Goal: Task Accomplishment & Management: Use online tool/utility

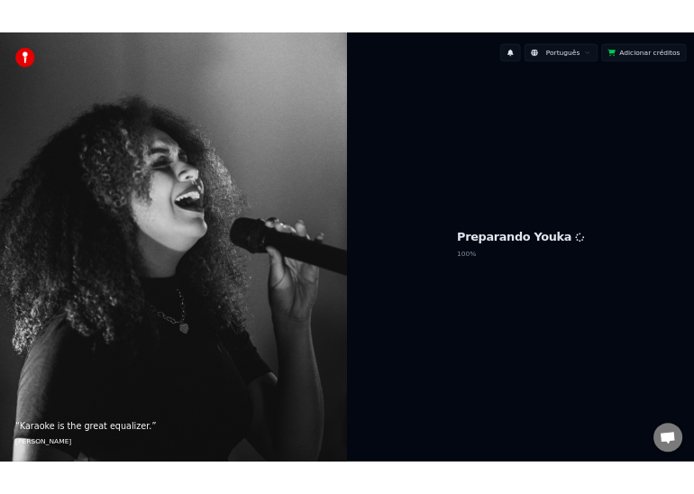
scroll to position [2047, 0]
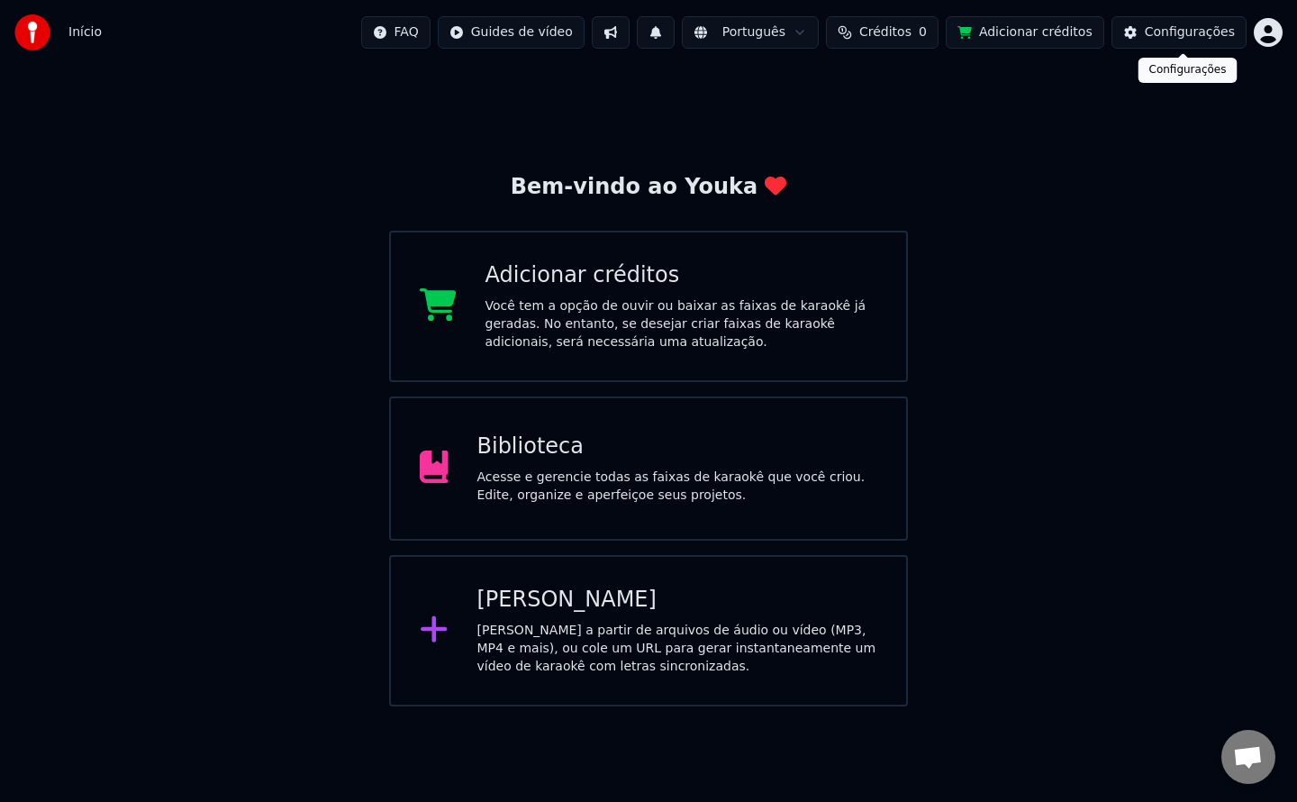
click at [1174, 30] on div "Configurações" at bounding box center [1190, 32] width 90 height 18
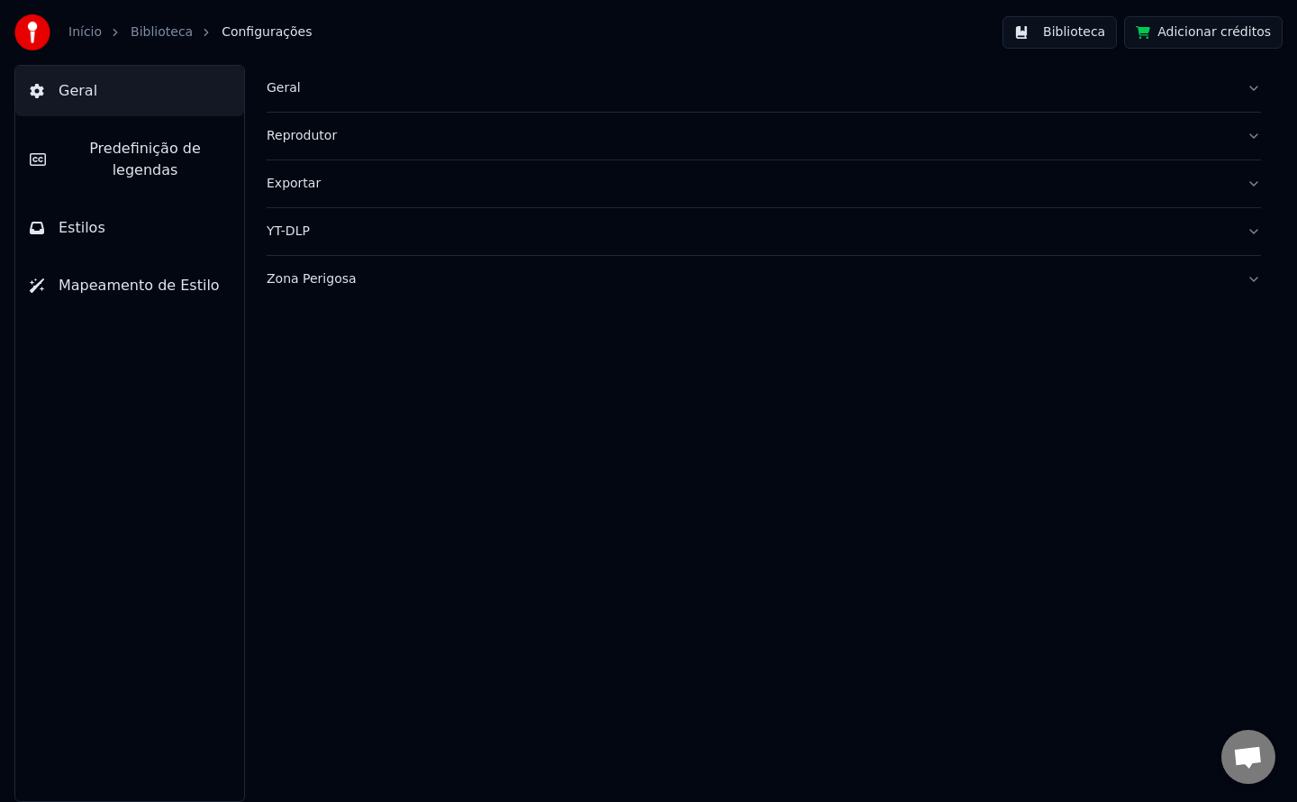
click at [277, 89] on div "Geral" at bounding box center [750, 88] width 966 height 18
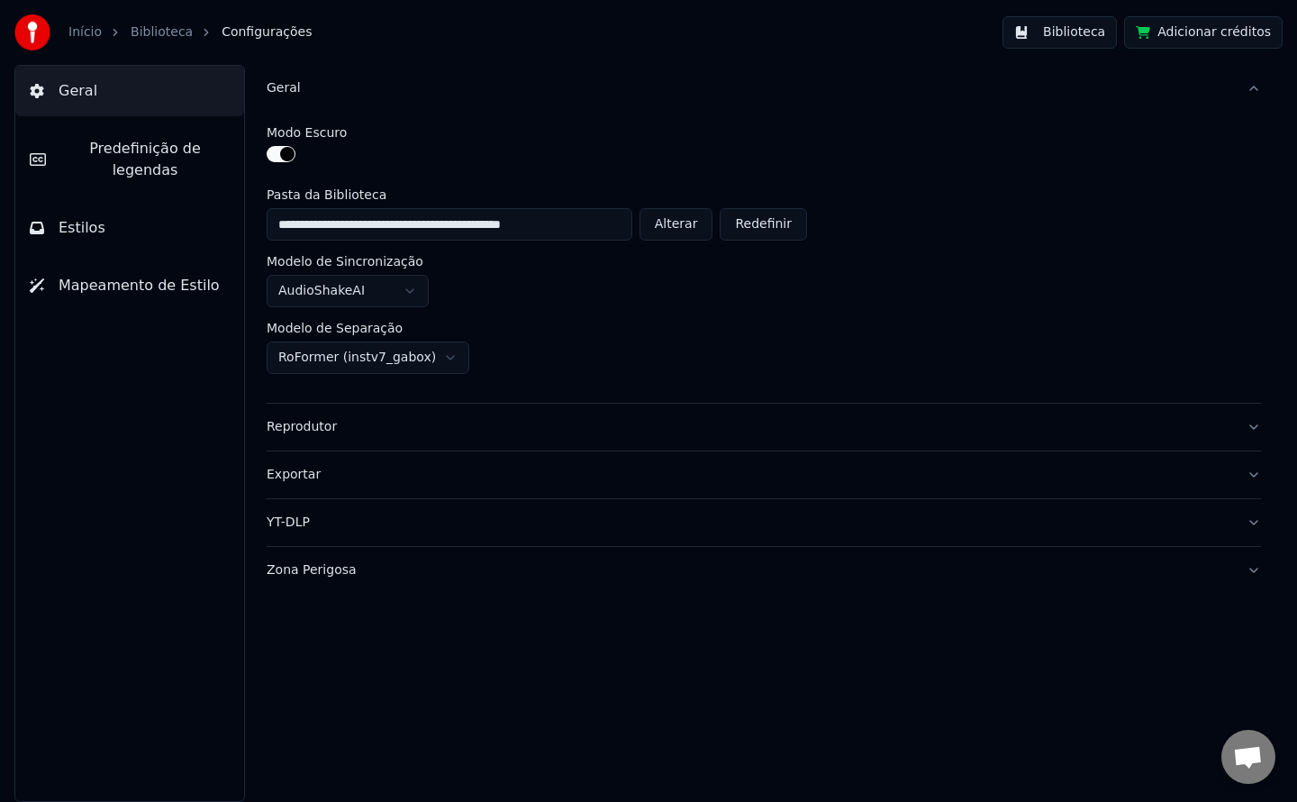
click at [684, 224] on button "Alterar" at bounding box center [677, 224] width 74 height 32
type input "**********"
click at [1084, 40] on button "Biblioteca" at bounding box center [1060, 32] width 114 height 32
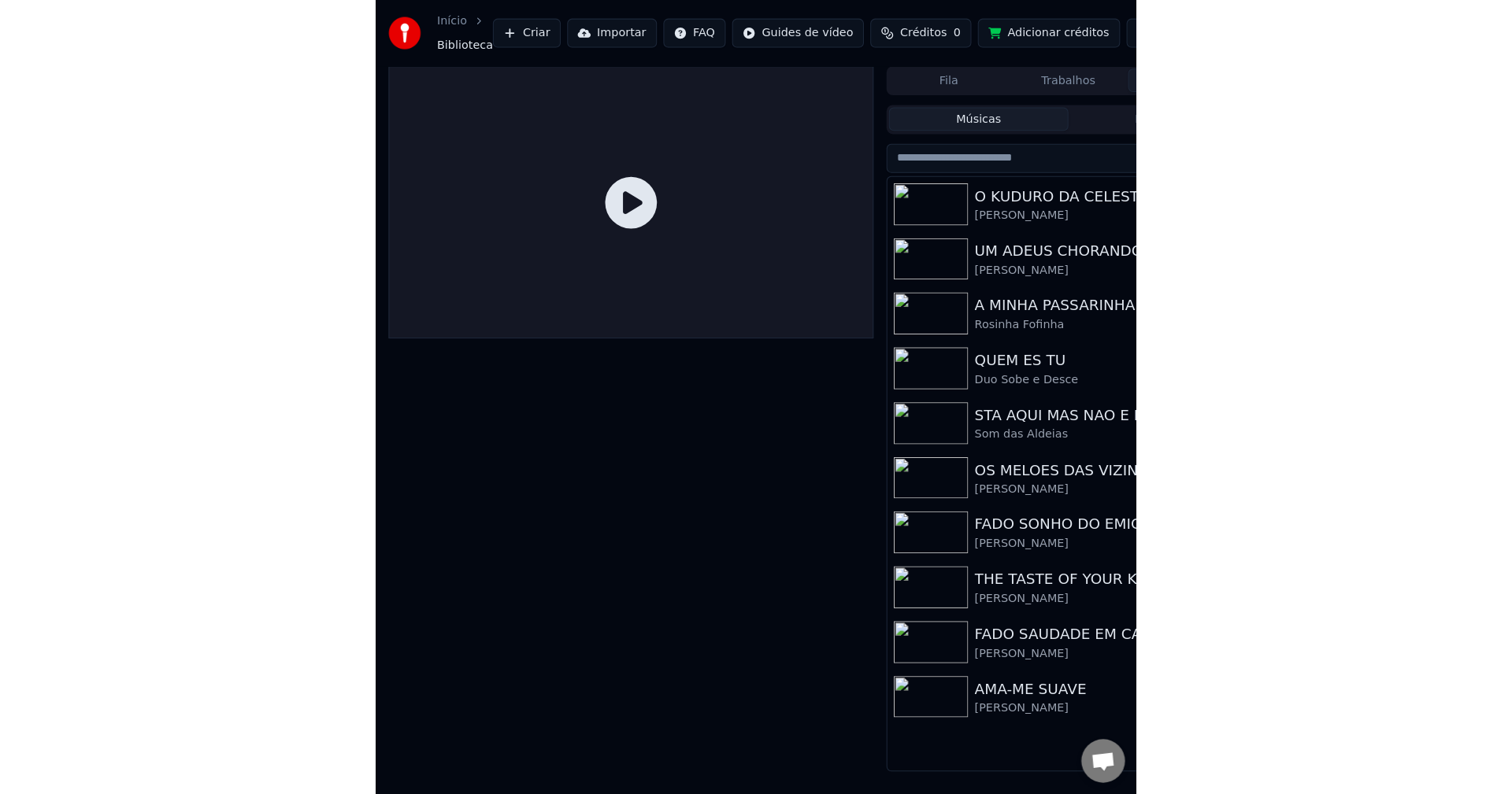
scroll to position [1790, 0]
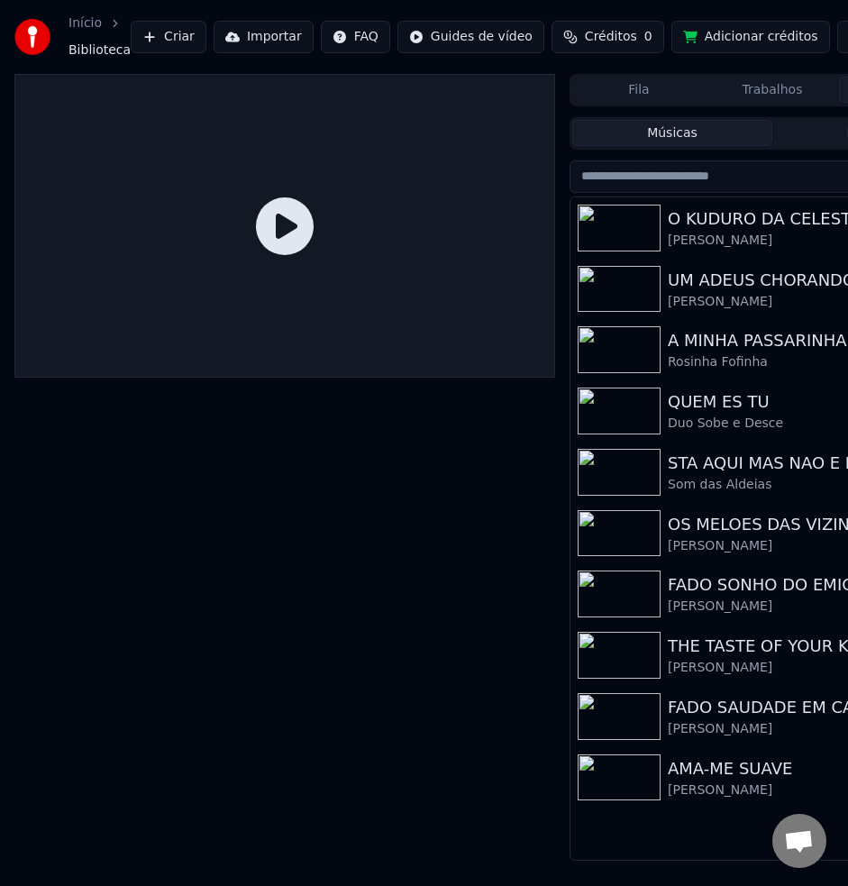
click at [693, 707] on div "FADO SAUDADE EM CADA RUA" at bounding box center [808, 707] width 281 height 25
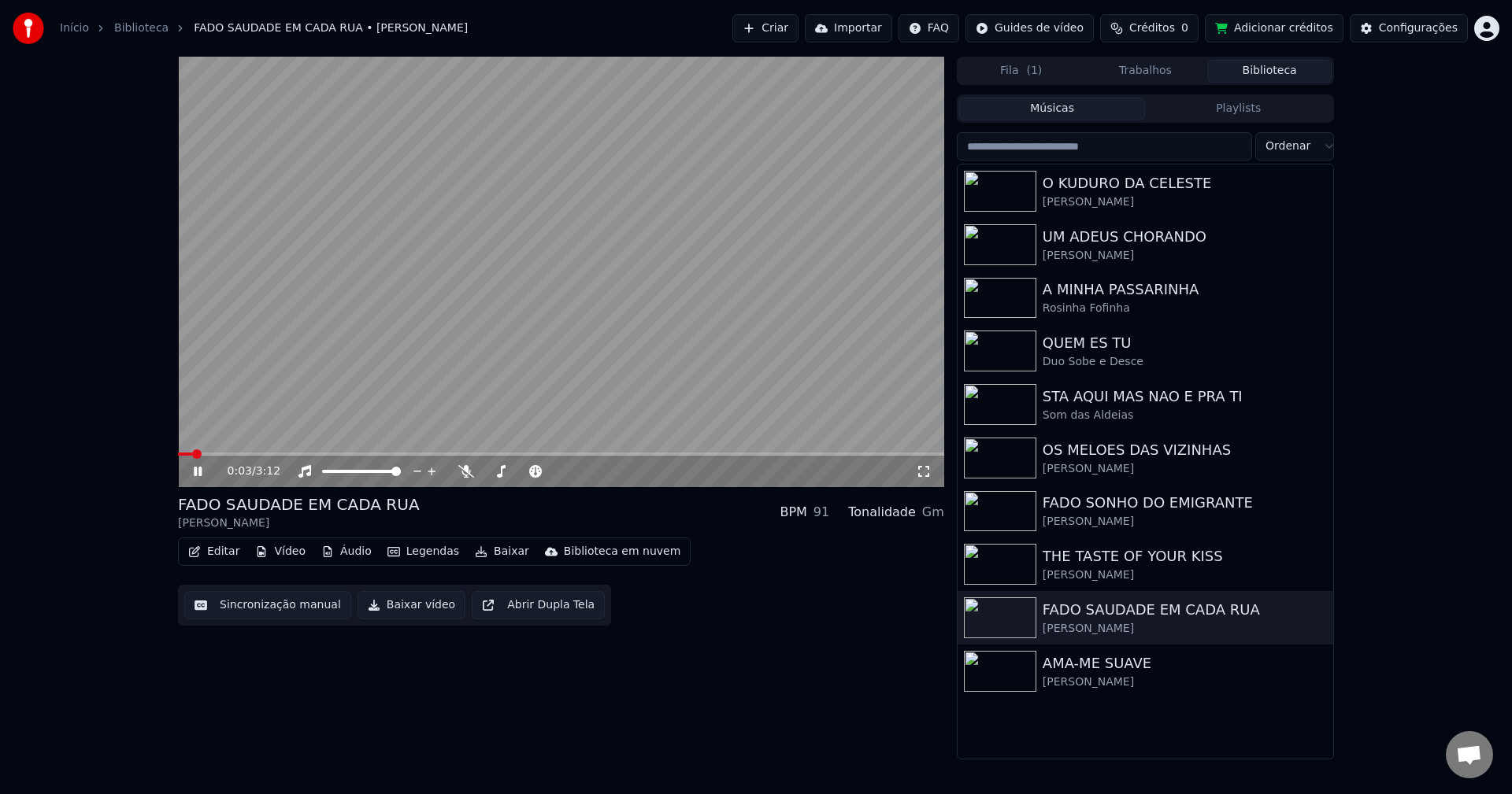
click at [305, 358] on video at bounding box center [561, 272] width 766 height 431
click at [254, 611] on button "Sincronização manual" at bounding box center [267, 605] width 167 height 28
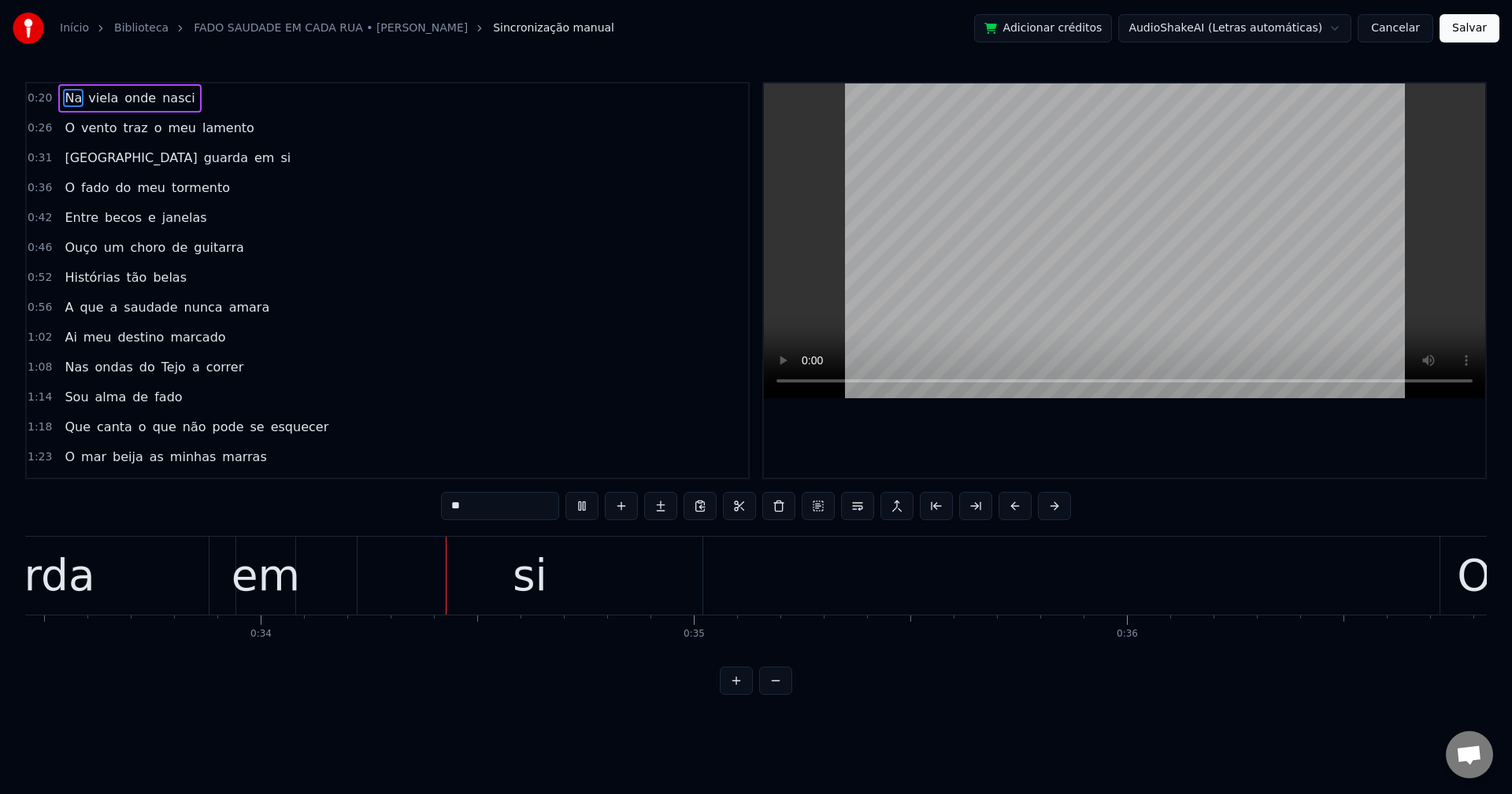
scroll to position [0, 14502]
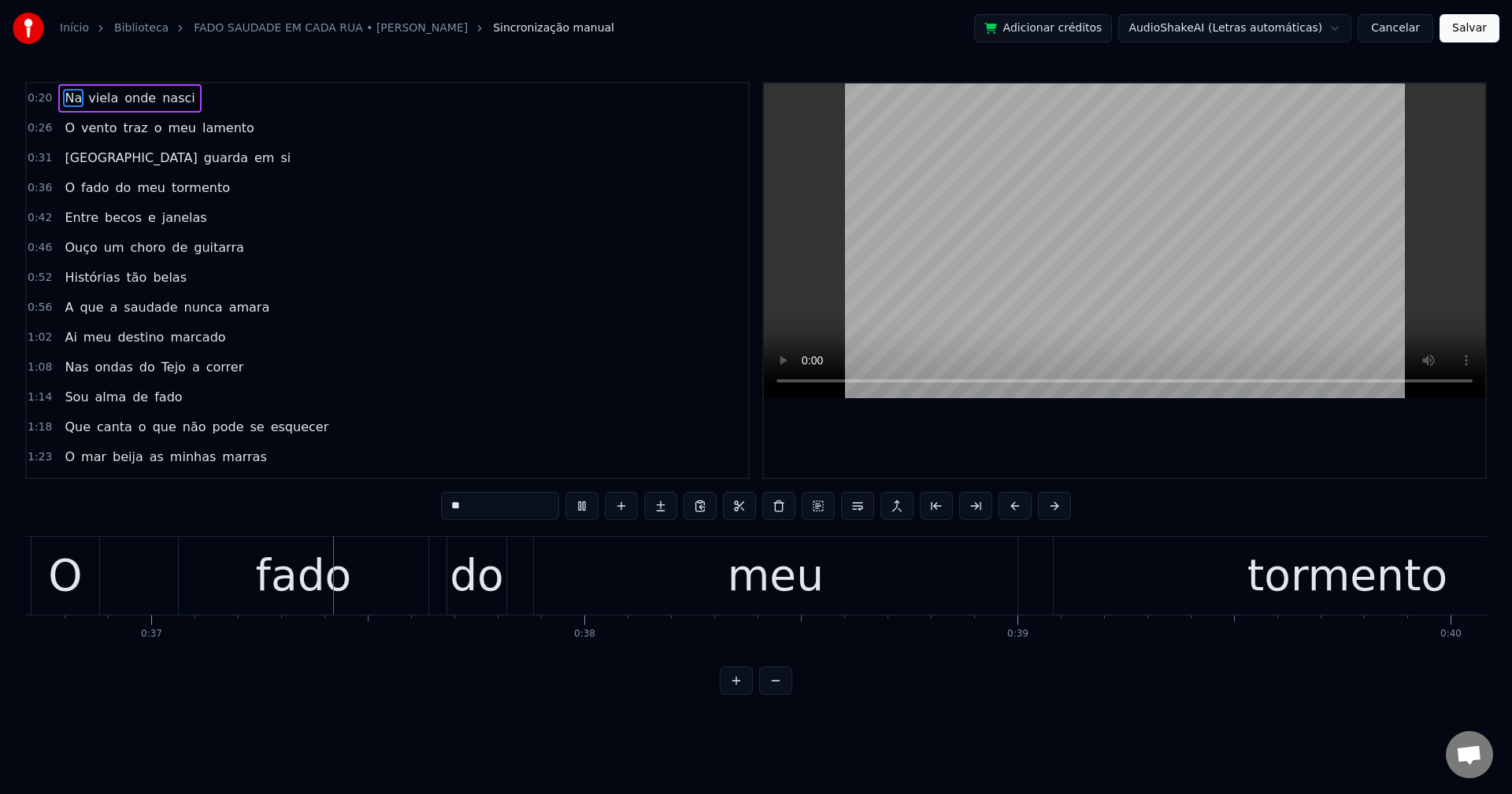
click at [1133, 23] on html "Início Biblioteca FADO SAUDADE EM CADA RUA • [PERSON_NAME] Sincronização manual…" at bounding box center [756, 360] width 1512 height 720
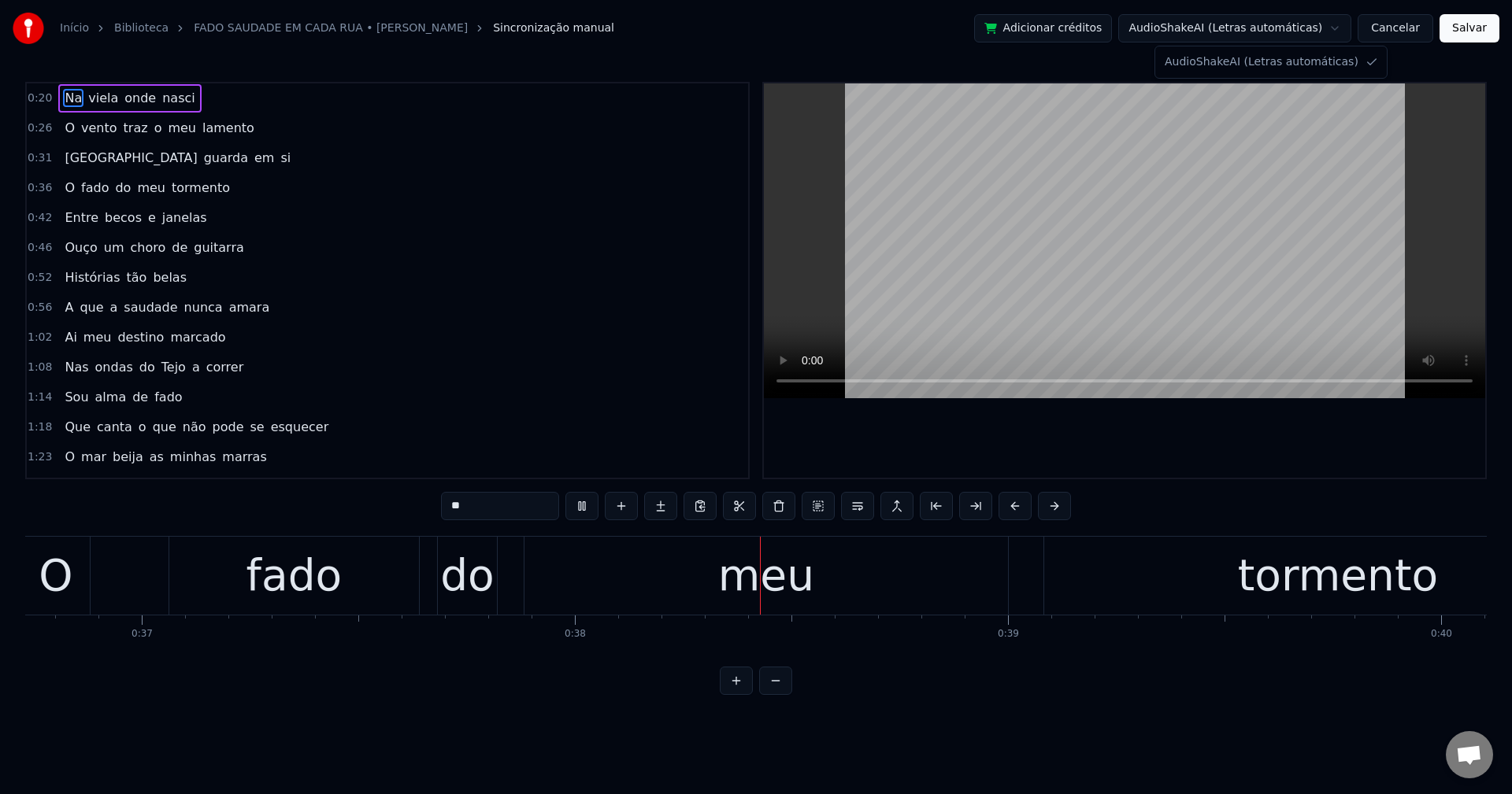
click at [1133, 23] on html "Início Biblioteca FADO SAUDADE EM CADA RUA • [PERSON_NAME] Sincronização manual…" at bounding box center [756, 360] width 1512 height 720
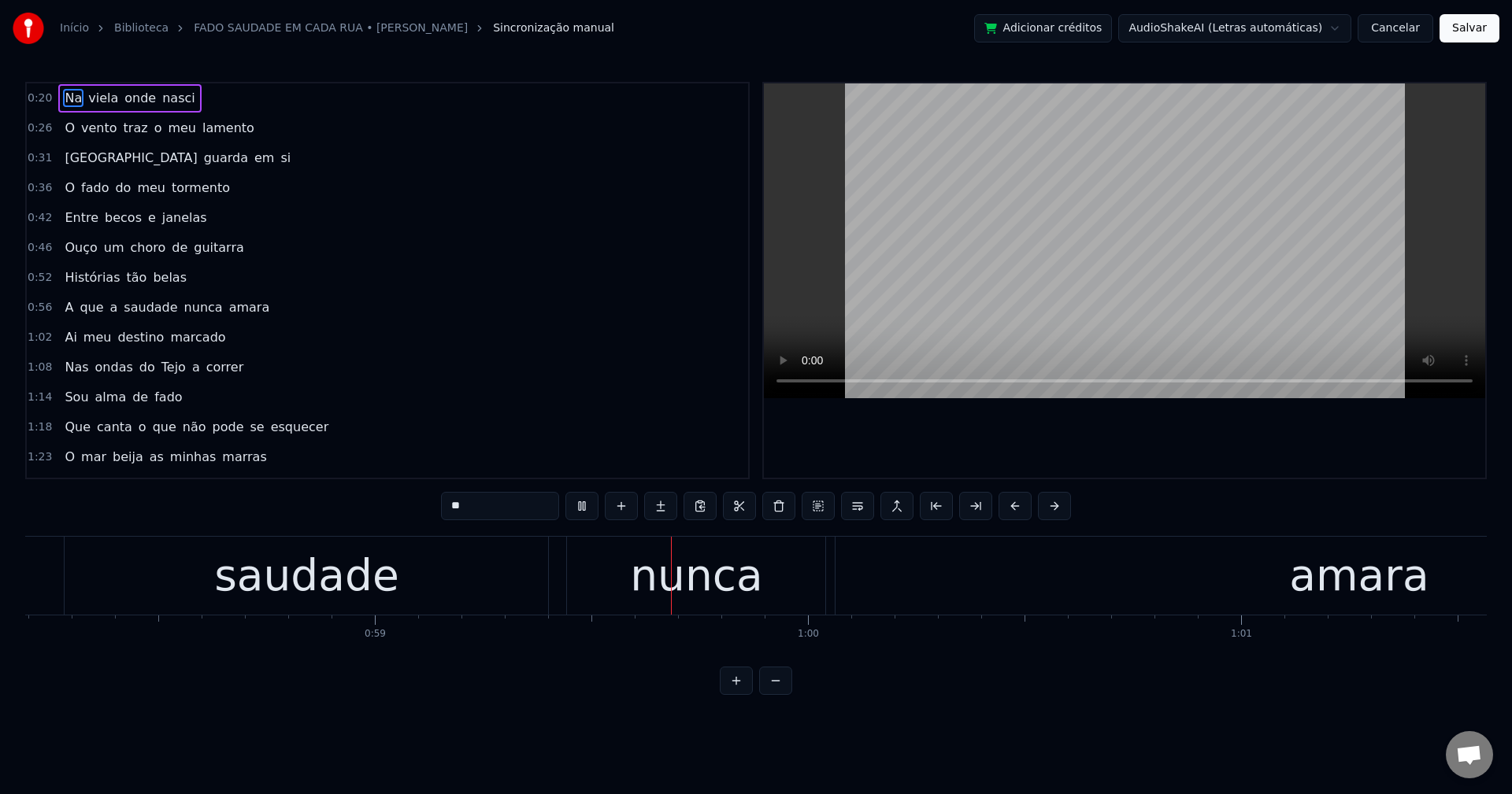
scroll to position [0, 25556]
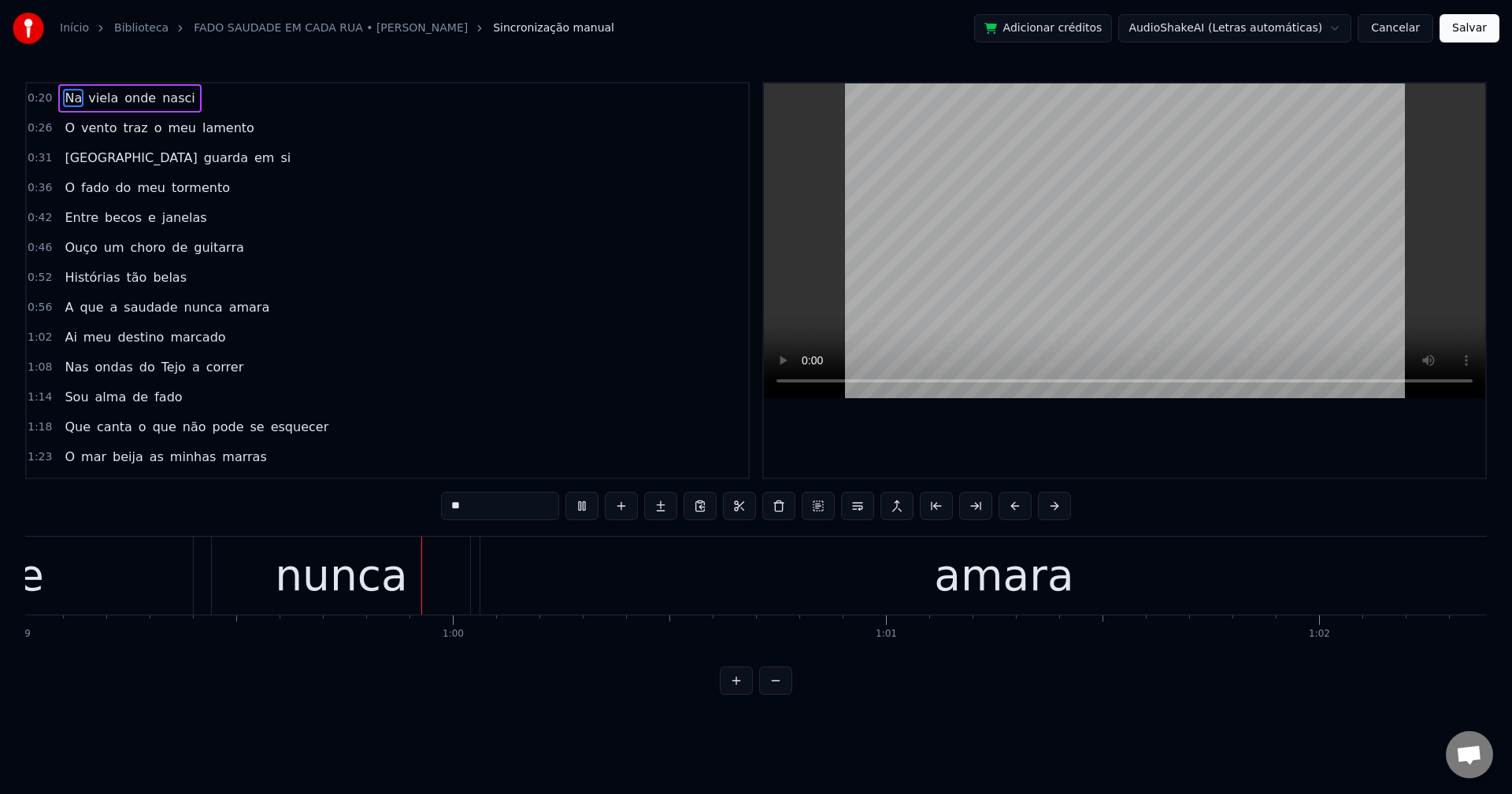
click at [68, 307] on span "A" at bounding box center [69, 307] width 12 height 19
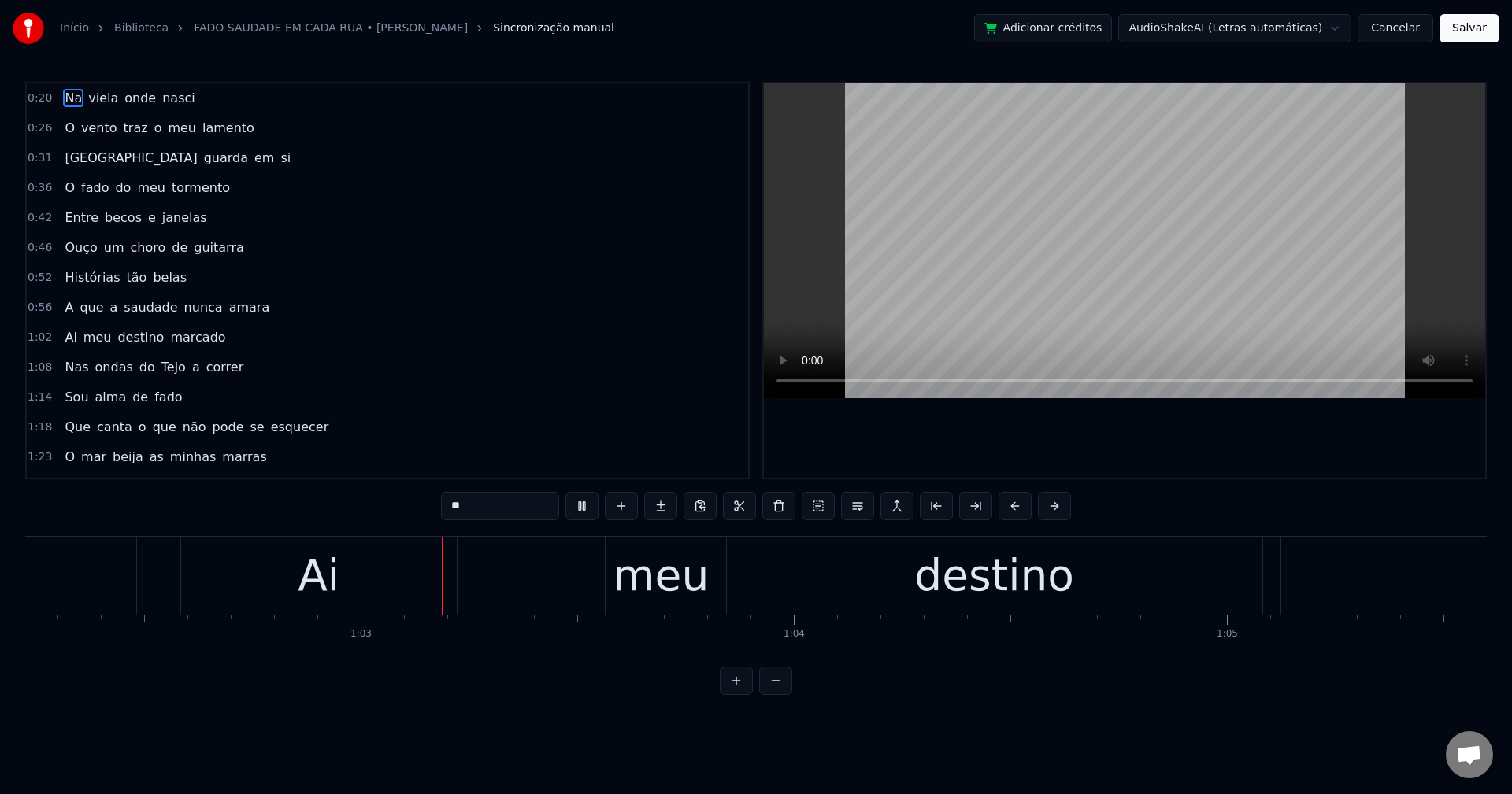
scroll to position [0, 26949]
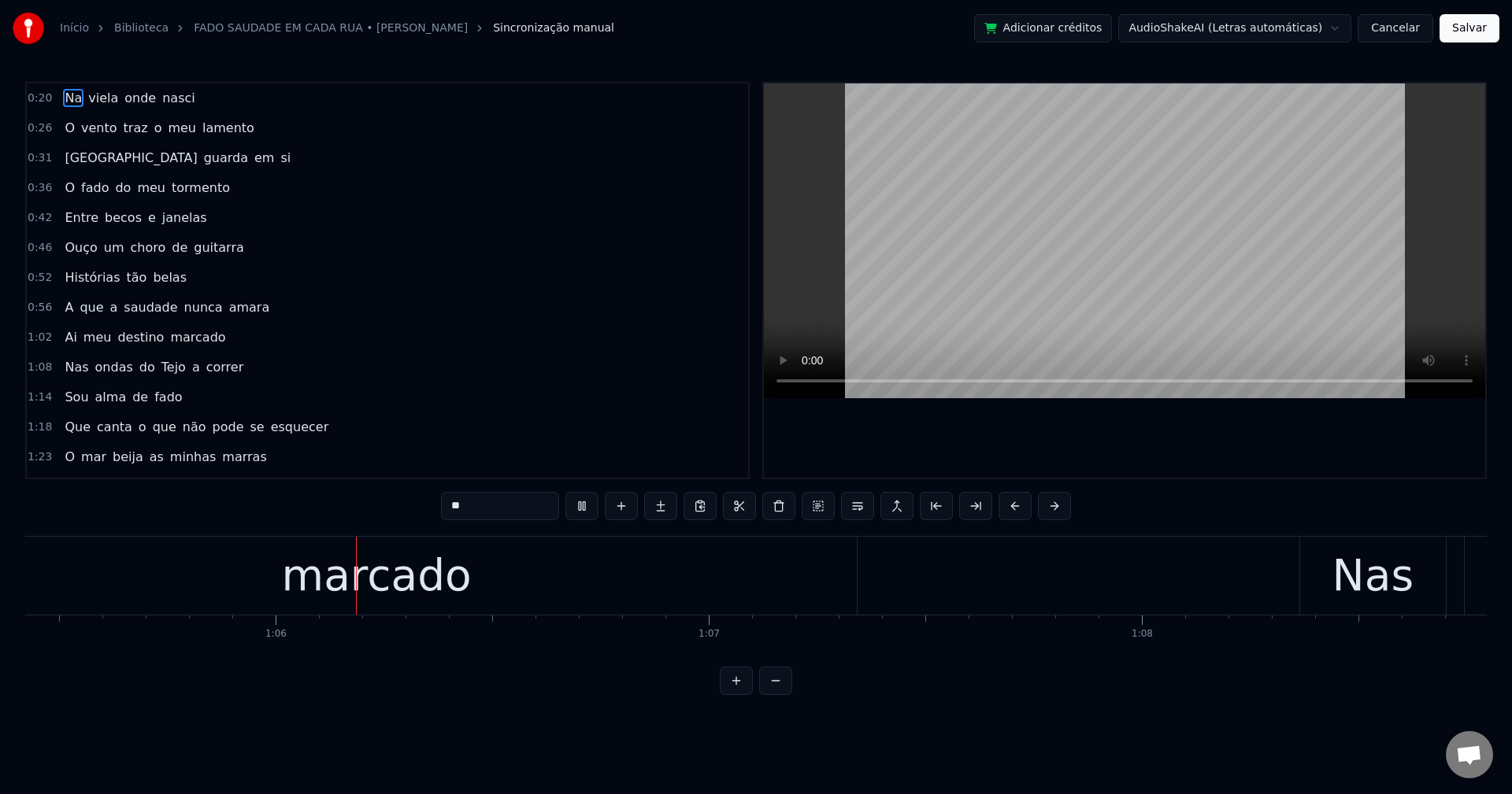
click at [69, 314] on span "A" at bounding box center [69, 307] width 12 height 18
type input "*"
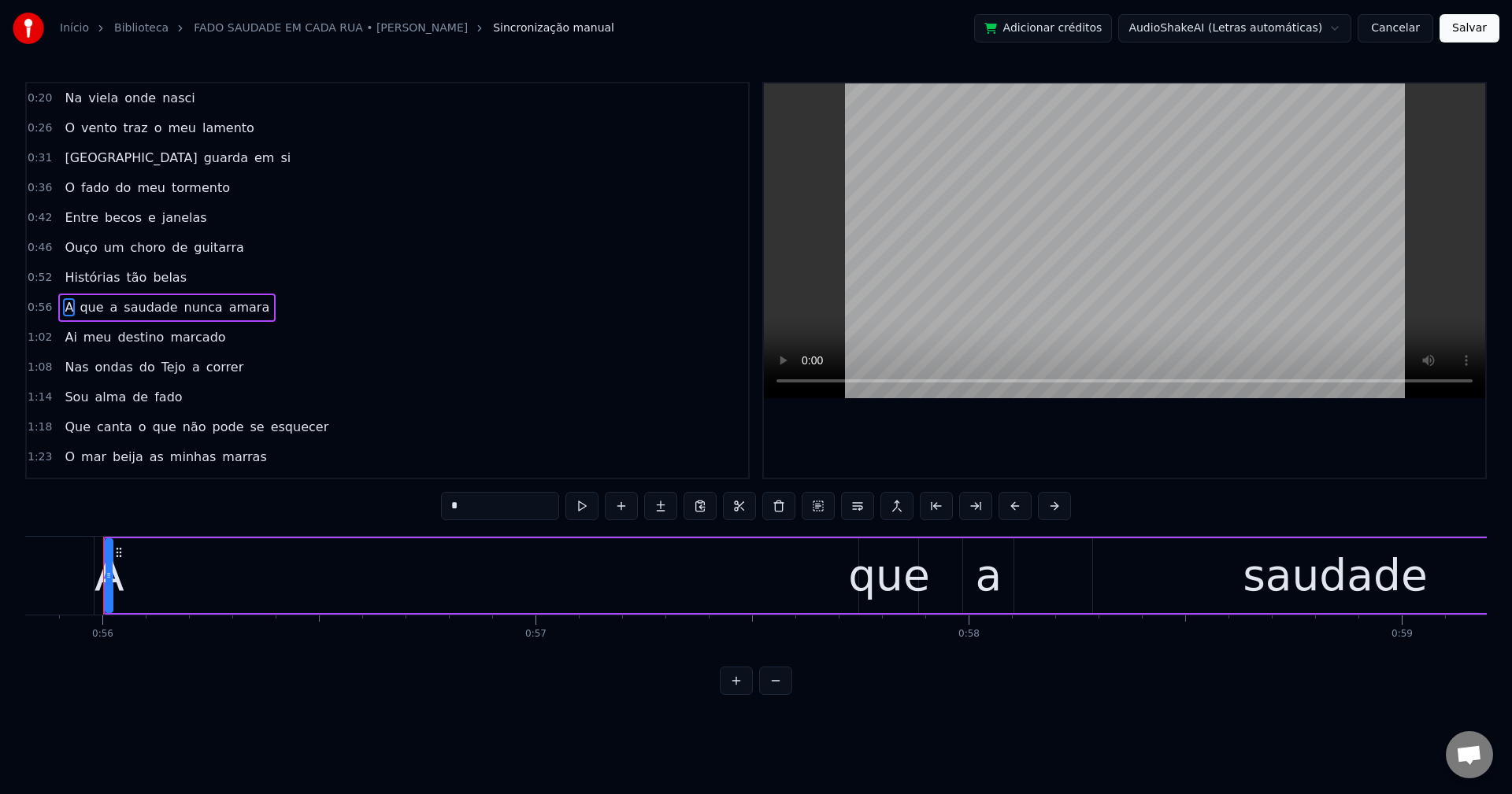
scroll to position [0, 24174]
click at [776, 515] on button at bounding box center [779, 506] width 33 height 28
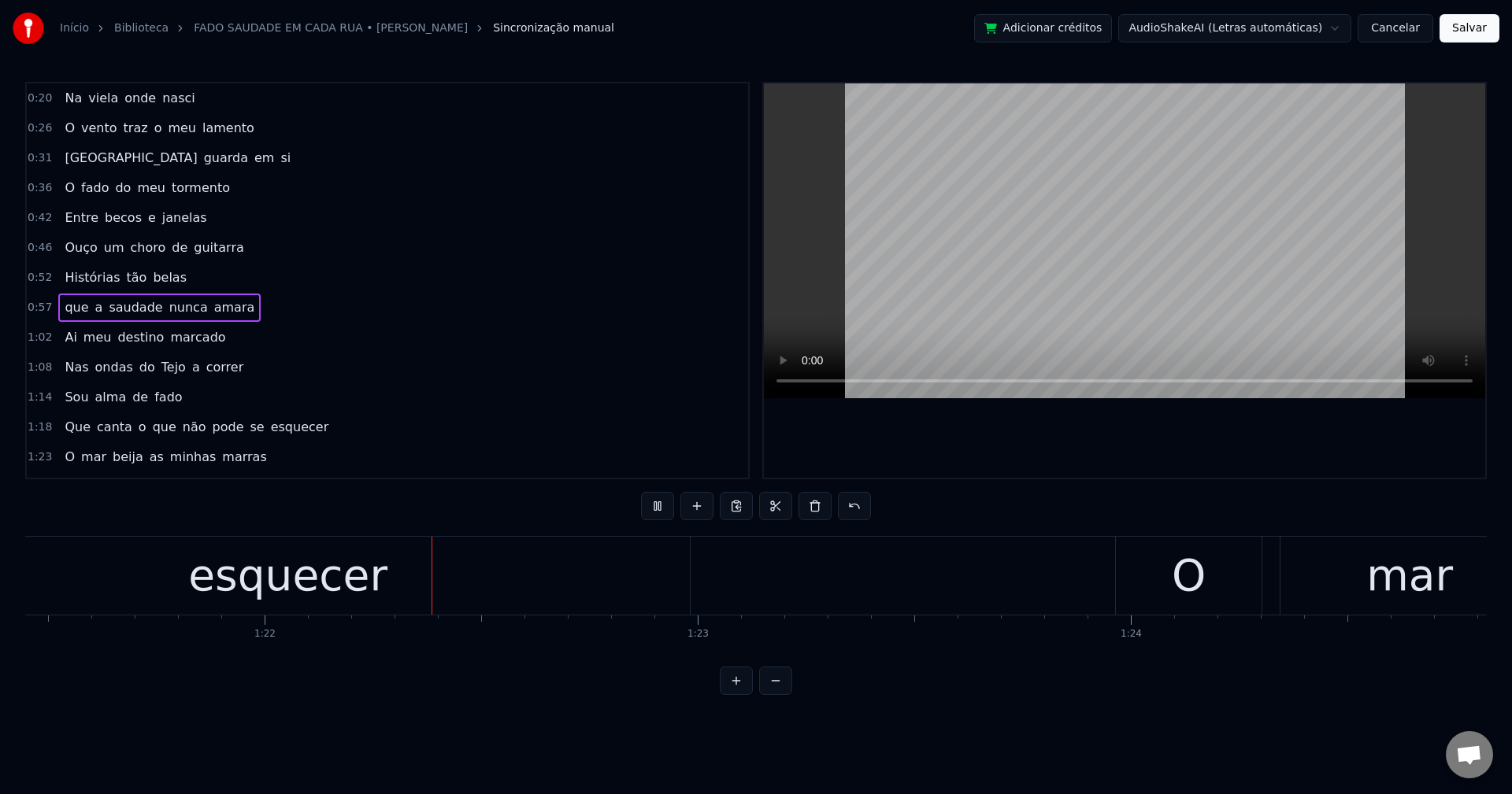
scroll to position [0, 35330]
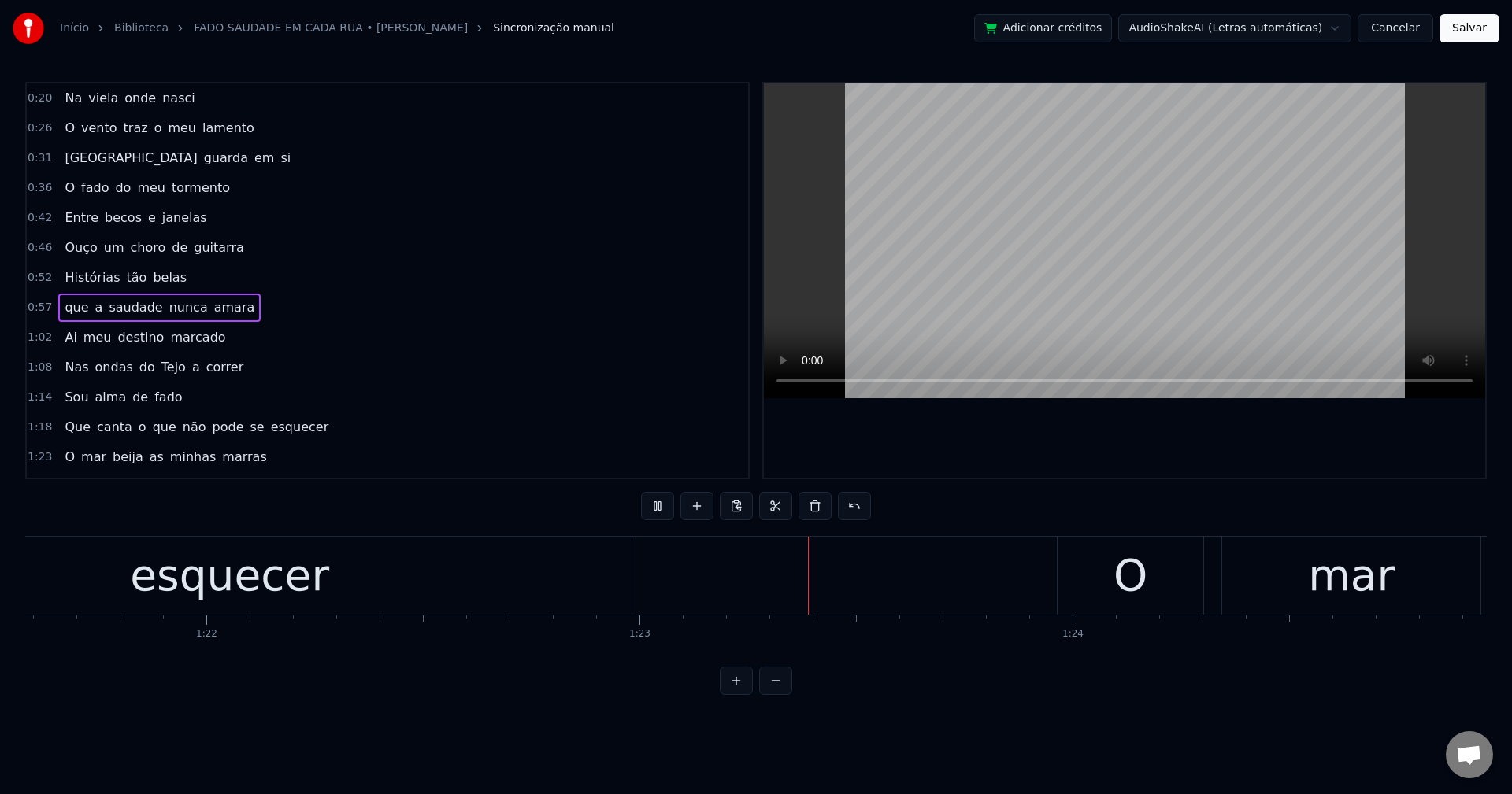
click at [137, 433] on span "o" at bounding box center [142, 426] width 11 height 18
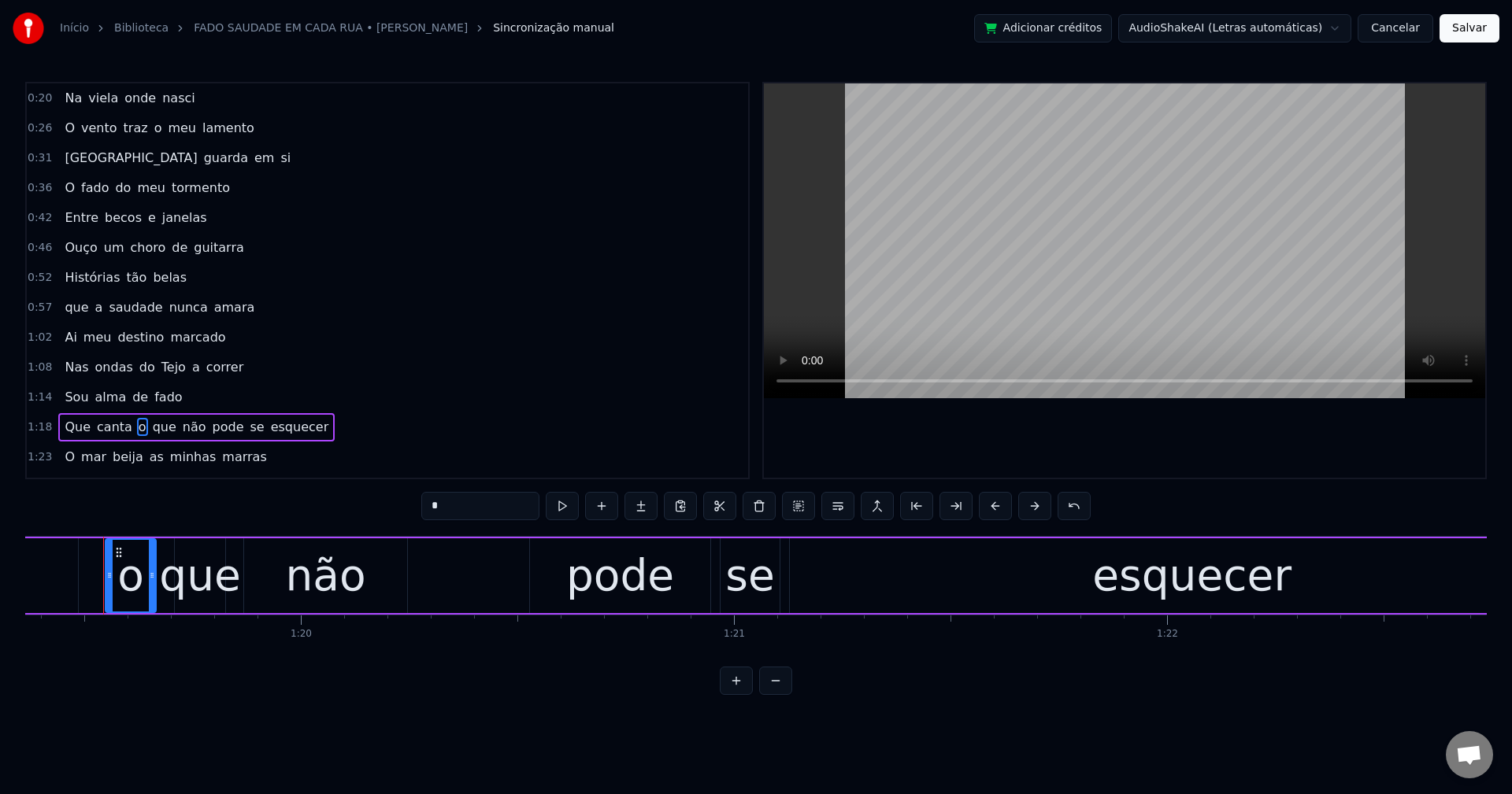
scroll to position [0, 34369]
click at [832, 513] on button at bounding box center [838, 506] width 33 height 28
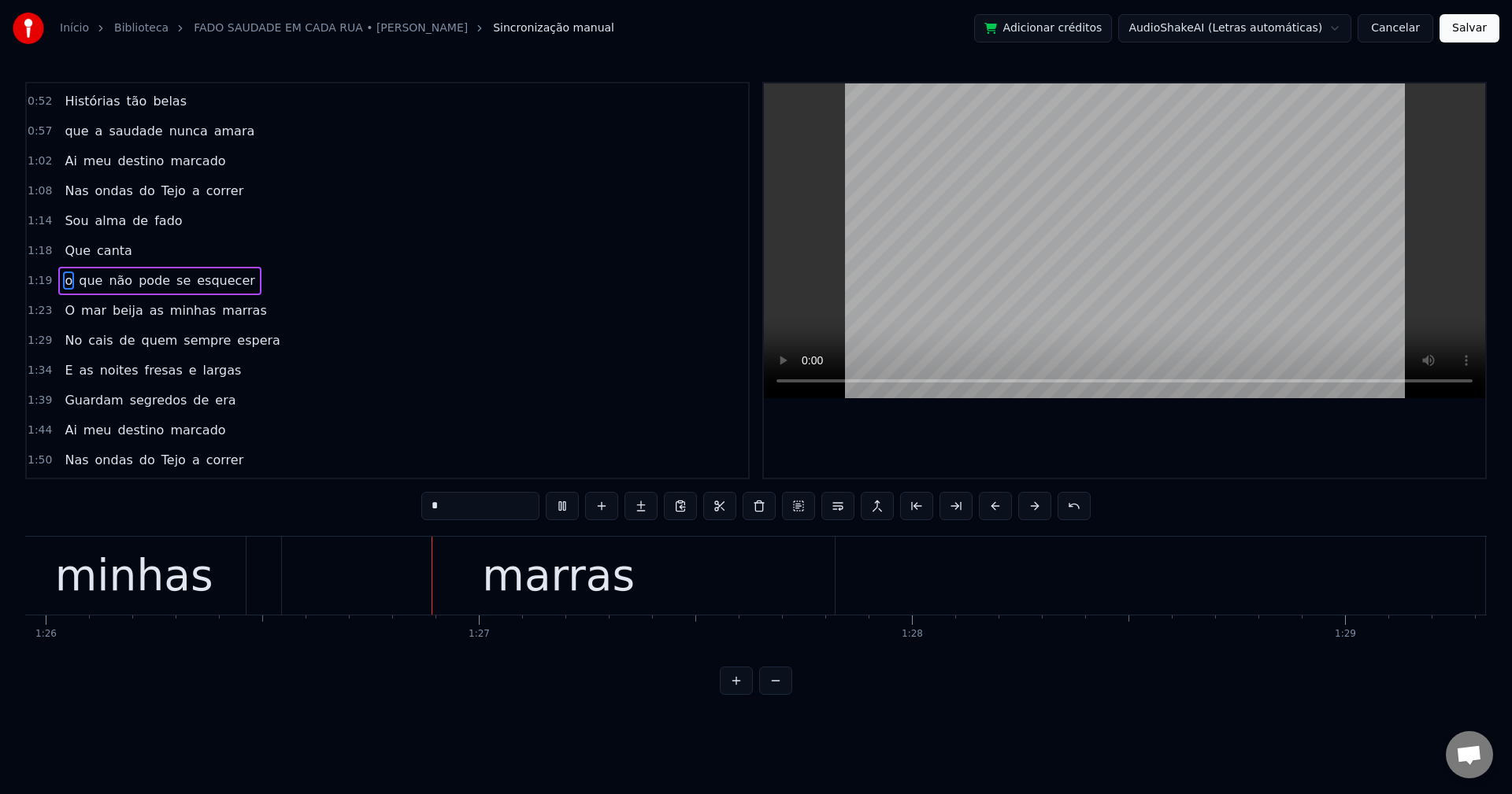
scroll to position [0, 37237]
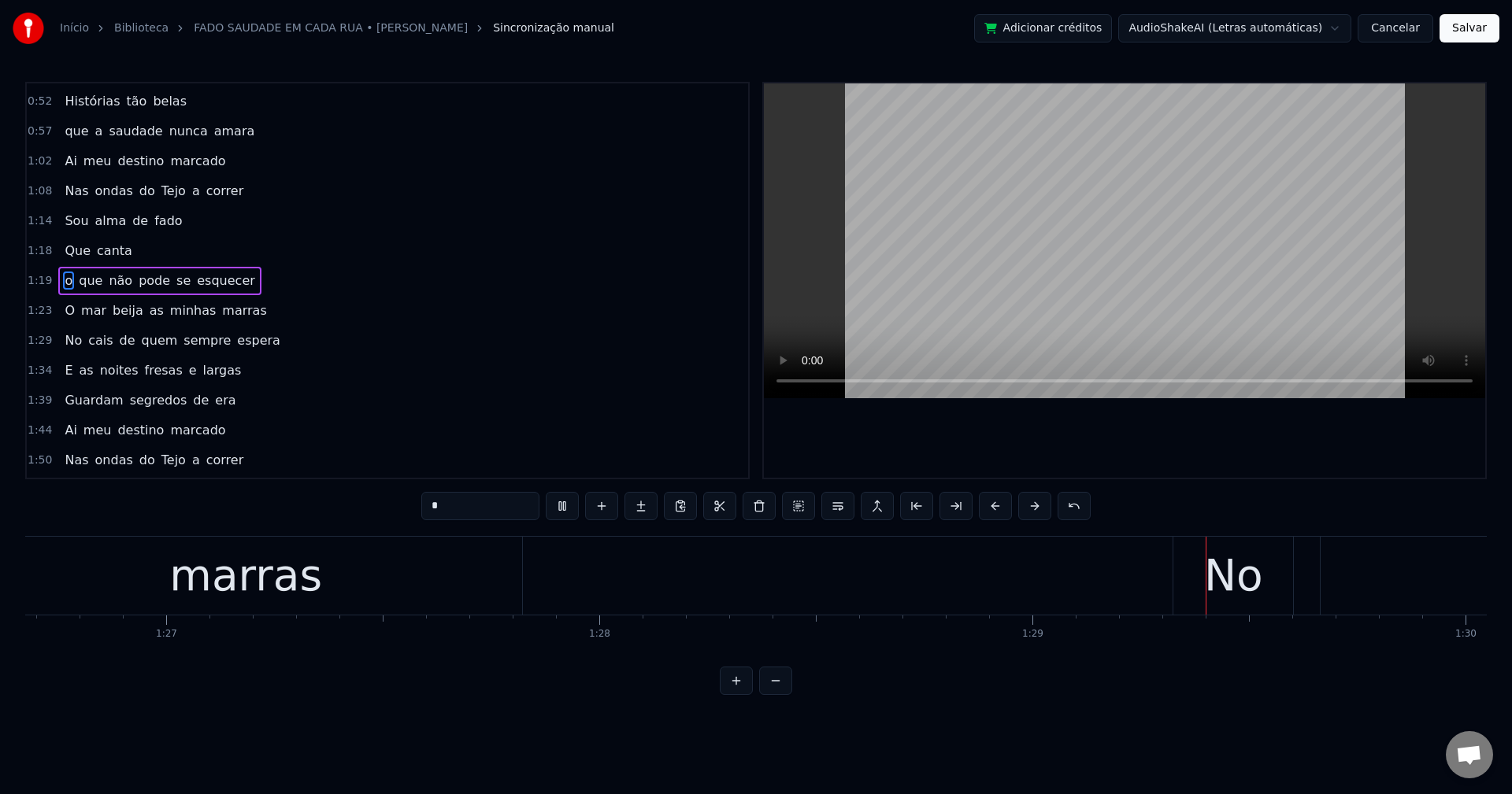
click at [220, 310] on span "marras" at bounding box center [244, 310] width 47 height 18
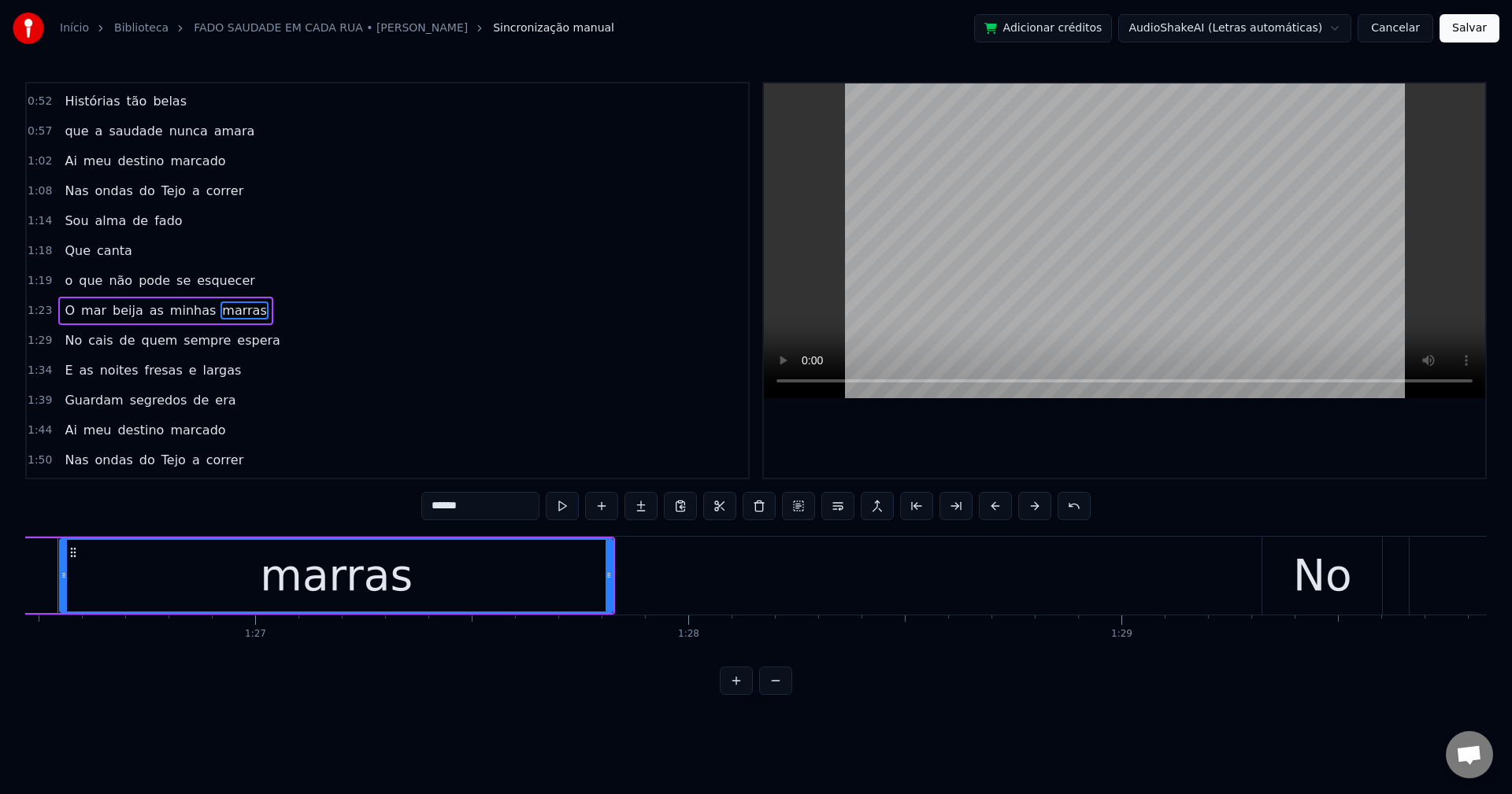
scroll to position [0, 37401]
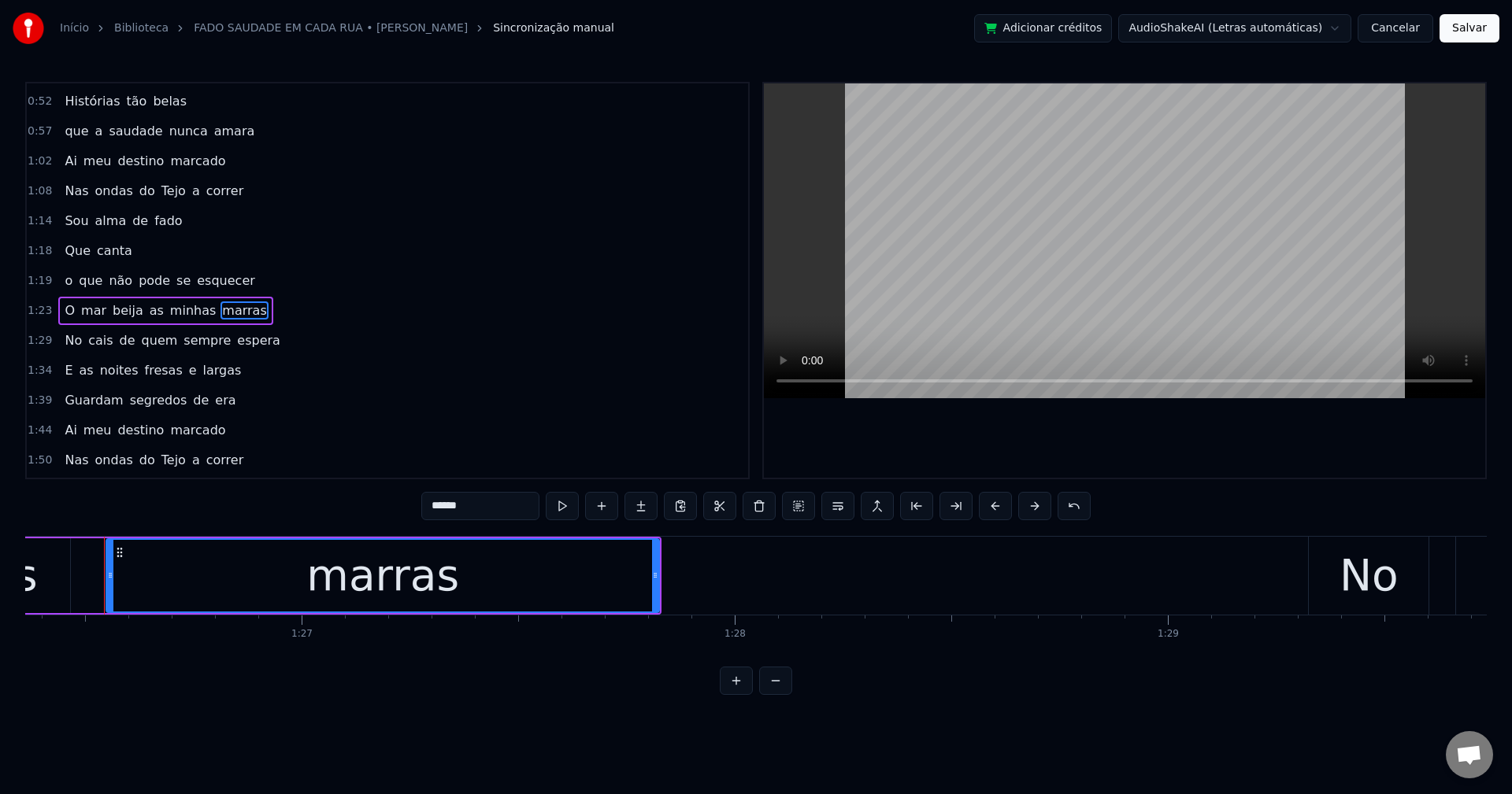
drag, startPoint x: 478, startPoint y: 495, endPoint x: 369, endPoint y: 521, distance: 112.1
click at [369, 521] on div "0:20 Na viela onde nasci 0:26 O vento traz o meu lamento 0:31 Lisboa guarda em …" at bounding box center [756, 389] width 1461 height 613
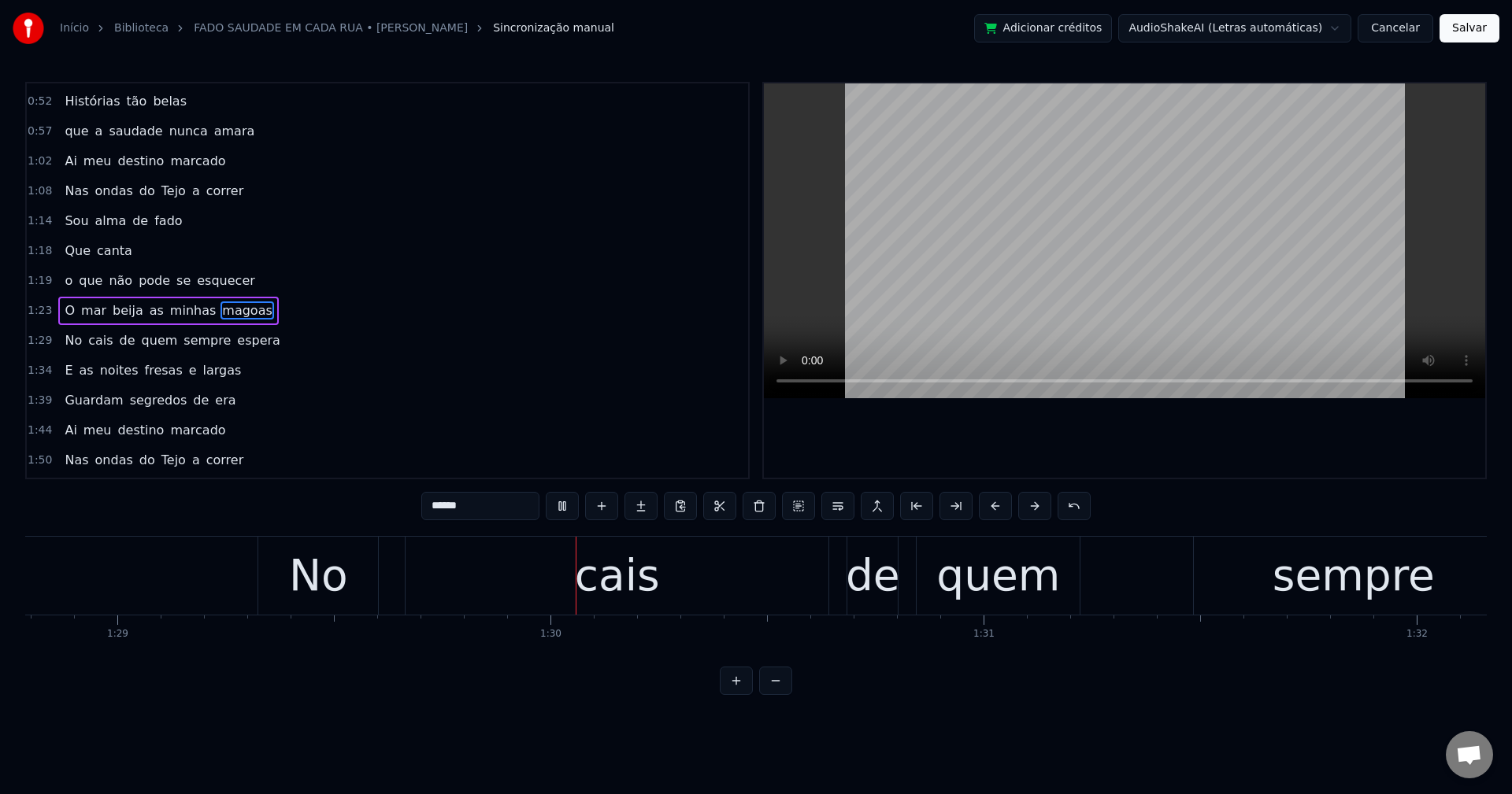
click at [441, 513] on input "******" at bounding box center [480, 506] width 118 height 28
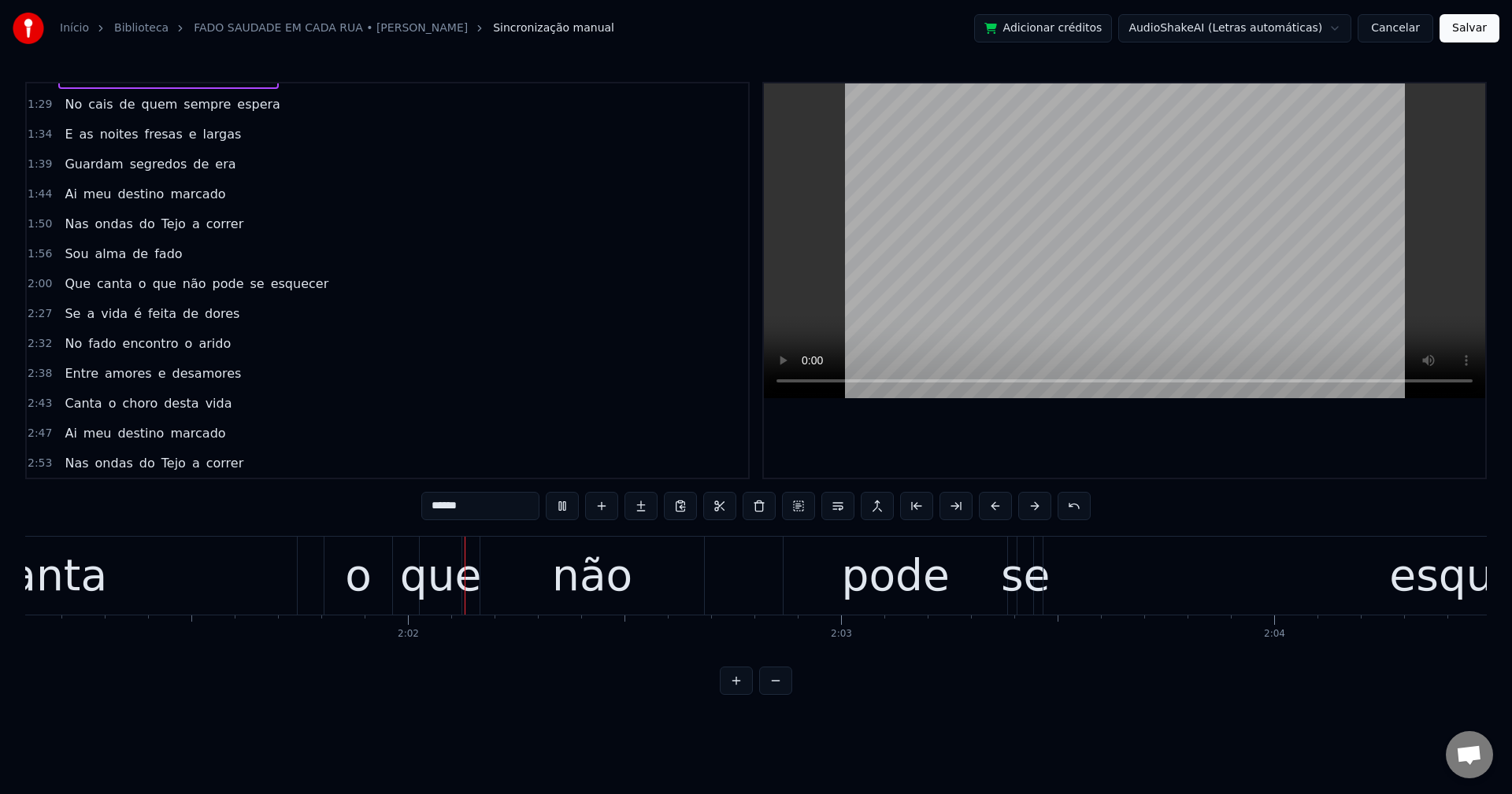
scroll to position [0, 52452]
click at [137, 285] on span "o" at bounding box center [142, 283] width 11 height 18
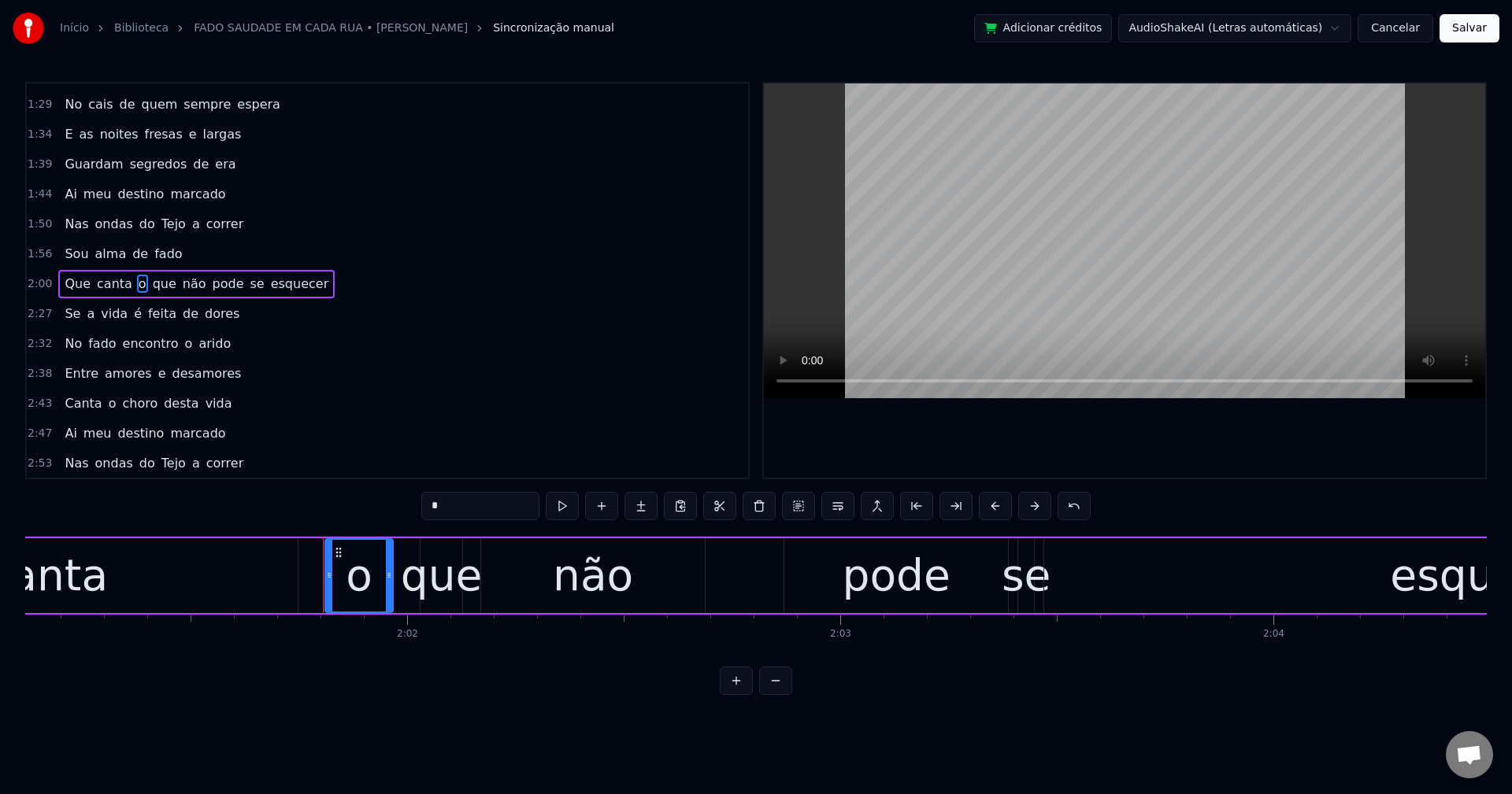
scroll to position [416, 0]
click at [843, 513] on button at bounding box center [838, 506] width 33 height 28
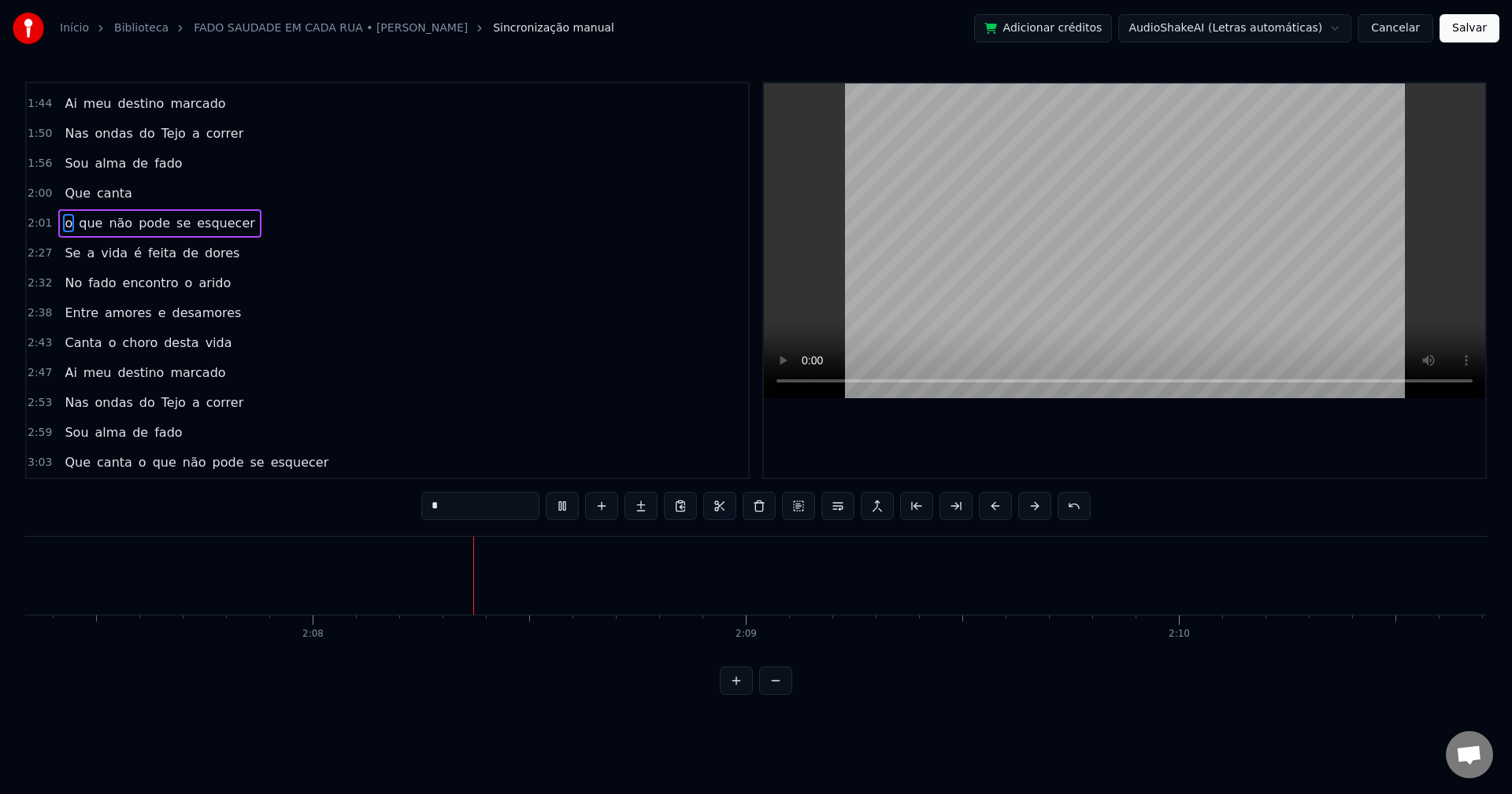
scroll to position [0, 55200]
click at [71, 257] on span "Se" at bounding box center [73, 252] width 19 height 18
type input "**"
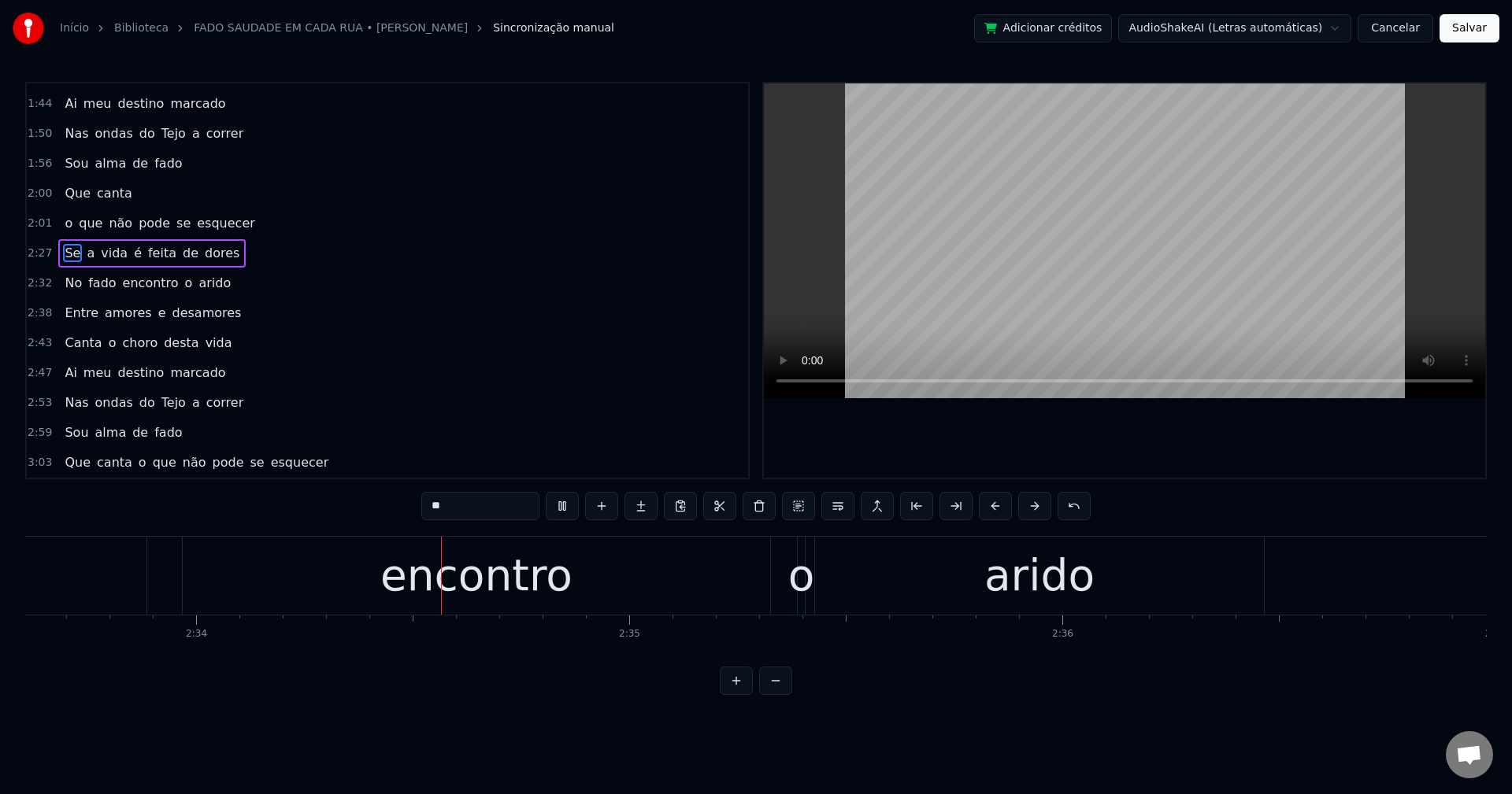
scroll to position [0, 66545]
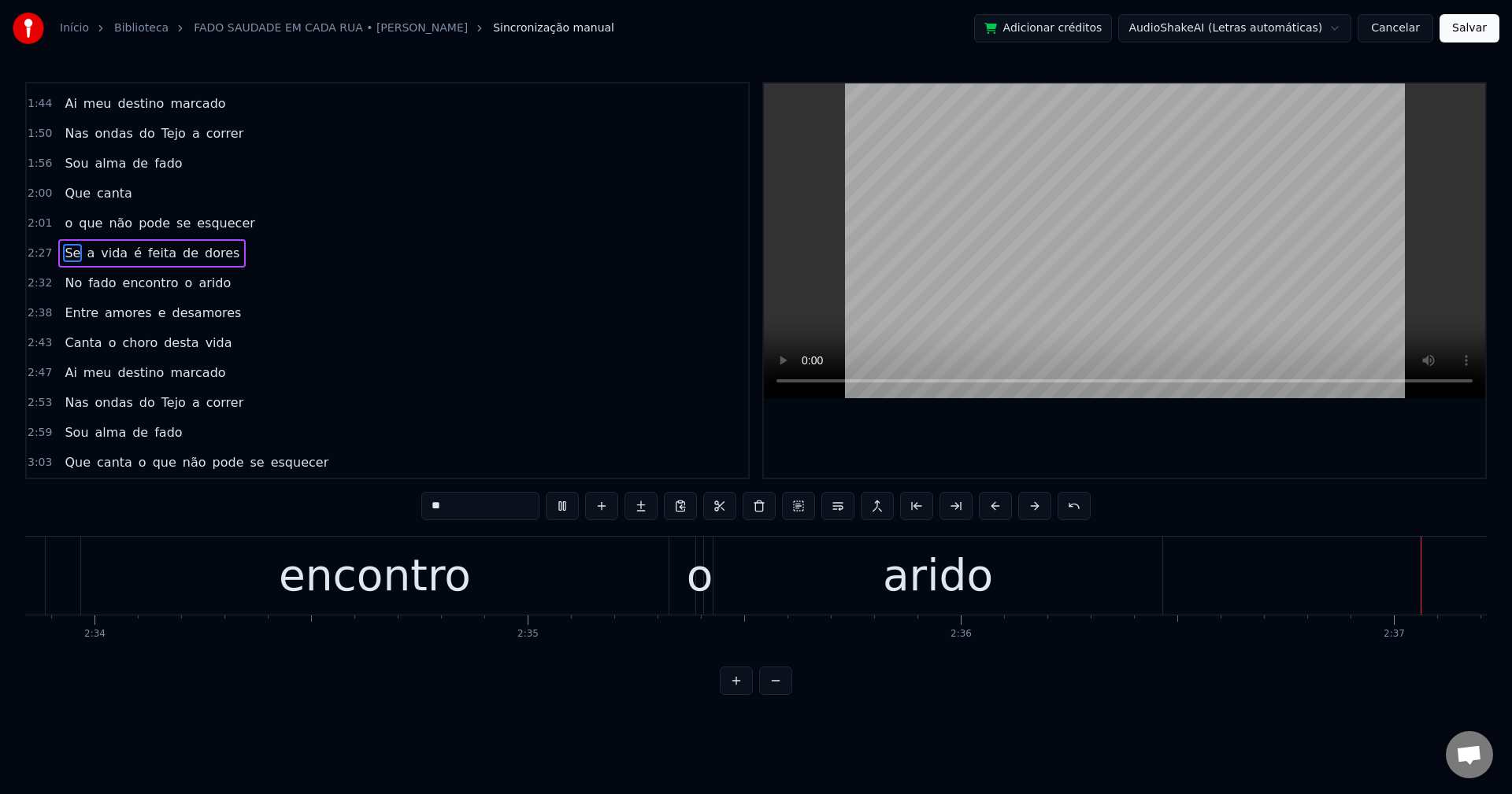
click at [773, 575] on div "No fado encontro o arido" at bounding box center [350, 575] width 1632 height 78
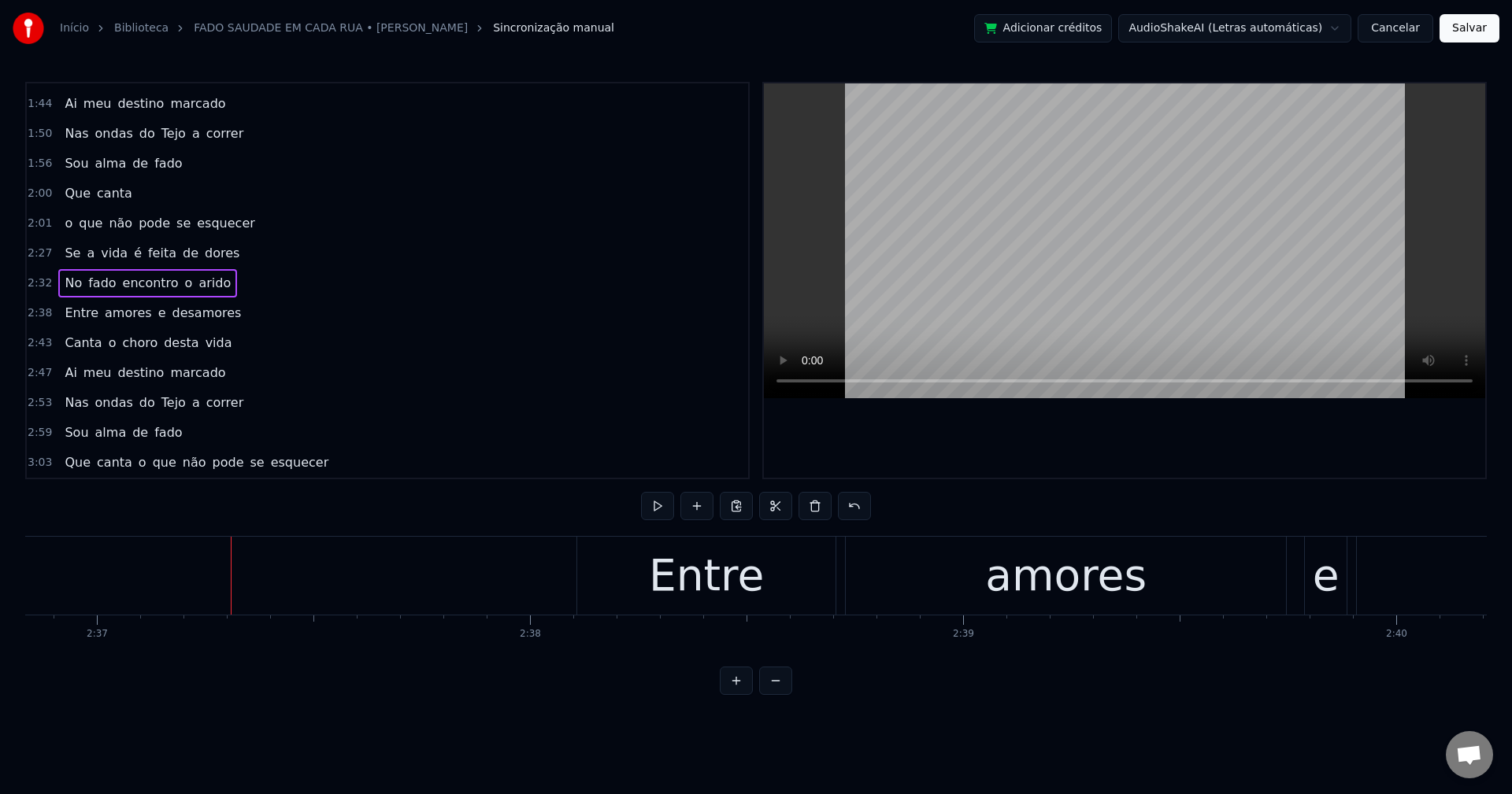
scroll to position [0, 67945]
click at [184, 282] on span "o" at bounding box center [189, 283] width 11 height 18
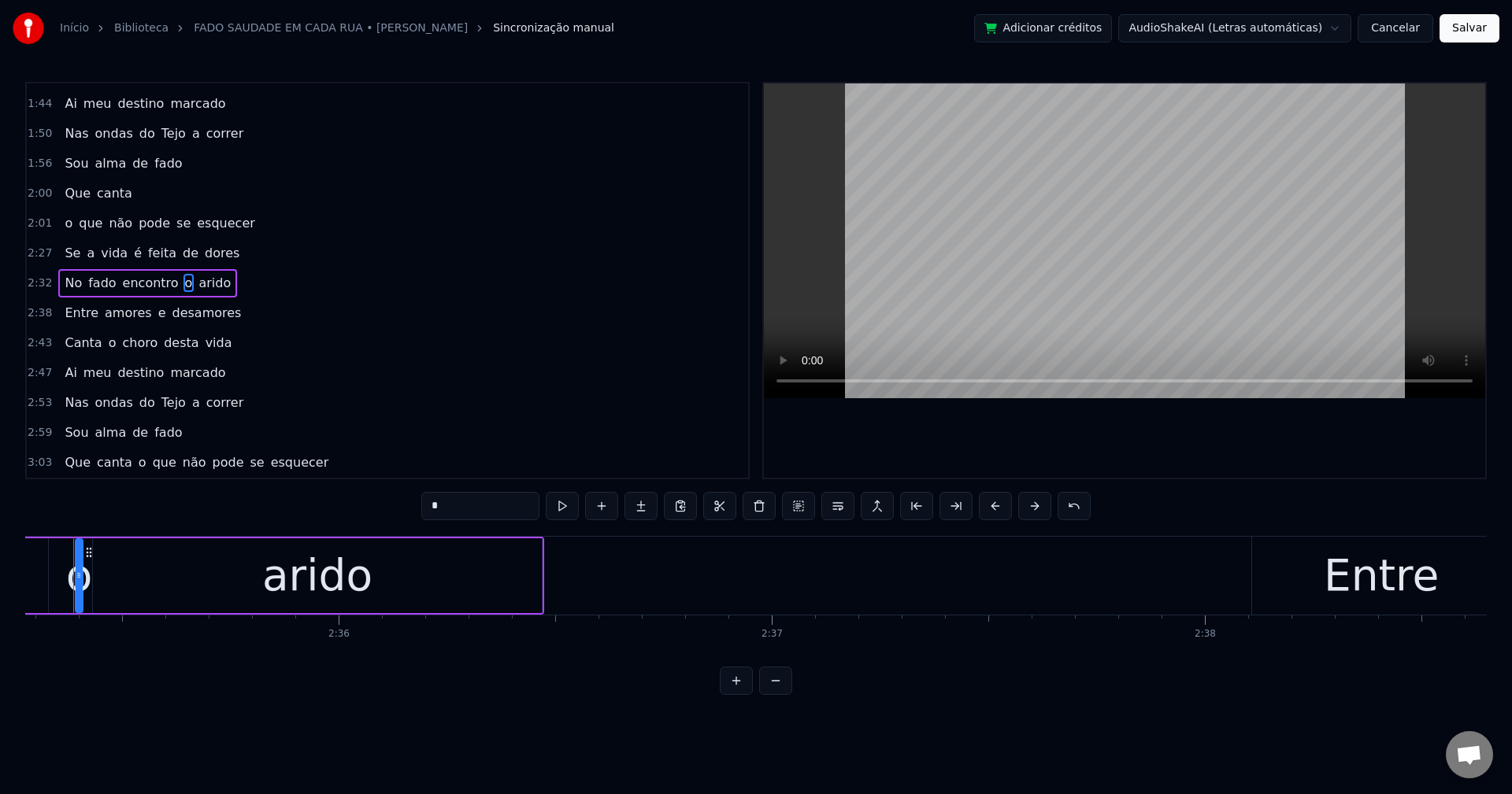
scroll to position [0, 67214]
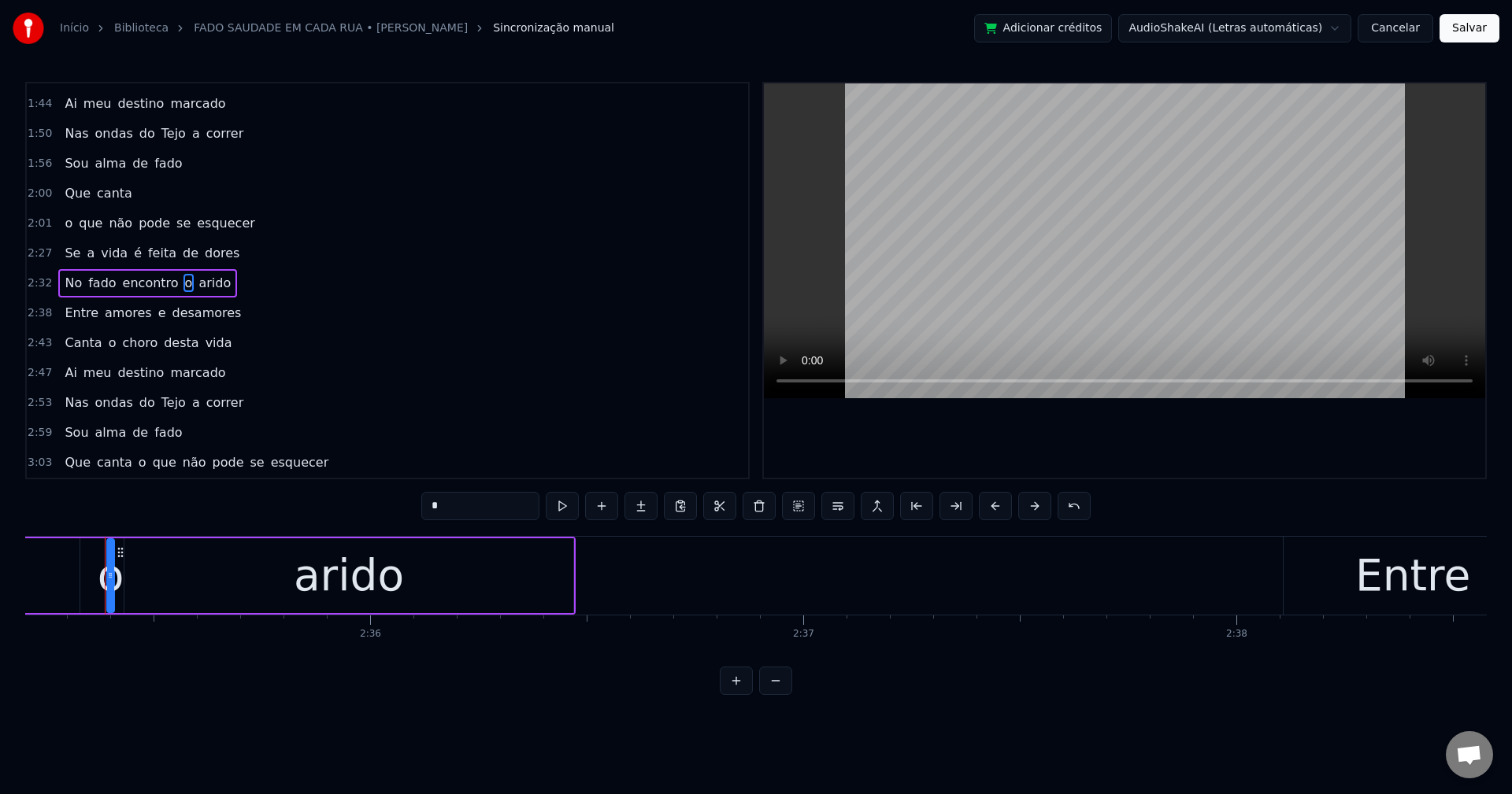
drag, startPoint x: 485, startPoint y: 511, endPoint x: 387, endPoint y: 513, distance: 98.0
click at [387, 513] on div "0:20 Na viela onde nasci 0:26 O vento traz o meu lamento 0:31 Lisboa guarda em …" at bounding box center [756, 389] width 1461 height 613
click at [761, 507] on button at bounding box center [759, 506] width 33 height 28
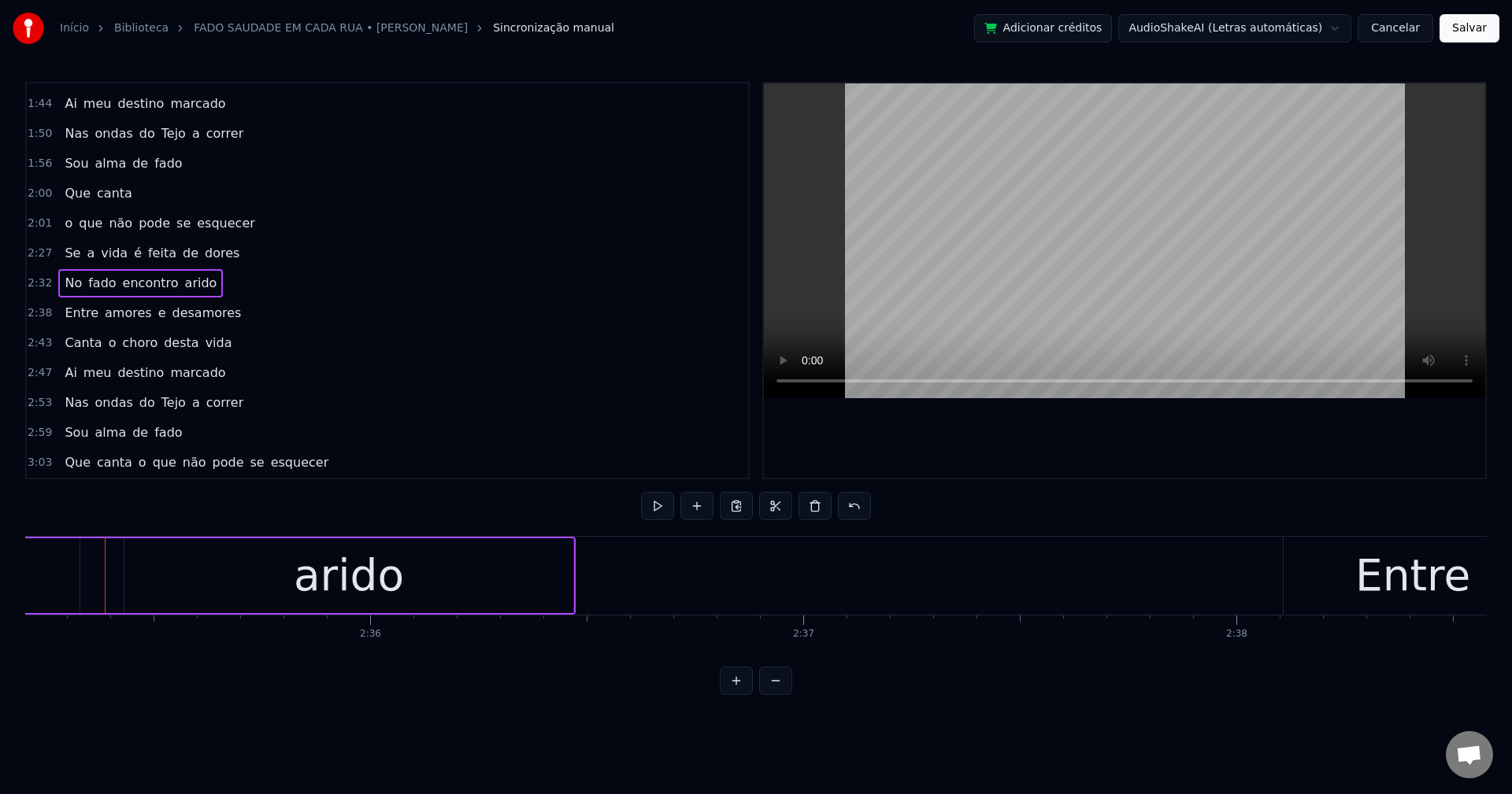
click at [195, 584] on div "arido" at bounding box center [349, 576] width 449 height 75
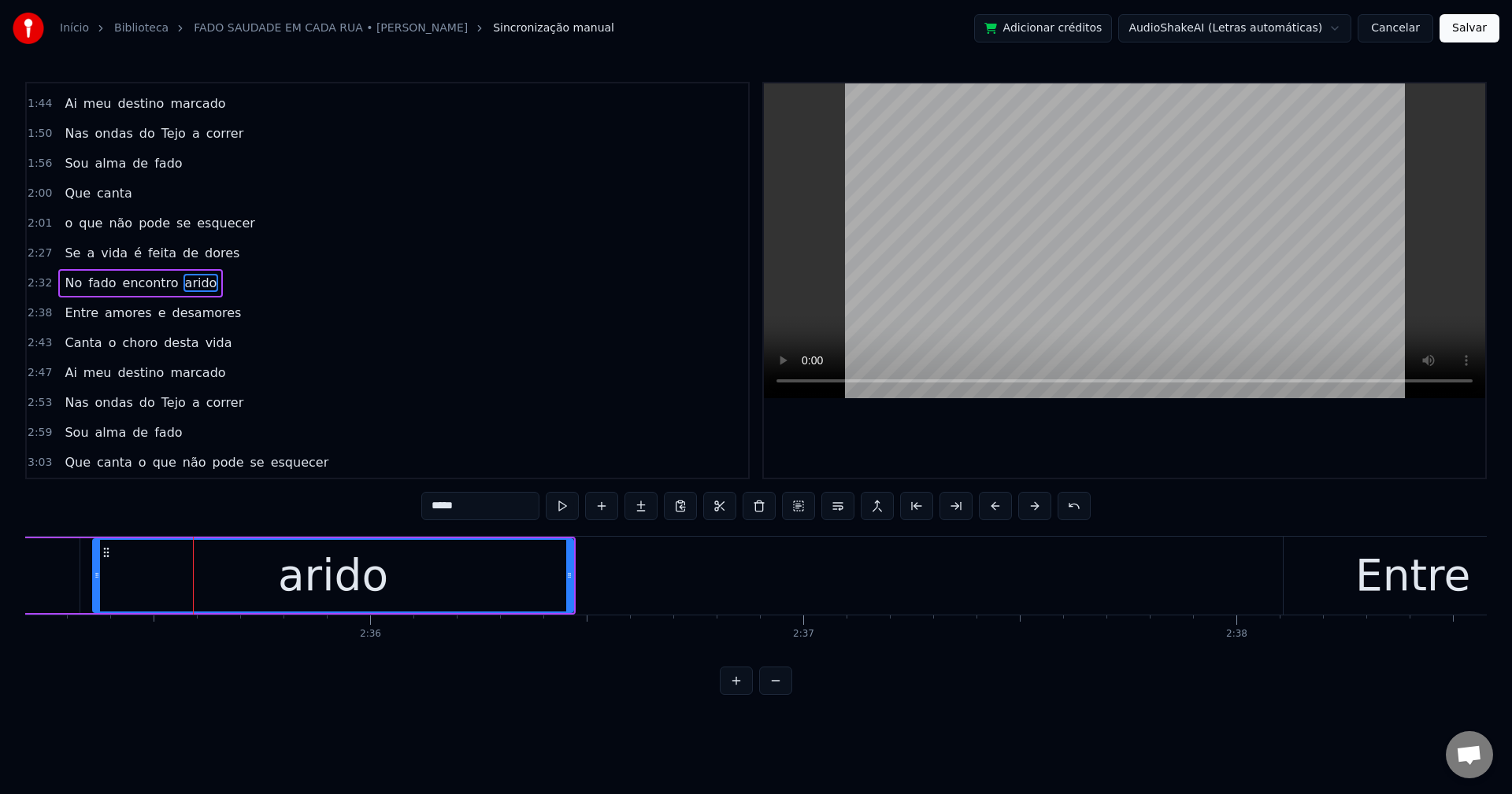
drag, startPoint x: 126, startPoint y: 577, endPoint x: 314, endPoint y: 504, distance: 201.7
click at [94, 583] on div at bounding box center [96, 576] width 6 height 72
drag, startPoint x: 506, startPoint y: 507, endPoint x: 314, endPoint y: 489, distance: 192.8
click at [314, 489] on div "0:20 Na viela onde nasci 0:26 O vento traz o meu lamento 0:31 Lisboa guarda em …" at bounding box center [756, 389] width 1461 height 613
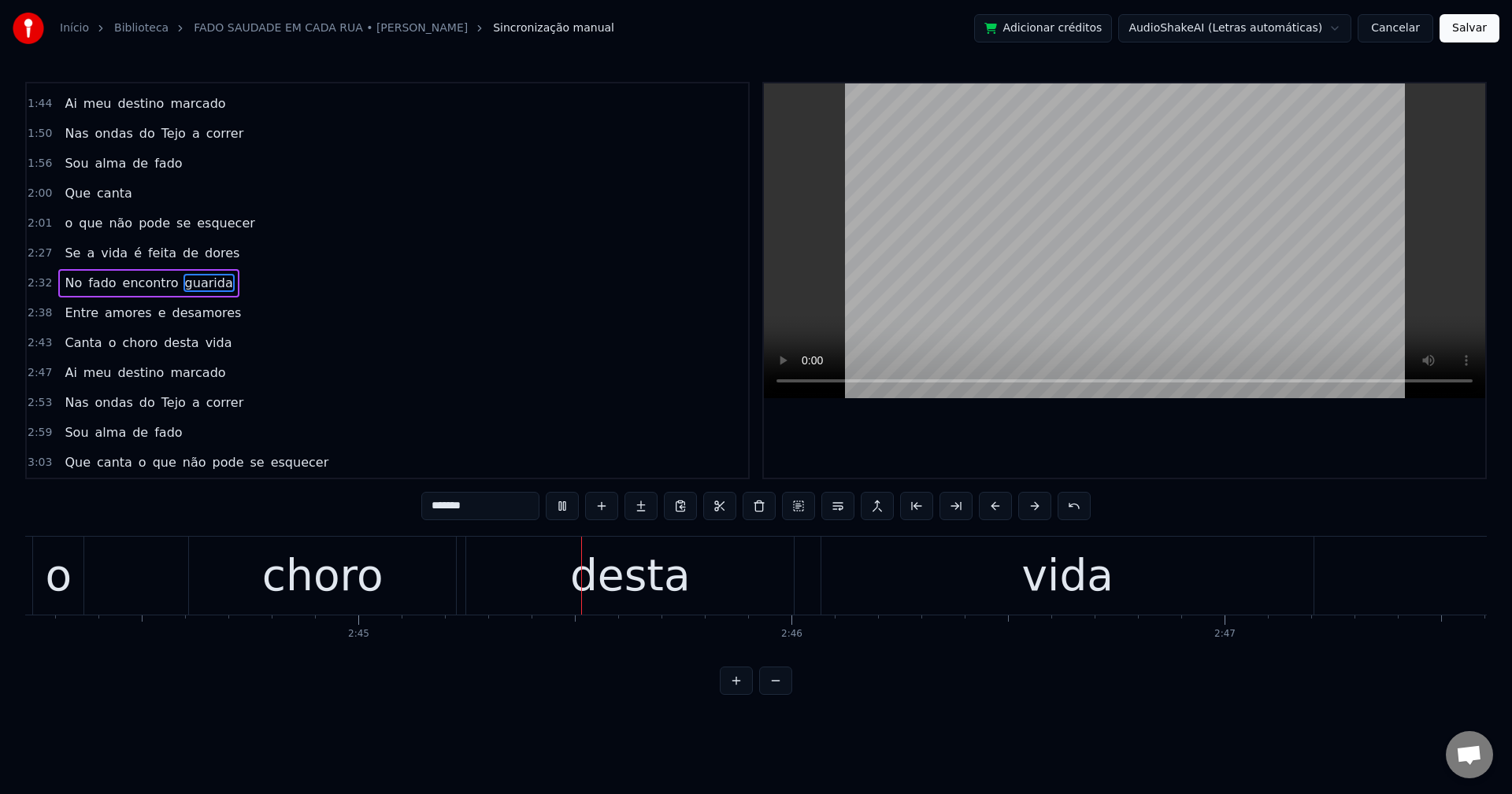
scroll to position [0, 71340]
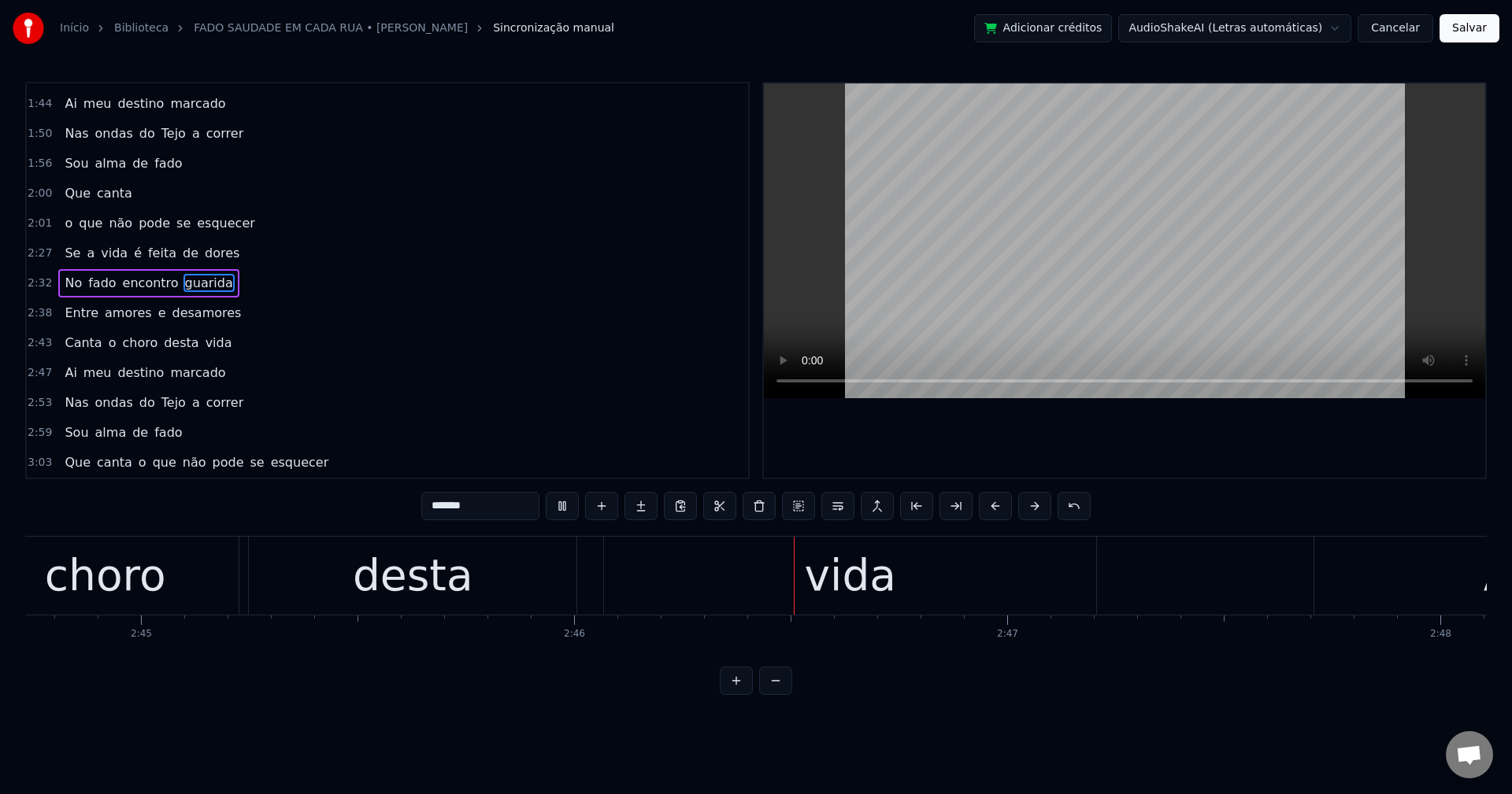
click at [86, 349] on span "Canta" at bounding box center [83, 342] width 40 height 18
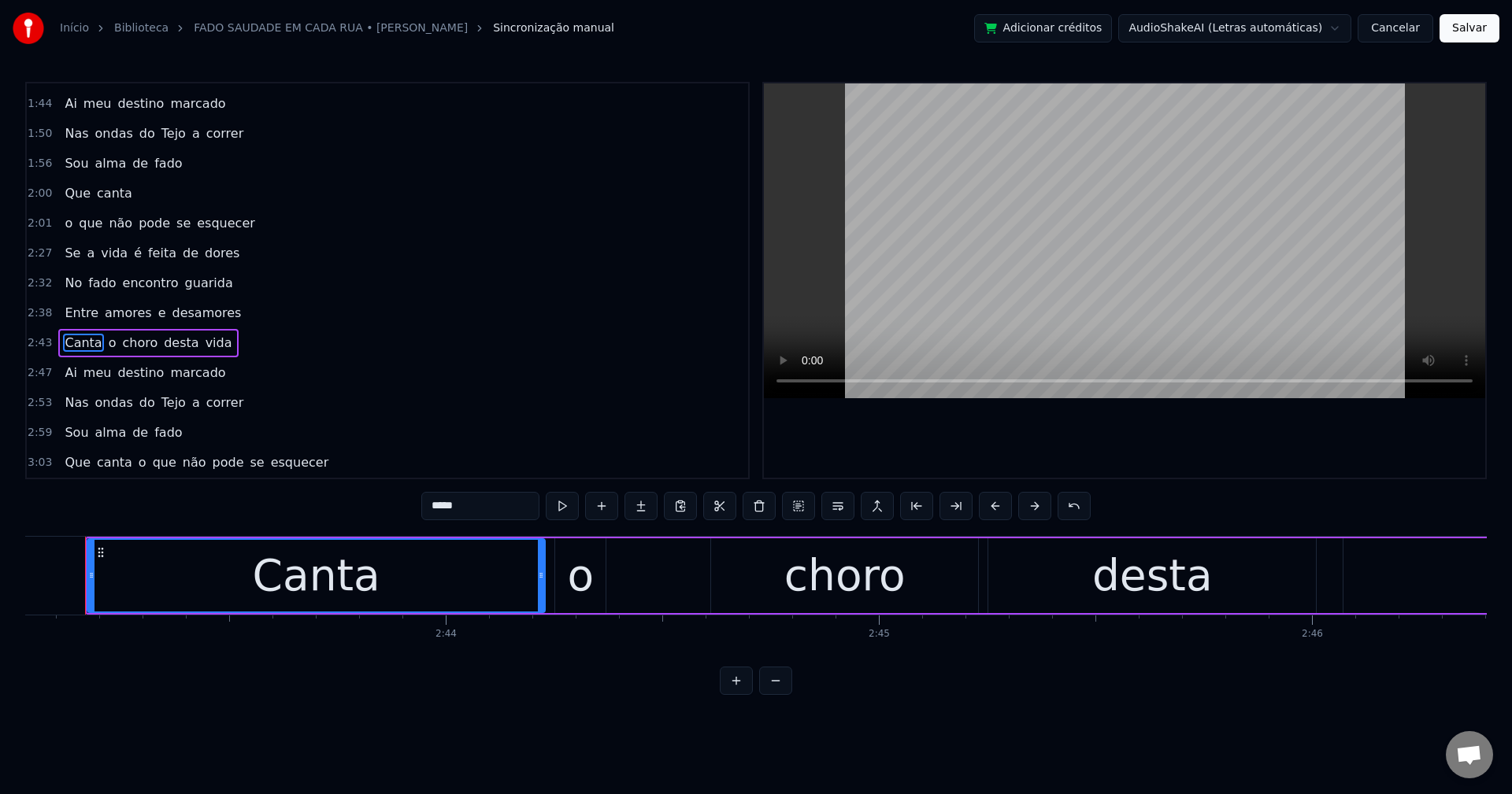
scroll to position [0, 70583]
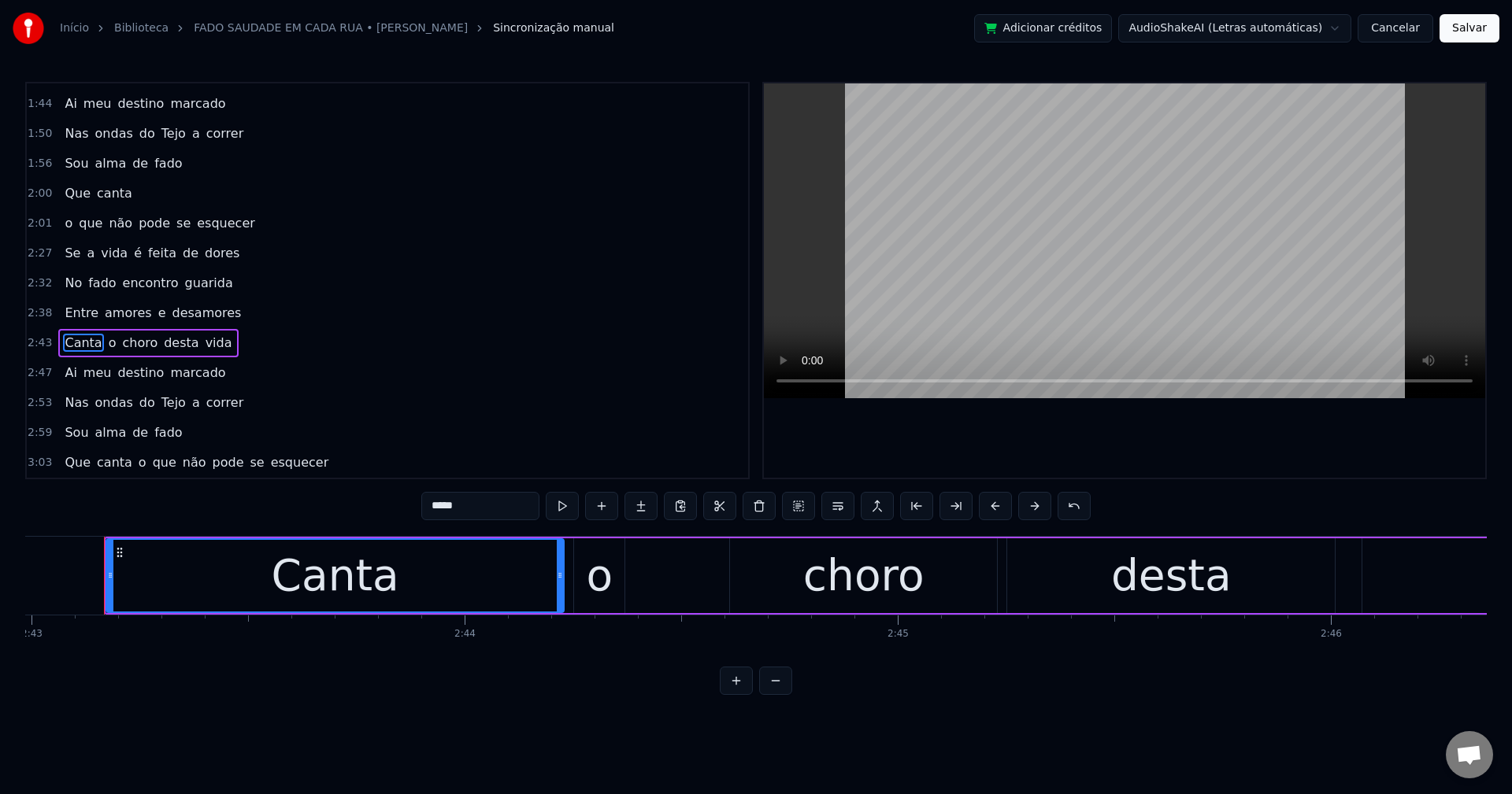
click at [510, 514] on input "*****" at bounding box center [480, 506] width 118 height 28
type input "*****"
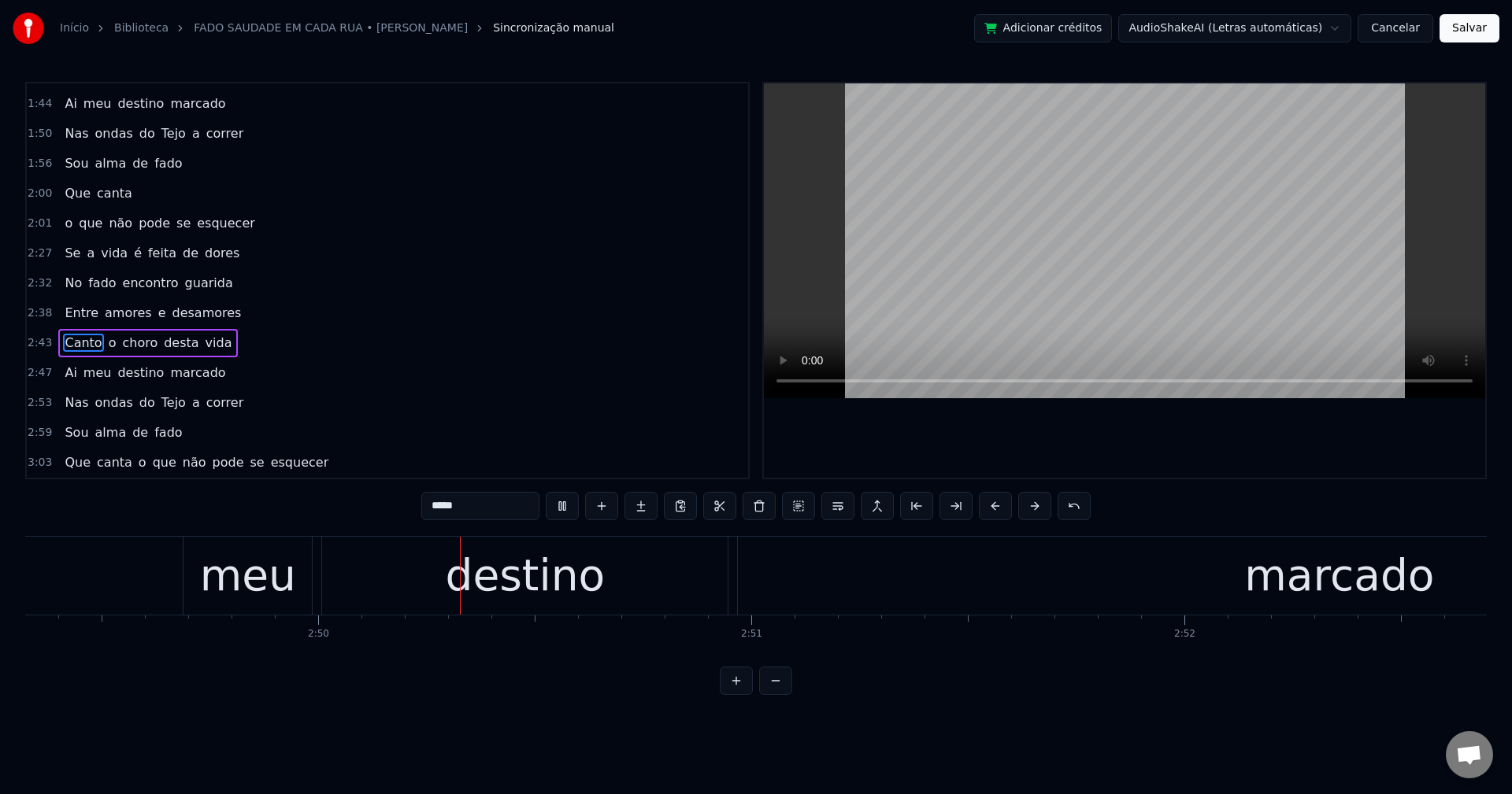
scroll to position [0, 73333]
click at [128, 583] on div "Ai meu destino marcado" at bounding box center [630, 575] width 2618 height 78
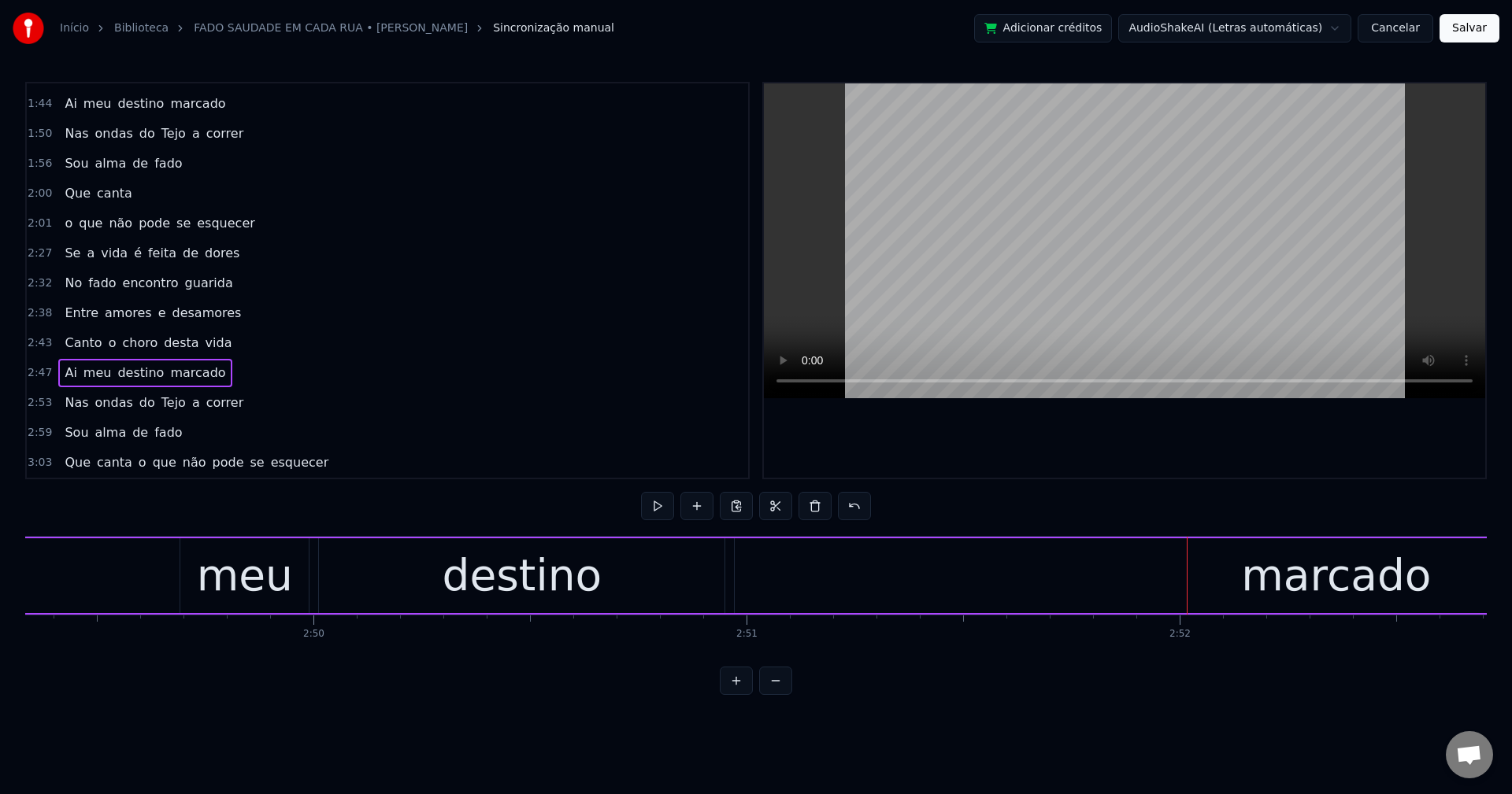
click at [66, 371] on span "Ai" at bounding box center [70, 372] width 15 height 18
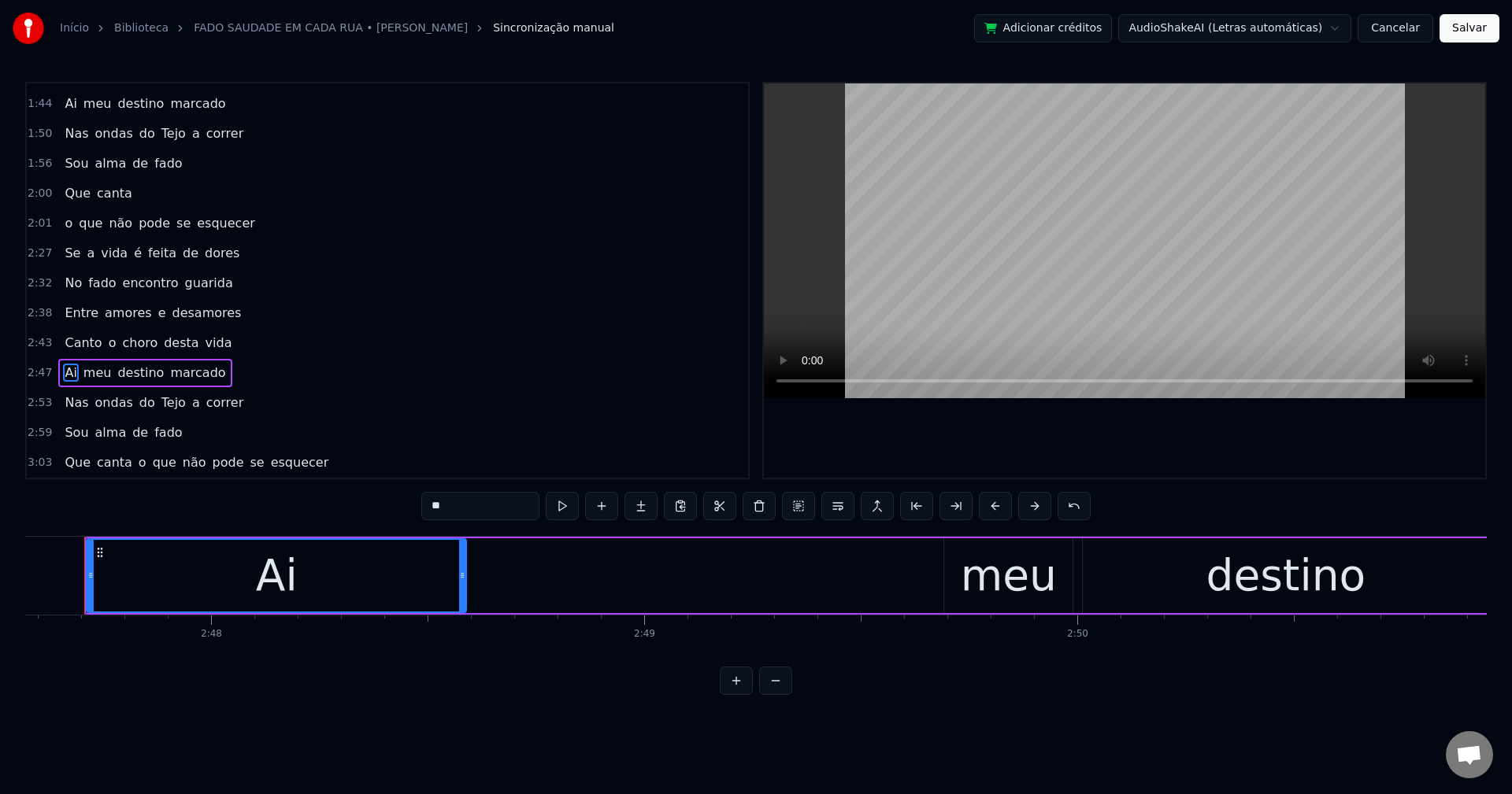
scroll to position [0, 72550]
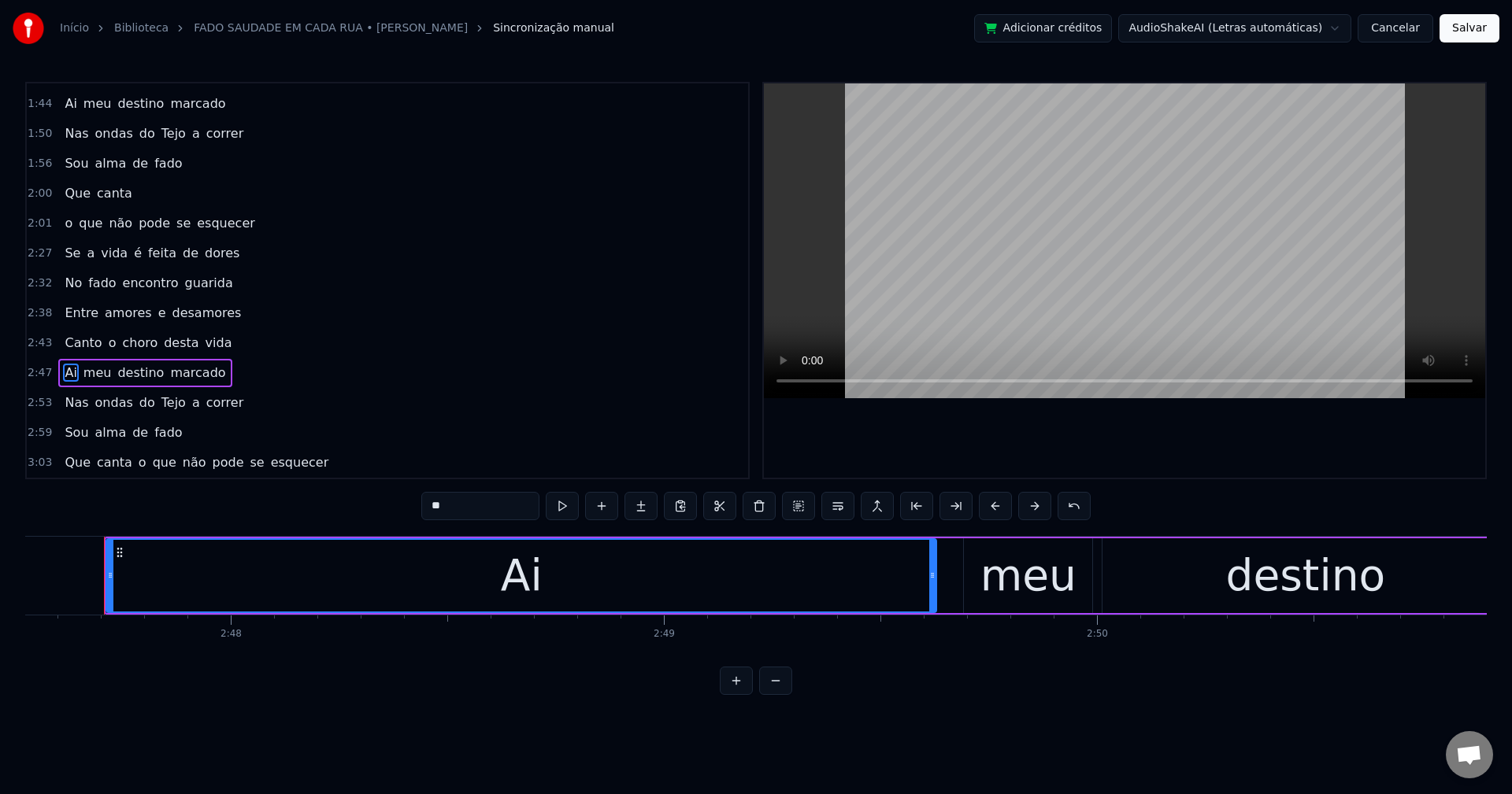
drag, startPoint x: 480, startPoint y: 576, endPoint x: 930, endPoint y: 551, distance: 450.7
click at [930, 551] on div at bounding box center [932, 576] width 6 height 72
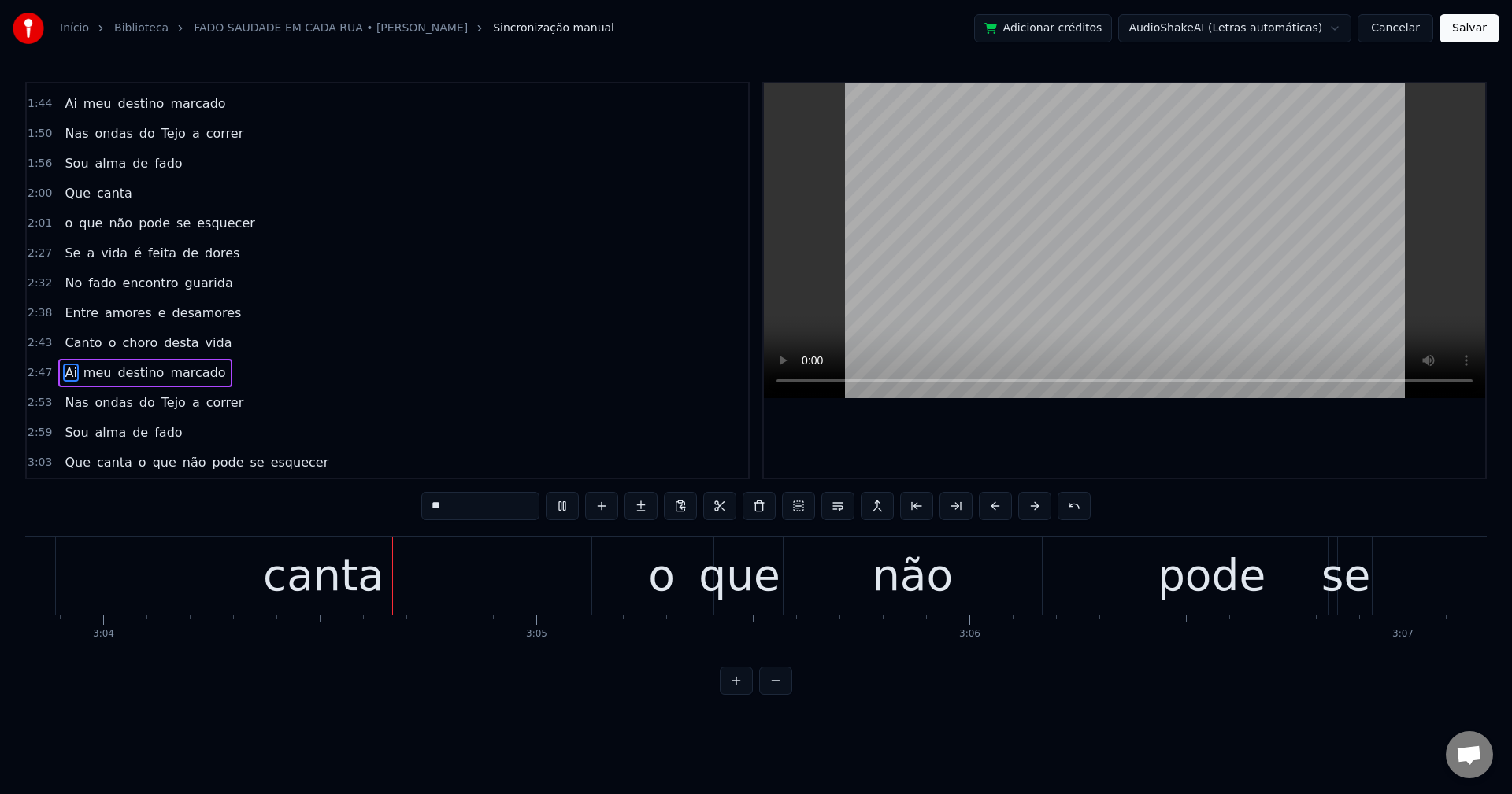
scroll to position [0, 79632]
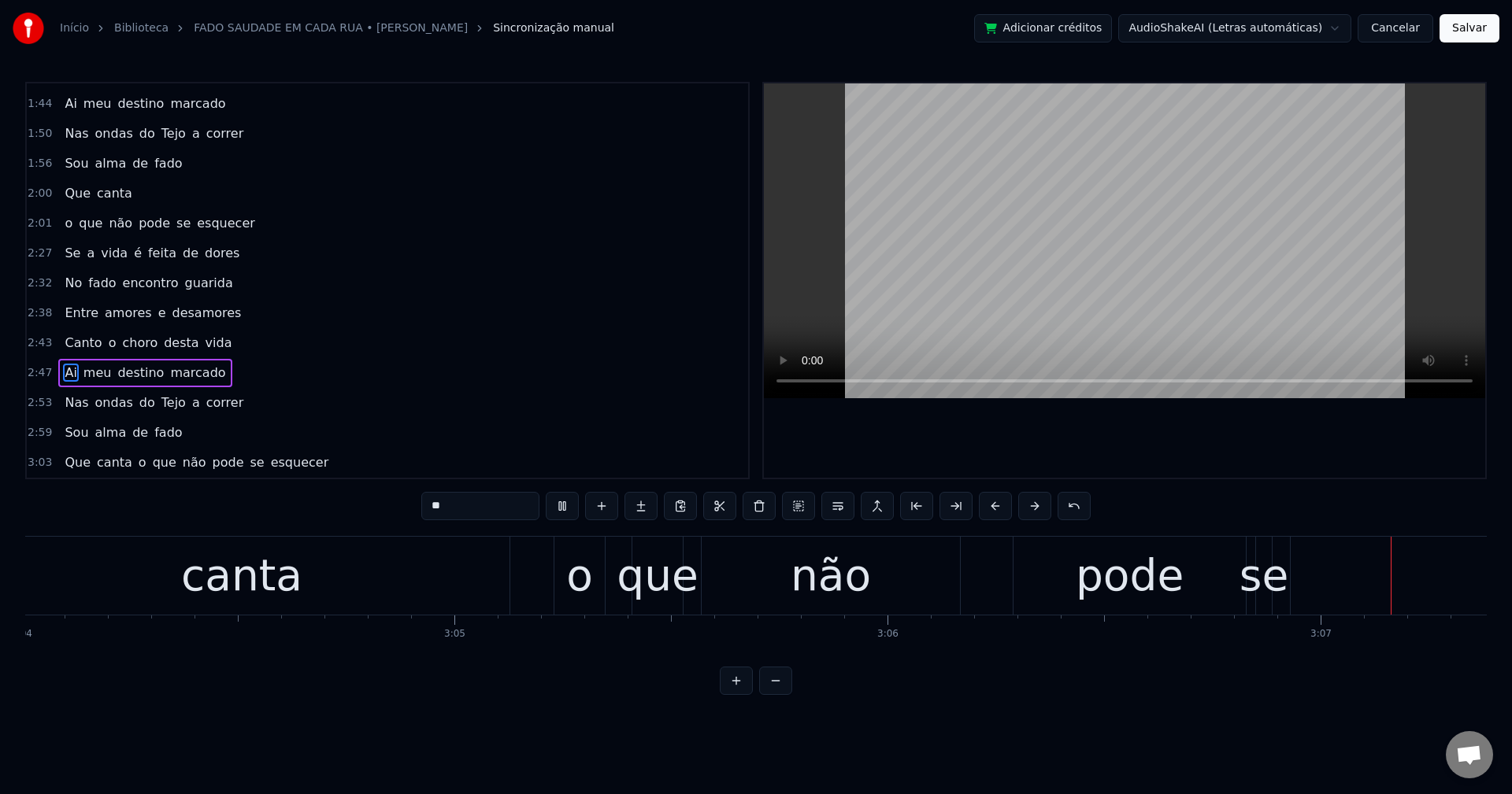
click at [137, 466] on span "o" at bounding box center [142, 462] width 11 height 18
type input "*"
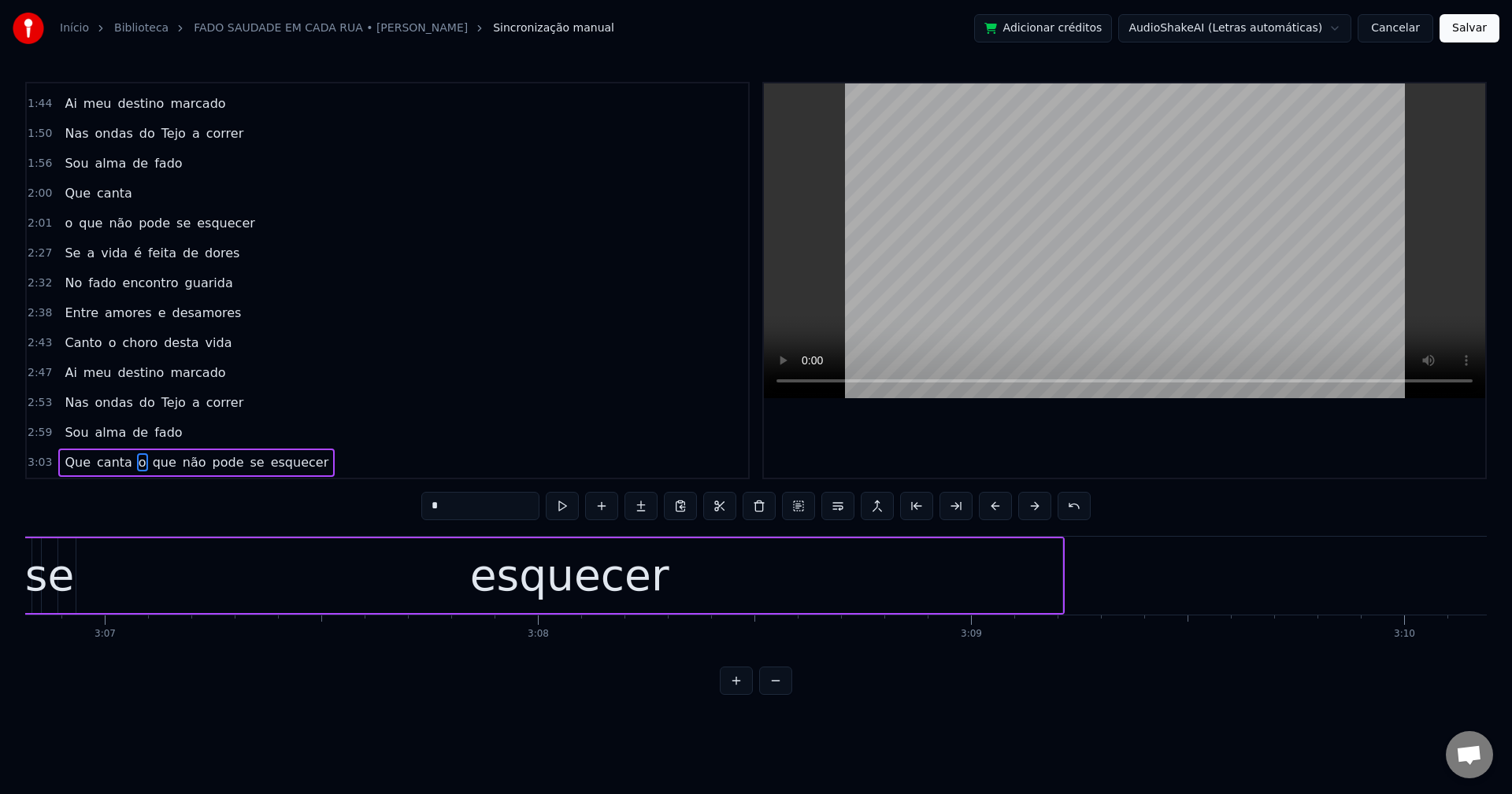
scroll to position [0, 80951]
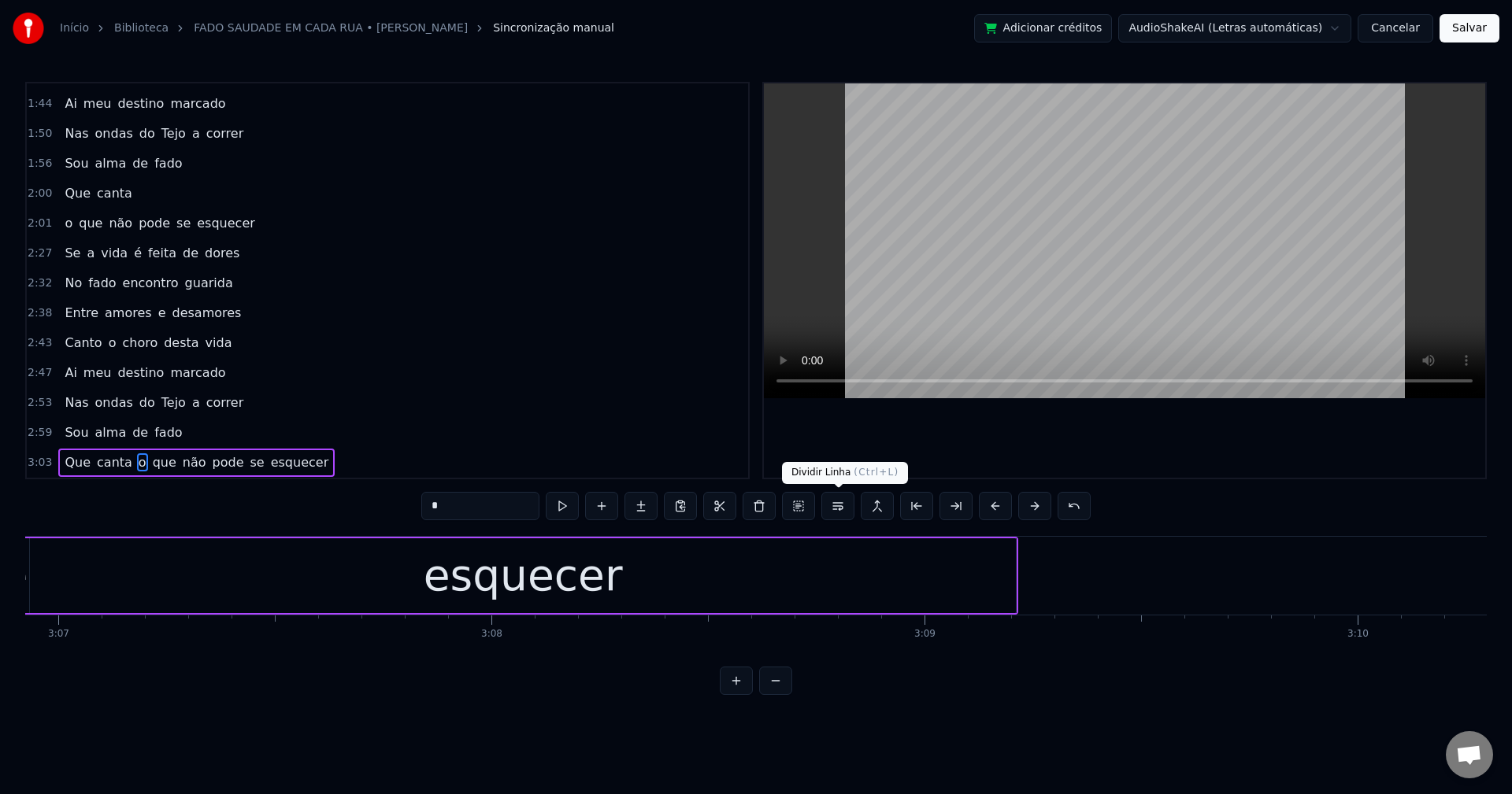
click at [834, 501] on button at bounding box center [838, 506] width 33 height 28
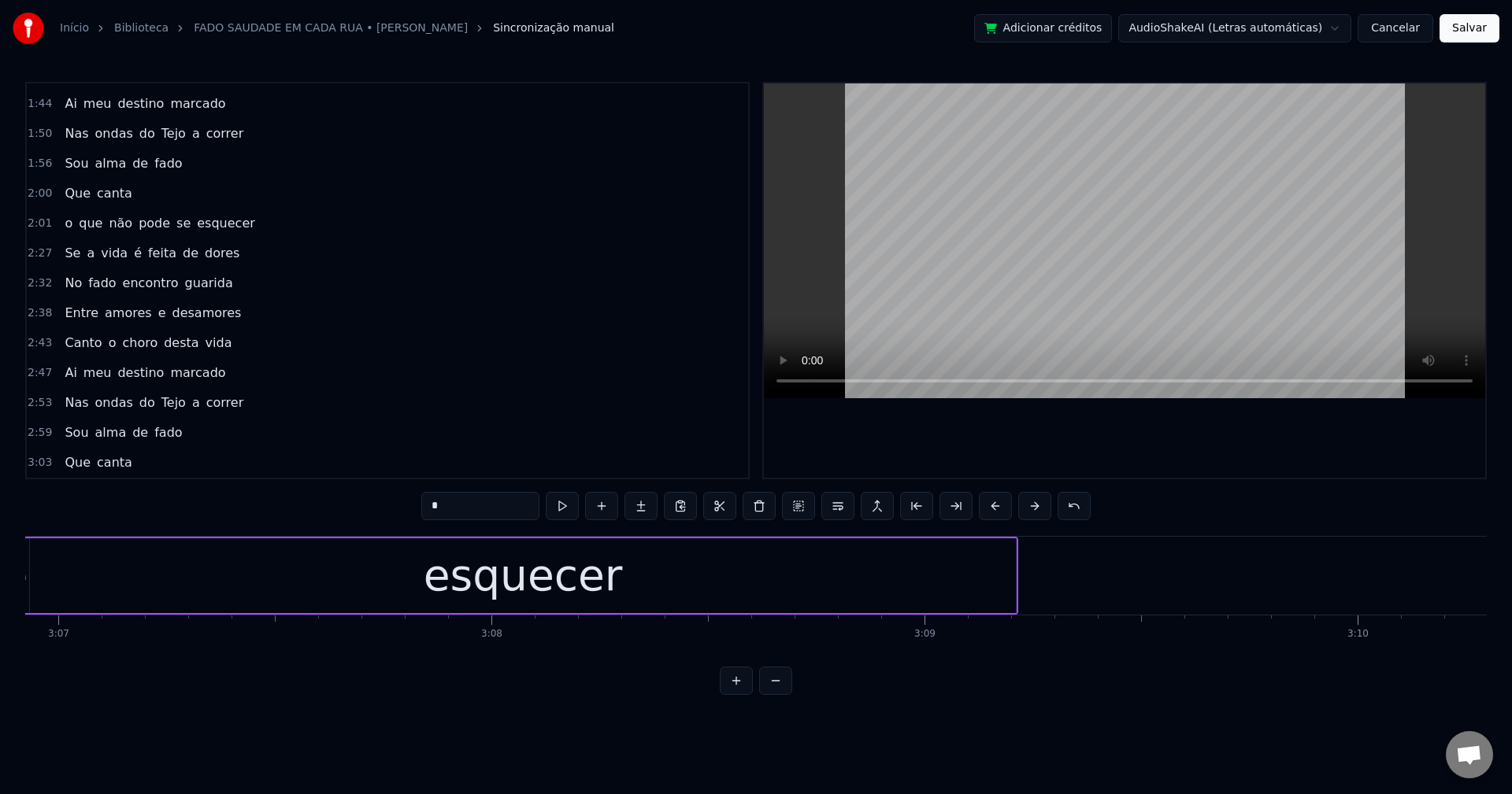
scroll to position [533, 0]
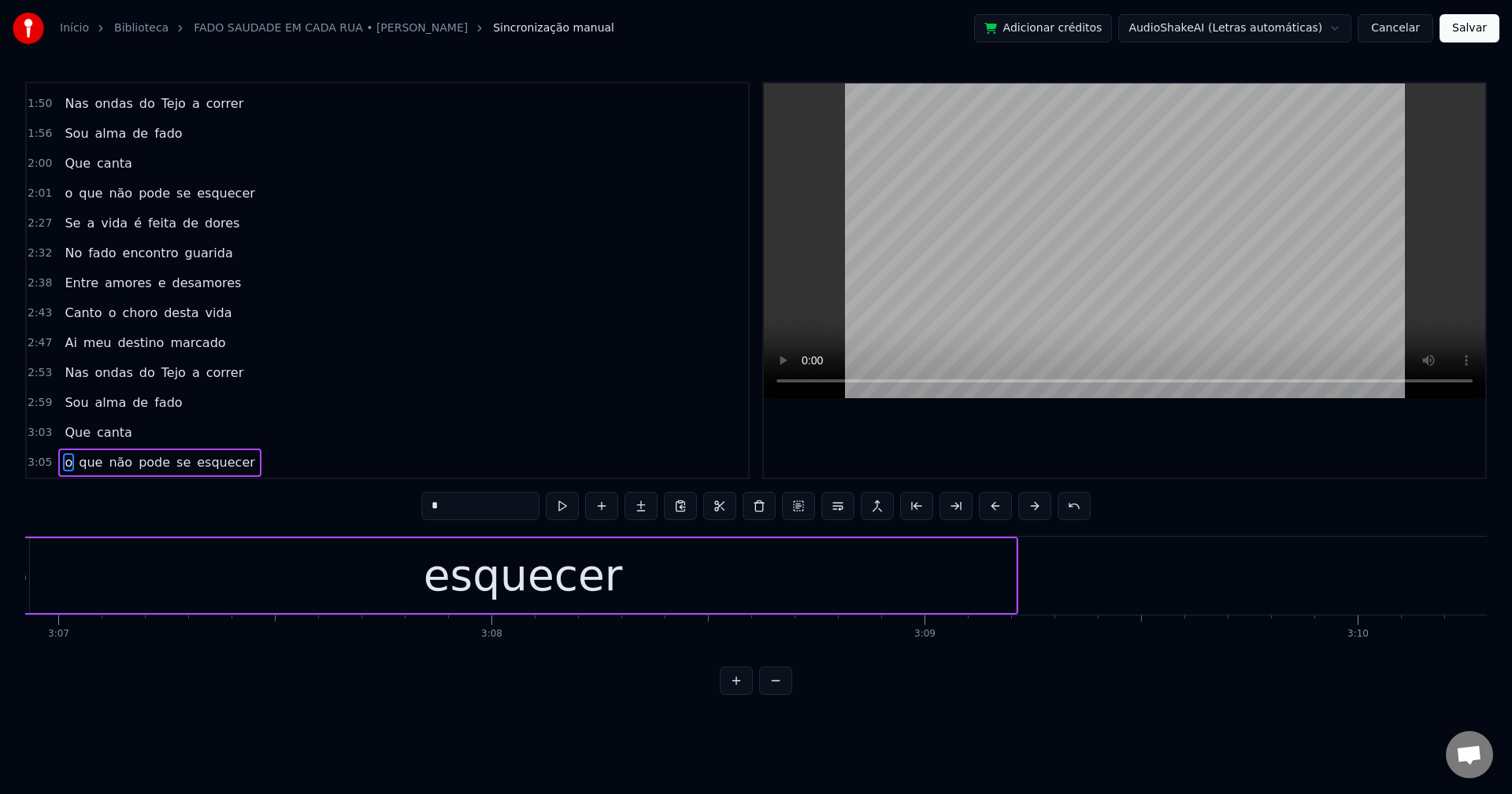
click at [1133, 36] on button "Salvar" at bounding box center [1469, 28] width 59 height 28
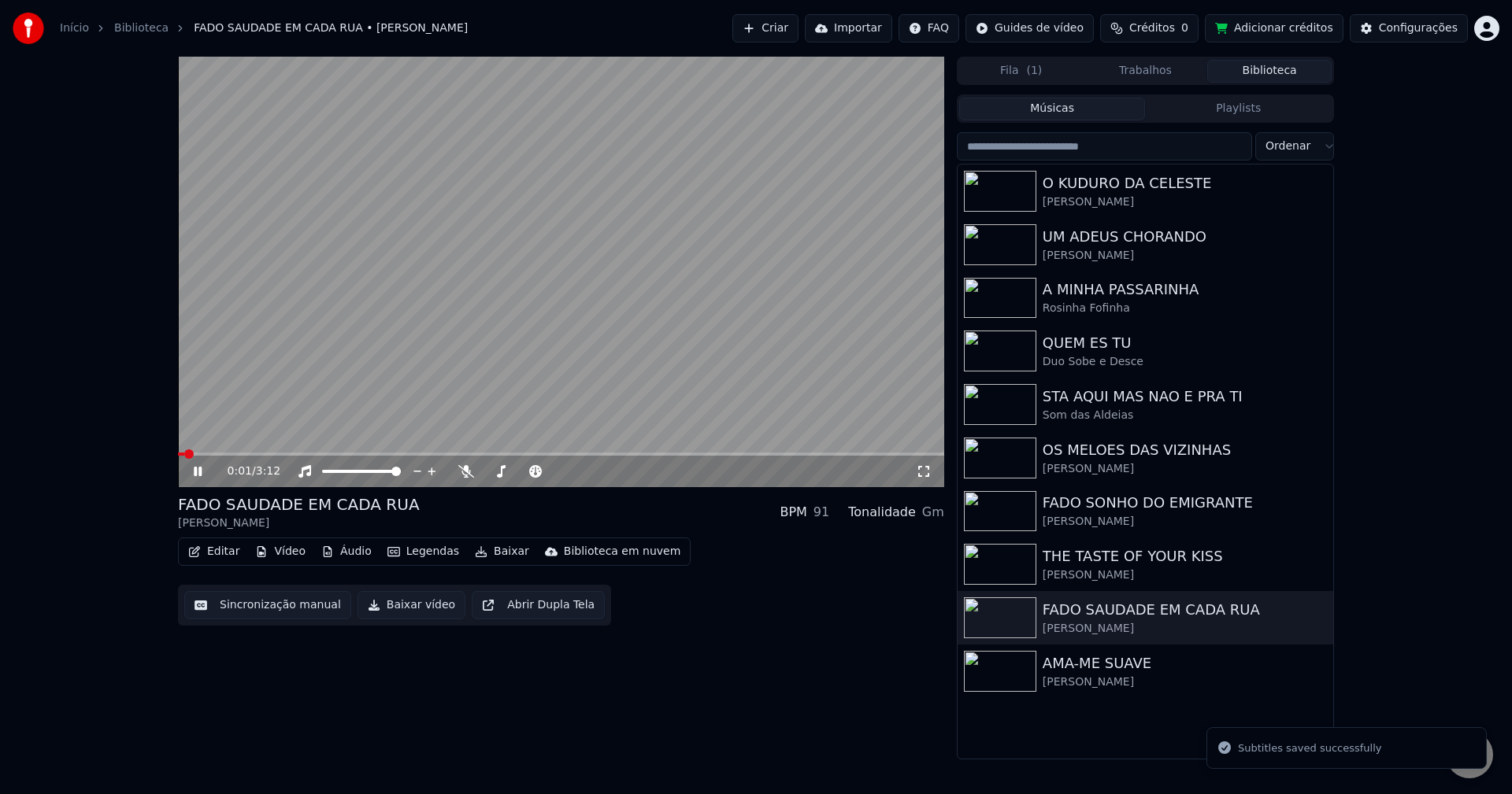
click at [392, 608] on button "Baixar vídeo" at bounding box center [411, 605] width 108 height 28
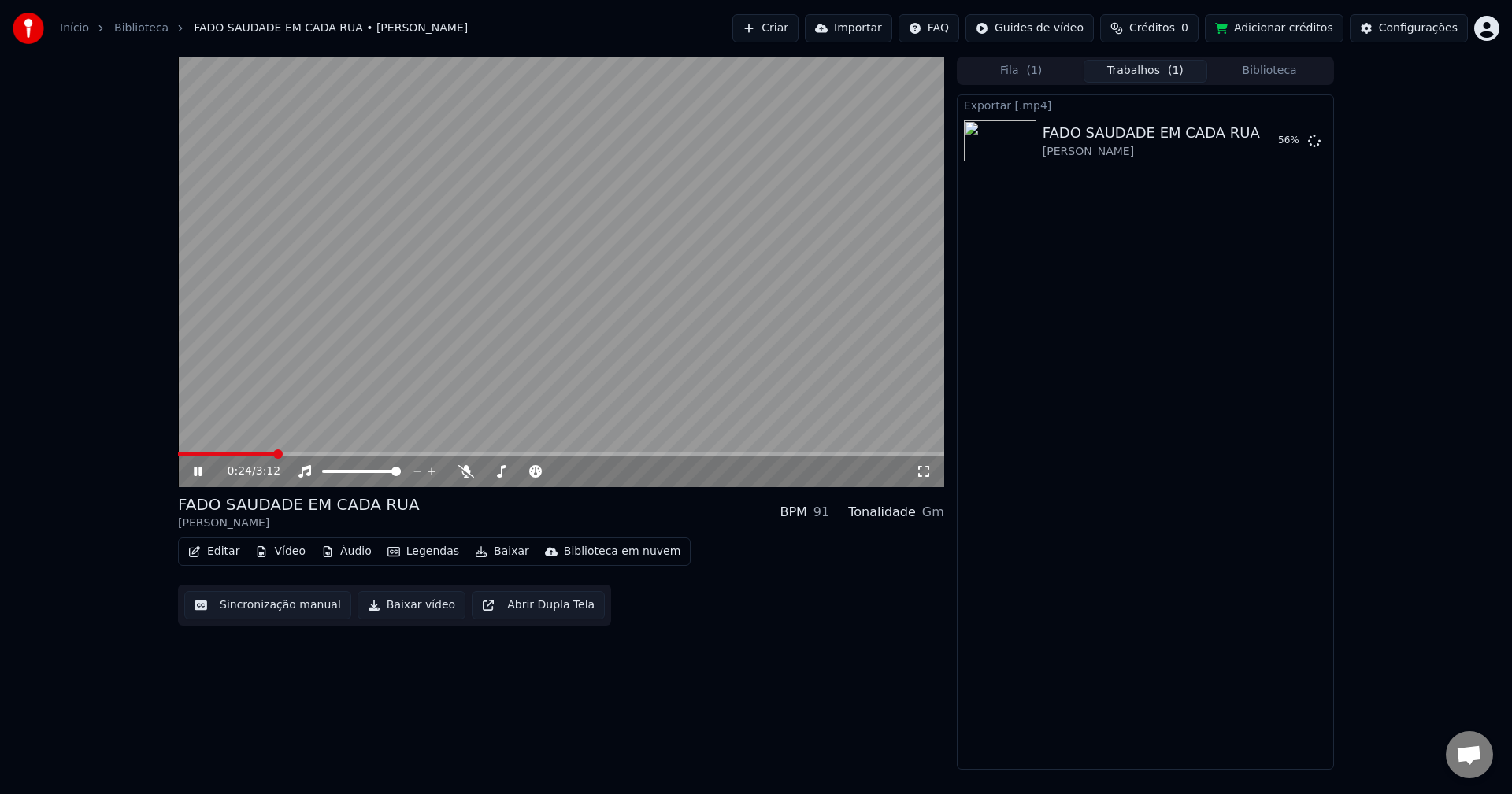
click at [1133, 74] on button "Biblioteca" at bounding box center [1269, 71] width 124 height 23
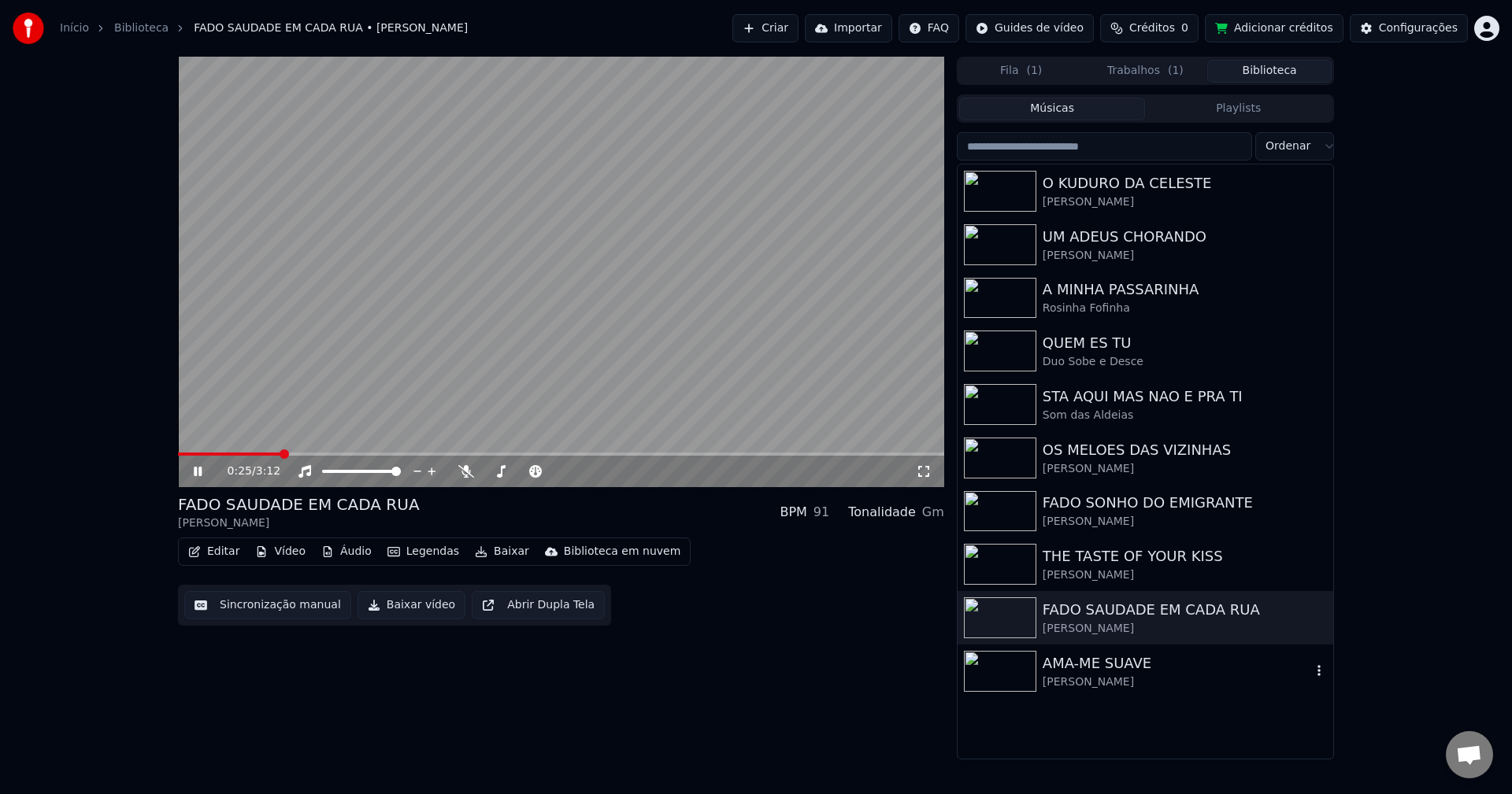
click at [1052, 674] on div "[PERSON_NAME]" at bounding box center [1176, 682] width 268 height 16
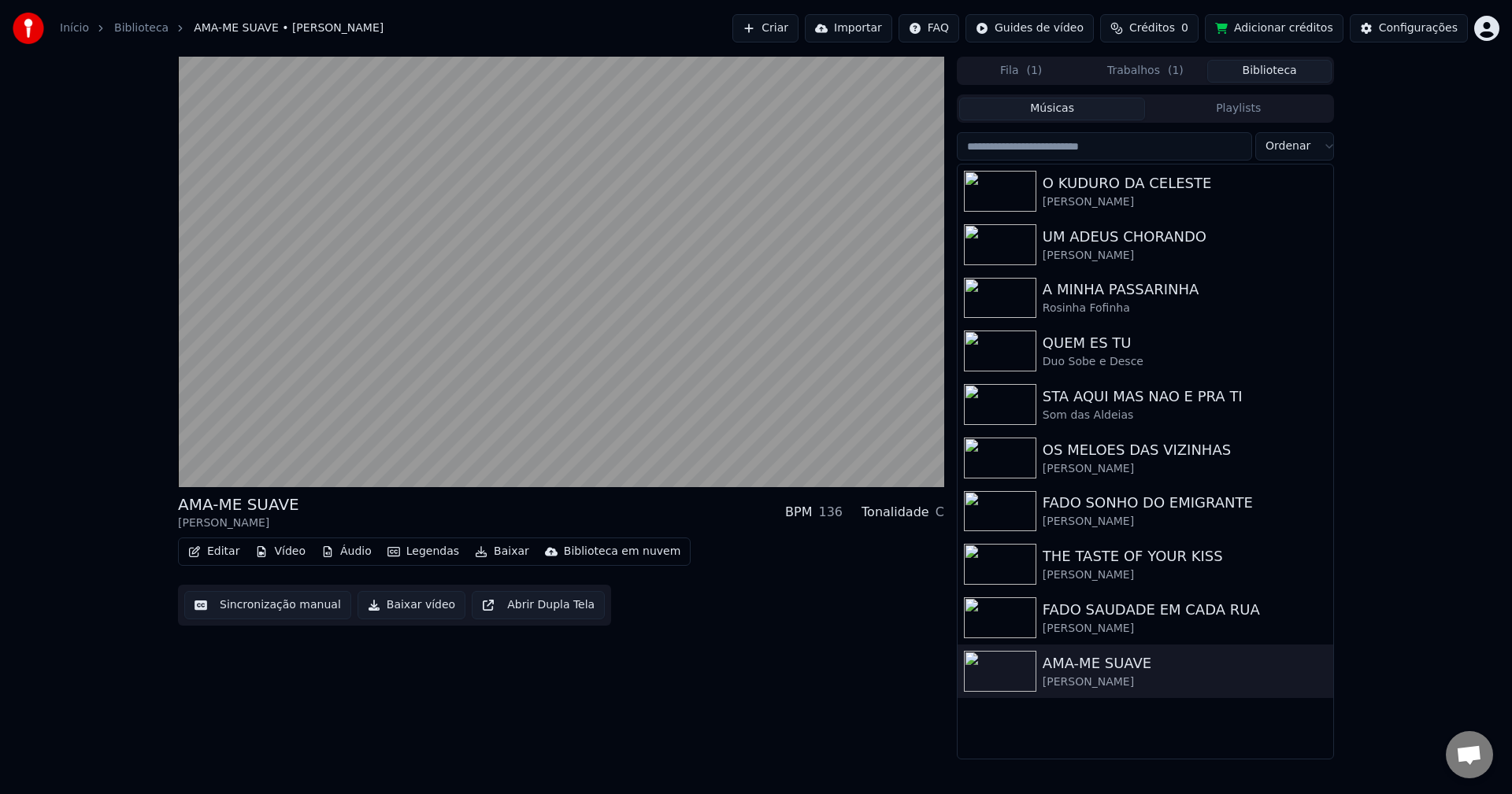
click at [273, 608] on button "Sincronização manual" at bounding box center [267, 605] width 167 height 28
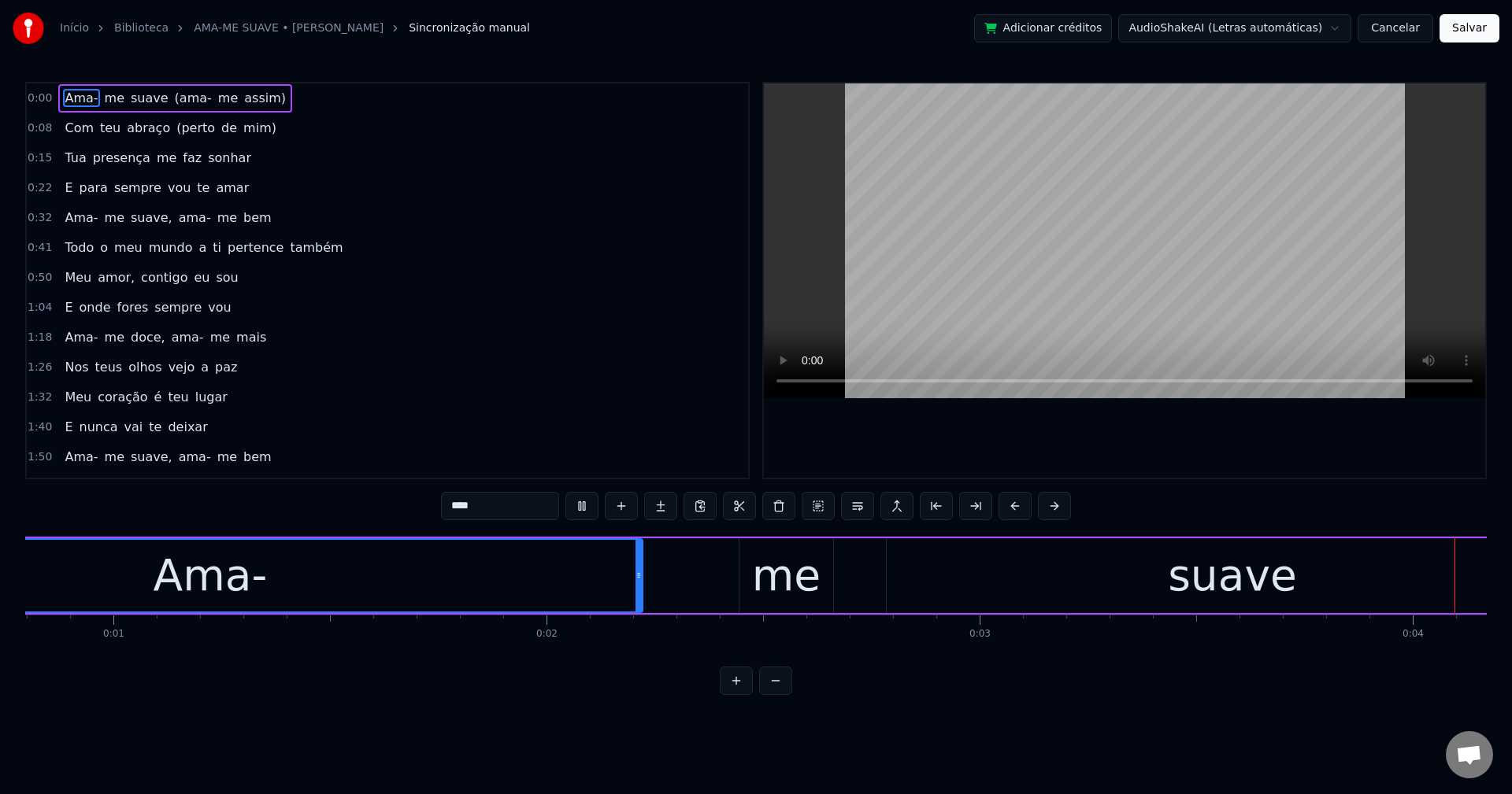
scroll to position [0, 1326]
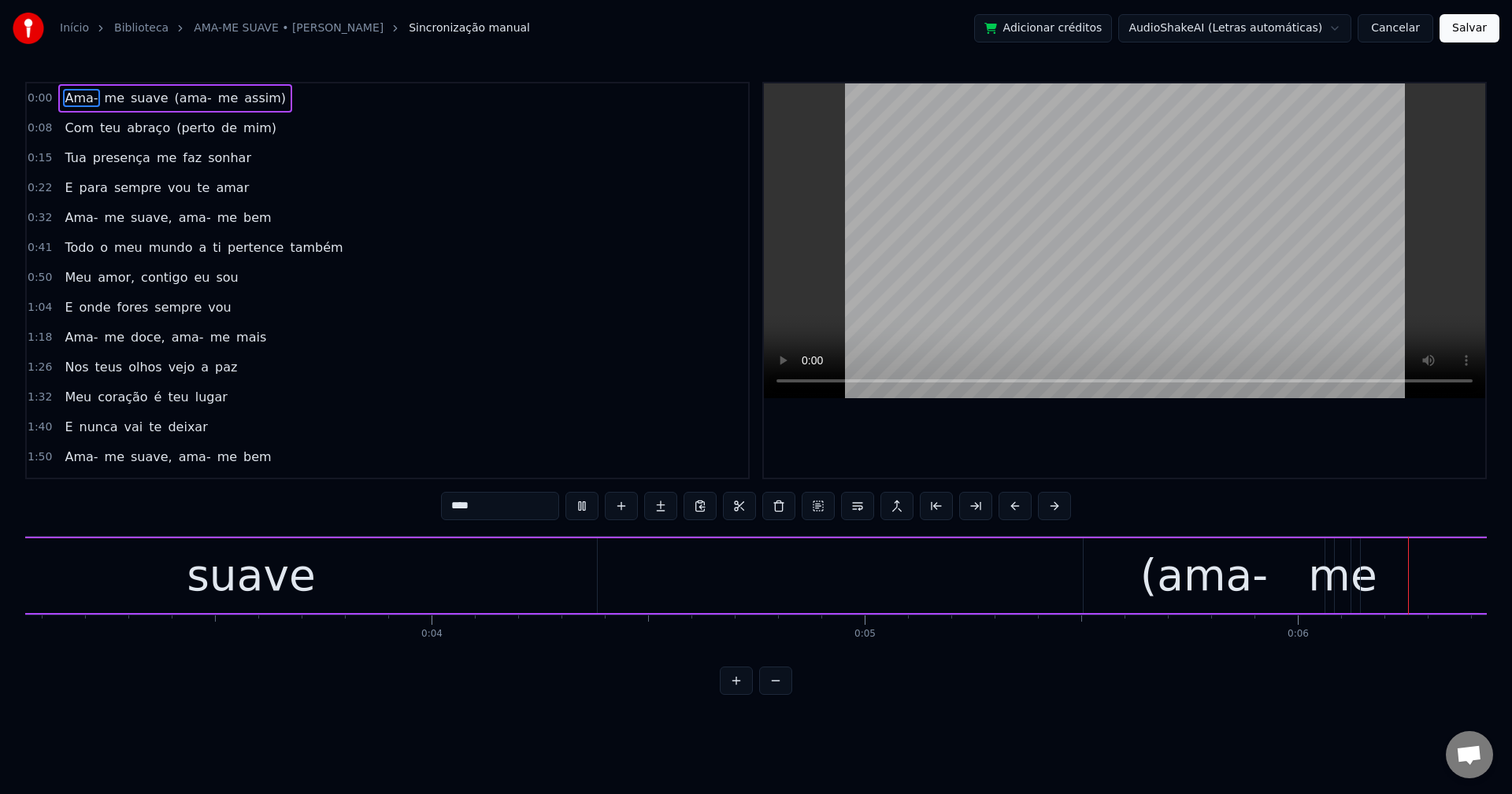
click at [173, 102] on span "(ama-" at bounding box center [193, 98] width 40 height 18
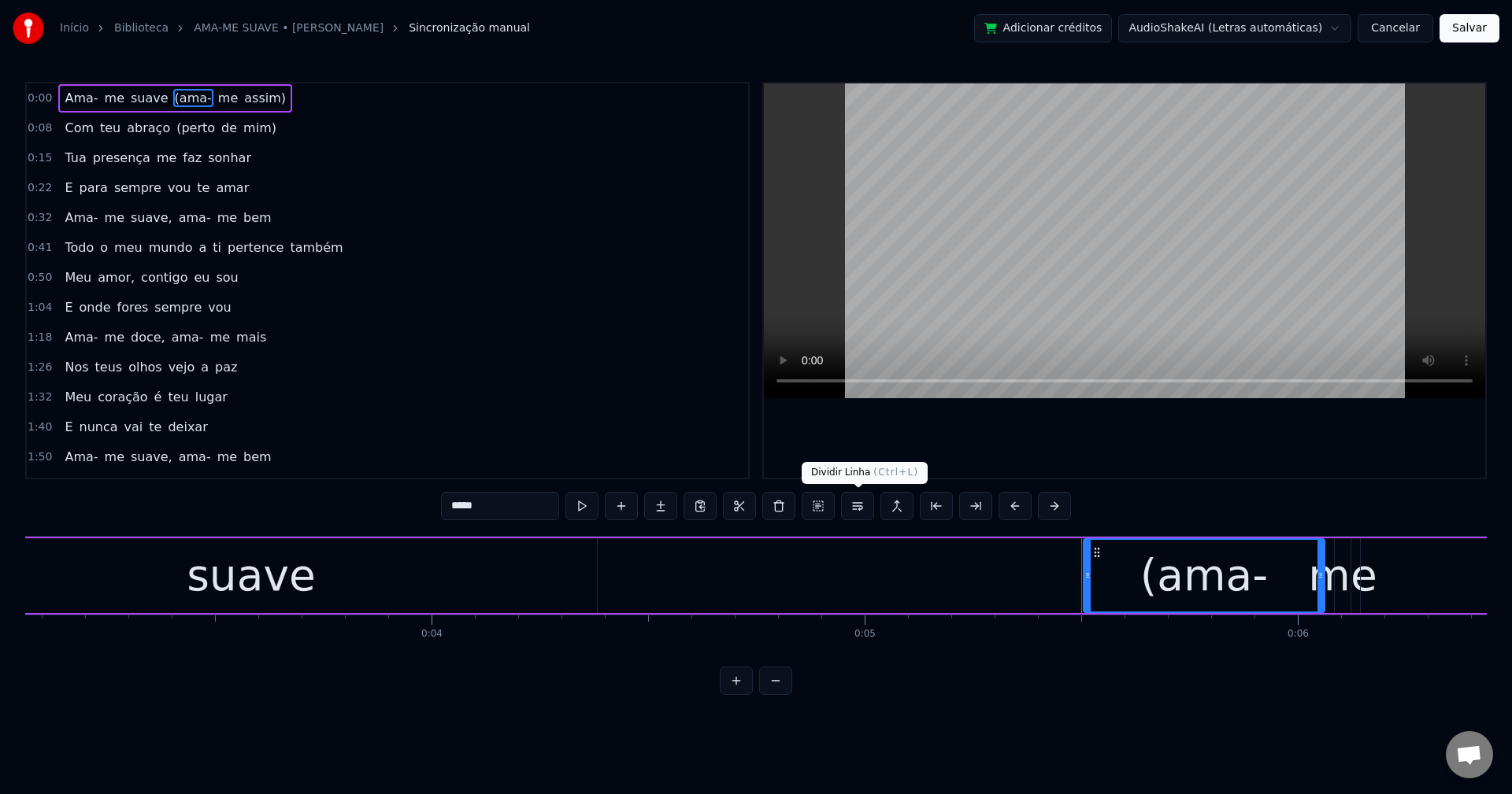
click at [844, 506] on button at bounding box center [857, 506] width 33 height 28
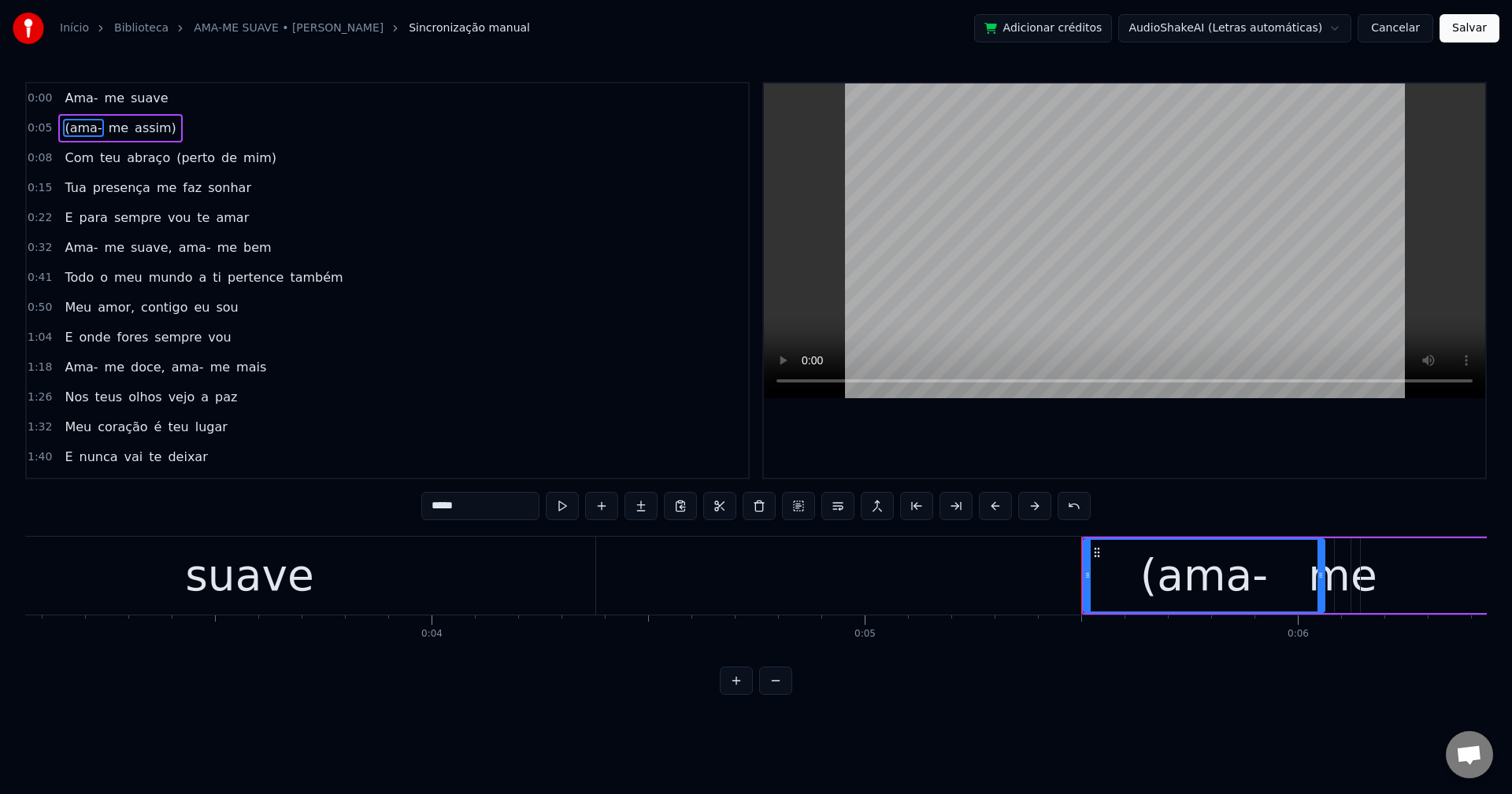
click at [182, 161] on span "(perto" at bounding box center [196, 157] width 42 height 18
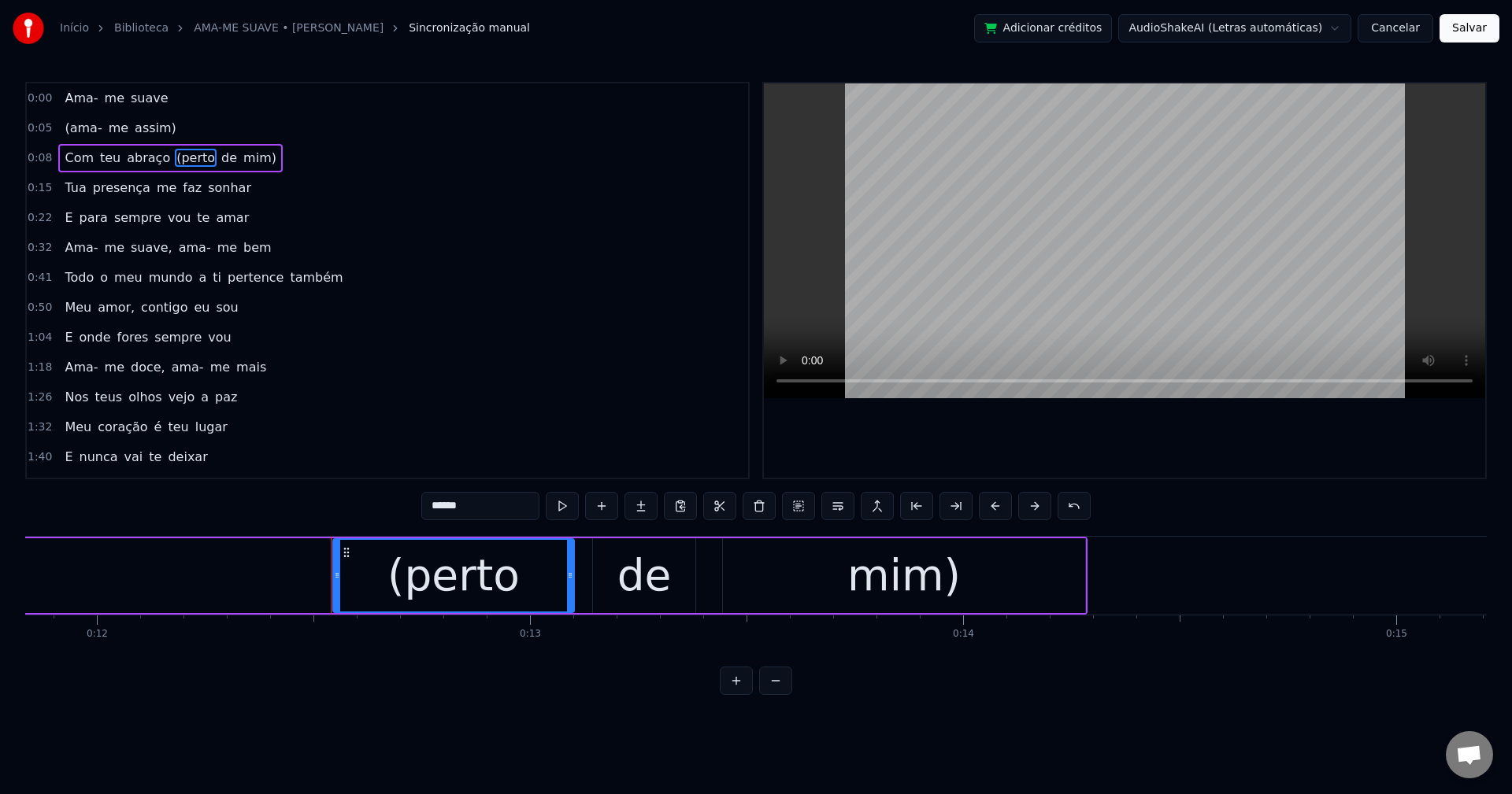
scroll to position [0, 5352]
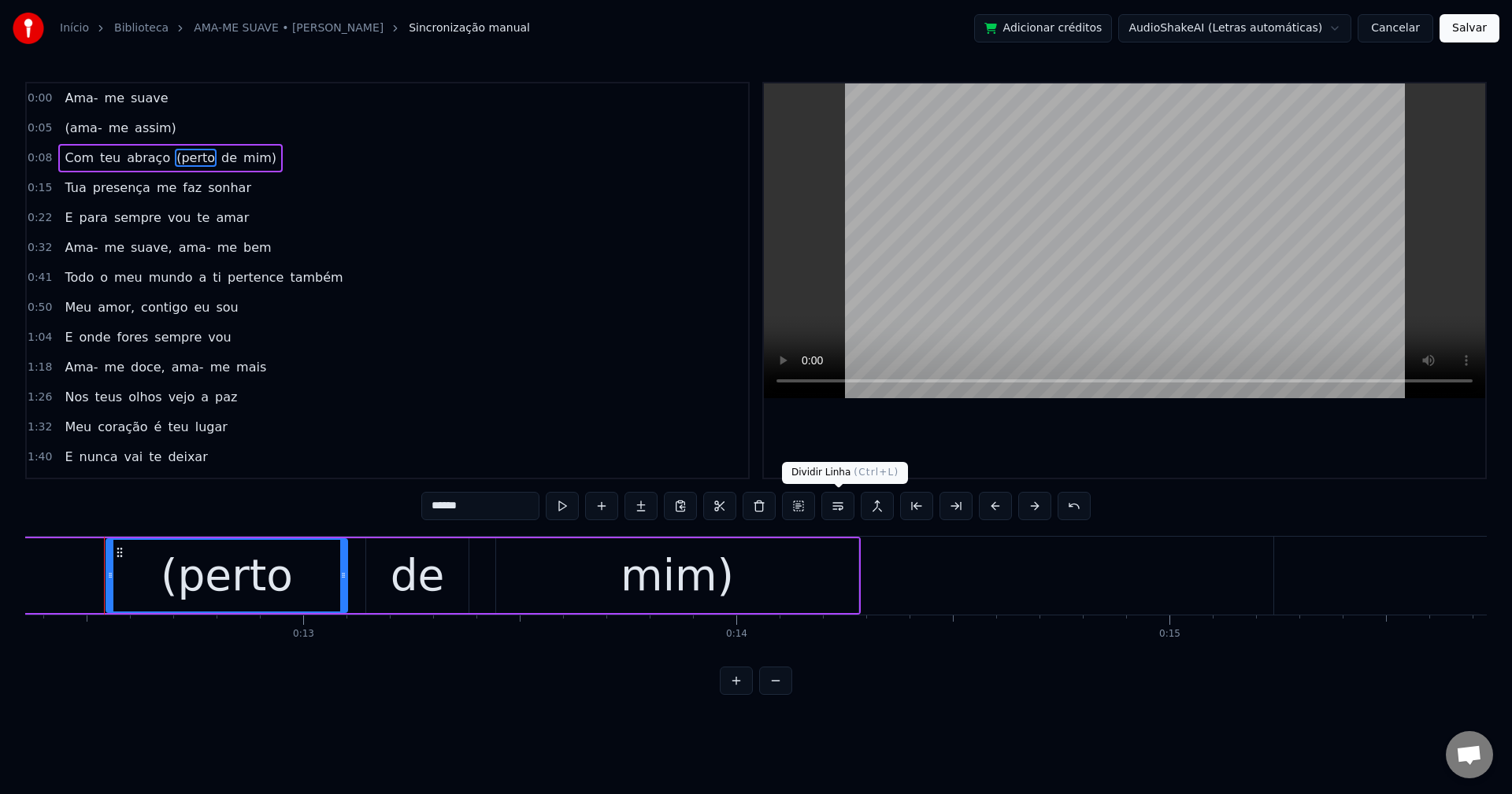
click at [833, 502] on button at bounding box center [838, 506] width 33 height 28
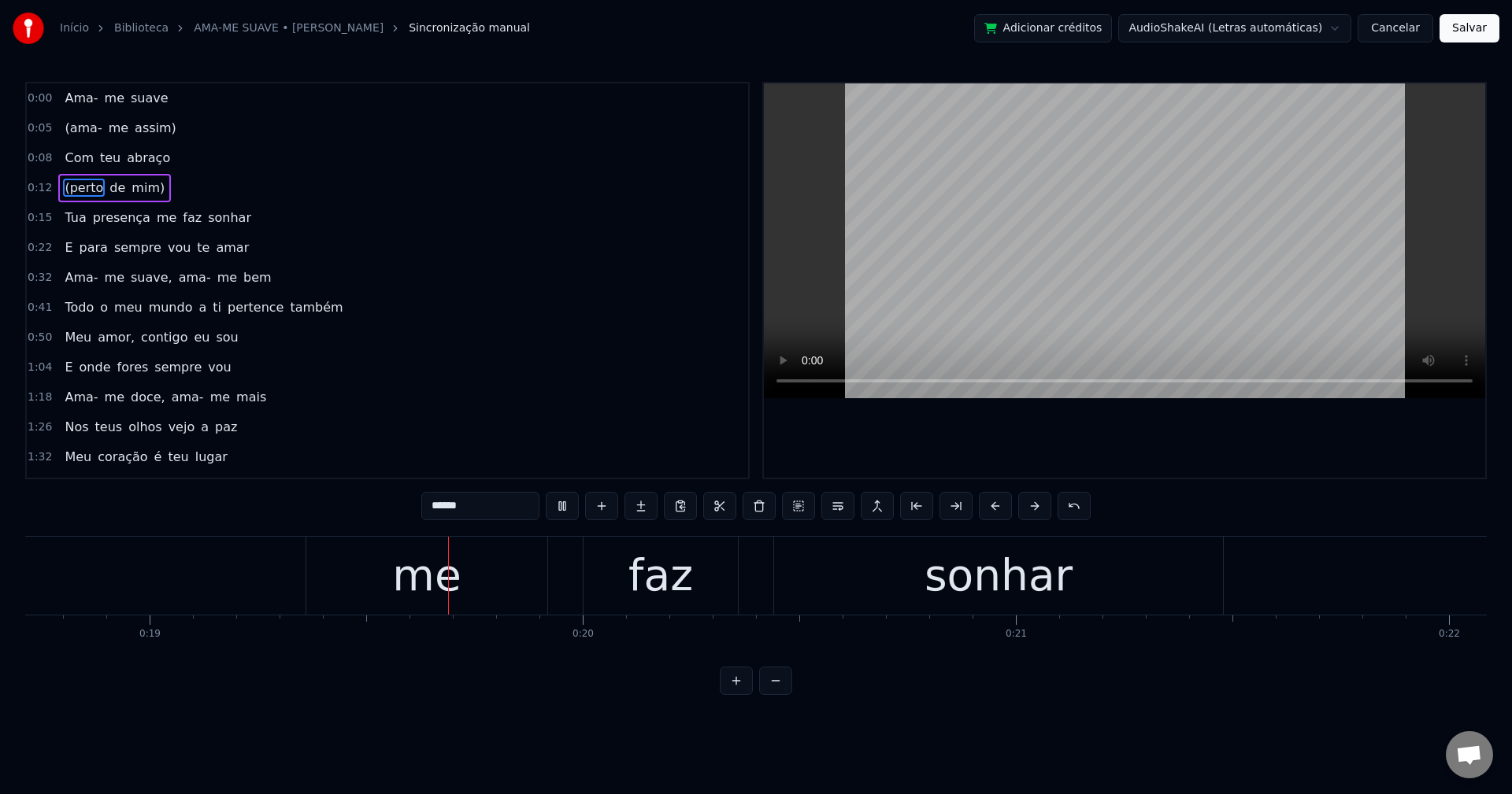
scroll to position [0, 8110]
click at [155, 216] on span "me" at bounding box center [166, 217] width 23 height 18
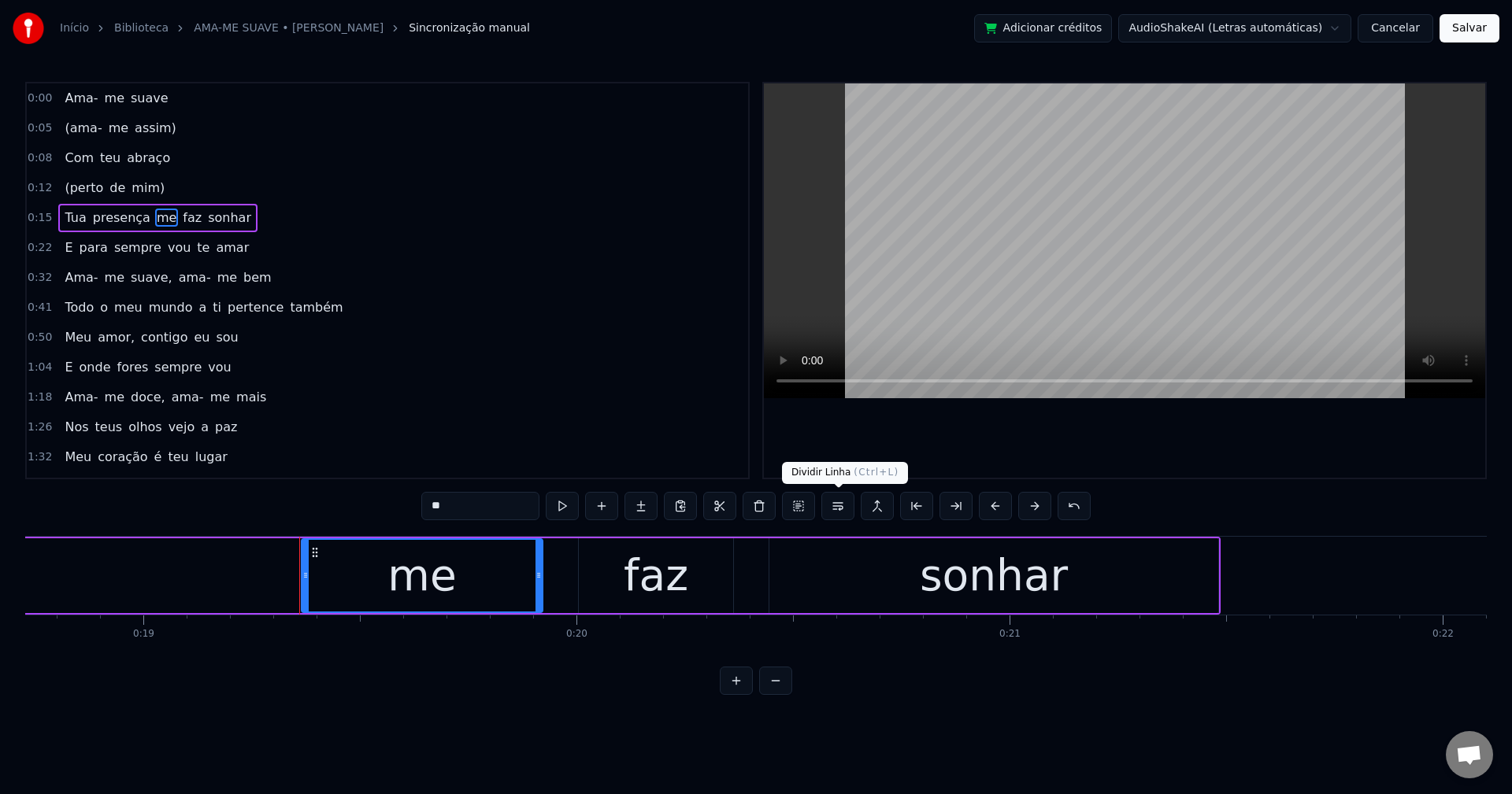
click at [838, 507] on button at bounding box center [838, 506] width 33 height 28
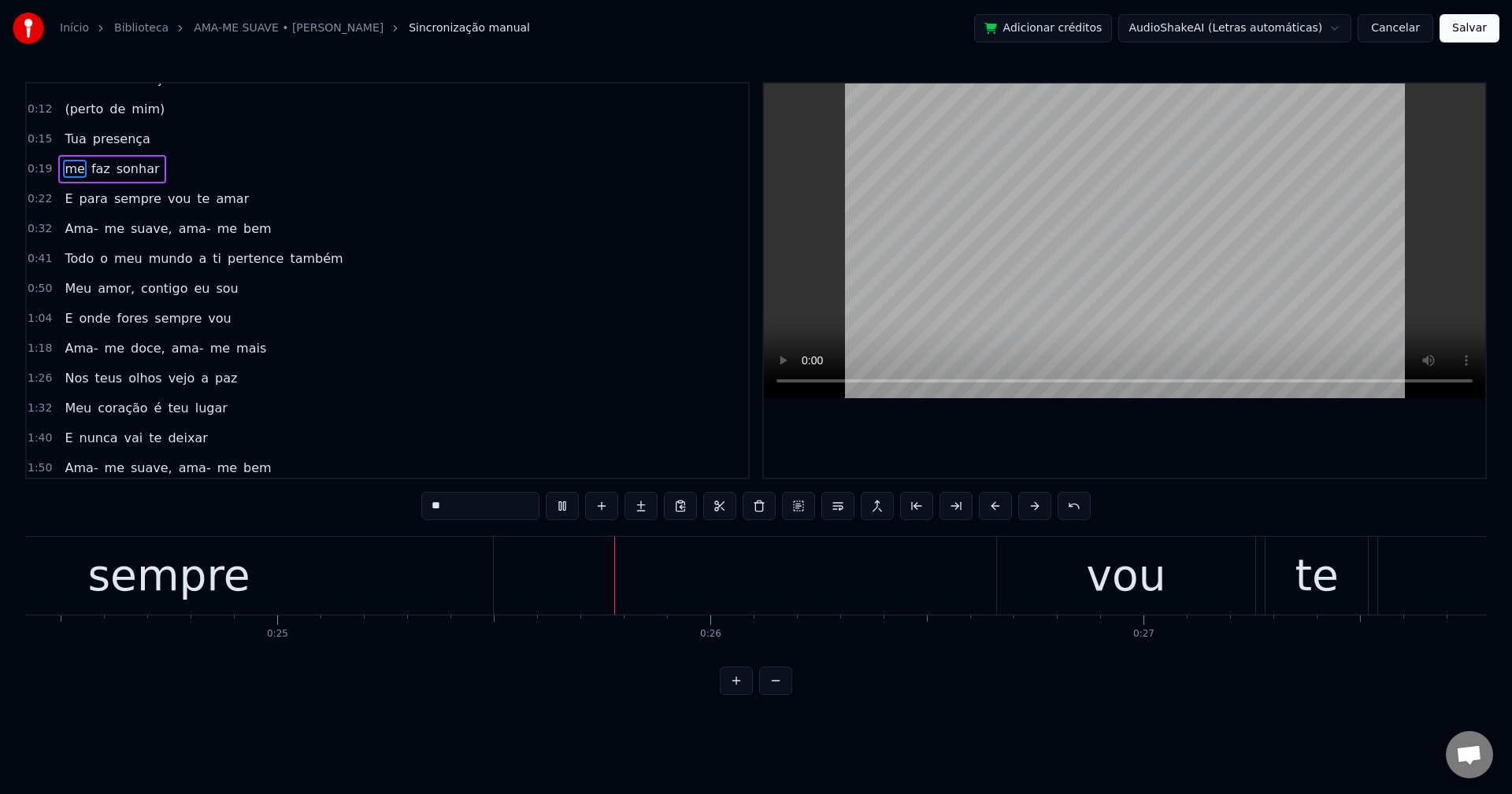
scroll to position [0, 10832]
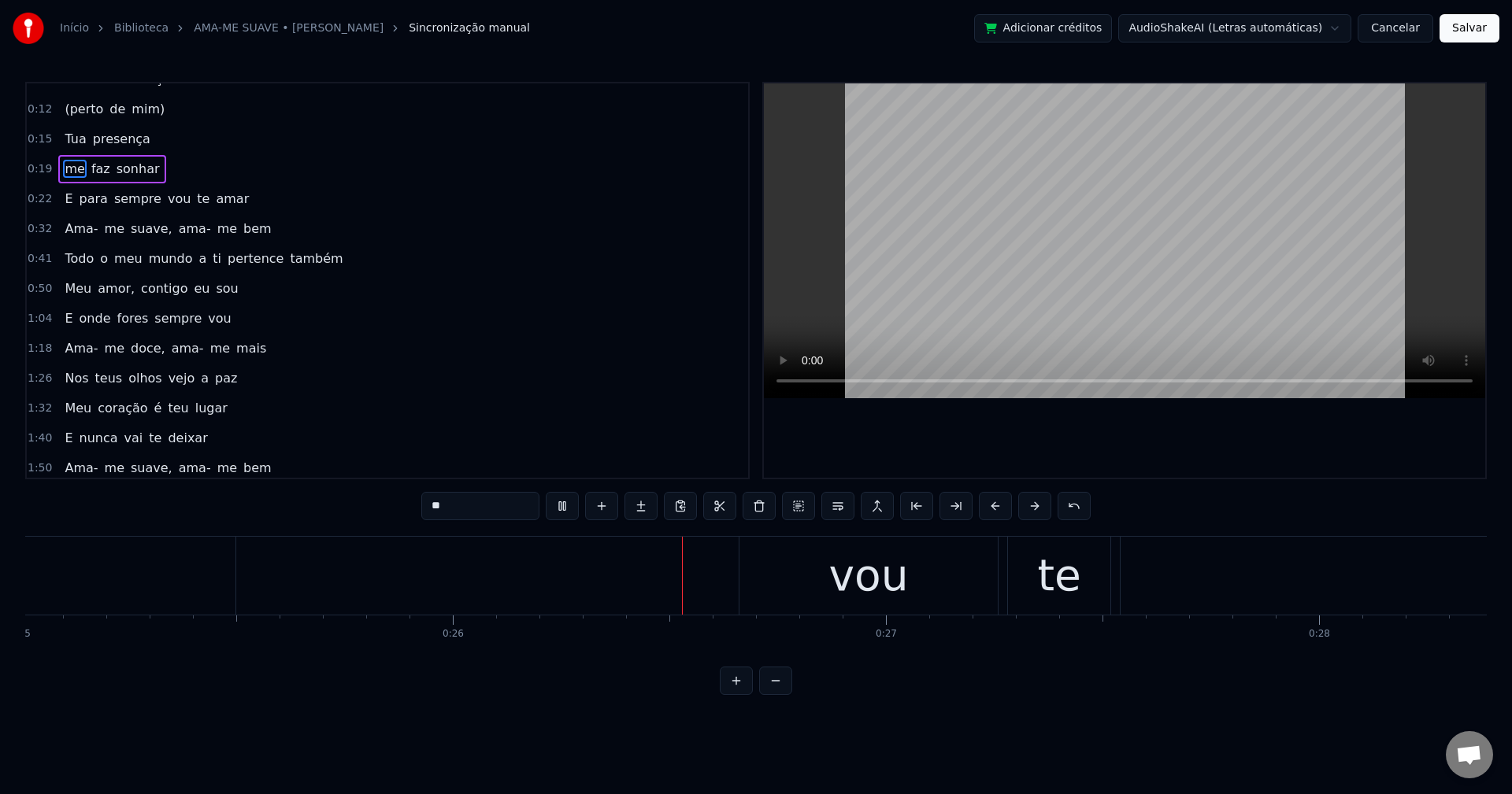
click at [166, 196] on span "vou" at bounding box center [179, 198] width 26 height 18
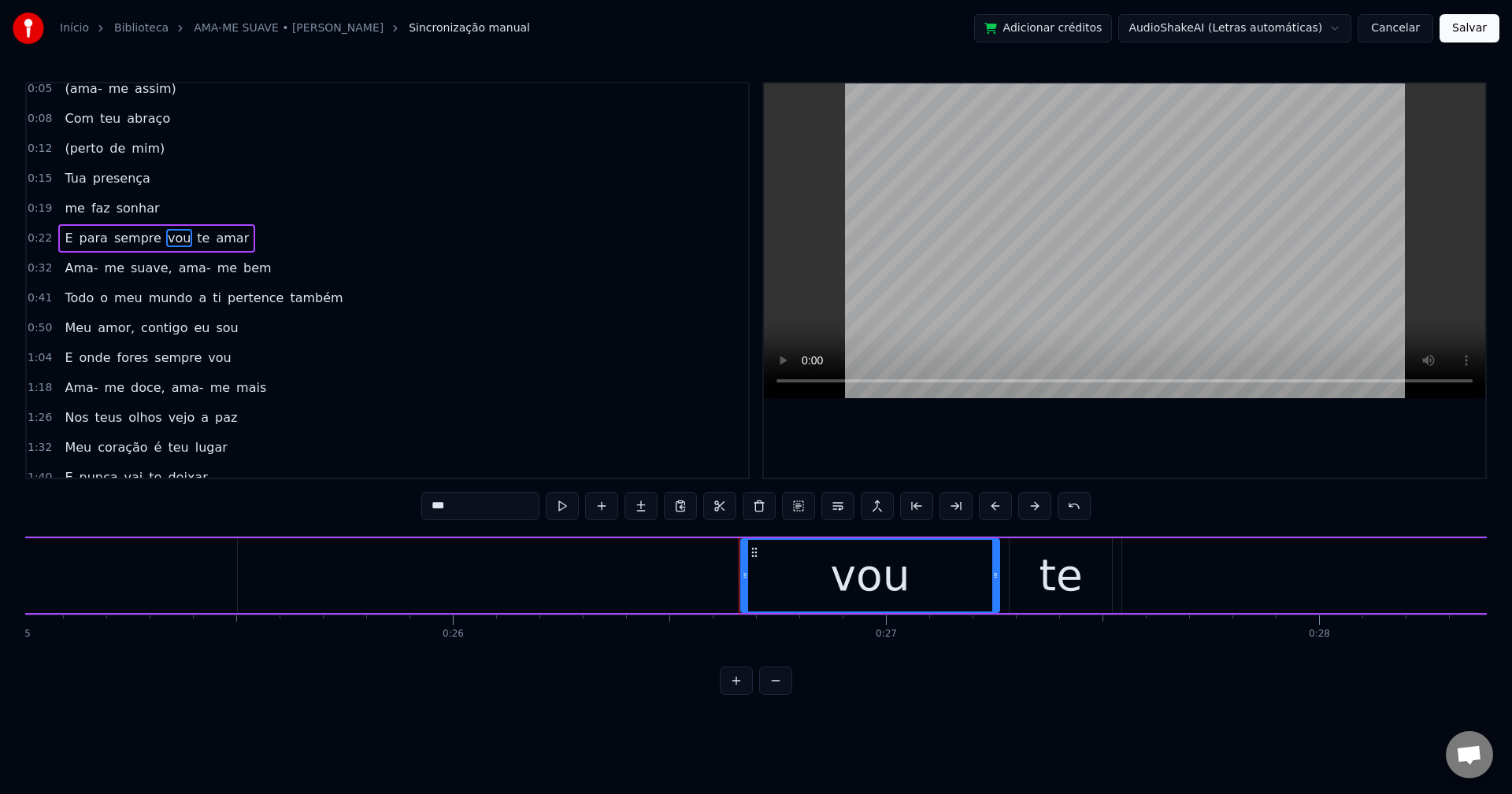
scroll to position [0, 0]
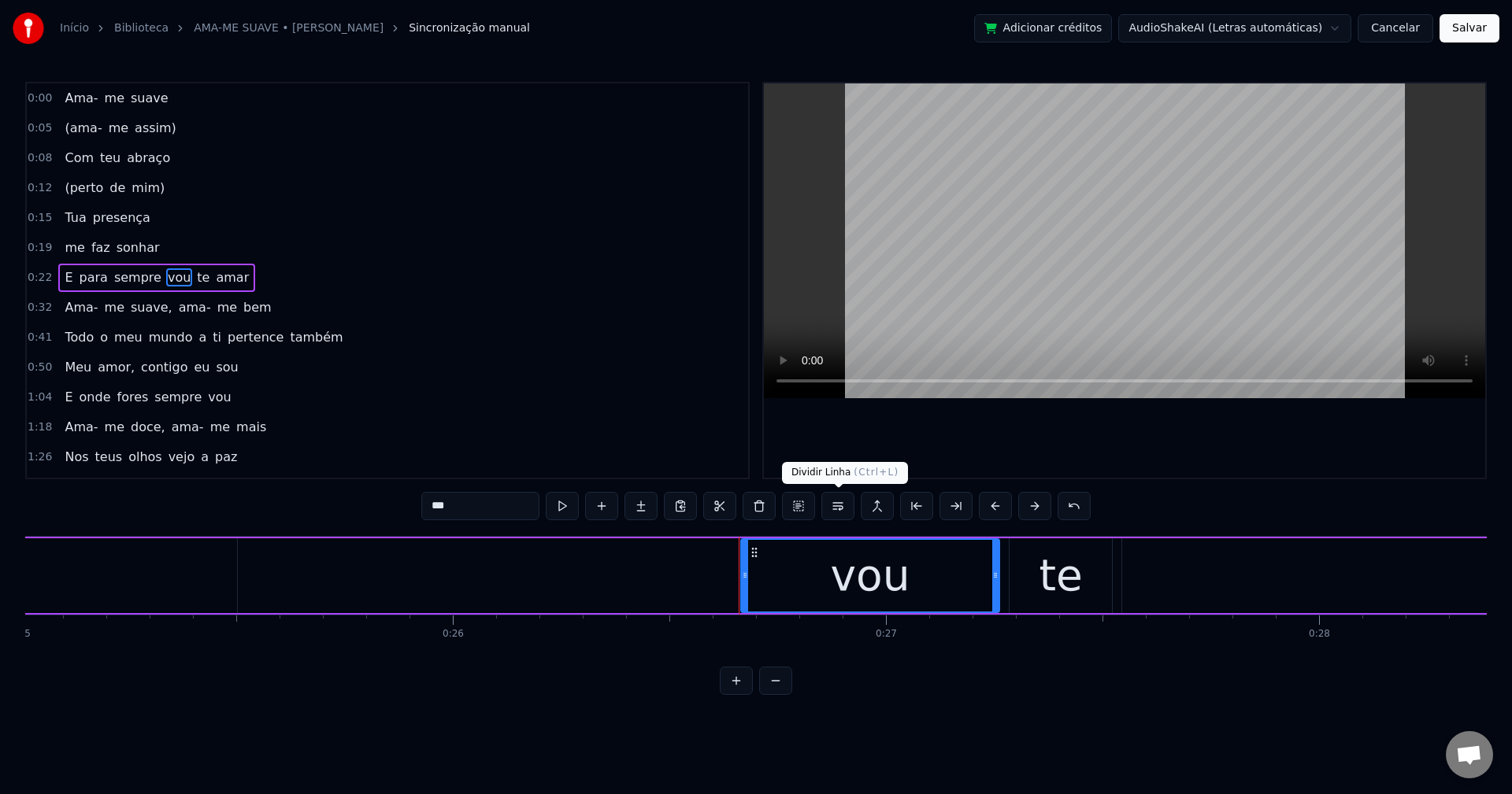
click at [839, 501] on button at bounding box center [838, 506] width 33 height 28
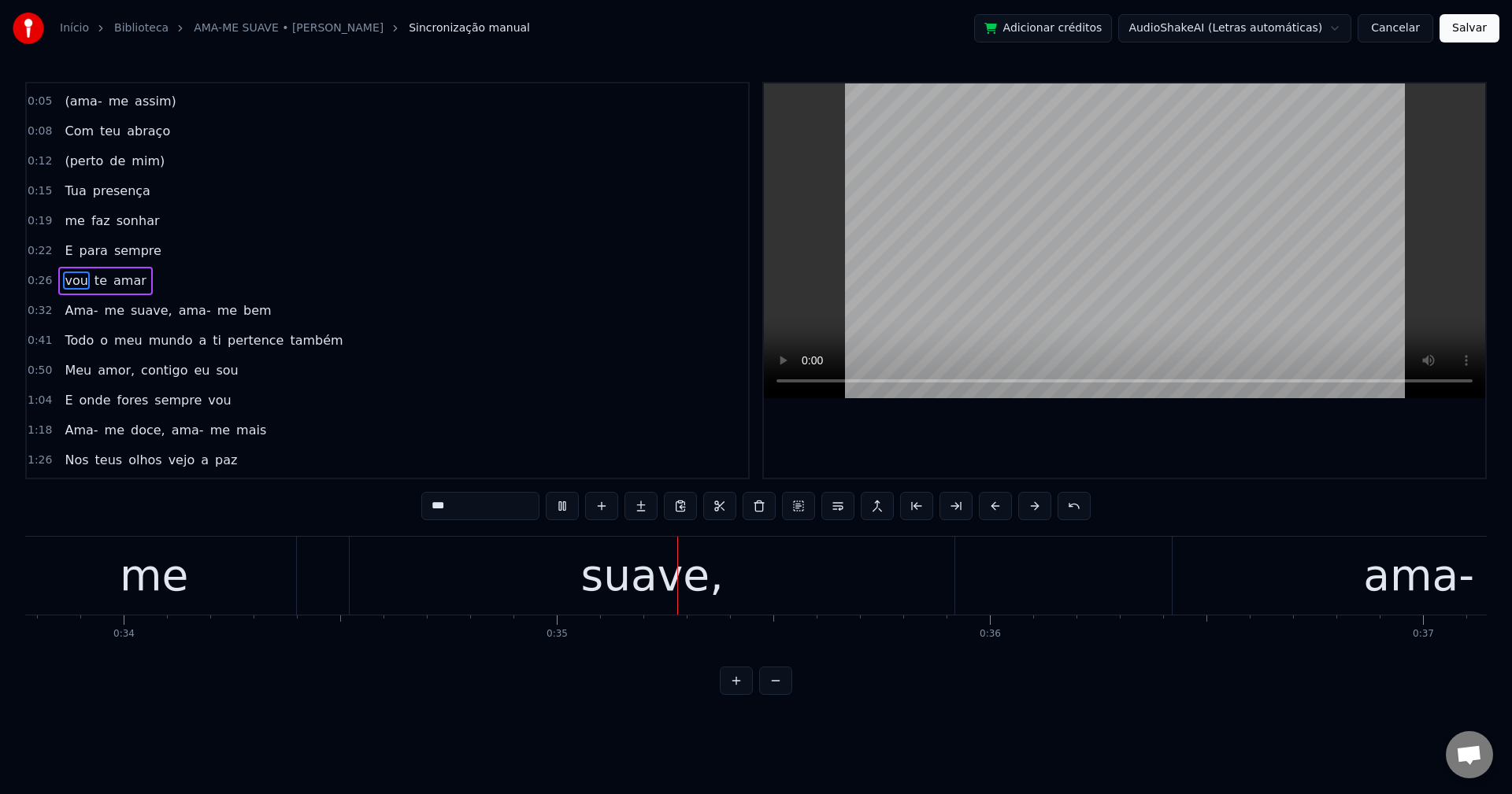
scroll to position [0, 14953]
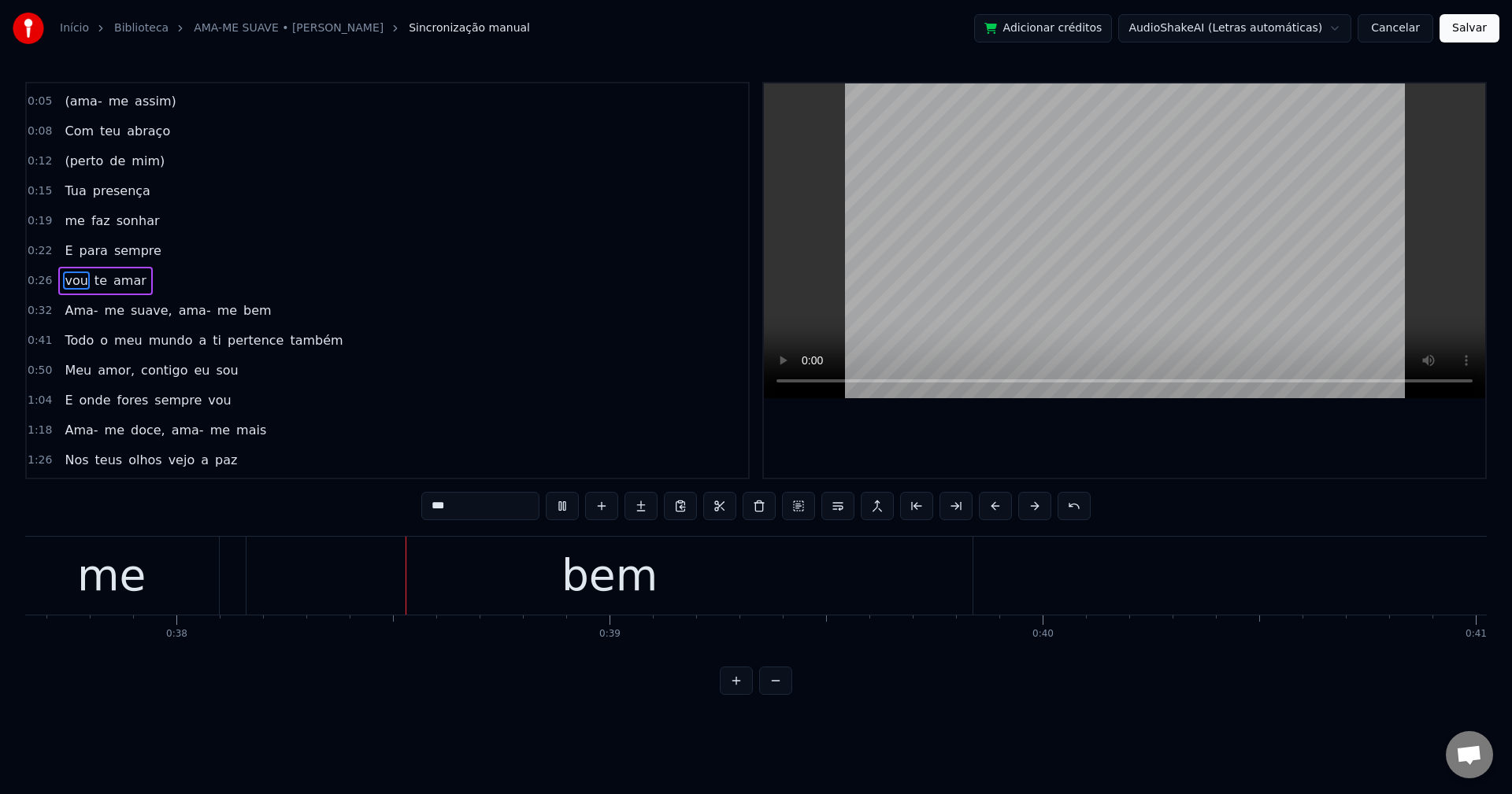
click at [139, 310] on span "suave," at bounding box center [151, 310] width 45 height 18
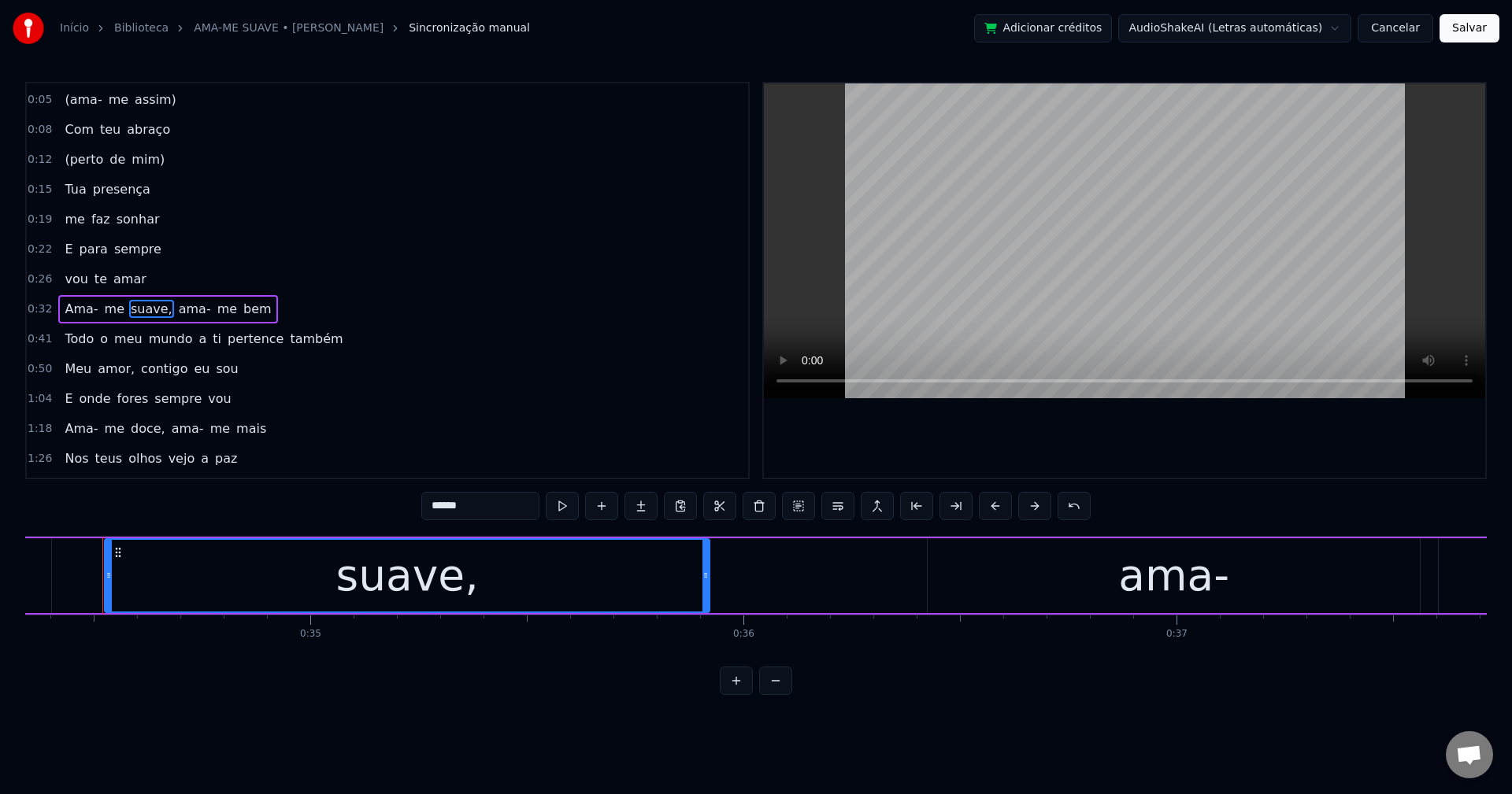
scroll to position [0, 14871]
click at [489, 517] on input "******" at bounding box center [480, 506] width 118 height 28
click at [173, 310] on span "ama-" at bounding box center [191, 308] width 36 height 18
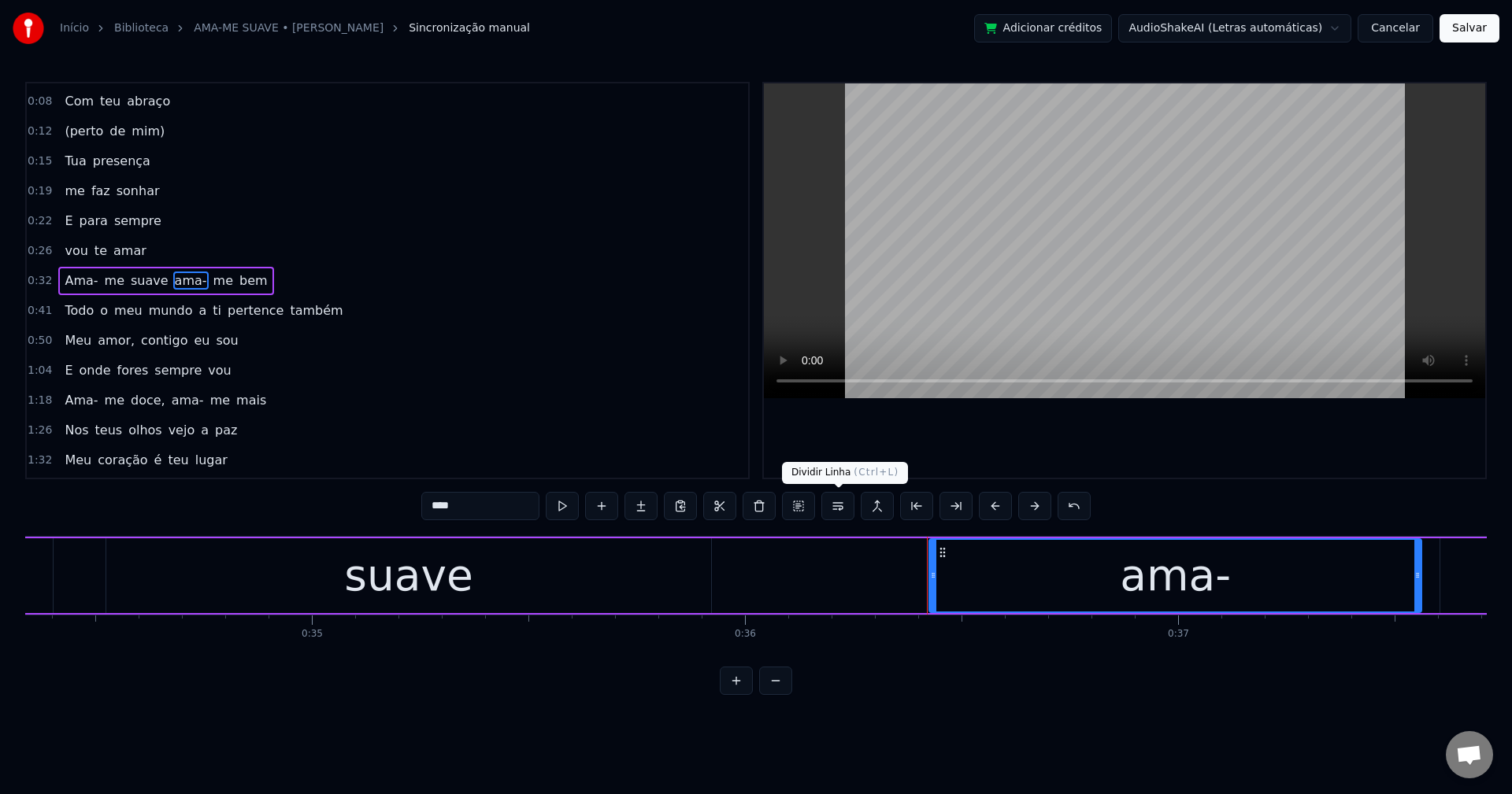
click at [839, 512] on button at bounding box center [838, 506] width 33 height 28
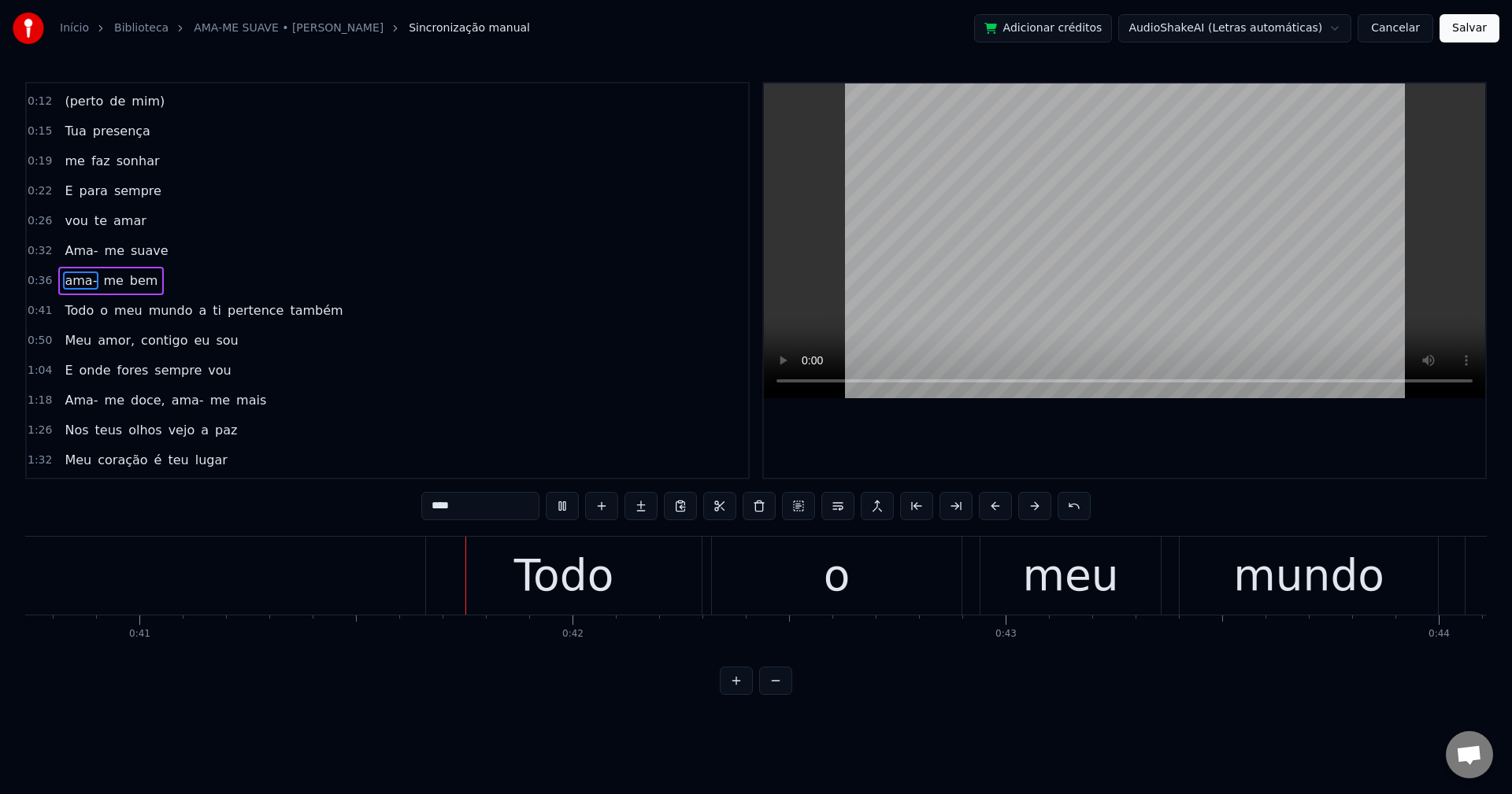
scroll to position [0, 17651]
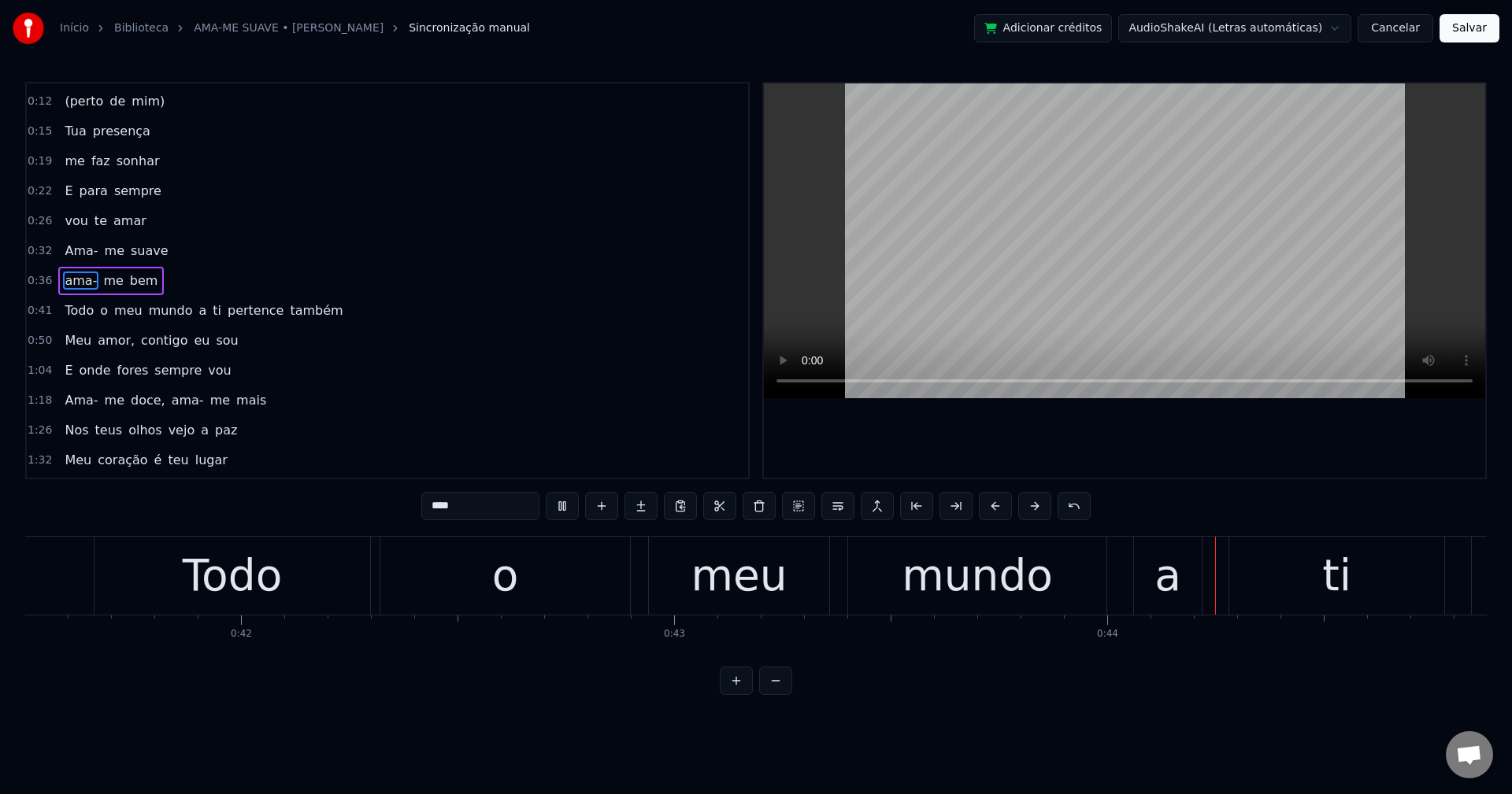
click at [197, 314] on span "a" at bounding box center [202, 310] width 11 height 18
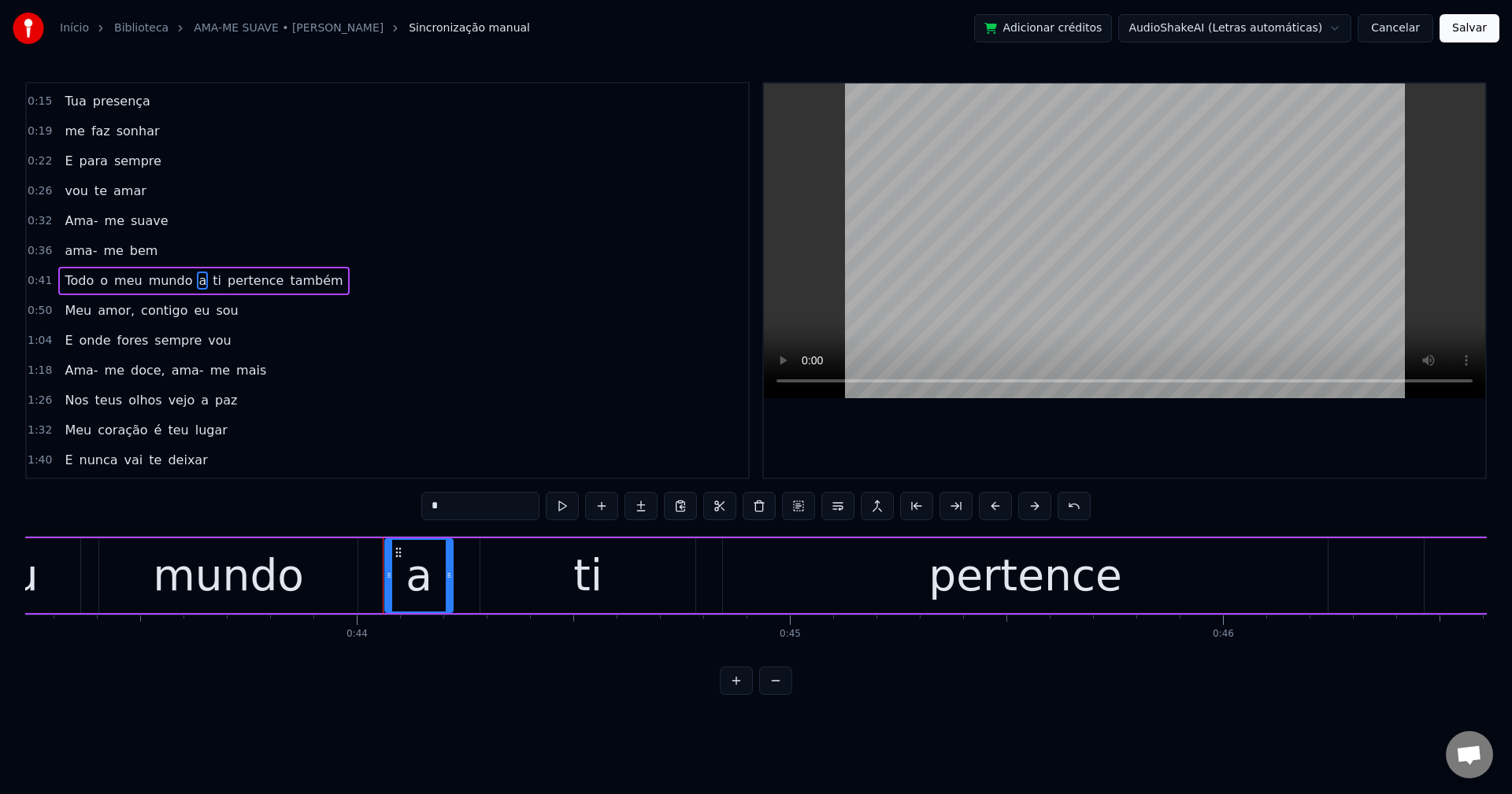
scroll to position [0, 19043]
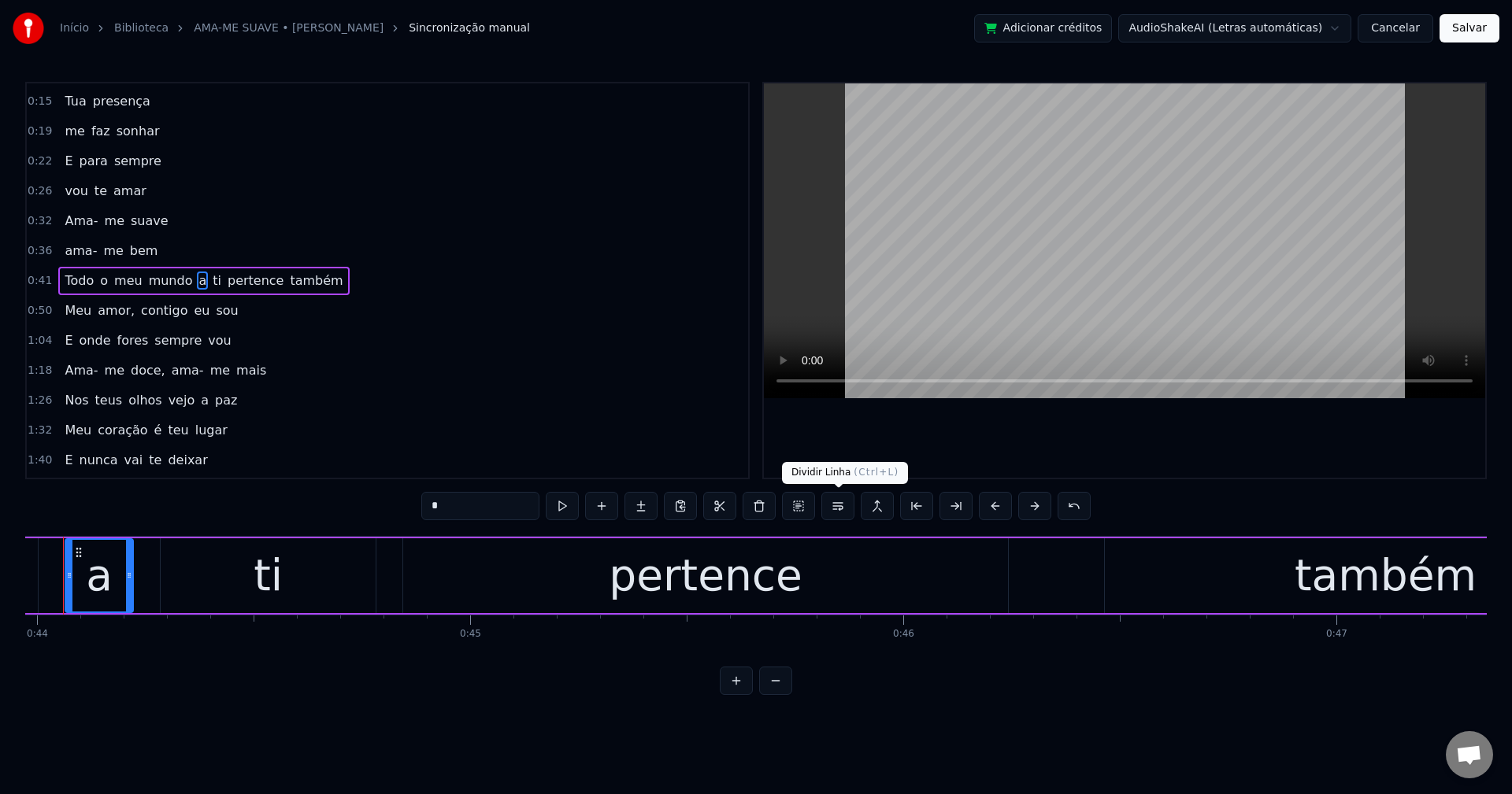
click at [831, 507] on button at bounding box center [838, 506] width 33 height 28
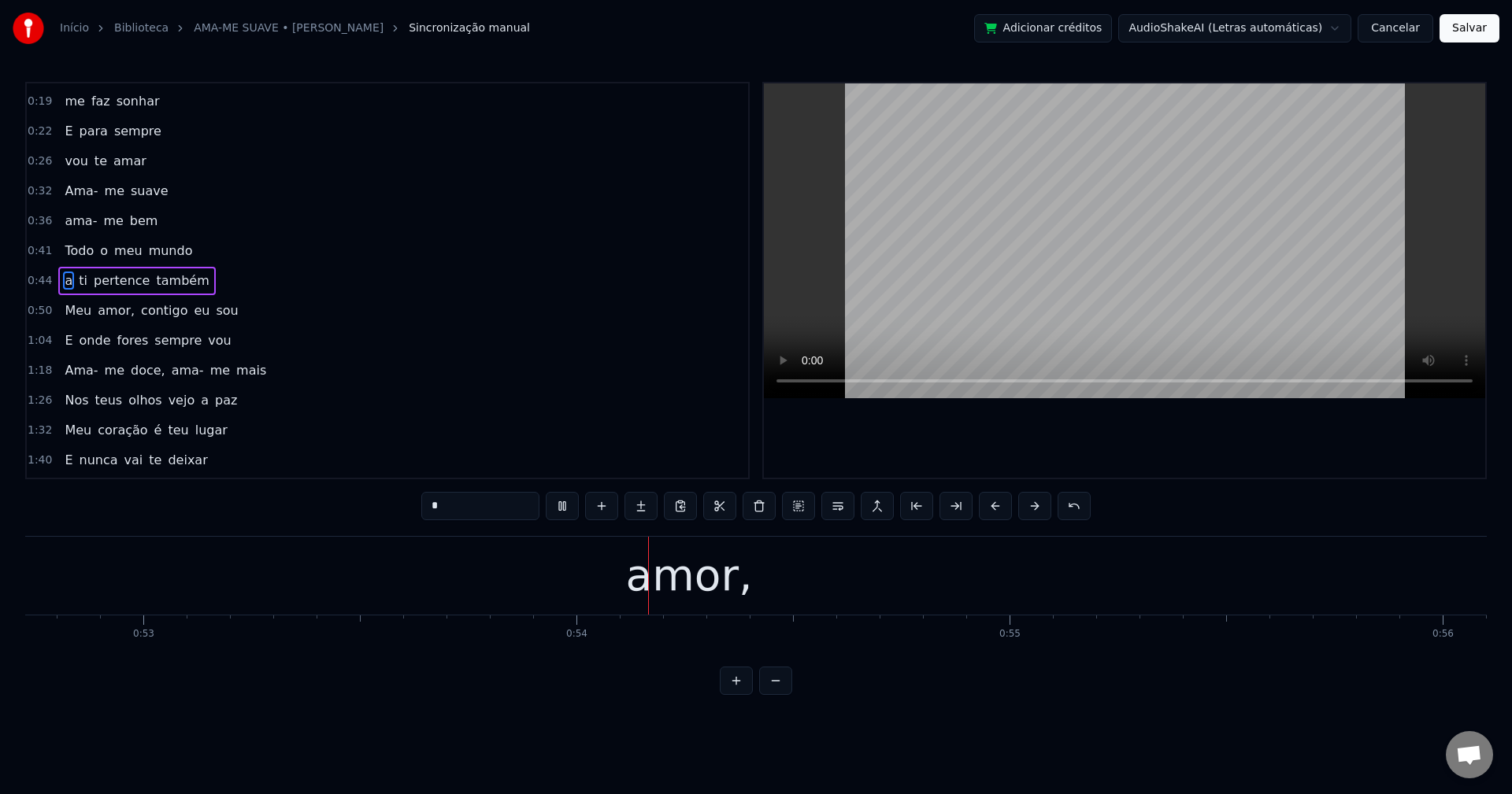
scroll to position [0, 23162]
click at [100, 314] on span "amor," at bounding box center [116, 310] width 40 height 18
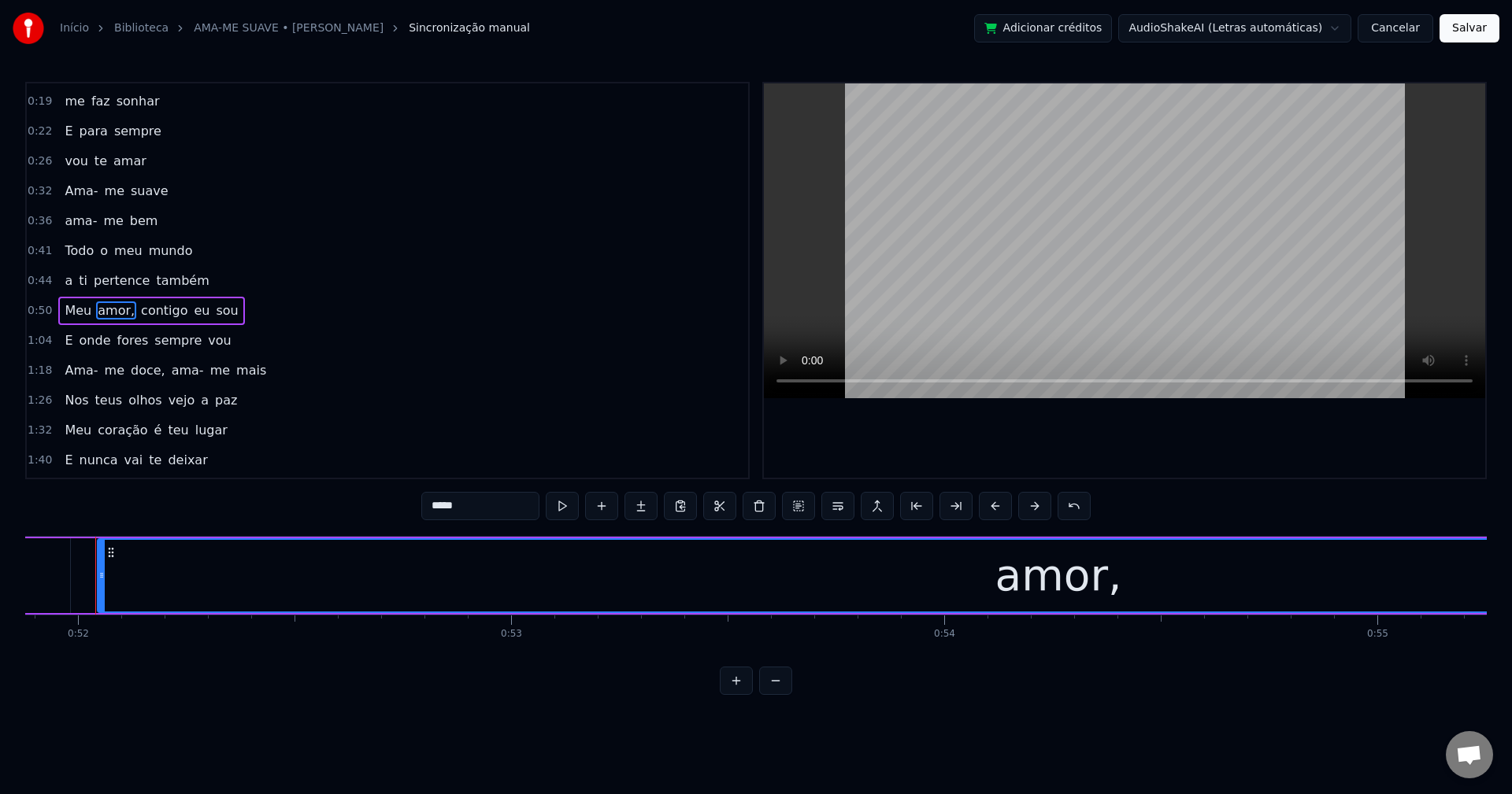
scroll to position [0, 22458]
click at [482, 500] on input "*****" at bounding box center [480, 506] width 118 height 28
click at [151, 310] on span "contigo" at bounding box center [160, 310] width 50 height 18
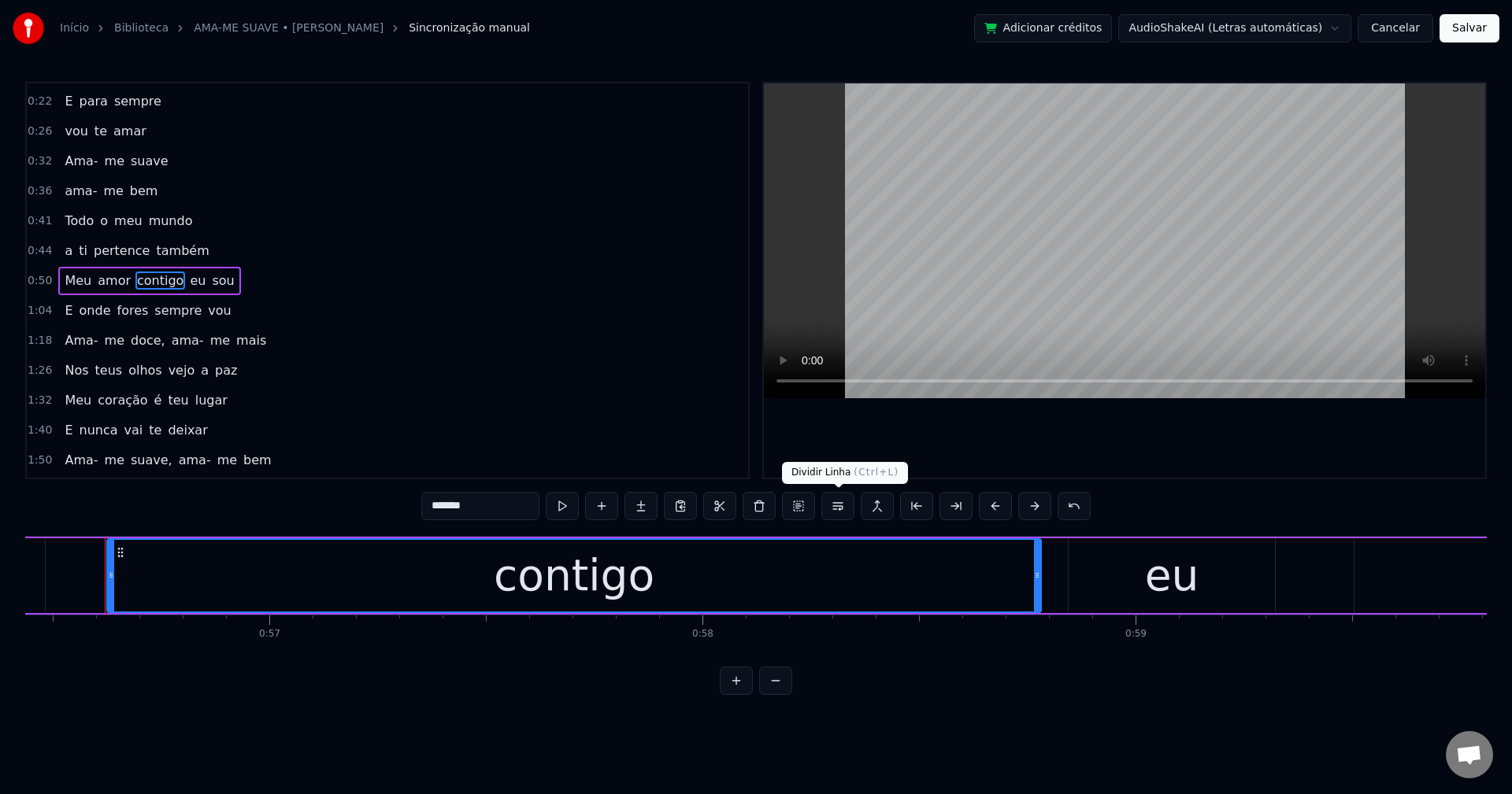
scroll to position [0, 24442]
drag, startPoint x: 838, startPoint y: 514, endPoint x: 814, endPoint y: 477, distance: 44.1
click at [838, 513] on button at bounding box center [838, 506] width 33 height 28
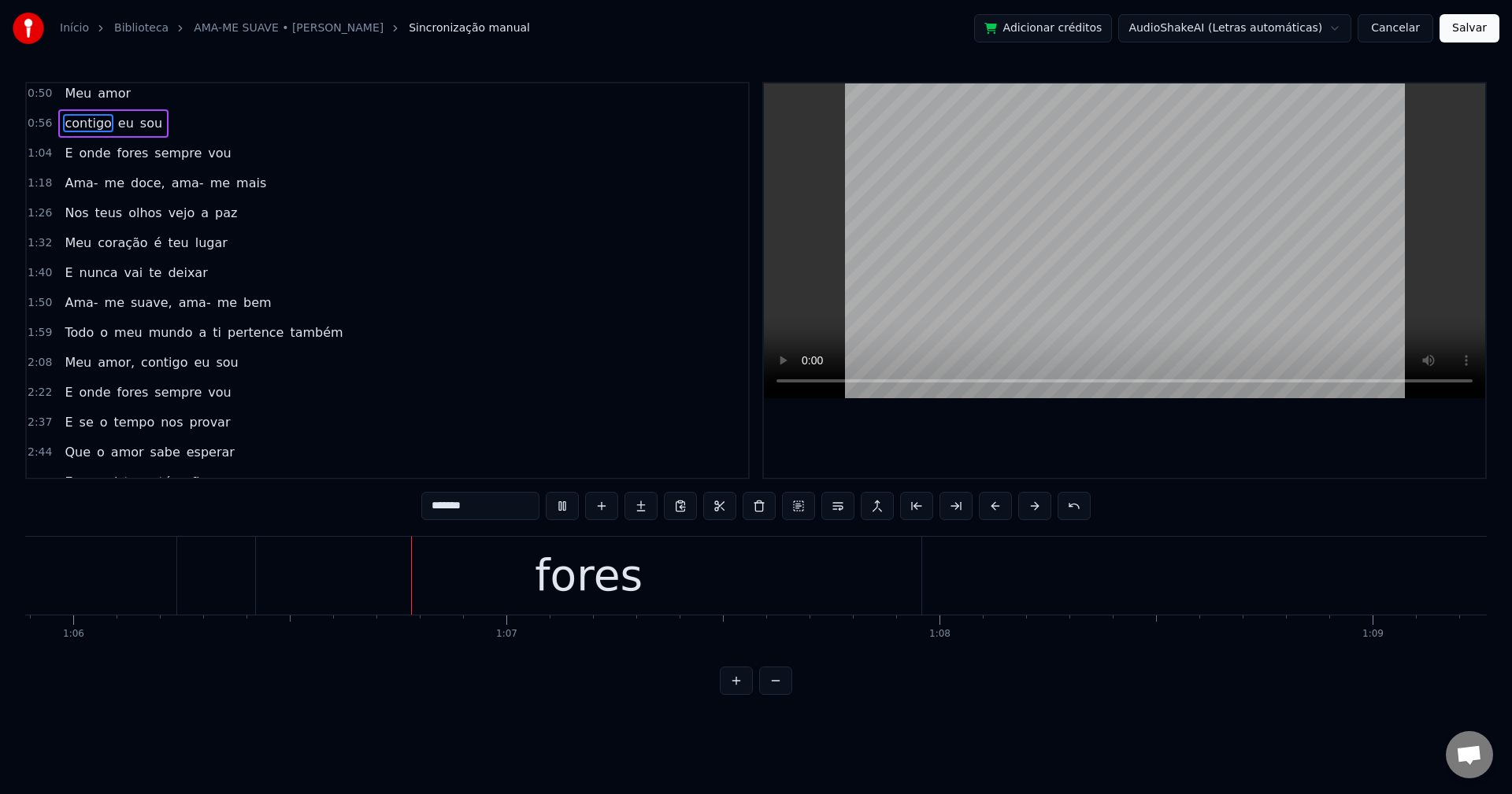
scroll to position [0, 28572]
click at [160, 145] on span "sempre" at bounding box center [178, 153] width 51 height 18
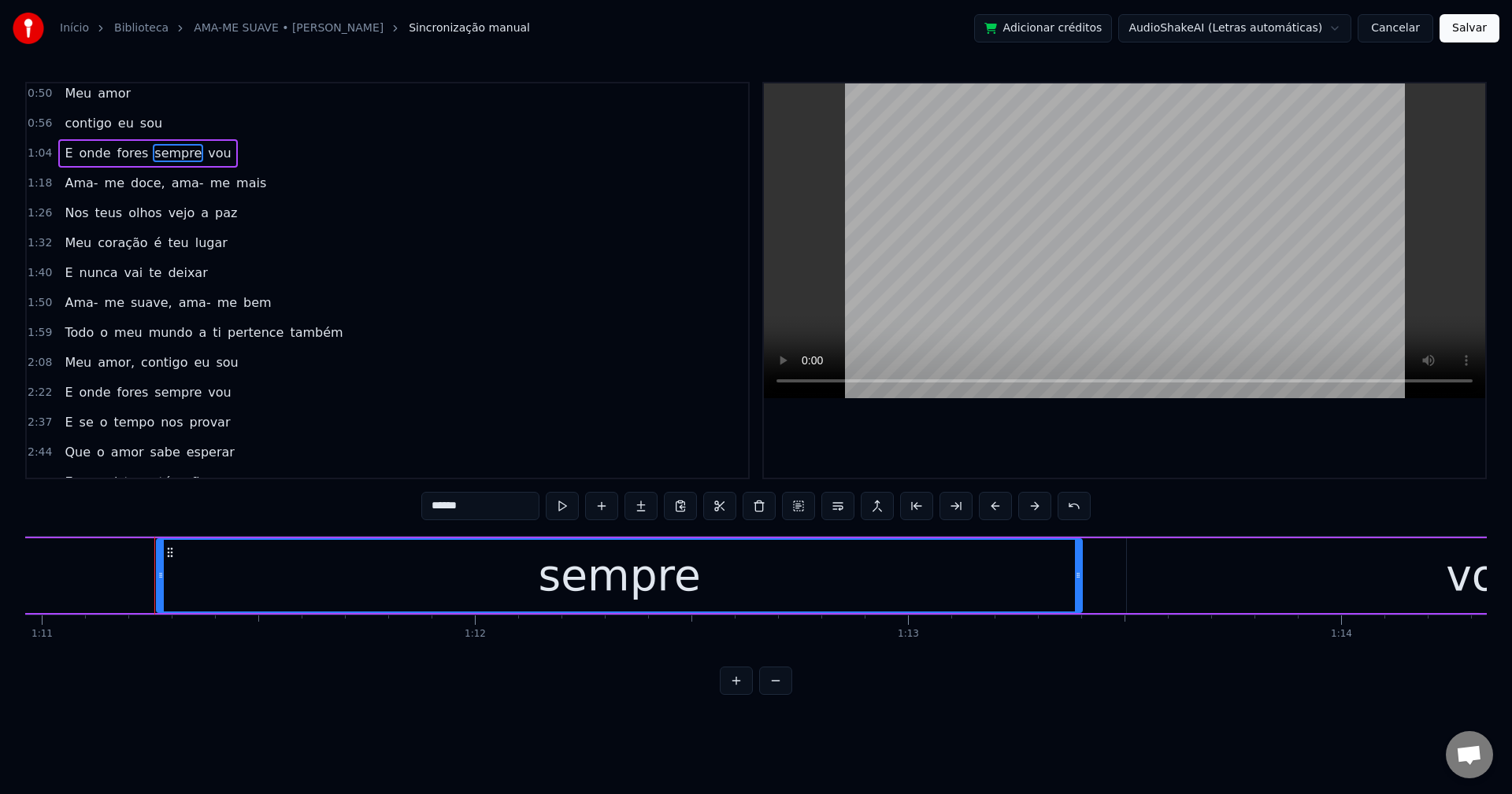
scroll to position [0, 30782]
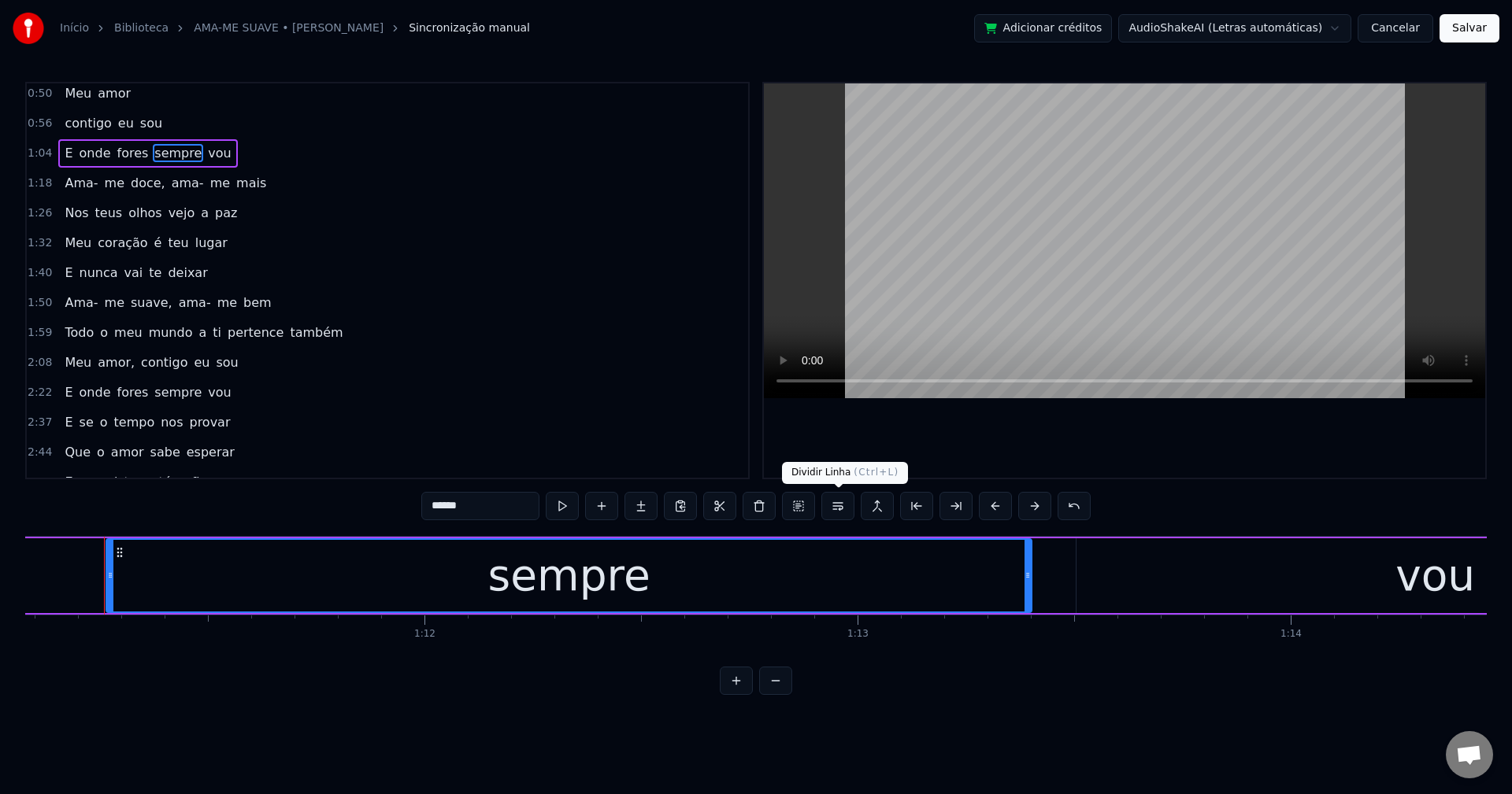
click at [842, 512] on button at bounding box center [838, 506] width 33 height 28
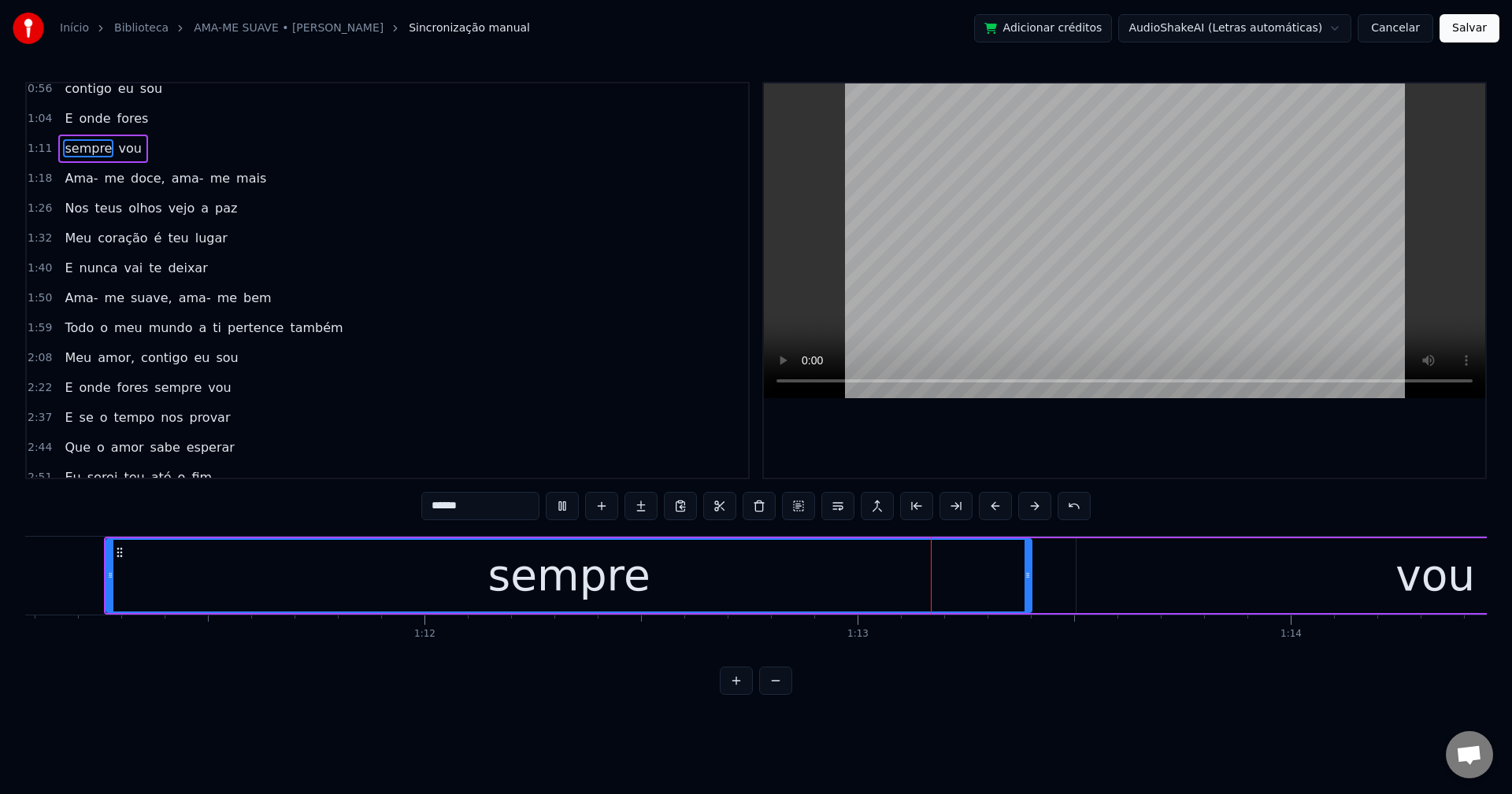
scroll to position [424, 0]
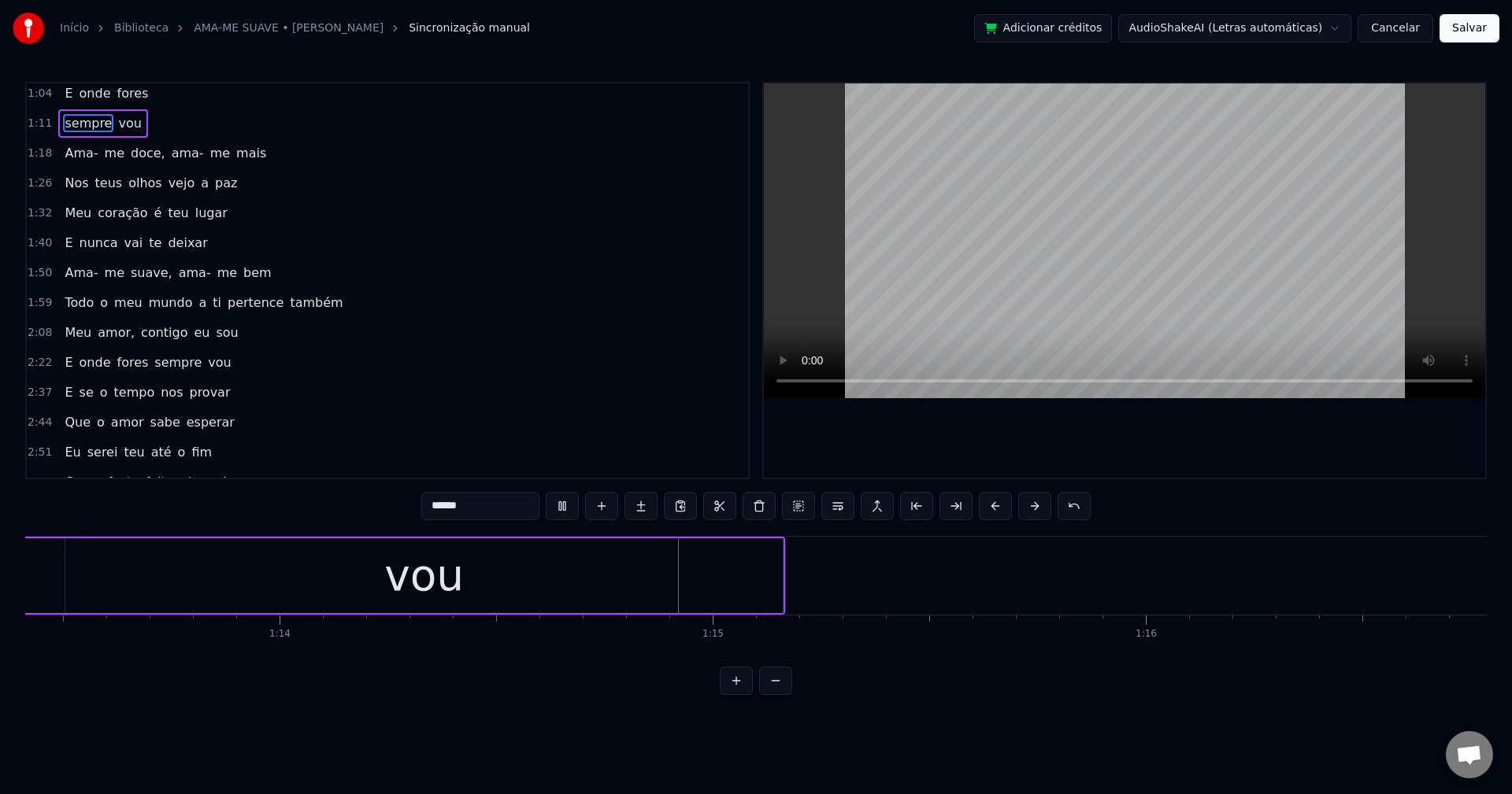
click at [129, 161] on span "doce," at bounding box center [148, 153] width 38 height 18
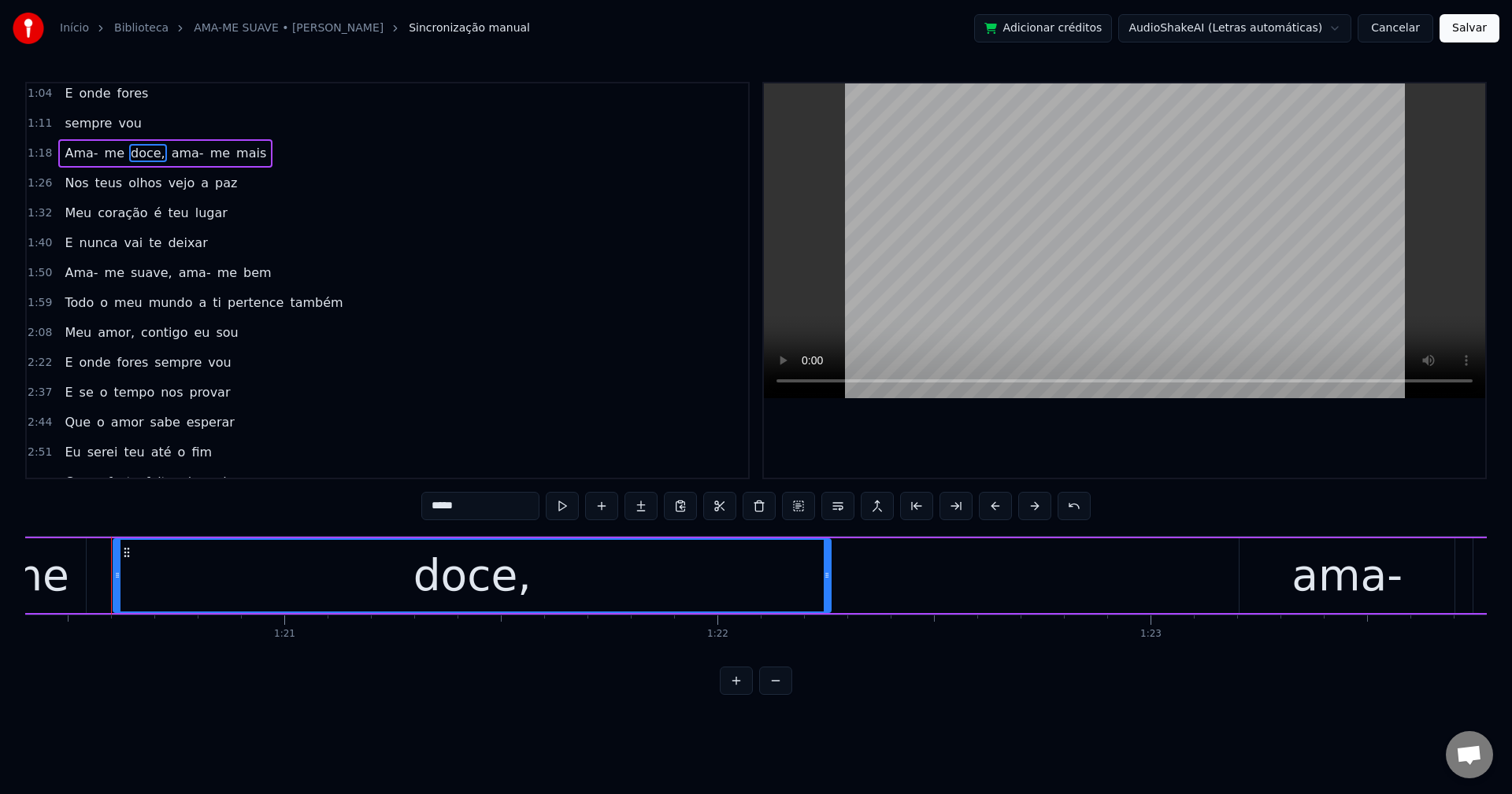
scroll to position [0, 34827]
click at [526, 509] on input "*****" at bounding box center [480, 506] width 118 height 28
click at [166, 148] on span "ama-" at bounding box center [184, 153] width 36 height 18
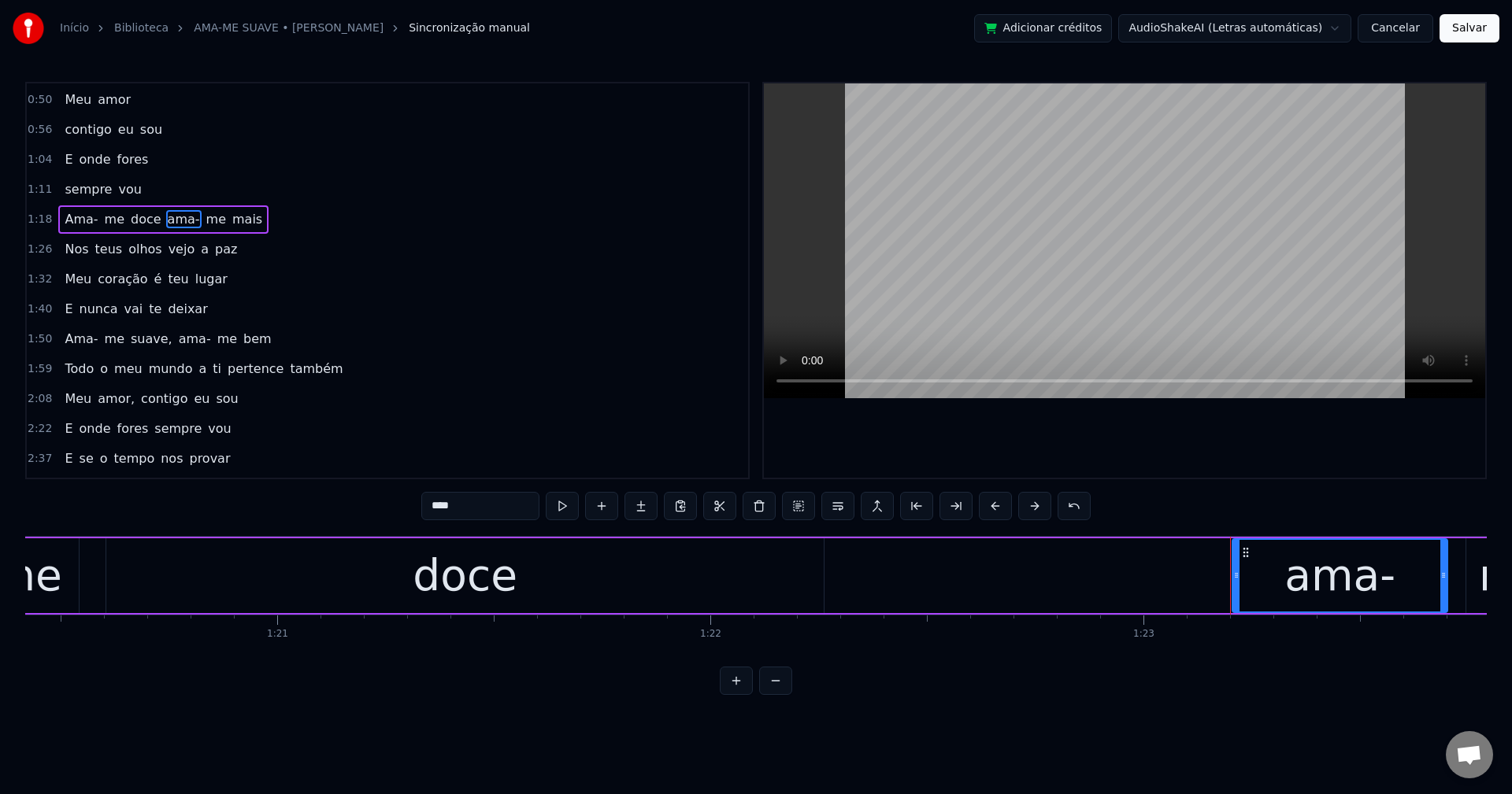
scroll to position [296, 0]
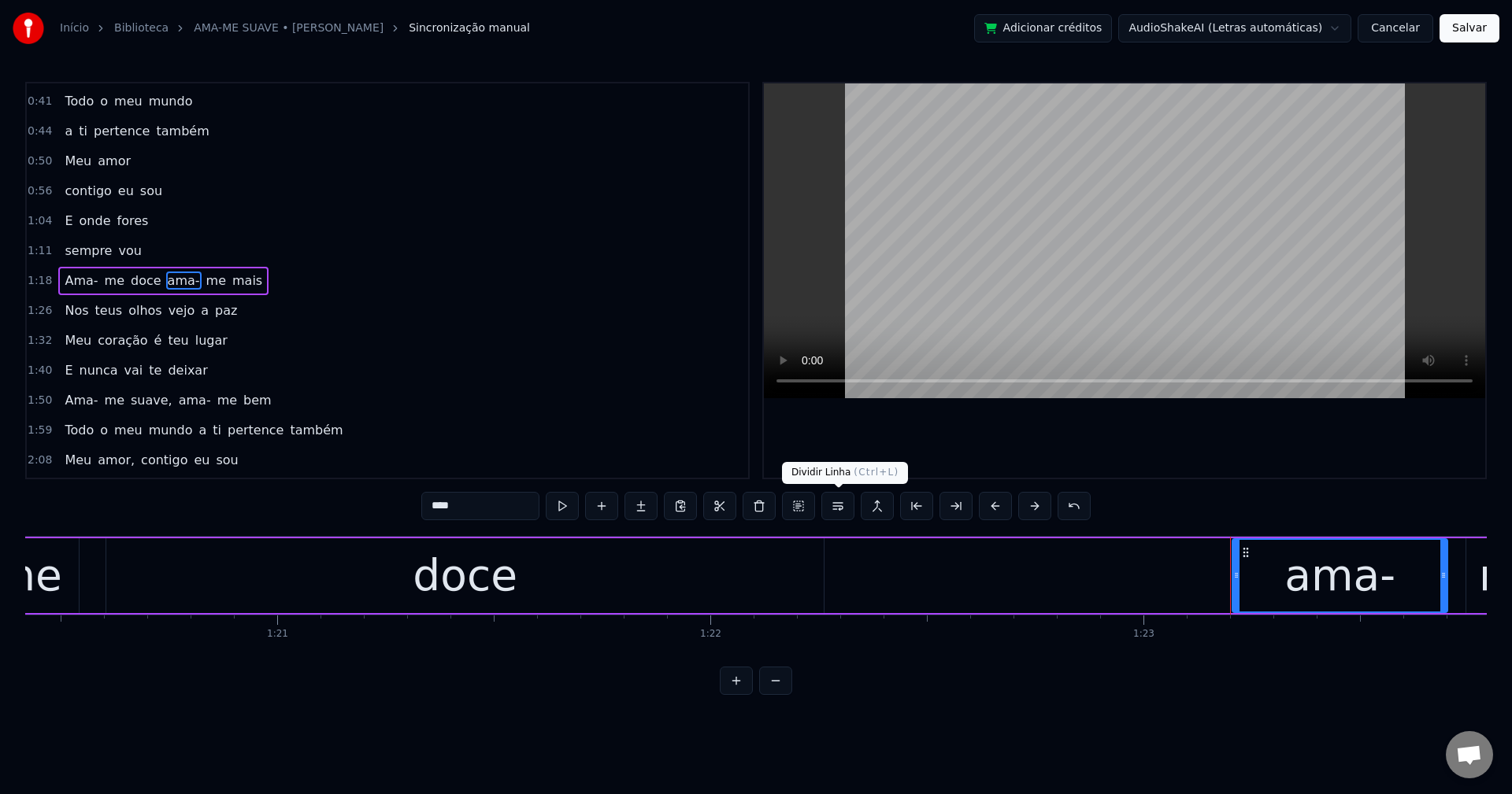
click at [834, 506] on button at bounding box center [838, 506] width 33 height 28
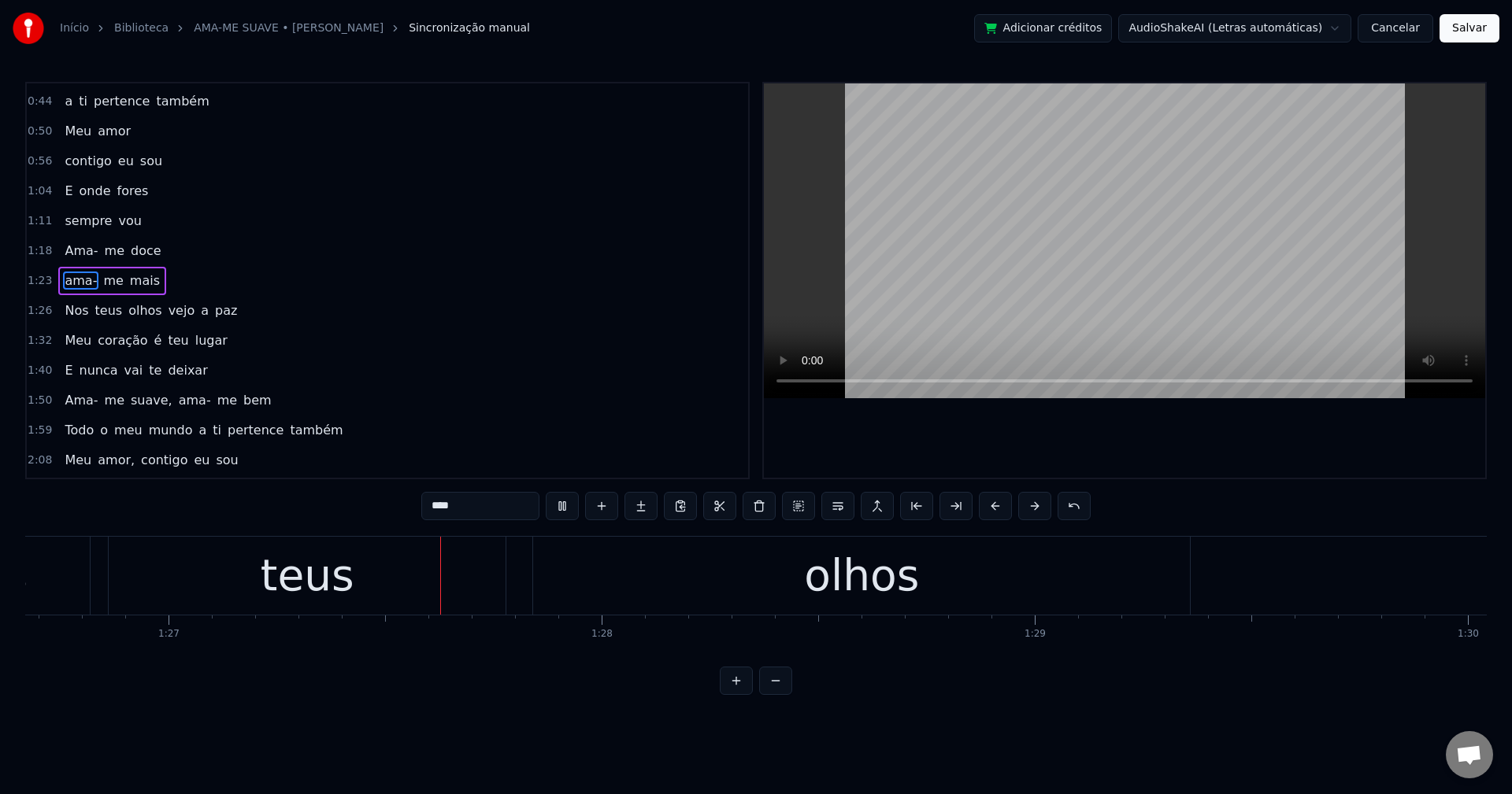
scroll to position [0, 37535]
click at [174, 311] on span "vejo" at bounding box center [182, 310] width 30 height 18
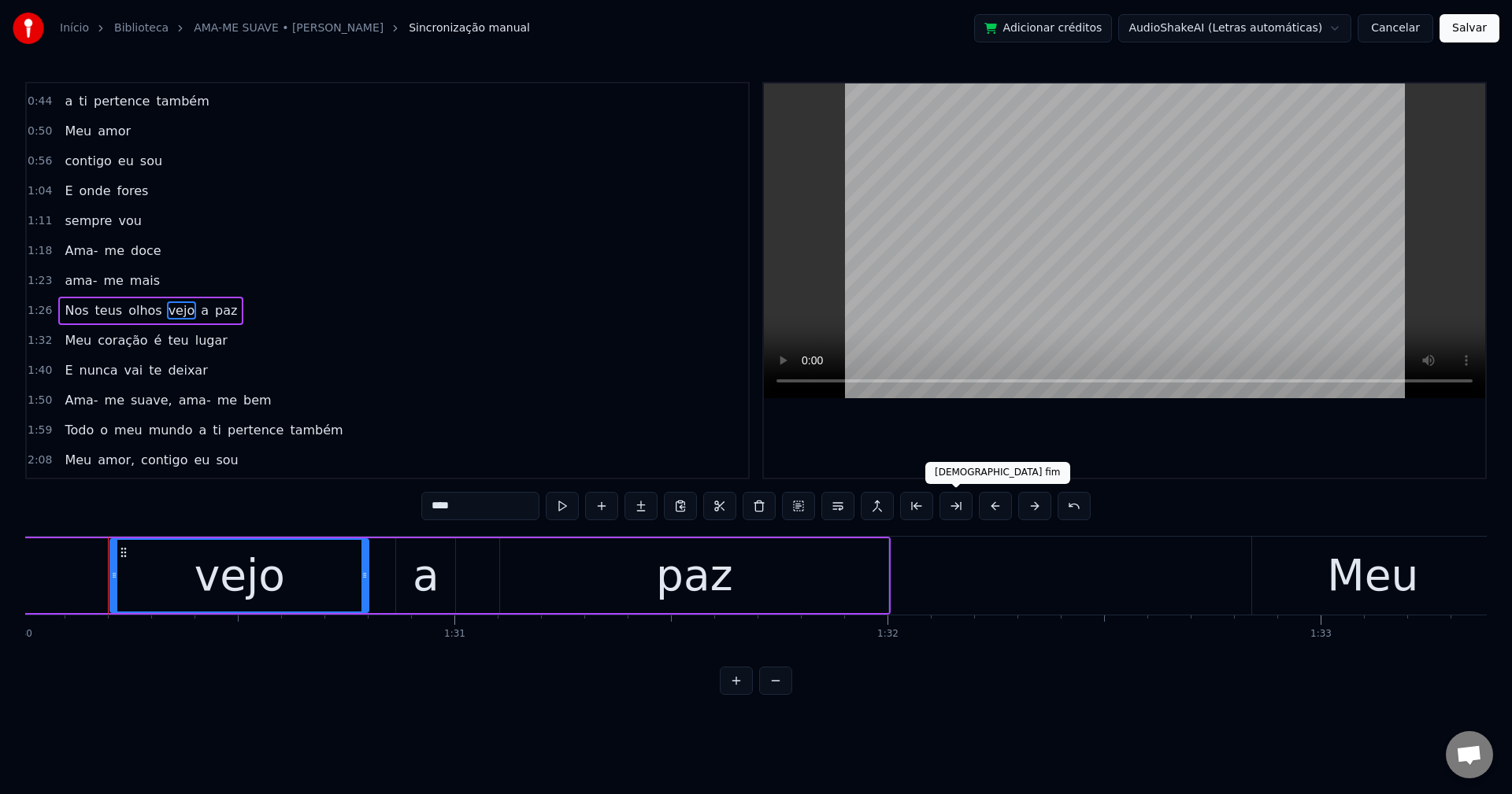
scroll to position [0, 38984]
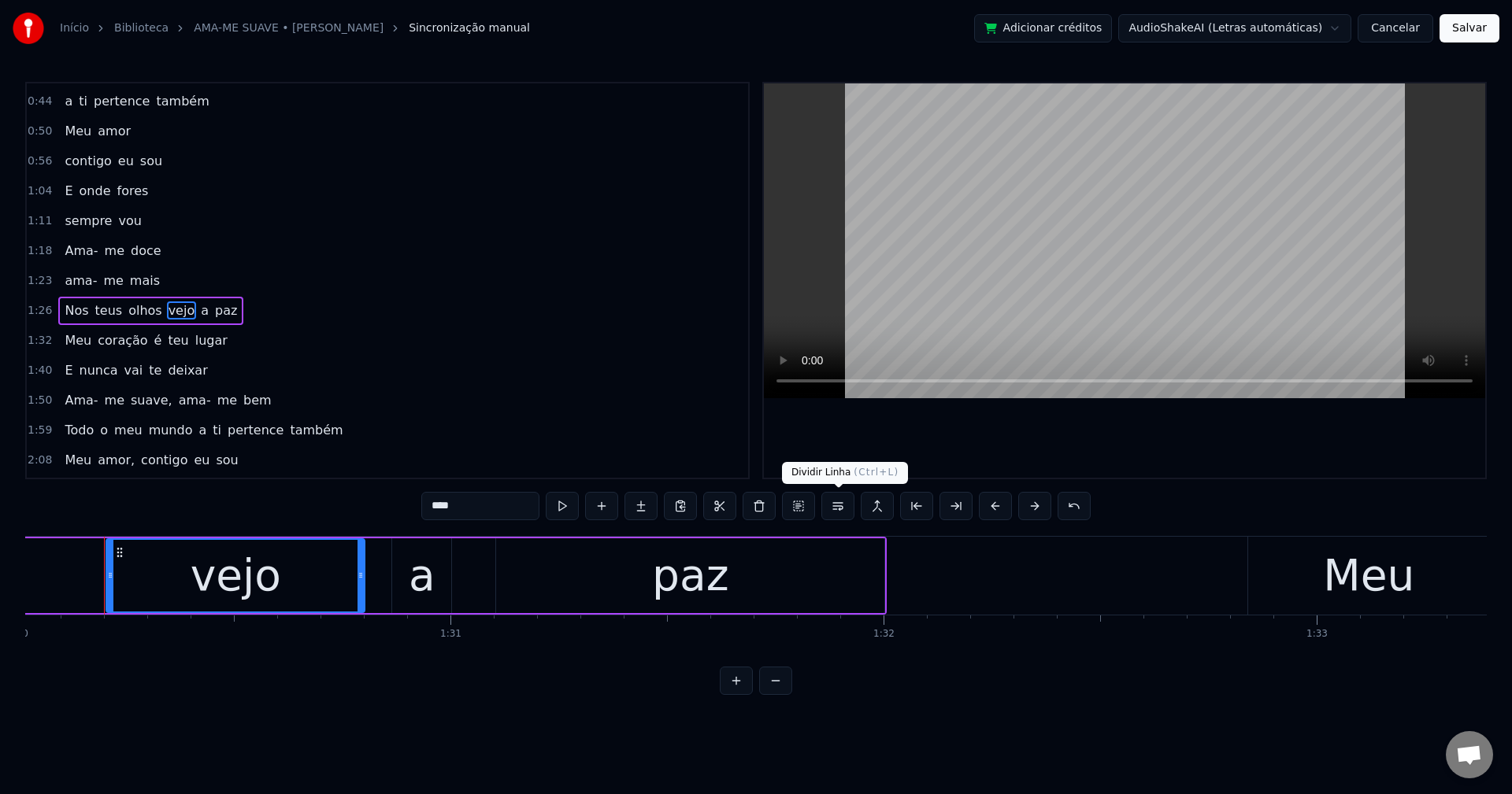
click at [843, 511] on button at bounding box center [838, 506] width 33 height 28
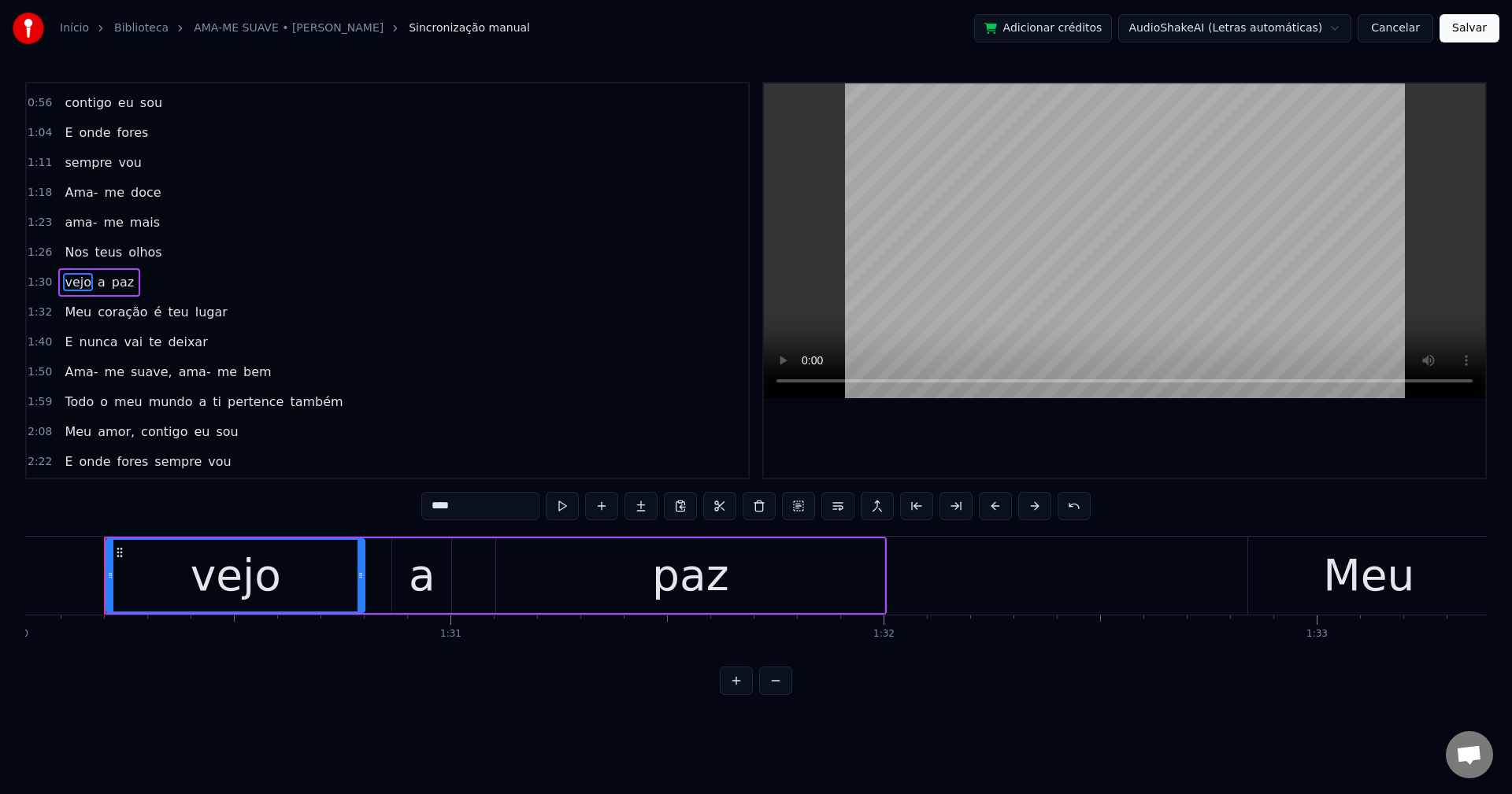
scroll to position [385, 0]
click at [153, 313] on span "é" at bounding box center [158, 310] width 11 height 18
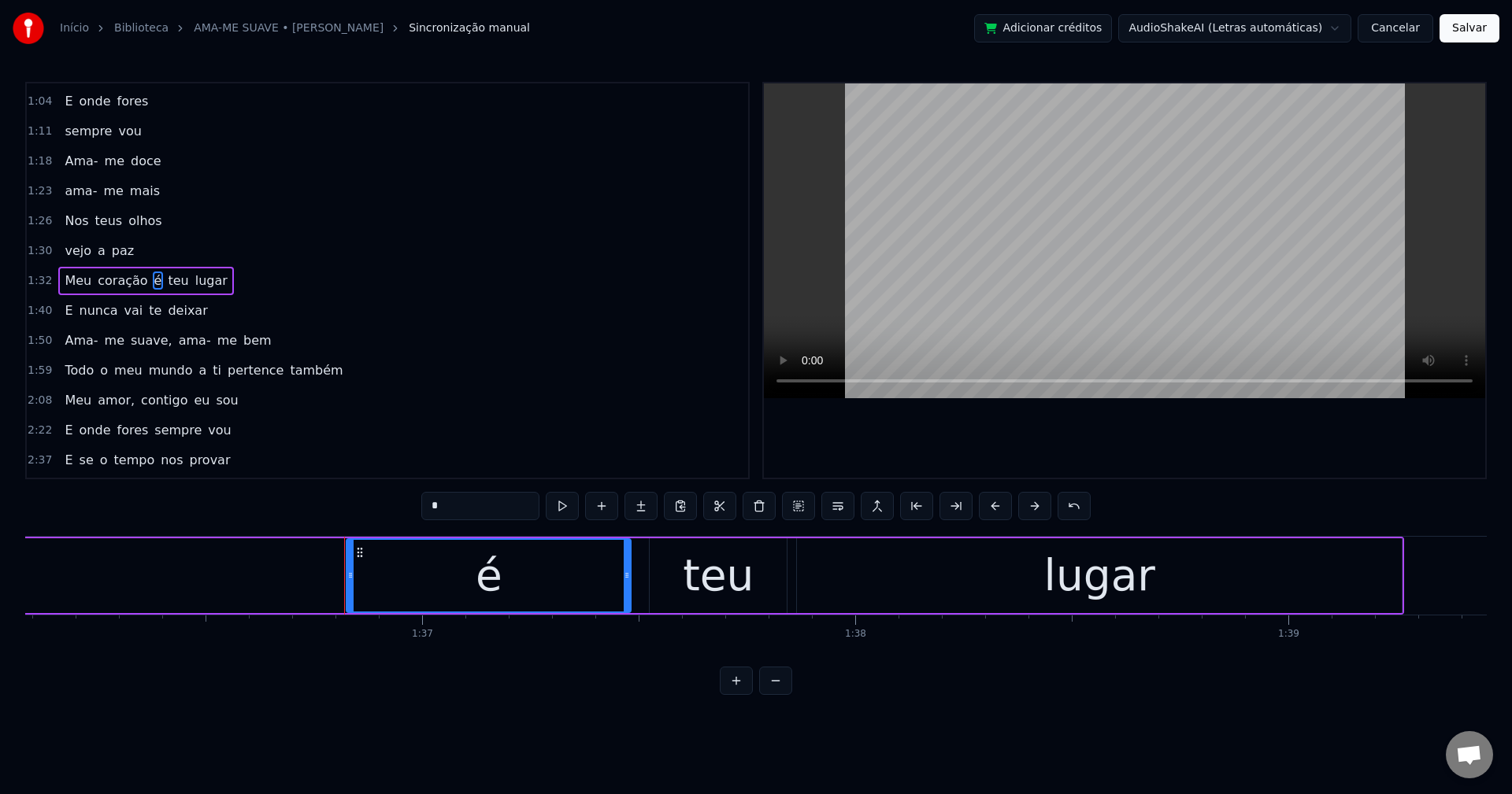
scroll to position [0, 41851]
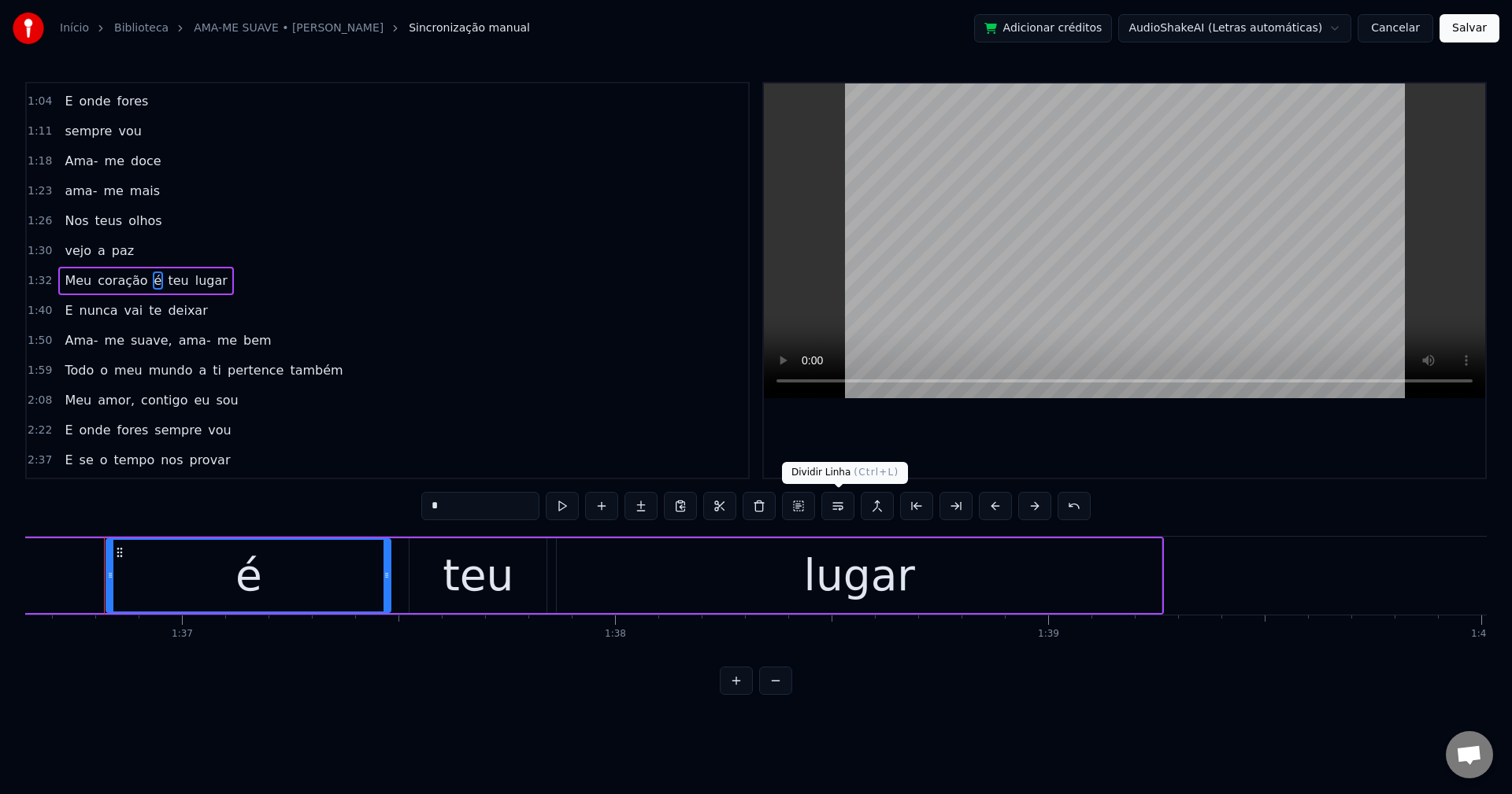
click at [850, 511] on button at bounding box center [838, 506] width 33 height 28
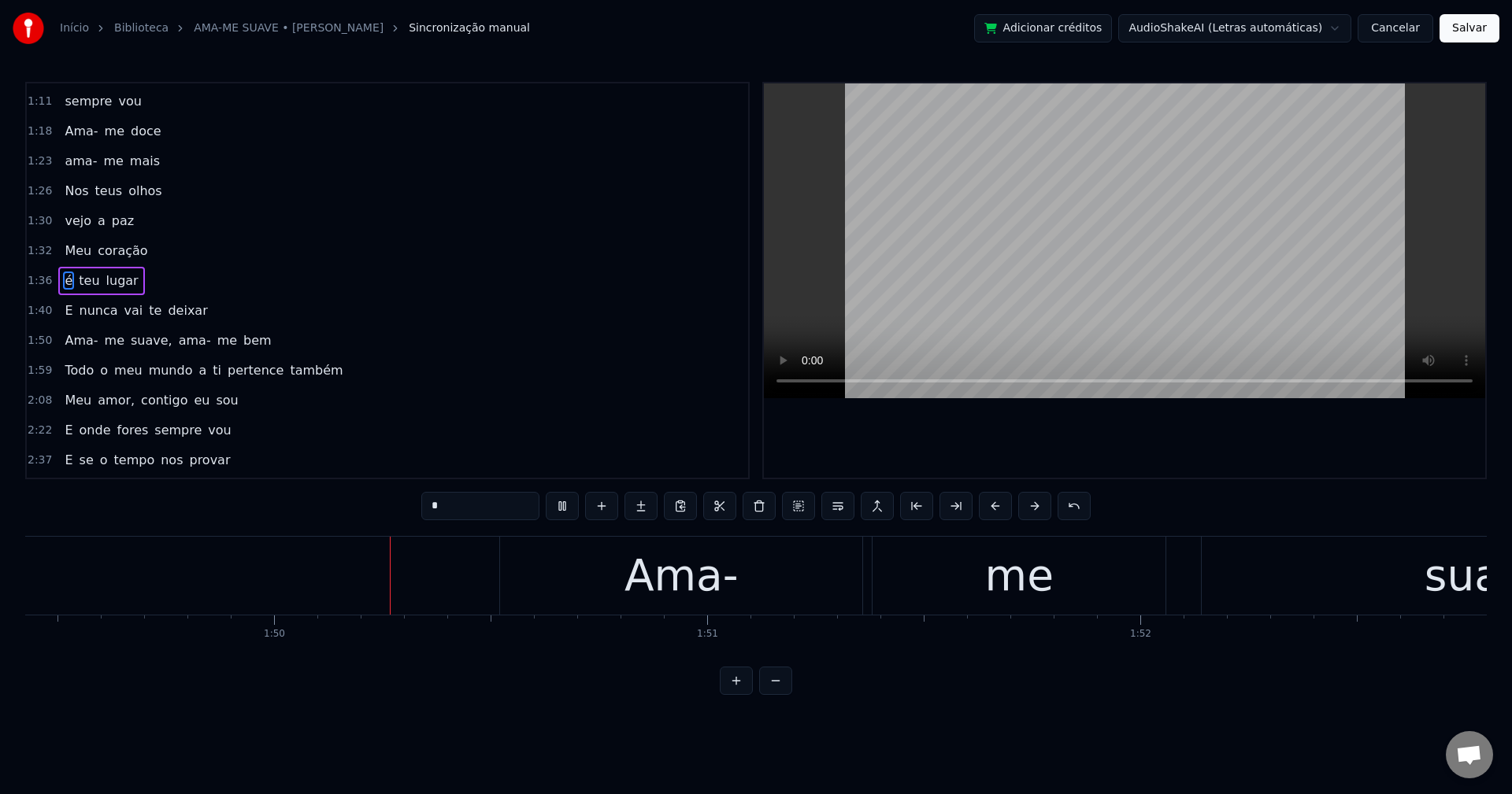
scroll to position [0, 47402]
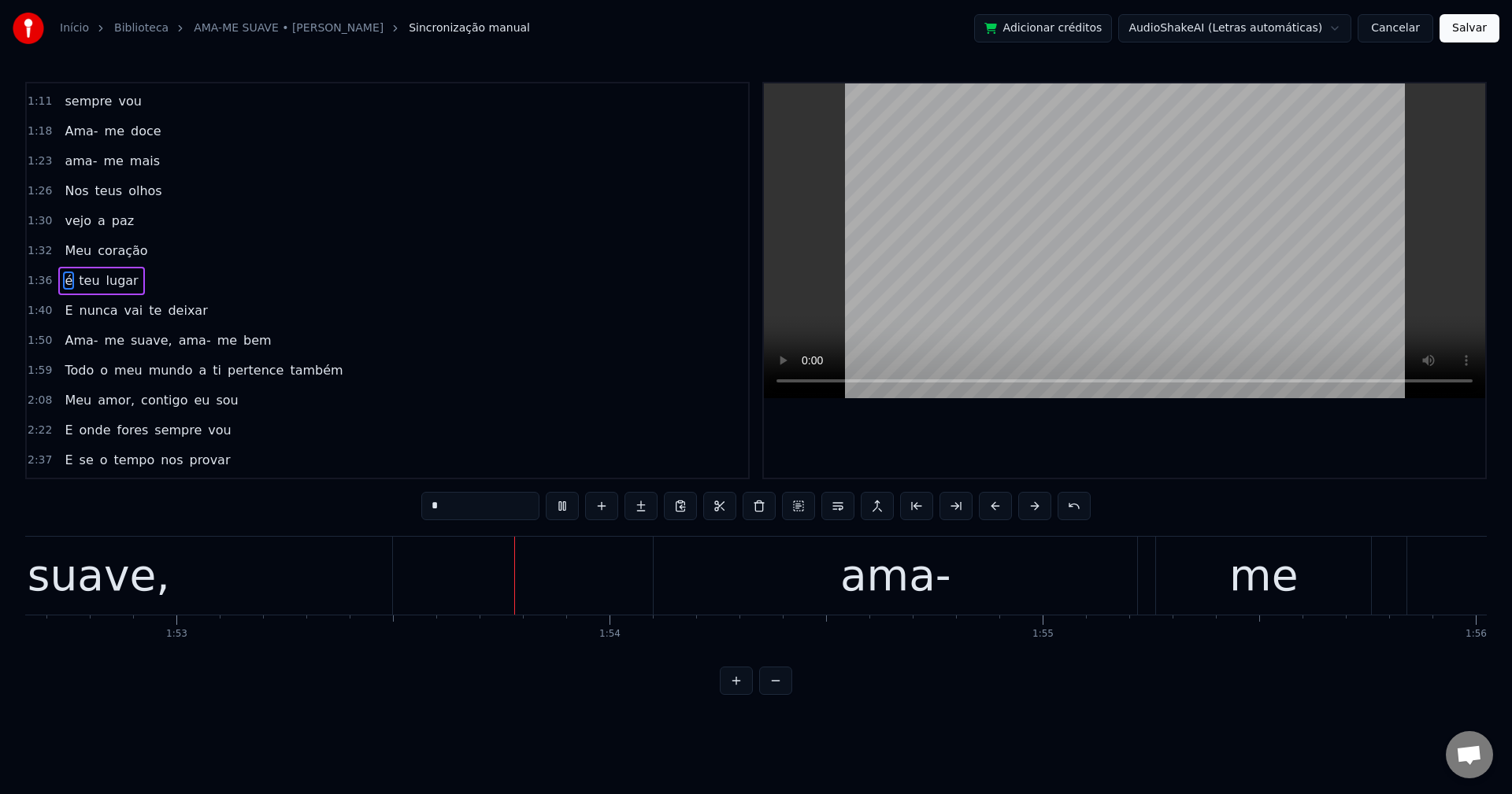
click at [133, 344] on span "suave," at bounding box center [151, 340] width 45 height 18
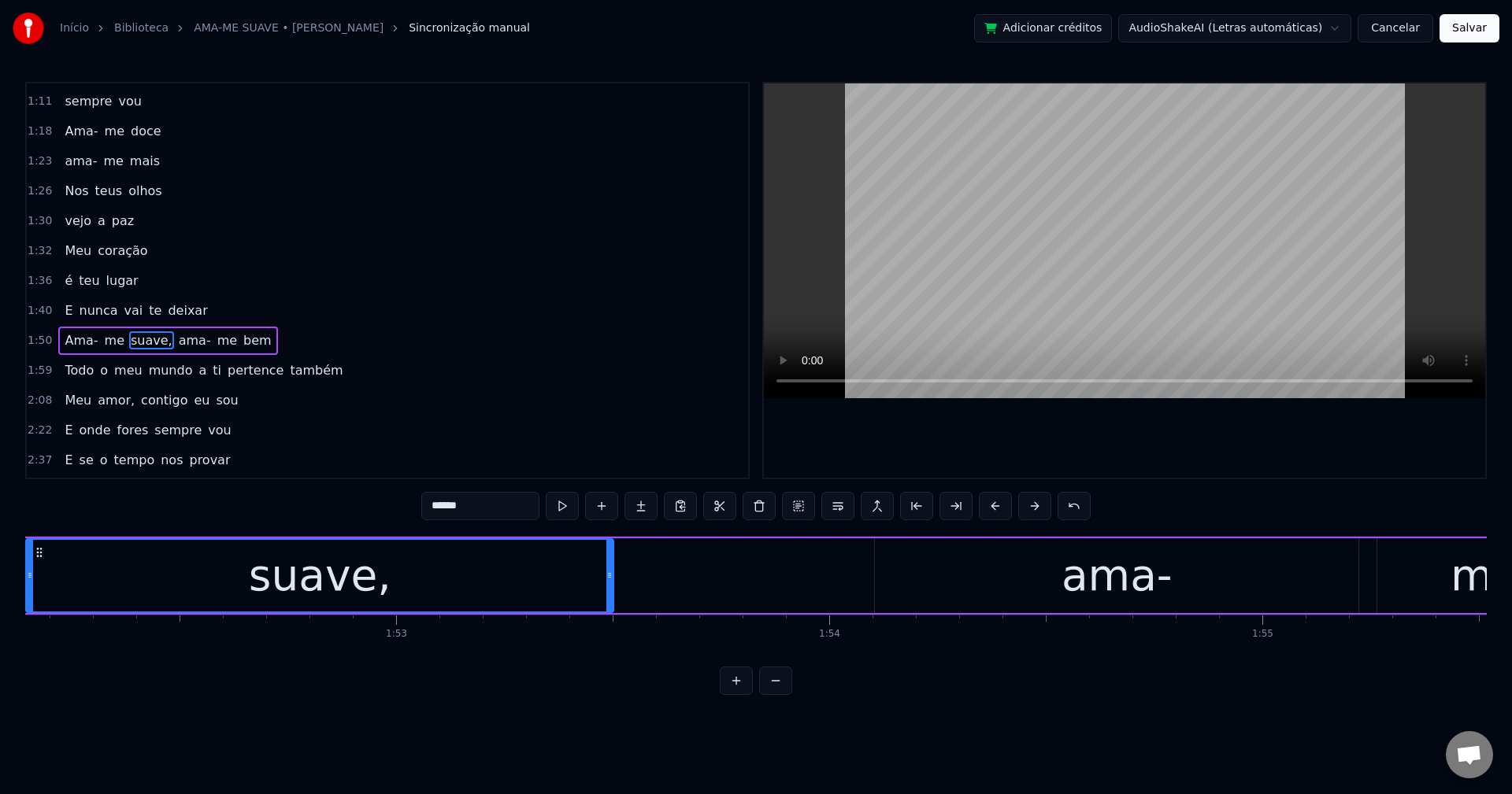
scroll to position [0, 48485]
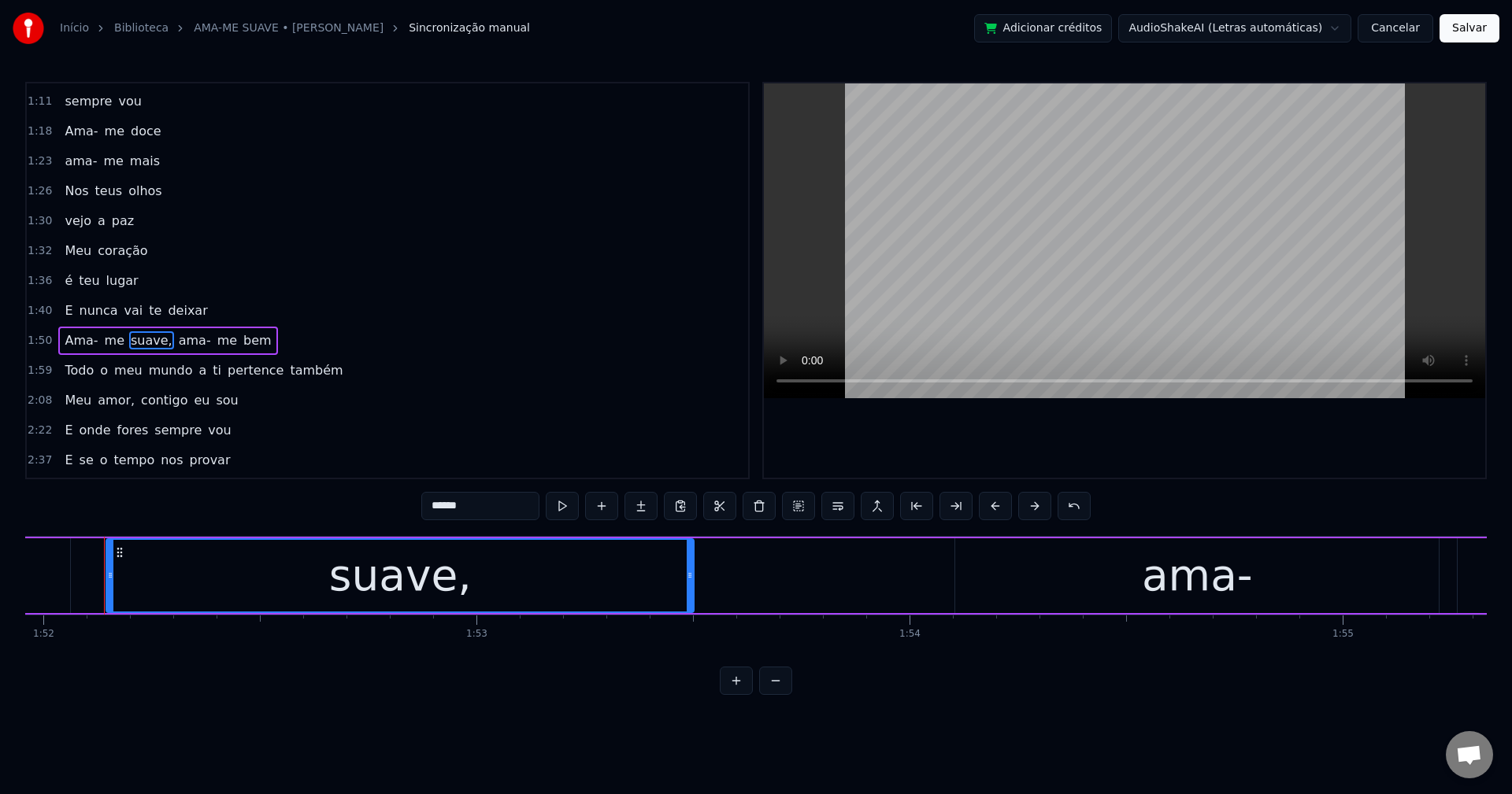
click at [486, 497] on input "******" at bounding box center [480, 506] width 118 height 28
click at [173, 342] on span "ama-" at bounding box center [191, 340] width 36 height 18
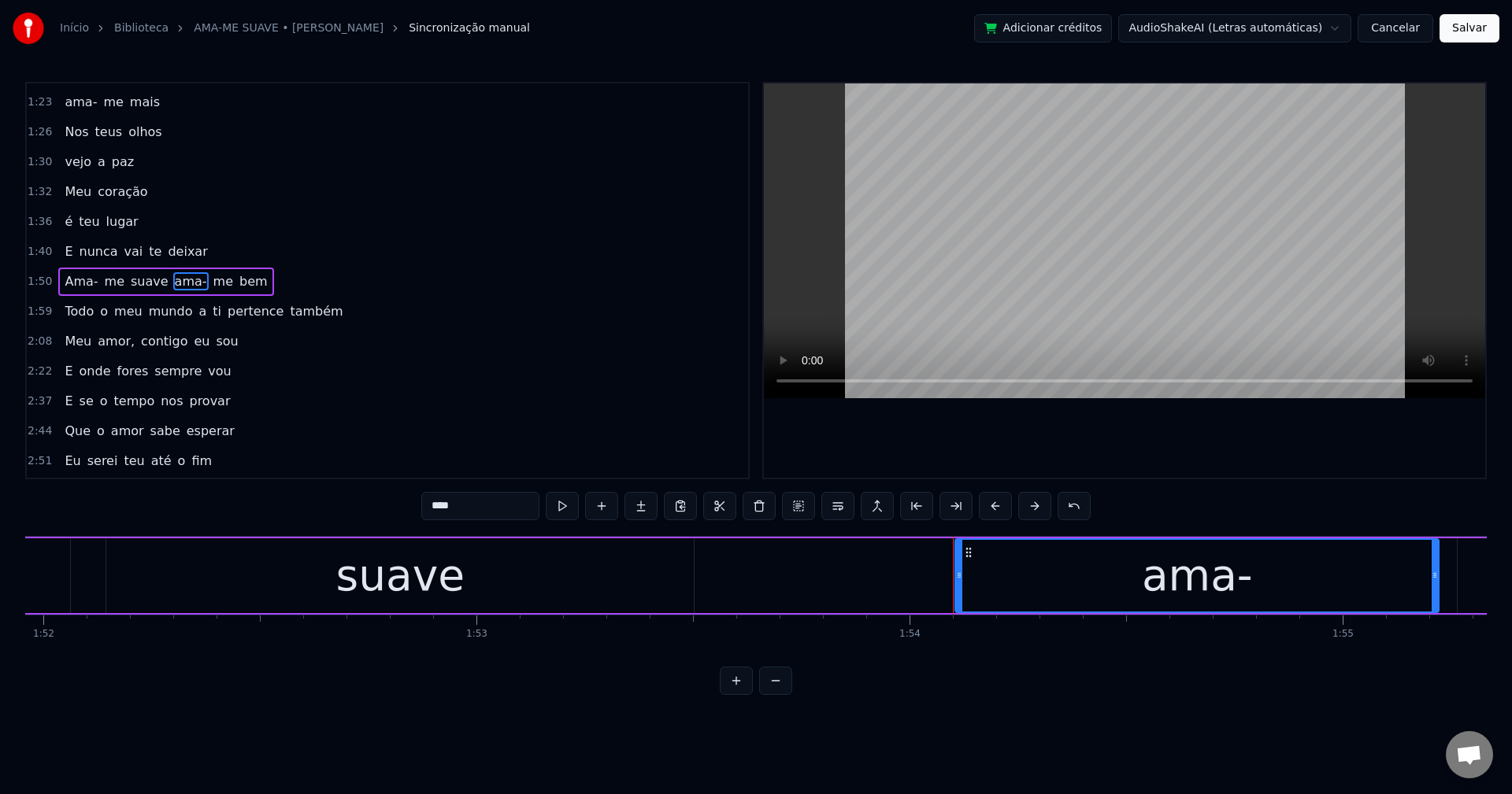
scroll to position [505, 0]
click at [835, 510] on button at bounding box center [838, 506] width 33 height 28
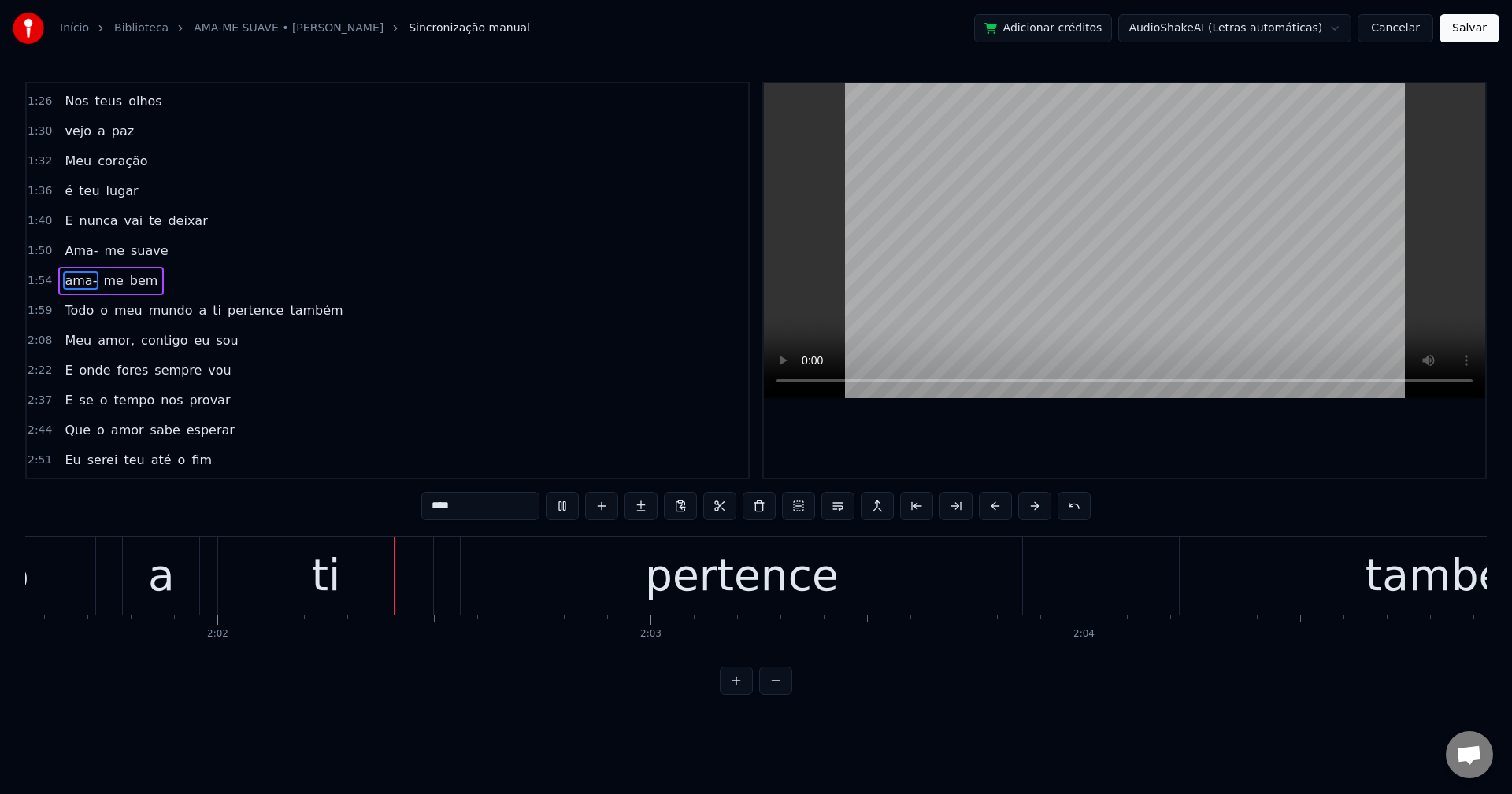
scroll to position [0, 52690]
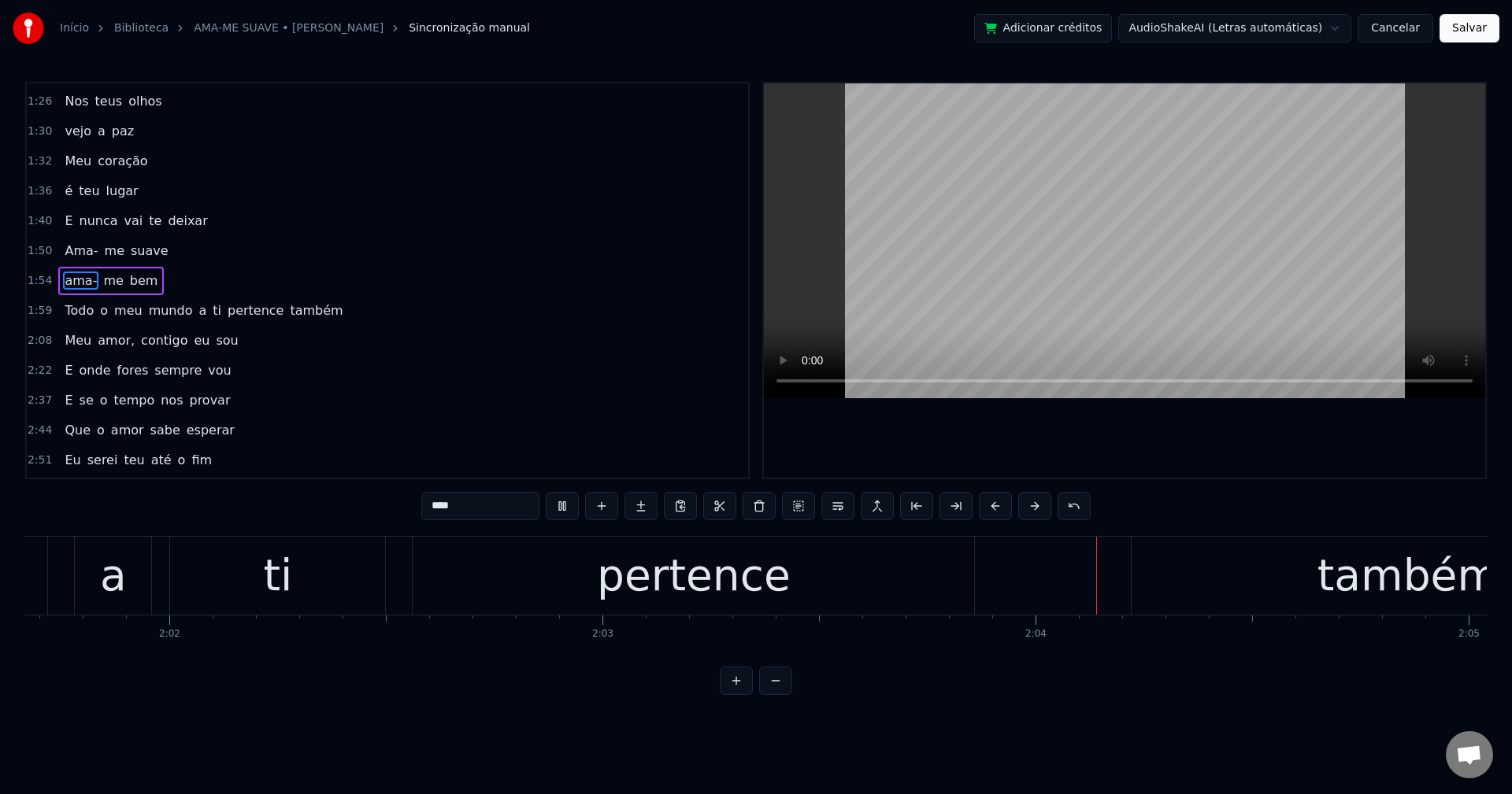
click at [197, 311] on span "a" at bounding box center [202, 310] width 11 height 18
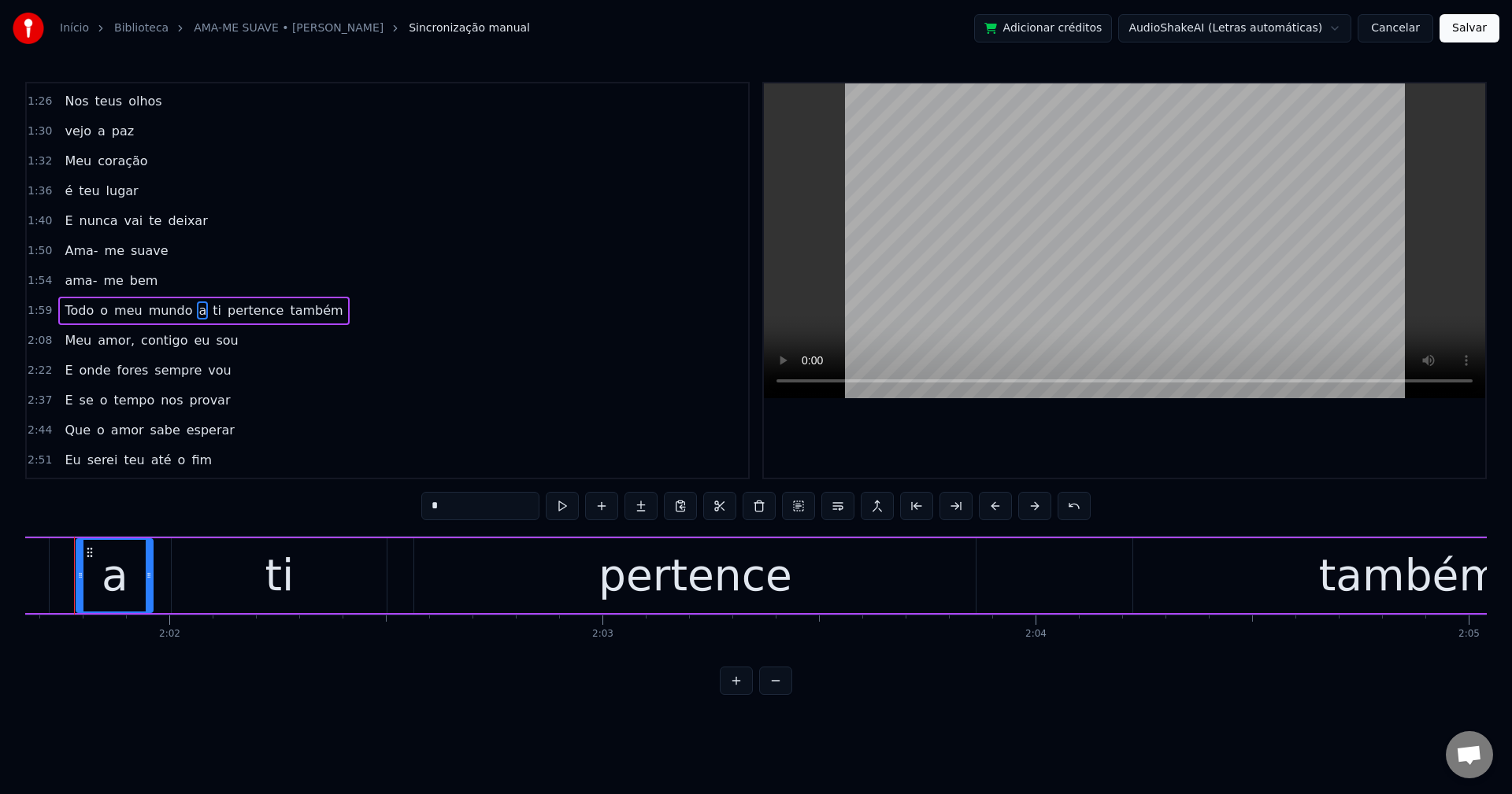
scroll to position [0, 52660]
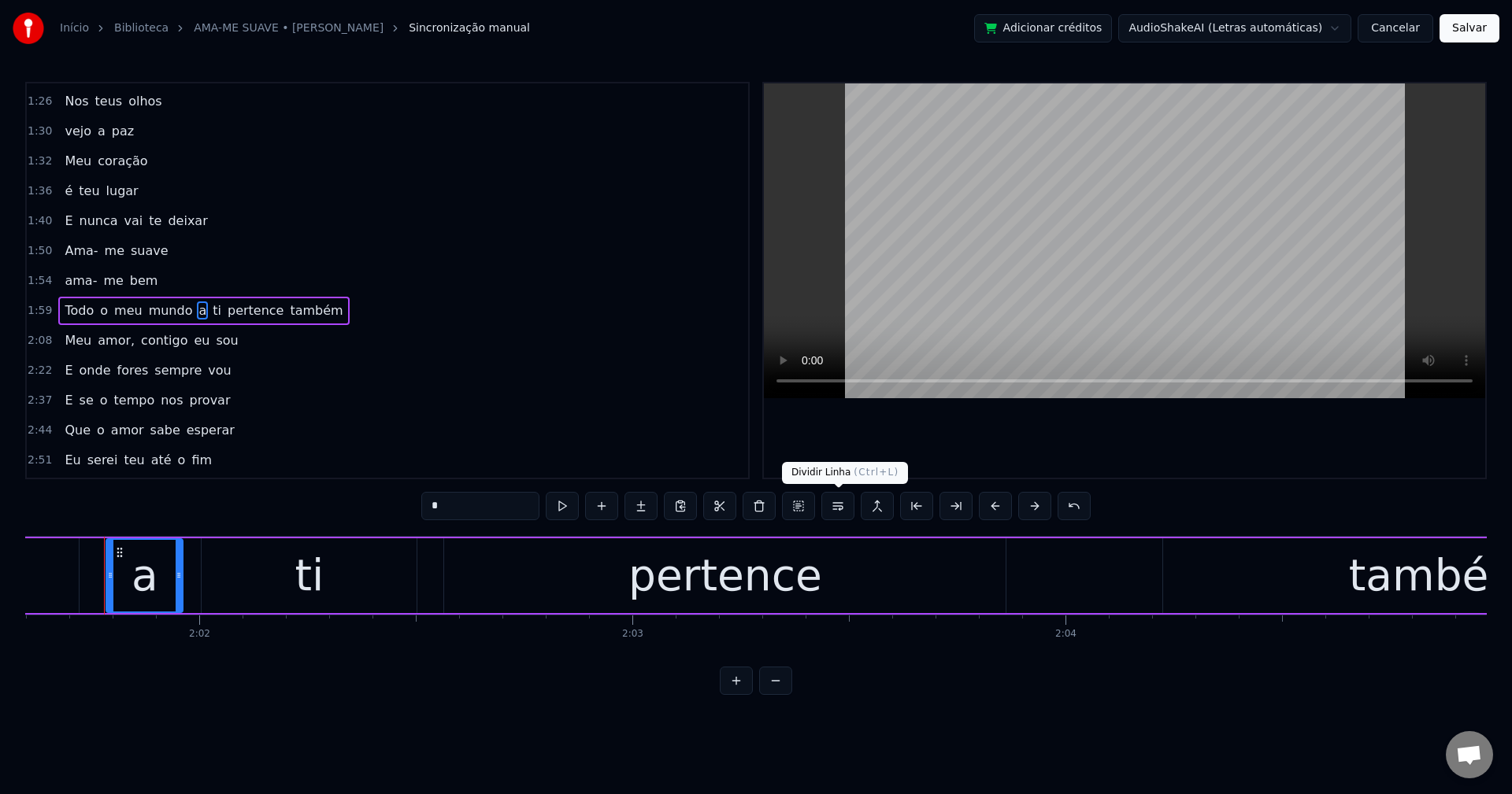
click at [838, 515] on button at bounding box center [838, 506] width 33 height 28
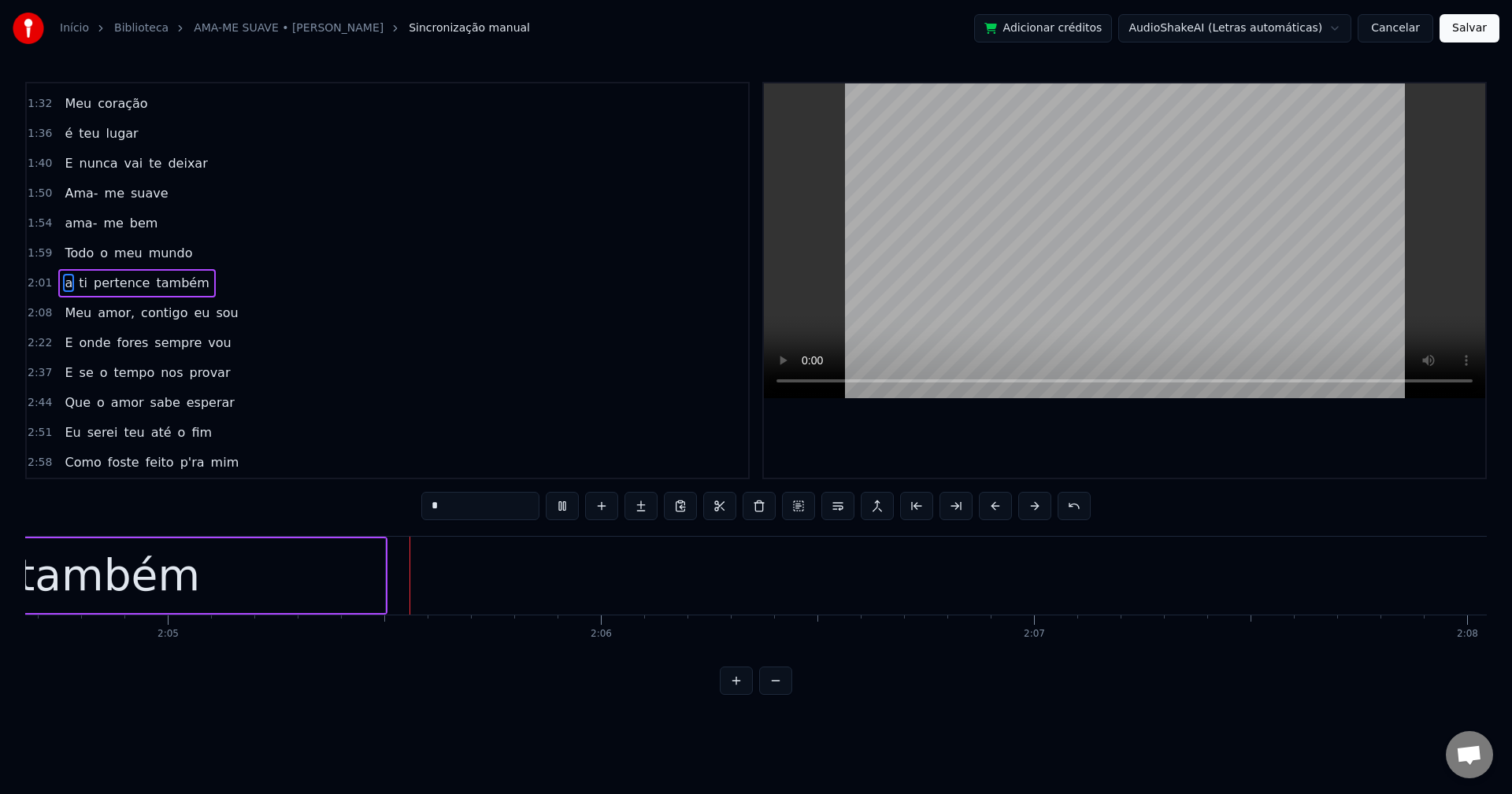
scroll to position [0, 54034]
click at [115, 313] on span "amor," at bounding box center [116, 313] width 40 height 18
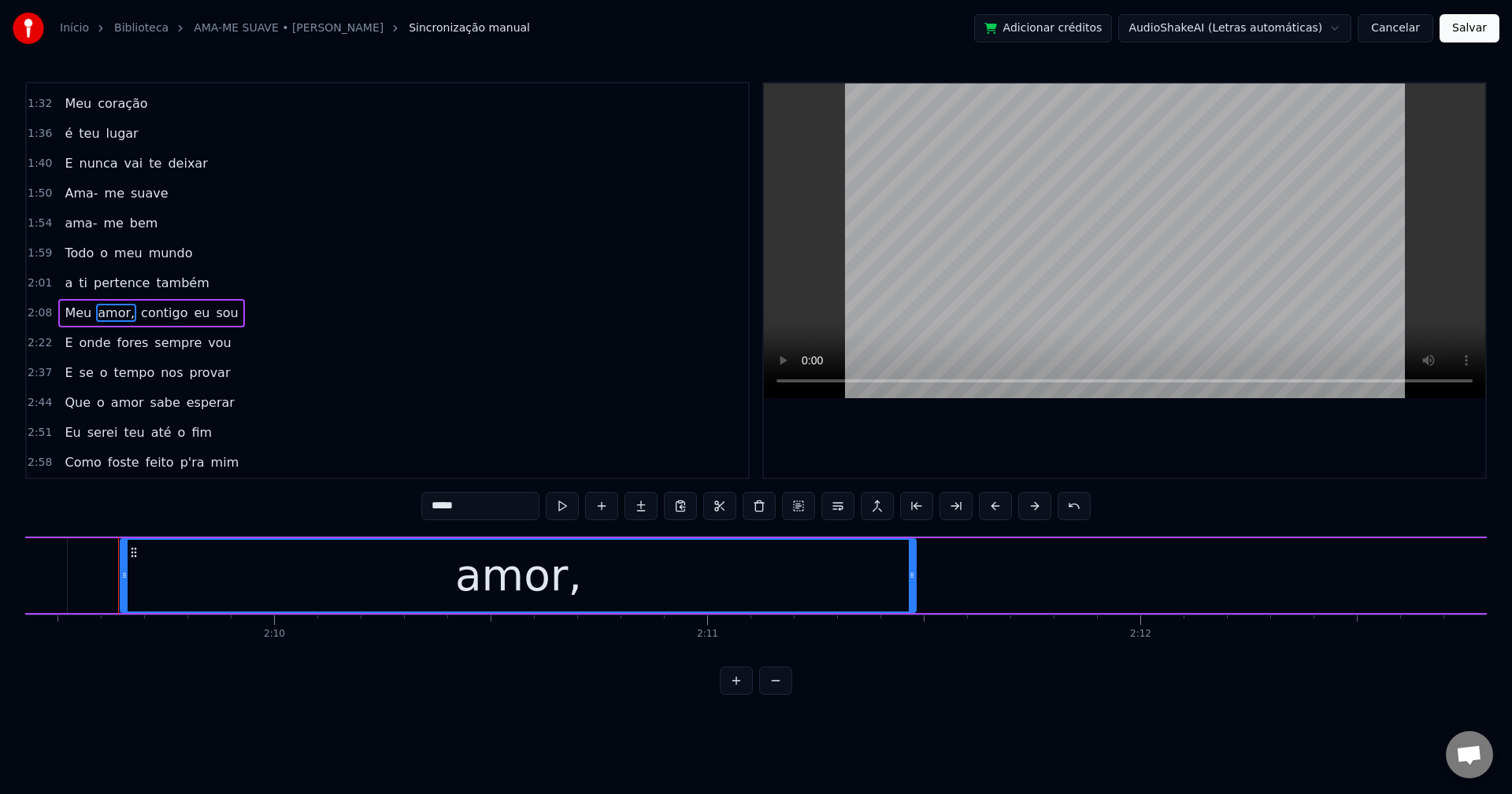
scroll to position [0, 56064]
click at [480, 505] on input "*****" at bounding box center [480, 506] width 118 height 28
click at [135, 314] on span "contigo" at bounding box center [160, 313] width 50 height 18
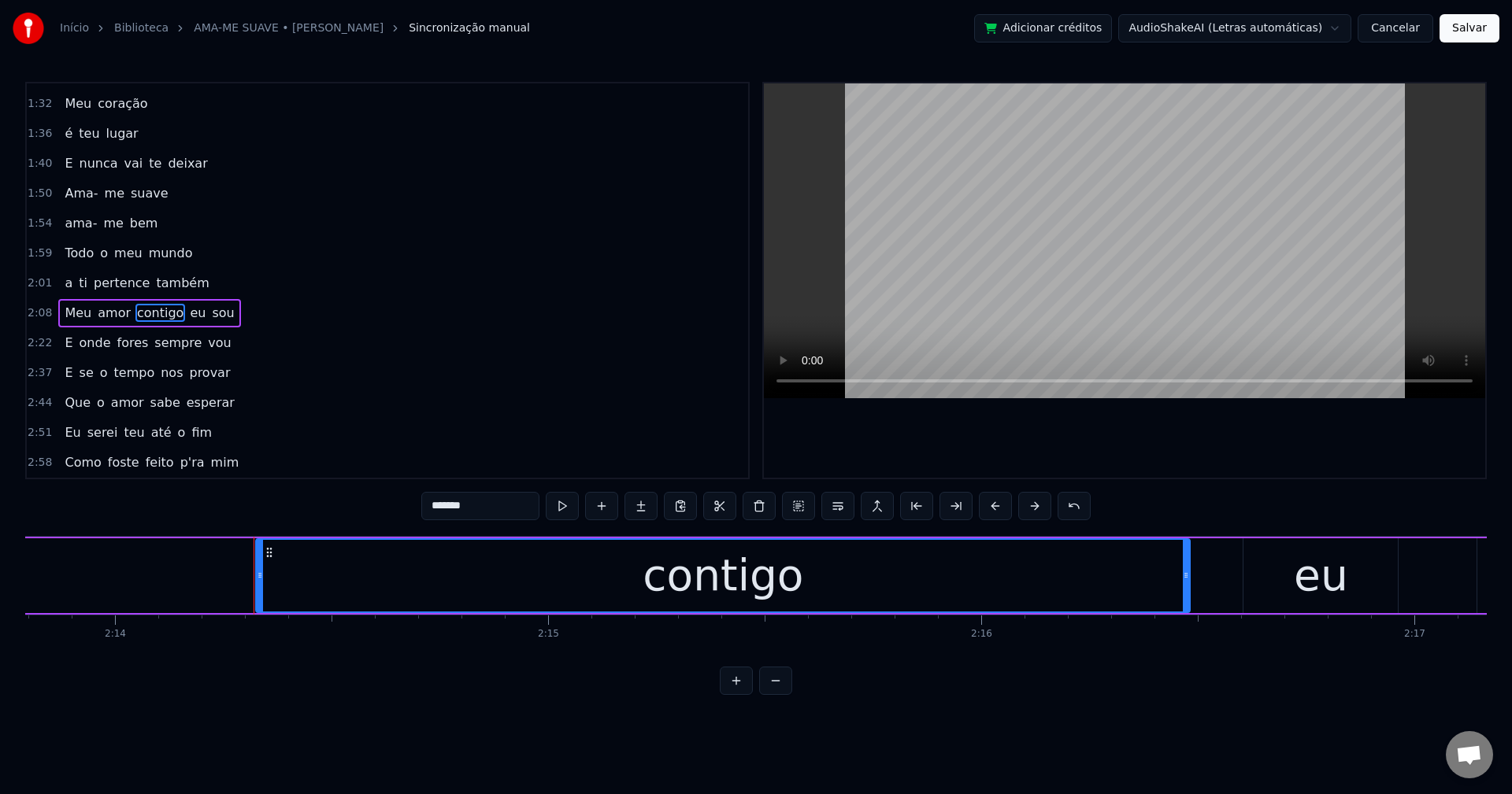
scroll to position [0, 58091]
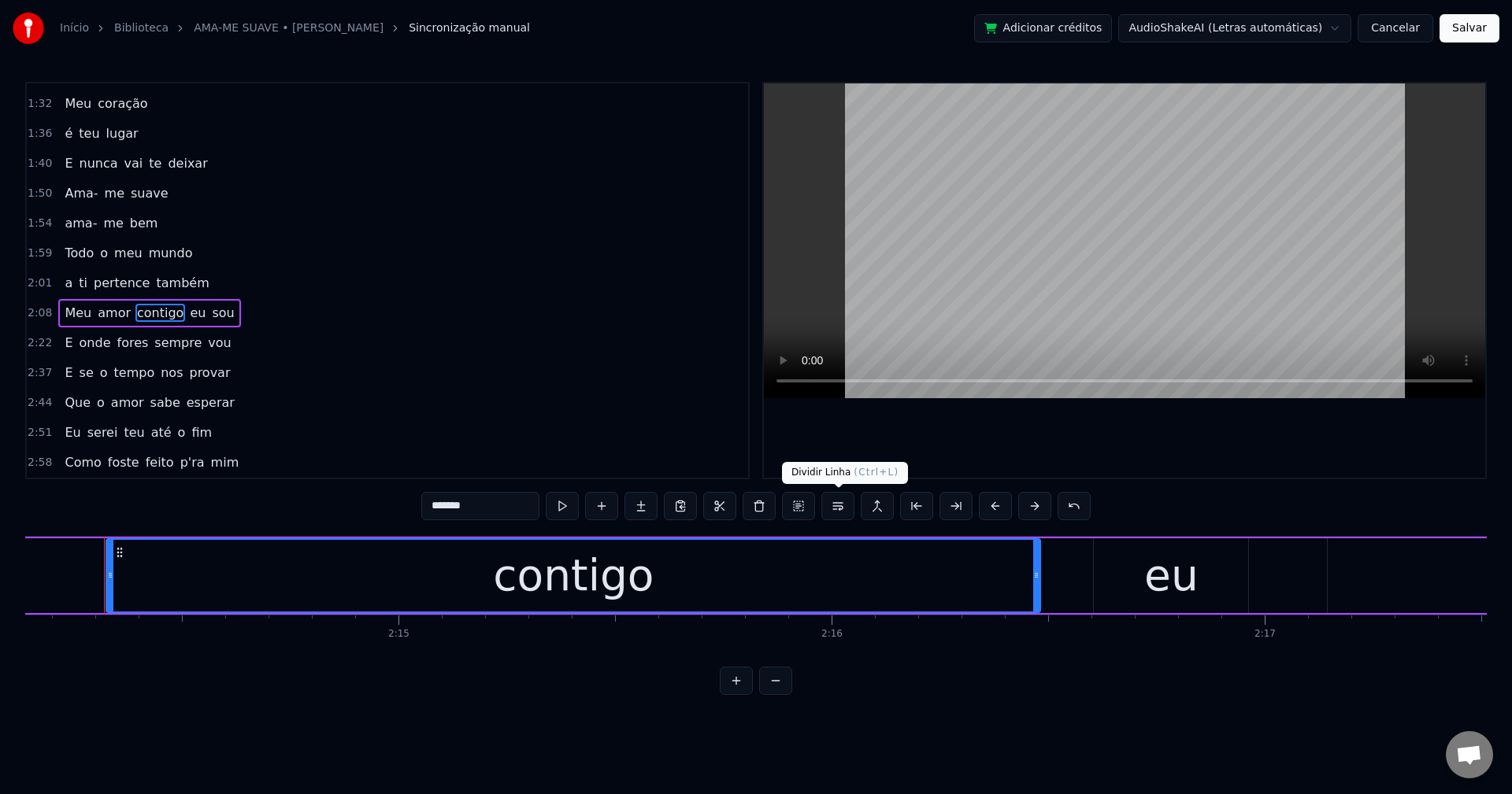
drag, startPoint x: 836, startPoint y: 505, endPoint x: 815, endPoint y: 469, distance: 41.7
click at [836, 506] on button at bounding box center [838, 506] width 33 height 28
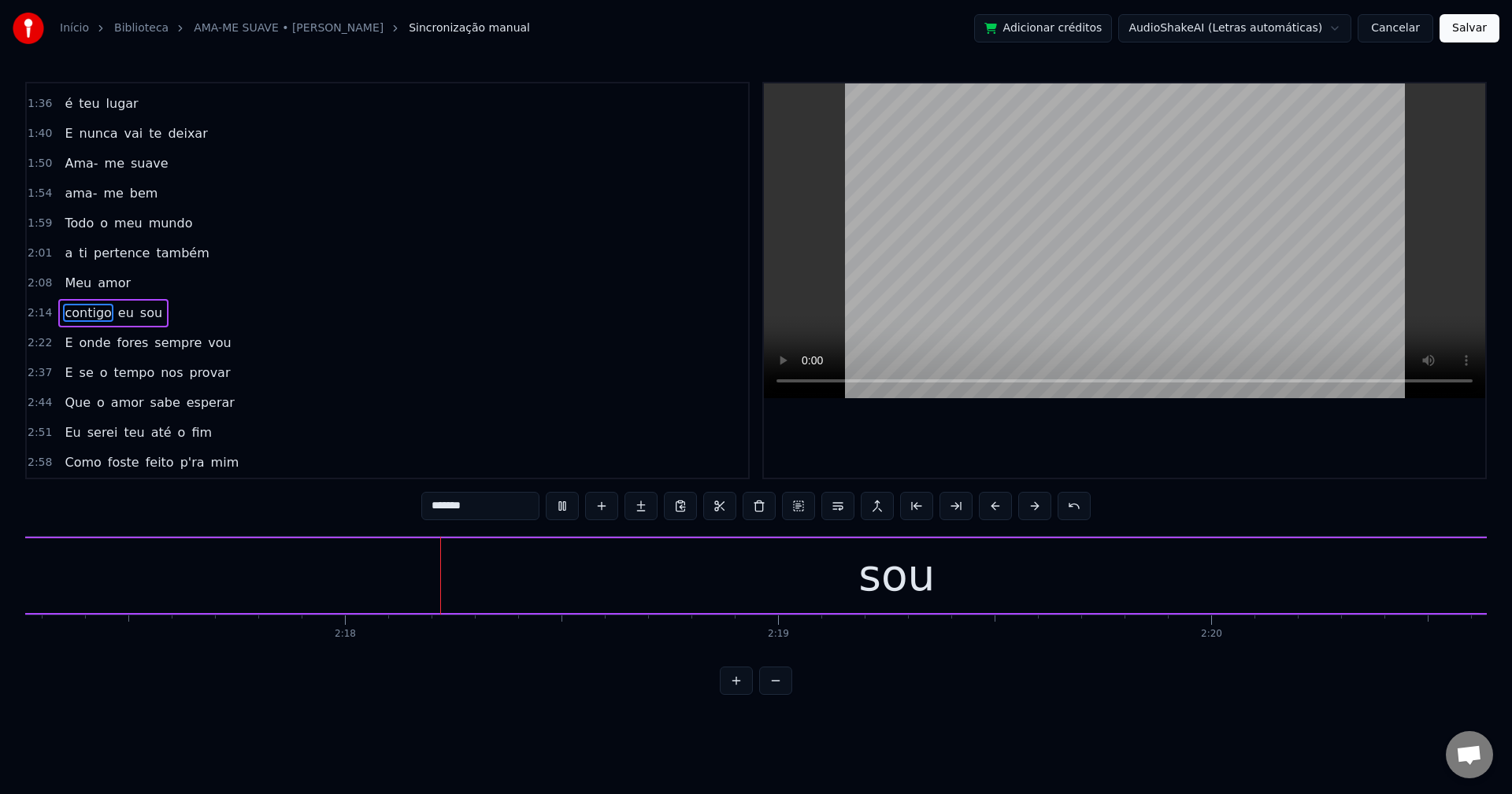
scroll to position [0, 59444]
click at [162, 349] on span "sempre" at bounding box center [178, 342] width 51 height 18
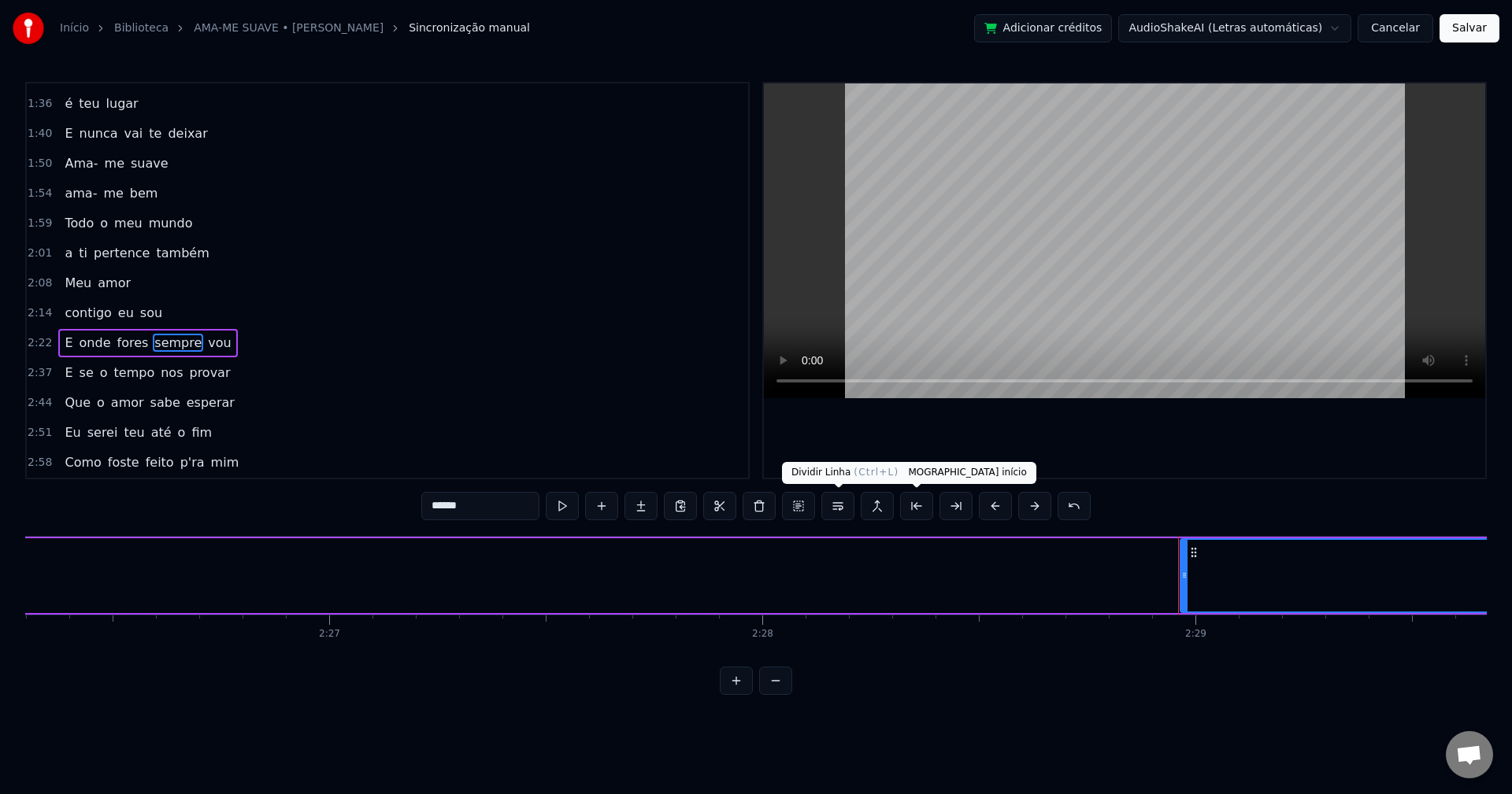
scroll to position [0, 64431]
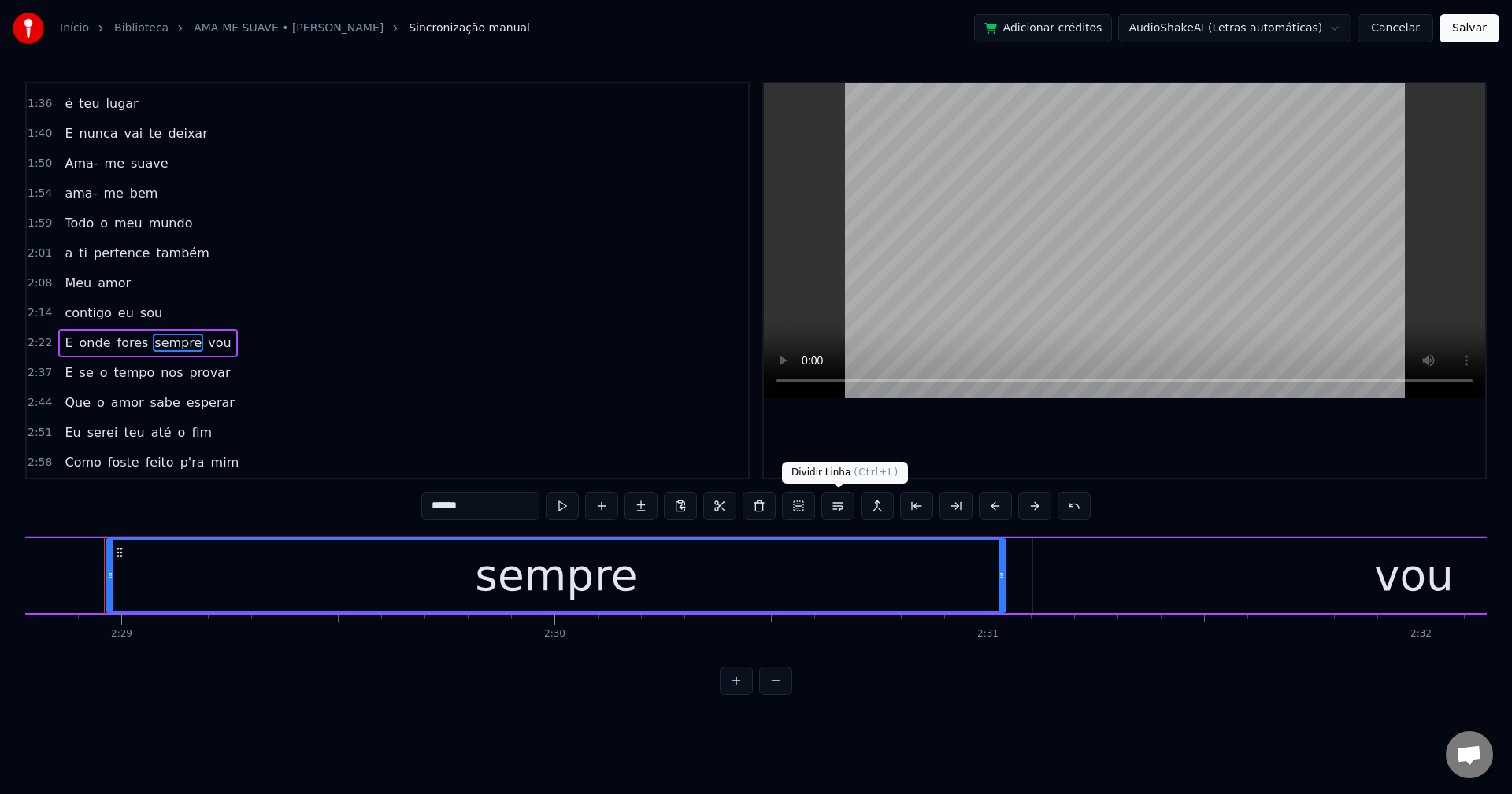
click at [838, 510] on button at bounding box center [838, 506] width 33 height 28
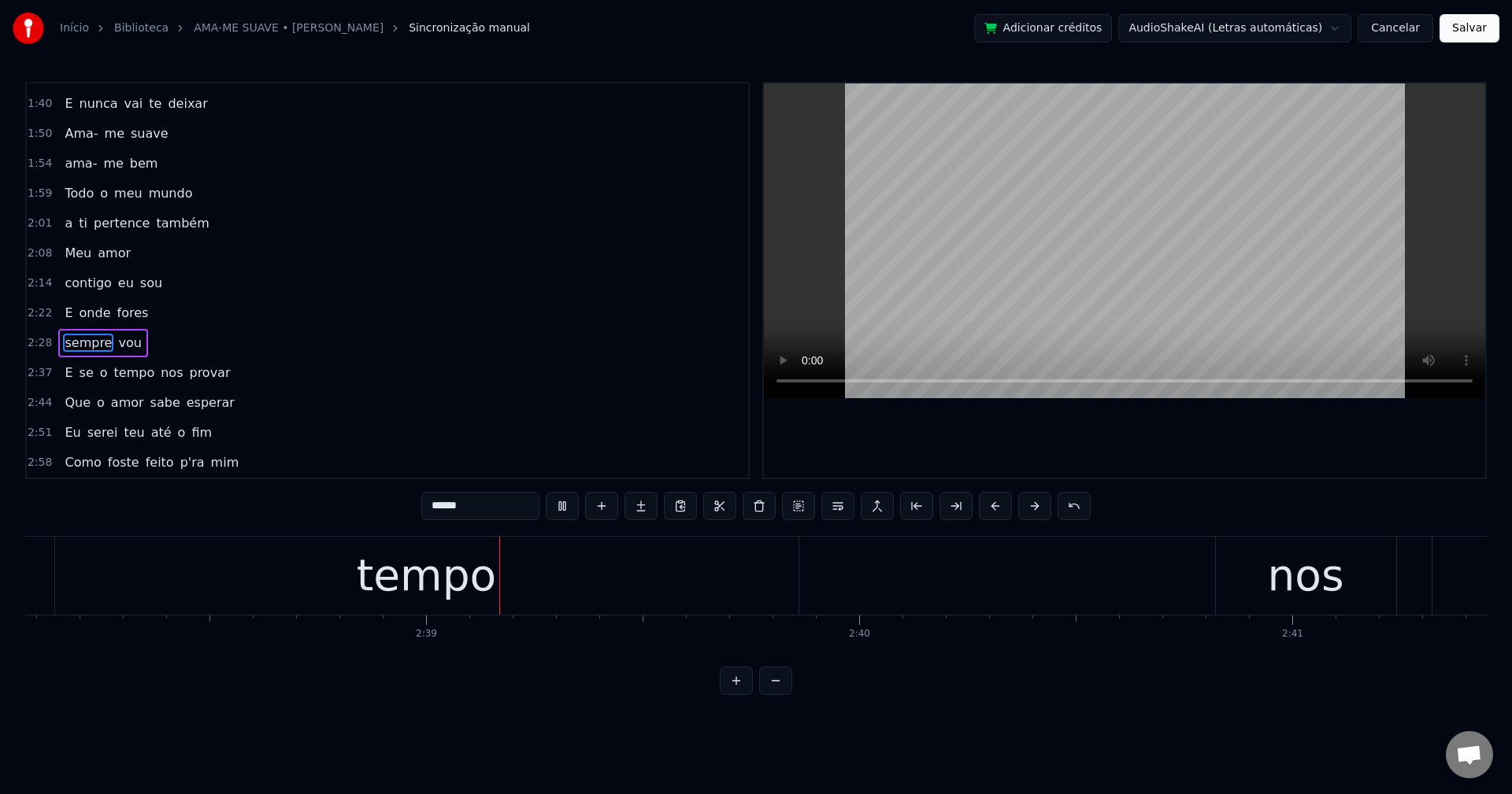
scroll to position [0, 68560]
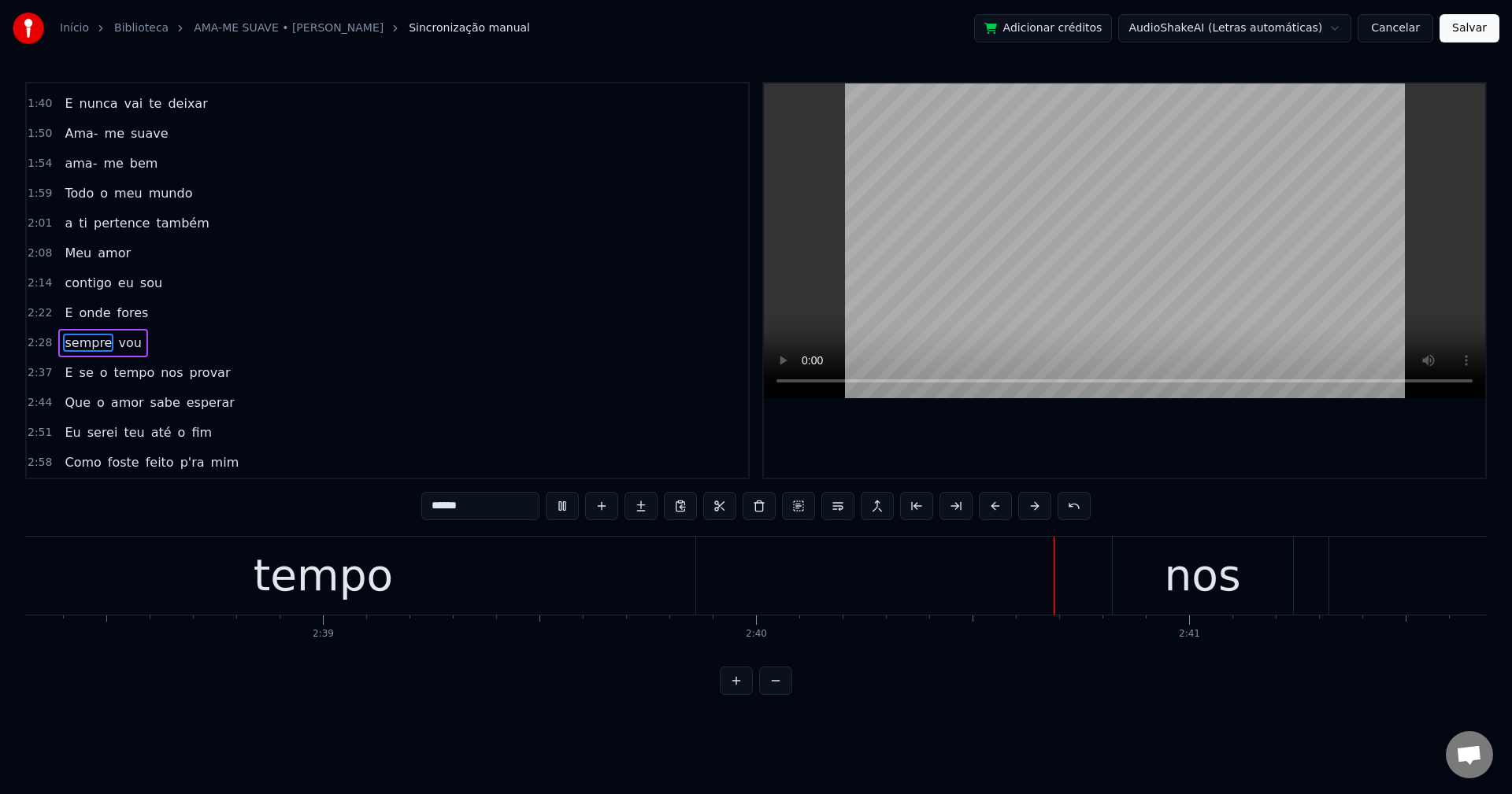
click at [162, 374] on span "nos" at bounding box center [171, 372] width 25 height 18
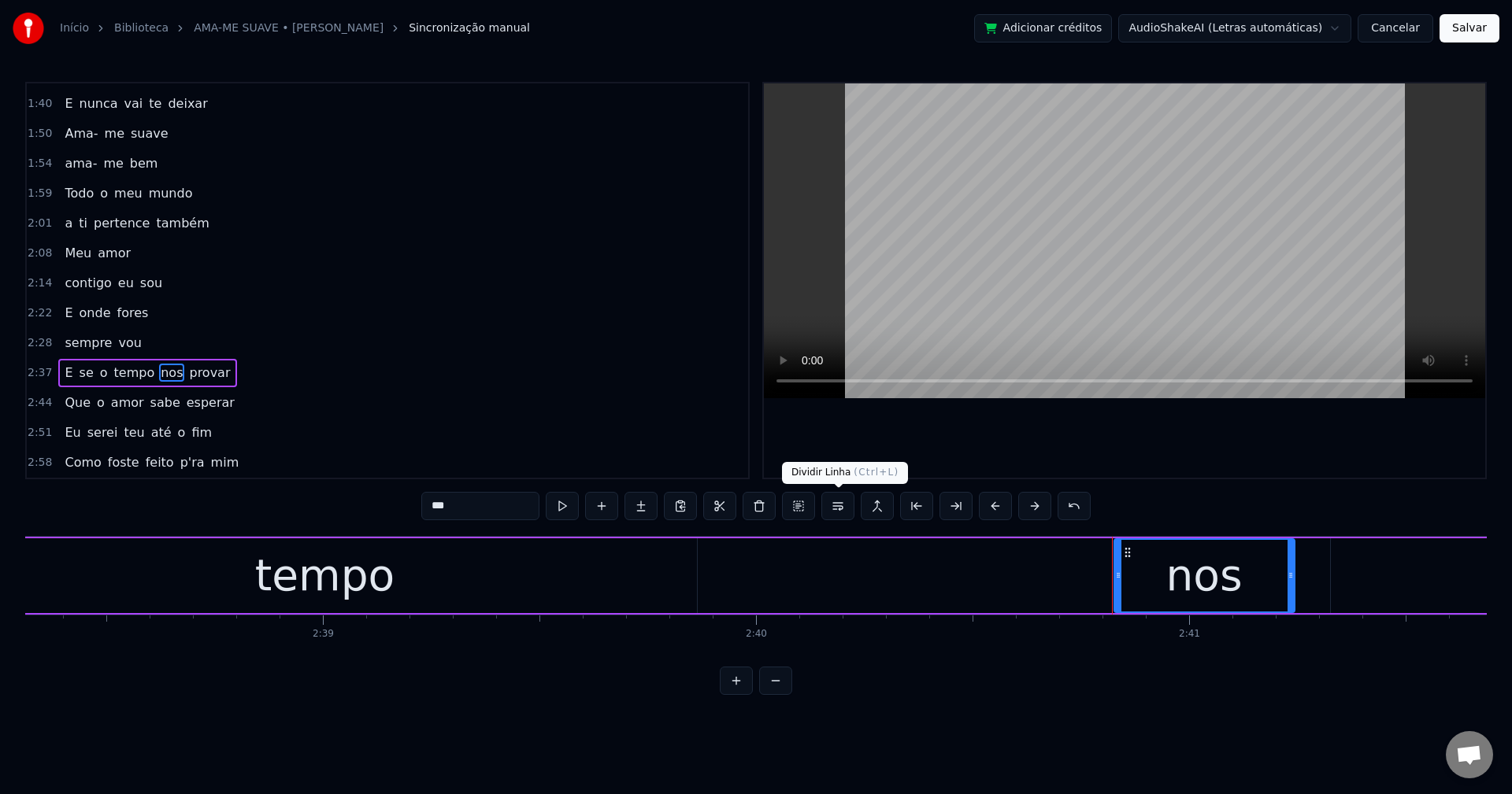
click at [844, 504] on button at bounding box center [838, 506] width 33 height 28
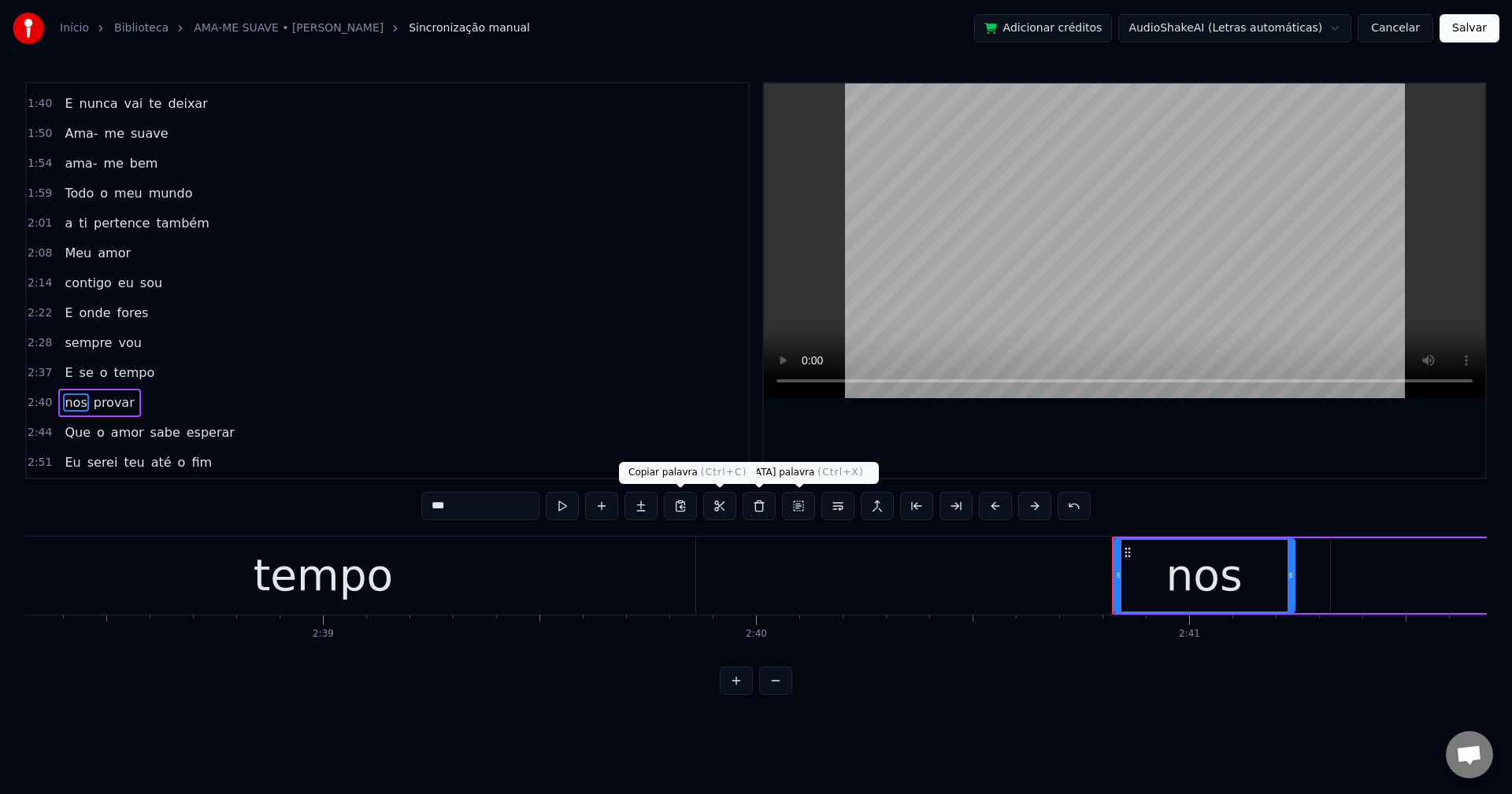
scroll to position [682, 0]
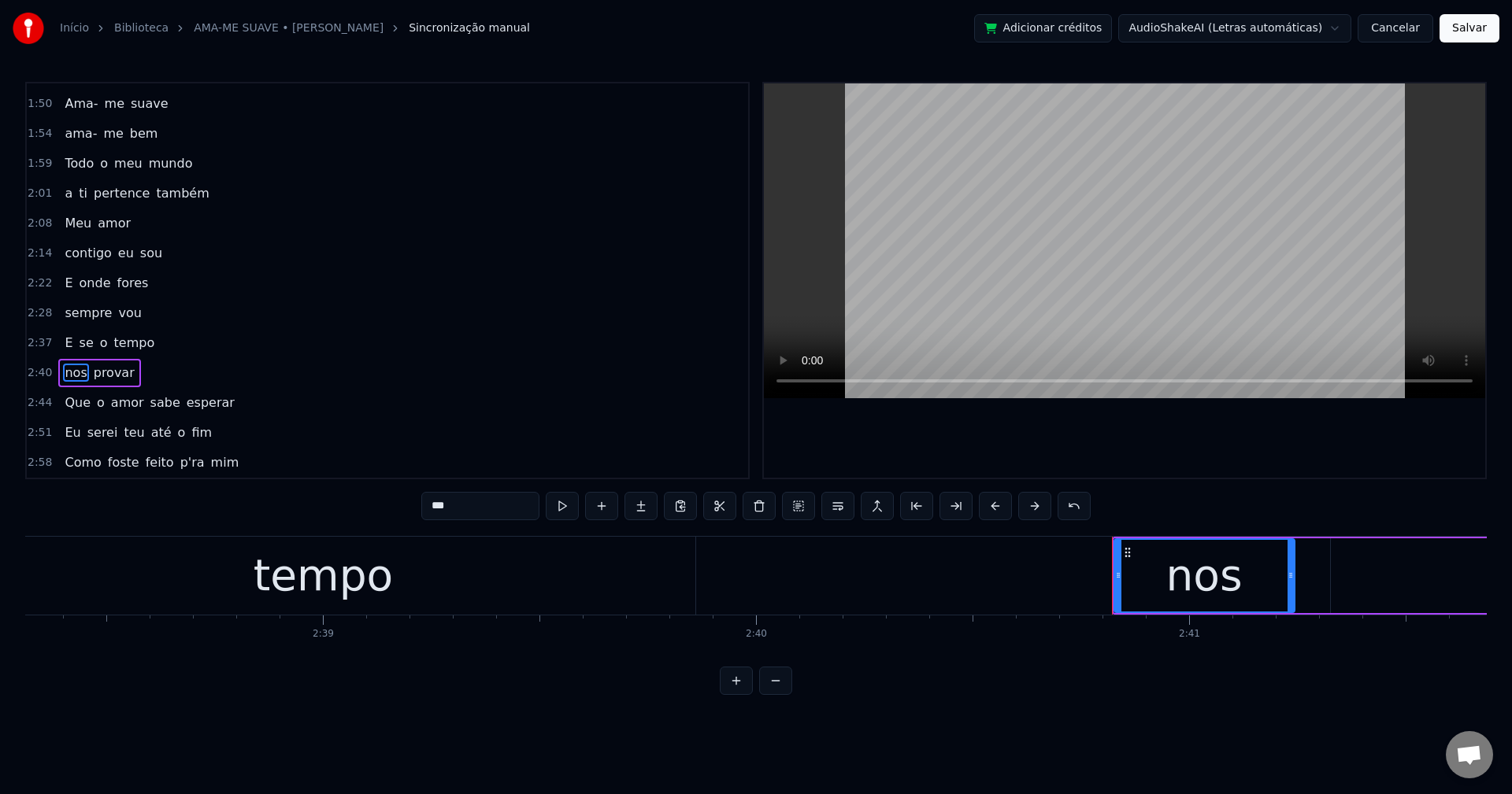
click at [158, 404] on span "sabe" at bounding box center [165, 402] width 33 height 18
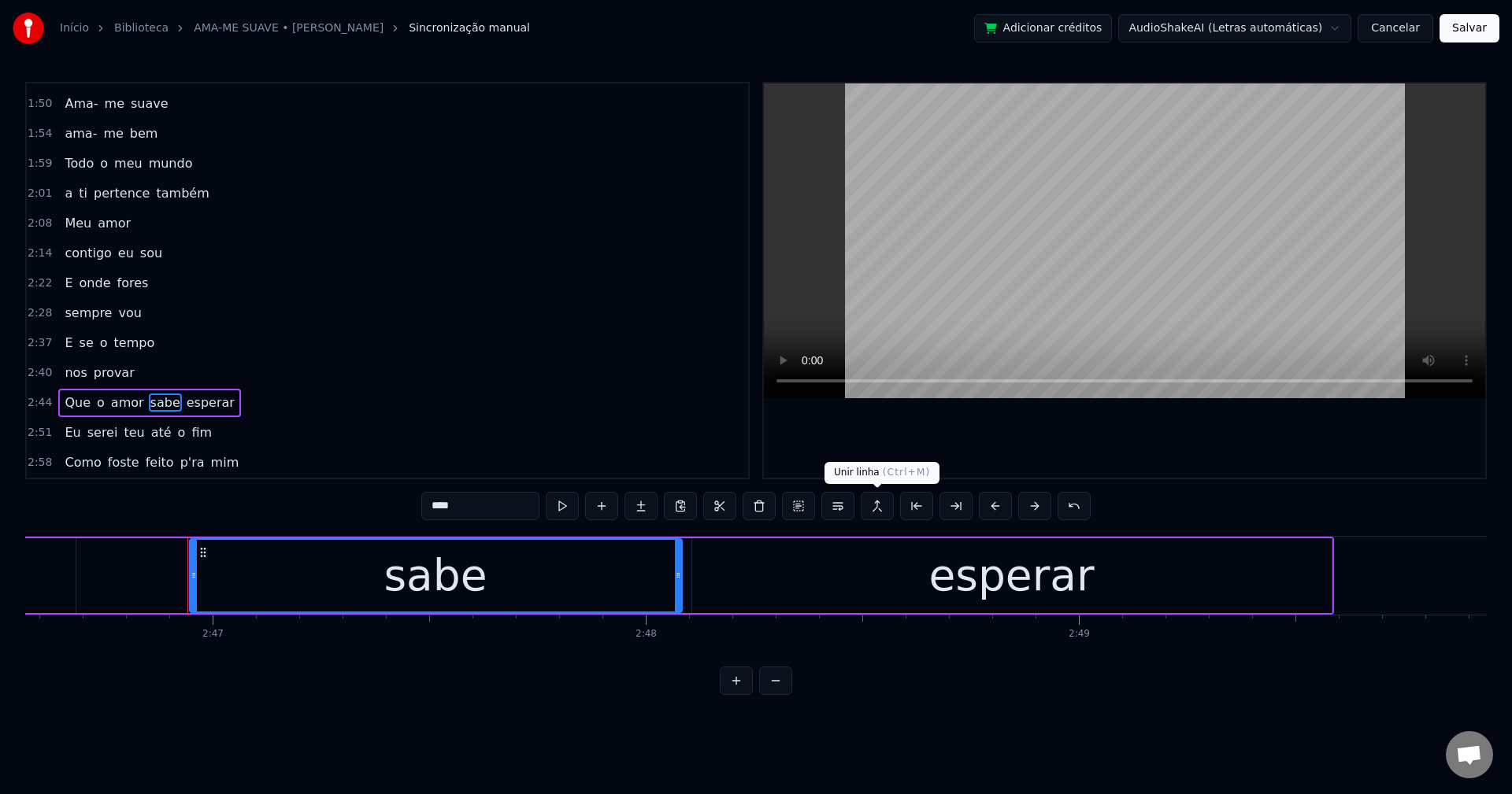
scroll to position [0, 72218]
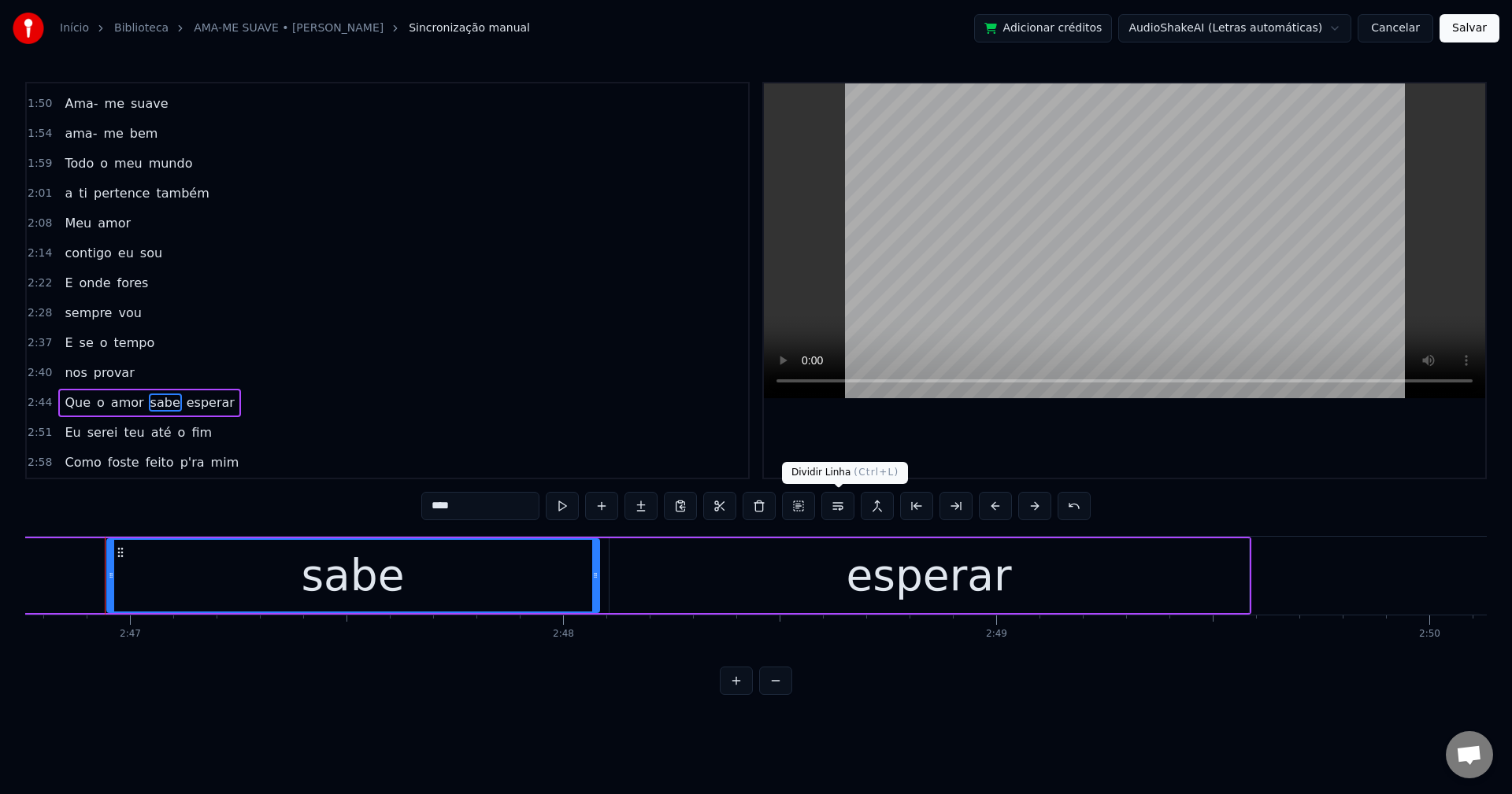
click at [843, 512] on button at bounding box center [838, 506] width 33 height 28
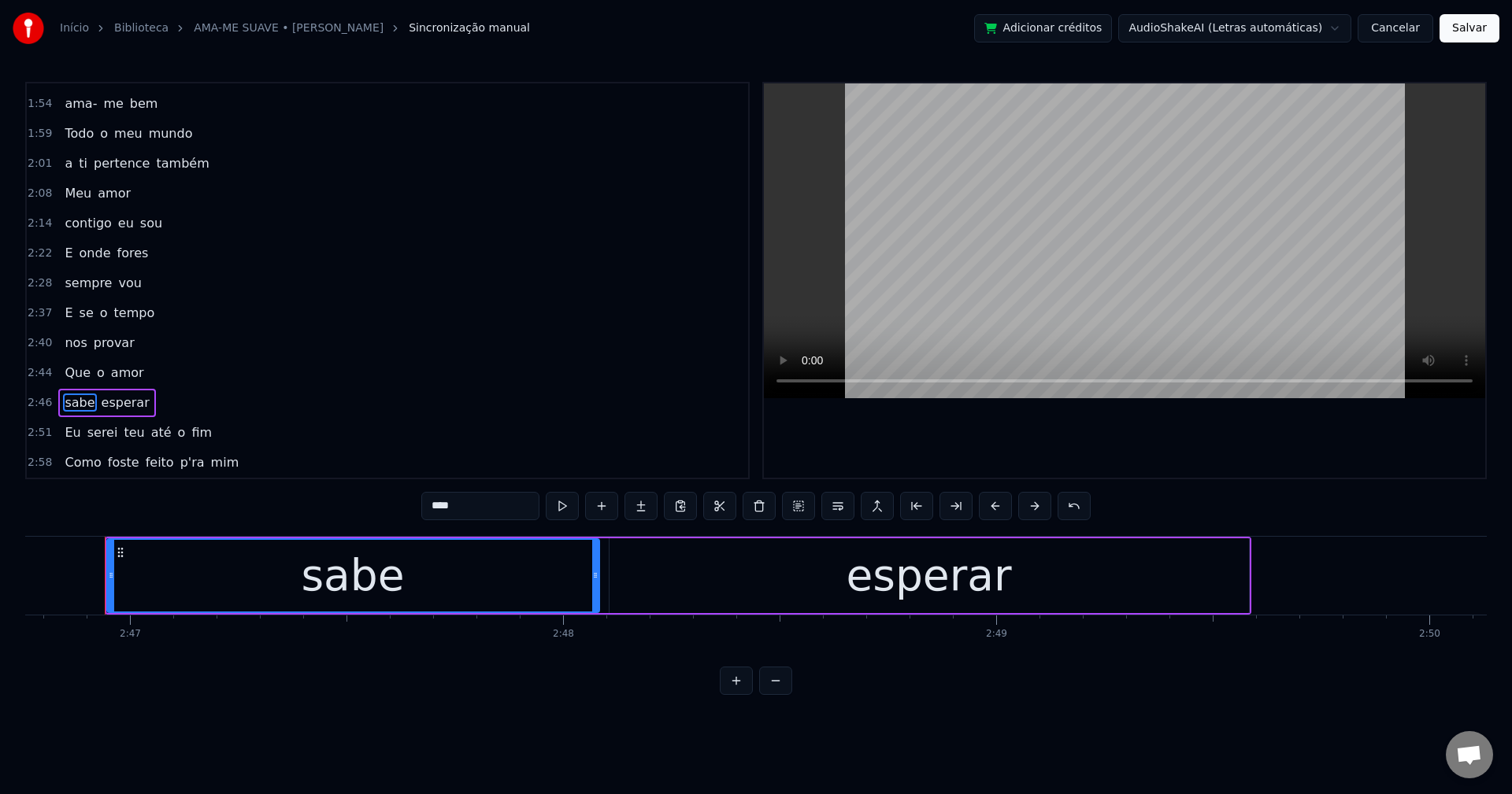
click at [149, 432] on span "até" at bounding box center [161, 432] width 24 height 18
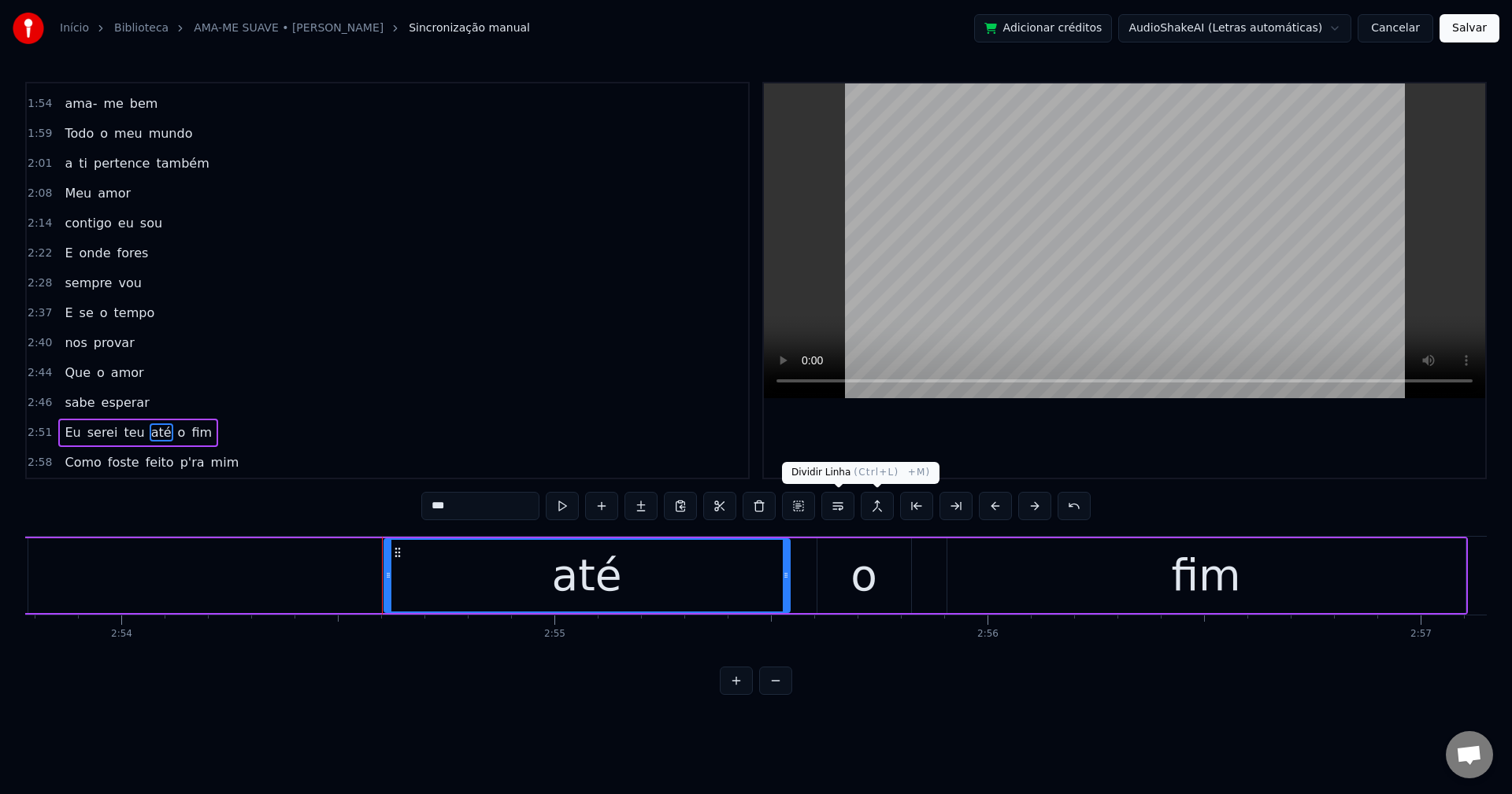
scroll to position [0, 75534]
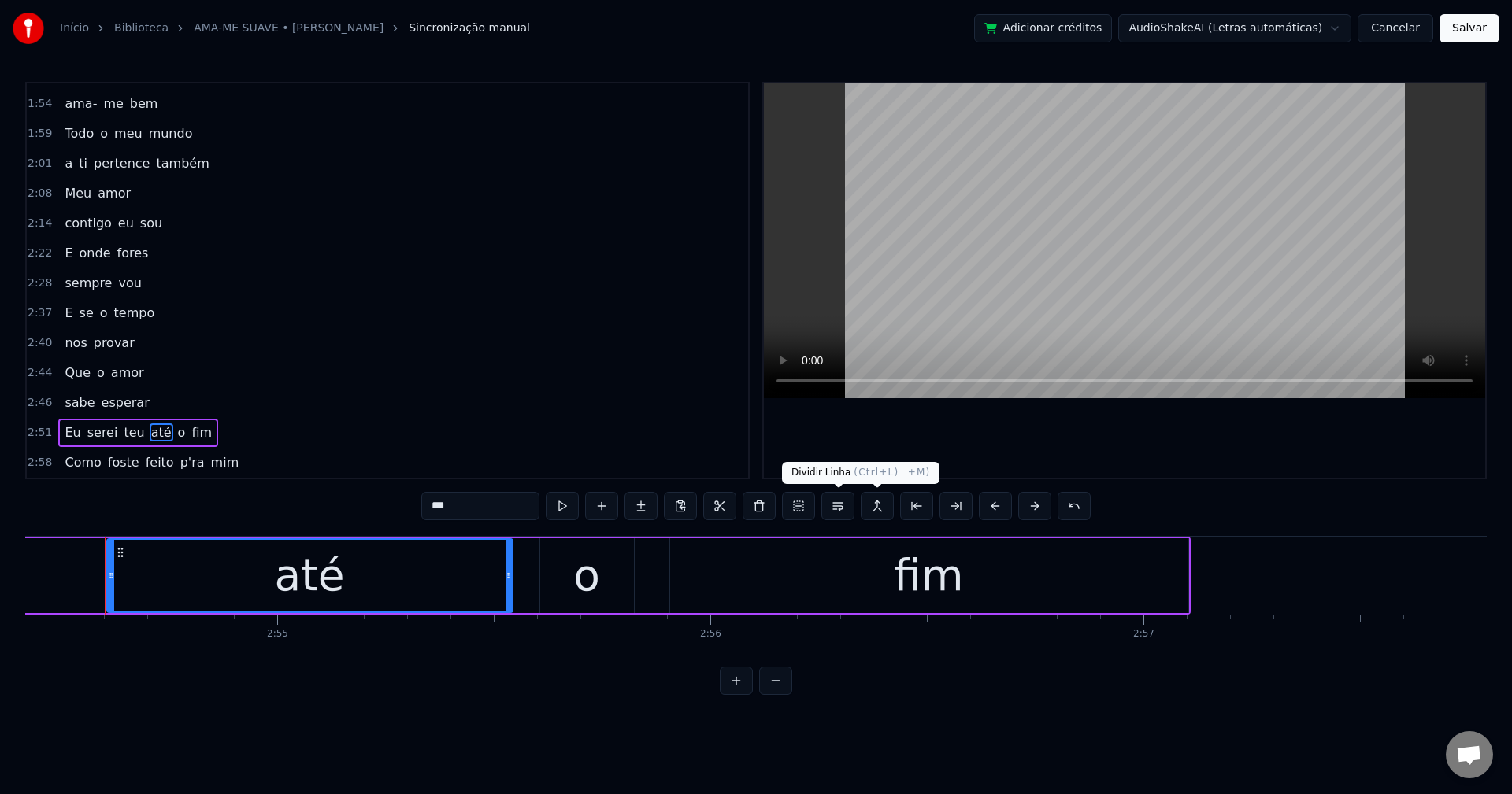
click at [848, 506] on button at bounding box center [838, 506] width 33 height 28
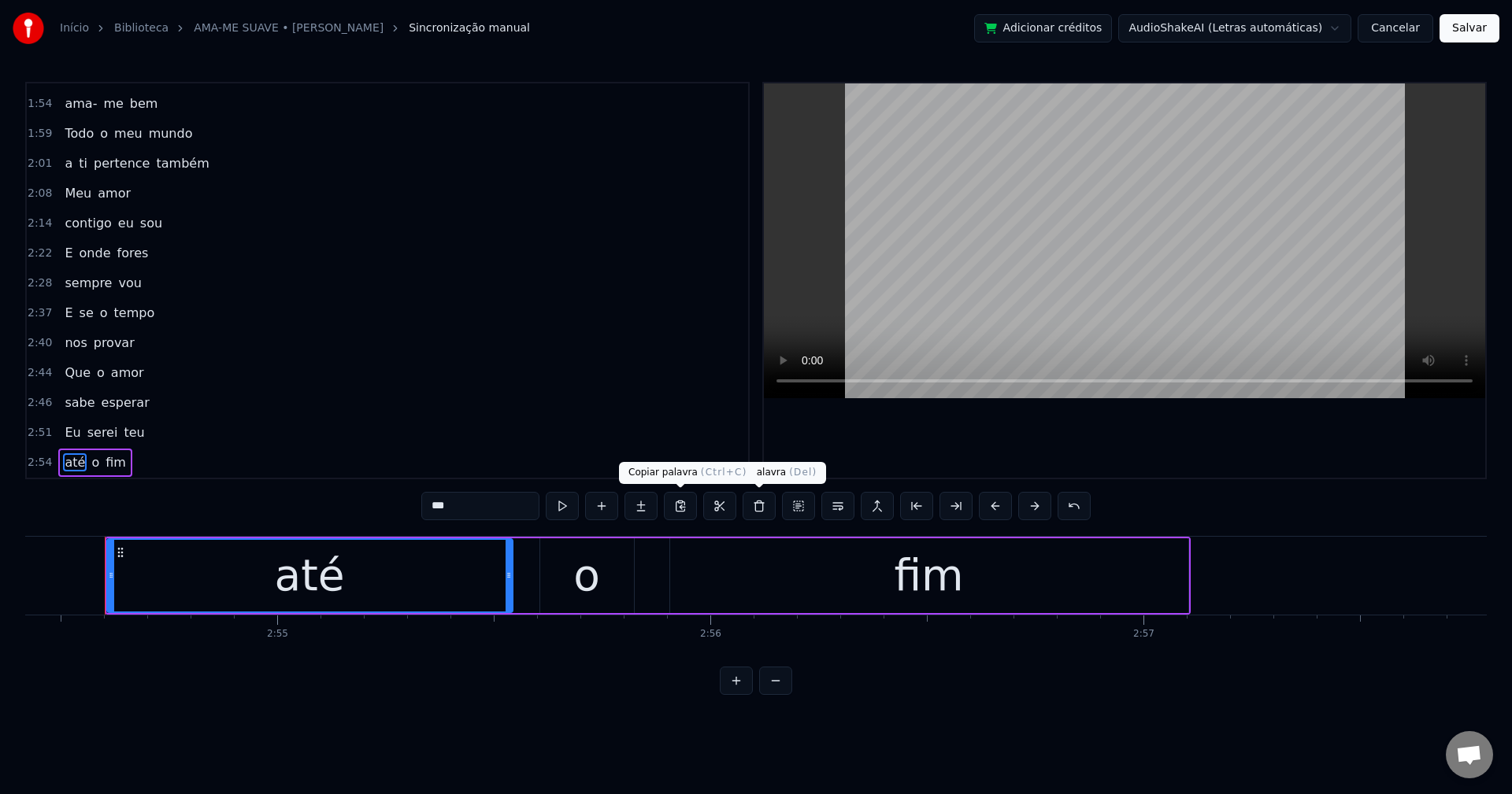
scroll to position [742, 0]
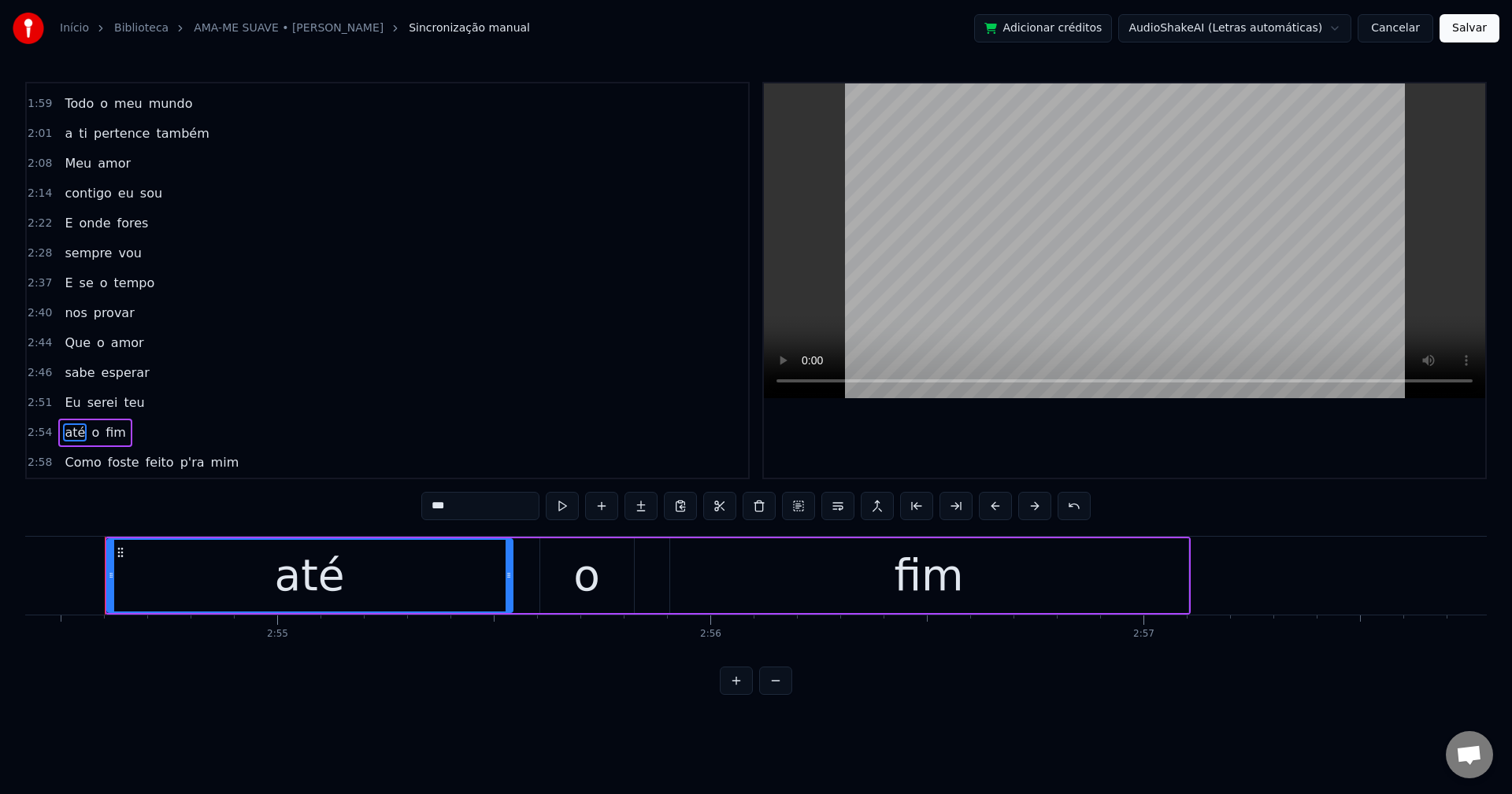
click at [149, 466] on span "feito" at bounding box center [160, 462] width 31 height 18
type input "*****"
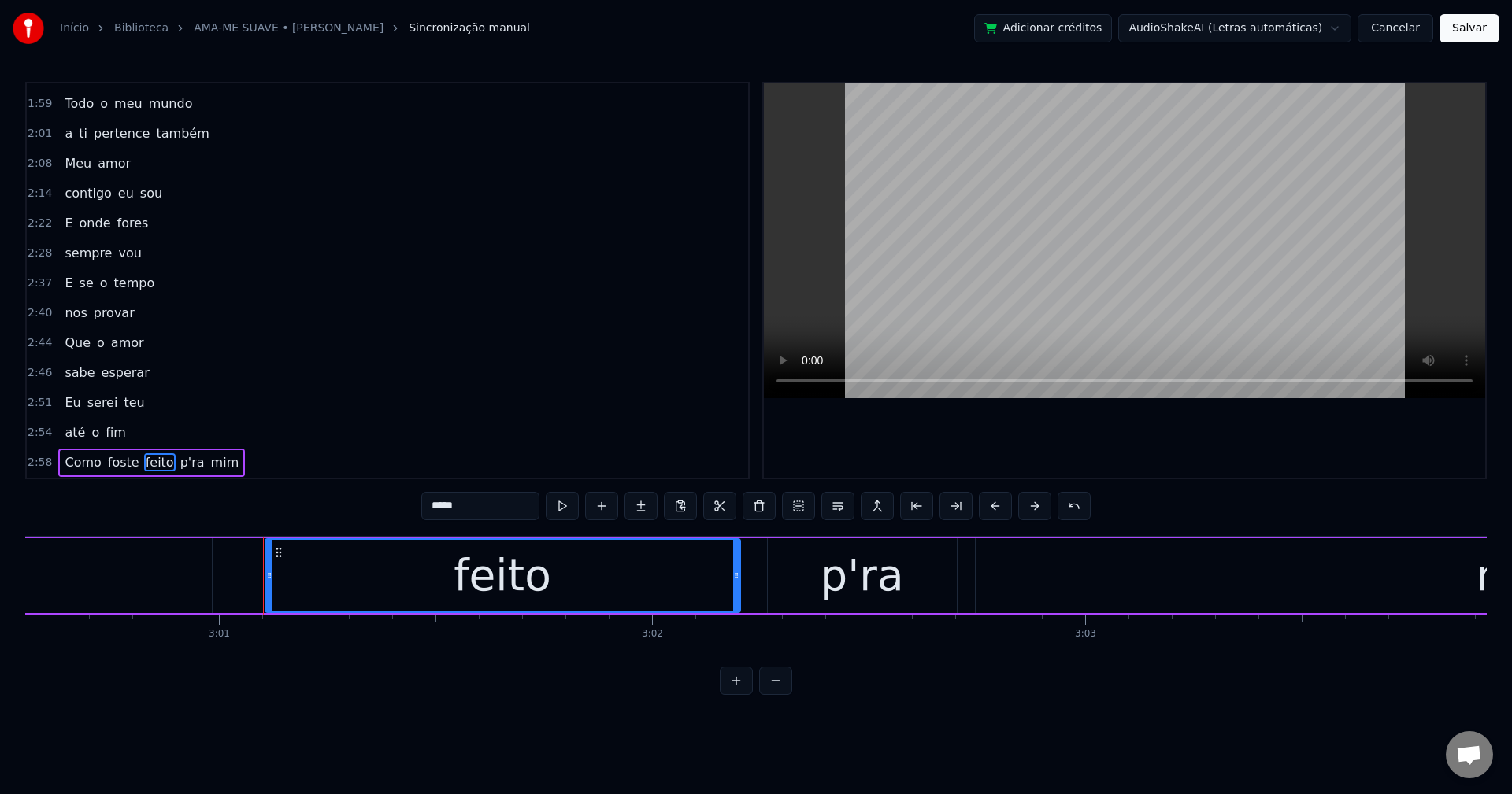
scroll to position [0, 78350]
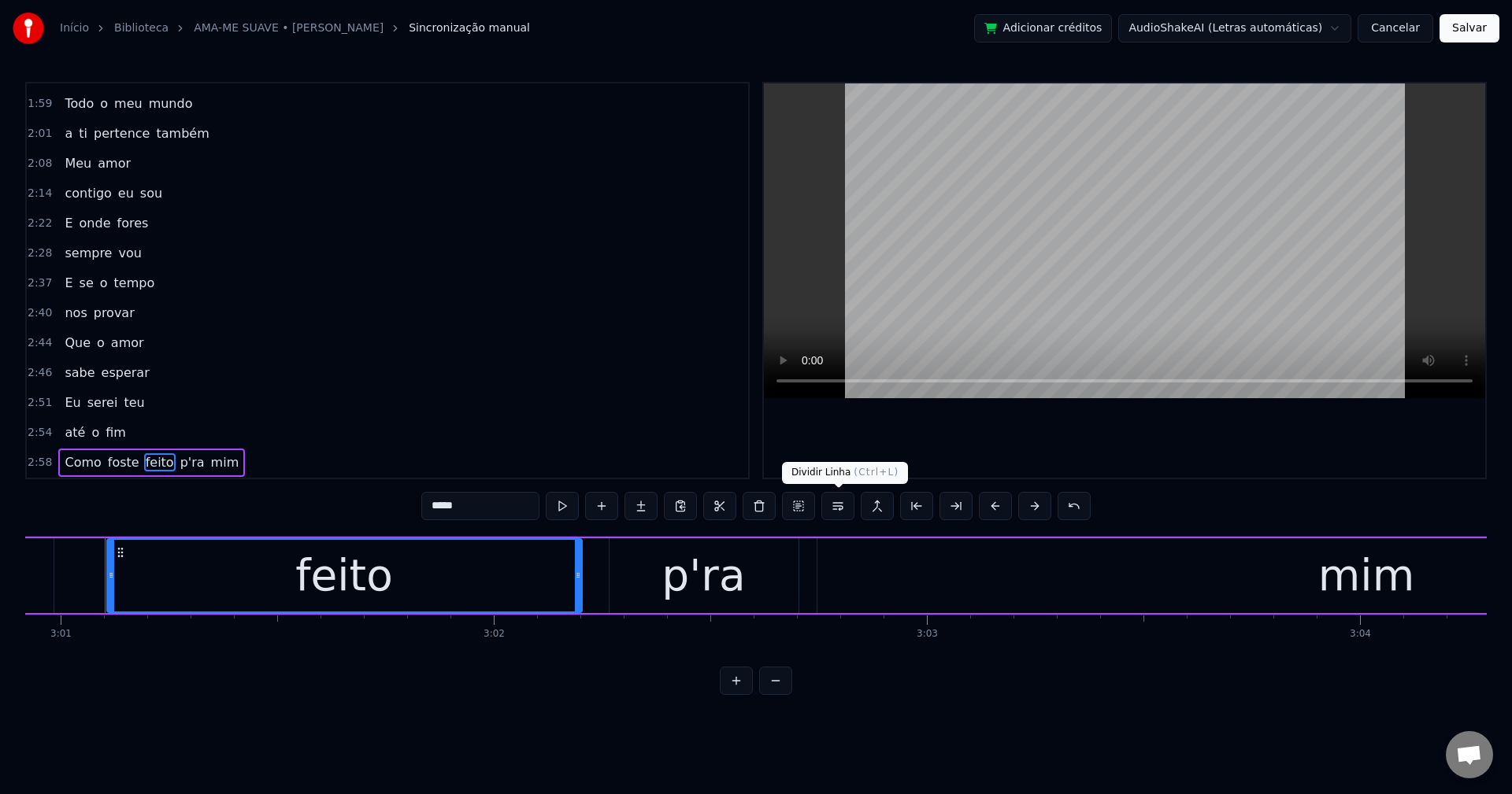
click at [831, 513] on button at bounding box center [838, 506] width 33 height 28
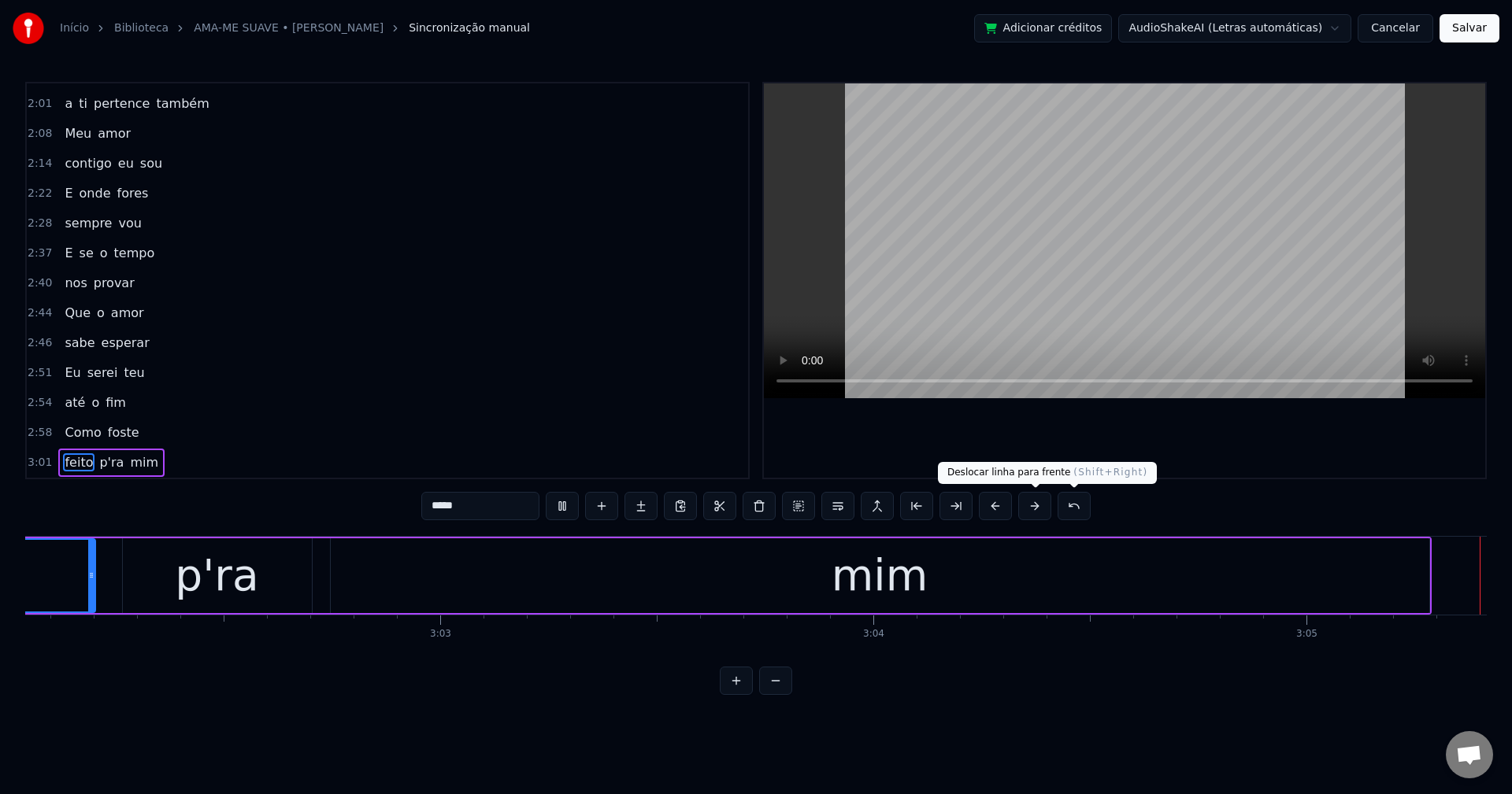
scroll to position [0, 78837]
click at [1133, 31] on button "Salvar" at bounding box center [1469, 28] width 59 height 28
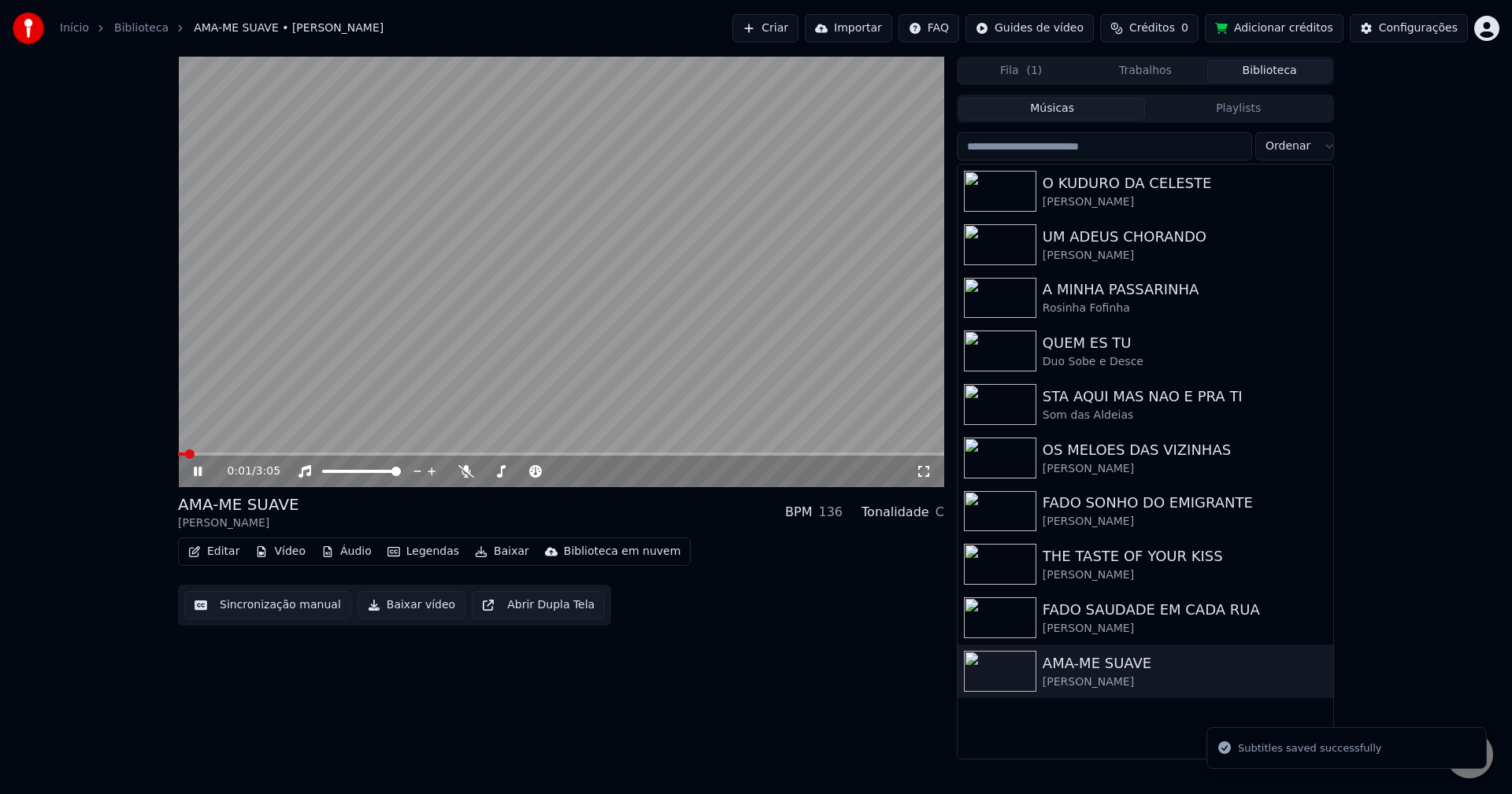
click at [374, 604] on button "Baixar vídeo" at bounding box center [411, 605] width 108 height 28
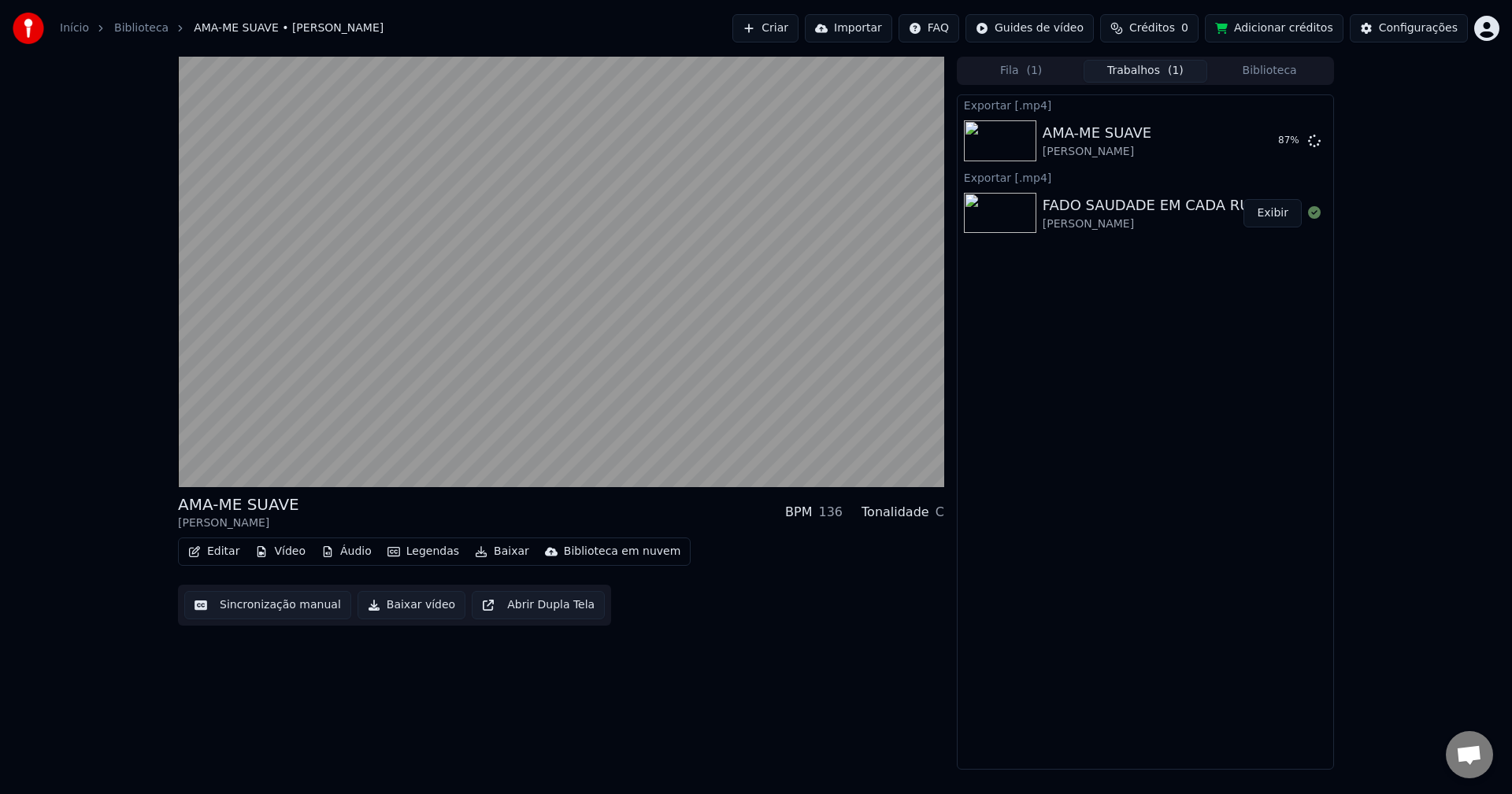
click at [1133, 216] on button "Exibir" at bounding box center [1273, 213] width 59 height 28
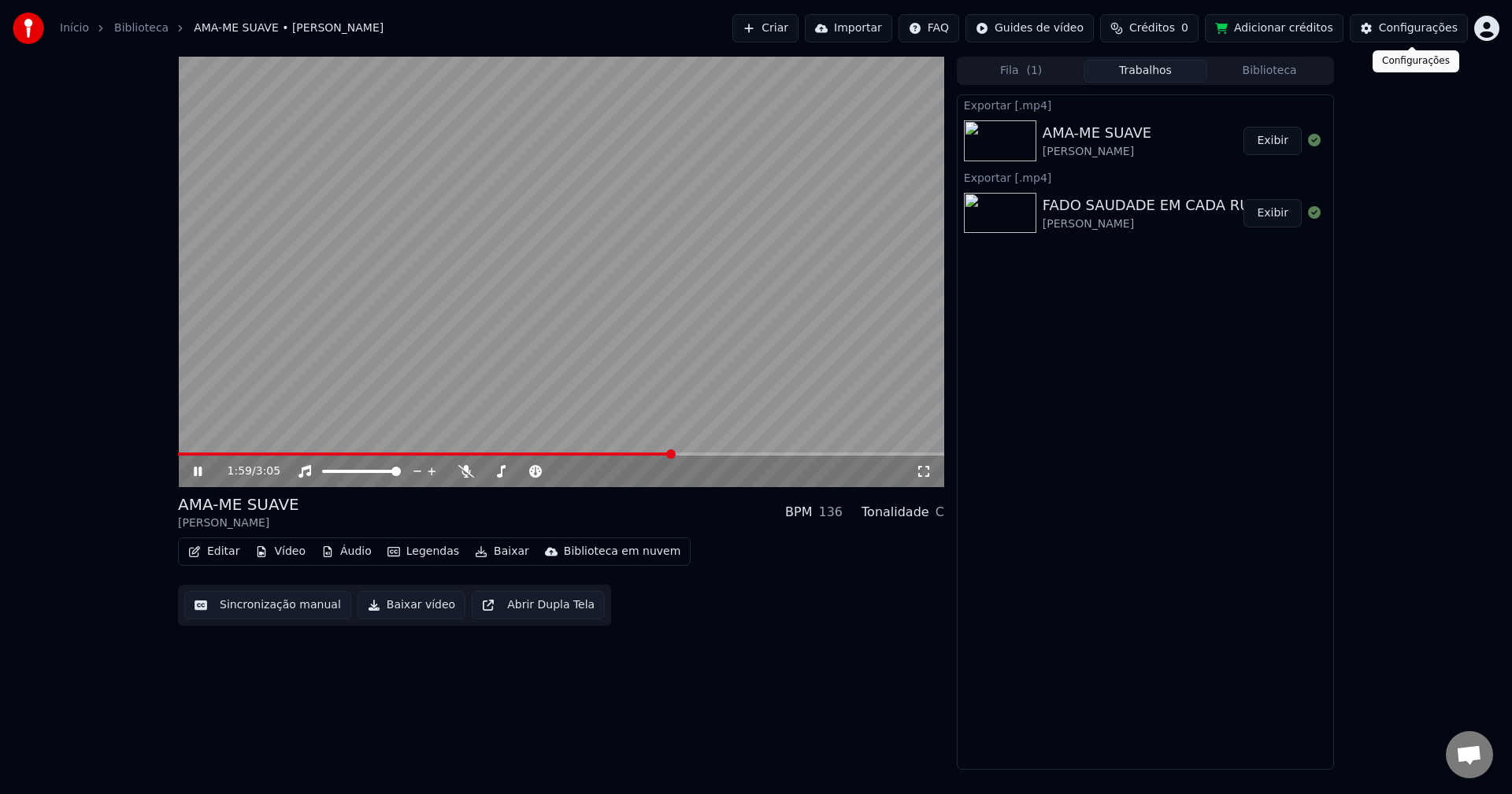
click at [1133, 27] on div "Configurações" at bounding box center [1418, 28] width 79 height 16
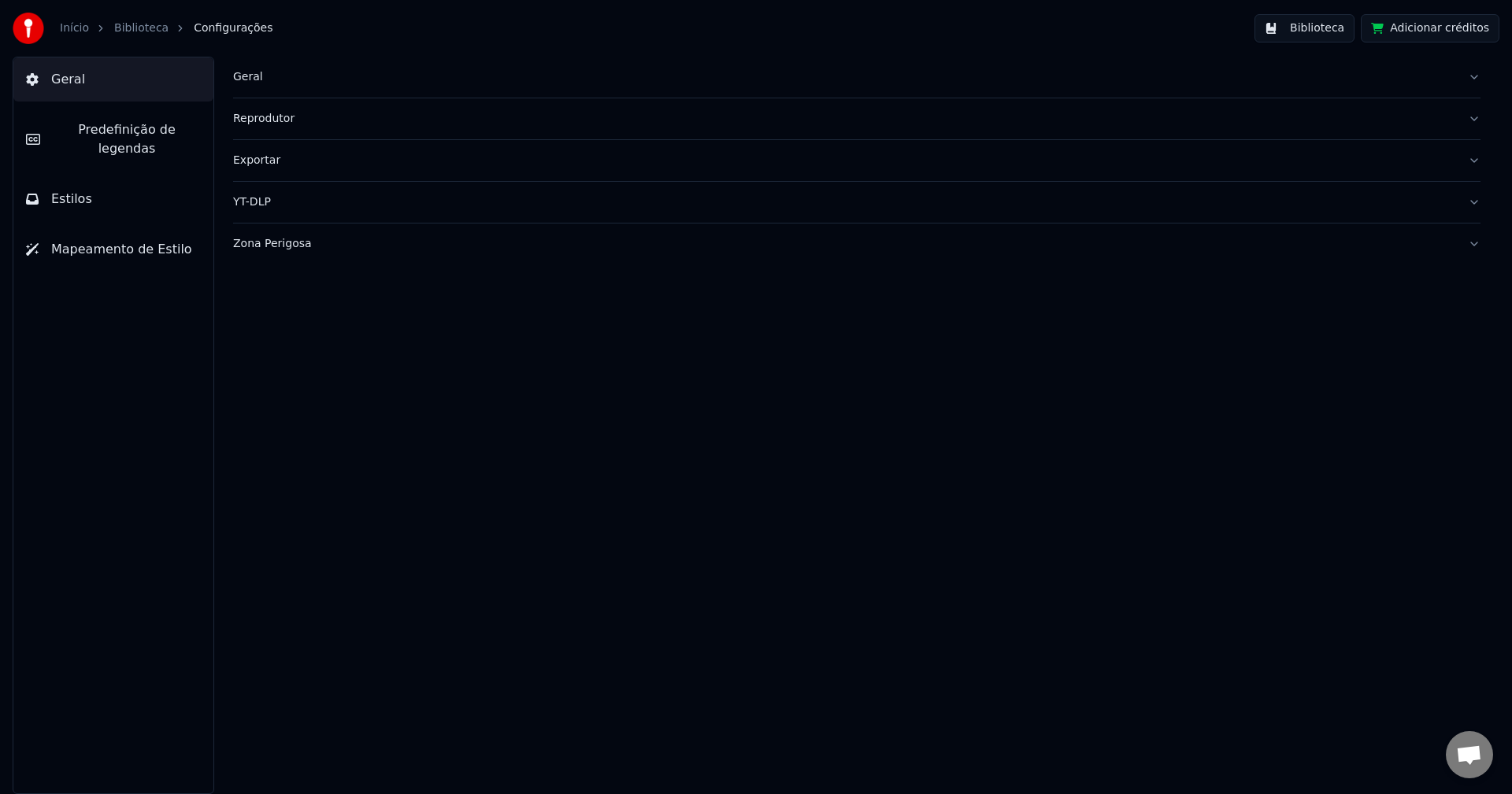
click at [1133, 30] on button "Biblioteca" at bounding box center [1304, 28] width 100 height 28
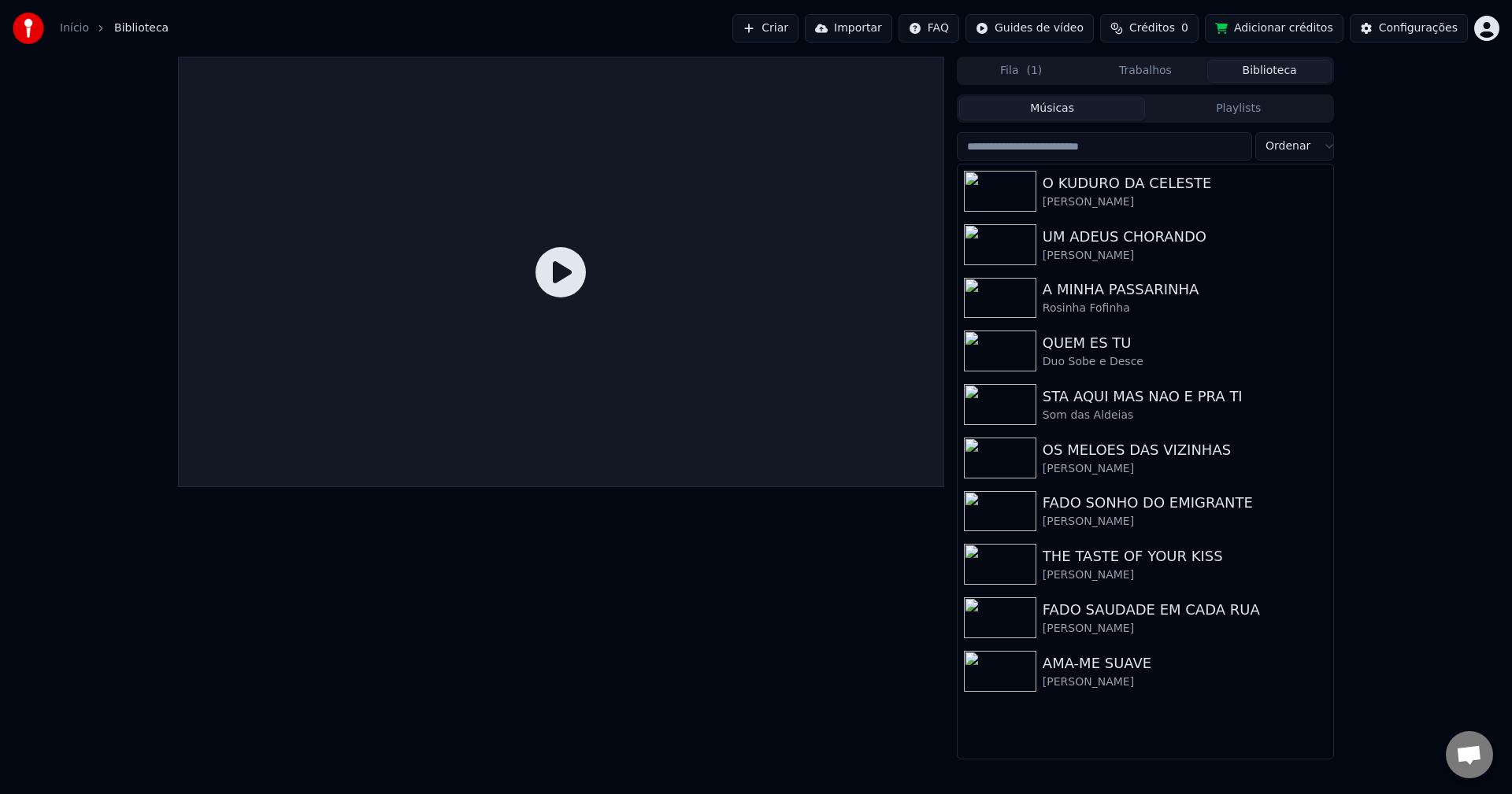
click at [1133, 36] on div "Configurações" at bounding box center [1418, 28] width 79 height 16
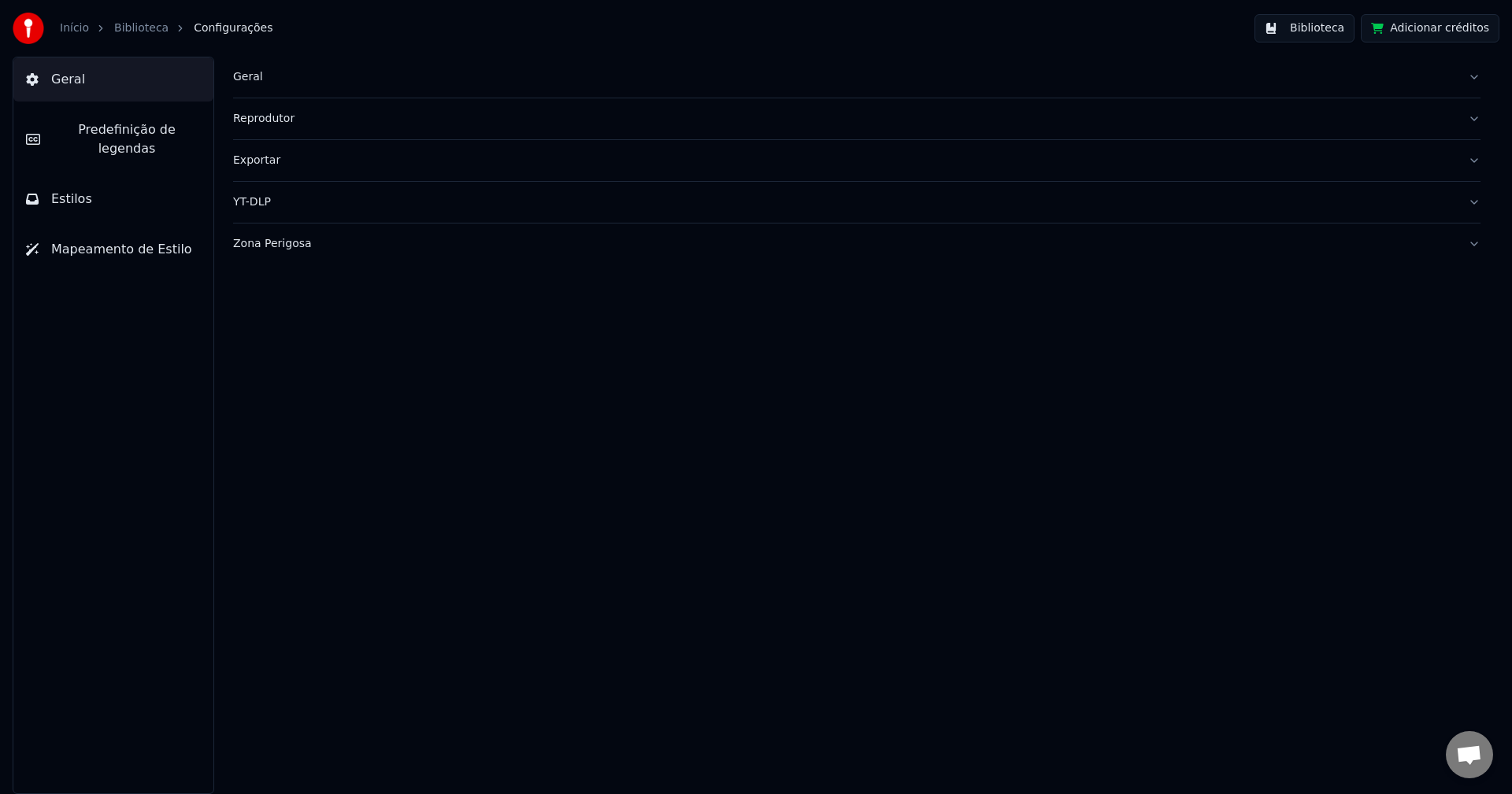
click at [274, 241] on div "Zona Perigosa" at bounding box center [844, 244] width 1222 height 16
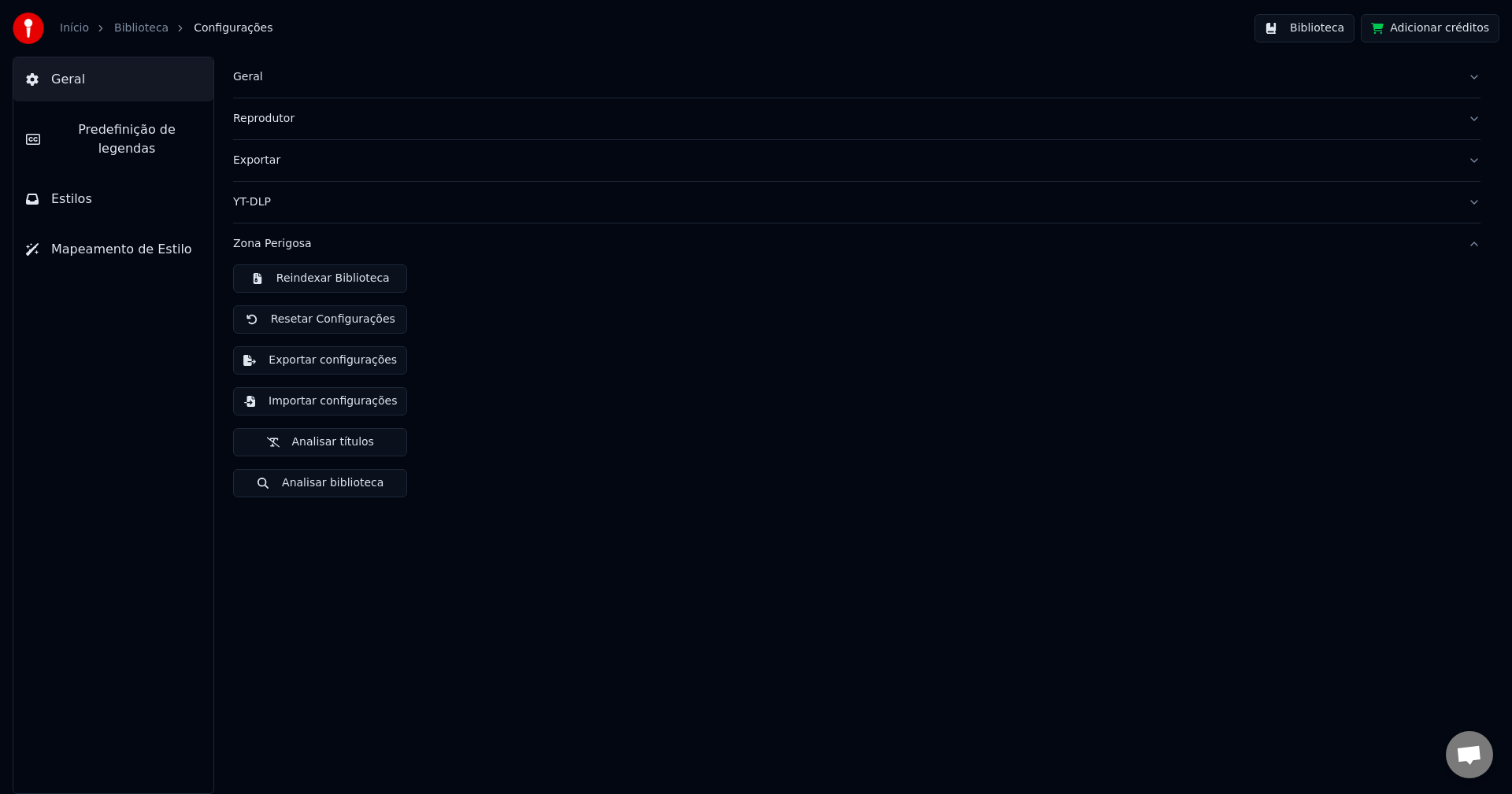
click at [253, 80] on div "Geral" at bounding box center [844, 77] width 1222 height 16
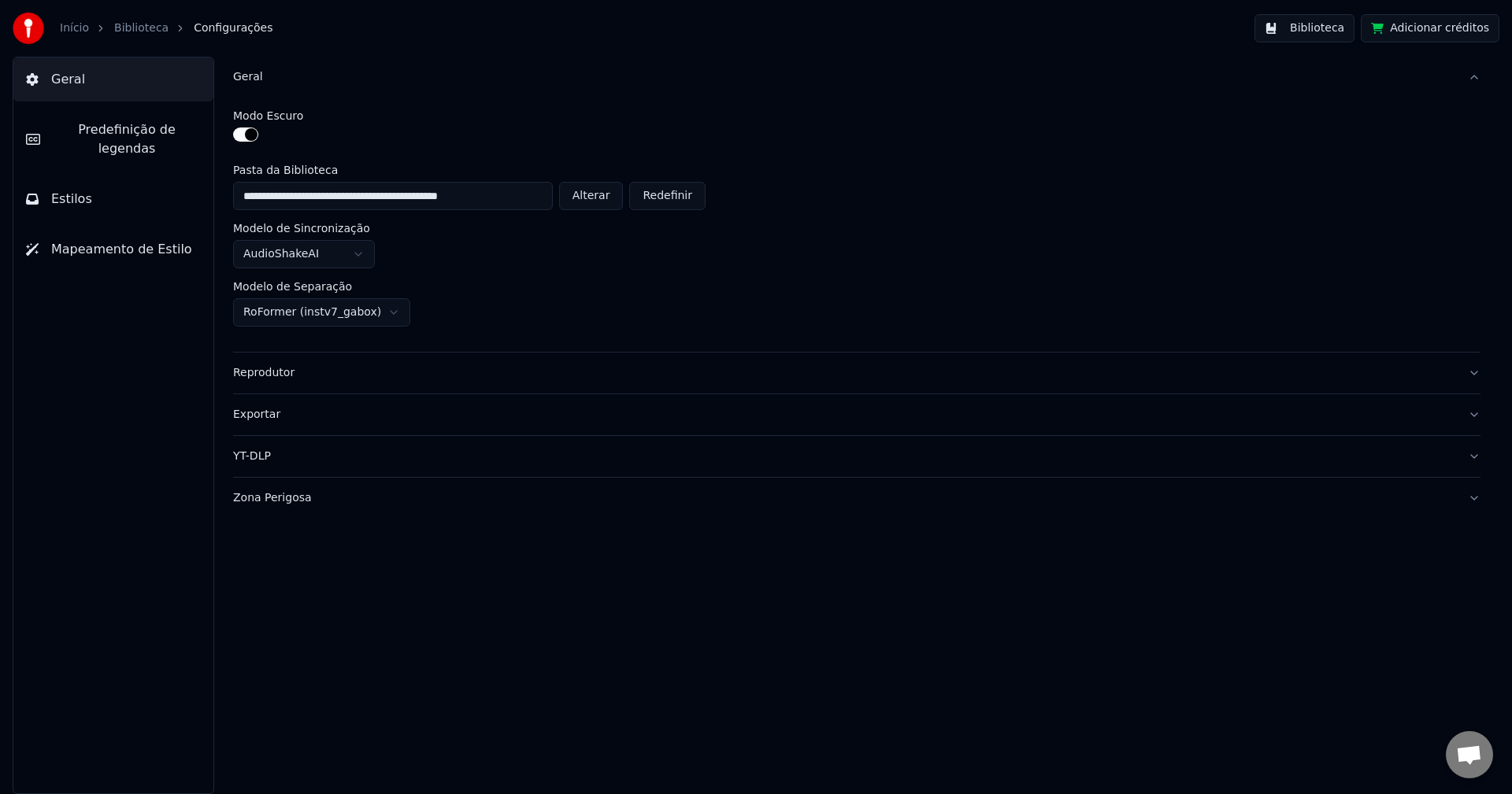
click at [589, 201] on button "Alterar" at bounding box center [592, 196] width 65 height 28
type input "**********"
click at [1133, 30] on button "Biblioteca" at bounding box center [1304, 28] width 100 height 28
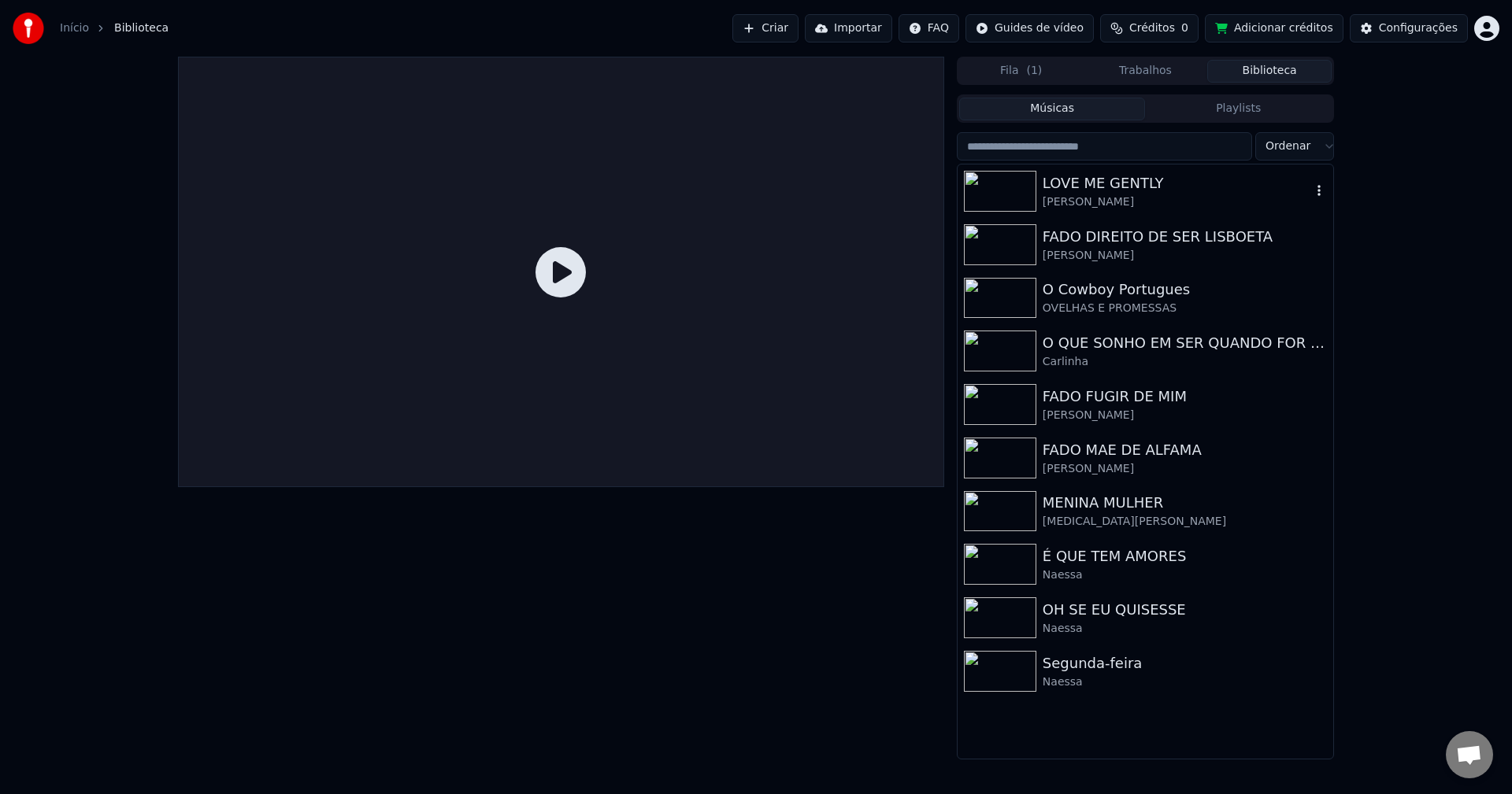
click at [1107, 183] on div "LOVE ME GENTLY" at bounding box center [1176, 183] width 268 height 22
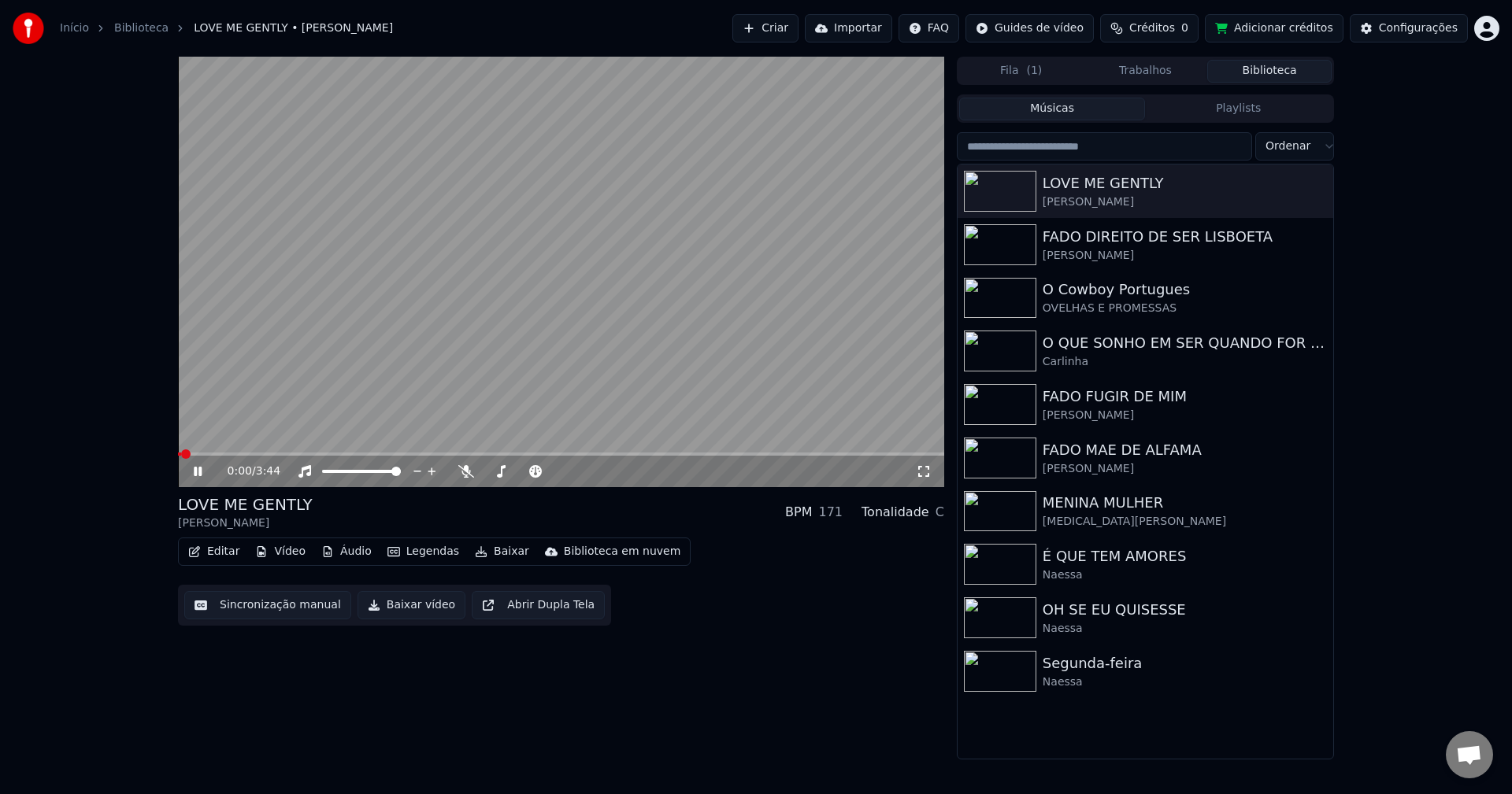
click at [285, 412] on video at bounding box center [561, 272] width 766 height 431
click at [233, 607] on button "Sincronização manual" at bounding box center [267, 605] width 167 height 28
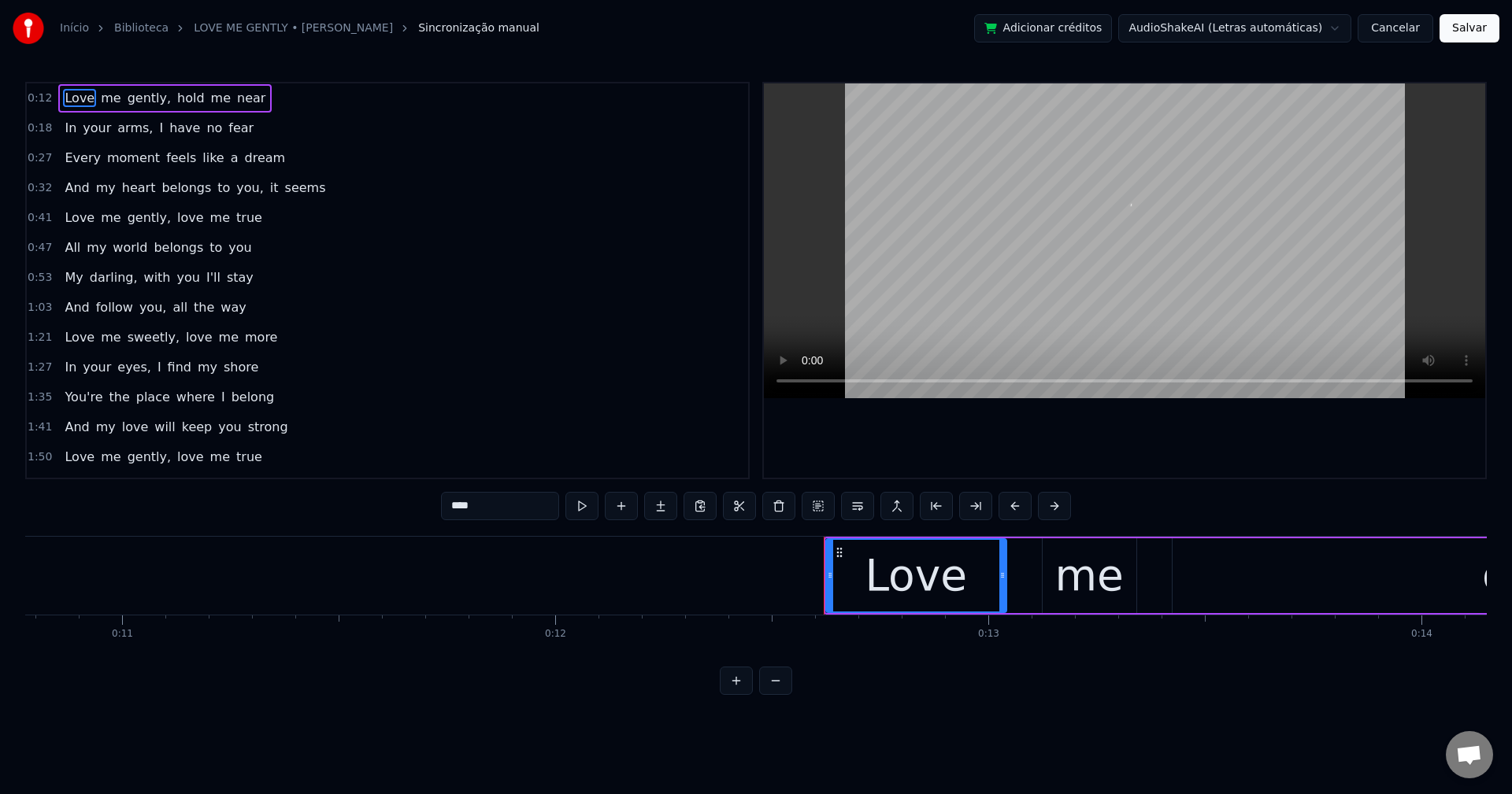
scroll to position [0, 5386]
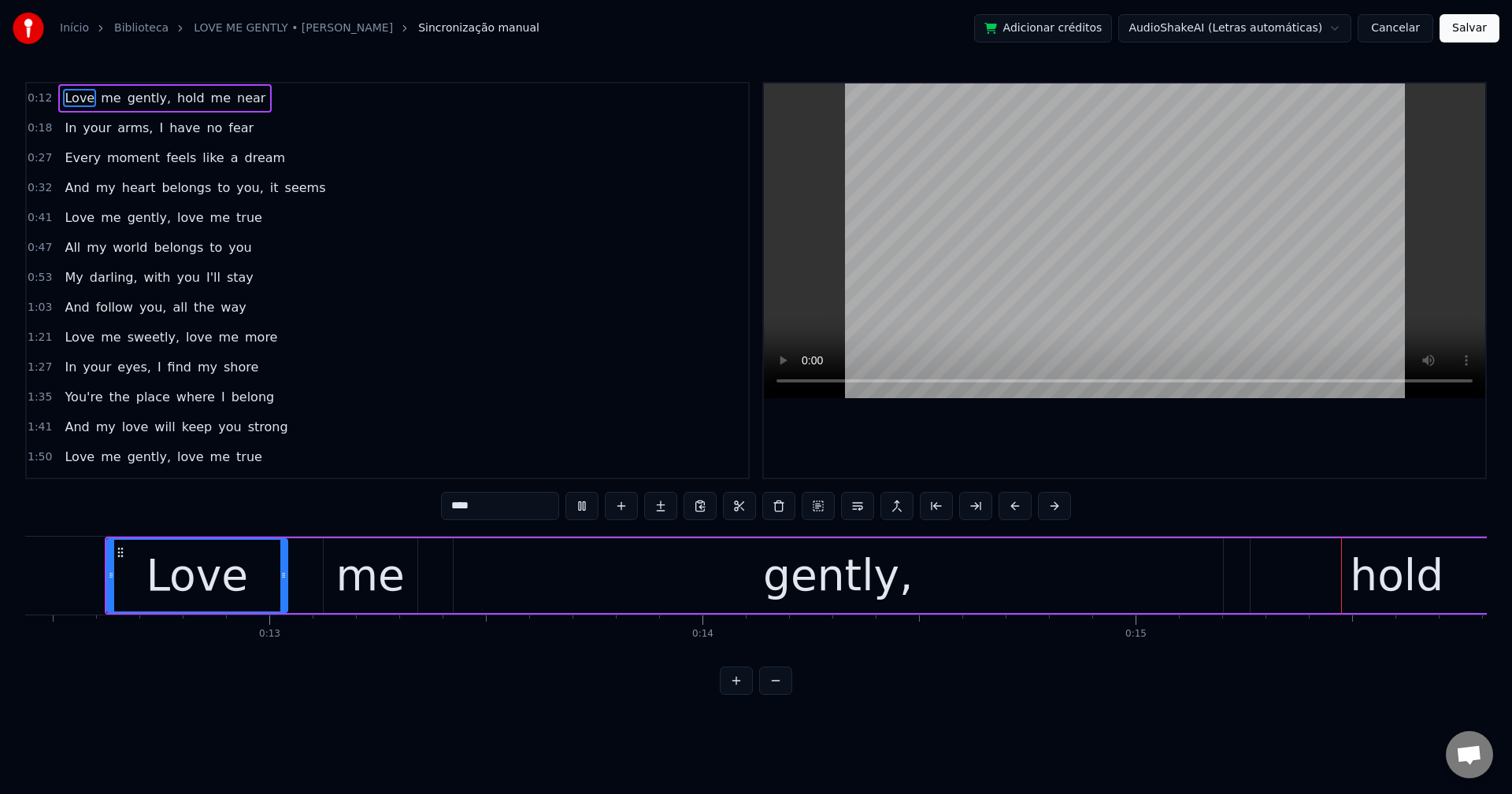
click at [127, 100] on span "gently," at bounding box center [149, 98] width 46 height 18
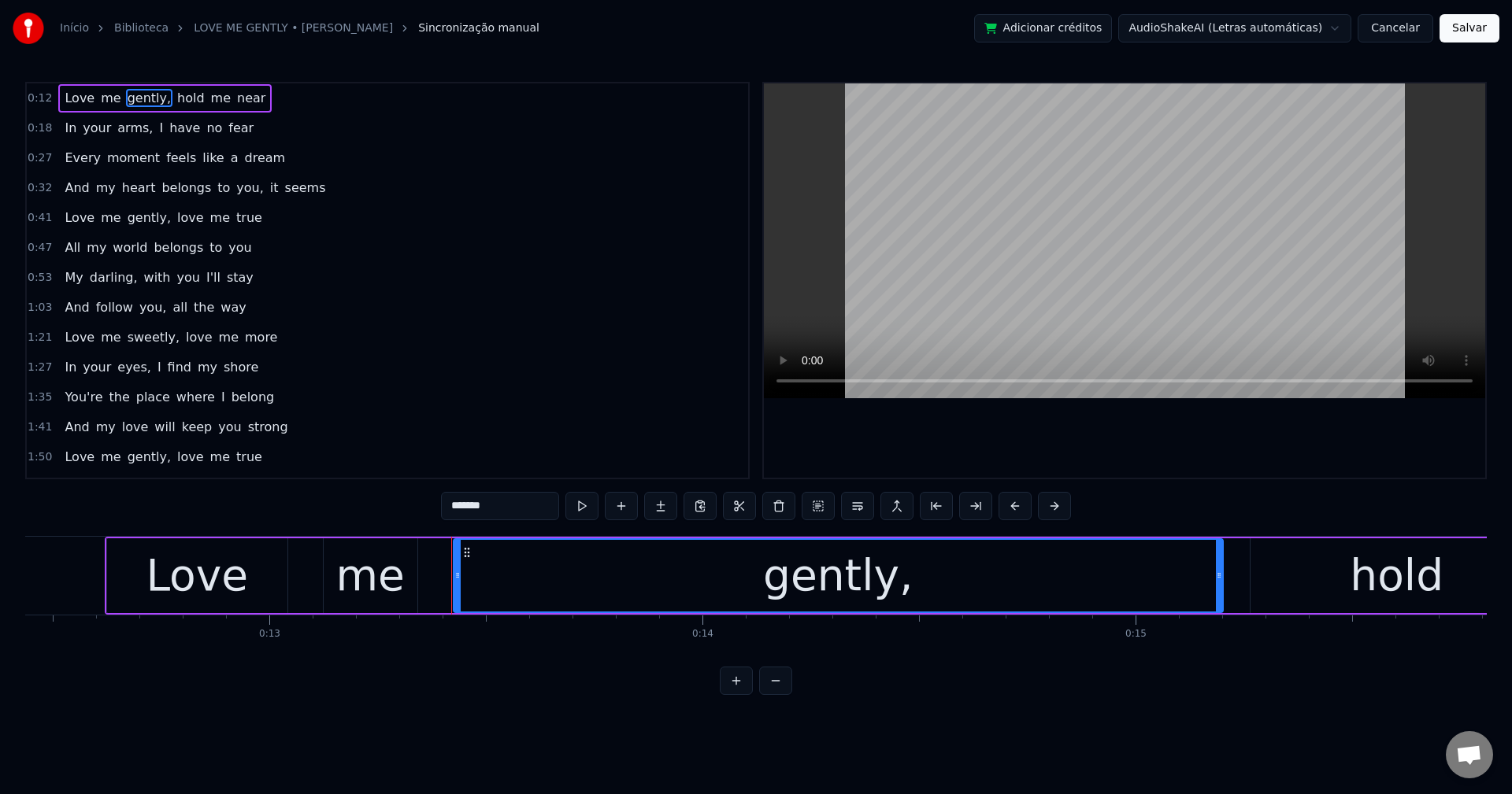
click at [514, 507] on input "*******" at bounding box center [500, 506] width 118 height 28
click at [171, 100] on span "hold" at bounding box center [186, 98] width 31 height 18
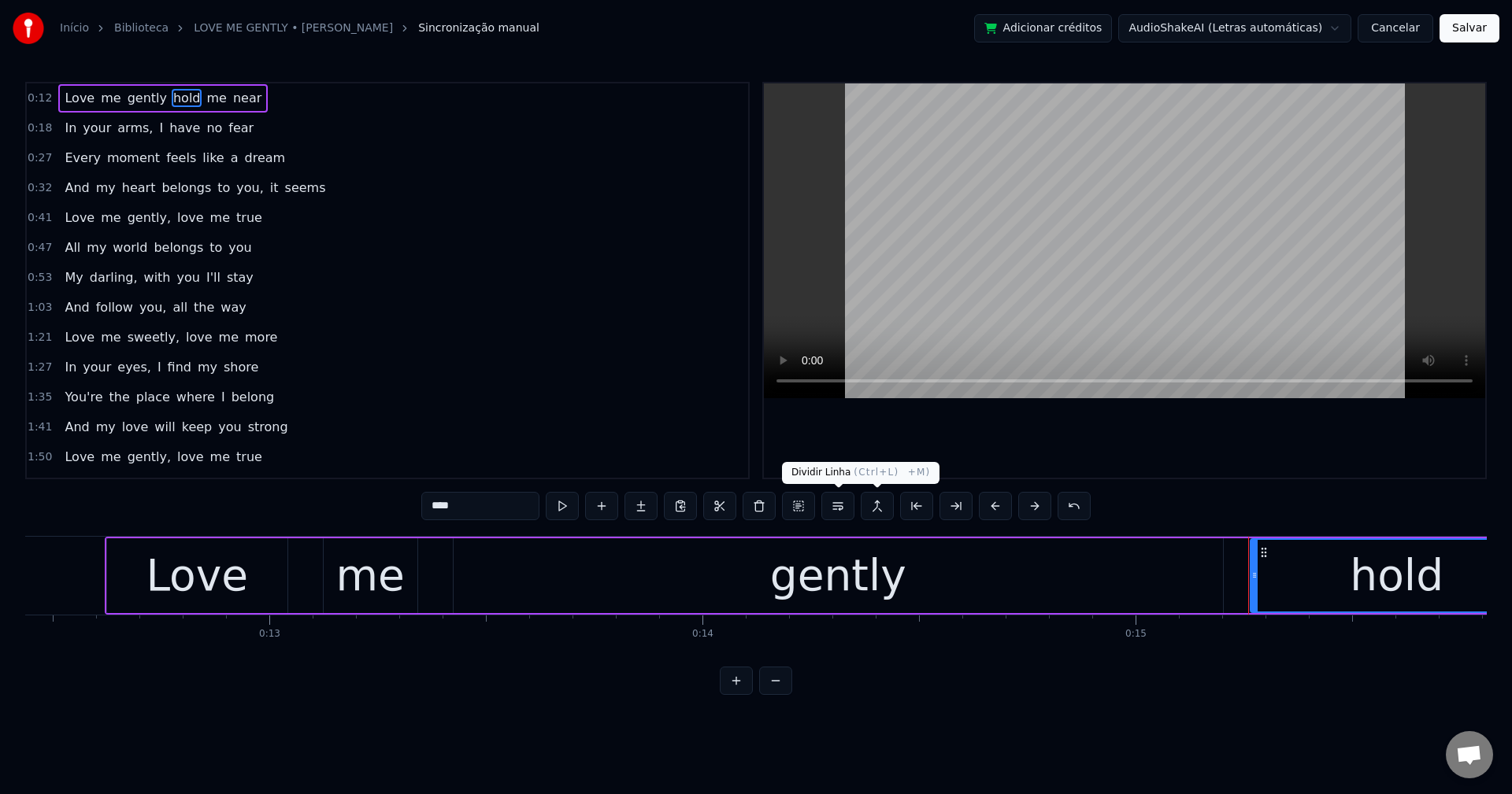
click at [837, 513] on button at bounding box center [838, 506] width 33 height 28
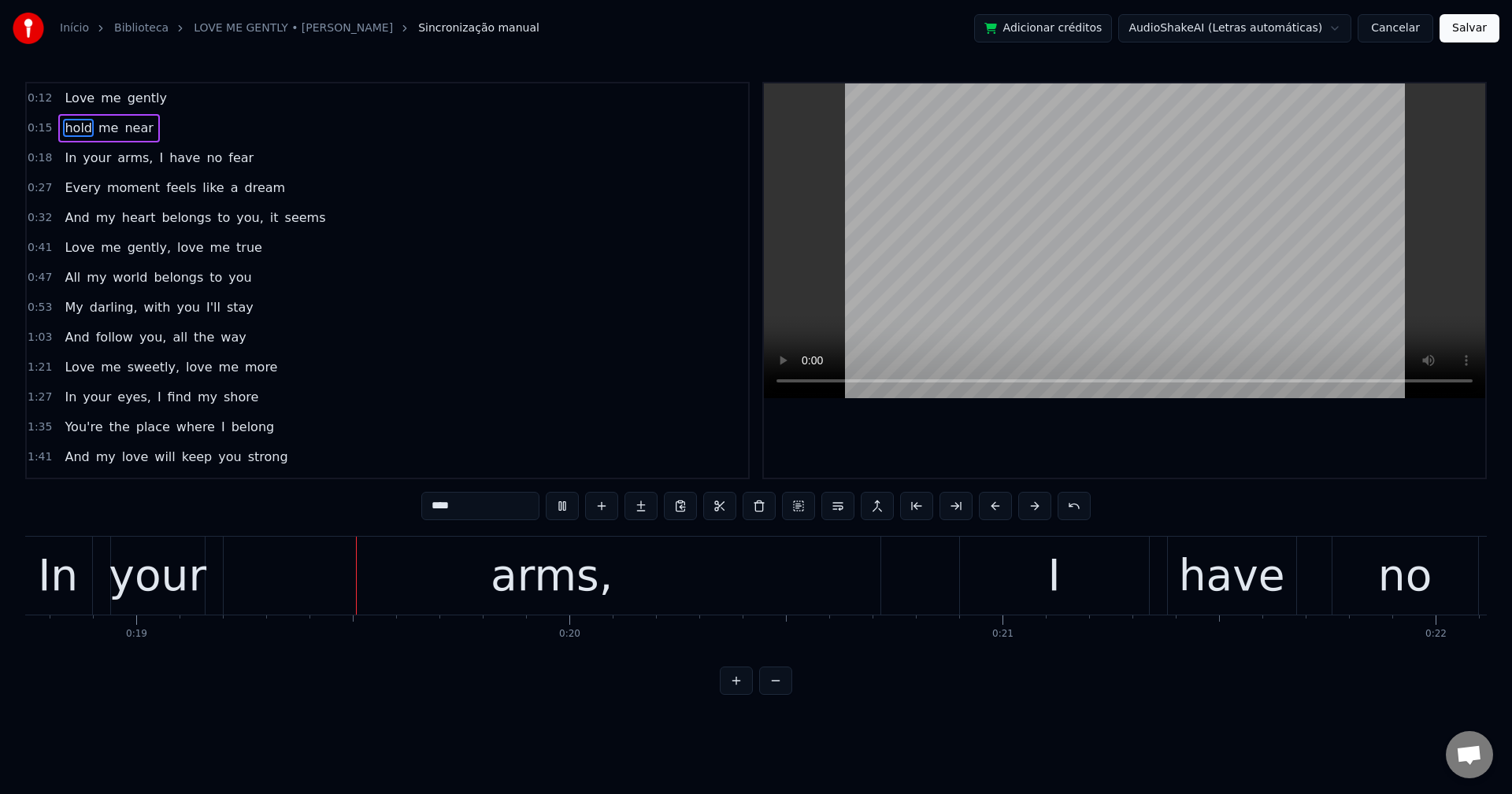
scroll to position [0, 8126]
click at [122, 157] on span "arms," at bounding box center [135, 157] width 38 height 18
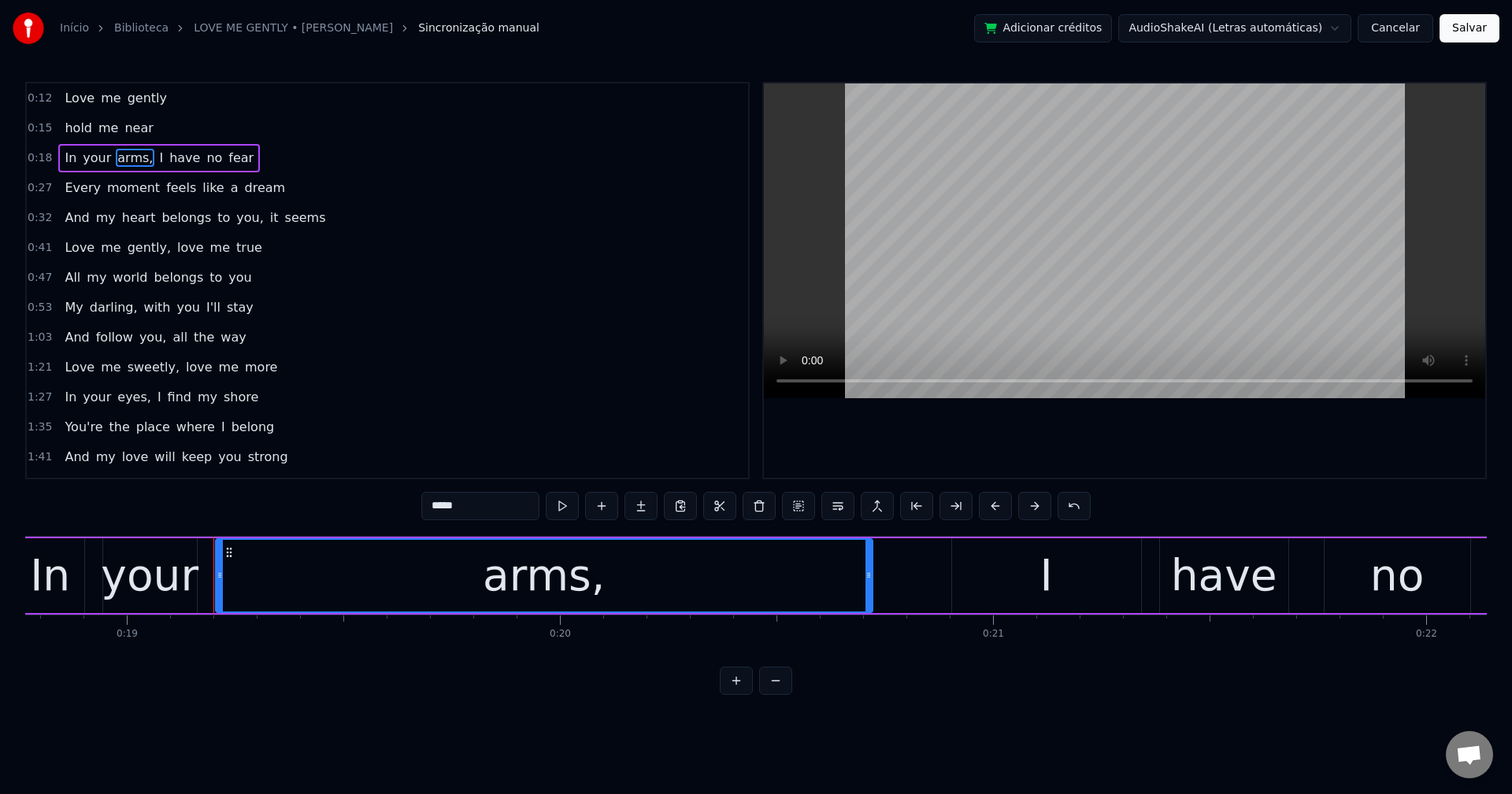
click at [487, 503] on input "*****" at bounding box center [480, 506] width 118 height 28
click at [154, 157] on span "I" at bounding box center [157, 157] width 7 height 18
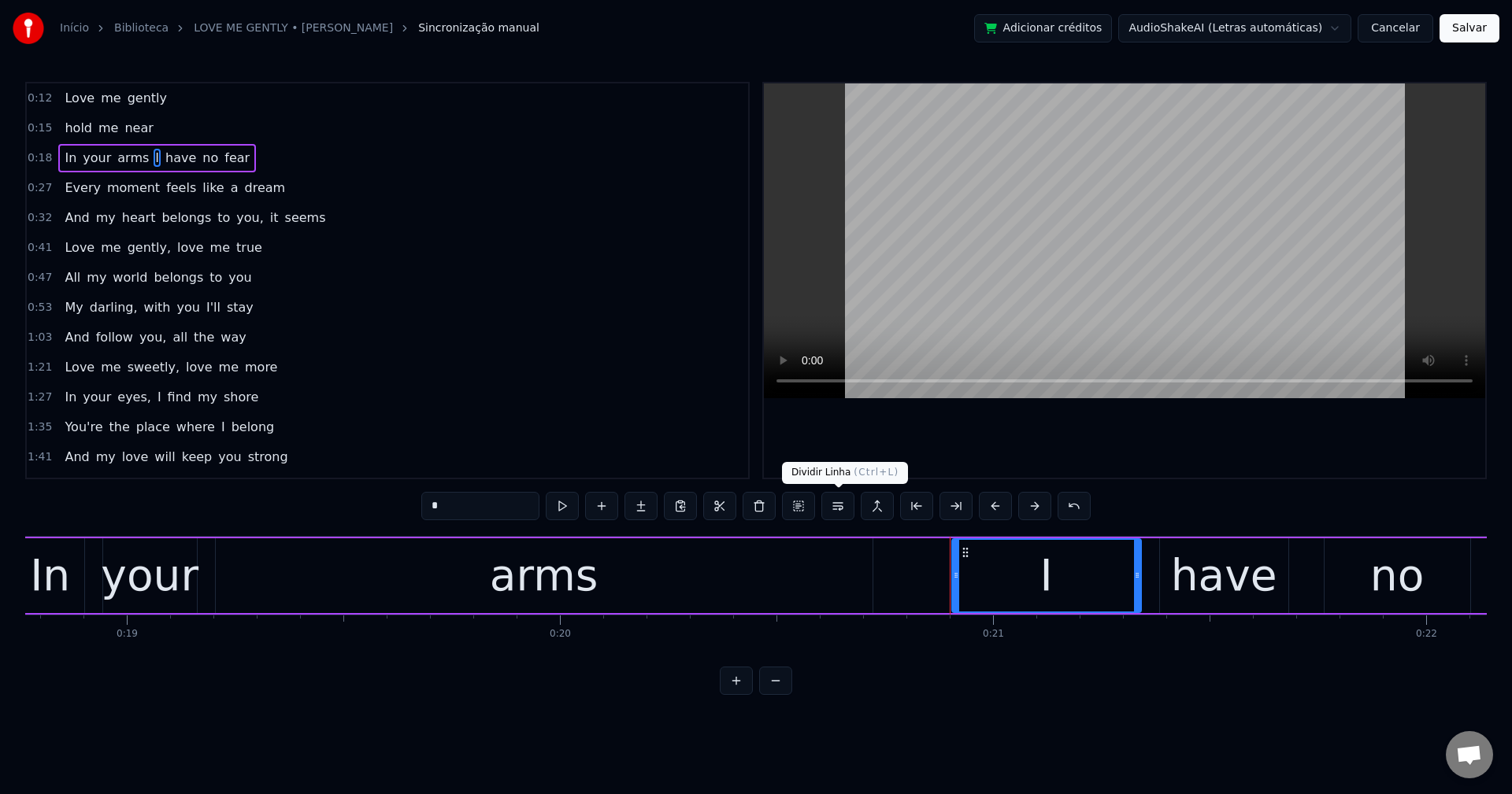
click at [835, 505] on button at bounding box center [838, 506] width 33 height 28
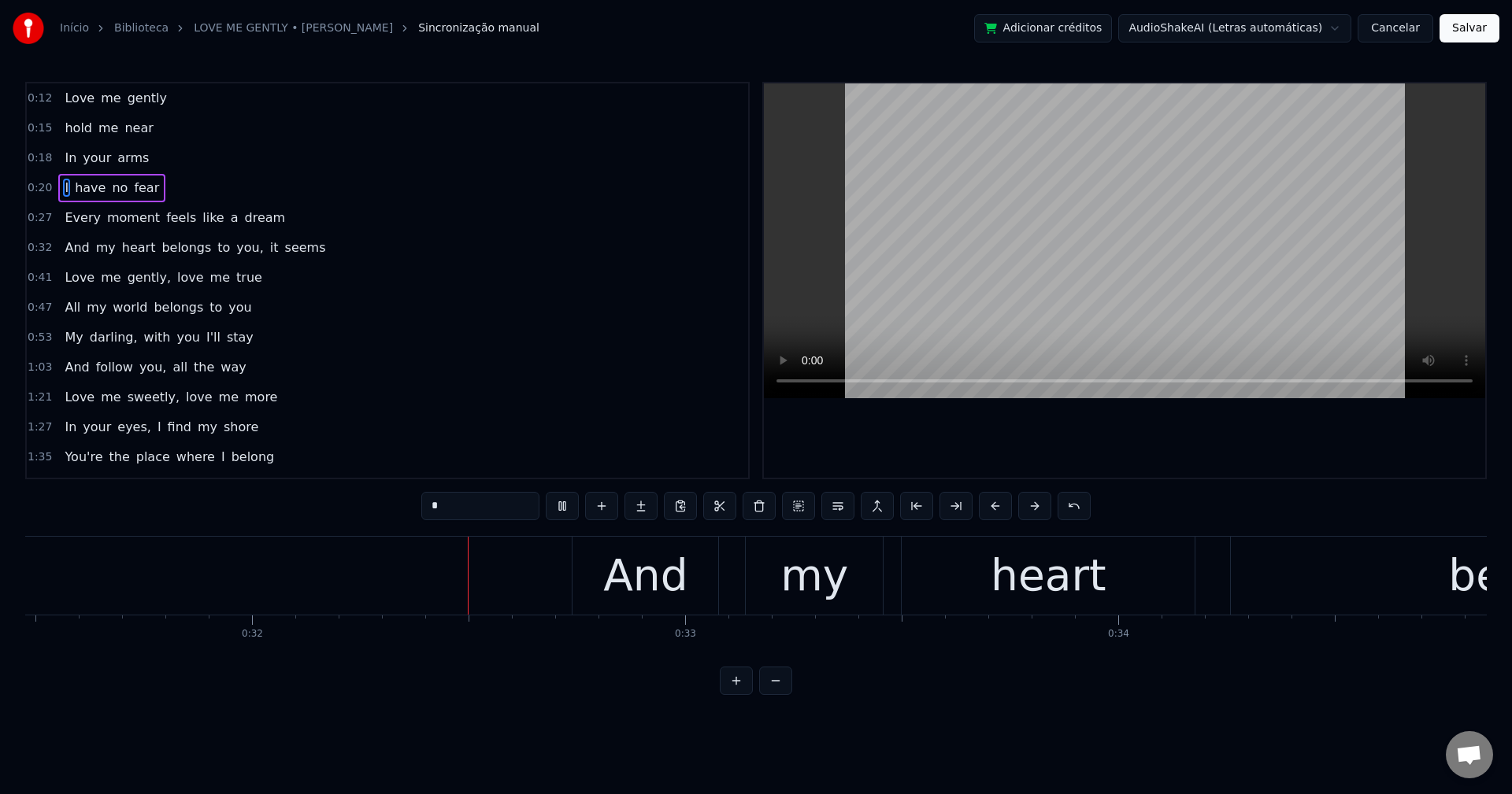
scroll to position [0, 13680]
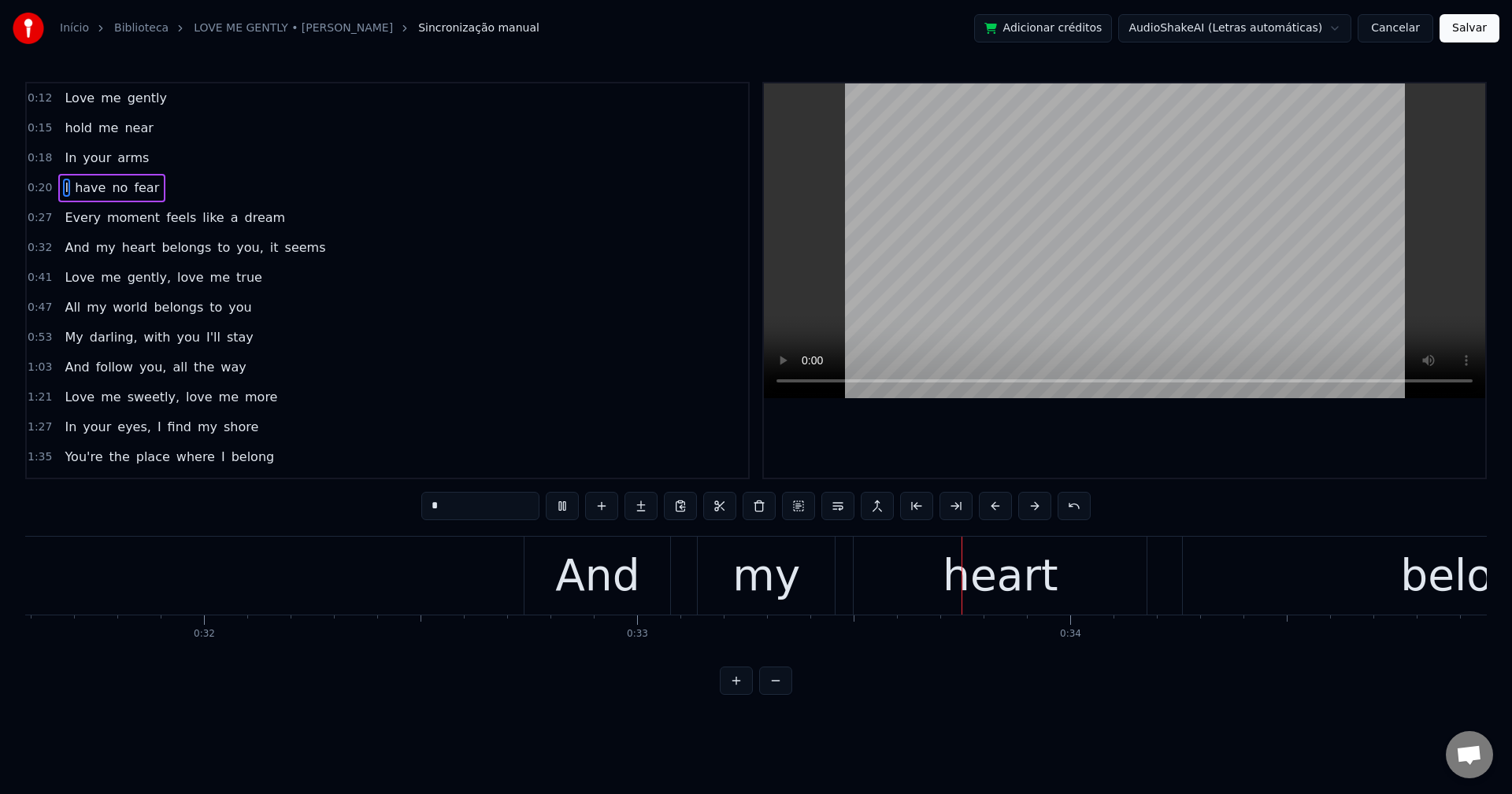
click at [164, 212] on span "feels" at bounding box center [181, 217] width 33 height 18
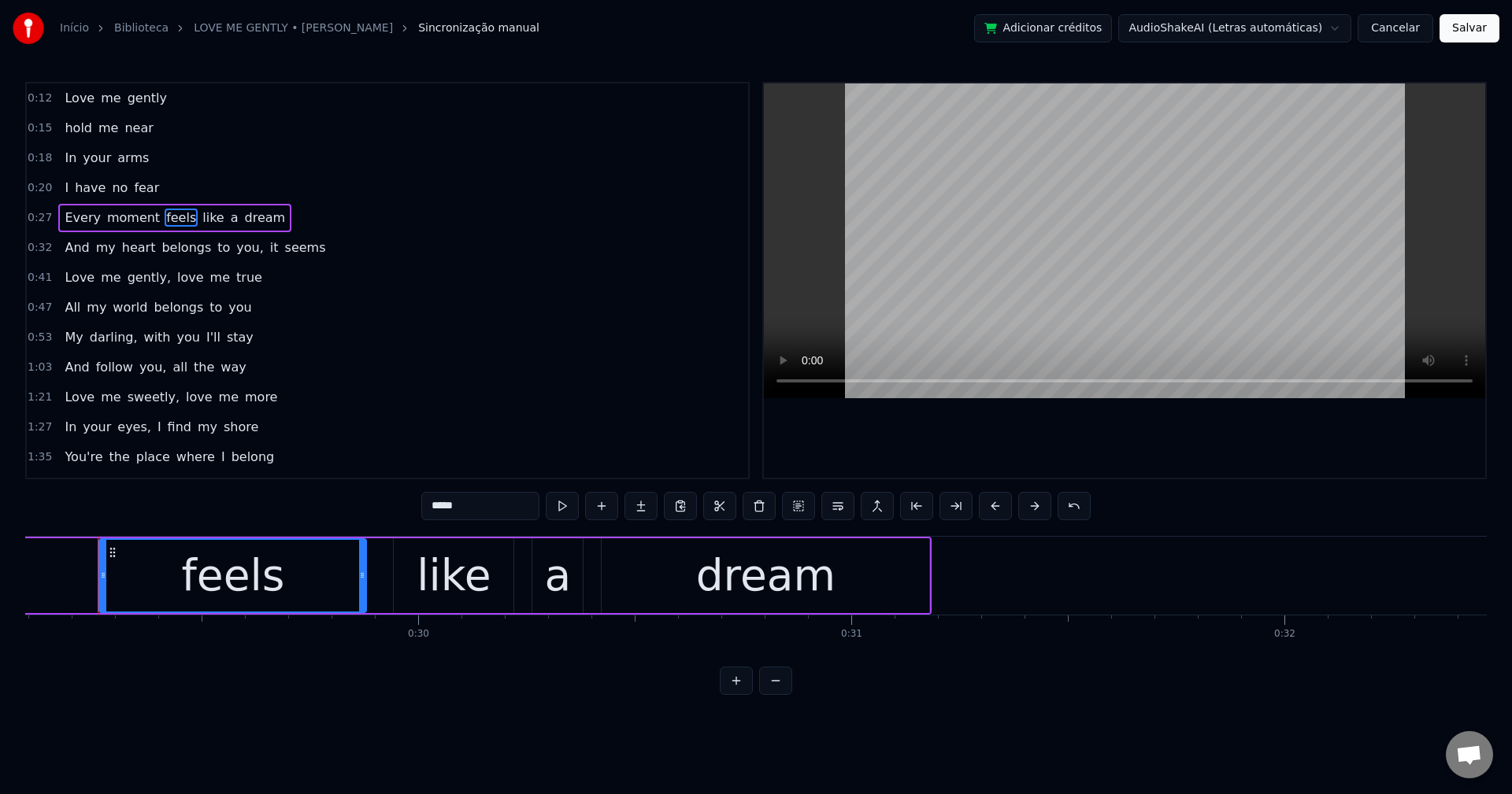
scroll to position [0, 12592]
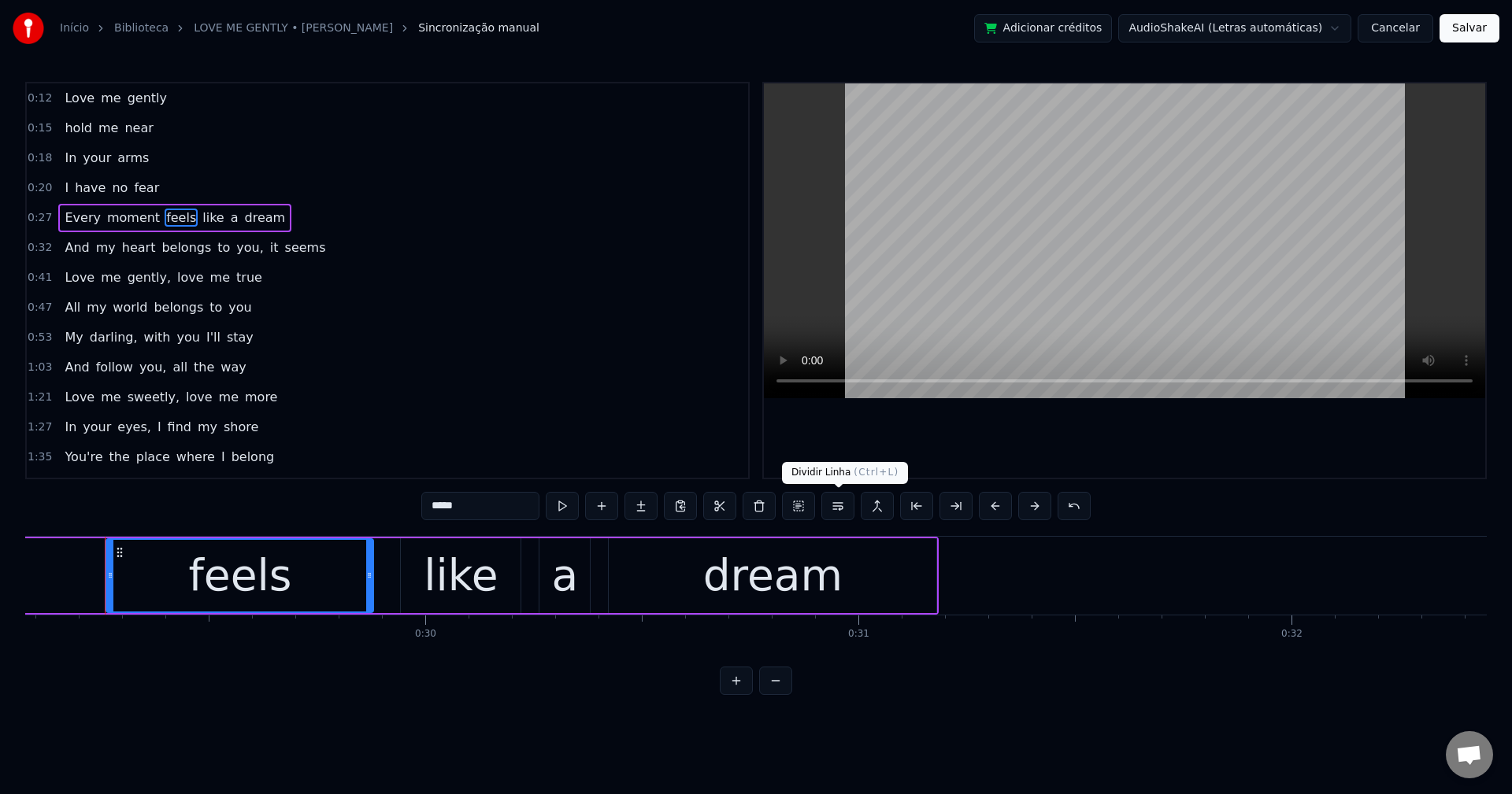
click at [830, 512] on button at bounding box center [838, 506] width 33 height 28
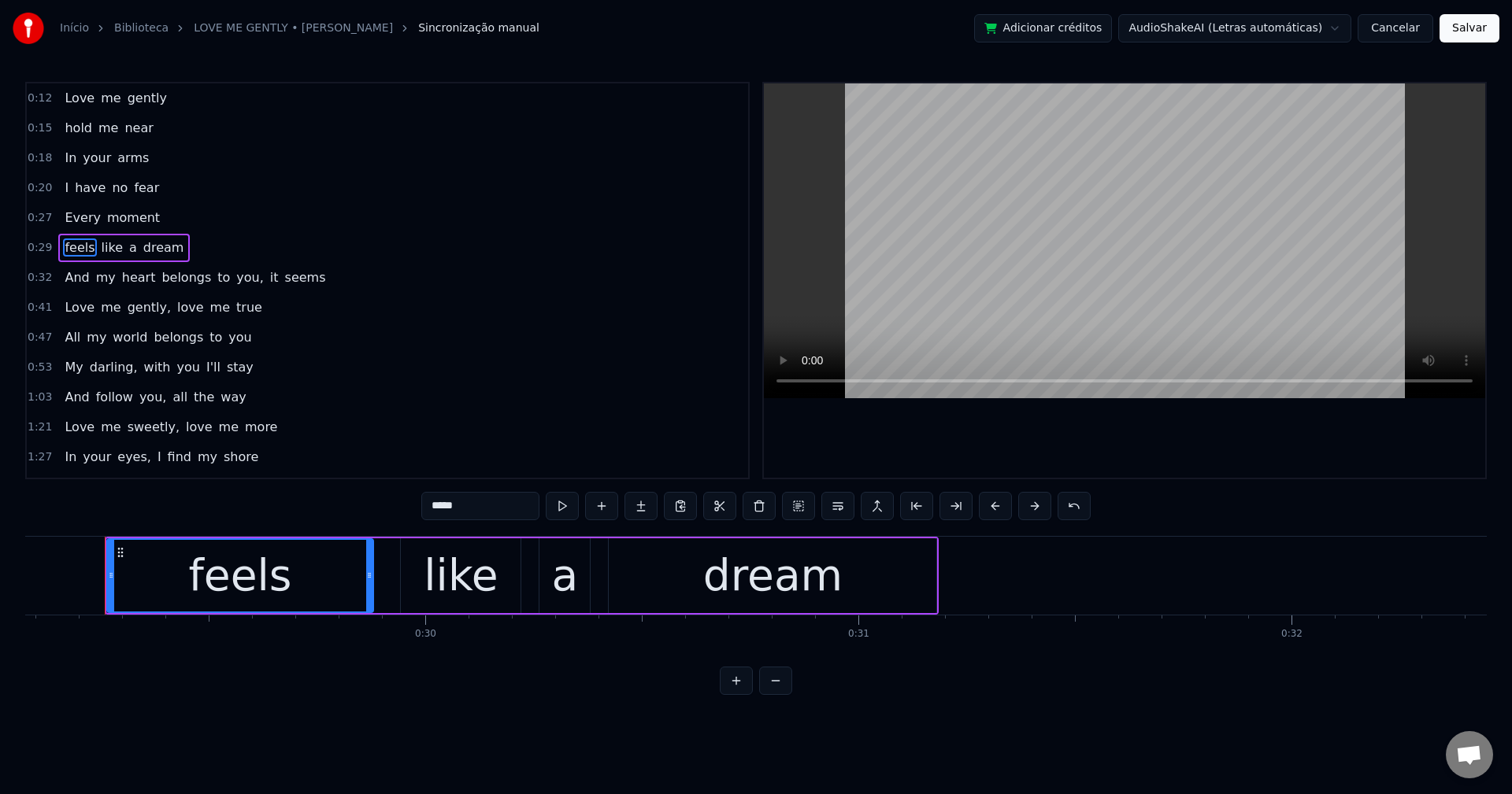
click at [171, 280] on span "belongs" at bounding box center [186, 277] width 52 height 18
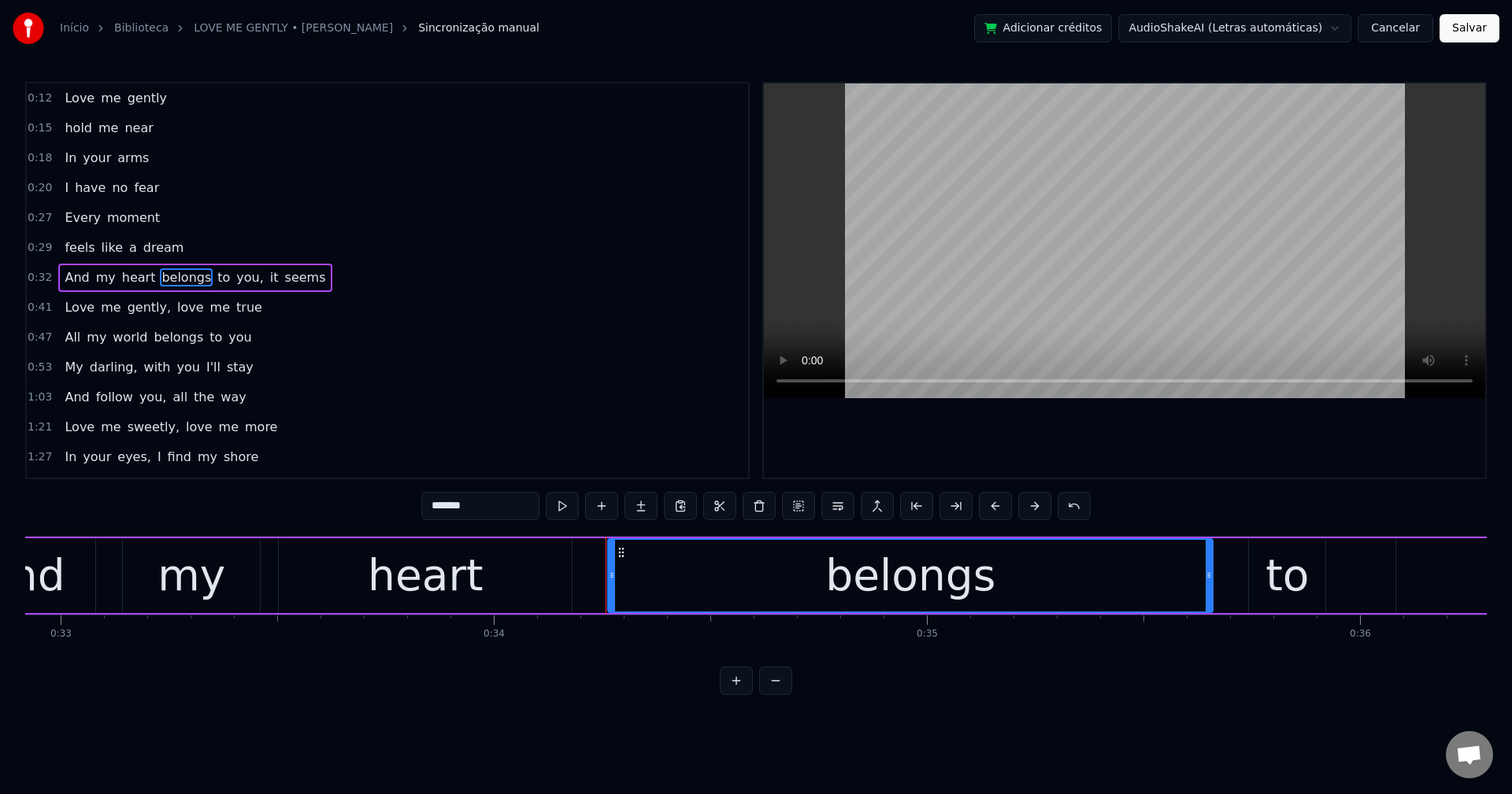
scroll to position [0, 14757]
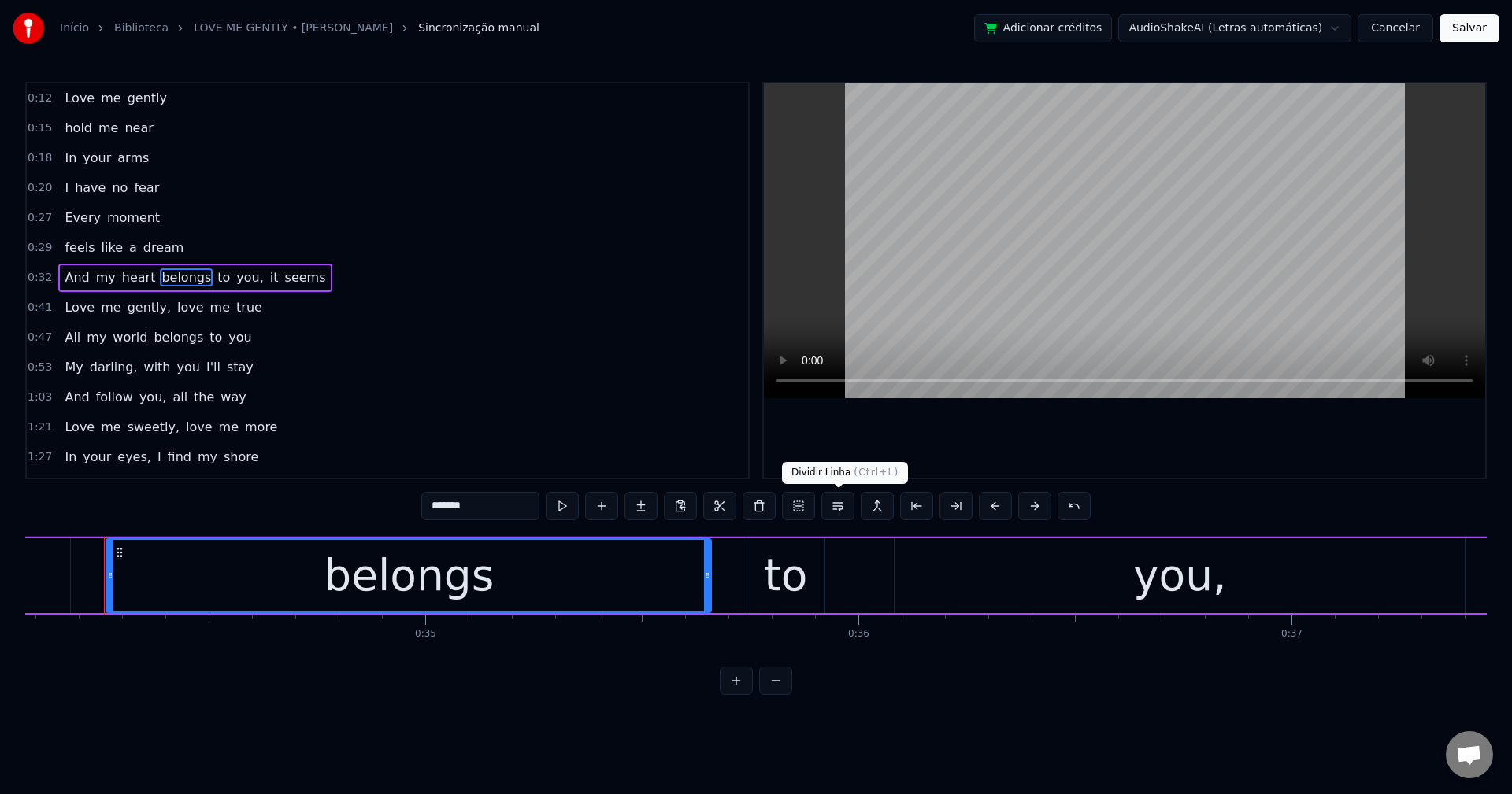
click at [830, 509] on button at bounding box center [838, 506] width 33 height 28
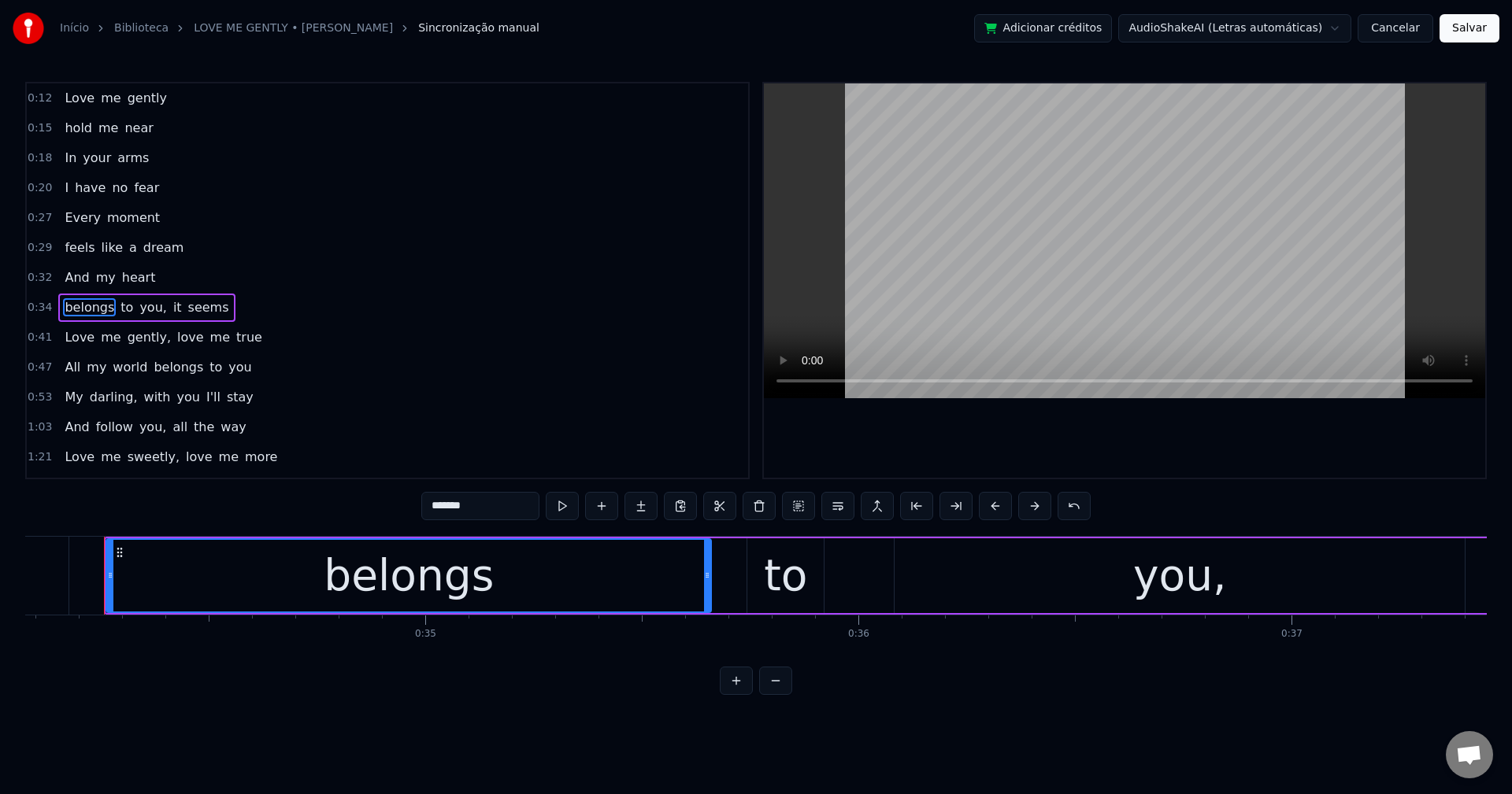
scroll to position [27, 0]
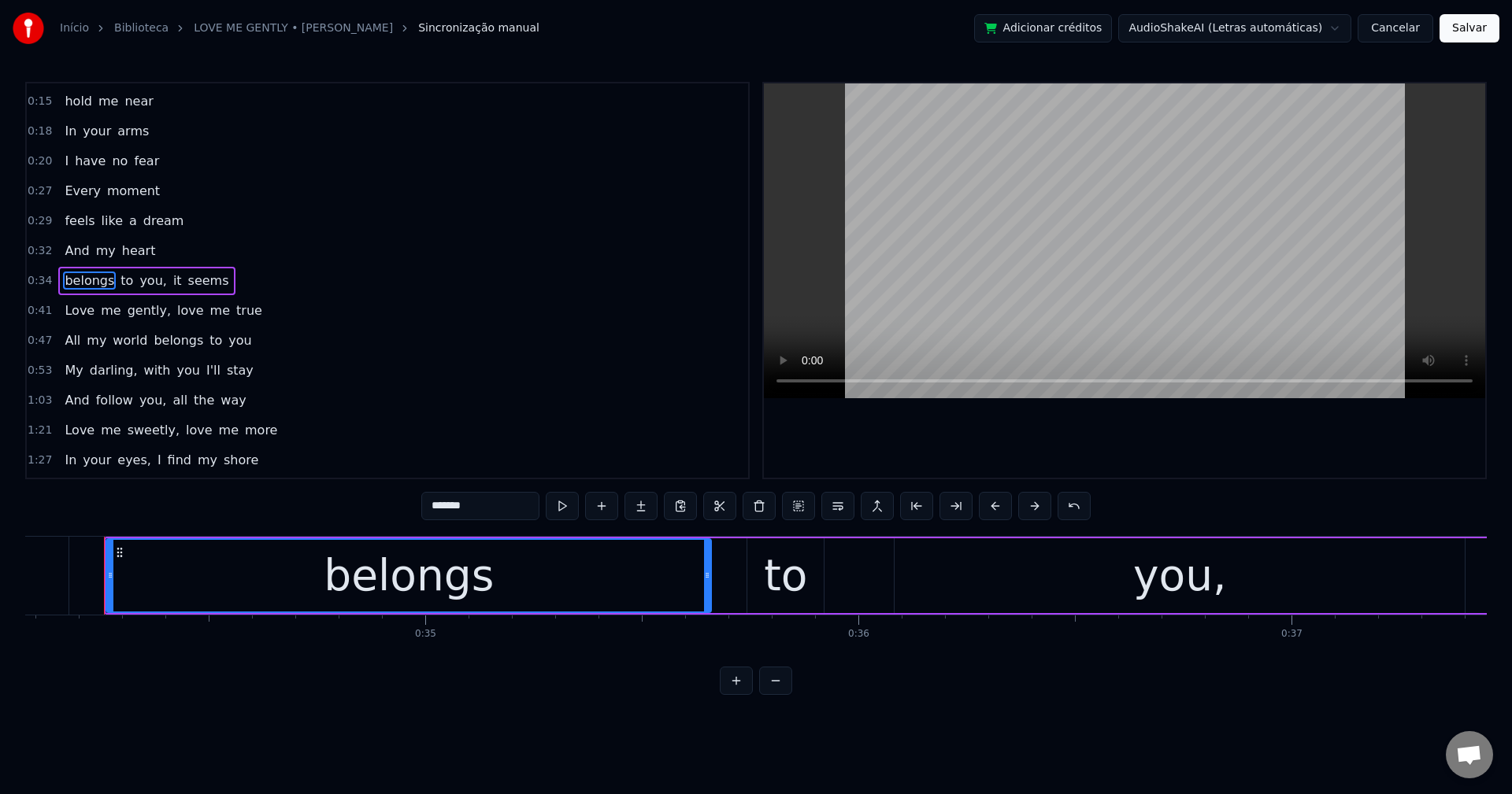
click at [142, 280] on span "you," at bounding box center [153, 280] width 30 height 18
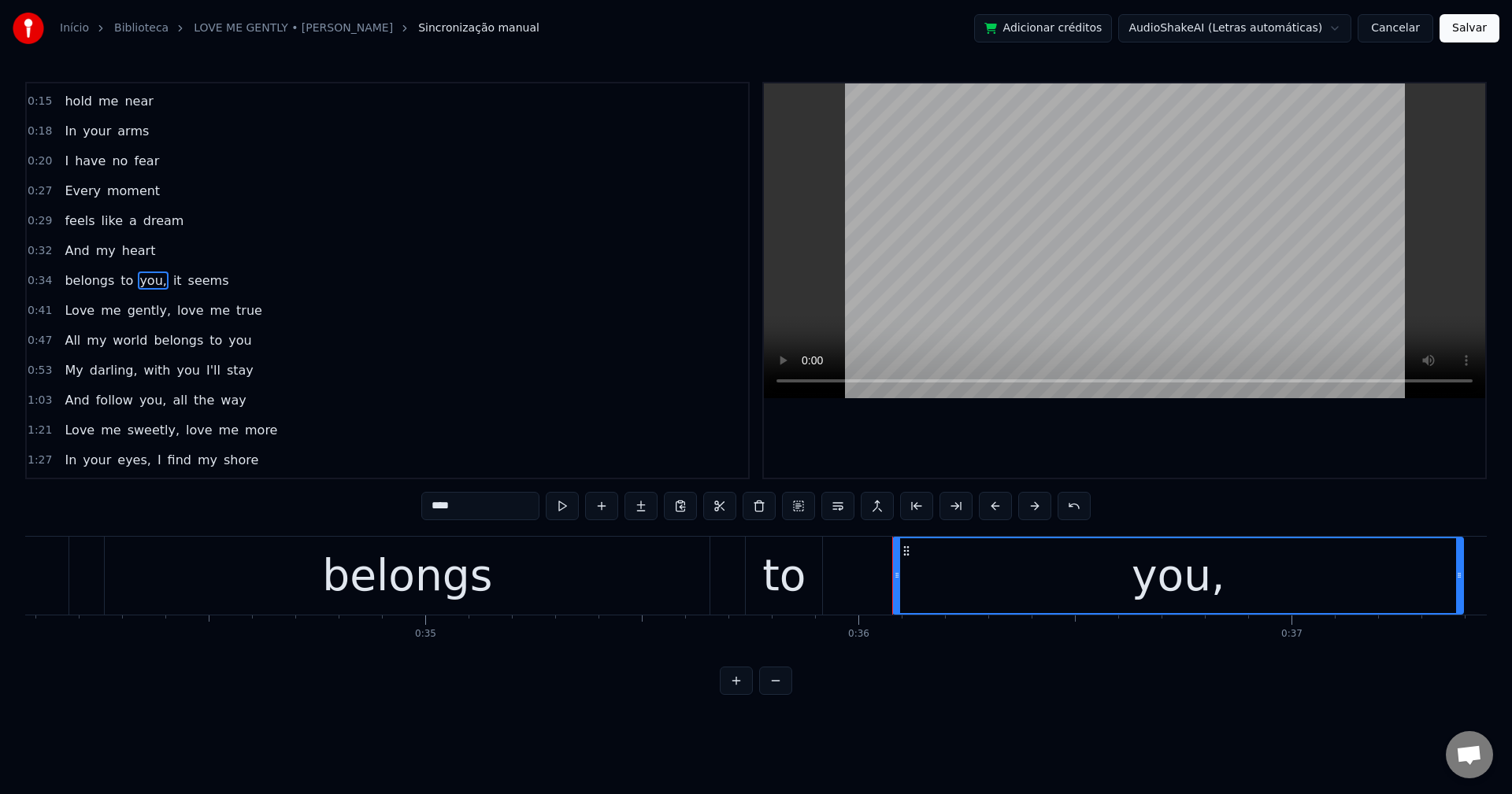
click at [485, 502] on input "****" at bounding box center [480, 506] width 118 height 28
click at [168, 286] on span "it" at bounding box center [174, 280] width 12 height 18
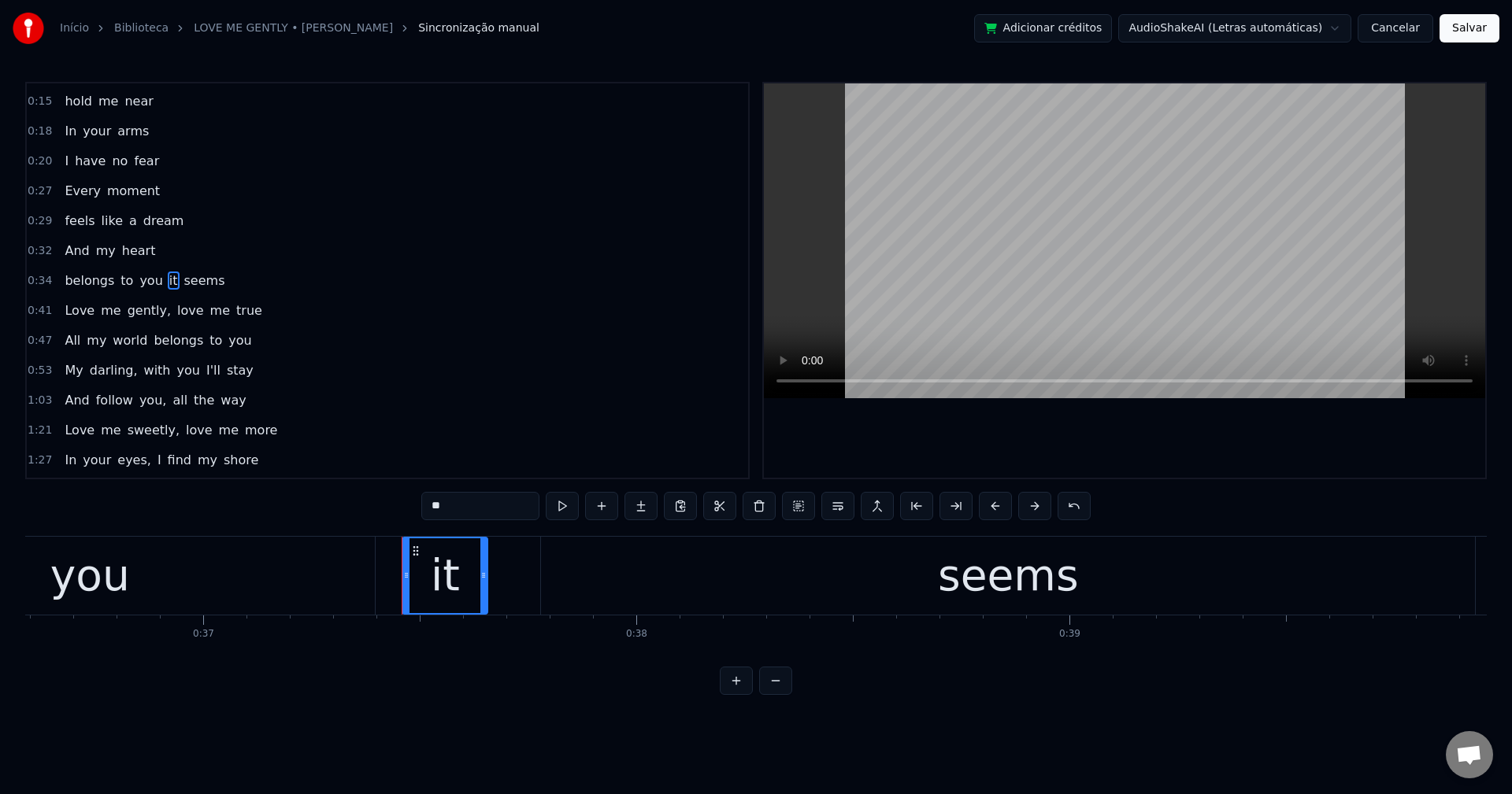
scroll to position [0, 16143]
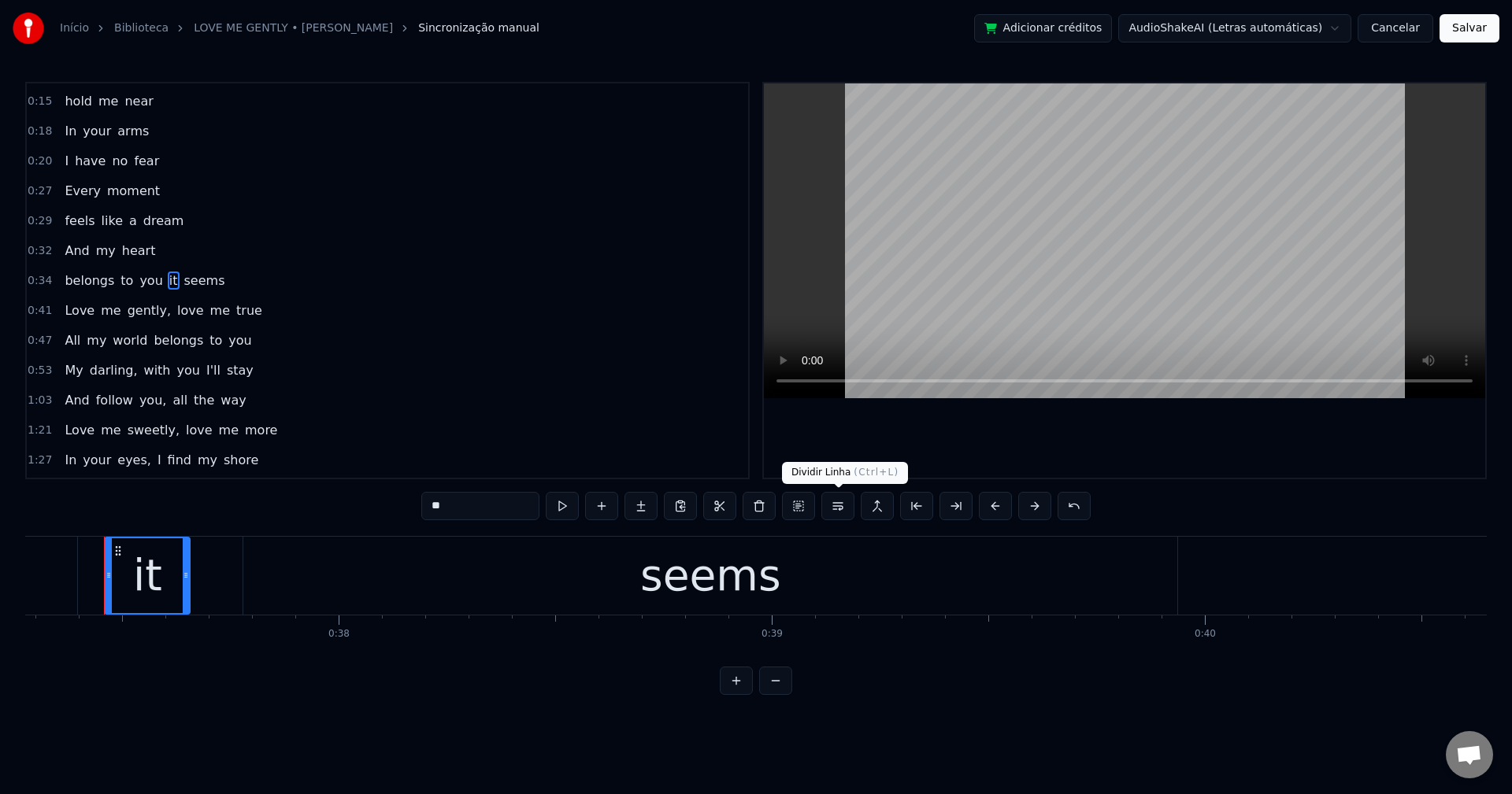
click at [846, 512] on button at bounding box center [838, 506] width 33 height 28
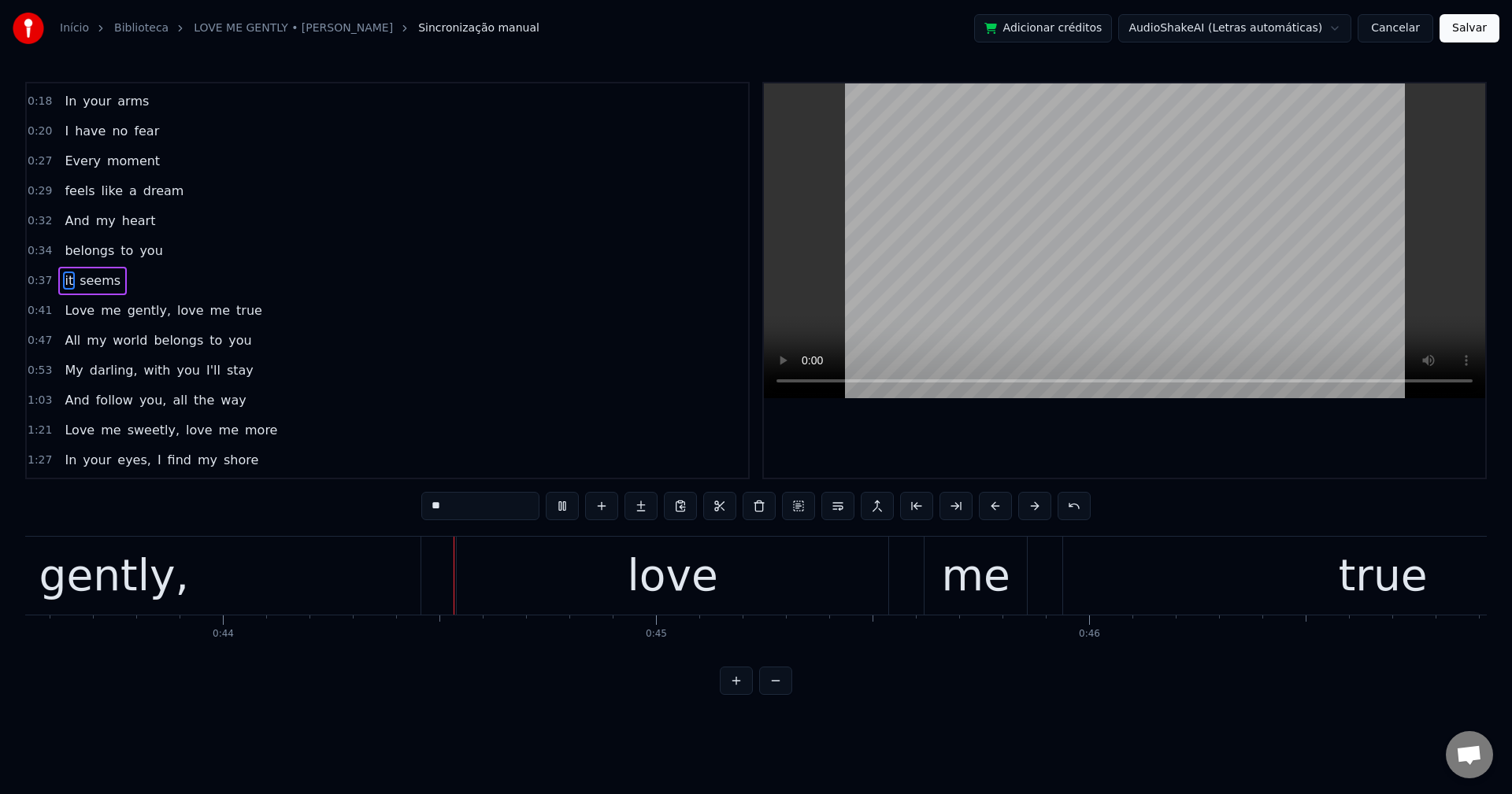
scroll to position [0, 18876]
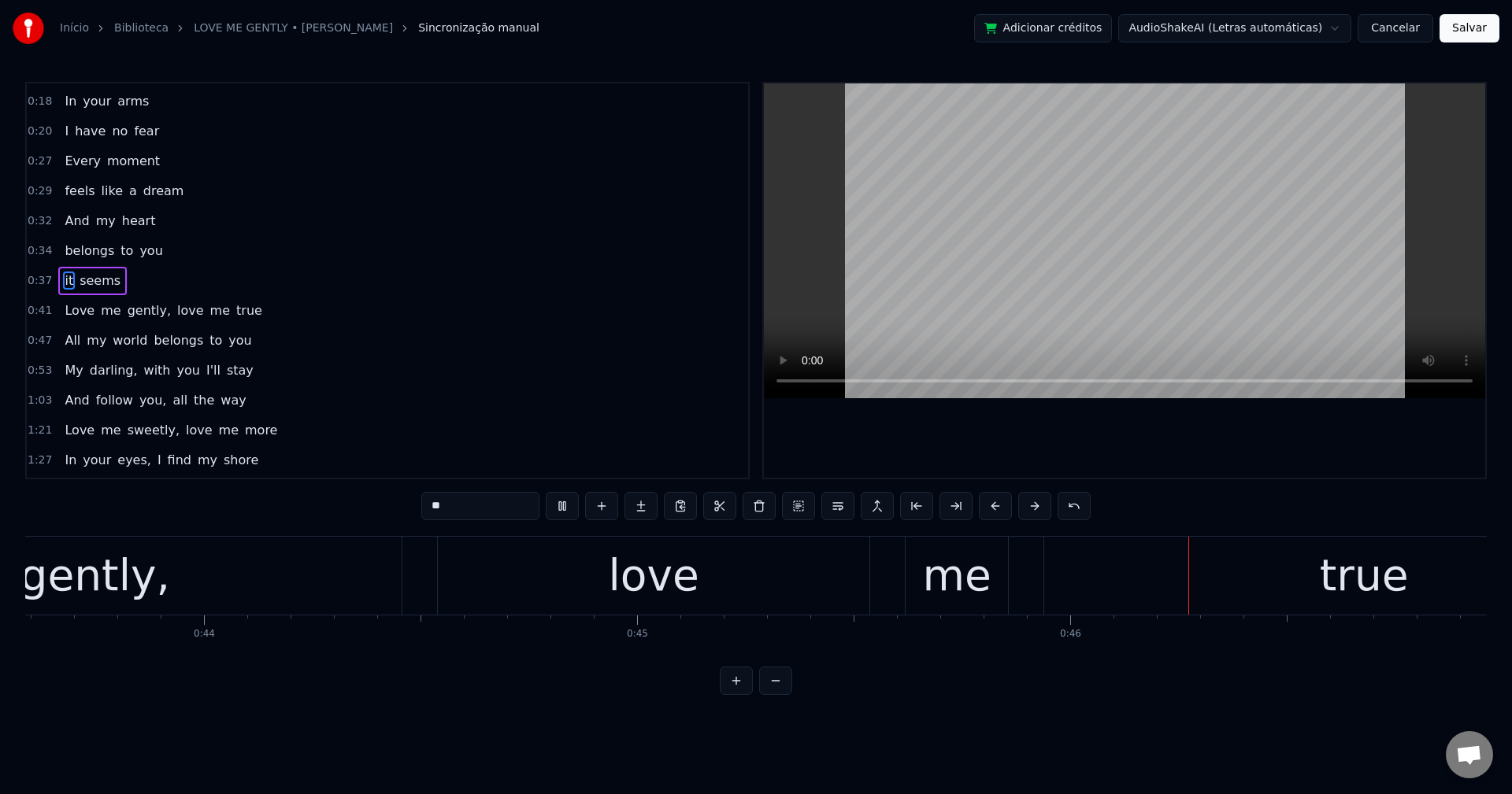
click at [126, 310] on span "gently," at bounding box center [149, 310] width 46 height 18
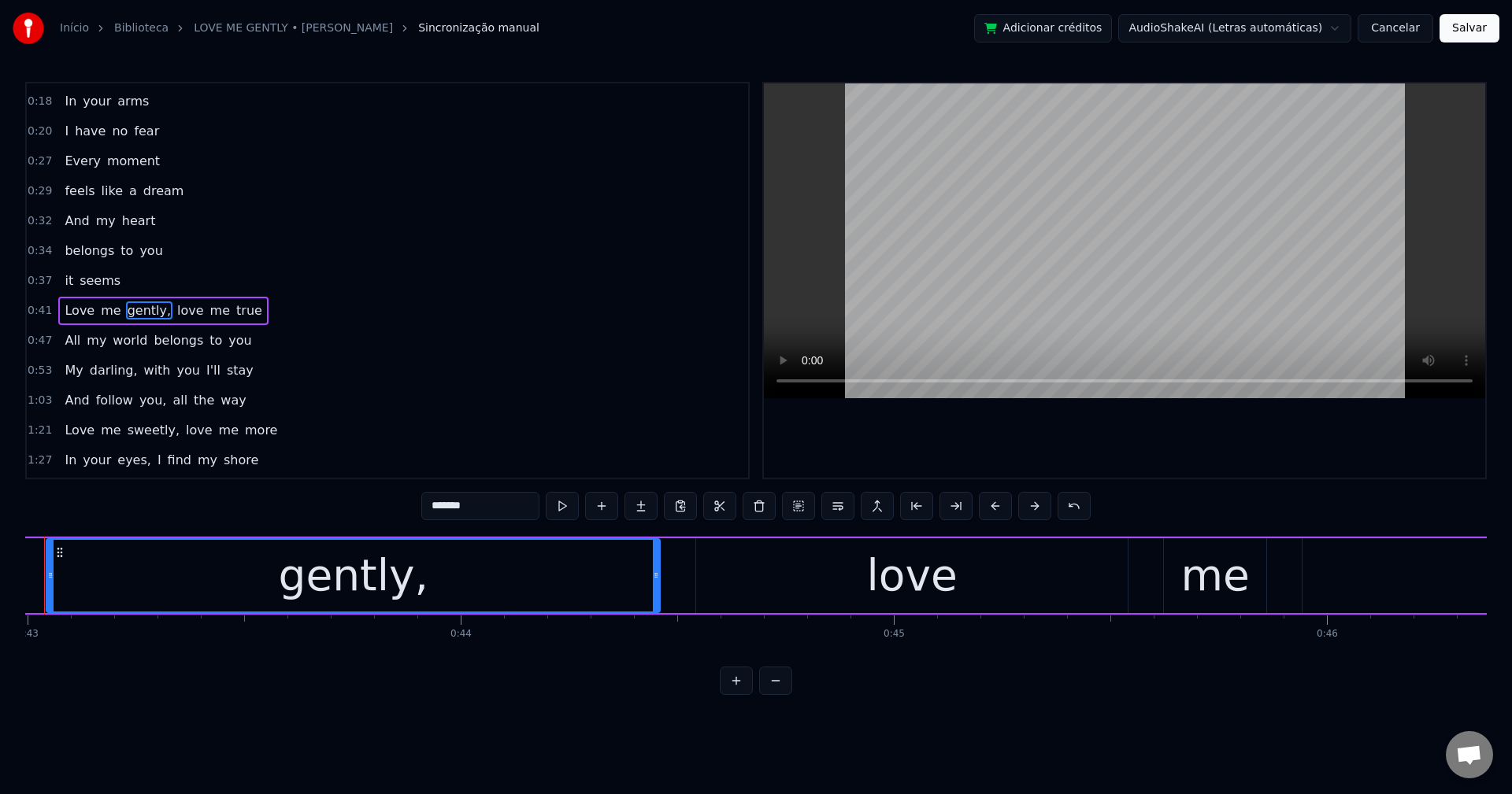
scroll to position [0, 18560]
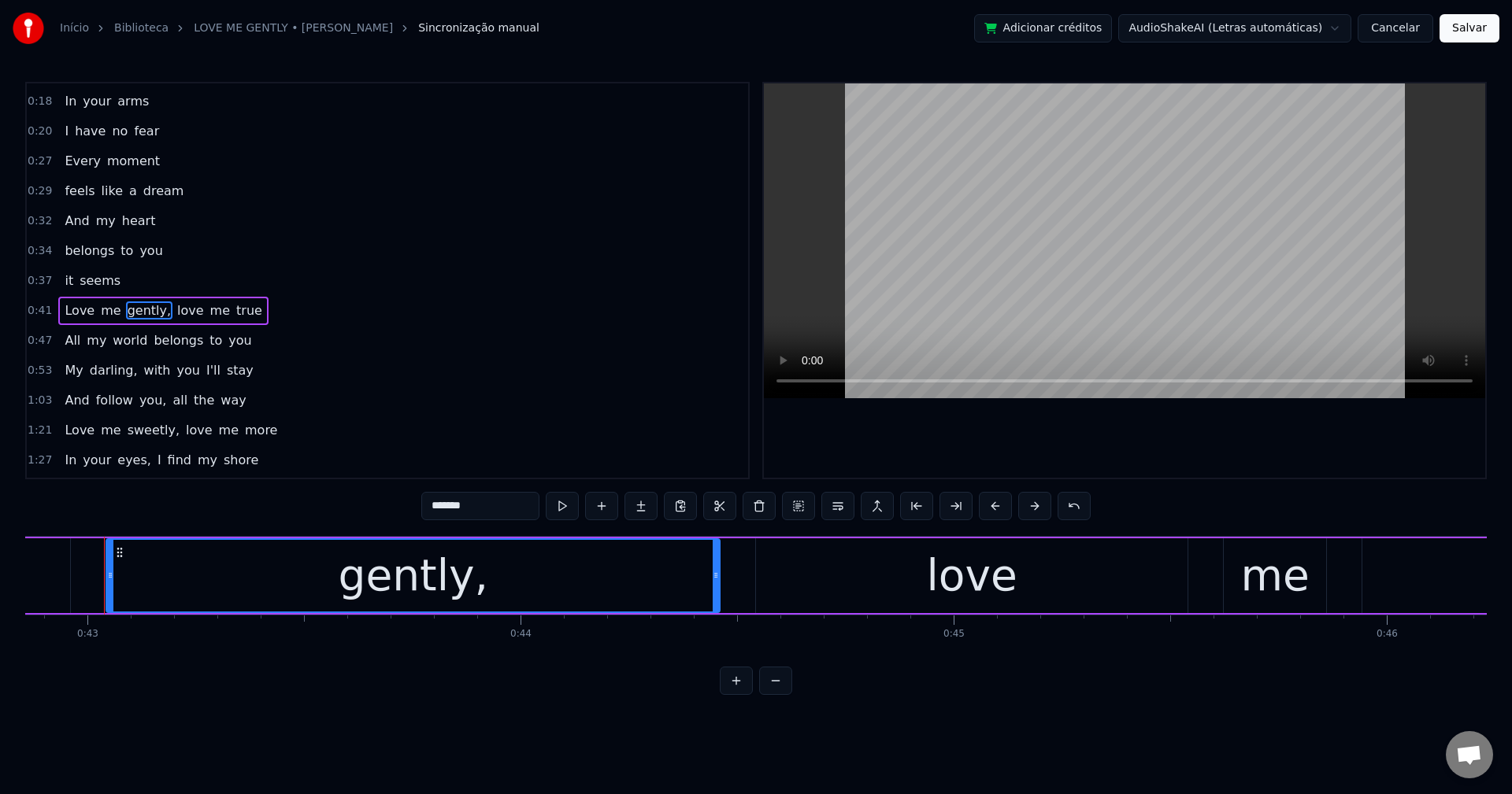
click at [489, 503] on input "*******" at bounding box center [480, 506] width 118 height 28
click at [171, 307] on span "love" at bounding box center [186, 310] width 30 height 18
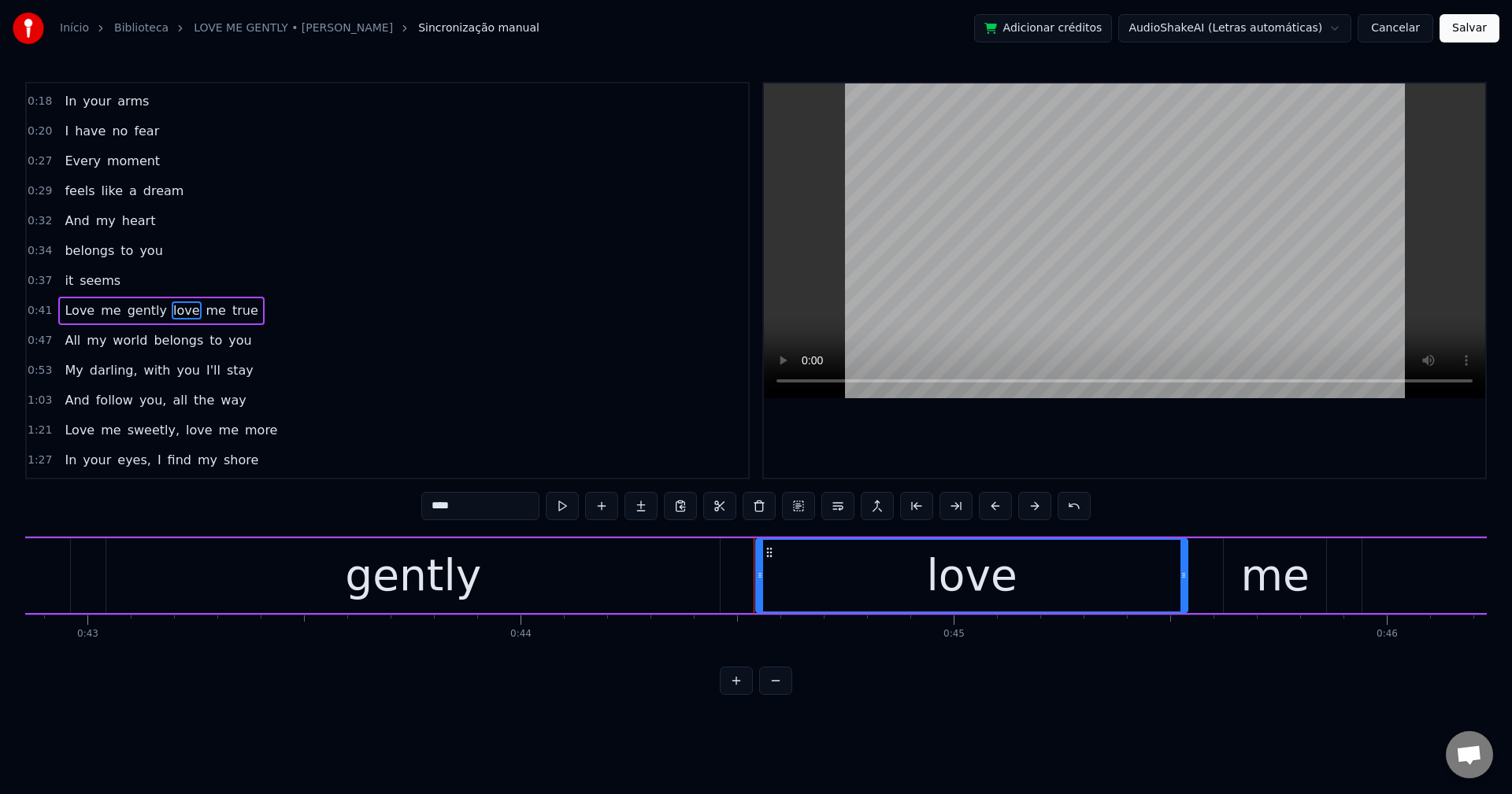
scroll to position [86, 0]
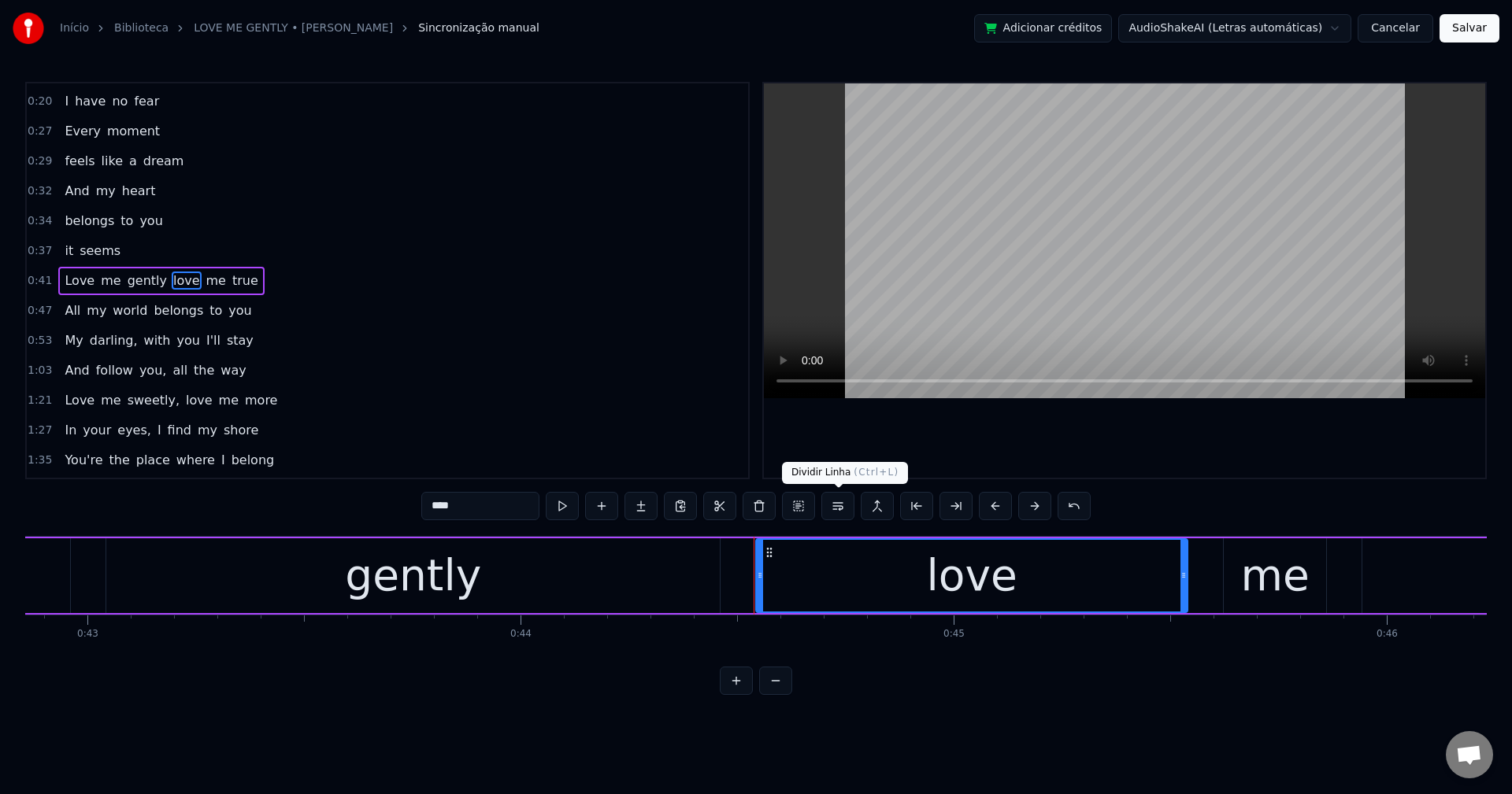
click at [836, 511] on button at bounding box center [838, 506] width 33 height 28
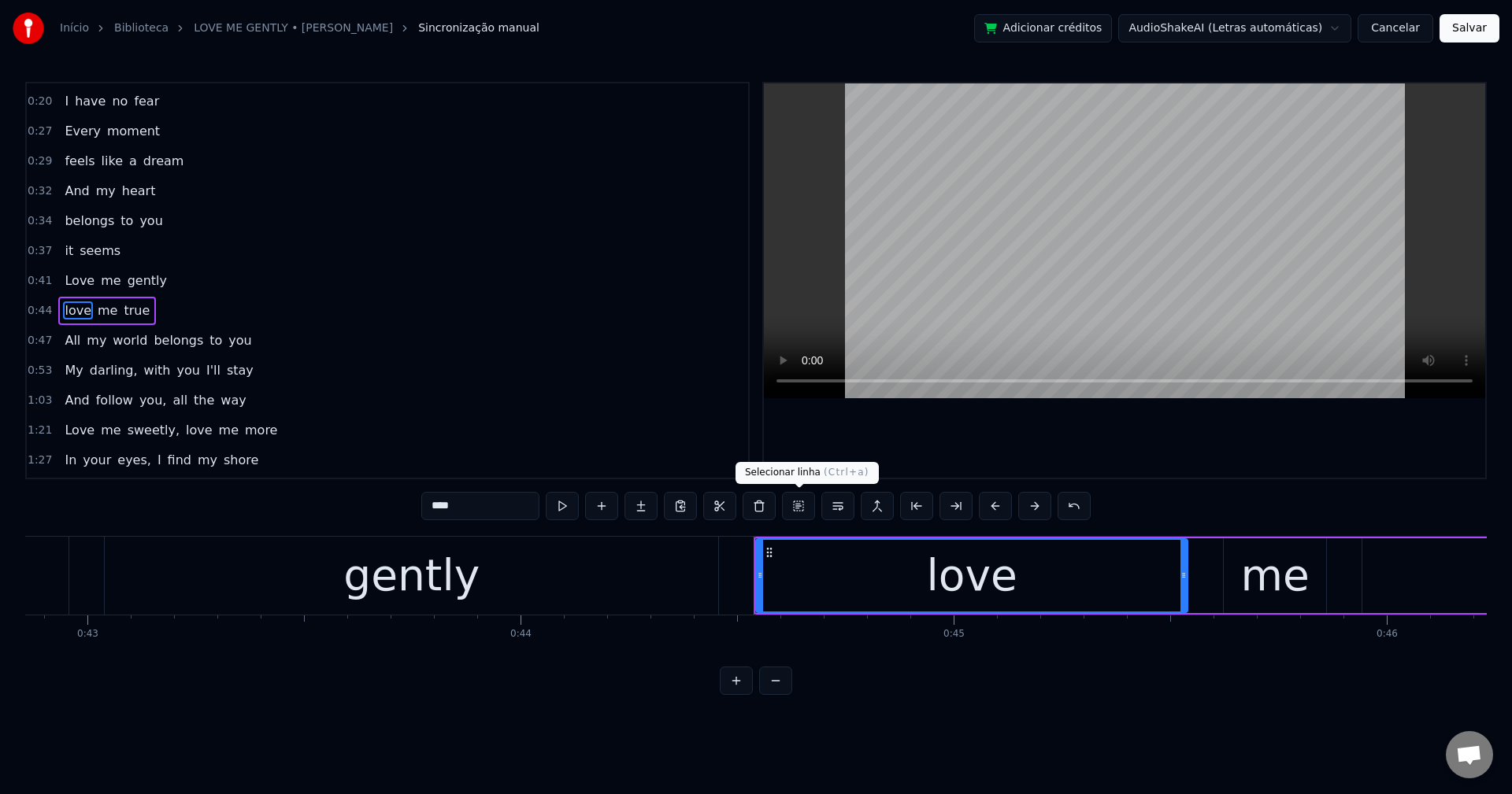
scroll to position [116, 0]
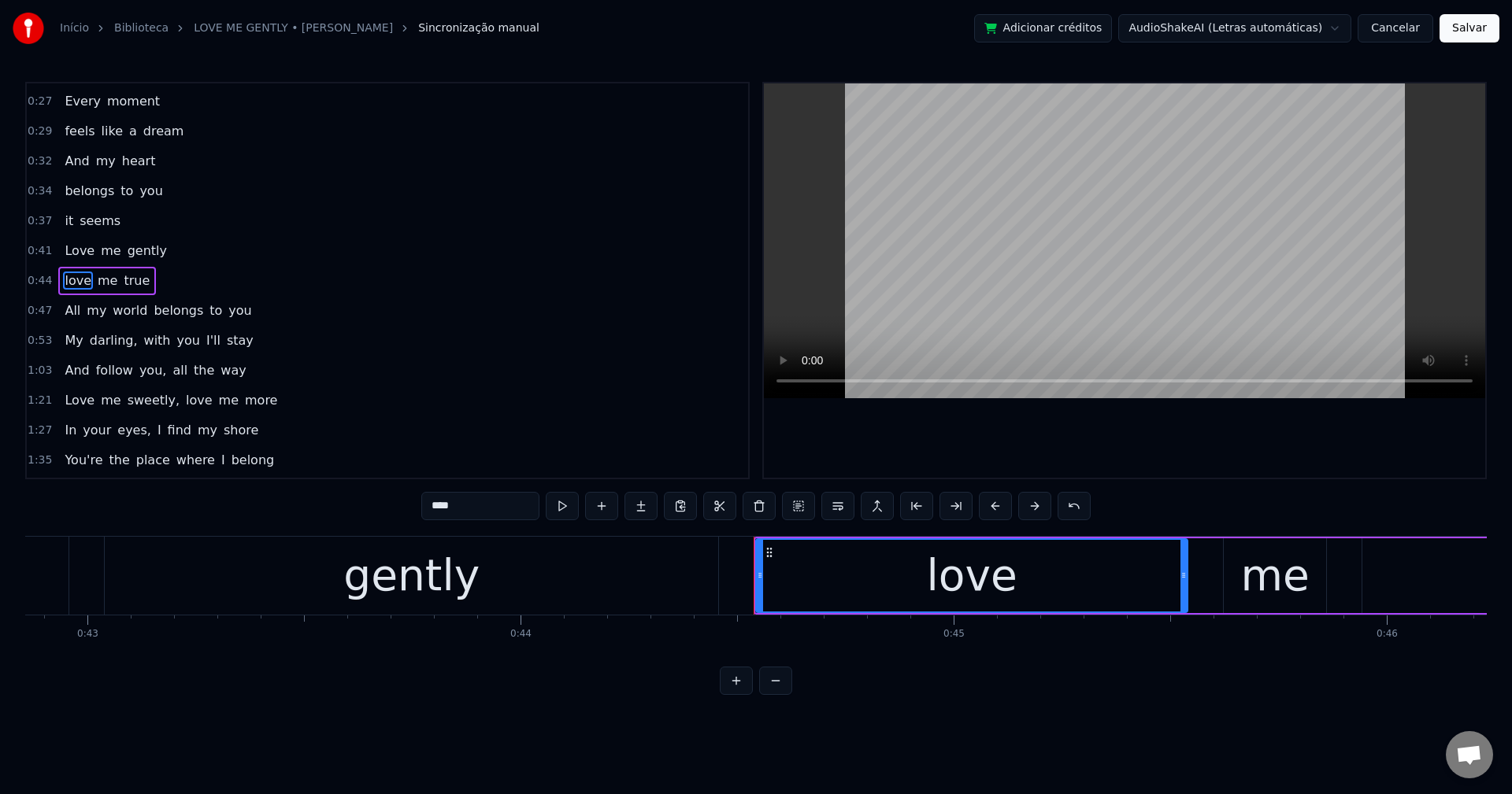
click at [154, 313] on span "belongs" at bounding box center [178, 310] width 52 height 18
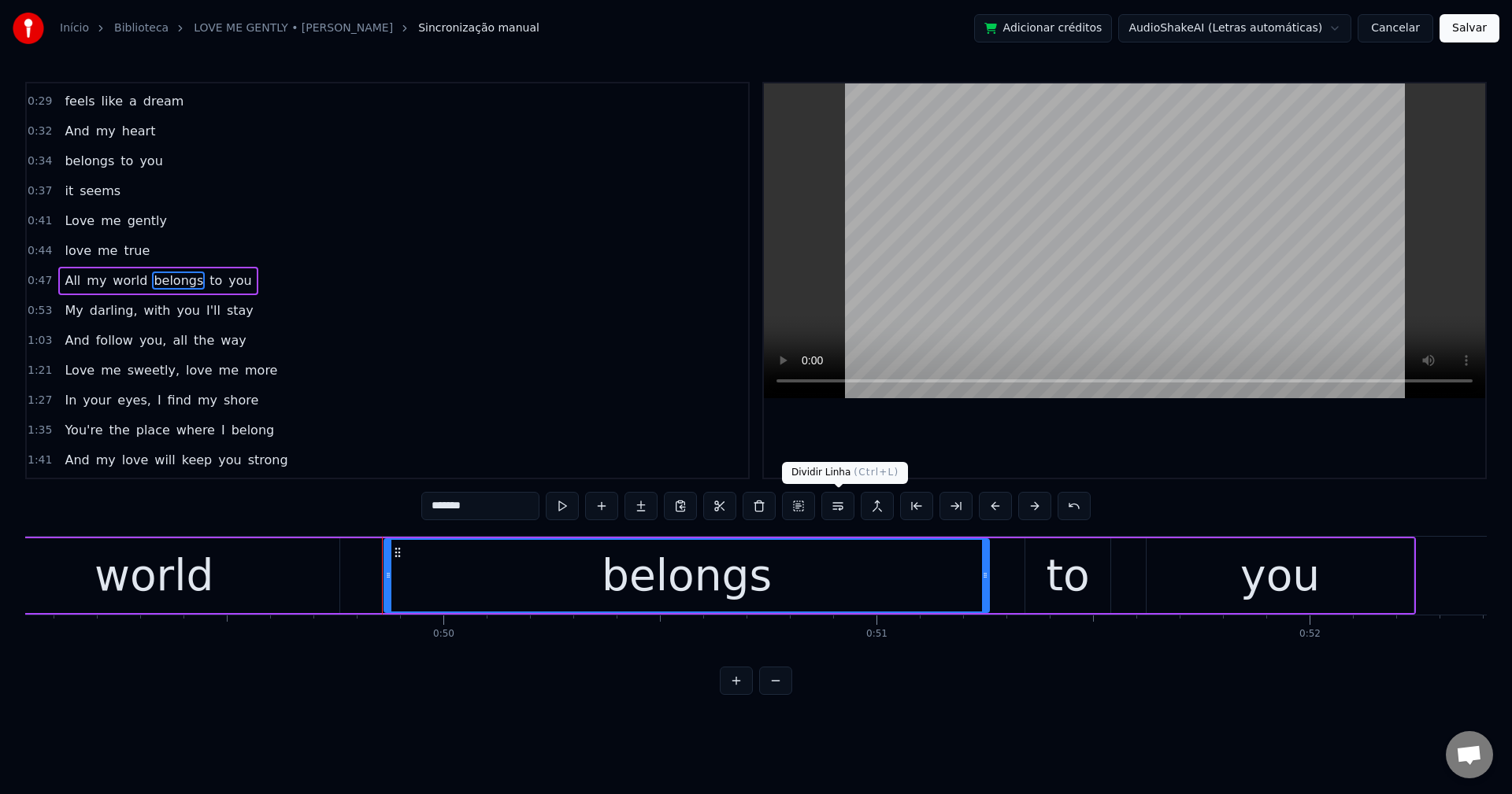
scroll to position [0, 21513]
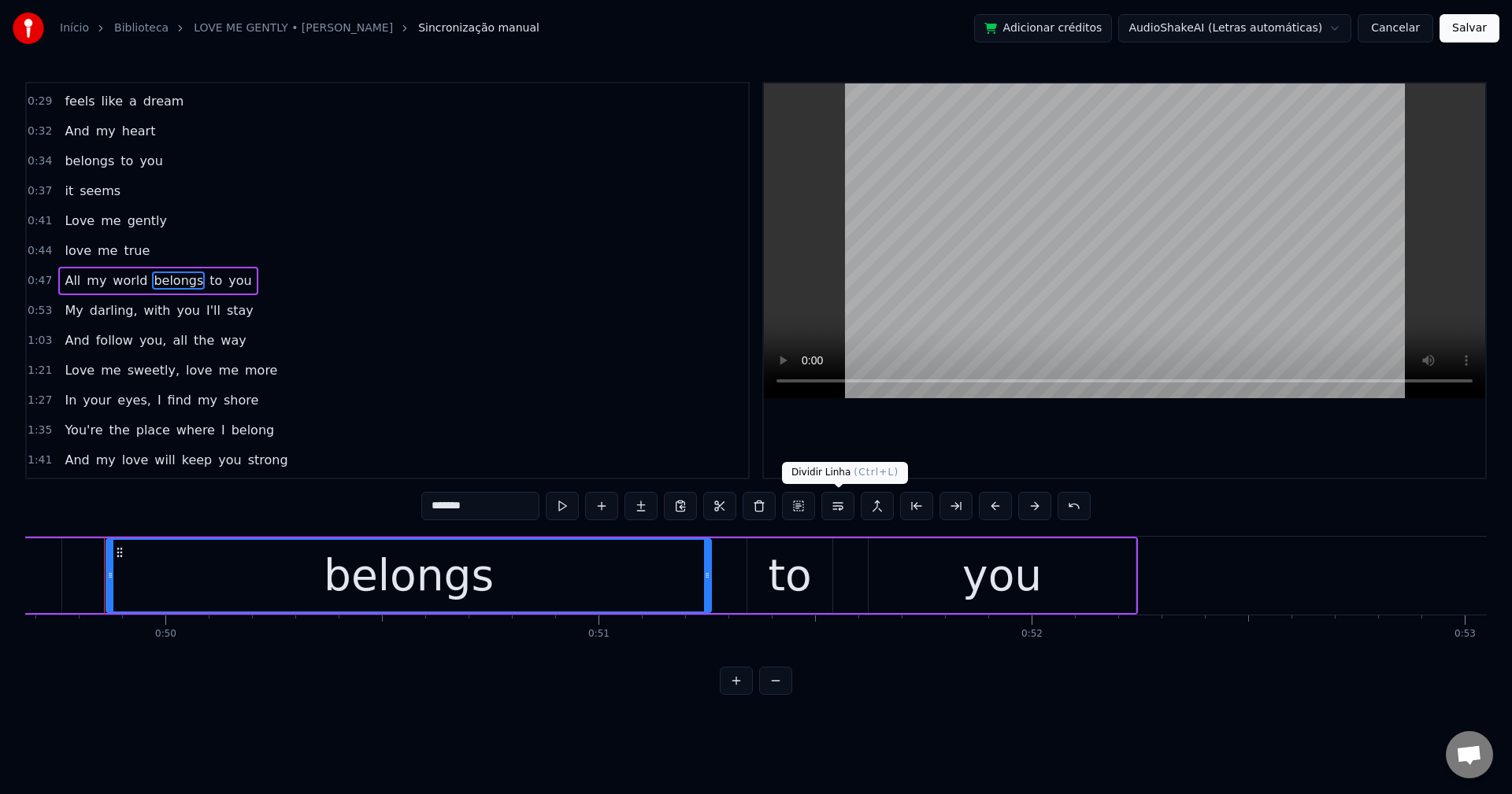
click at [829, 503] on button at bounding box center [838, 506] width 33 height 28
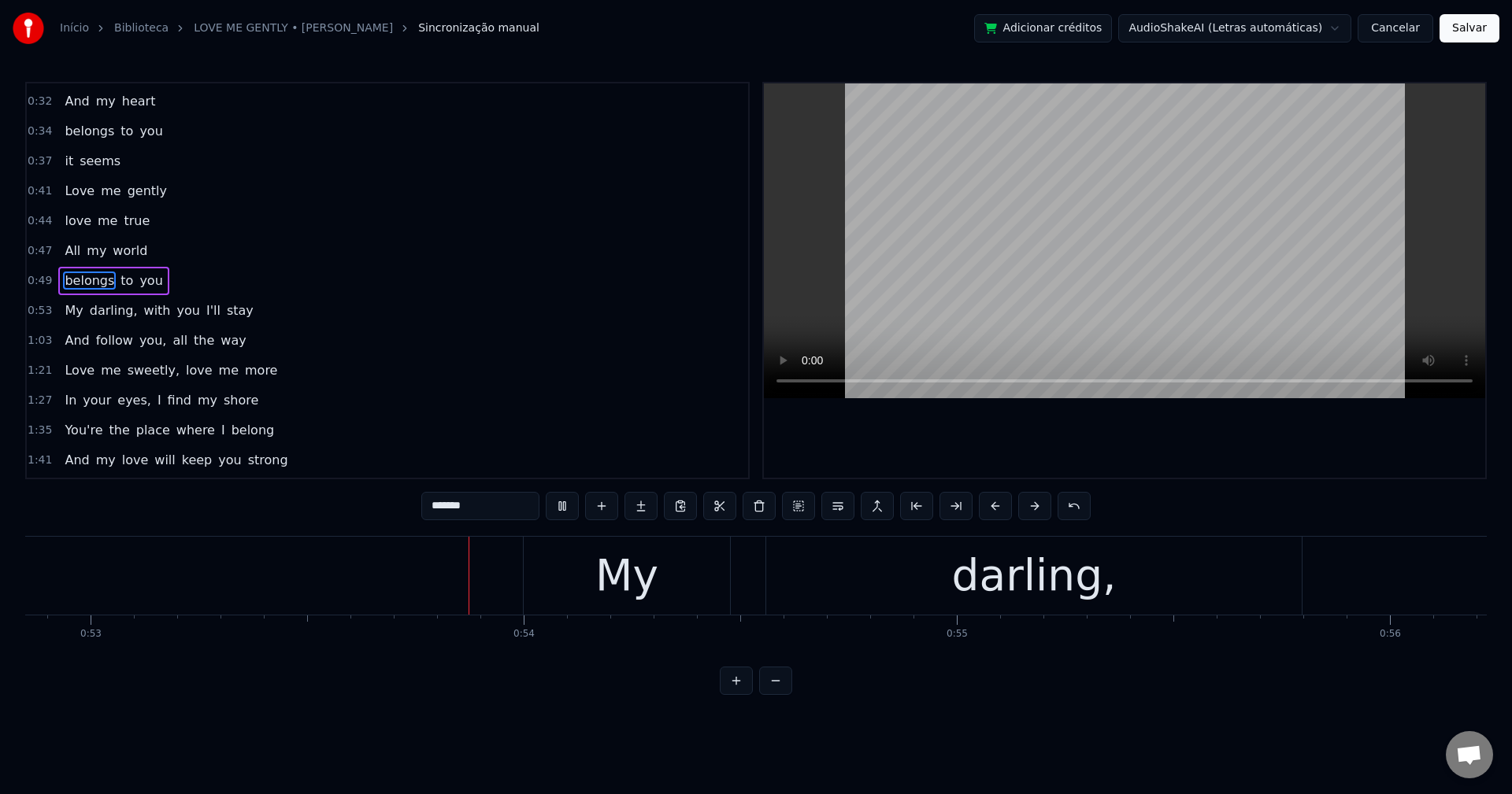
scroll to position [0, 22891]
click at [102, 263] on div "0:12 Love me gently 0:15 hold me near 0:18 In your arms 0:20 I have no fear 0:2…" at bounding box center [387, 280] width 725 height 397
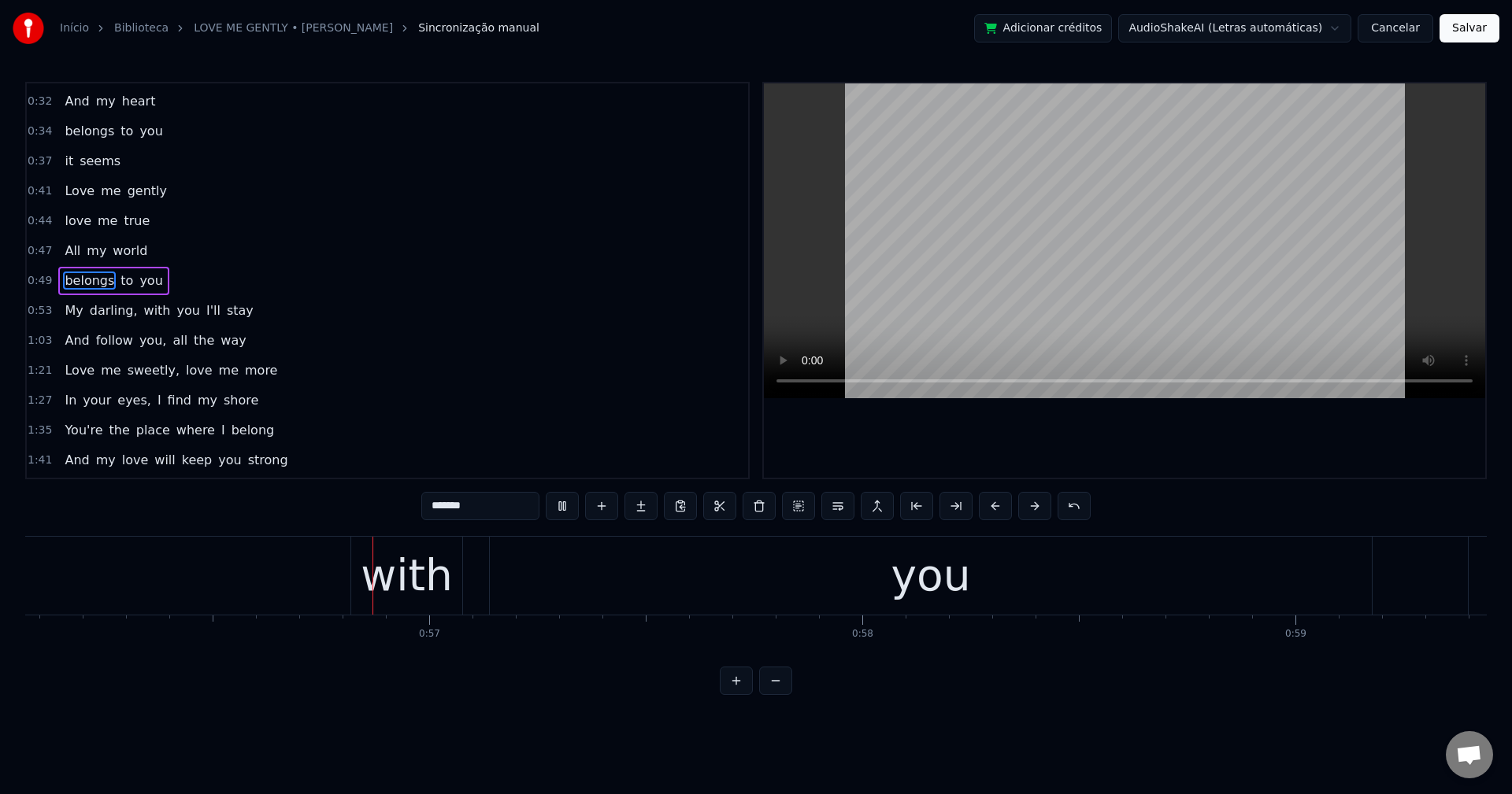
scroll to position [0, 24287]
drag, startPoint x: 106, startPoint y: 306, endPoint x: 235, endPoint y: 345, distance: 134.8
click at [106, 306] on span "darling," at bounding box center [114, 310] width 52 height 18
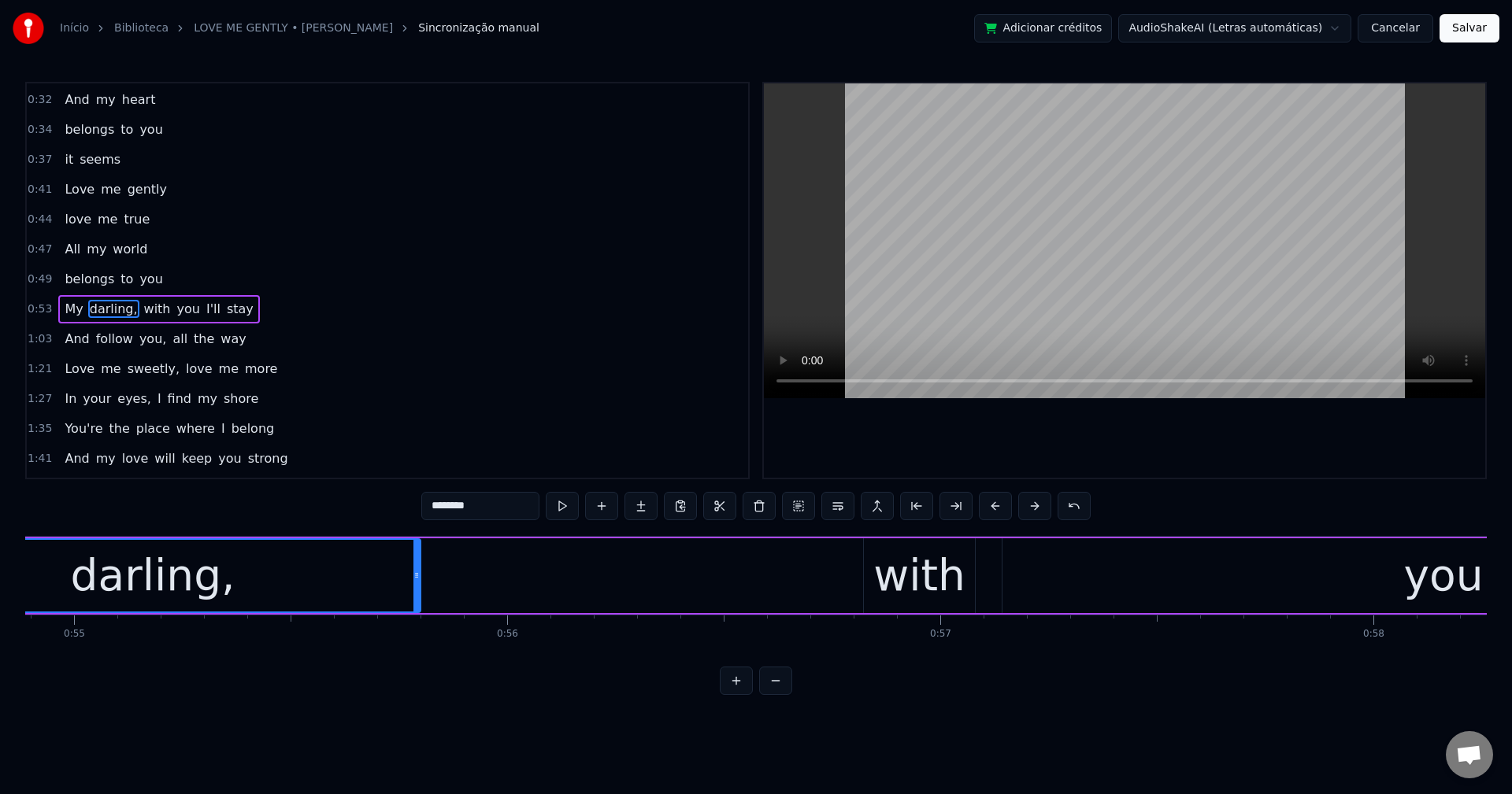
scroll to position [0, 23549]
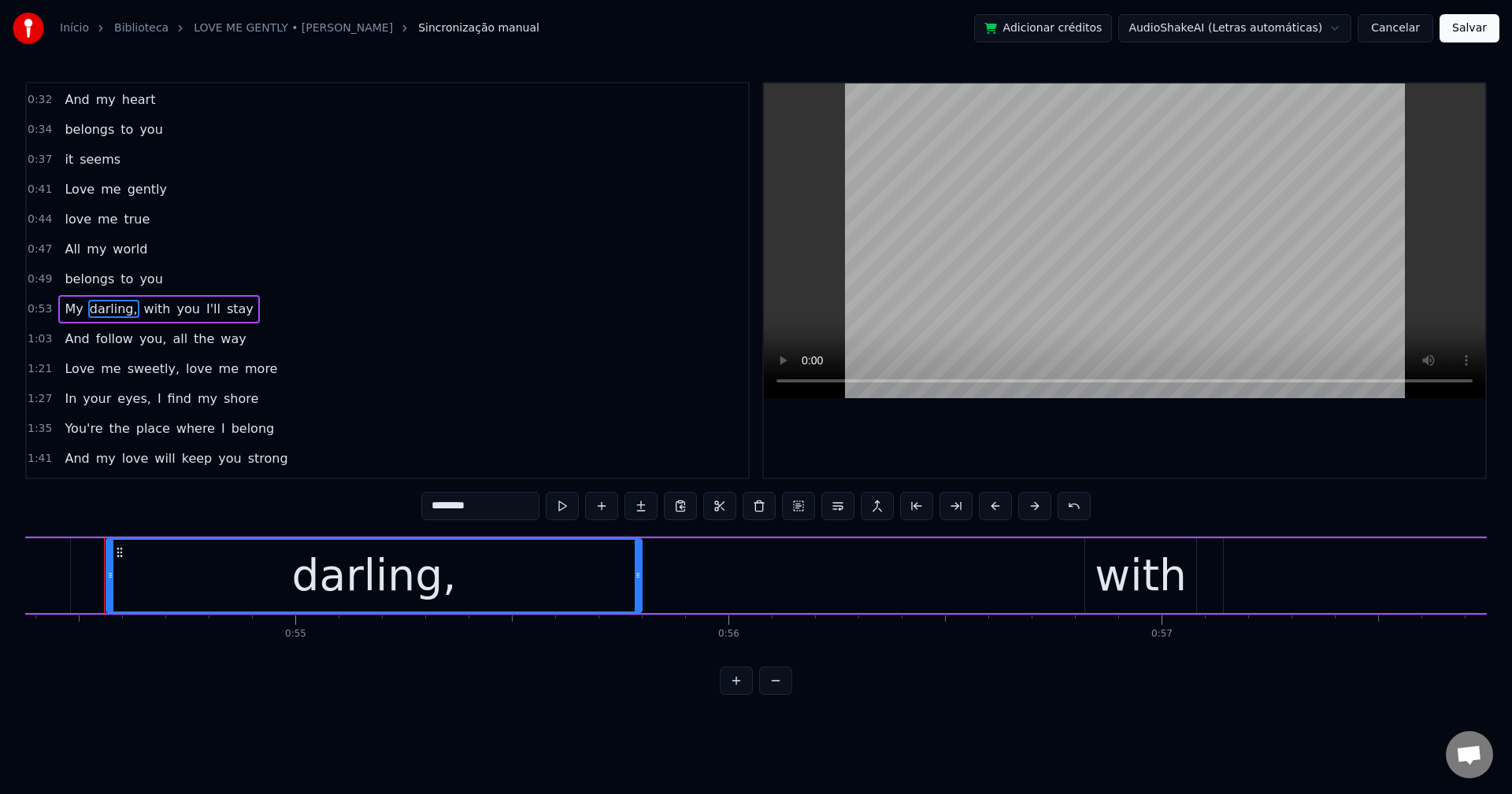
click at [484, 513] on input "********" at bounding box center [480, 506] width 118 height 28
click at [141, 307] on span "with" at bounding box center [153, 308] width 30 height 18
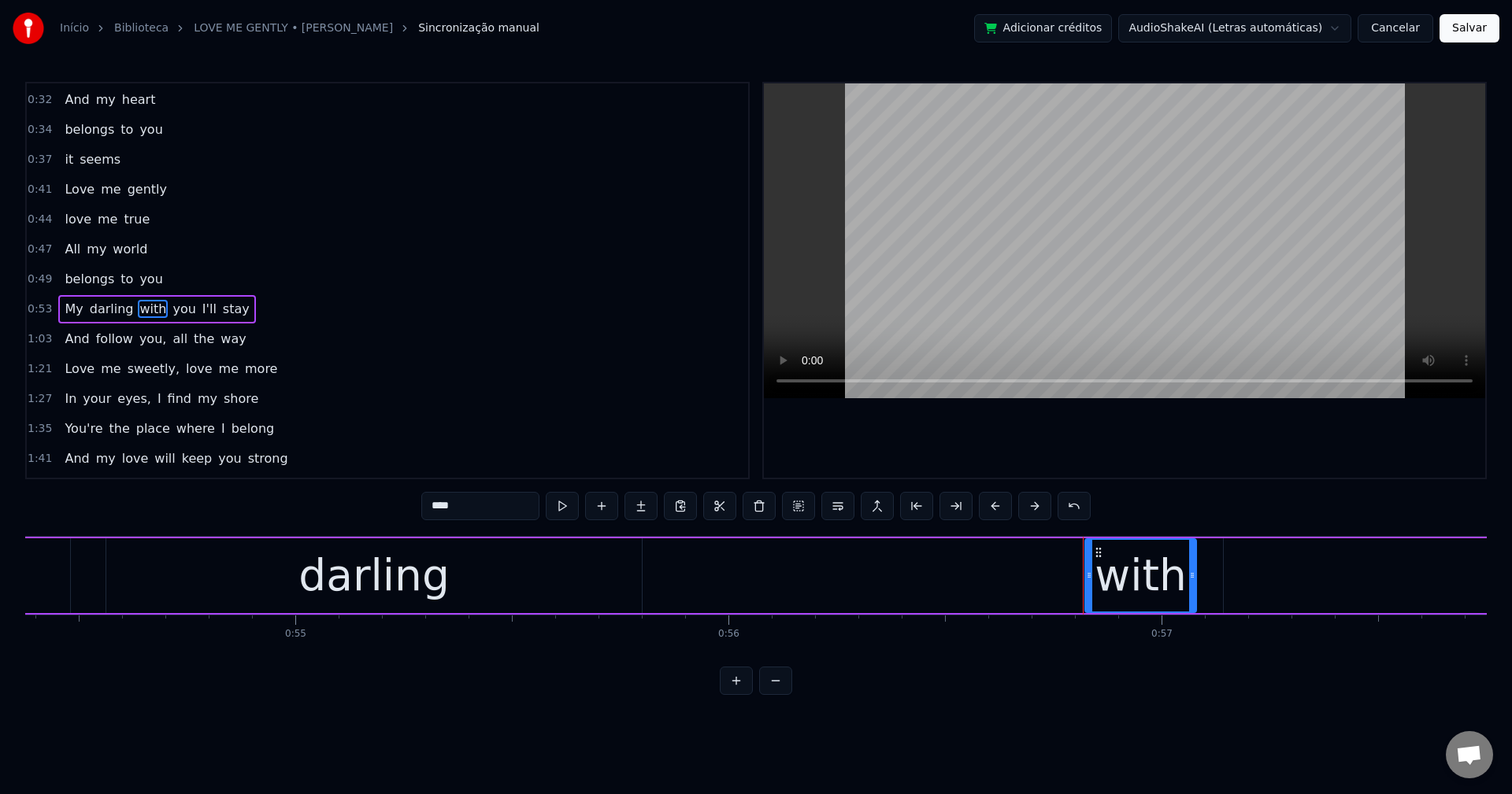
scroll to position [206, 0]
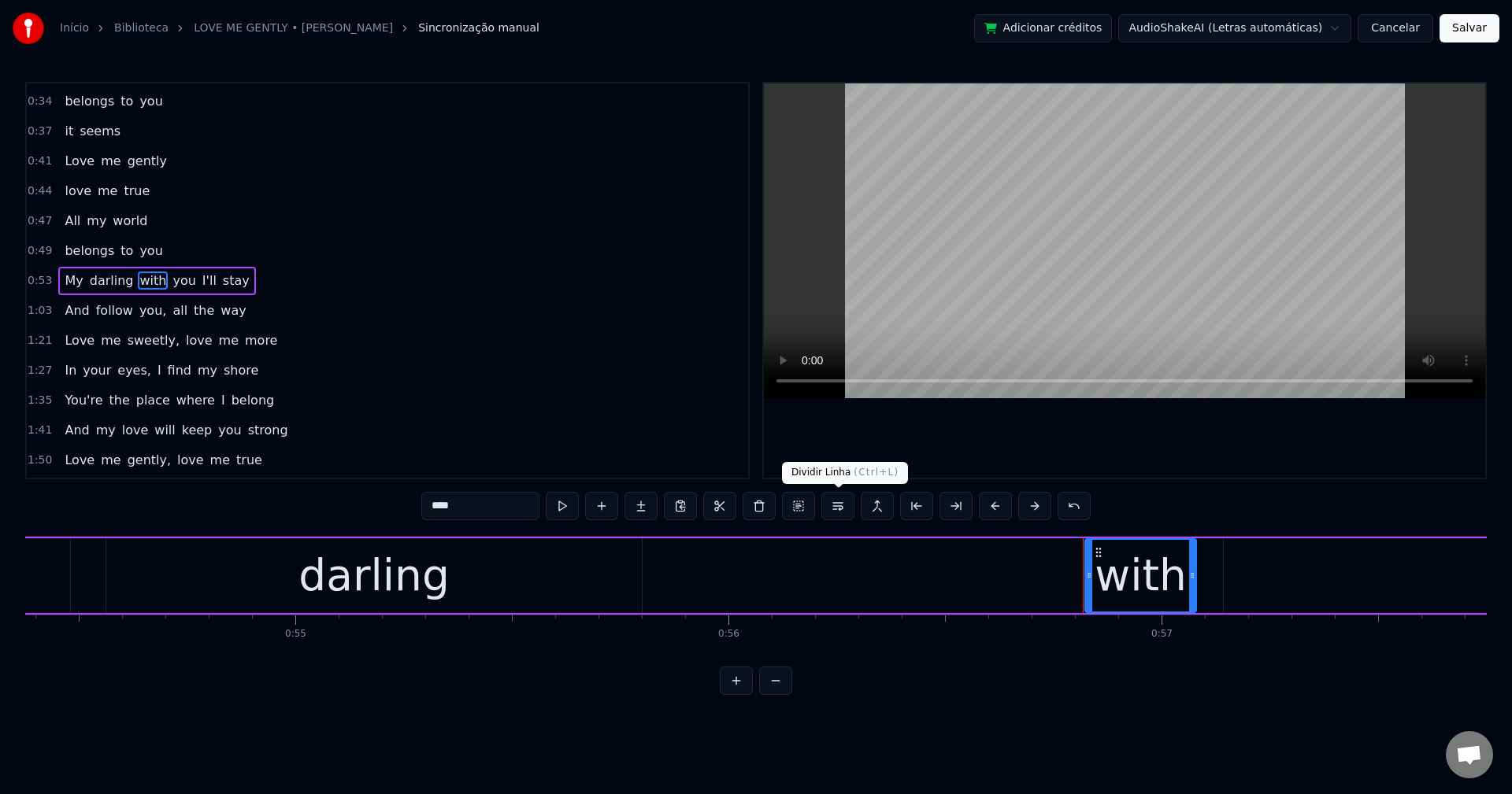
click at [832, 507] on button at bounding box center [838, 506] width 33 height 28
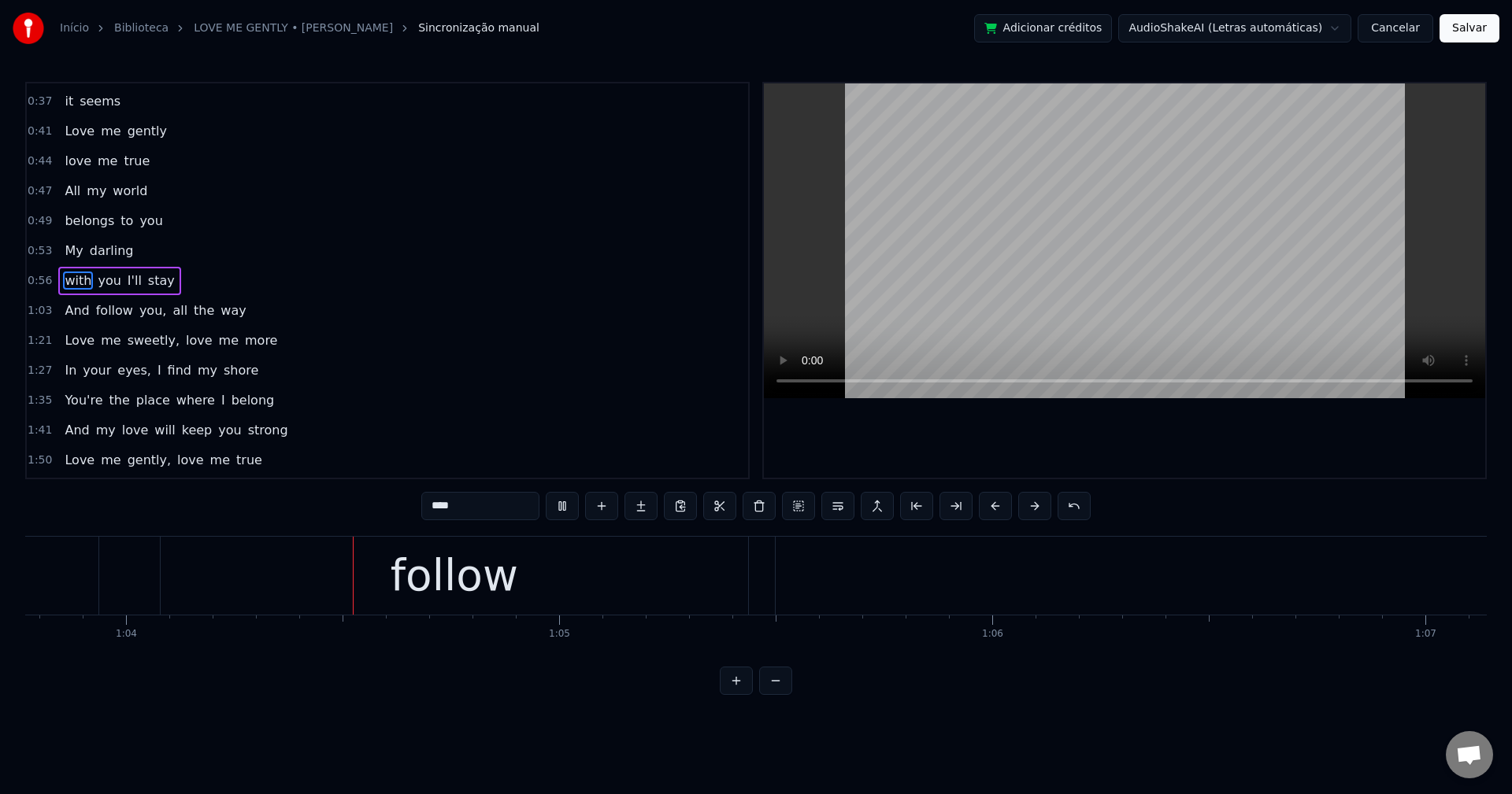
scroll to position [0, 27621]
click at [142, 312] on span "you," at bounding box center [153, 310] width 30 height 18
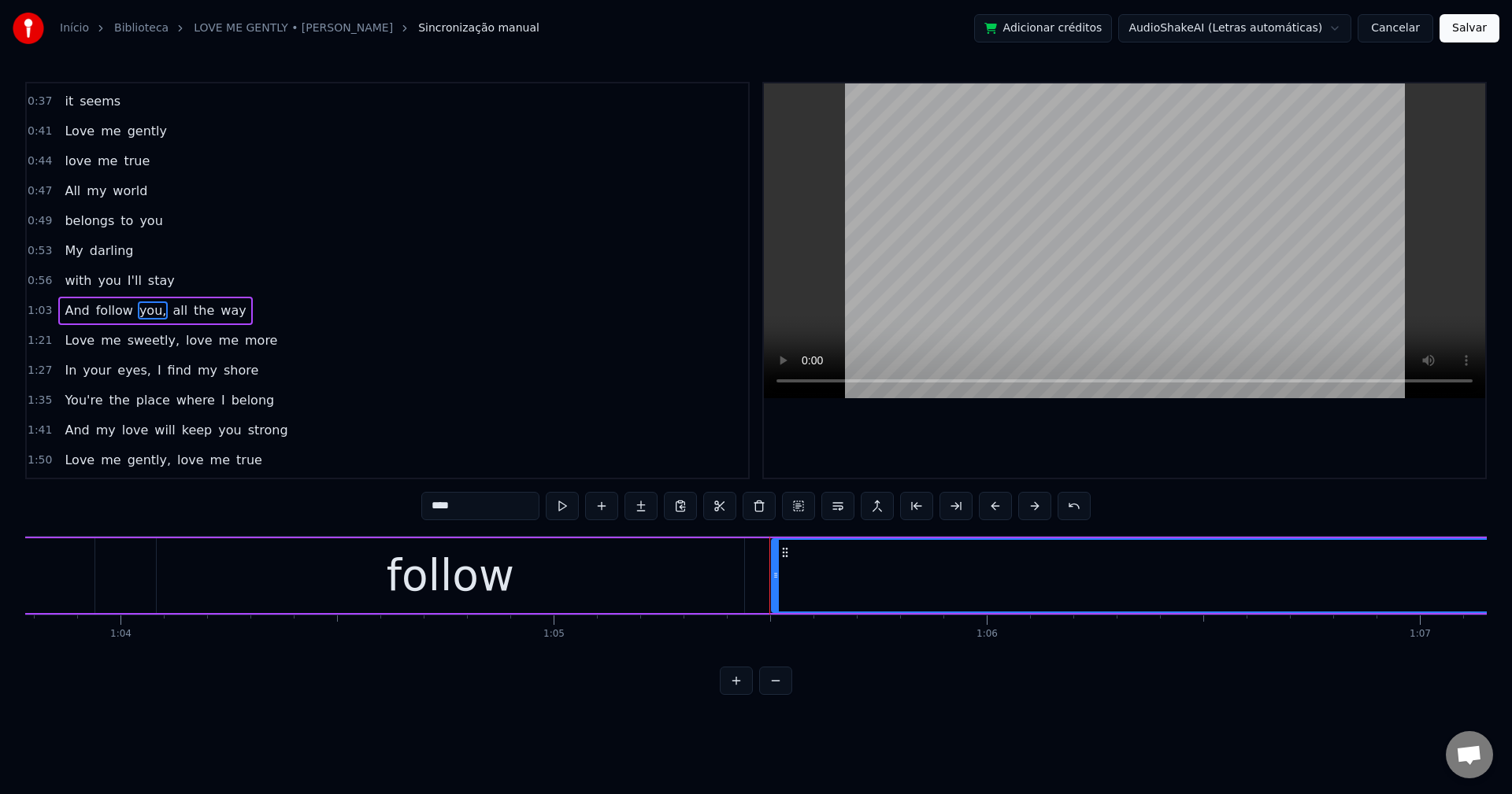
scroll to position [266, 0]
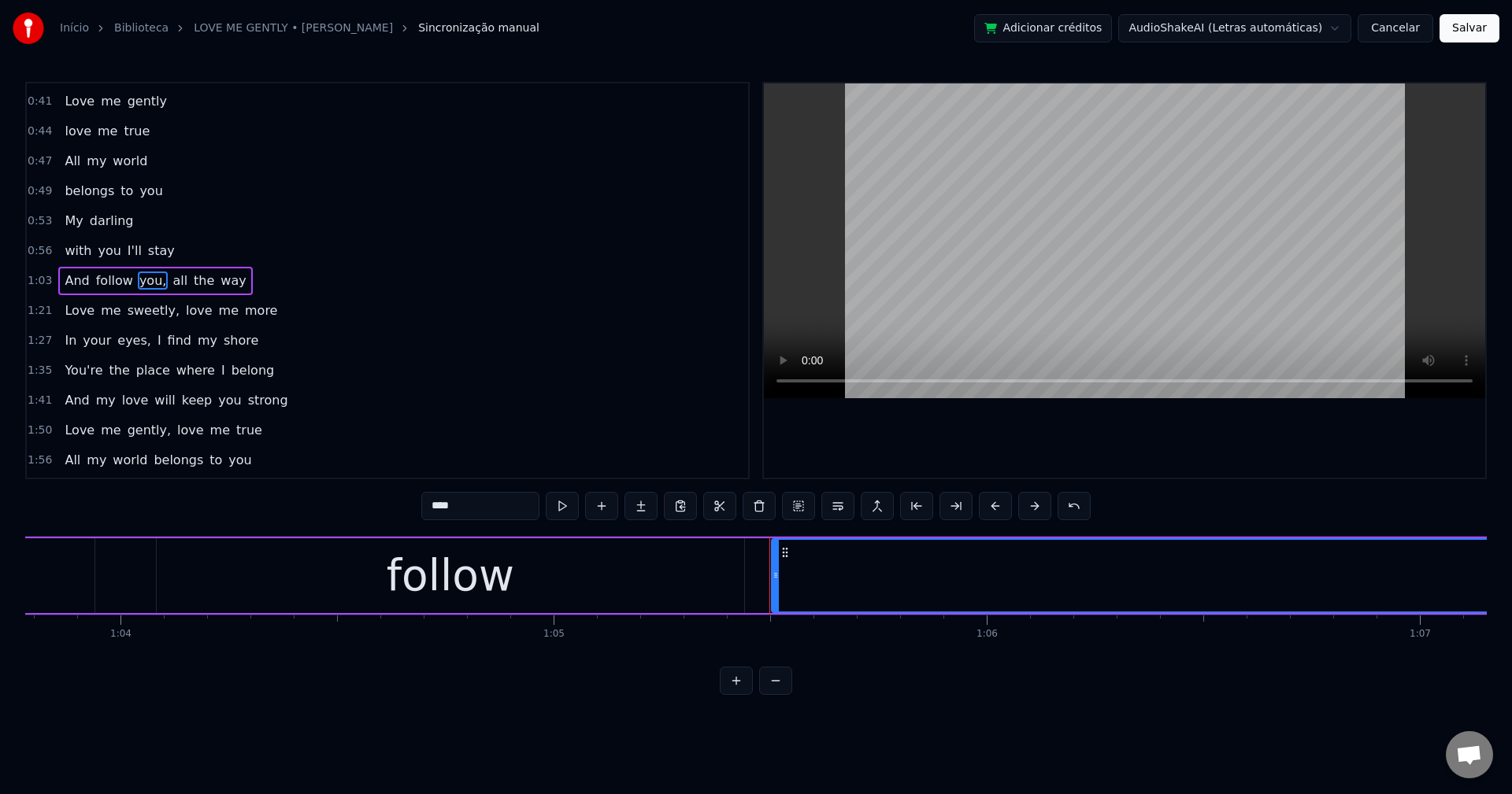
click at [483, 509] on input "****" at bounding box center [480, 506] width 118 height 28
click at [167, 282] on span "all" at bounding box center [176, 280] width 18 height 18
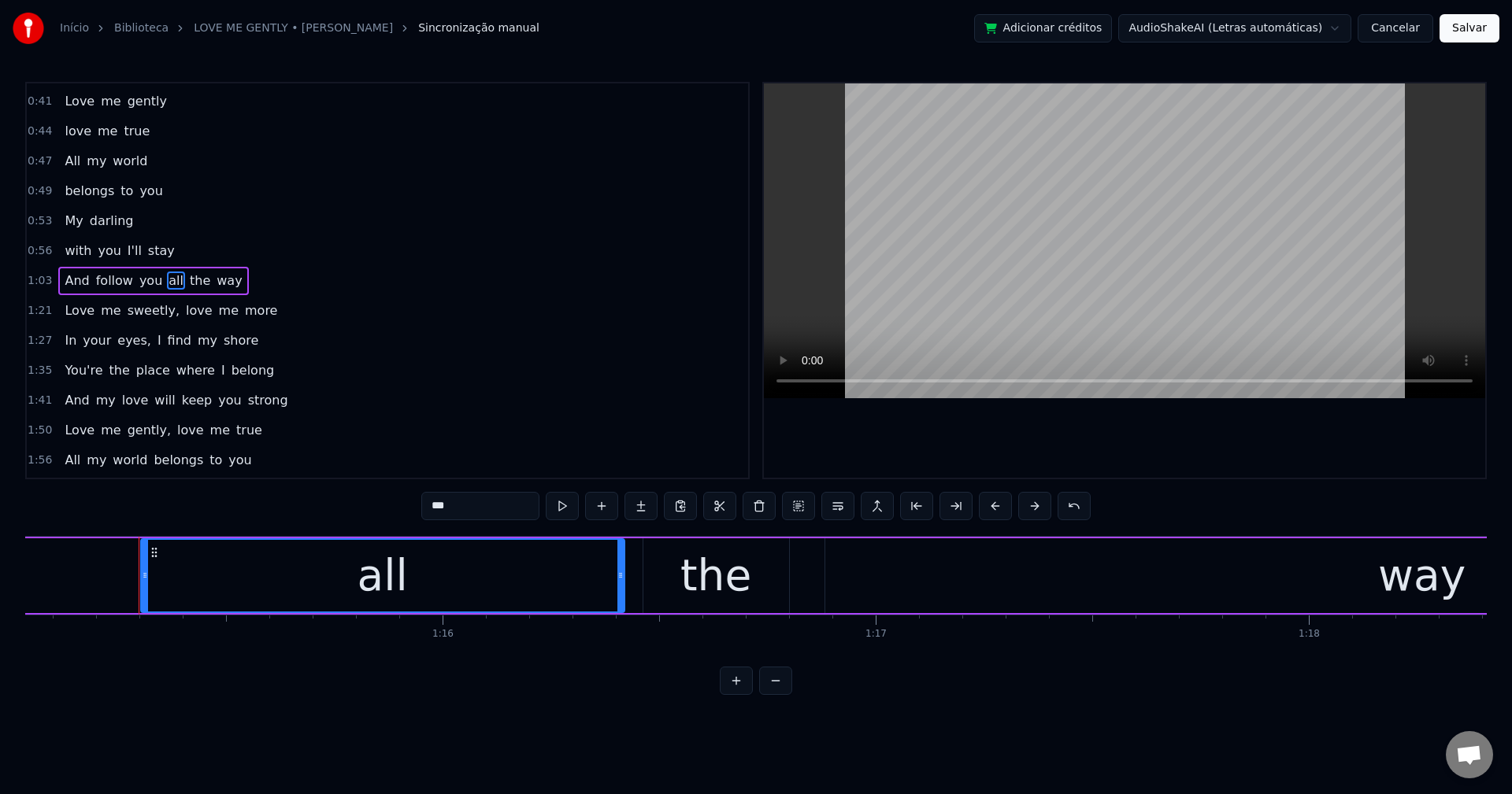
scroll to position [0, 32530]
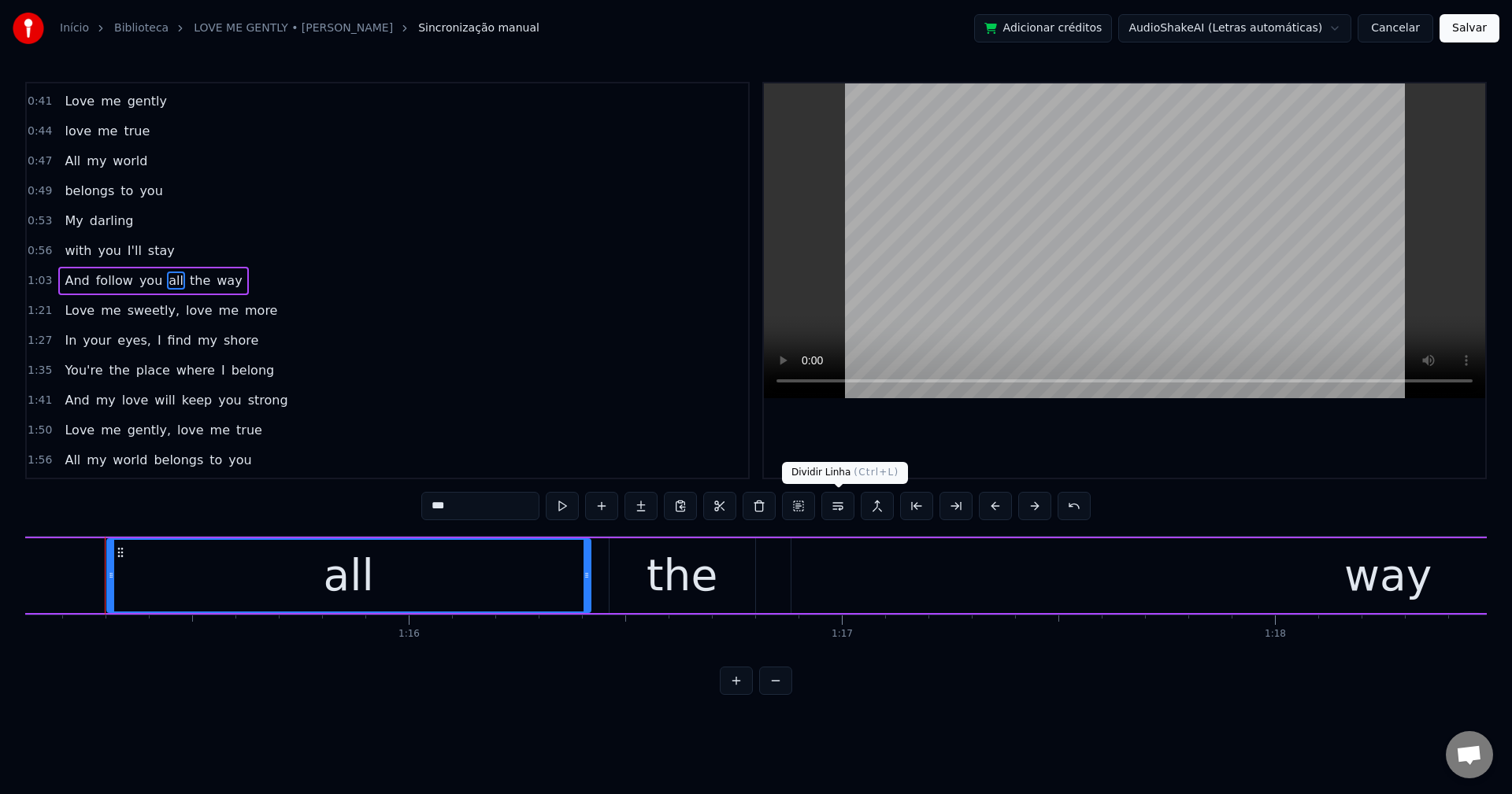
click at [842, 505] on button at bounding box center [838, 506] width 33 height 28
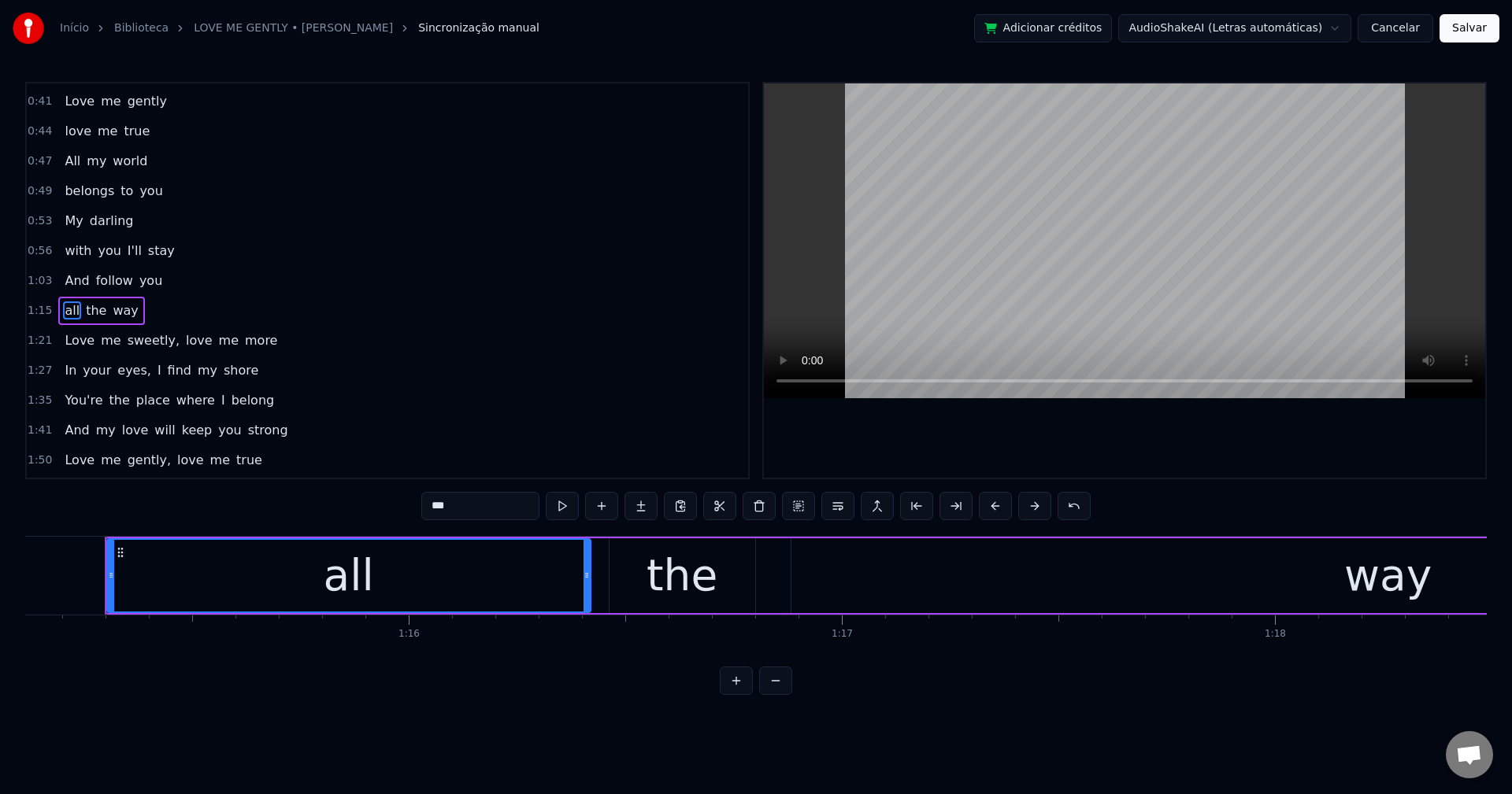
scroll to position [296, 0]
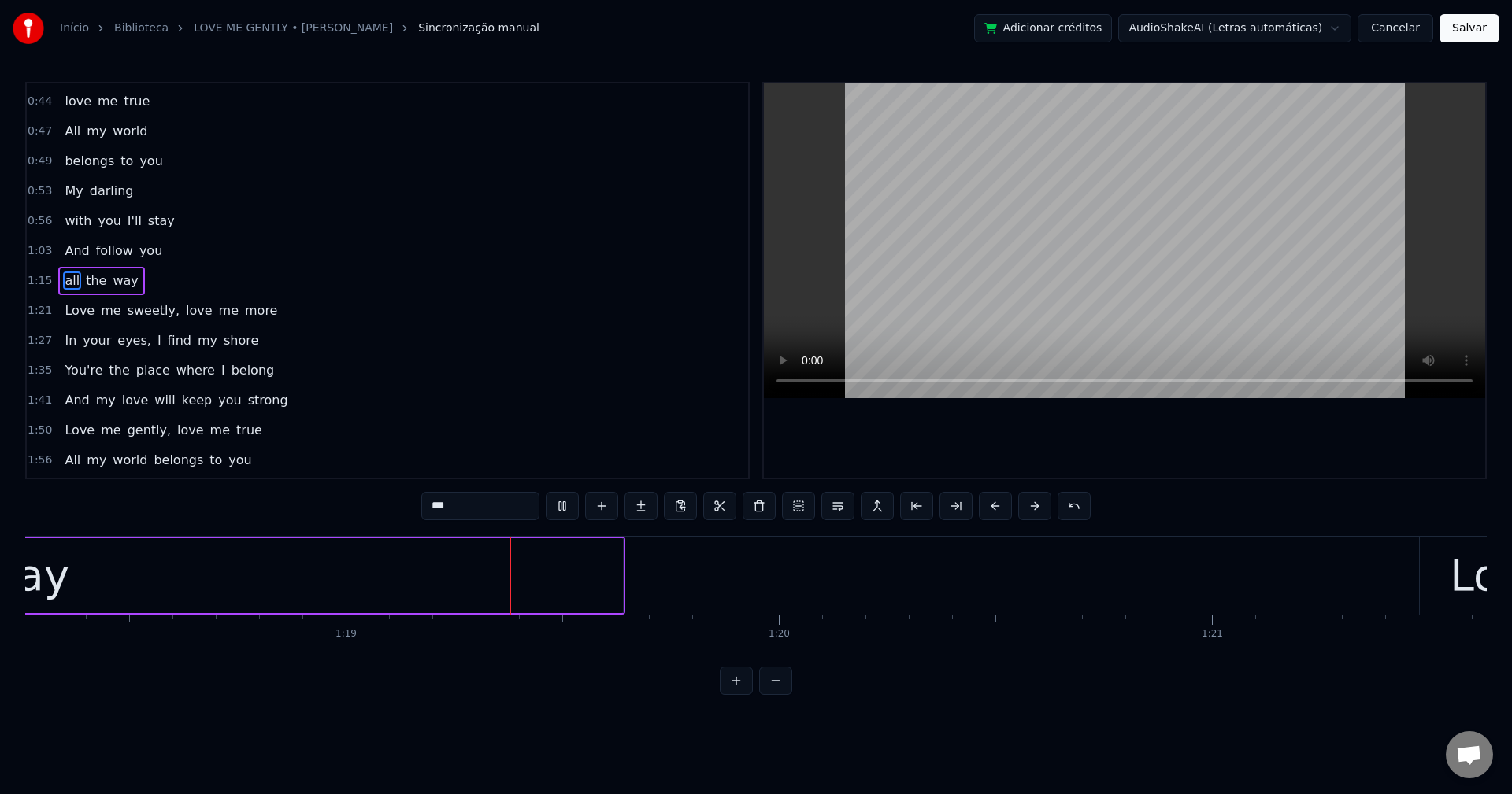
click at [138, 320] on span "sweetly," at bounding box center [153, 310] width 55 height 18
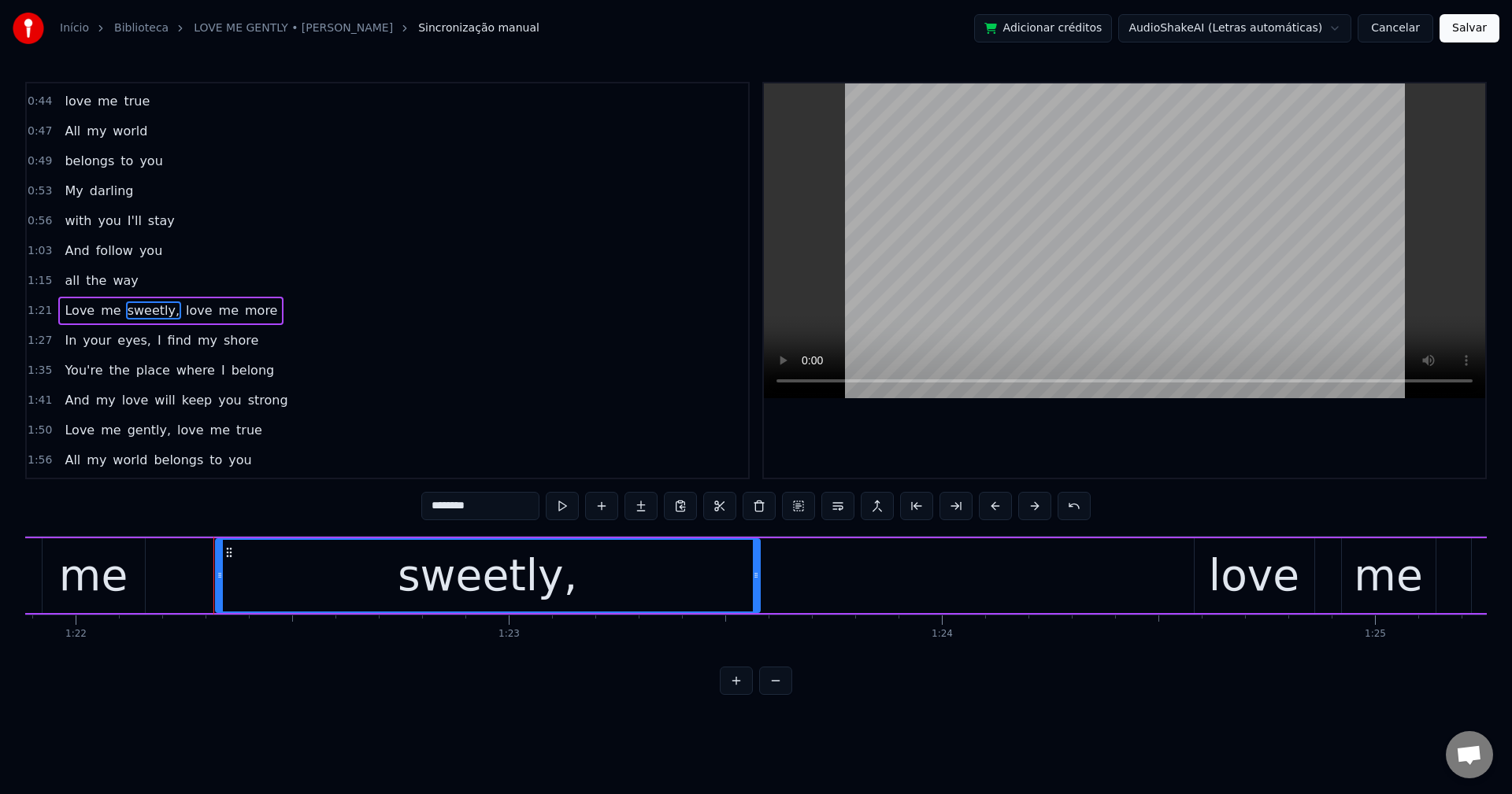
scroll to position [0, 35570]
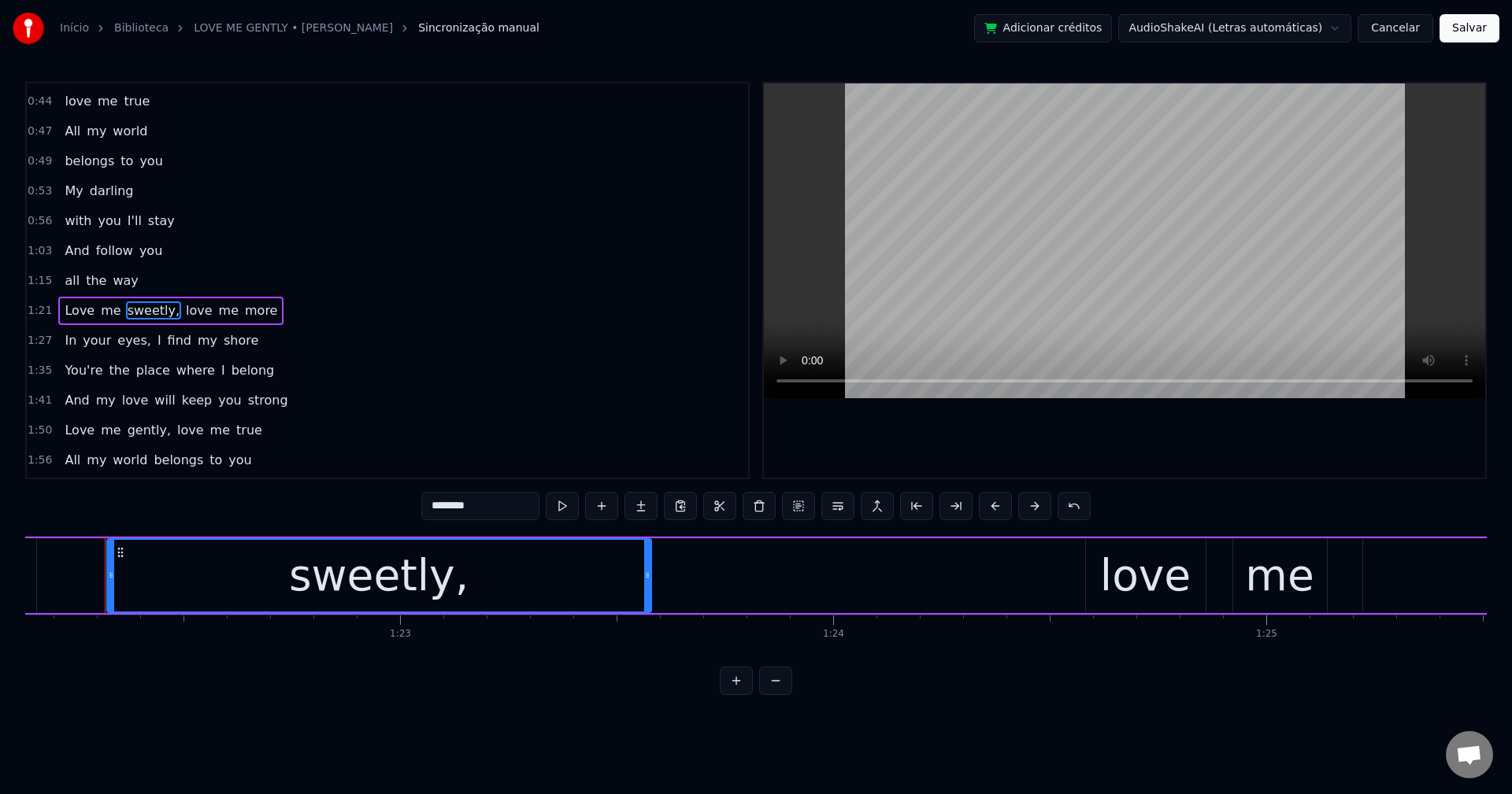
click at [494, 504] on input "********" at bounding box center [480, 506] width 118 height 28
click at [180, 310] on span "love" at bounding box center [195, 310] width 30 height 18
type input "****"
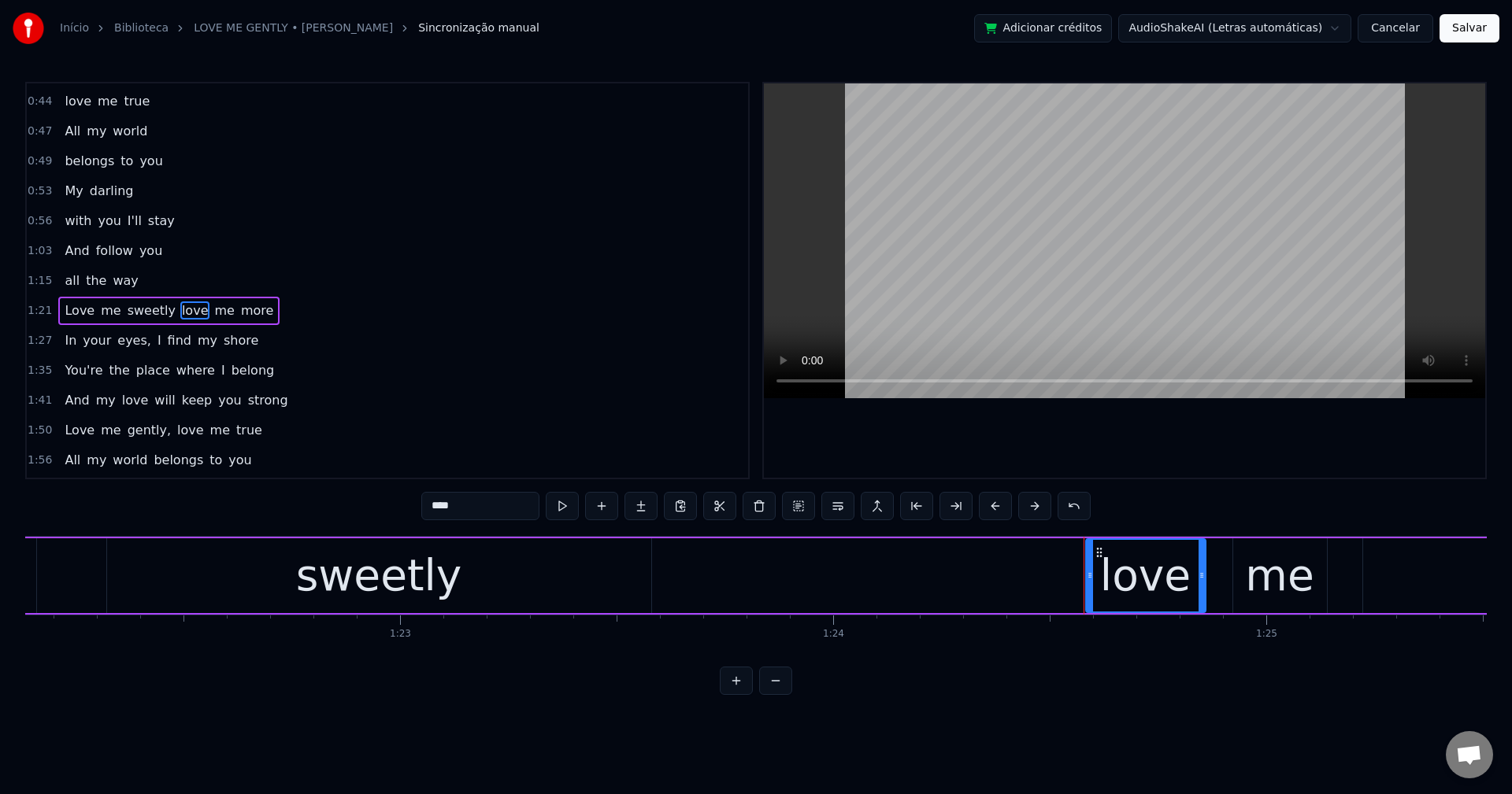
scroll to position [326, 0]
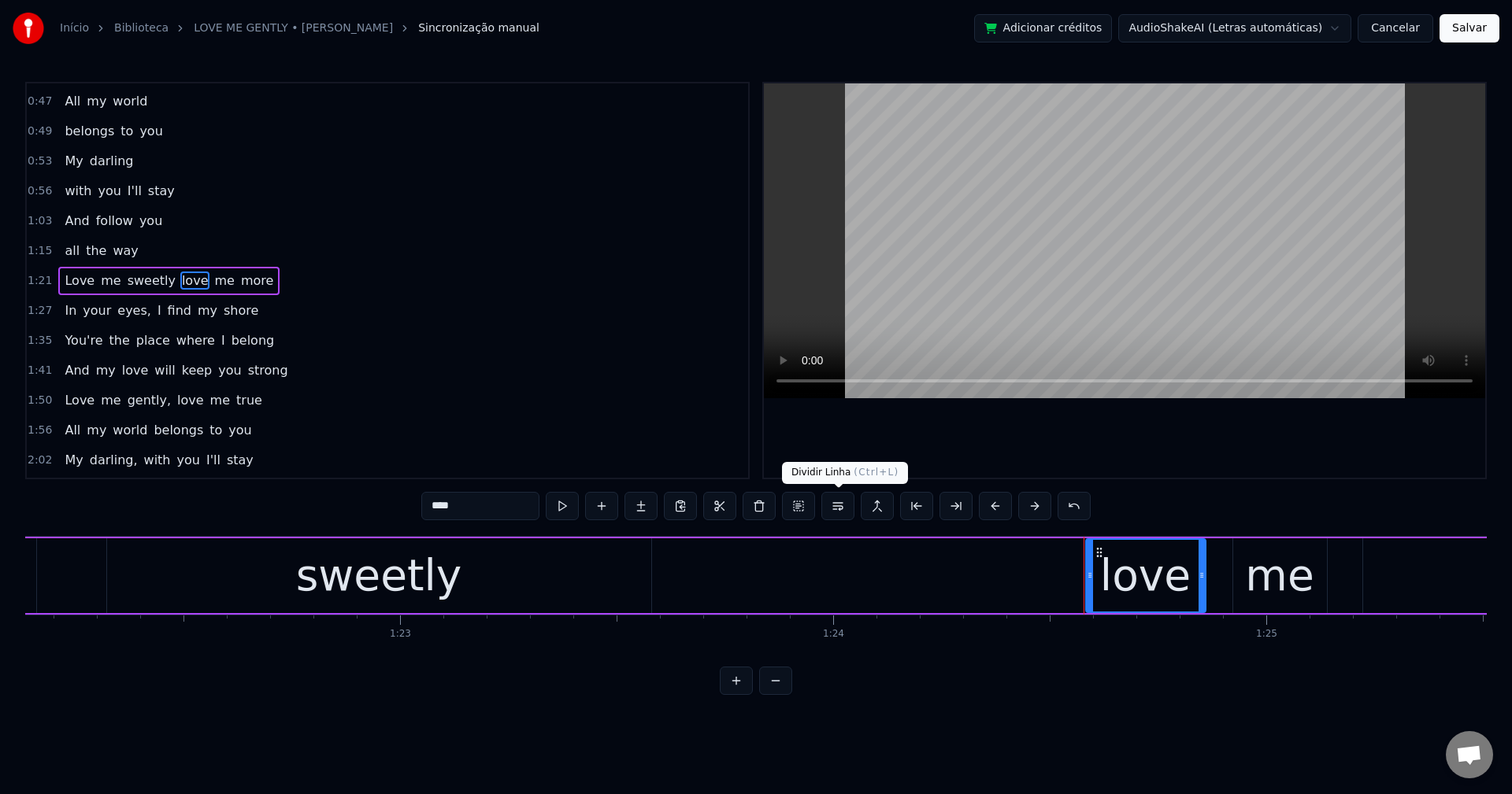
click at [844, 513] on button at bounding box center [838, 506] width 33 height 28
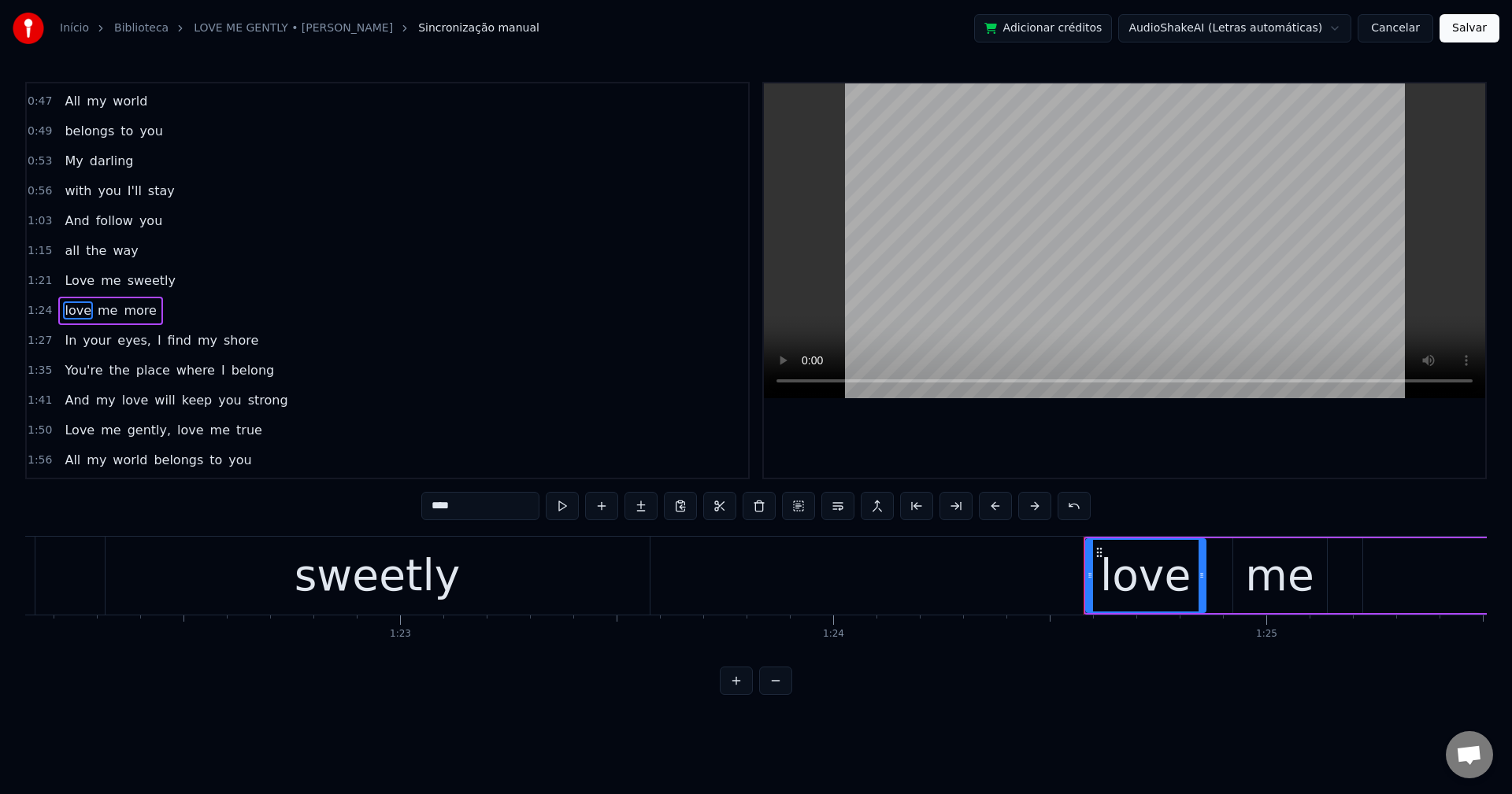
scroll to position [356, 0]
click at [112, 321] on div "In your eyes, I find my shore" at bounding box center [162, 311] width 206 height 28
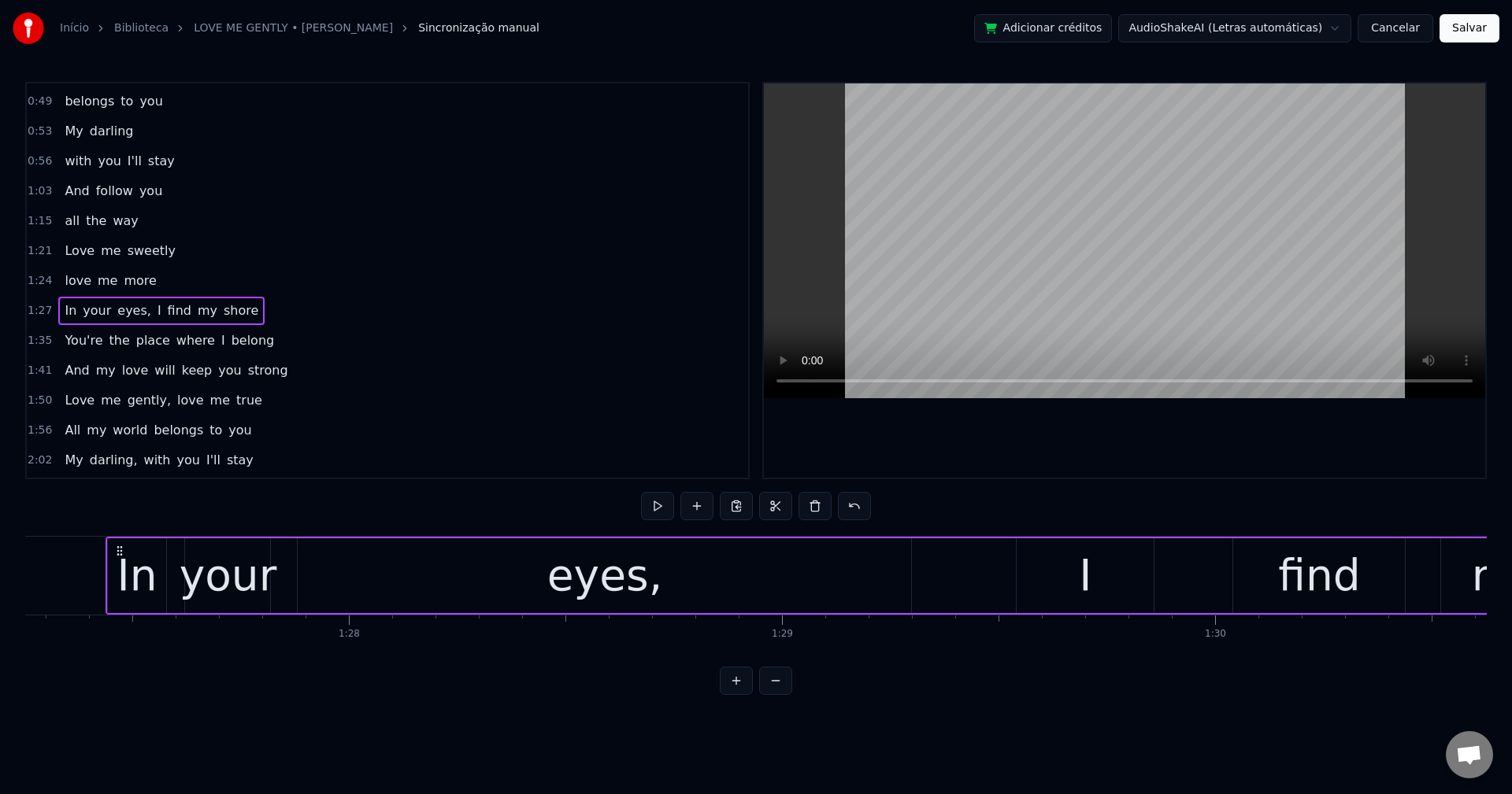
scroll to position [0, 37787]
drag, startPoint x: 115, startPoint y: 310, endPoint x: 204, endPoint y: 349, distance: 97.2
click at [115, 310] on span "eyes," at bounding box center [134, 310] width 37 height 18
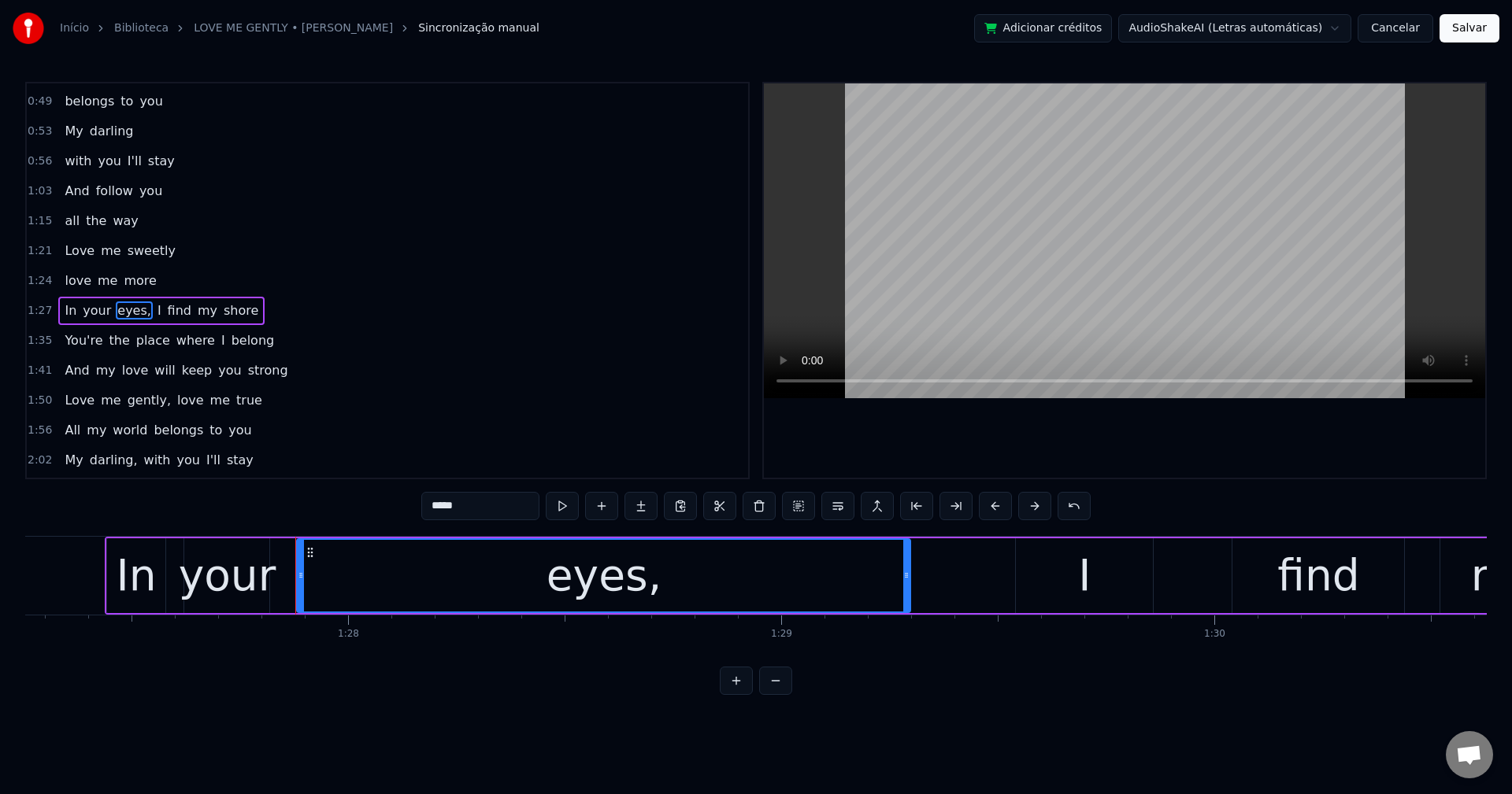
scroll to position [385, 0]
click at [475, 501] on input "*****" at bounding box center [480, 506] width 118 height 28
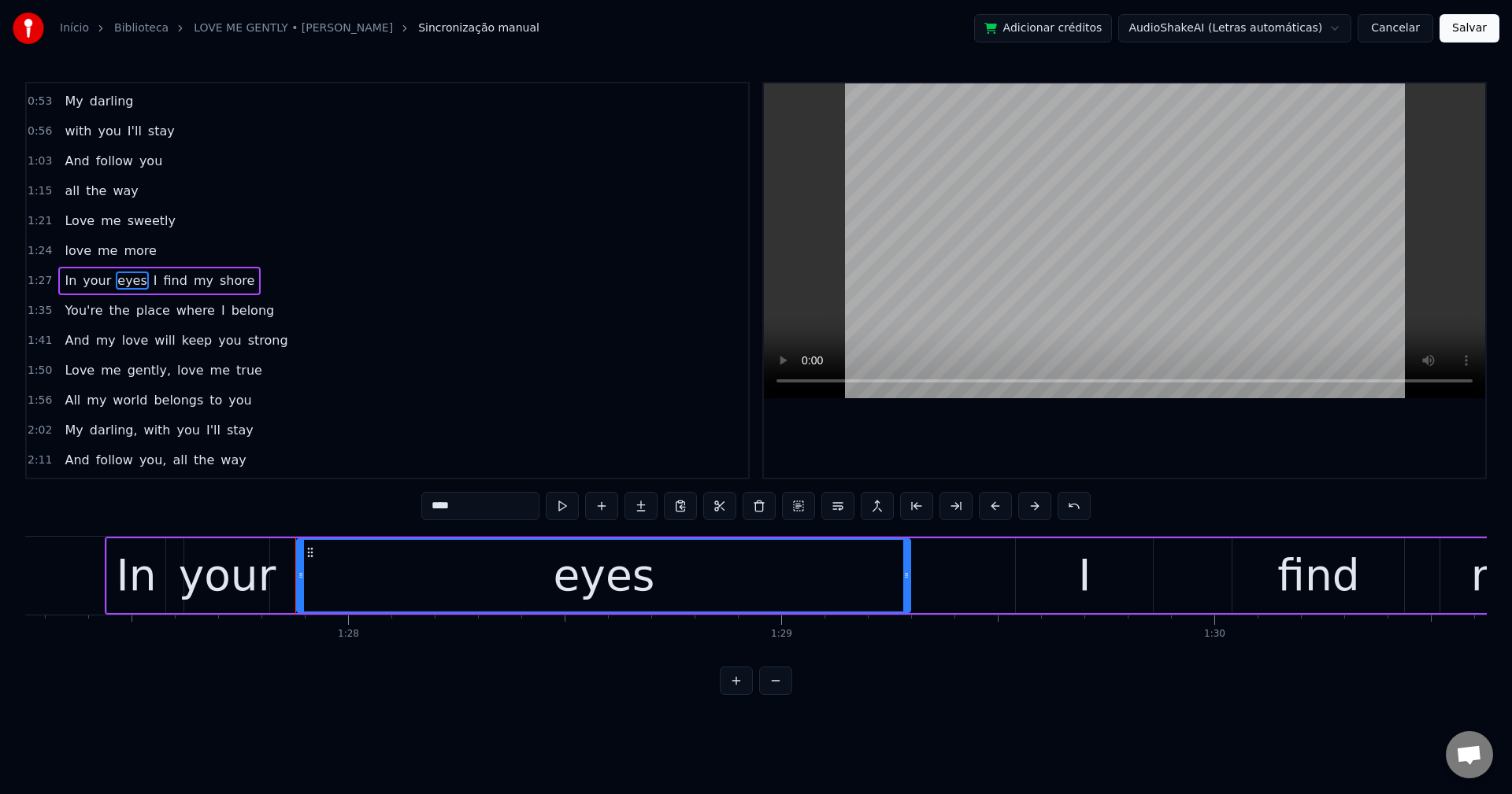
click at [152, 278] on span "I" at bounding box center [156, 280] width 7 height 18
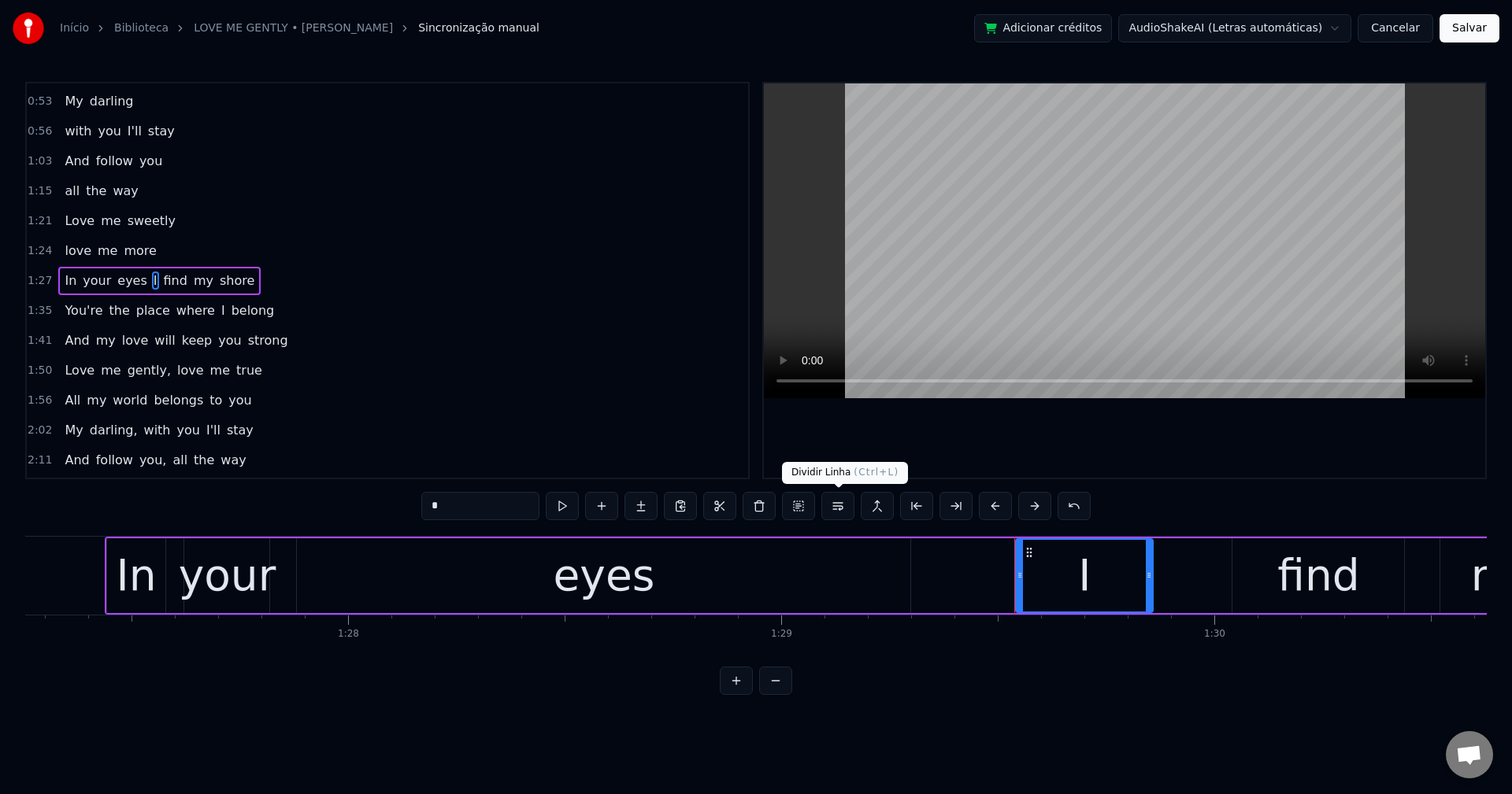
click at [830, 510] on button at bounding box center [838, 506] width 33 height 28
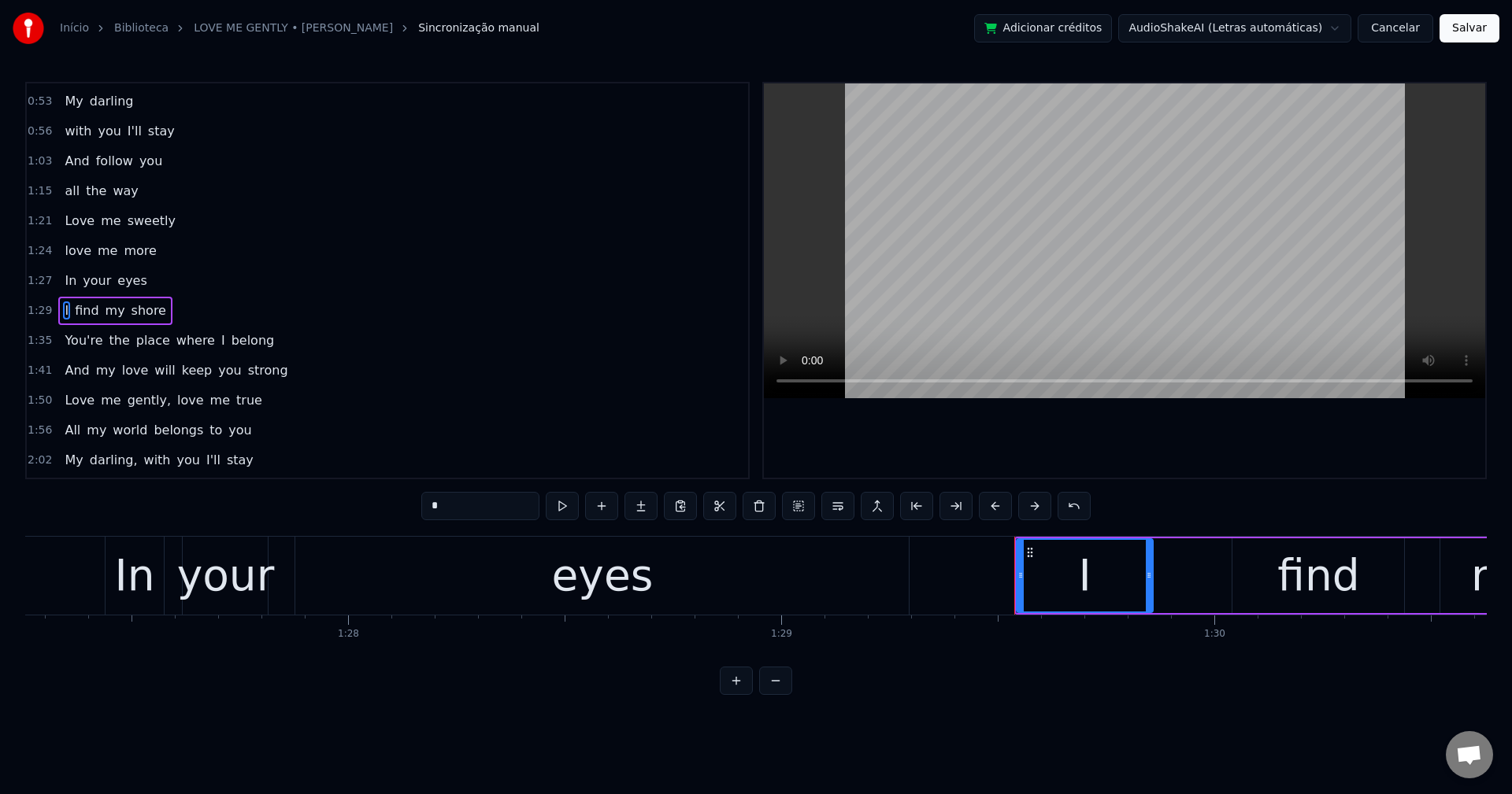
scroll to position [416, 0]
click at [135, 308] on span "place" at bounding box center [153, 310] width 37 height 18
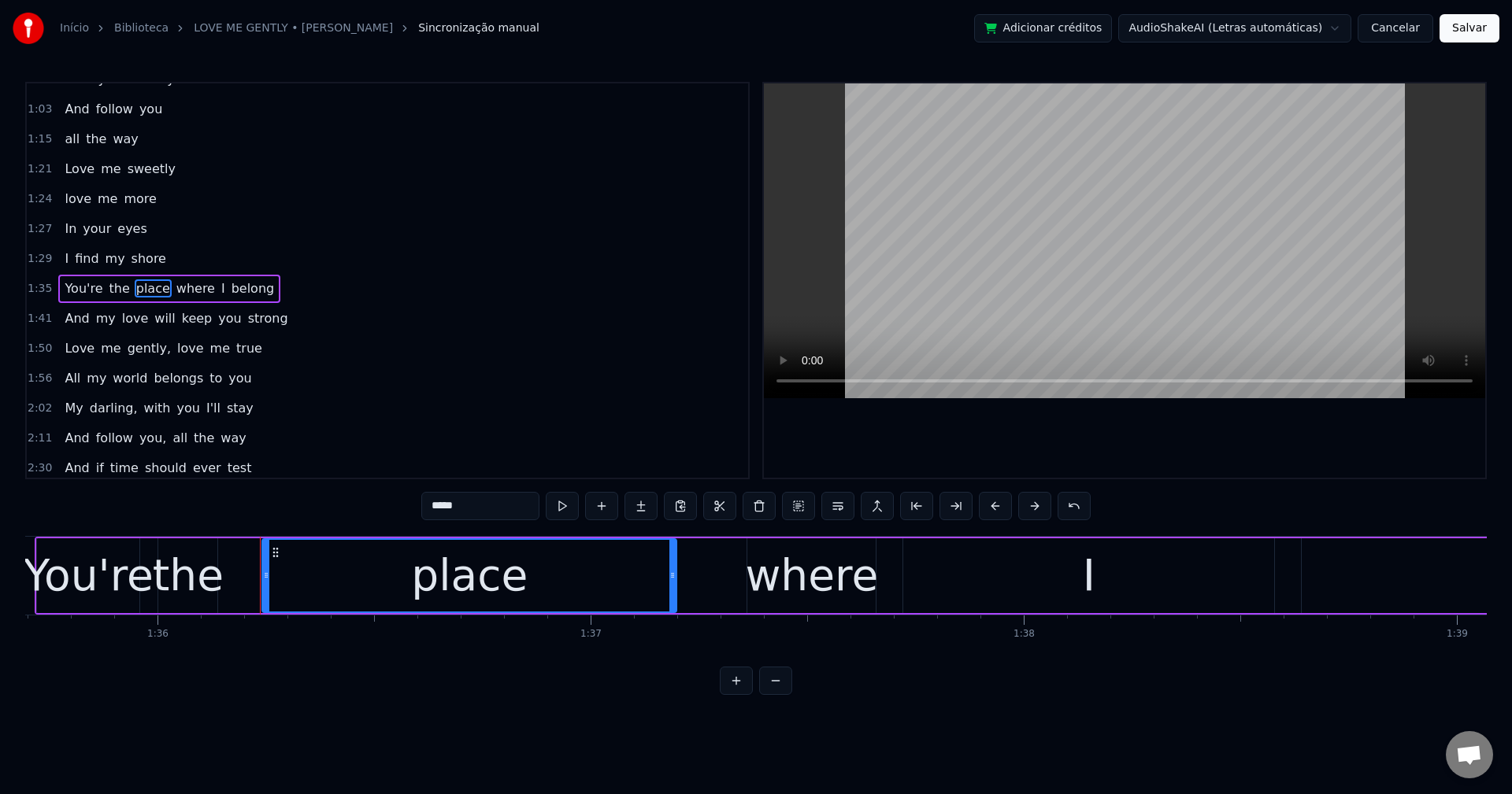
scroll to position [0, 41598]
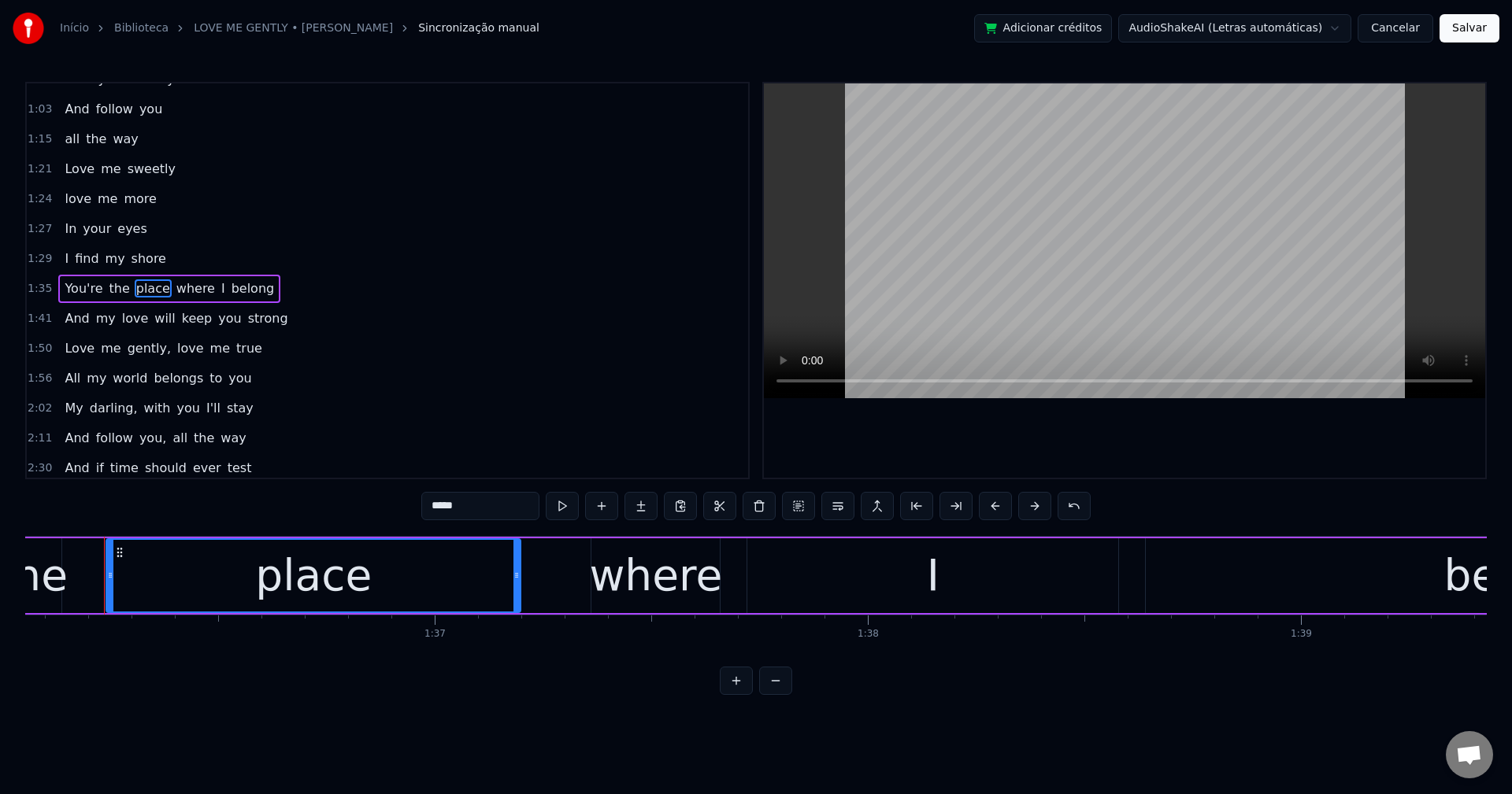
click at [175, 287] on span "where" at bounding box center [196, 288] width 42 height 18
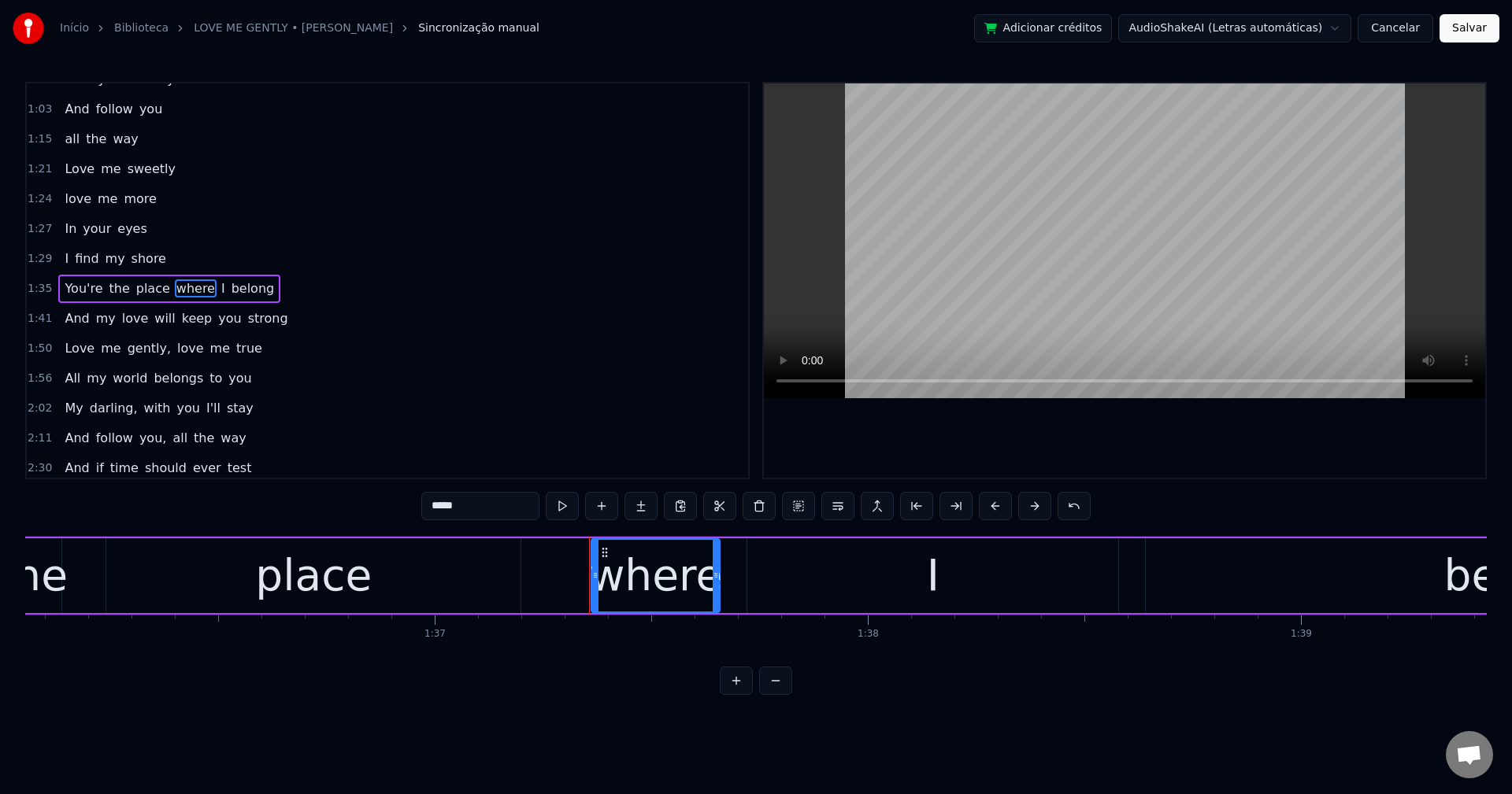
scroll to position [445, 0]
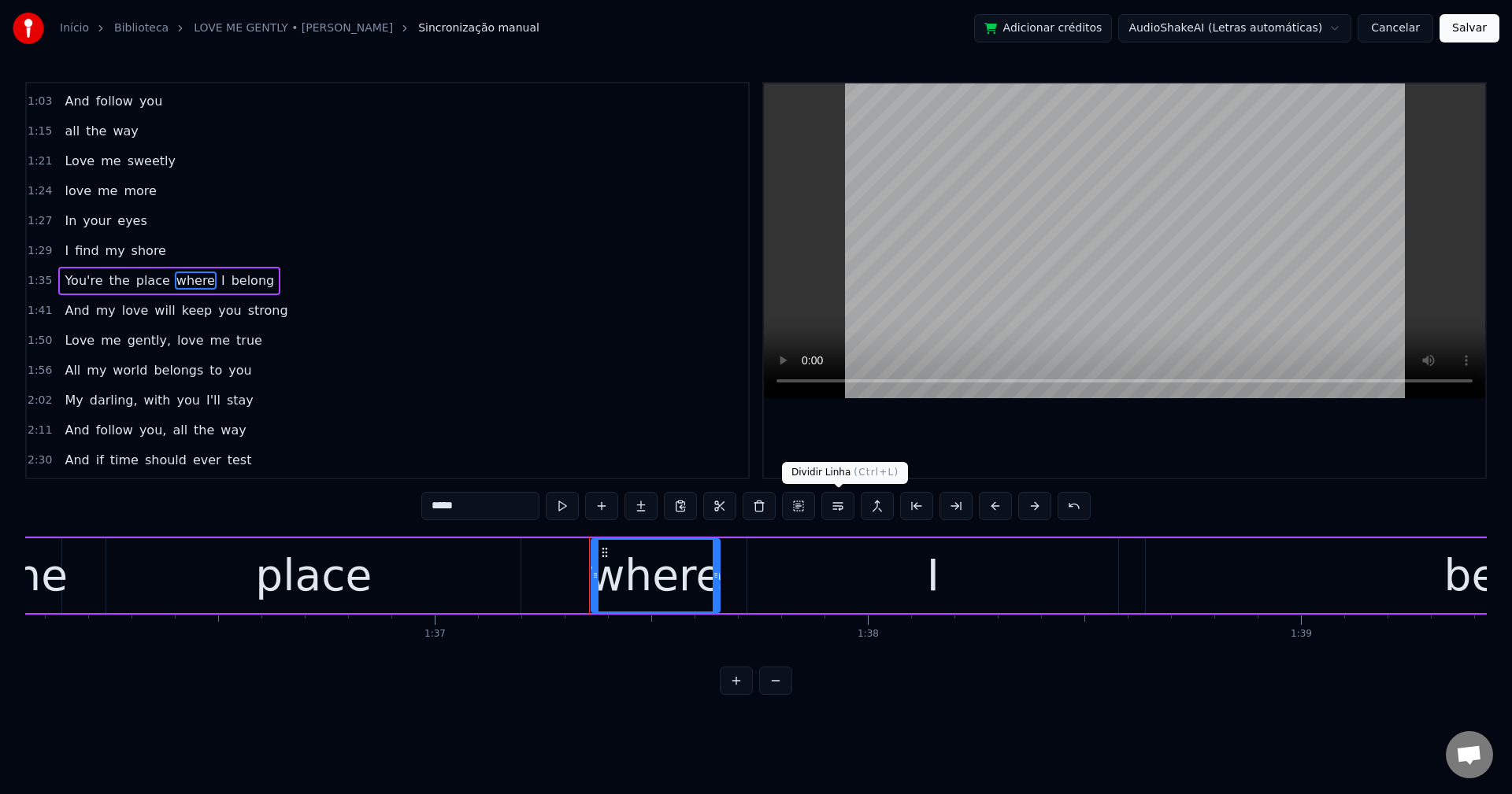
click at [837, 504] on button at bounding box center [838, 506] width 33 height 28
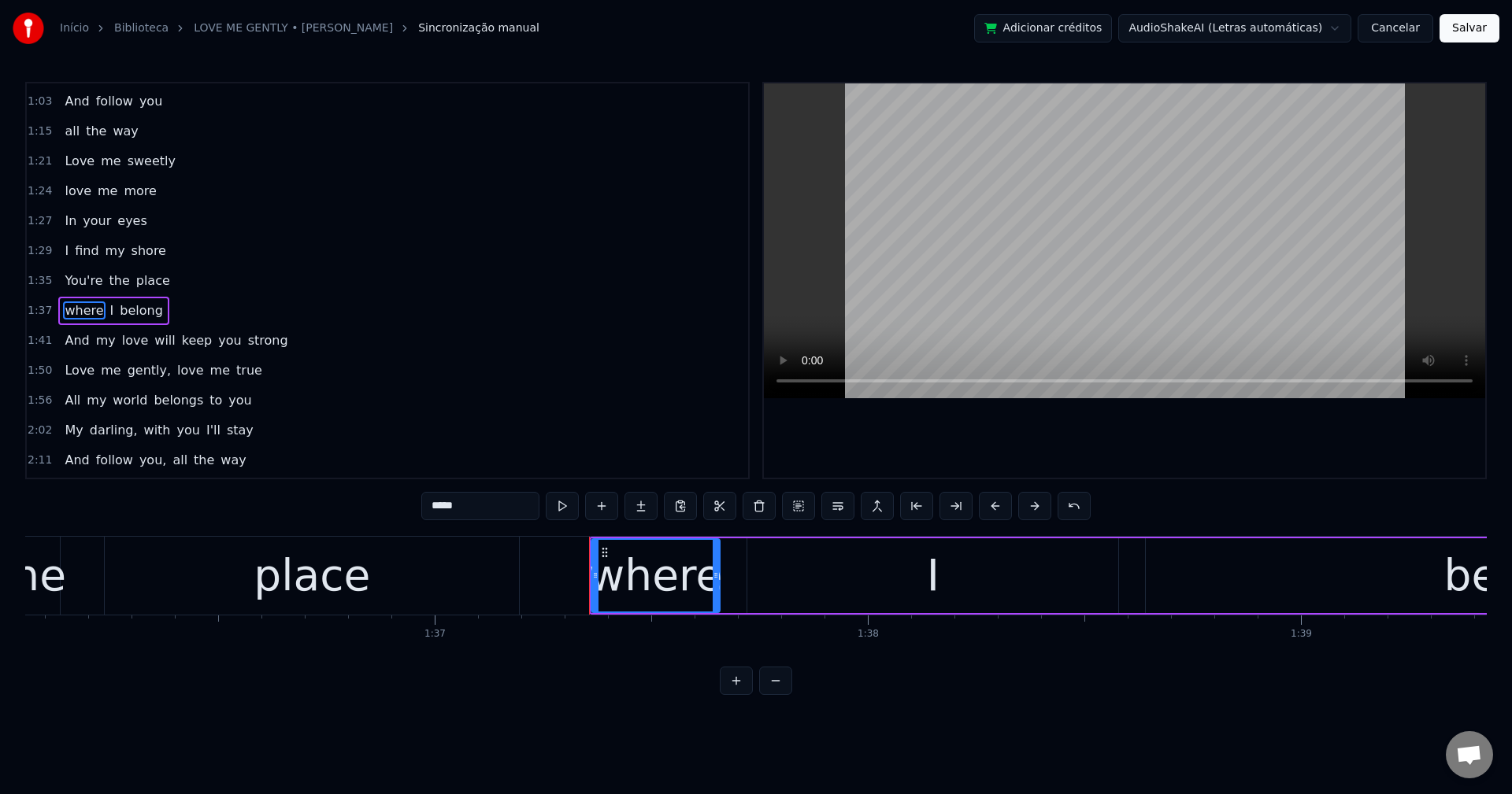
scroll to position [475, 0]
click at [159, 314] on span "will" at bounding box center [164, 310] width 24 height 18
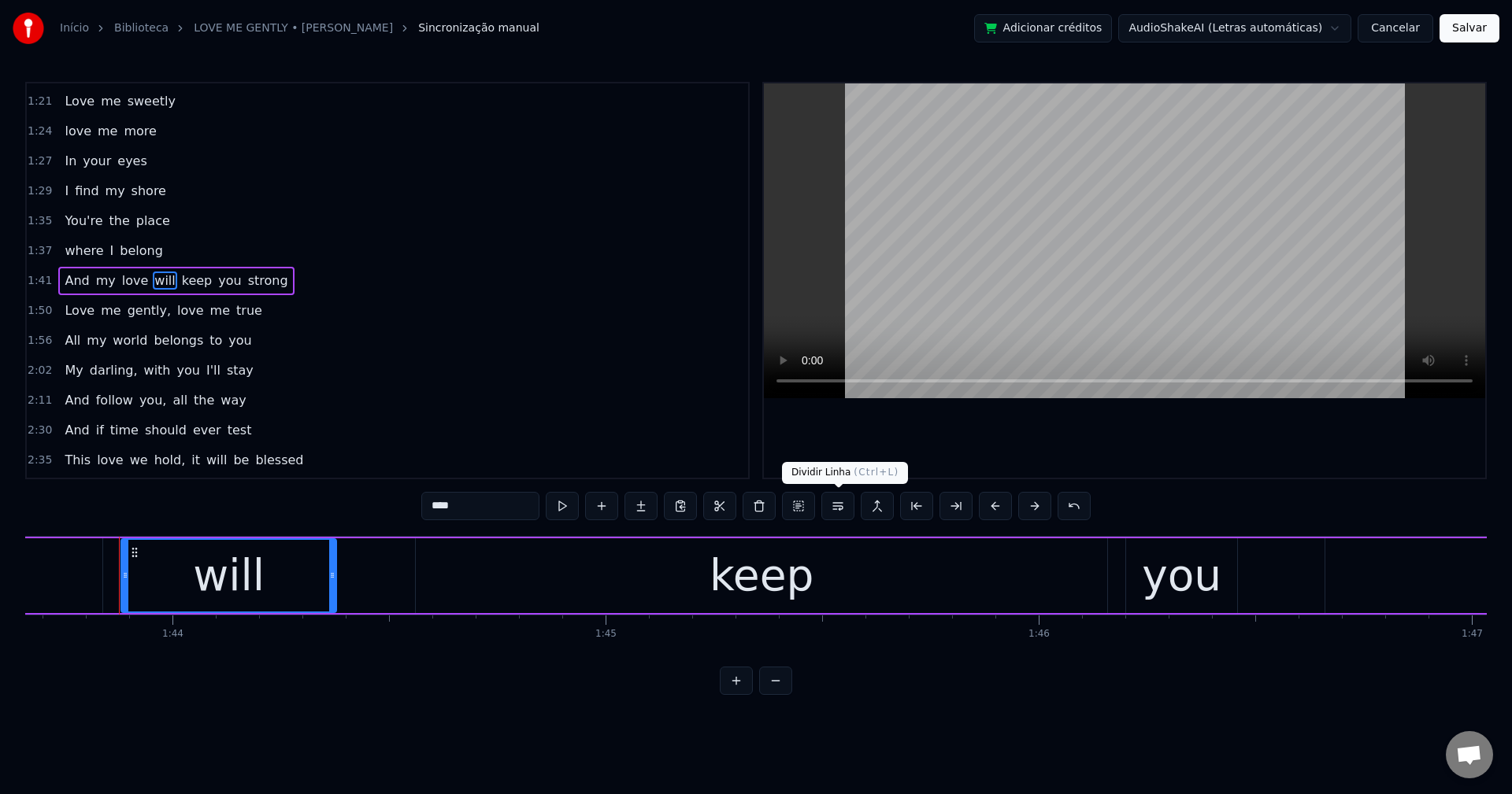
scroll to position [0, 44906]
click at [838, 505] on button at bounding box center [838, 506] width 33 height 28
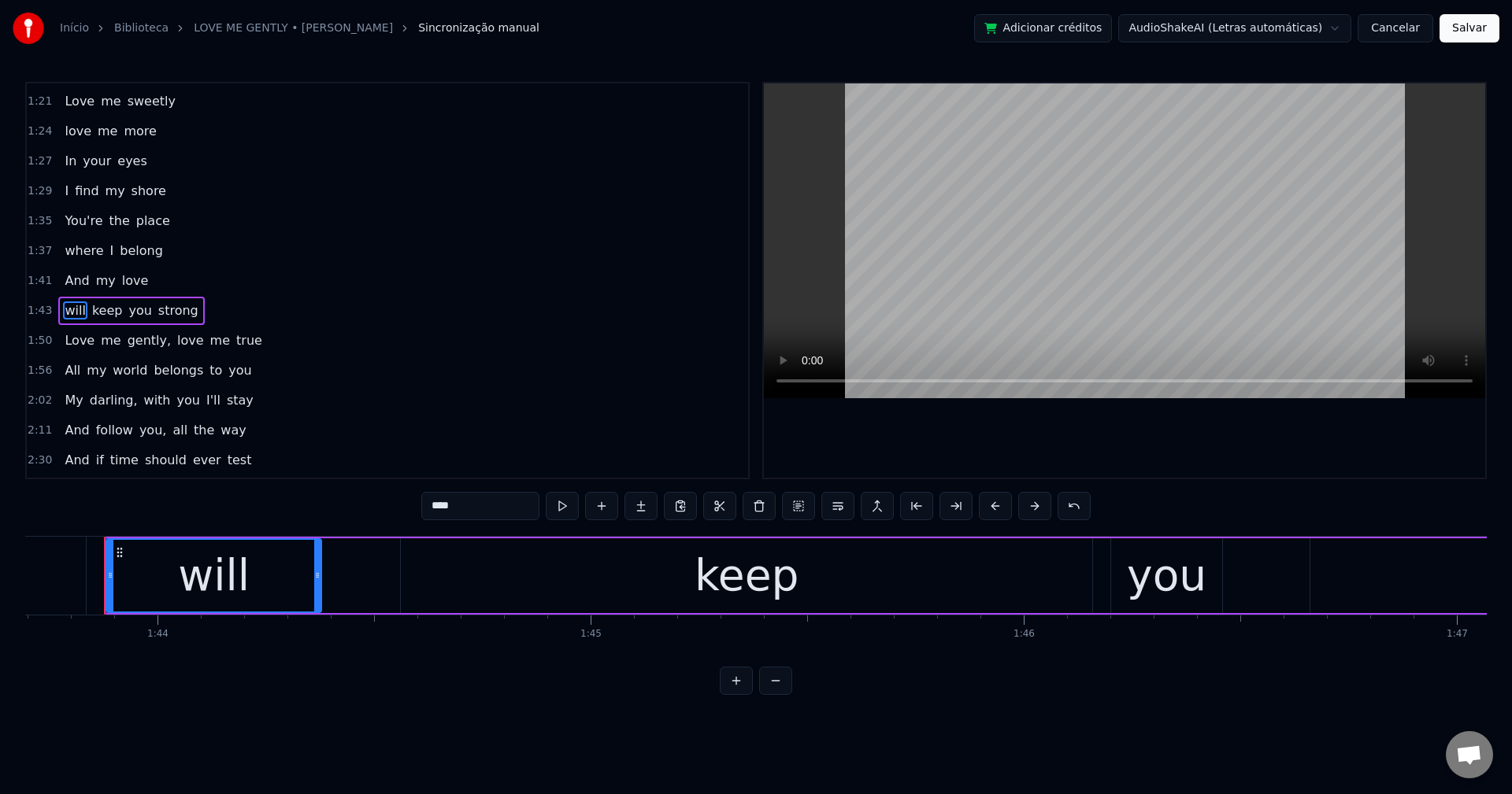
scroll to position [535, 0]
click at [128, 313] on span "gently," at bounding box center [149, 310] width 46 height 18
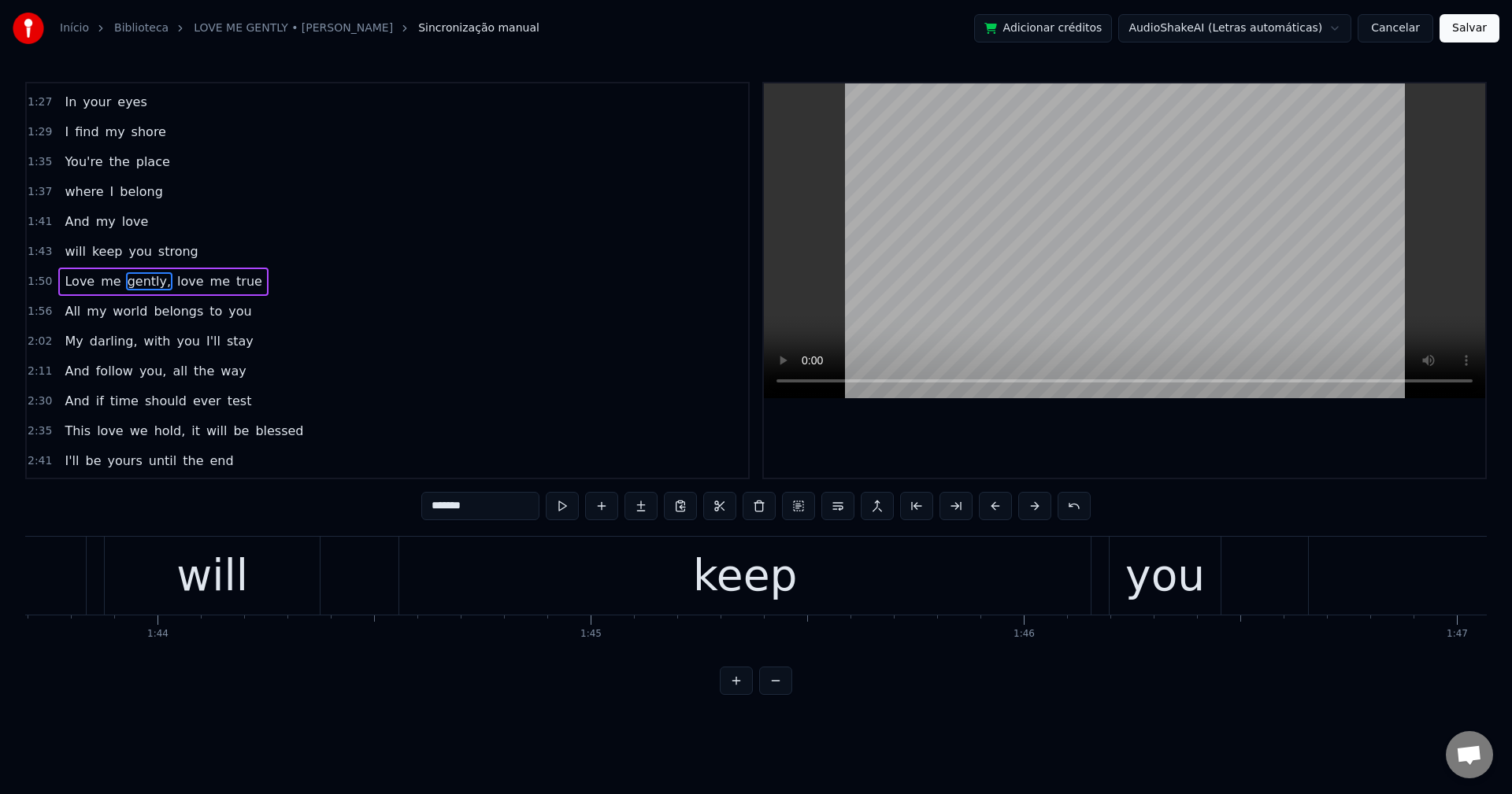
scroll to position [565, 0]
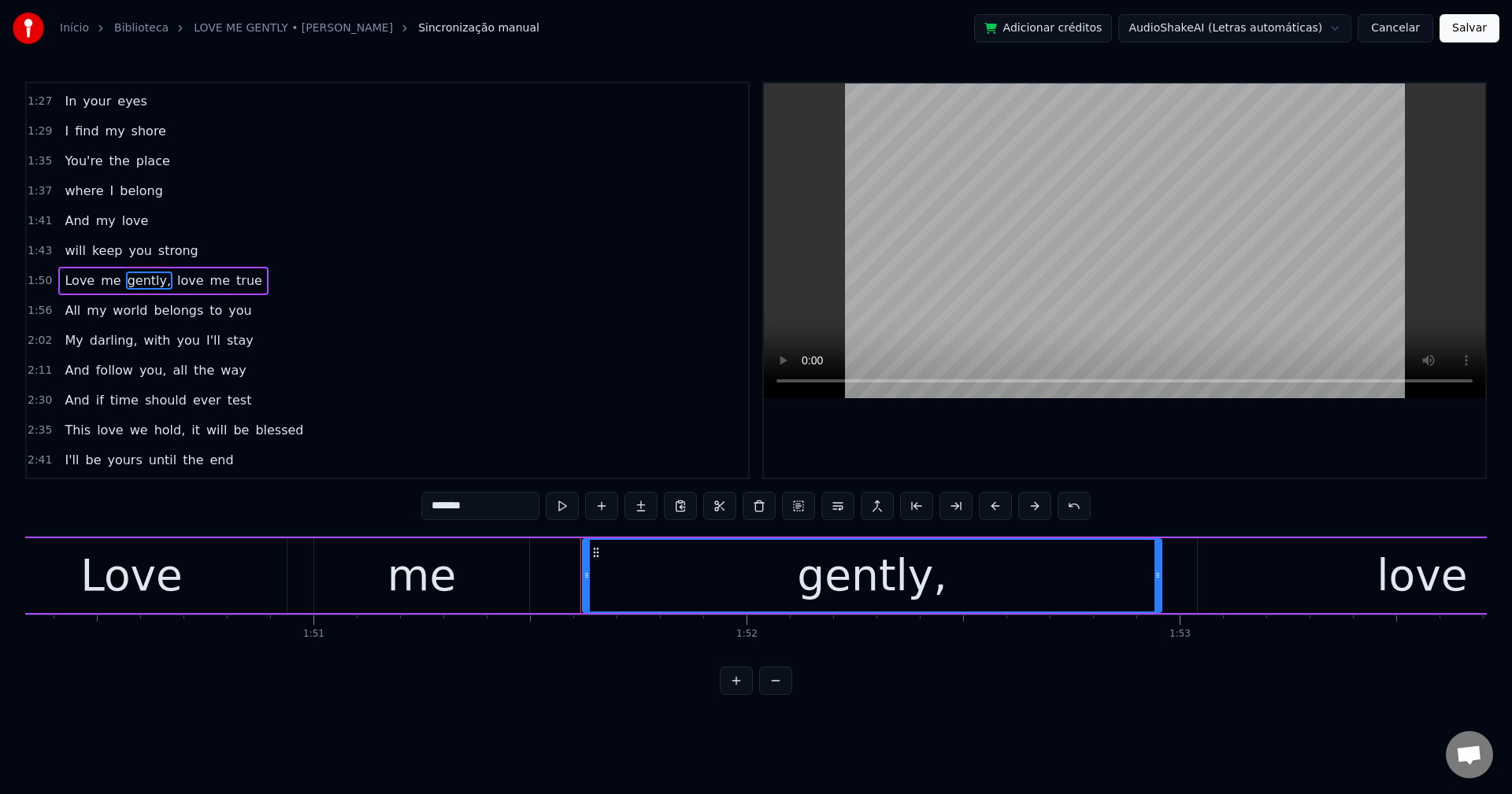
click at [476, 496] on input "*******" at bounding box center [480, 506] width 118 height 28
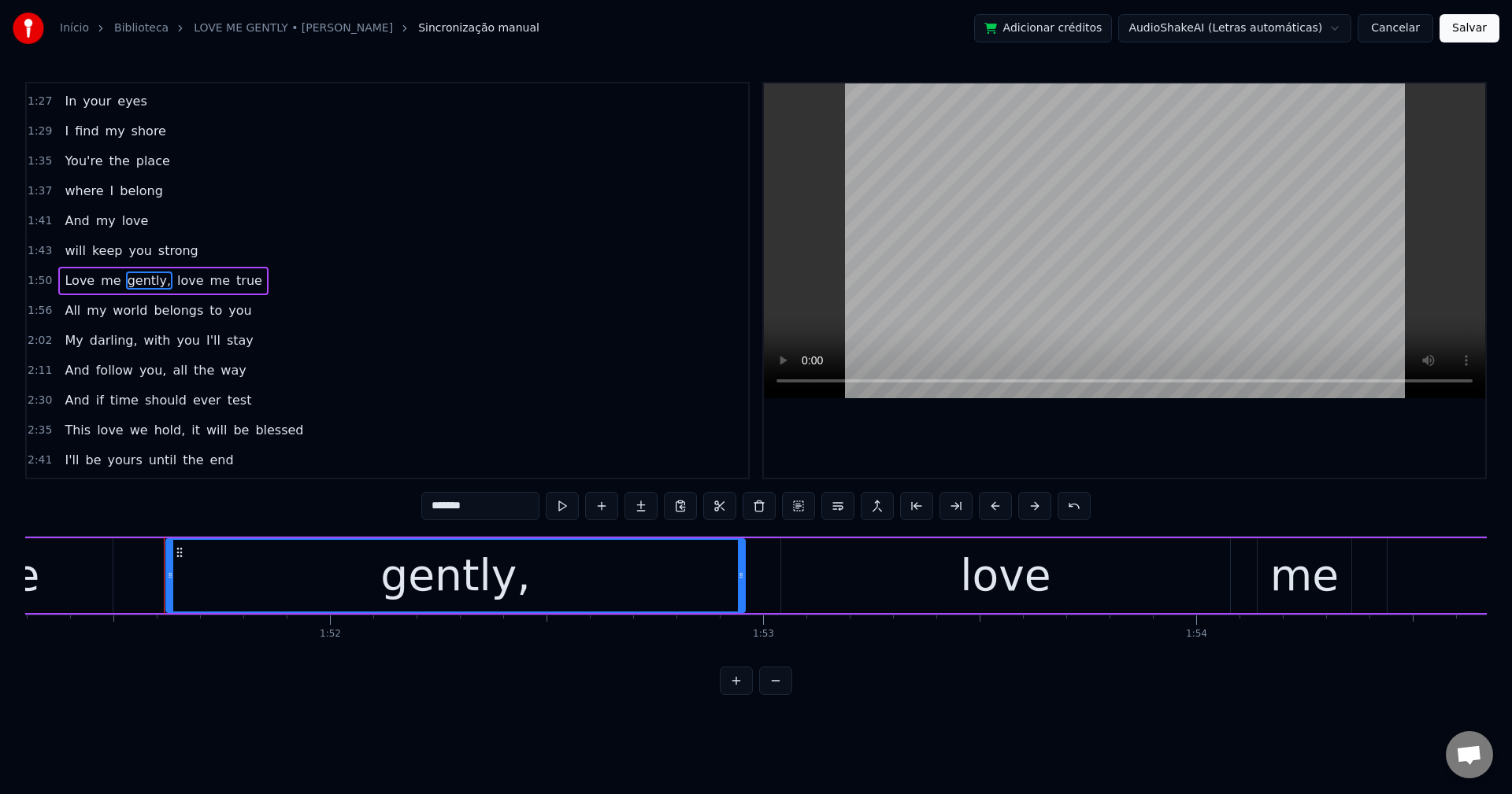
scroll to position [0, 48259]
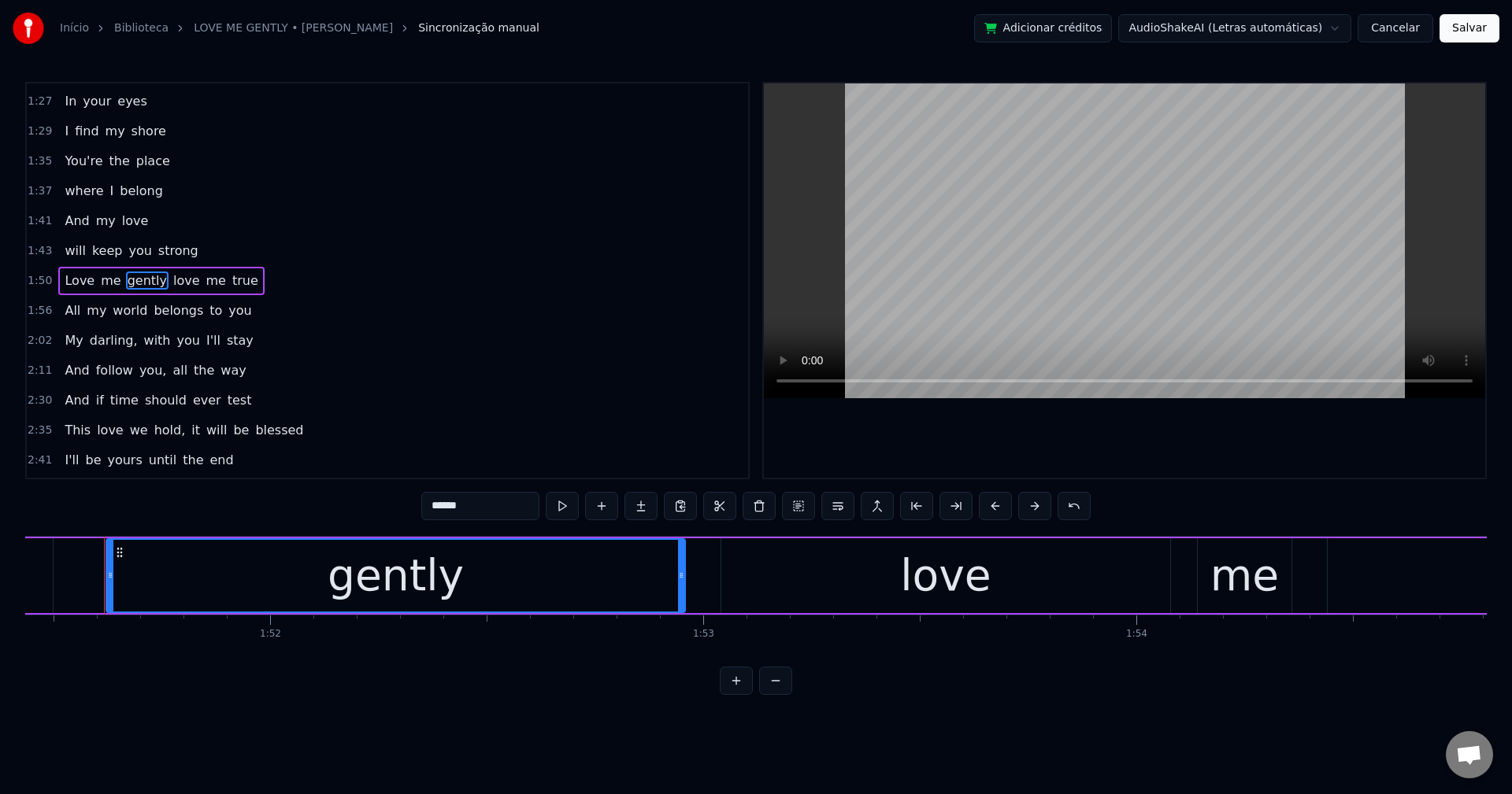
click at [171, 282] on span "love" at bounding box center [186, 280] width 30 height 18
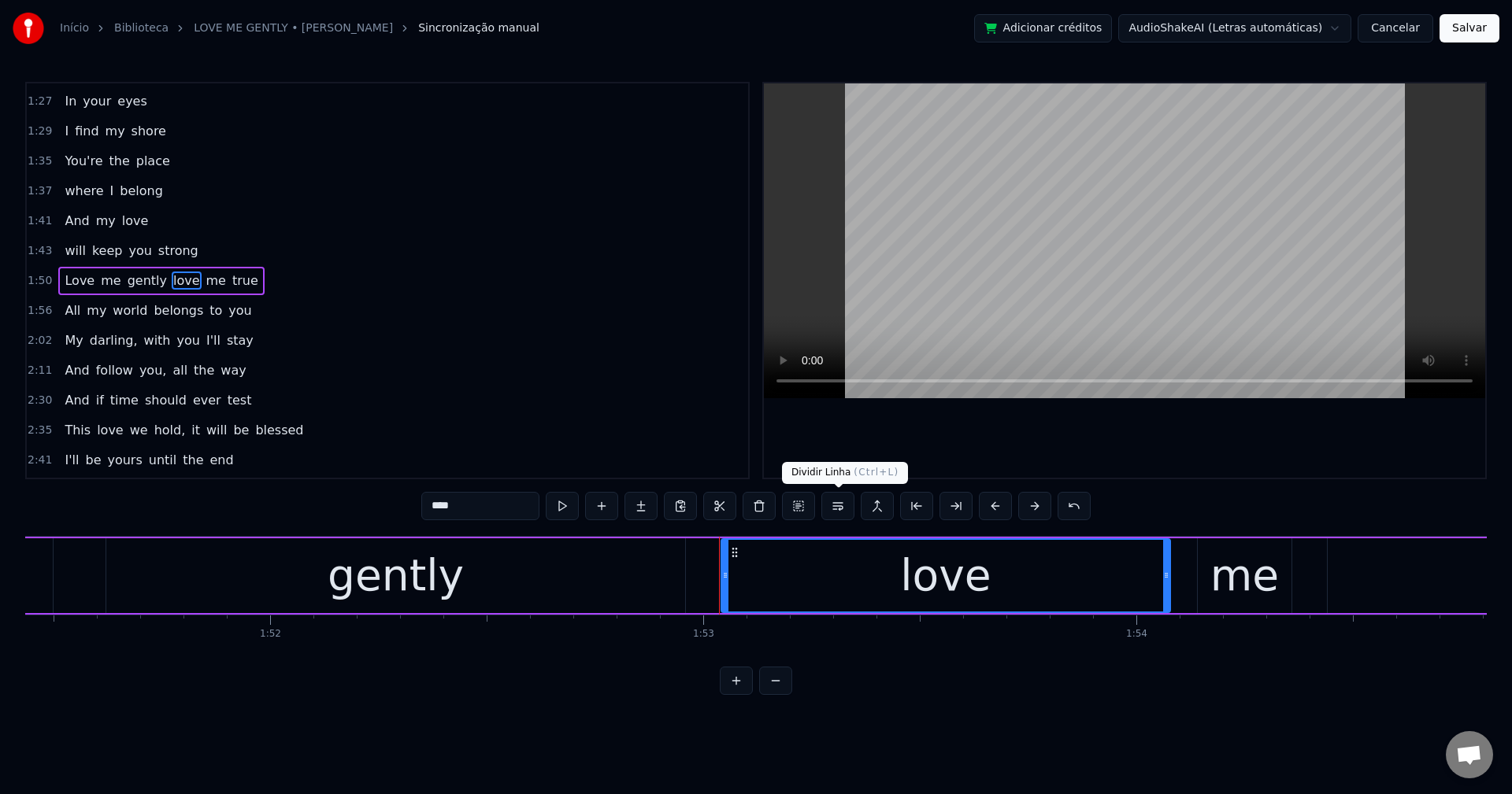
click at [836, 508] on button at bounding box center [838, 506] width 33 height 28
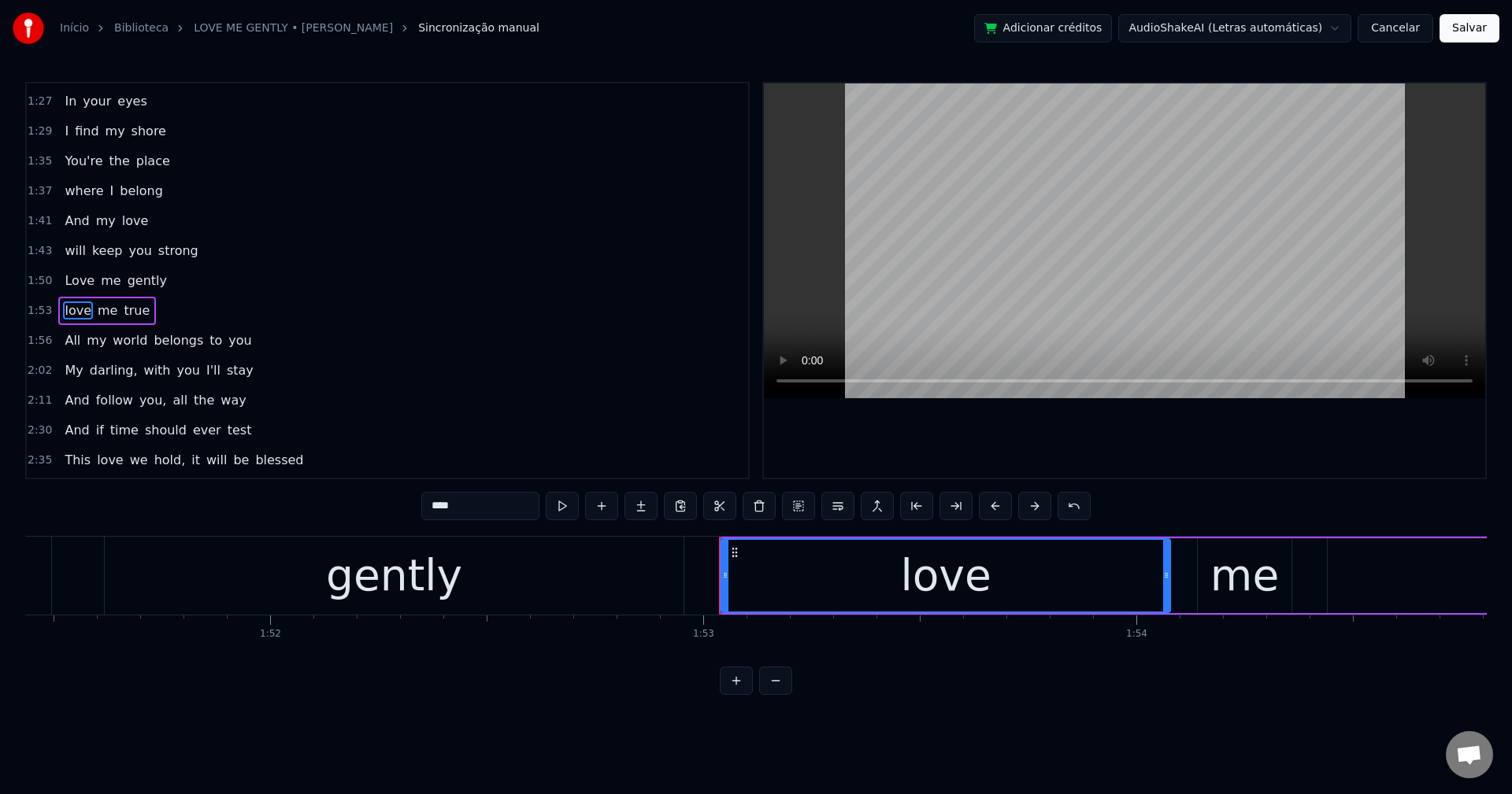
scroll to position [595, 0]
click at [152, 314] on span "belongs" at bounding box center [178, 310] width 52 height 18
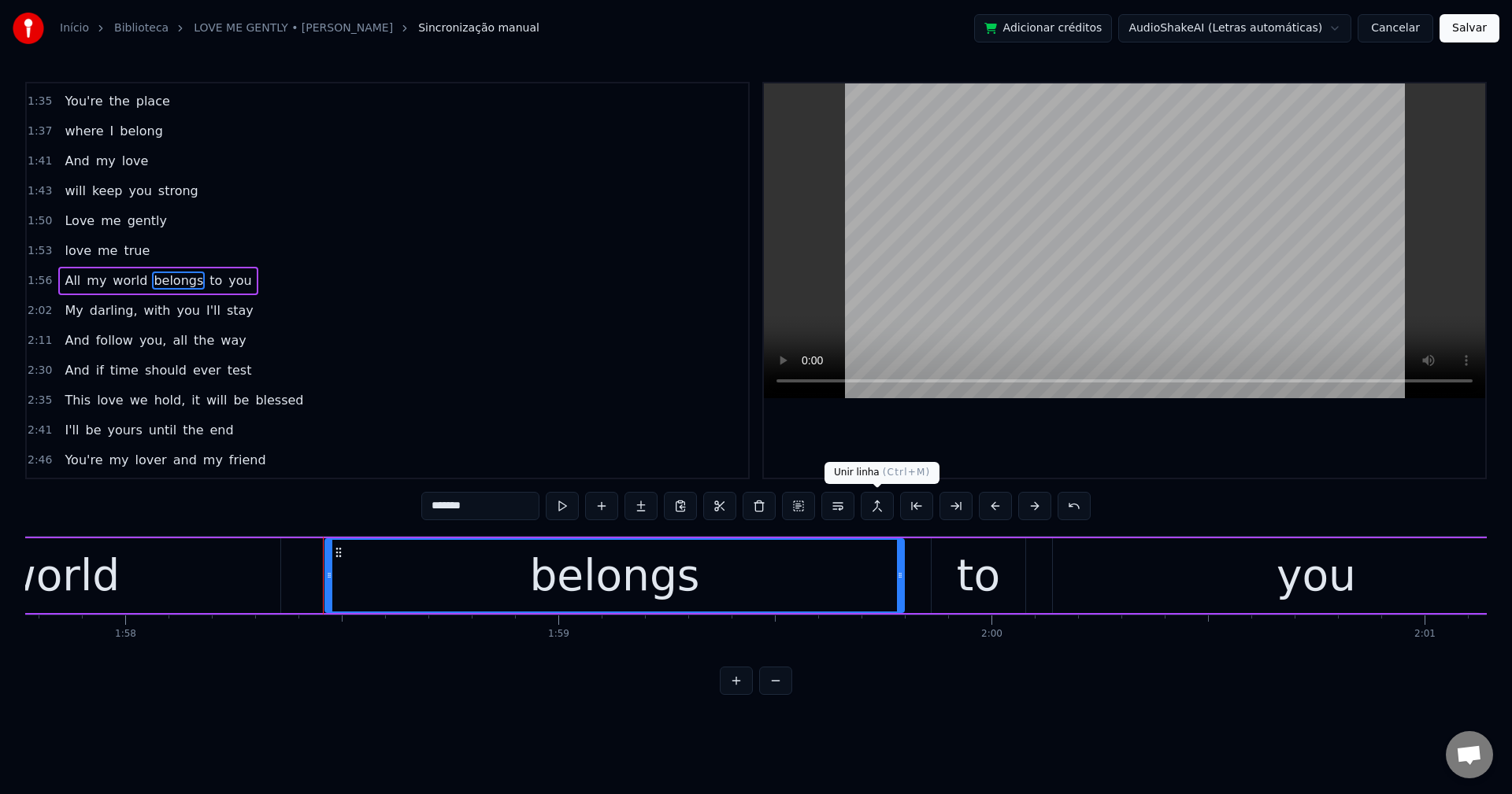
scroll to position [0, 51220]
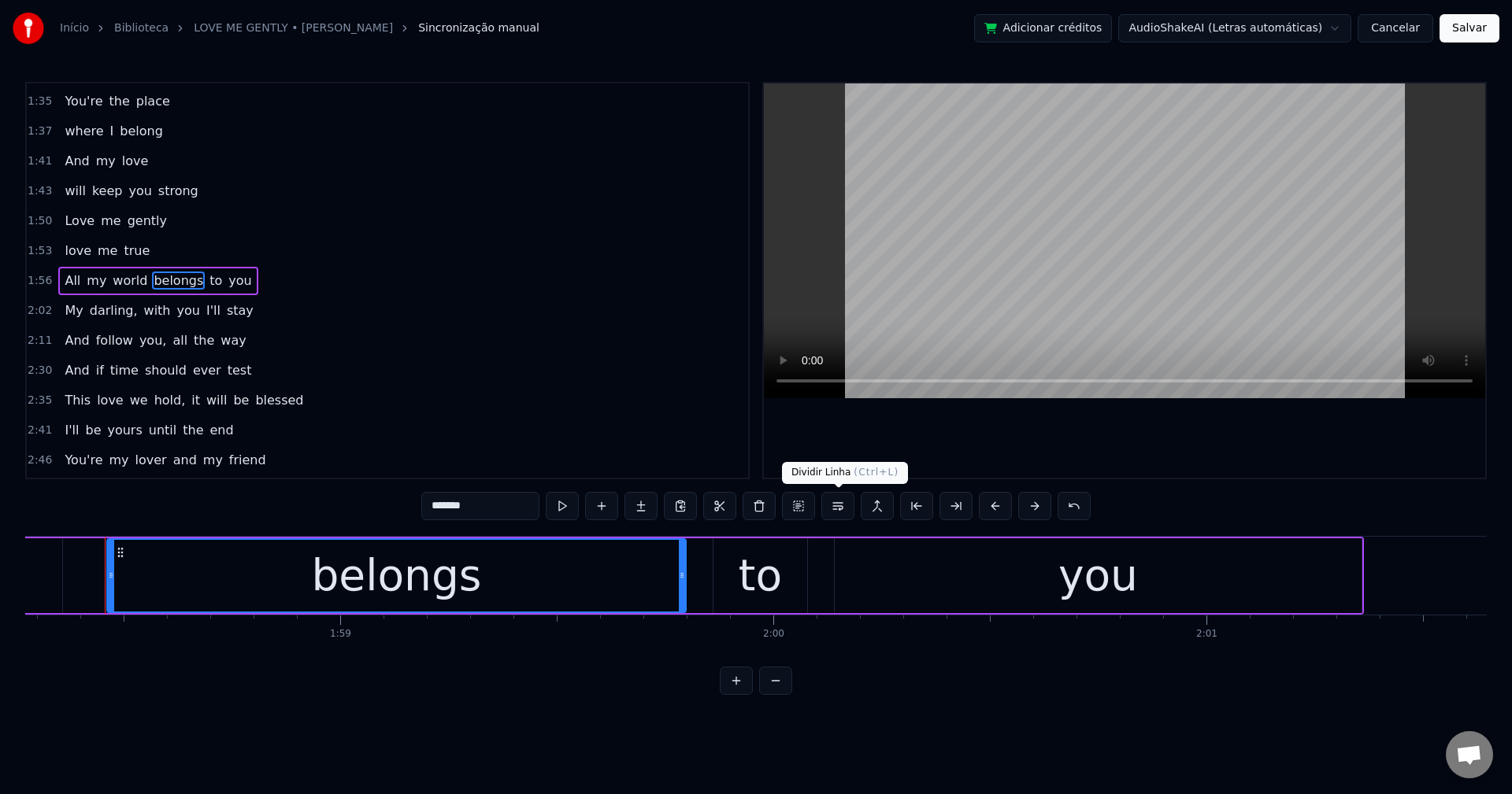
click at [845, 507] on button at bounding box center [838, 506] width 33 height 28
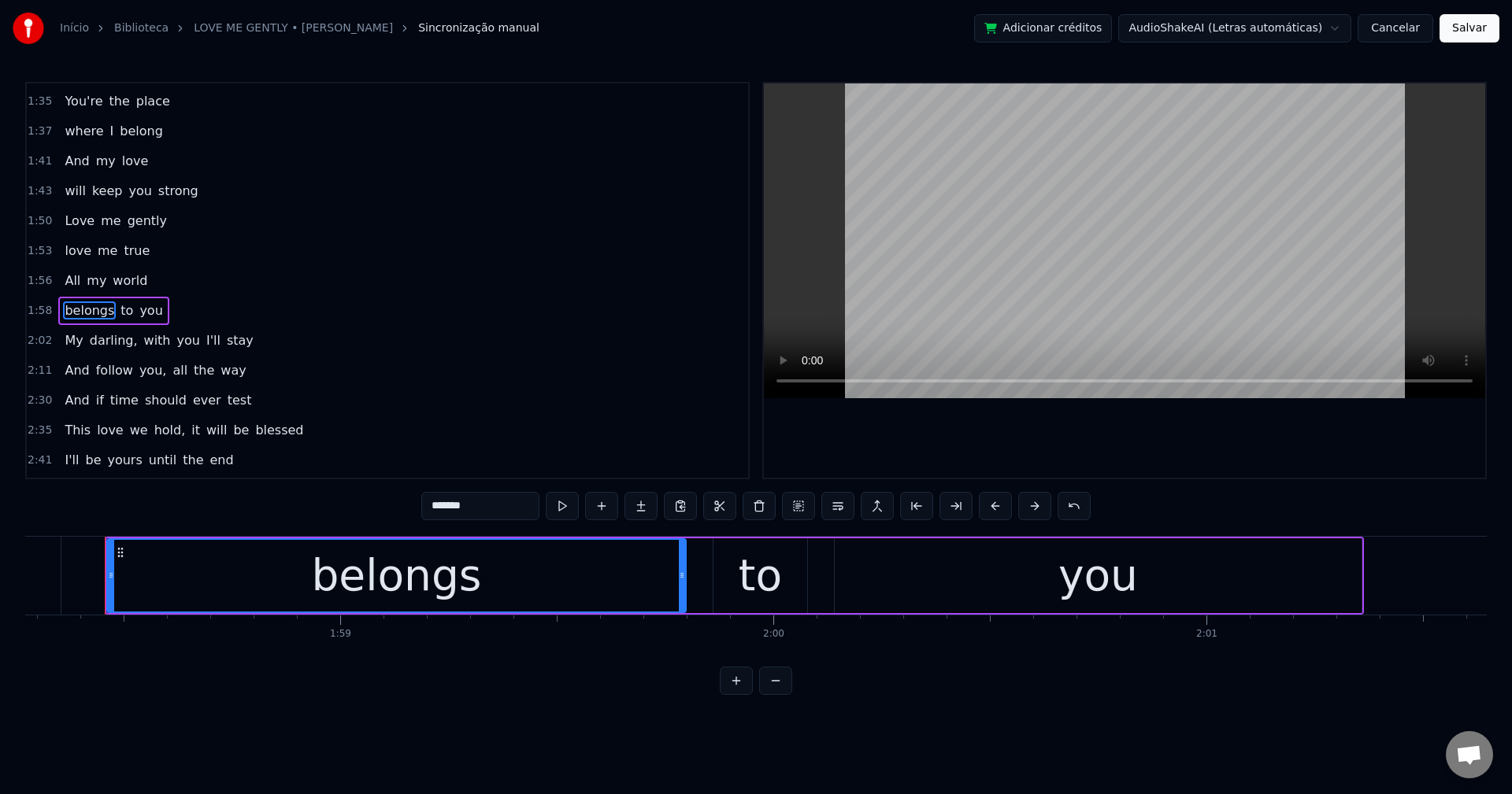
scroll to position [655, 0]
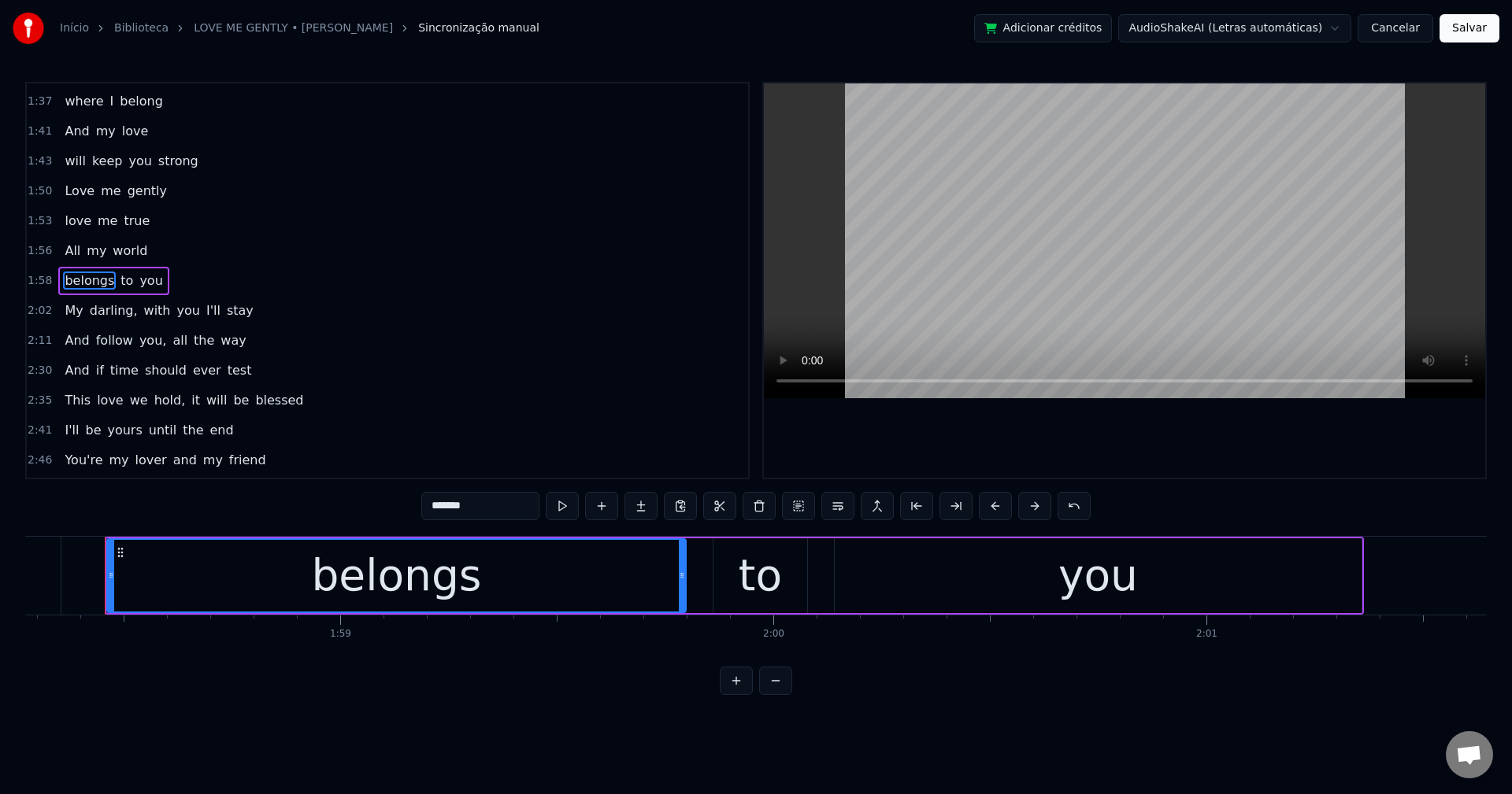
drag, startPoint x: 106, startPoint y: 307, endPoint x: 117, endPoint y: 316, distance: 14.2
click at [106, 307] on span "darling," at bounding box center [114, 310] width 52 height 18
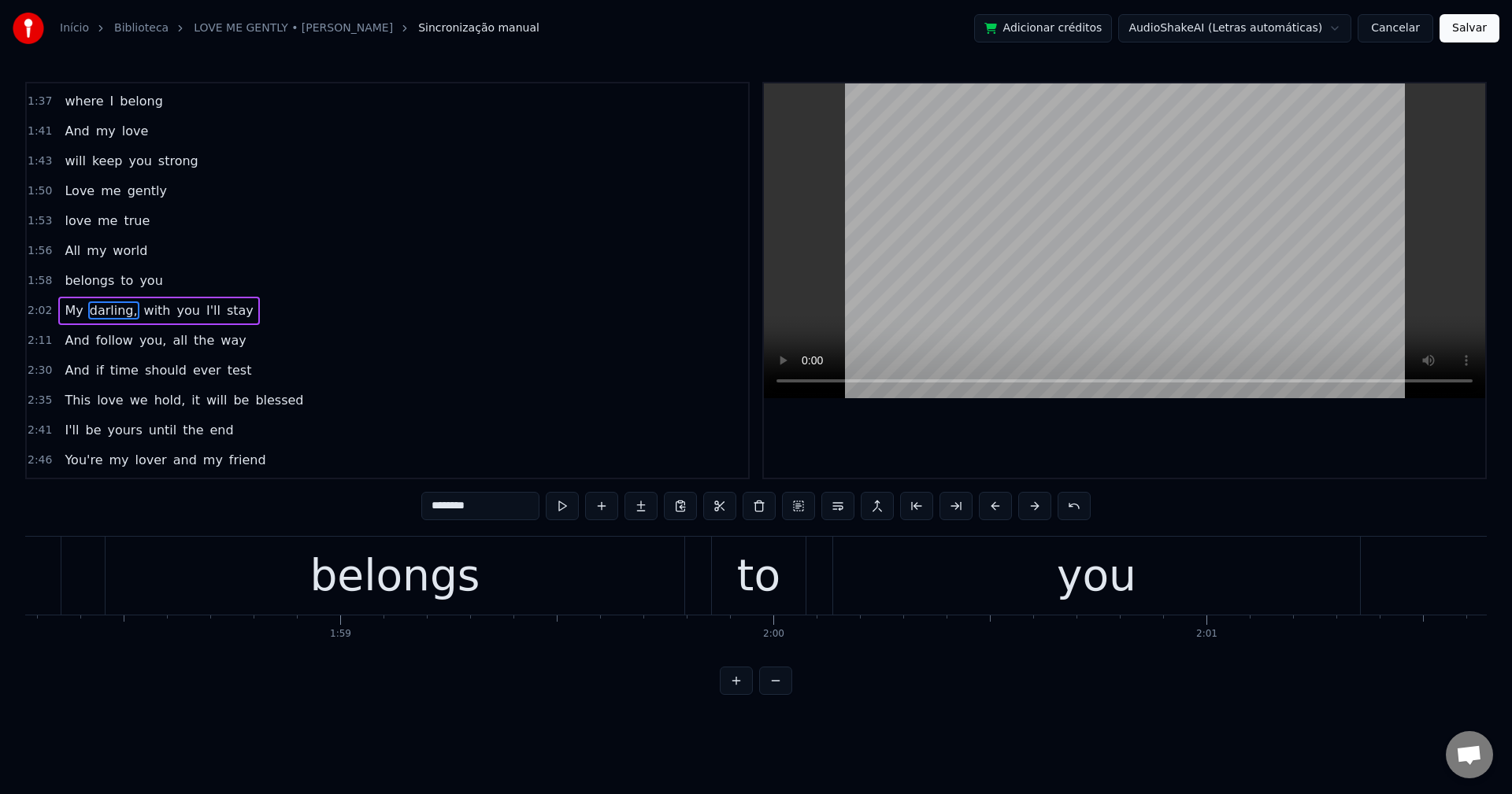
scroll to position [685, 0]
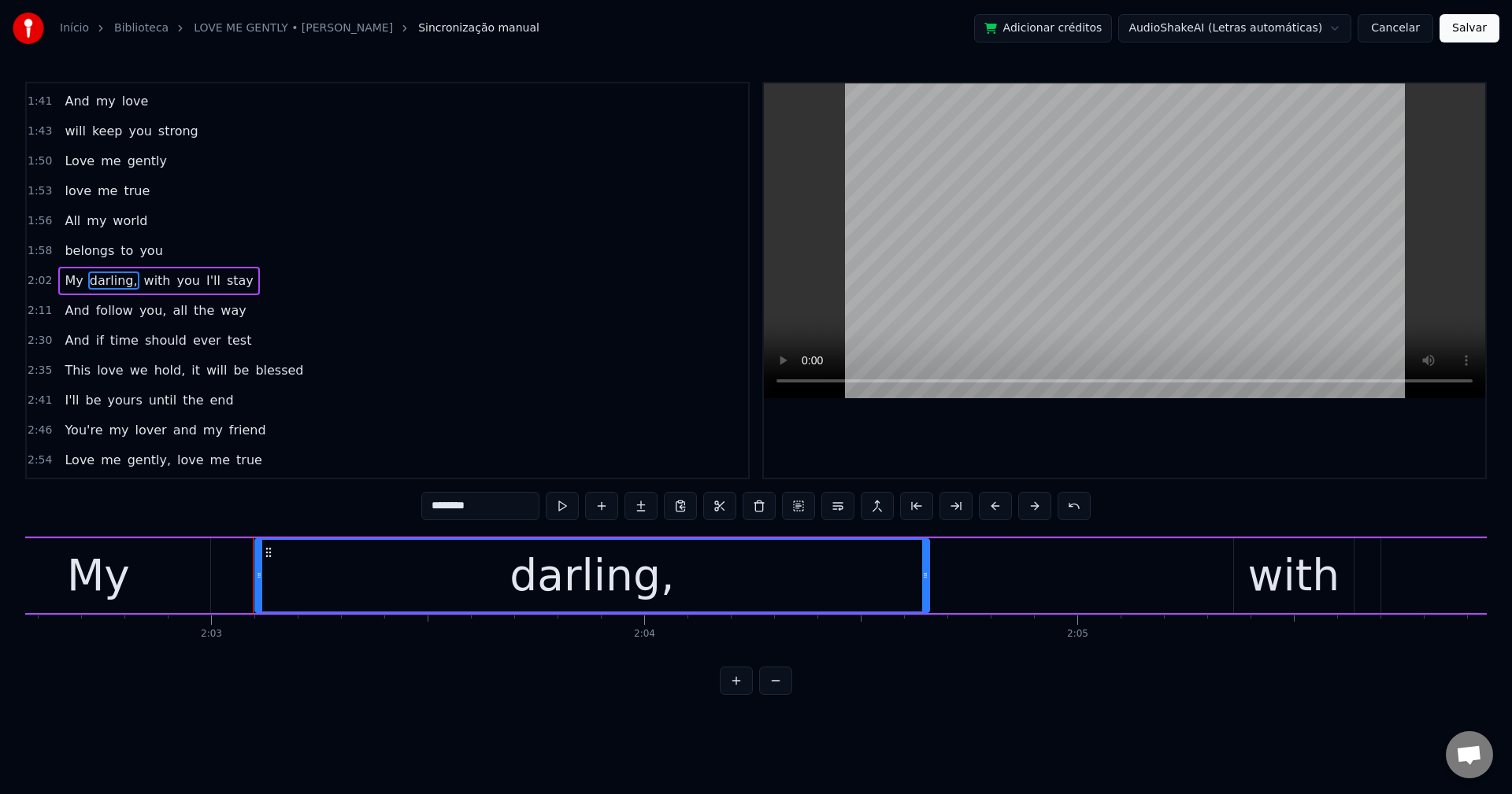
click at [491, 496] on input "********" at bounding box center [480, 506] width 118 height 28
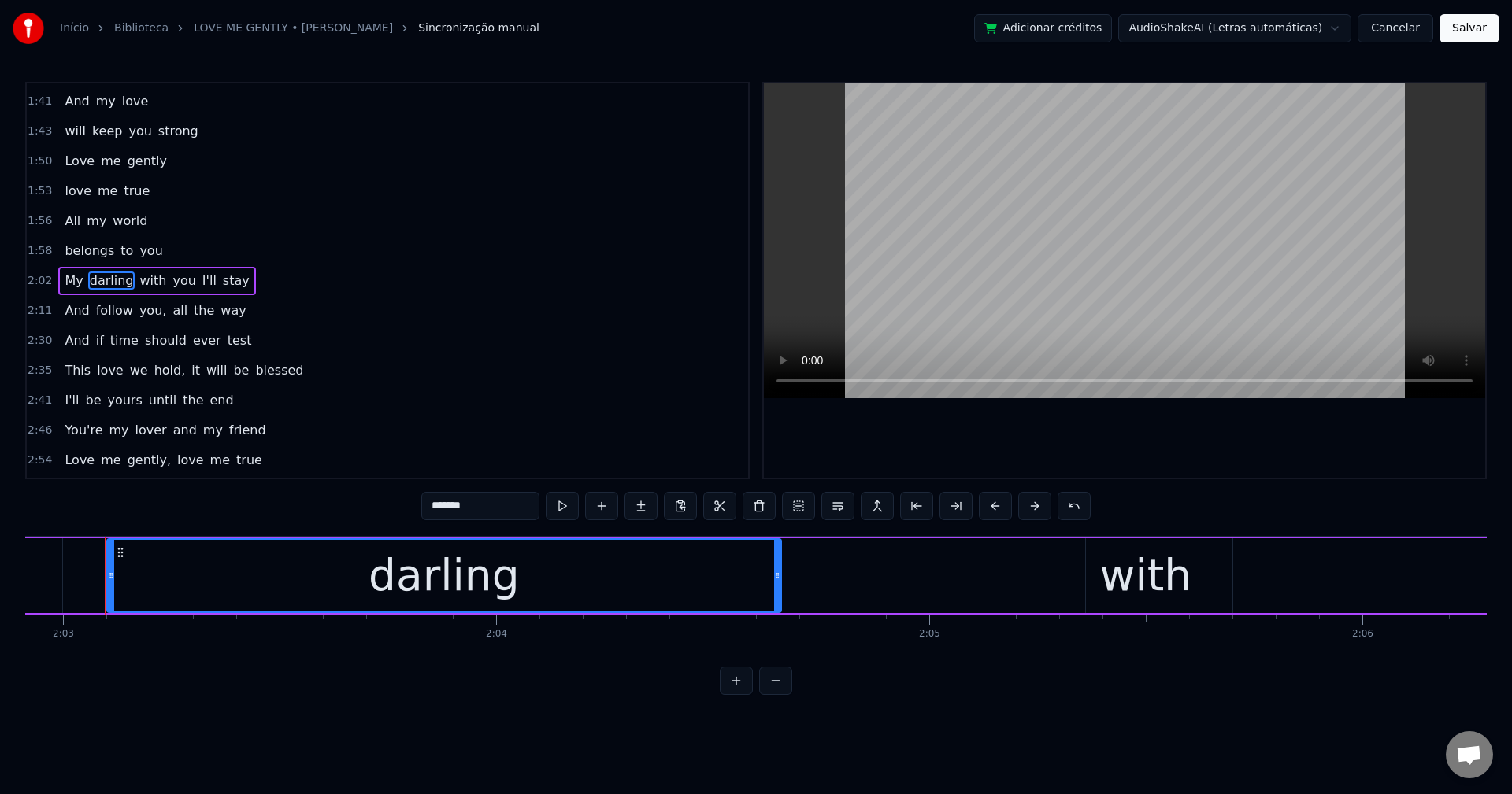
click at [142, 287] on span "with" at bounding box center [153, 280] width 30 height 18
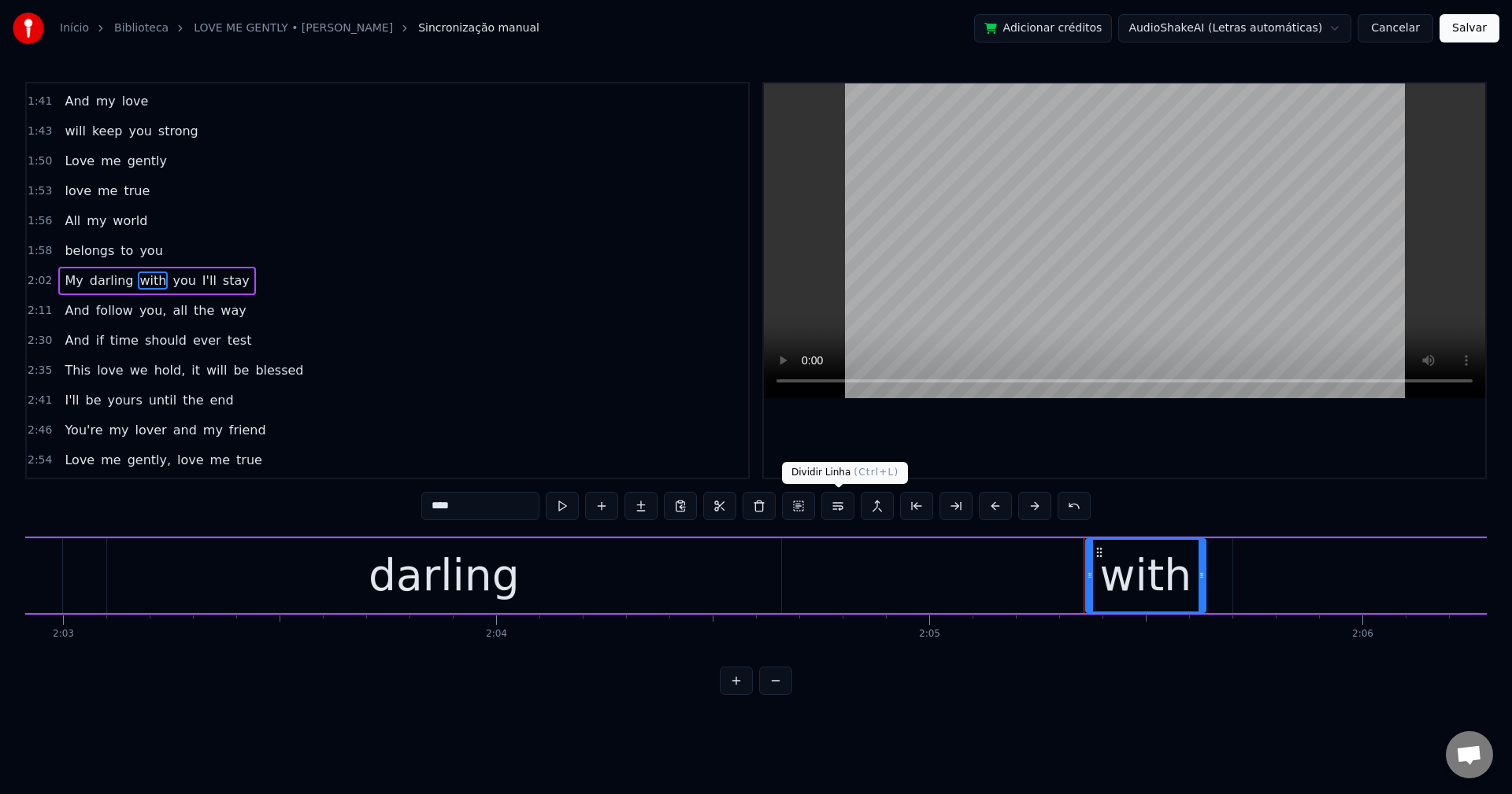
click at [838, 513] on button at bounding box center [838, 506] width 33 height 28
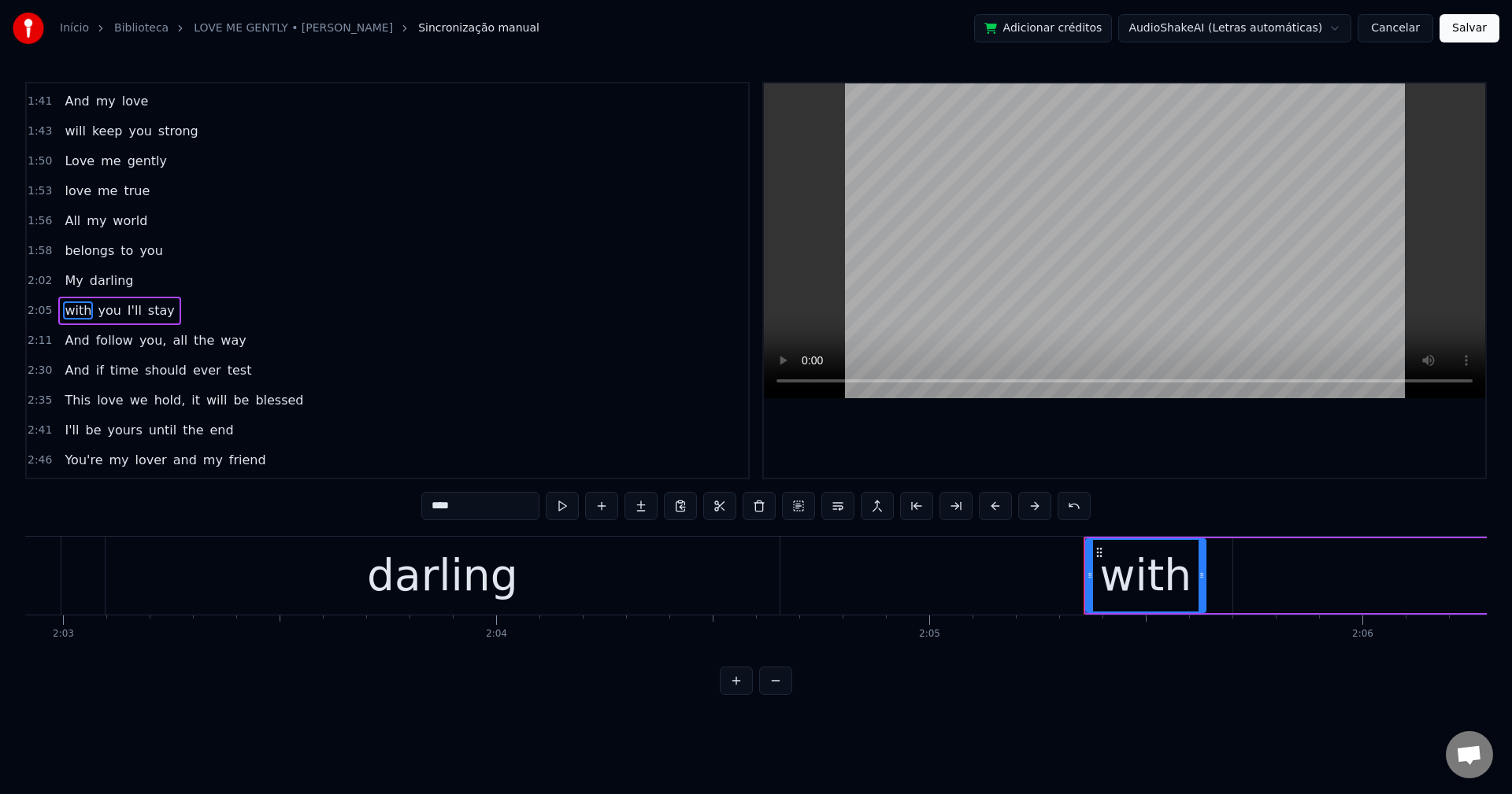
scroll to position [715, 0]
click at [138, 312] on span "you," at bounding box center [153, 310] width 30 height 18
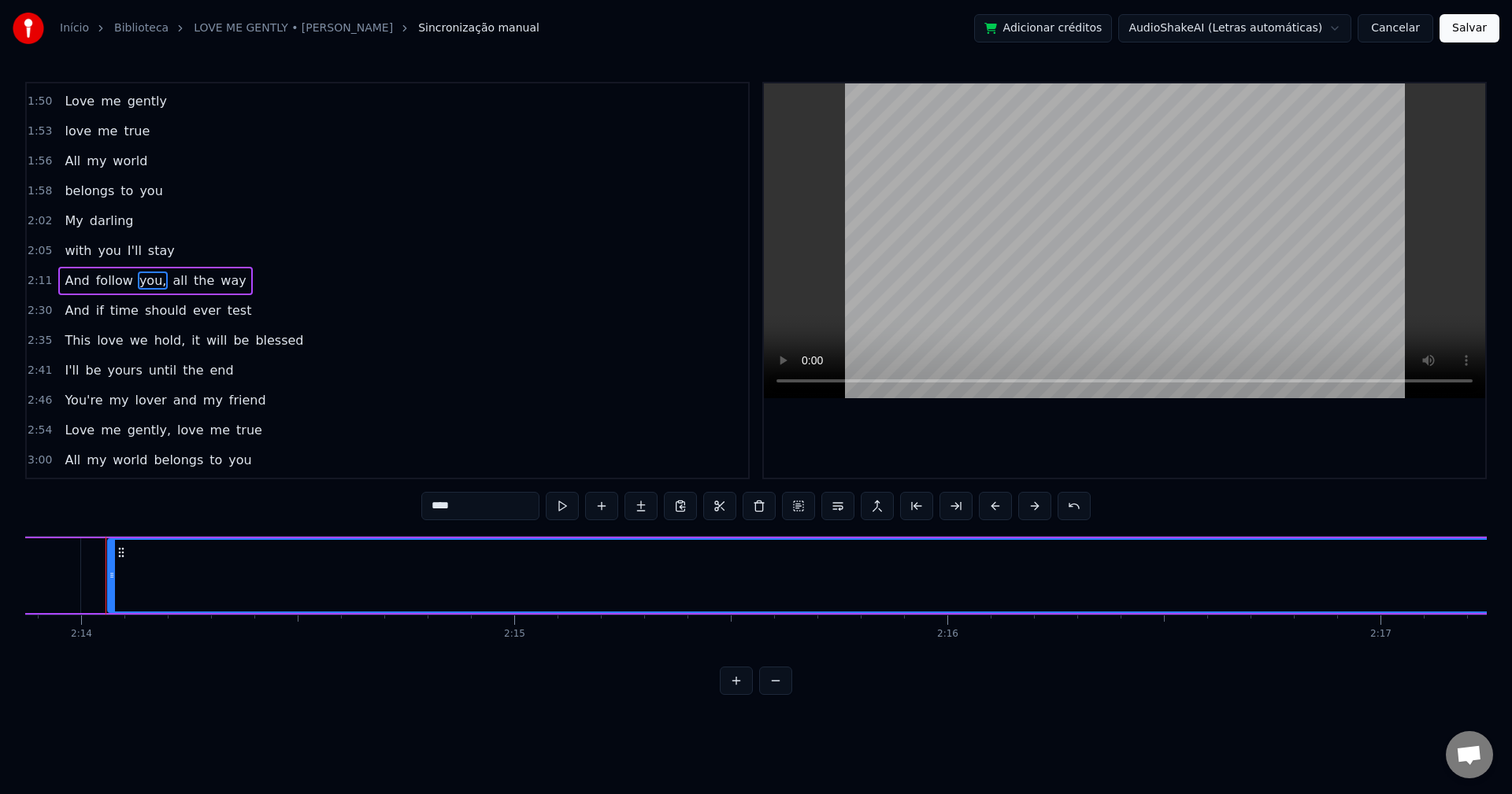
scroll to position [0, 57976]
click at [521, 508] on input "****" at bounding box center [480, 506] width 118 height 28
click at [167, 287] on span "all" at bounding box center [176, 280] width 18 height 18
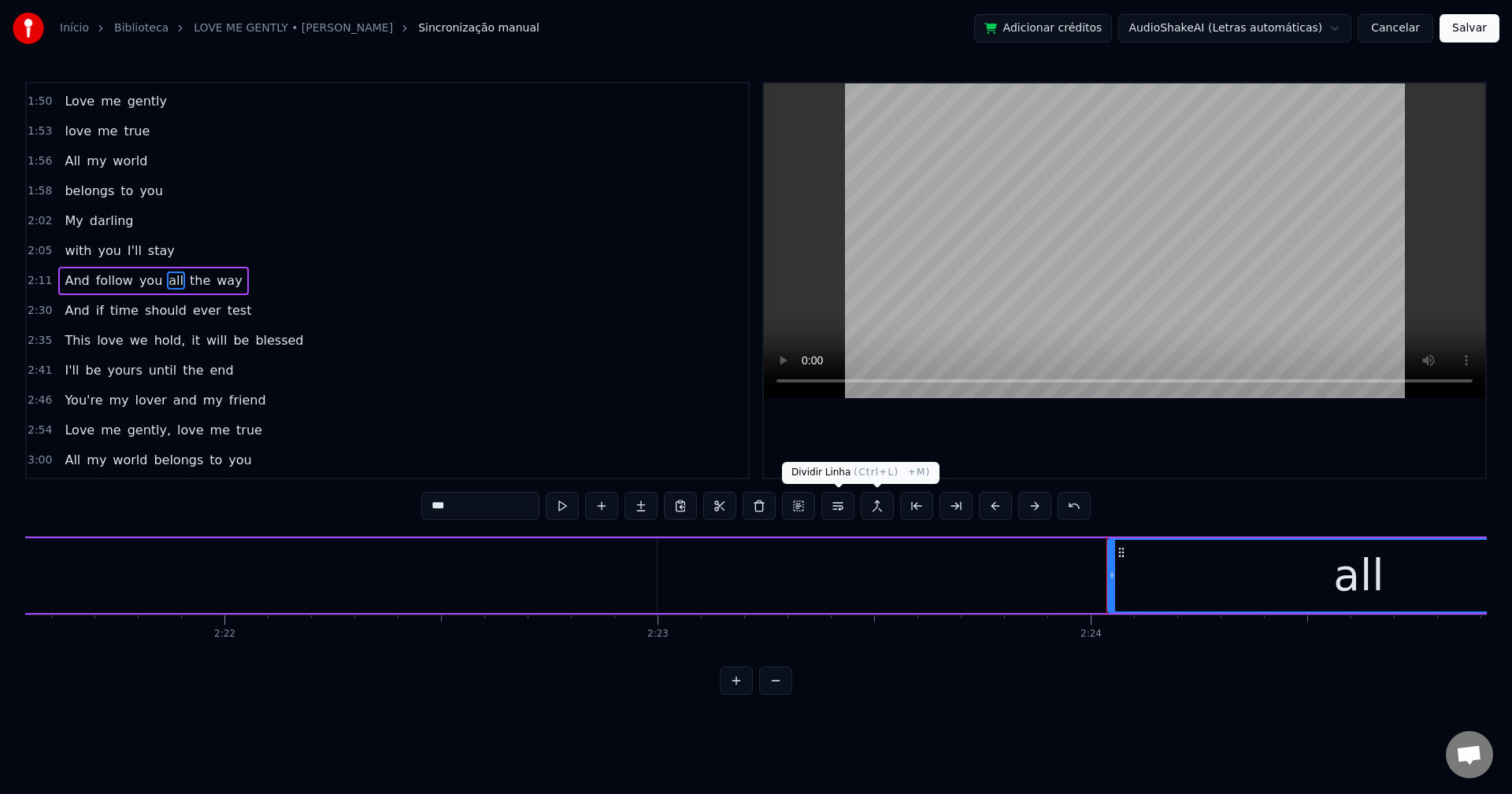
scroll to position [0, 62298]
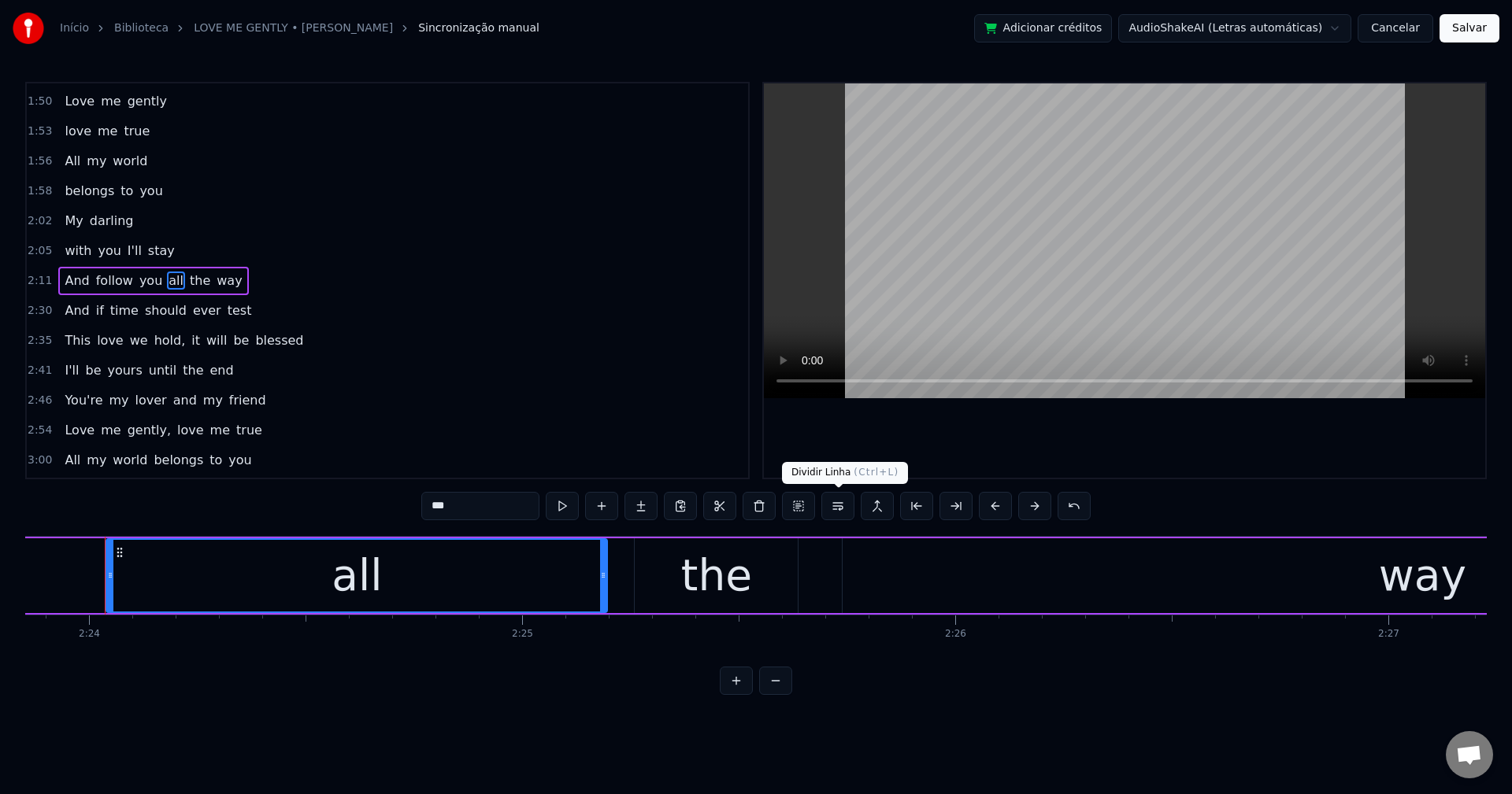
click at [850, 501] on button at bounding box center [838, 506] width 33 height 28
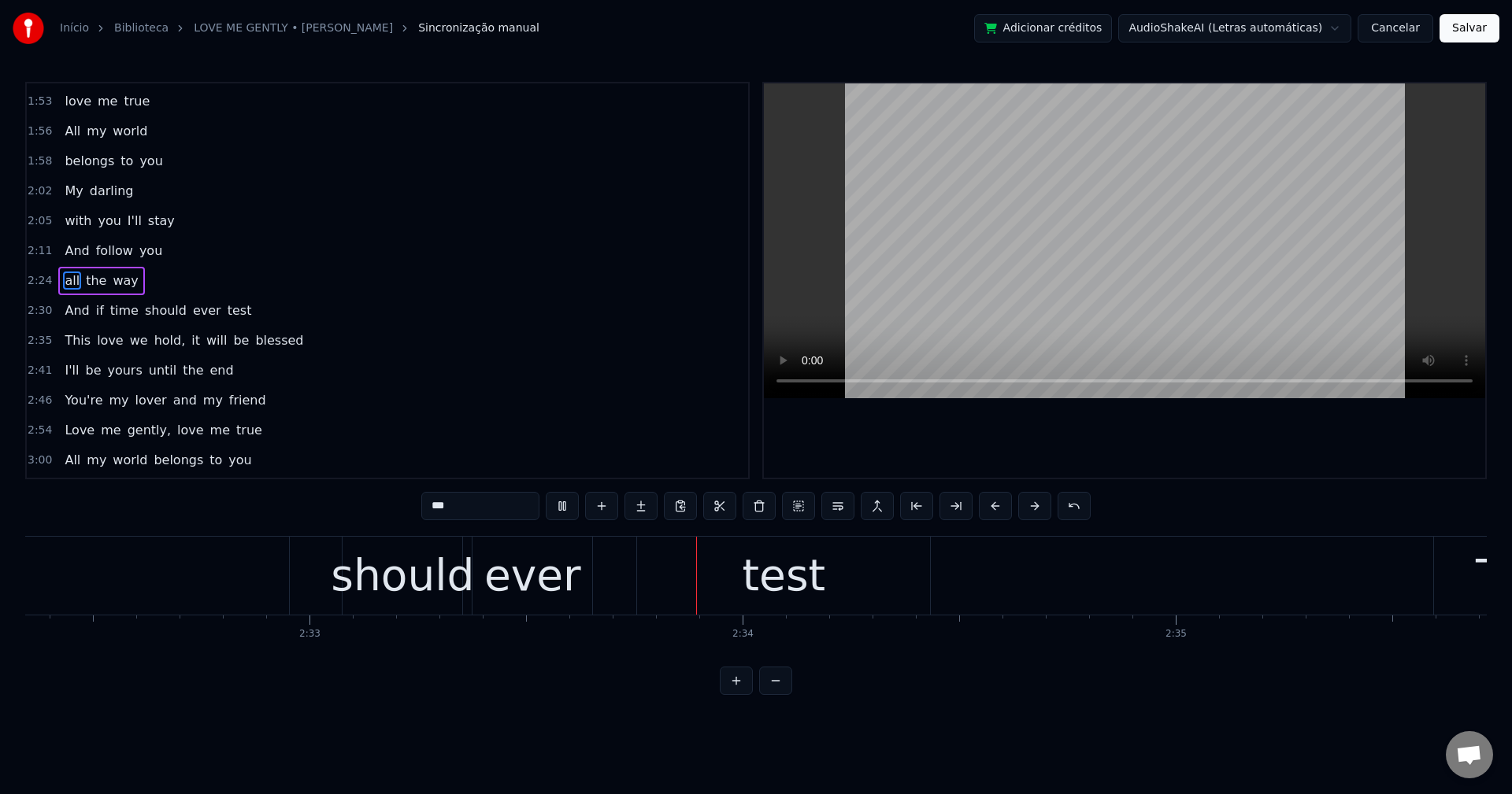
scroll to position [0, 66333]
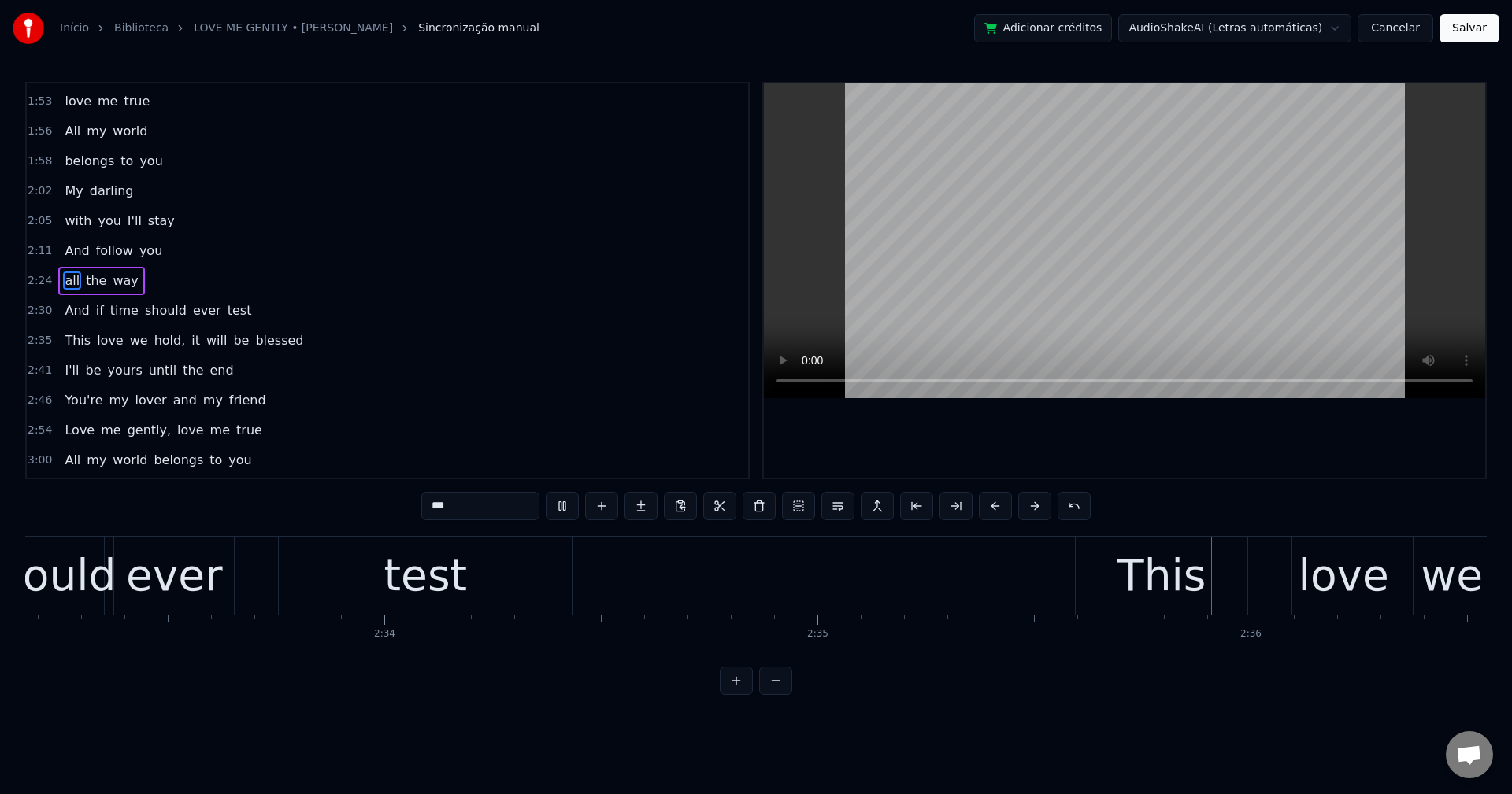
click at [148, 314] on span "should" at bounding box center [165, 310] width 45 height 18
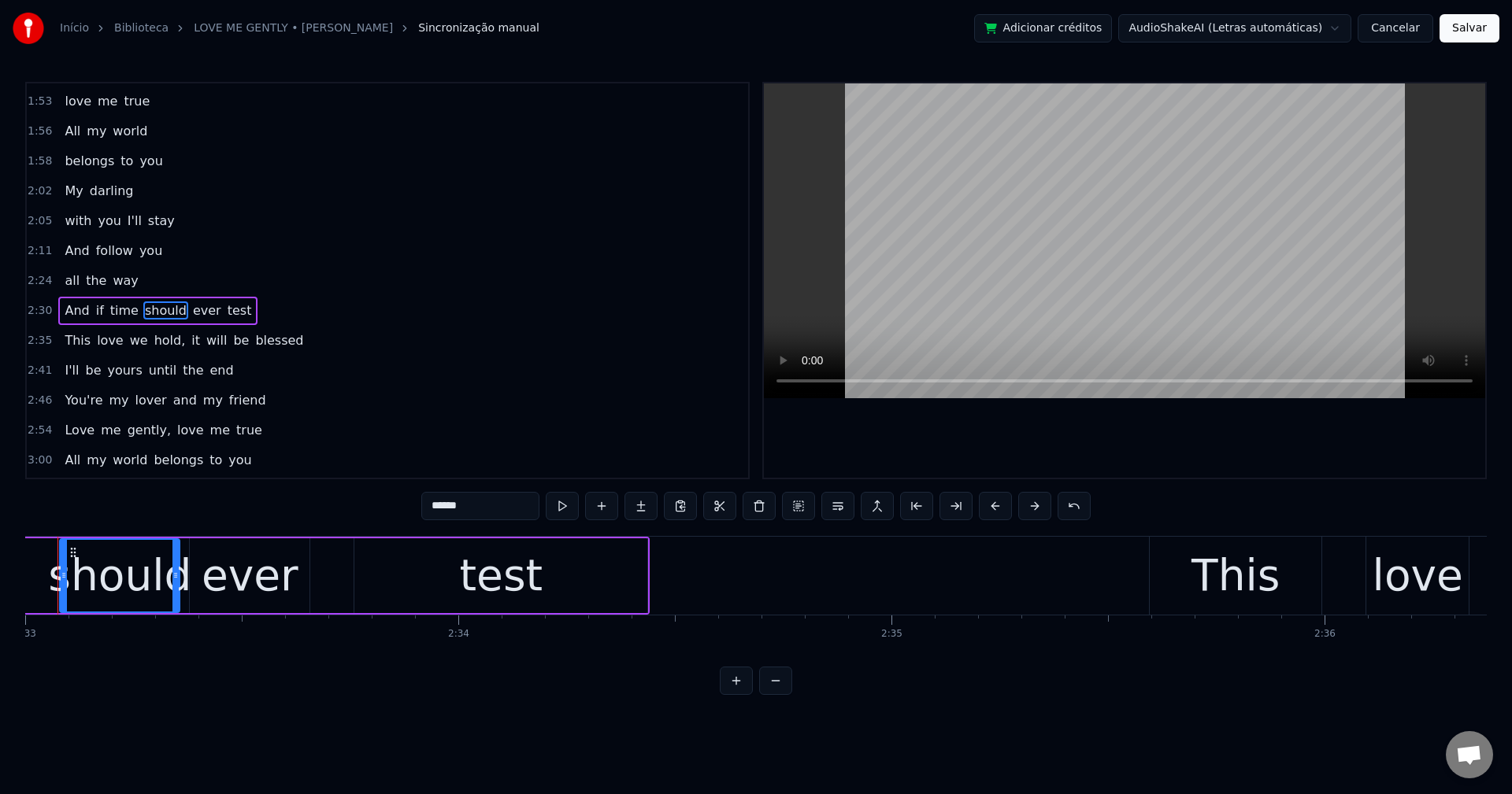
scroll to position [0, 66212]
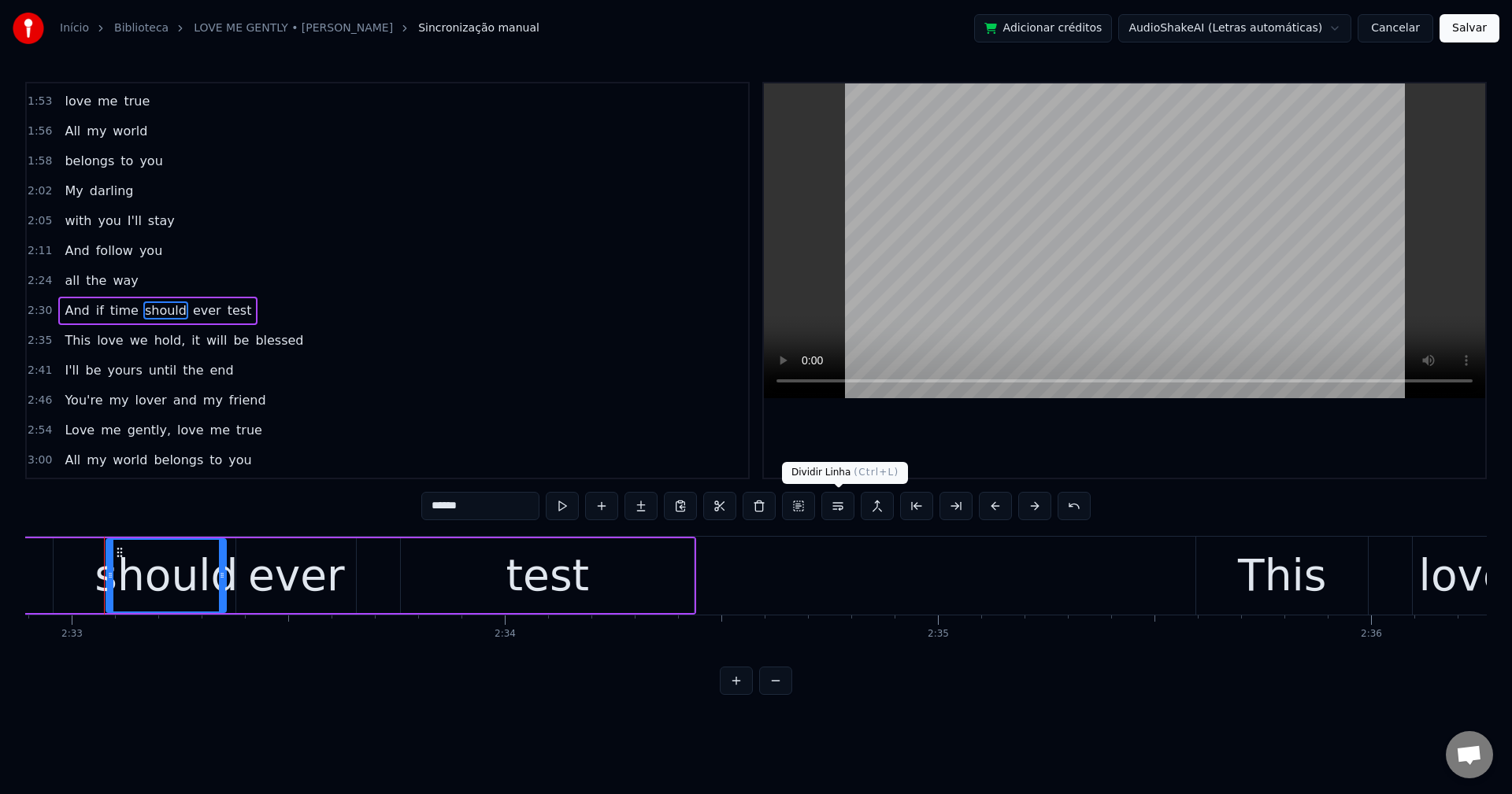
drag, startPoint x: 834, startPoint y: 507, endPoint x: 784, endPoint y: 487, distance: 53.9
click at [832, 507] on button at bounding box center [838, 506] width 33 height 28
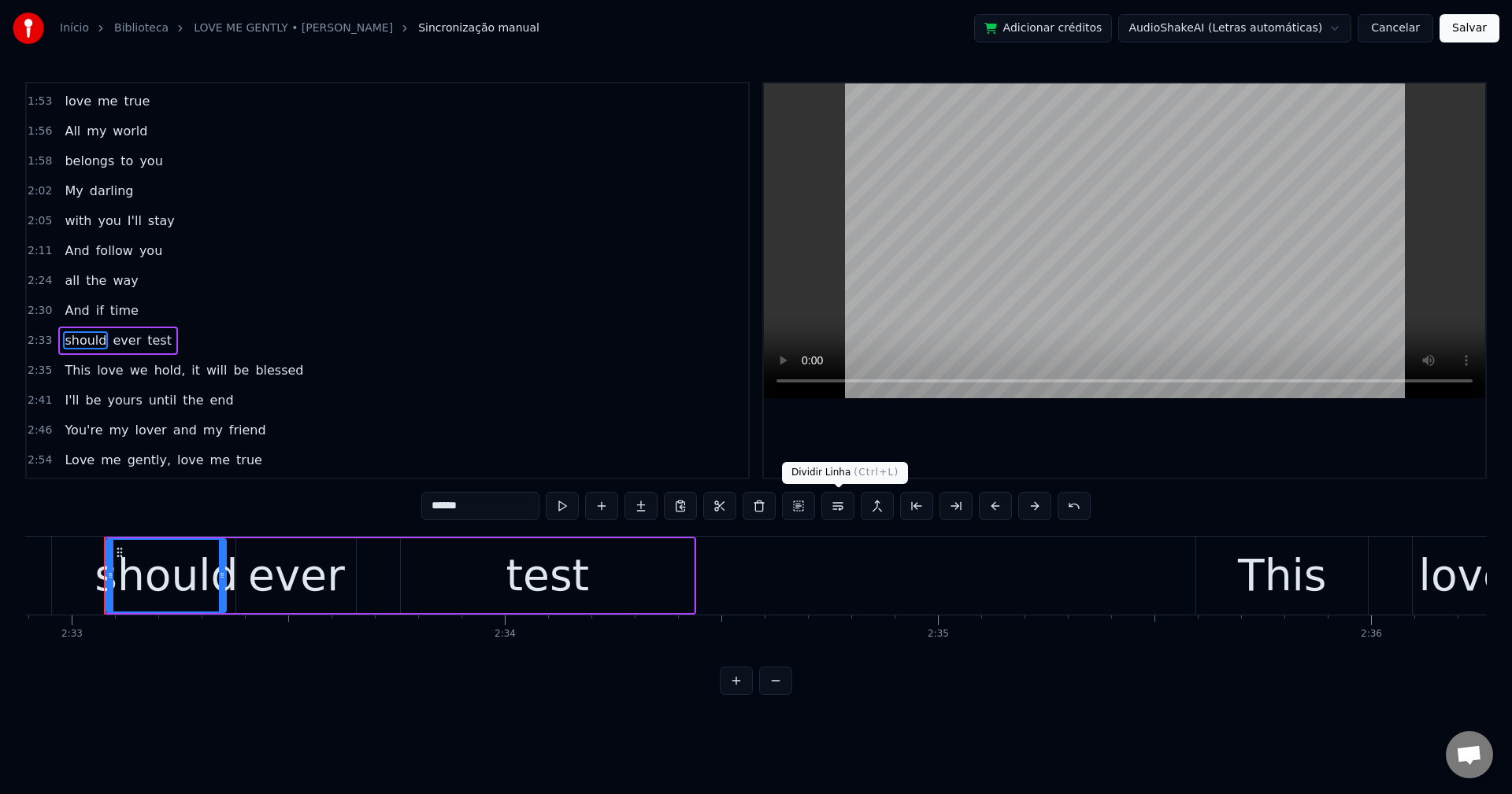
scroll to position [834, 0]
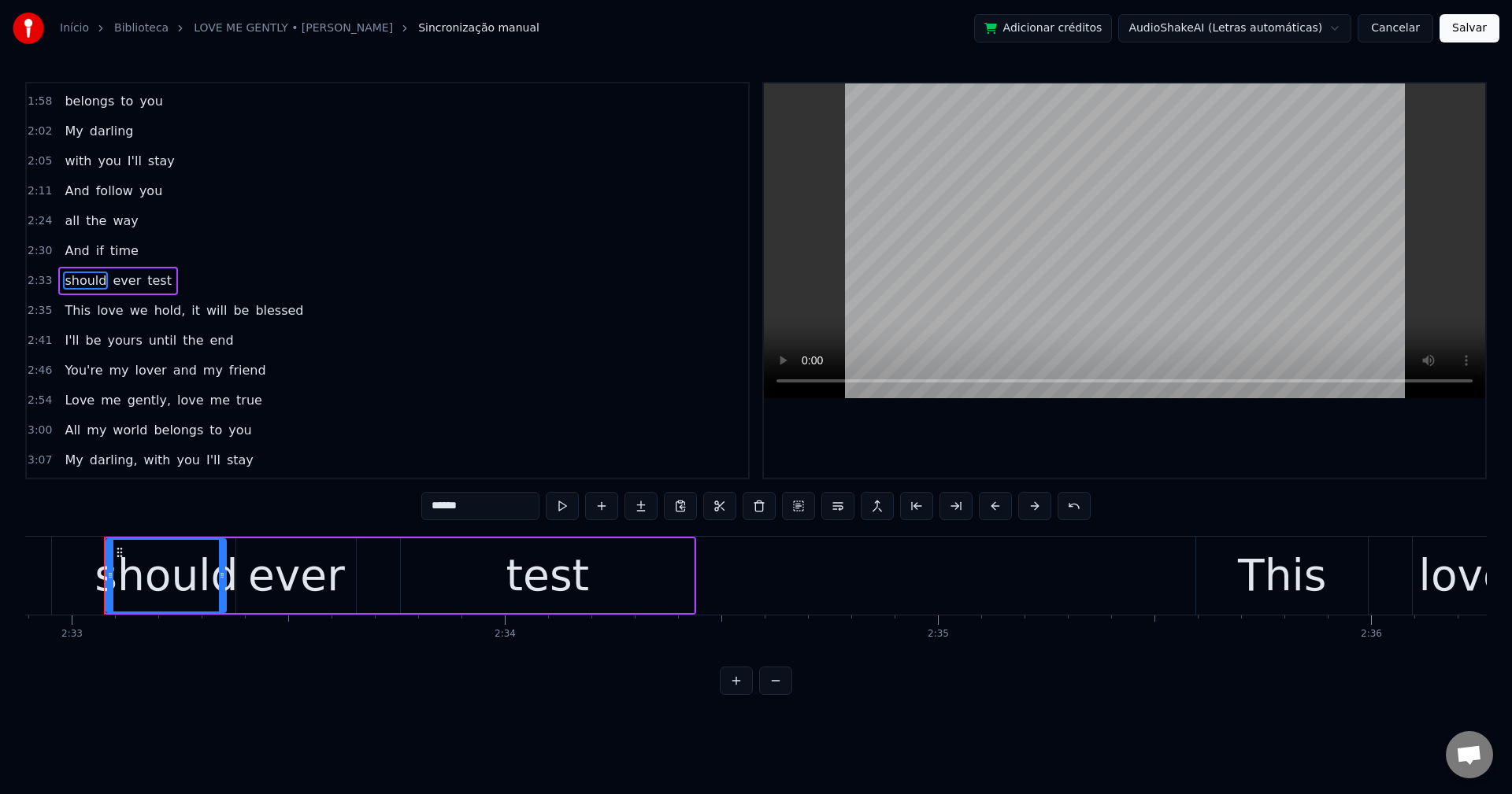
drag, startPoint x: 149, startPoint y: 306, endPoint x: 396, endPoint y: 411, distance: 268.4
click at [153, 305] on span "hold," at bounding box center [170, 310] width 35 height 18
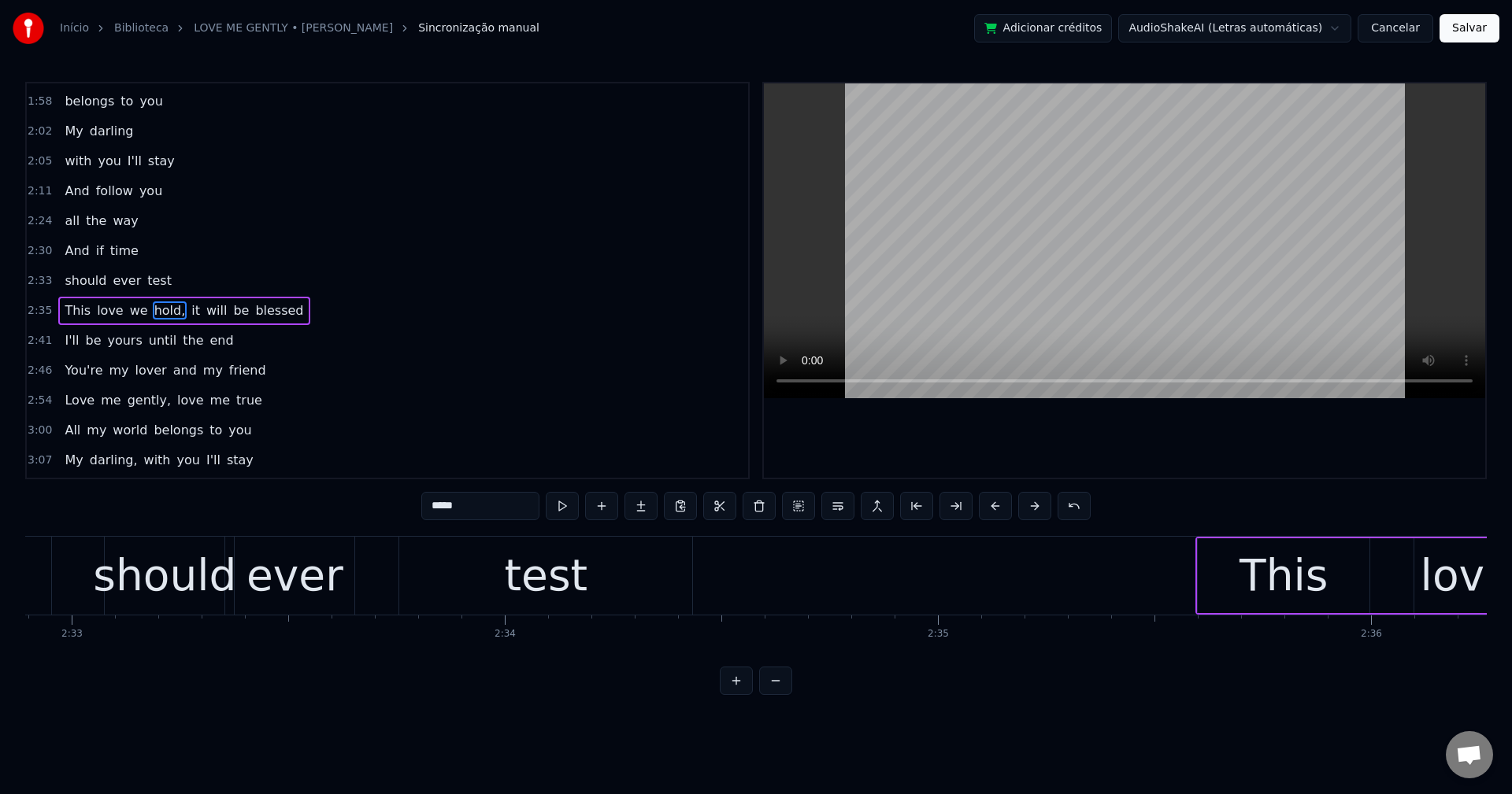
scroll to position [864, 0]
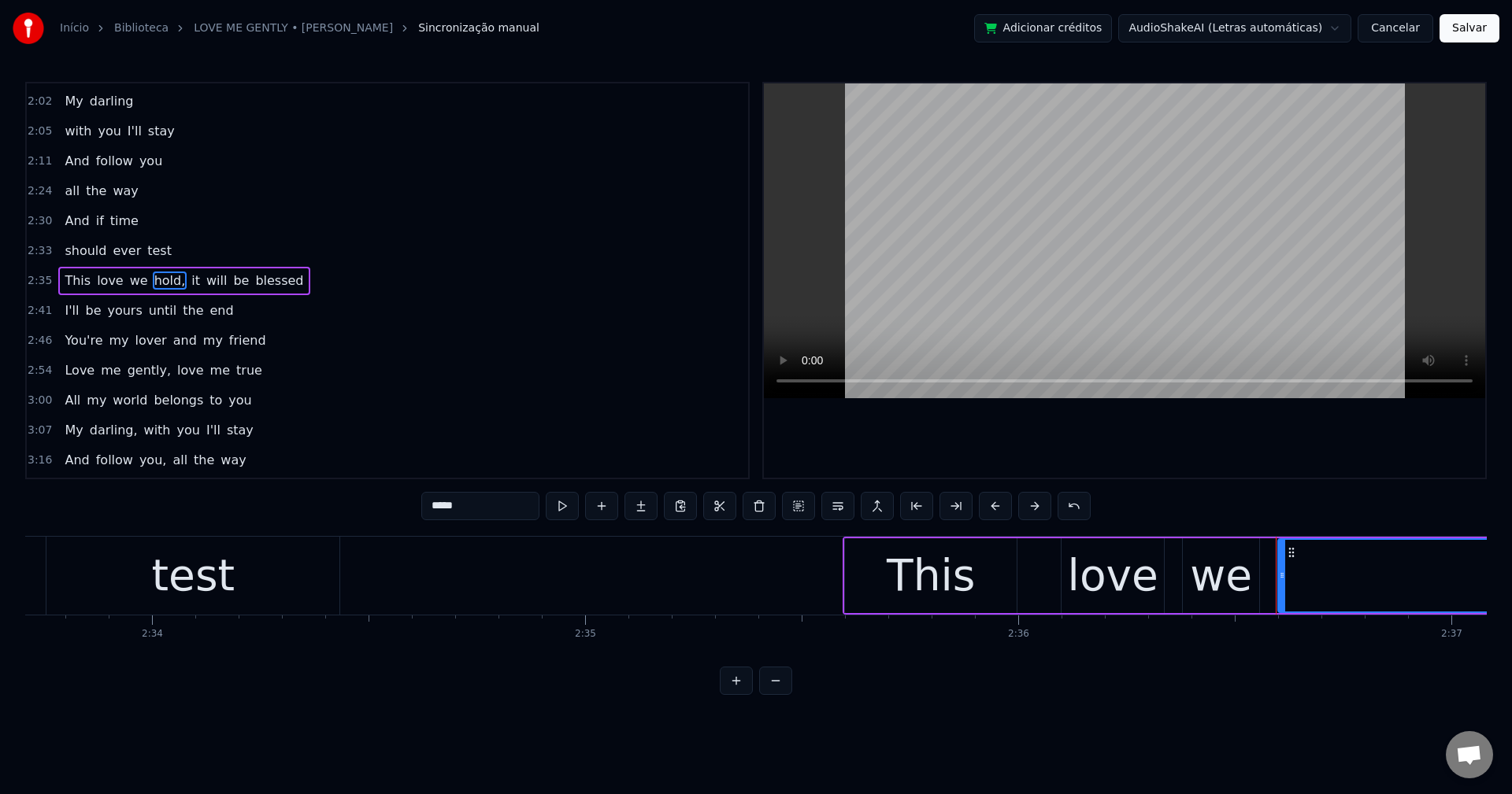
click at [499, 505] on input "*****" at bounding box center [480, 506] width 118 height 28
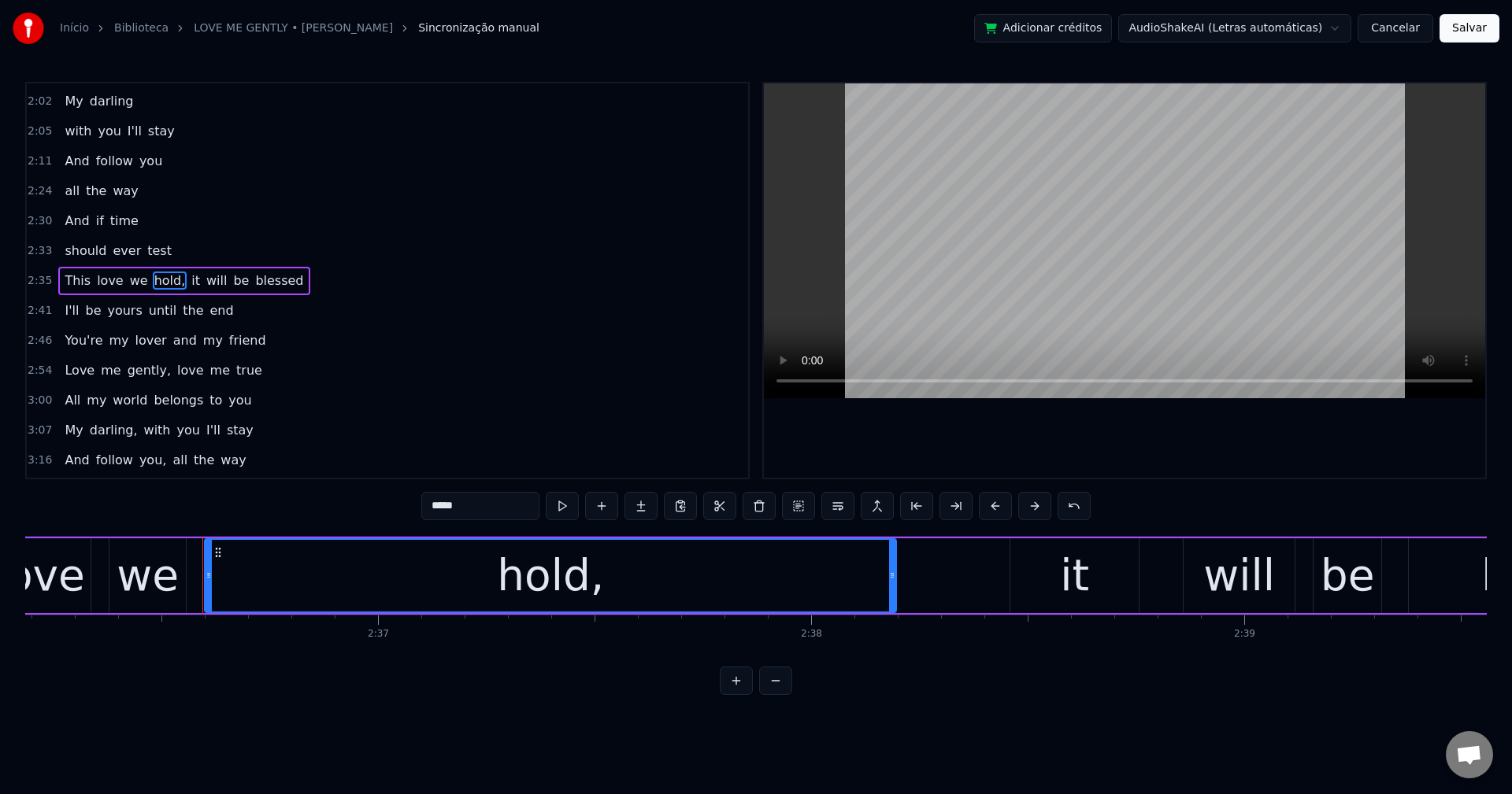
scroll to position [0, 67738]
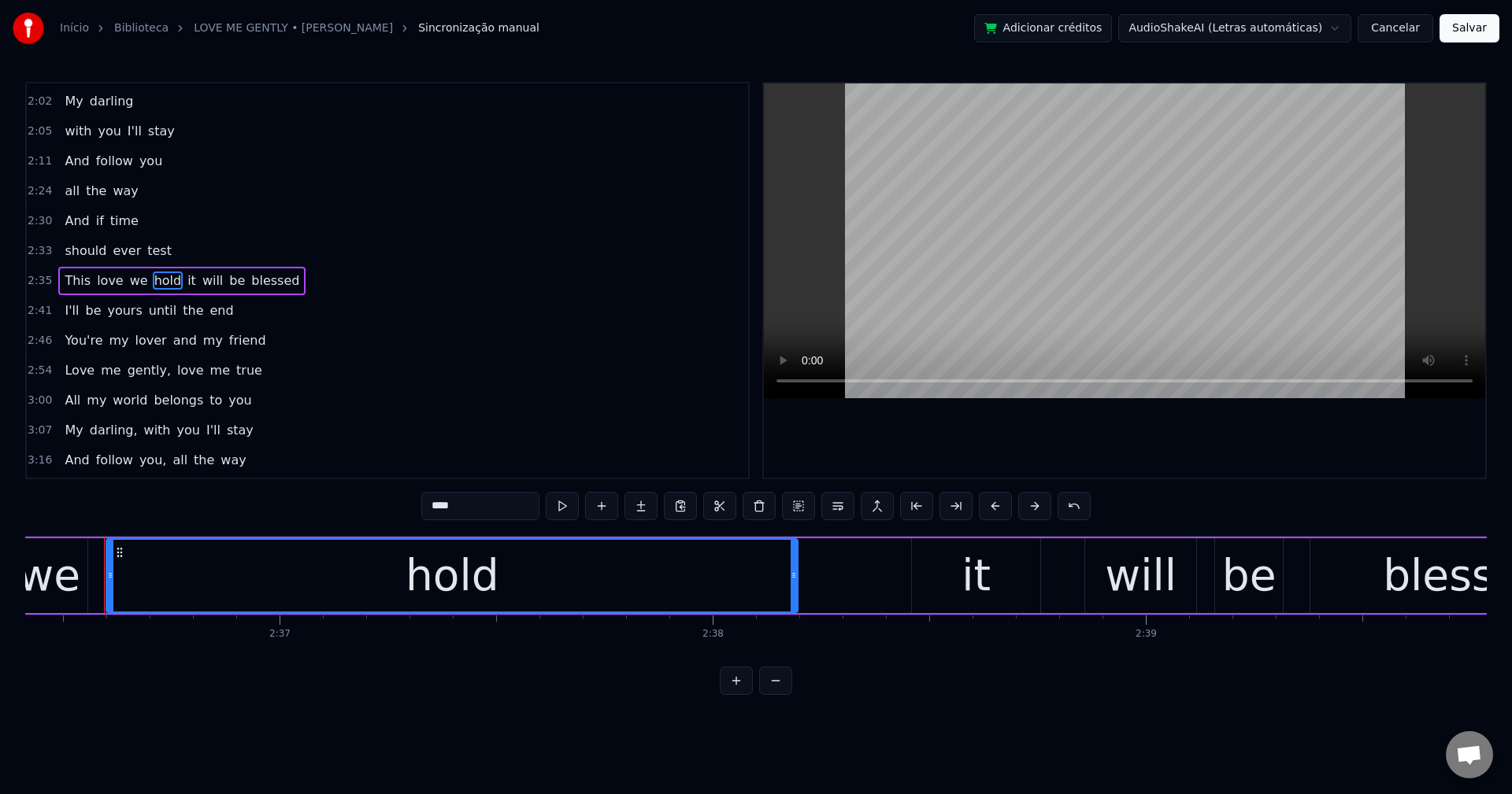
click at [186, 278] on span "it" at bounding box center [192, 280] width 12 height 18
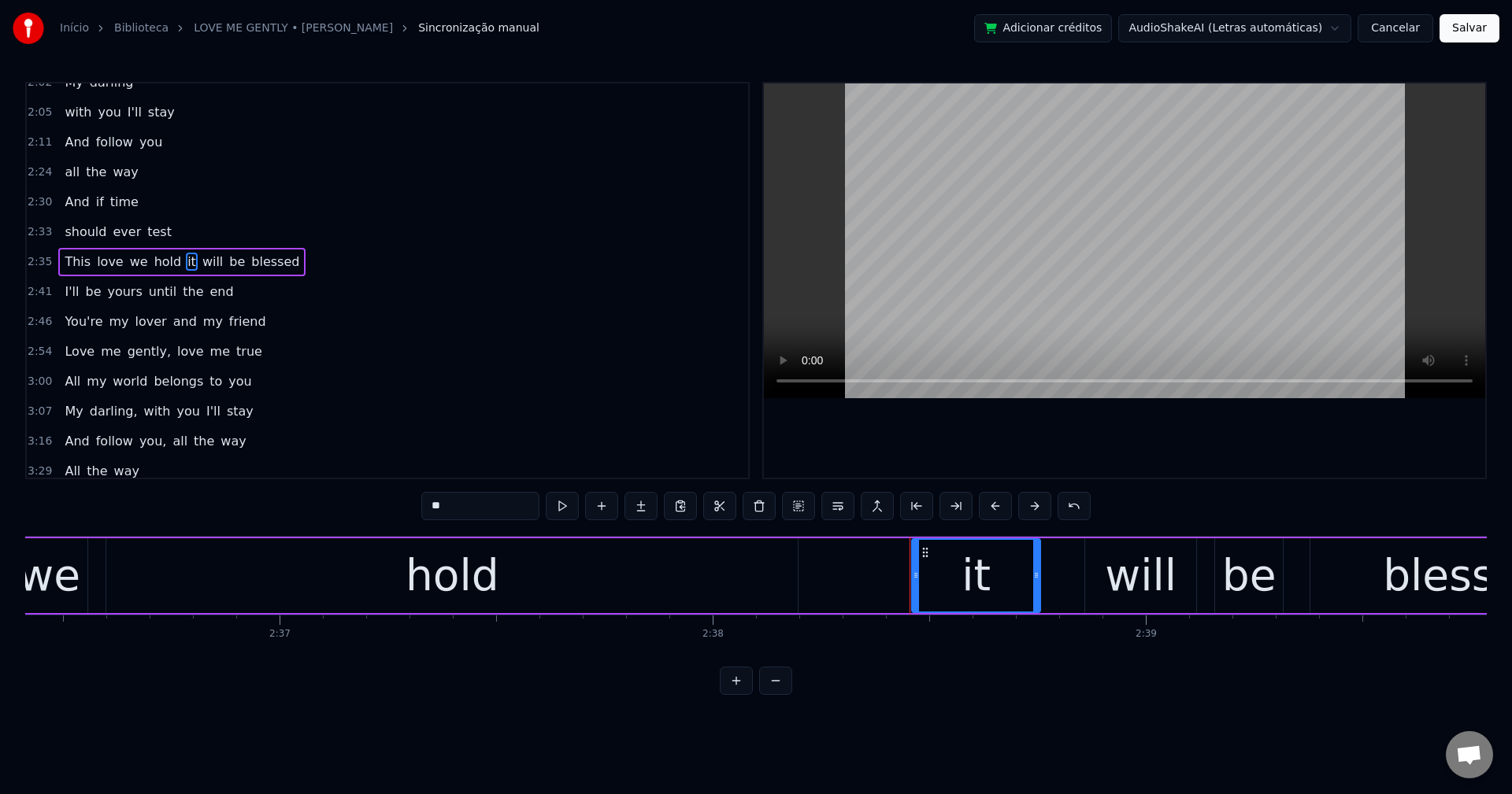
scroll to position [892, 0]
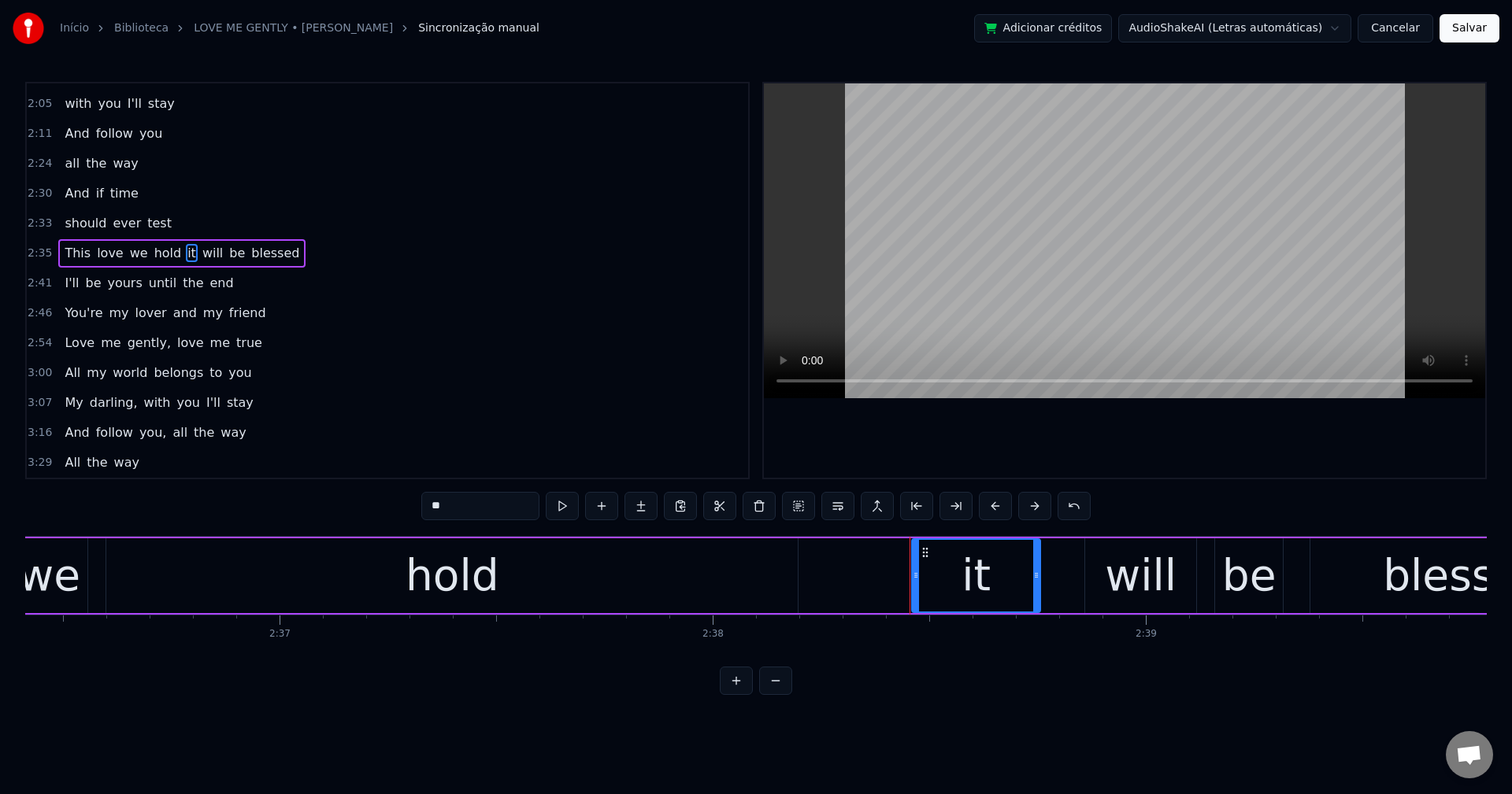
drag, startPoint x: 834, startPoint y: 507, endPoint x: 791, endPoint y: 433, distance: 85.6
click at [835, 504] on button at bounding box center [838, 506] width 33 height 28
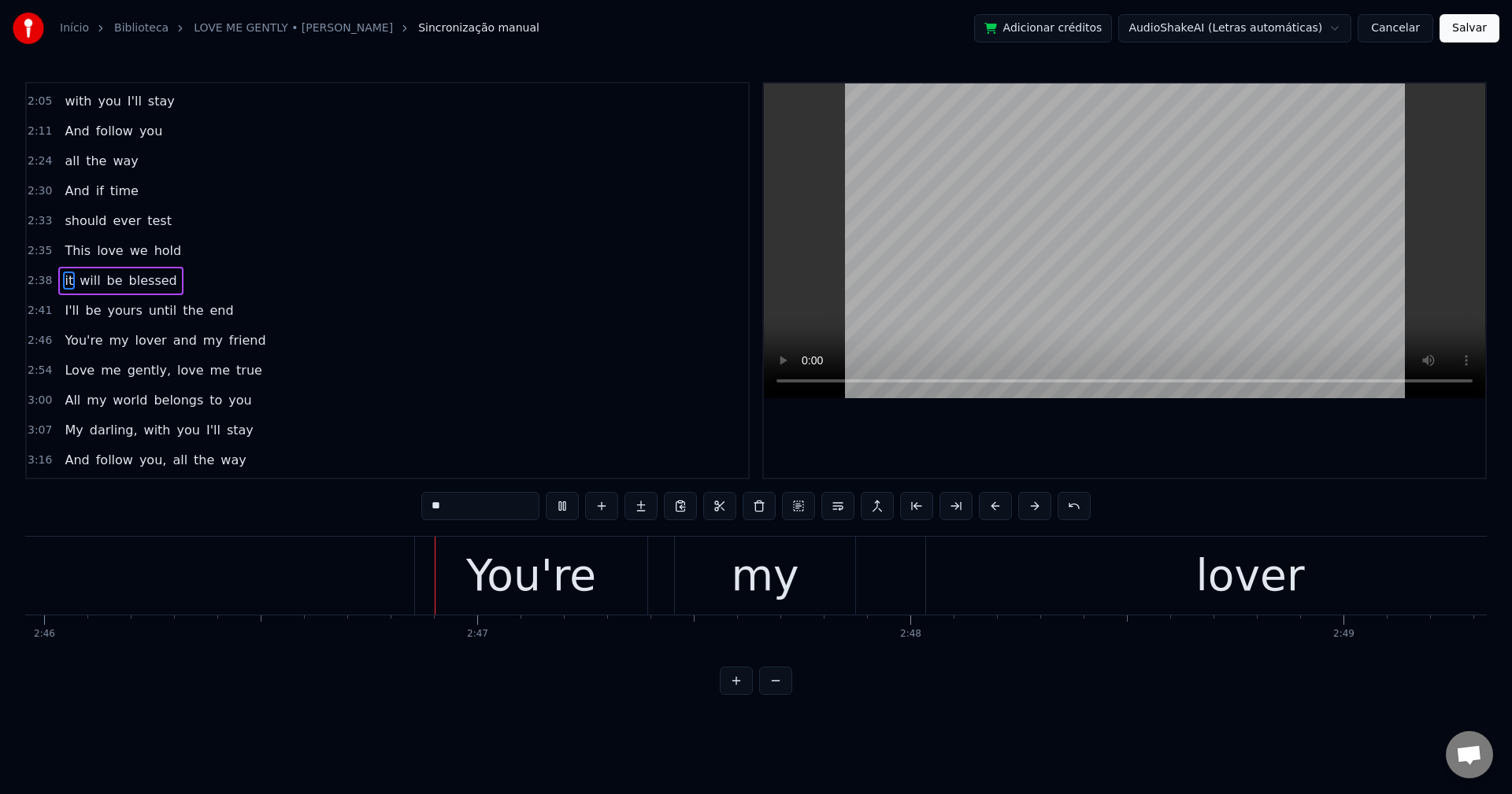
scroll to position [0, 71889]
click at [171, 342] on span "and" at bounding box center [184, 340] width 27 height 18
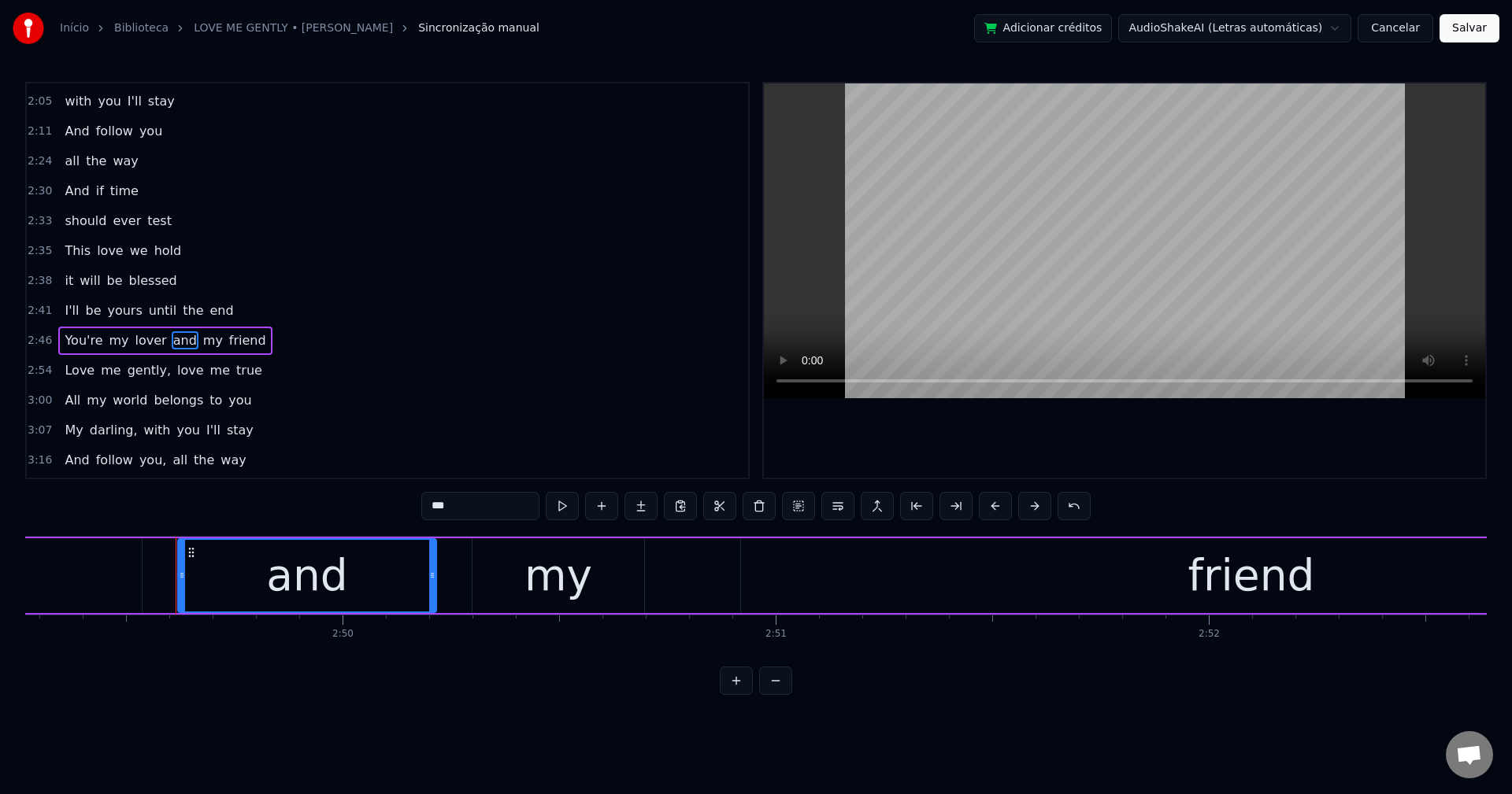
scroll to position [0, 73376]
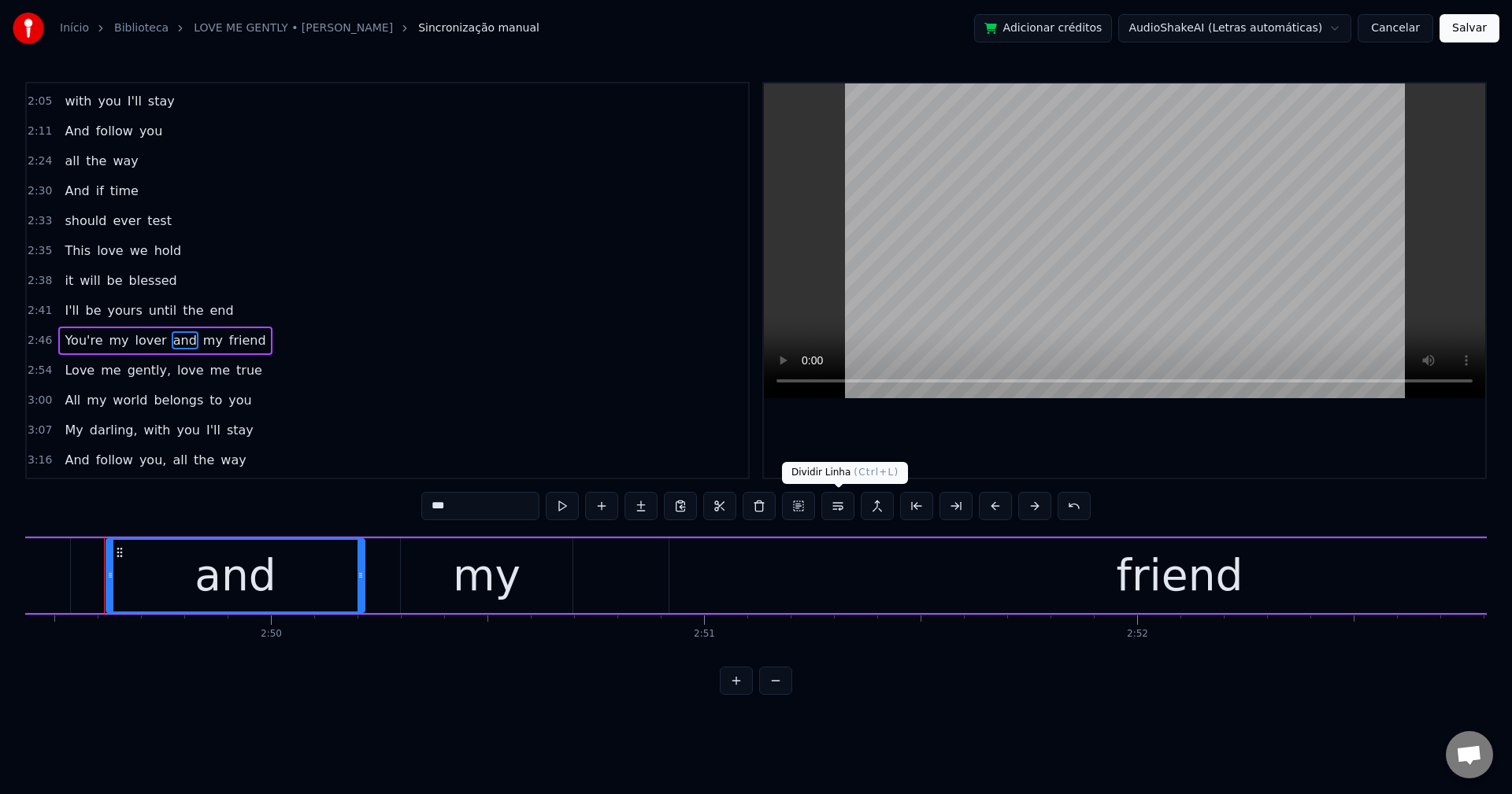
drag, startPoint x: 836, startPoint y: 508, endPoint x: 798, endPoint y: 501, distance: 38.6
click at [836, 507] on button at bounding box center [838, 506] width 33 height 28
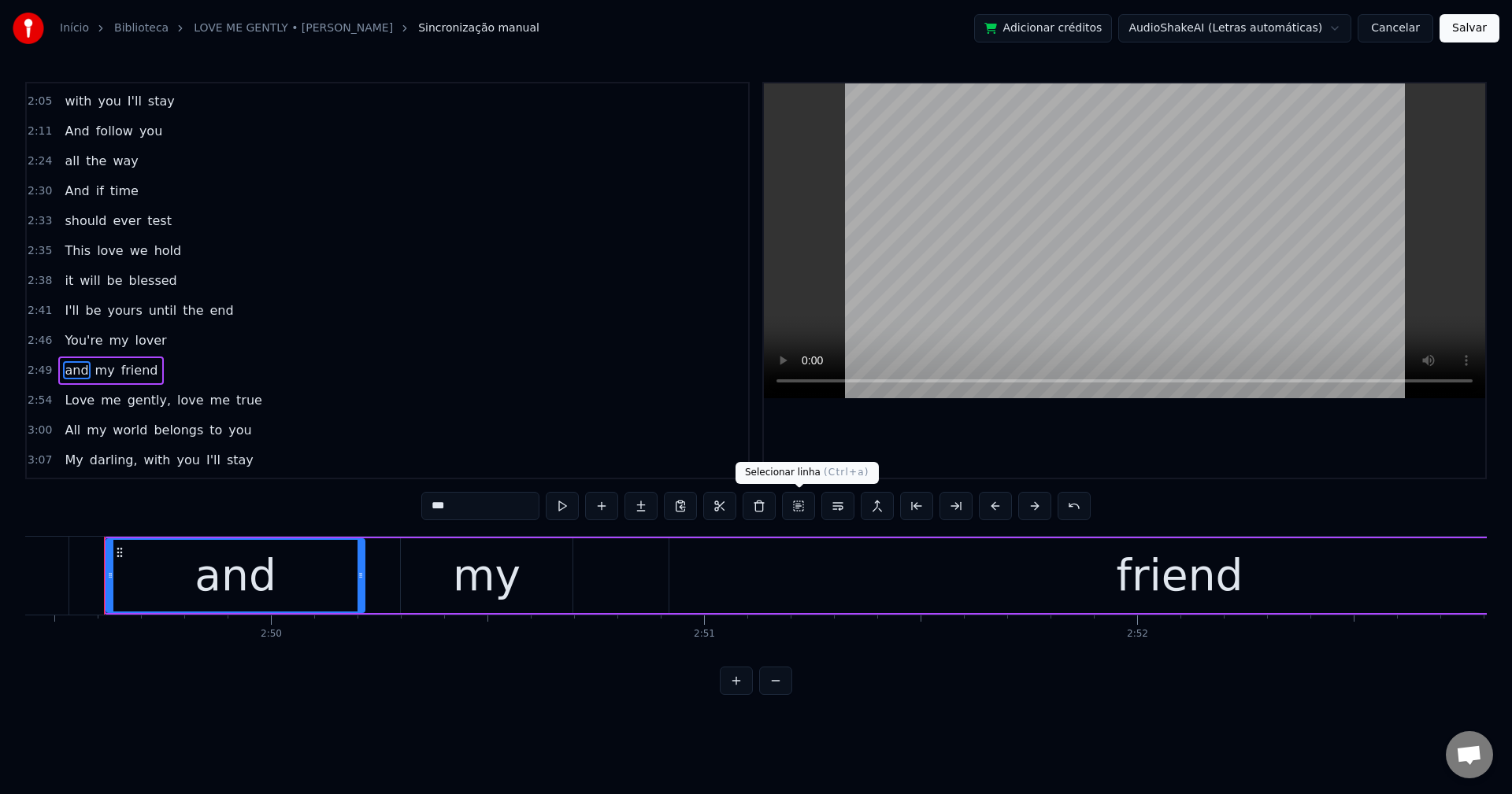
scroll to position [951, 0]
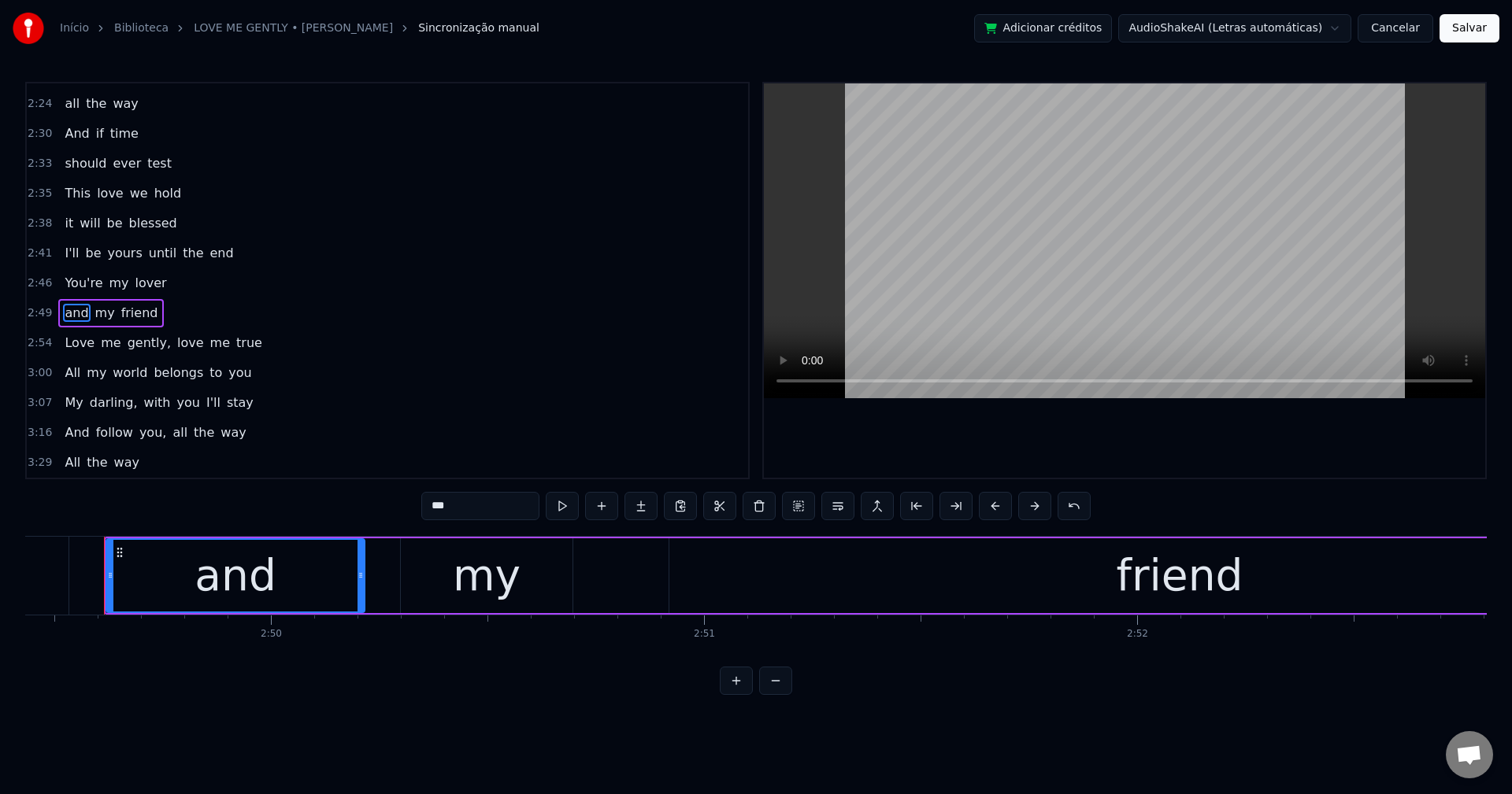
drag, startPoint x: 133, startPoint y: 346, endPoint x: 333, endPoint y: 407, distance: 209.1
click at [136, 346] on span "gently," at bounding box center [149, 342] width 46 height 18
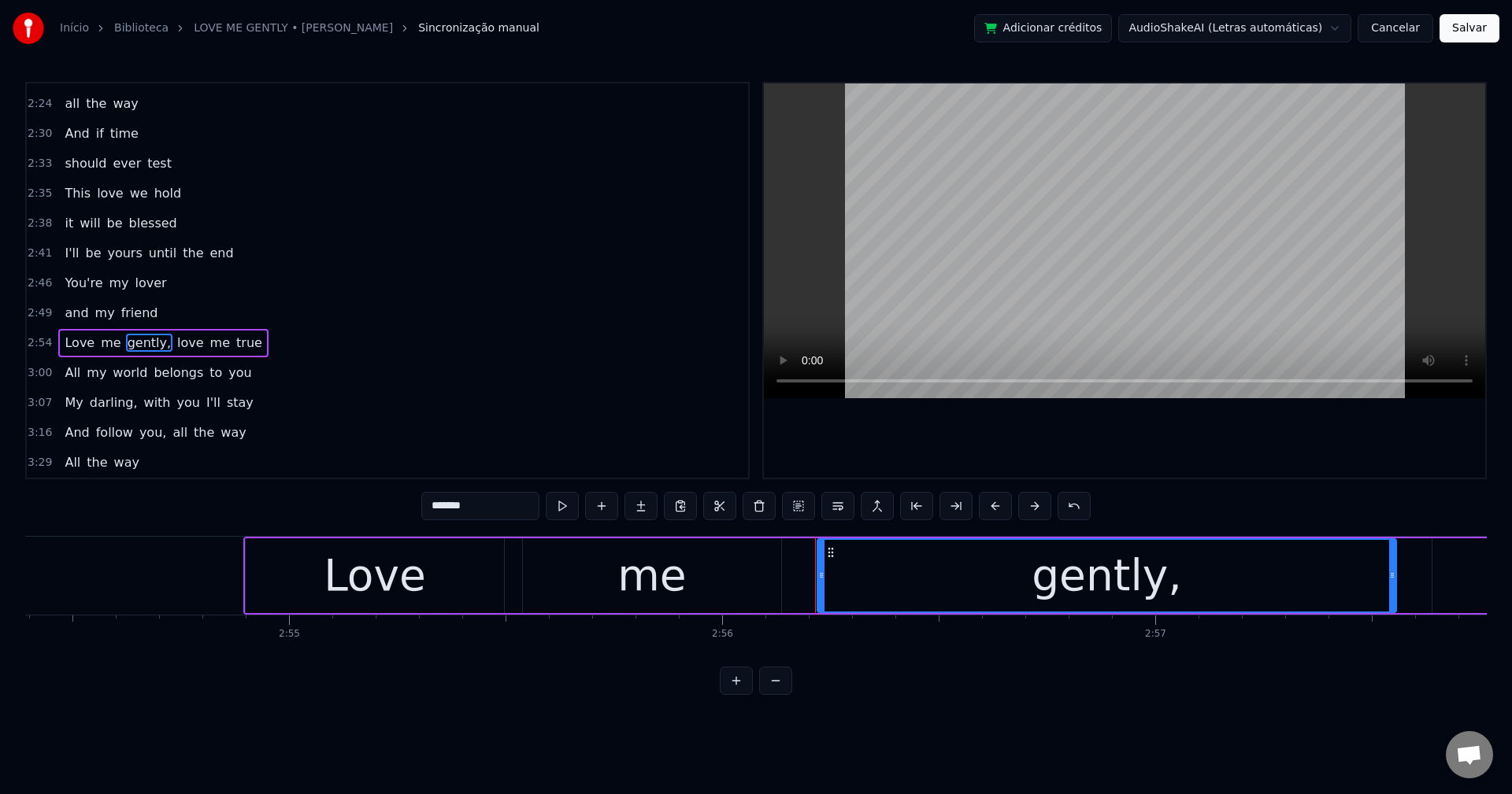
click at [494, 496] on input "*******" at bounding box center [480, 506] width 118 height 28
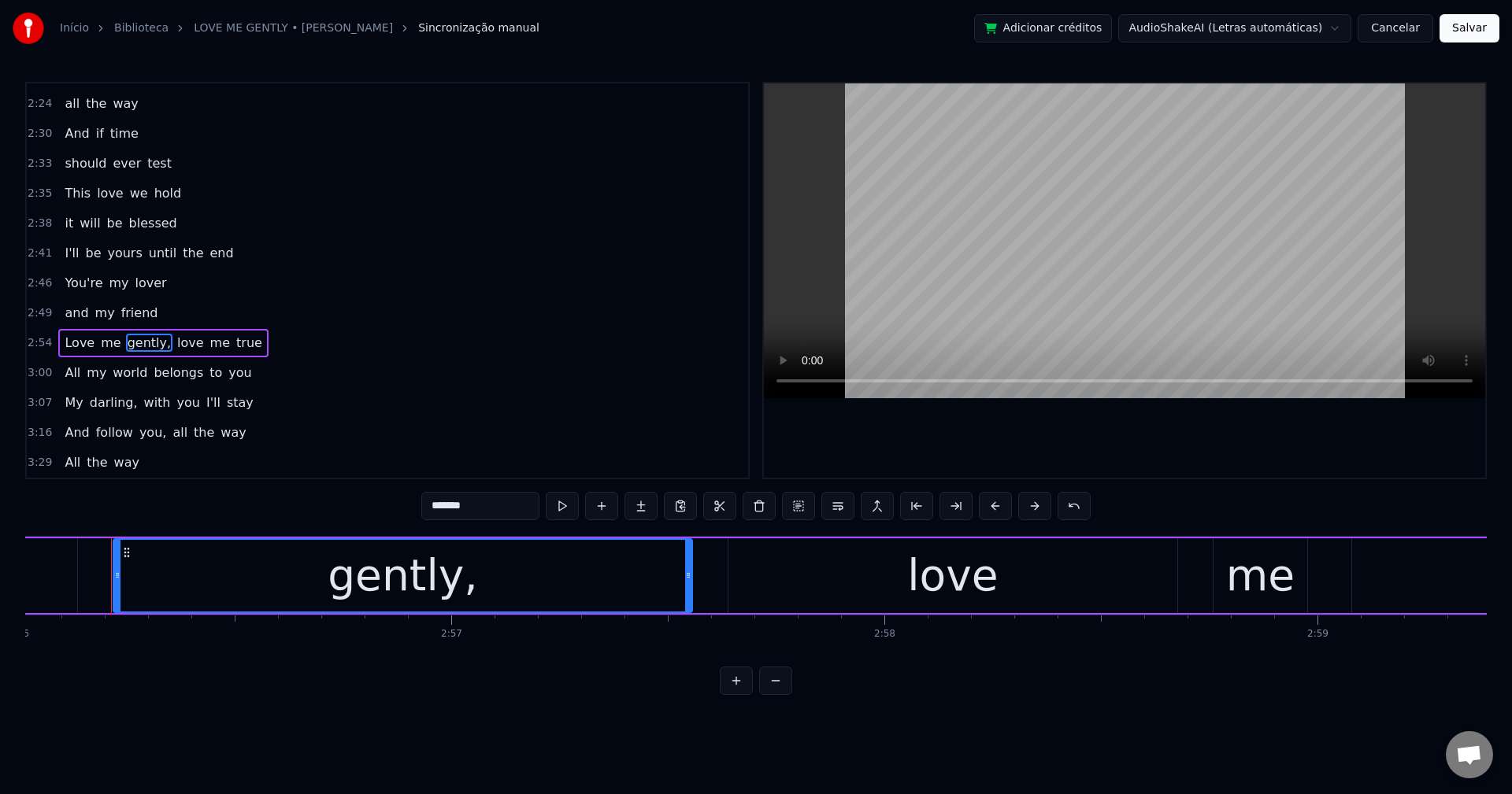
scroll to position [0, 76234]
click at [171, 343] on span "love" at bounding box center [186, 342] width 30 height 18
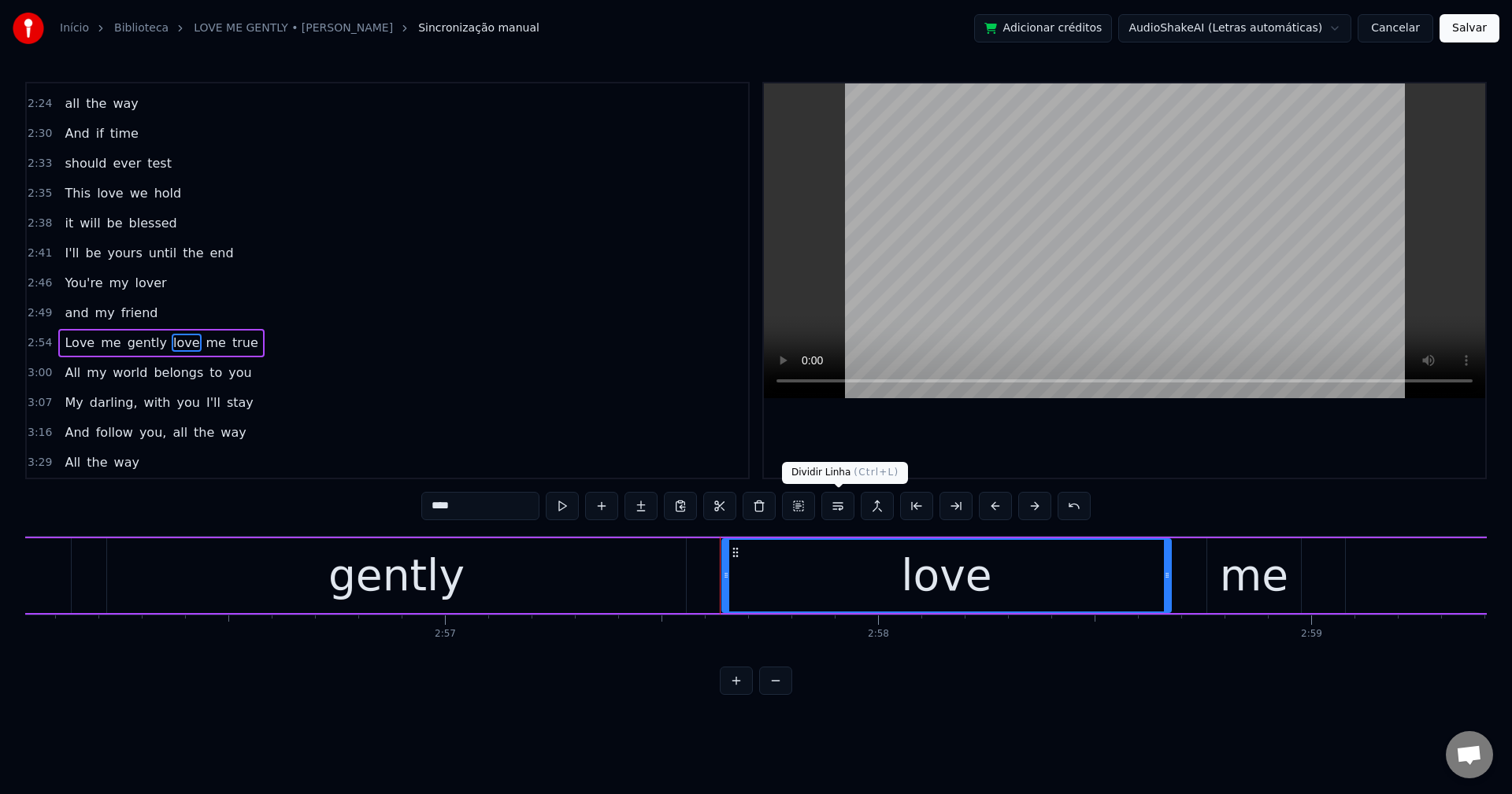
click at [834, 505] on button at bounding box center [838, 506] width 33 height 28
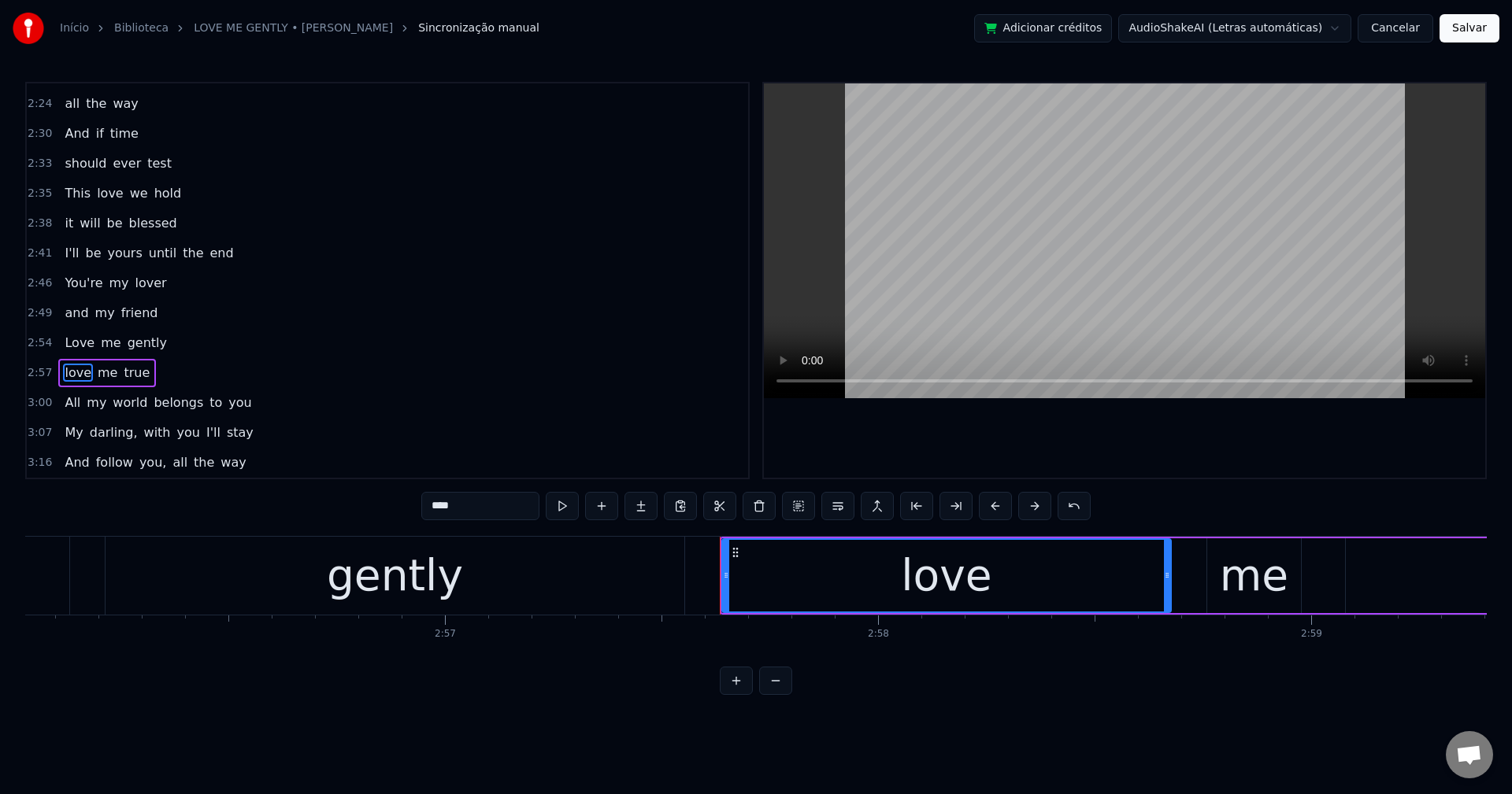
scroll to position [981, 0]
click at [160, 377] on span "belongs" at bounding box center [178, 372] width 52 height 18
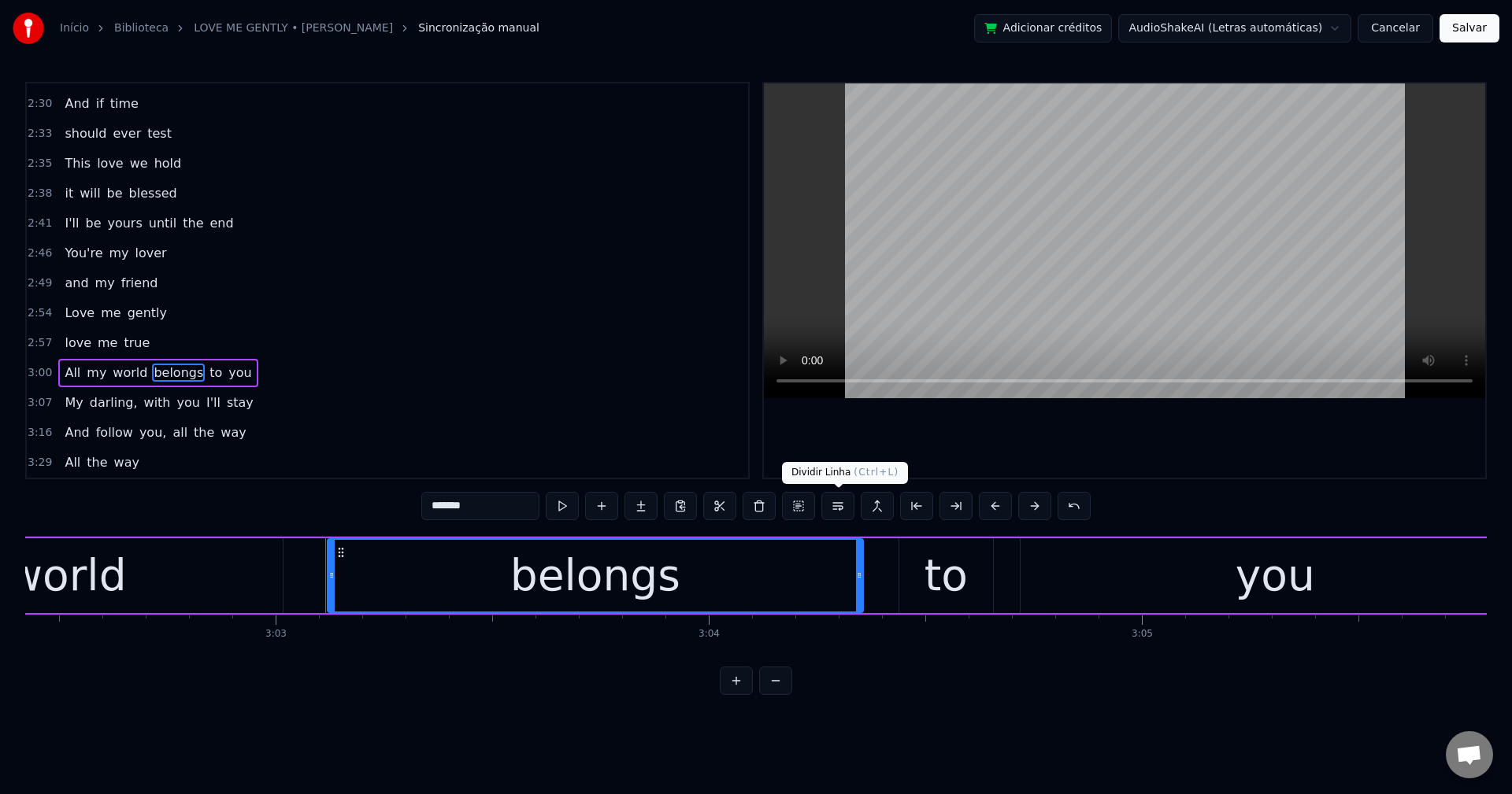
click at [845, 508] on button at bounding box center [838, 506] width 33 height 28
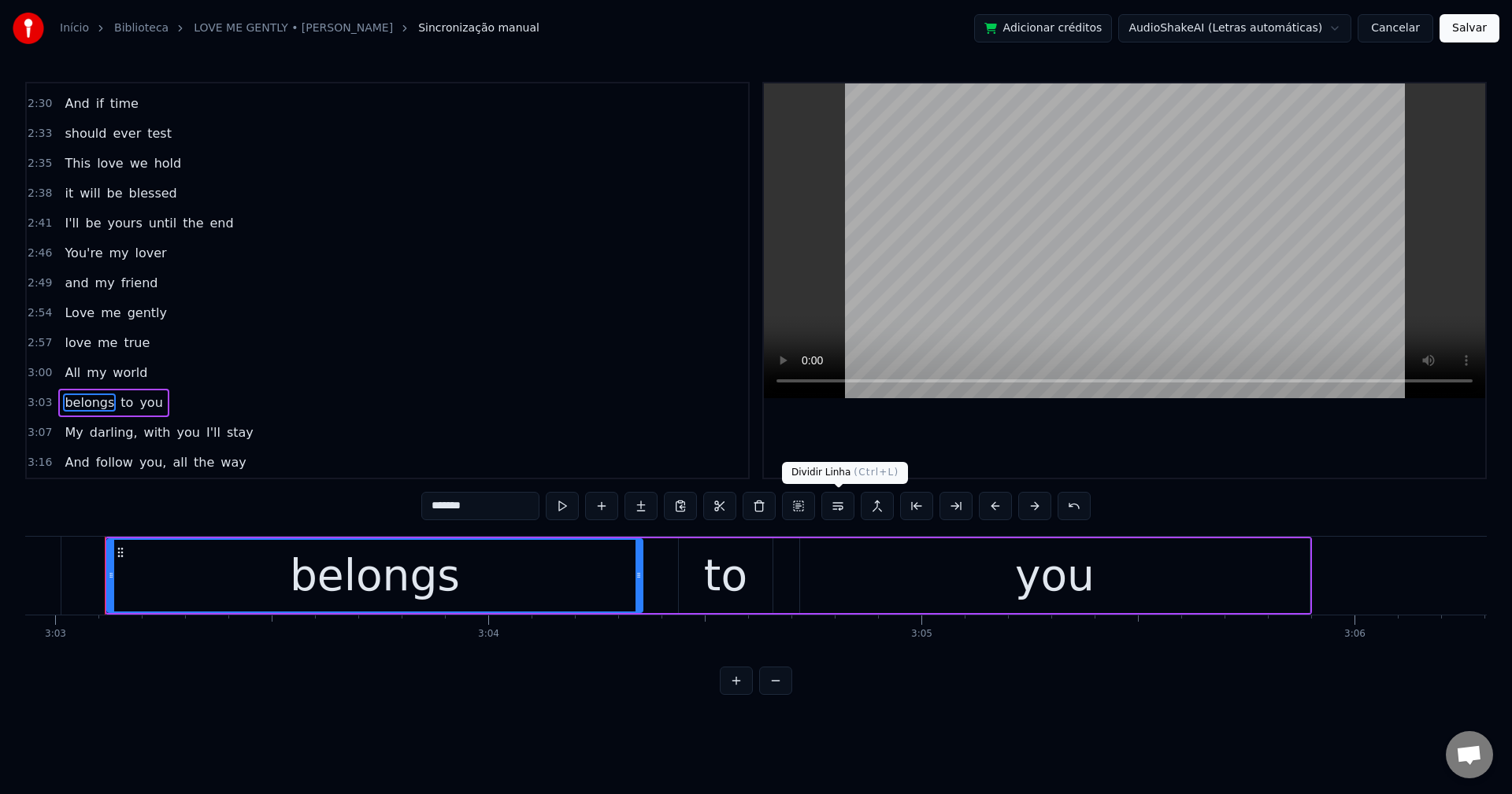
scroll to position [1011, 0]
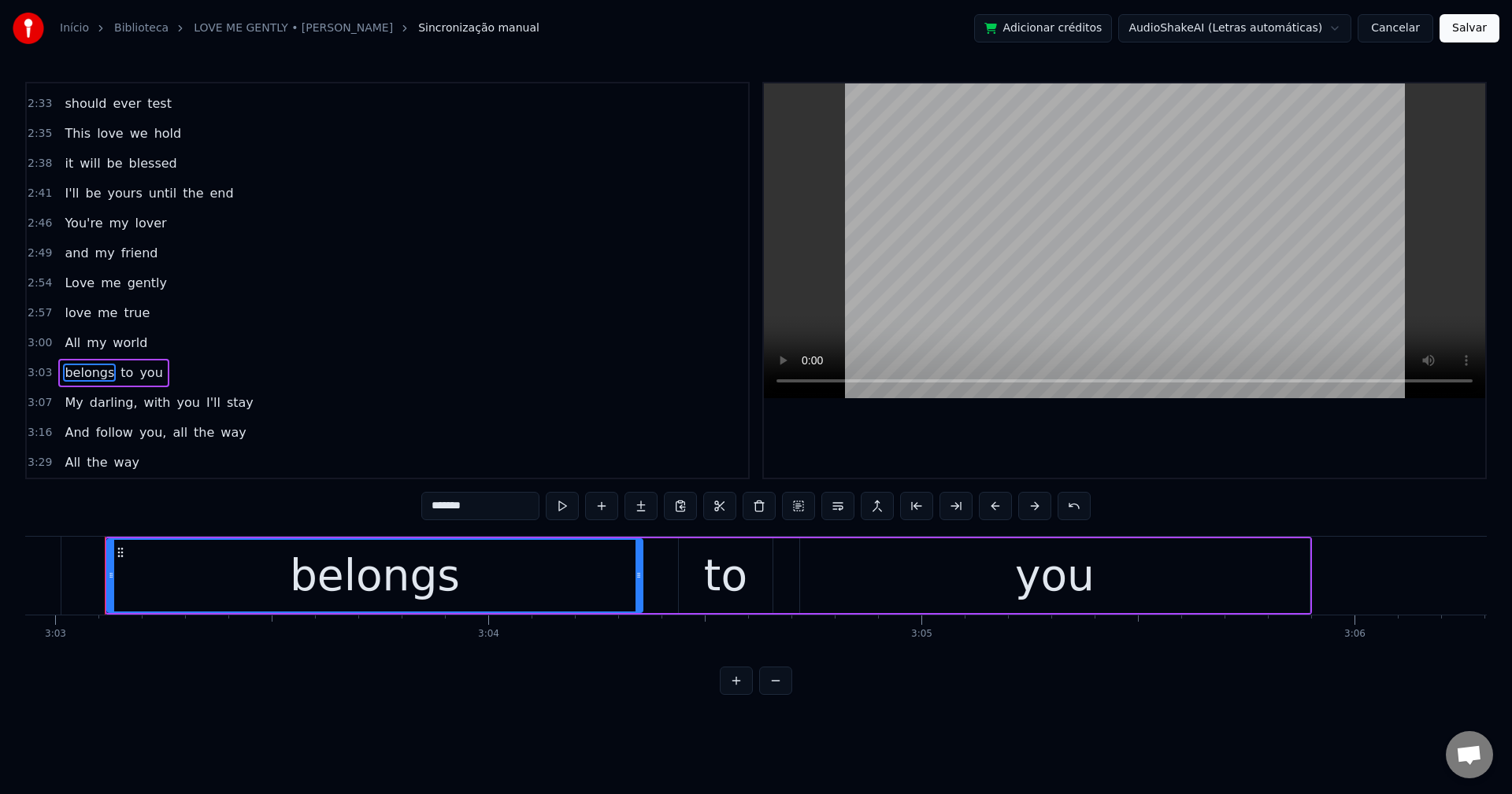
click at [104, 394] on span "darling," at bounding box center [114, 402] width 52 height 18
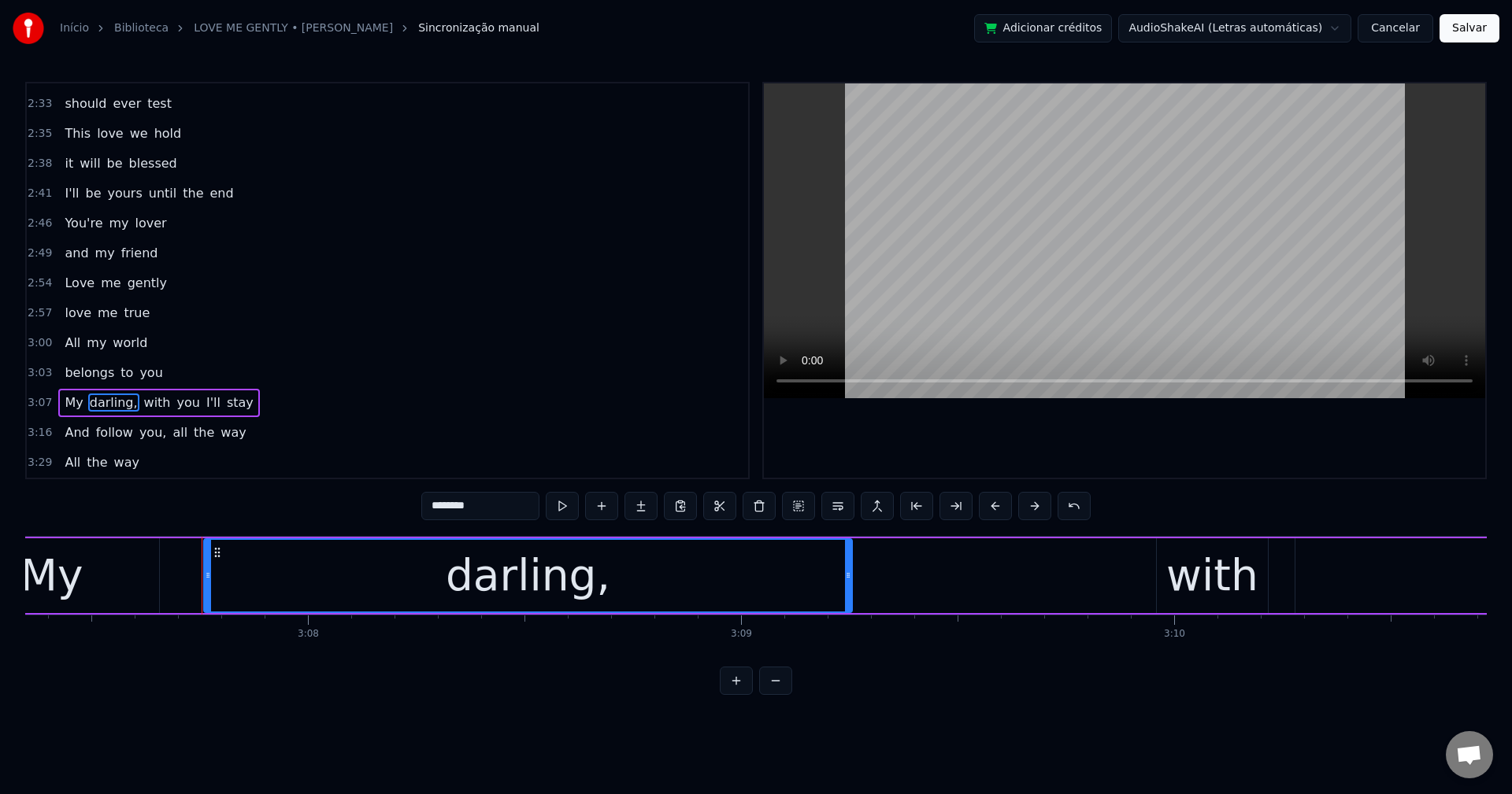
scroll to position [0, 81231]
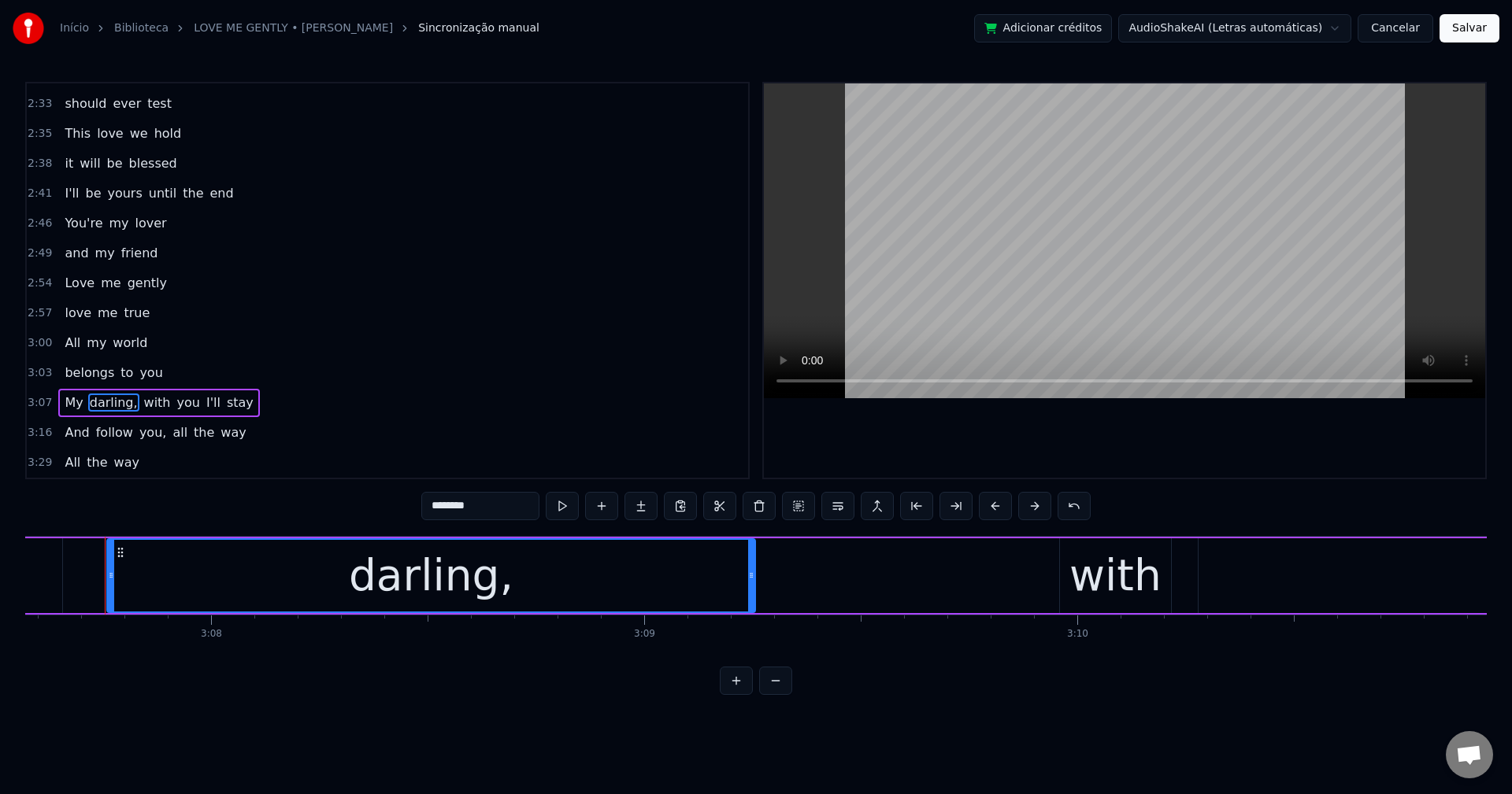
click at [483, 507] on input "********" at bounding box center [480, 506] width 118 height 28
click at [143, 409] on span "with" at bounding box center [153, 402] width 30 height 18
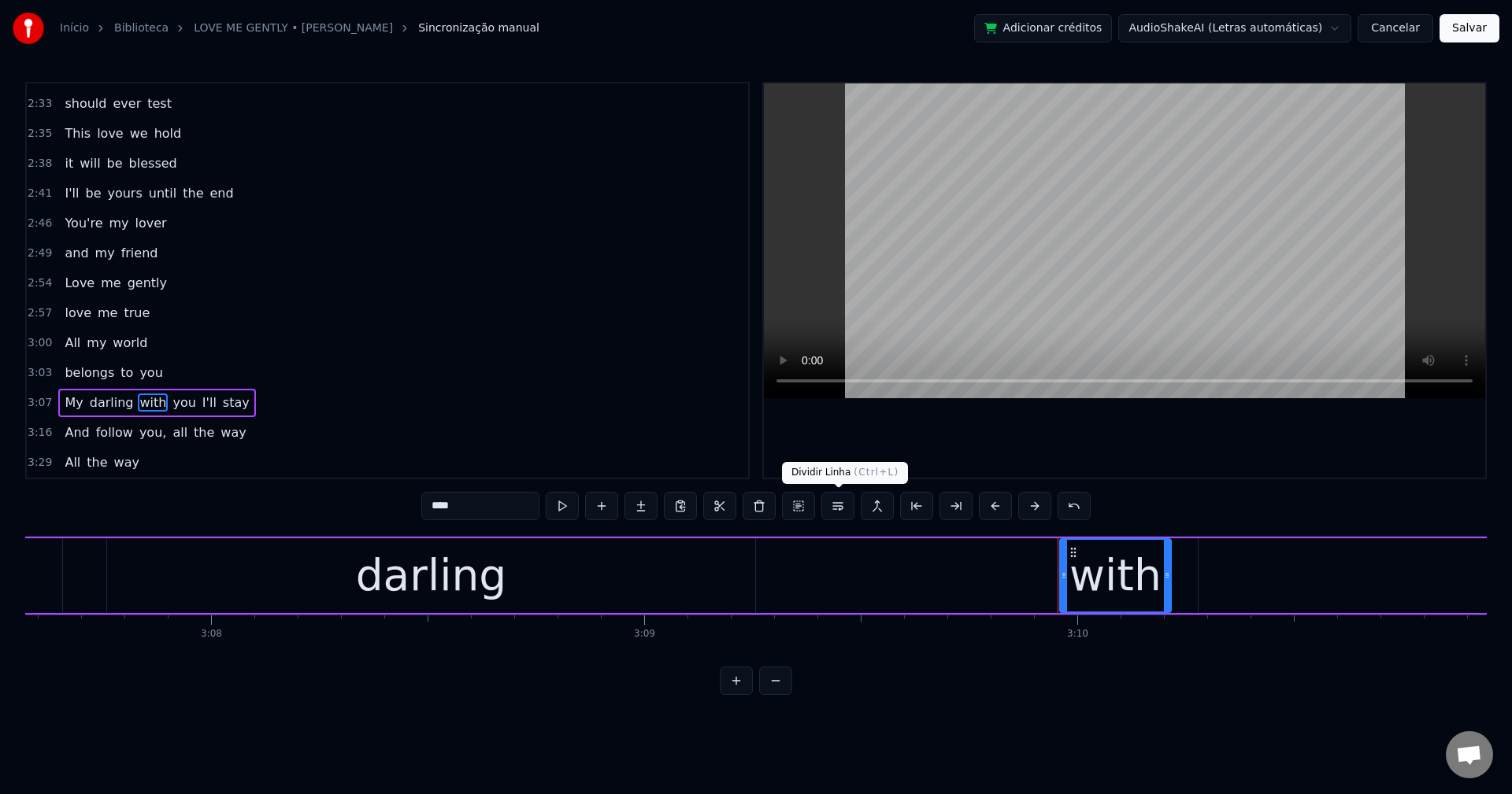
click at [838, 514] on button at bounding box center [838, 506] width 33 height 28
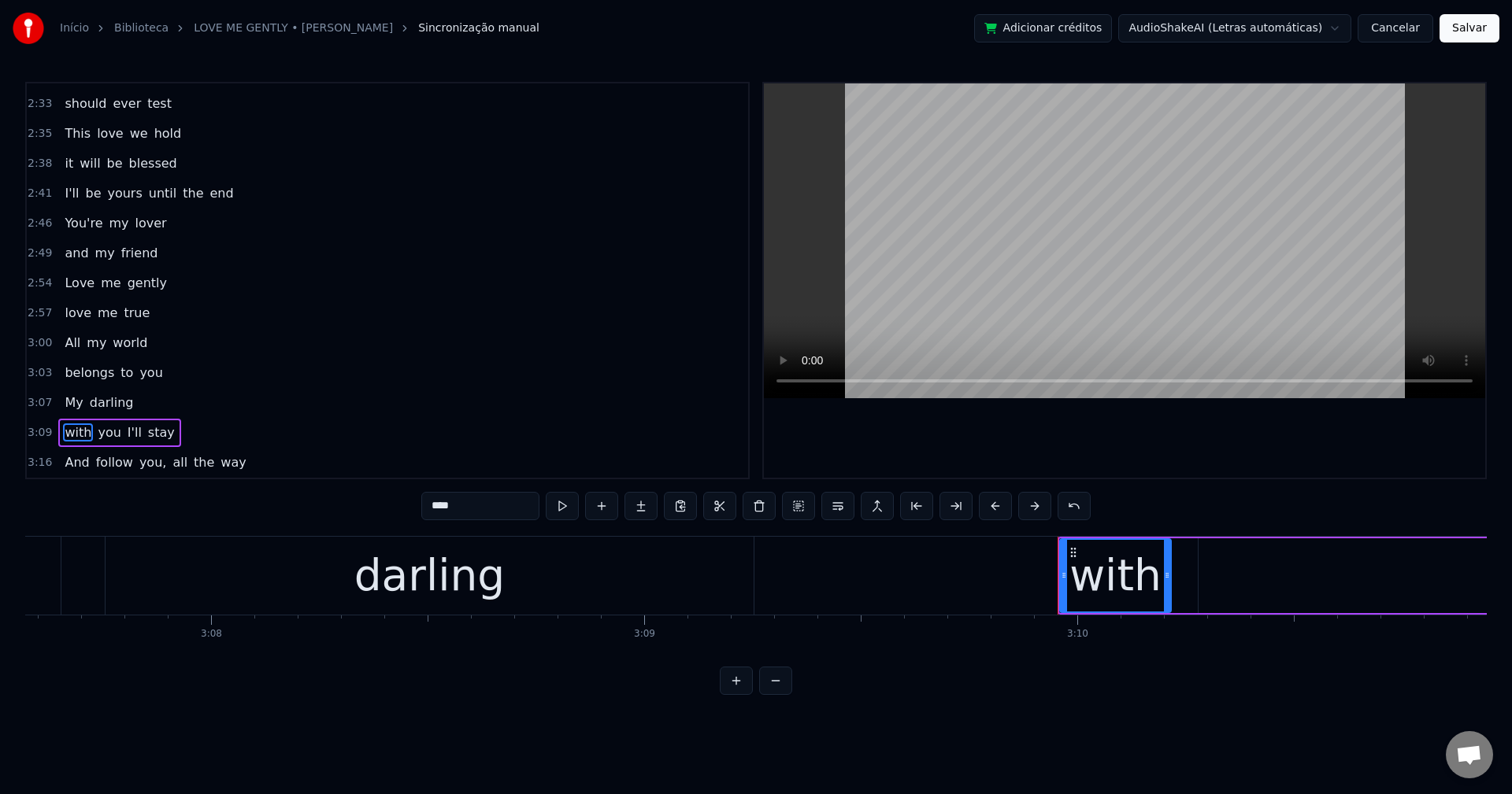
scroll to position [1041, 0]
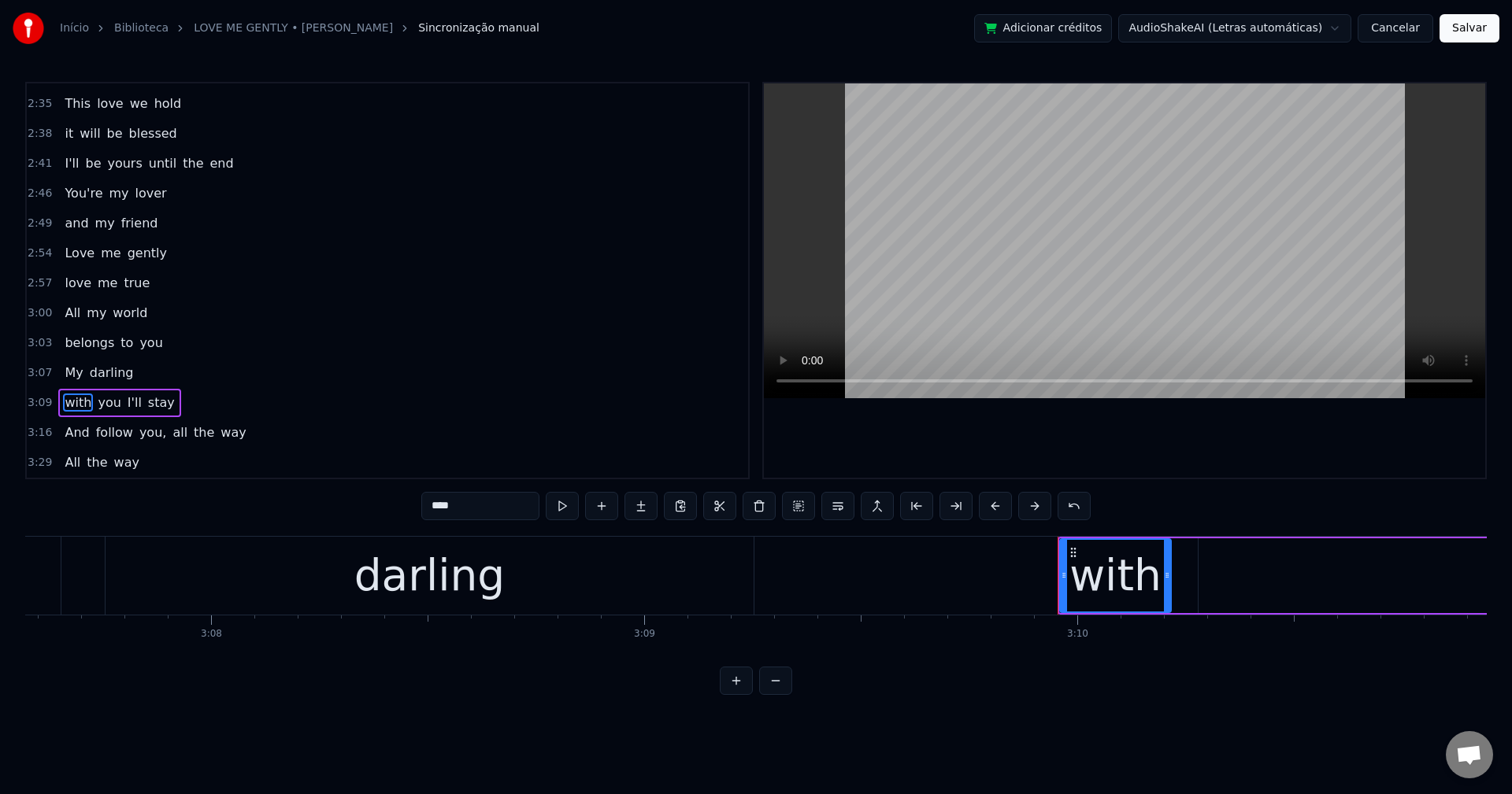
click at [140, 433] on span "you," at bounding box center [153, 432] width 30 height 18
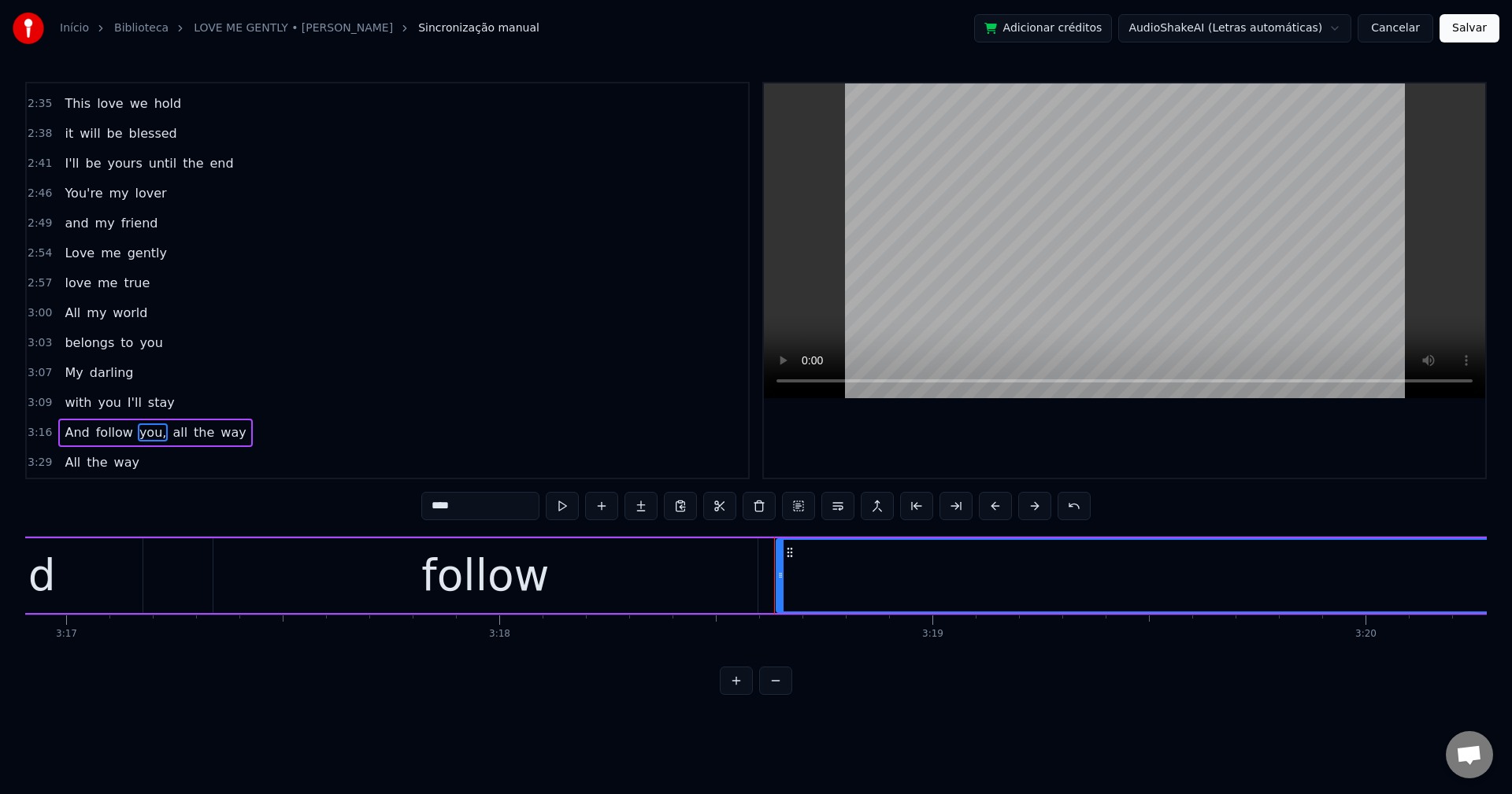
click at [463, 507] on input "****" at bounding box center [480, 506] width 118 height 28
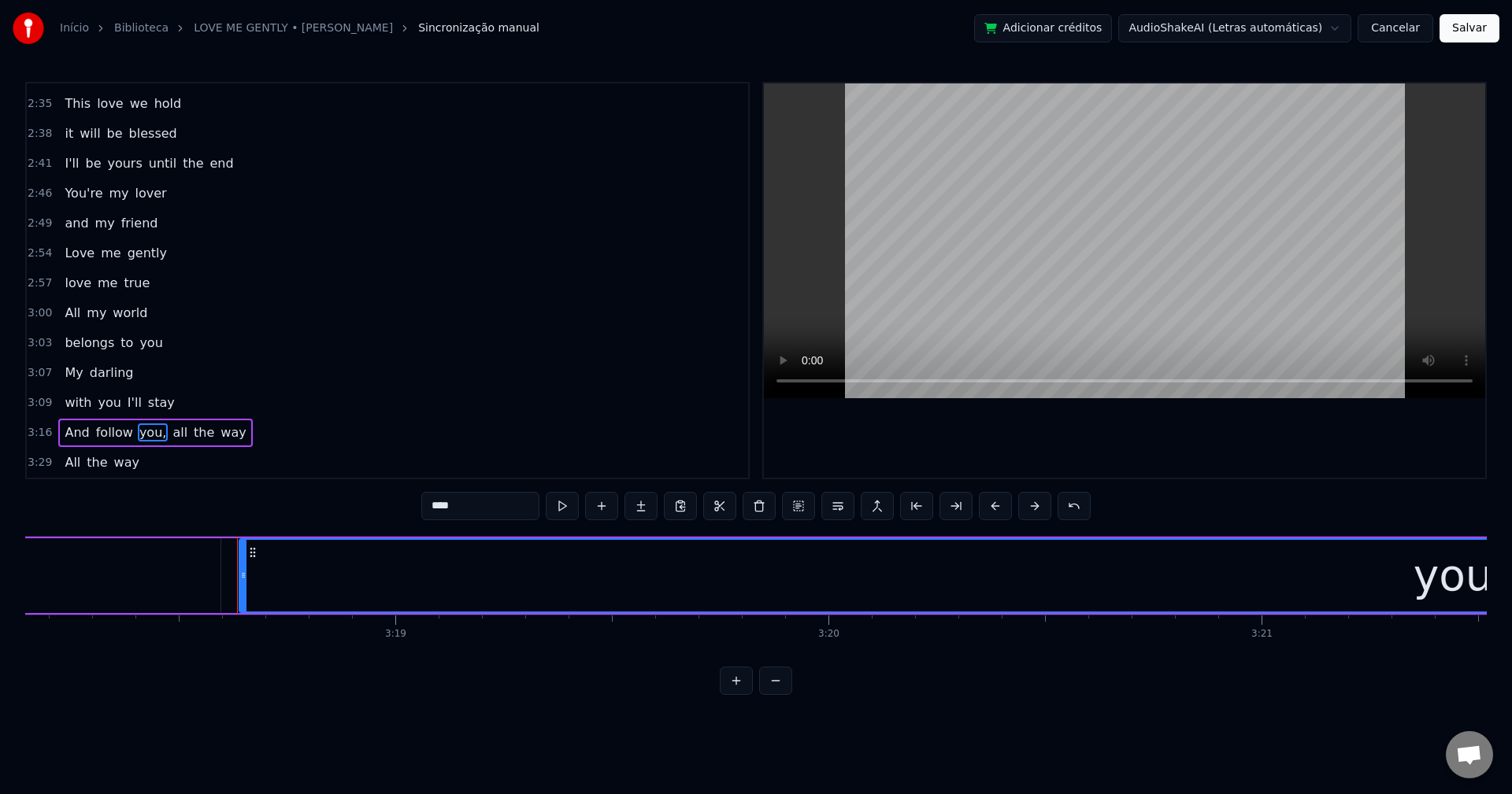
scroll to position [0, 85943]
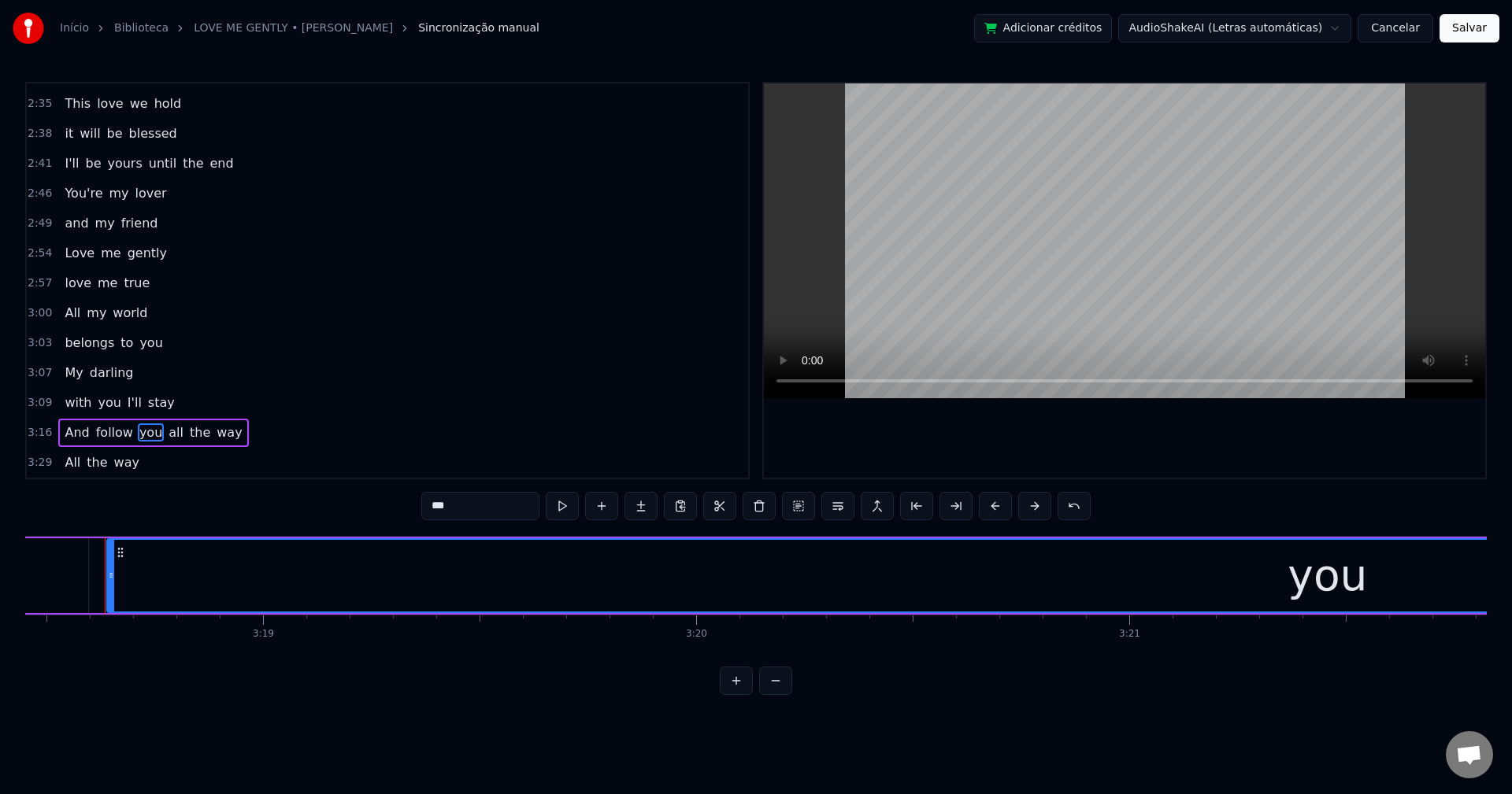
click at [167, 435] on span "all" at bounding box center [176, 432] width 18 height 18
type input "***"
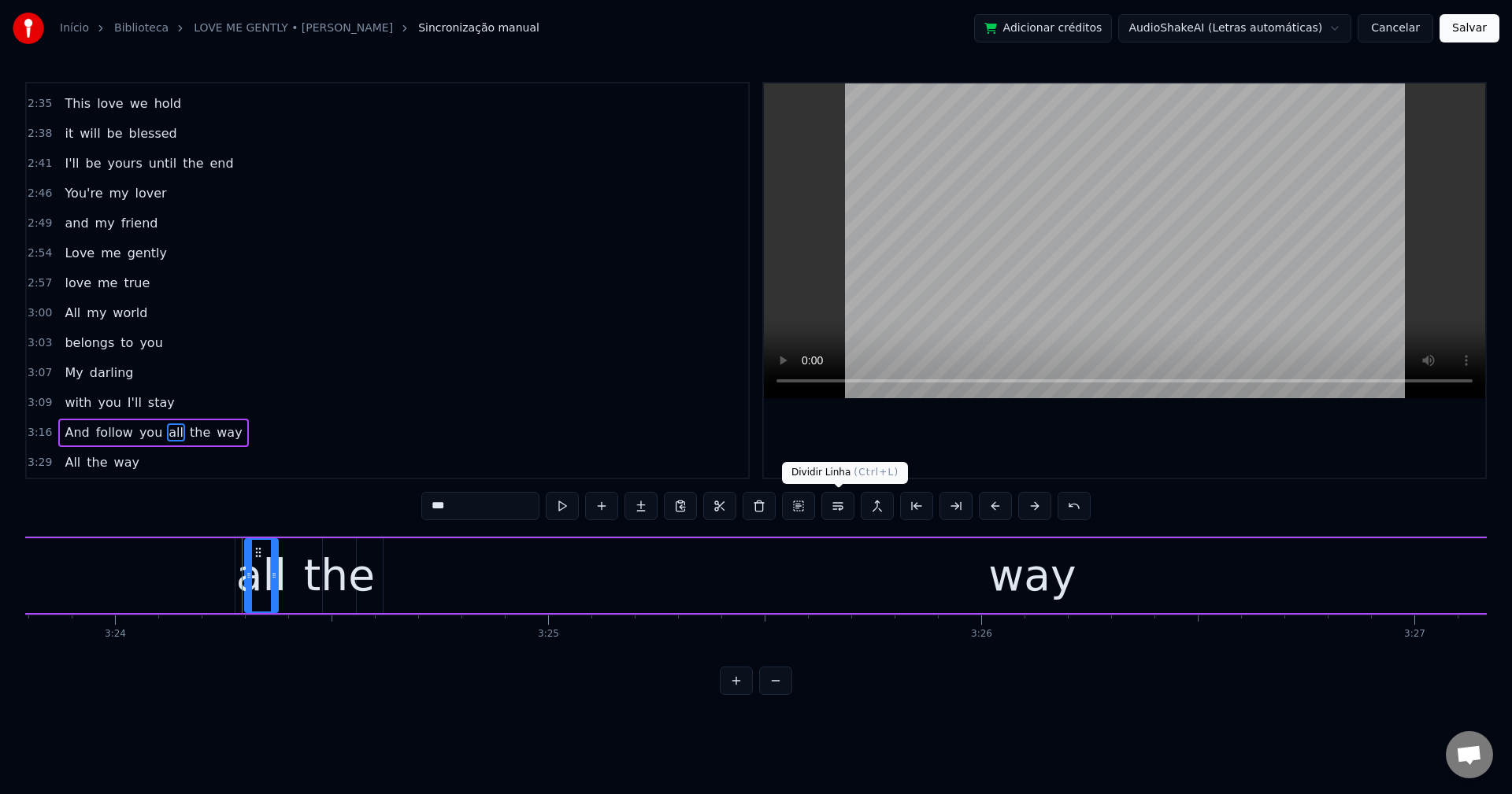
scroll to position [0, 88393]
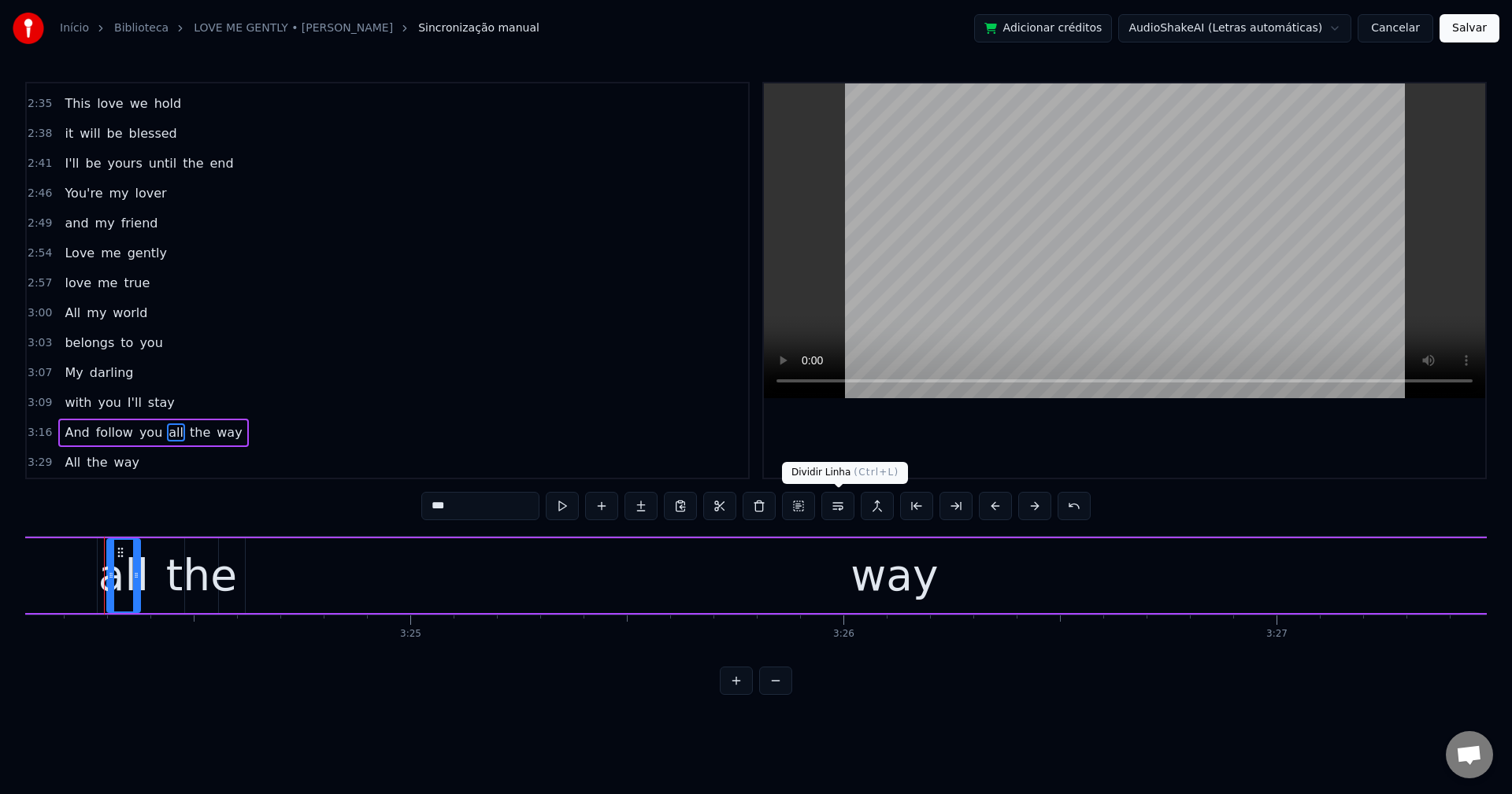
click at [830, 513] on button at bounding box center [838, 506] width 33 height 28
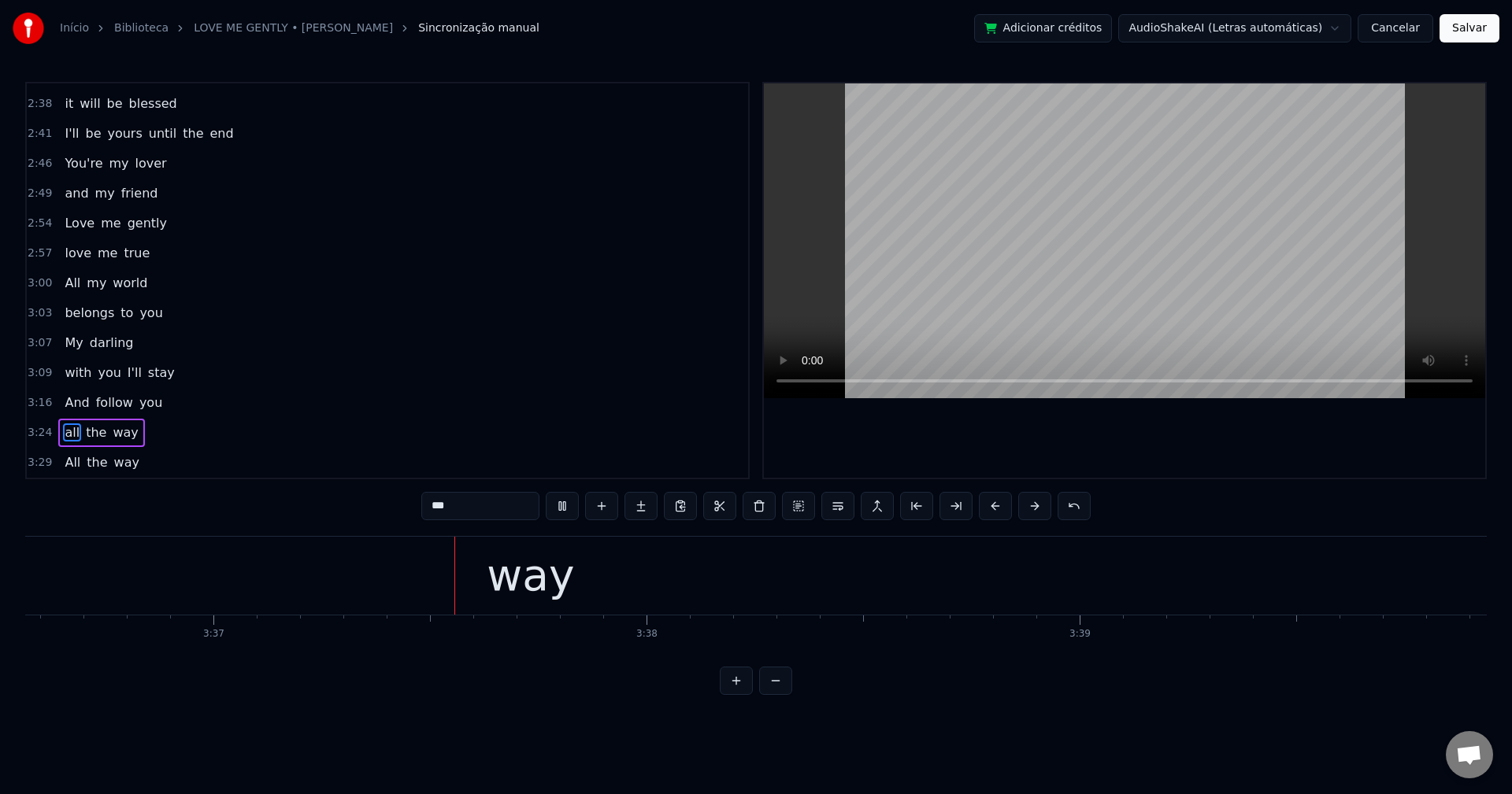
scroll to position [0, 93819]
click at [1133, 34] on button "Salvar" at bounding box center [1469, 28] width 59 height 28
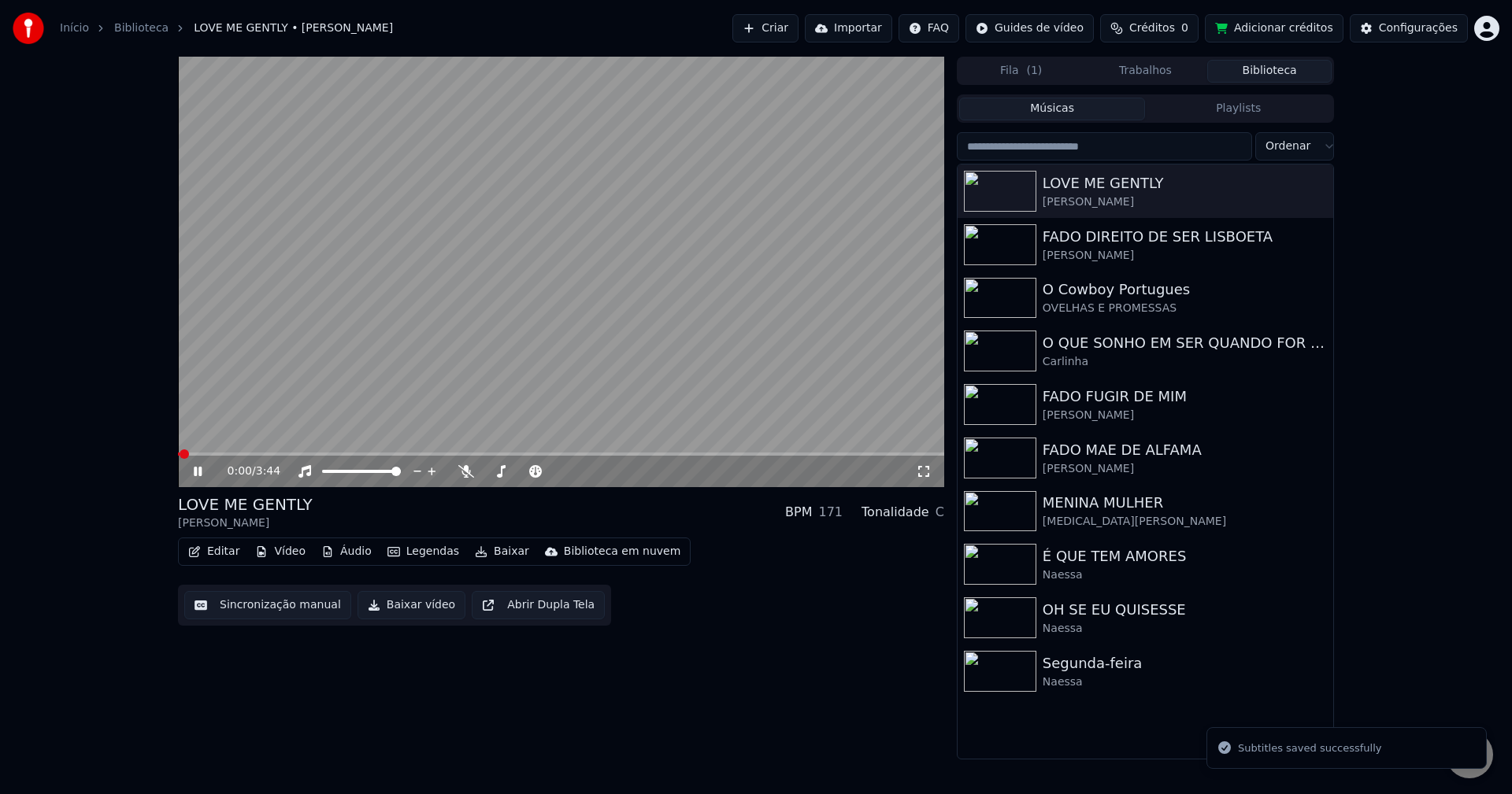
click at [420, 607] on button "Baixar vídeo" at bounding box center [411, 605] width 108 height 28
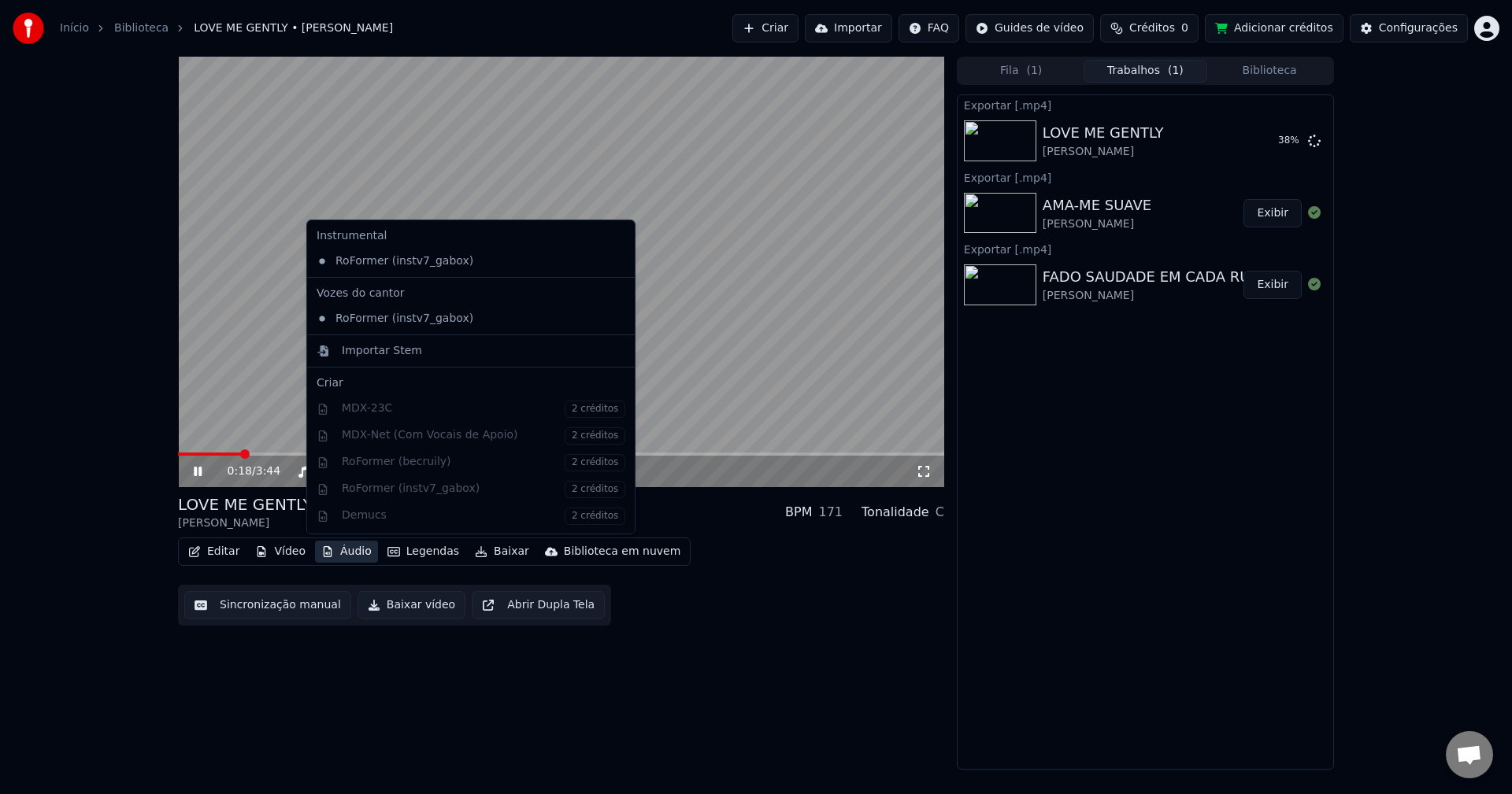
click at [343, 554] on button "Áudio" at bounding box center [346, 551] width 63 height 22
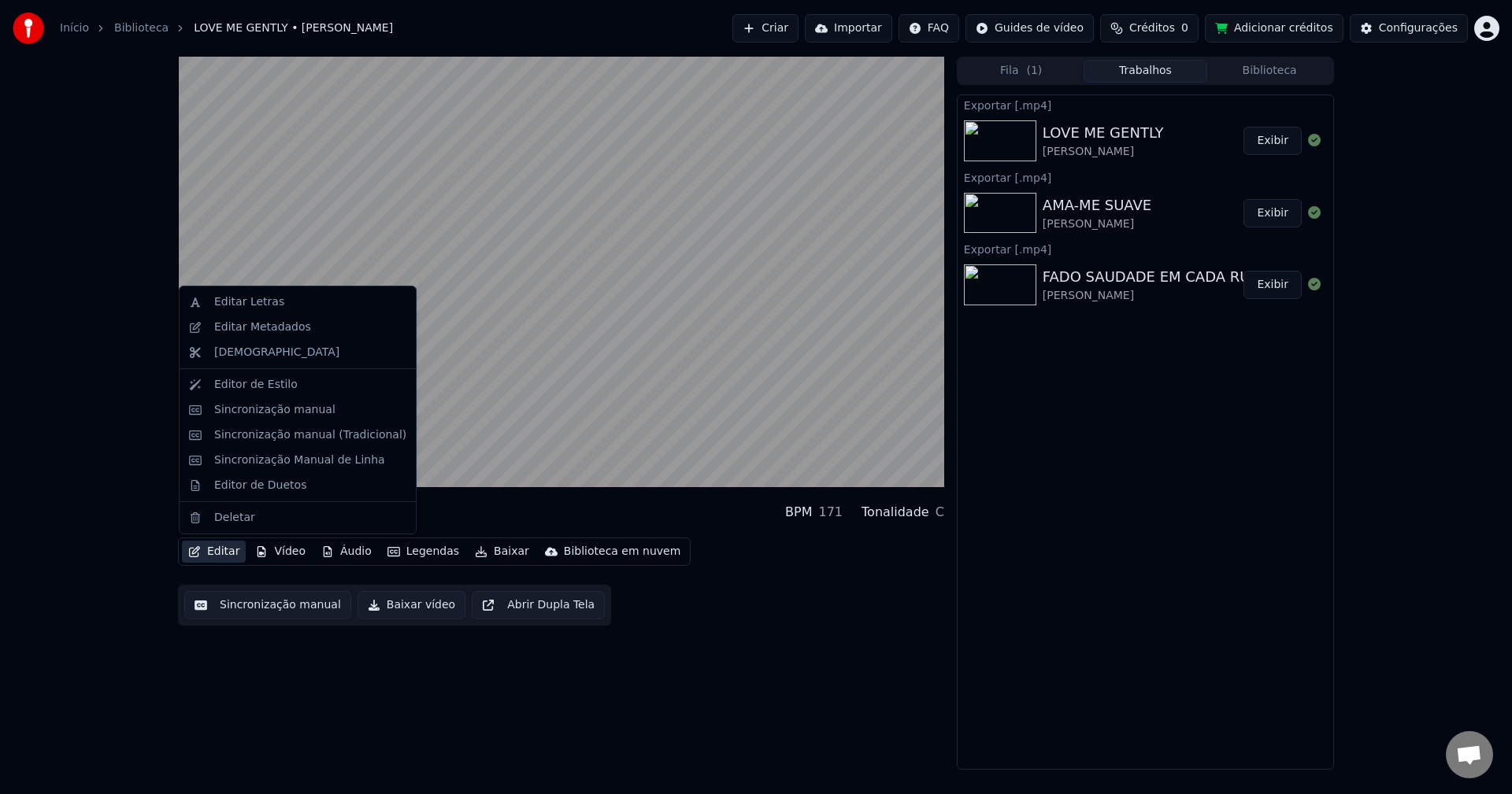
click at [1133, 75] on button "Biblioteca" at bounding box center [1269, 71] width 124 height 23
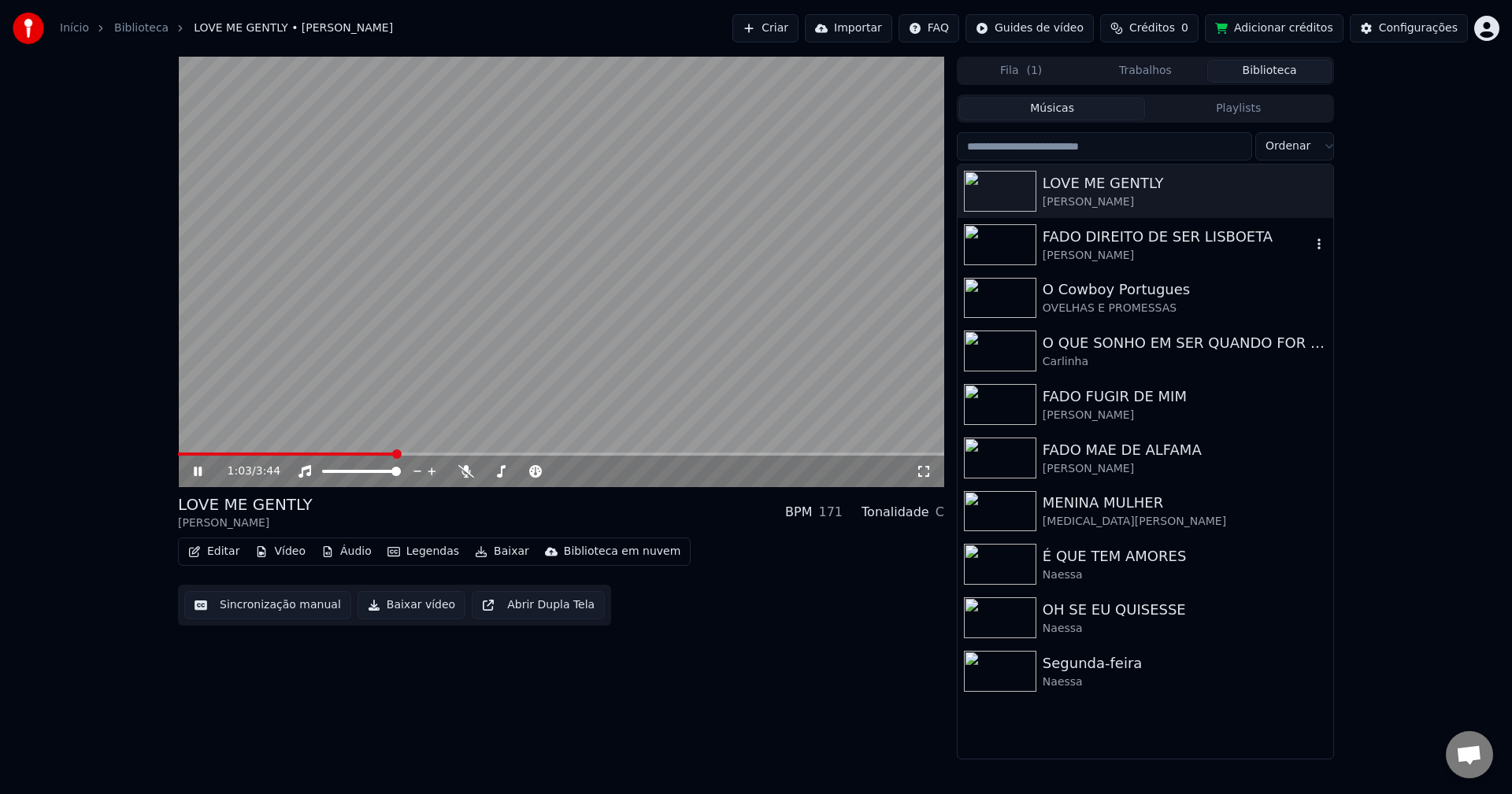
click at [1092, 246] on div "FADO DIREITO DE SER LISBOETA" at bounding box center [1176, 237] width 268 height 22
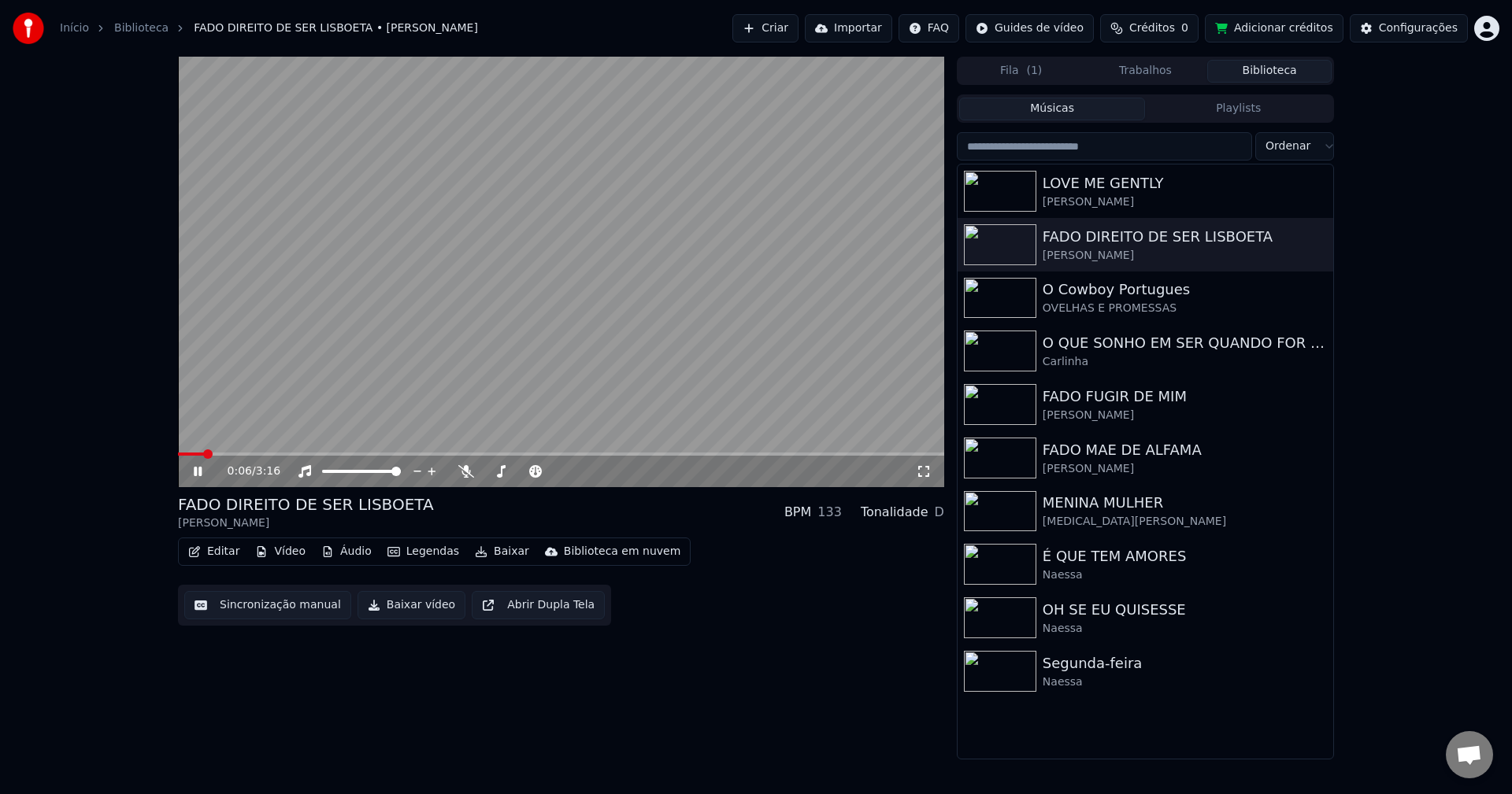
click at [403, 355] on video at bounding box center [561, 272] width 766 height 431
click at [273, 615] on button "Sincronização manual" at bounding box center [267, 605] width 167 height 28
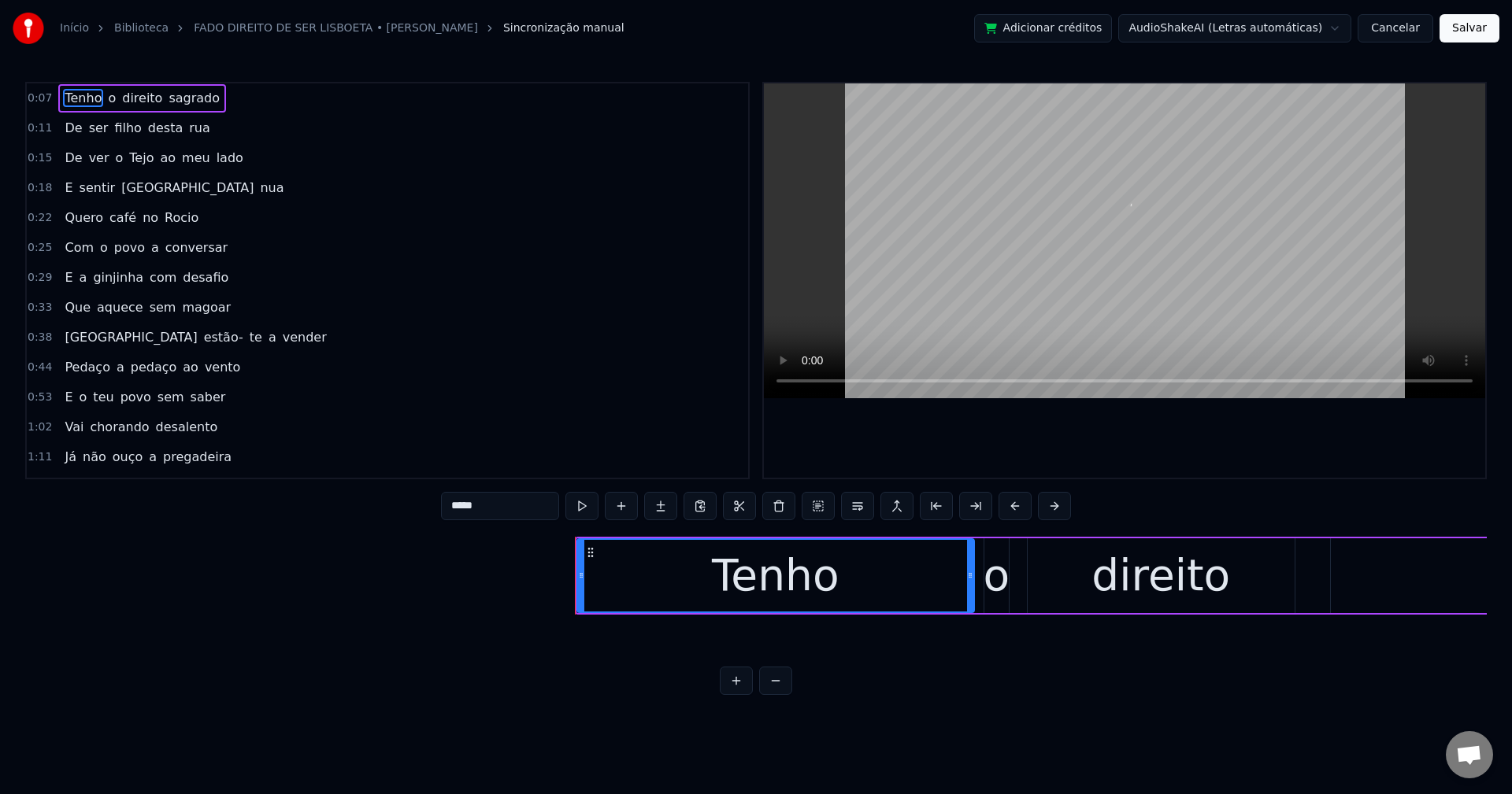
scroll to position [0, 3307]
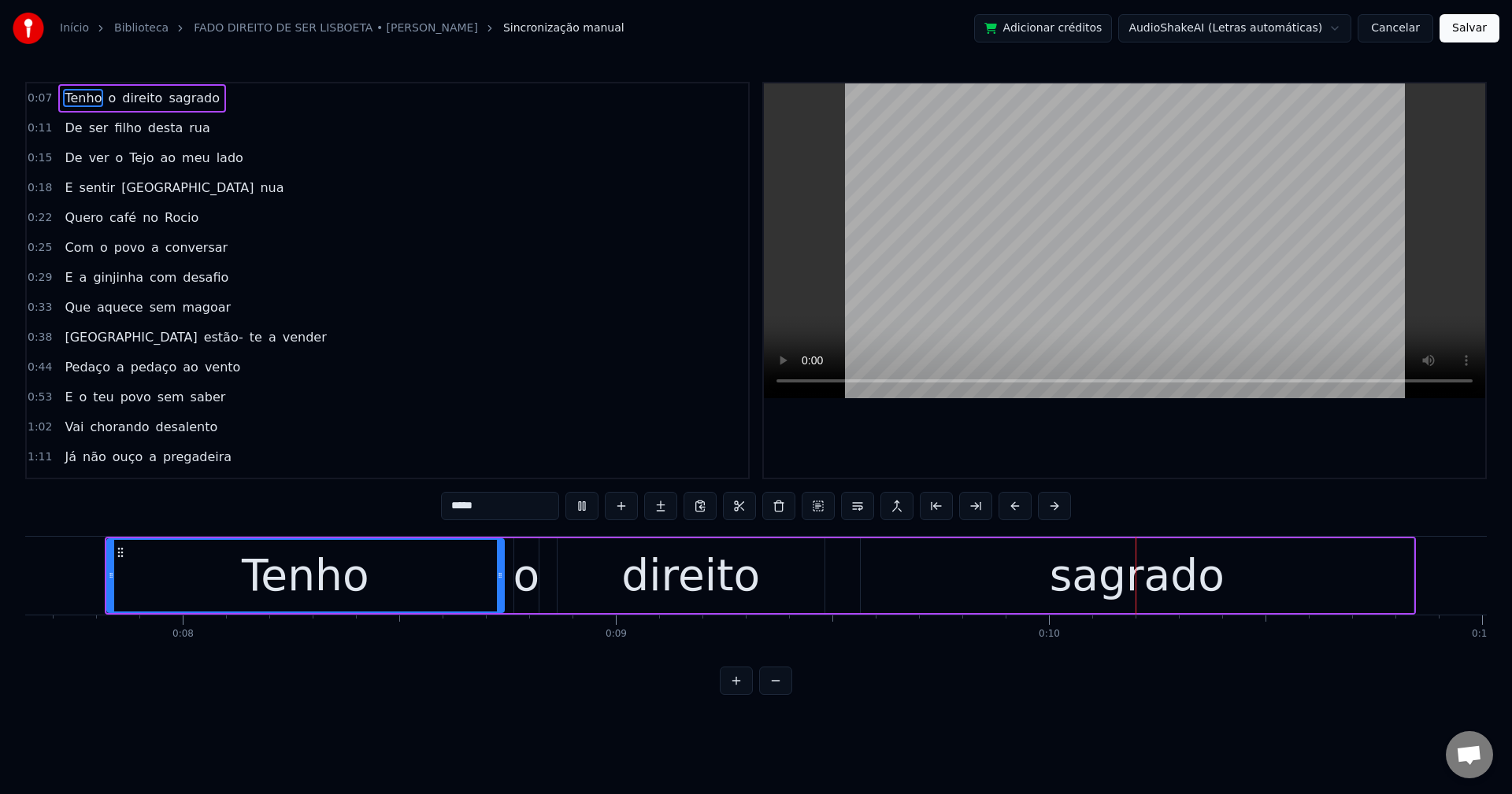
click at [1133, 26] on html "Início Biblioteca FADO DIREITO DE SER LISBOETA • [PERSON_NAME] manual Adicionar…" at bounding box center [756, 360] width 1512 height 720
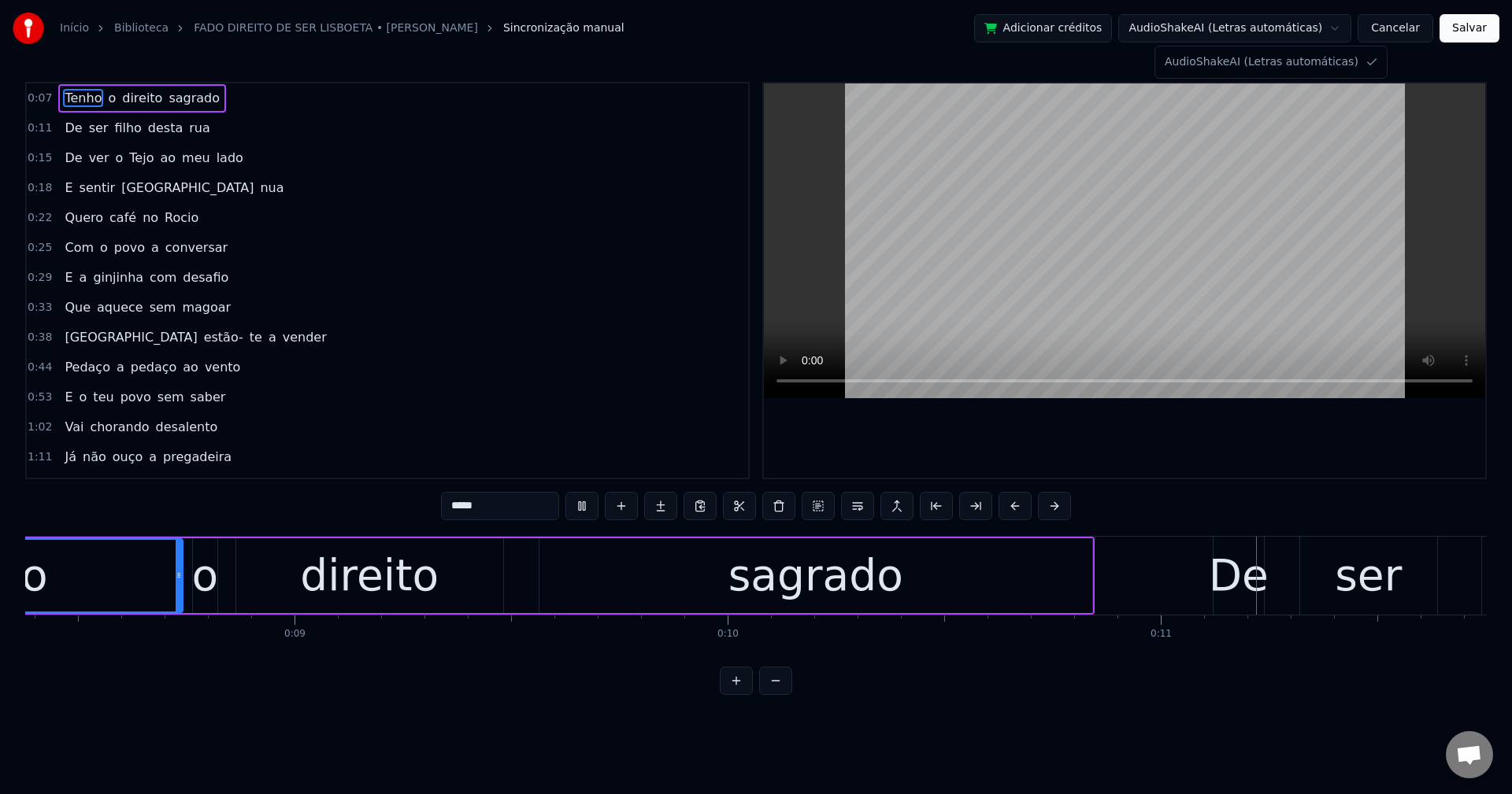
click at [1133, 26] on html "Início Biblioteca FADO DIREITO DE SER LISBOETA • [PERSON_NAME] manual Adicionar…" at bounding box center [756, 360] width 1512 height 720
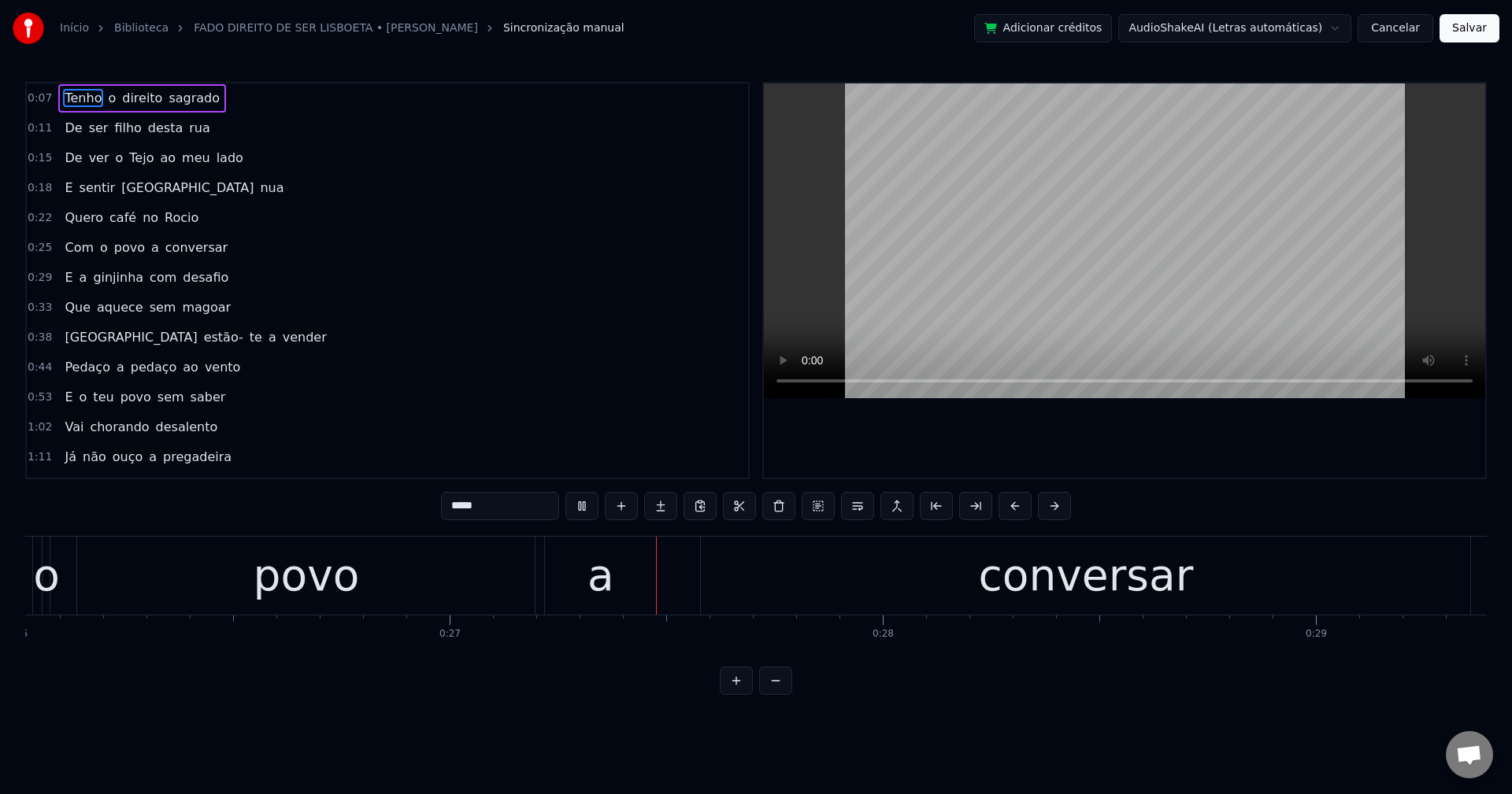
scroll to position [0, 11581]
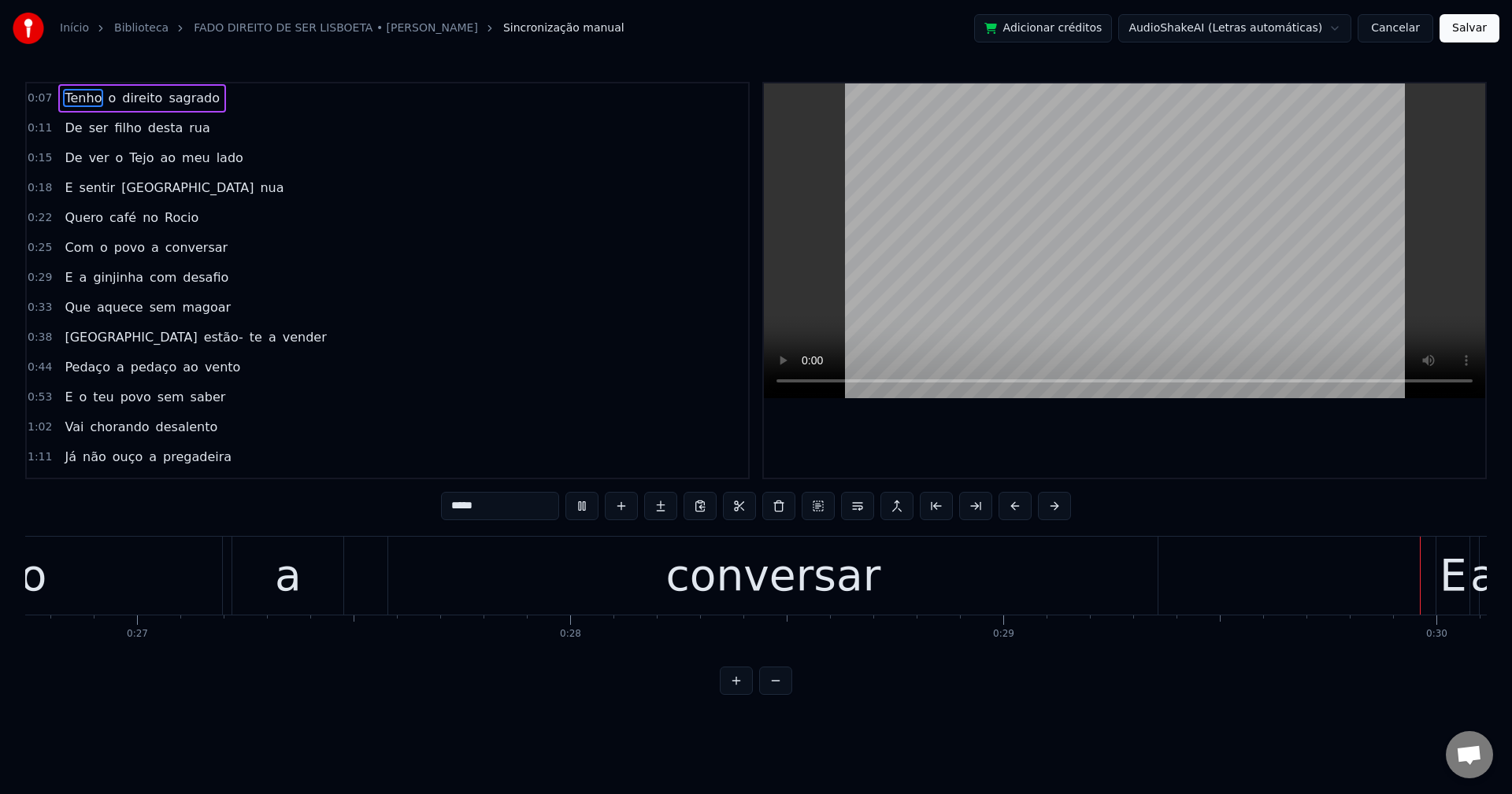
click at [172, 215] on span "Rocio" at bounding box center [181, 217] width 37 height 18
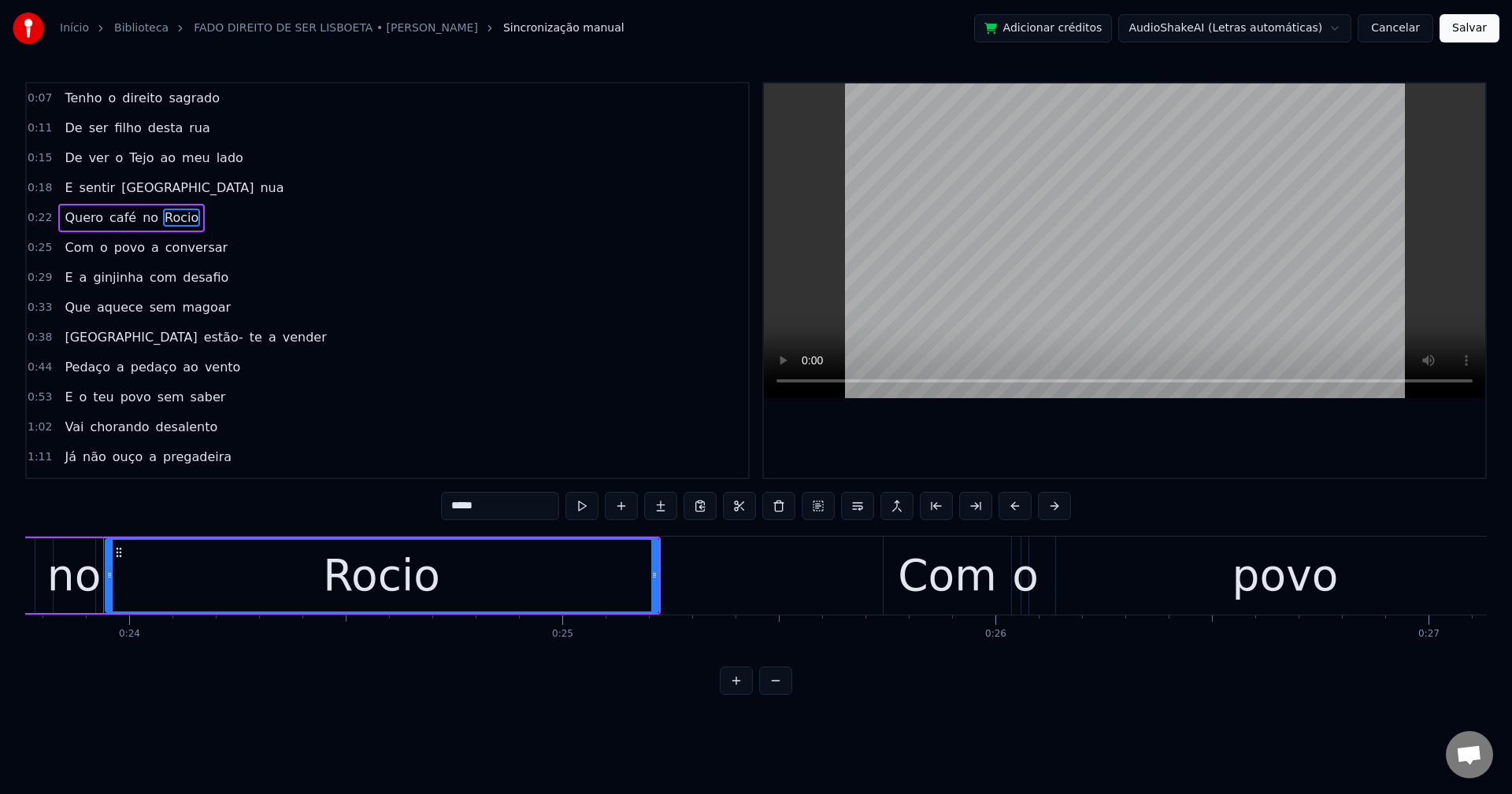
scroll to position [0, 10288]
drag, startPoint x: 484, startPoint y: 504, endPoint x: 501, endPoint y: 511, distance: 18.4
click at [484, 504] on input "*****" at bounding box center [500, 506] width 118 height 28
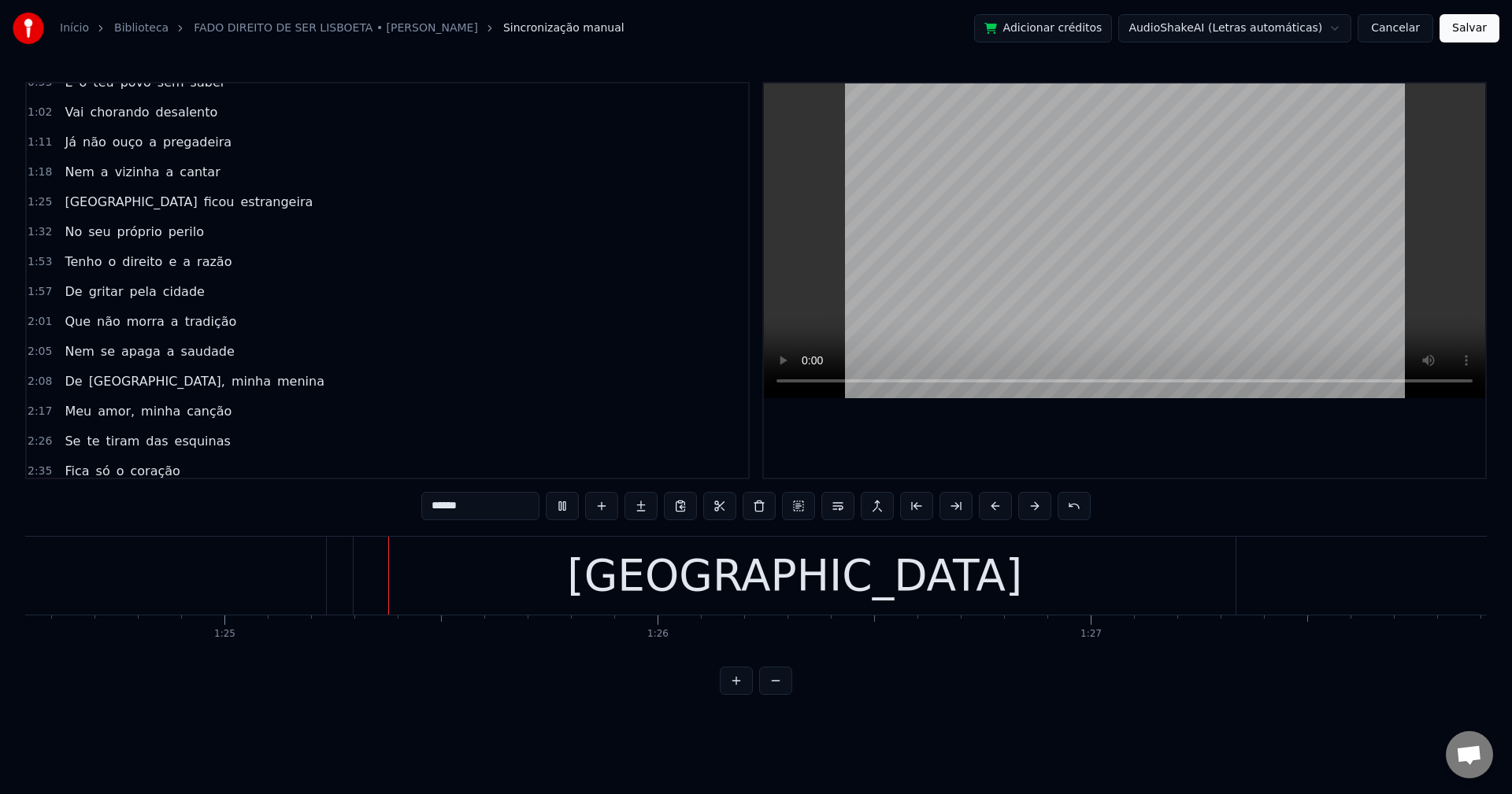
scroll to position [0, 36615]
click at [489, 583] on div "[GEOGRAPHIC_DATA]" at bounding box center [791, 575] width 882 height 78
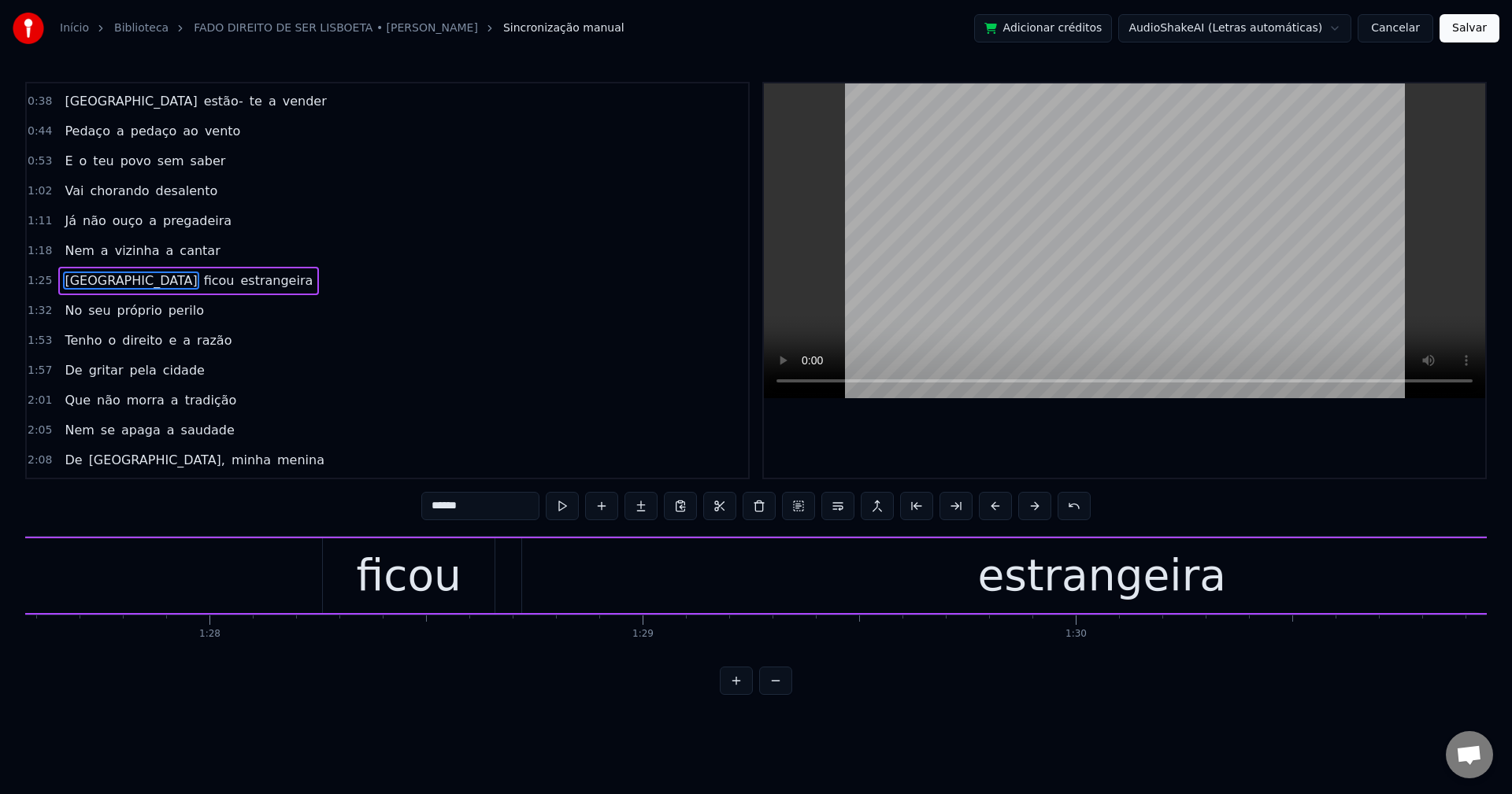
scroll to position [0, 38004]
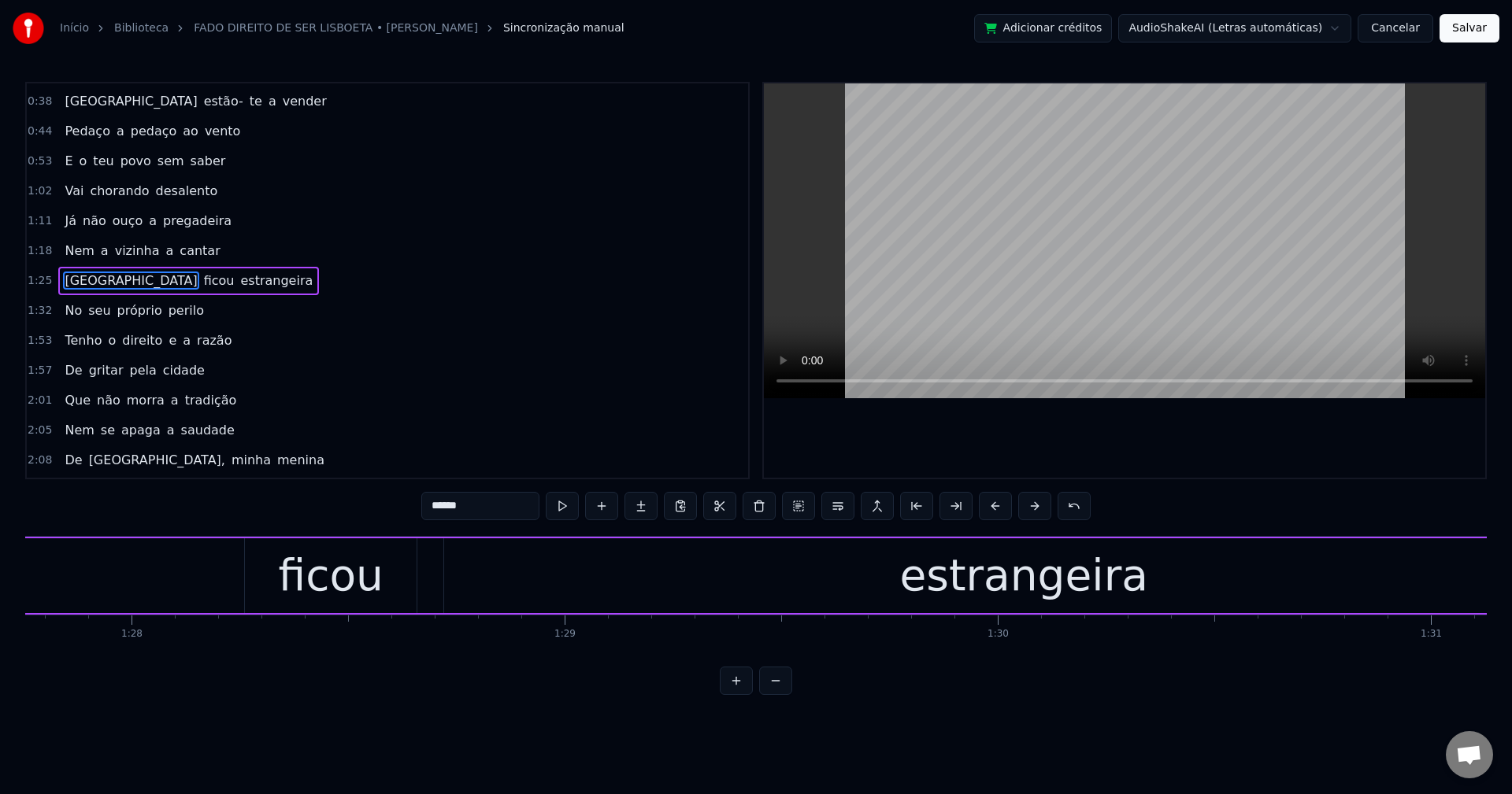
click at [259, 563] on div "ficou" at bounding box center [330, 576] width 171 height 75
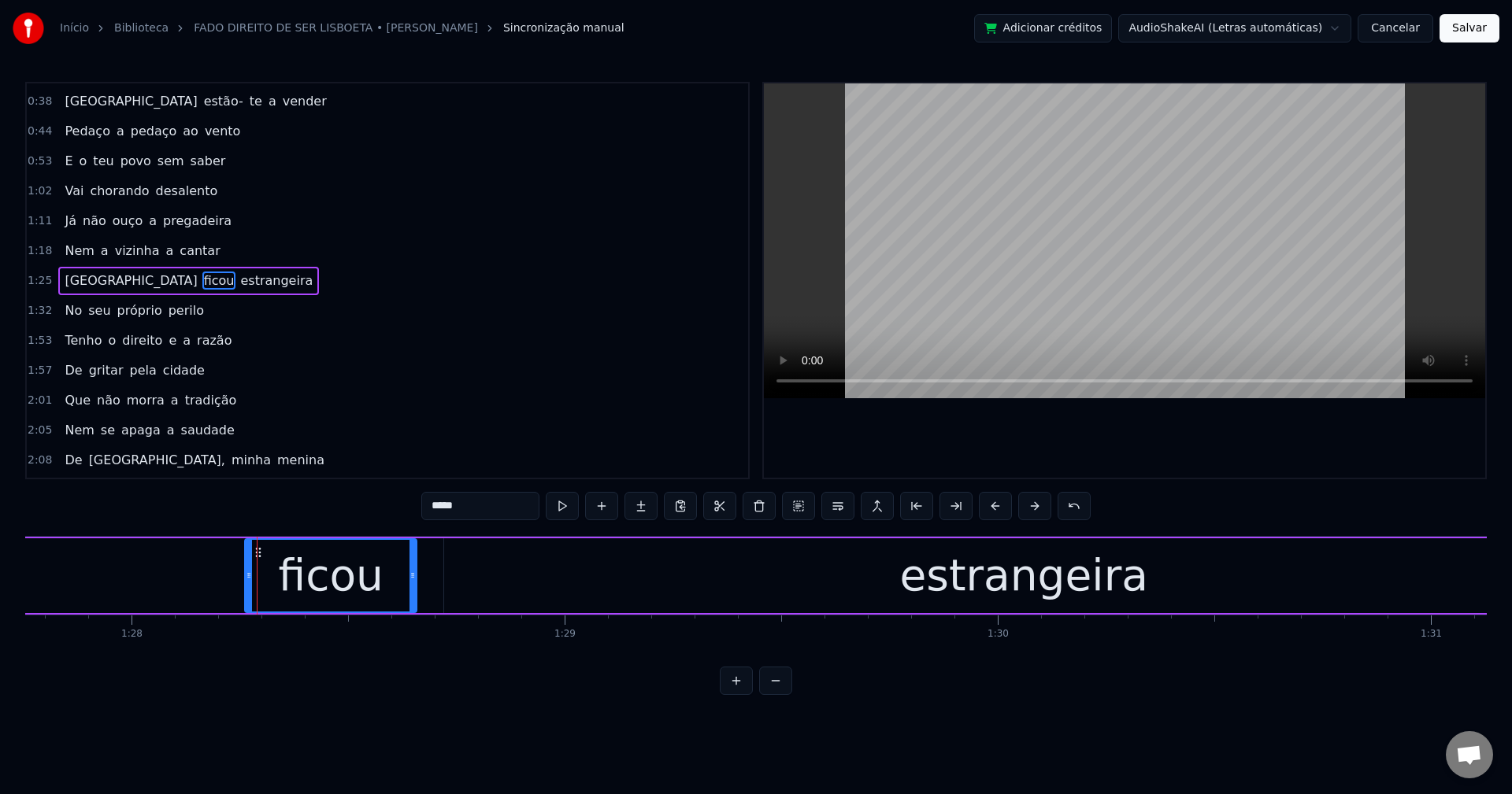
click at [74, 282] on span "[GEOGRAPHIC_DATA]" at bounding box center [130, 280] width 135 height 18
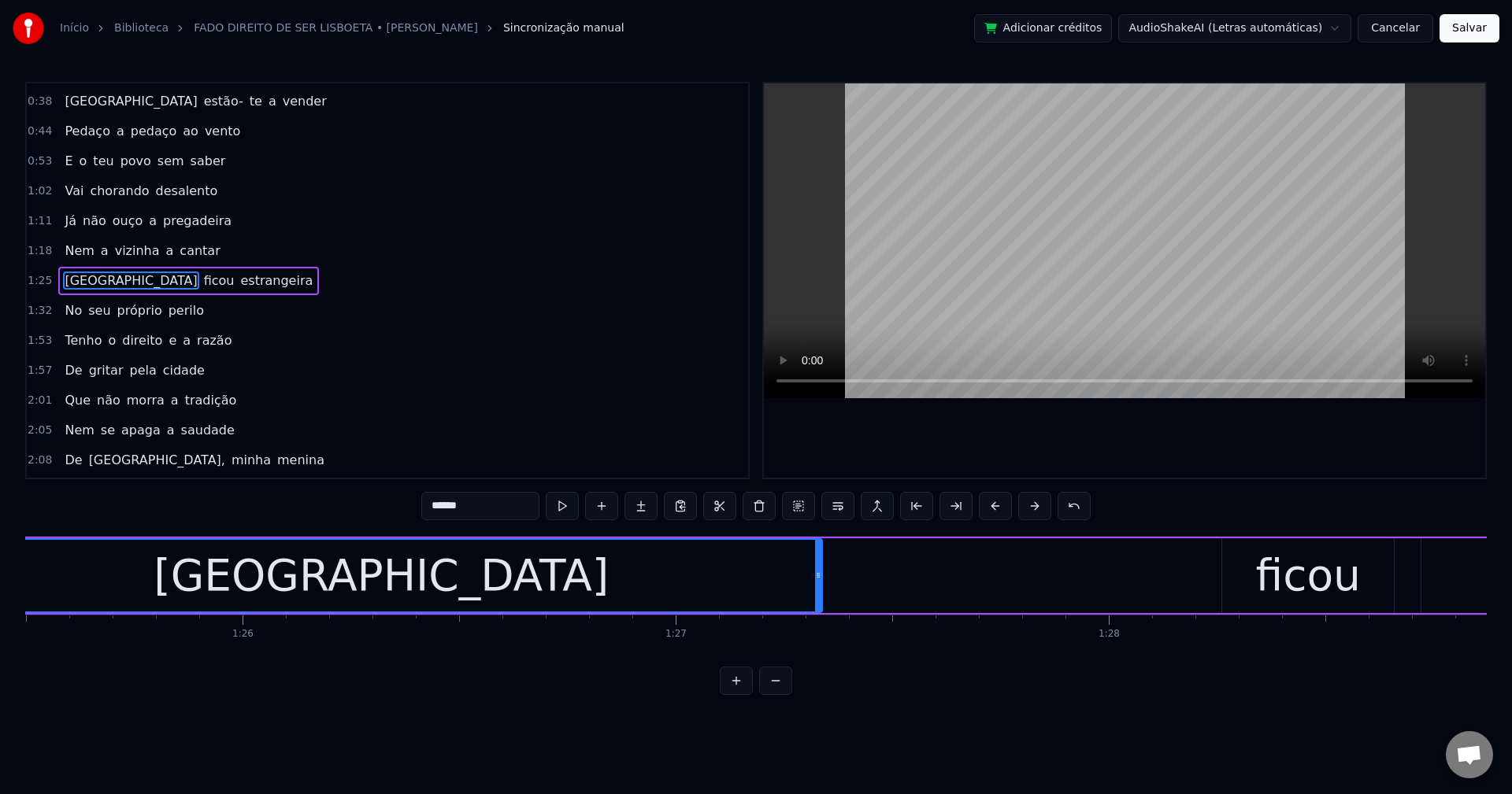
scroll to position [0, 36860]
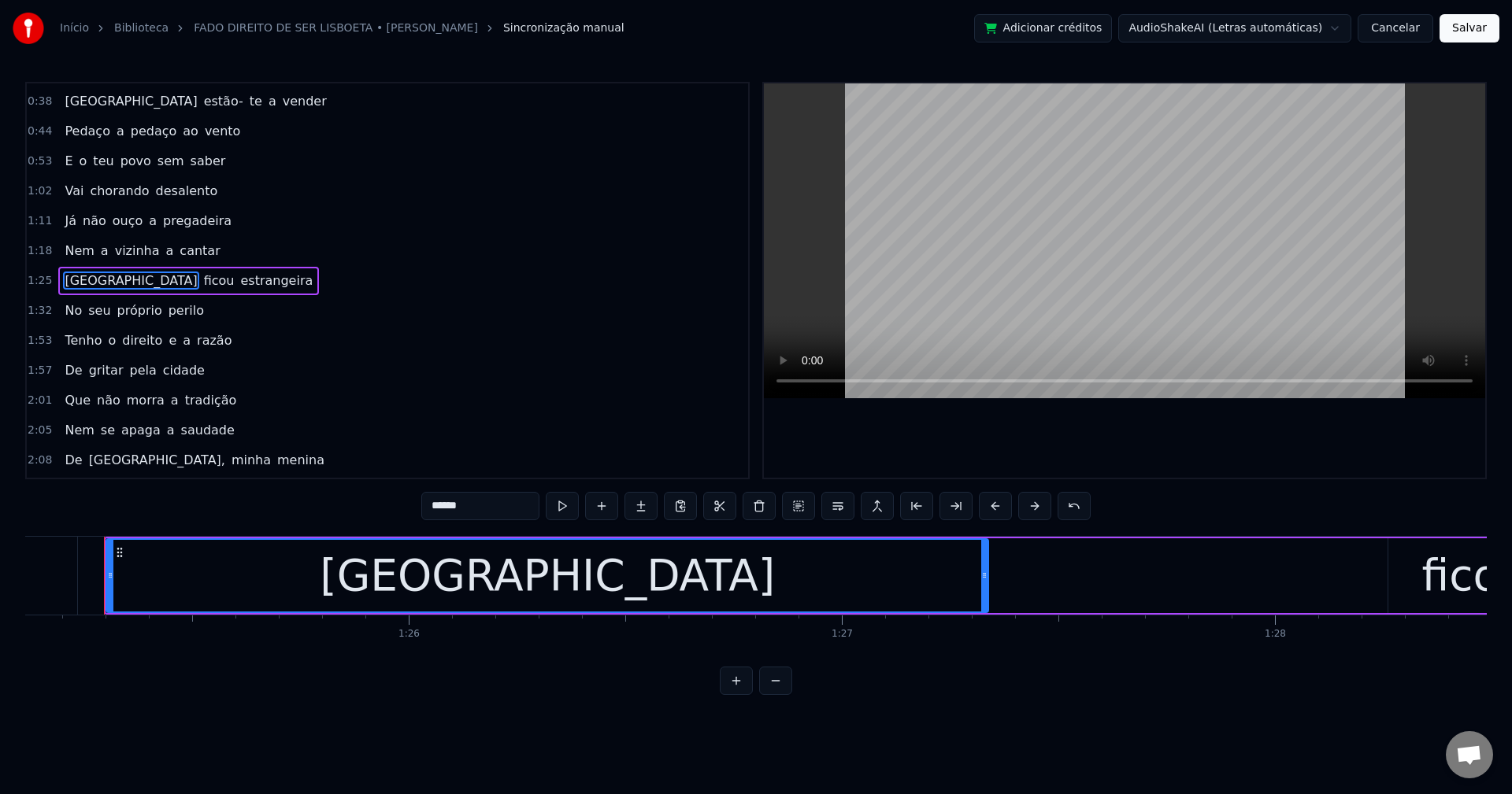
click at [622, 574] on div "[GEOGRAPHIC_DATA]" at bounding box center [547, 576] width 880 height 72
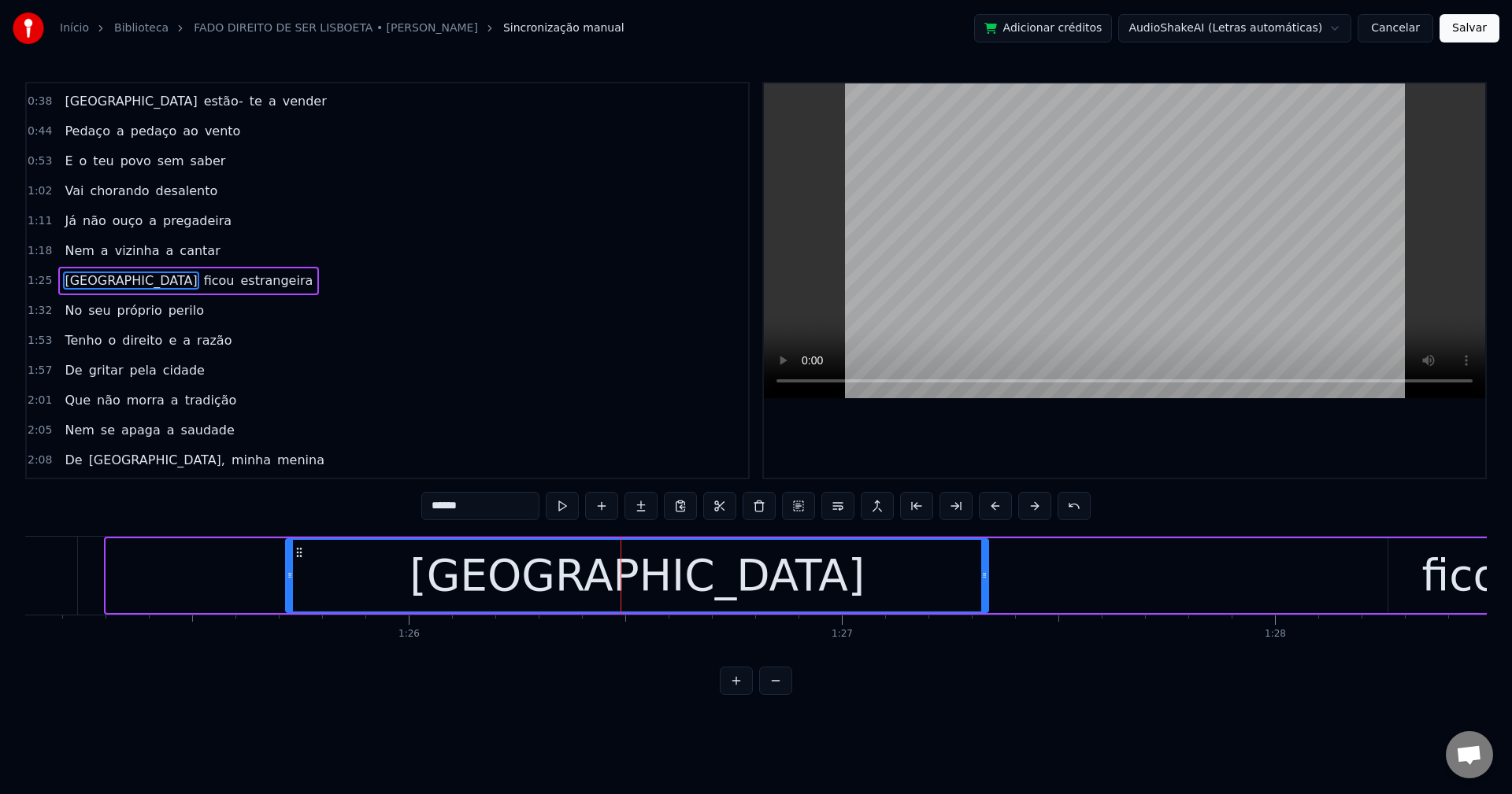
drag, startPoint x: 111, startPoint y: 577, endPoint x: 290, endPoint y: 563, distance: 179.5
click at [290, 563] on div at bounding box center [289, 576] width 6 height 72
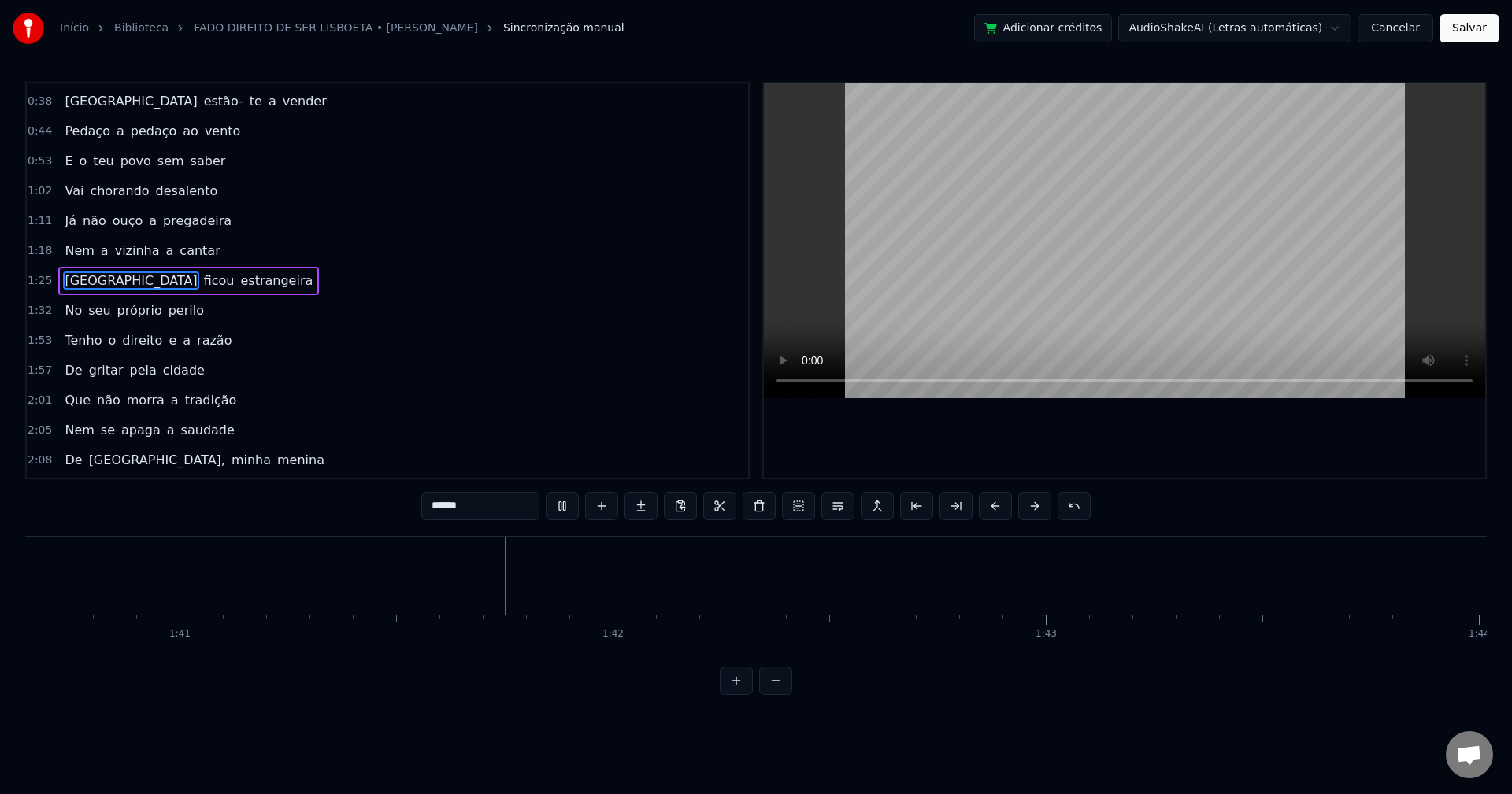
scroll to position [0, 43727]
click at [167, 309] on span "perilo" at bounding box center [186, 310] width 38 height 18
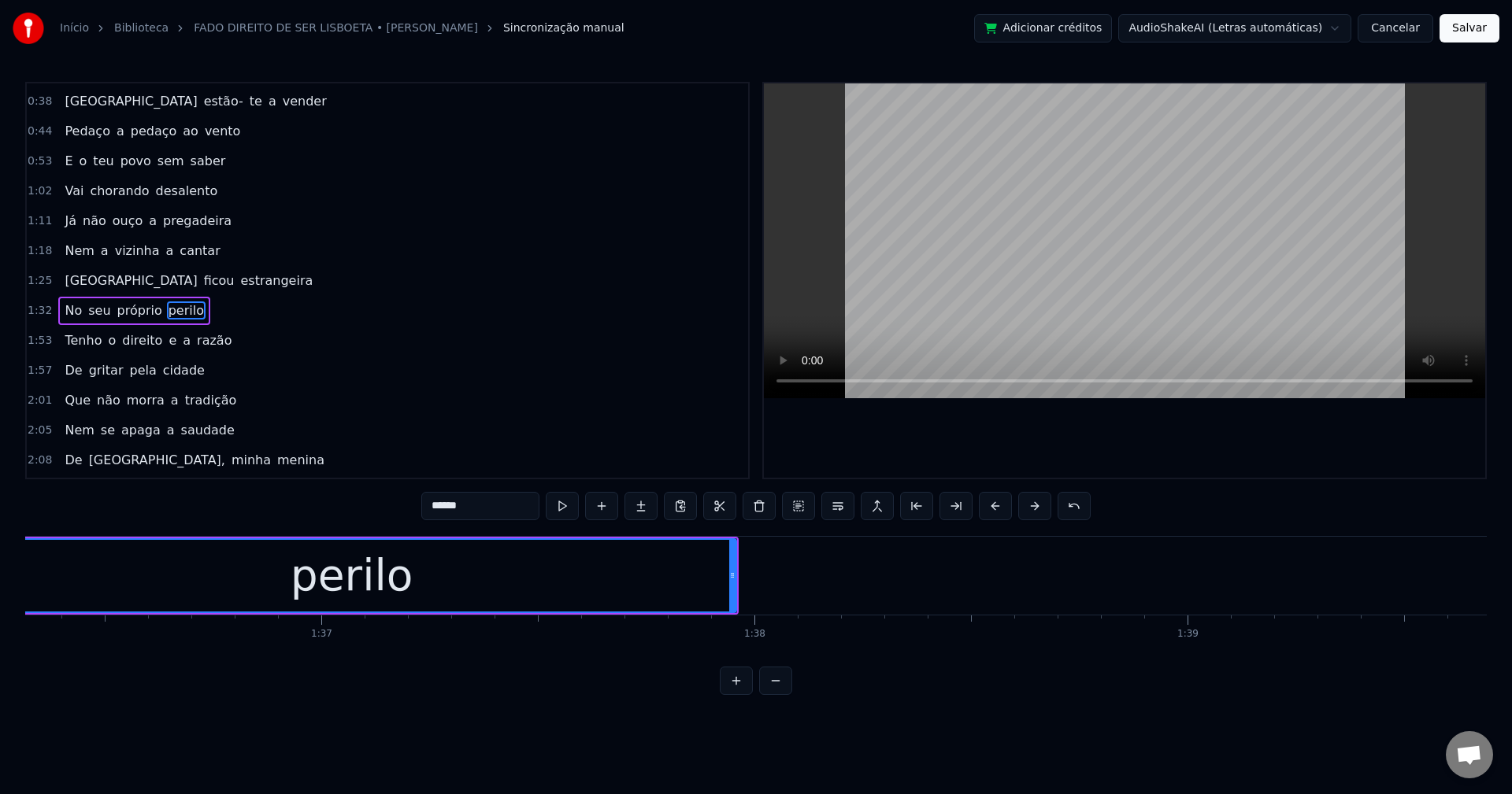
scroll to position [0, 41572]
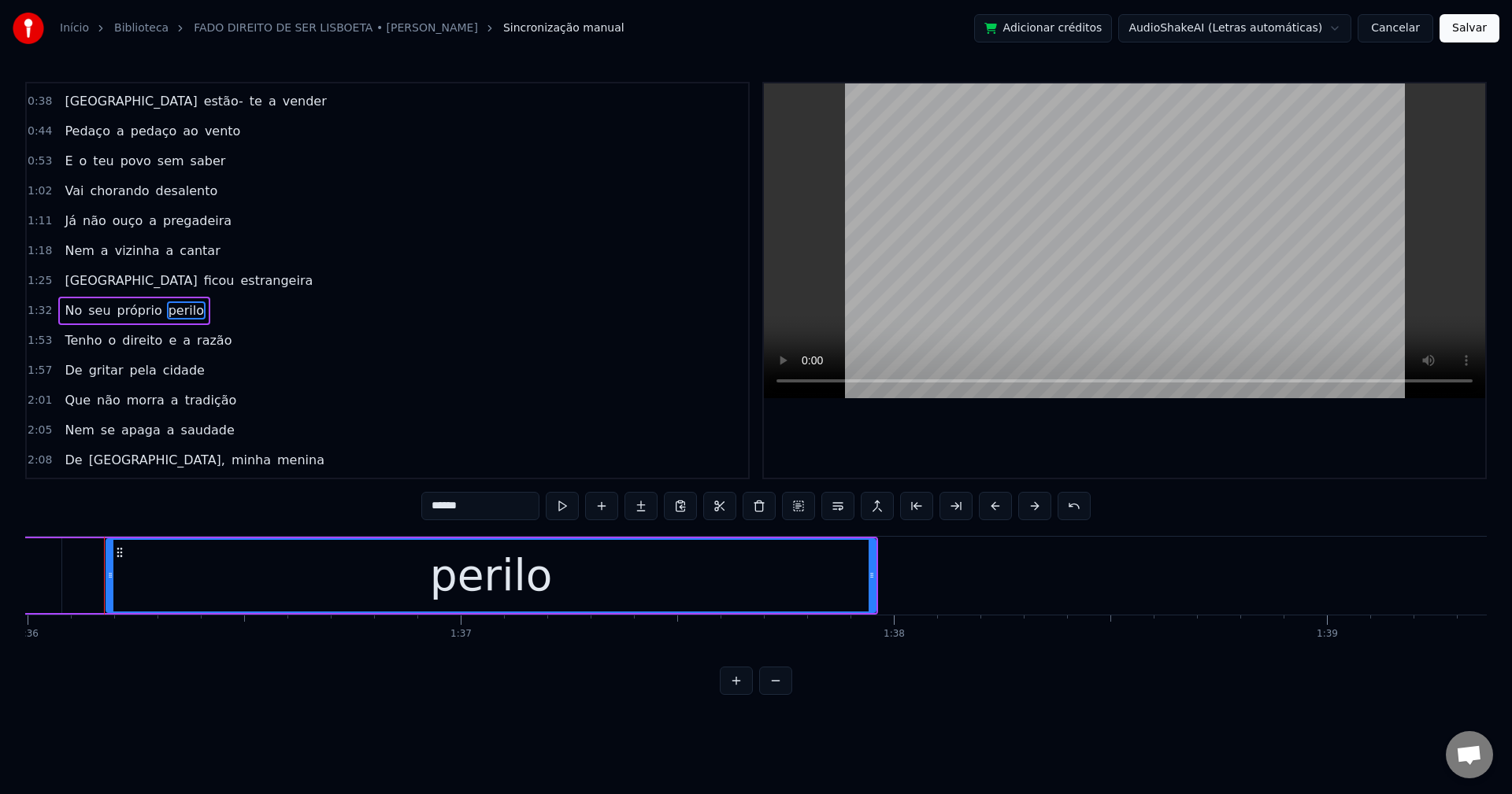
drag, startPoint x: 498, startPoint y: 510, endPoint x: 328, endPoint y: 522, distance: 170.4
click at [328, 522] on div "0:07 Tenho o direito sagrado 0:11 De ser filho desta rua 0:15 De ver o Tejo ao …" at bounding box center [756, 389] width 1461 height 613
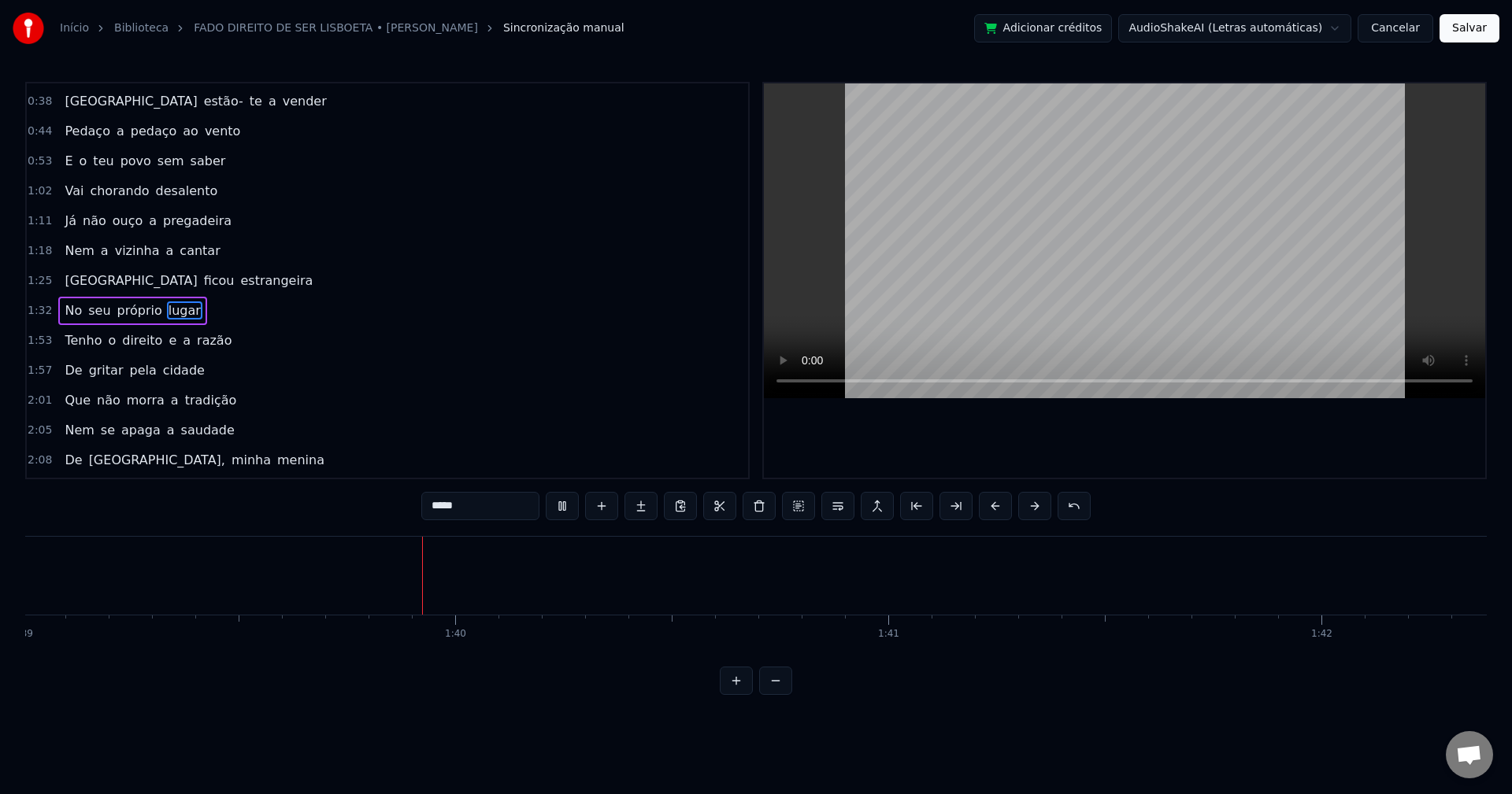
scroll to position [0, 42922]
click at [69, 338] on span "Tenho" at bounding box center [83, 340] width 40 height 18
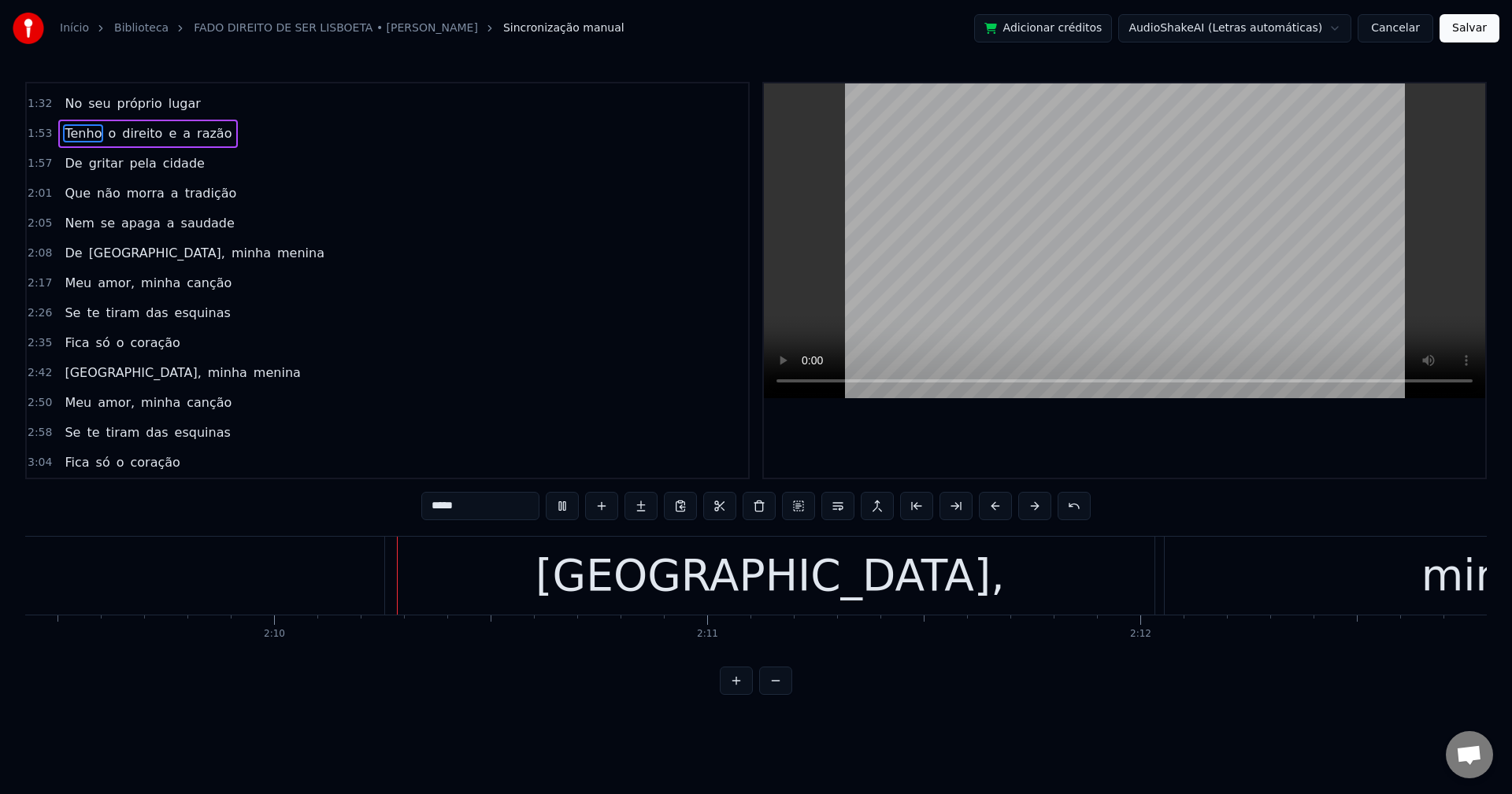
scroll to position [0, 56051]
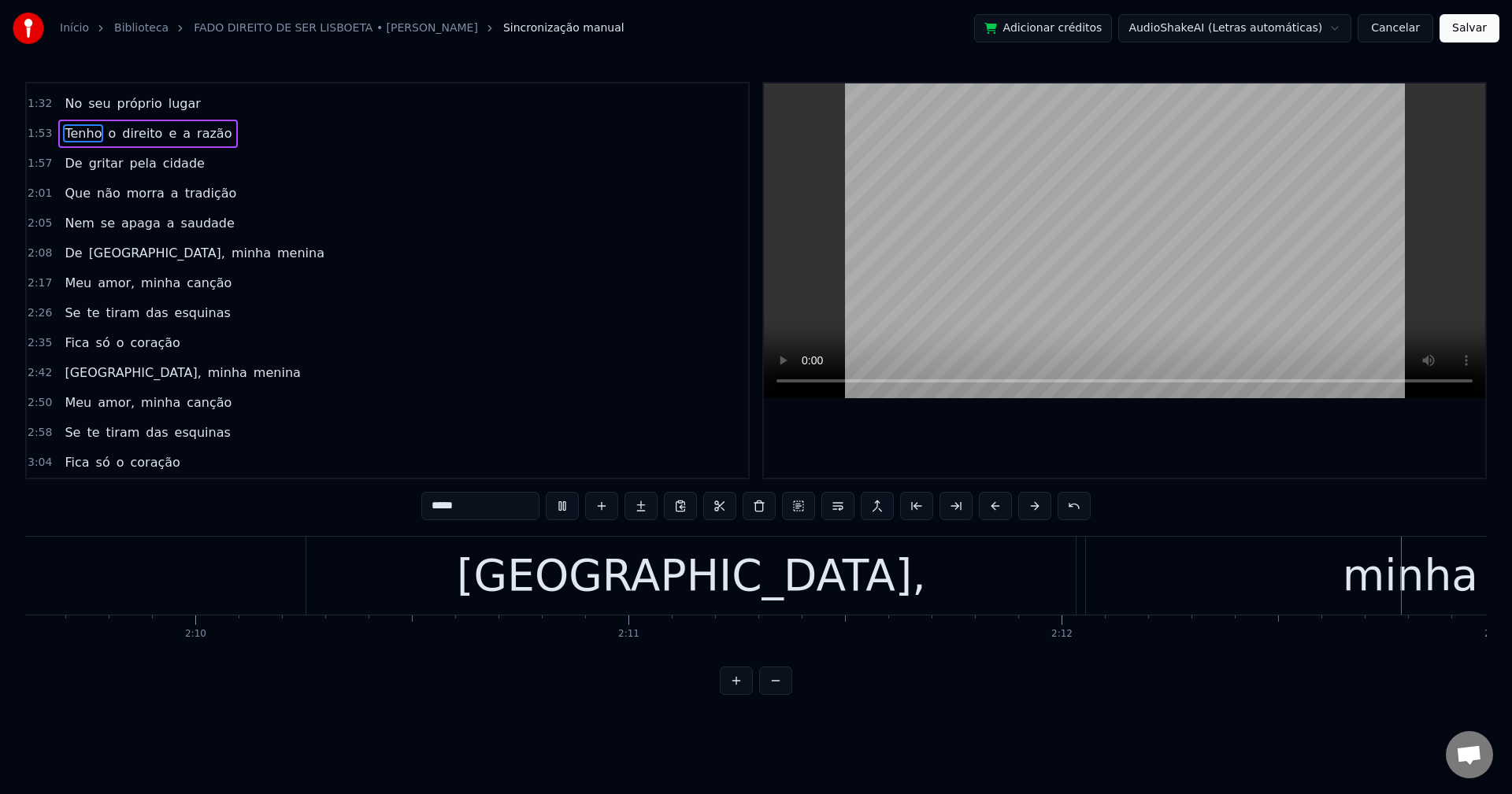
click at [102, 251] on span "[GEOGRAPHIC_DATA]," at bounding box center [156, 252] width 139 height 18
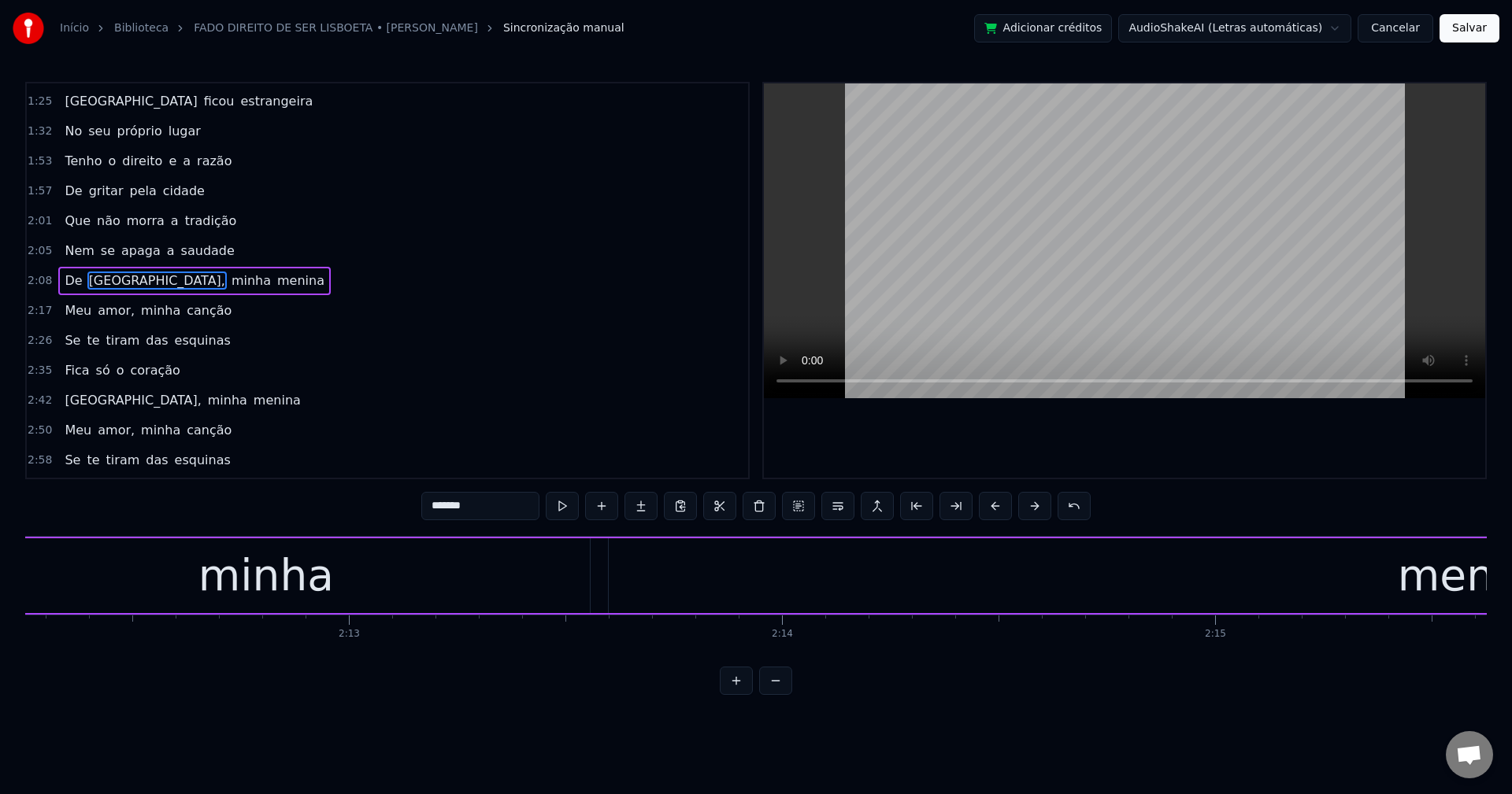
scroll to position [0, 57359]
click at [511, 513] on input "*******" at bounding box center [480, 506] width 118 height 28
click at [96, 307] on span "amor," at bounding box center [116, 310] width 40 height 18
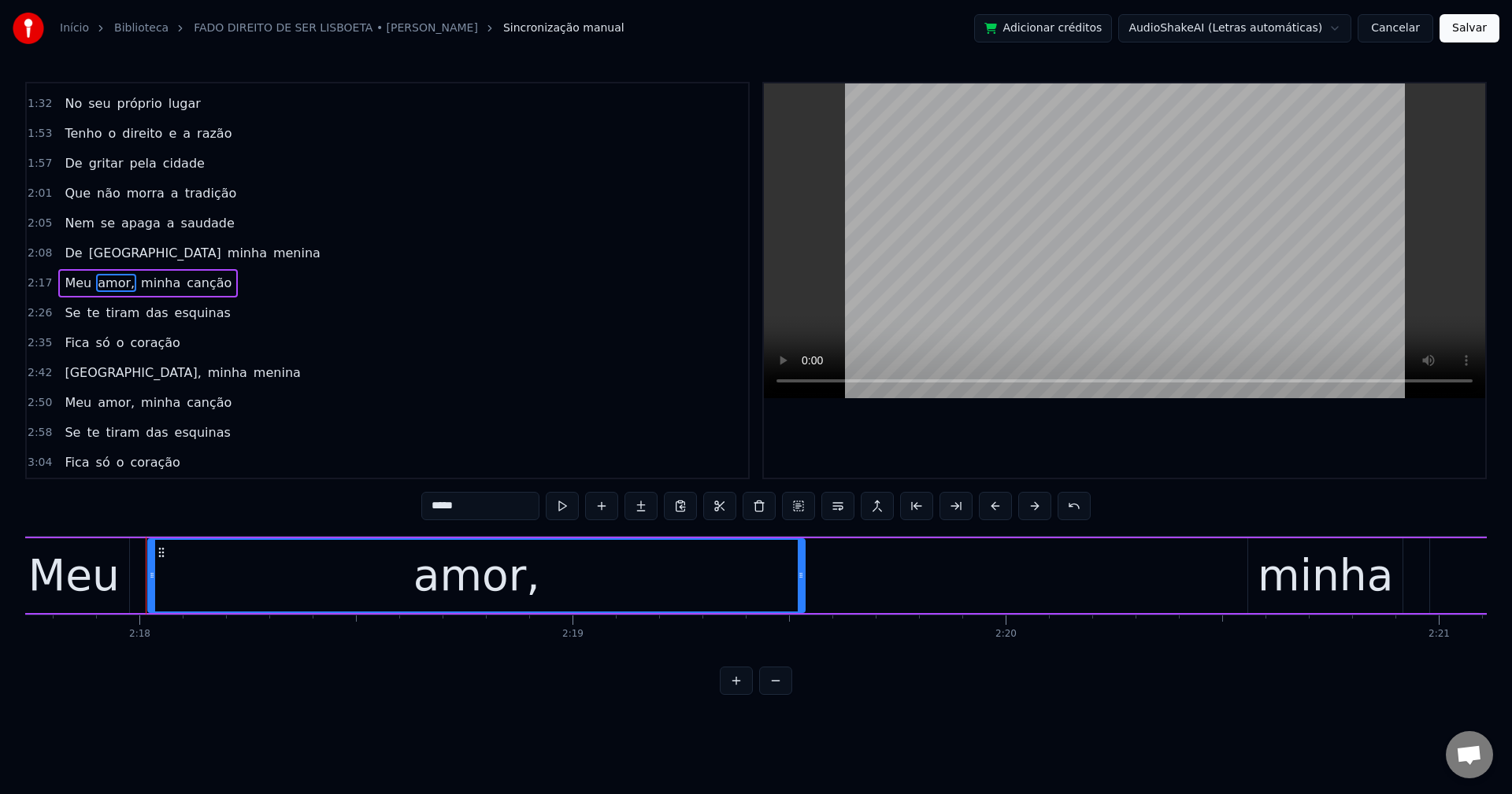
scroll to position [0, 59691]
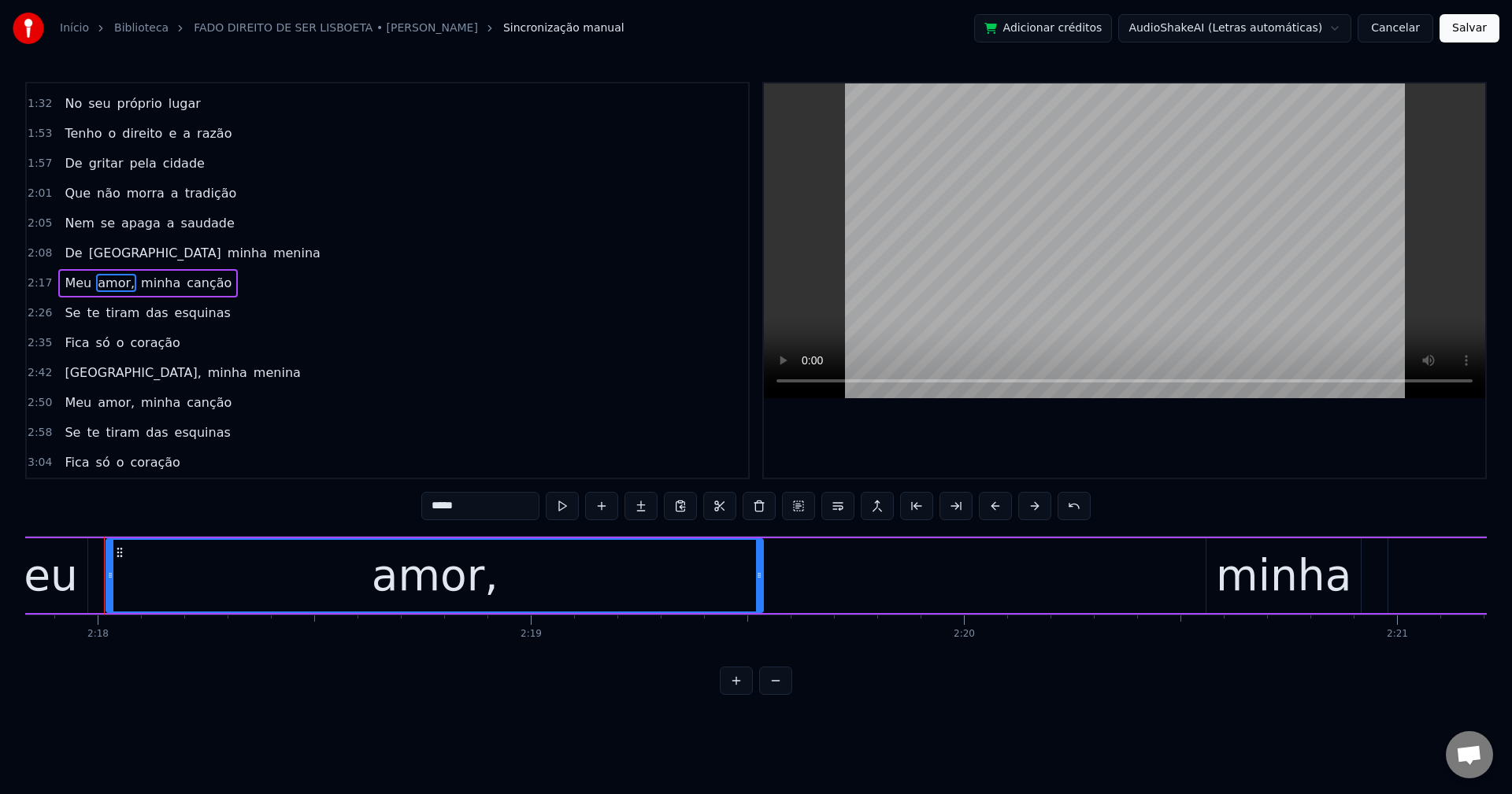
click at [482, 501] on input "*****" at bounding box center [480, 506] width 118 height 28
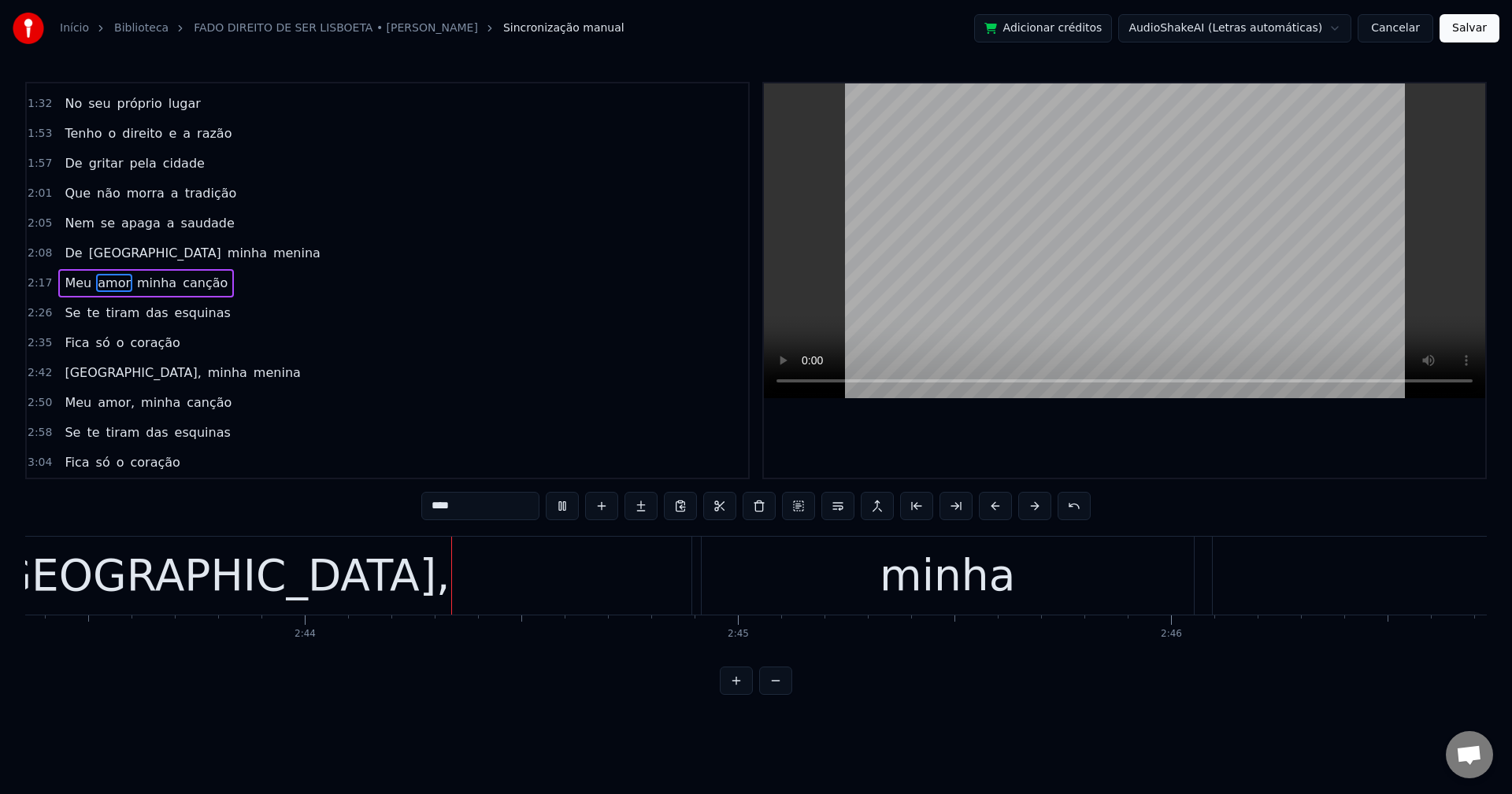
scroll to position [0, 70789]
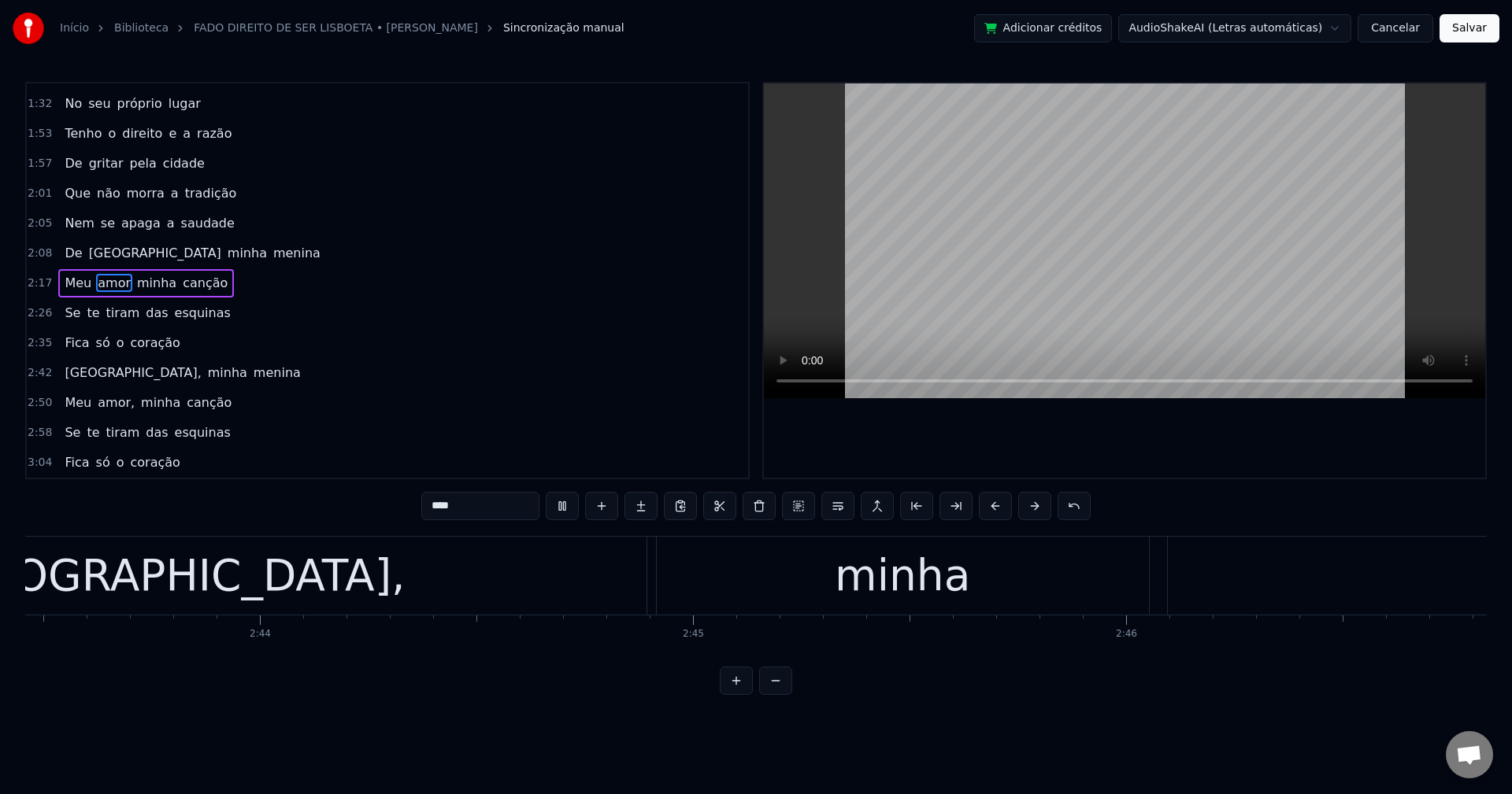
click at [67, 370] on span "[GEOGRAPHIC_DATA]," at bounding box center [132, 372] width 139 height 18
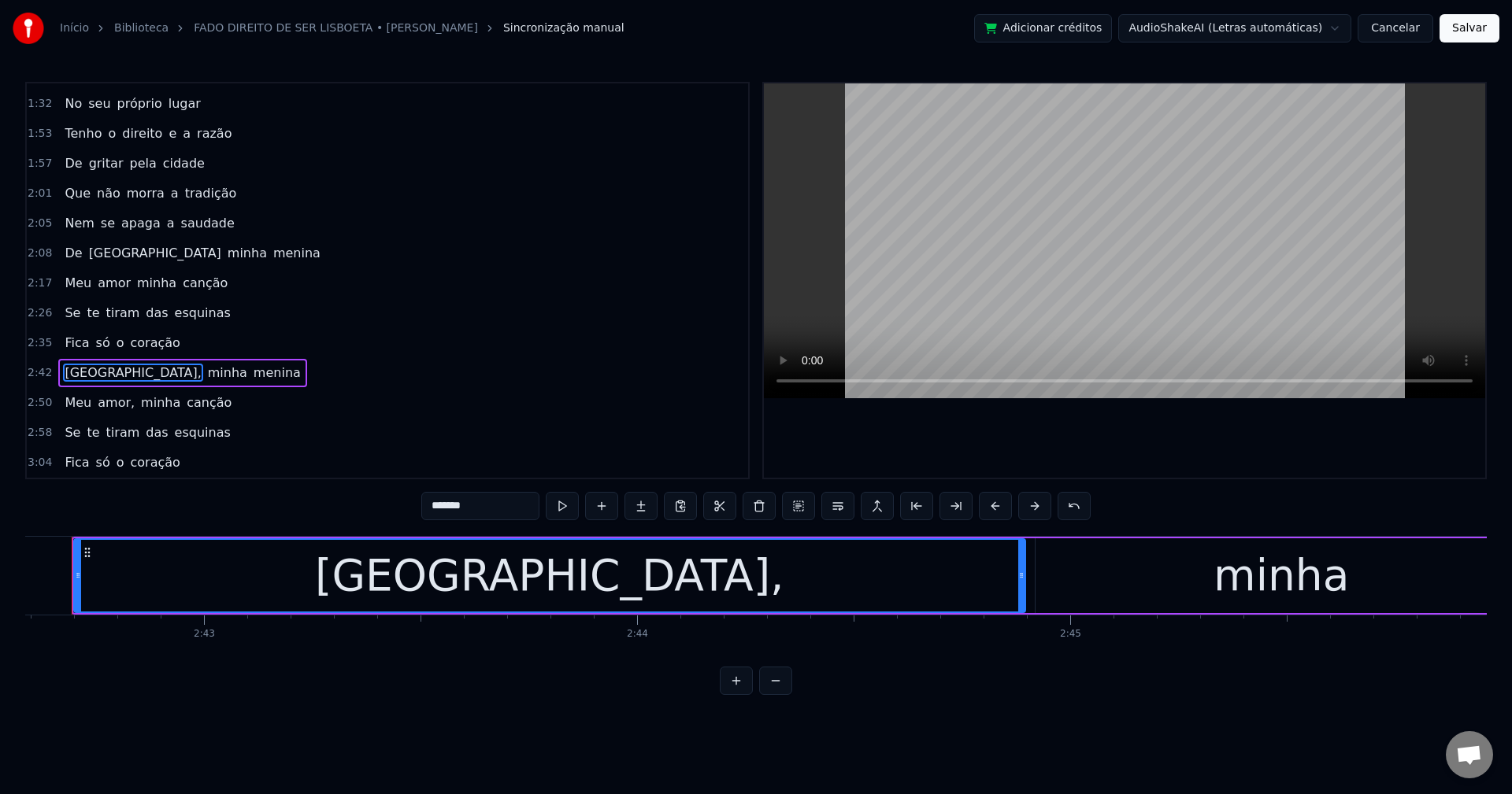
scroll to position [0, 70378]
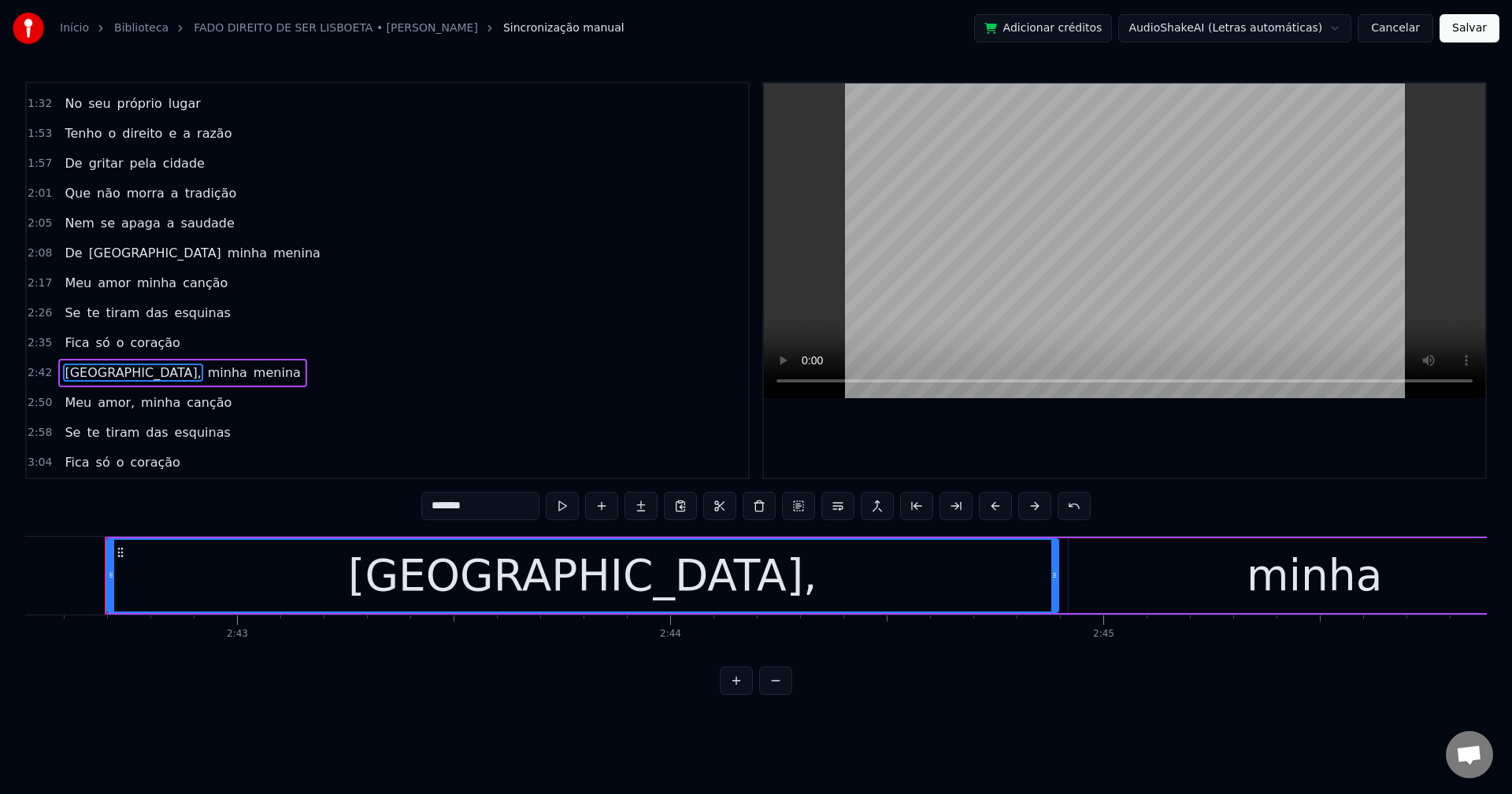
click at [504, 506] on input "*******" at bounding box center [480, 506] width 118 height 28
click at [103, 404] on span "amor," at bounding box center [116, 402] width 40 height 18
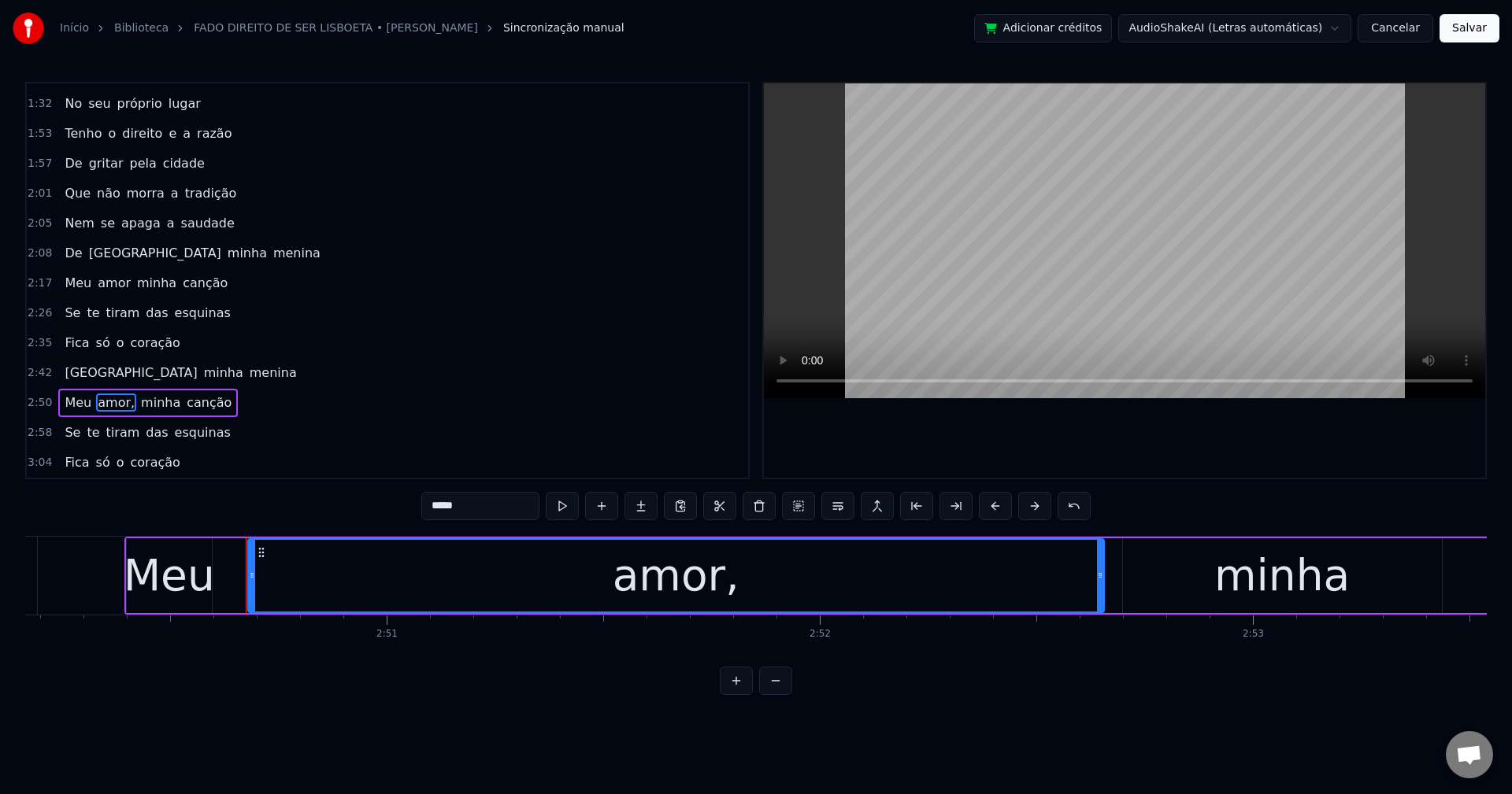
scroll to position [0, 73834]
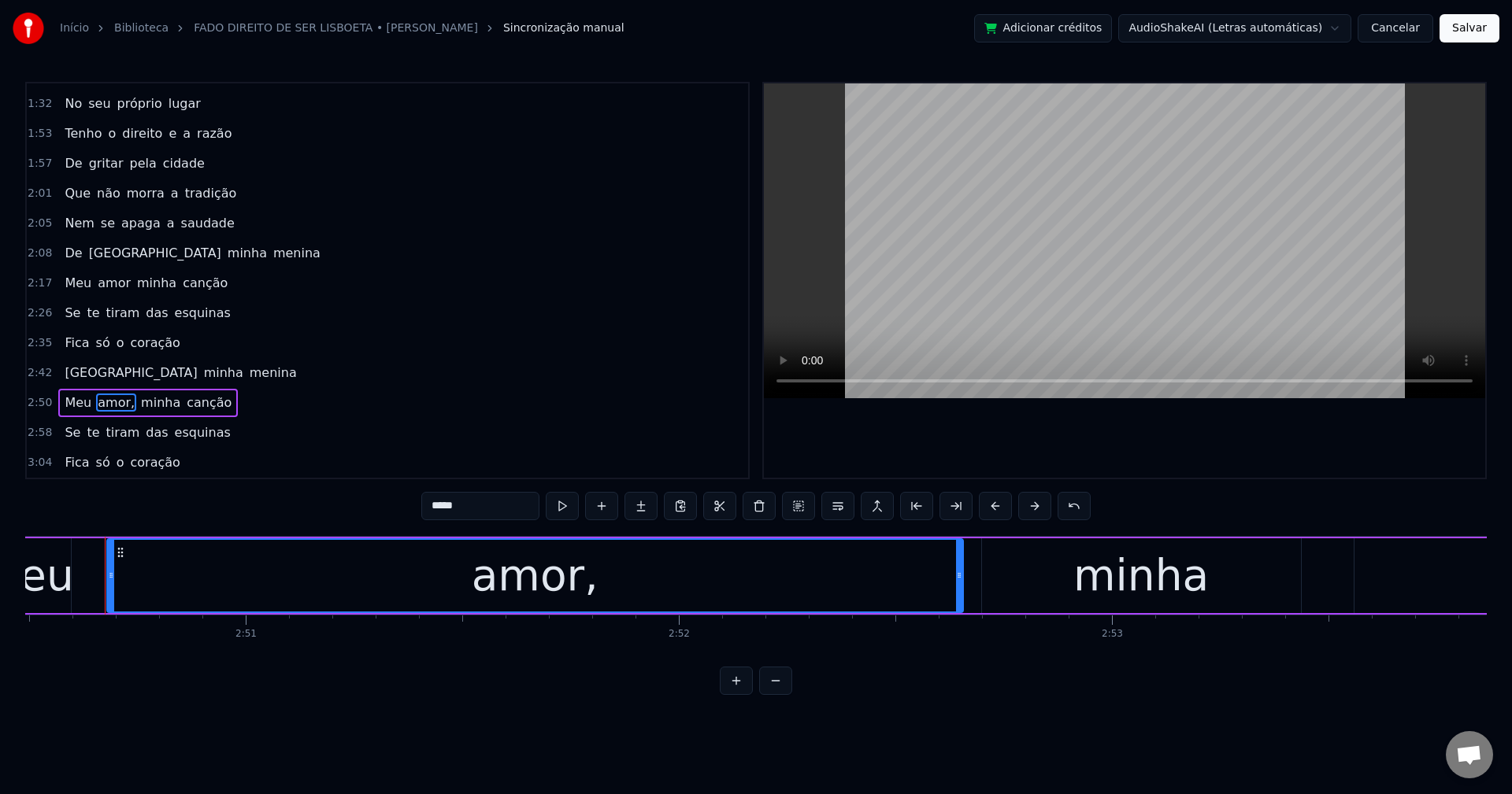
click at [483, 508] on input "*****" at bounding box center [480, 506] width 118 height 28
click at [145, 396] on span "minha" at bounding box center [156, 402] width 43 height 18
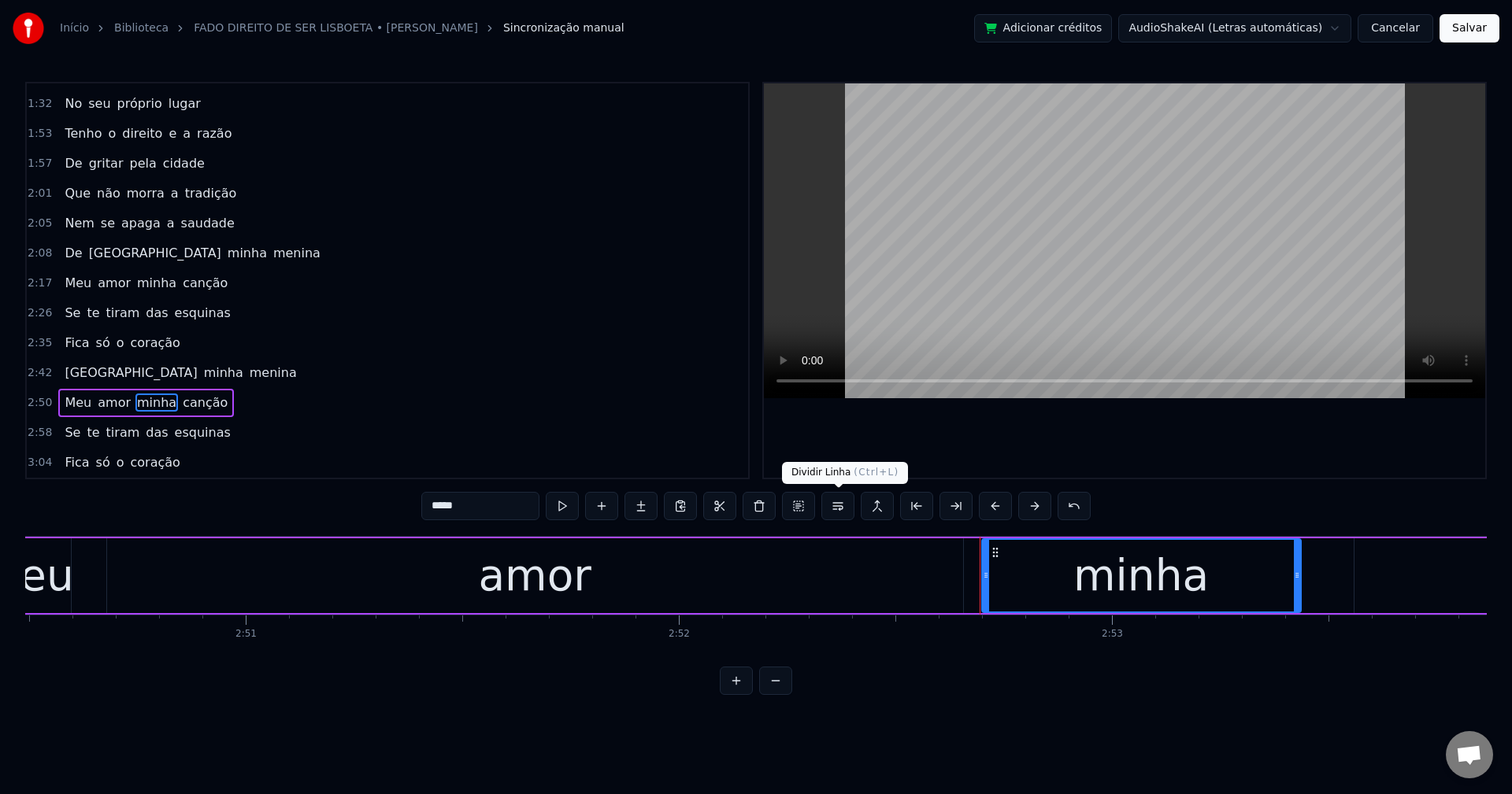
click at [830, 507] on button at bounding box center [838, 506] width 33 height 28
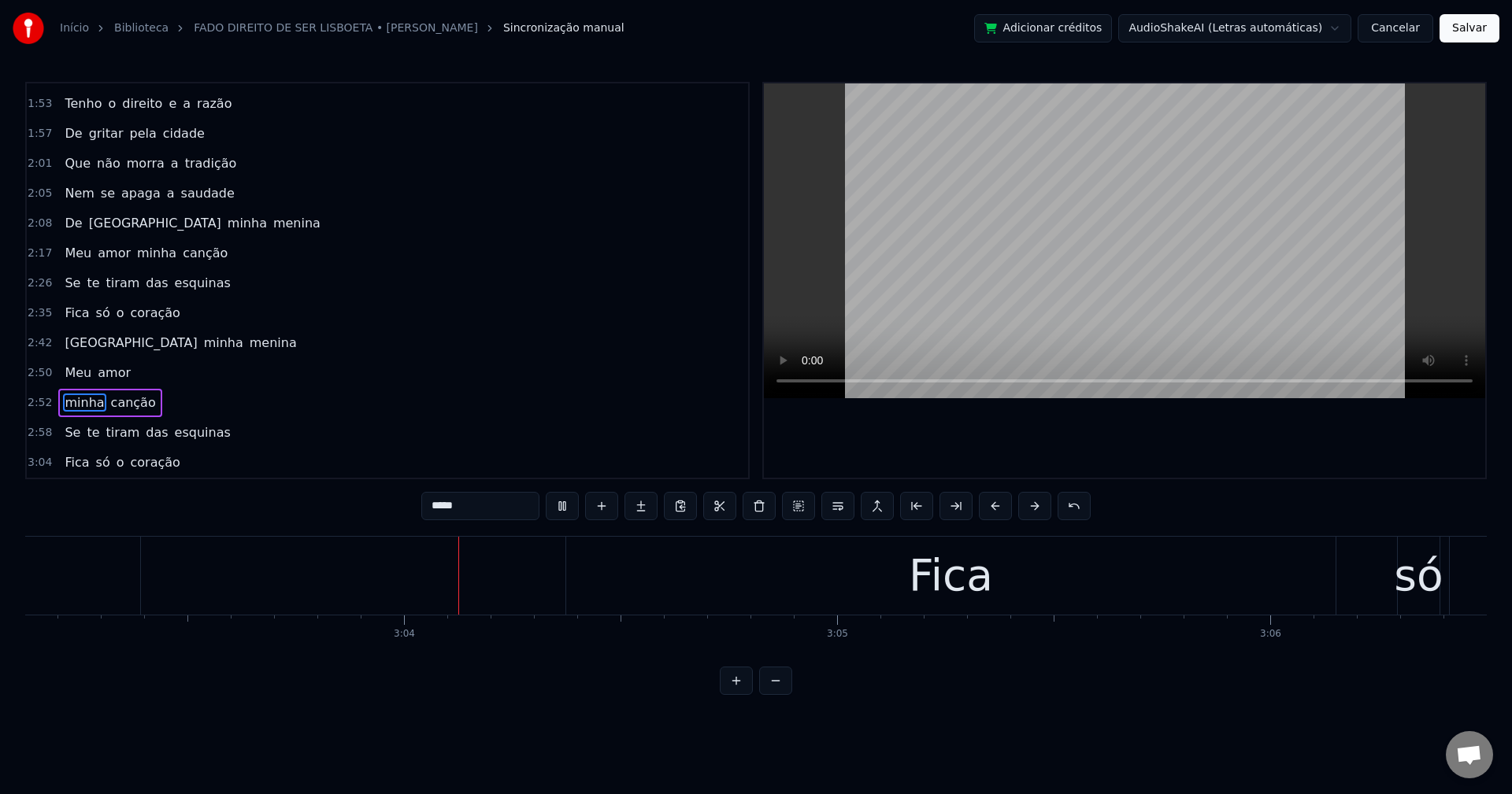
scroll to position [0, 79307]
click at [163, 257] on span "minha" at bounding box center [156, 253] width 43 height 19
click at [155, 257] on span "minha" at bounding box center [156, 252] width 43 height 18
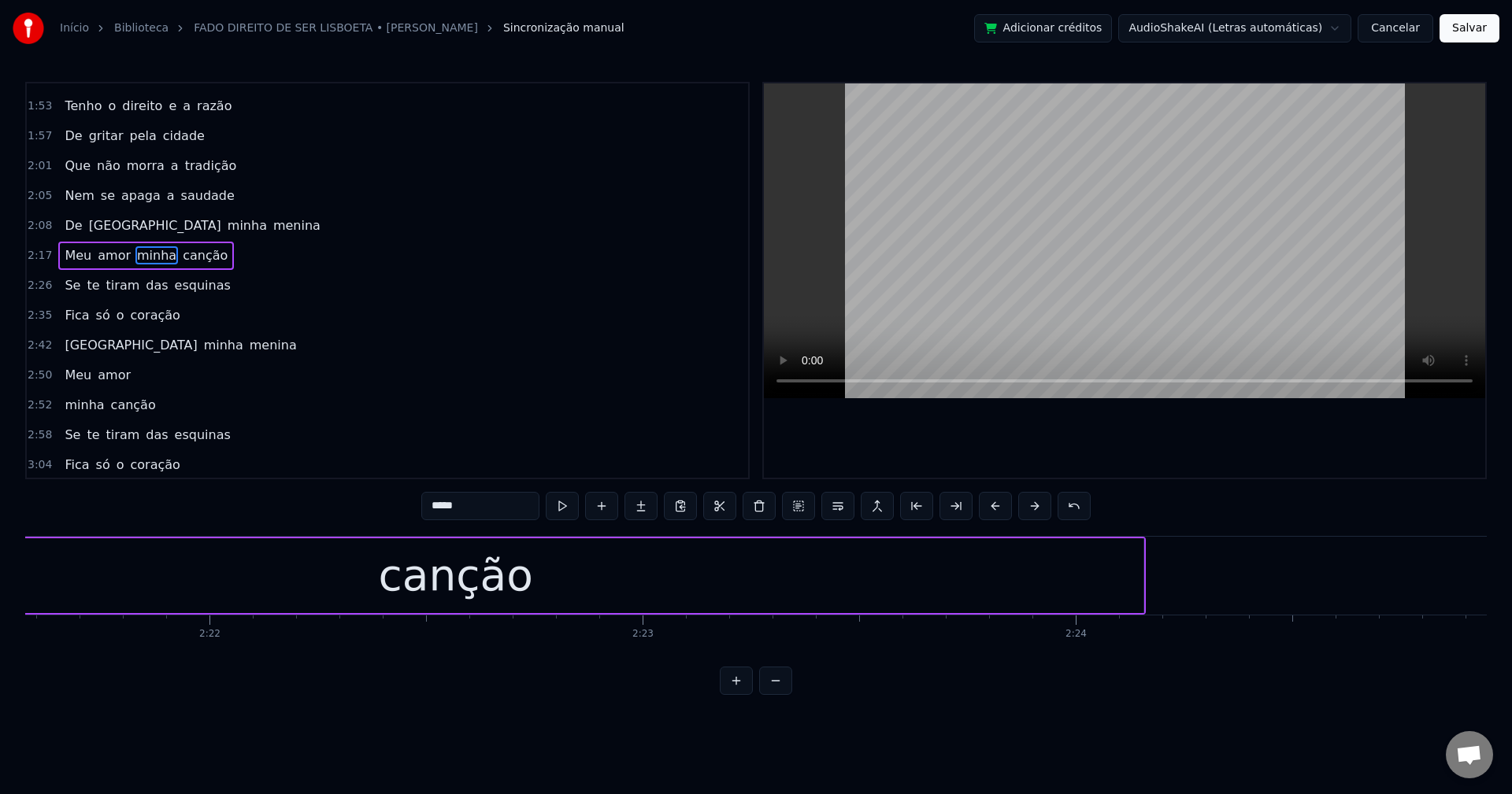
scroll to position [0, 60791]
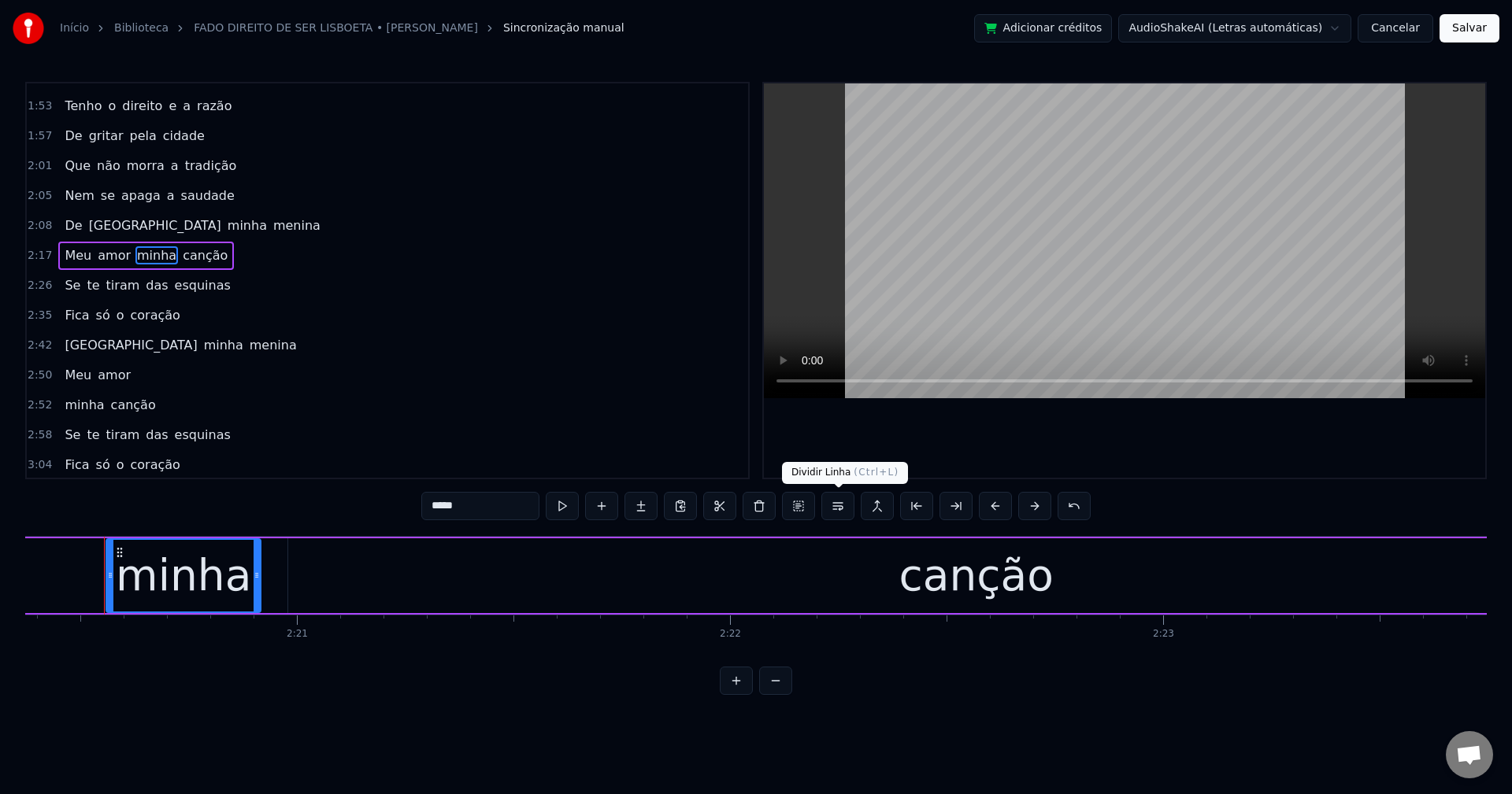
click at [846, 510] on button at bounding box center [838, 506] width 33 height 28
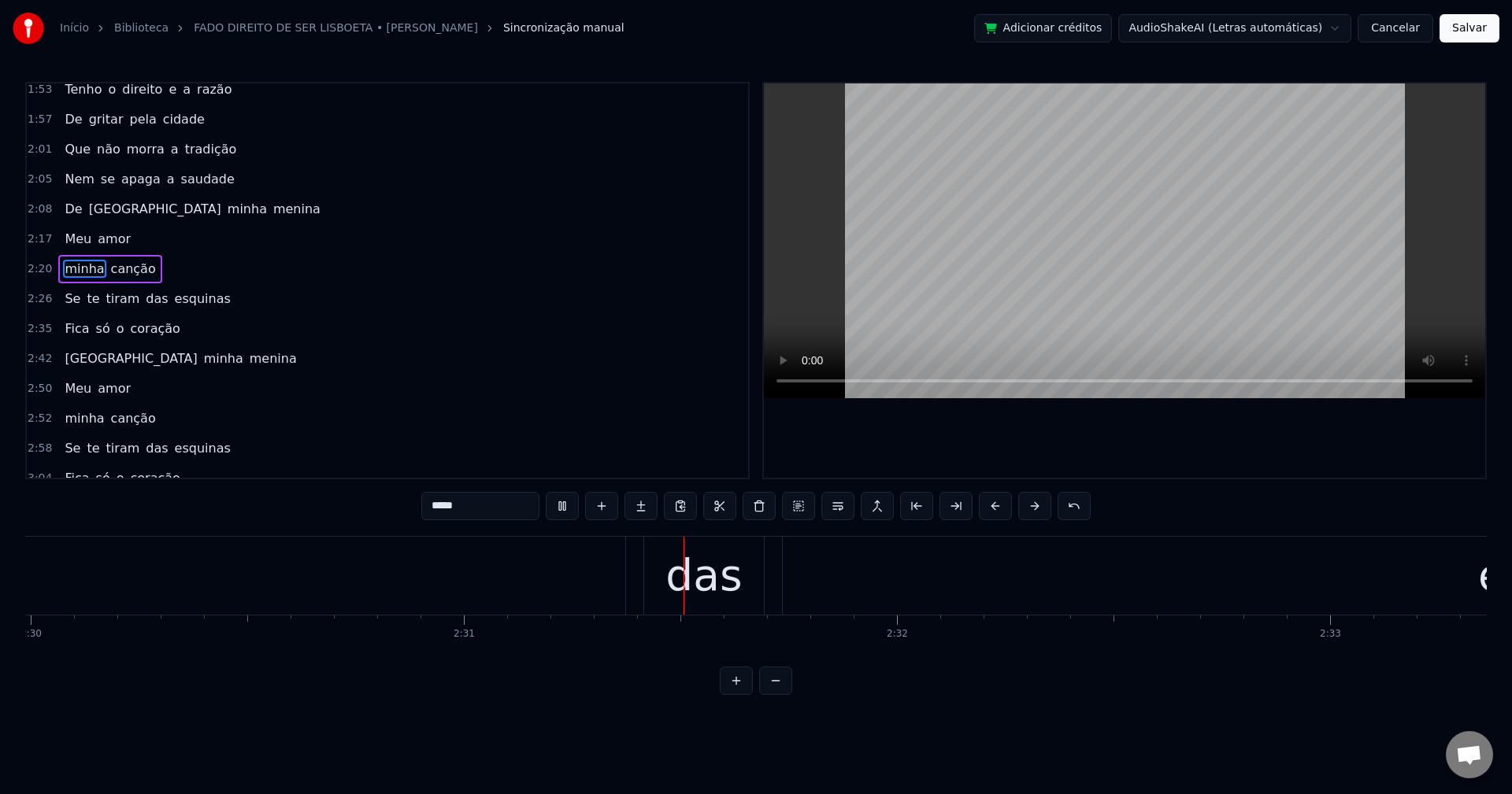
scroll to position [503, 0]
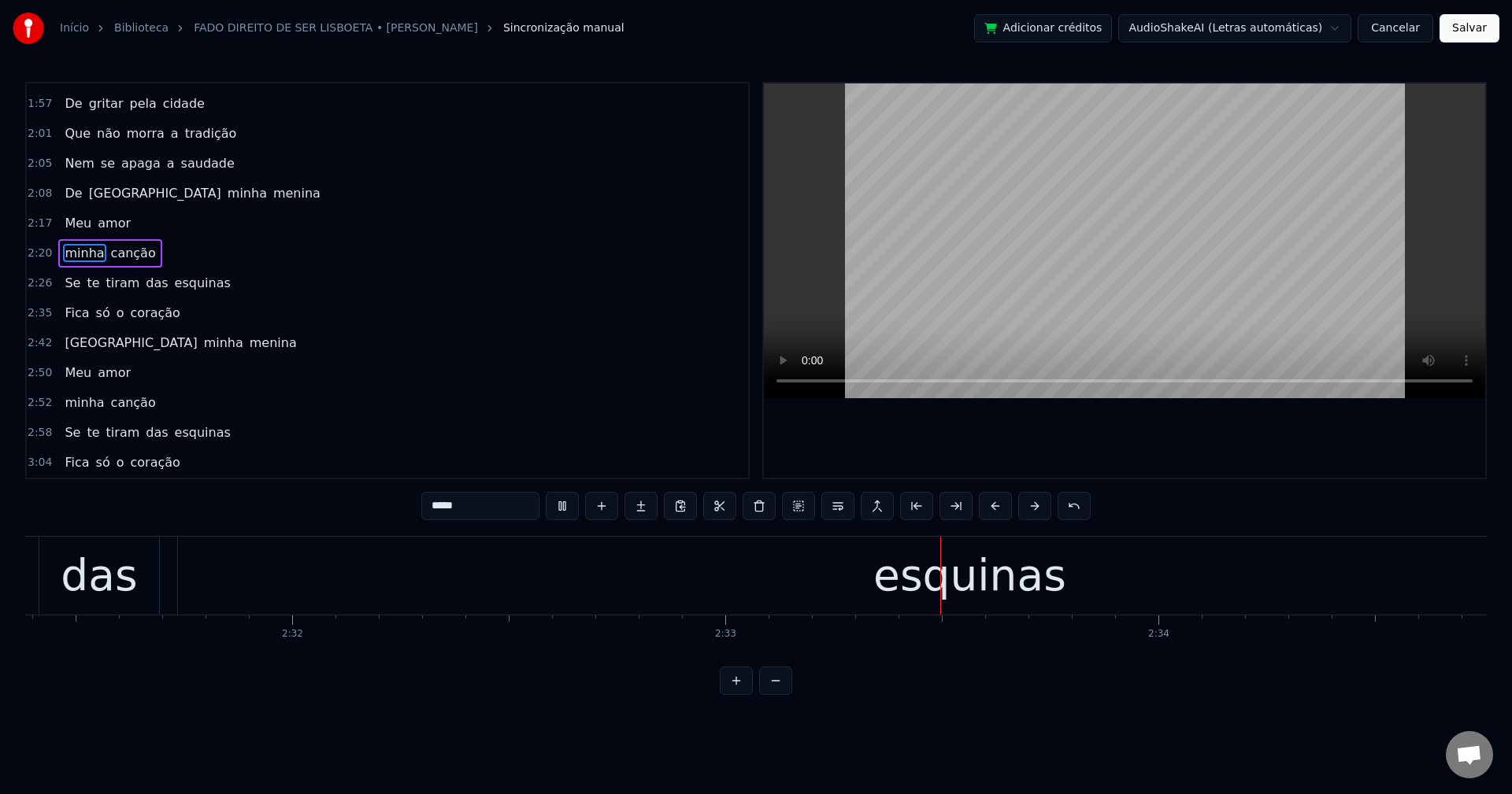
click at [207, 434] on span "esquinas" at bounding box center [203, 432] width 59 height 18
type input "********"
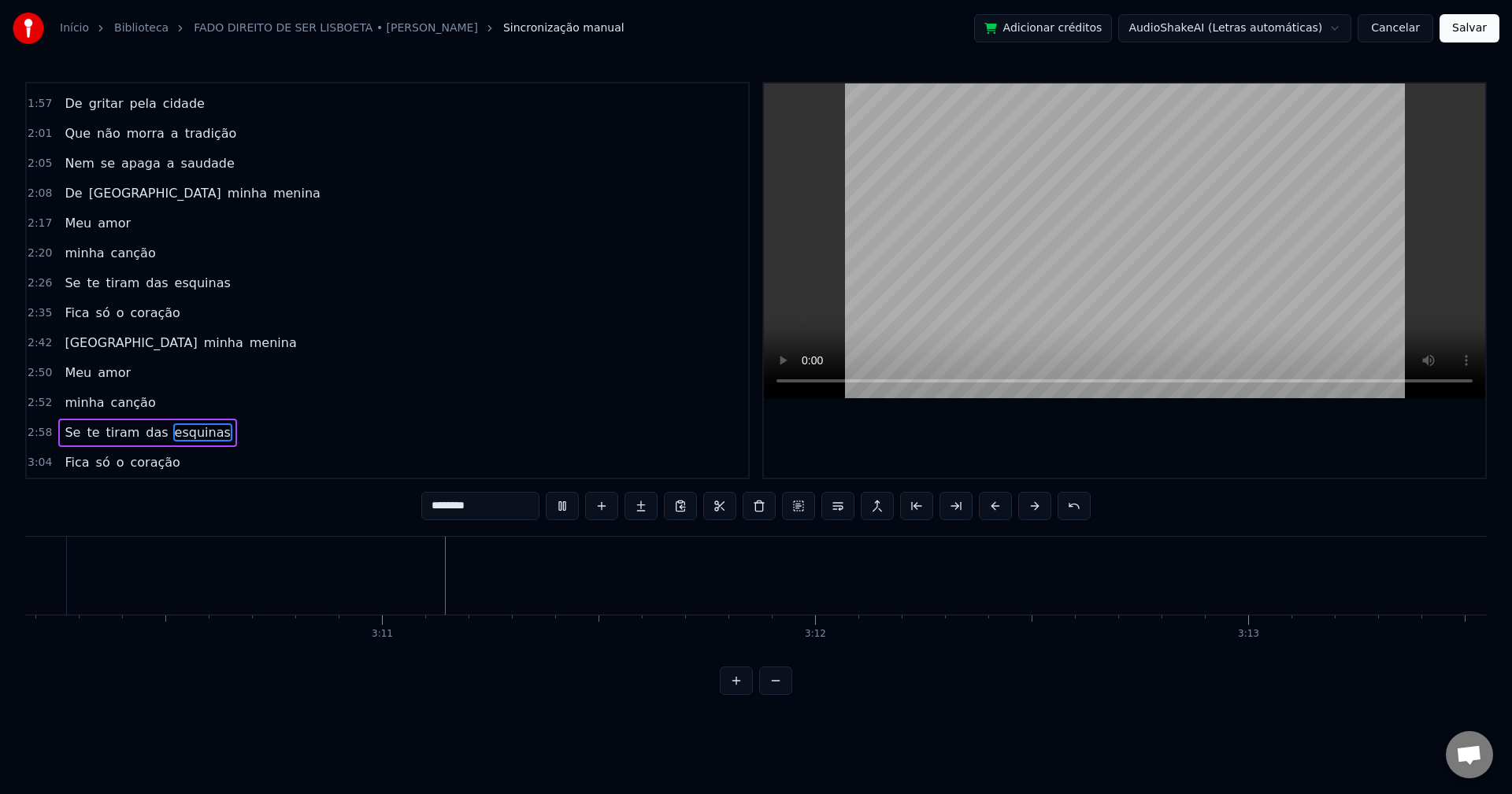
scroll to position [0, 82373]
click at [1133, 38] on button "Salvar" at bounding box center [1469, 28] width 59 height 28
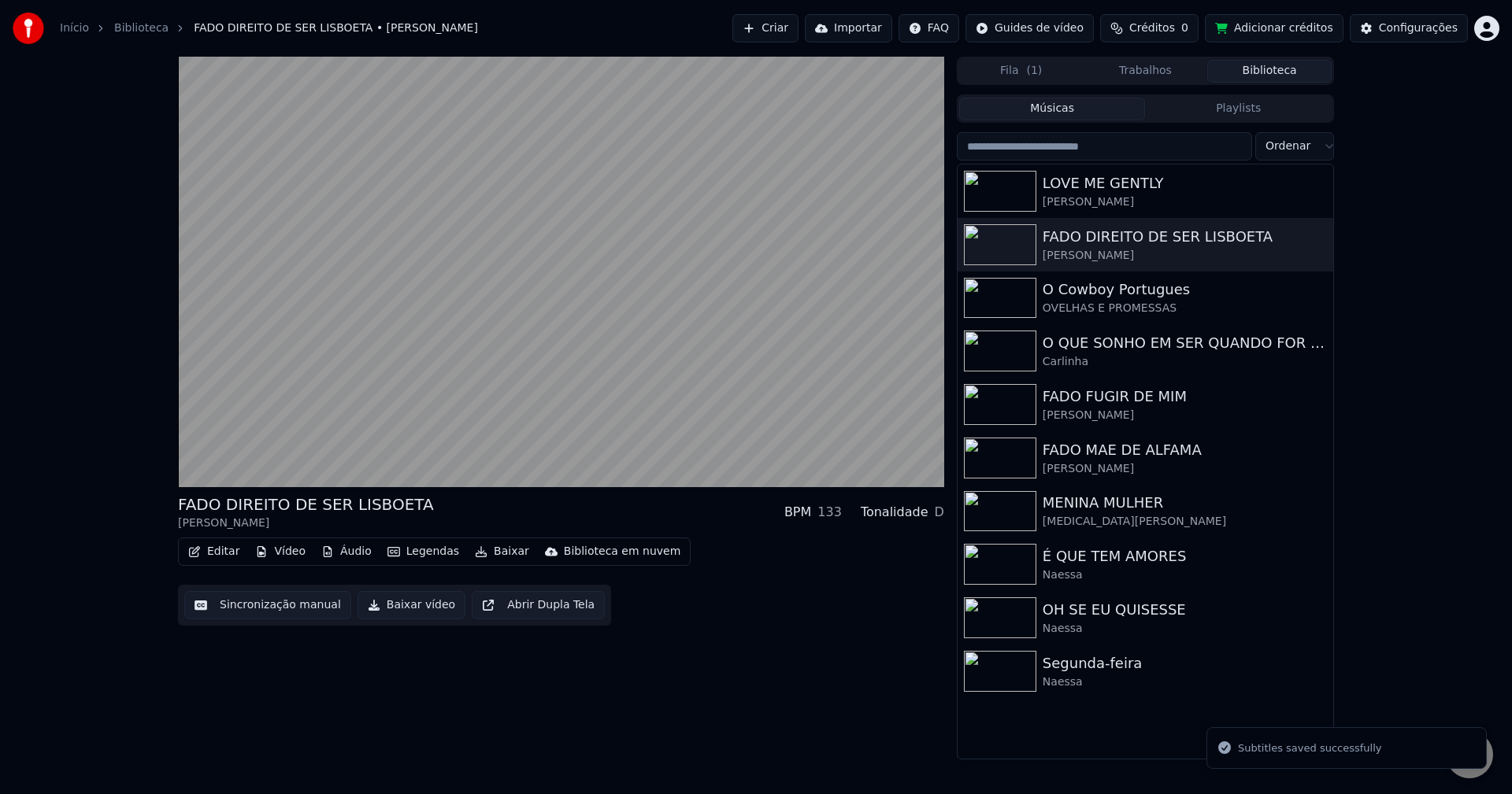
click at [396, 608] on button "Baixar vídeo" at bounding box center [411, 605] width 108 height 28
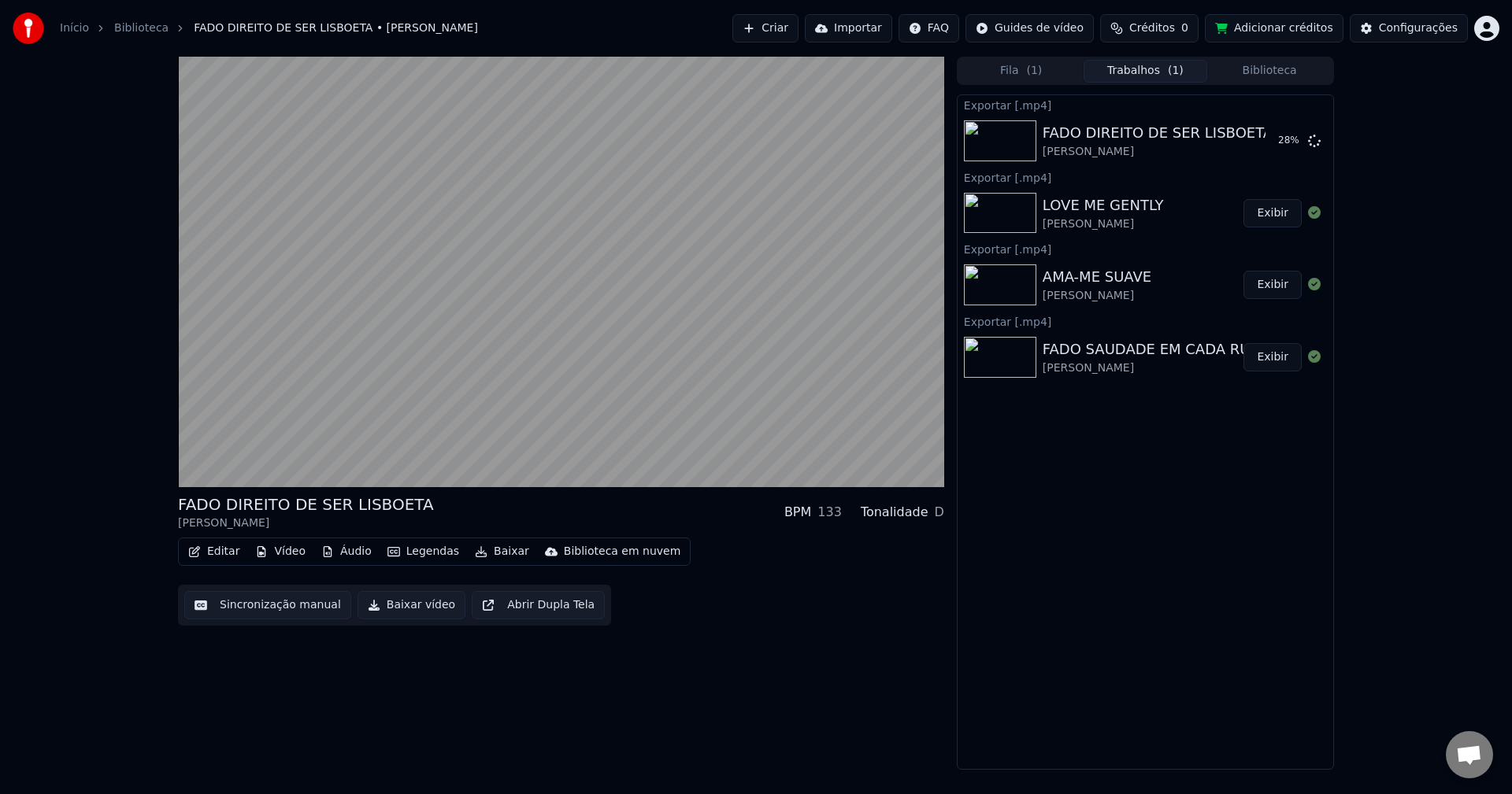
click at [1133, 67] on button "Biblioteca" at bounding box center [1269, 71] width 124 height 23
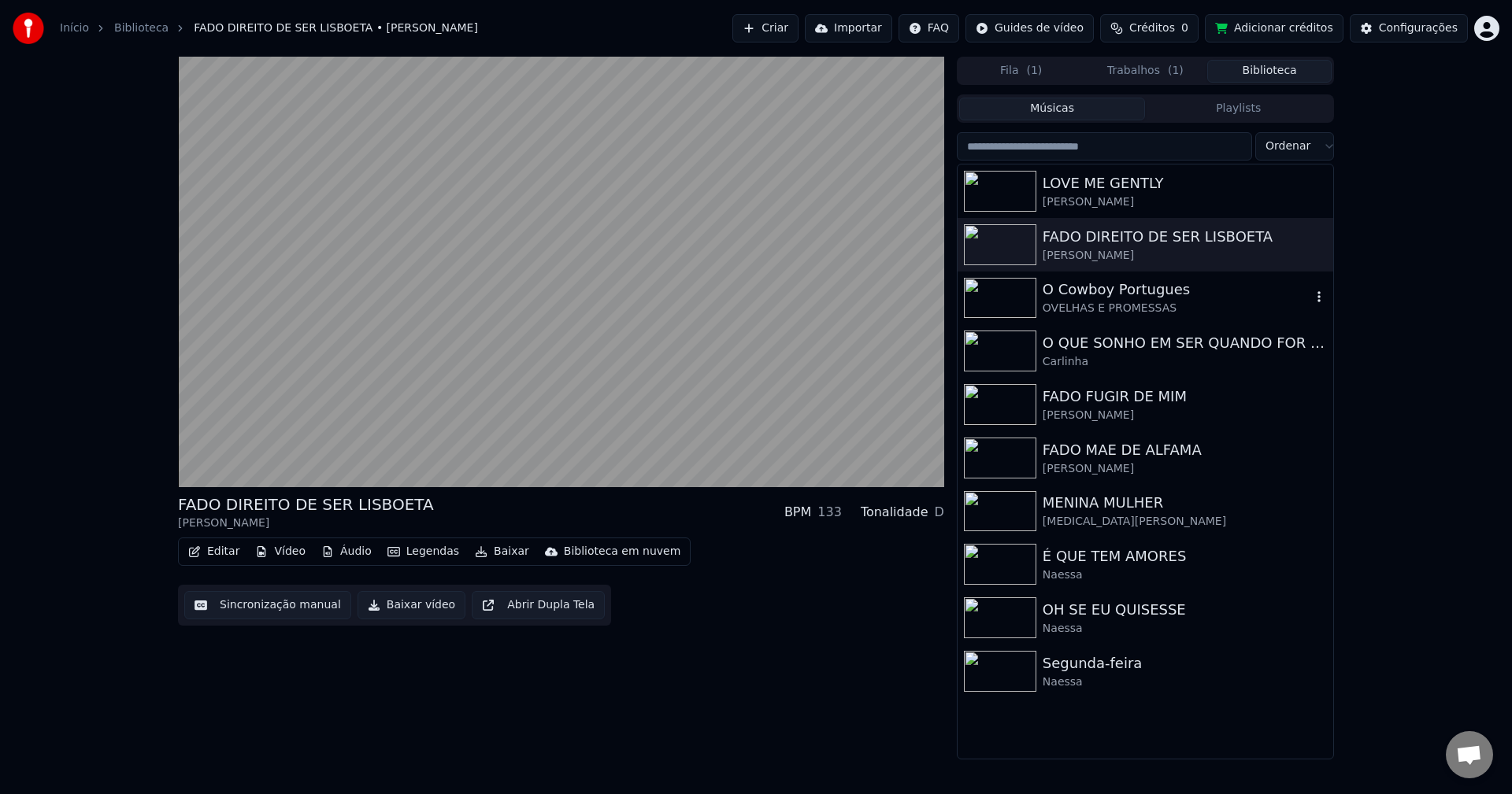
click at [1118, 289] on div "O Cowboy Portugues" at bounding box center [1176, 289] width 268 height 22
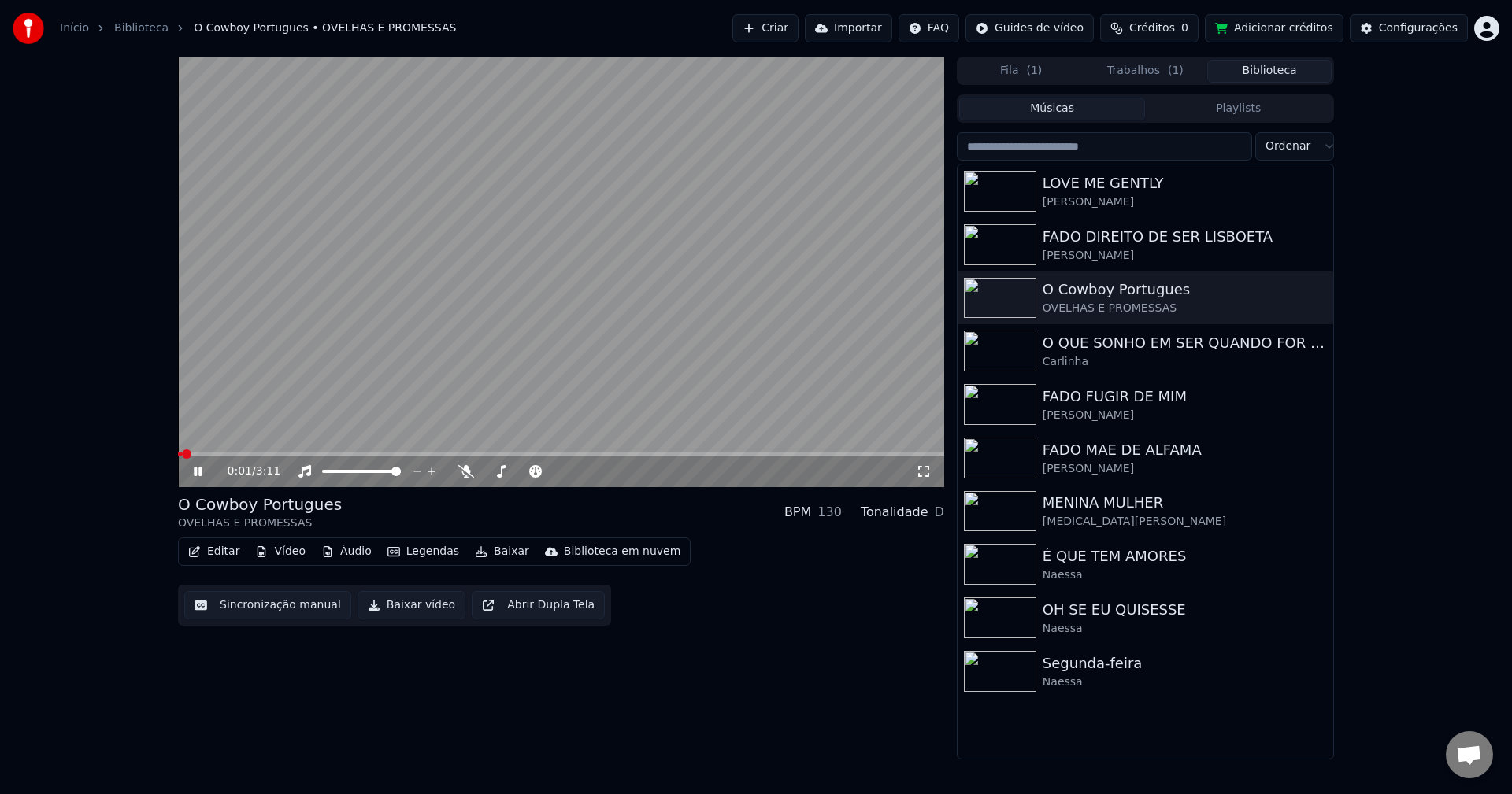
click at [298, 335] on video at bounding box center [561, 272] width 766 height 431
click at [259, 600] on button "Sincronização manual" at bounding box center [267, 605] width 167 height 28
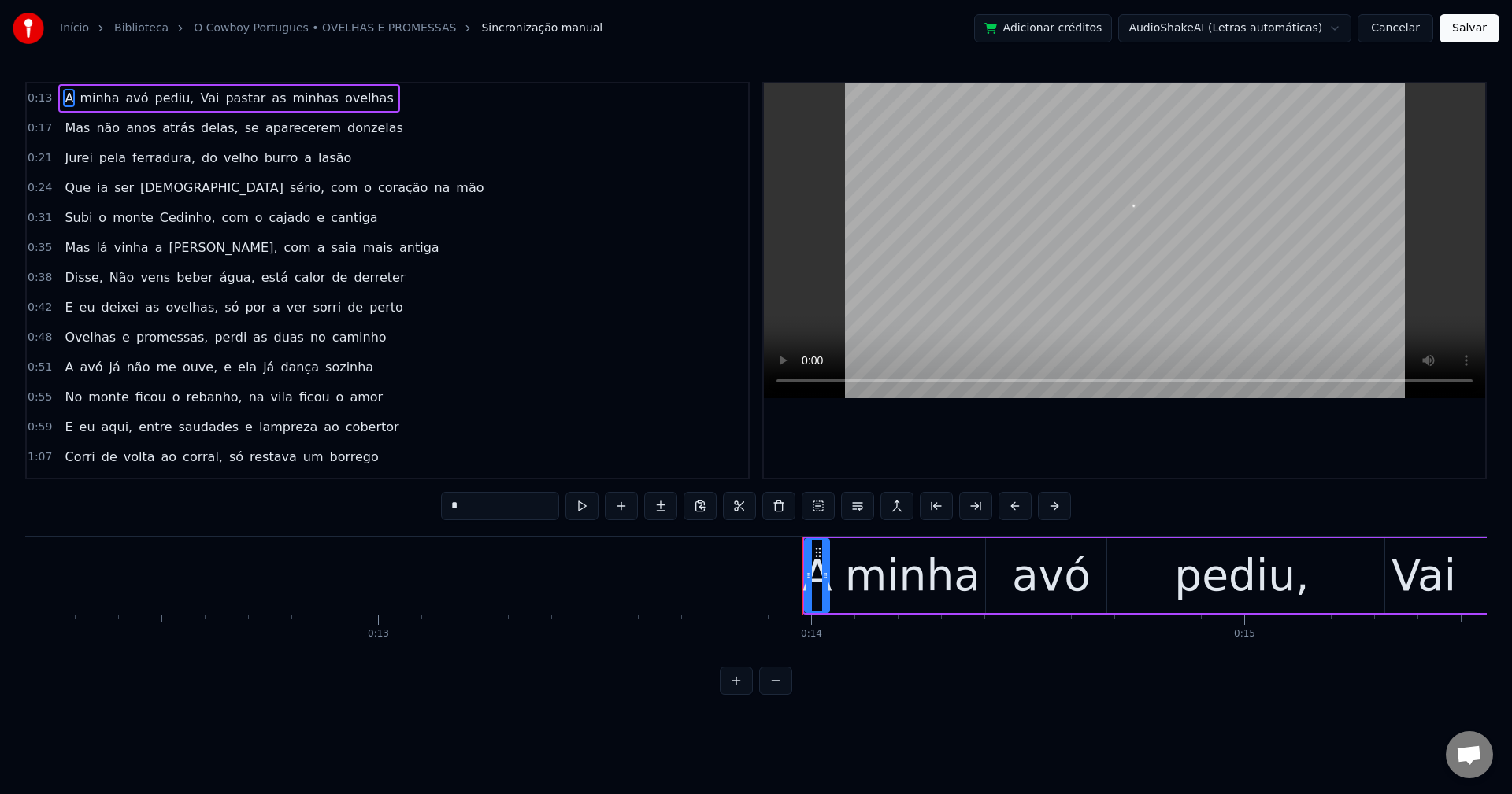
scroll to position [0, 5975]
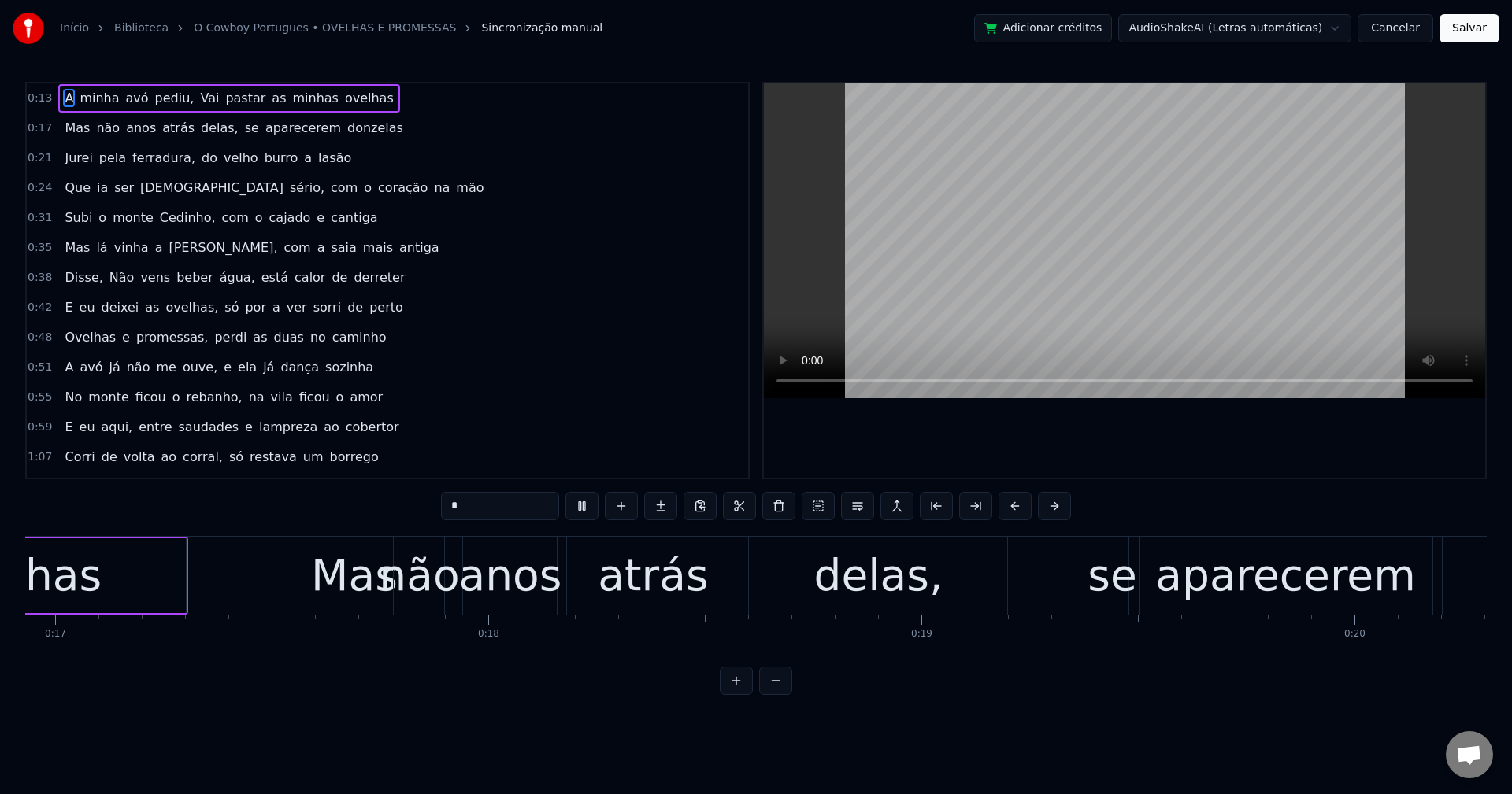
click at [157, 100] on span "pediu," at bounding box center [175, 98] width 43 height 18
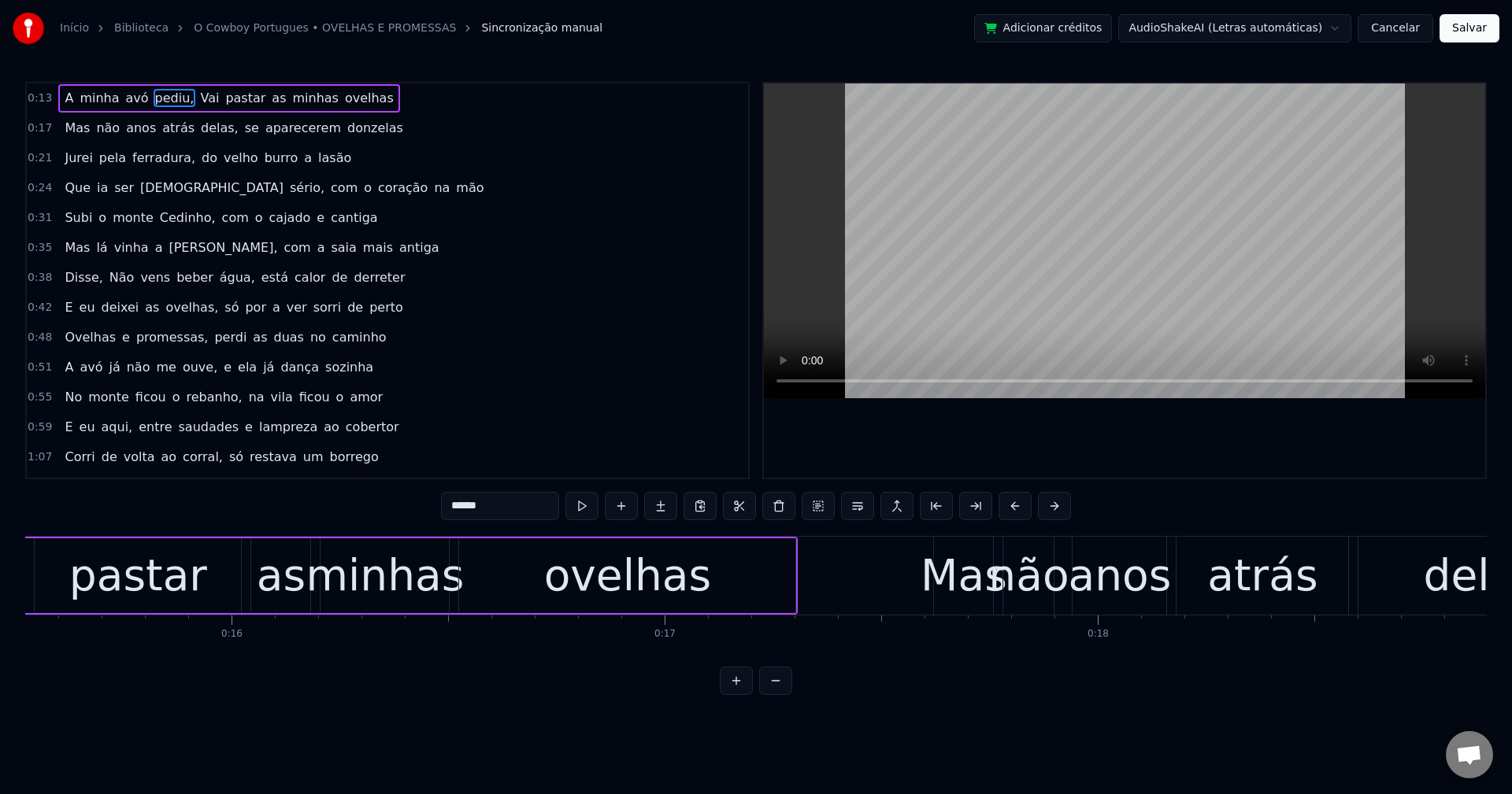
scroll to position [0, 6296]
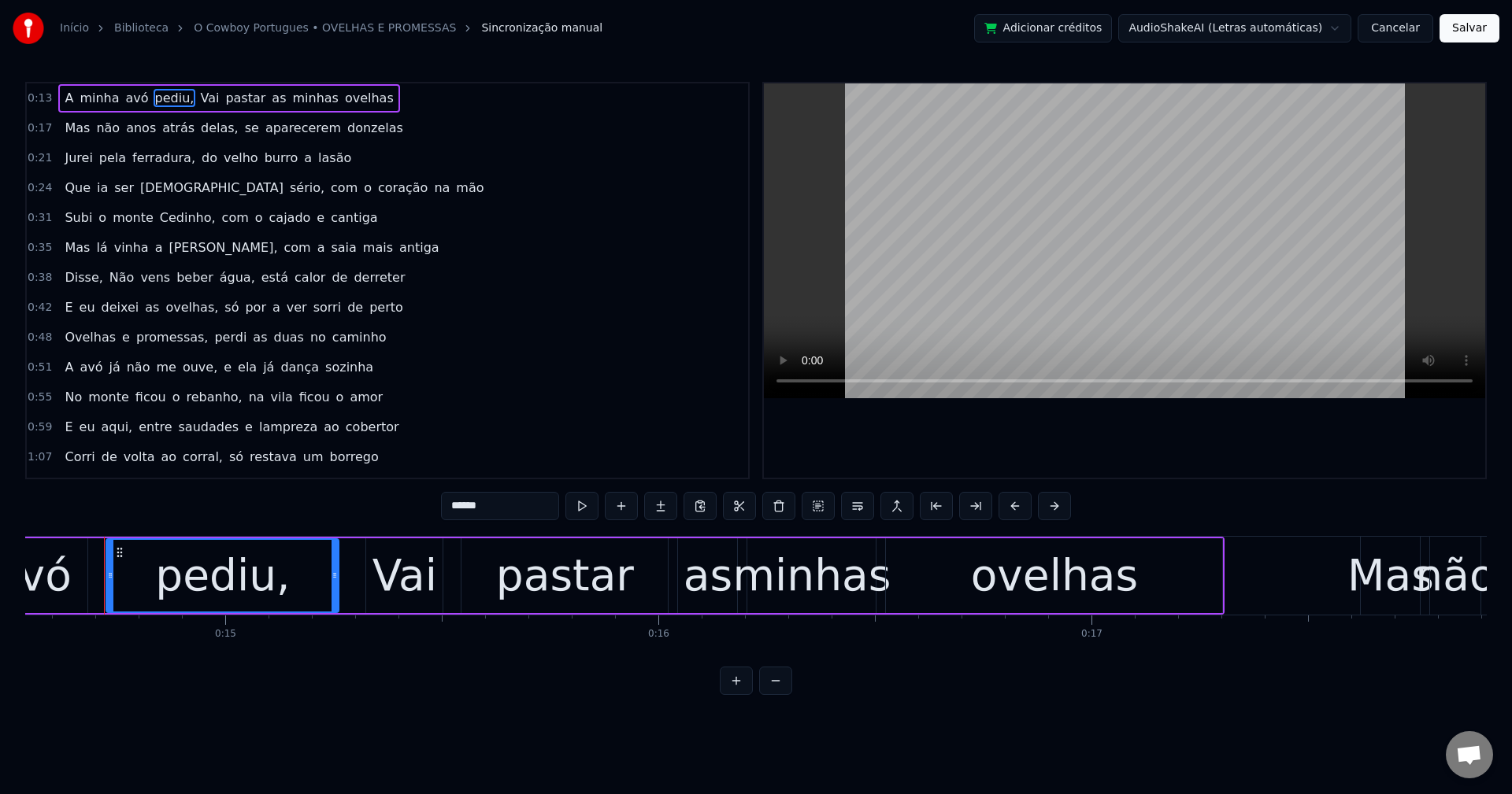
click at [530, 505] on input "******" at bounding box center [500, 506] width 118 height 28
click at [195, 100] on span "Vai" at bounding box center [205, 98] width 22 height 18
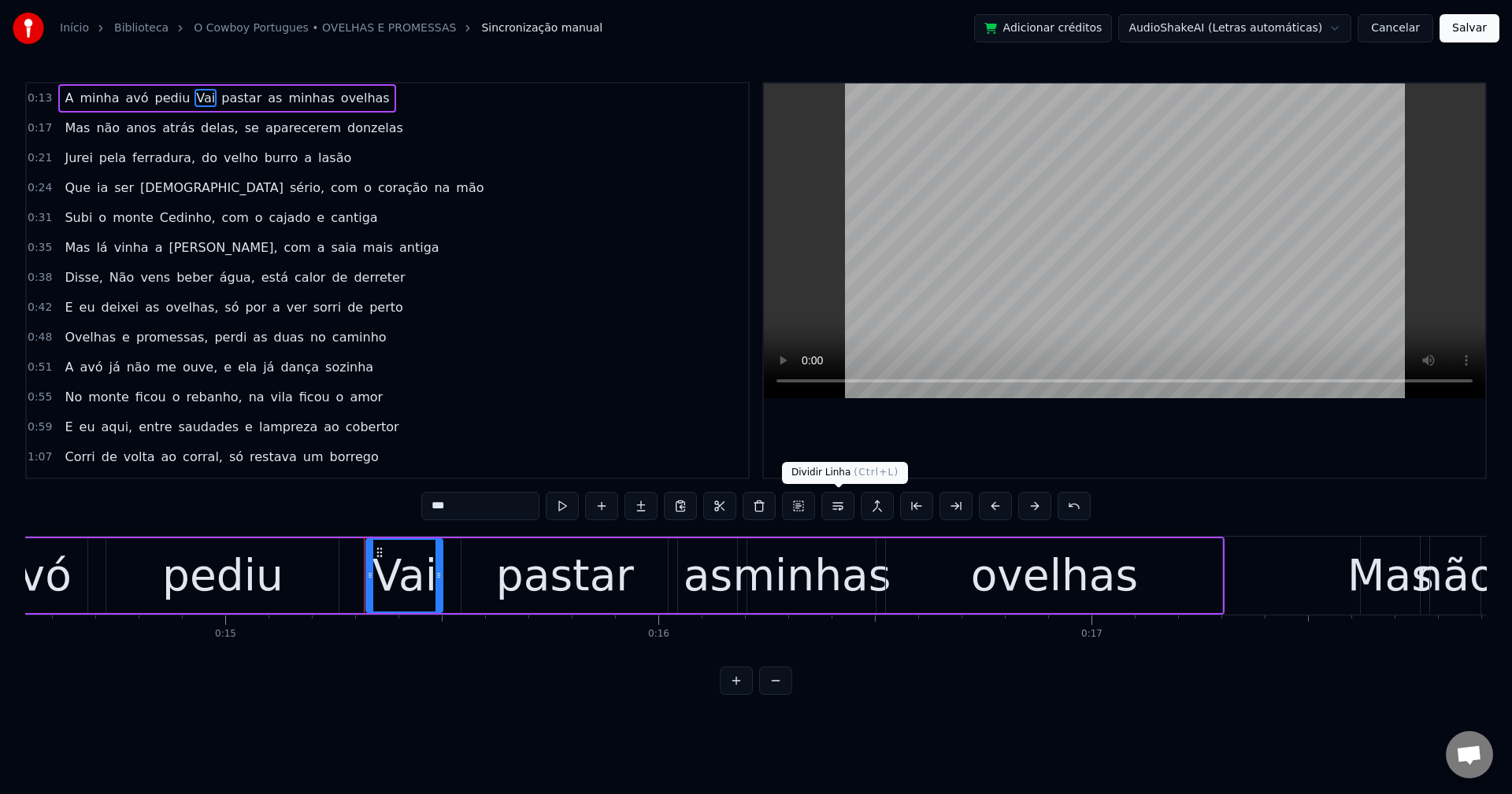
drag, startPoint x: 842, startPoint y: 518, endPoint x: 732, endPoint y: 493, distance: 112.8
click at [840, 518] on button at bounding box center [838, 506] width 33 height 28
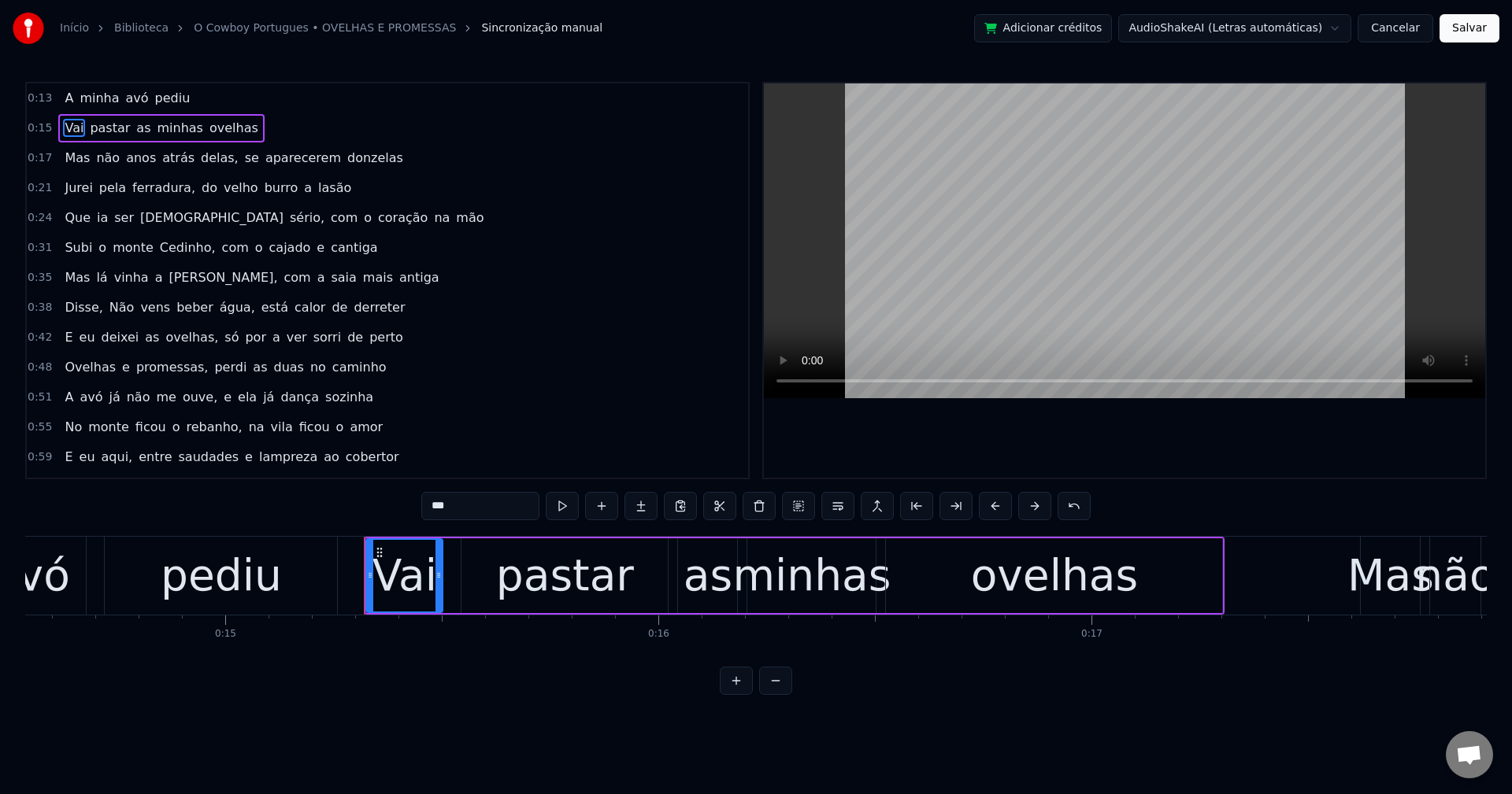
drag, startPoint x: 195, startPoint y: 164, endPoint x: 221, endPoint y: 209, distance: 52.0
click at [199, 163] on span "delas," at bounding box center [219, 157] width 41 height 18
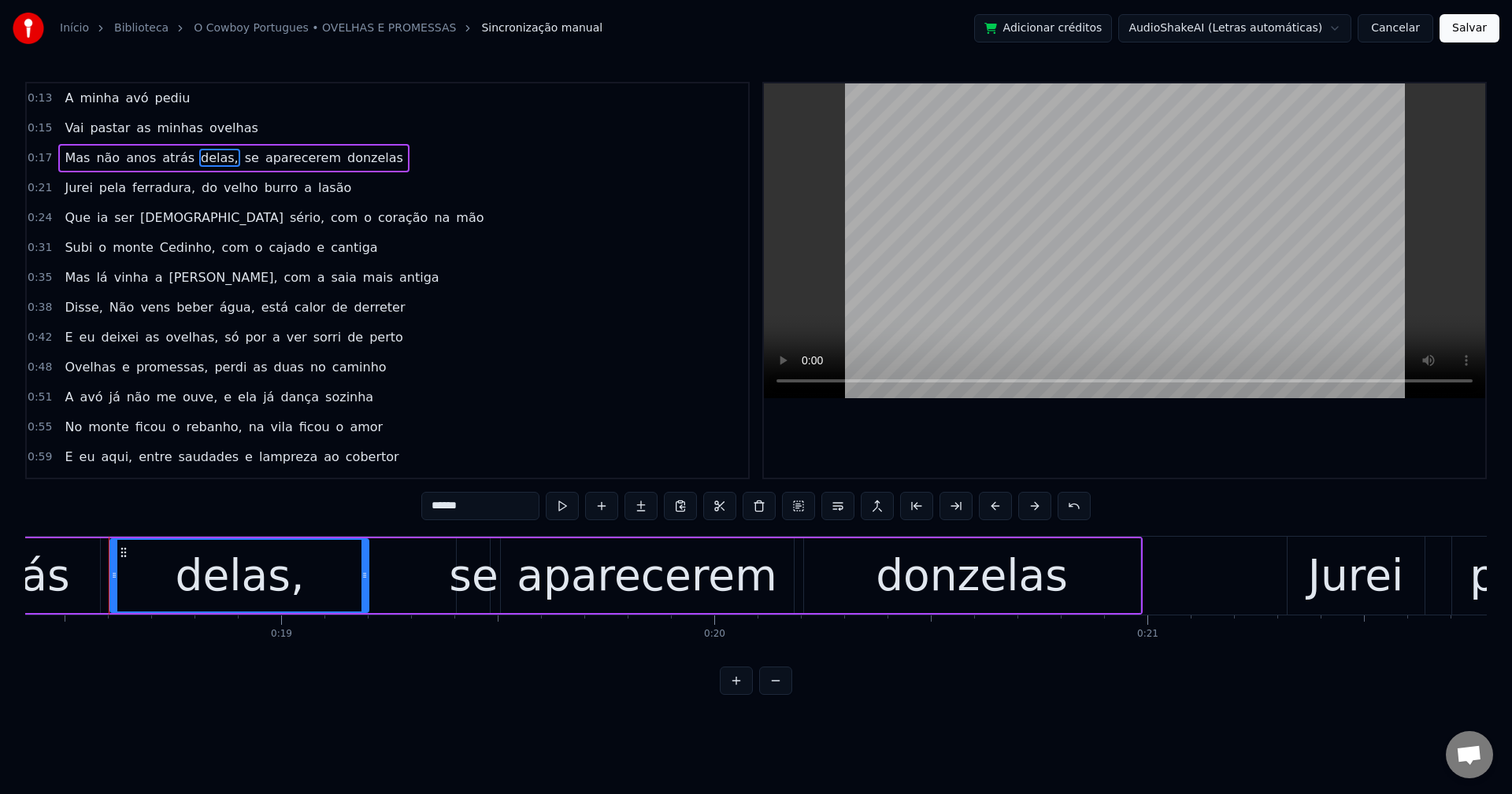
scroll to position [0, 7976]
click at [475, 513] on input "******" at bounding box center [480, 506] width 118 height 28
click at [239, 155] on span "se" at bounding box center [248, 157] width 17 height 18
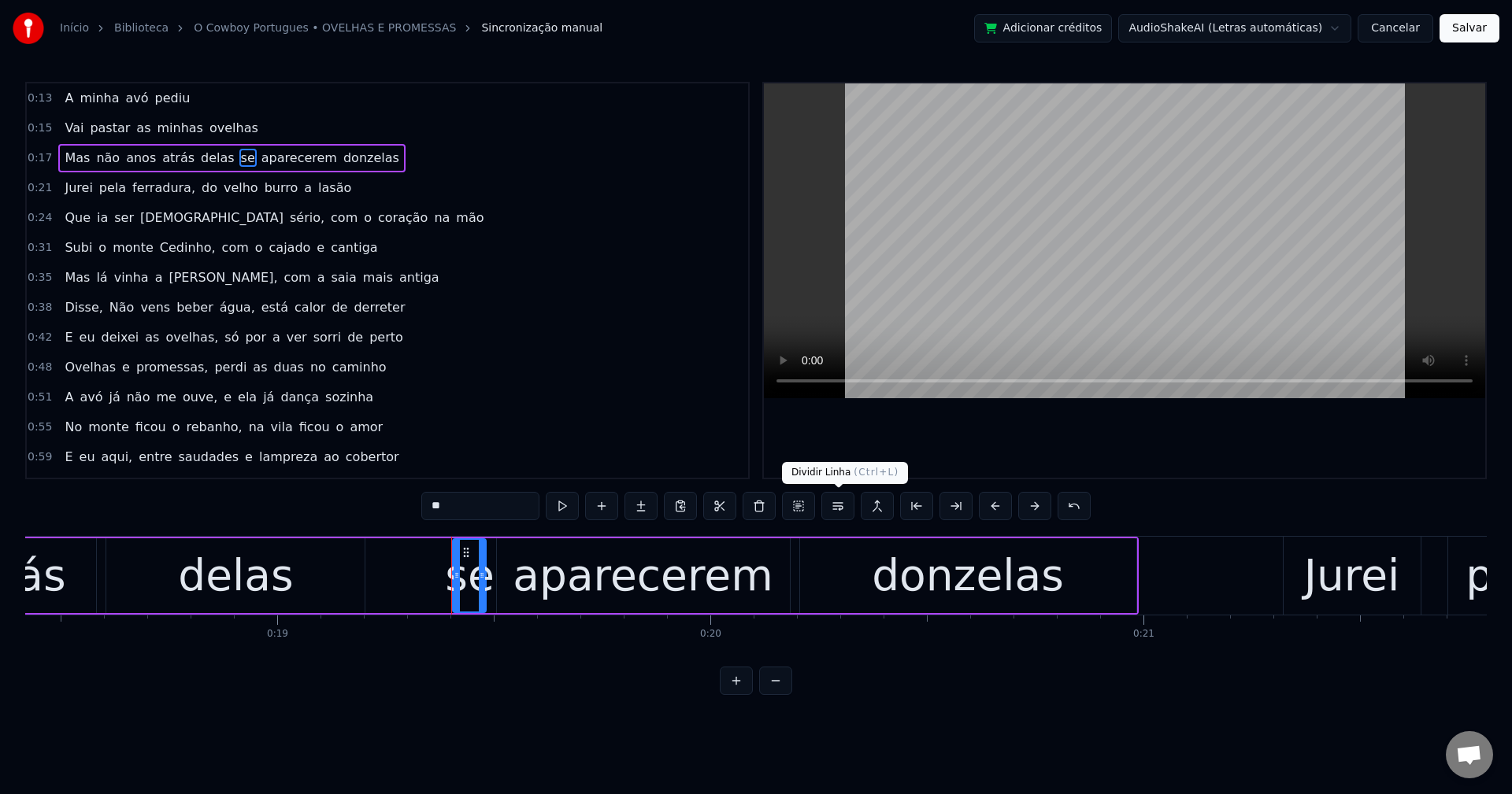
drag, startPoint x: 830, startPoint y: 507, endPoint x: 732, endPoint y: 466, distance: 106.2
click at [832, 506] on button at bounding box center [838, 506] width 33 height 28
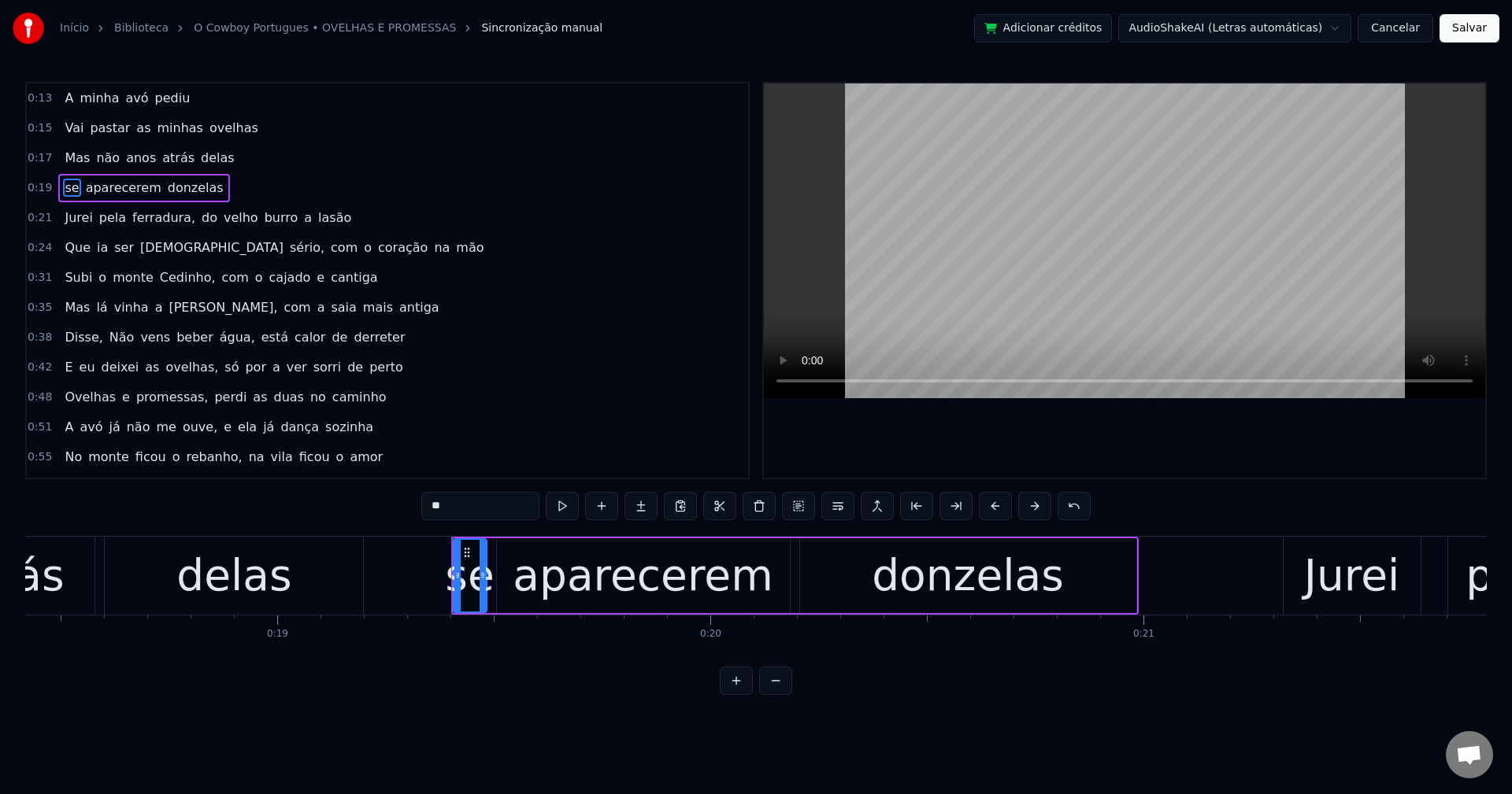
click at [142, 216] on span "ferradura," at bounding box center [164, 217] width 66 height 18
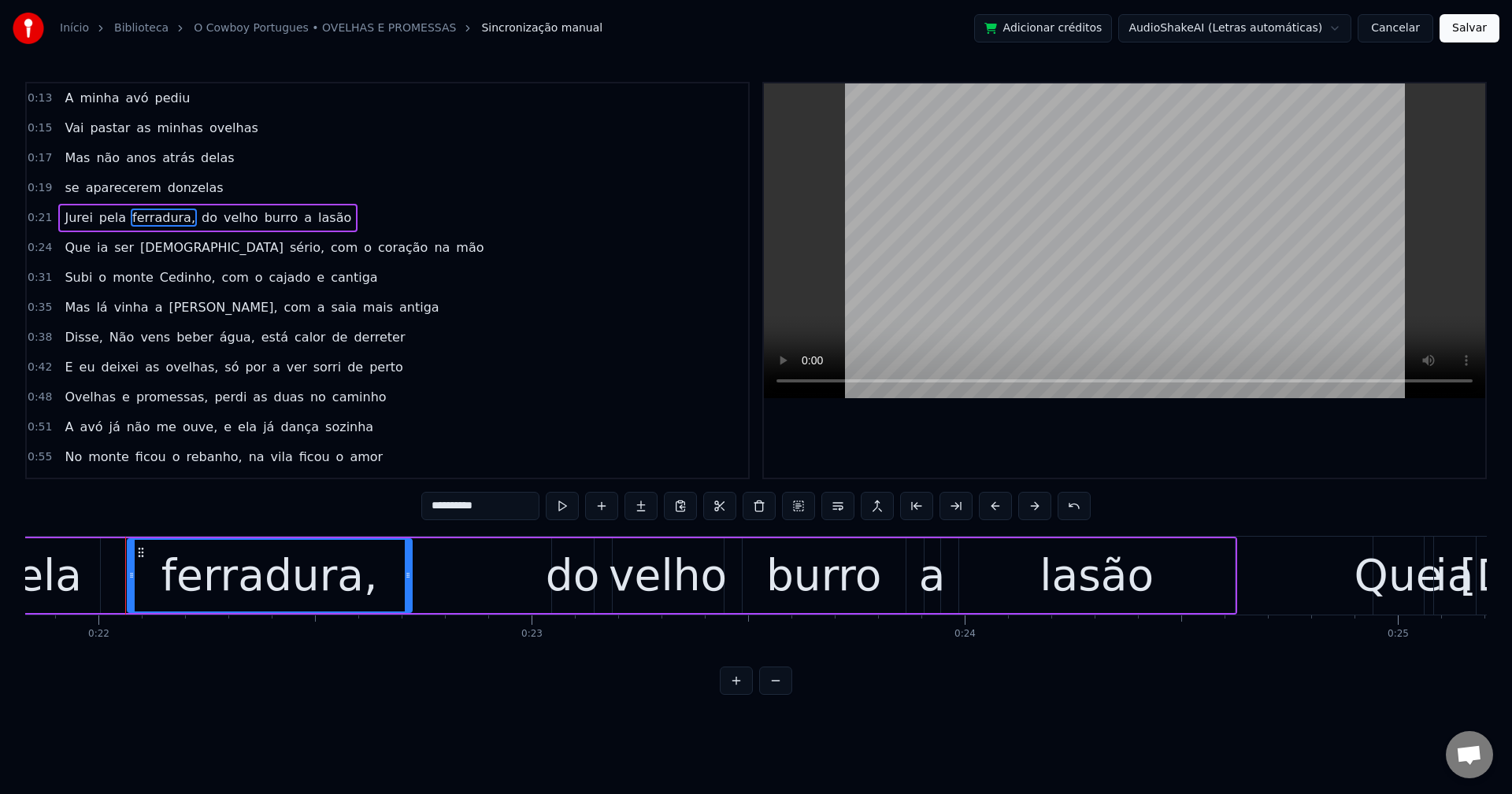
scroll to position [0, 9475]
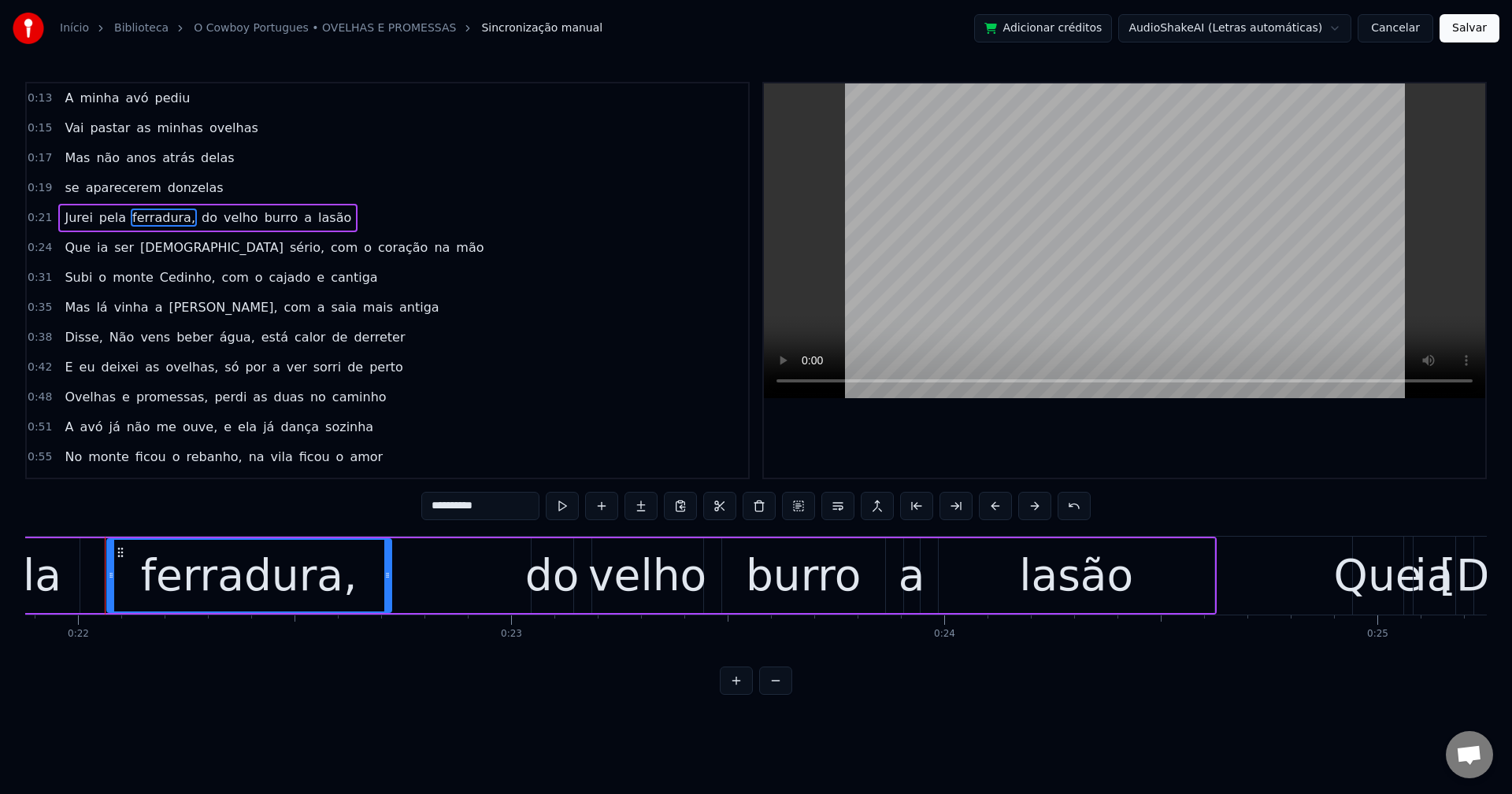
click at [492, 507] on input "**********" at bounding box center [480, 506] width 118 height 28
click at [196, 220] on span "do" at bounding box center [205, 217] width 19 height 18
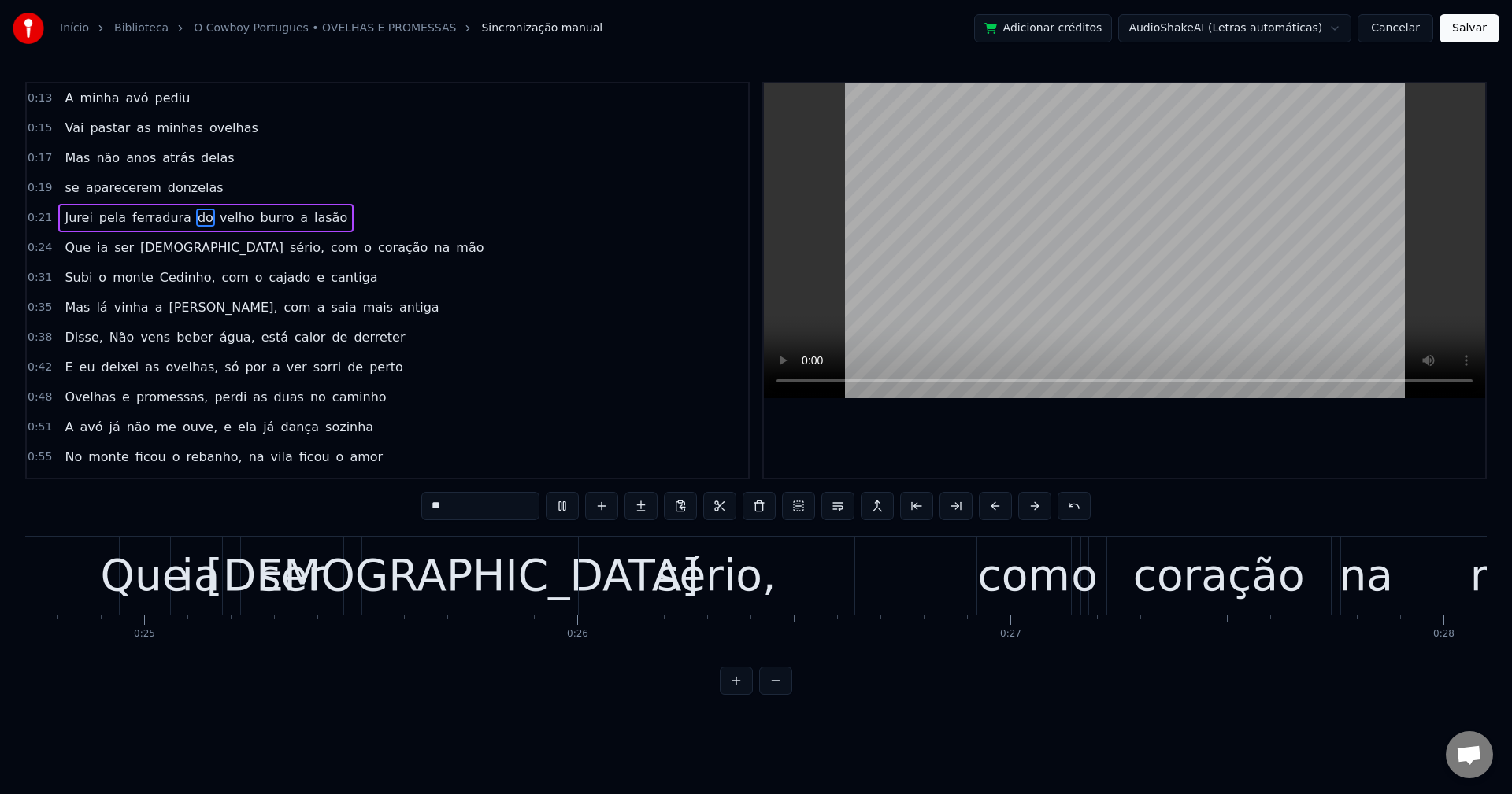
scroll to position [0, 10819]
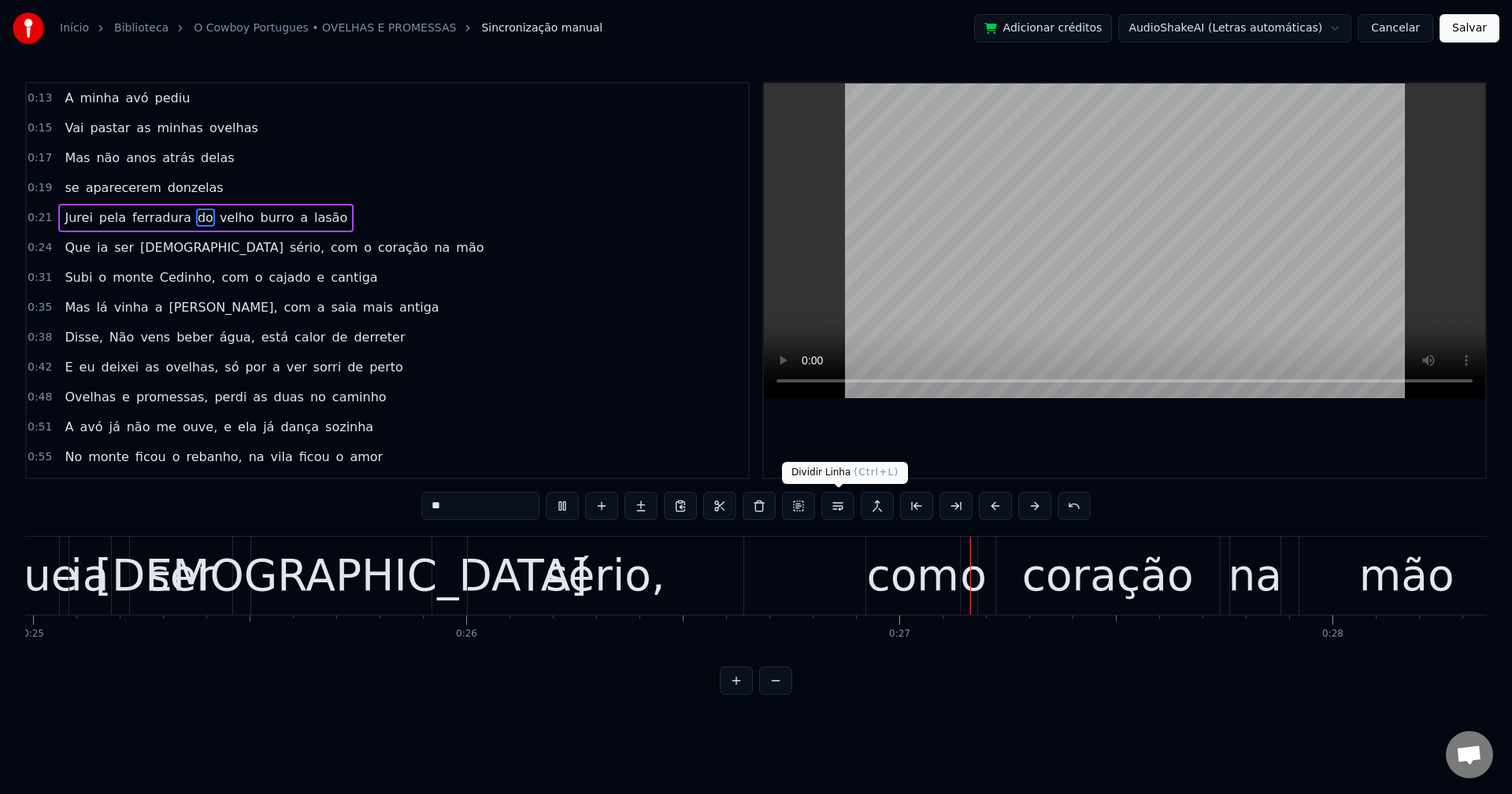
drag, startPoint x: 839, startPoint y: 507, endPoint x: 743, endPoint y: 478, distance: 100.3
click at [838, 507] on button at bounding box center [838, 506] width 33 height 28
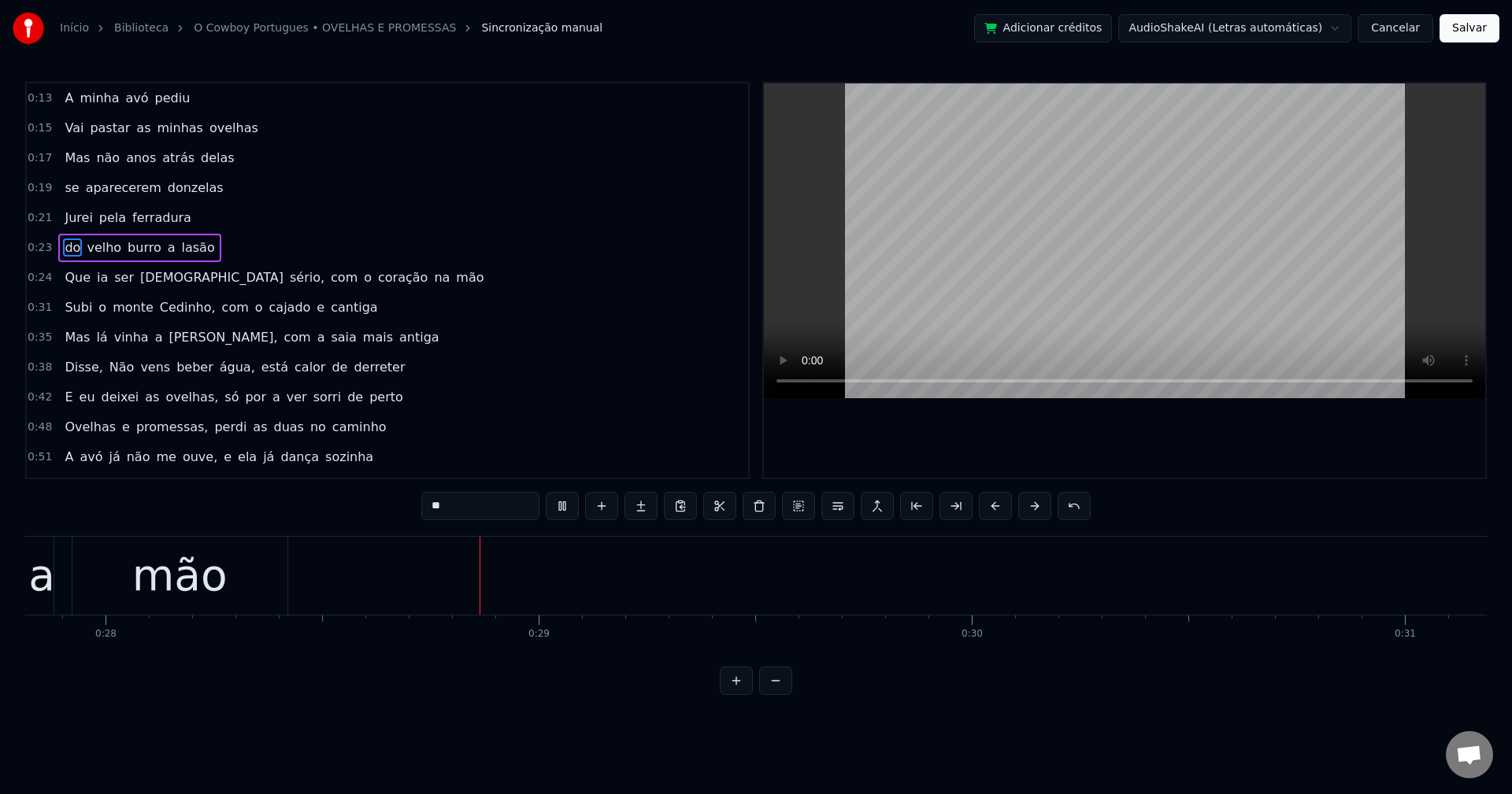
click at [288, 279] on span "sério," at bounding box center [307, 277] width 38 height 18
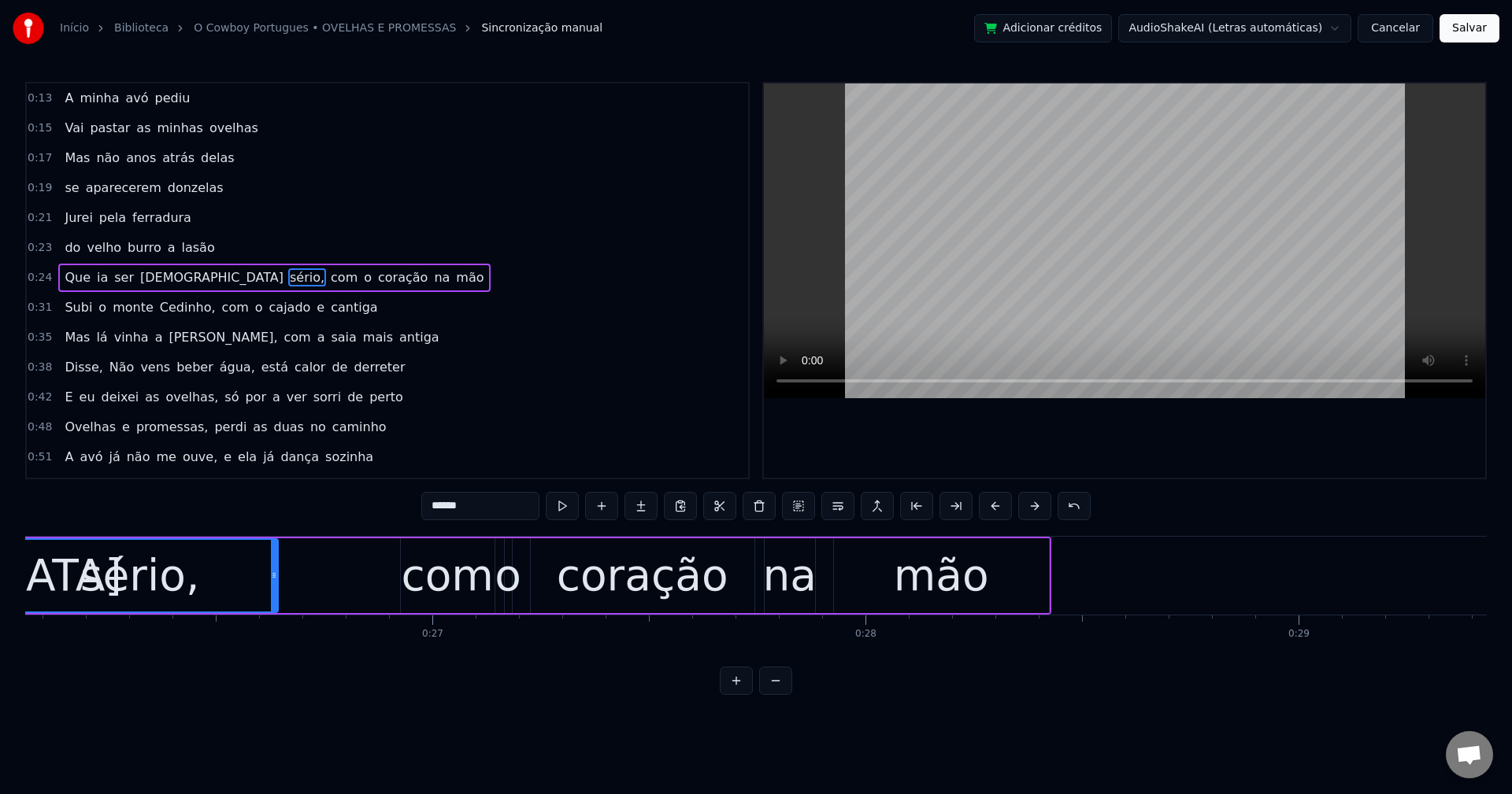
scroll to position [0, 11181]
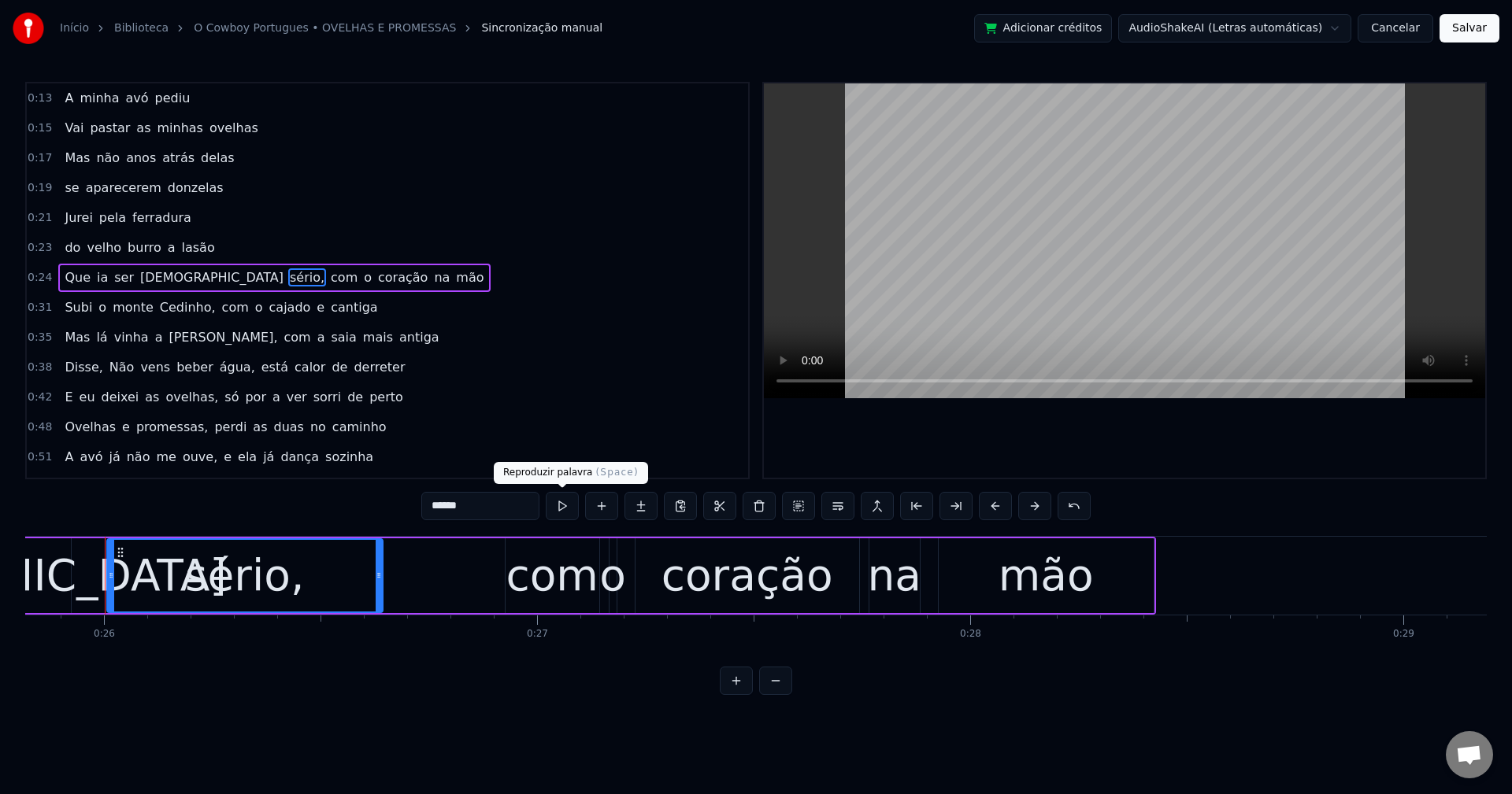
click at [524, 503] on input "******" at bounding box center [480, 506] width 118 height 28
click at [325, 282] on span "com" at bounding box center [340, 277] width 30 height 18
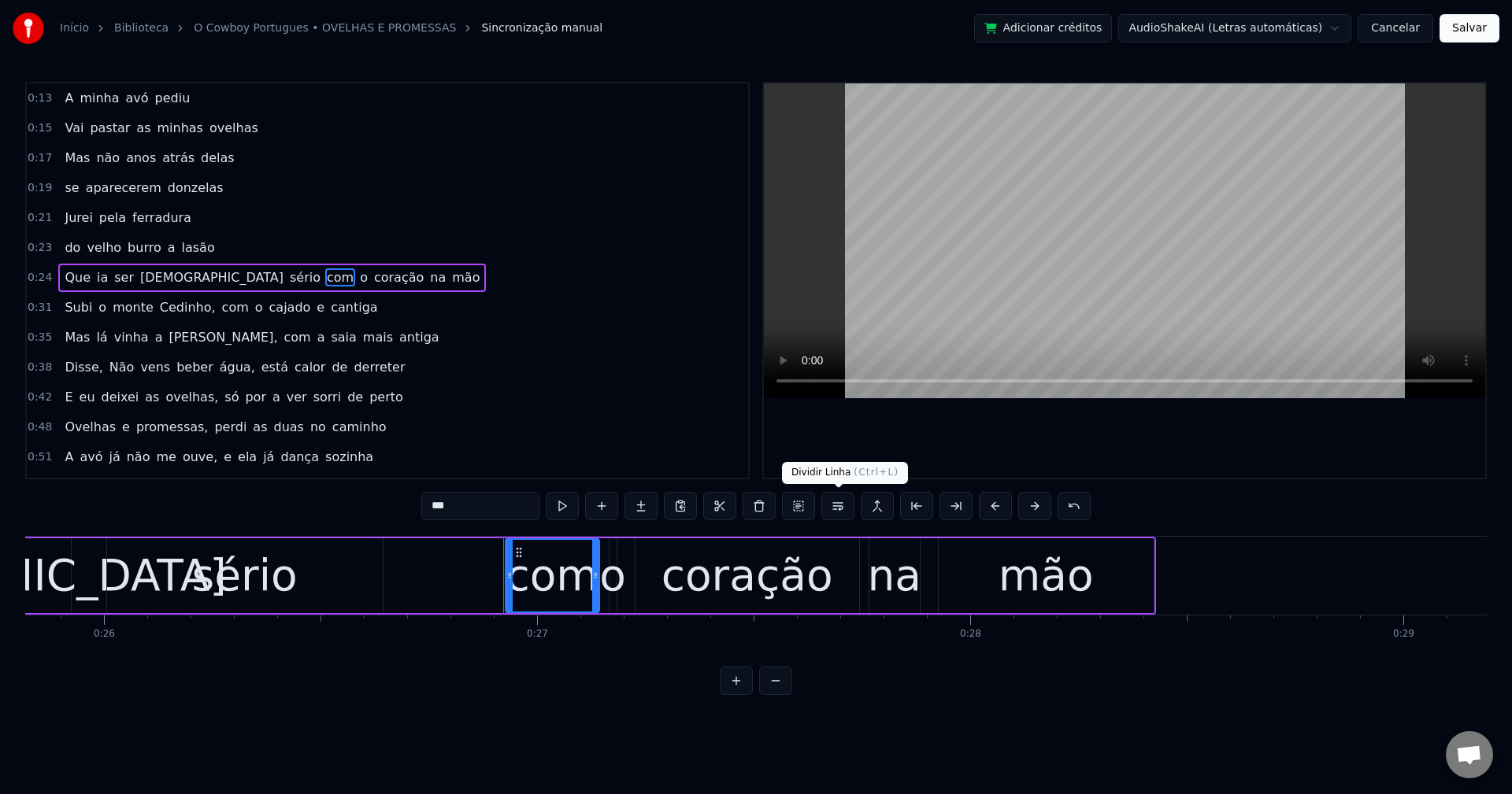
click at [838, 511] on button at bounding box center [838, 506] width 33 height 28
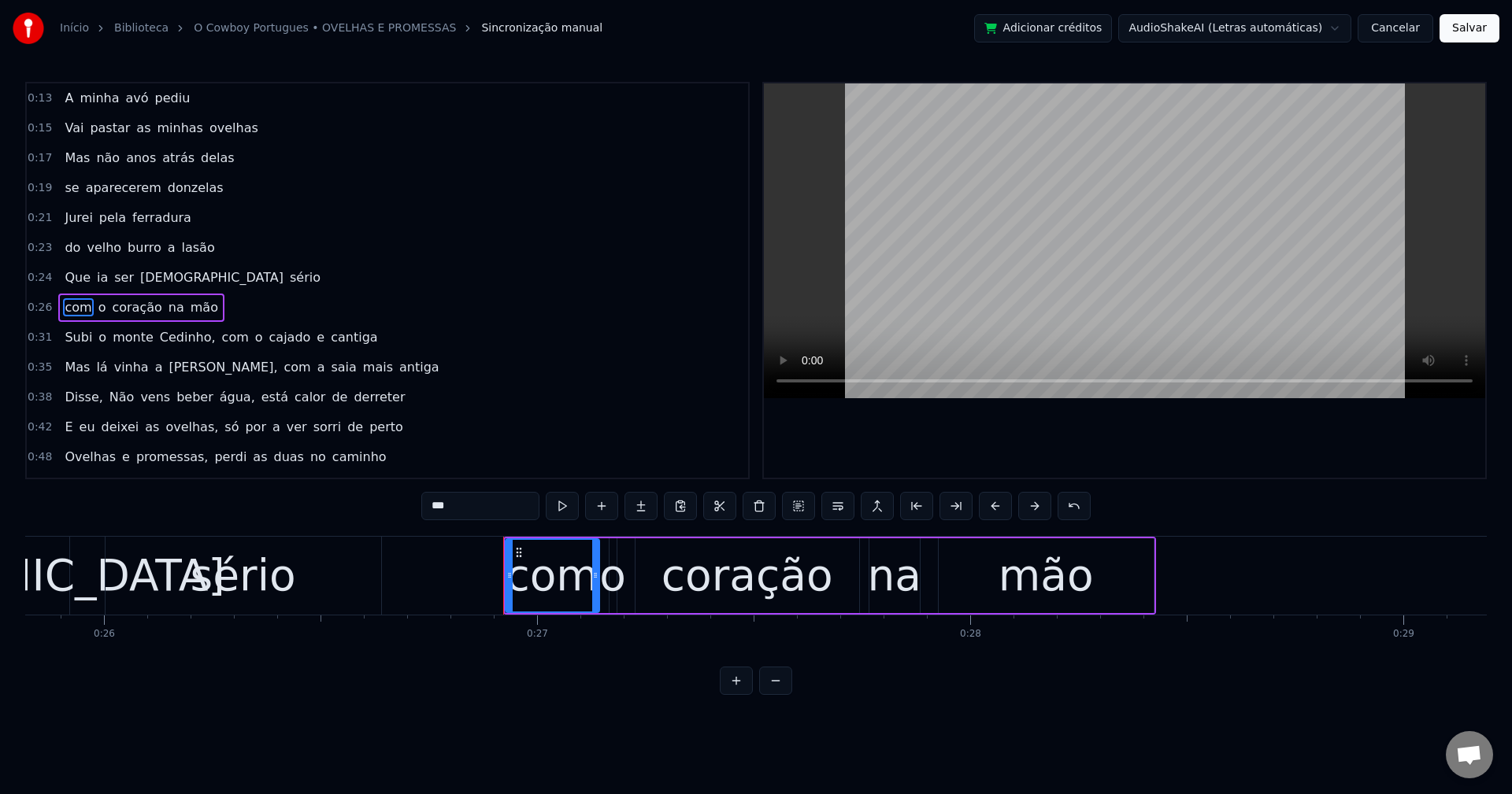
scroll to position [27, 0]
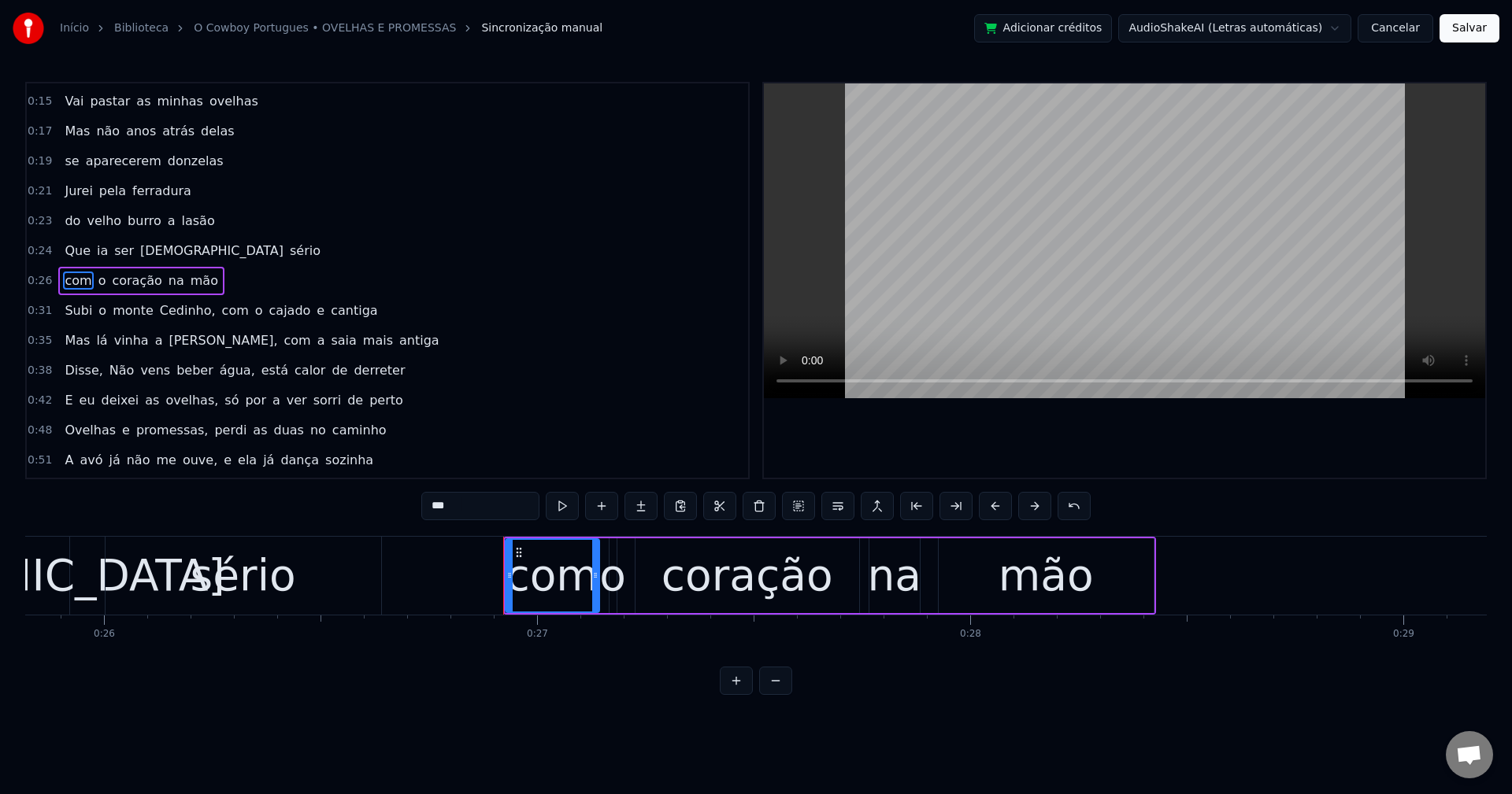
drag, startPoint x: 628, startPoint y: -18, endPoint x: 551, endPoint y: 92, distance: 134.3
click at [171, 306] on span "Cedinho," at bounding box center [188, 310] width 59 height 18
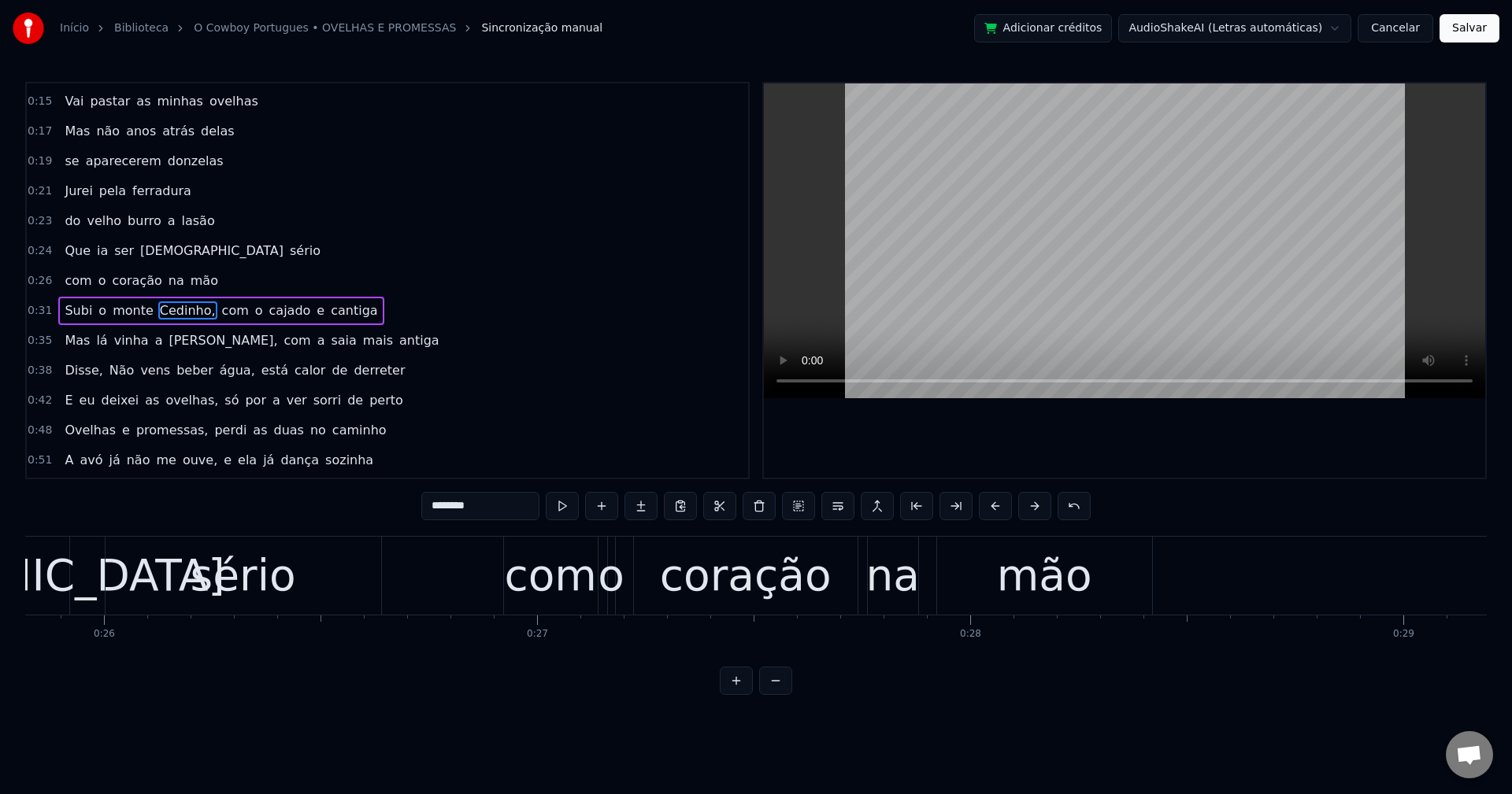
scroll to position [57, 0]
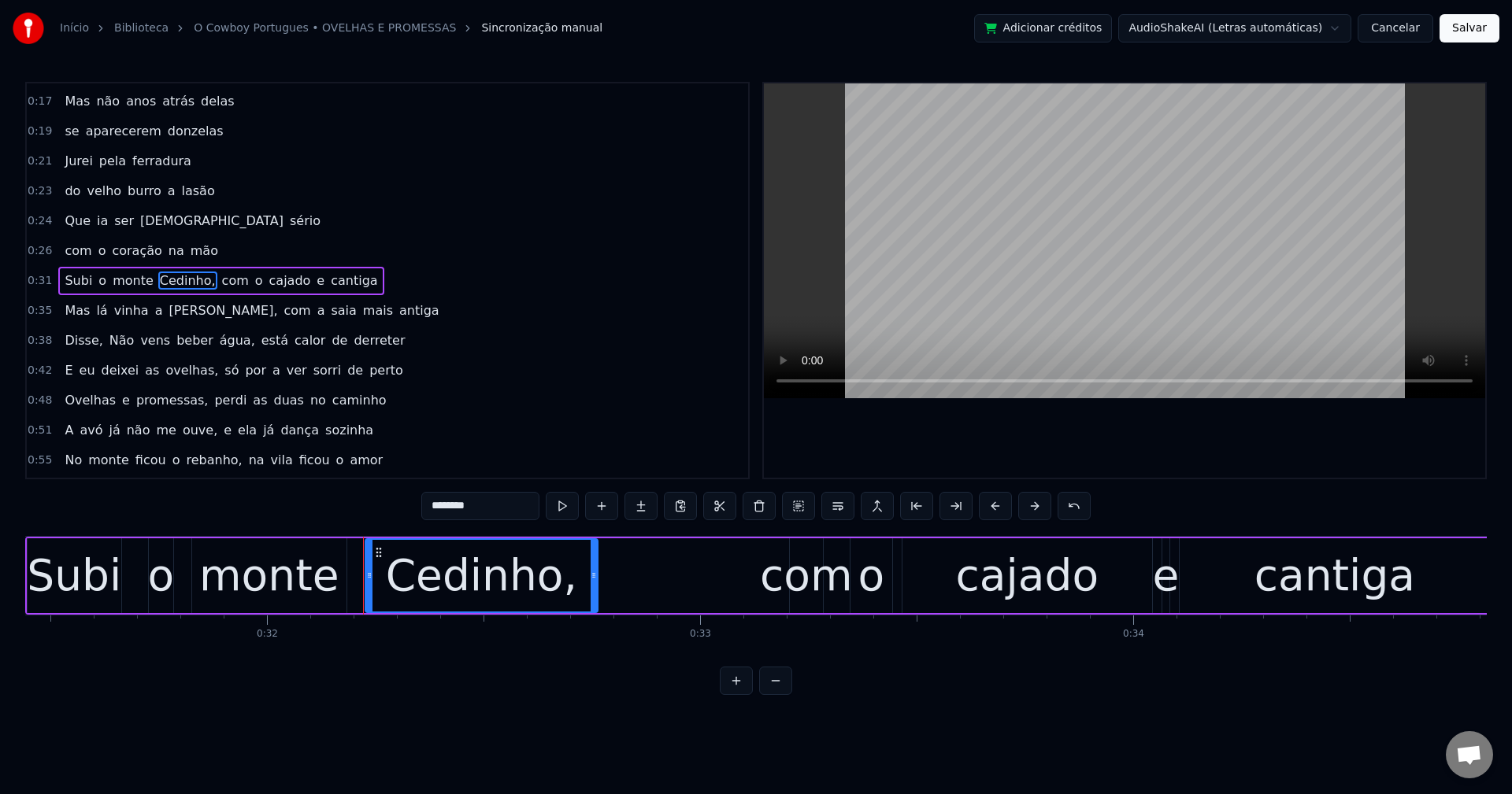
click at [496, 496] on input "********" at bounding box center [480, 506] width 118 height 28
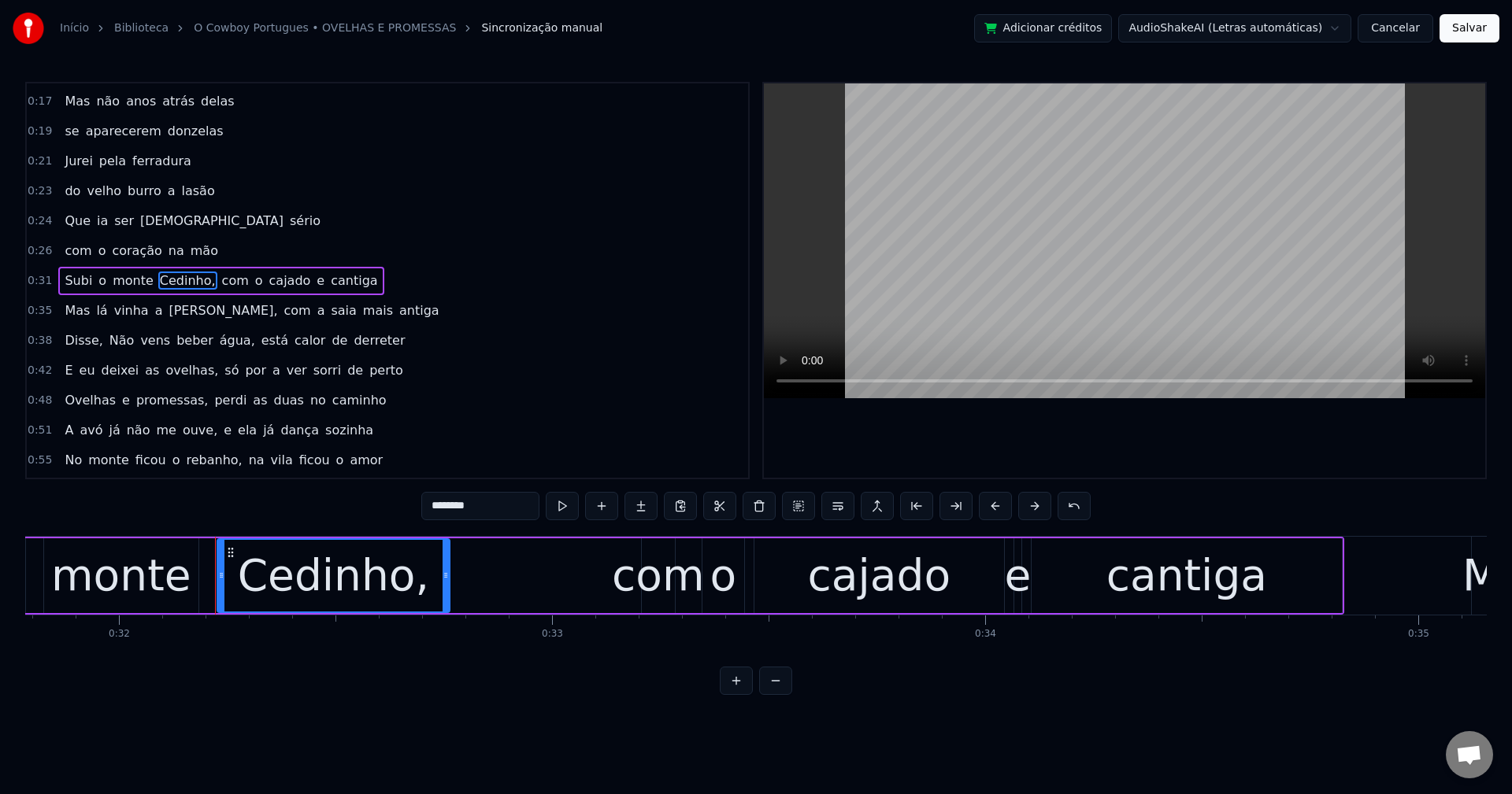
scroll to position [0, 13875]
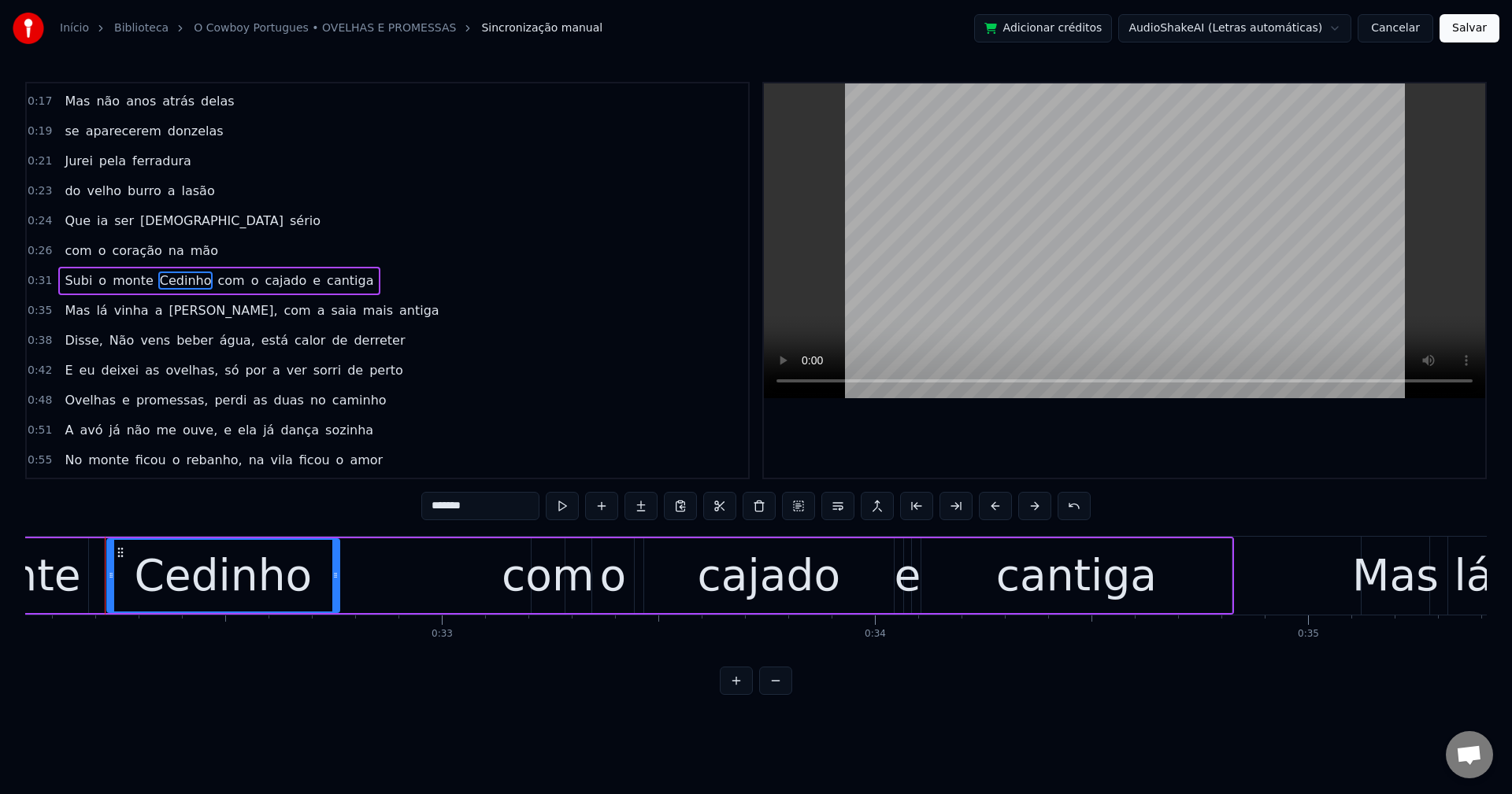
click at [216, 286] on span "com" at bounding box center [231, 280] width 30 height 18
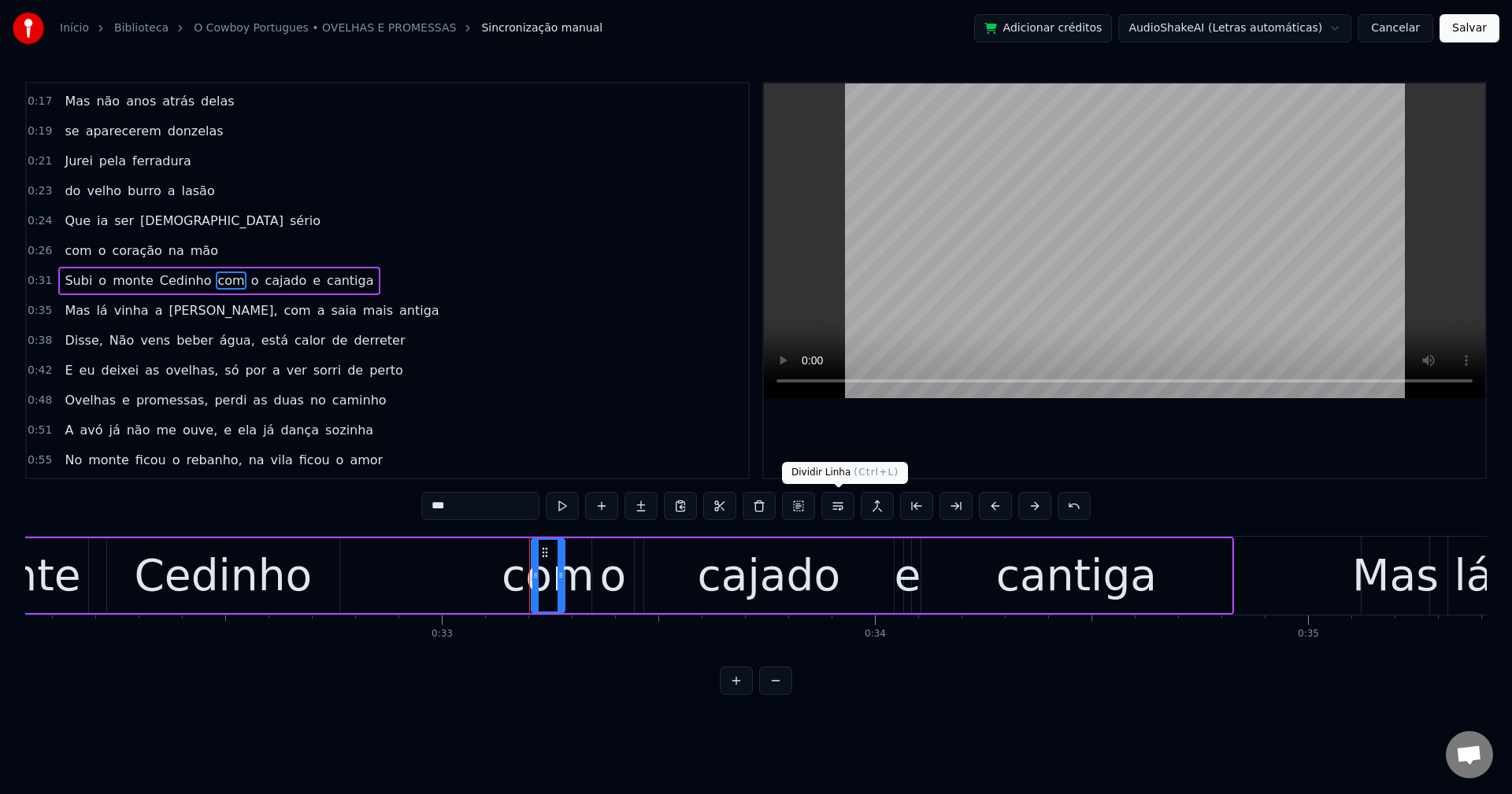
click at [840, 507] on button at bounding box center [838, 506] width 33 height 28
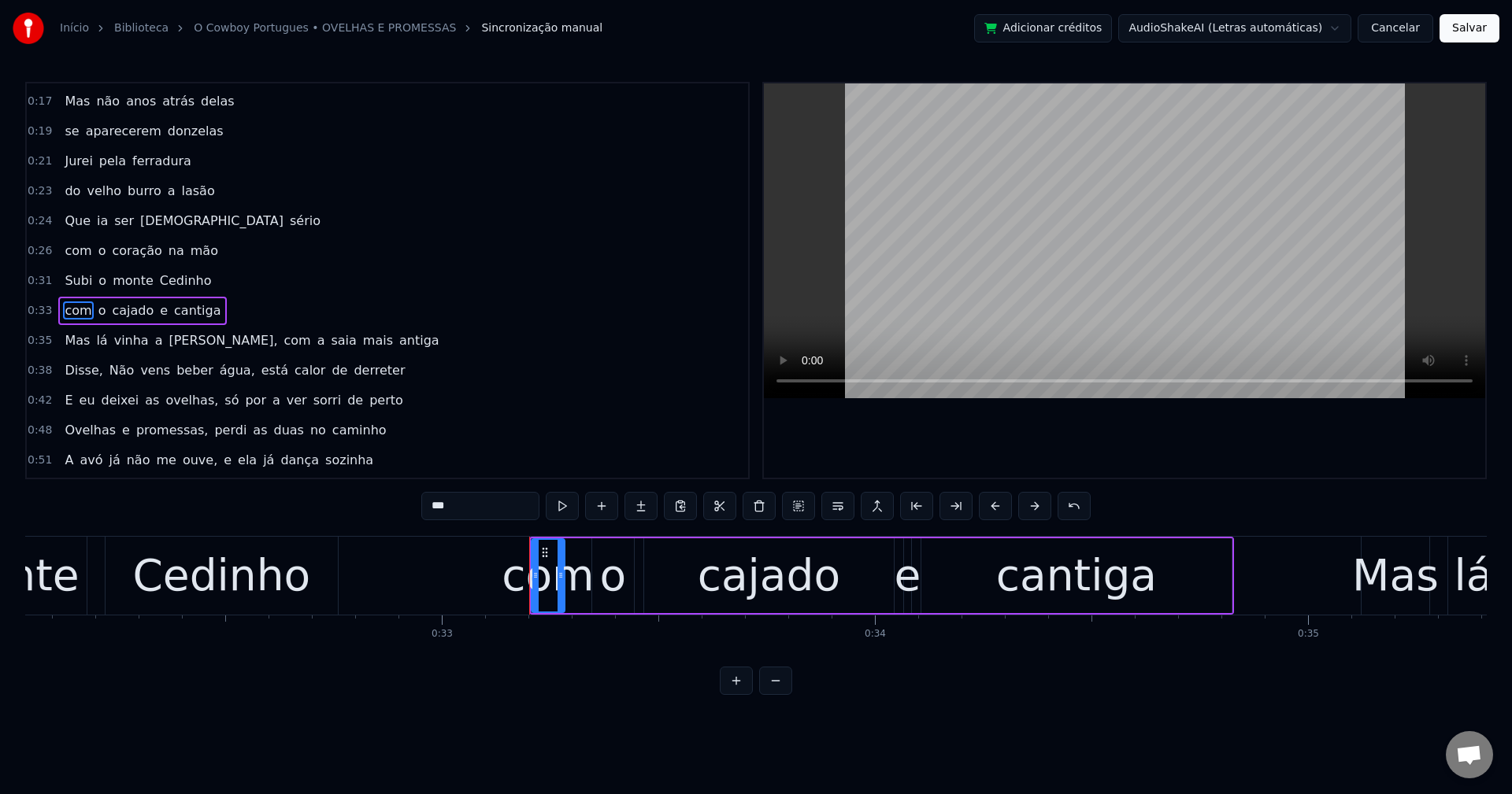
scroll to position [86, 0]
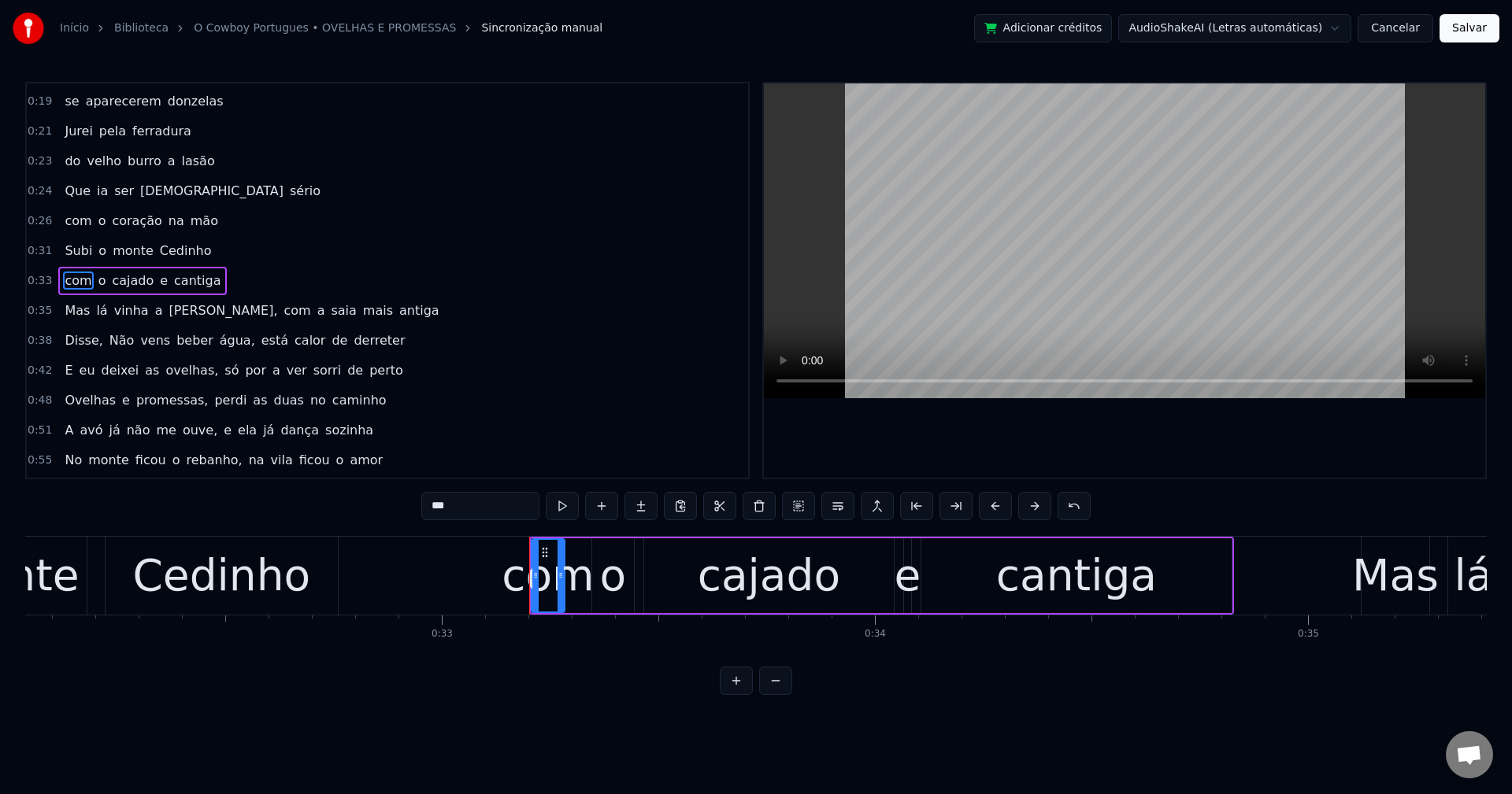
click at [171, 314] on span "[PERSON_NAME]," at bounding box center [223, 310] width 112 height 18
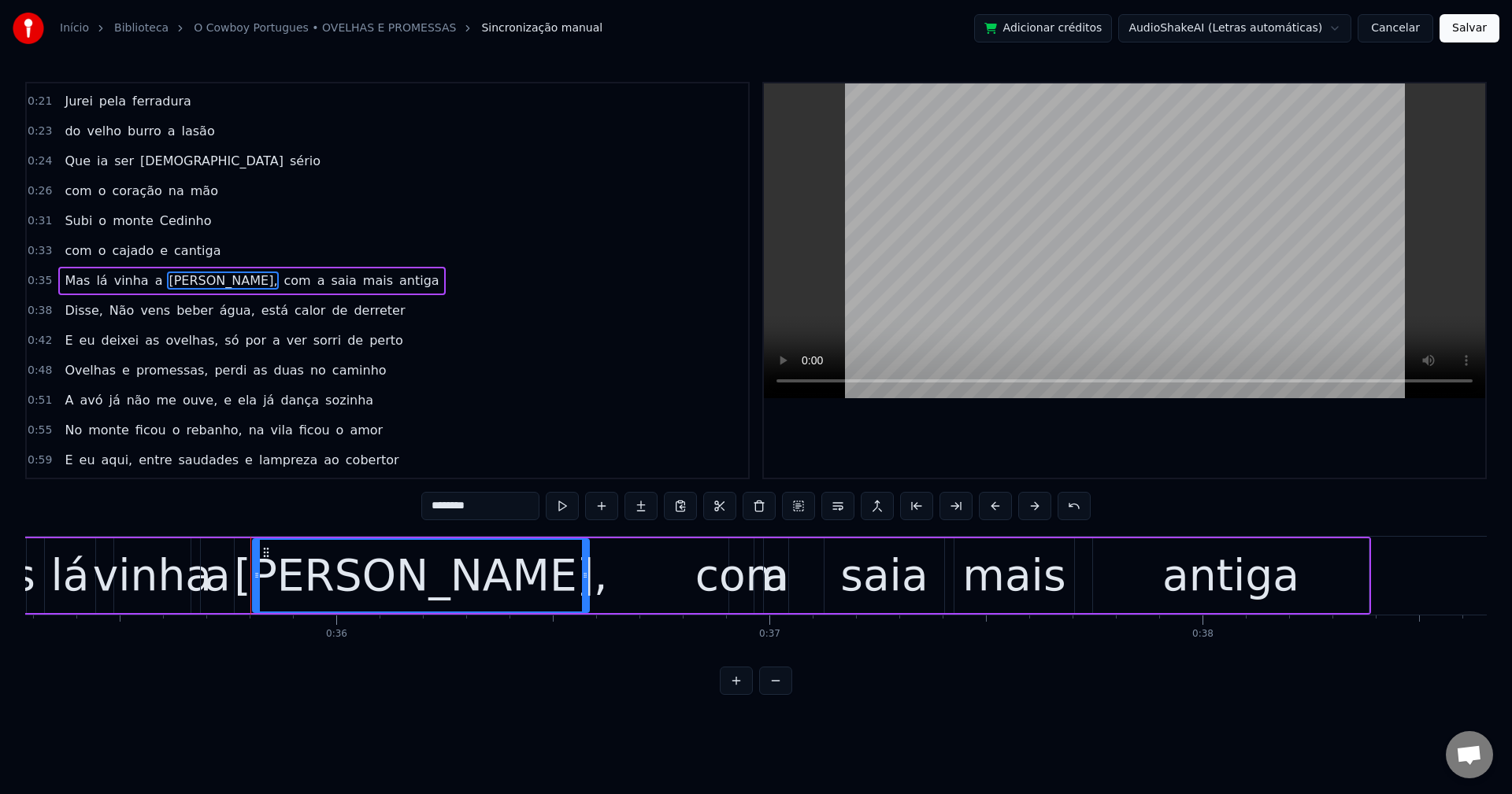
scroll to position [0, 15425]
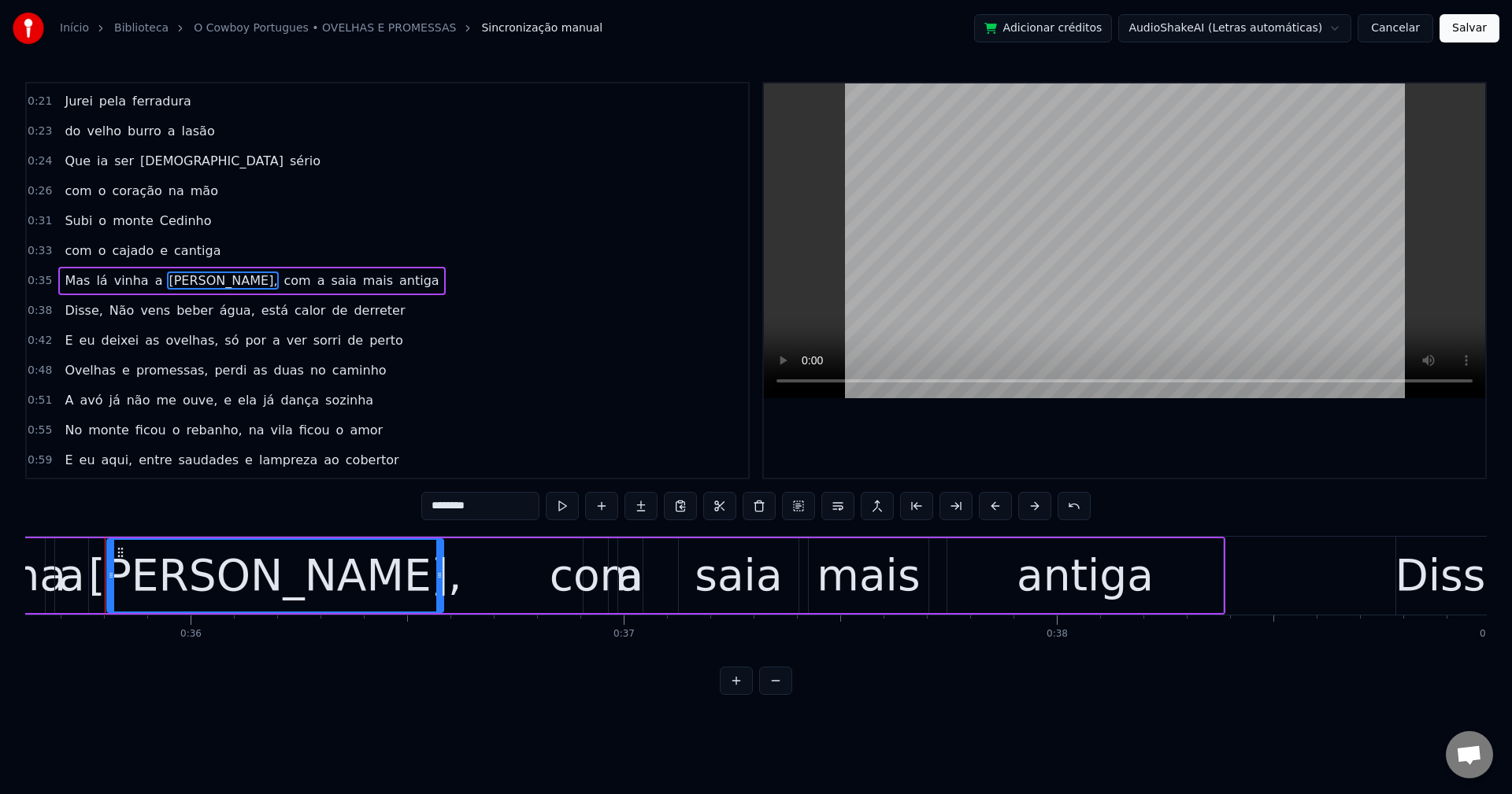
click at [511, 506] on input "********" at bounding box center [480, 506] width 118 height 28
click at [278, 290] on span "com" at bounding box center [293, 280] width 30 height 18
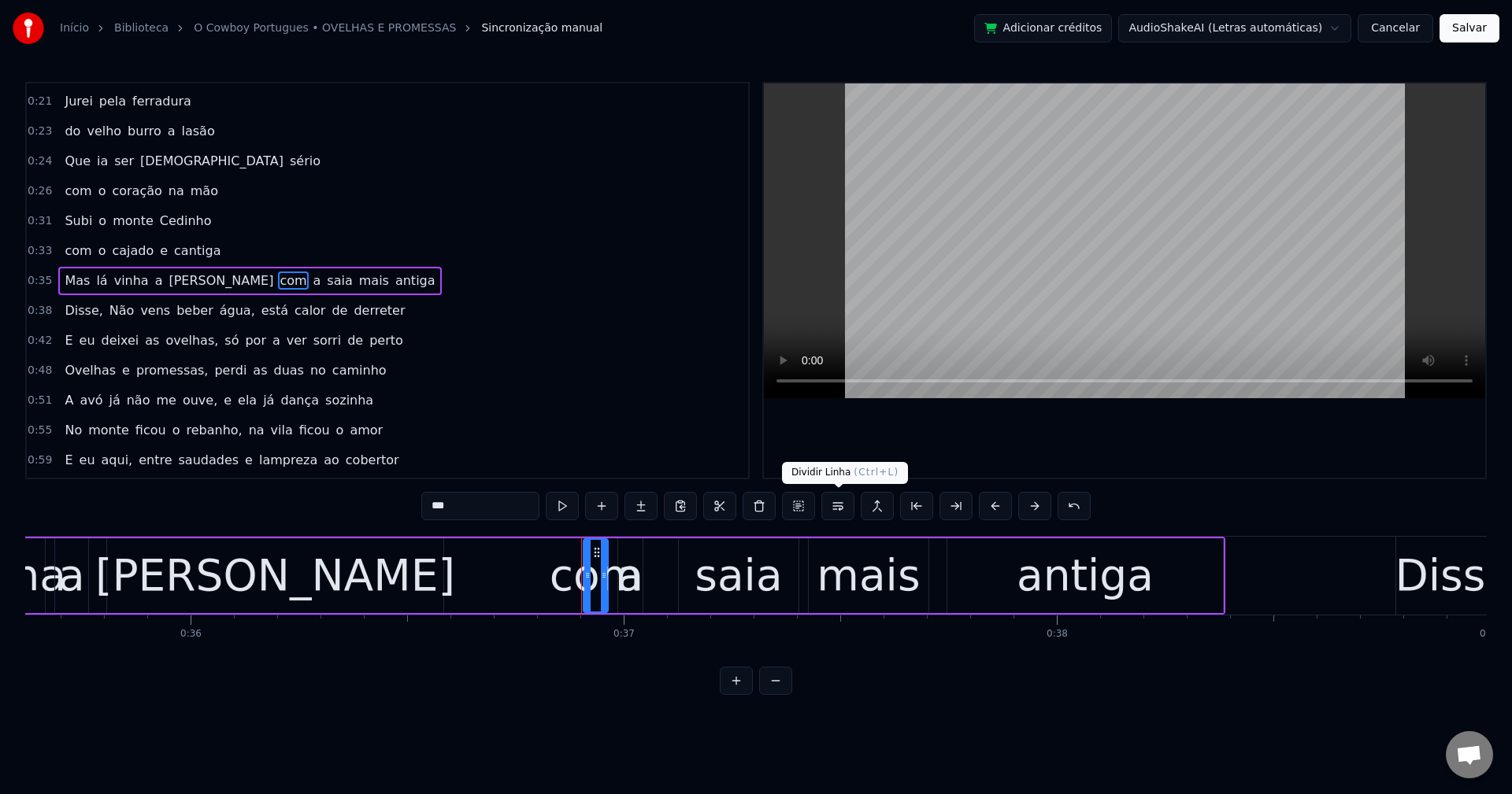
click at [840, 511] on button at bounding box center [838, 506] width 33 height 28
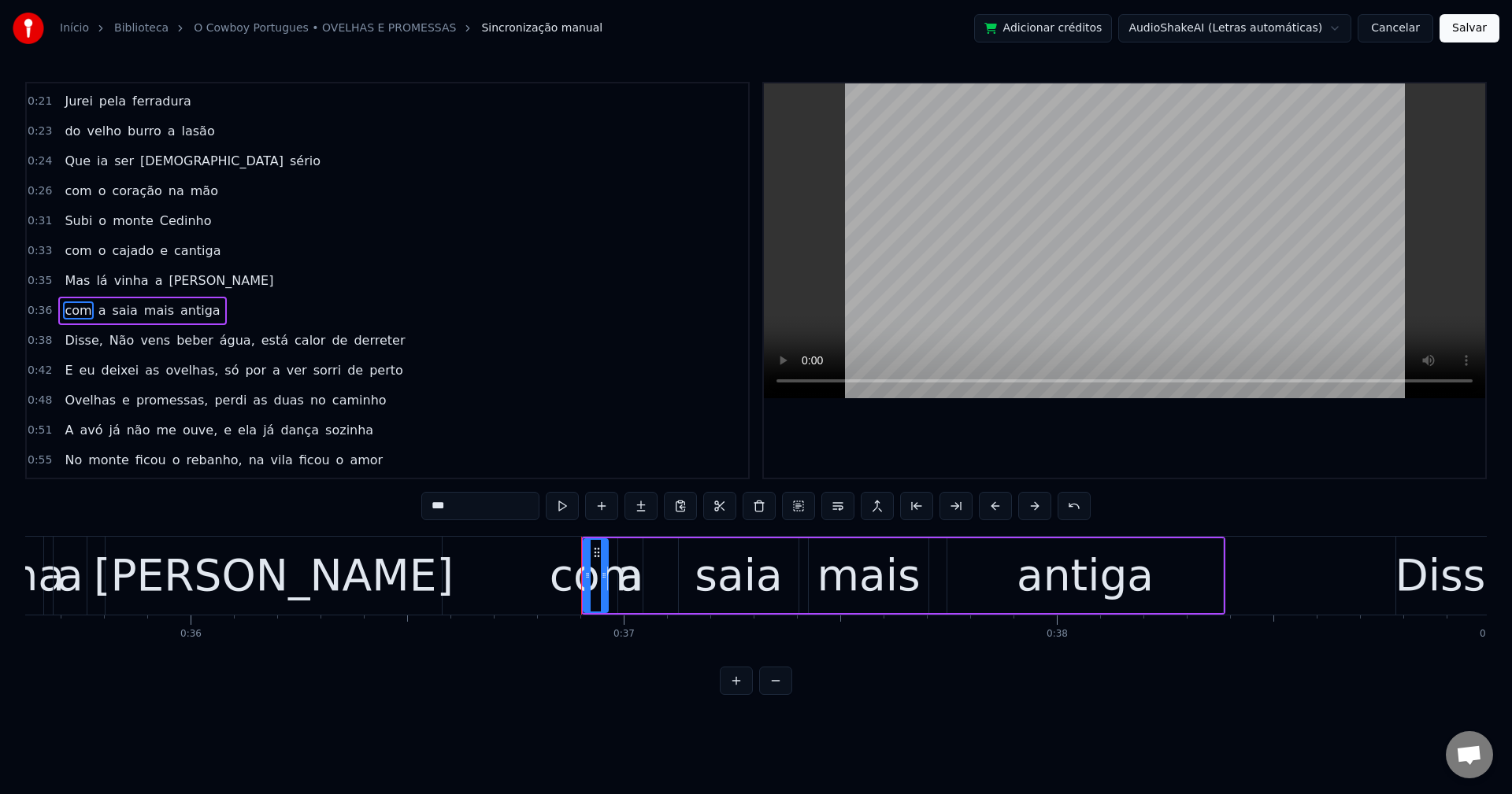
scroll to position [147, 0]
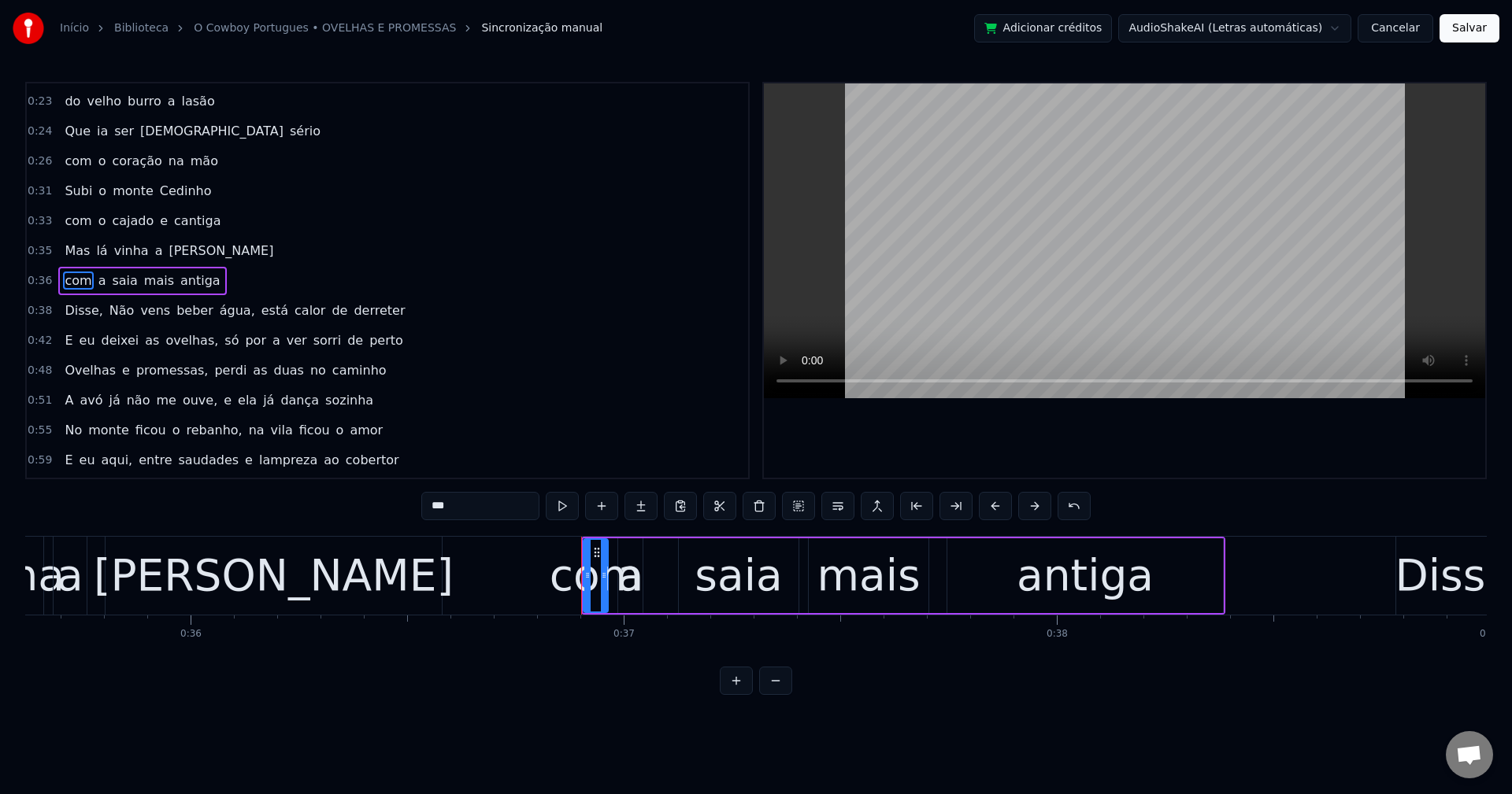
click at [68, 302] on span "Disse," at bounding box center [83, 310] width 41 height 18
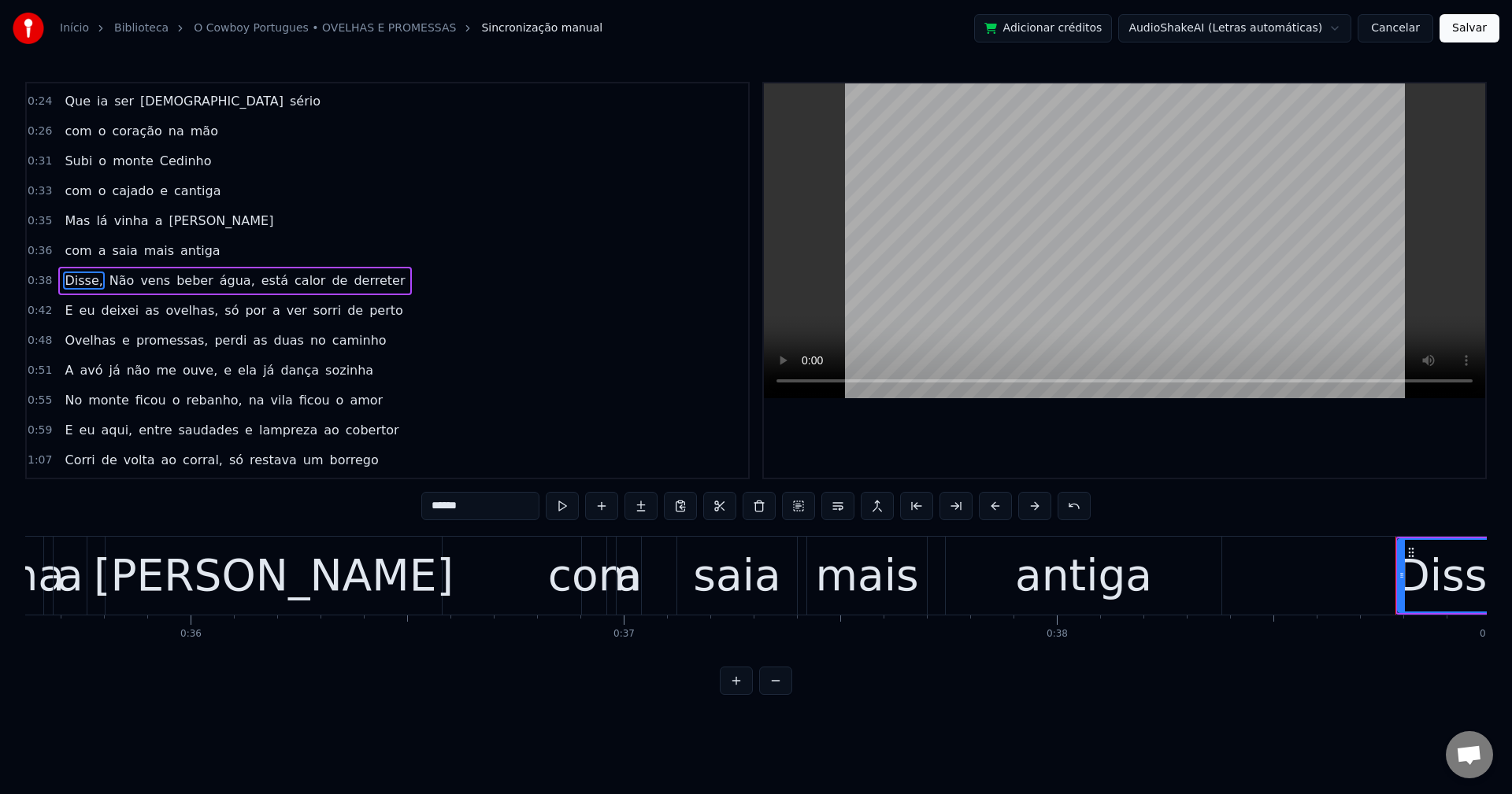
click at [467, 504] on input "******" at bounding box center [480, 506] width 118 height 28
click at [214, 282] on span "água," at bounding box center [233, 280] width 38 height 18
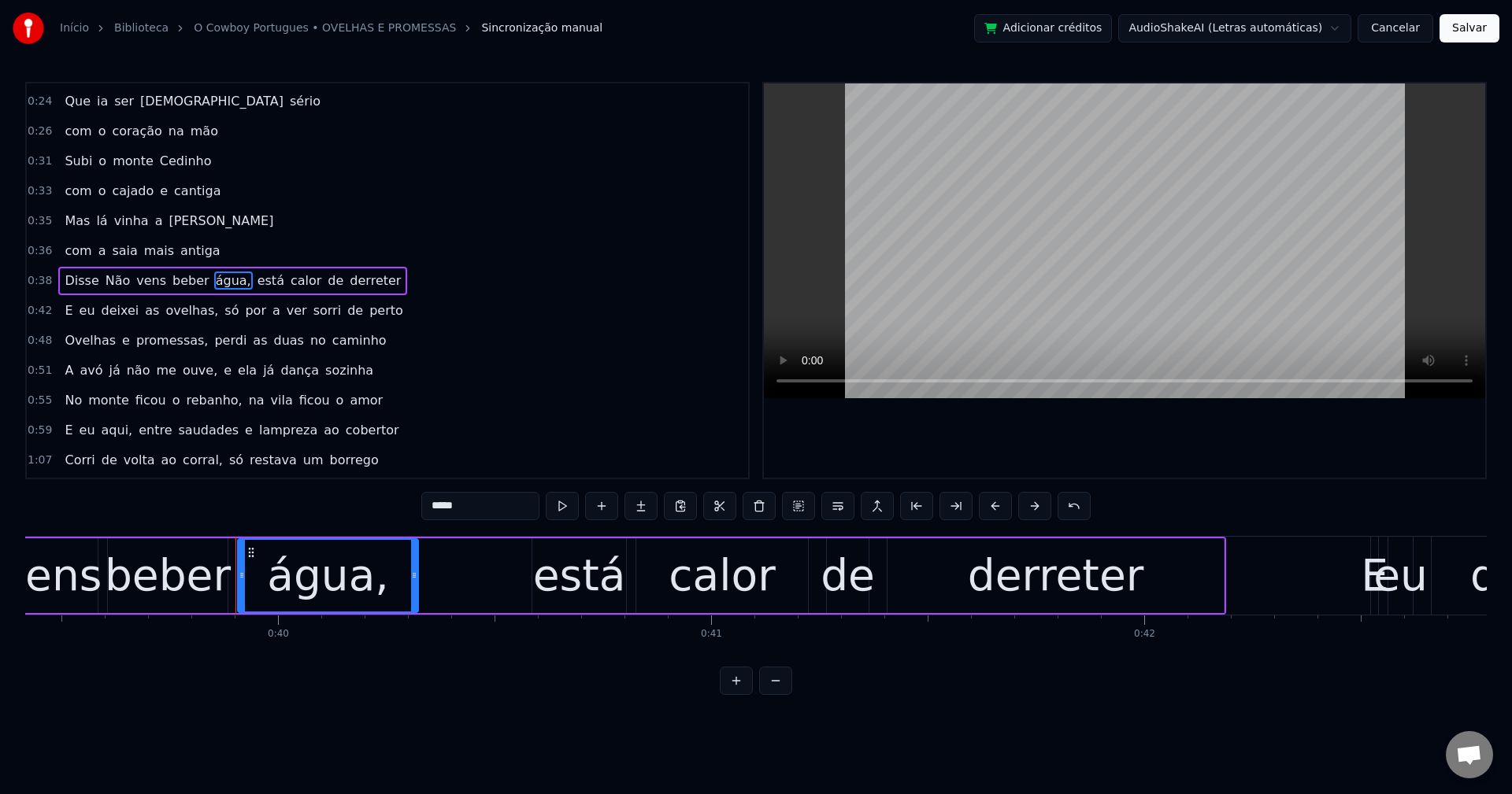
scroll to position [0, 17202]
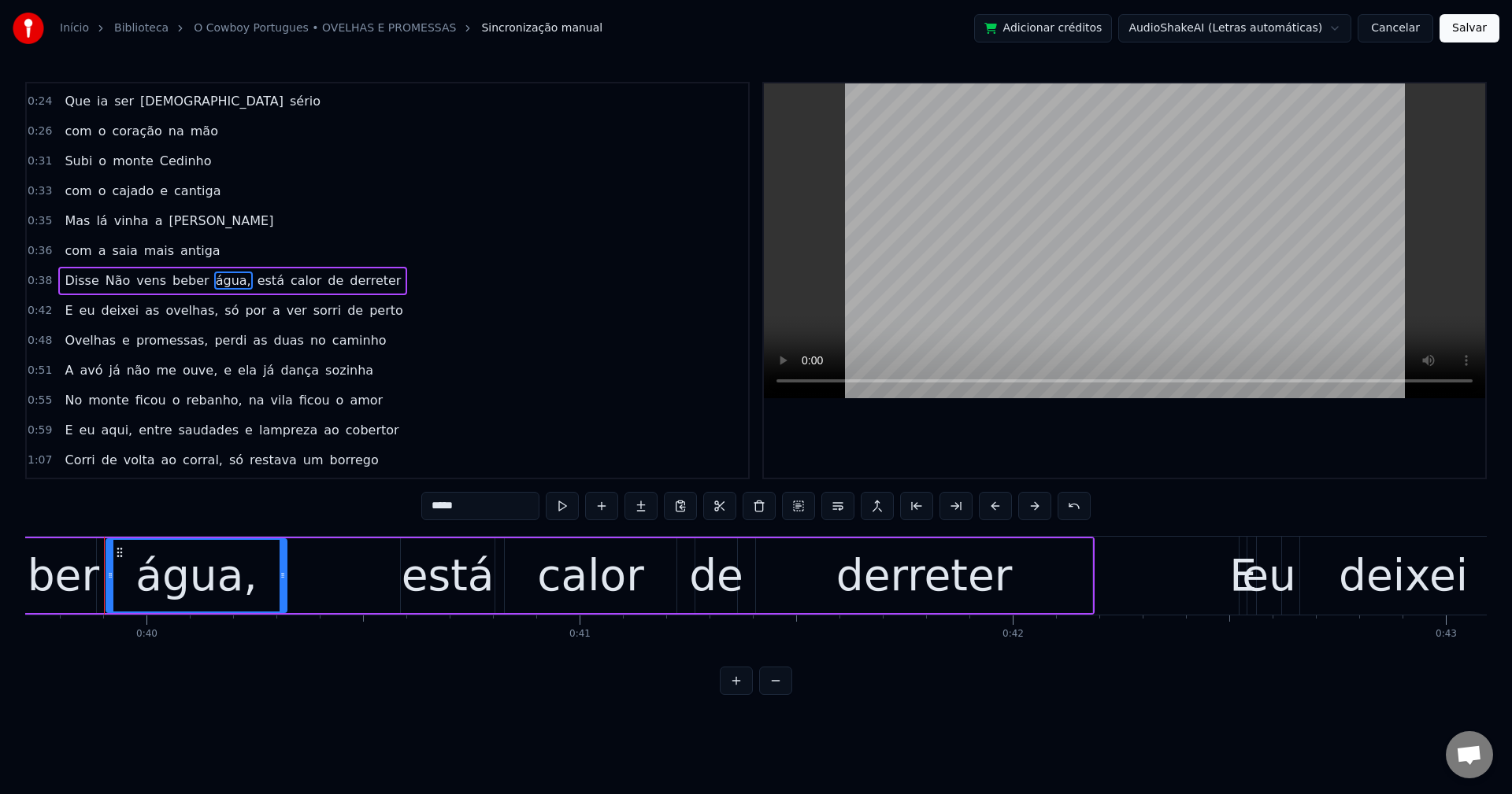
click at [500, 507] on input "*****" at bounding box center [480, 506] width 118 height 28
click at [252, 288] on span "está" at bounding box center [267, 280] width 30 height 18
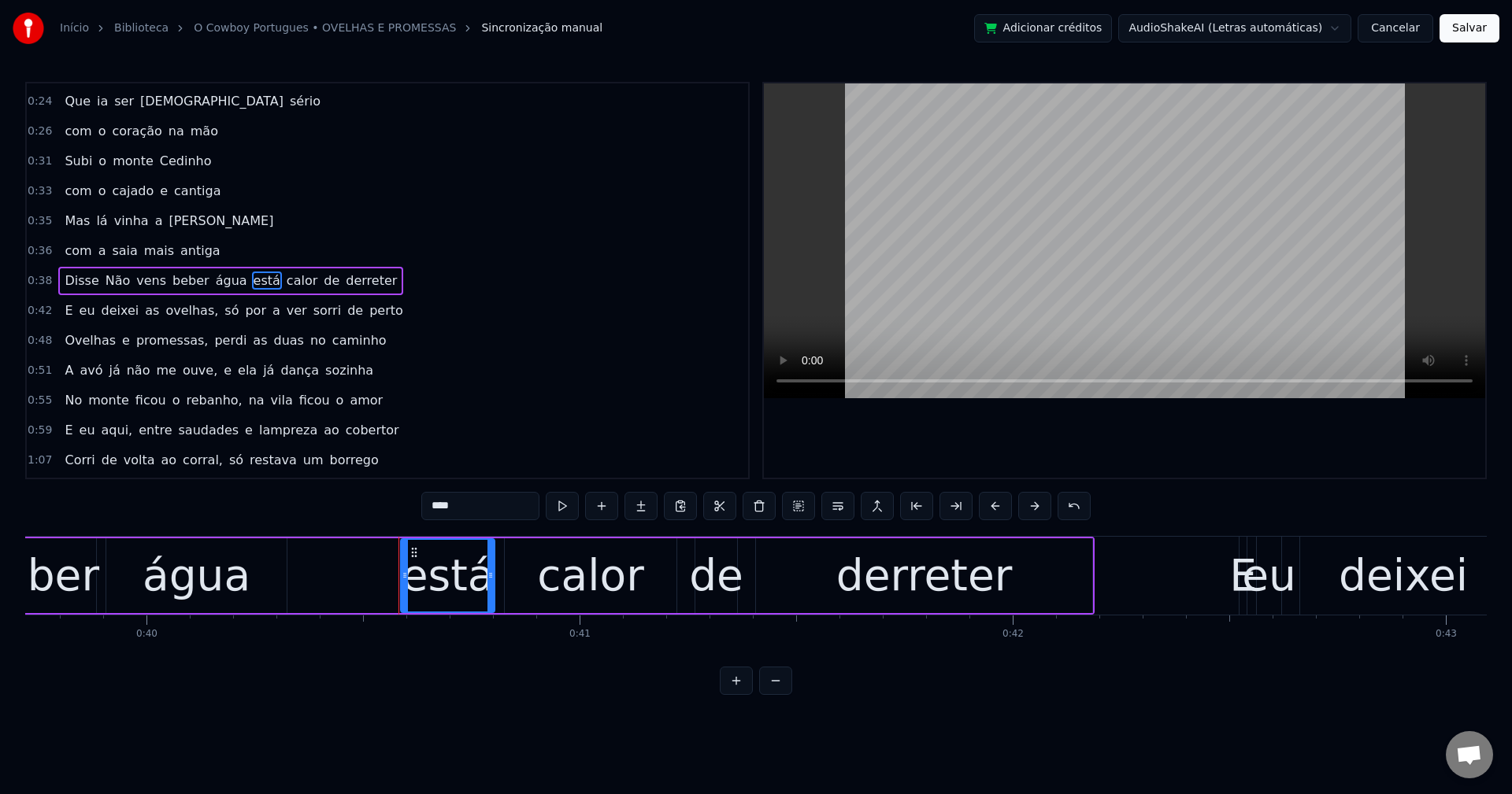
click at [842, 503] on button at bounding box center [838, 506] width 33 height 28
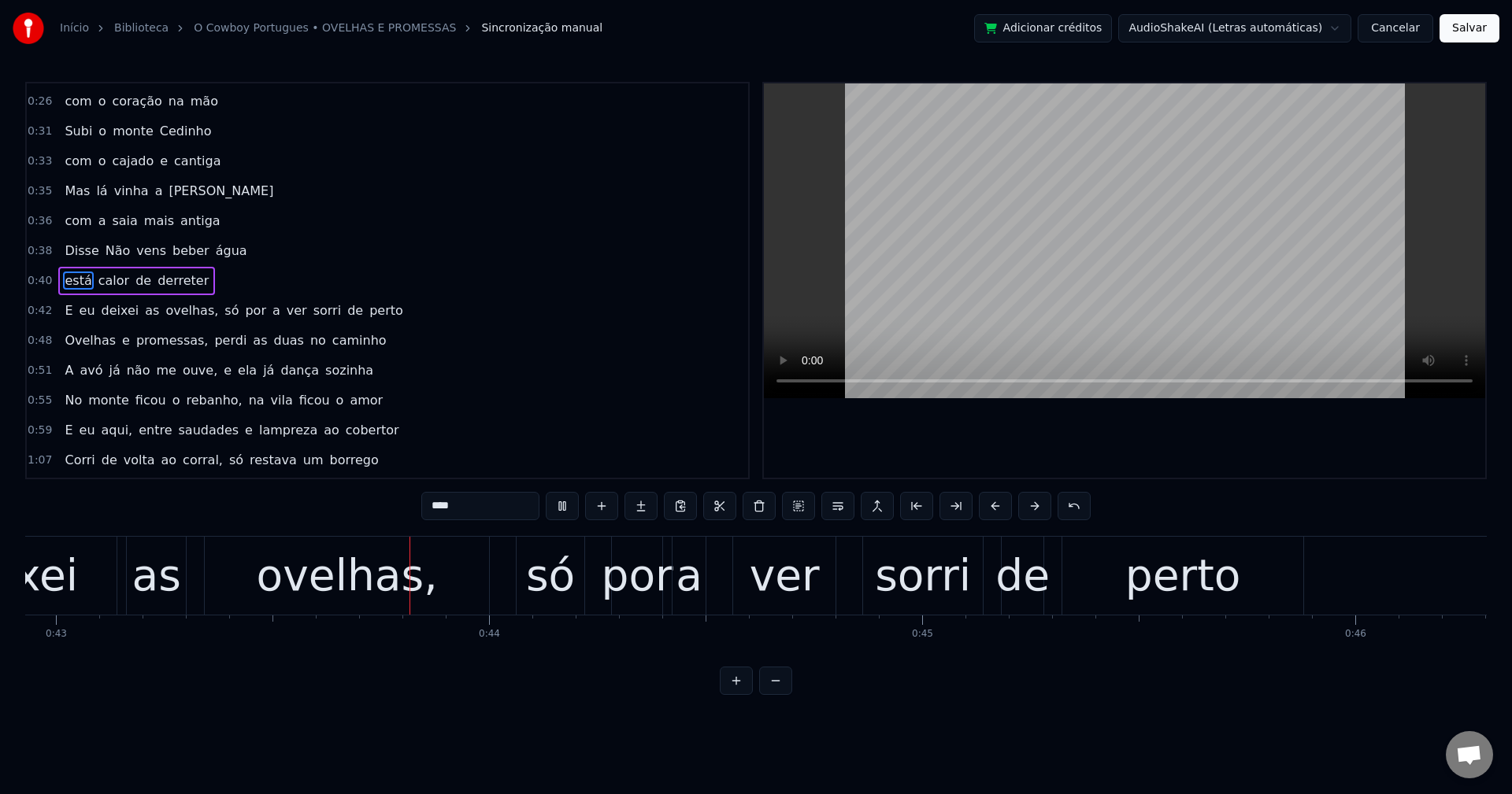
scroll to position [0, 18597]
click at [170, 311] on span "ovelhas," at bounding box center [191, 310] width 56 height 18
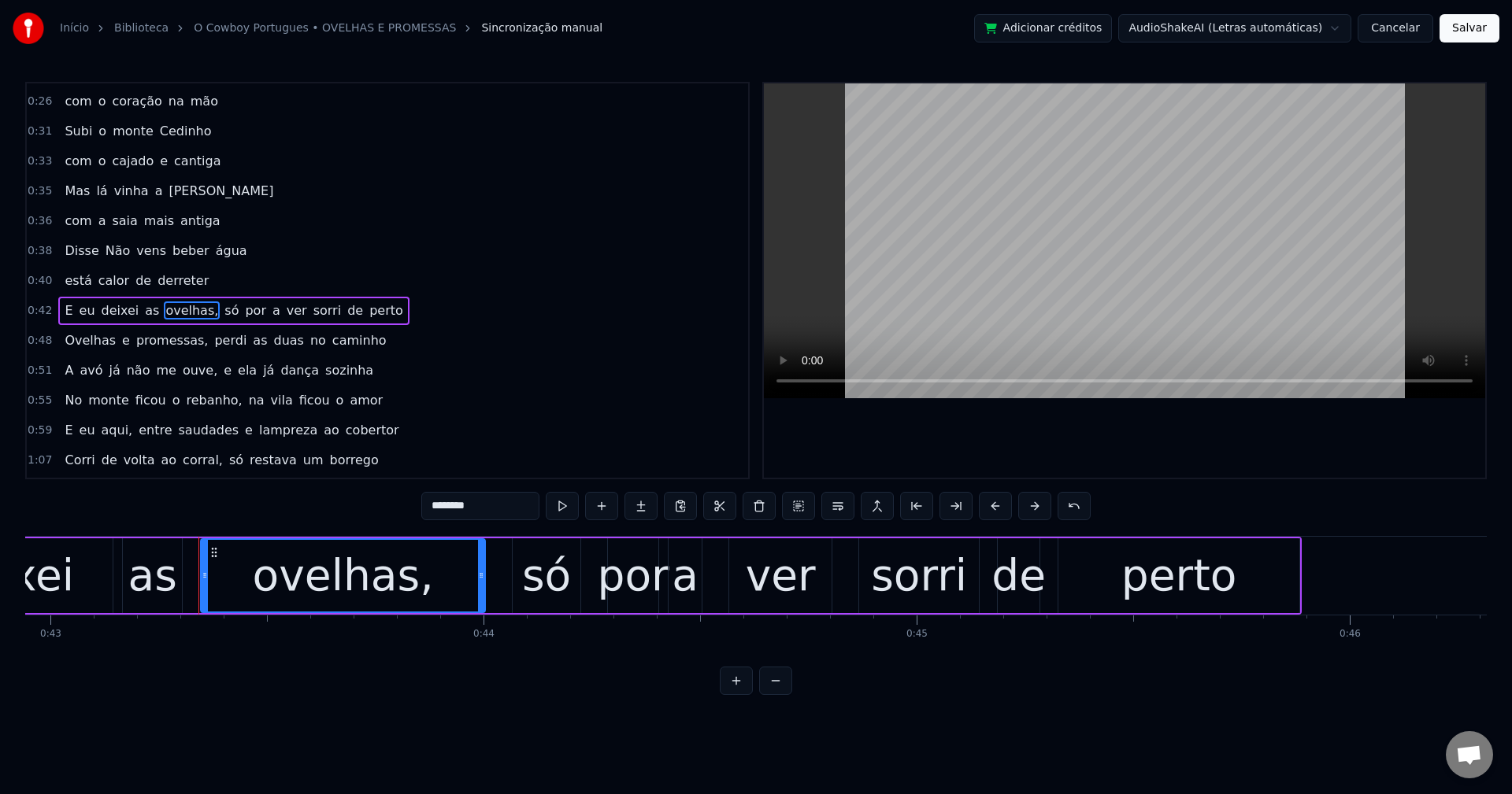
scroll to position [236, 0]
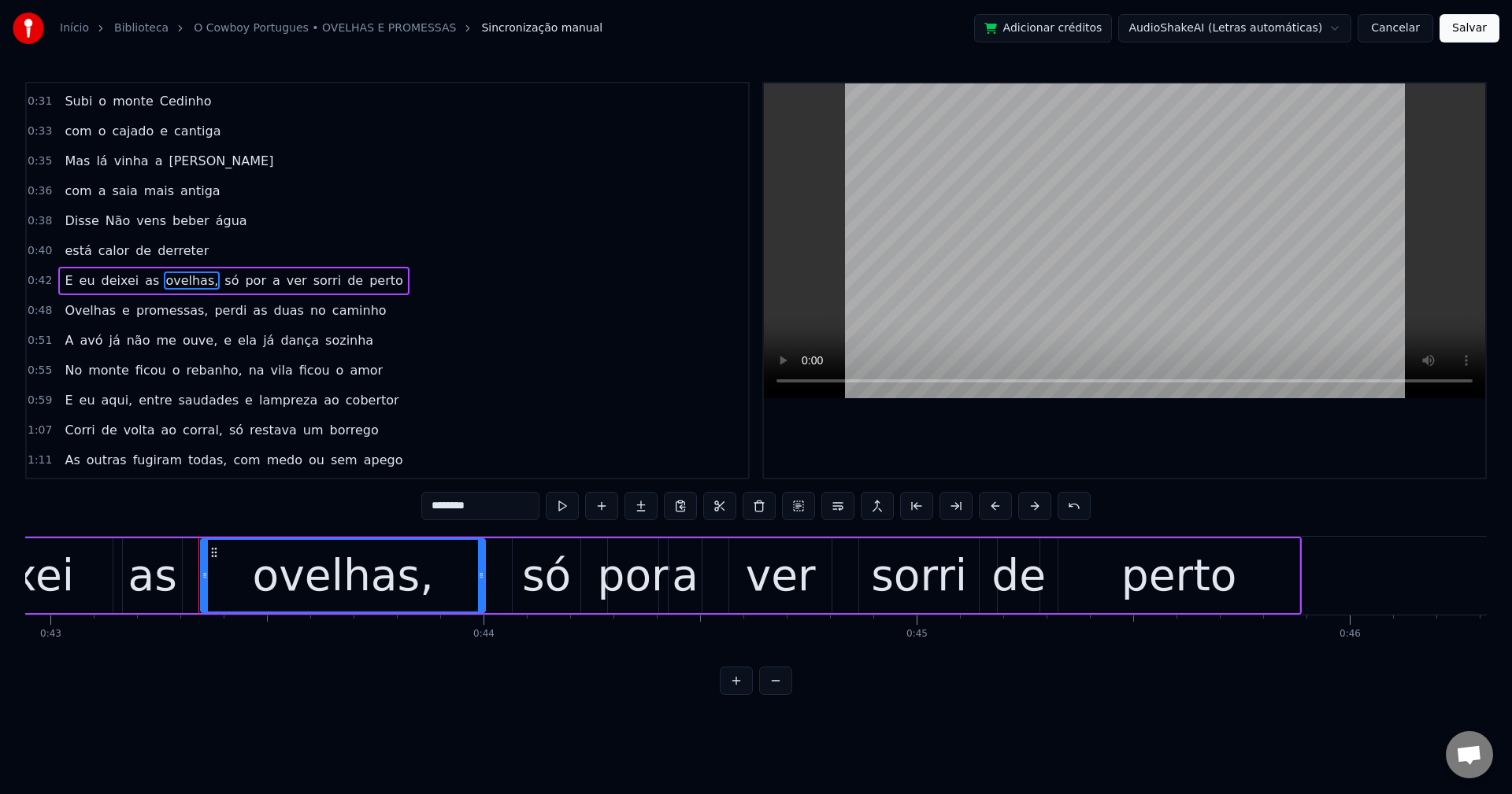
click at [527, 511] on input "********" at bounding box center [480, 506] width 118 height 28
click at [218, 275] on span "só" at bounding box center [227, 280] width 17 height 18
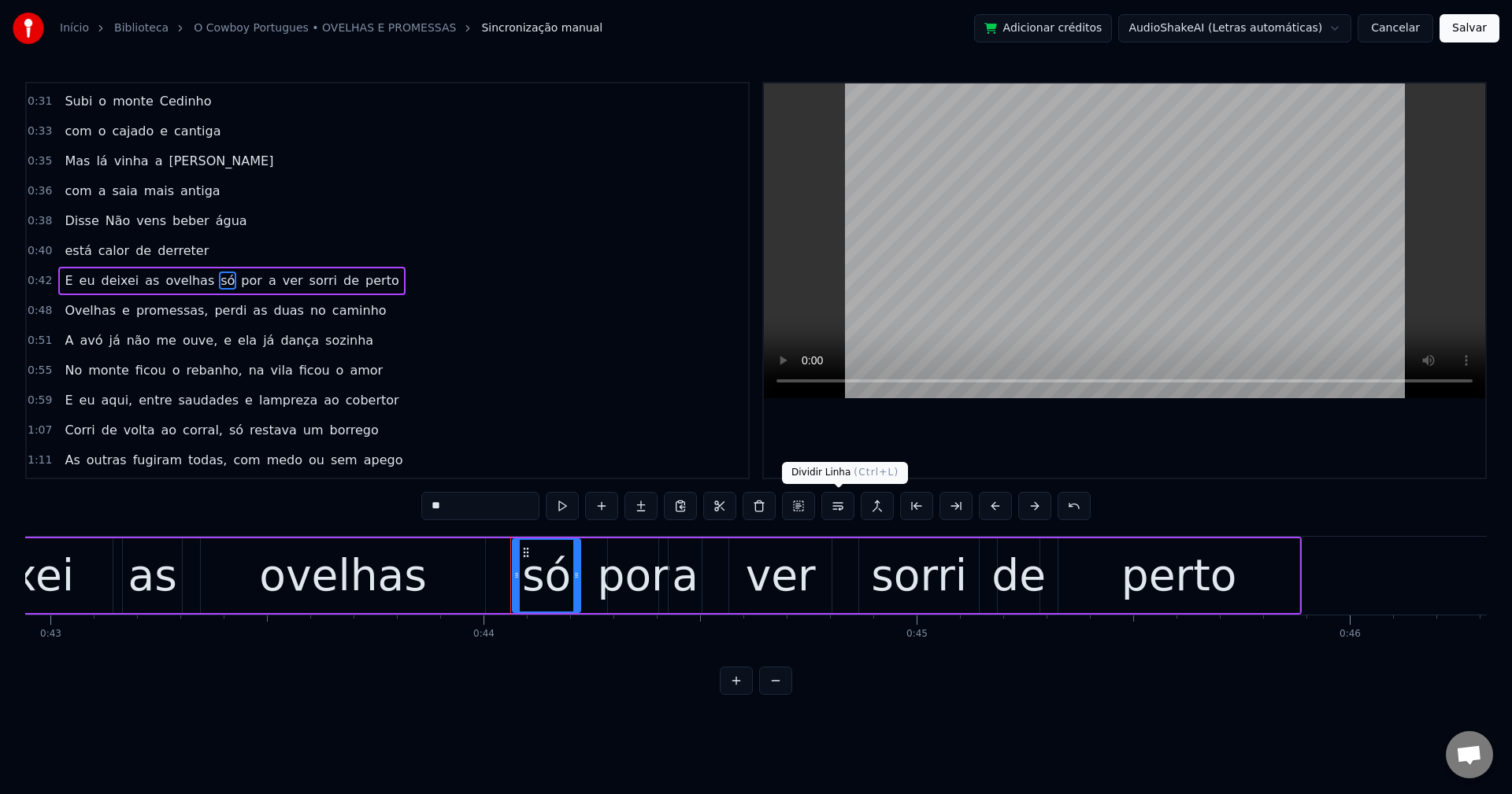
click at [843, 508] on button at bounding box center [838, 506] width 33 height 28
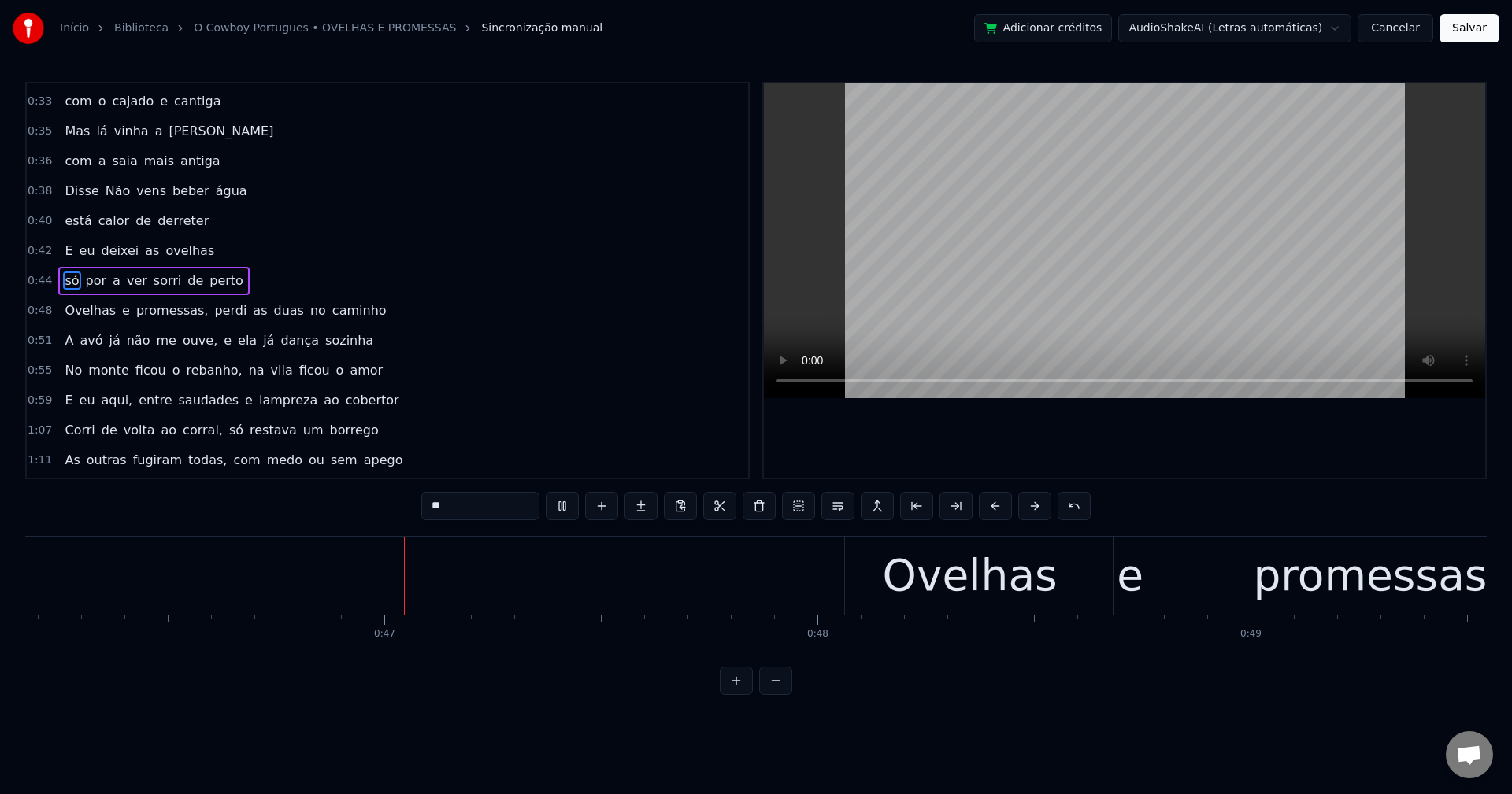
scroll to position [0, 20009]
click at [157, 305] on span "promessas," at bounding box center [172, 310] width 75 height 18
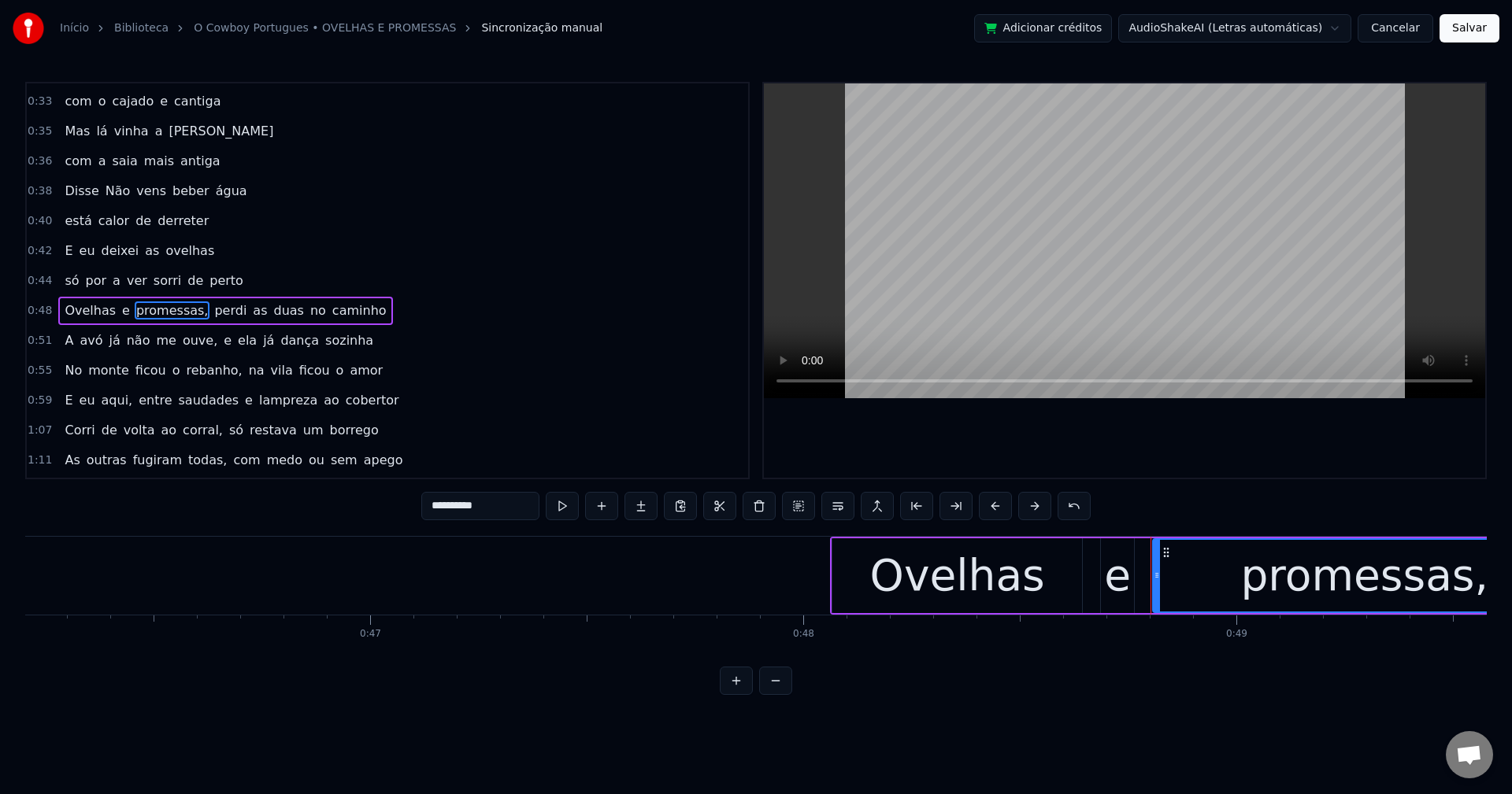
scroll to position [296, 0]
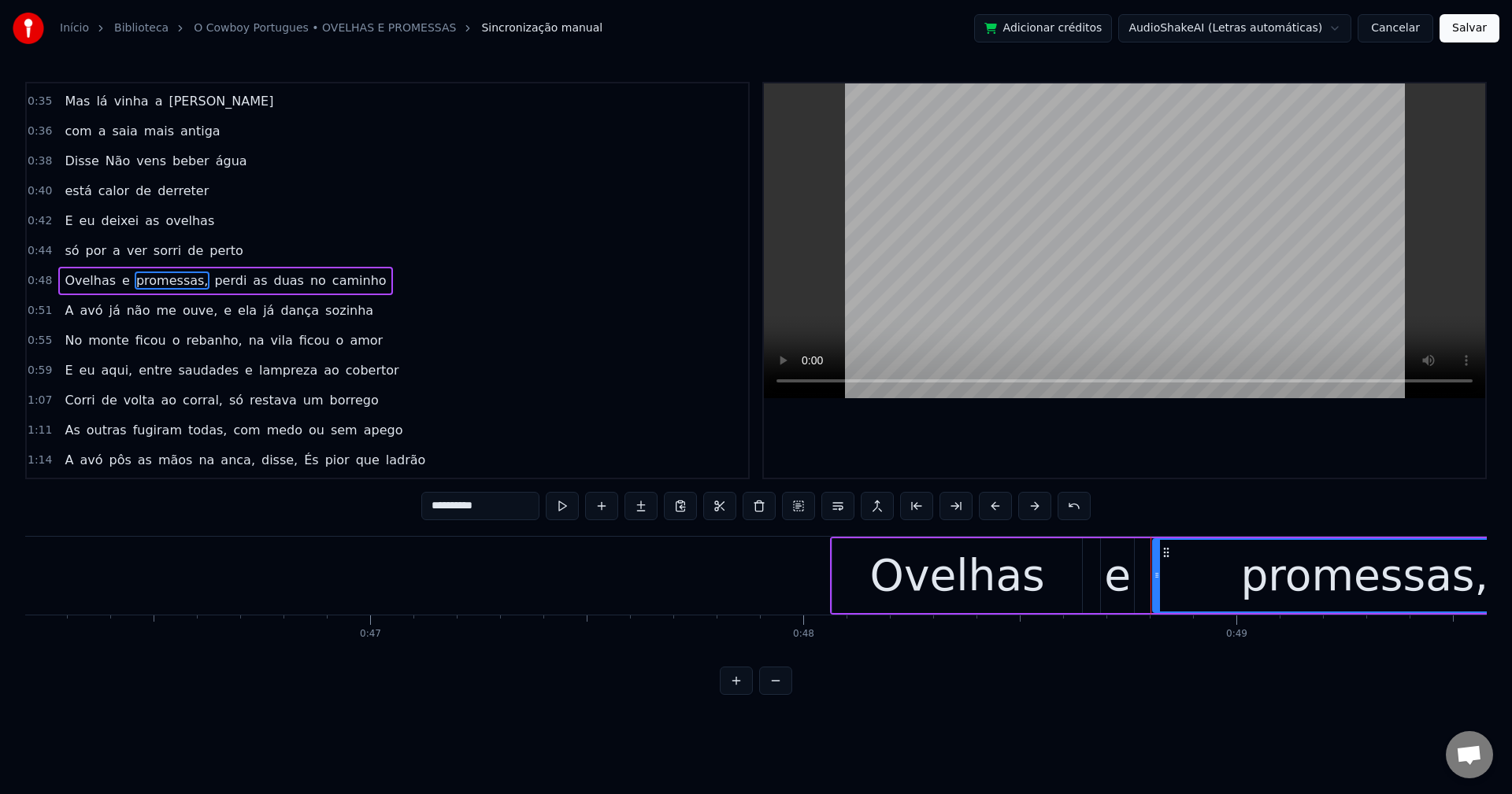
click at [521, 498] on input "**********" at bounding box center [480, 506] width 118 height 28
click at [209, 285] on span "perdi" at bounding box center [226, 280] width 36 height 18
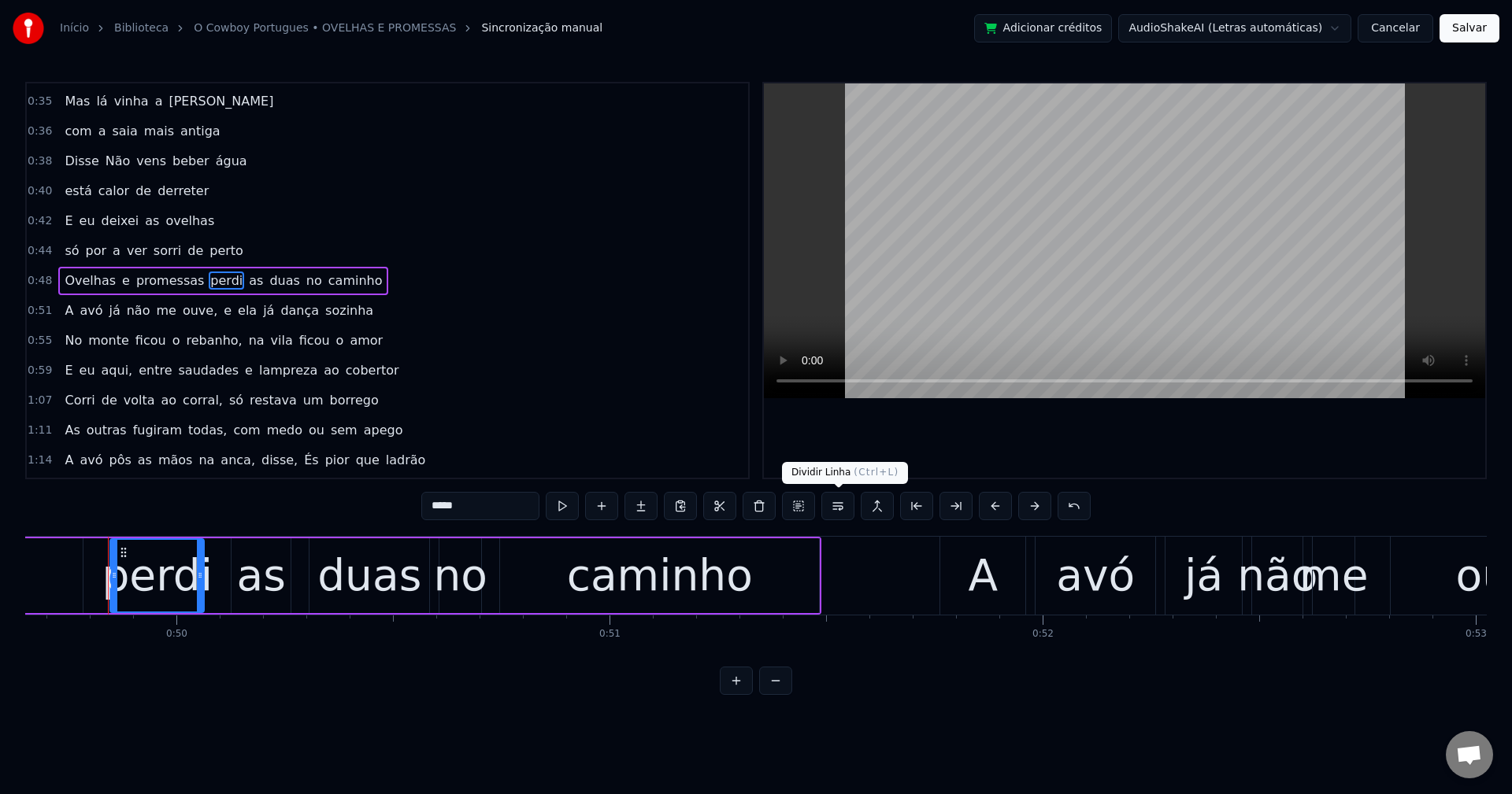
scroll to position [0, 21506]
click at [834, 500] on button at bounding box center [838, 506] width 33 height 28
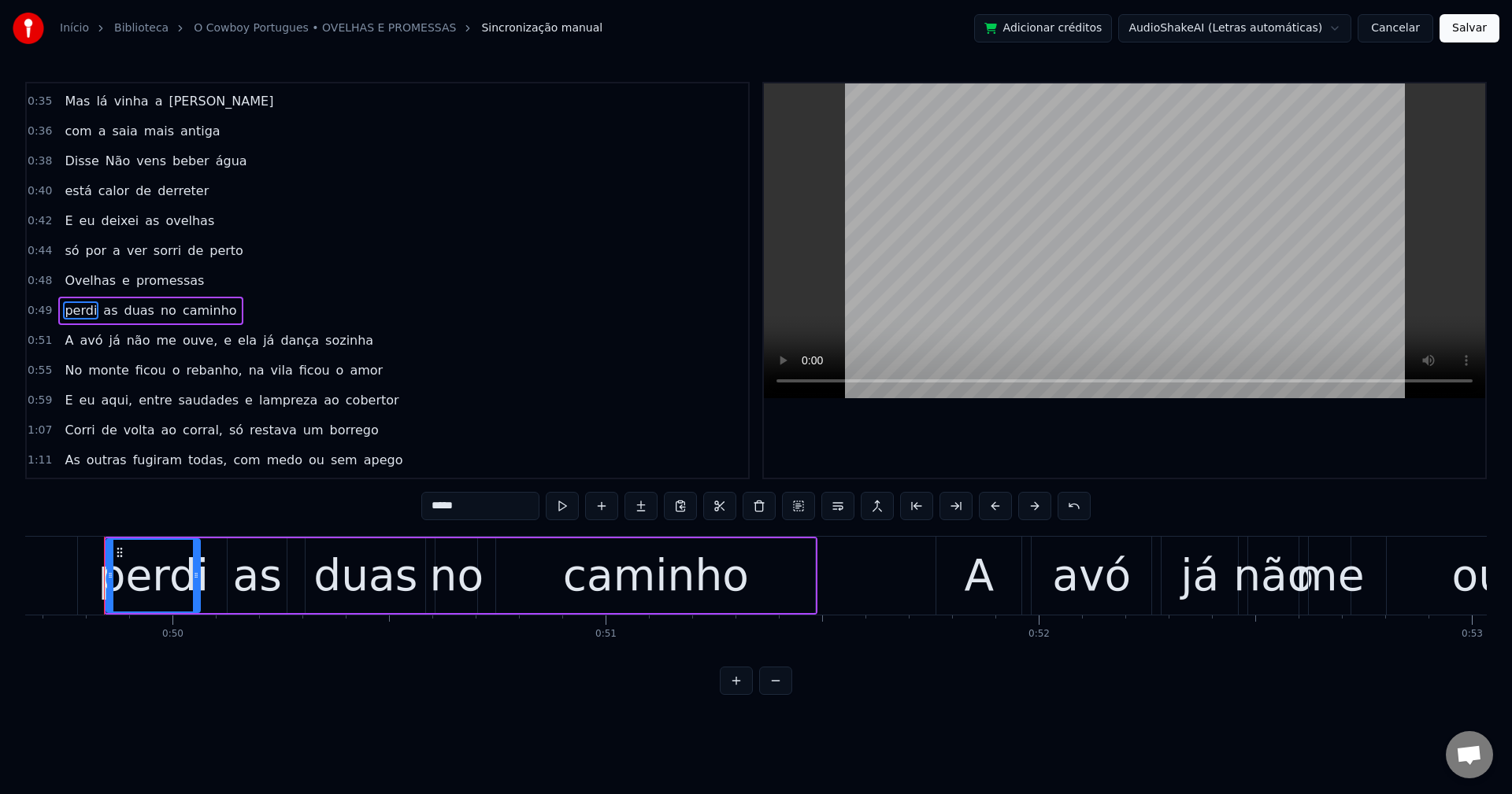
scroll to position [326, 0]
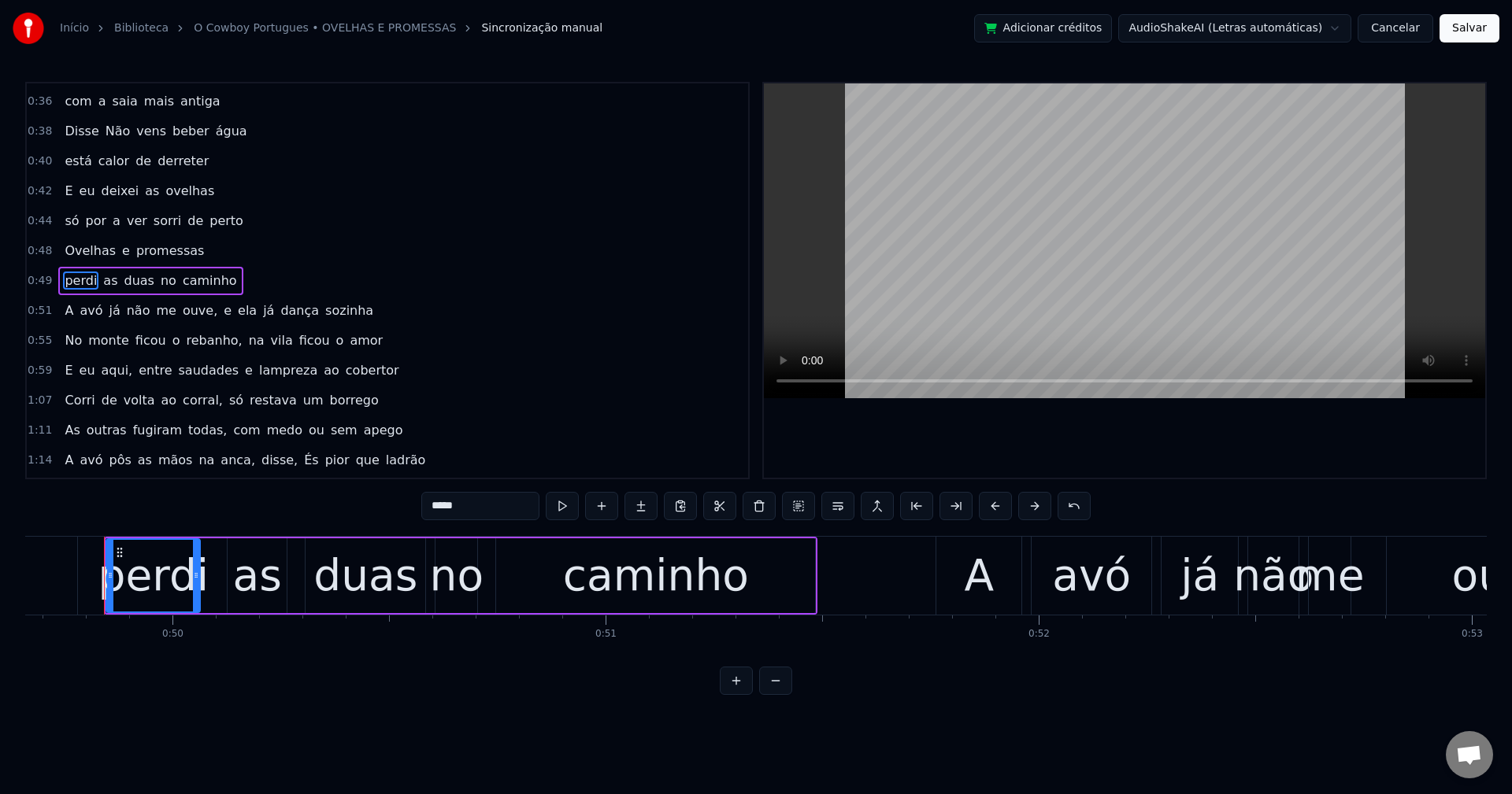
click at [181, 307] on span "ouve," at bounding box center [199, 310] width 38 height 18
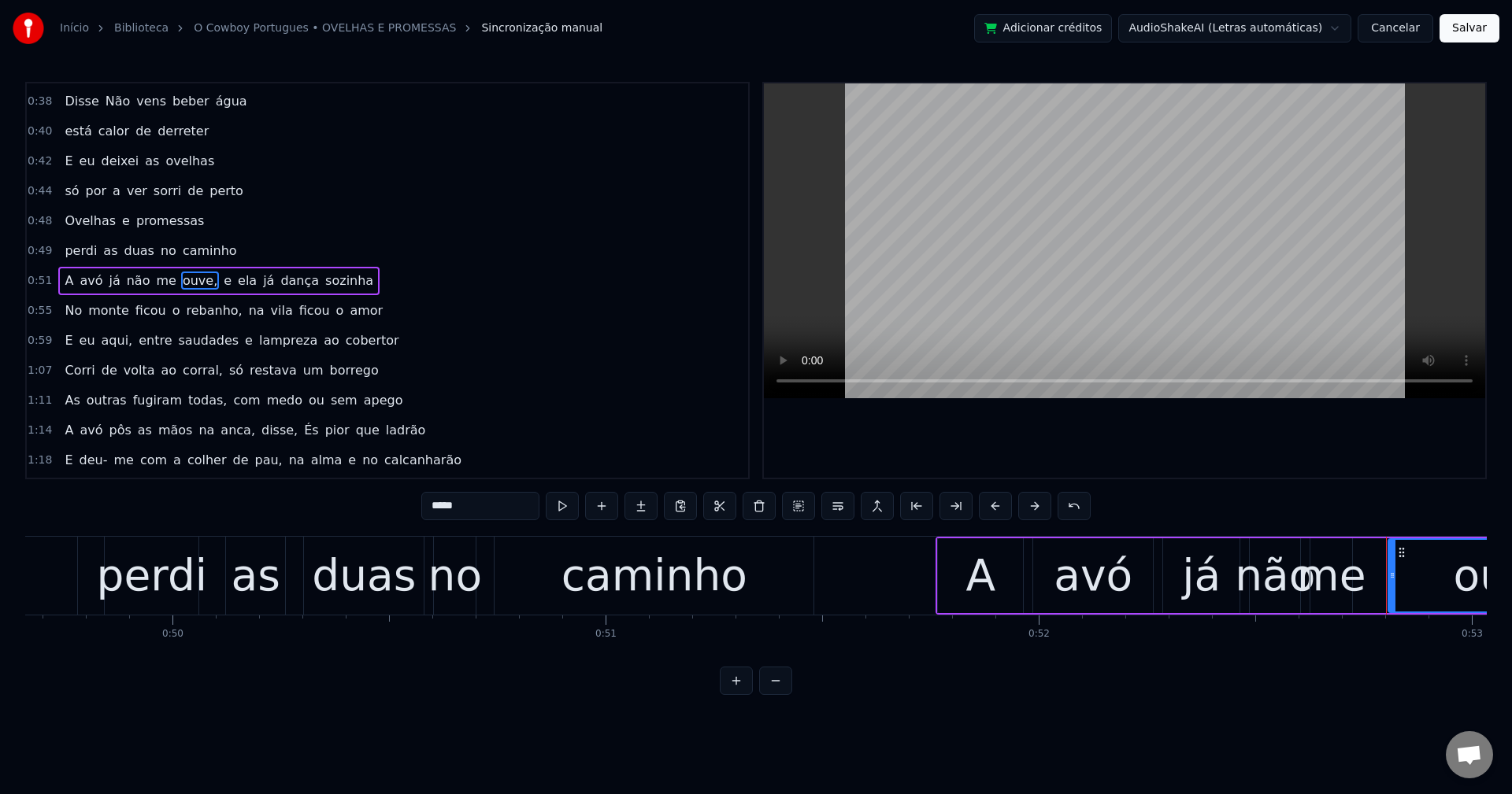
click at [496, 509] on input "*****" at bounding box center [480, 506] width 118 height 28
click at [218, 281] on span "e" at bounding box center [224, 280] width 11 height 18
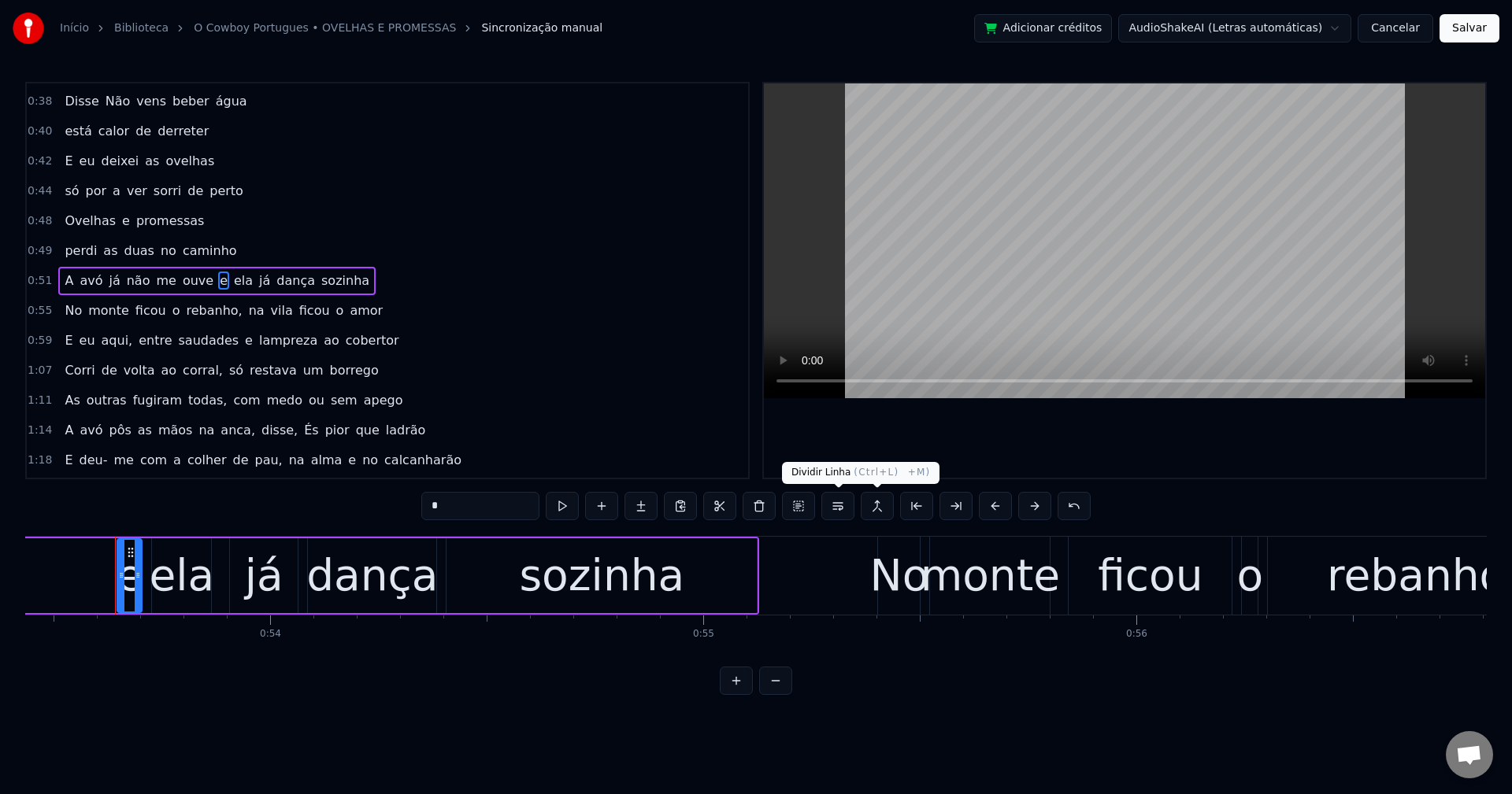
scroll to position [0, 23152]
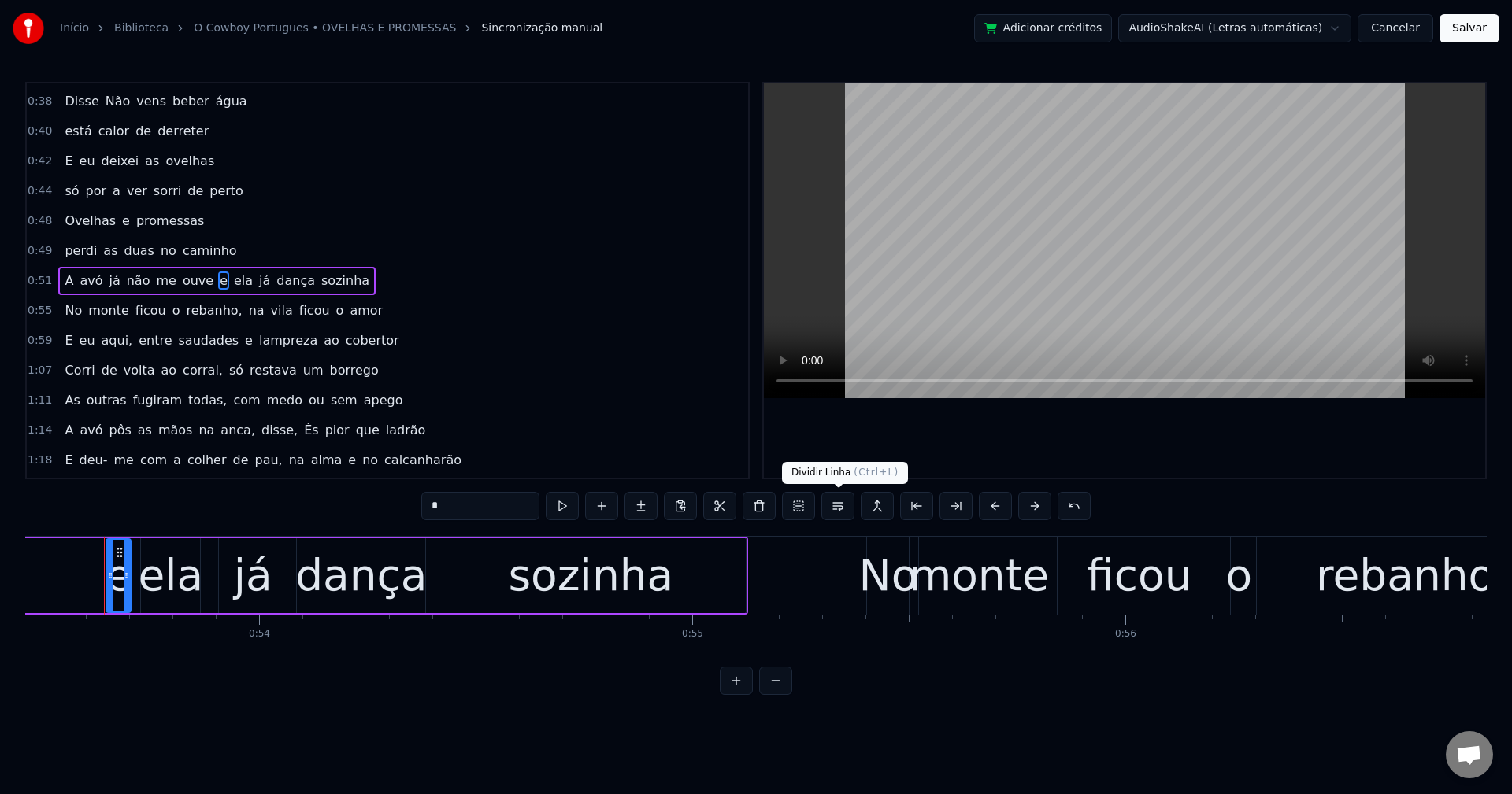
click at [843, 507] on button at bounding box center [838, 506] width 33 height 28
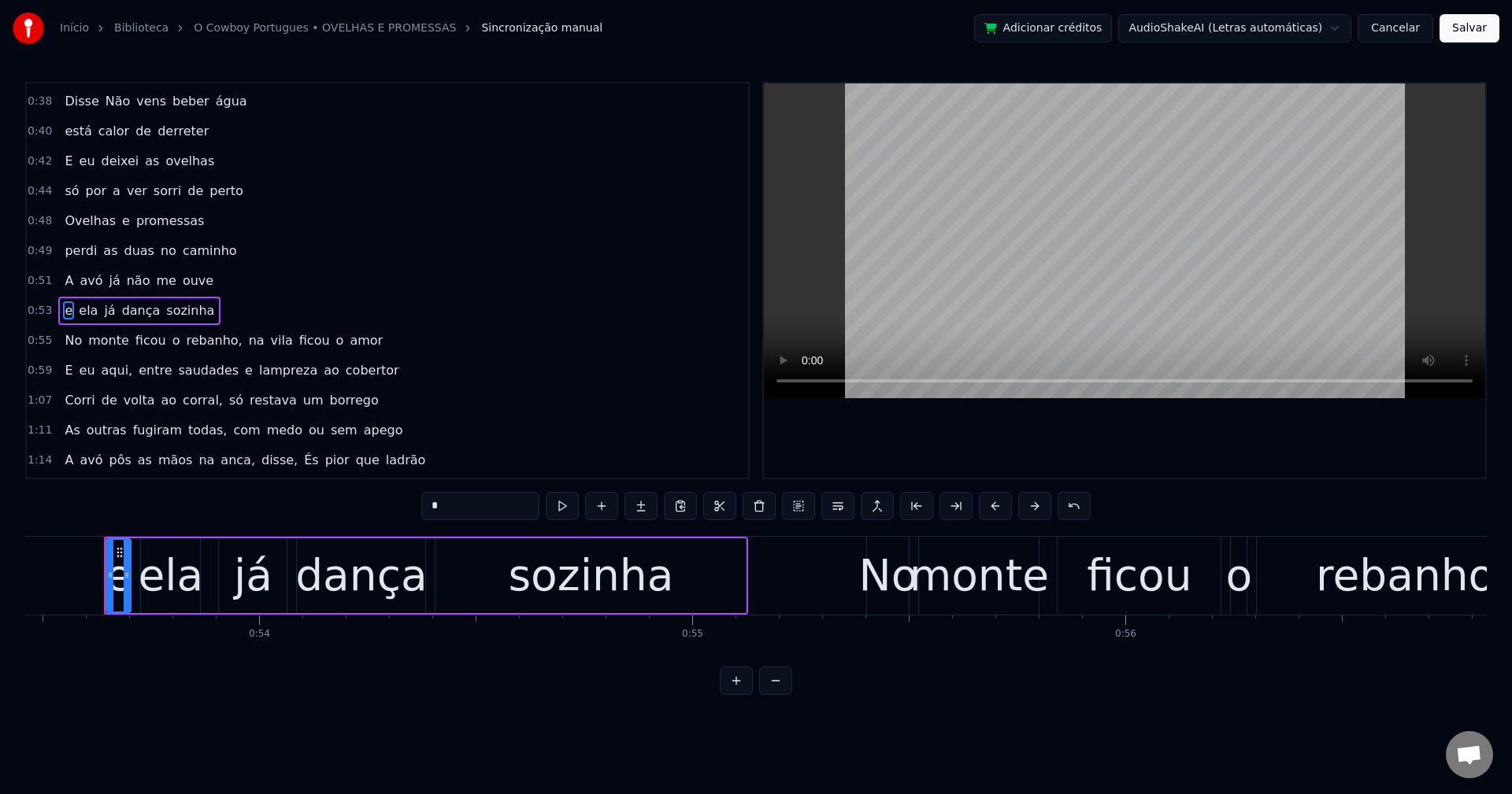
scroll to position [385, 0]
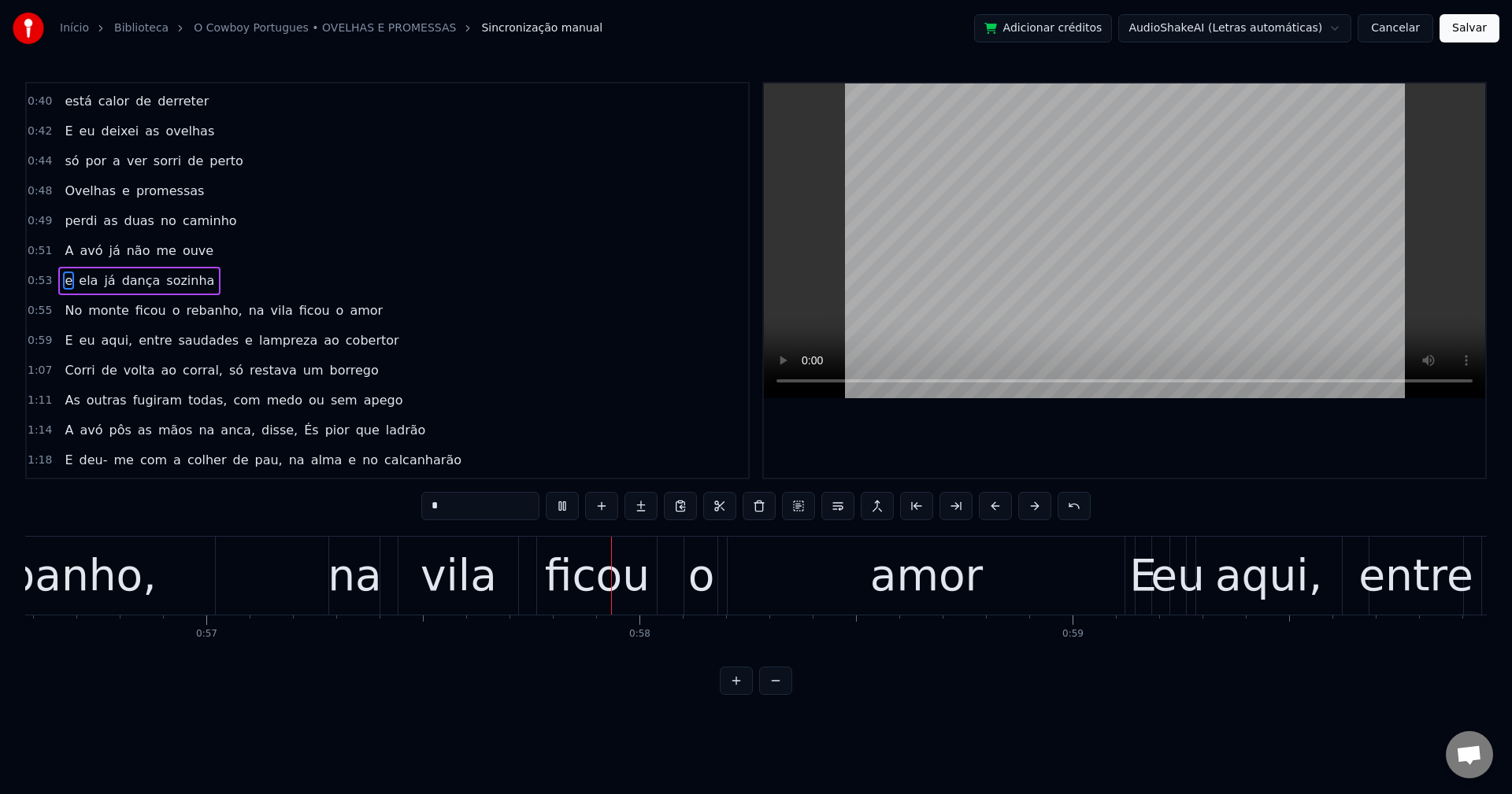
click at [193, 314] on span "rebanho," at bounding box center [214, 310] width 59 height 18
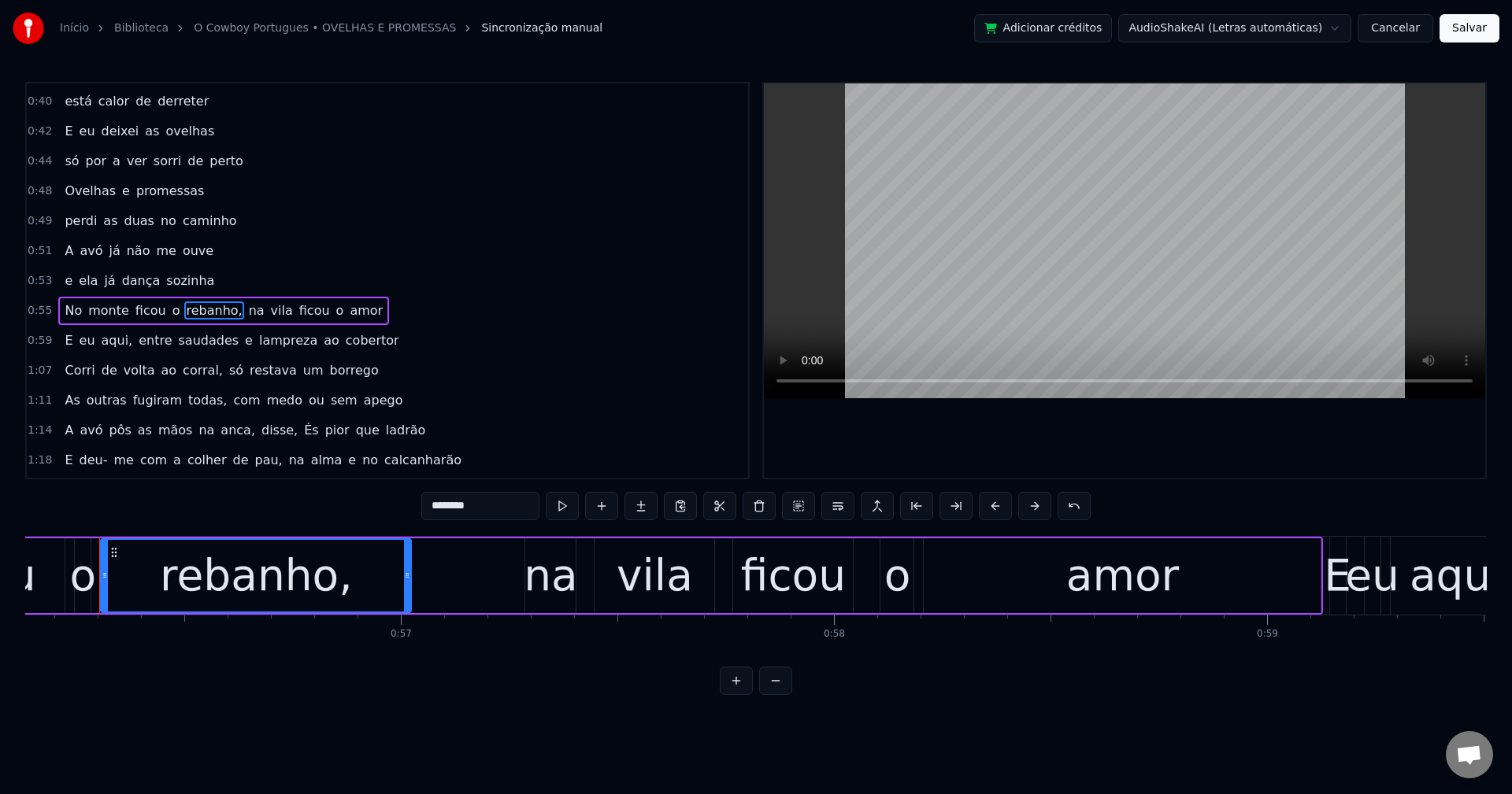
scroll to position [0, 24304]
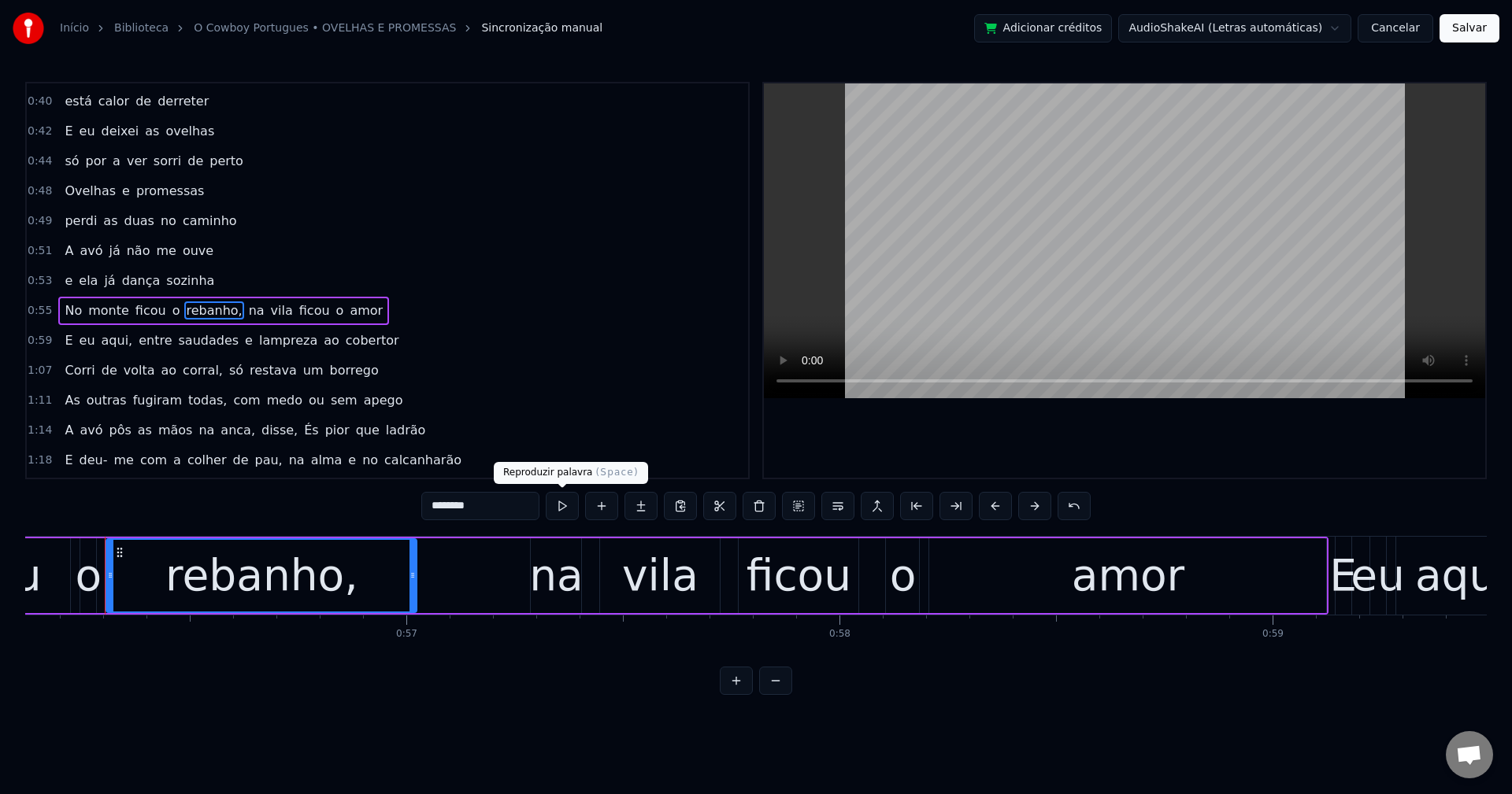
click at [521, 507] on input "********" at bounding box center [480, 506] width 118 height 28
click at [243, 309] on span "na" at bounding box center [253, 310] width 19 height 18
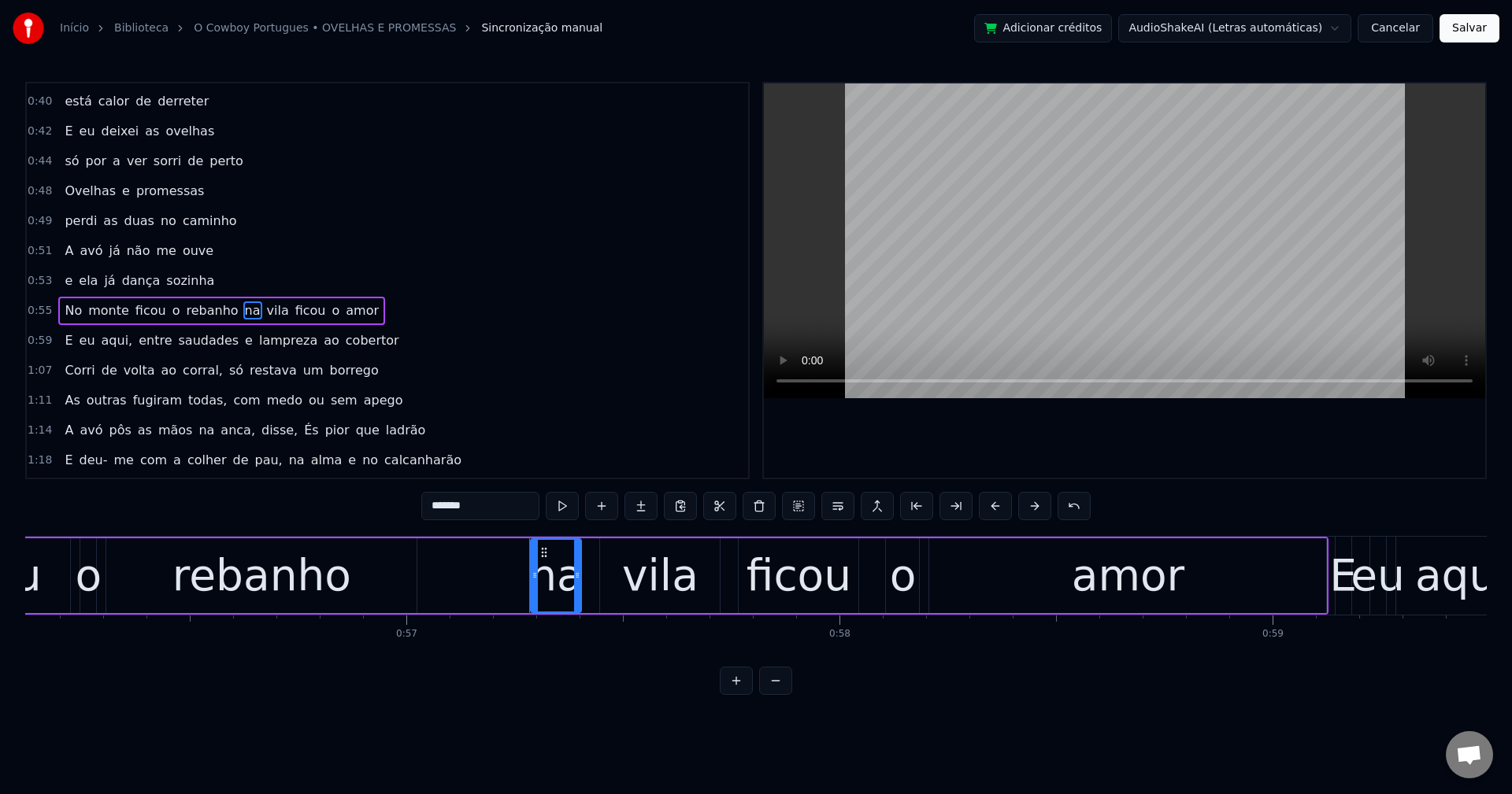
type input "**"
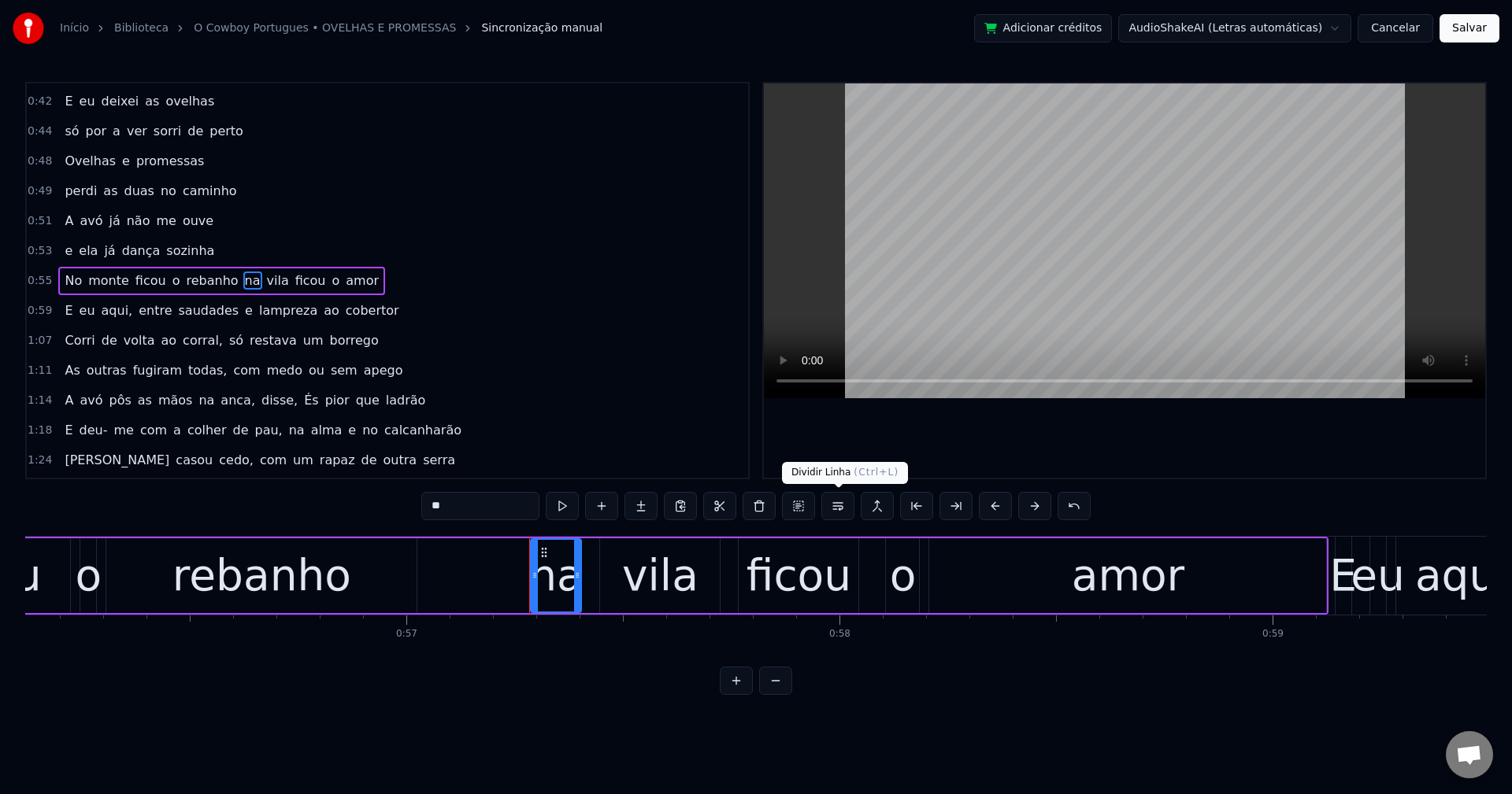
click at [831, 506] on button at bounding box center [838, 506] width 33 height 28
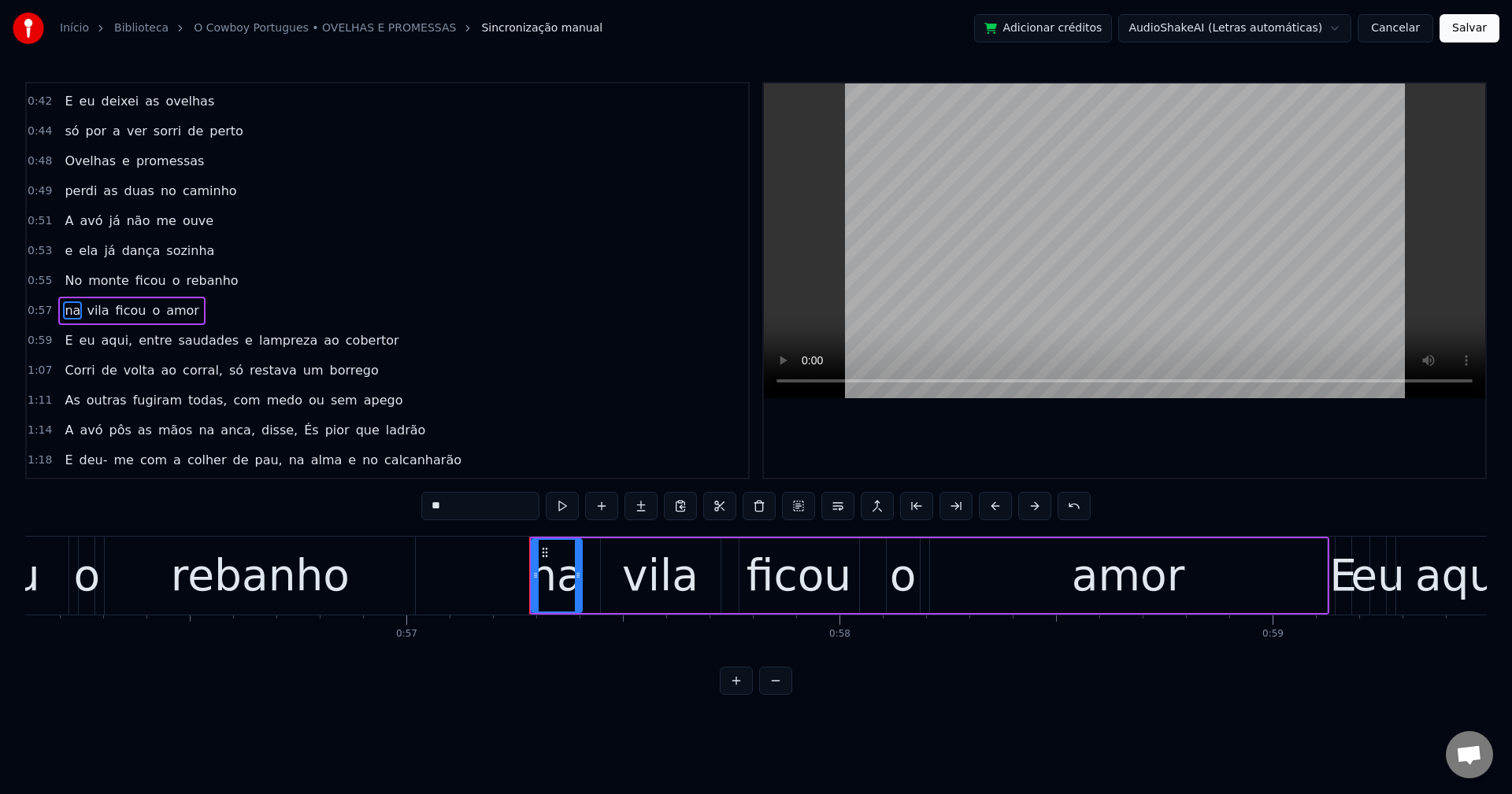
scroll to position [445, 0]
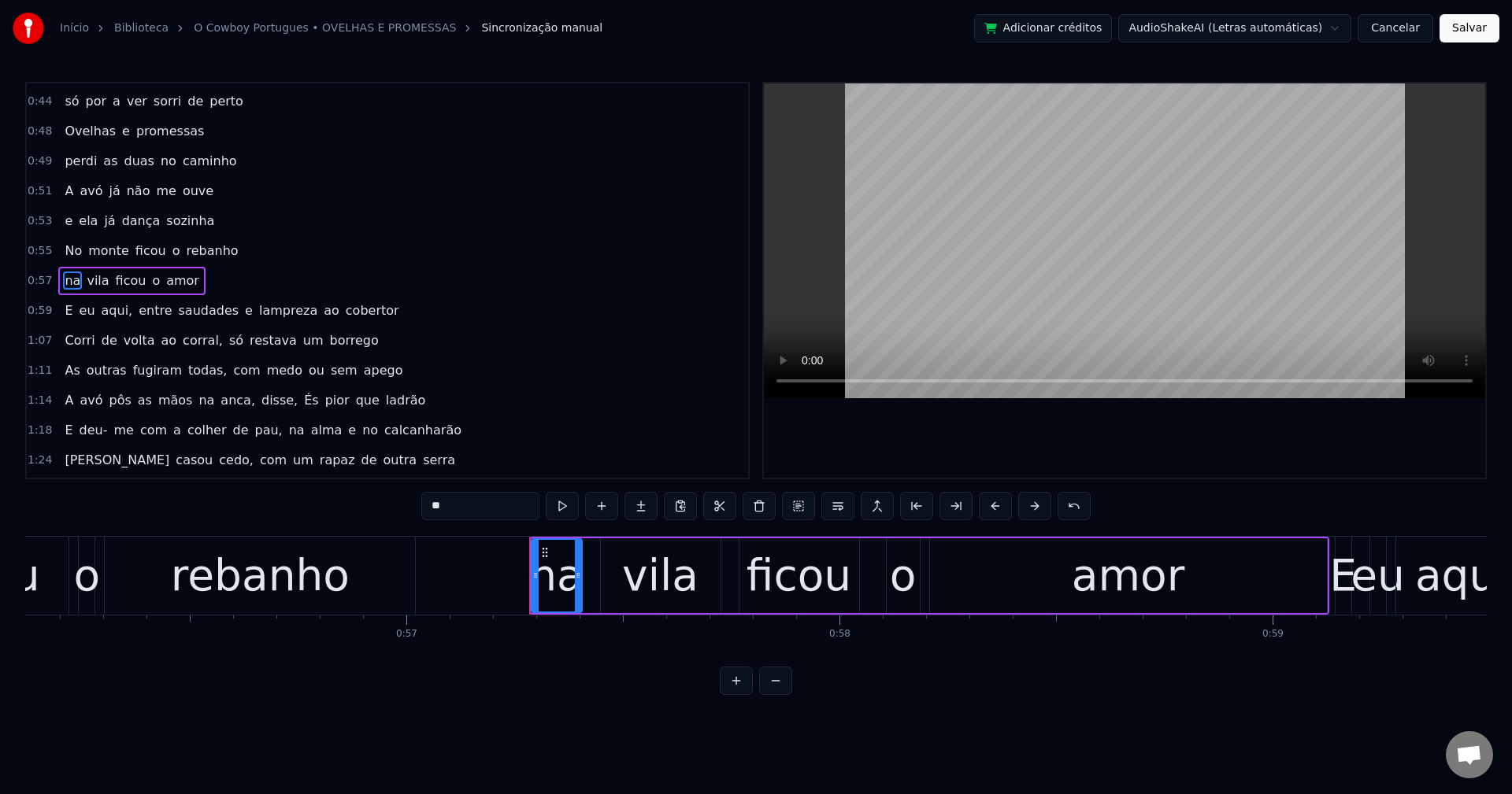
click at [108, 300] on div "E eu aqui, entre saudades e lampreza ao cobertor" at bounding box center [232, 311] width 346 height 28
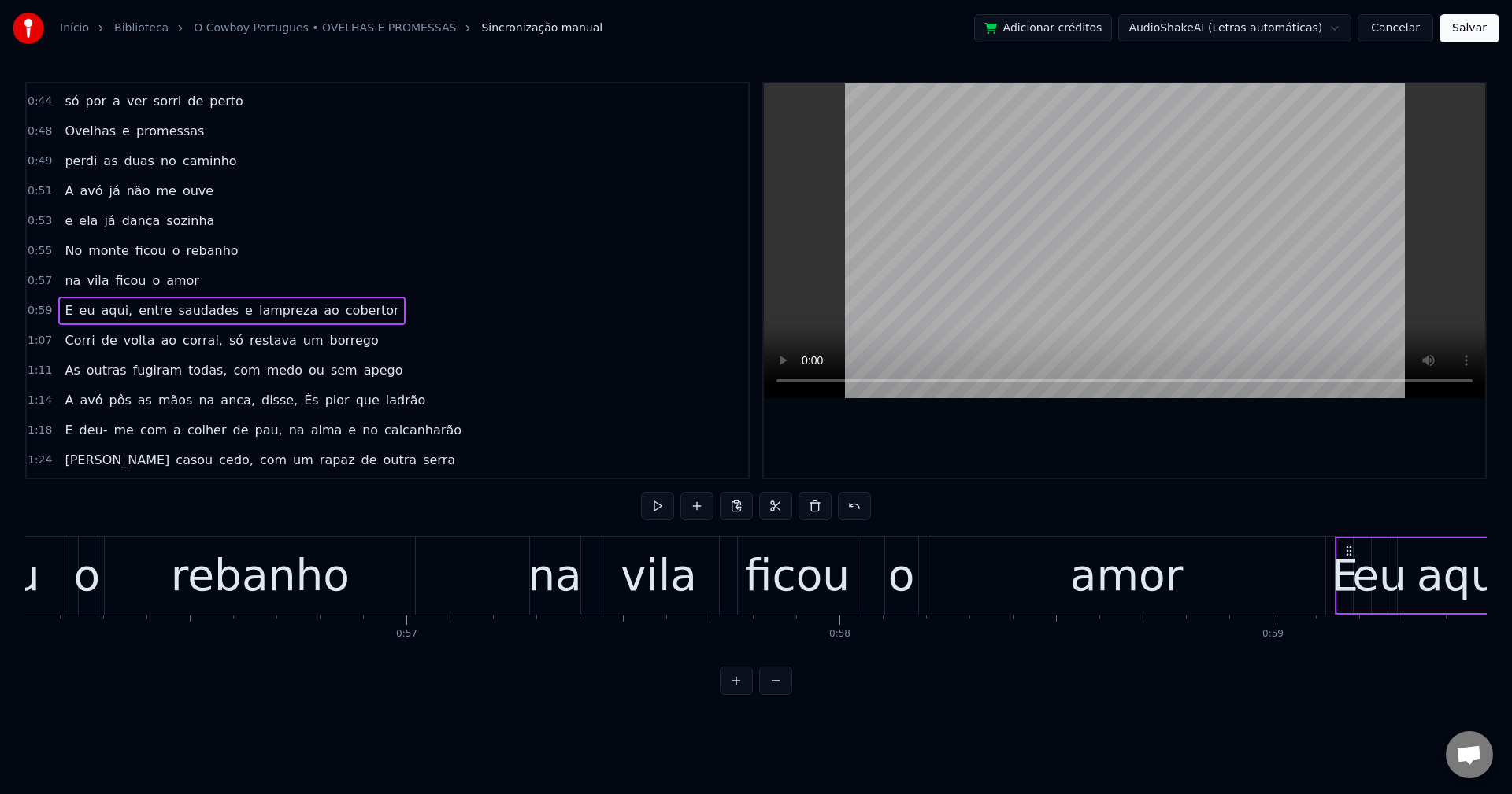
click at [114, 306] on span "aqui," at bounding box center [117, 310] width 35 height 18
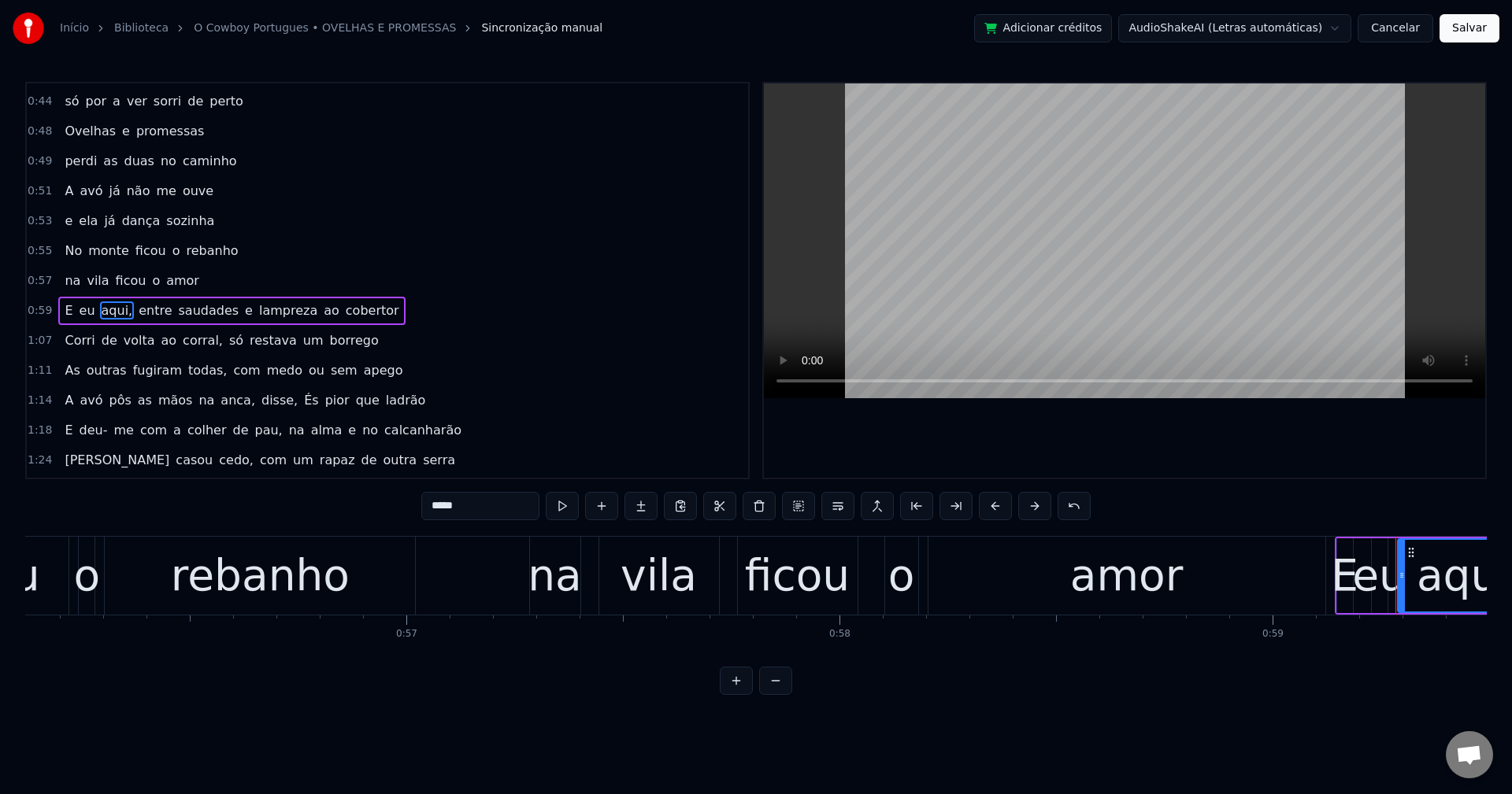
scroll to position [475, 0]
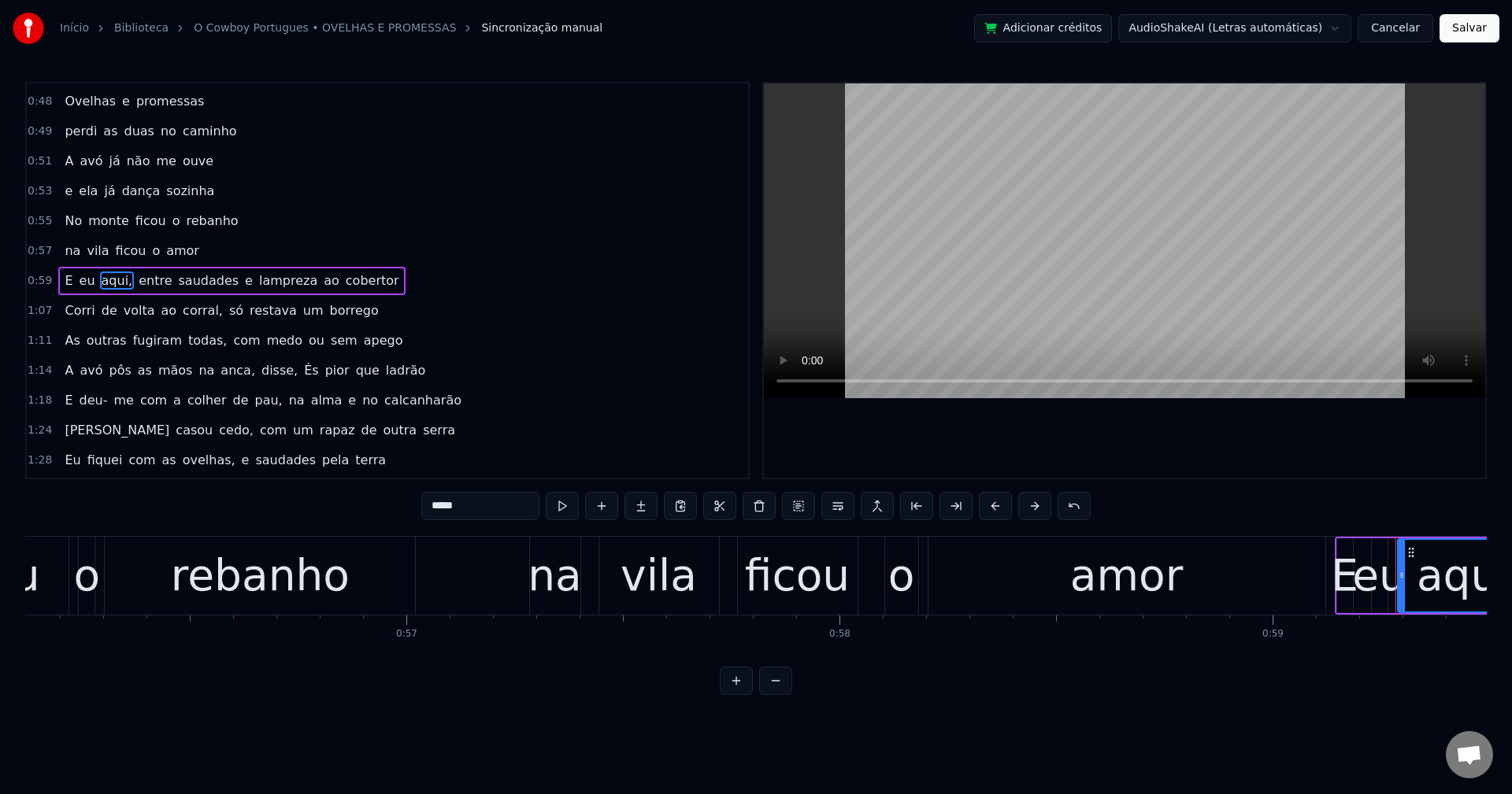
click at [519, 514] on input "*****" at bounding box center [480, 506] width 118 height 28
click at [239, 283] on span "e" at bounding box center [245, 280] width 11 height 18
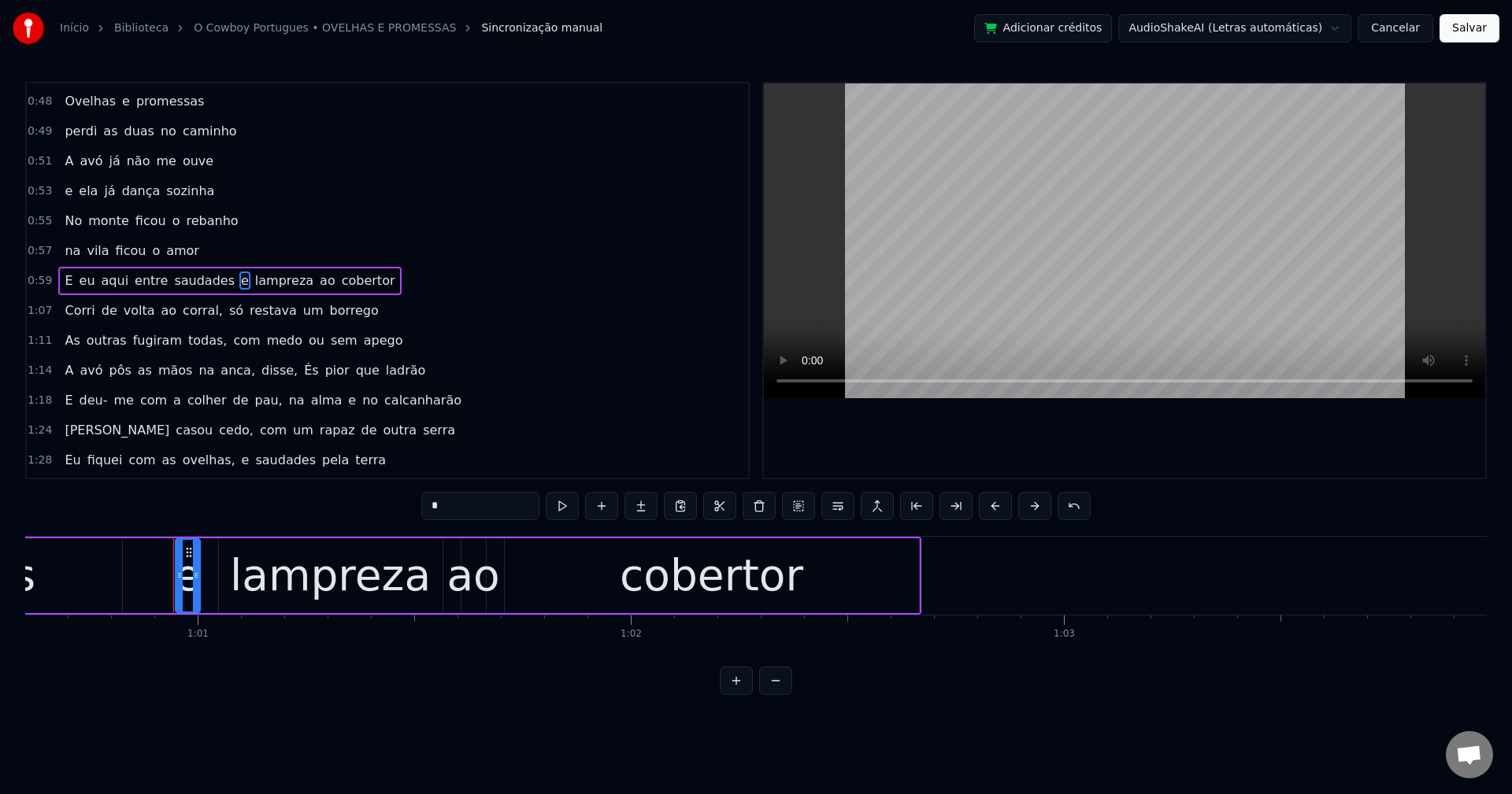
scroll to position [0, 26313]
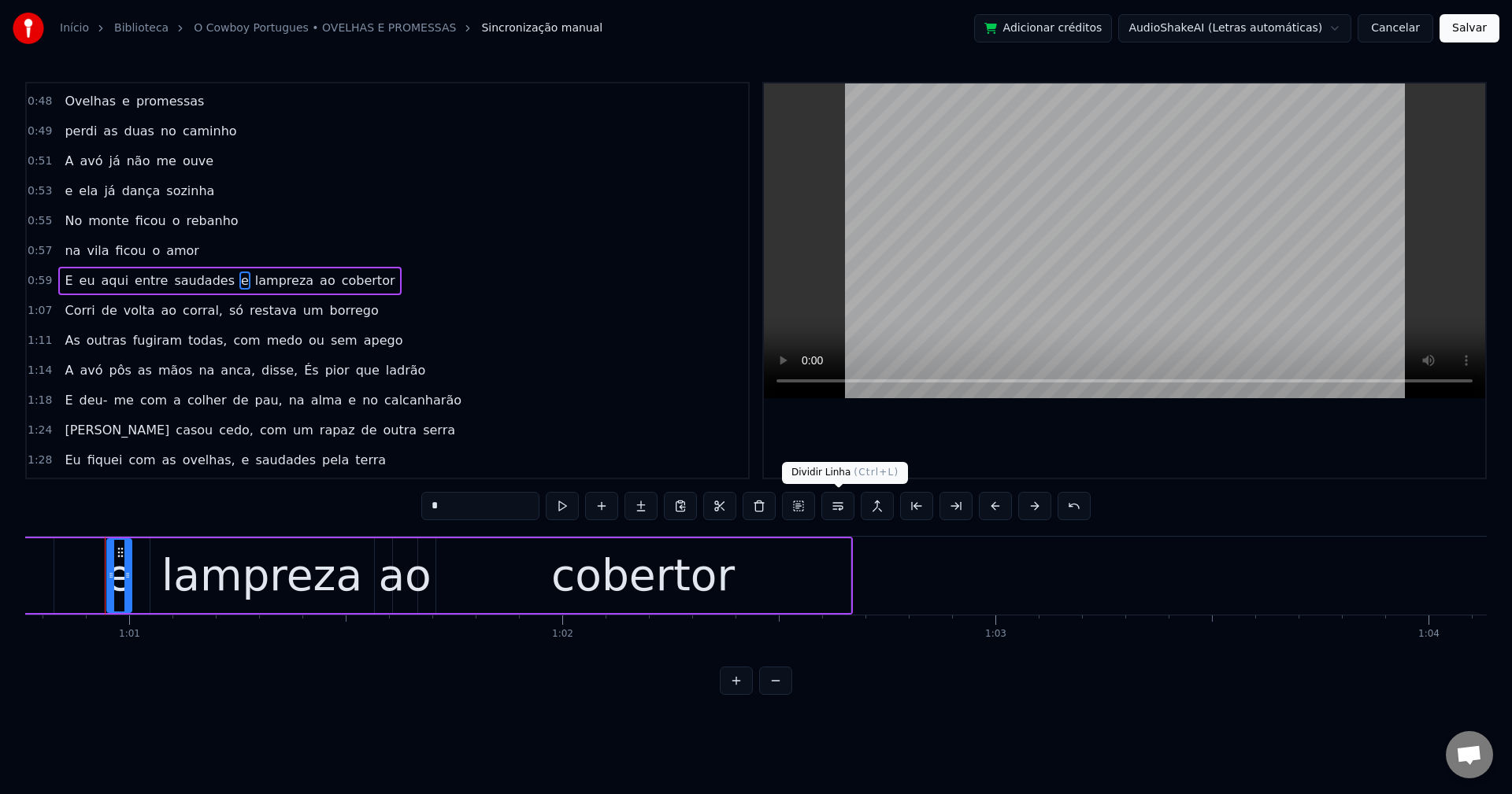
click at [833, 511] on button at bounding box center [838, 506] width 33 height 28
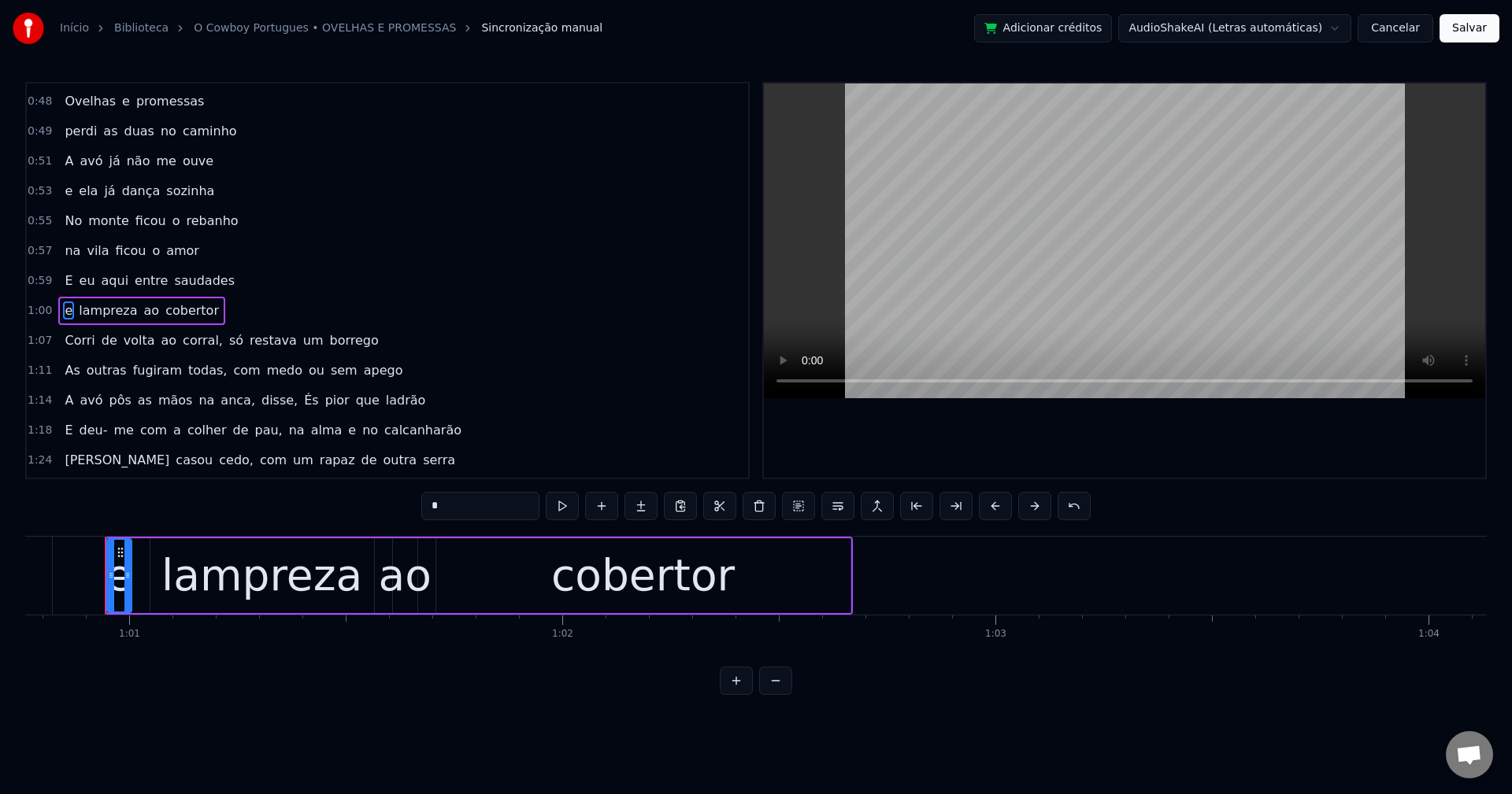
scroll to position [505, 0]
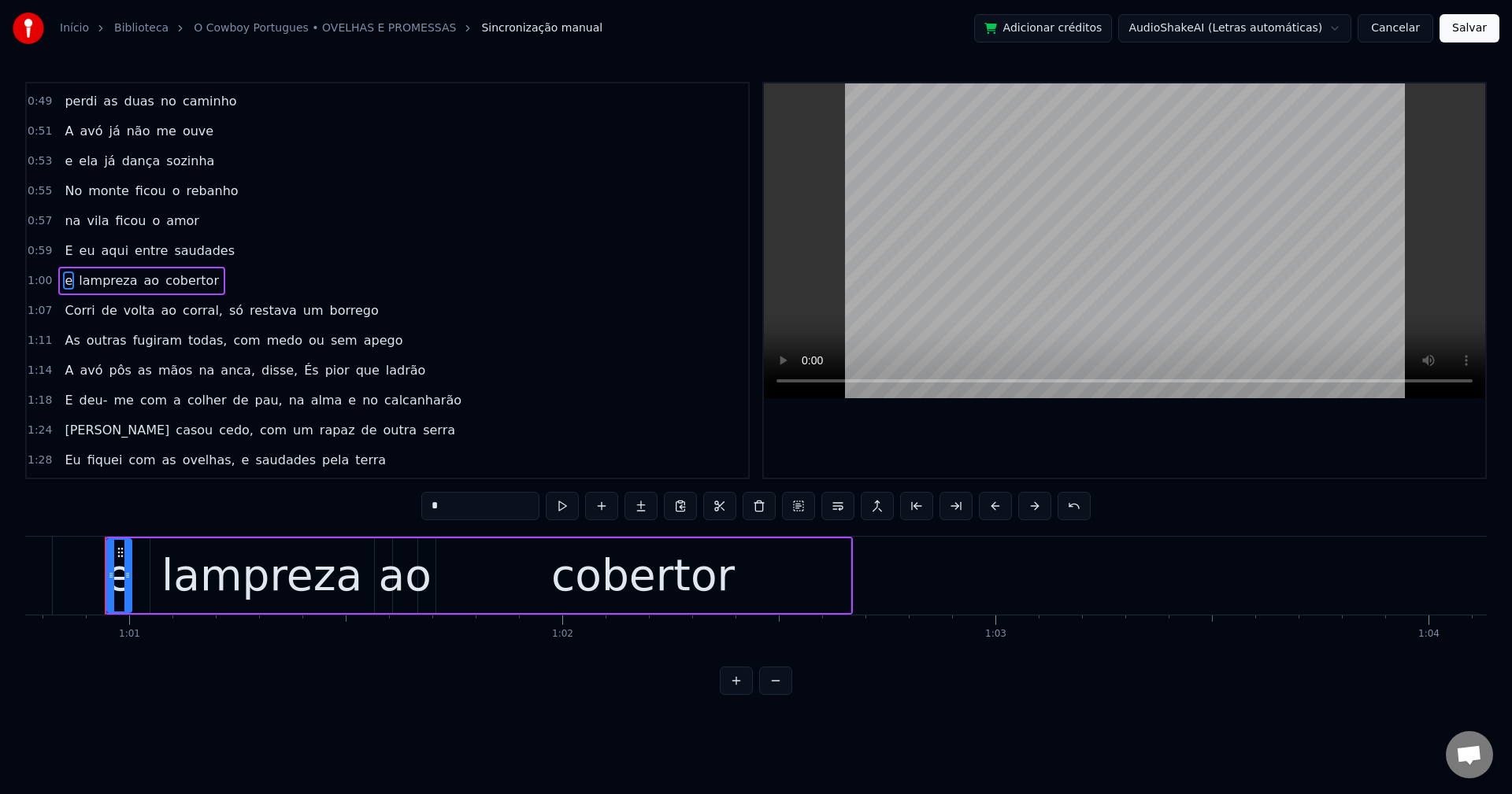
click at [181, 311] on span "corral," at bounding box center [203, 310] width 44 height 18
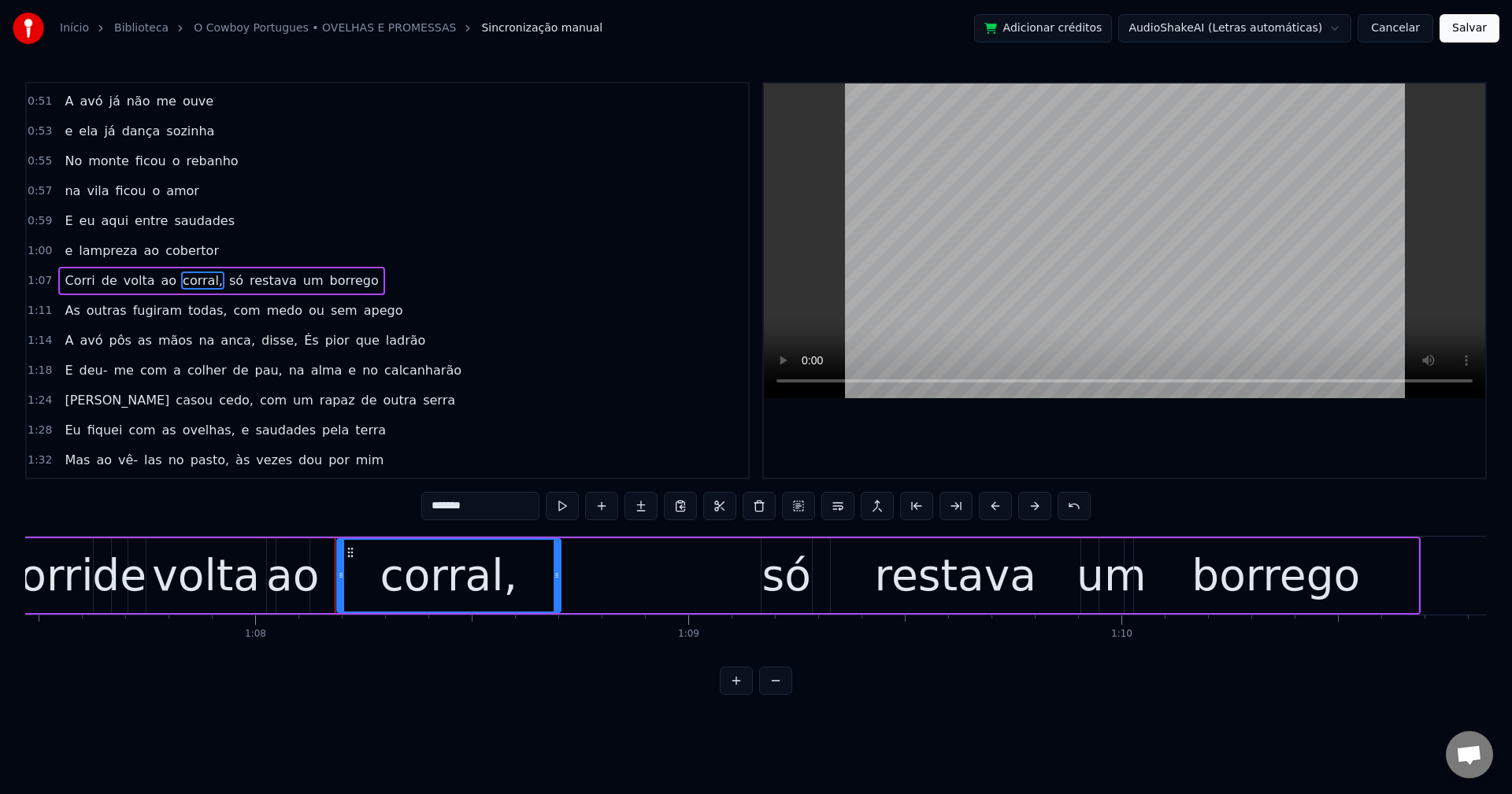
scroll to position [0, 29448]
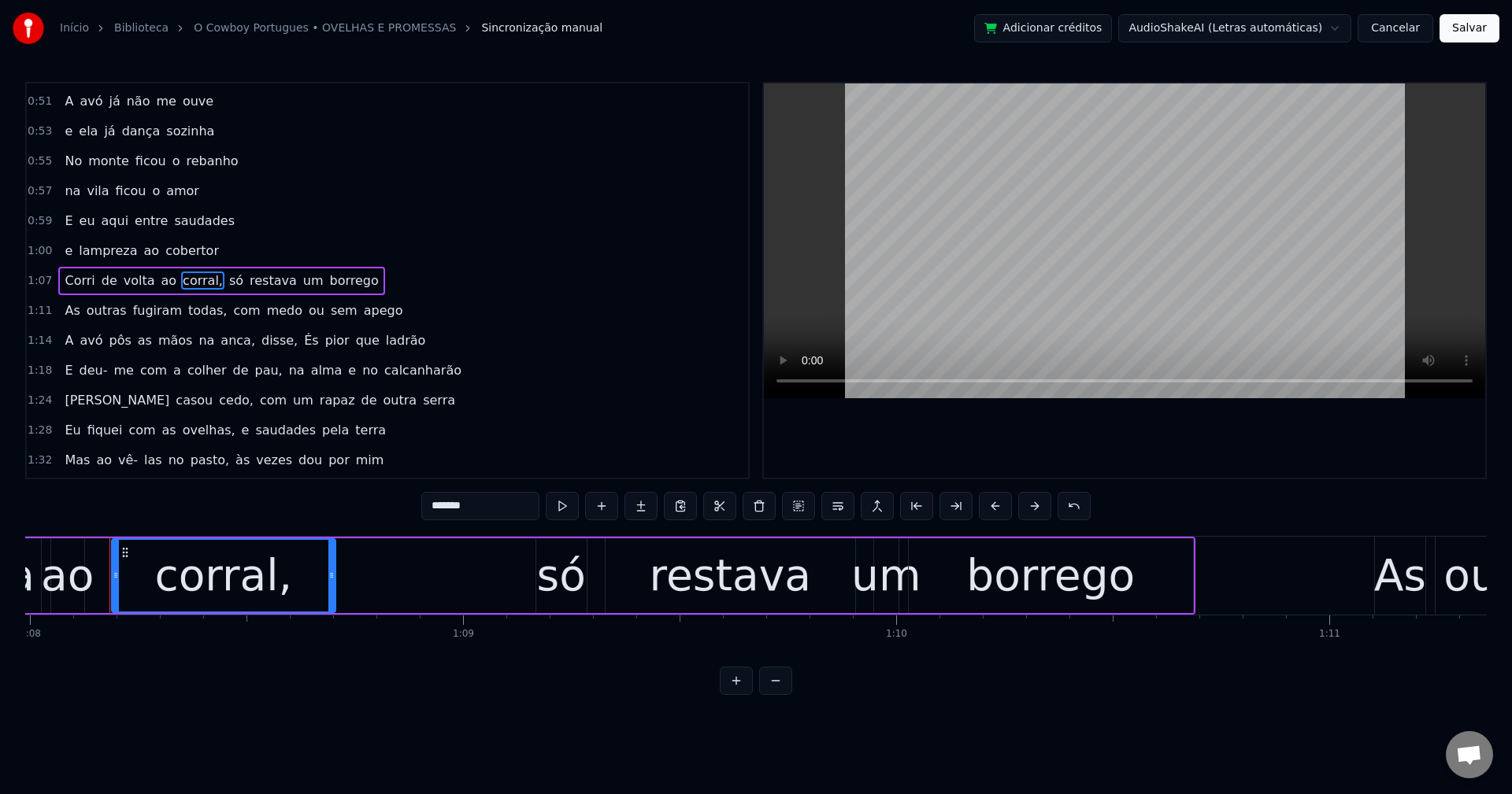
click at [469, 505] on input "*******" at bounding box center [480, 506] width 118 height 28
click at [224, 276] on span "só" at bounding box center [232, 280] width 17 height 18
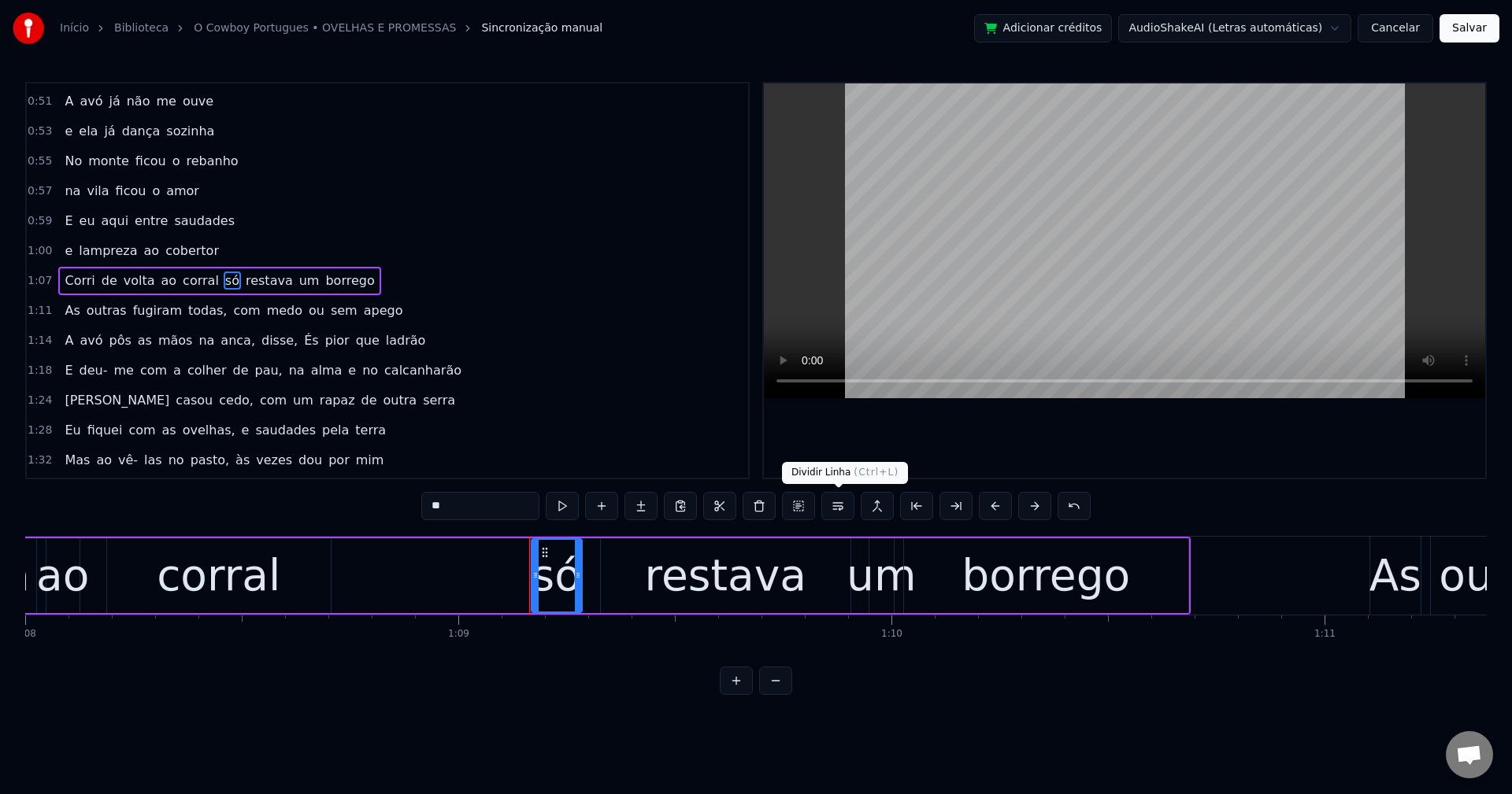
click at [847, 504] on button at bounding box center [838, 506] width 33 height 28
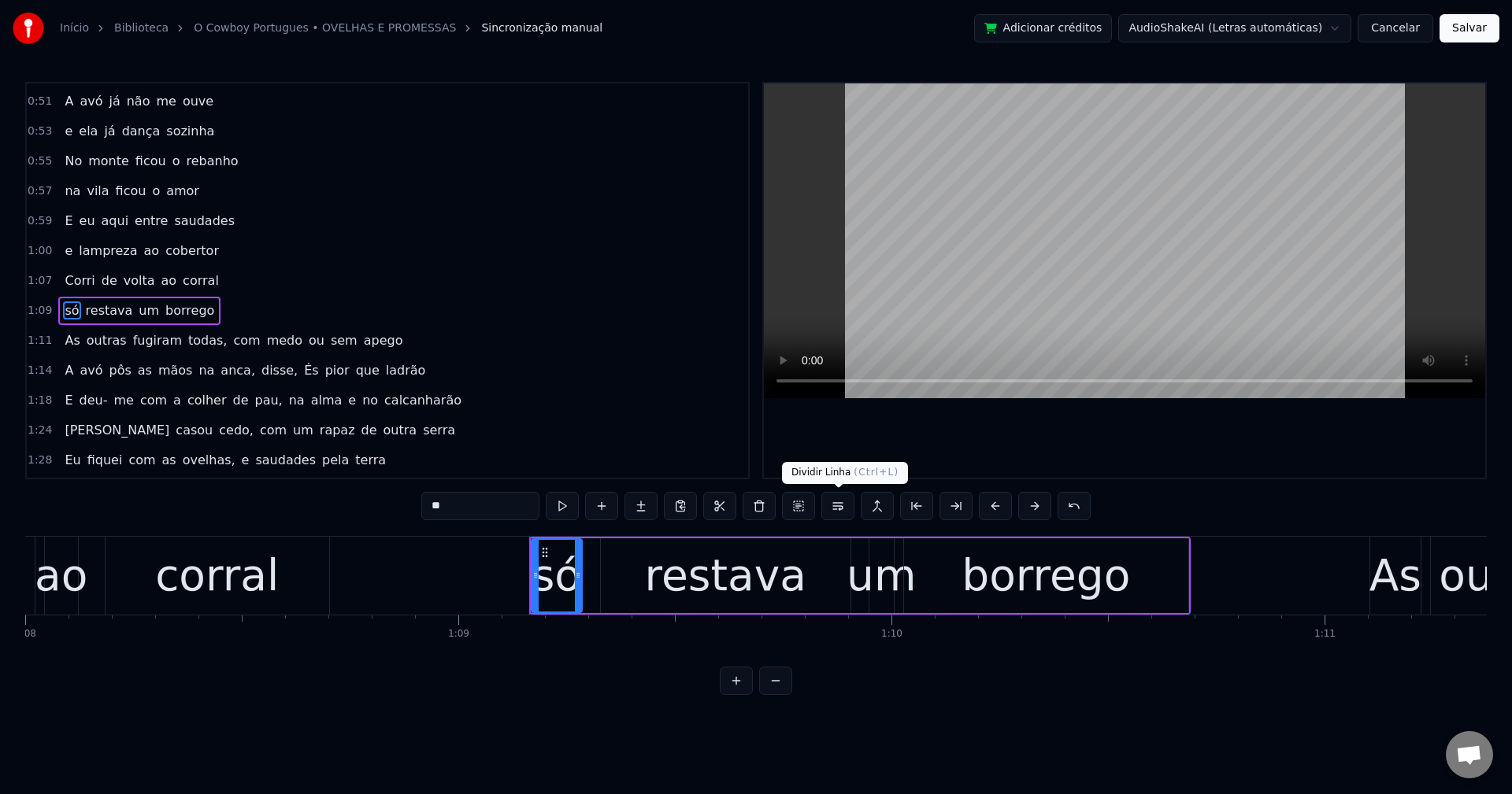
scroll to position [565, 0]
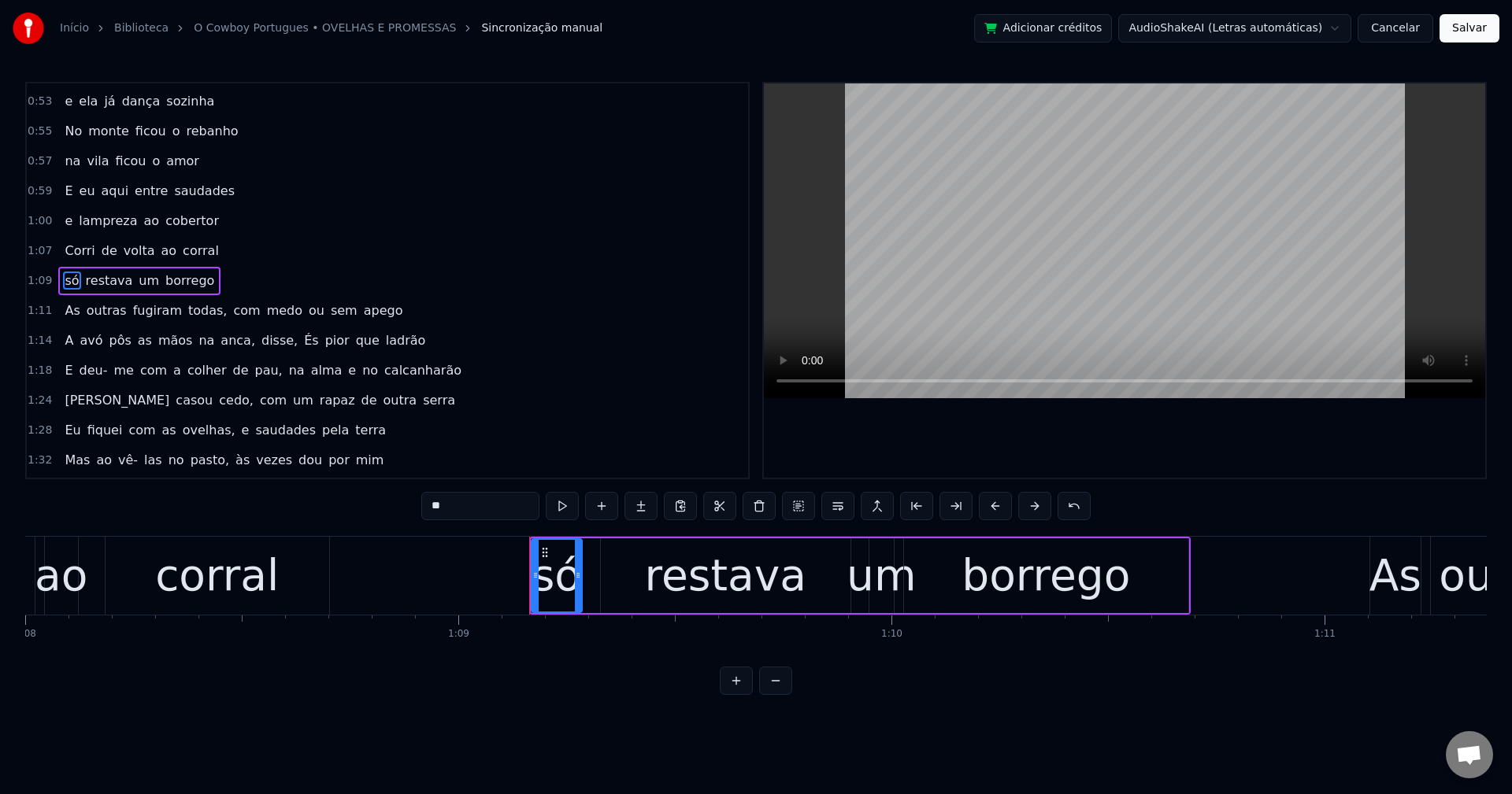
click at [187, 309] on span "todas," at bounding box center [208, 310] width 42 height 18
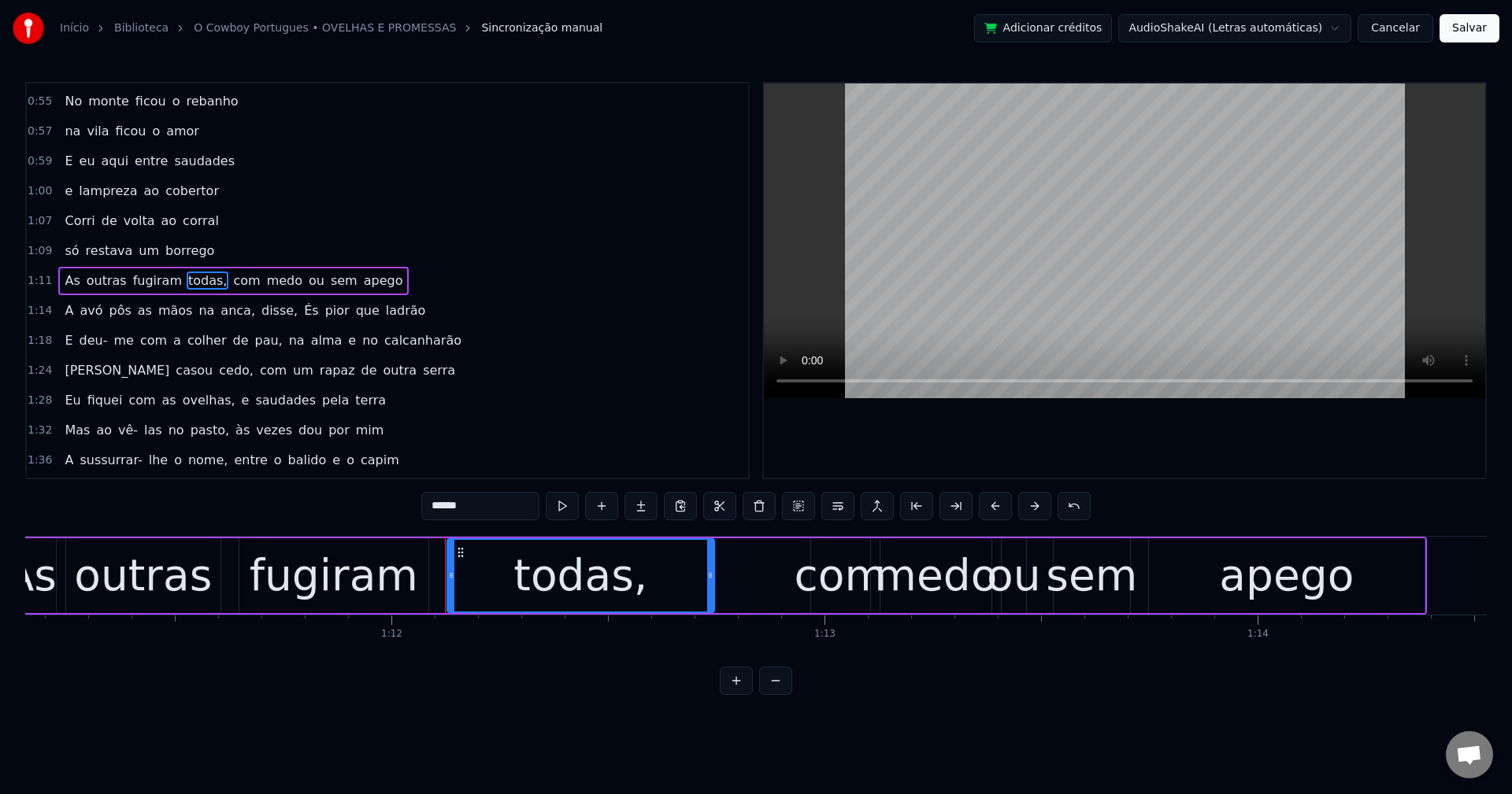
scroll to position [0, 31155]
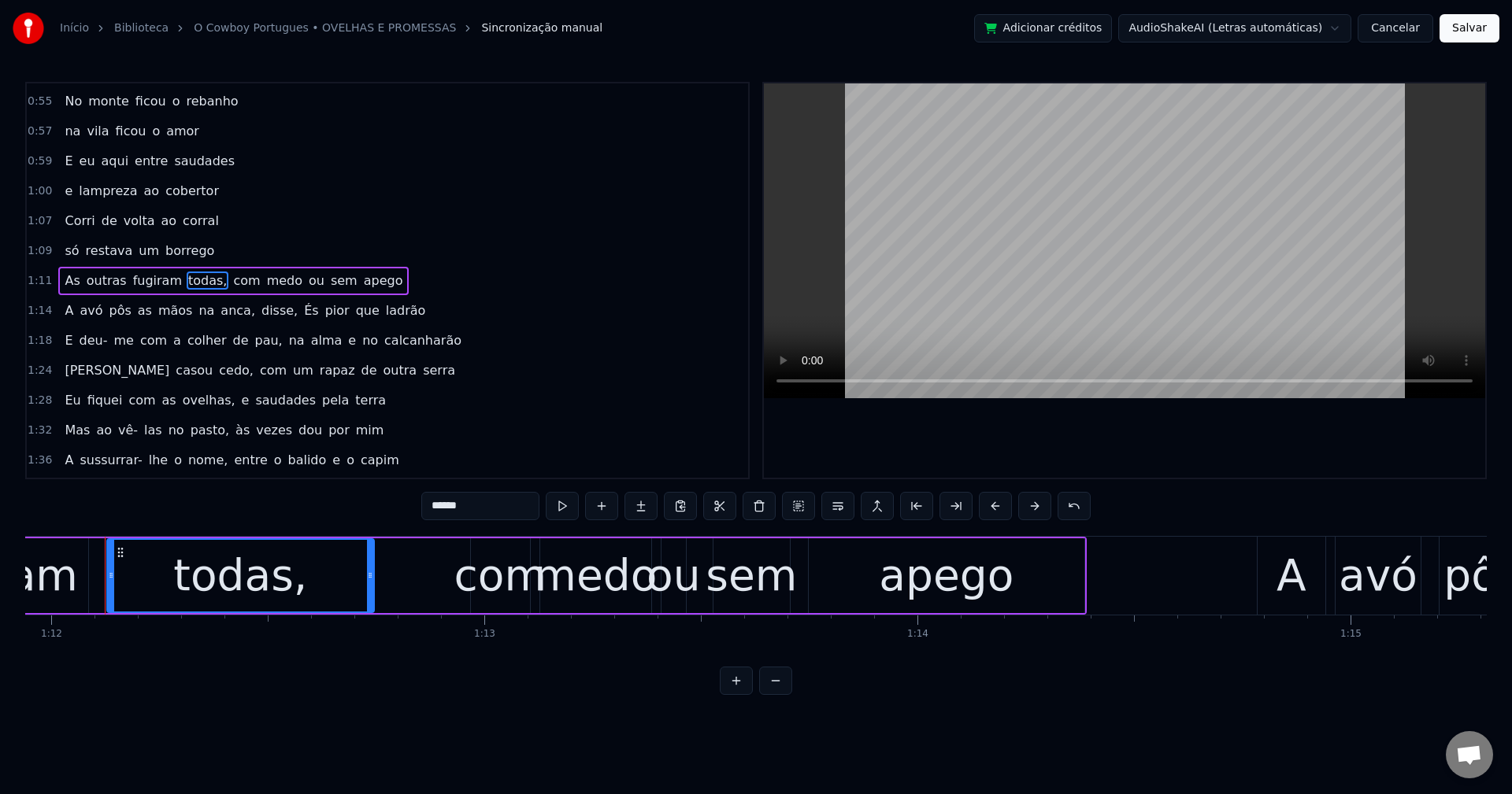
click at [481, 512] on input "******" at bounding box center [480, 506] width 118 height 28
click at [227, 283] on span "com" at bounding box center [242, 280] width 30 height 18
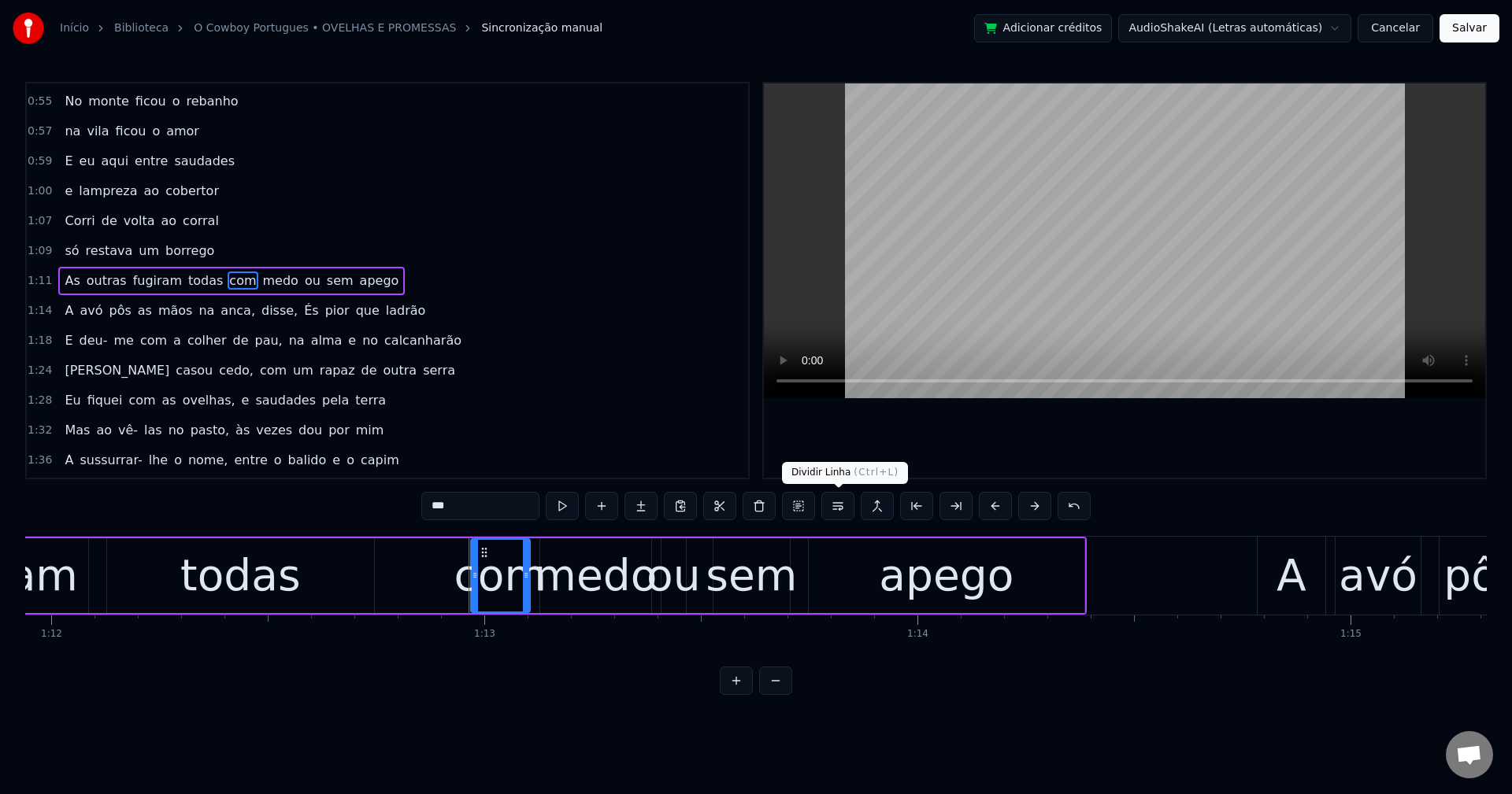
click at [844, 505] on button at bounding box center [838, 506] width 33 height 28
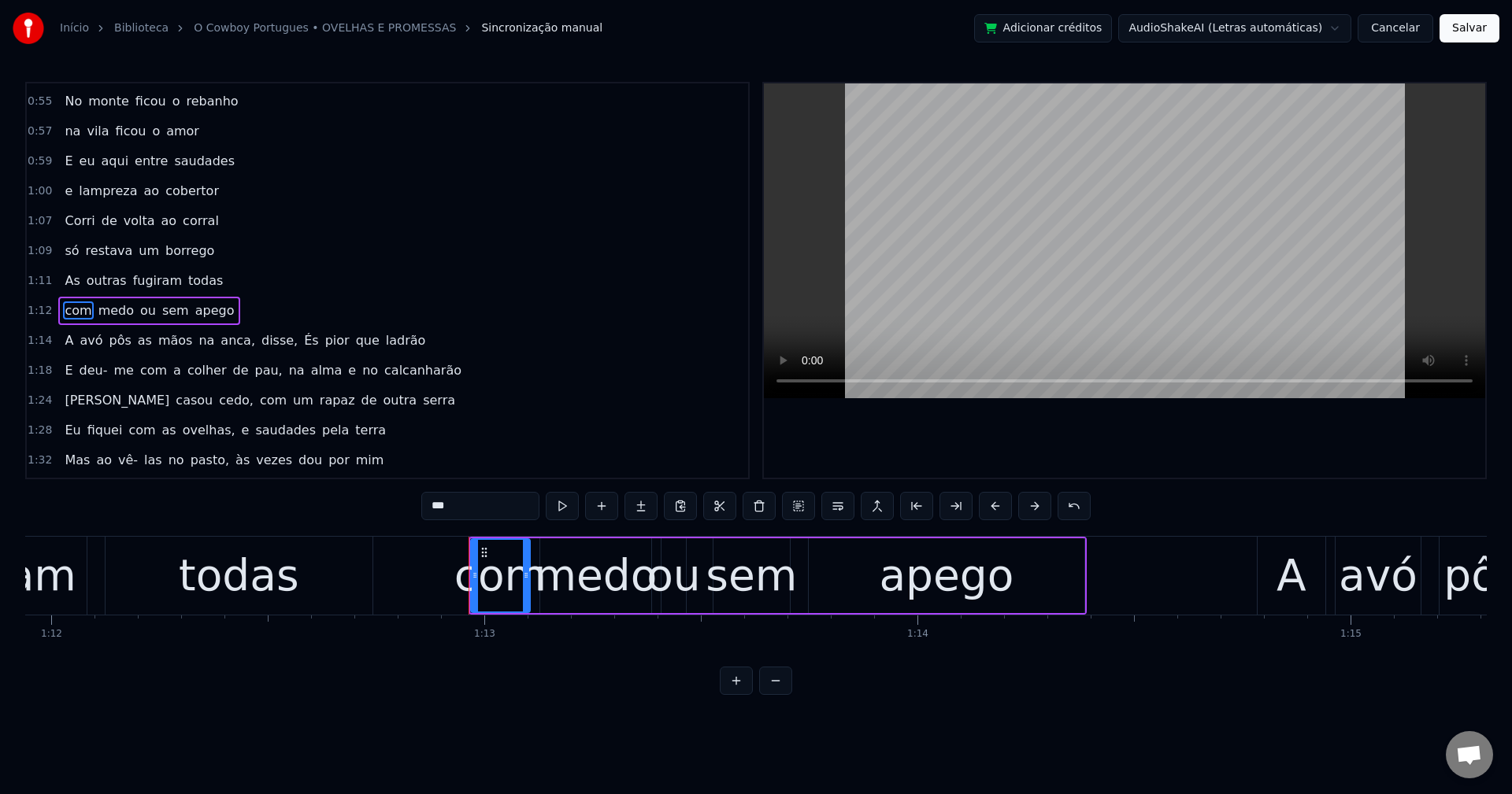
scroll to position [625, 0]
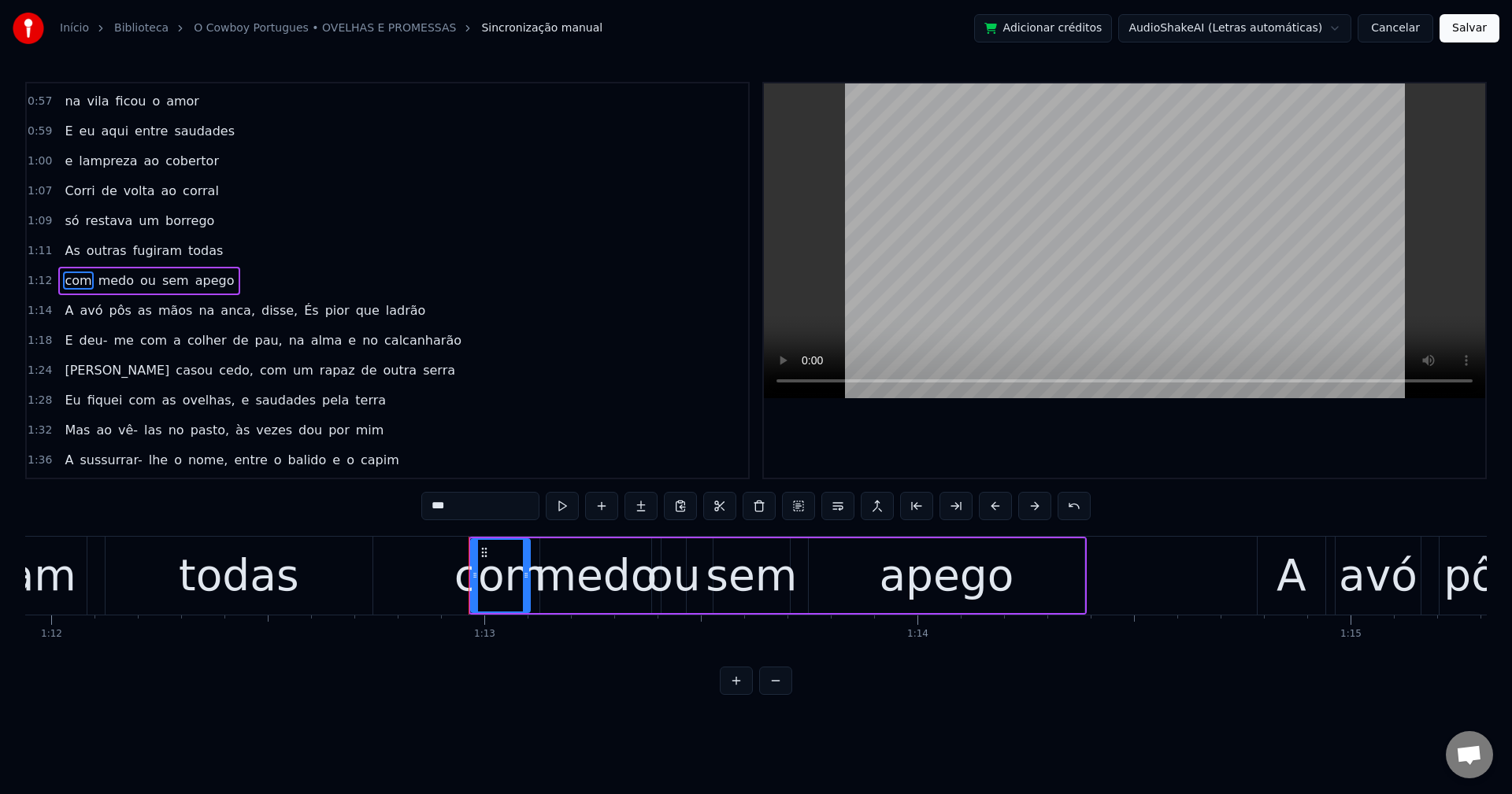
drag, startPoint x: 217, startPoint y: 315, endPoint x: 228, endPoint y: 332, distance: 20.2
click at [218, 314] on span "anca," at bounding box center [237, 310] width 38 height 18
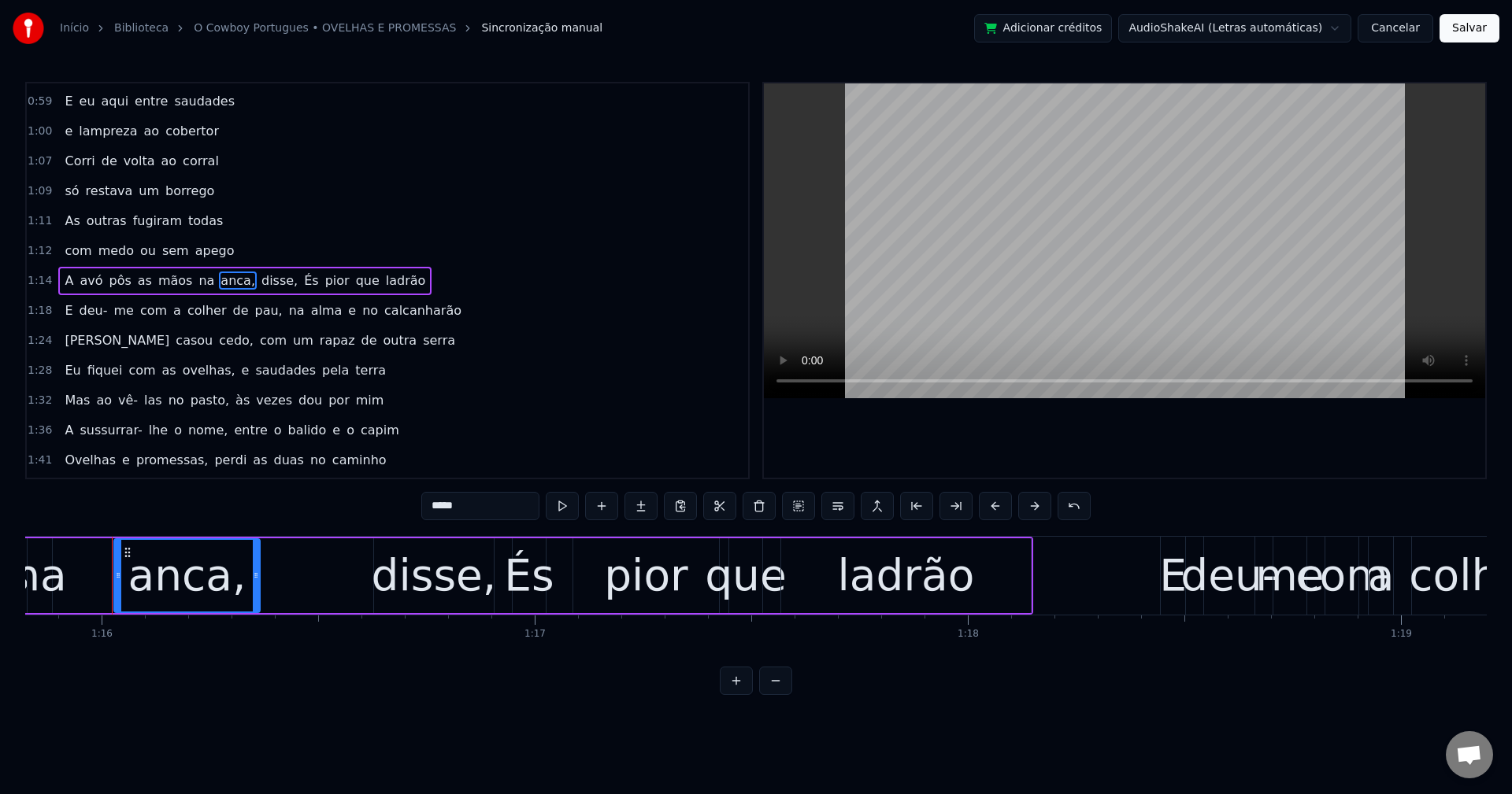
scroll to position [0, 32844]
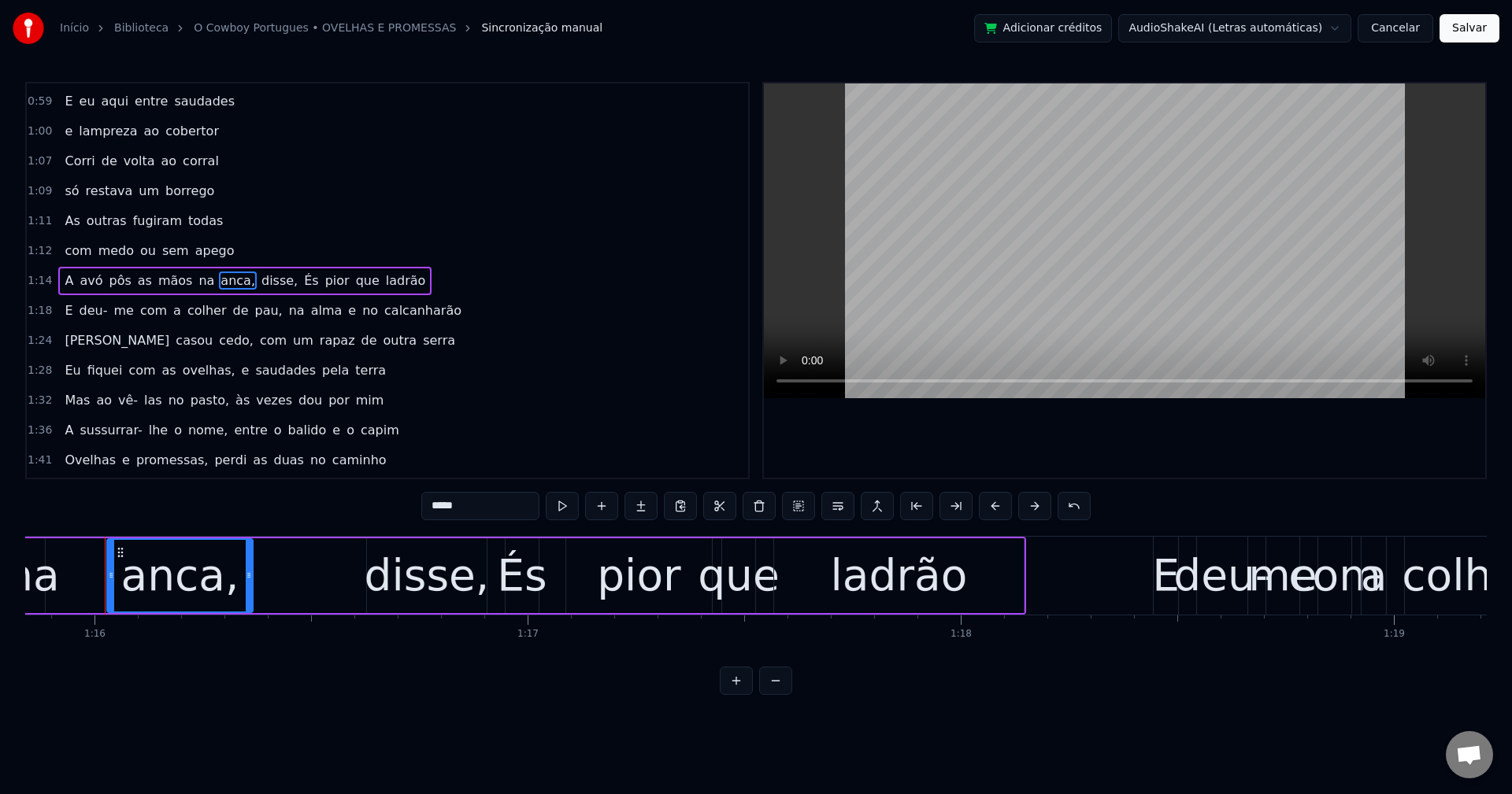
click at [457, 504] on input "*****" at bounding box center [480, 506] width 118 height 28
click at [503, 518] on input "*****" at bounding box center [480, 506] width 118 height 28
click at [256, 282] on span "disse," at bounding box center [275, 280] width 39 height 18
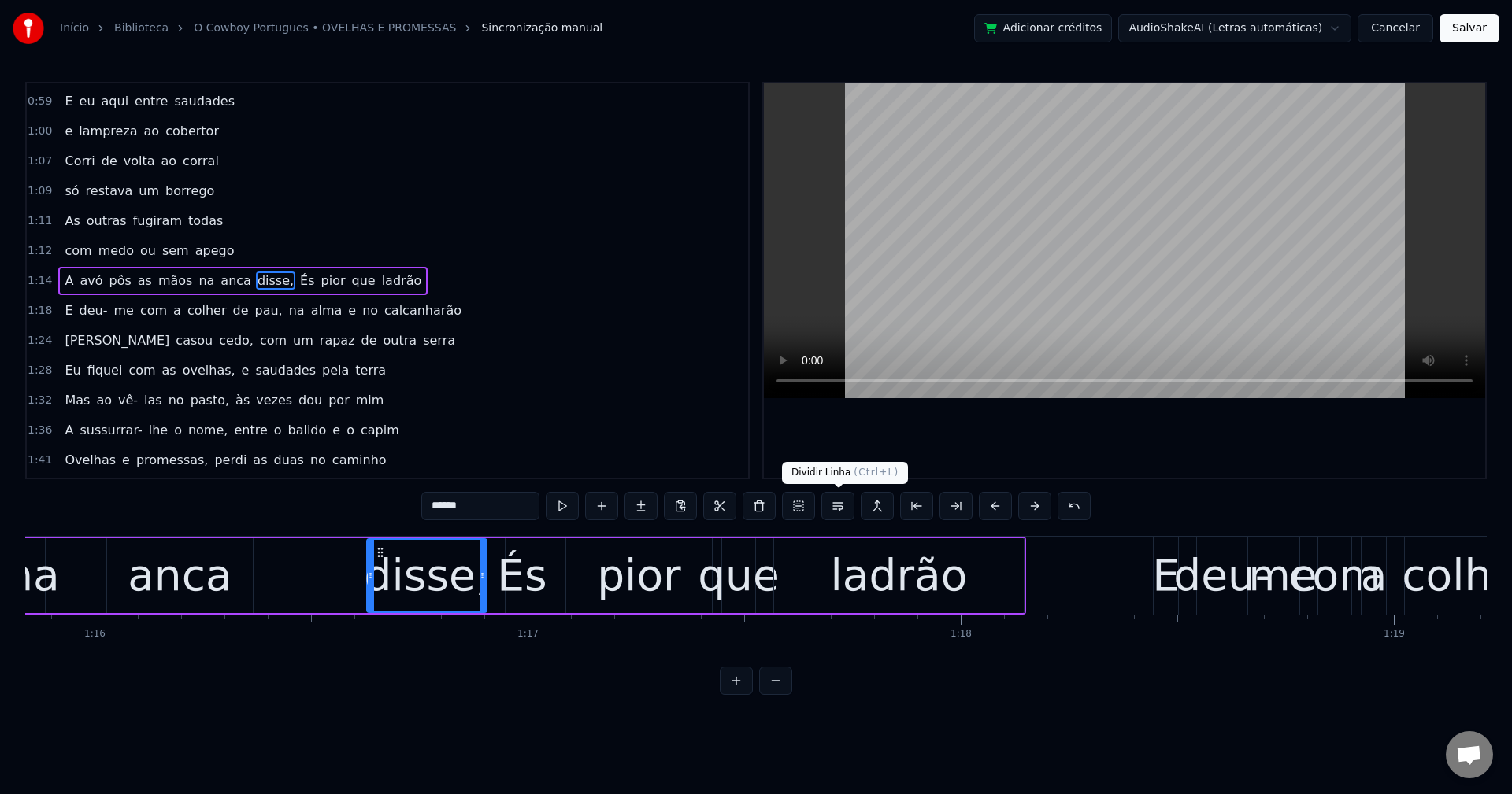
click at [843, 505] on button at bounding box center [838, 506] width 33 height 28
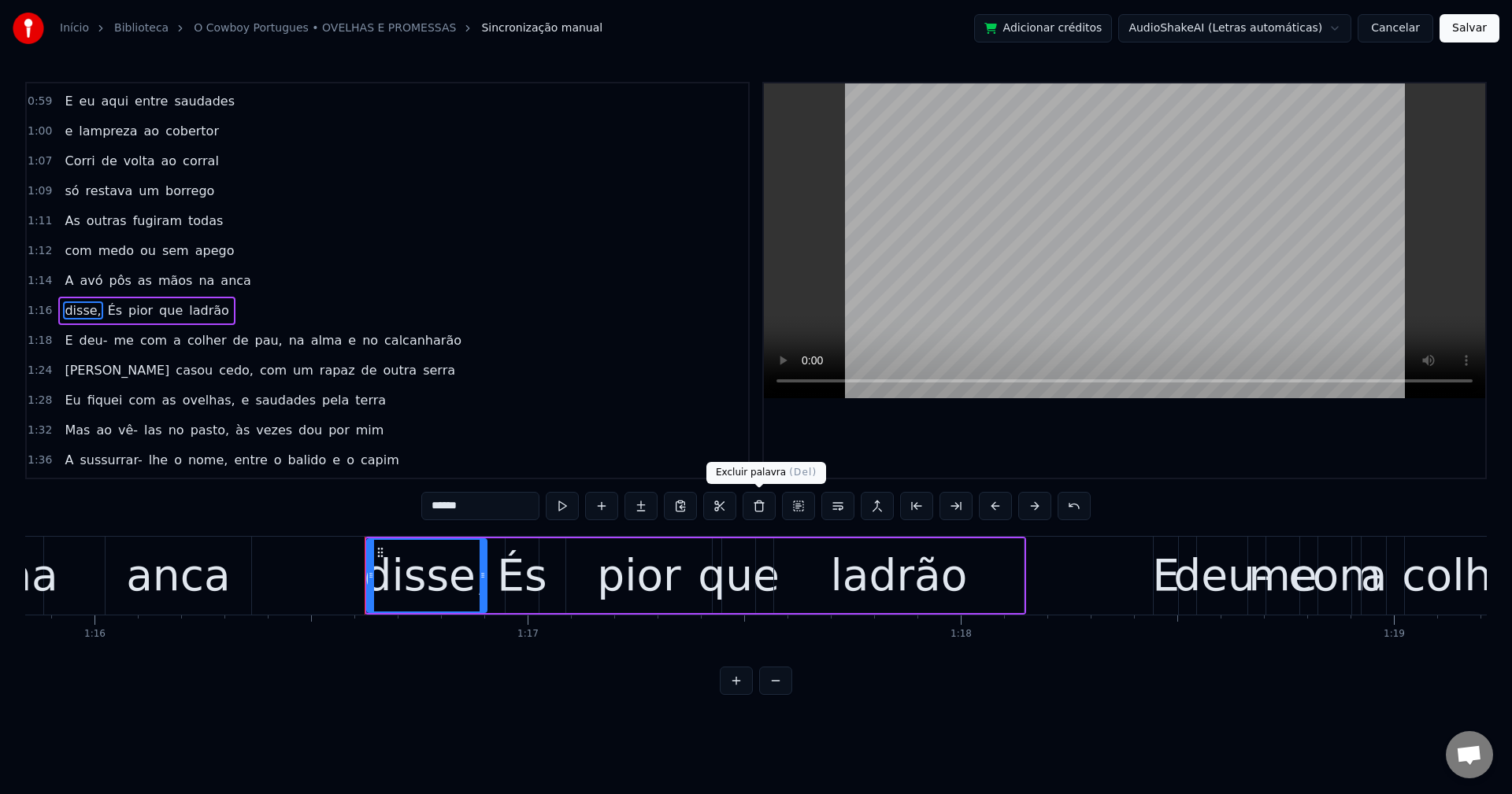
scroll to position [685, 0]
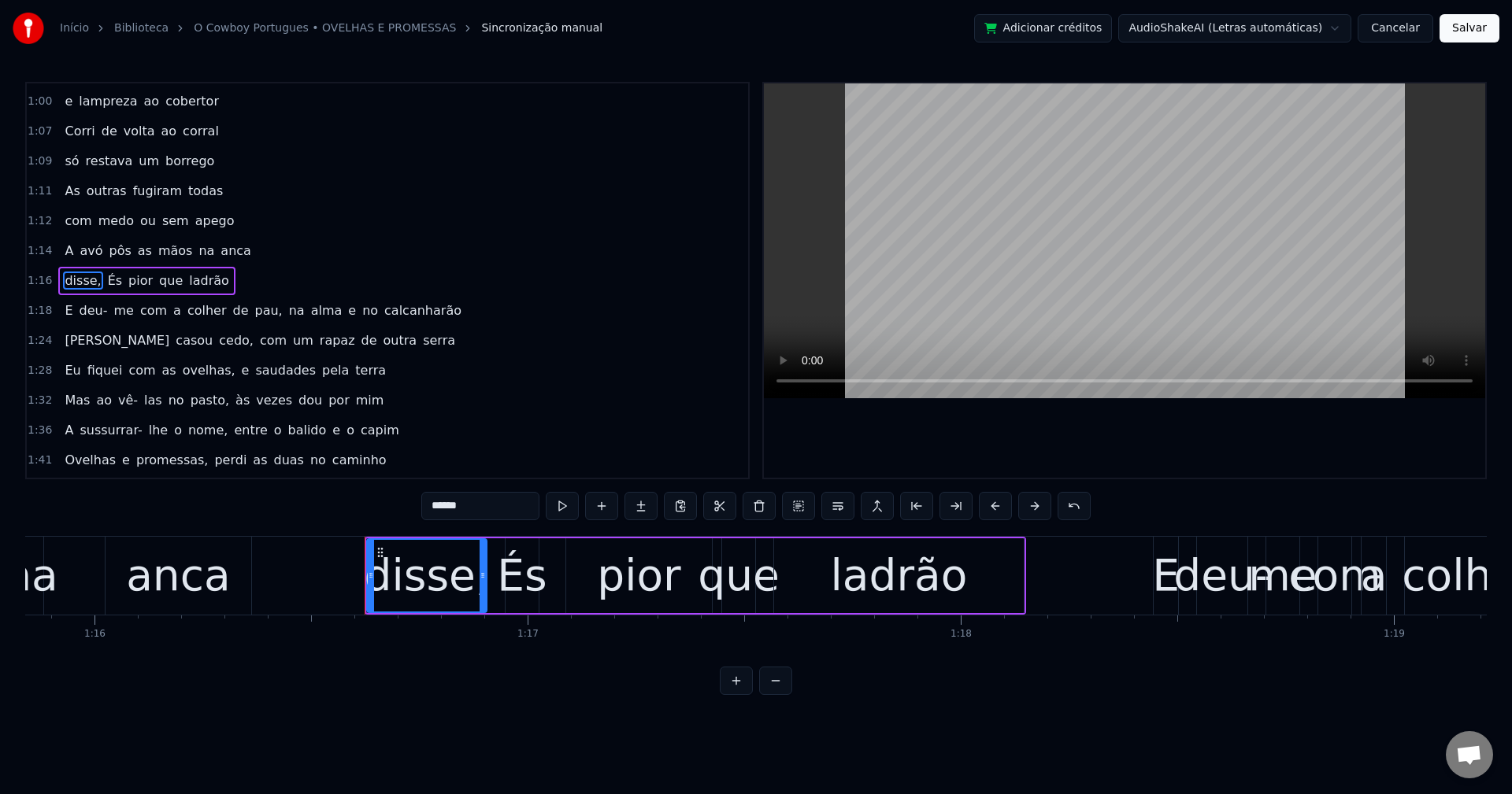
click at [489, 504] on input "******" at bounding box center [480, 506] width 118 height 28
click at [253, 316] on span "pau," at bounding box center [268, 310] width 31 height 18
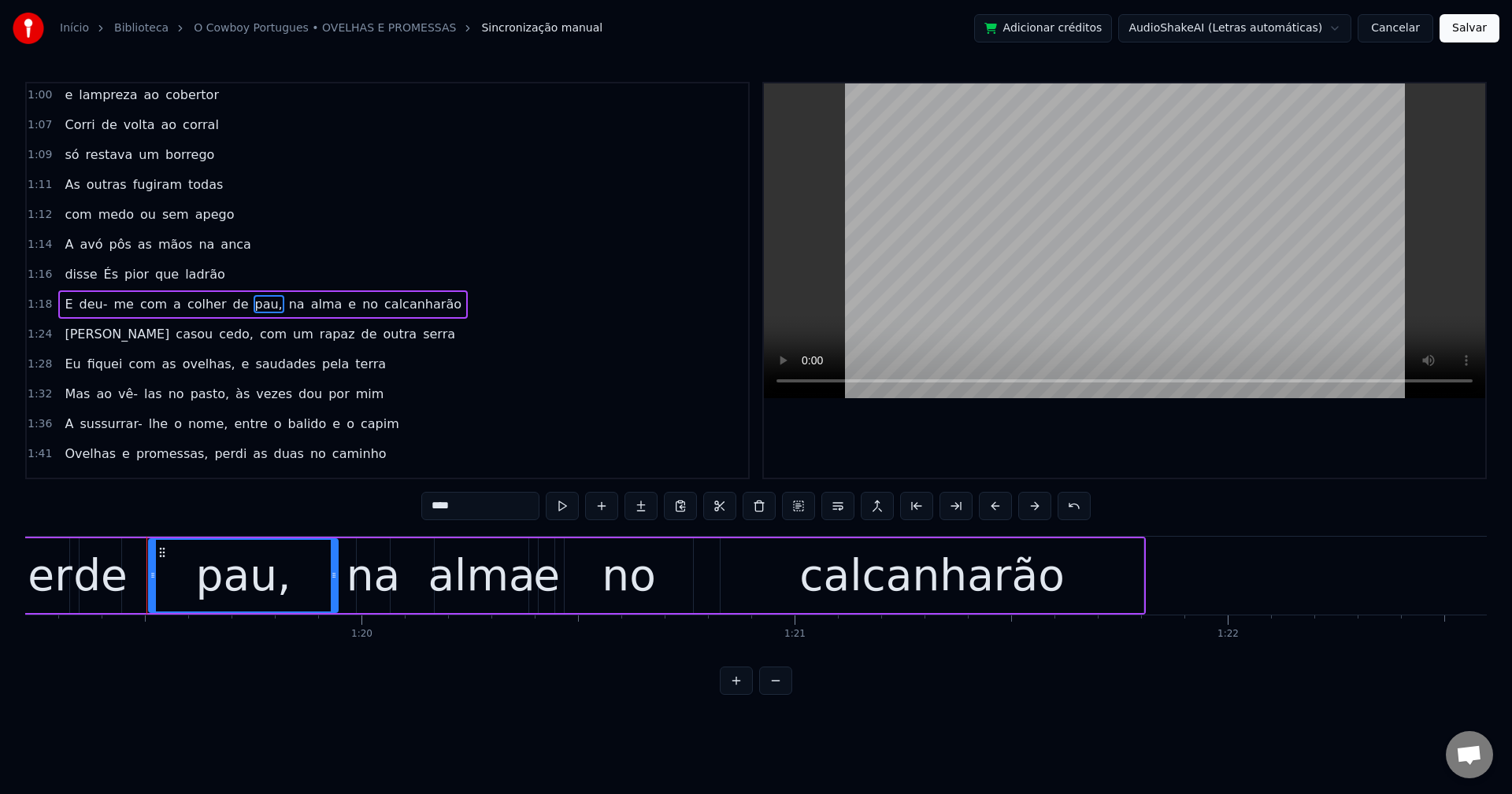
scroll to position [0, 34352]
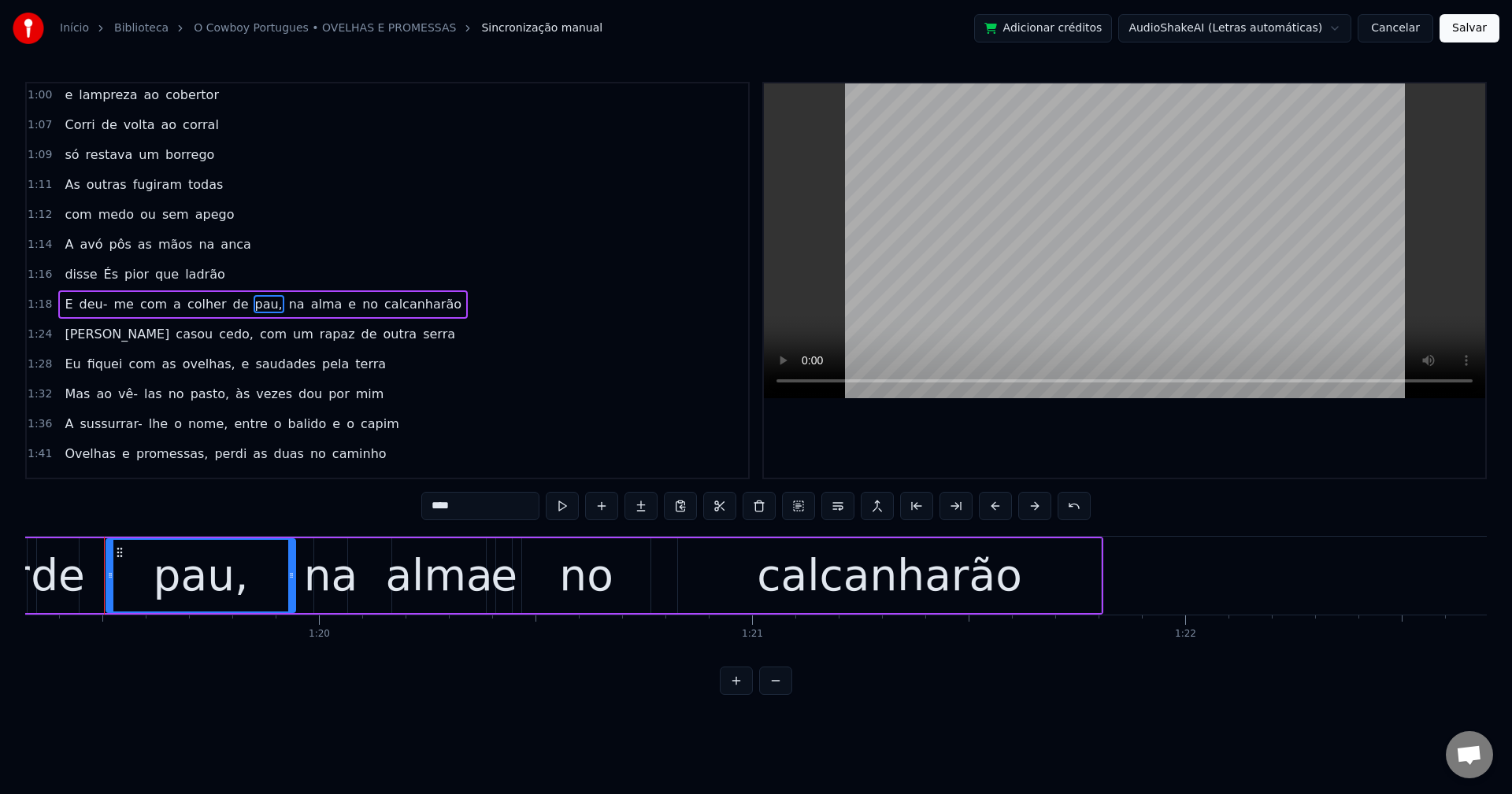
click at [476, 506] on input "****" at bounding box center [480, 506] width 118 height 28
drag, startPoint x: 266, startPoint y: 302, endPoint x: 274, endPoint y: 315, distance: 15.3
click at [283, 305] on span "na" at bounding box center [293, 304] width 19 height 18
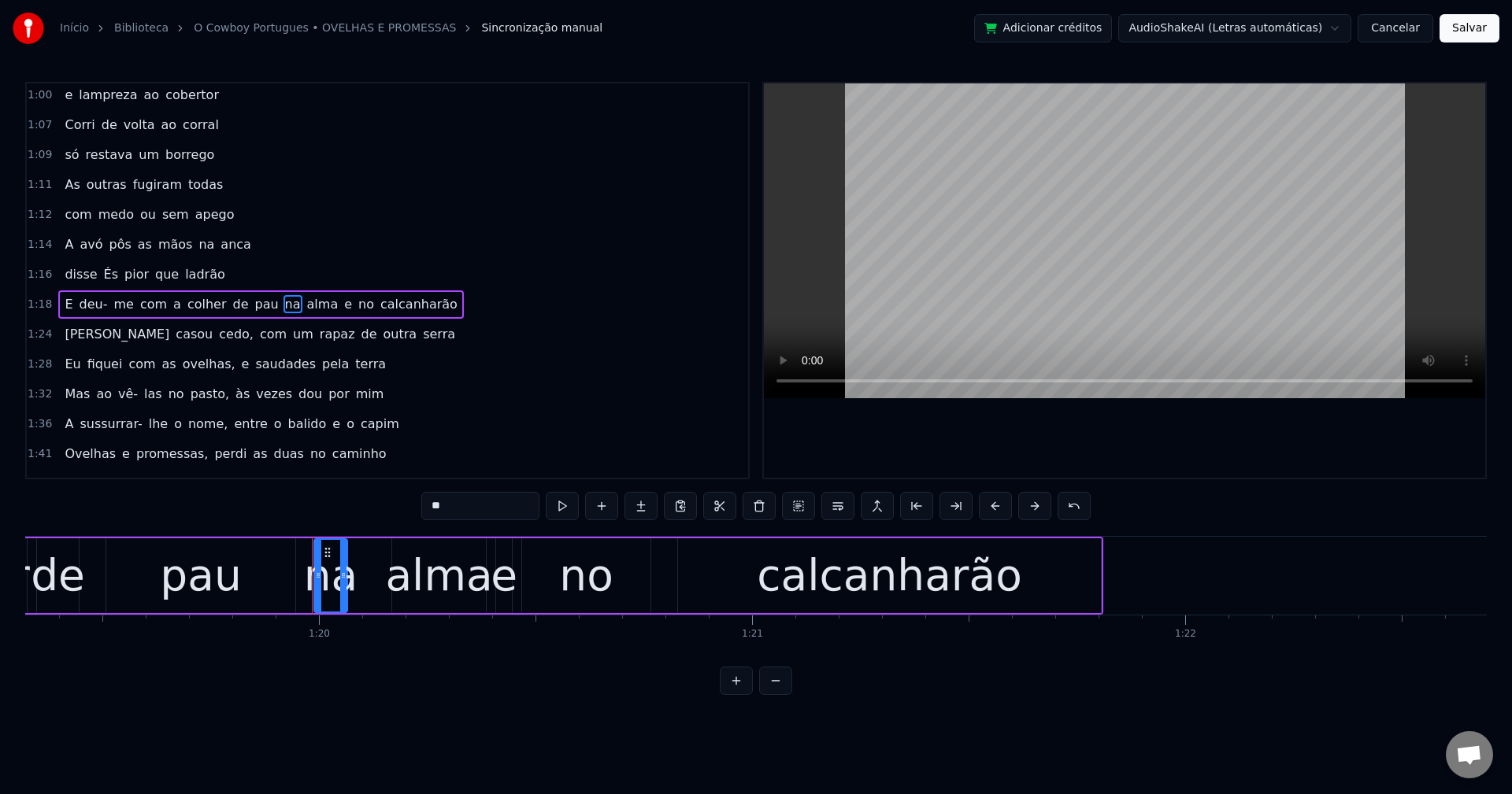
scroll to position [715, 0]
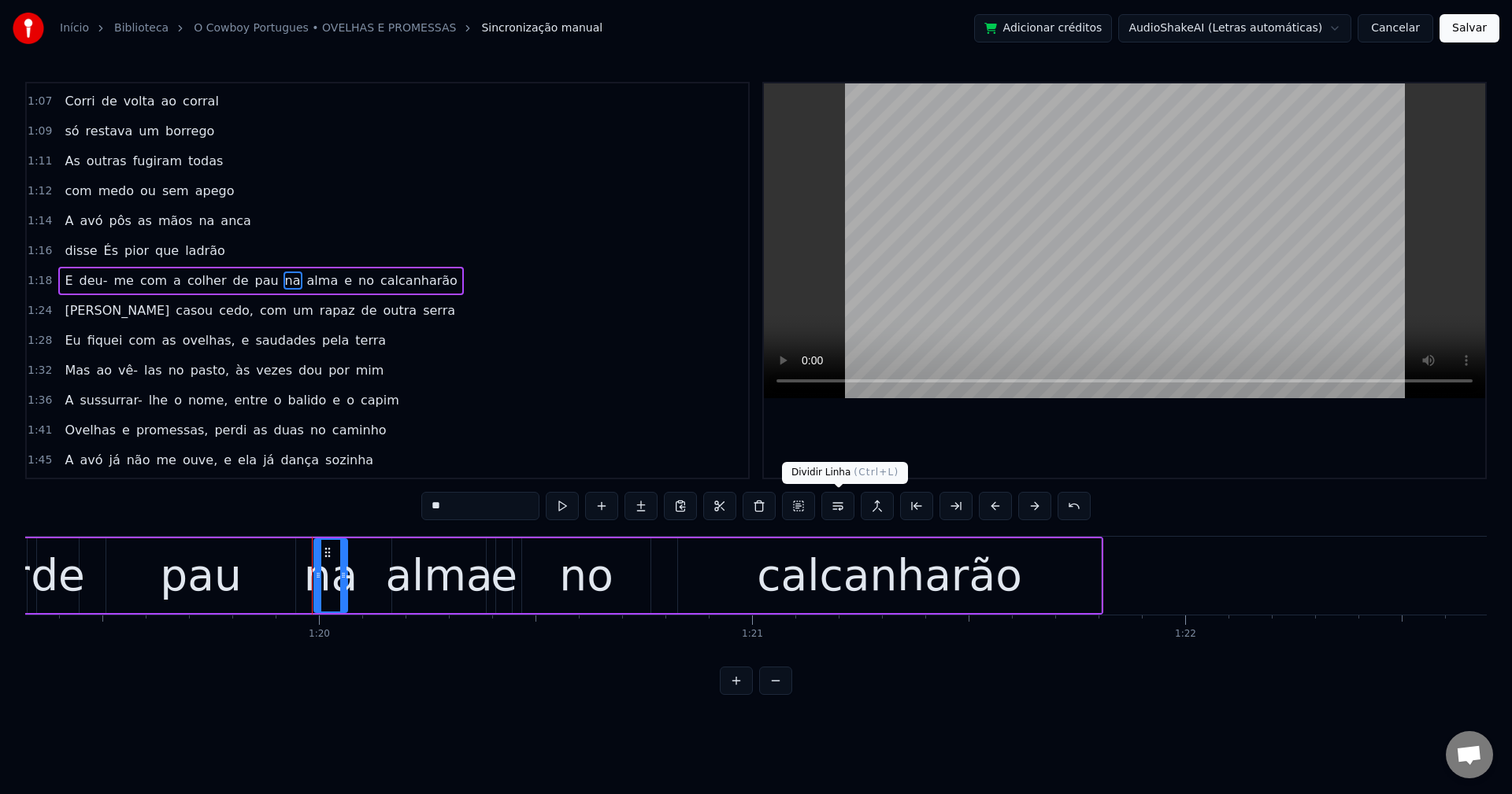
click at [841, 507] on button at bounding box center [838, 506] width 33 height 28
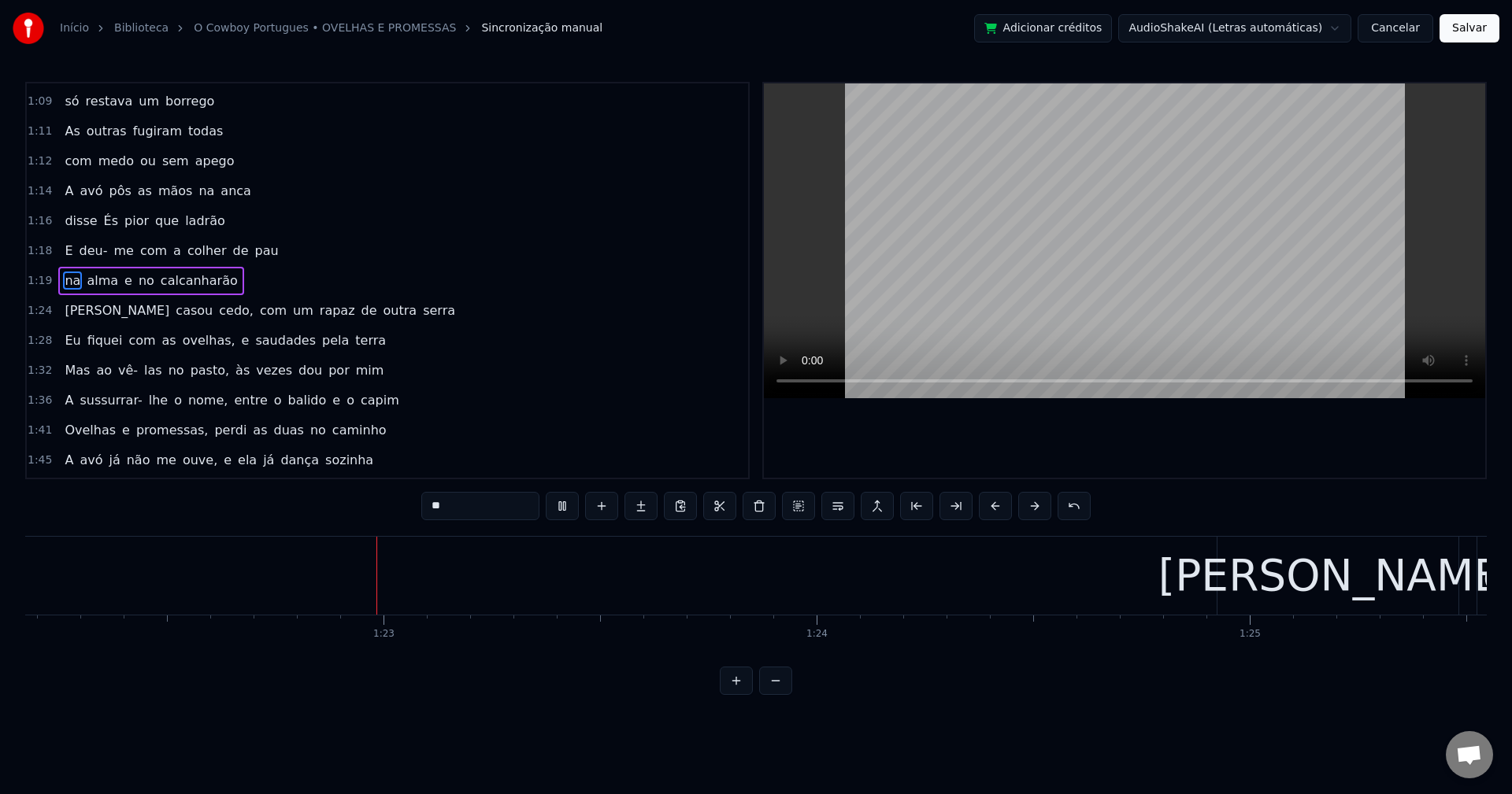
scroll to position [0, 35659]
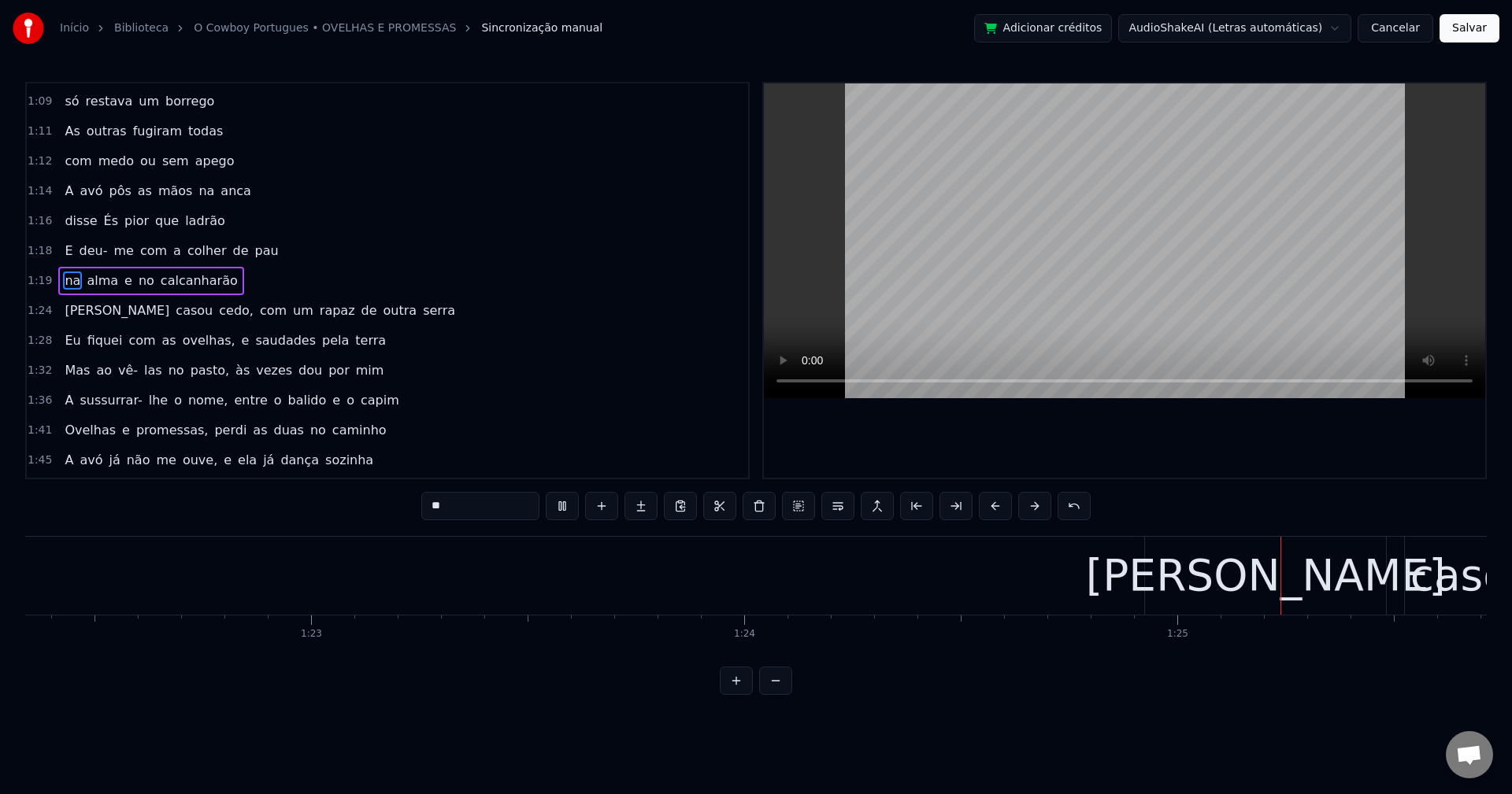
click at [218, 308] on span "cedo," at bounding box center [236, 310] width 38 height 18
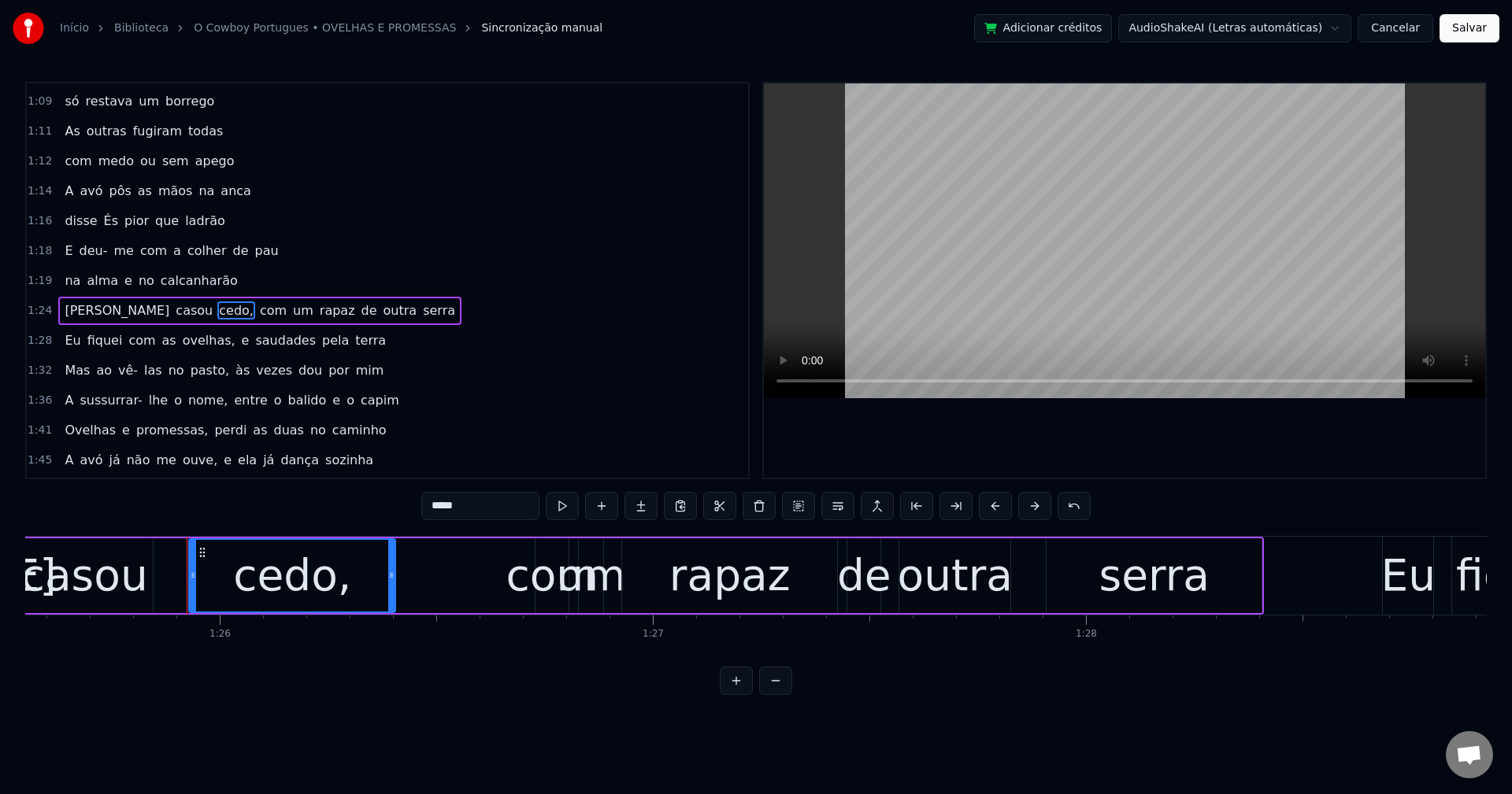
scroll to position [0, 37132]
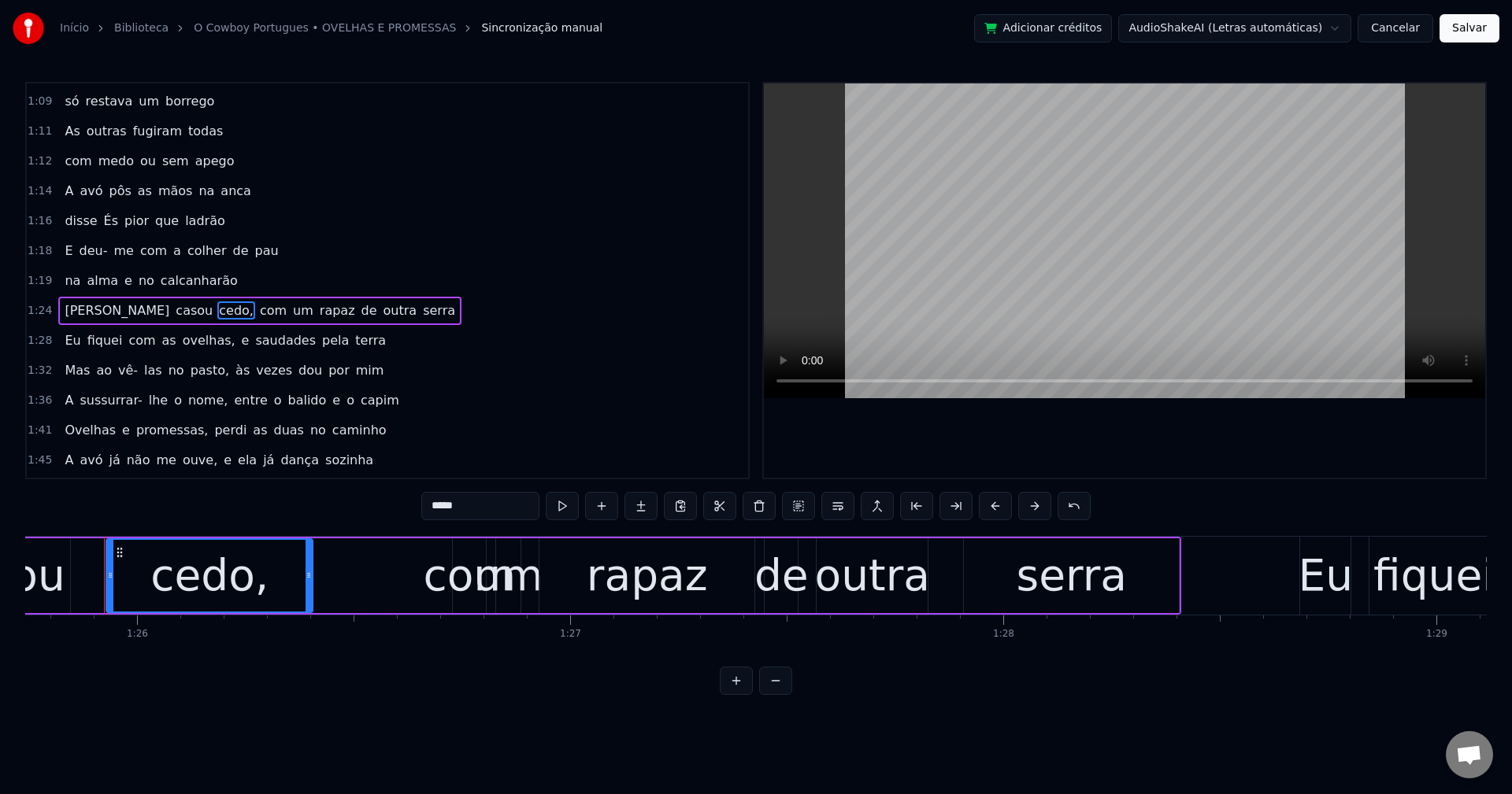
click at [479, 507] on input "*****" at bounding box center [480, 506] width 118 height 28
click at [254, 313] on span "com" at bounding box center [269, 310] width 30 height 18
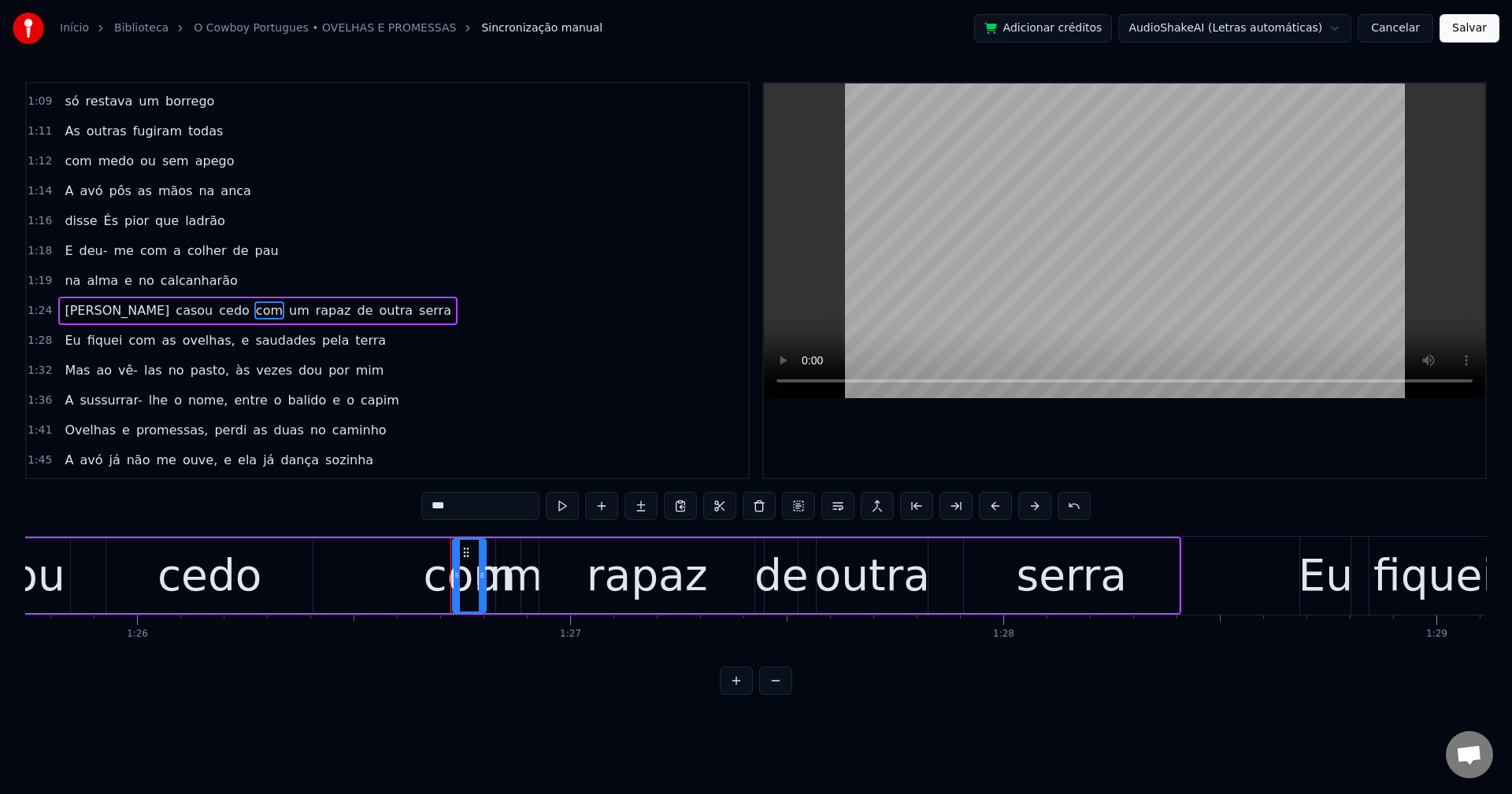
scroll to position [775, 0]
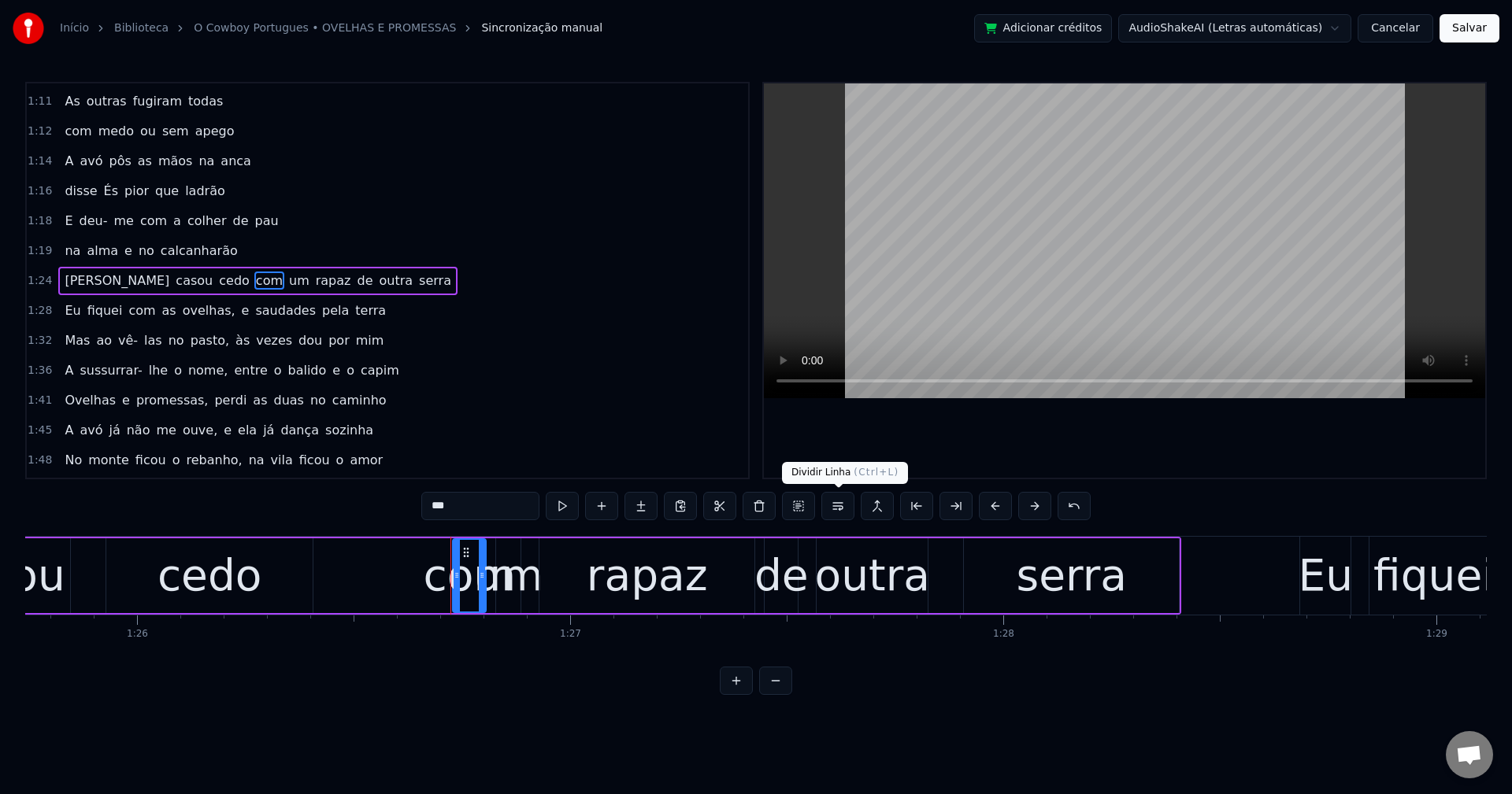
click at [836, 514] on button at bounding box center [838, 506] width 33 height 28
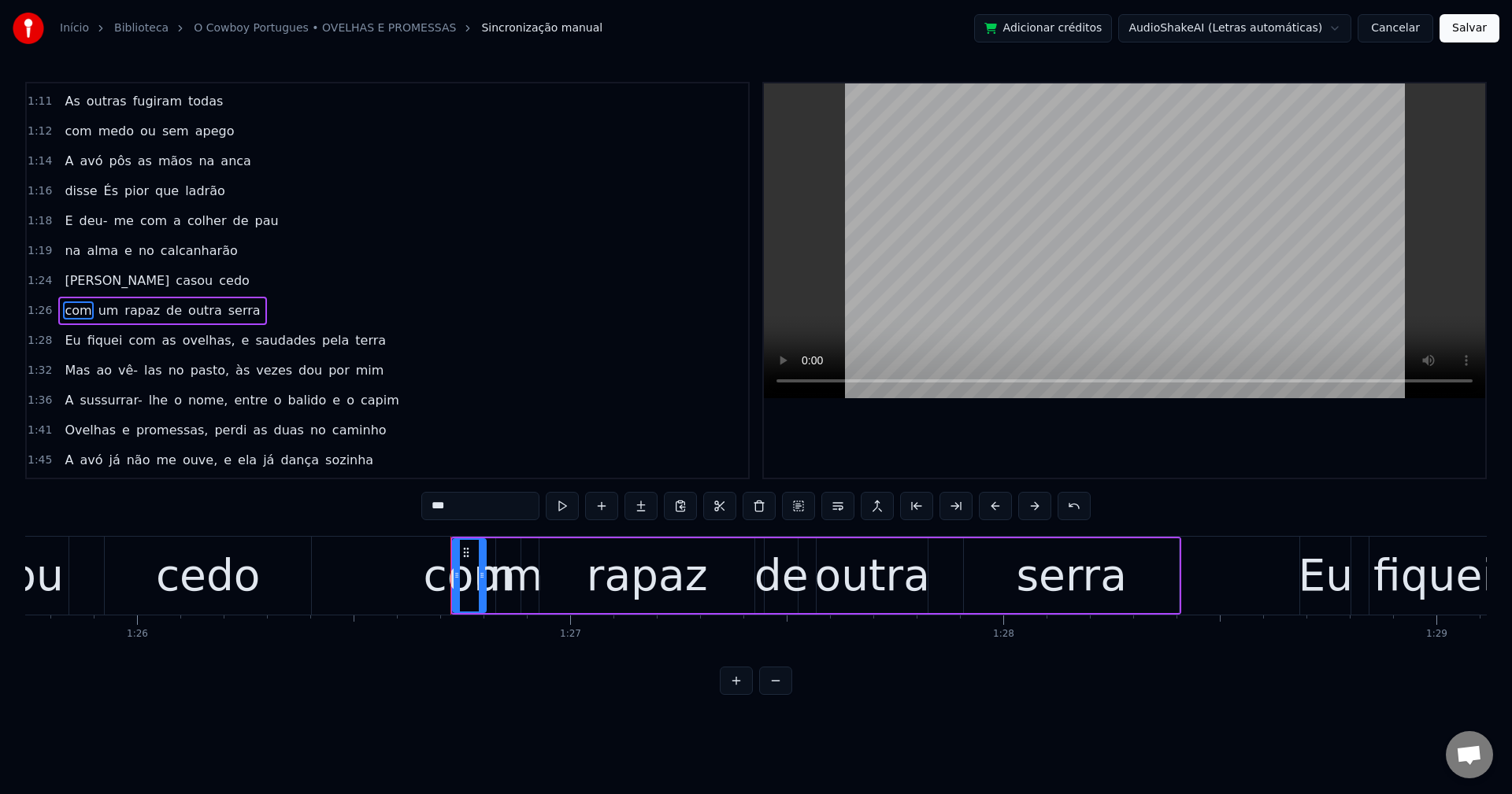
scroll to position [804, 0]
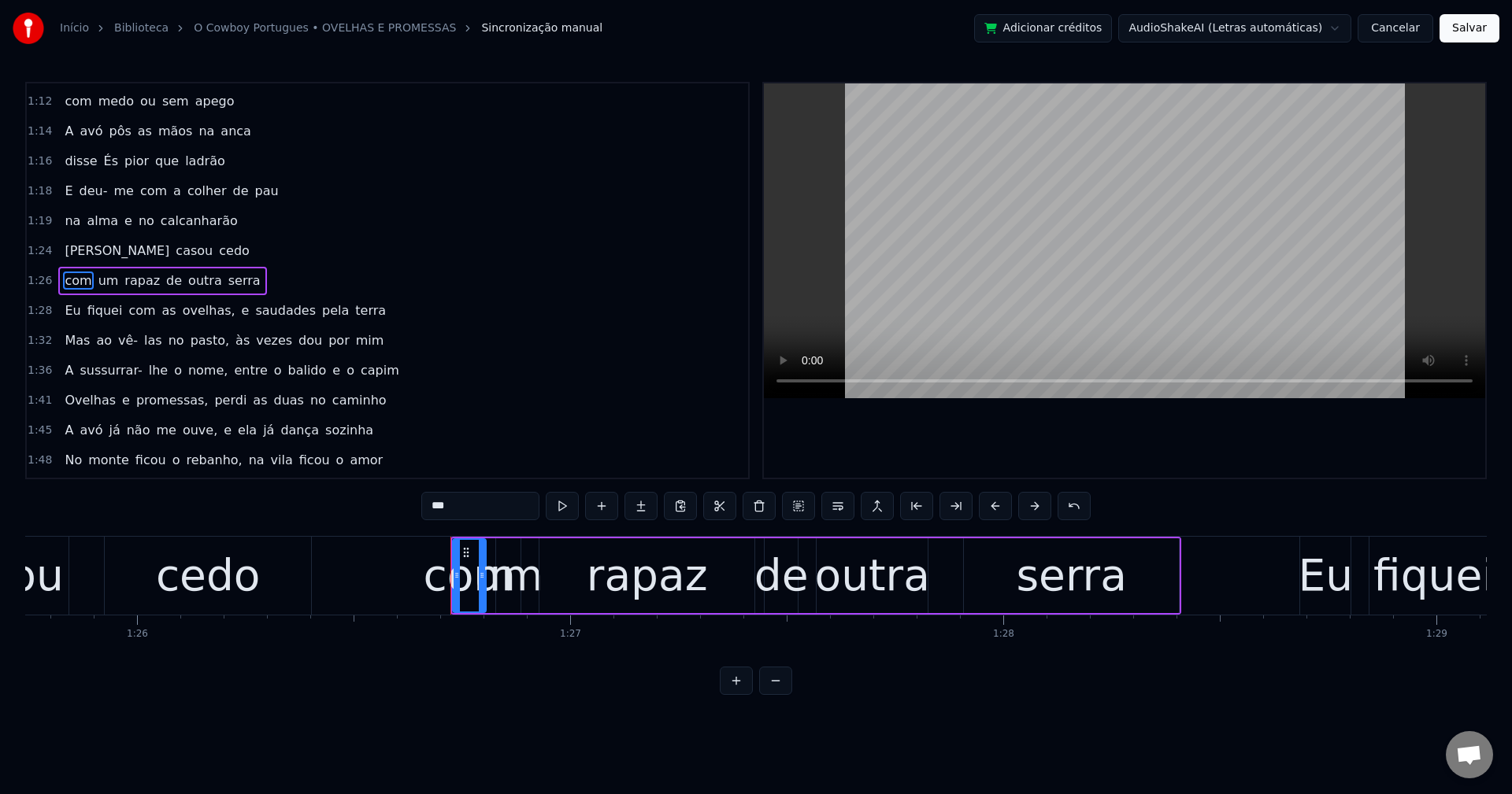
click at [192, 308] on span "ovelhas," at bounding box center [209, 310] width 56 height 18
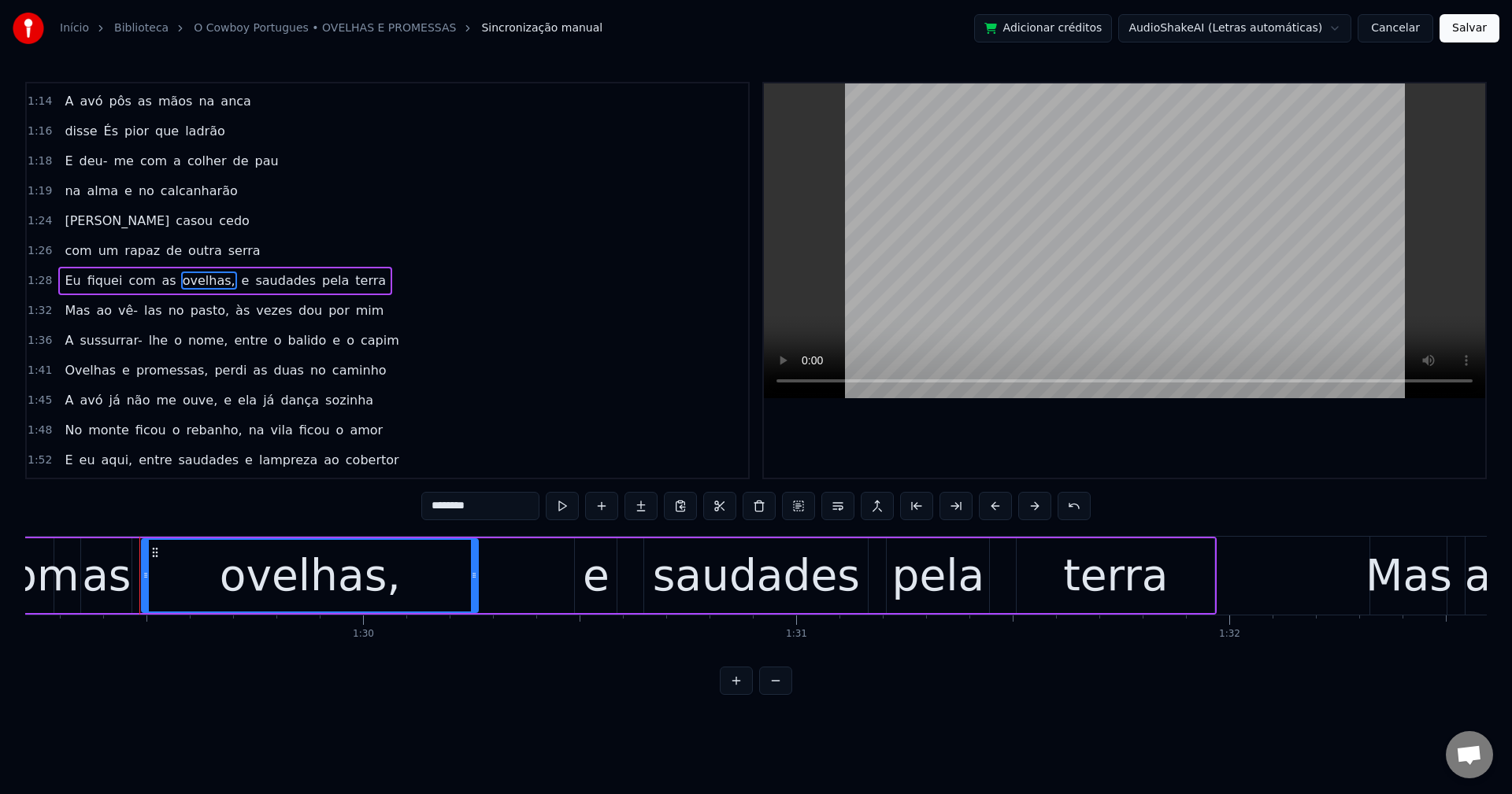
scroll to position [0, 38674]
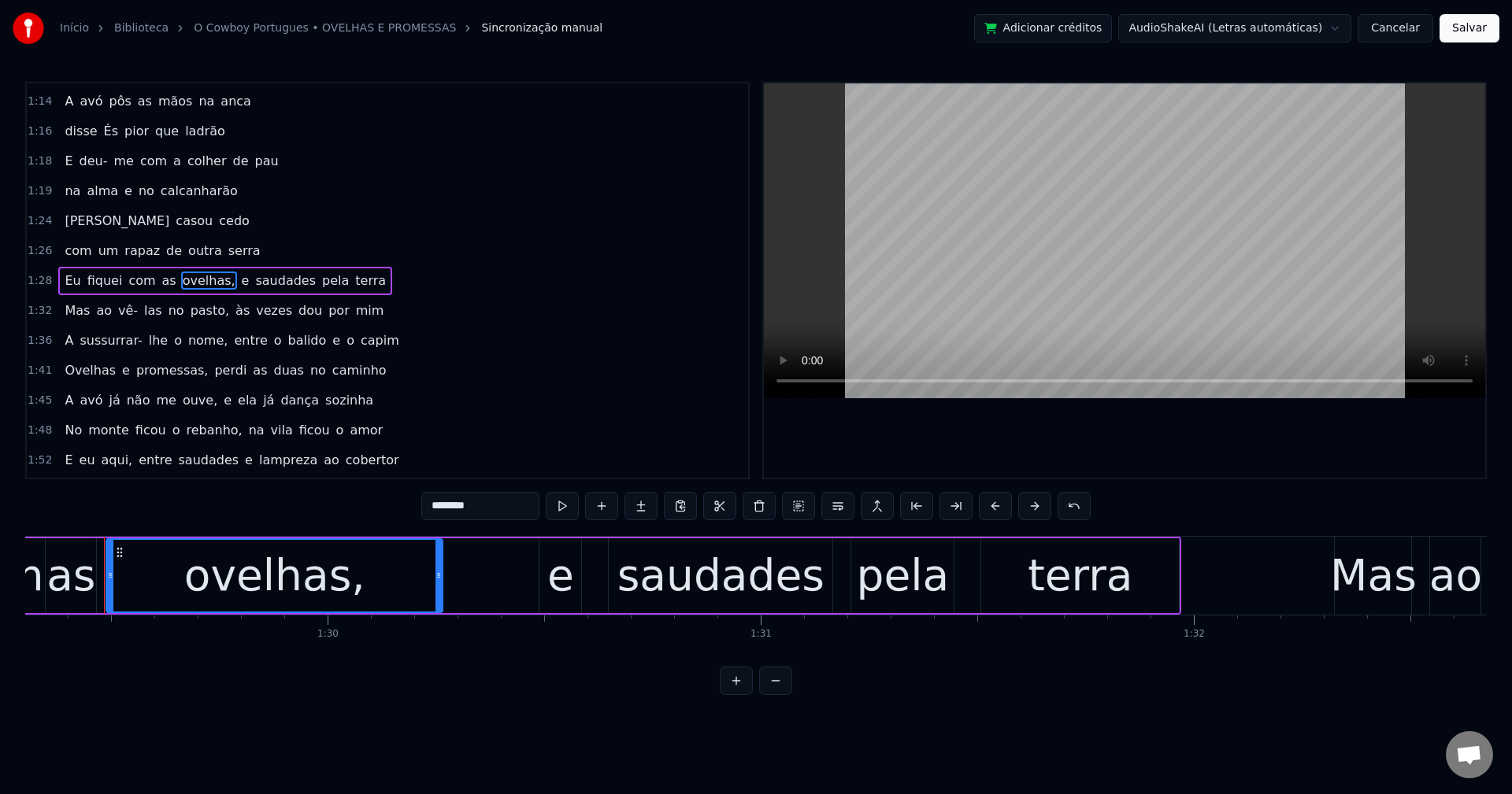
click at [493, 499] on input "********" at bounding box center [480, 506] width 118 height 28
click at [236, 274] on span "e" at bounding box center [241, 280] width 11 height 18
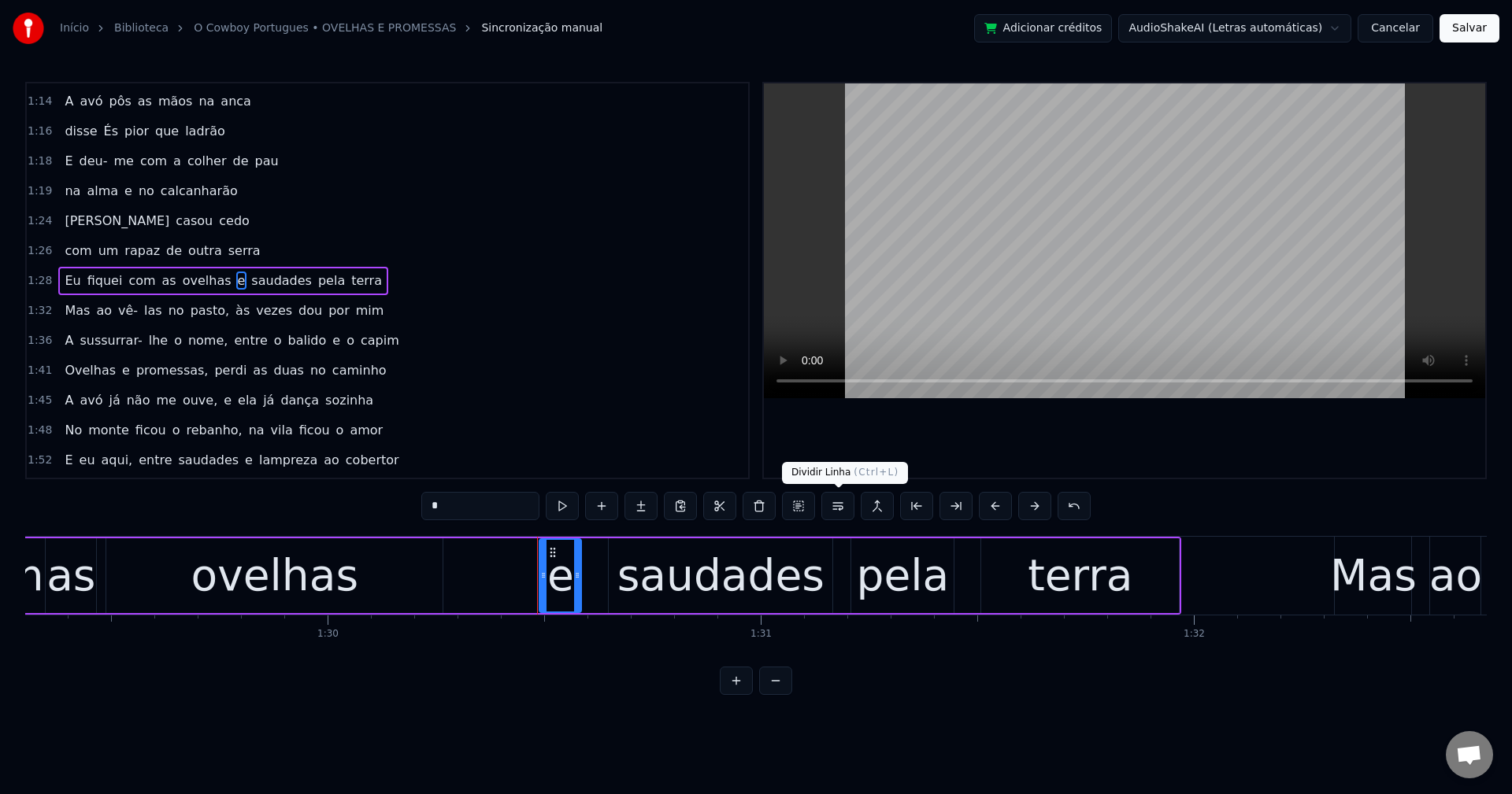
click at [826, 507] on button at bounding box center [838, 506] width 33 height 28
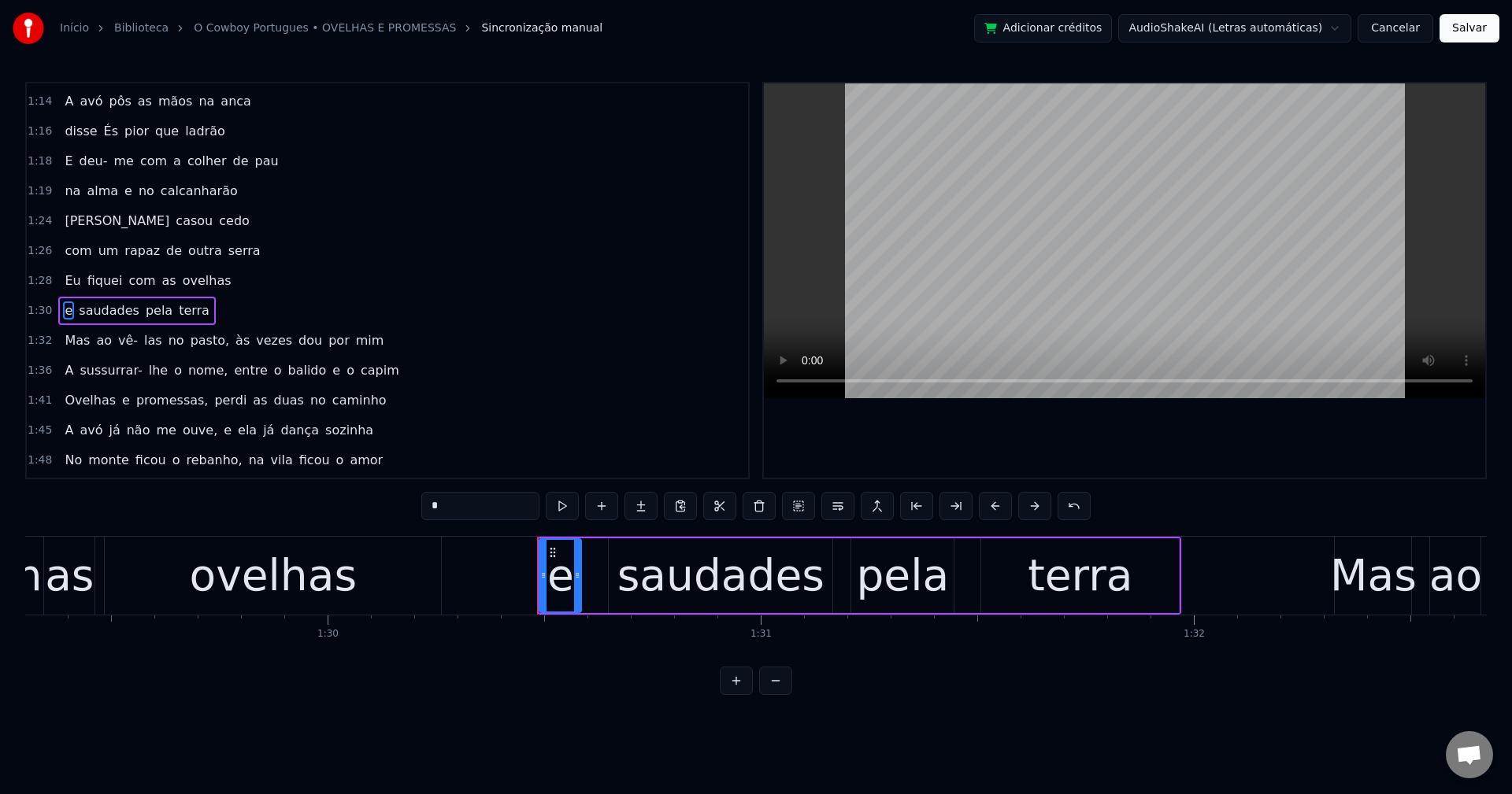
scroll to position [864, 0]
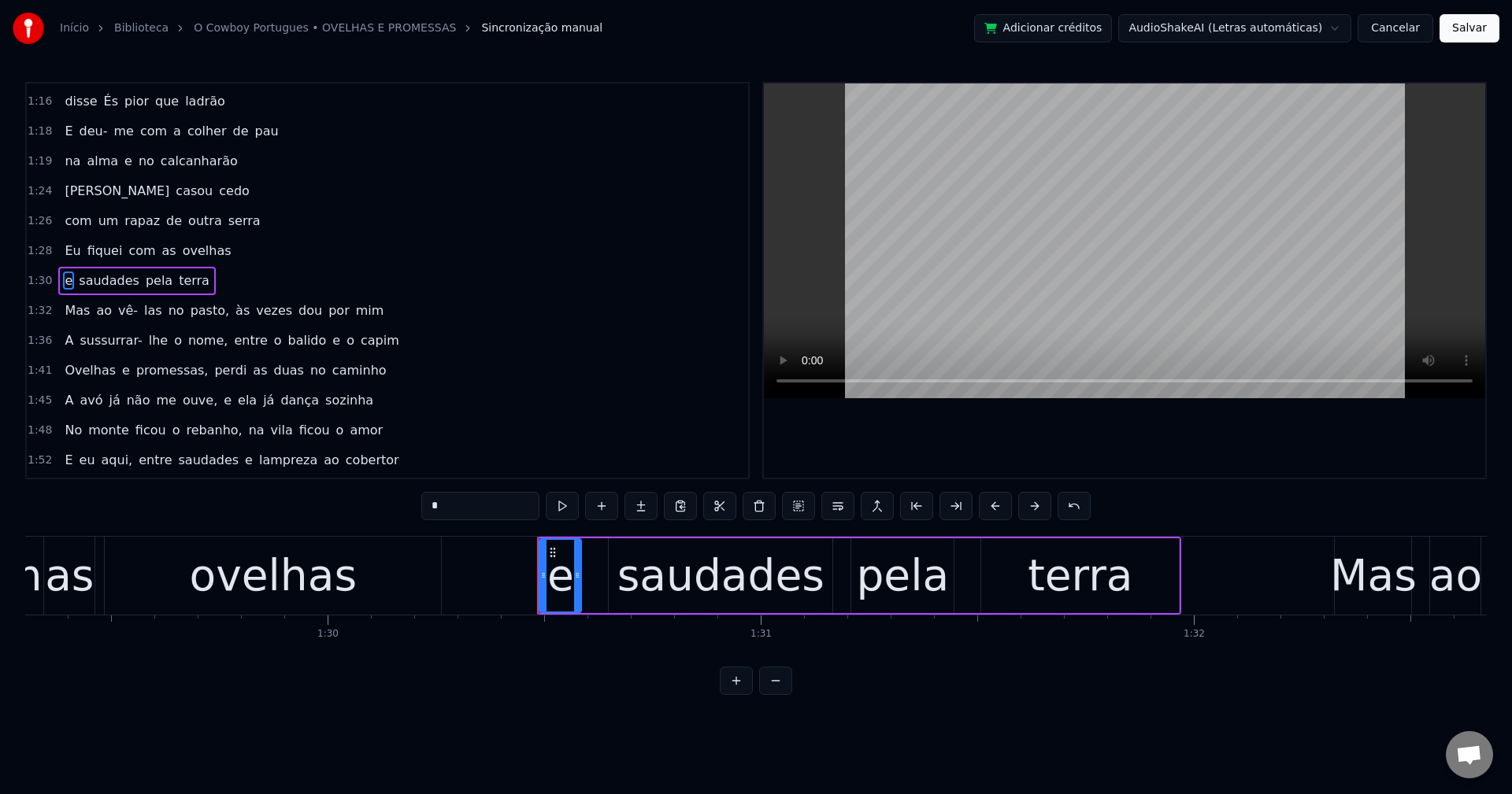
click at [191, 312] on span "pasto," at bounding box center [210, 310] width 42 height 18
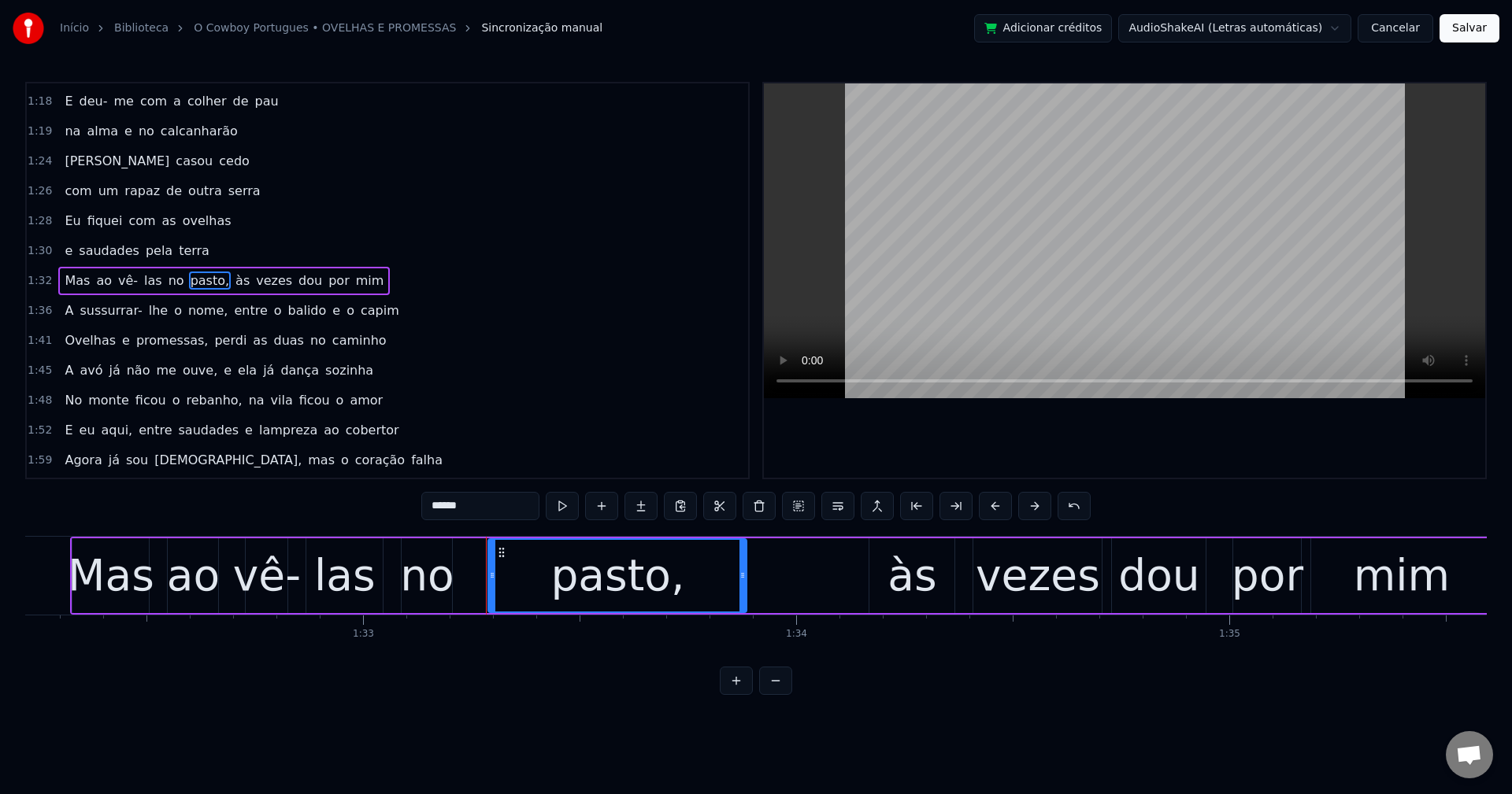
scroll to position [0, 40320]
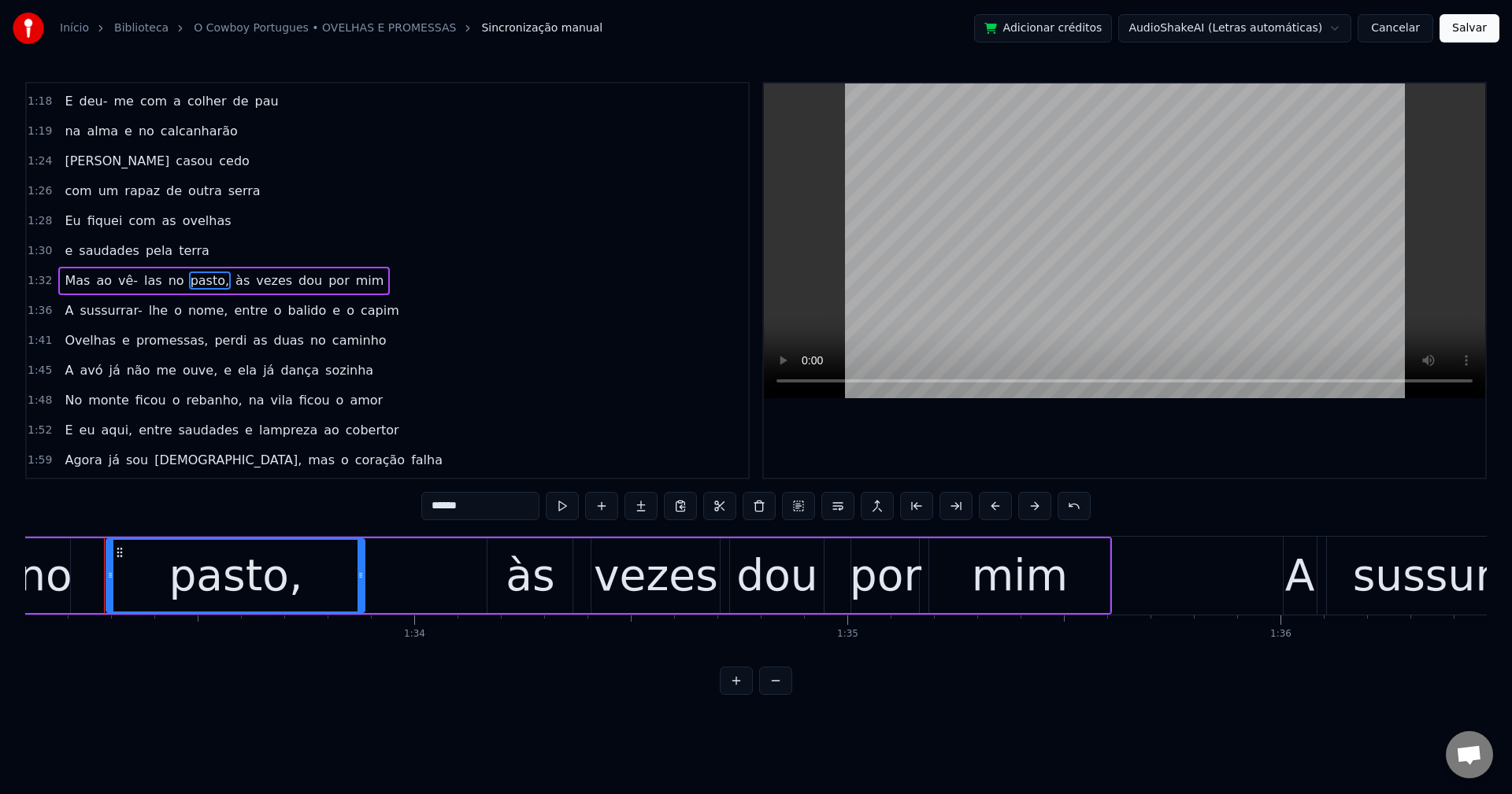
click at [524, 509] on input "******" at bounding box center [480, 506] width 118 height 28
click at [230, 287] on span "às" at bounding box center [239, 280] width 17 height 18
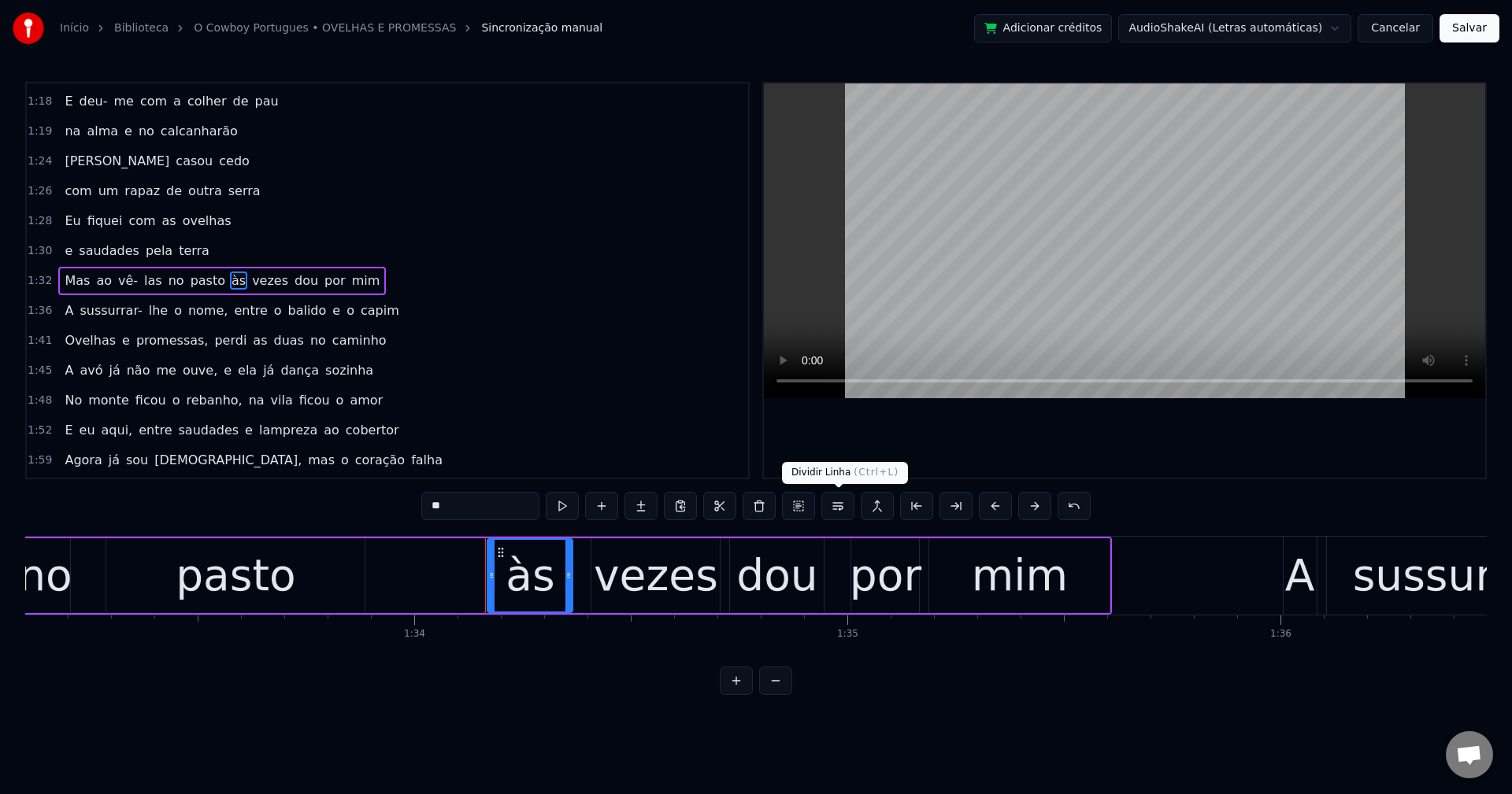
click at [836, 507] on button at bounding box center [838, 506] width 33 height 28
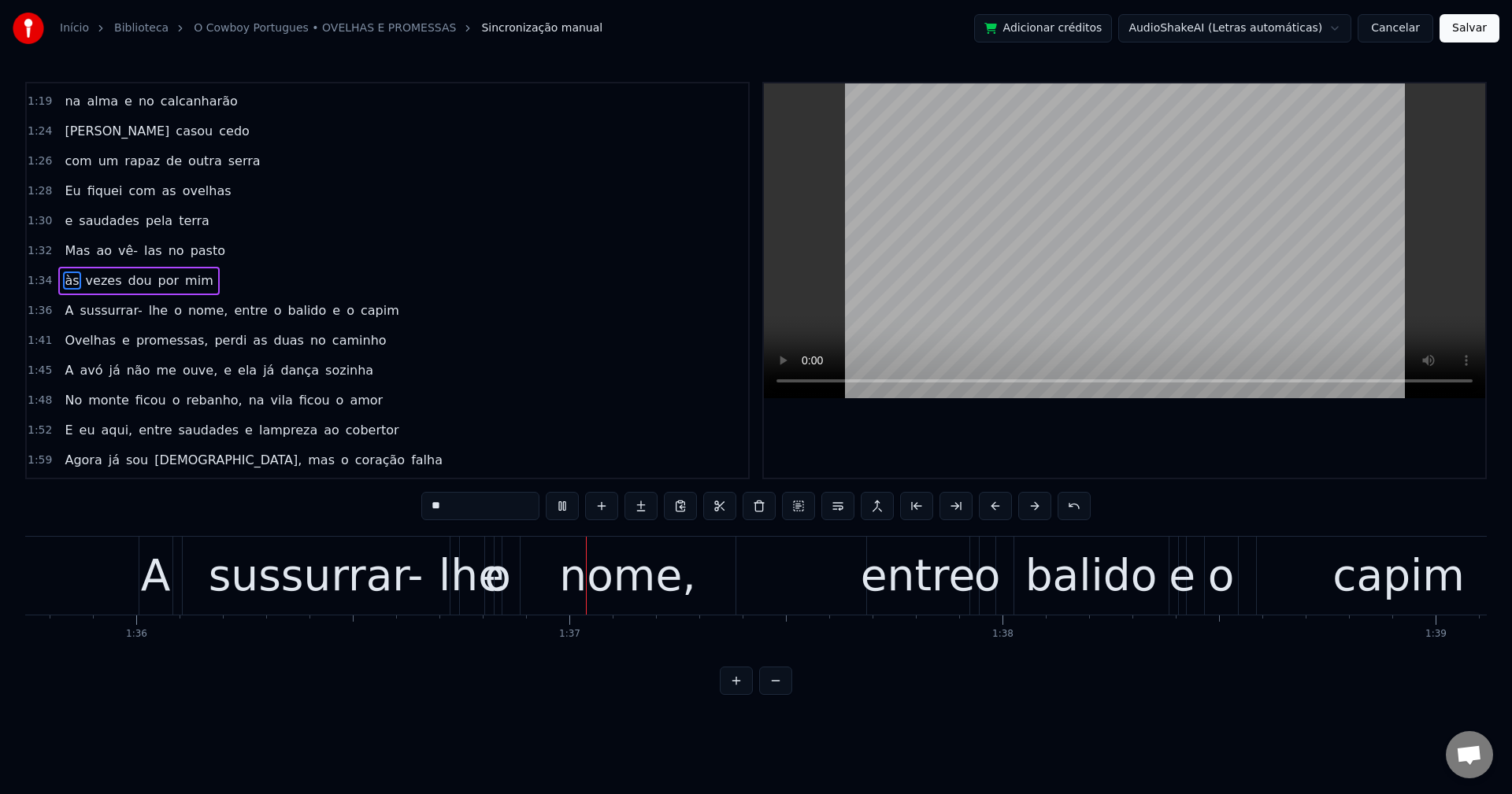
scroll to position [0, 41687]
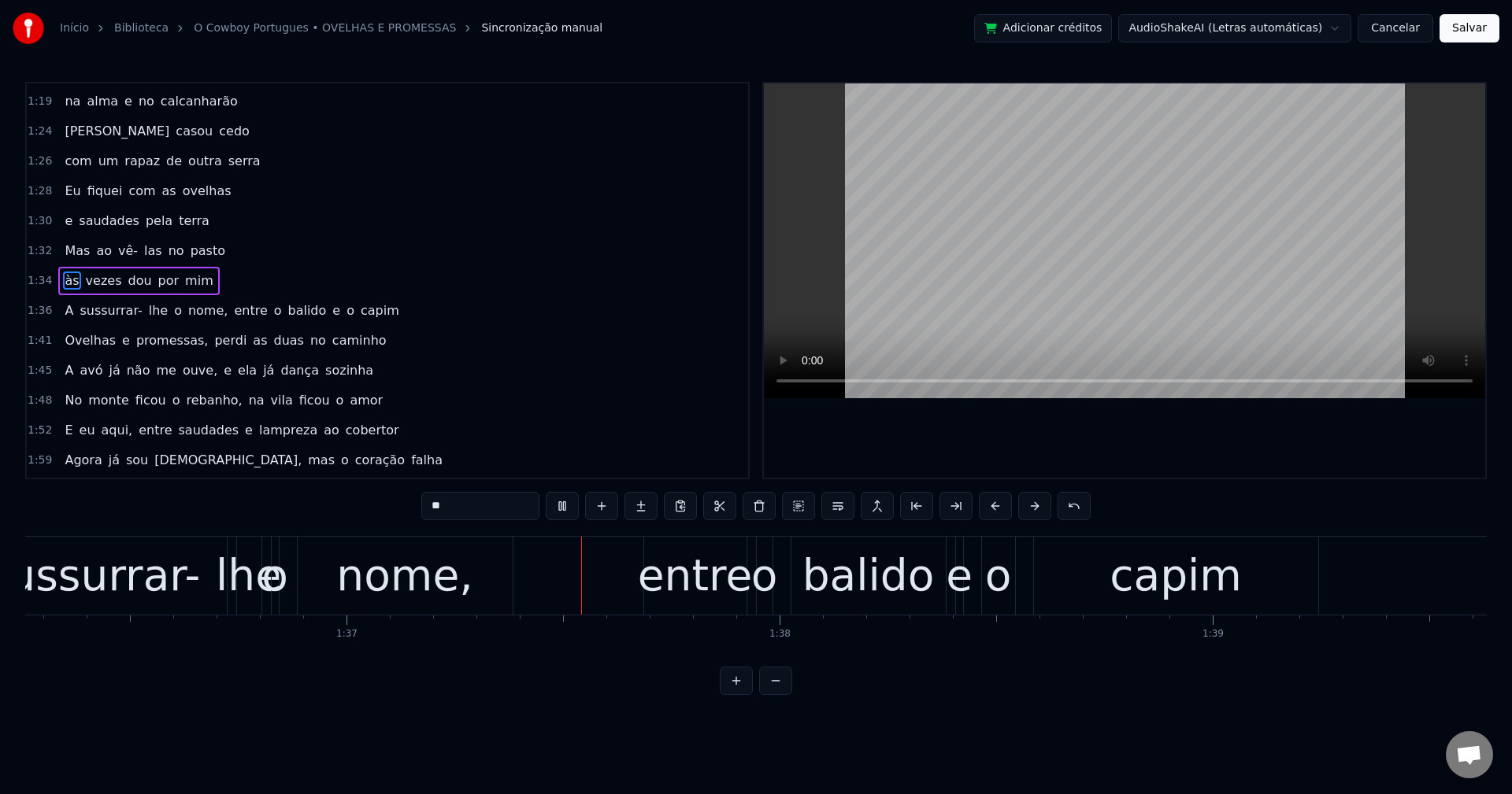
click at [205, 308] on span "nome," at bounding box center [208, 310] width 43 height 18
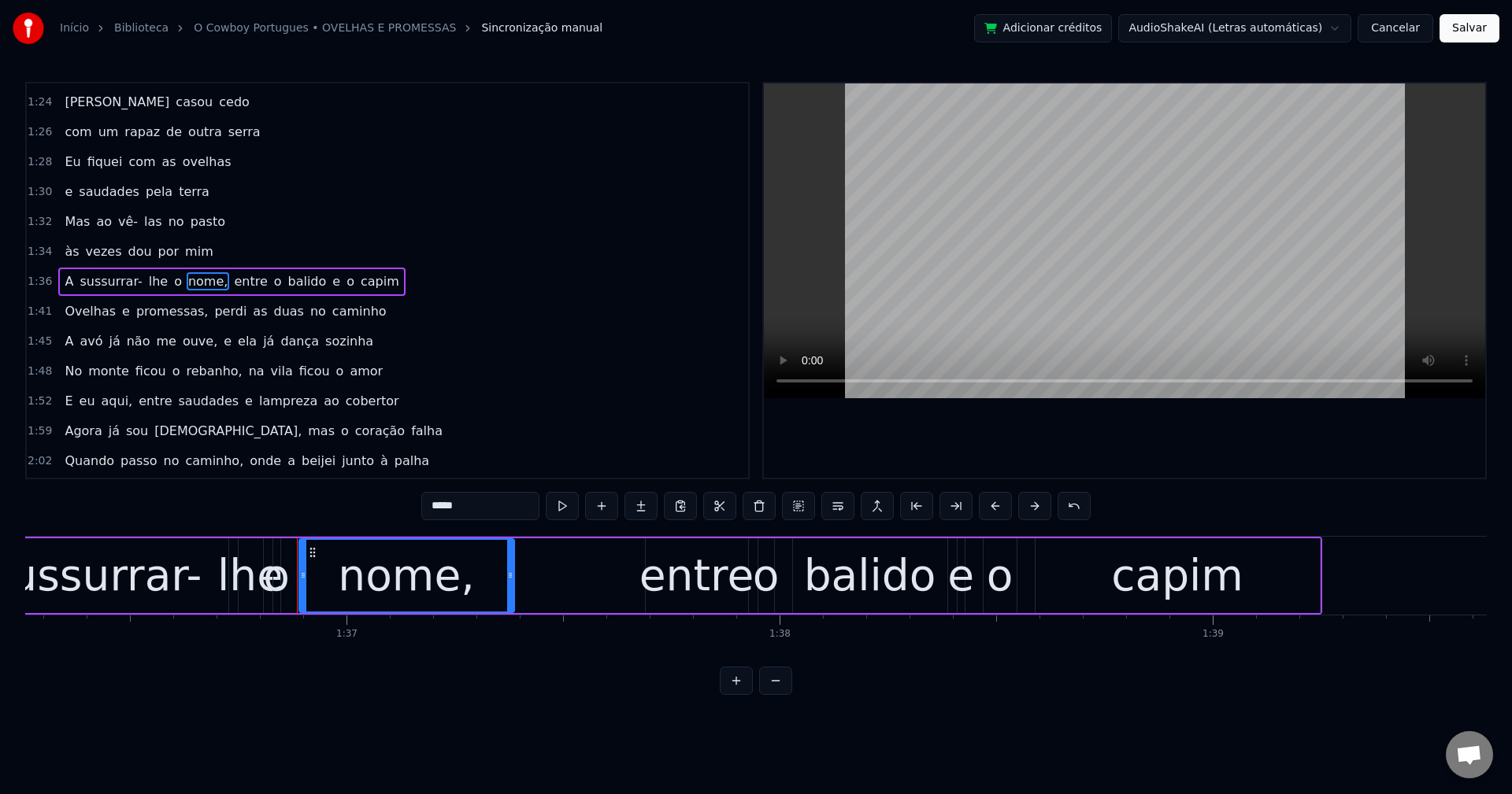
scroll to position [954, 0]
click at [491, 499] on input "*****" at bounding box center [480, 506] width 118 height 28
click at [228, 281] on span "entre" at bounding box center [246, 280] width 36 height 18
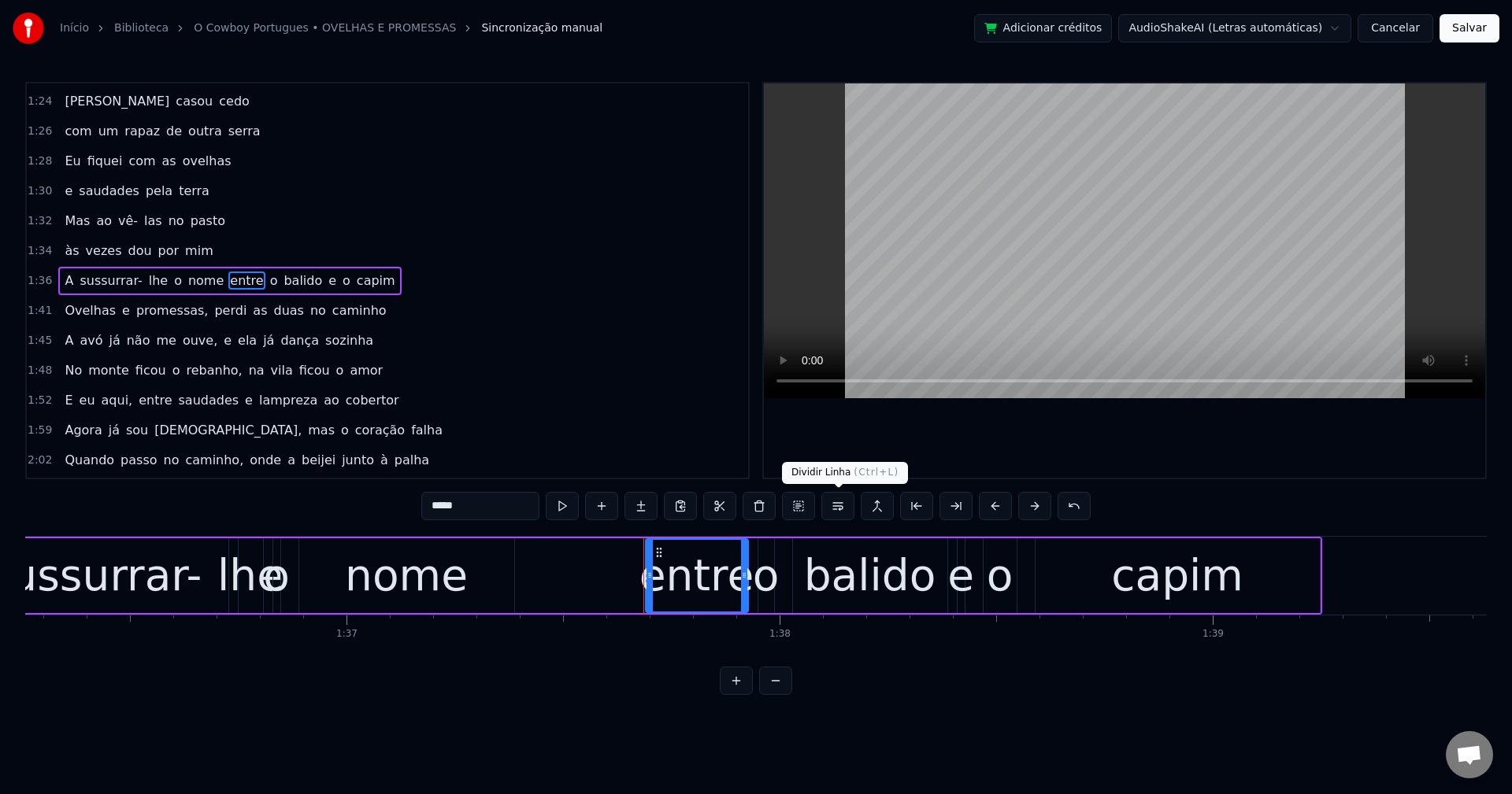
click at [837, 503] on button at bounding box center [838, 506] width 33 height 28
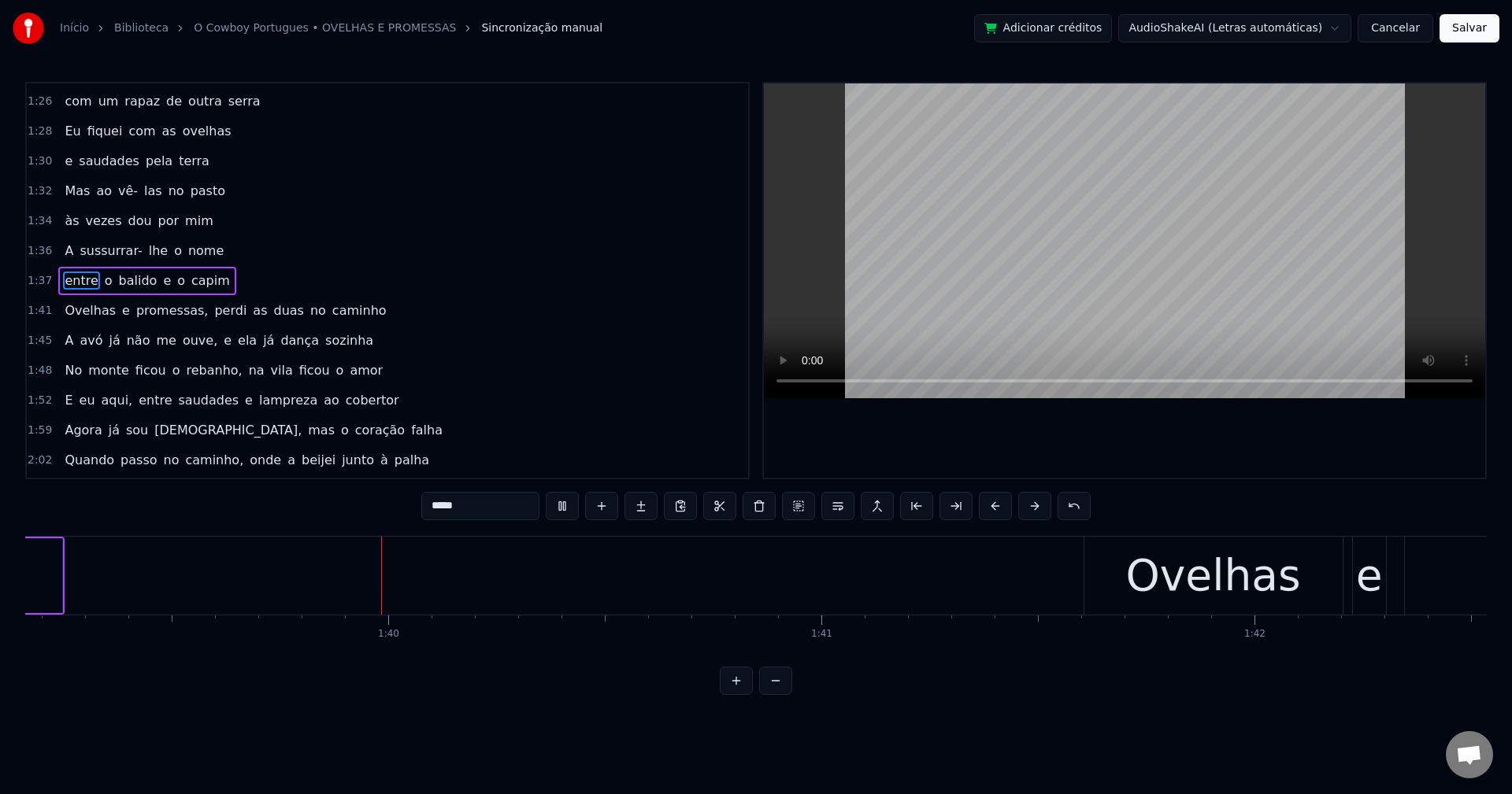
scroll to position [0, 43011]
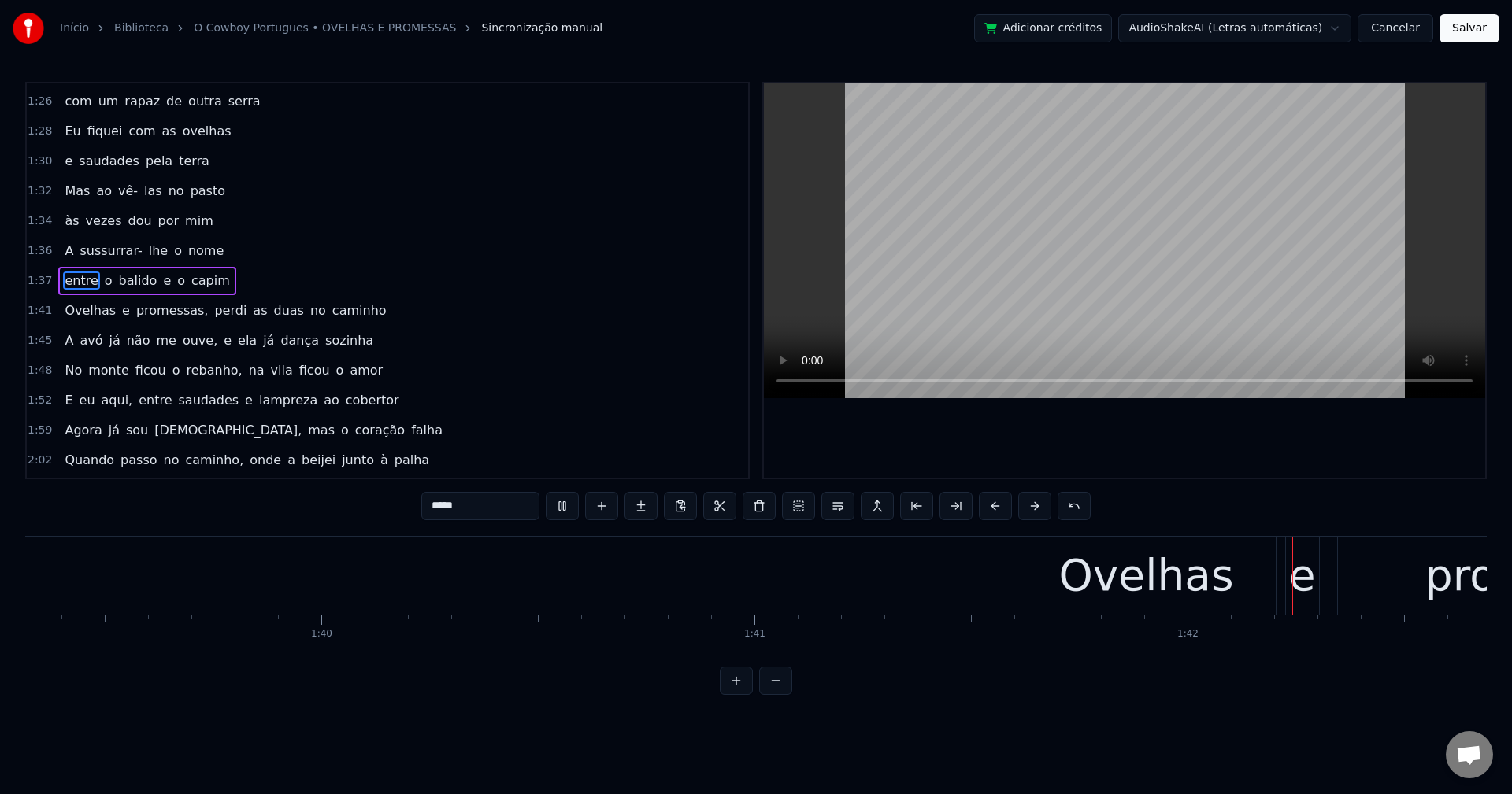
click at [155, 320] on span "promessas," at bounding box center [172, 310] width 75 height 18
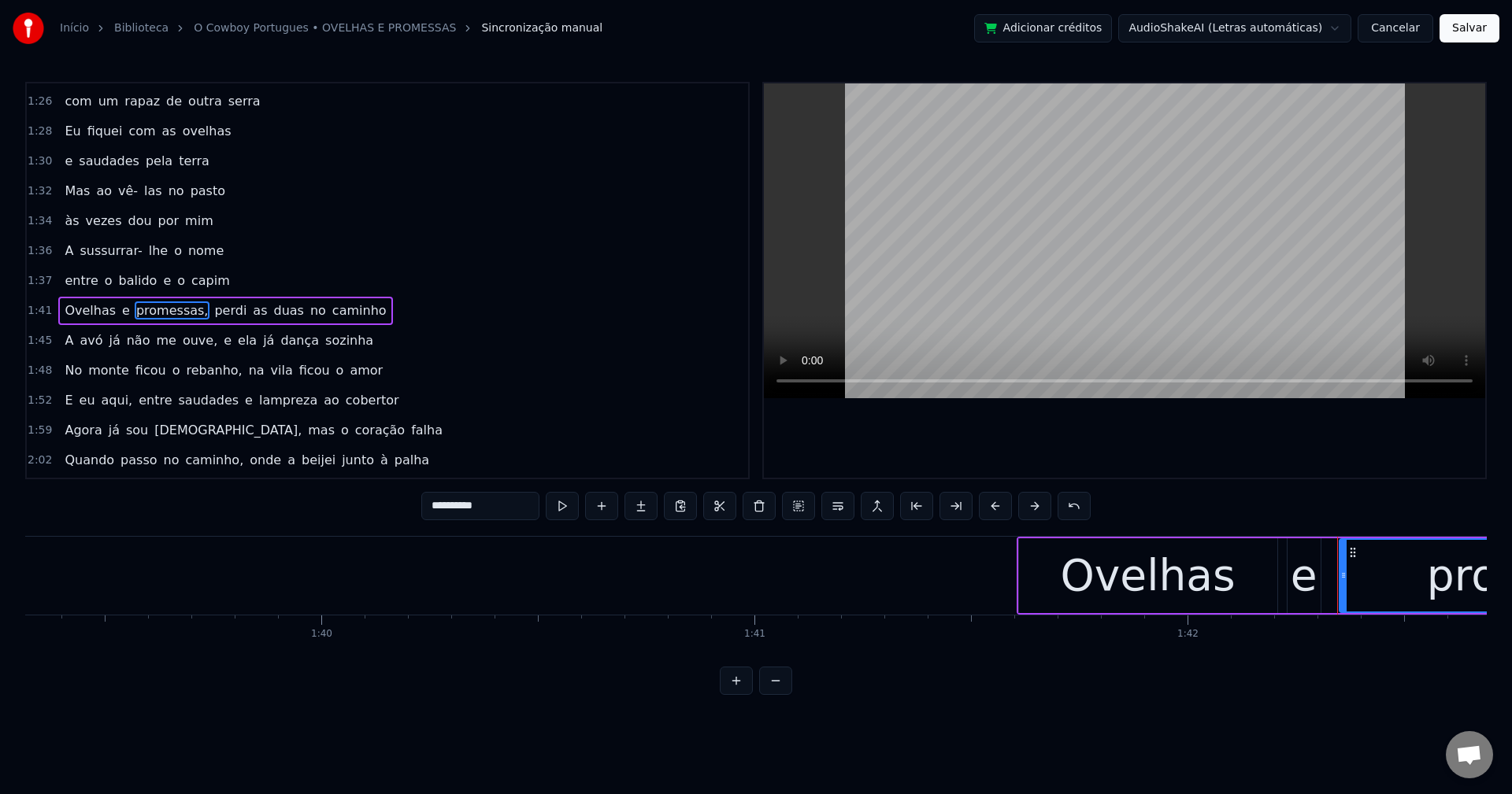
scroll to position [1013, 0]
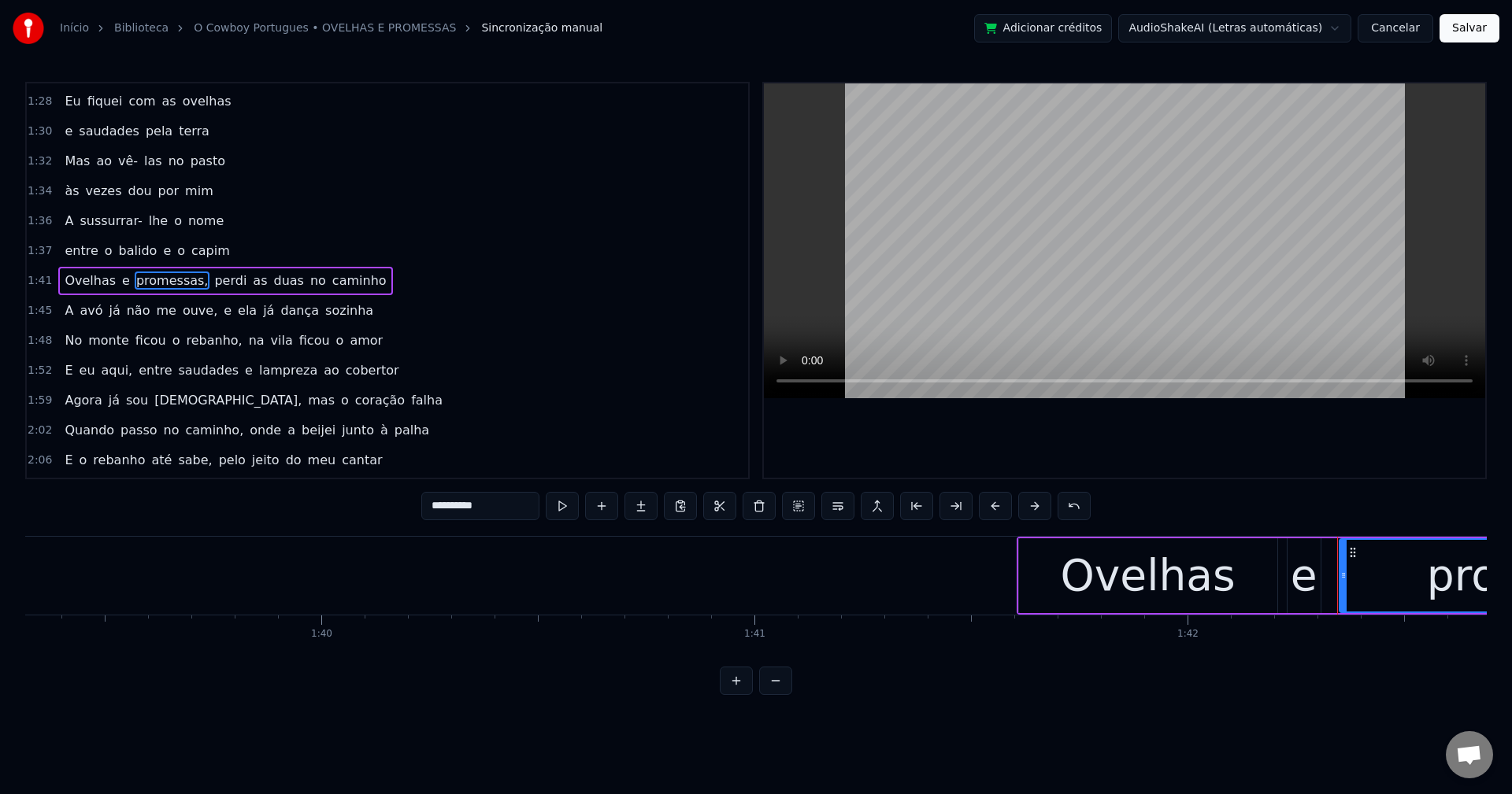
click at [509, 493] on input "**********" at bounding box center [480, 506] width 118 height 28
click at [209, 281] on span "perdi" at bounding box center [226, 280] width 36 height 18
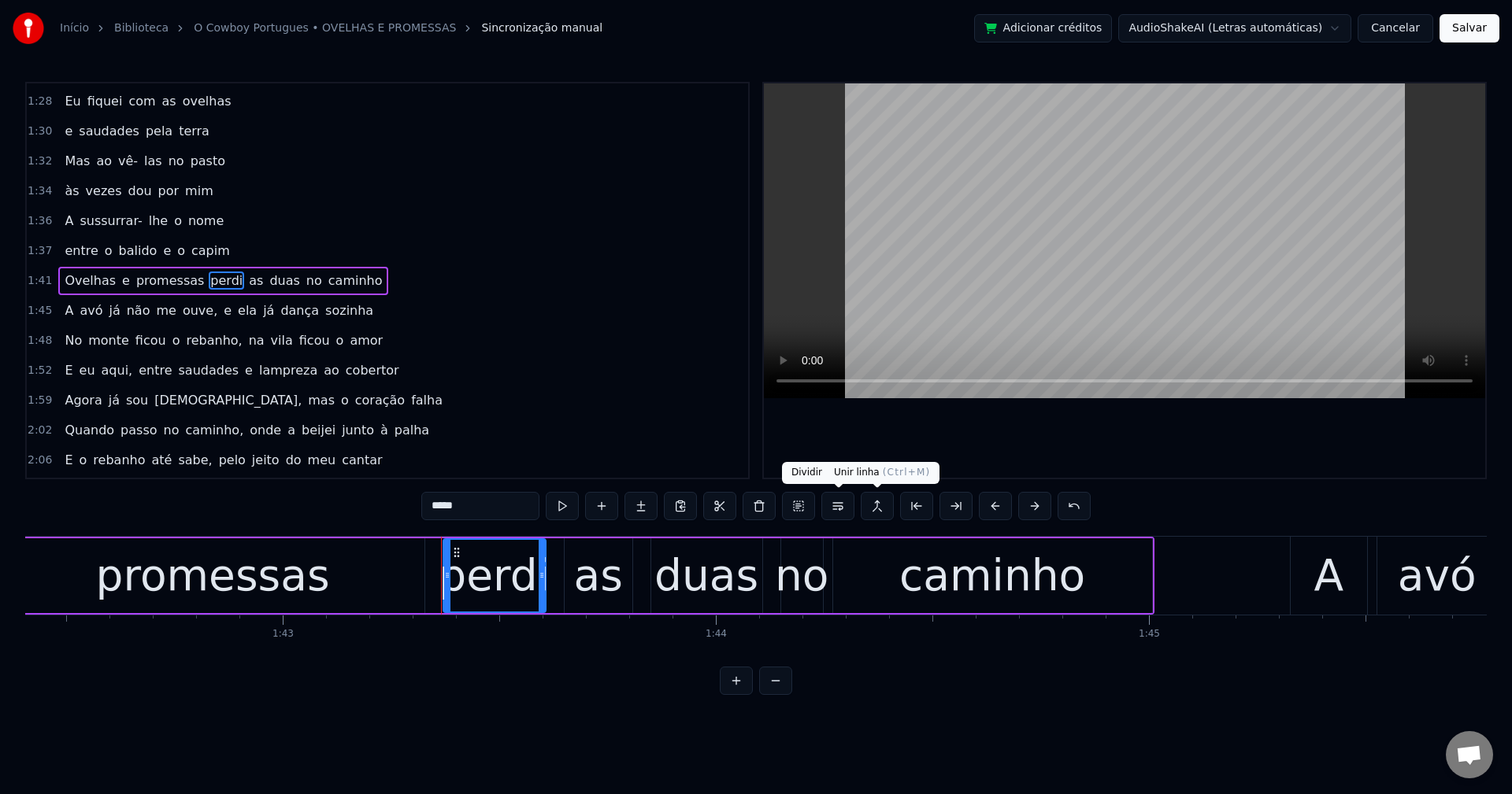
scroll to position [0, 44684]
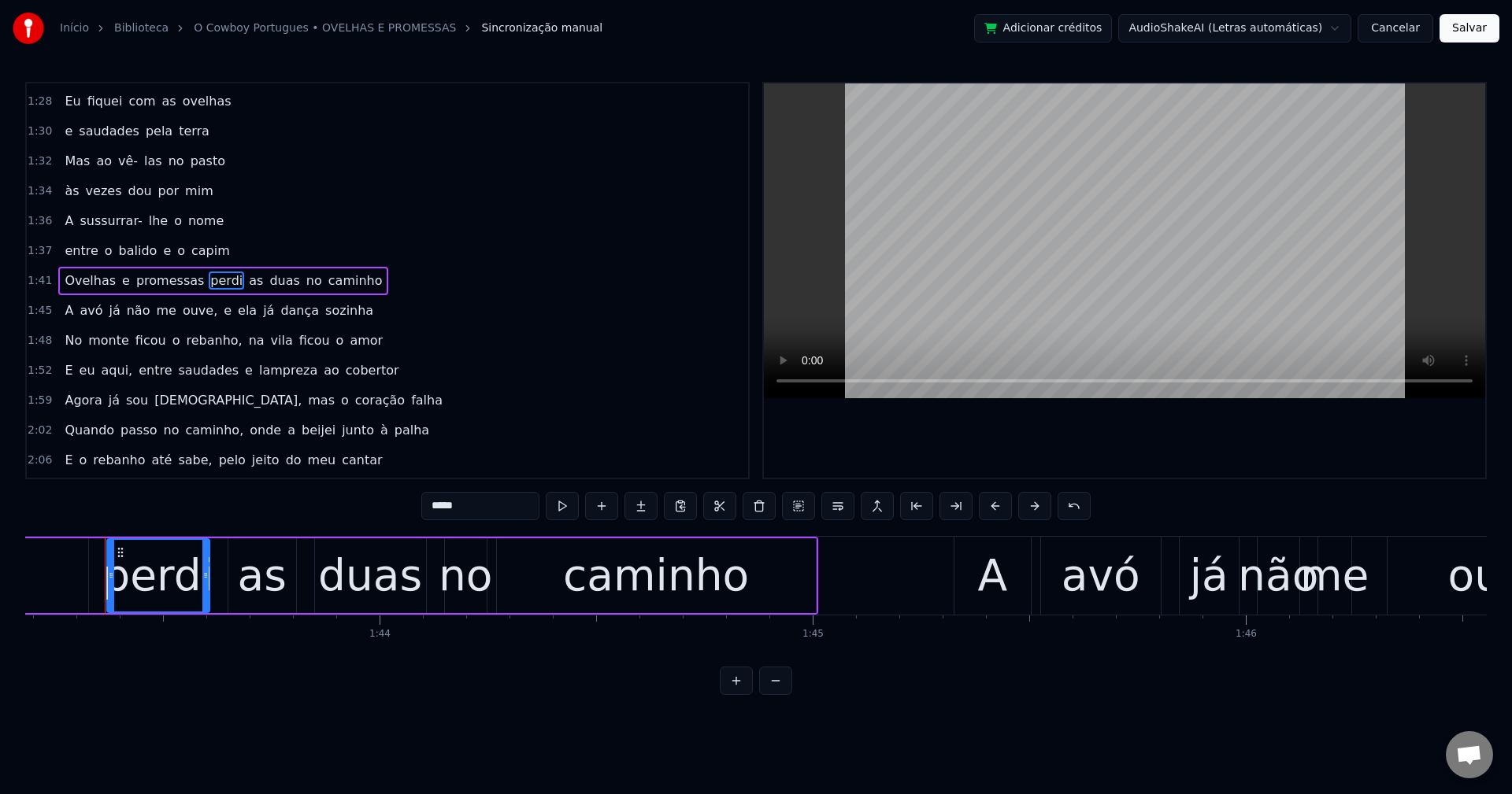
click at [843, 511] on button at bounding box center [838, 506] width 33 height 28
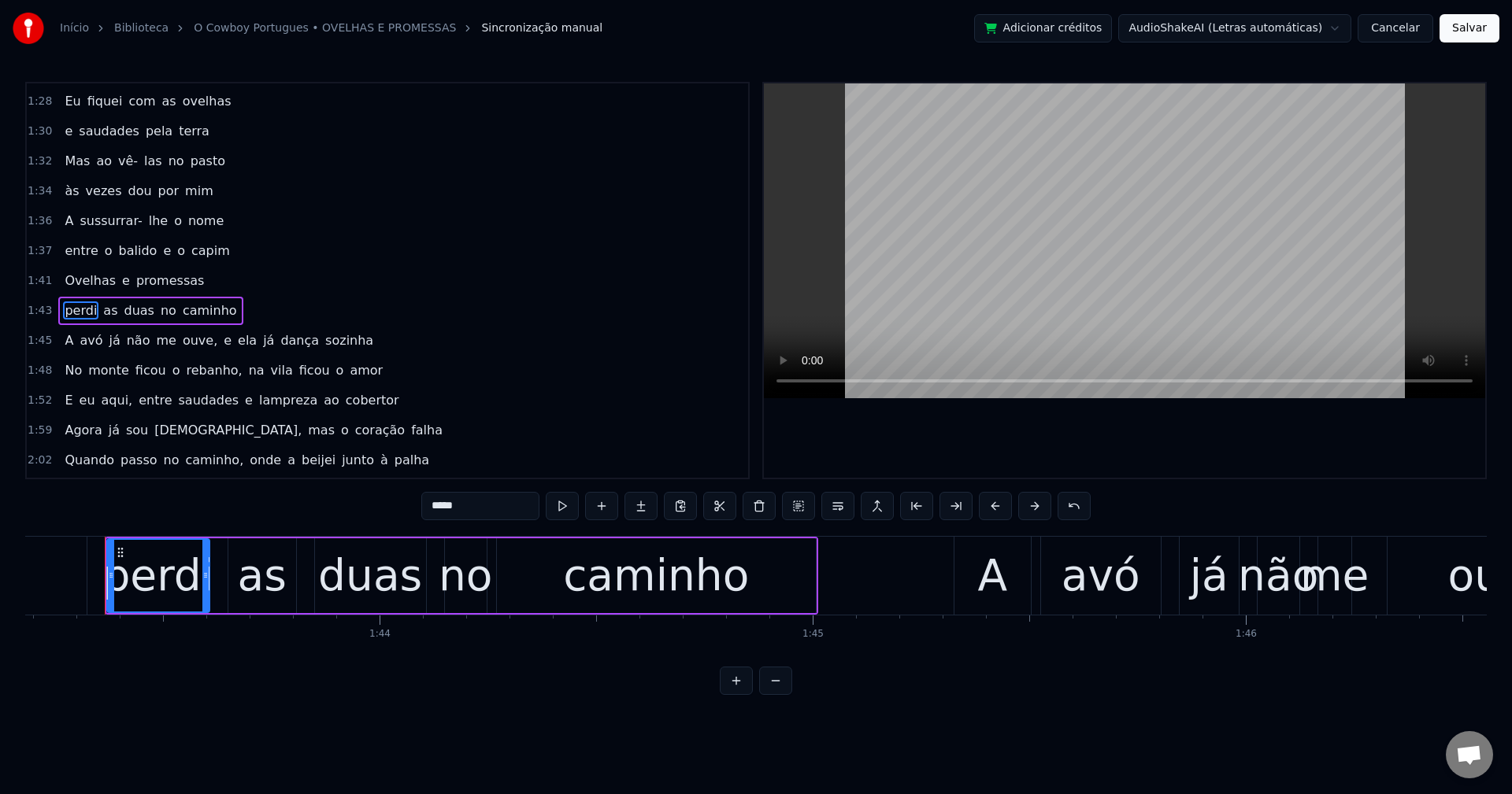
scroll to position [1044, 0]
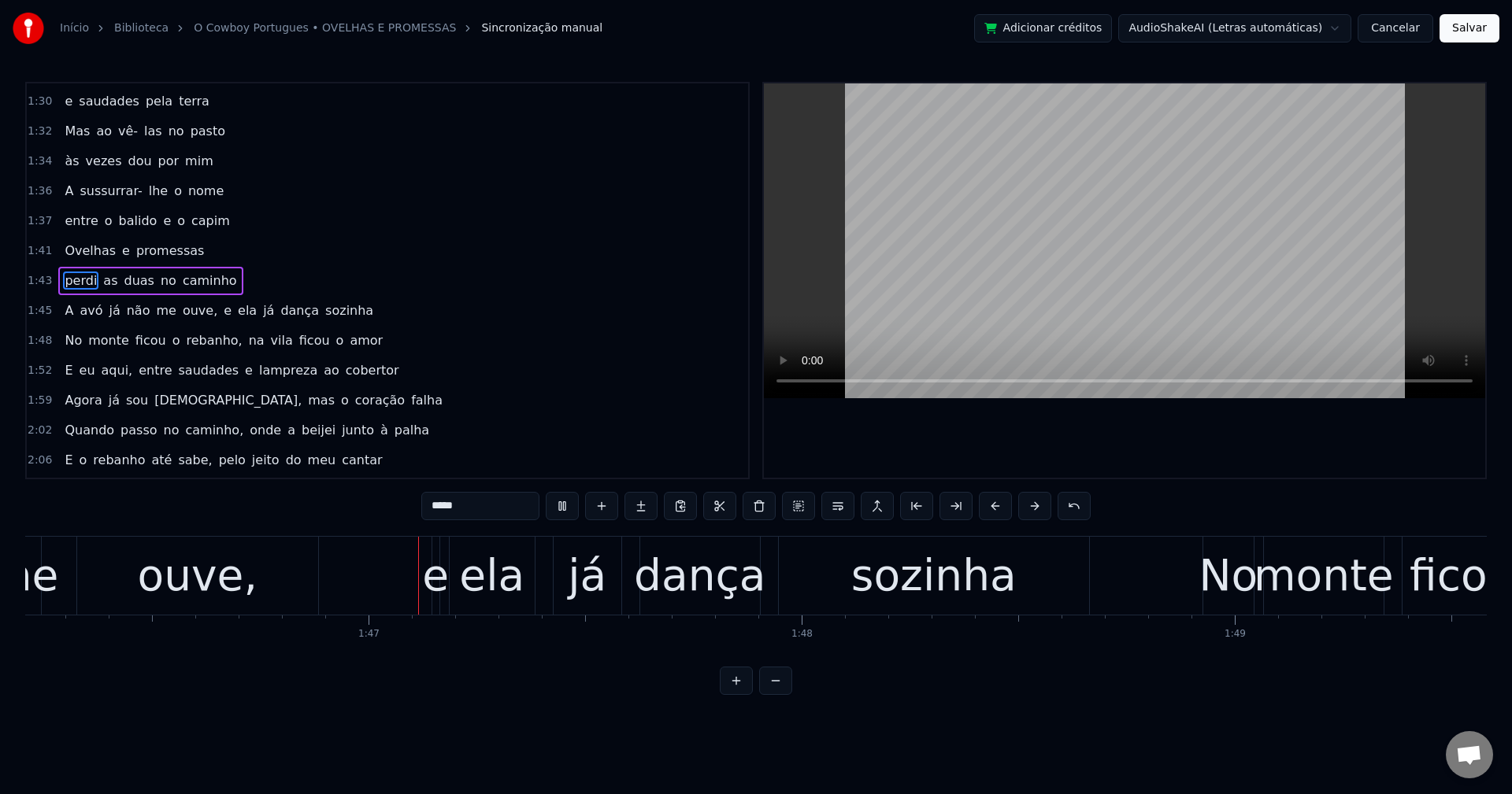
click at [181, 307] on span "ouve," at bounding box center [199, 310] width 38 height 18
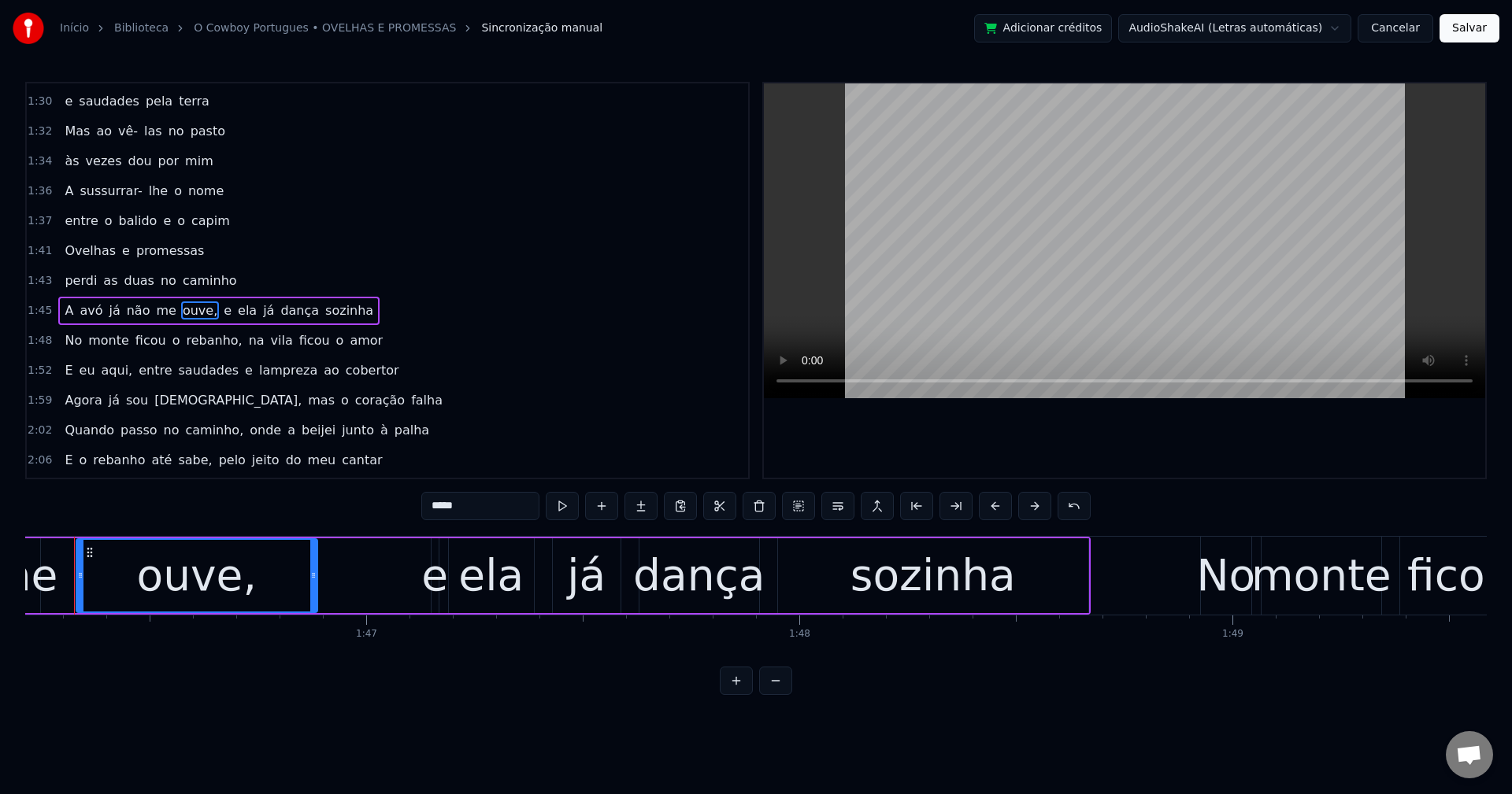
scroll to position [0, 45967]
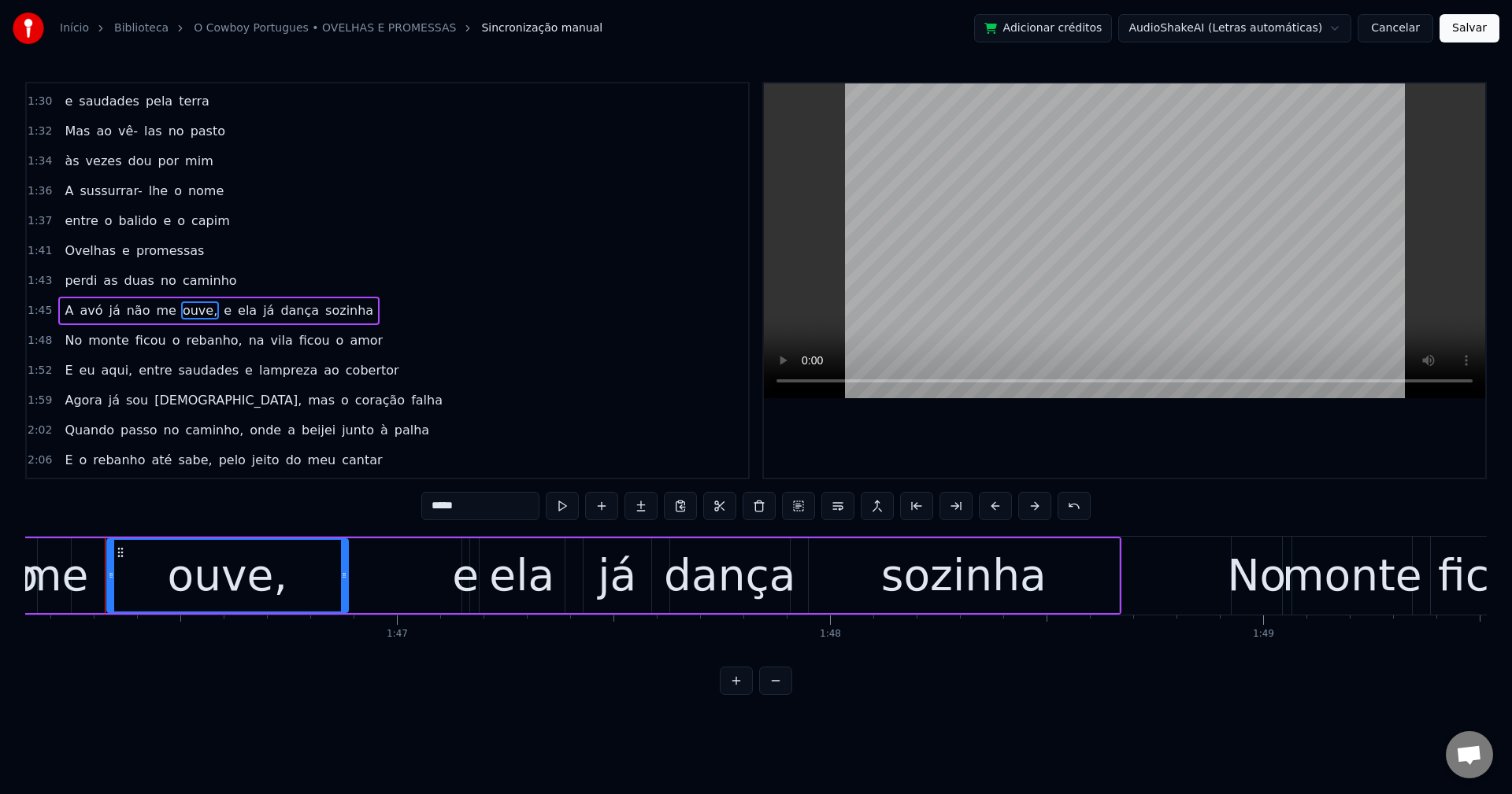
click at [484, 509] on input "*****" at bounding box center [480, 506] width 118 height 28
click at [218, 313] on span "e" at bounding box center [224, 310] width 11 height 18
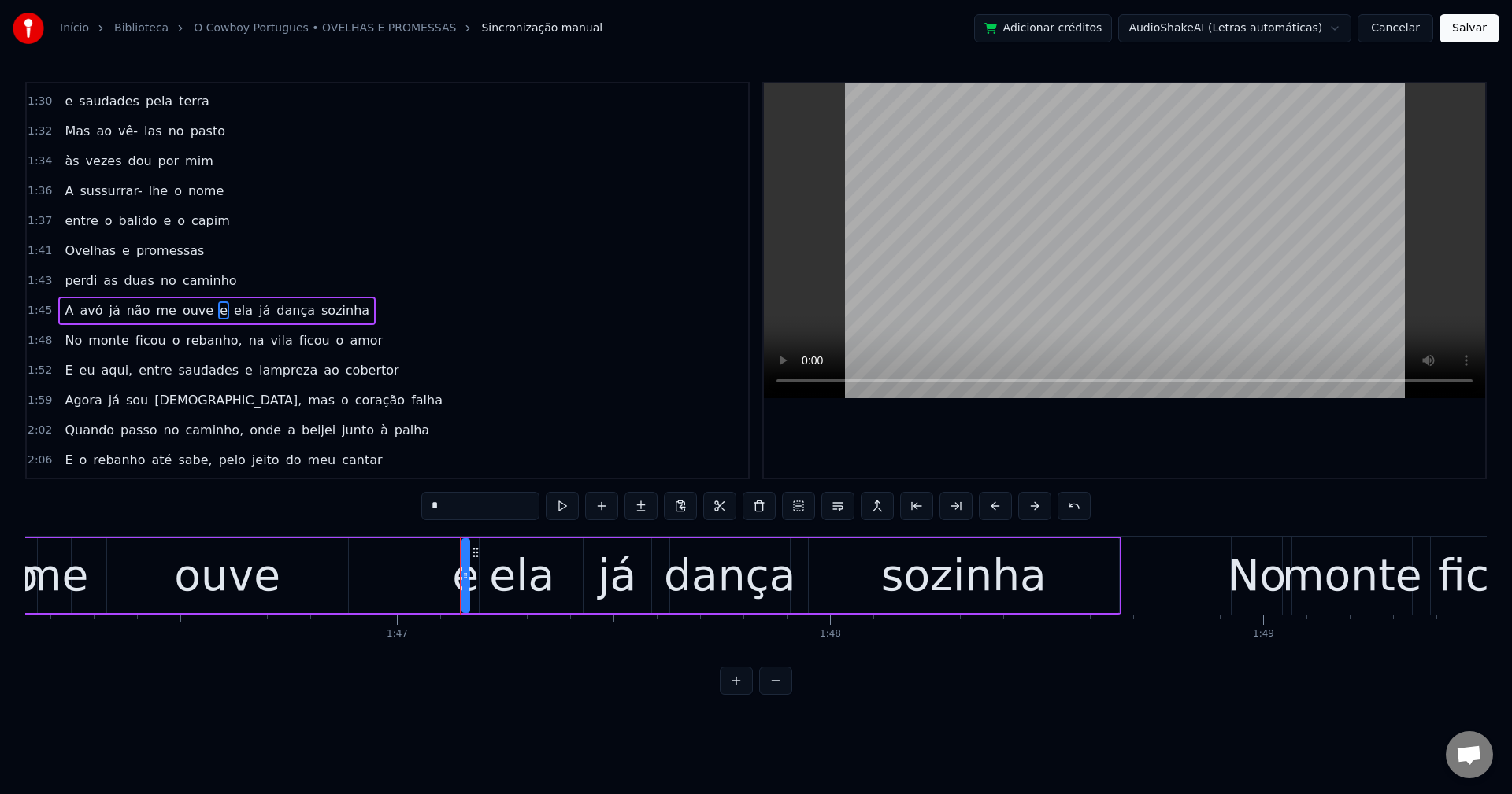
scroll to position [1074, 0]
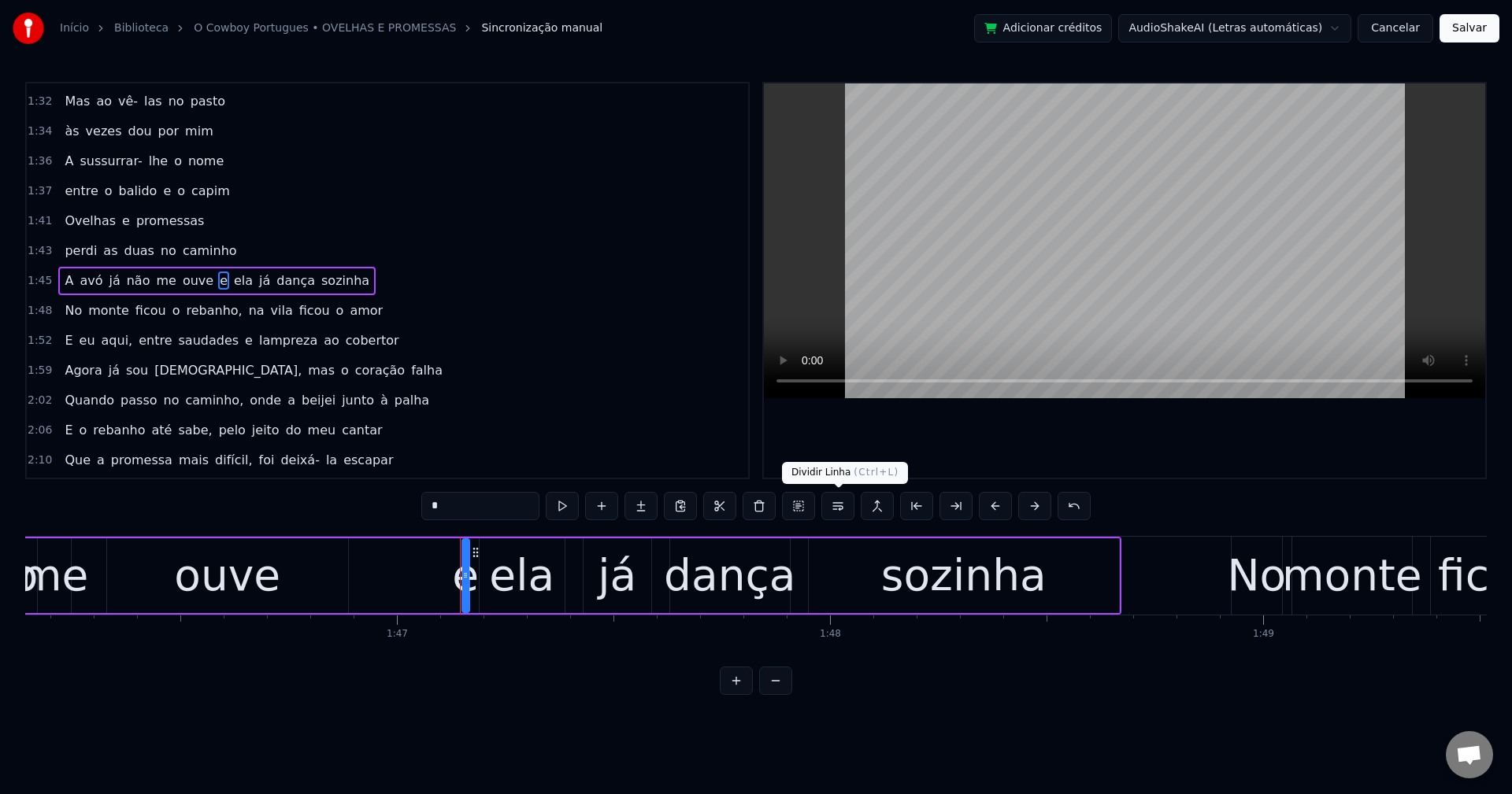
click at [838, 513] on button at bounding box center [838, 506] width 33 height 28
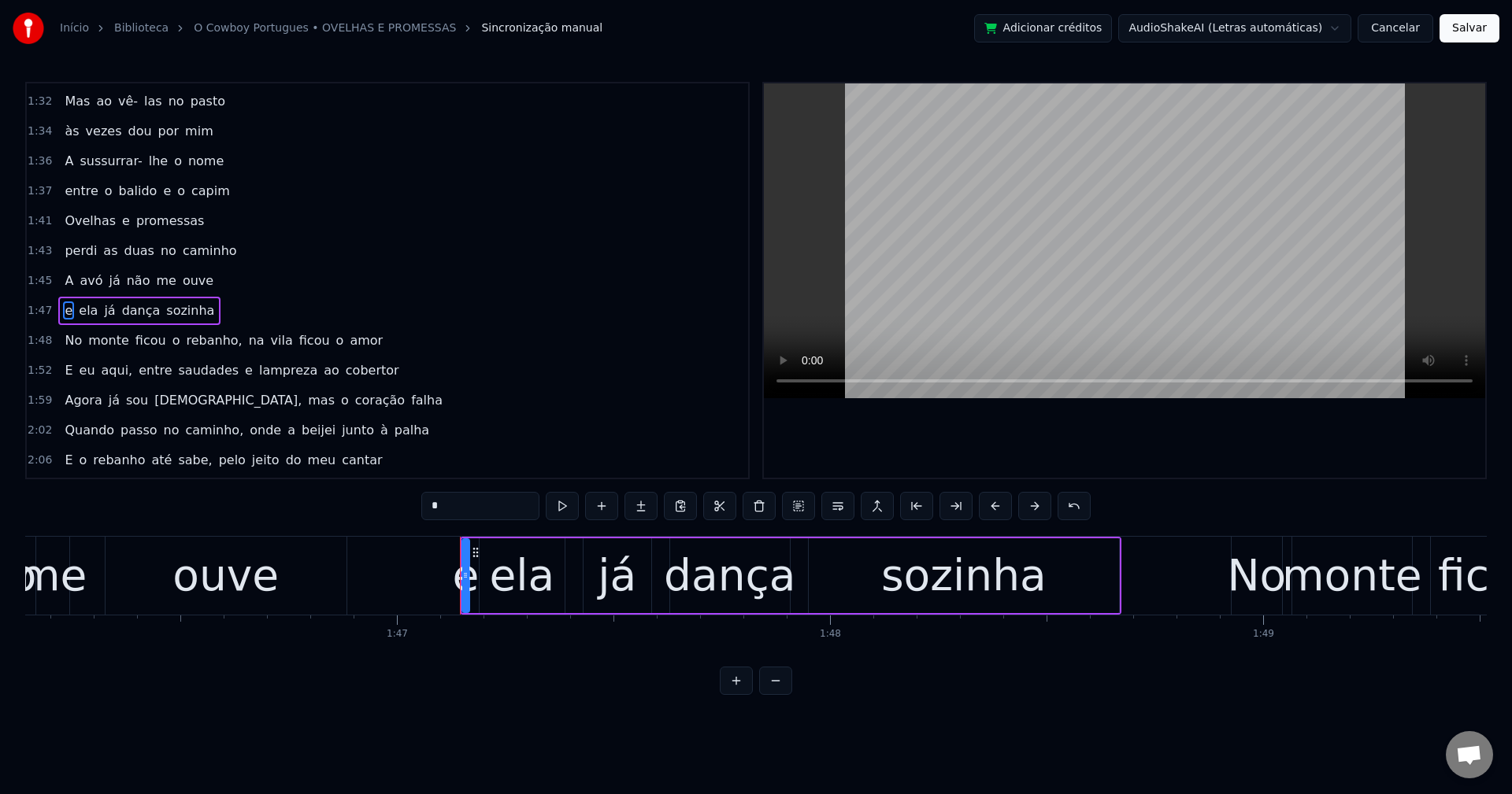
scroll to position [1103, 0]
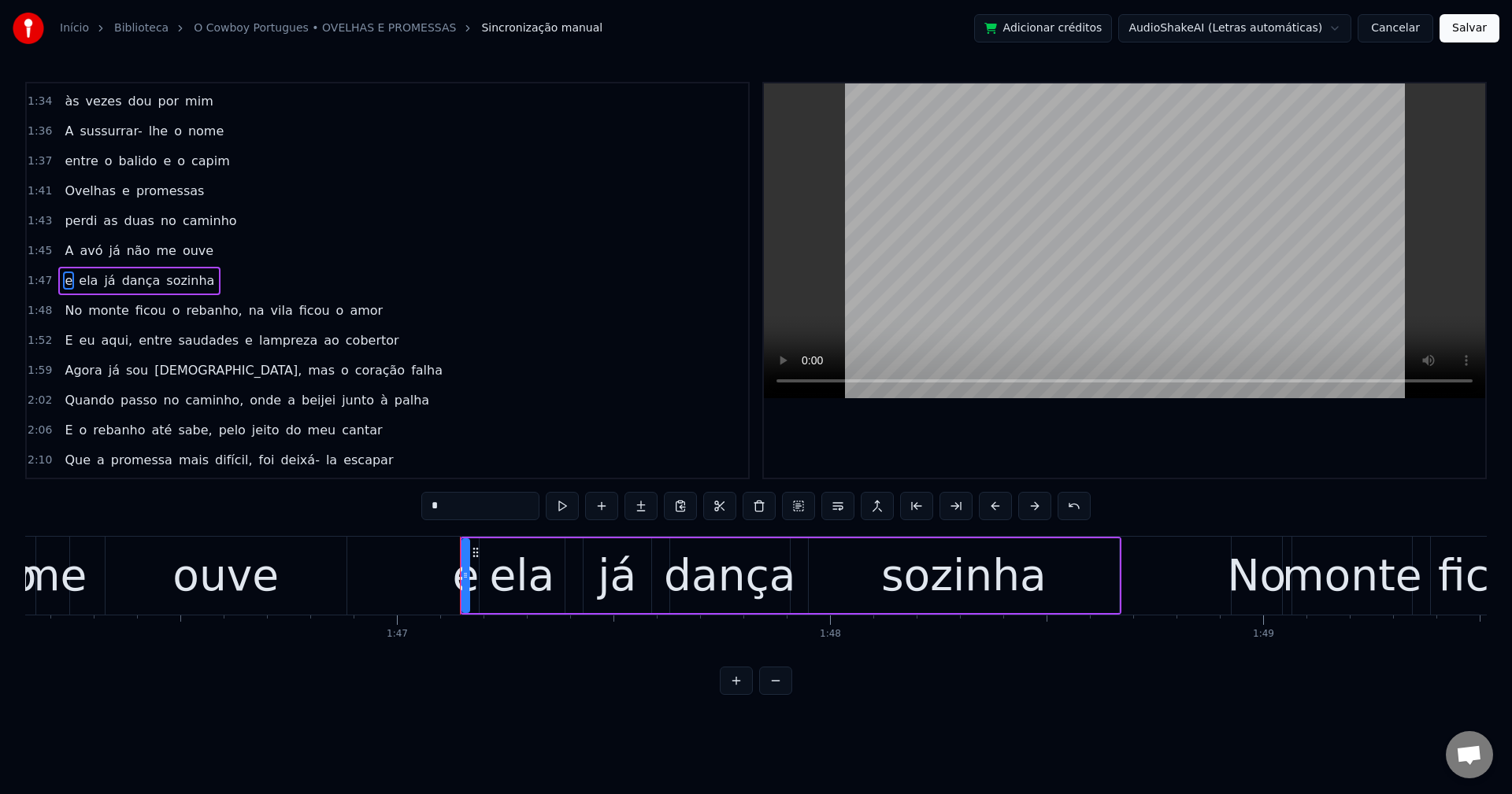
click at [205, 315] on span "rebanho," at bounding box center [214, 310] width 59 height 18
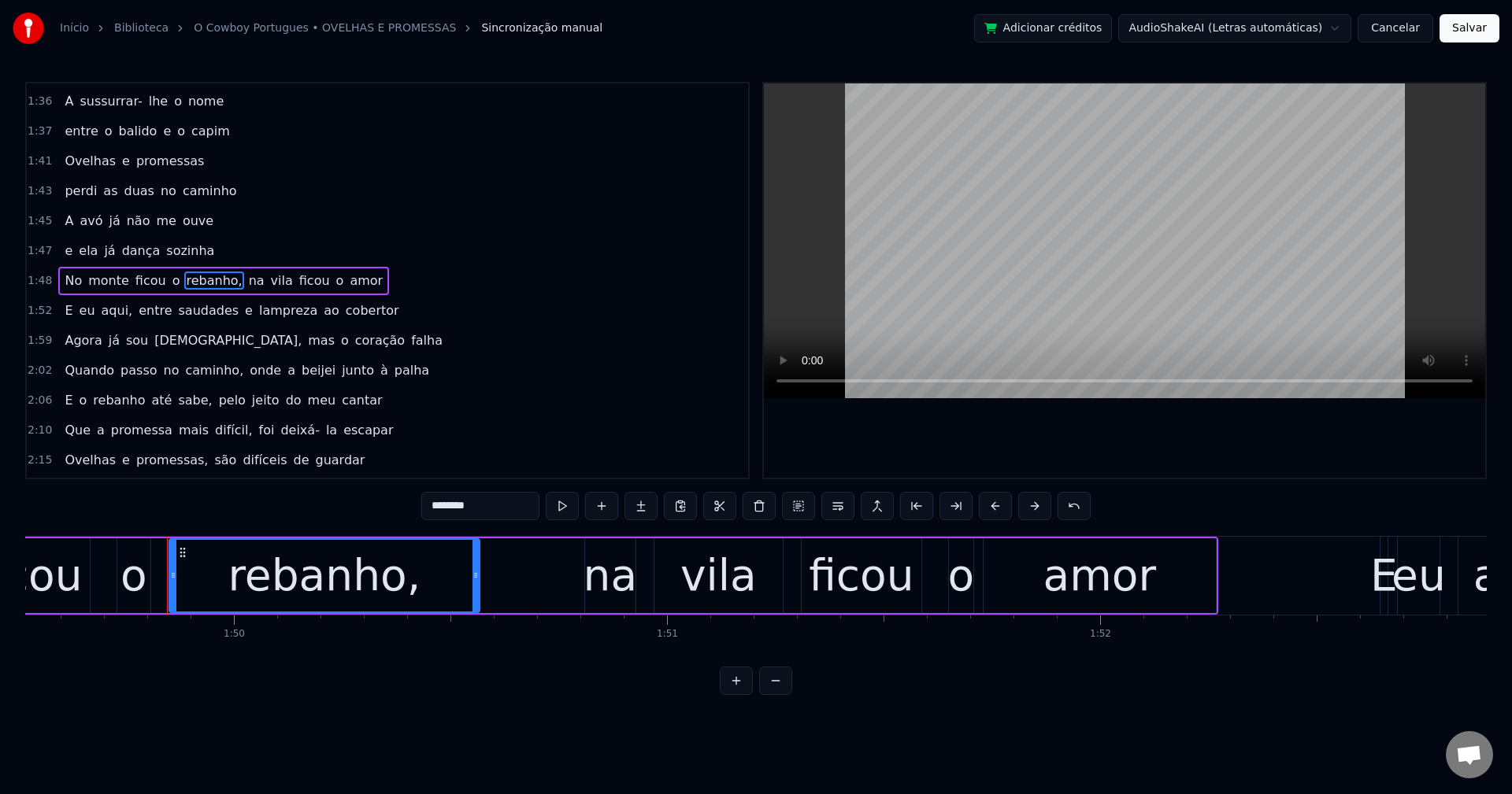
scroll to position [0, 47491]
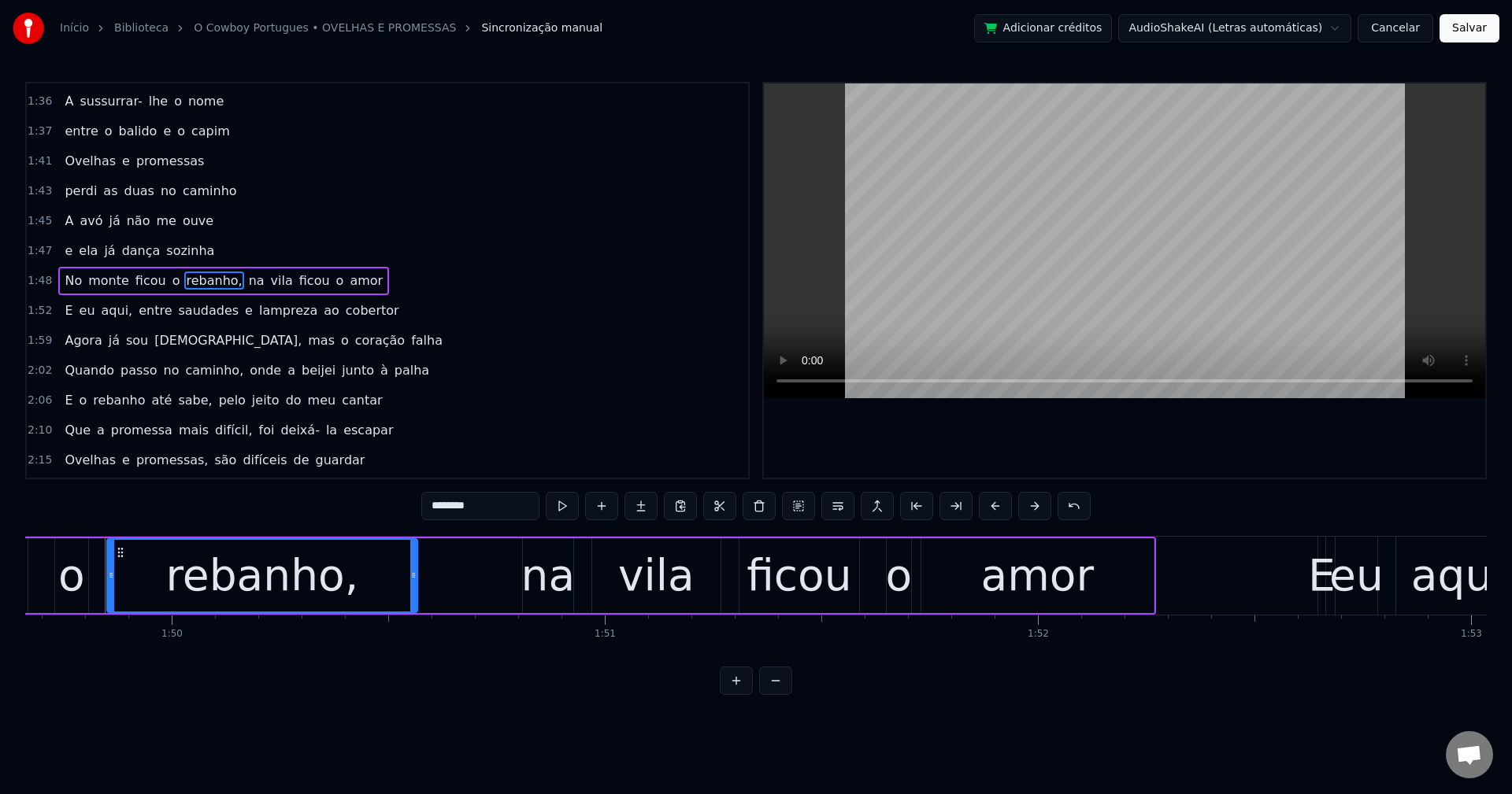
click at [508, 493] on input "********" at bounding box center [480, 506] width 118 height 28
click at [243, 272] on span "na" at bounding box center [253, 280] width 19 height 18
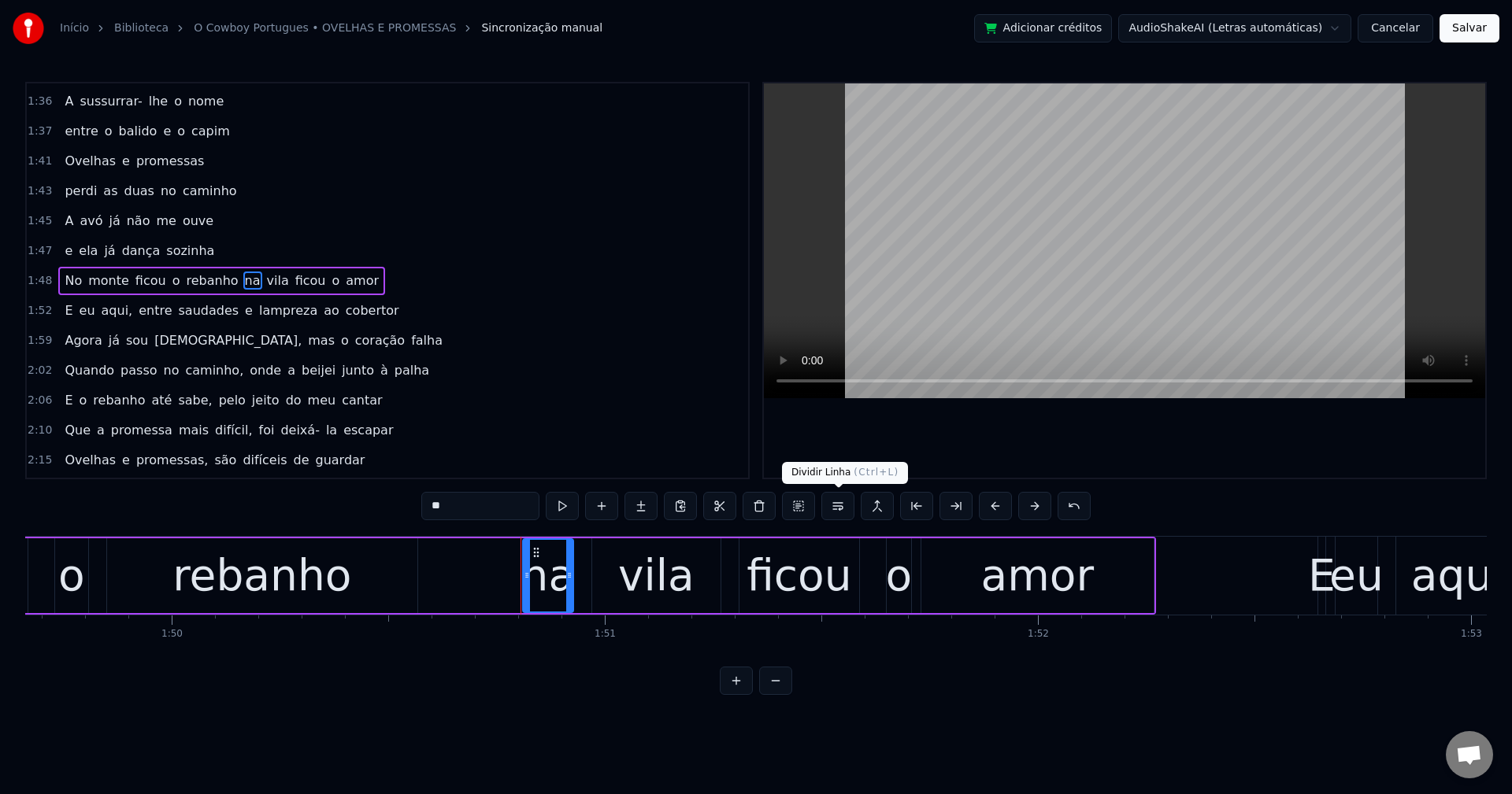
click at [829, 508] on button at bounding box center [838, 506] width 33 height 28
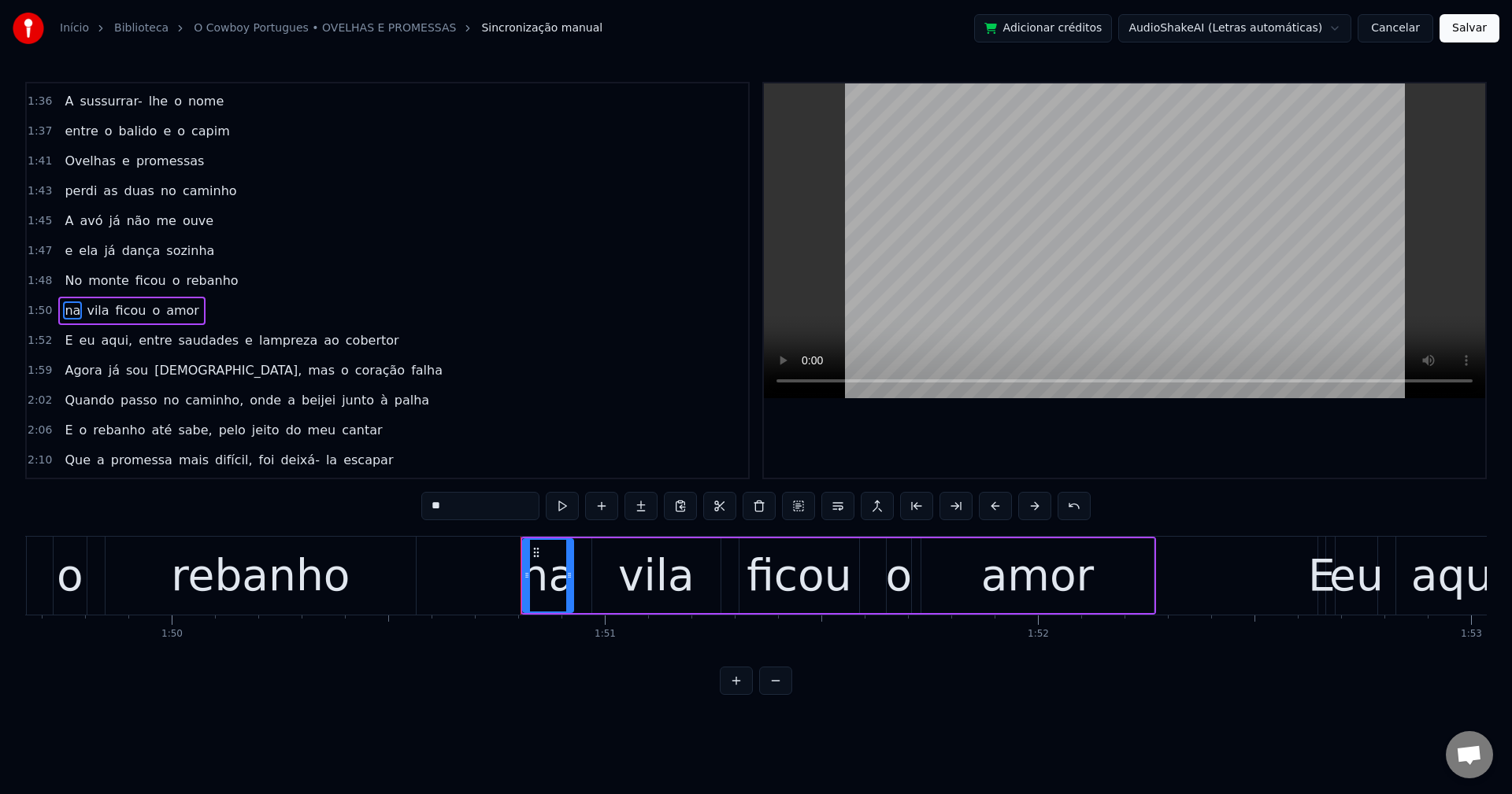
scroll to position [1163, 0]
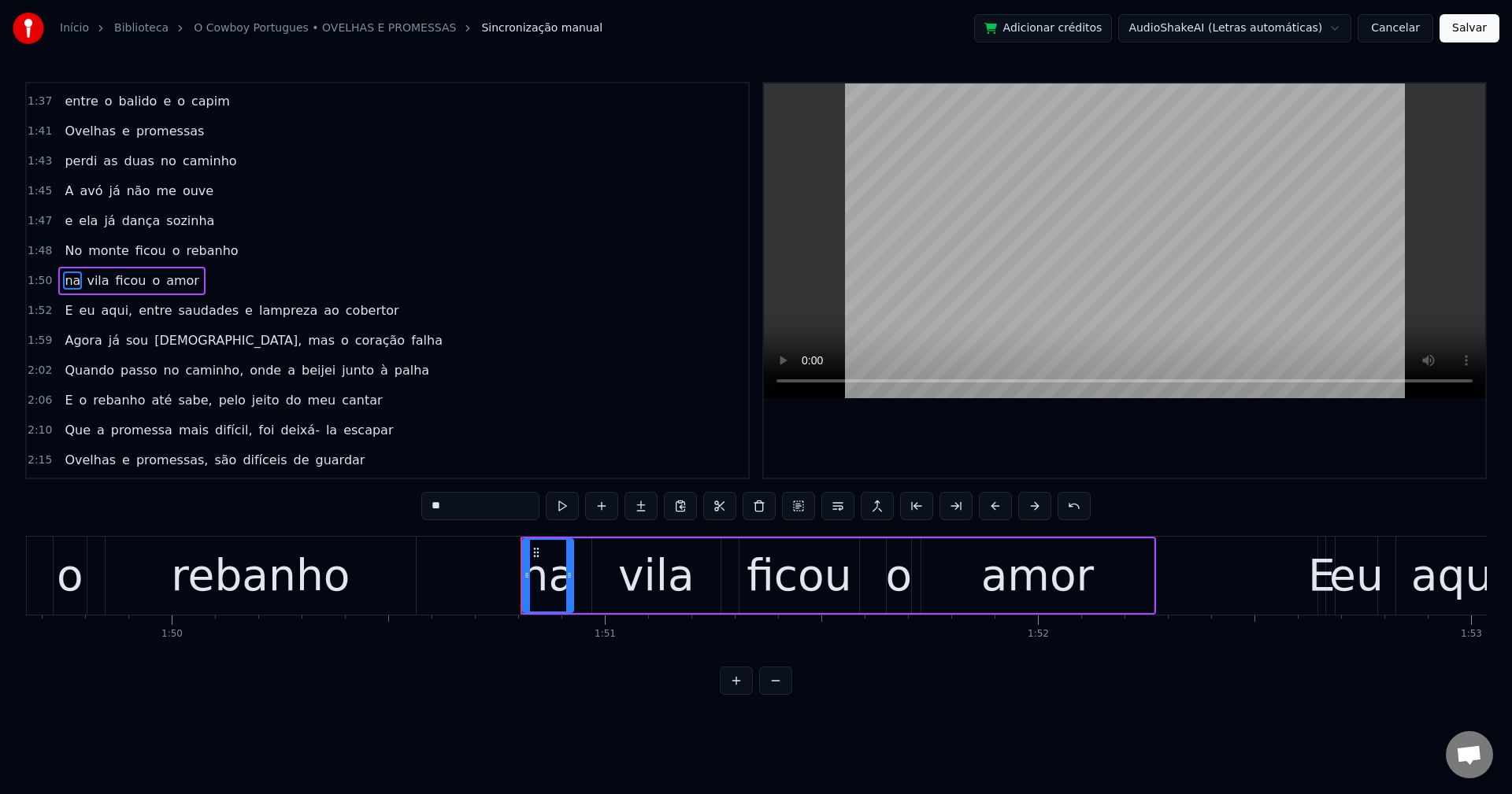
drag, startPoint x: 106, startPoint y: 313, endPoint x: 366, endPoint y: 421, distance: 281.5
click at [106, 312] on span "aqui," at bounding box center [117, 310] width 35 height 18
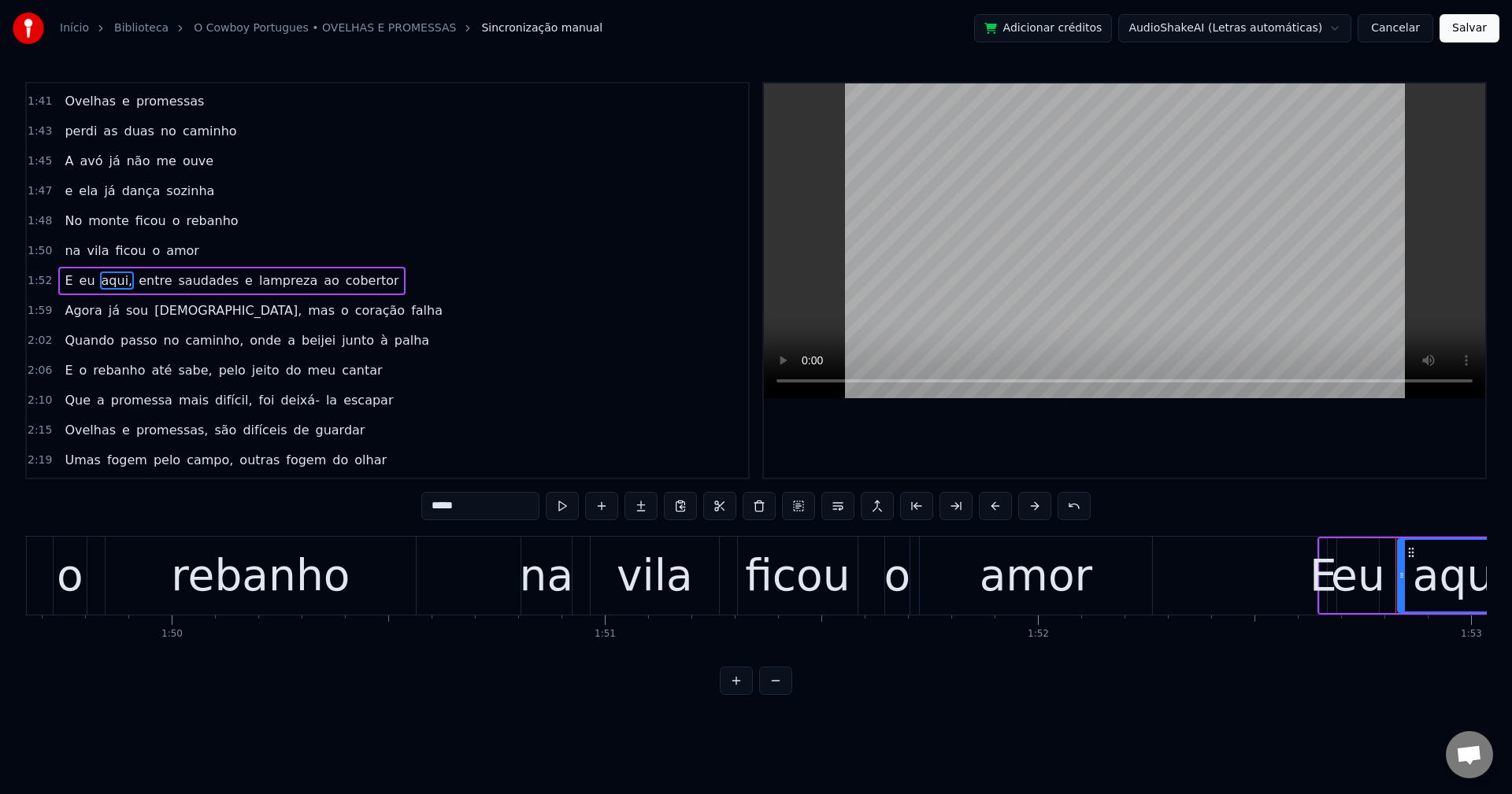
click at [496, 515] on input "*****" at bounding box center [480, 506] width 118 height 28
type input "****"
click at [214, 281] on div "E eu aqui entre saudades e lampreza ao cobertor" at bounding box center [230, 280] width 343 height 28
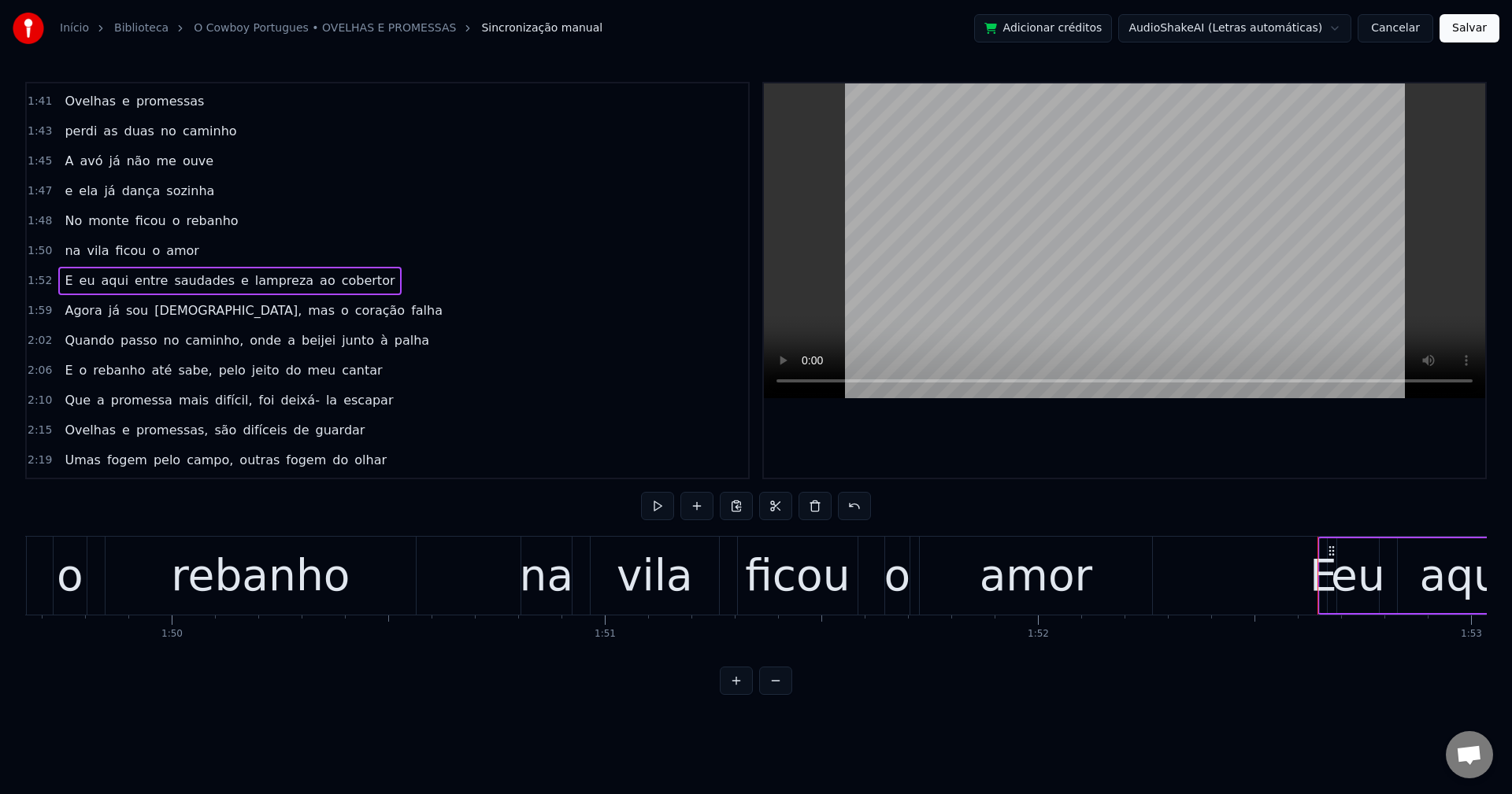
click at [239, 286] on span "e" at bounding box center [245, 280] width 11 height 18
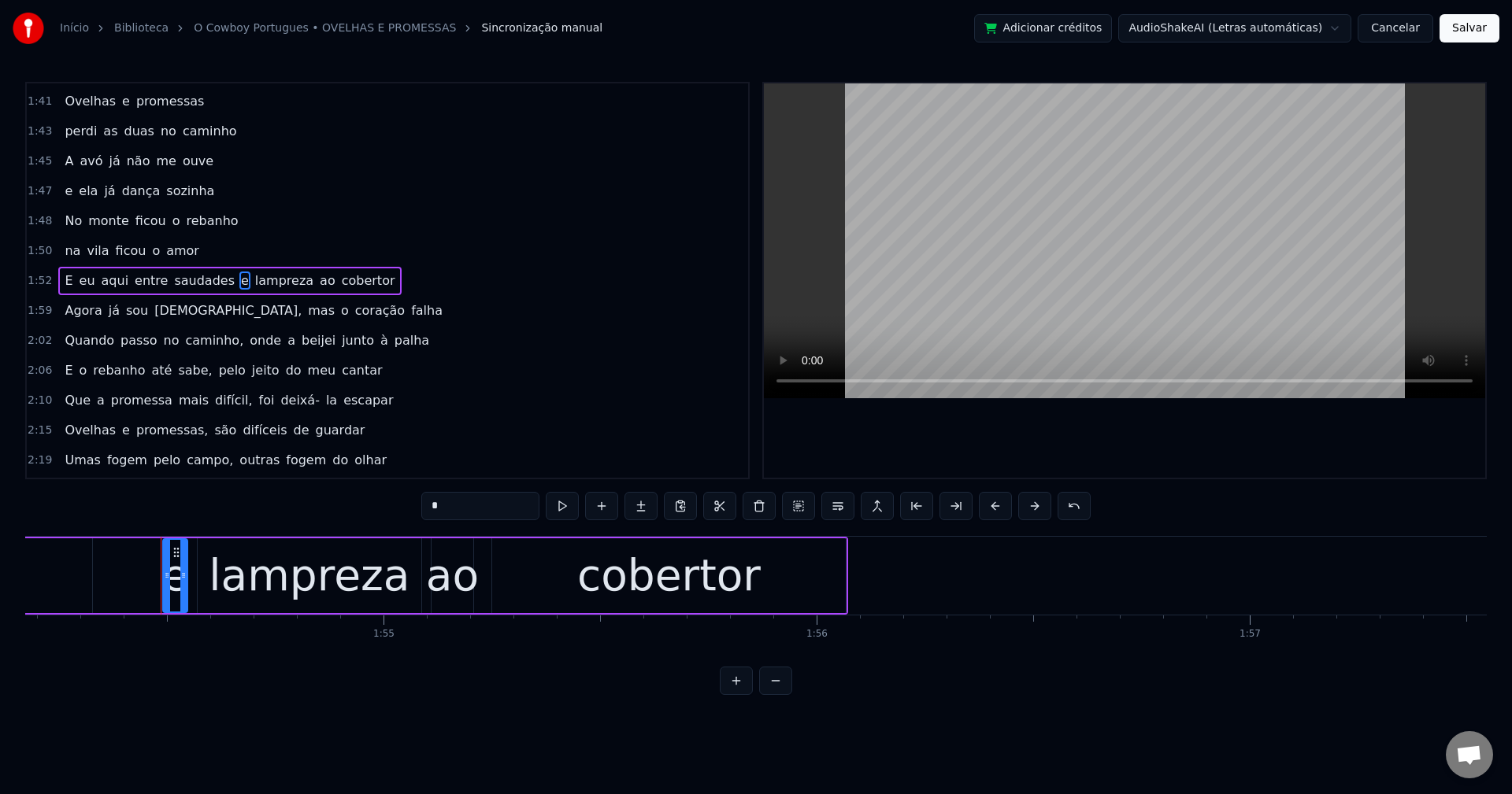
scroll to position [0, 49500]
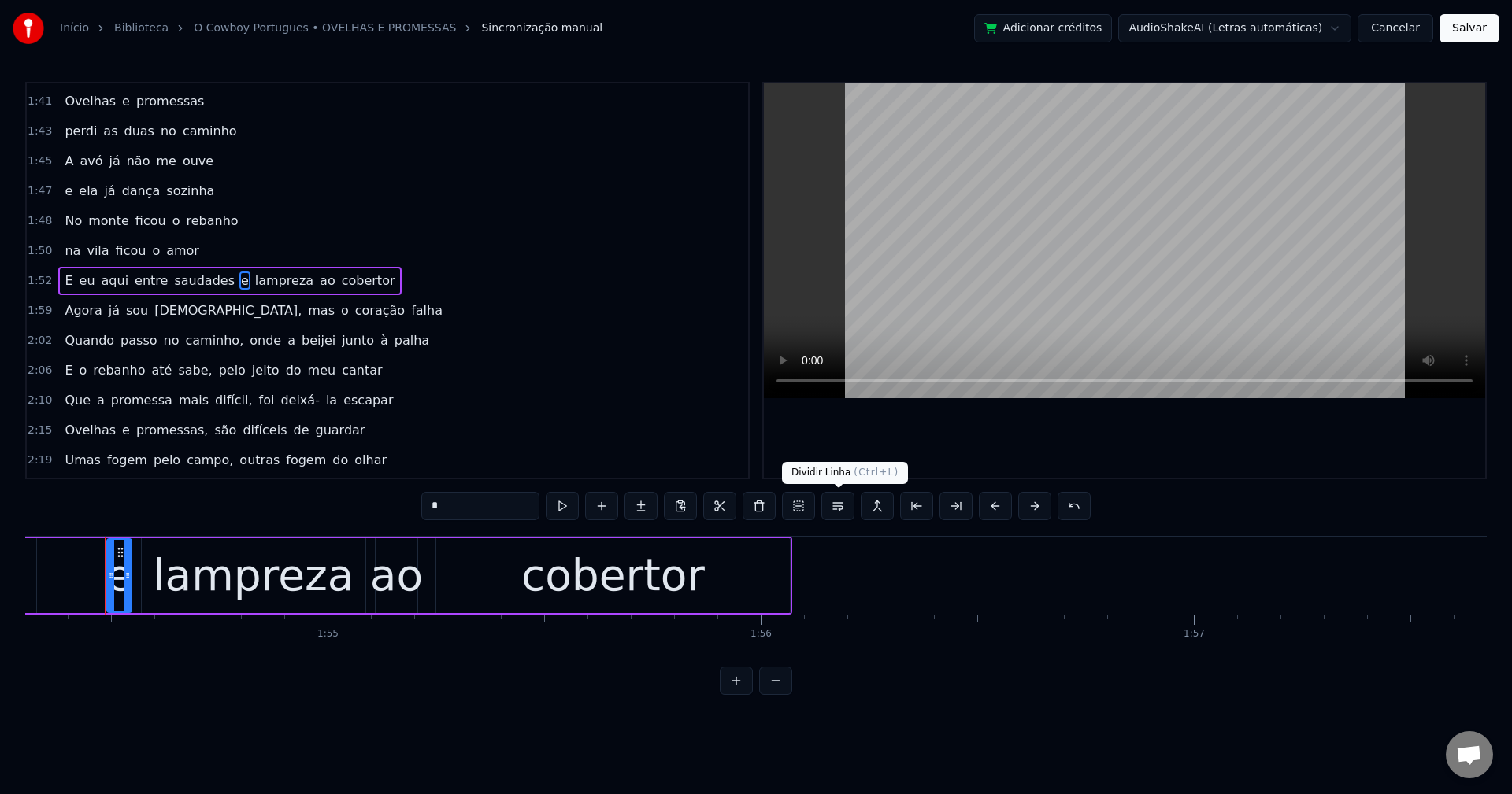
click at [835, 515] on button at bounding box center [838, 506] width 33 height 28
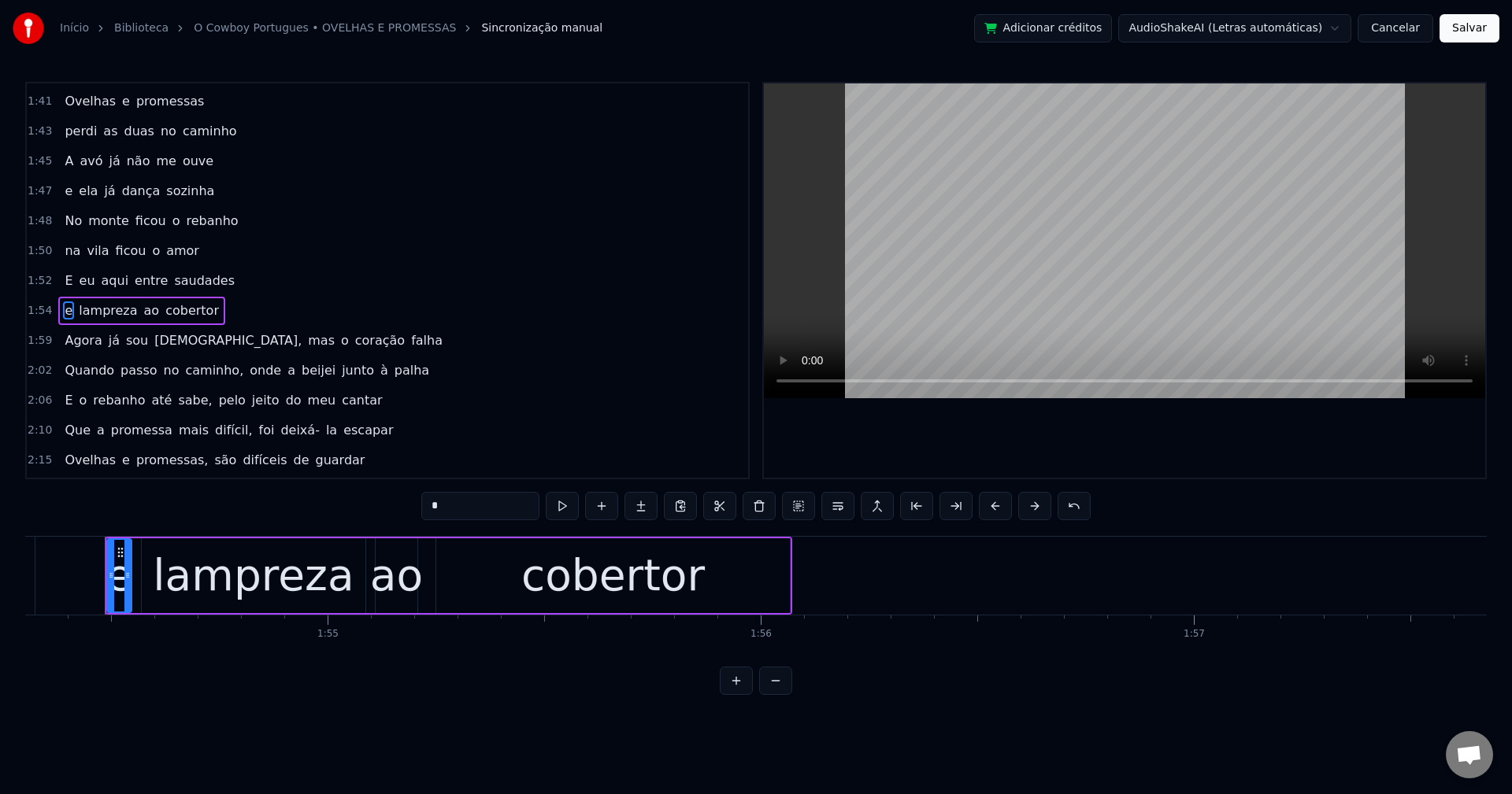
scroll to position [1223, 0]
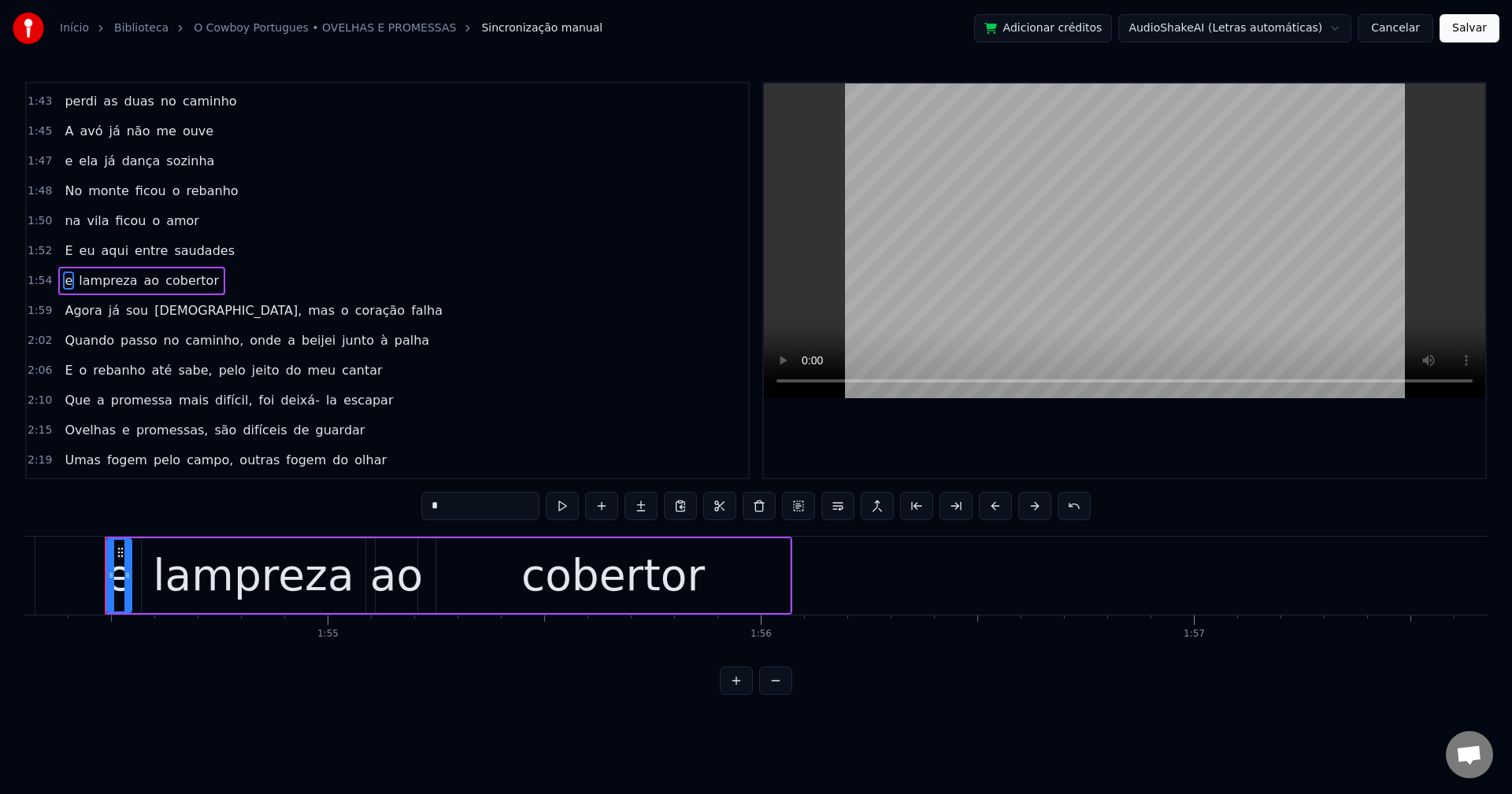
click at [167, 310] on span "[DEMOGRAPHIC_DATA]," at bounding box center [228, 310] width 150 height 18
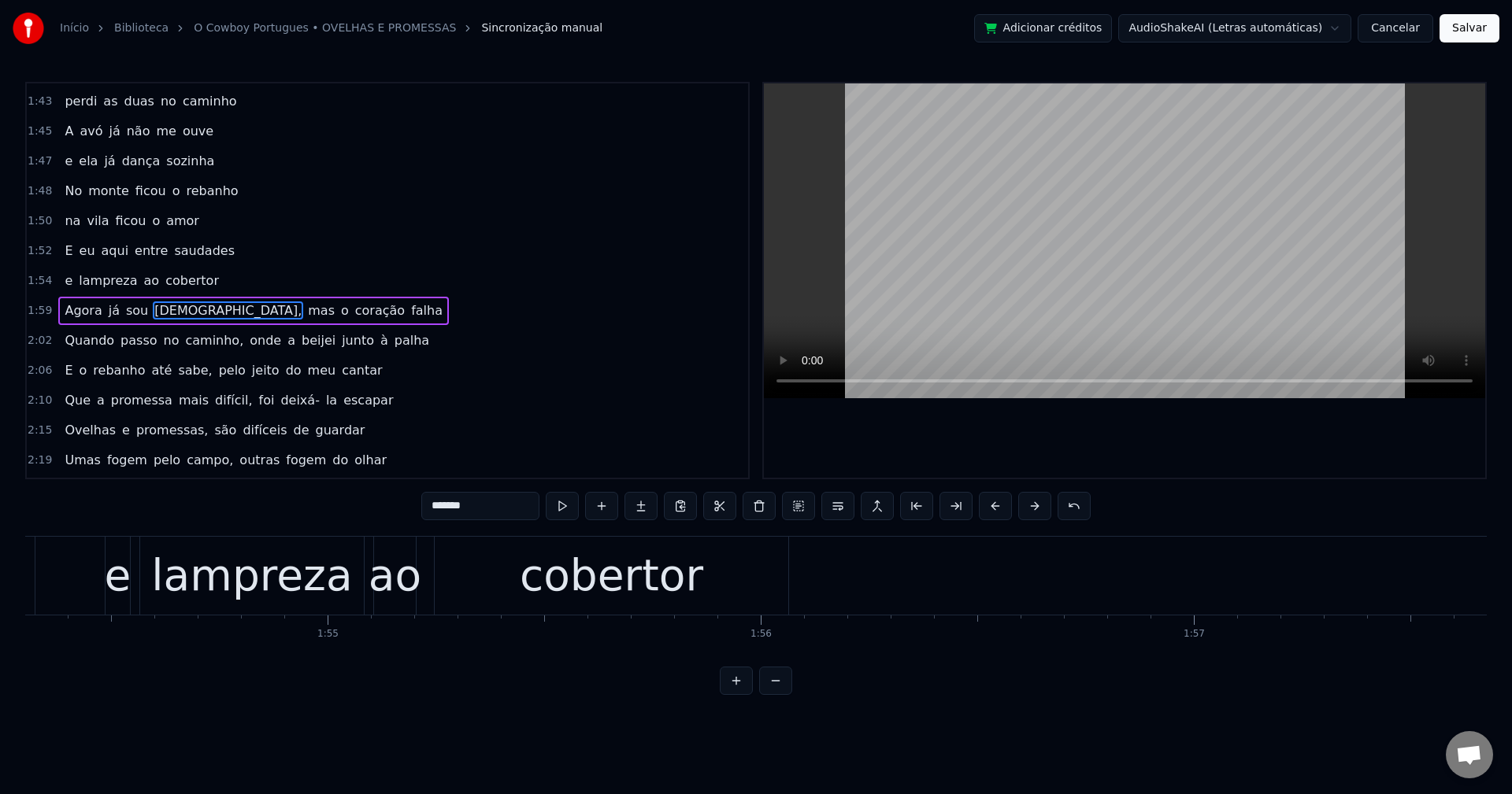
scroll to position [1253, 0]
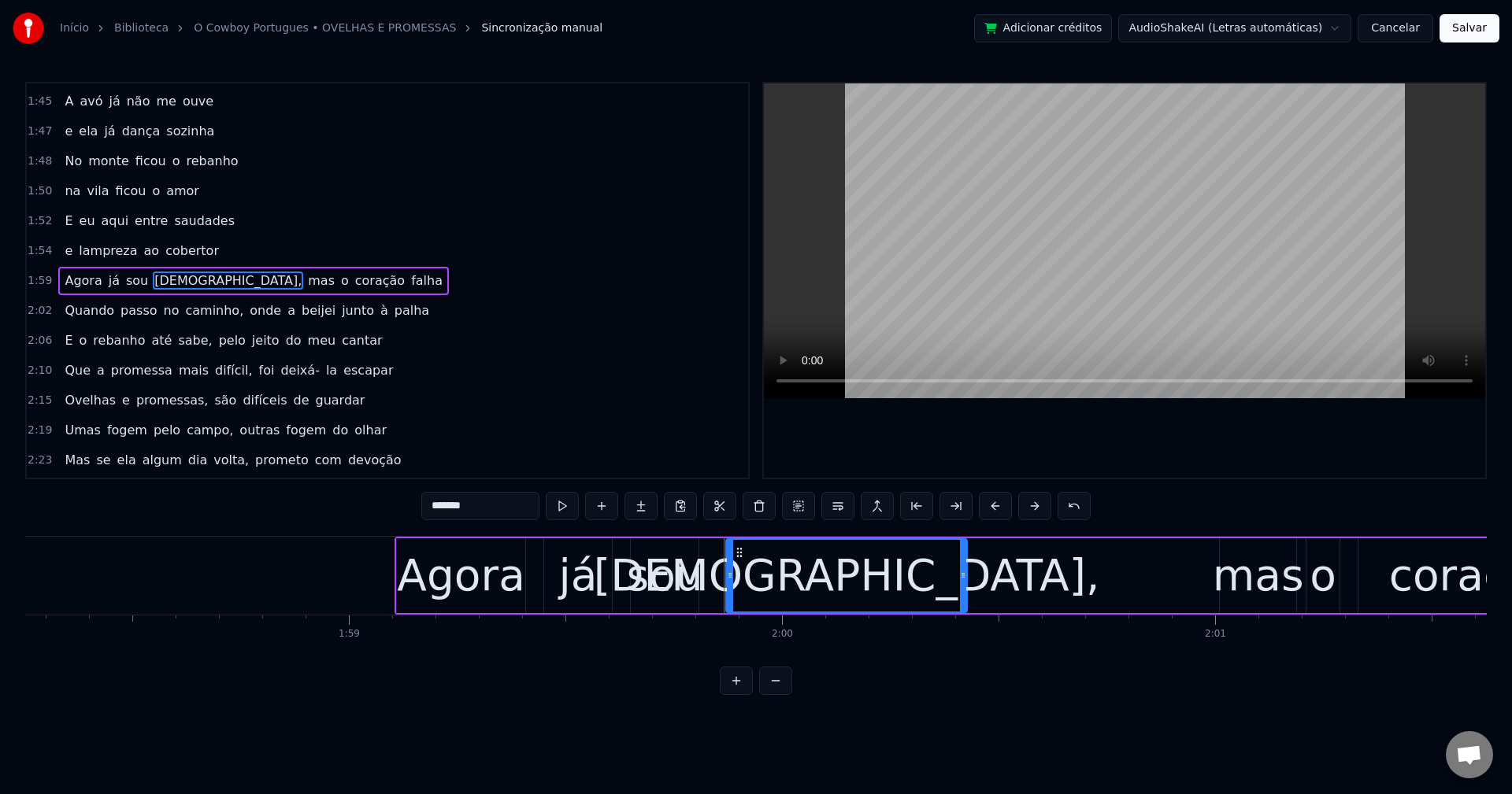
click at [483, 502] on input "*******" at bounding box center [480, 506] width 118 height 28
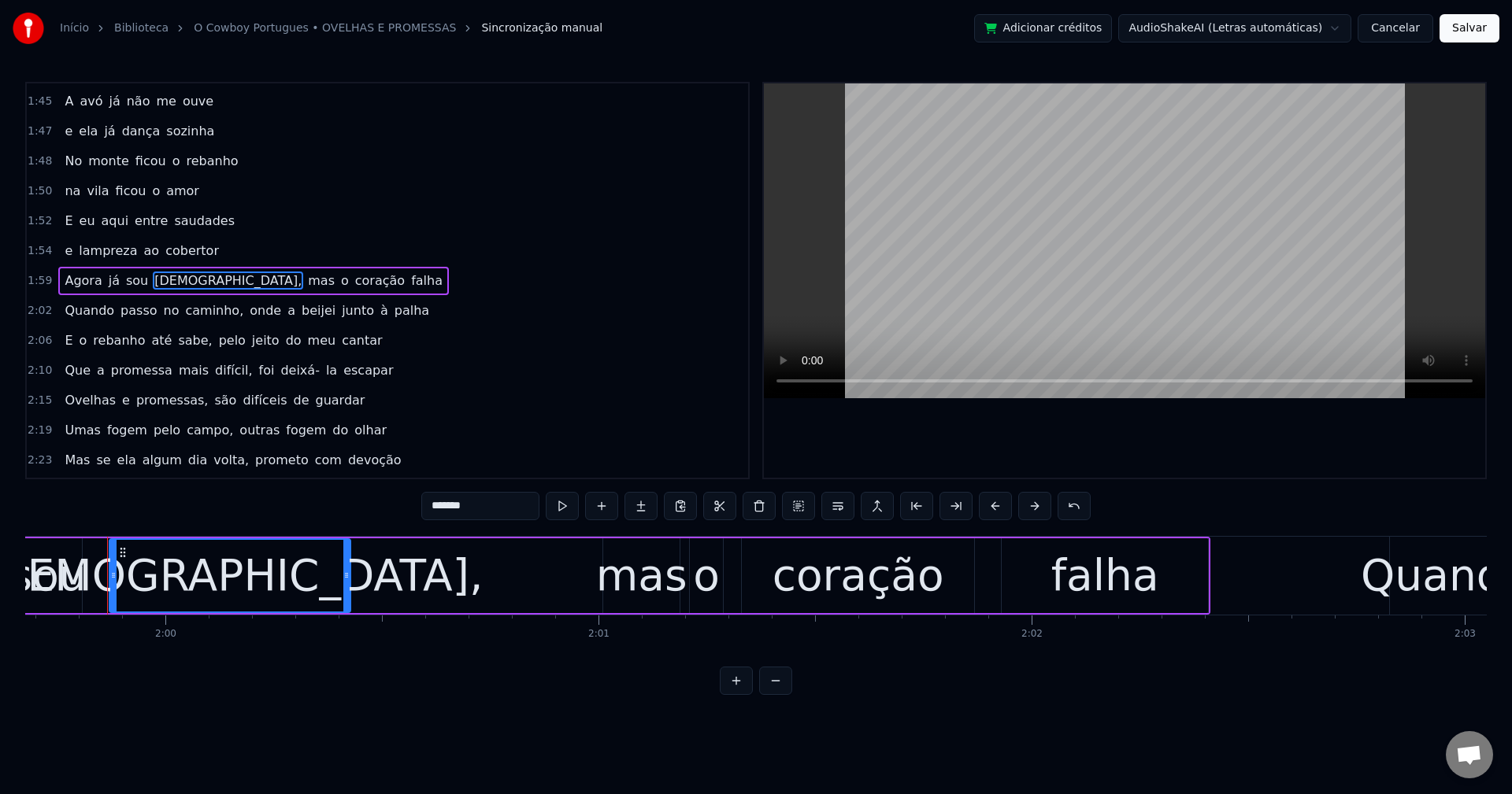
scroll to position [0, 51831]
click at [302, 288] on span "mas" at bounding box center [317, 280] width 30 height 18
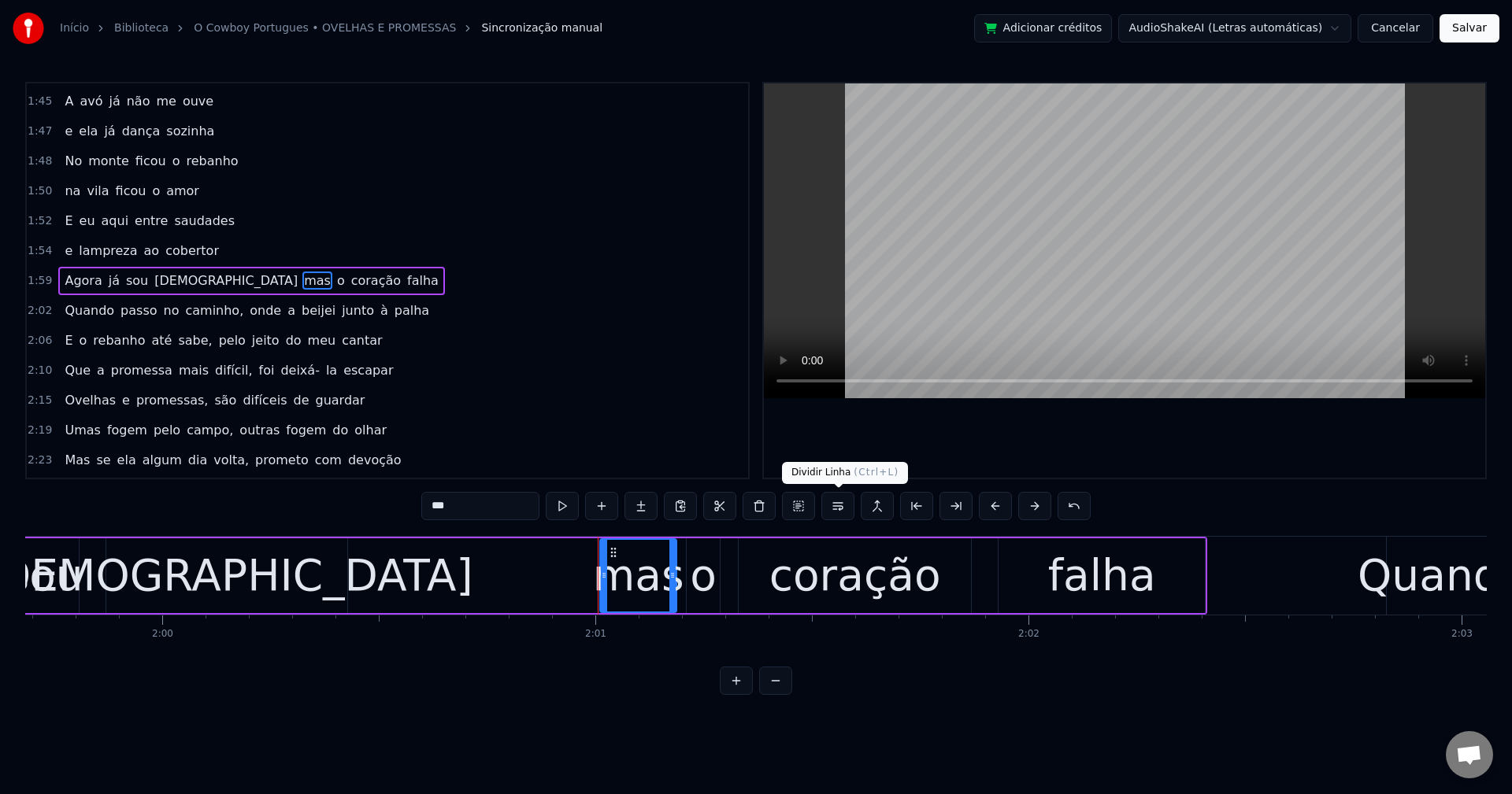
click at [836, 508] on button at bounding box center [838, 506] width 33 height 28
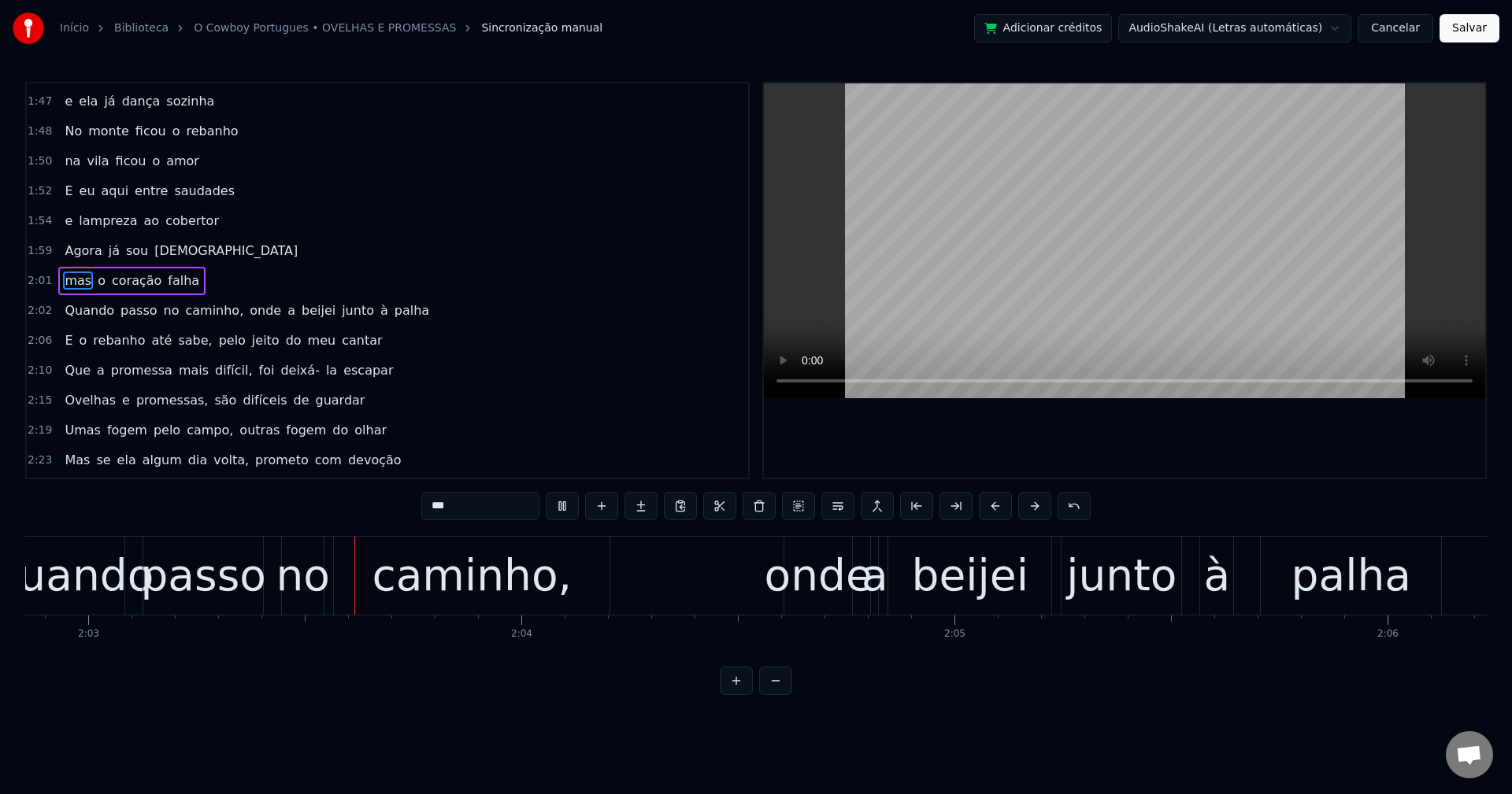
scroll to position [0, 53205]
click at [195, 316] on span "caminho," at bounding box center [214, 310] width 61 height 18
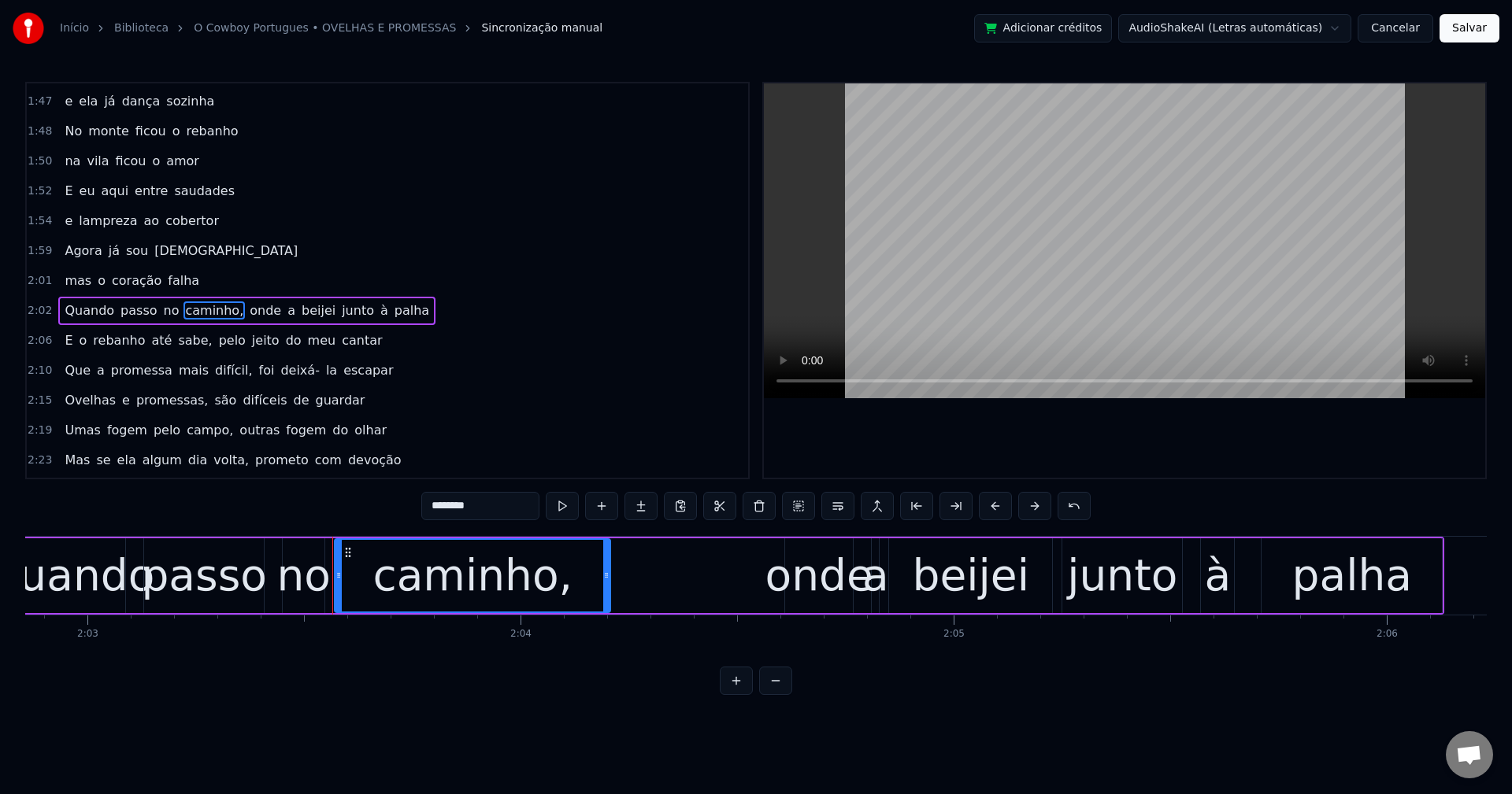
scroll to position [1313, 0]
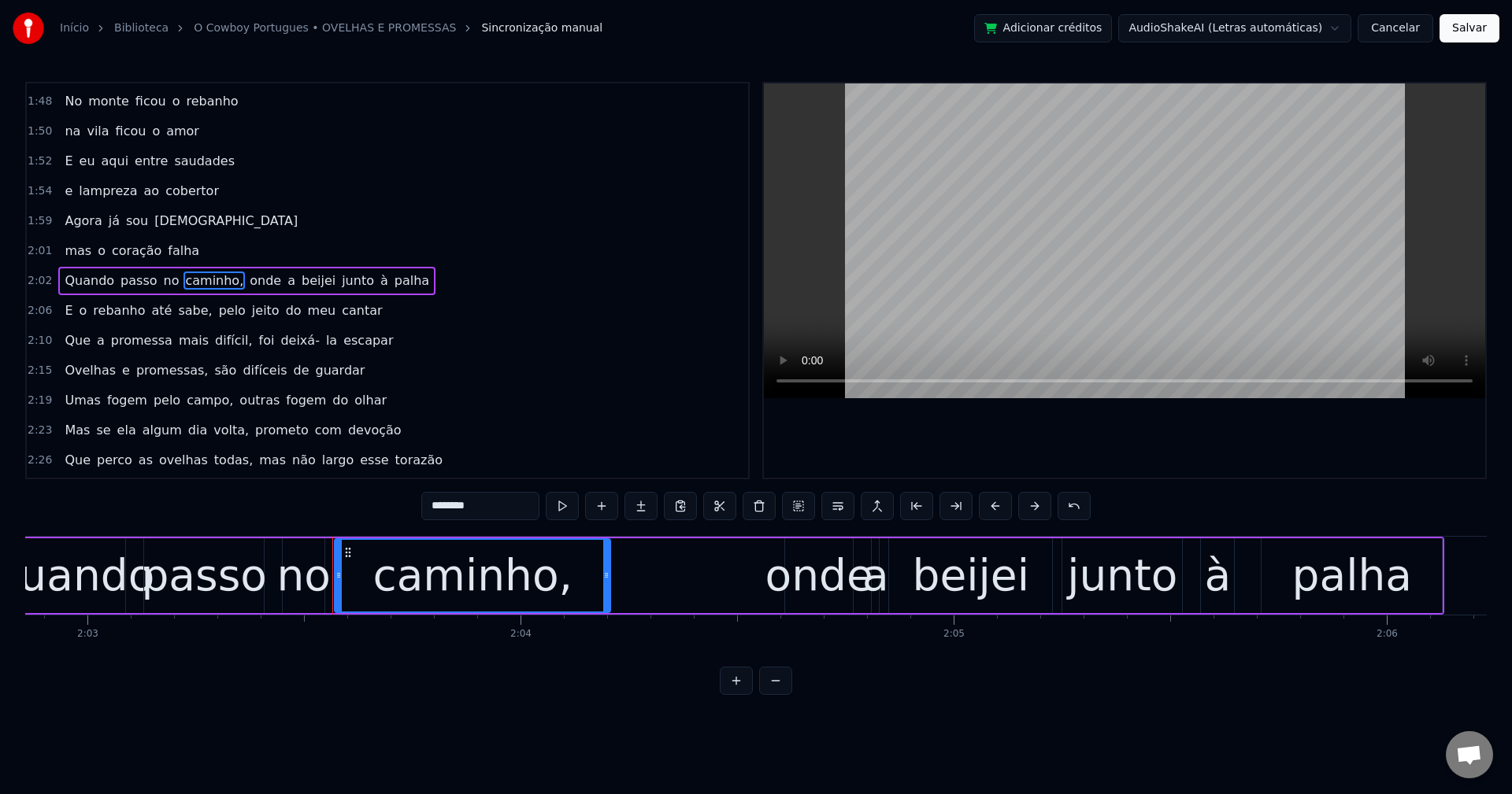
click at [498, 505] on input "********" at bounding box center [480, 506] width 118 height 28
click at [244, 282] on span "onde" at bounding box center [261, 280] width 35 height 18
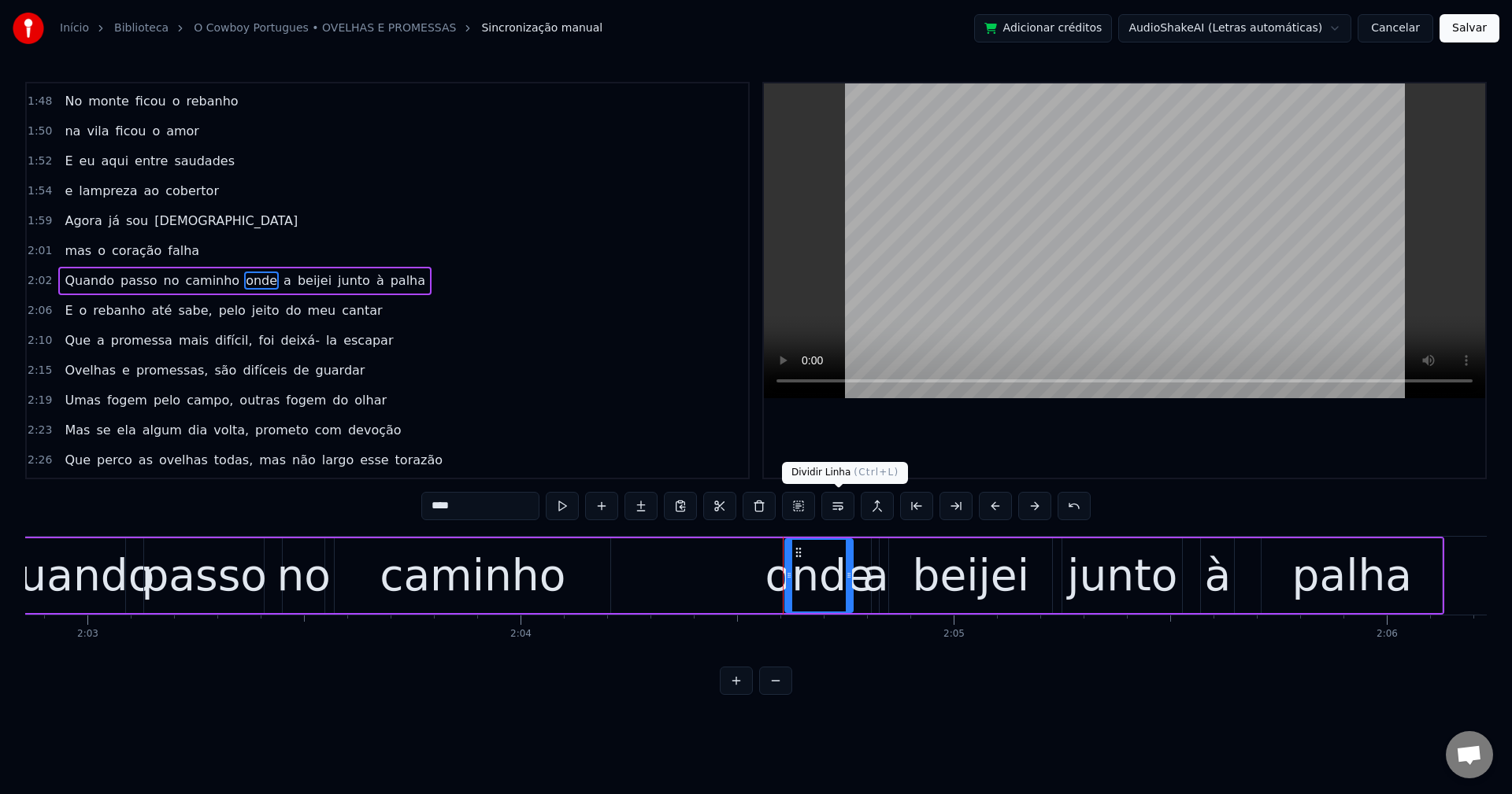
click at [836, 509] on button at bounding box center [838, 506] width 33 height 28
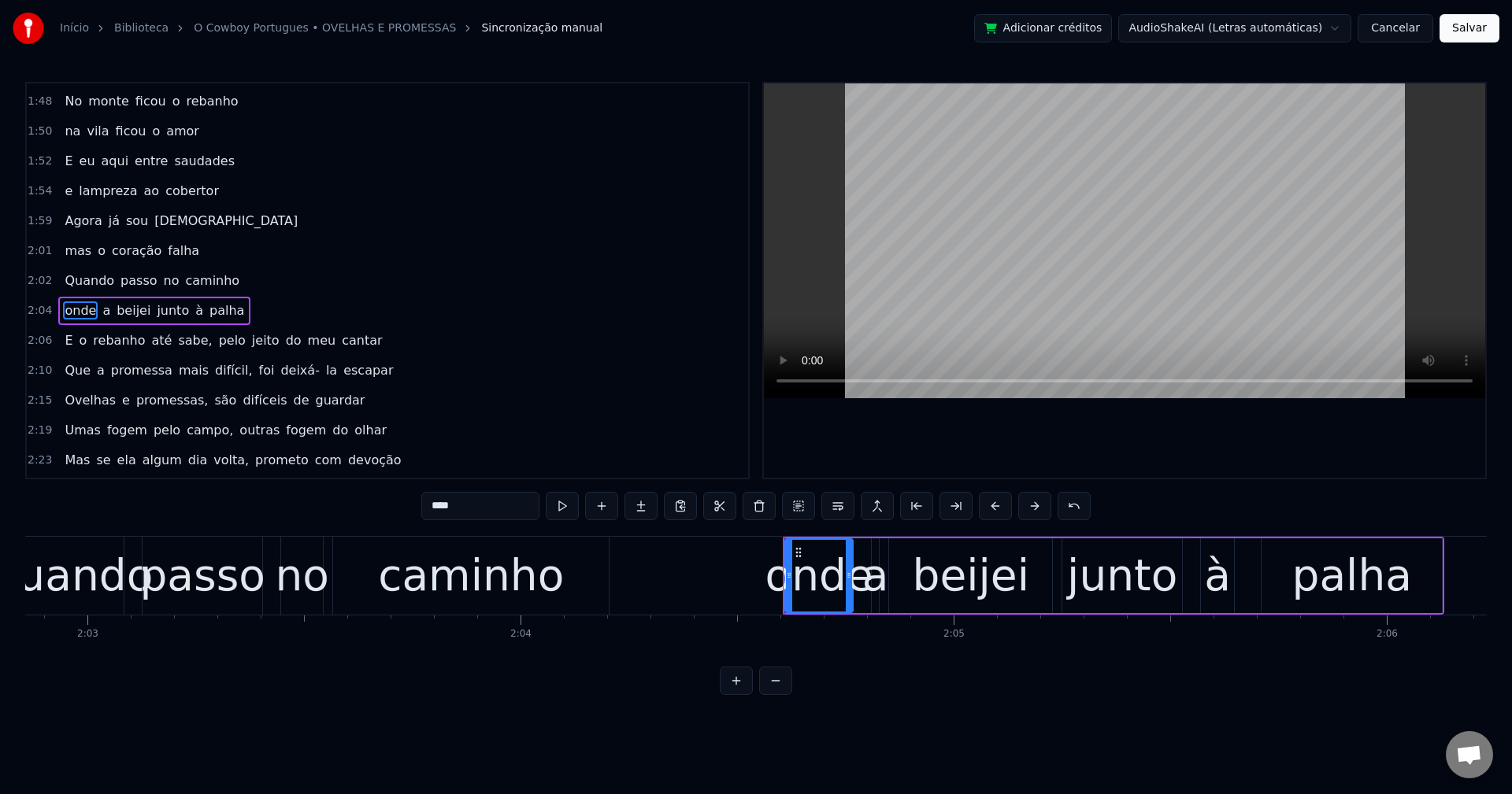
scroll to position [1343, 0]
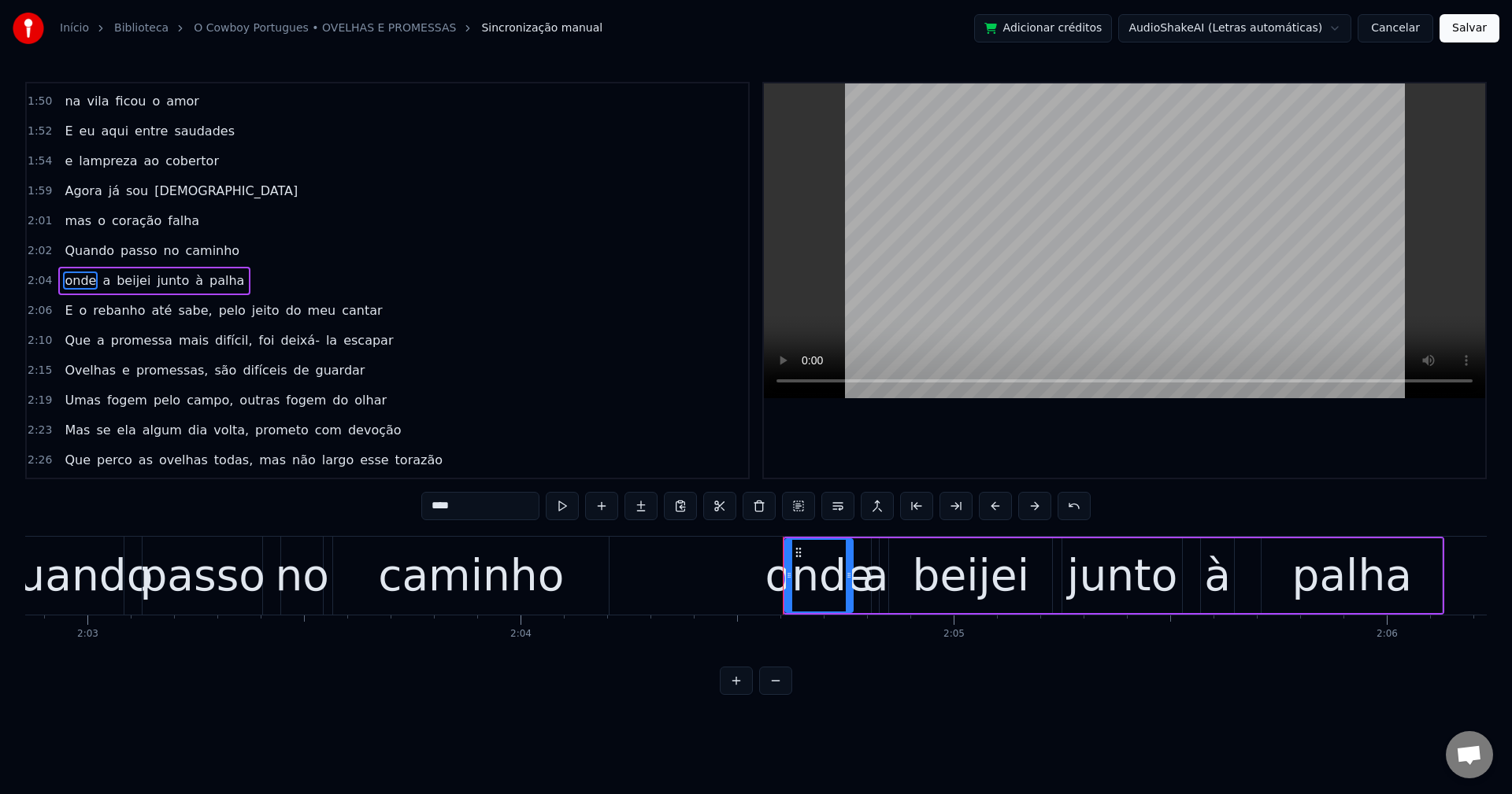
click at [178, 315] on span "sabe," at bounding box center [195, 310] width 37 height 18
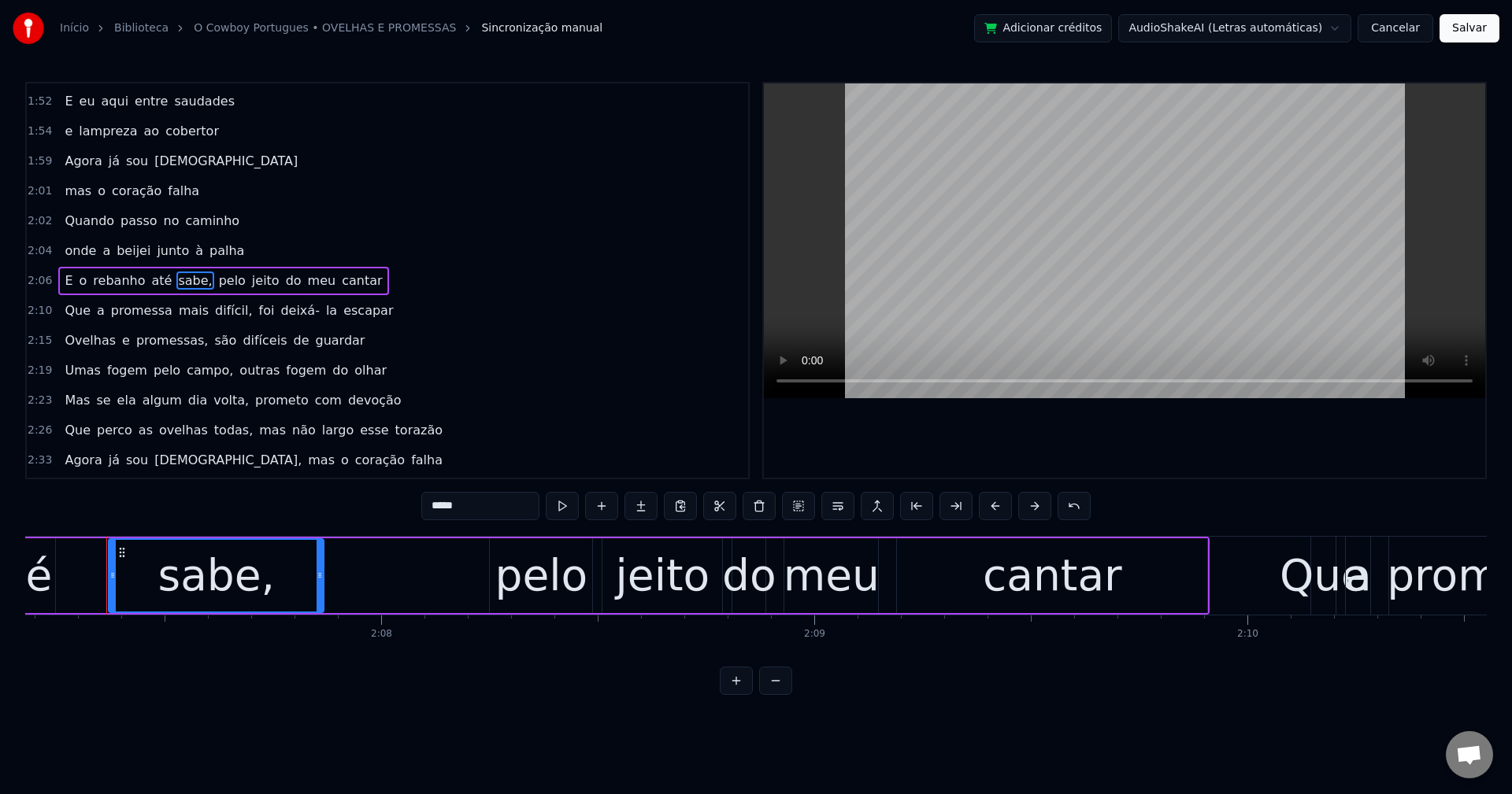
scroll to position [0, 55079]
click at [471, 507] on input "*****" at bounding box center [480, 506] width 118 height 28
click at [213, 282] on span "pelo" at bounding box center [228, 280] width 30 height 18
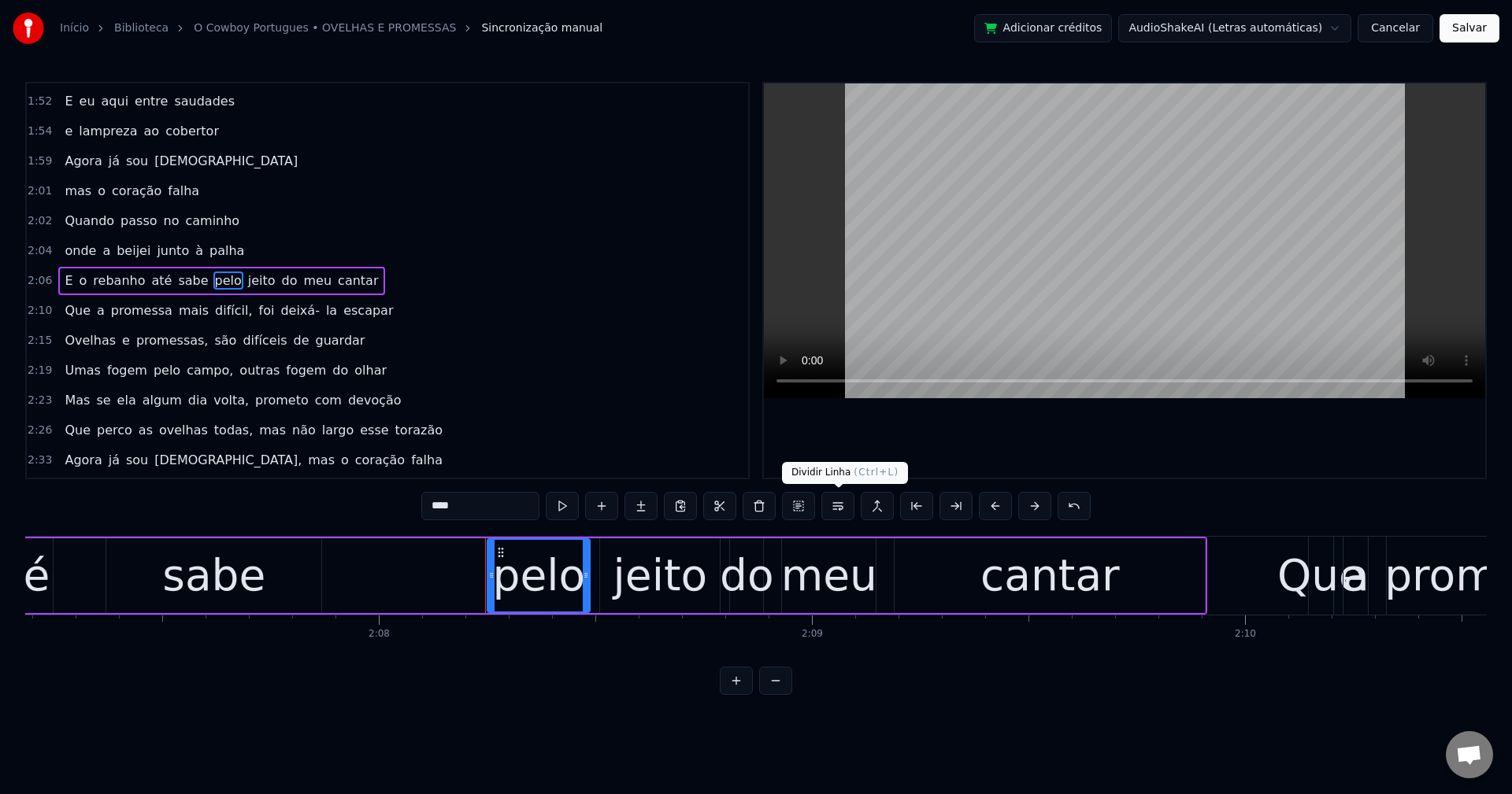
click at [839, 505] on button at bounding box center [838, 506] width 33 height 28
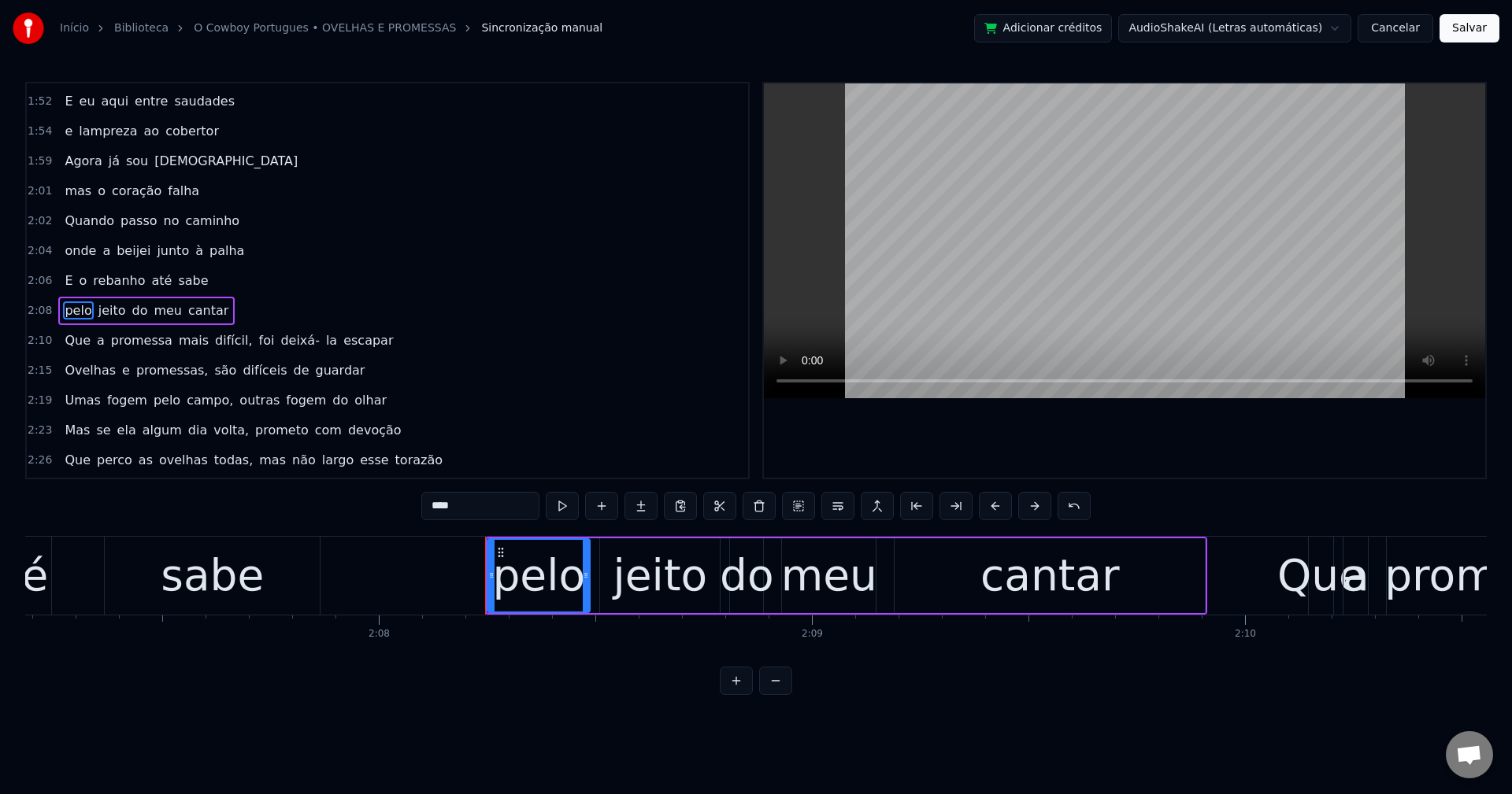
scroll to position [1402, 0]
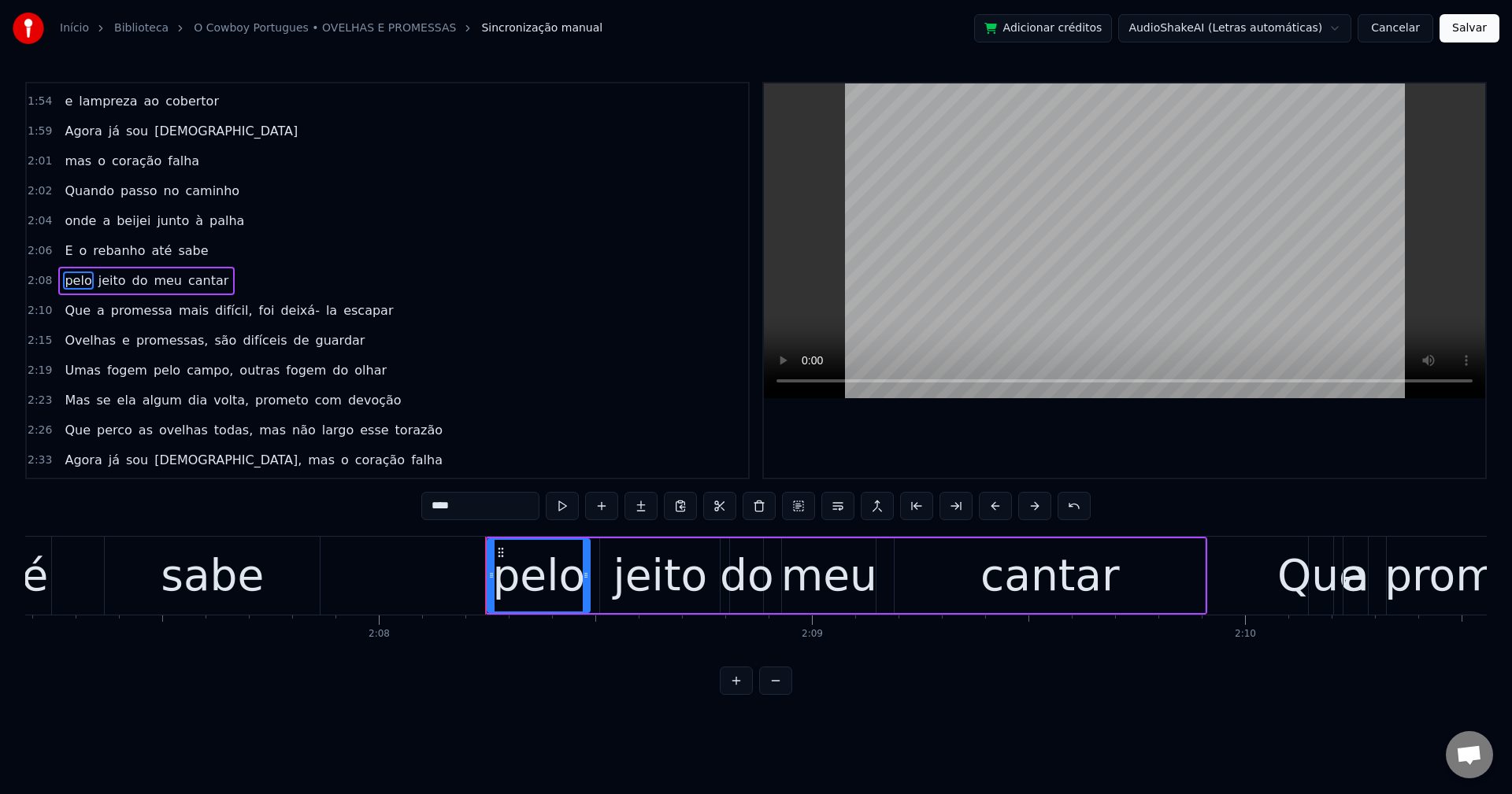
click at [213, 307] on span "difícil," at bounding box center [233, 310] width 40 height 18
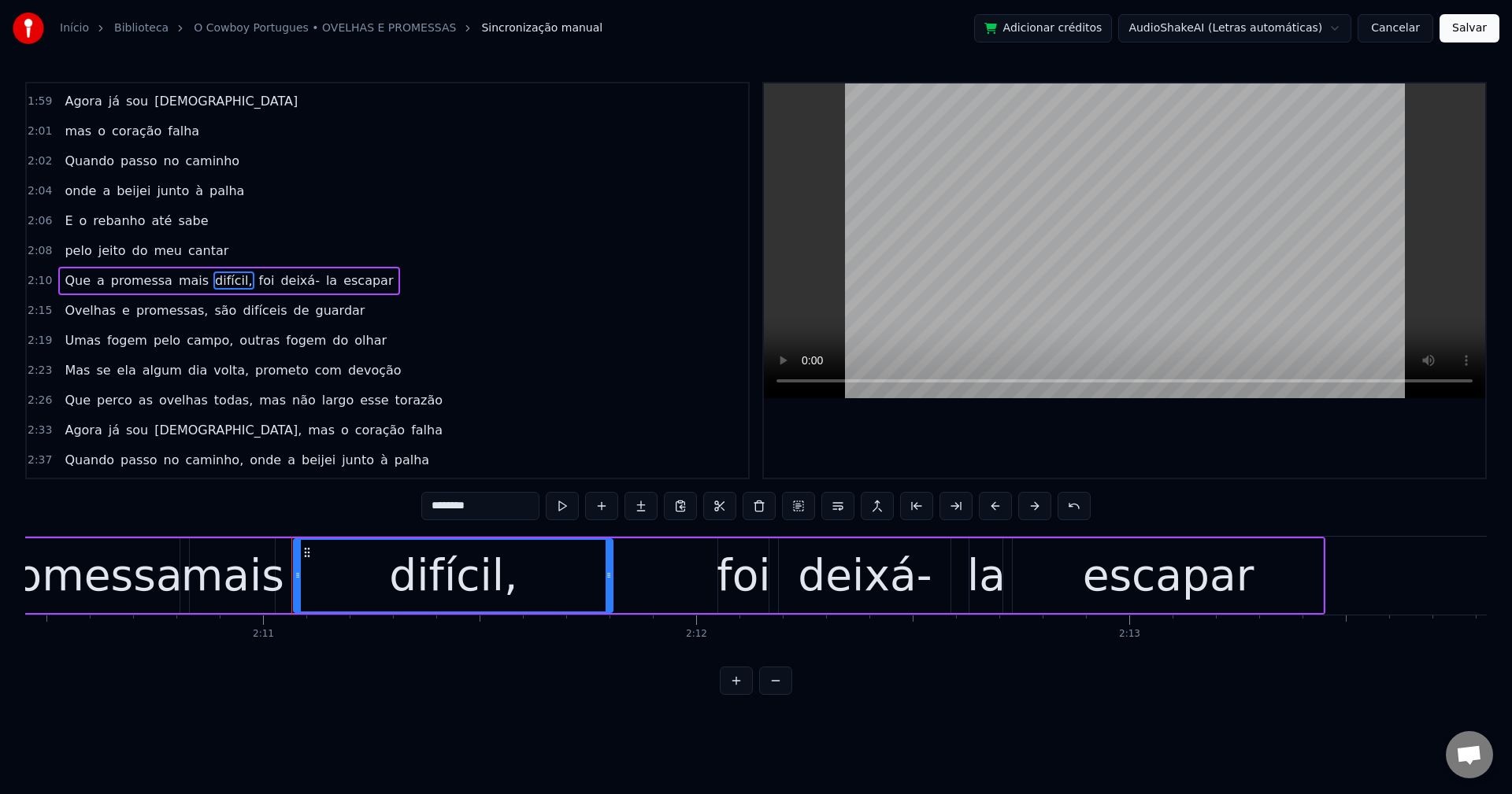
scroll to position [0, 56682]
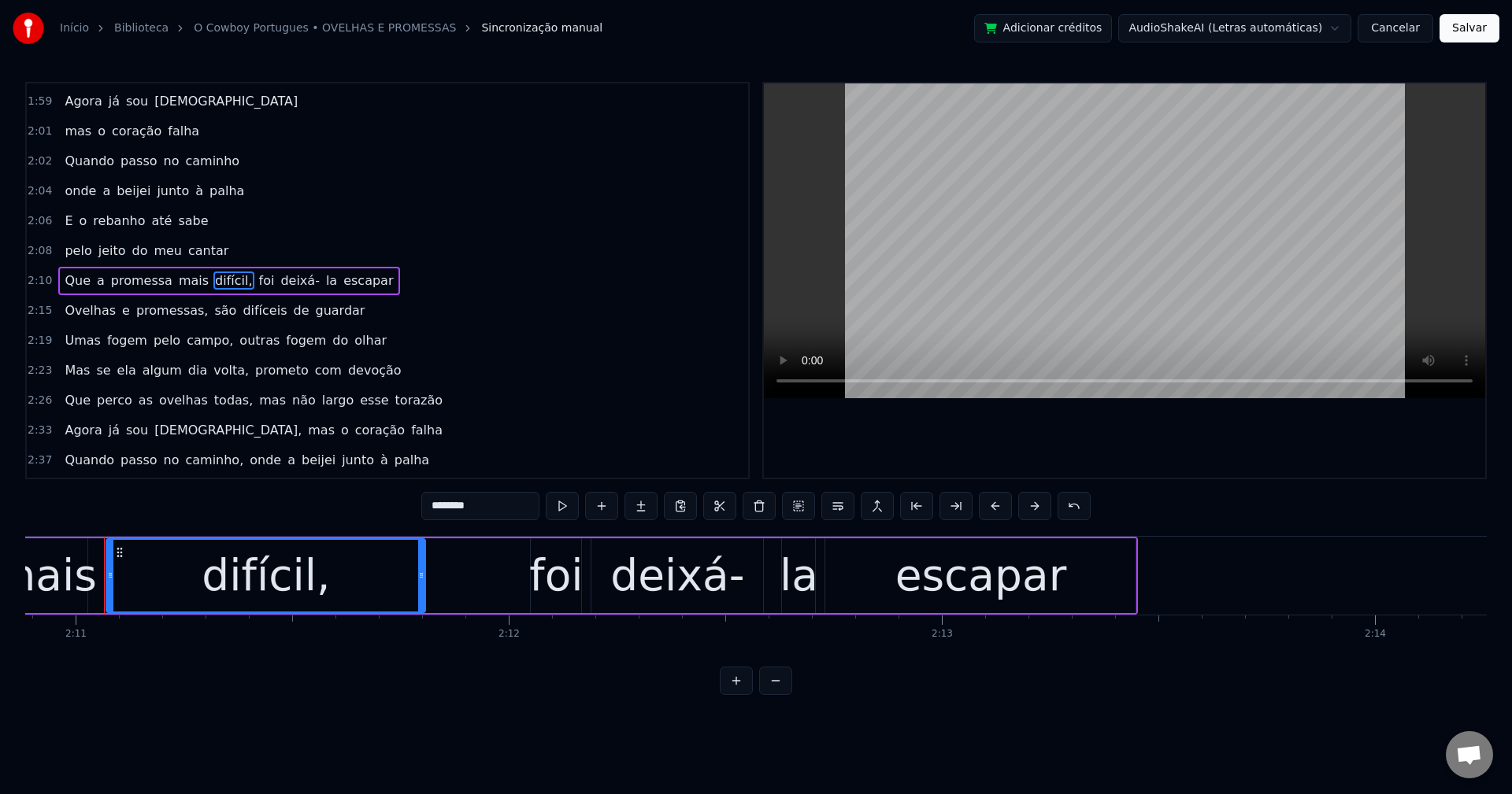
click at [489, 510] on input "********" at bounding box center [480, 506] width 118 height 28
click at [253, 280] on span "foi" at bounding box center [262, 280] width 19 height 18
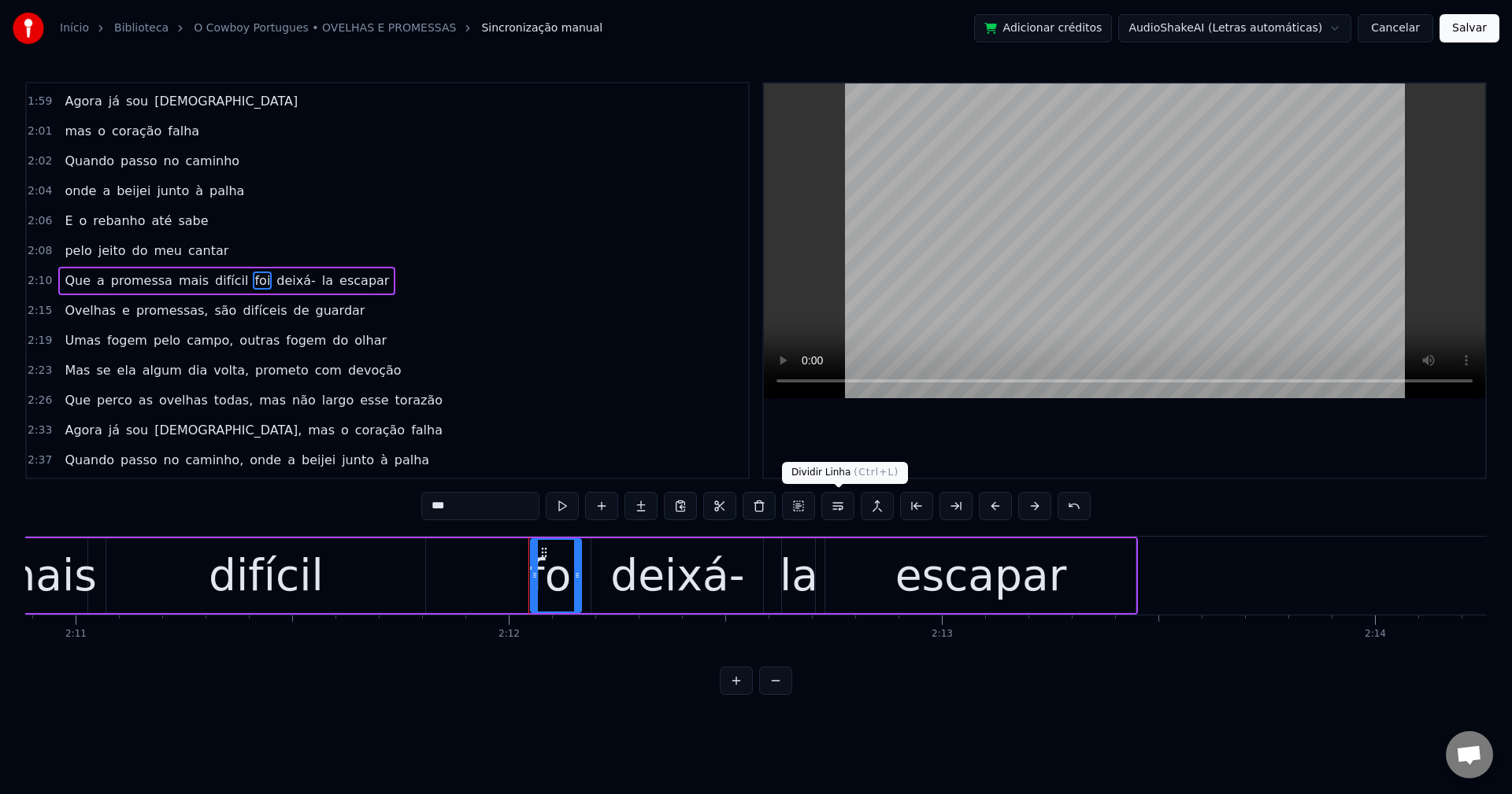
click at [835, 513] on button at bounding box center [838, 506] width 33 height 28
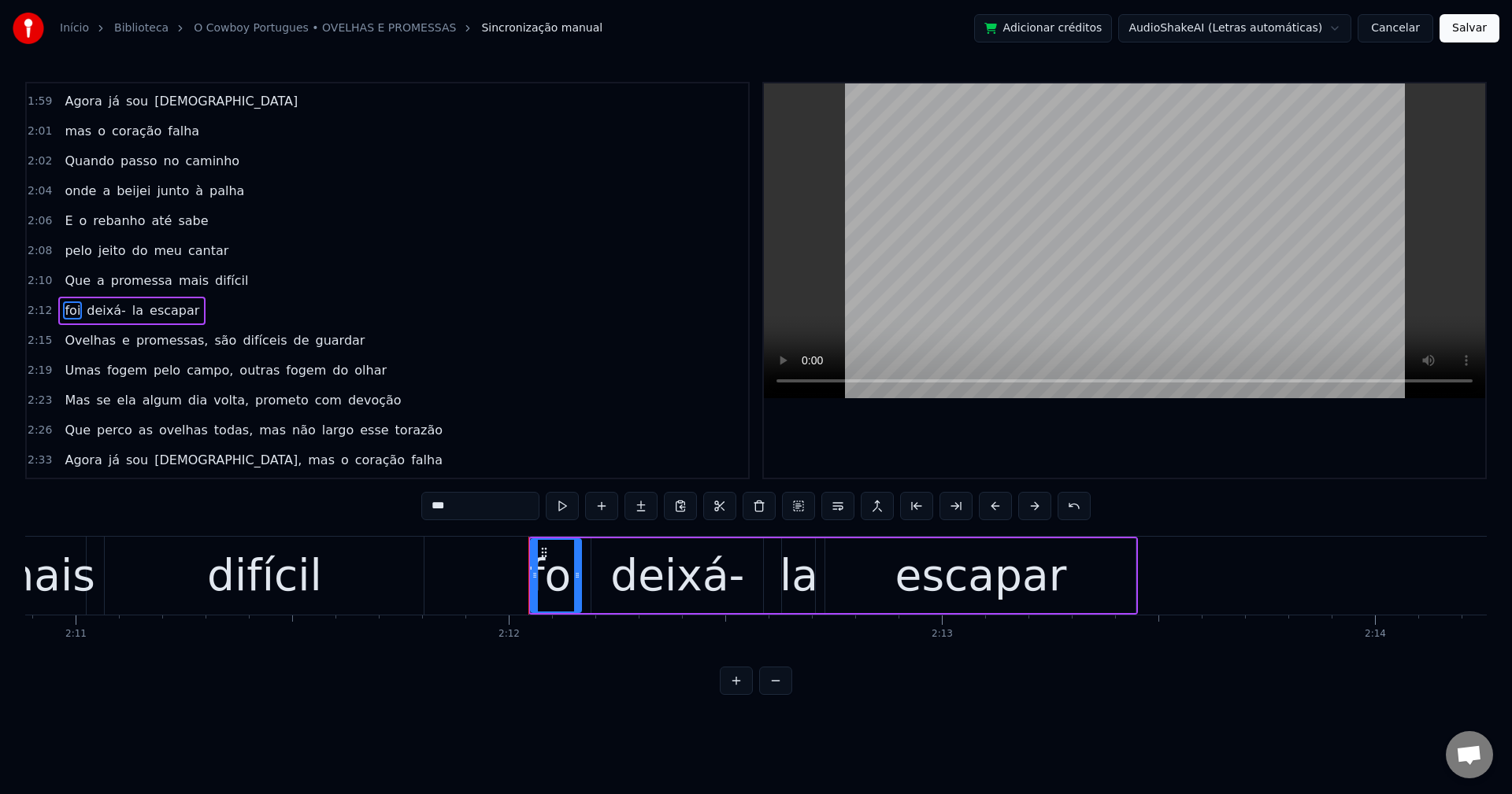
scroll to position [1462, 0]
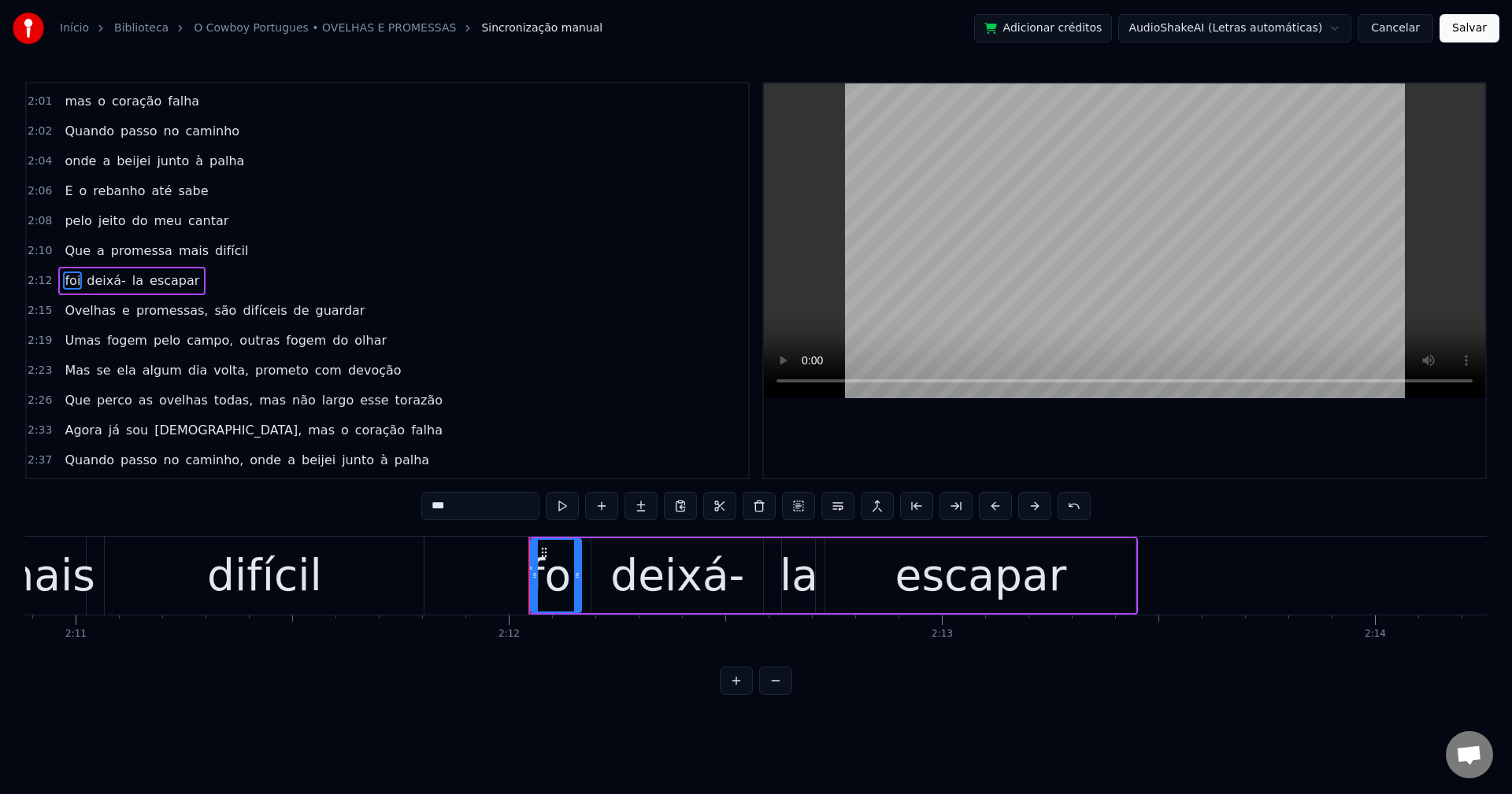
click at [157, 313] on span "promessas," at bounding box center [172, 310] width 75 height 18
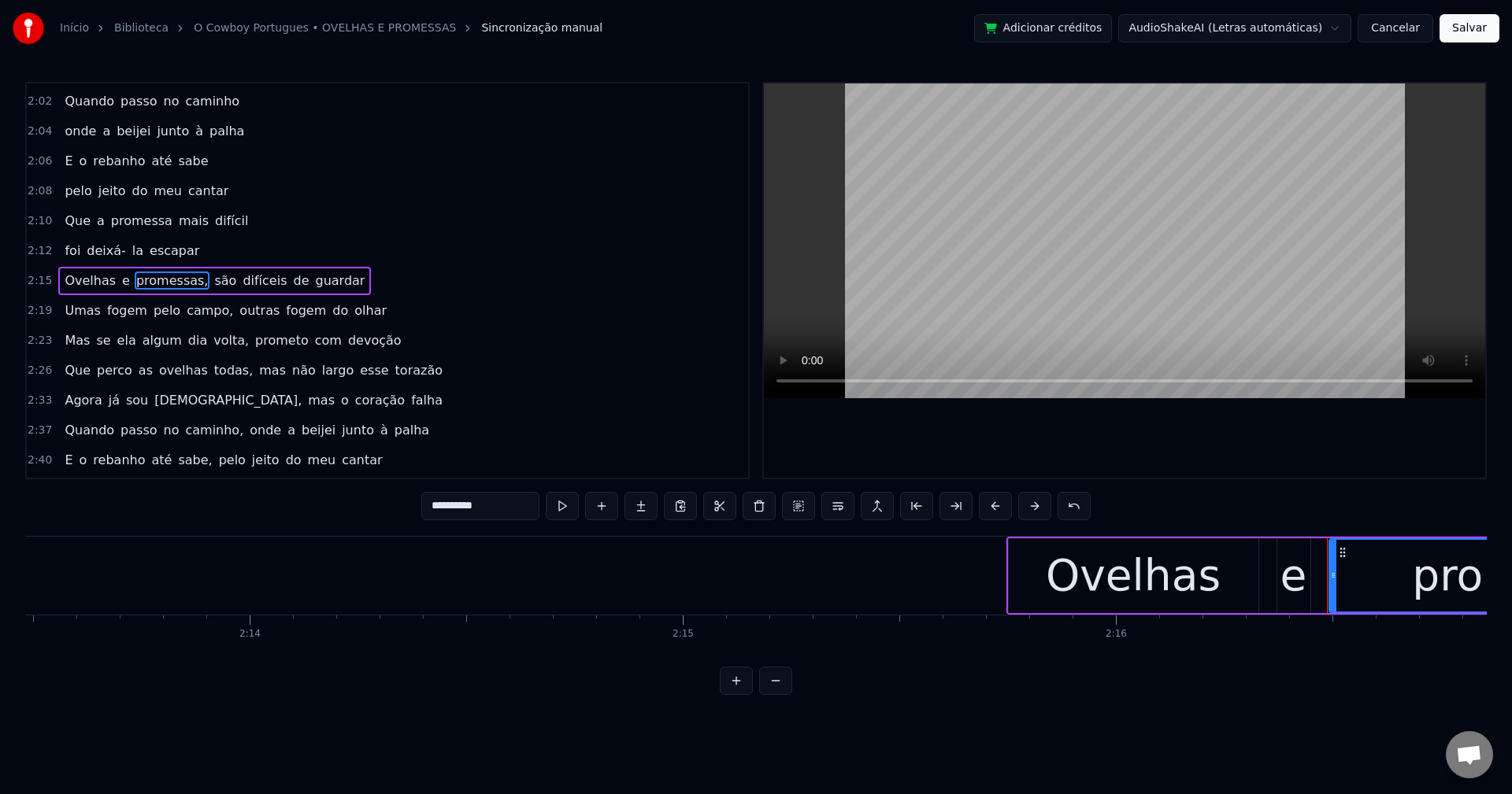
click at [510, 513] on input "**********" at bounding box center [480, 506] width 118 height 28
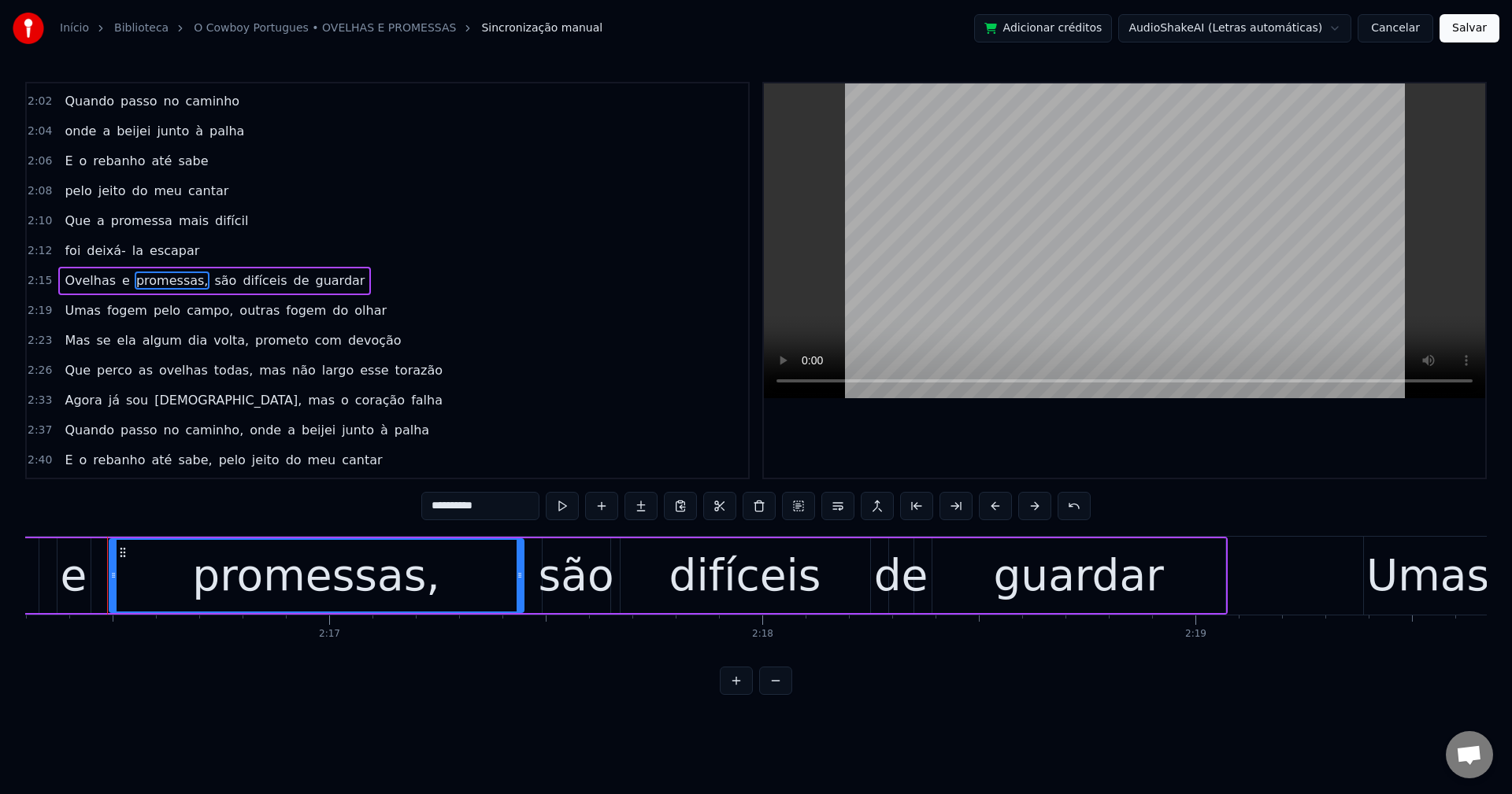
scroll to position [0, 59028]
click at [209, 280] on span "são" at bounding box center [221, 280] width 25 height 18
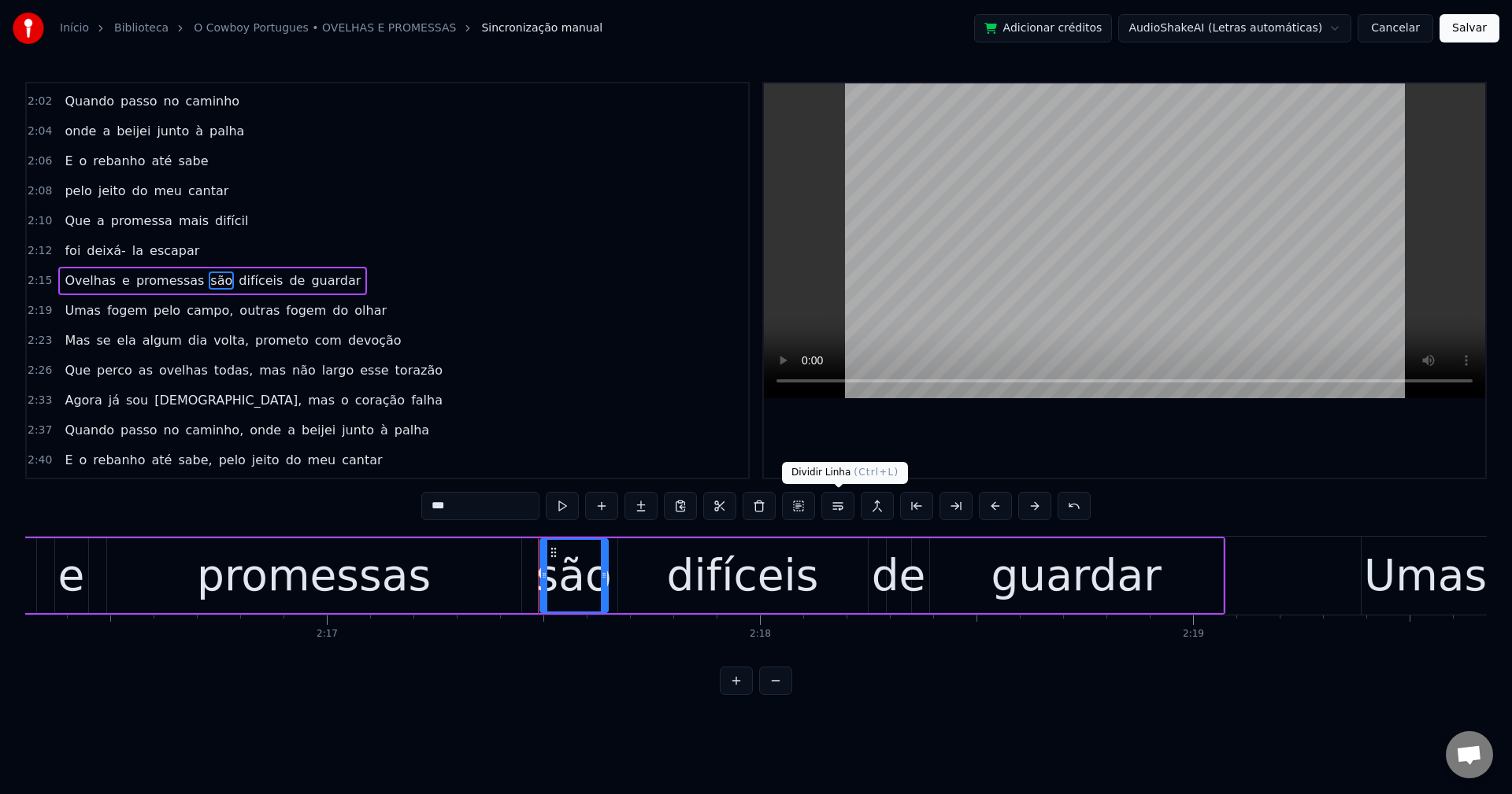
click at [838, 513] on button at bounding box center [838, 506] width 33 height 28
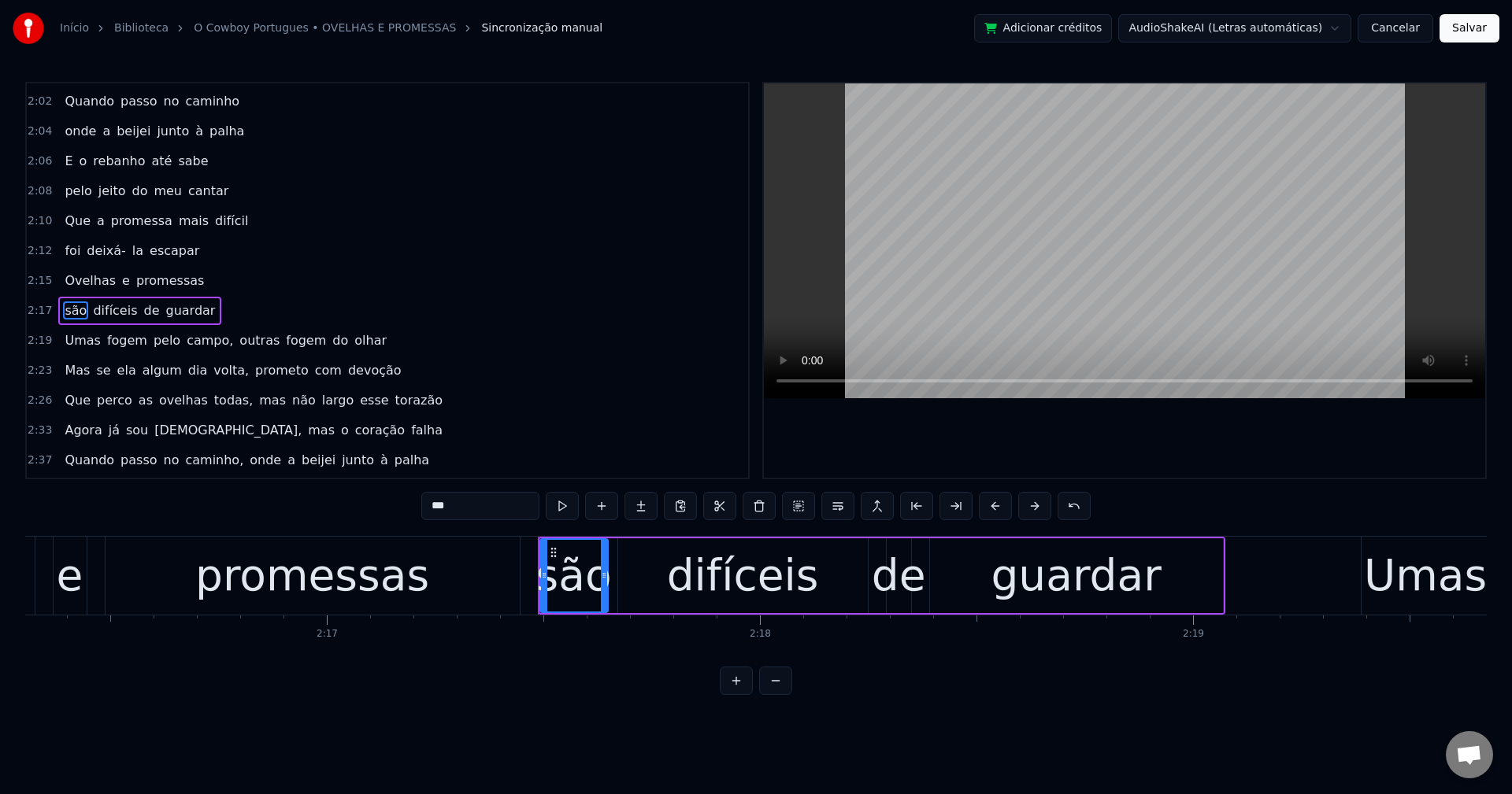
scroll to position [1522, 0]
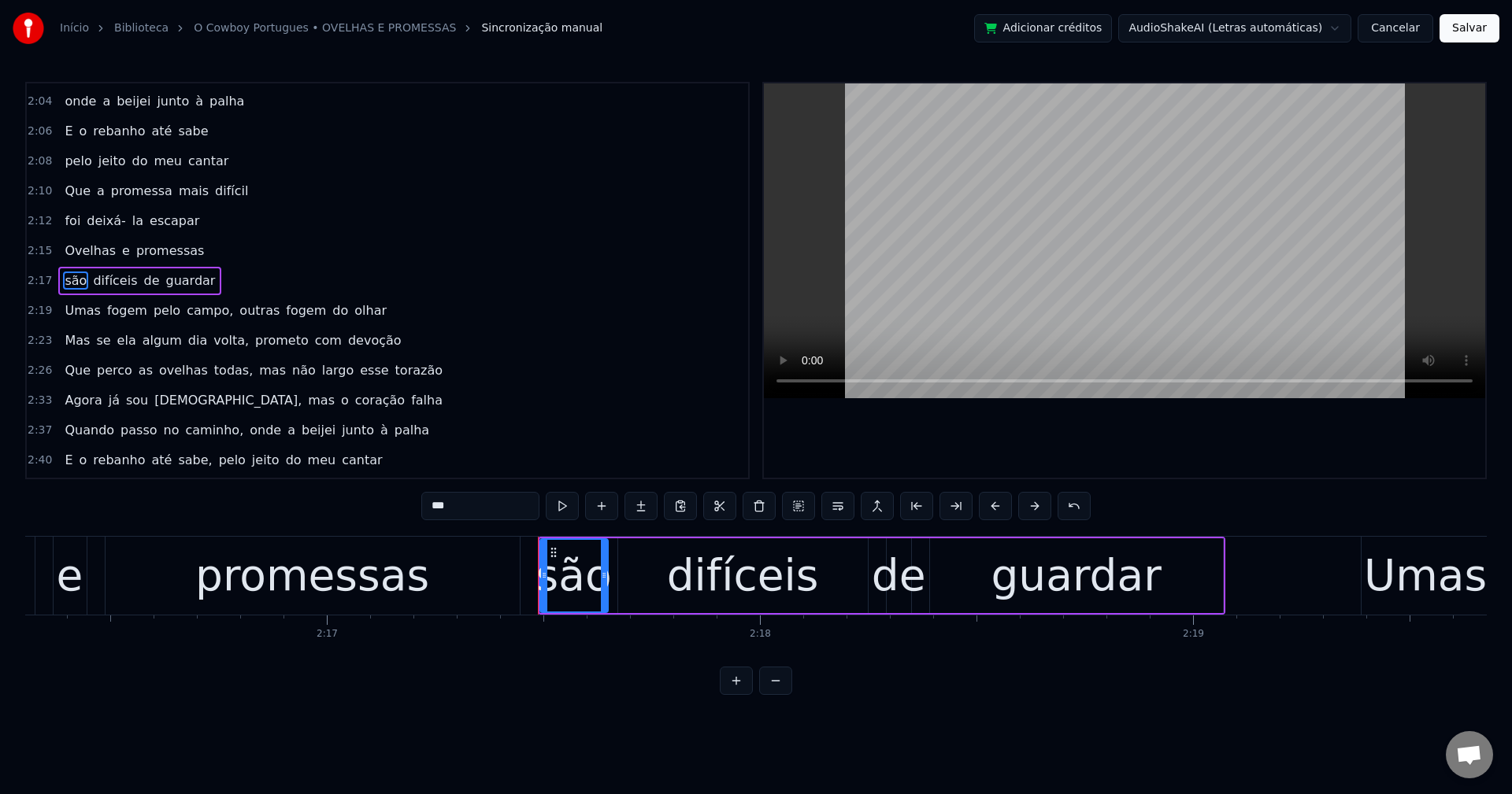
click at [185, 314] on span "campo," at bounding box center [210, 310] width 50 height 18
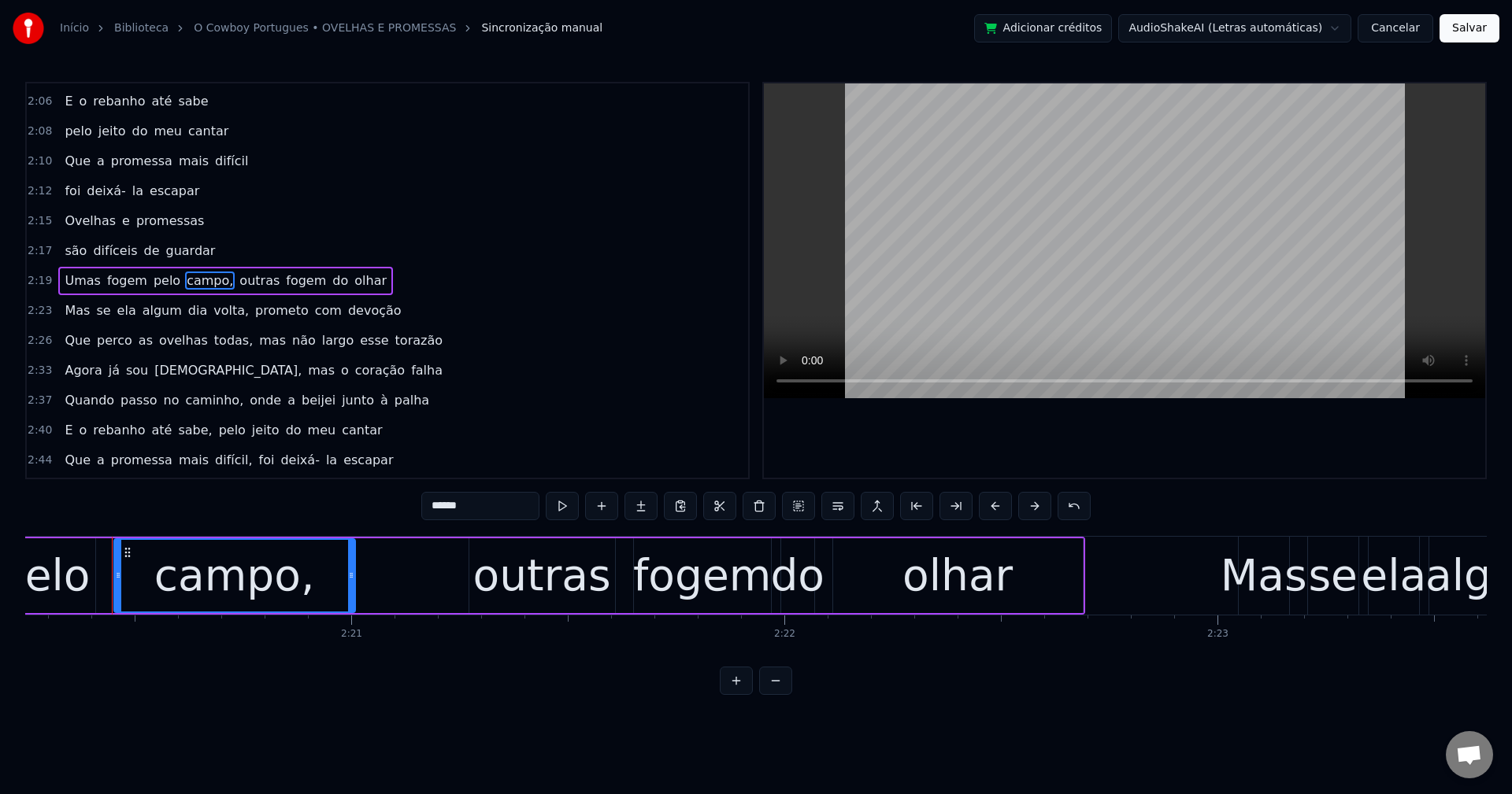
scroll to position [0, 60744]
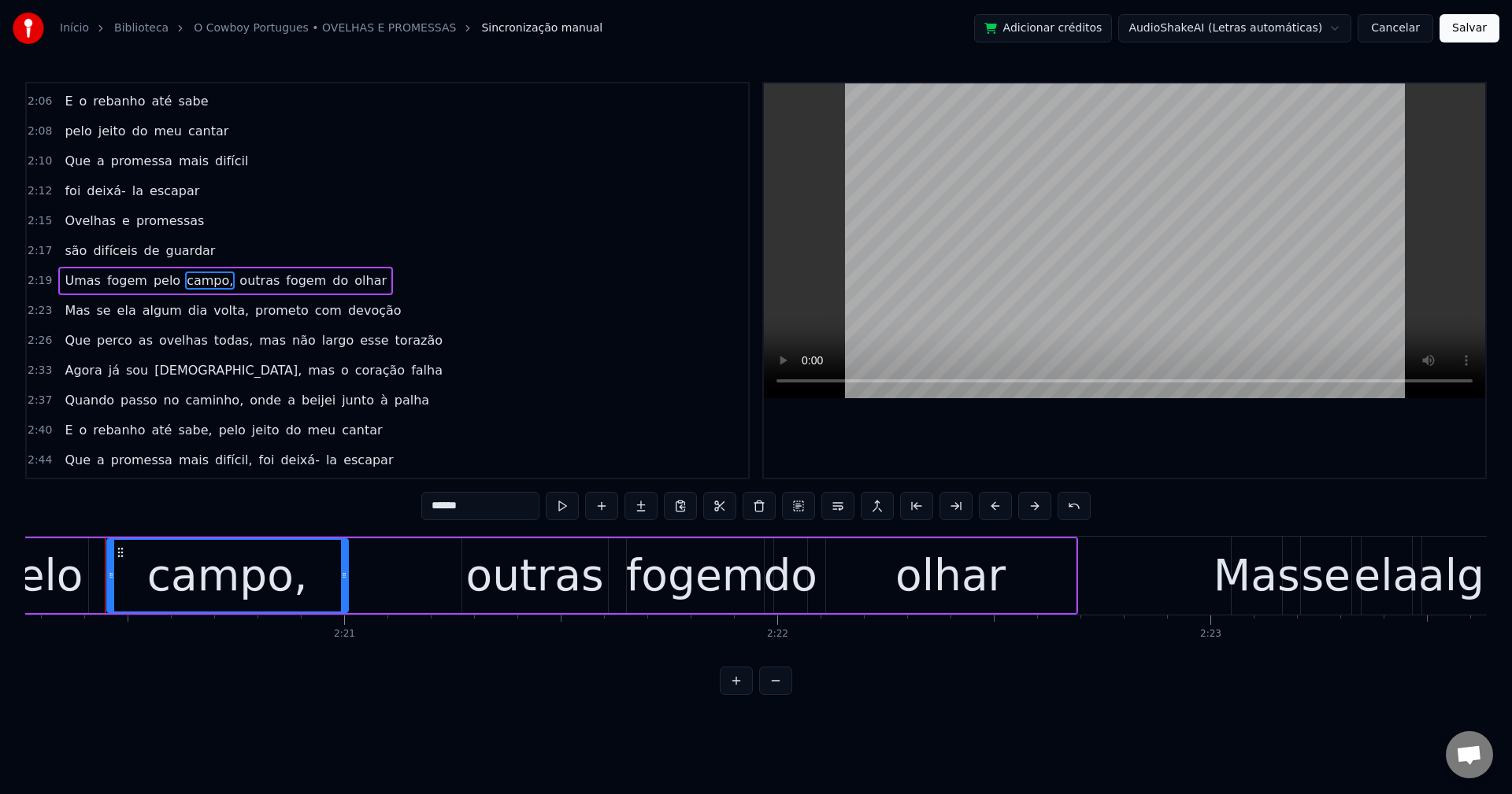
click at [491, 501] on input "******" at bounding box center [480, 506] width 118 height 28
click at [237, 273] on span "outras" at bounding box center [256, 280] width 44 height 18
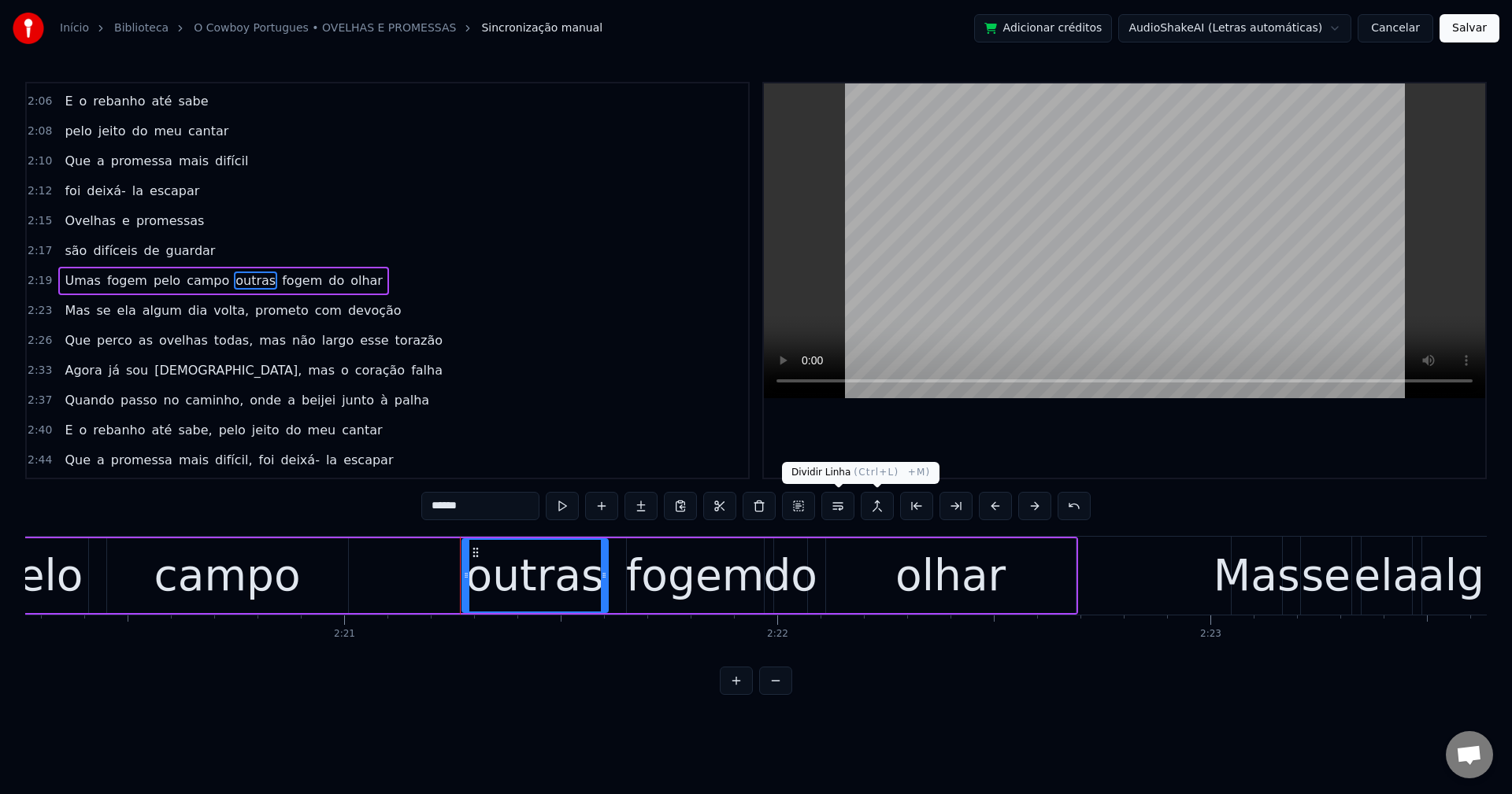
click at [839, 505] on button at bounding box center [838, 506] width 33 height 28
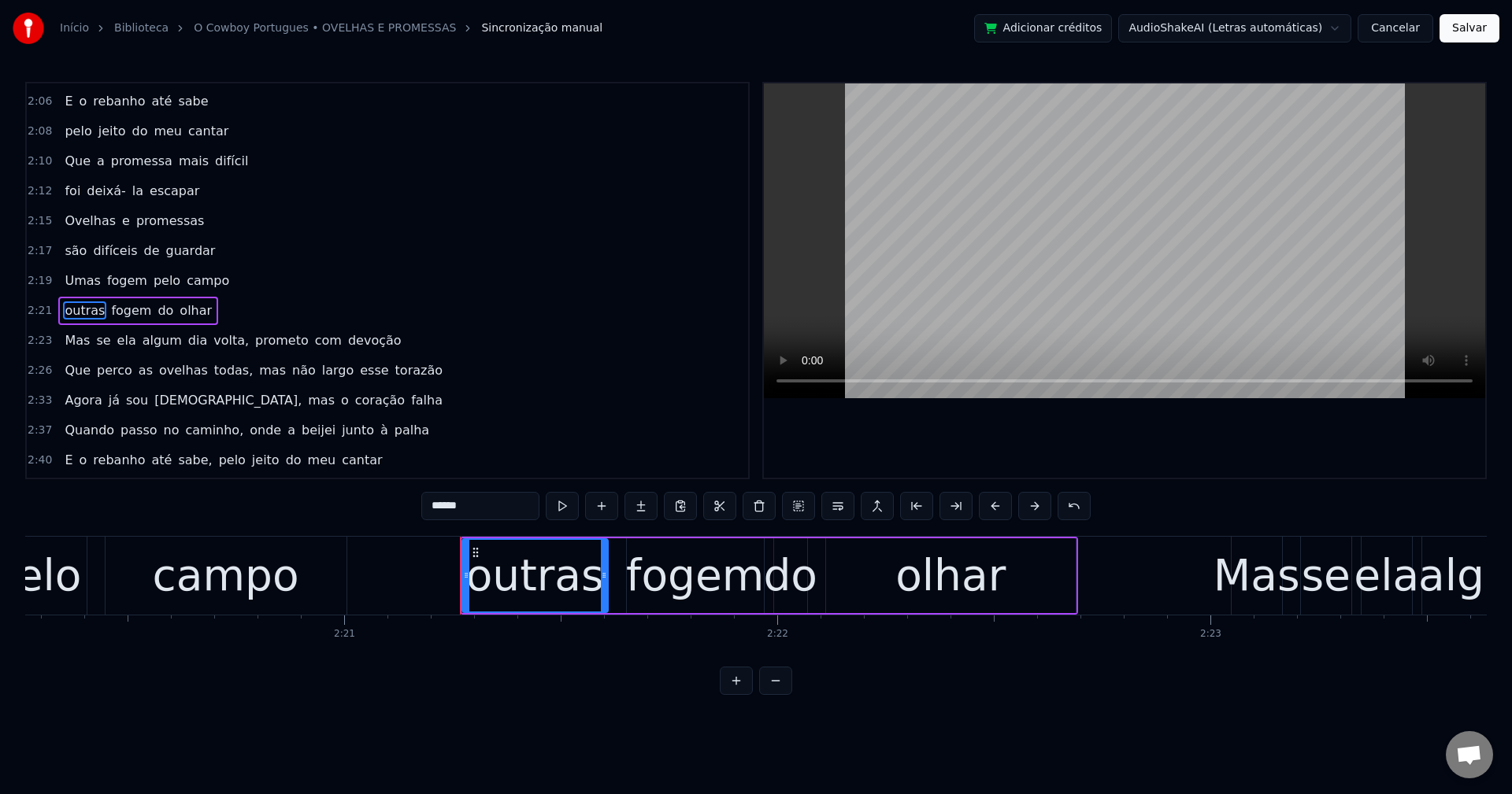
scroll to position [1582, 0]
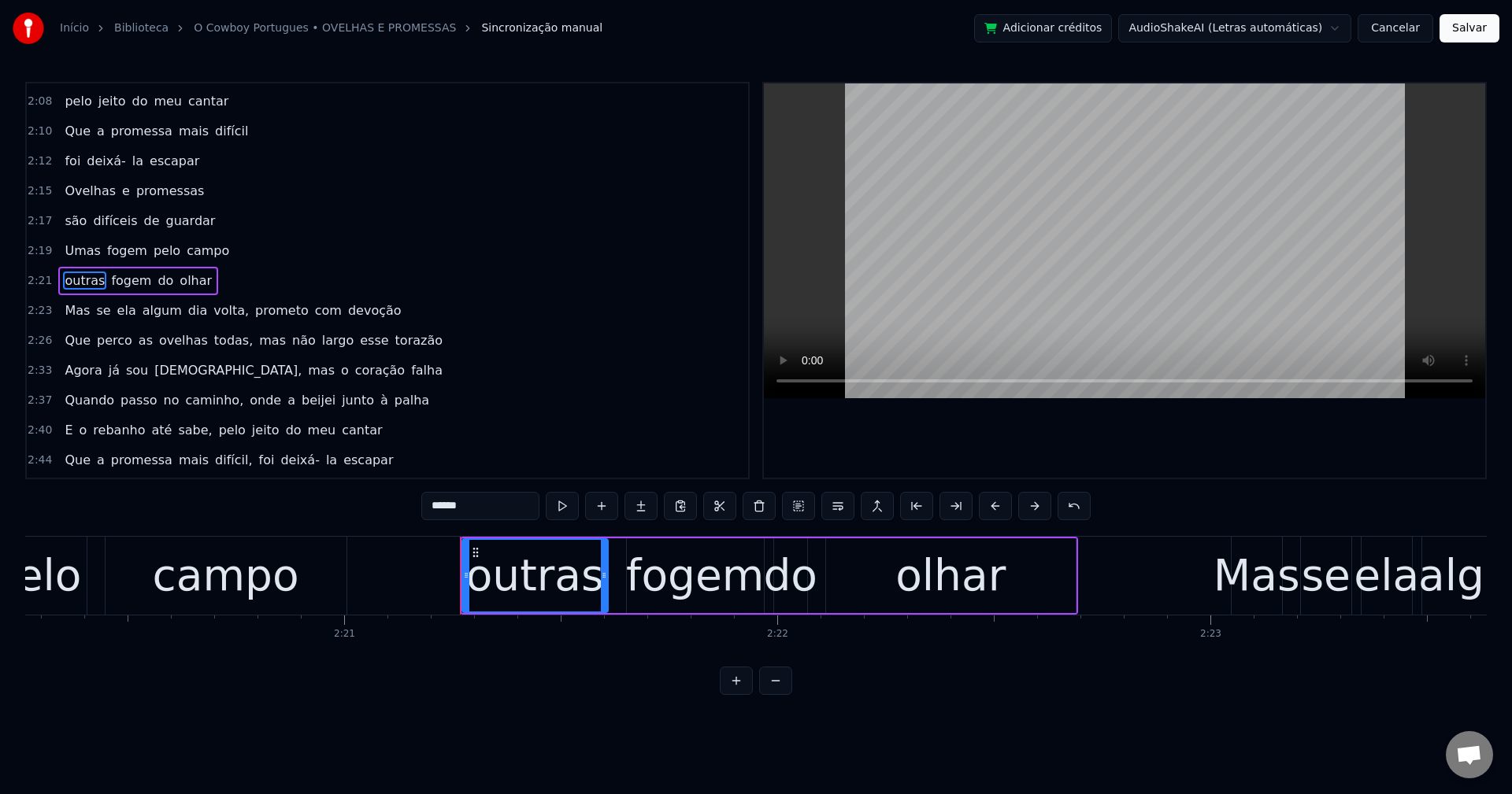
click at [212, 309] on span "volta," at bounding box center [231, 310] width 38 height 18
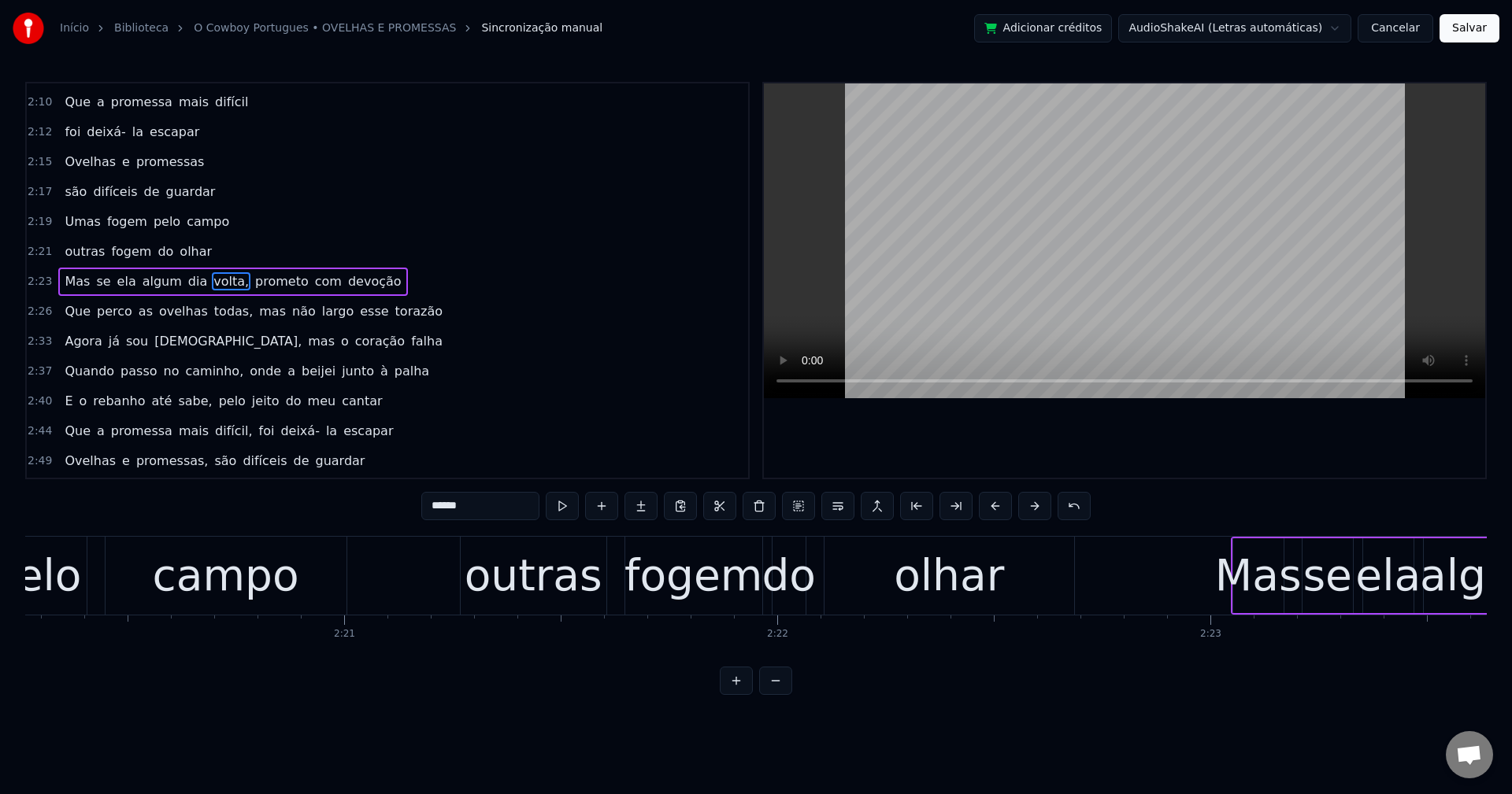
scroll to position [1612, 0]
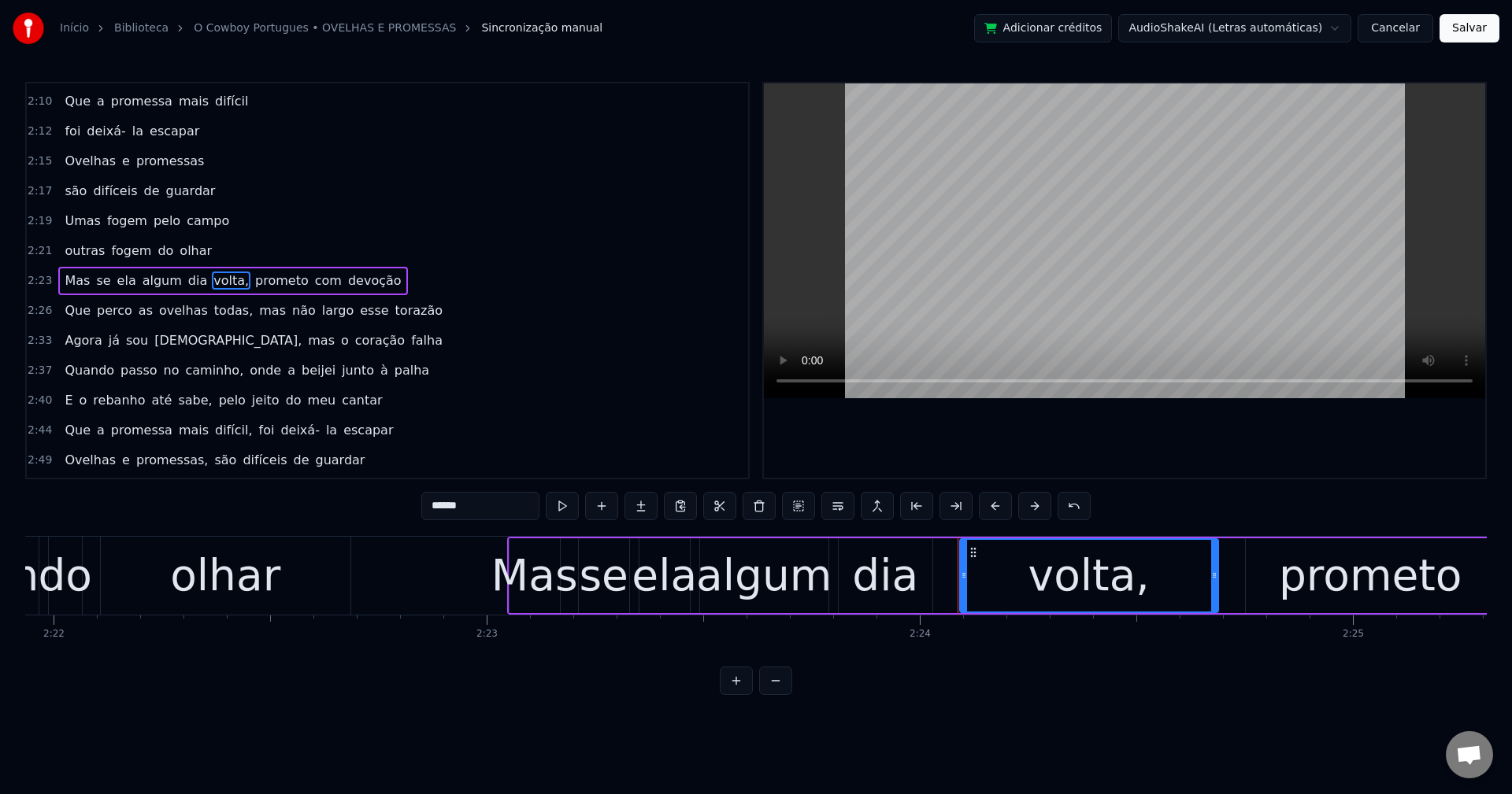
click at [482, 514] on input "******" at bounding box center [480, 506] width 118 height 28
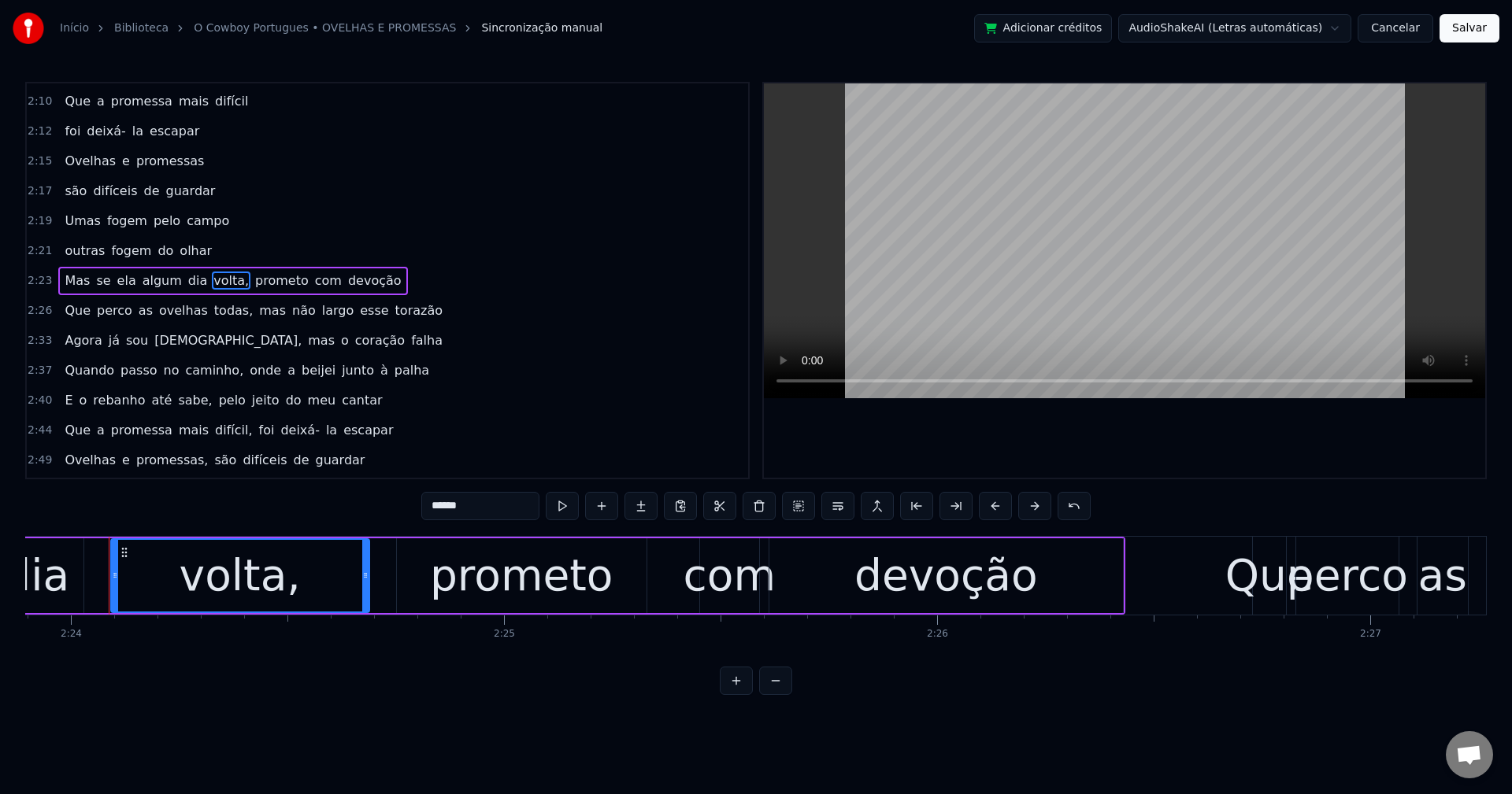
scroll to position [0, 62320]
click at [250, 283] on span "prometo" at bounding box center [278, 280] width 57 height 18
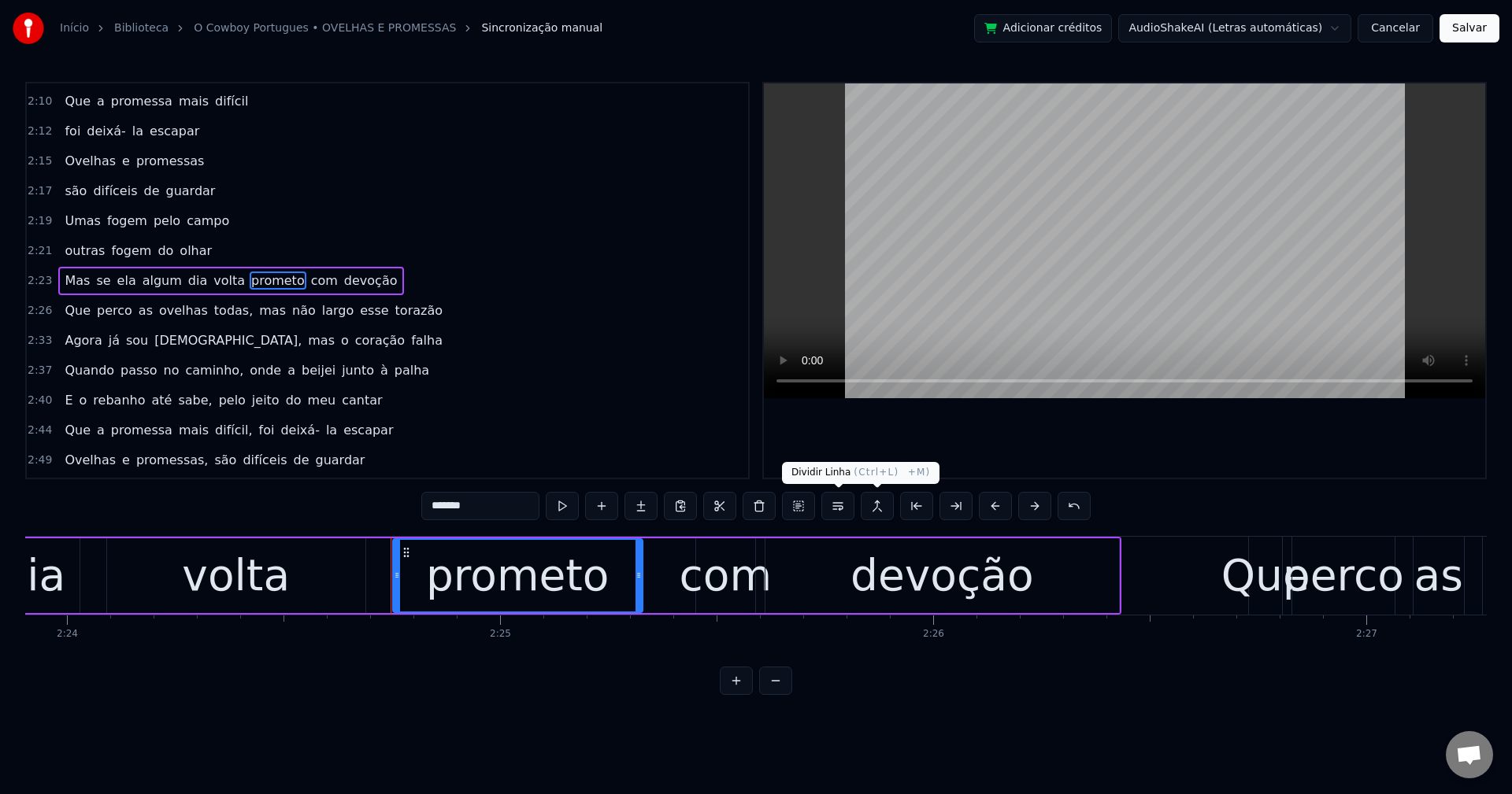
click at [837, 507] on button at bounding box center [838, 506] width 33 height 28
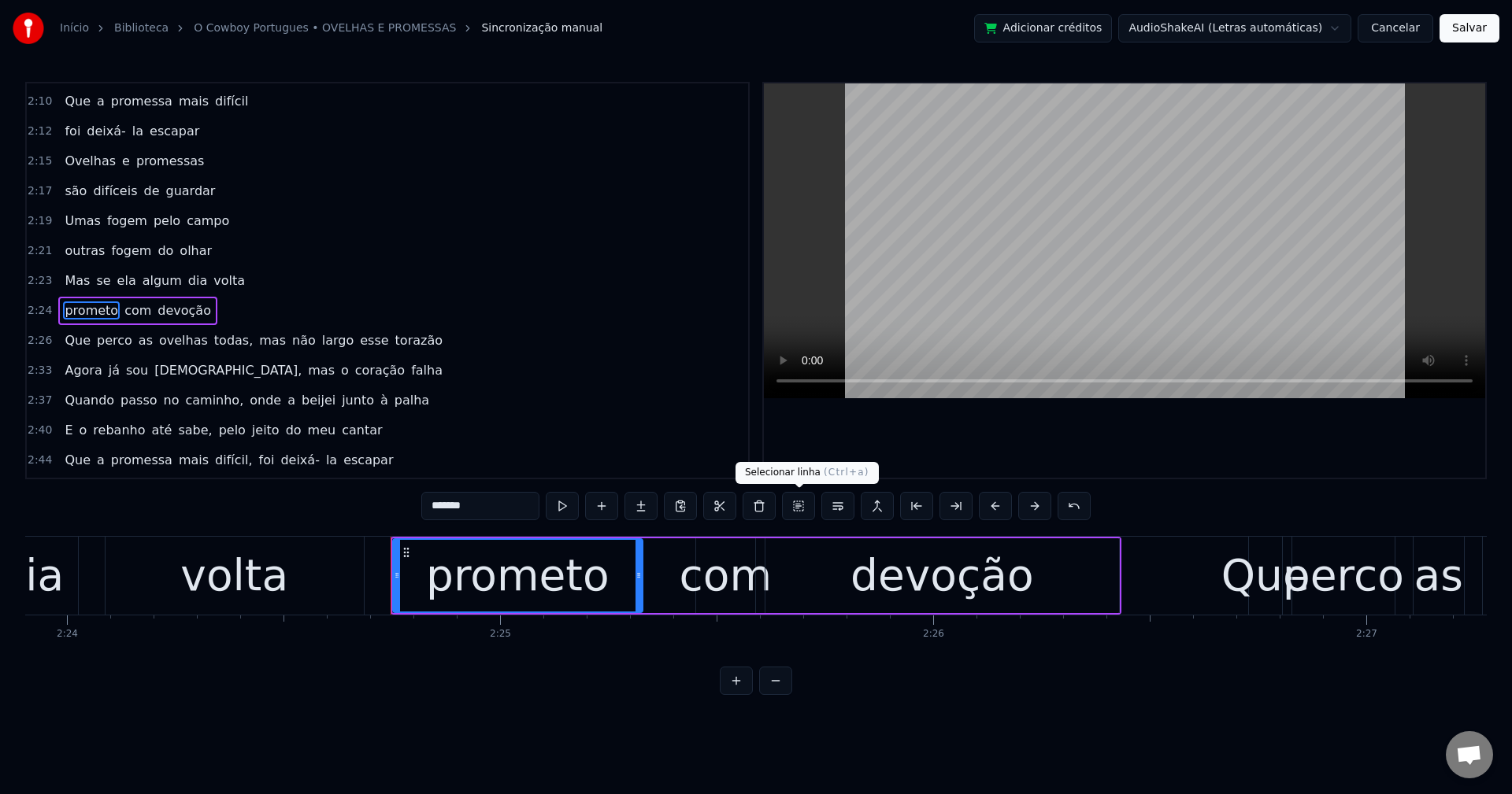
scroll to position [1641, 0]
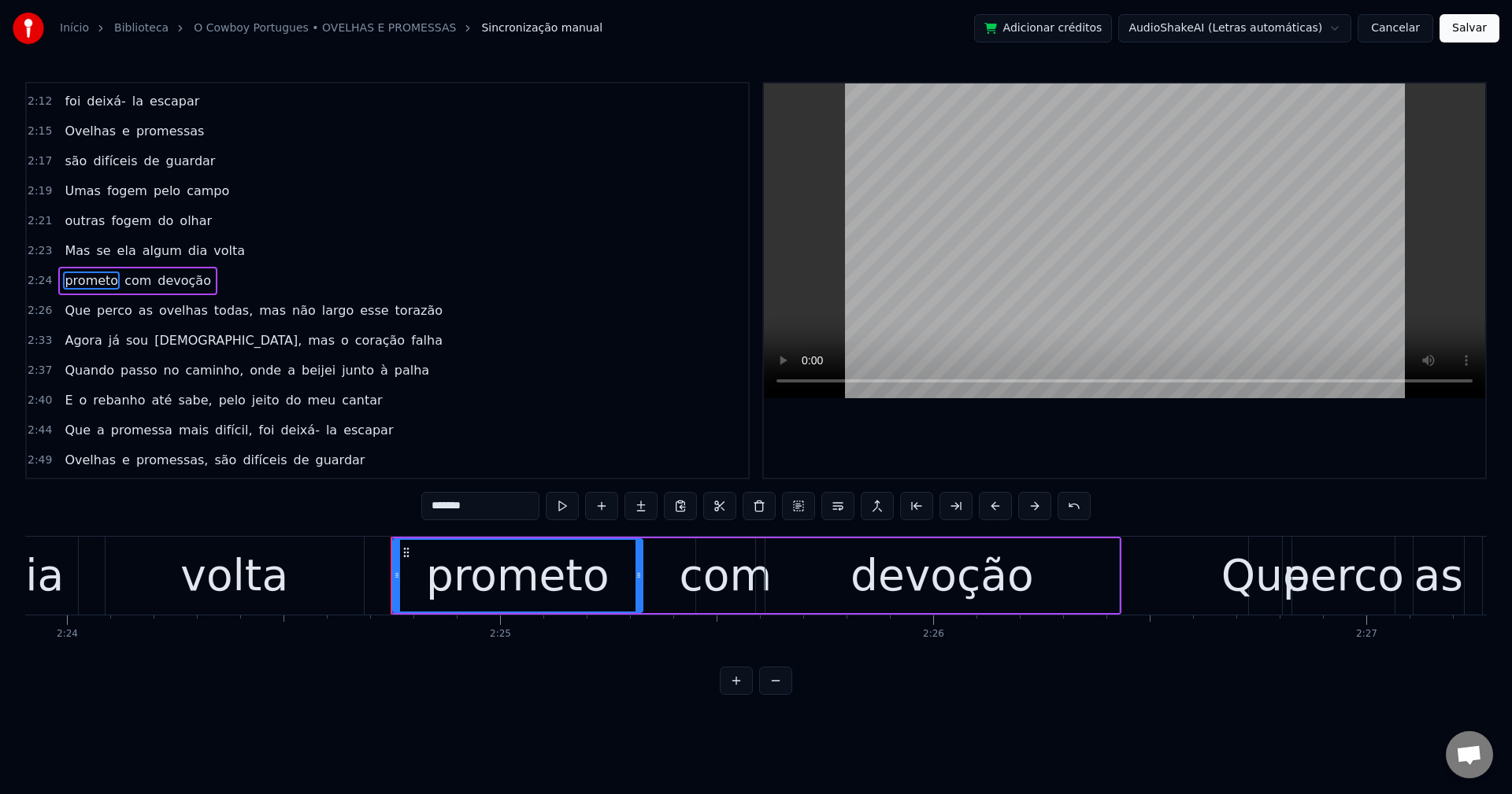
click at [222, 309] on span "todas," at bounding box center [233, 310] width 42 height 18
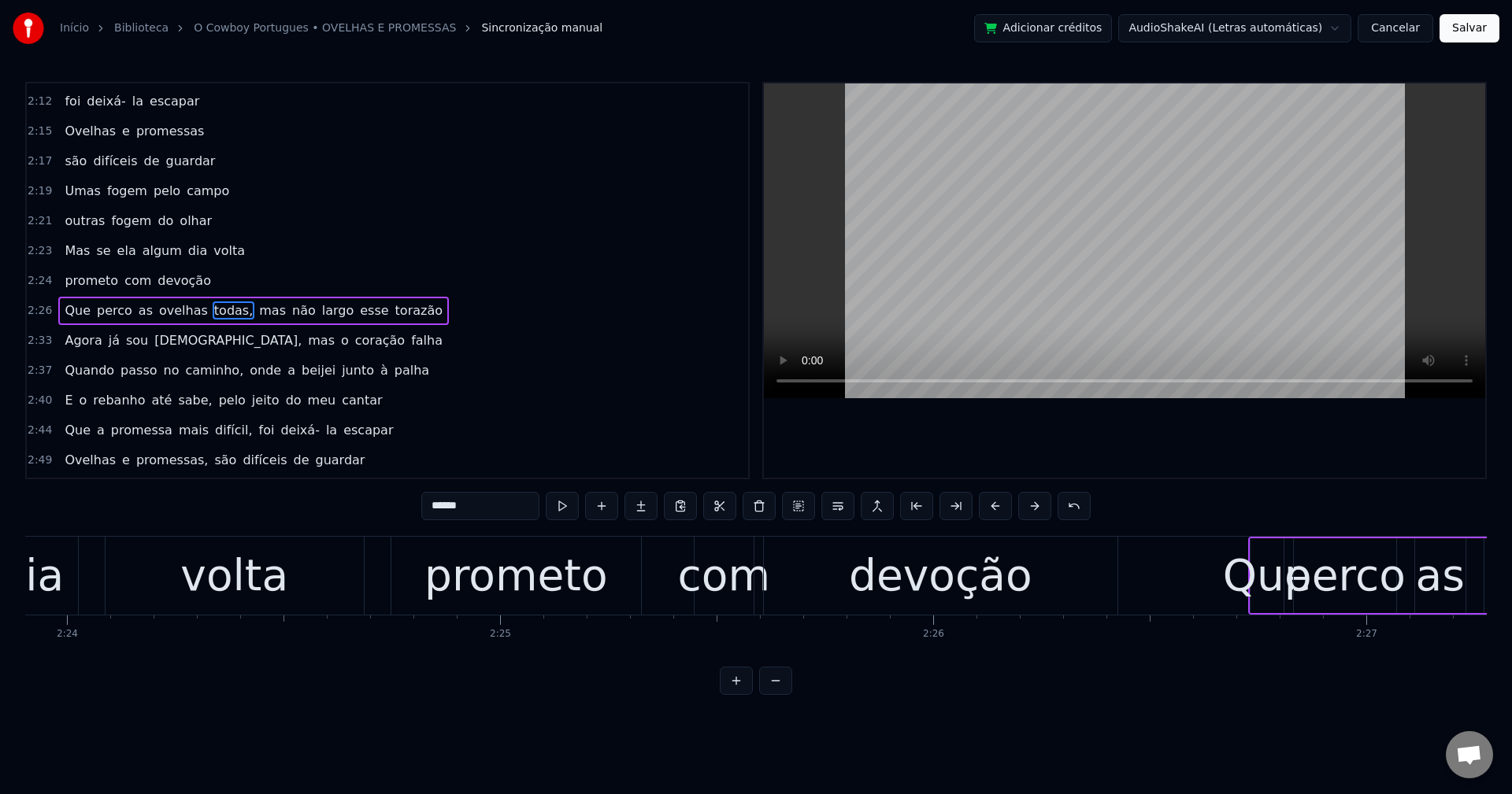
scroll to position [1672, 0]
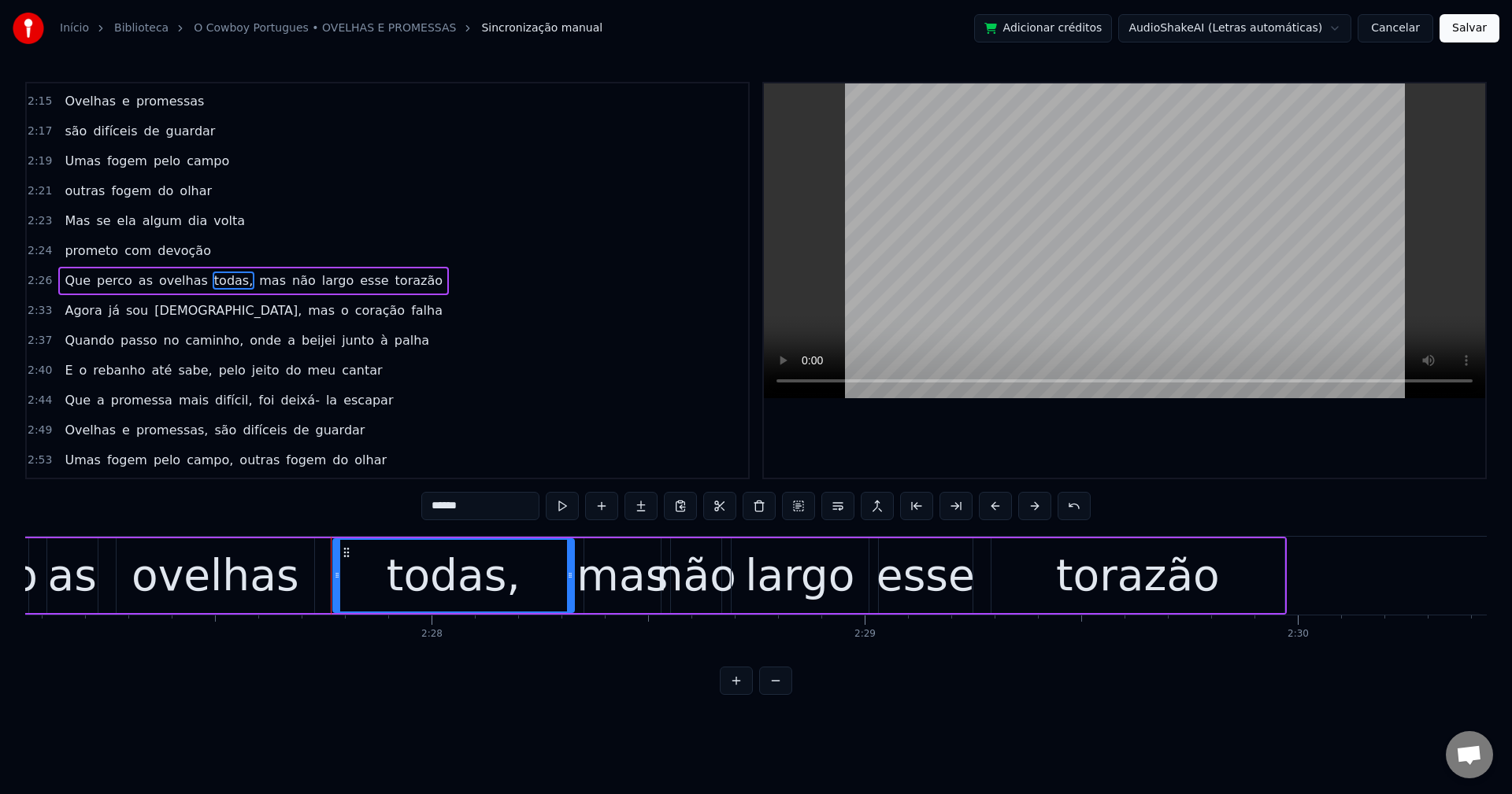
click at [475, 507] on input "******" at bounding box center [480, 506] width 118 height 28
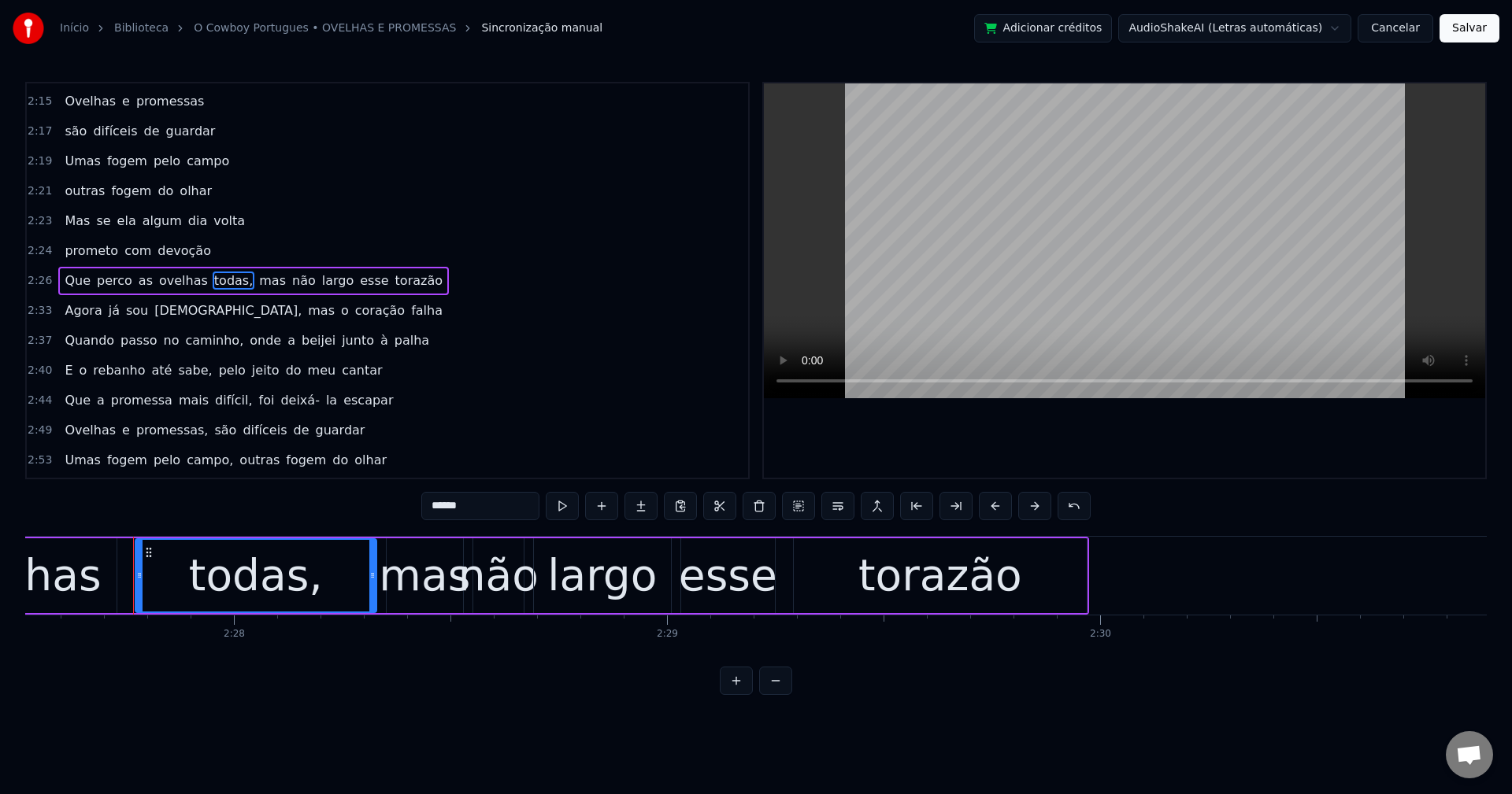
scroll to position [0, 63914]
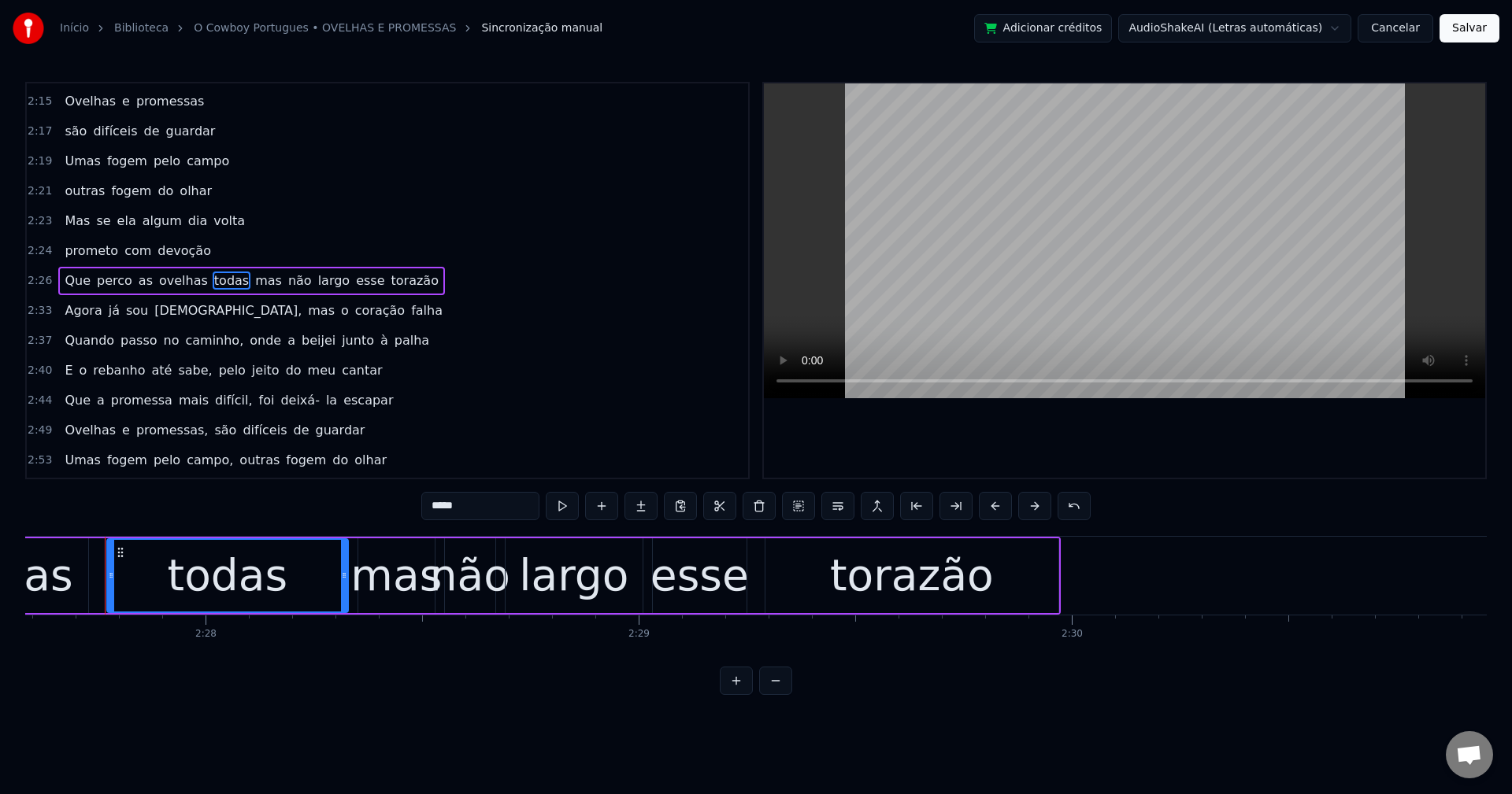
click at [253, 278] on span "mas" at bounding box center [268, 280] width 30 height 18
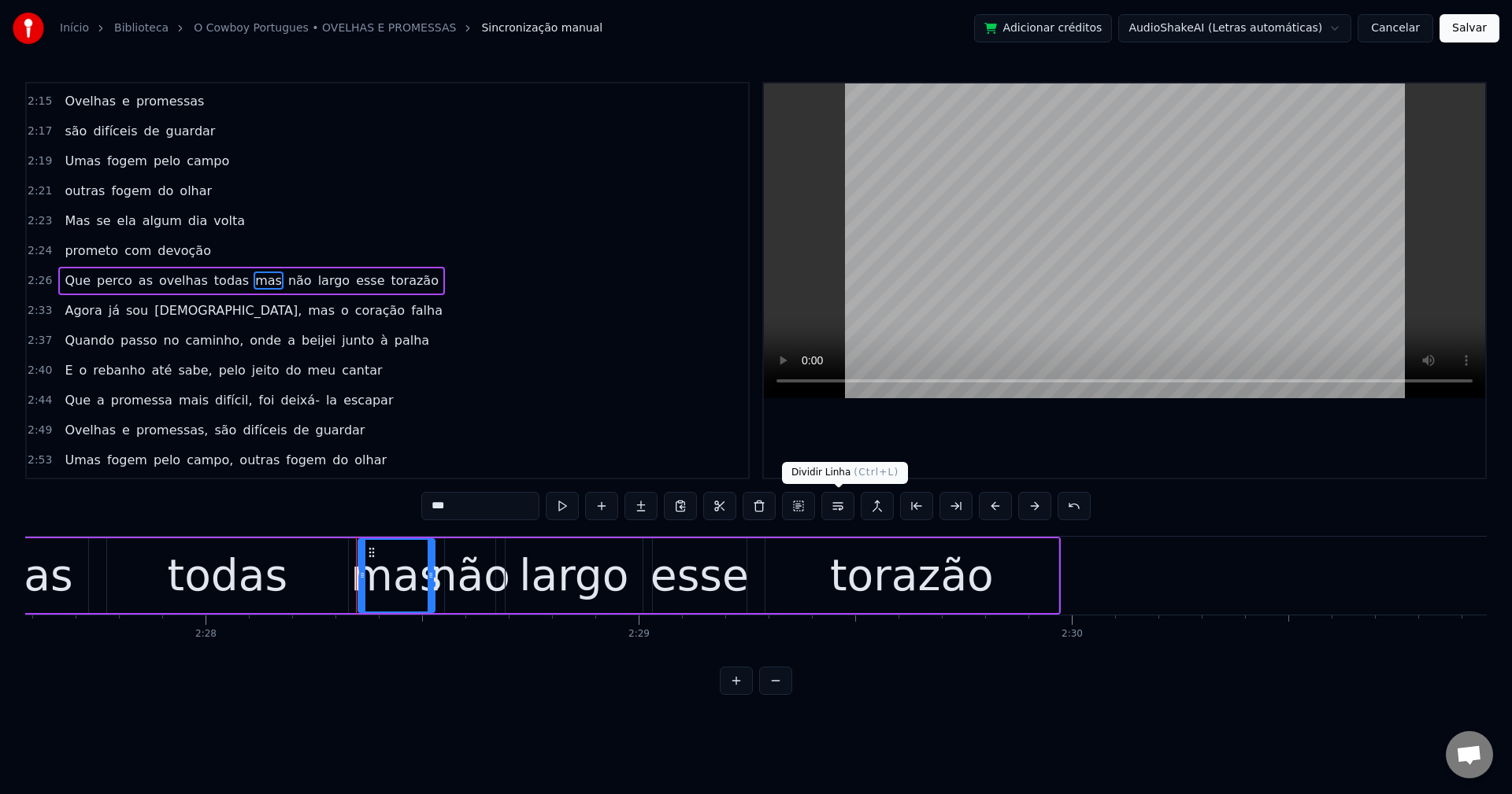
click at [836, 506] on button at bounding box center [838, 506] width 33 height 28
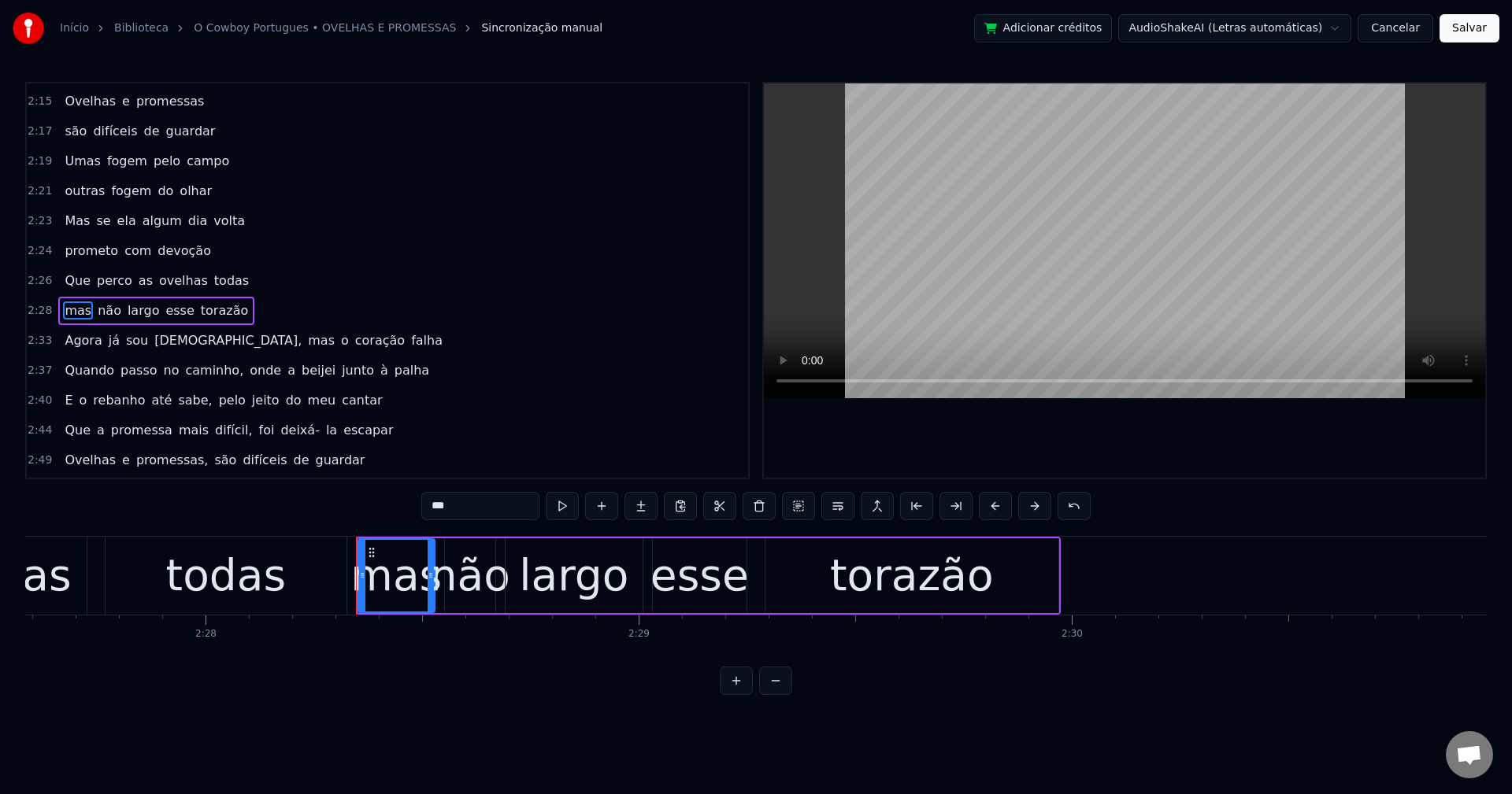
scroll to position [1702, 0]
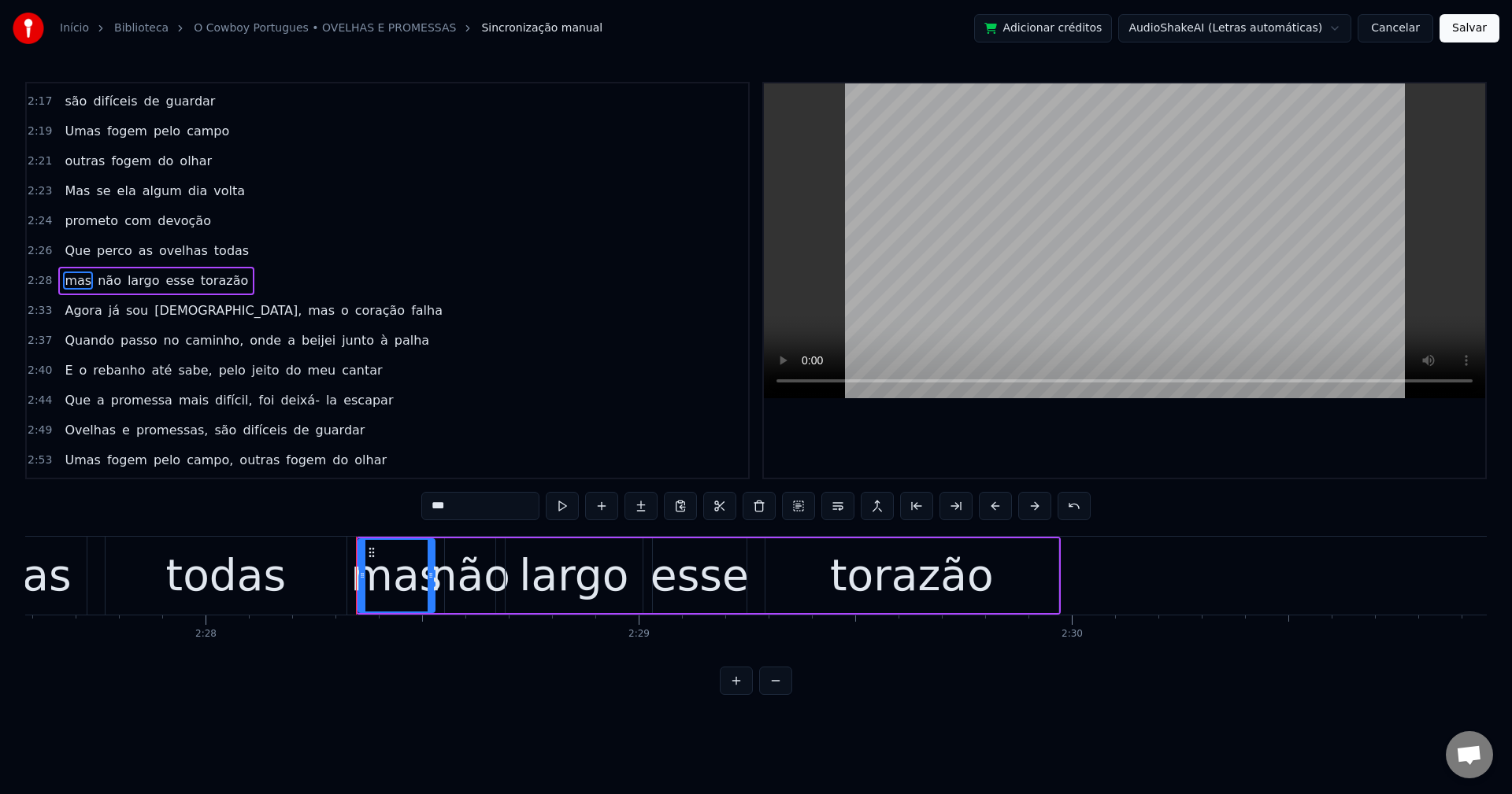
click at [153, 304] on span "[DEMOGRAPHIC_DATA]," at bounding box center [228, 310] width 150 height 18
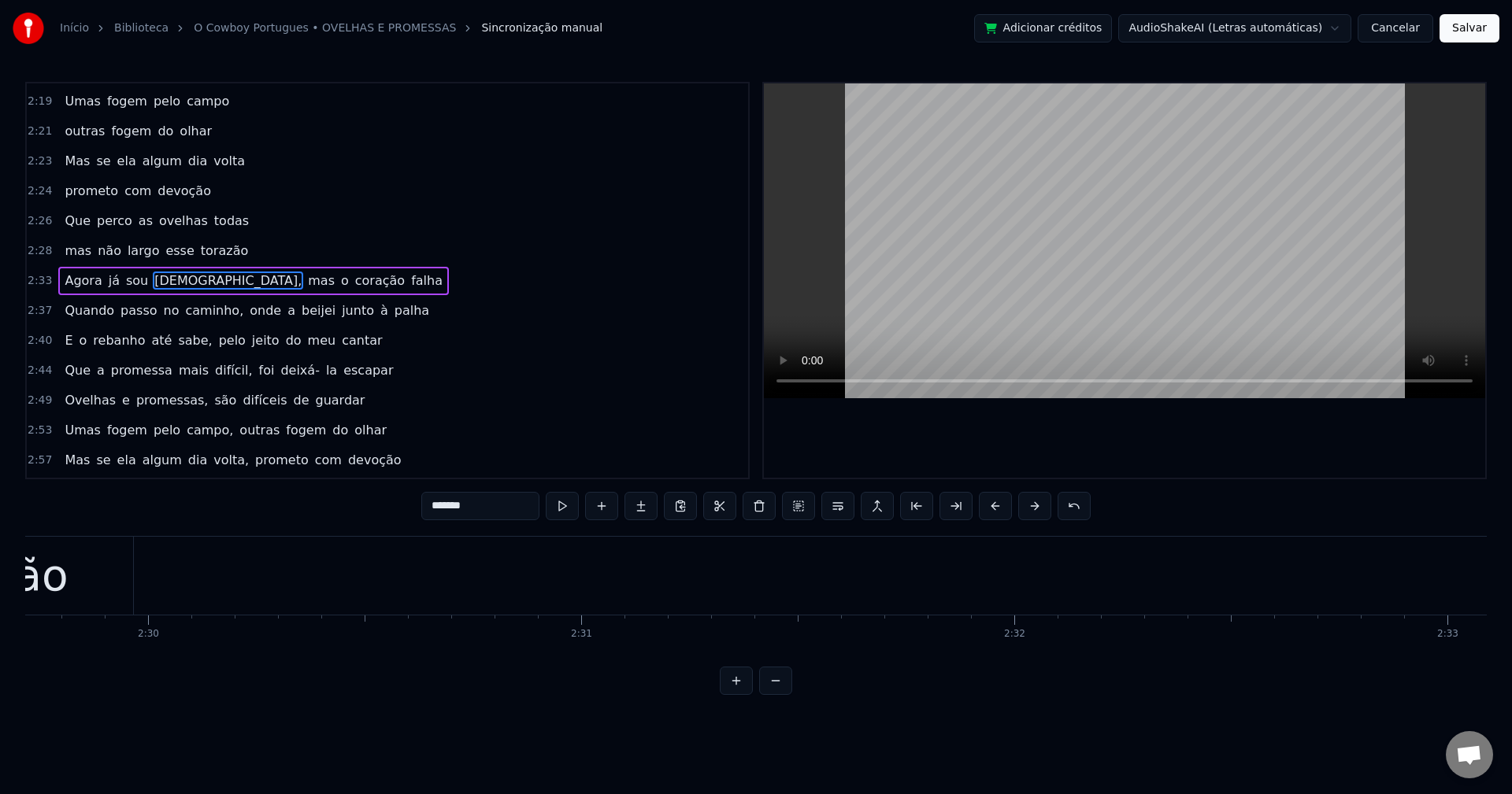
click at [493, 502] on input "*******" at bounding box center [480, 506] width 118 height 28
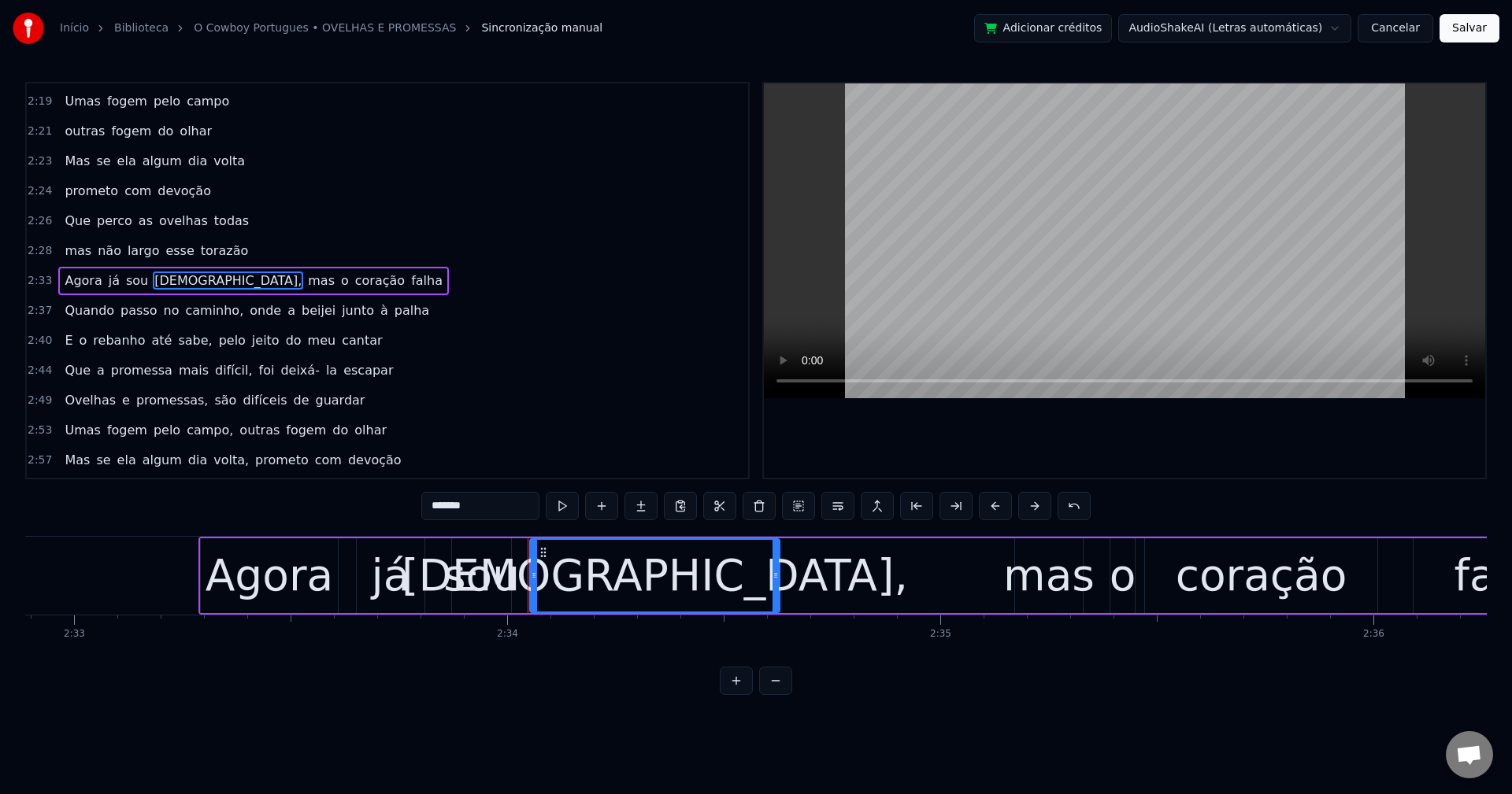
scroll to position [0, 66634]
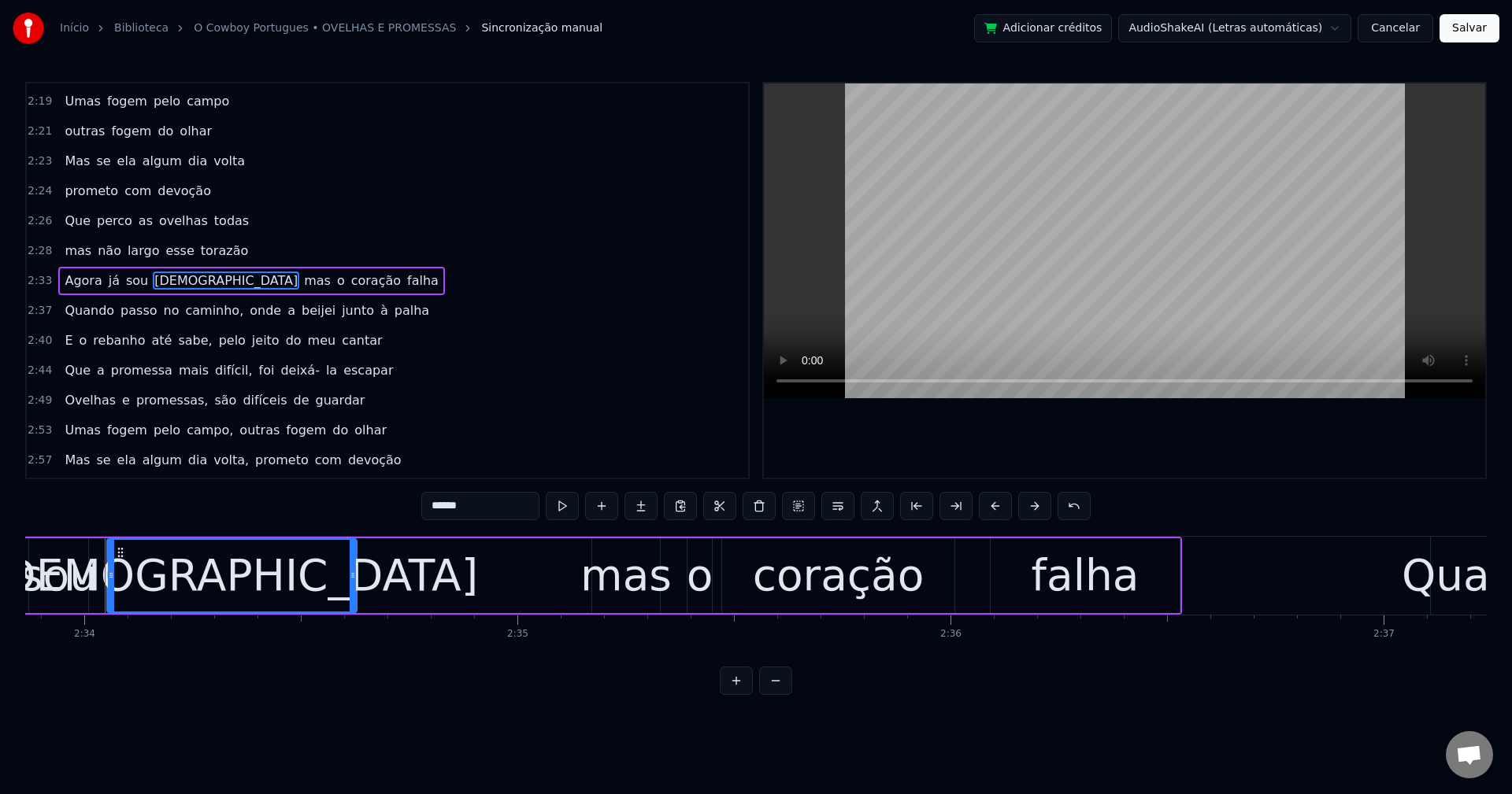
click at [302, 283] on span "mas" at bounding box center [317, 280] width 30 height 18
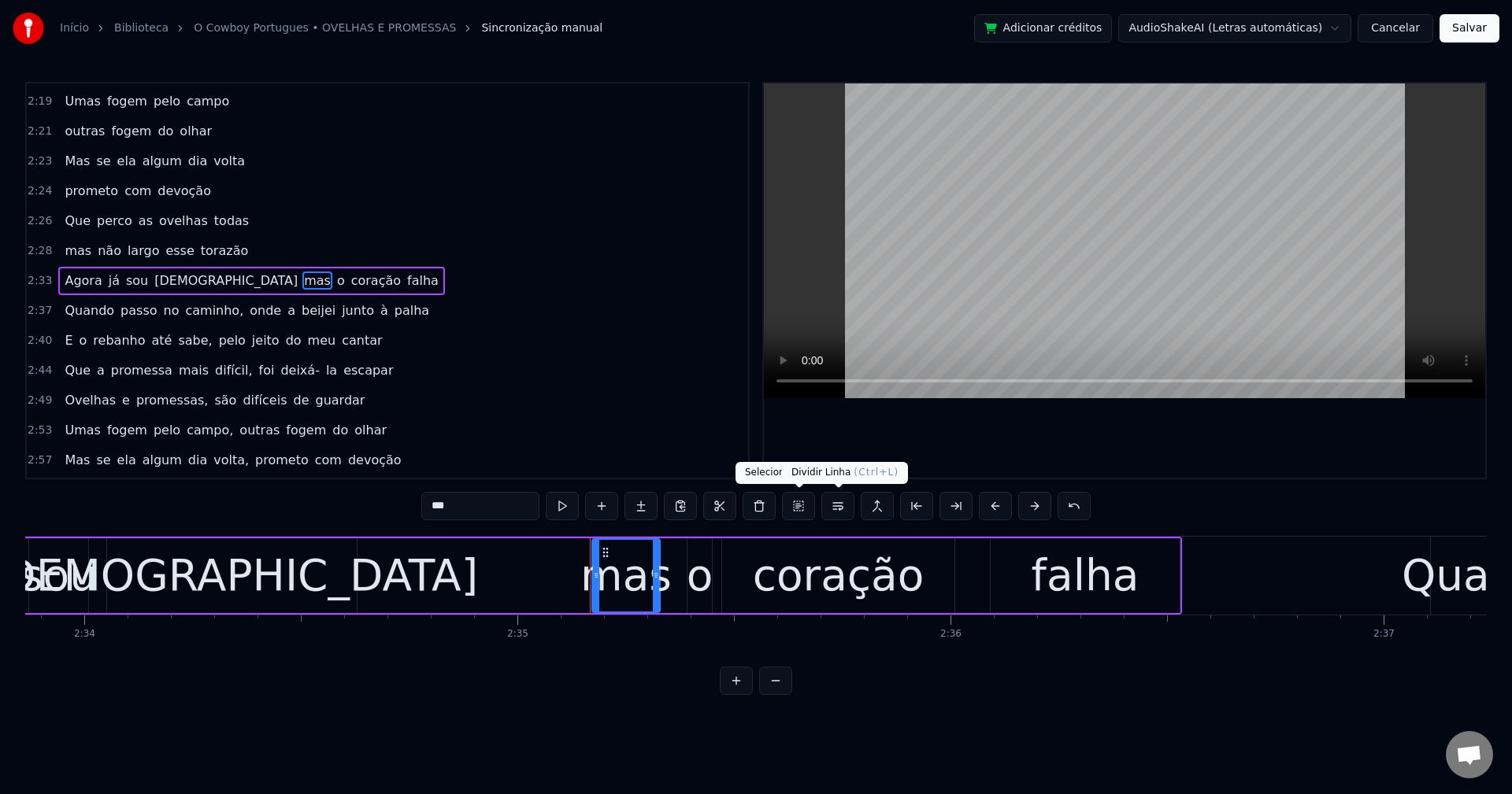
click at [836, 507] on button at bounding box center [838, 506] width 33 height 28
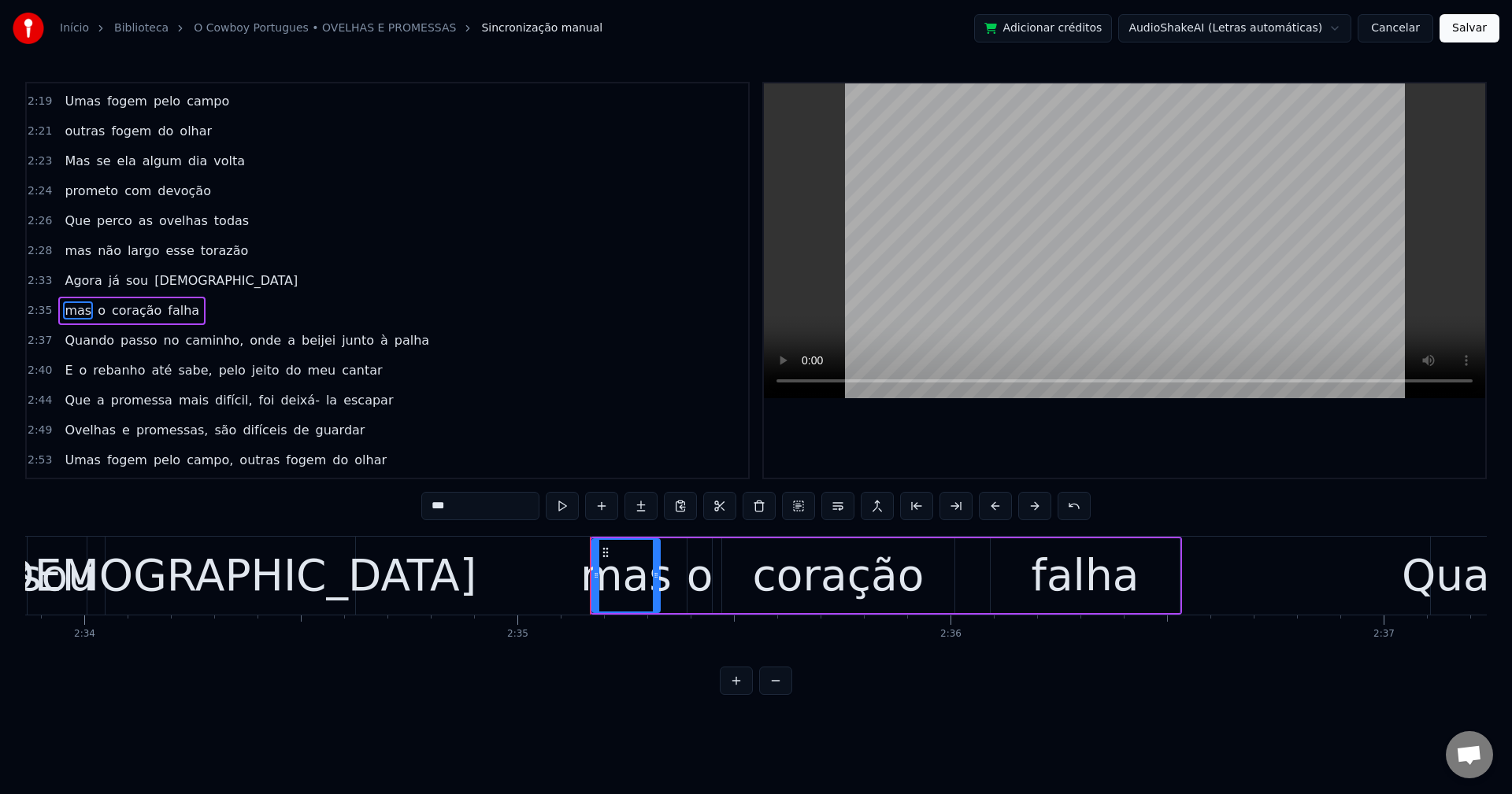
scroll to position [1761, 0]
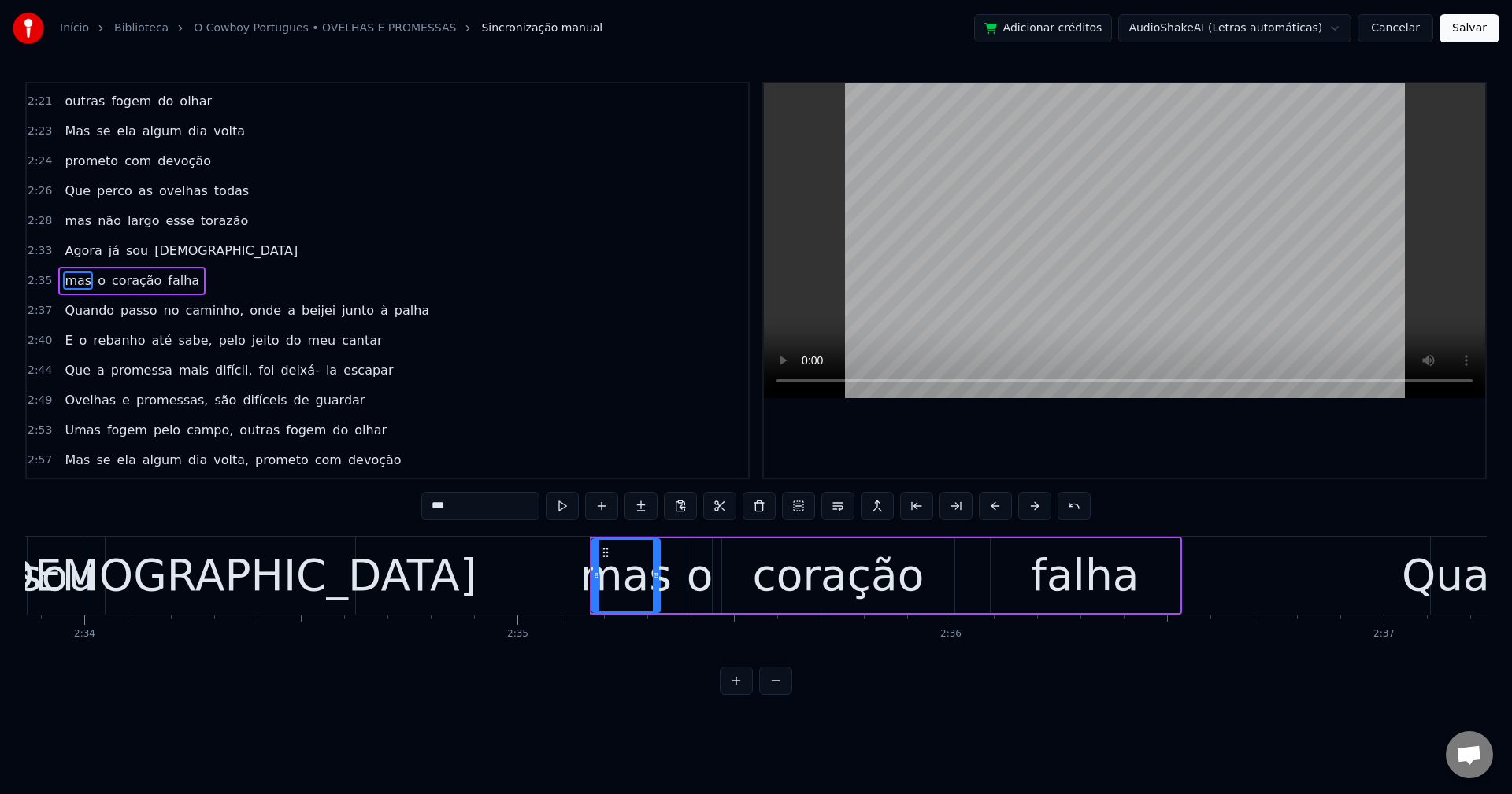
click at [184, 310] on span "caminho," at bounding box center [214, 310] width 61 height 18
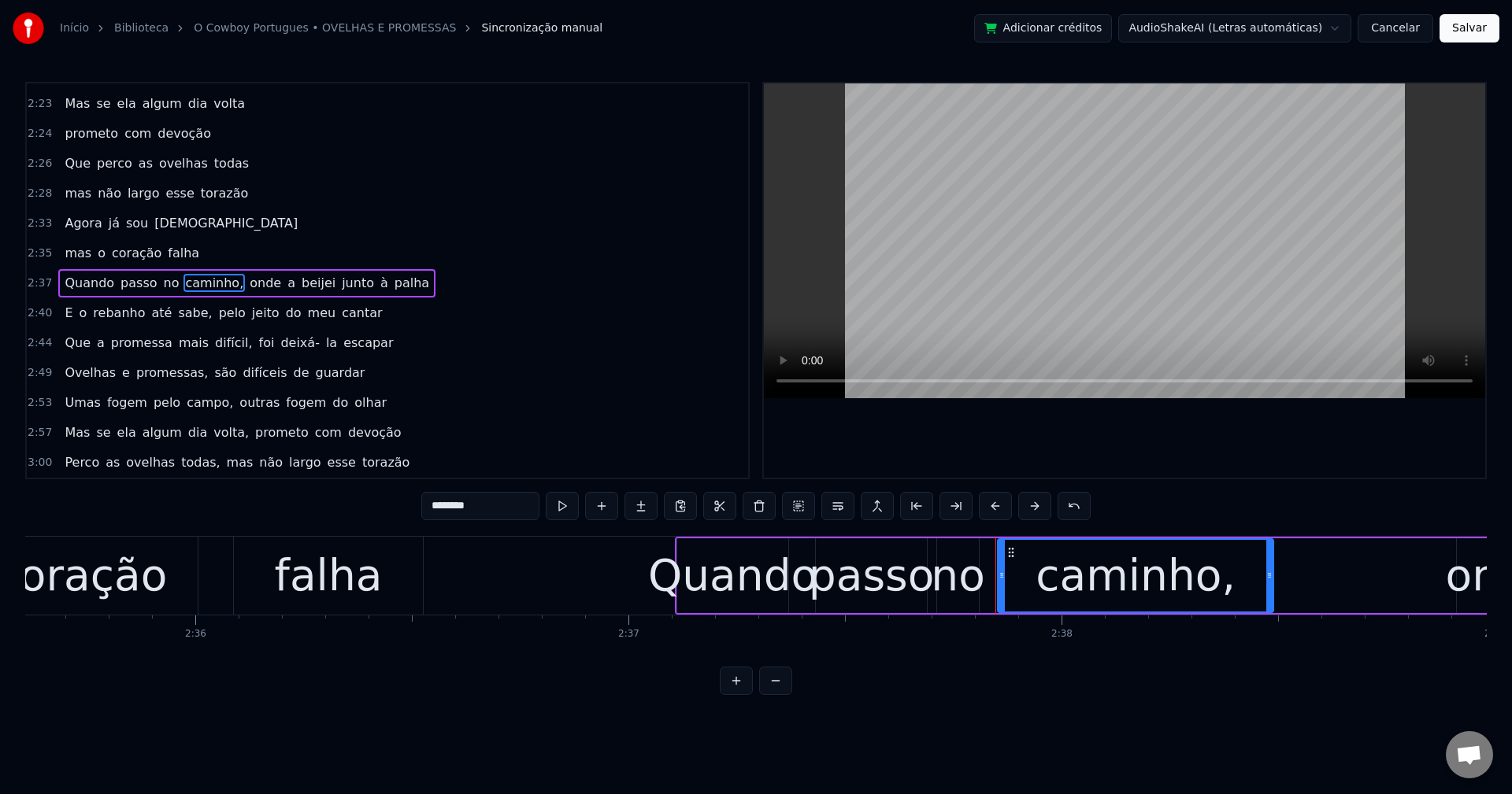
click at [511, 497] on input "********" at bounding box center [480, 506] width 118 height 28
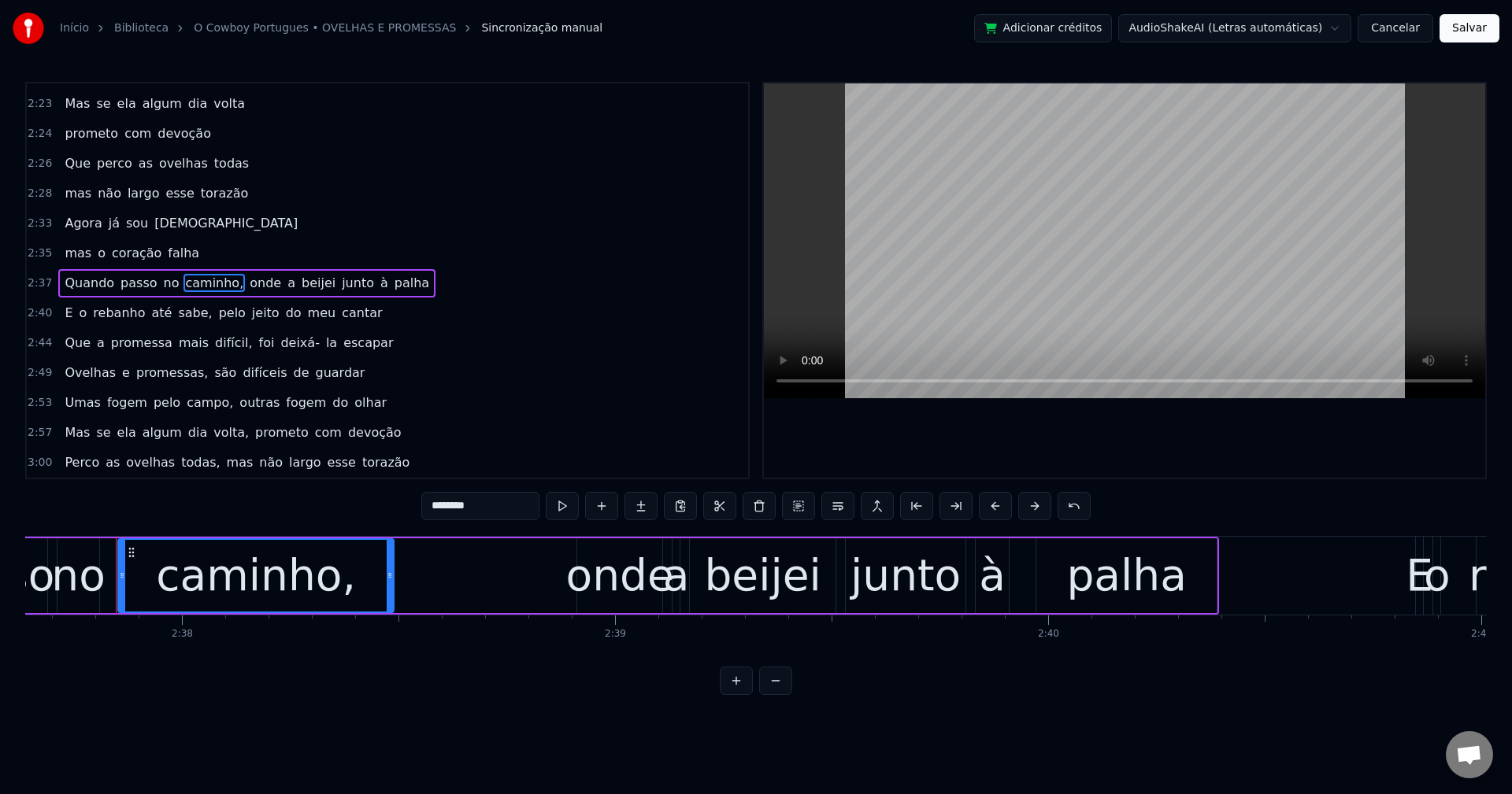
scroll to position [0, 68279]
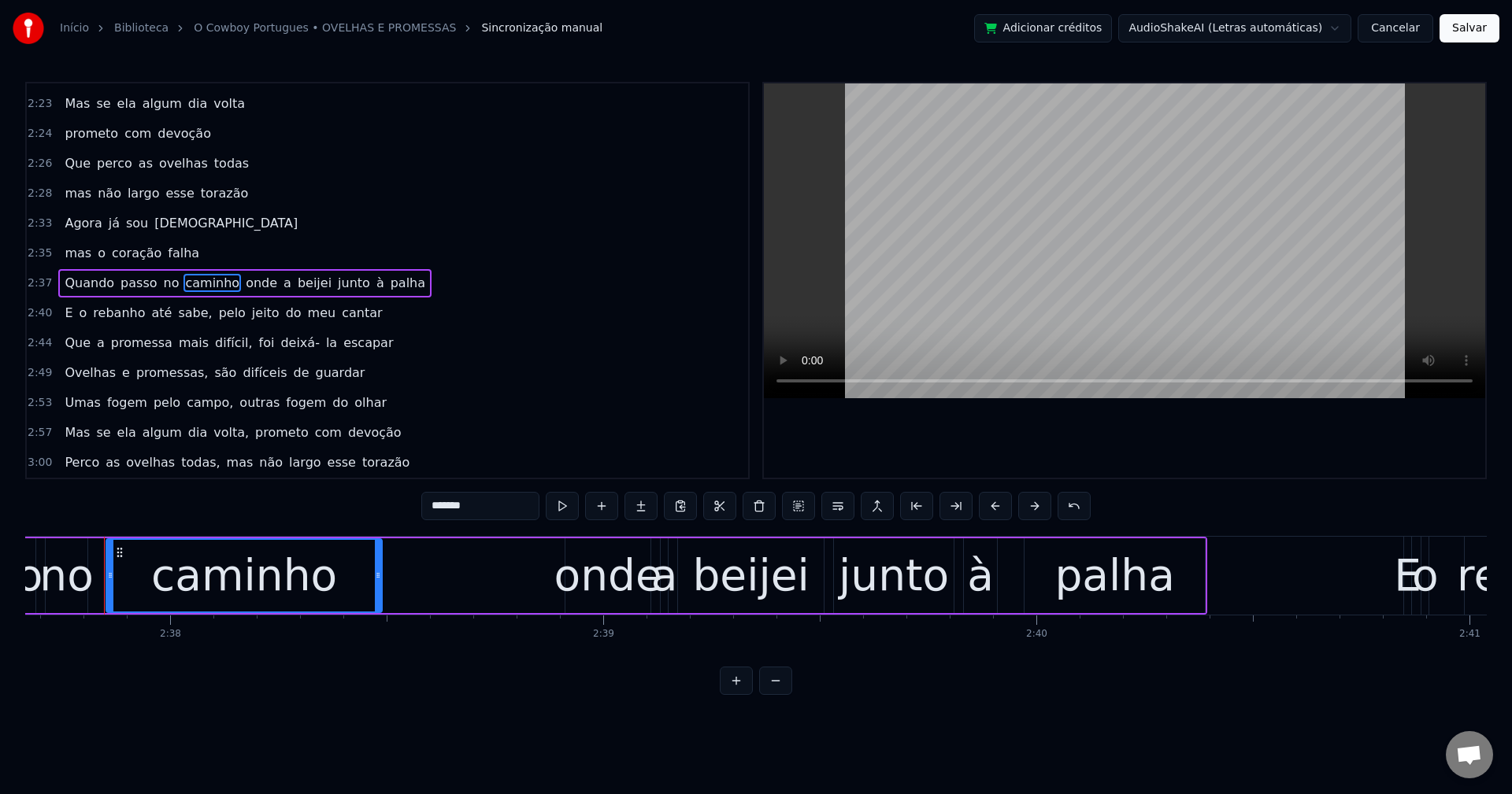
click at [246, 282] on span "onde" at bounding box center [261, 283] width 35 height 18
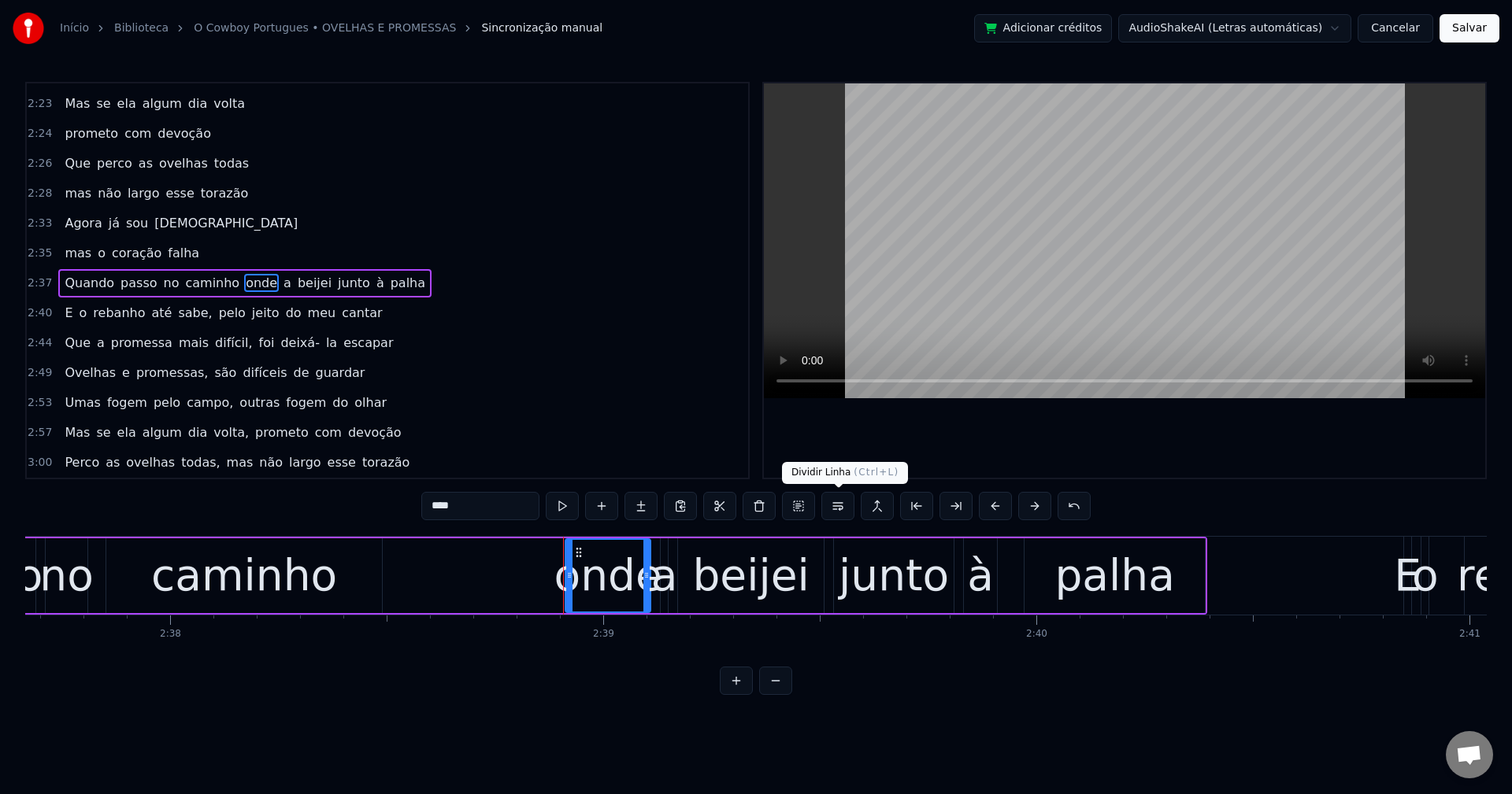
click at [838, 507] on button at bounding box center [838, 506] width 33 height 28
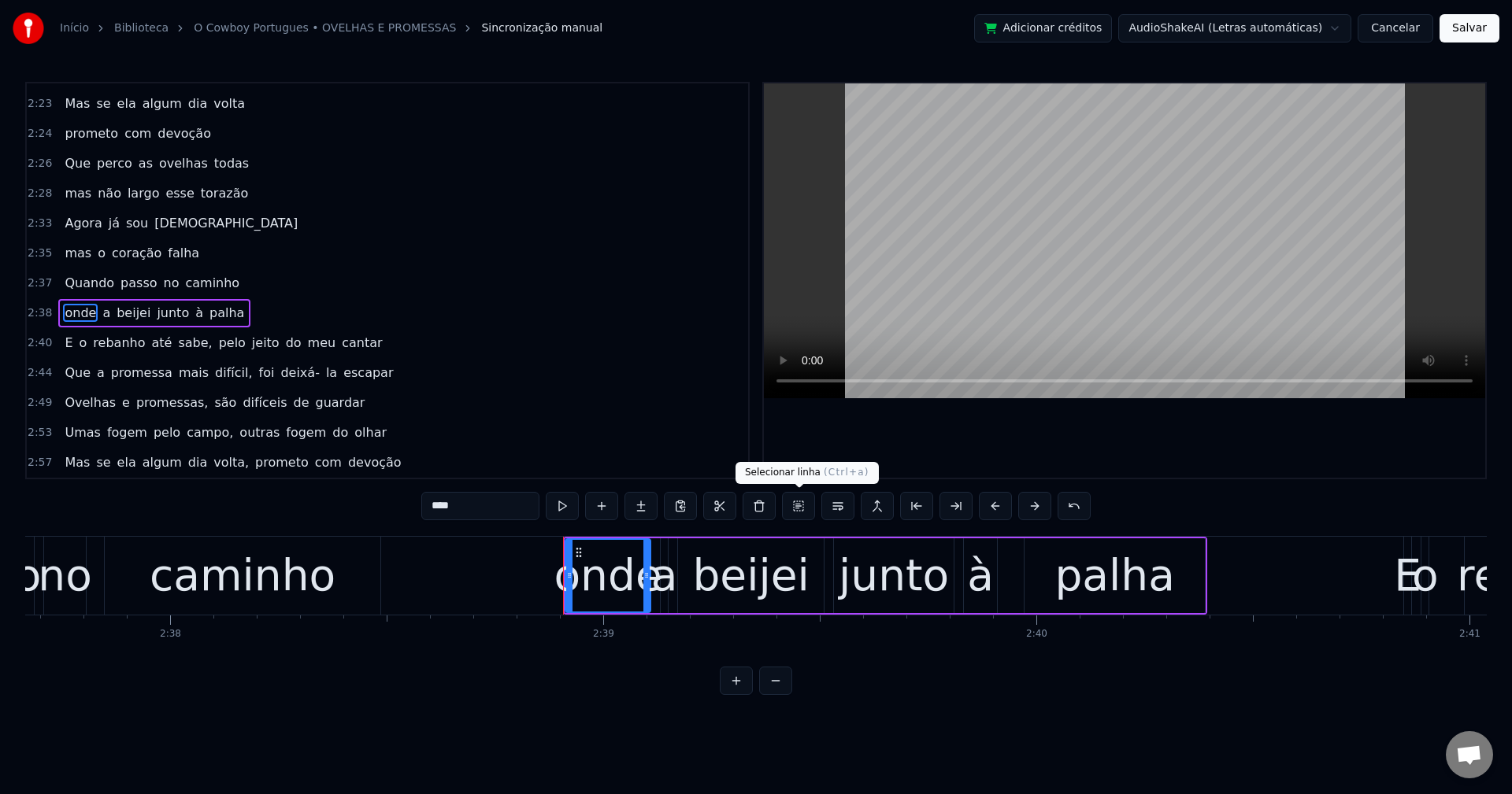
scroll to position [1819, 0]
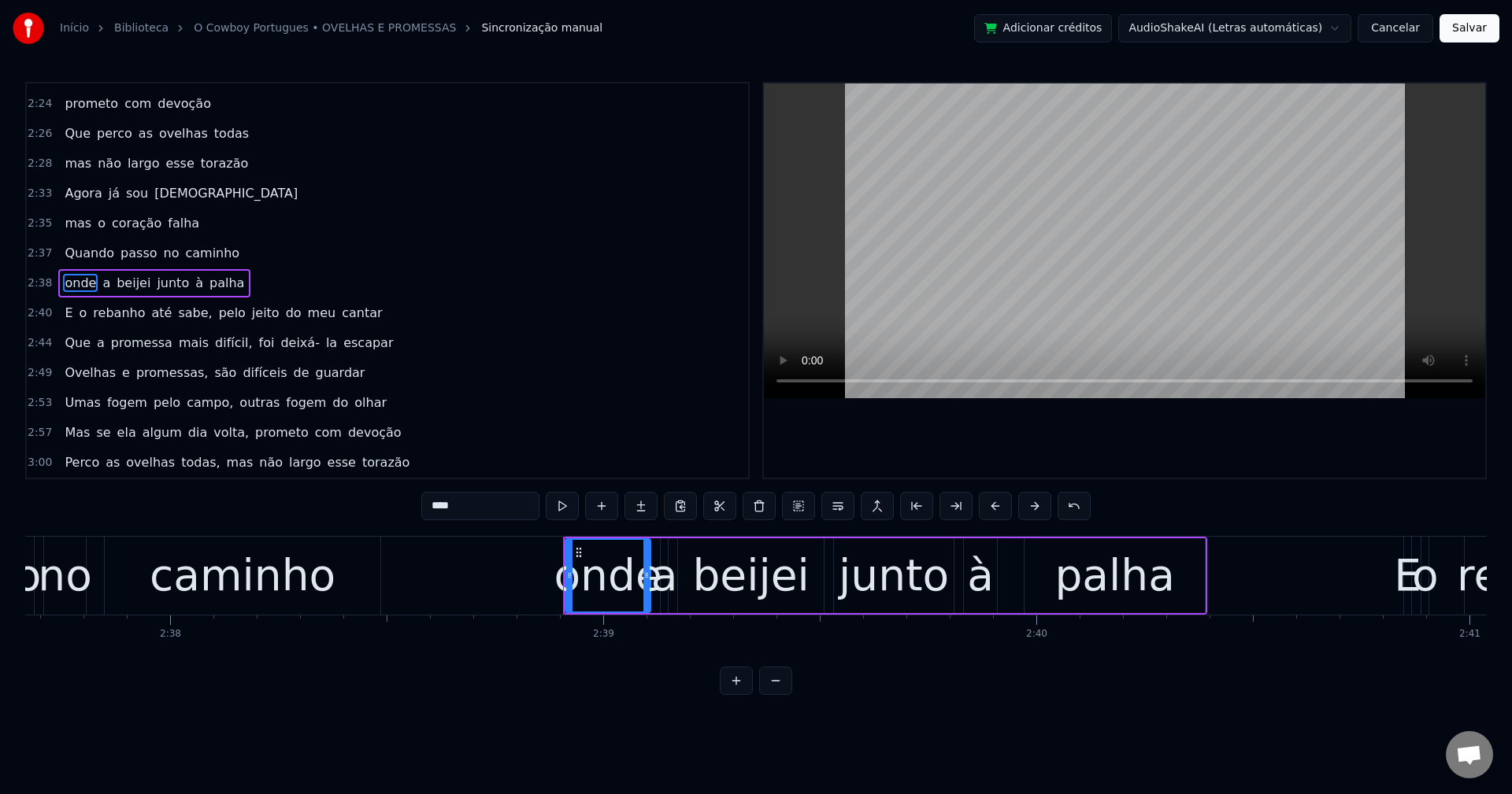
click at [177, 312] on span "sabe," at bounding box center [195, 313] width 37 height 18
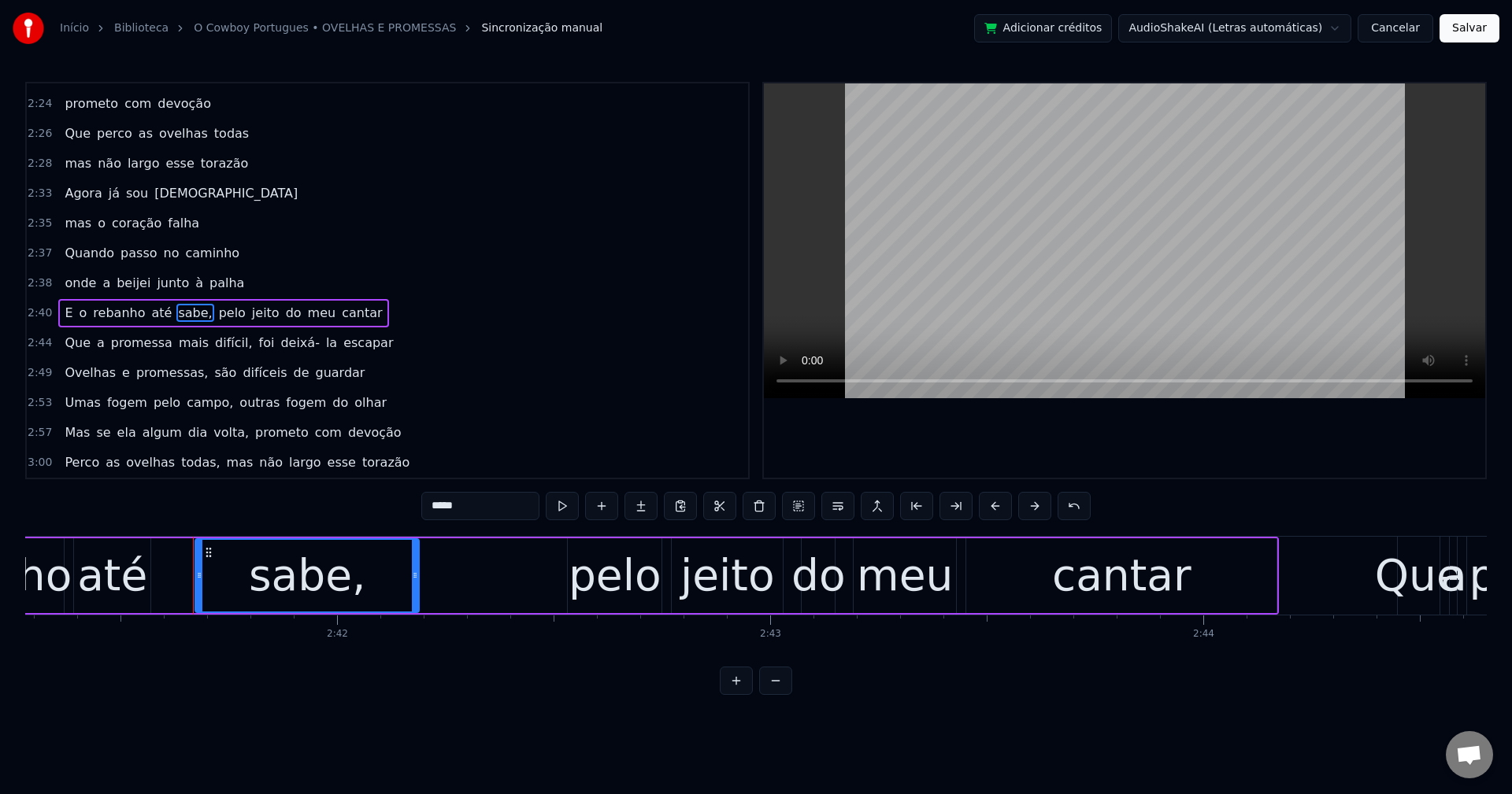
click at [486, 507] on input "*****" at bounding box center [480, 506] width 118 height 28
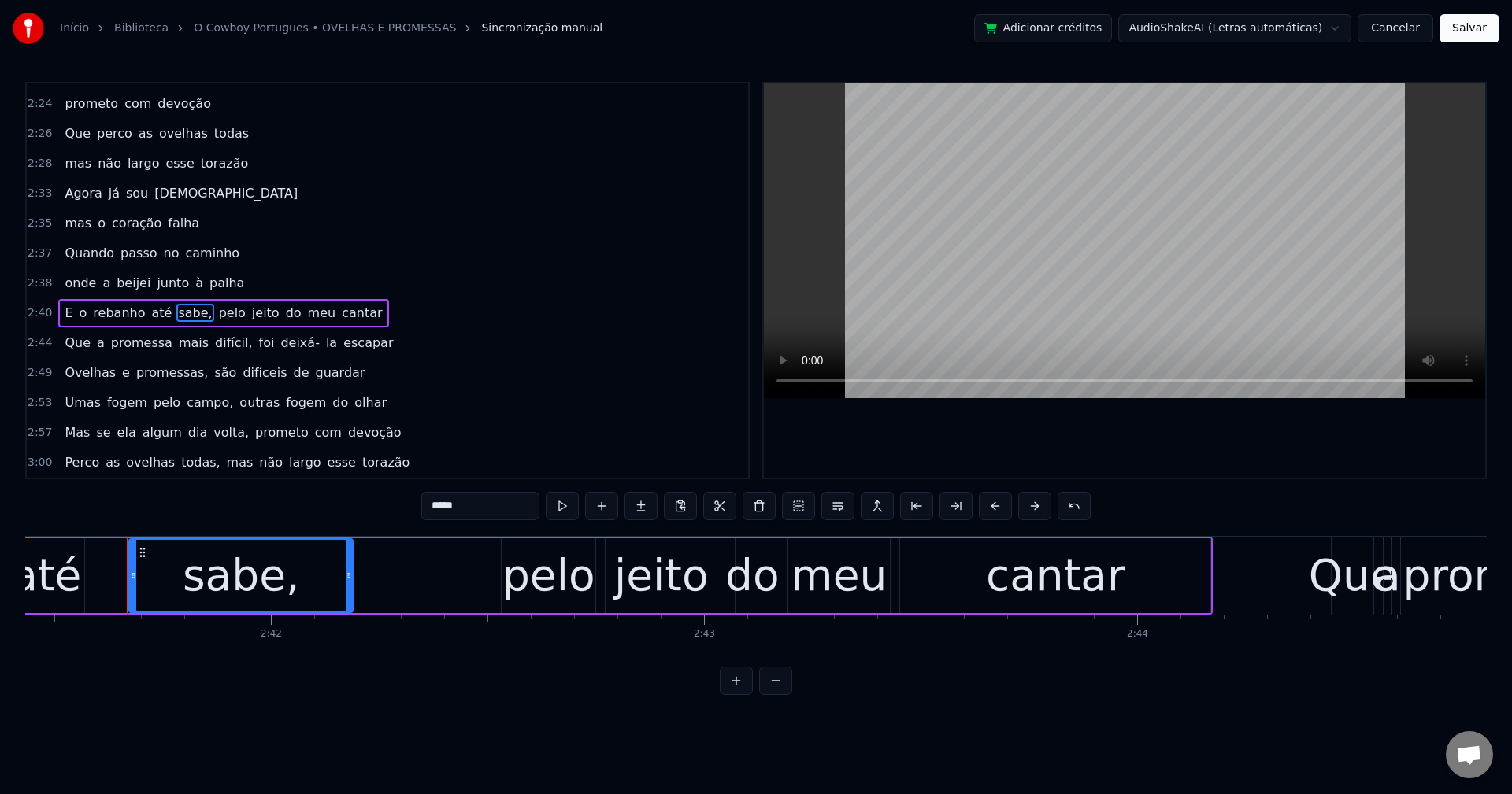
scroll to position [0, 69934]
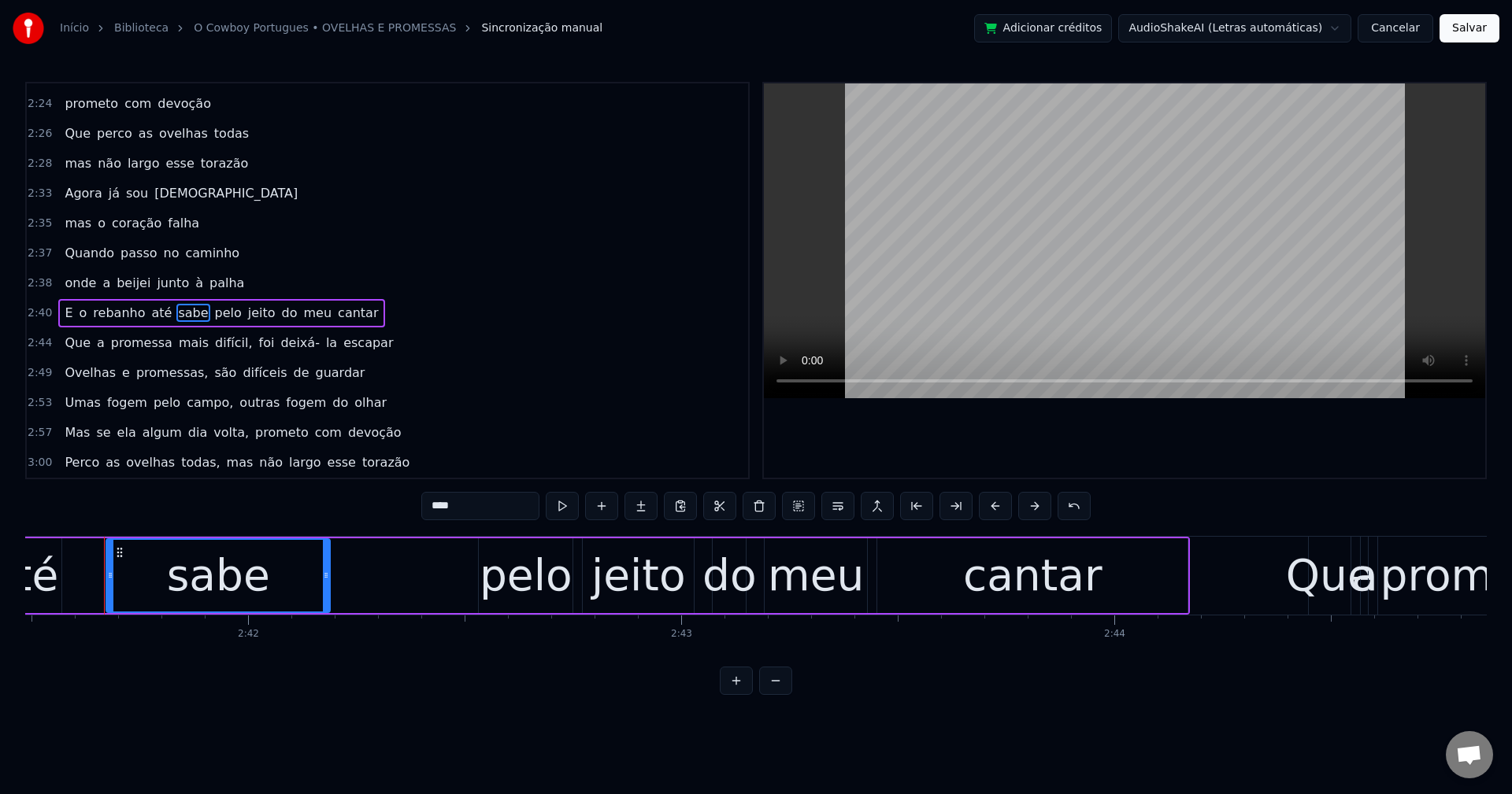
click at [213, 321] on span "pelo" at bounding box center [228, 313] width 30 height 18
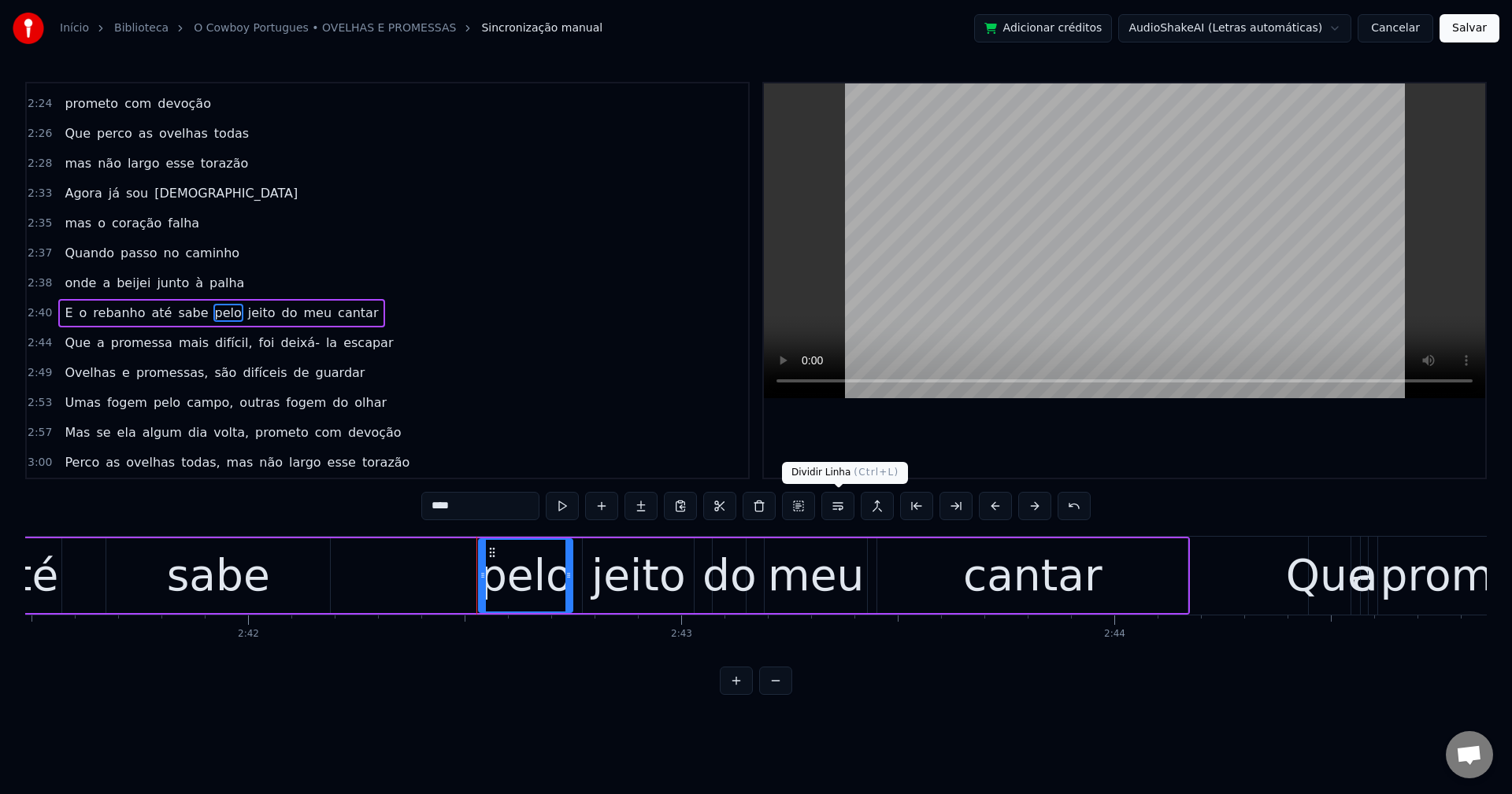
click at [830, 510] on button at bounding box center [838, 506] width 33 height 28
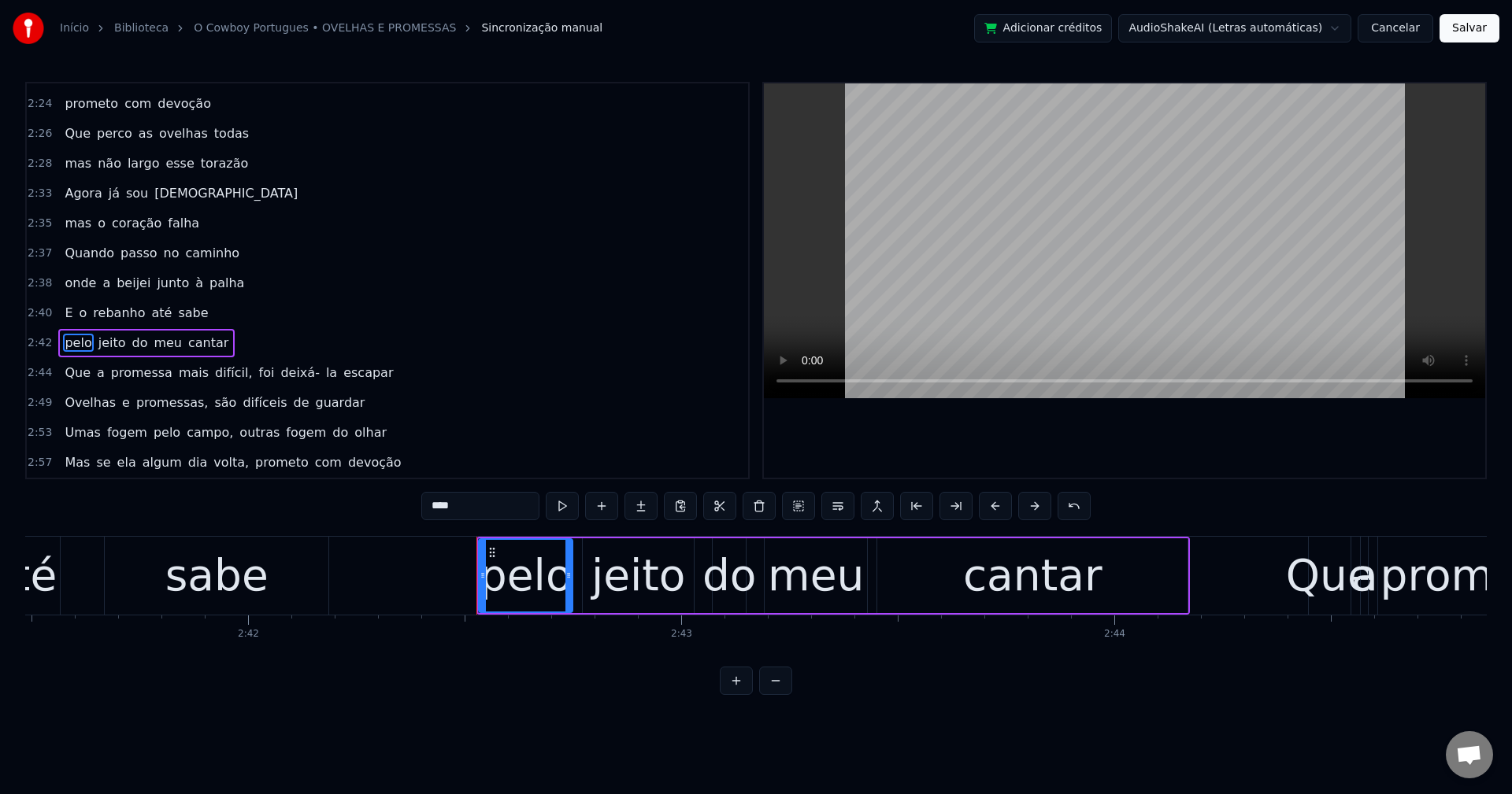
scroll to position [1848, 0]
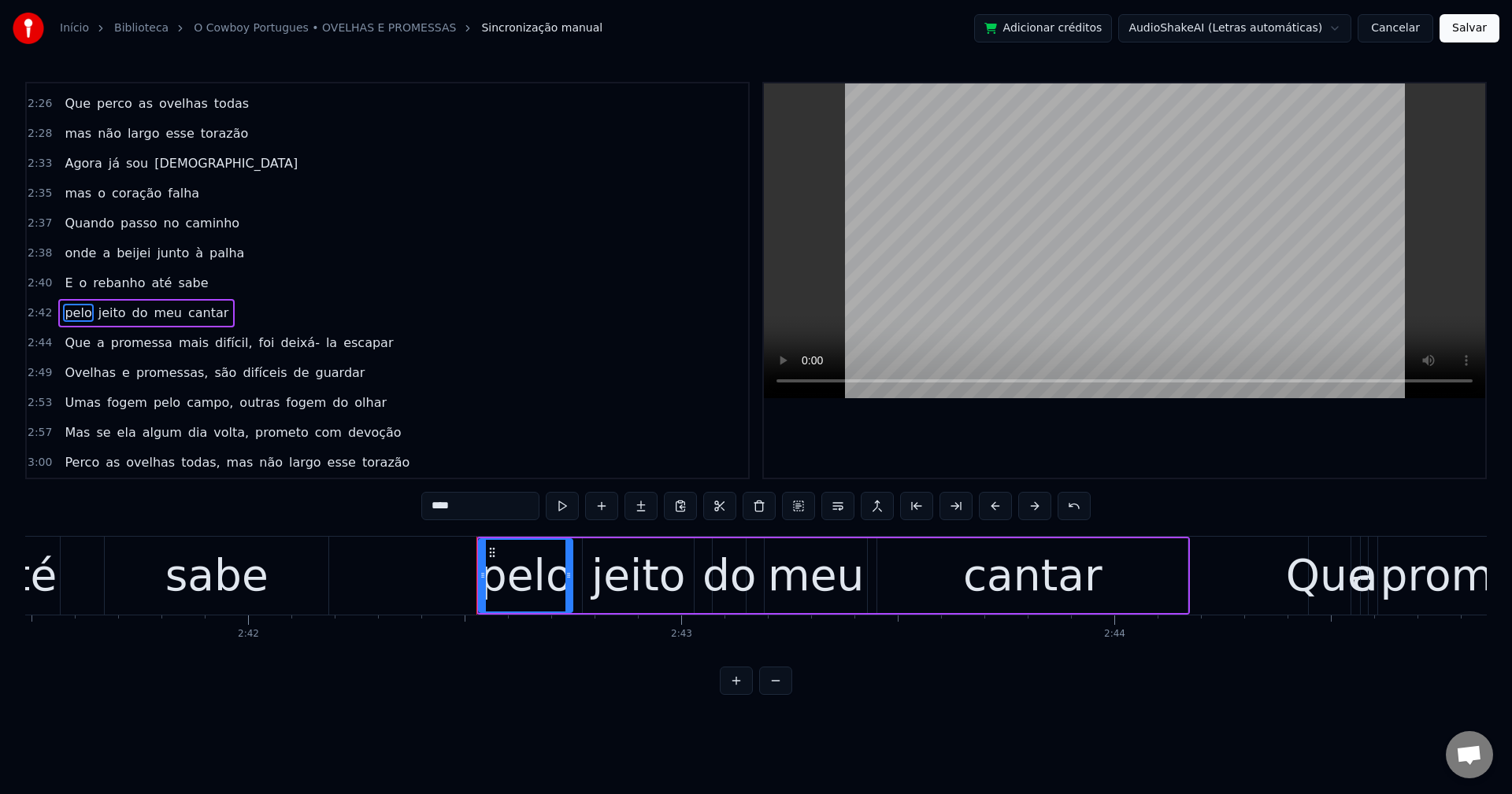
click at [213, 346] on span "difícil," at bounding box center [233, 342] width 40 height 18
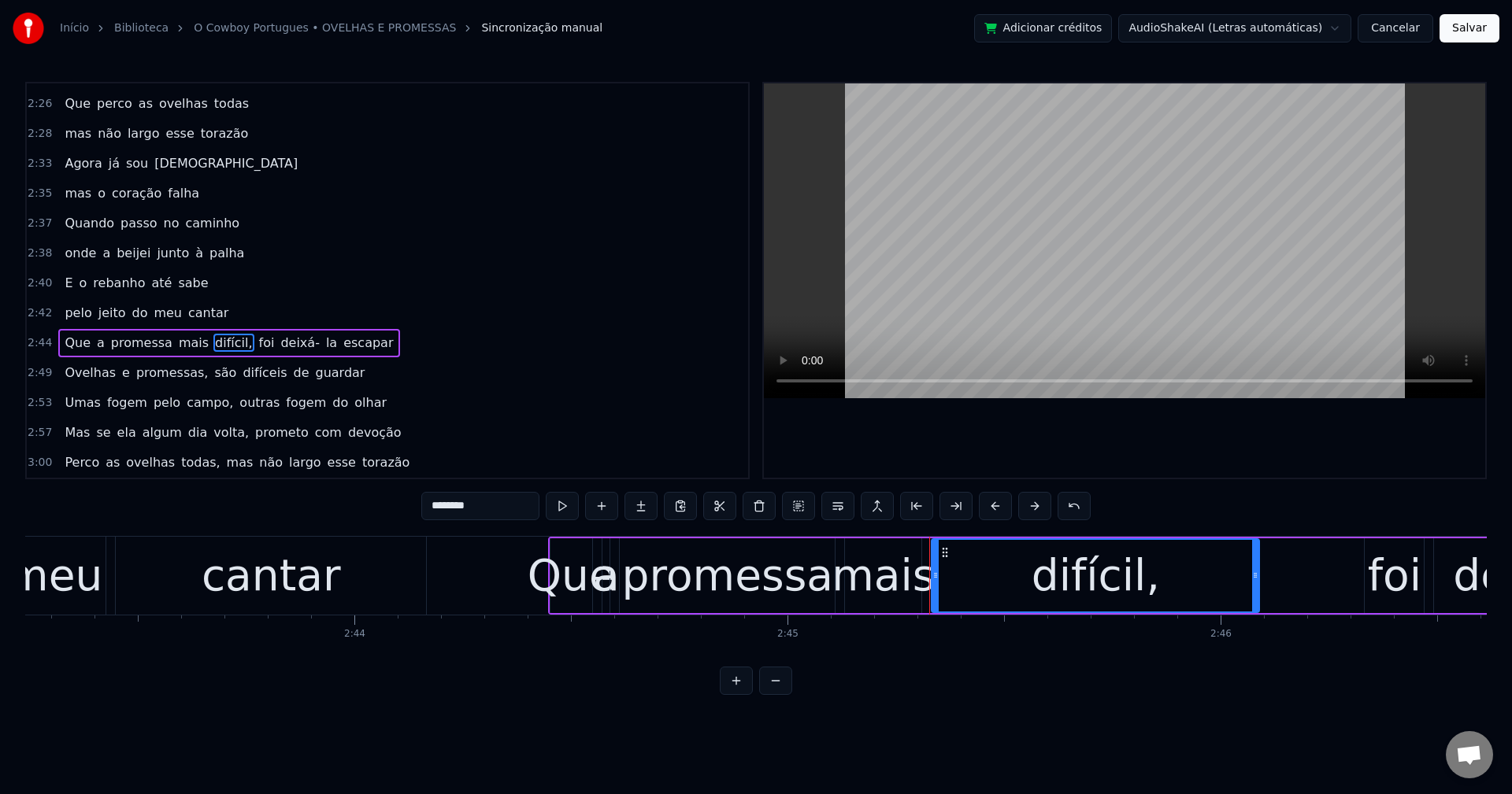
click at [478, 511] on input "********" at bounding box center [480, 506] width 118 height 28
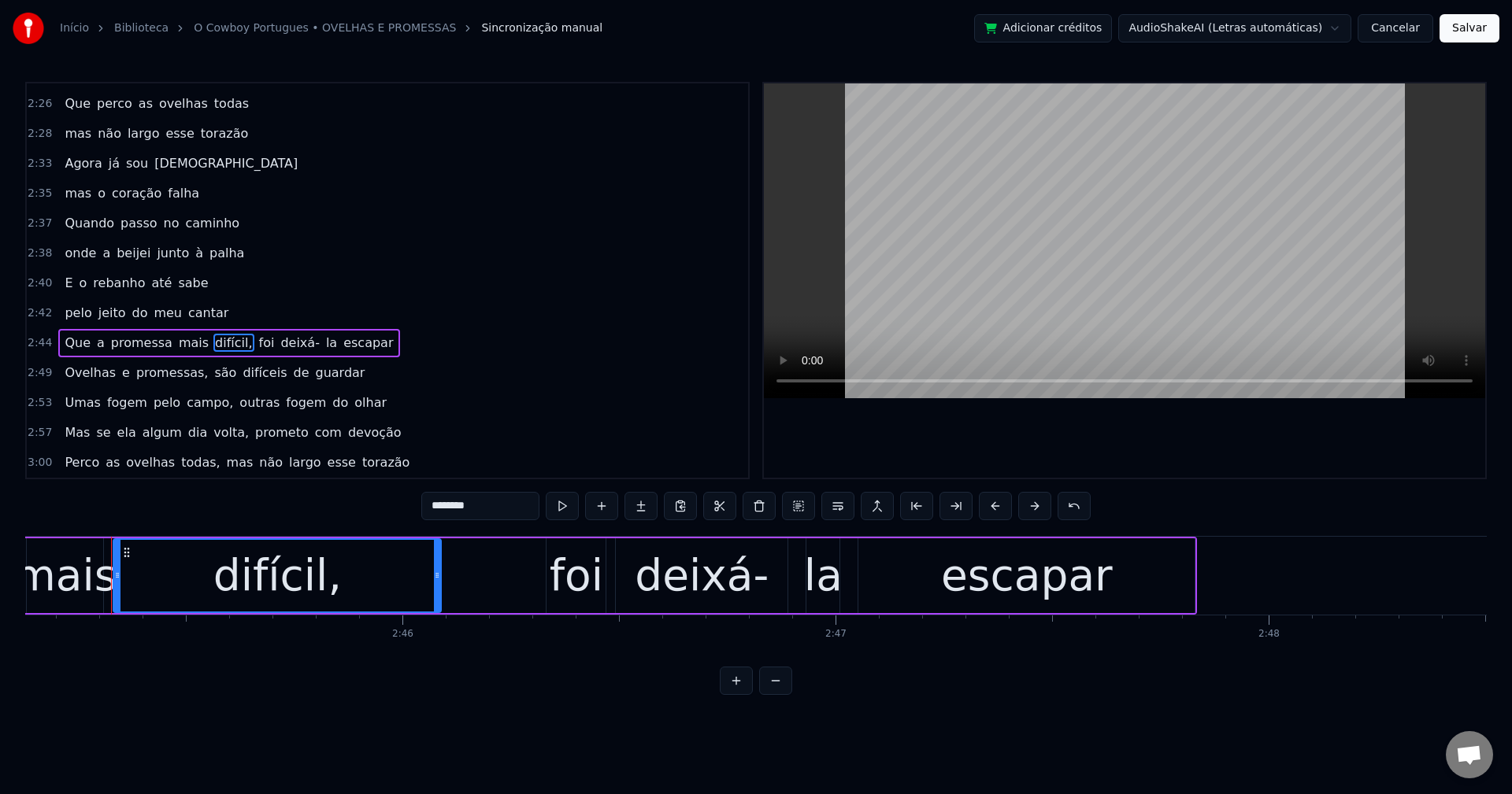
scroll to position [0, 71519]
click at [253, 343] on span "foi" at bounding box center [262, 342] width 19 height 18
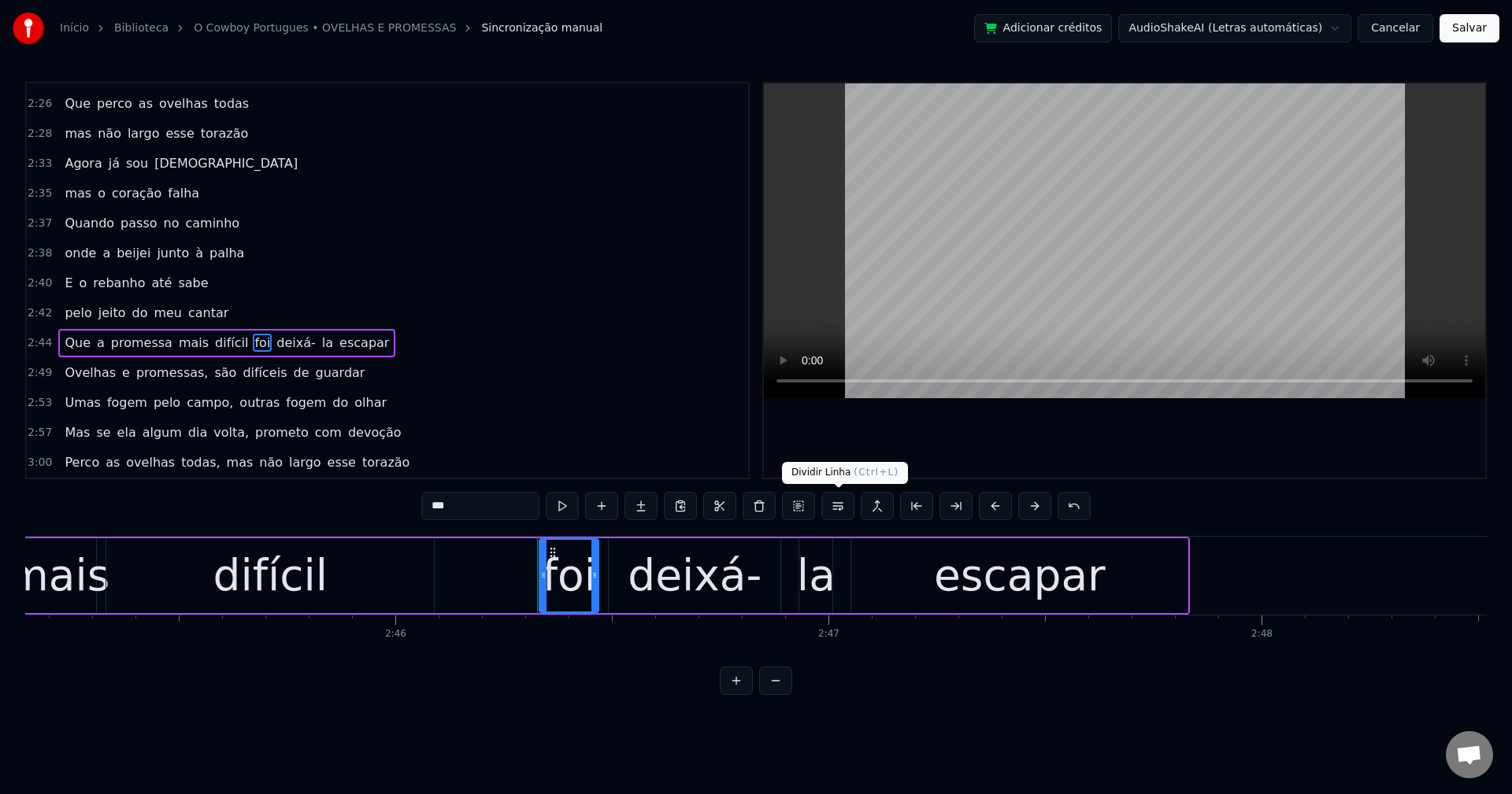
click at [838, 511] on button at bounding box center [838, 506] width 33 height 28
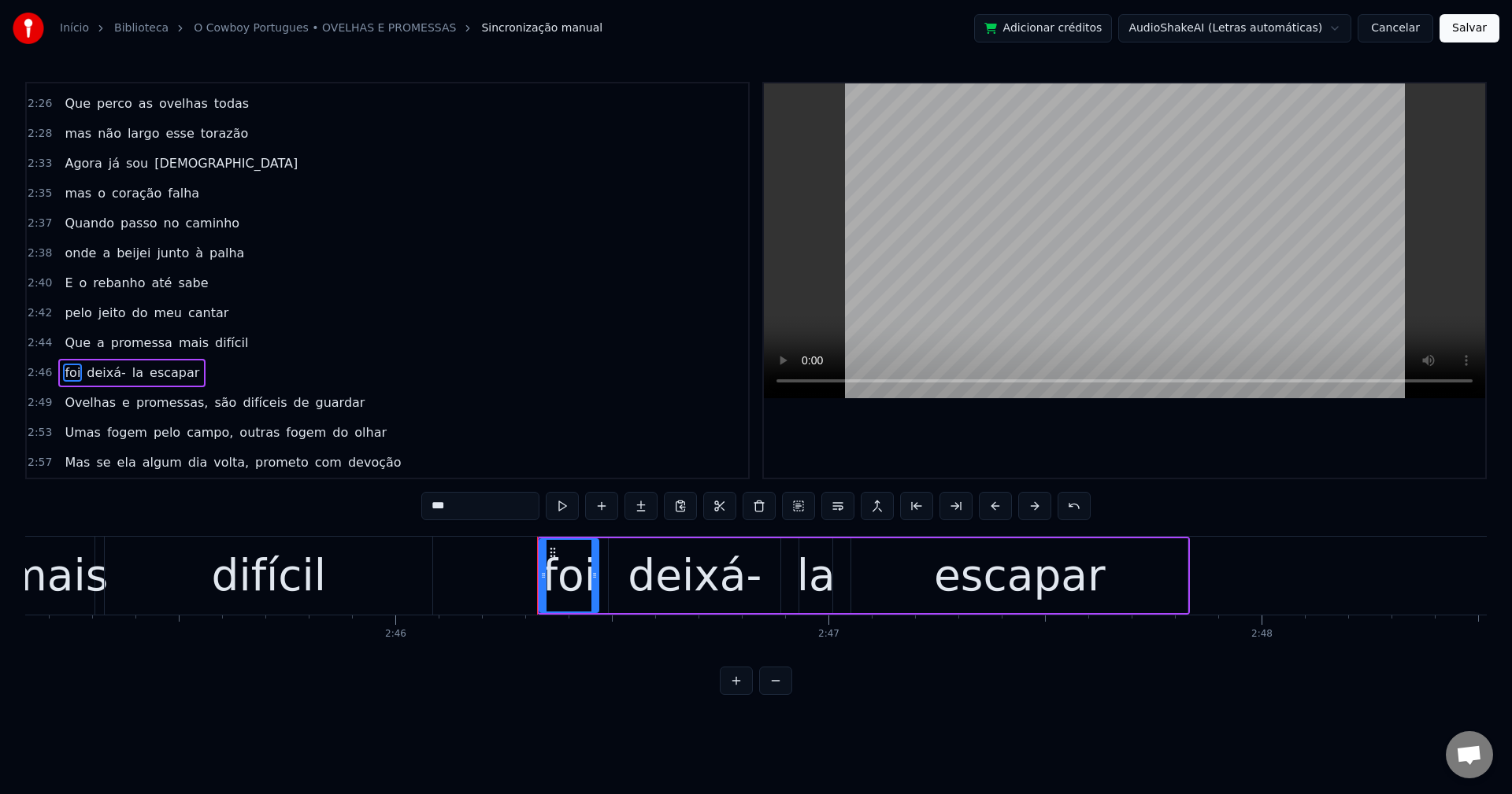
scroll to position [1879, 0]
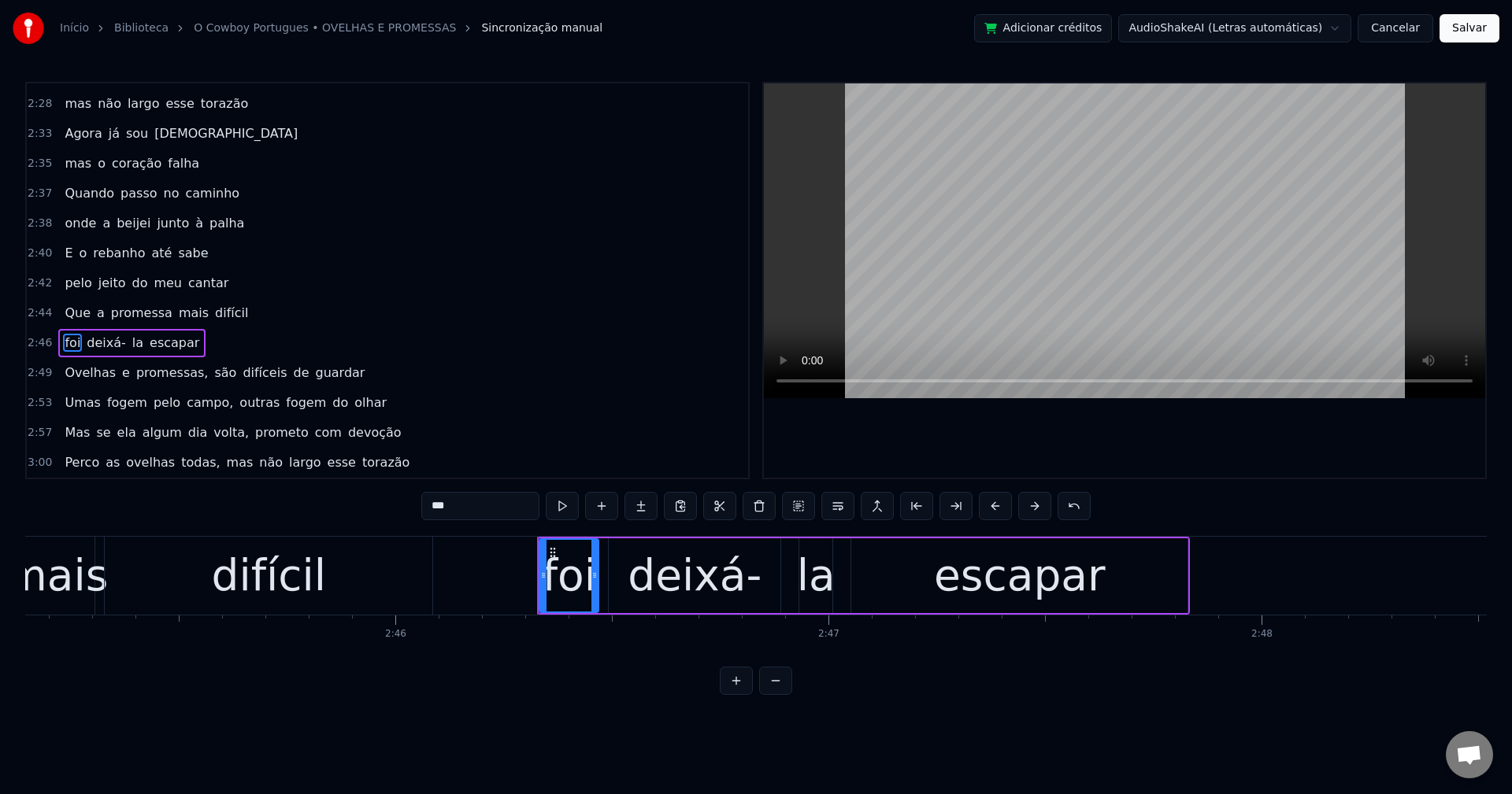
click at [167, 374] on span "promessas," at bounding box center [172, 372] width 75 height 18
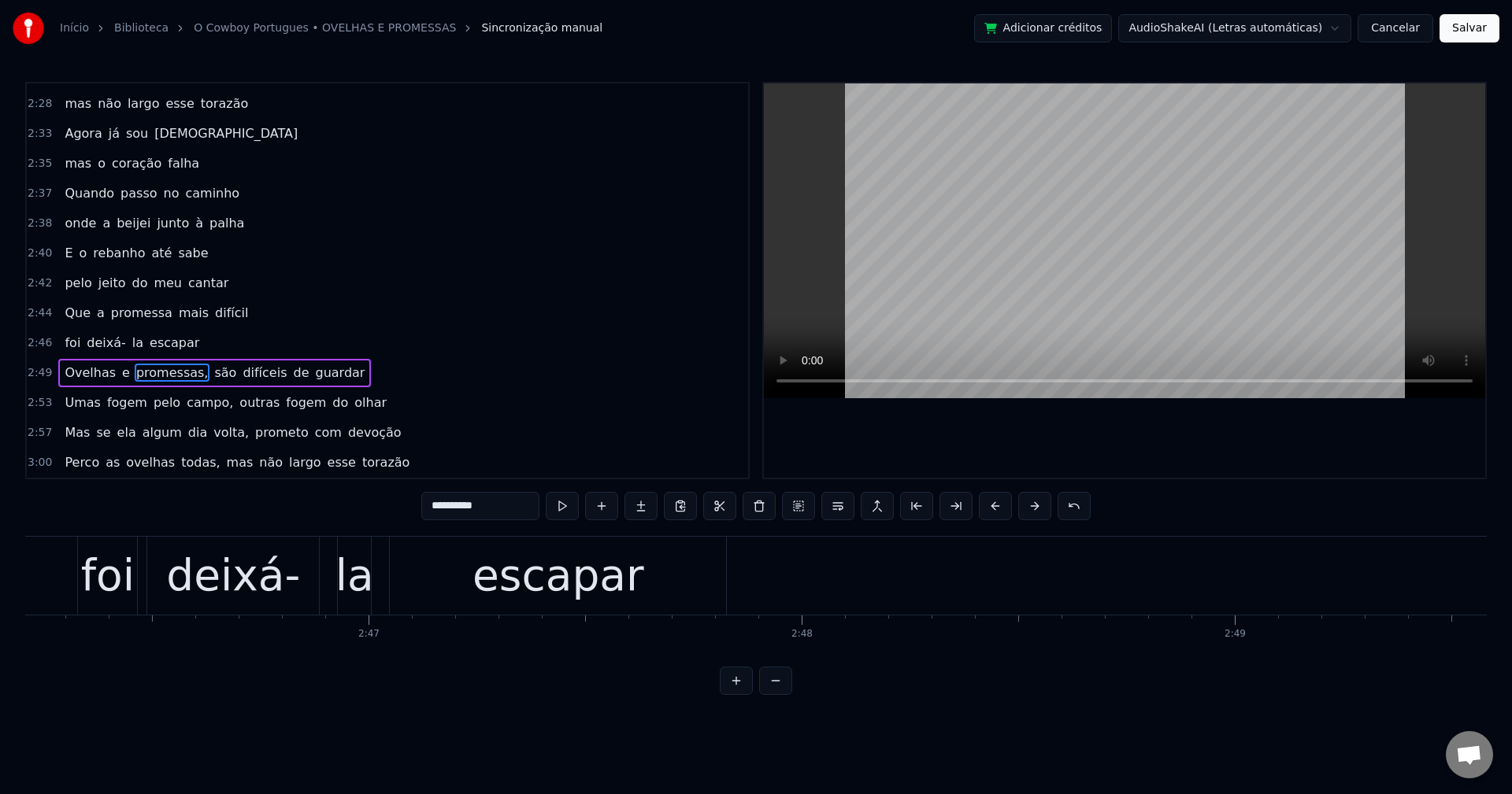
click at [515, 501] on input "**********" at bounding box center [480, 506] width 118 height 28
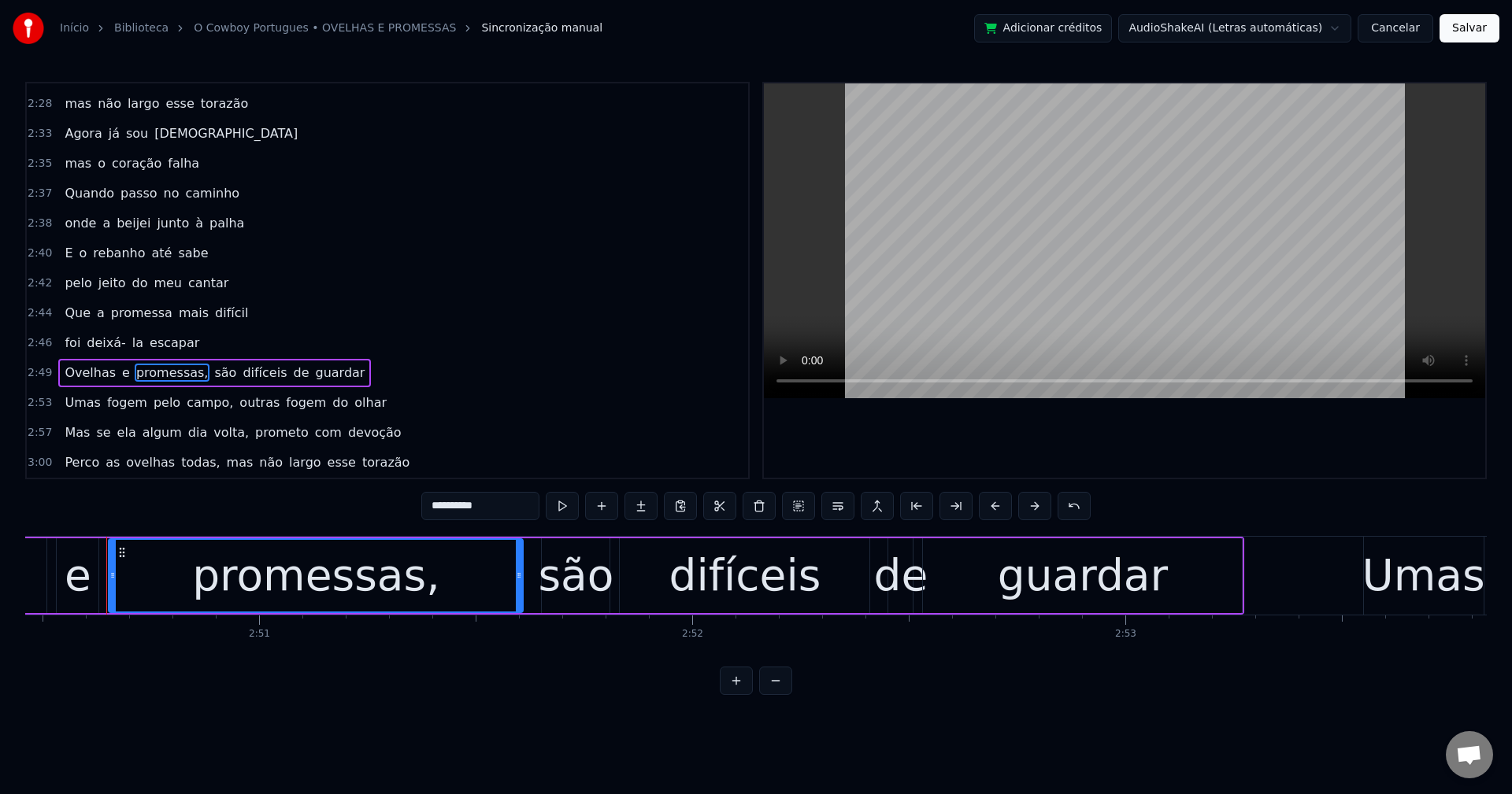
scroll to position [0, 73823]
click at [209, 368] on span "são" at bounding box center [221, 372] width 25 height 18
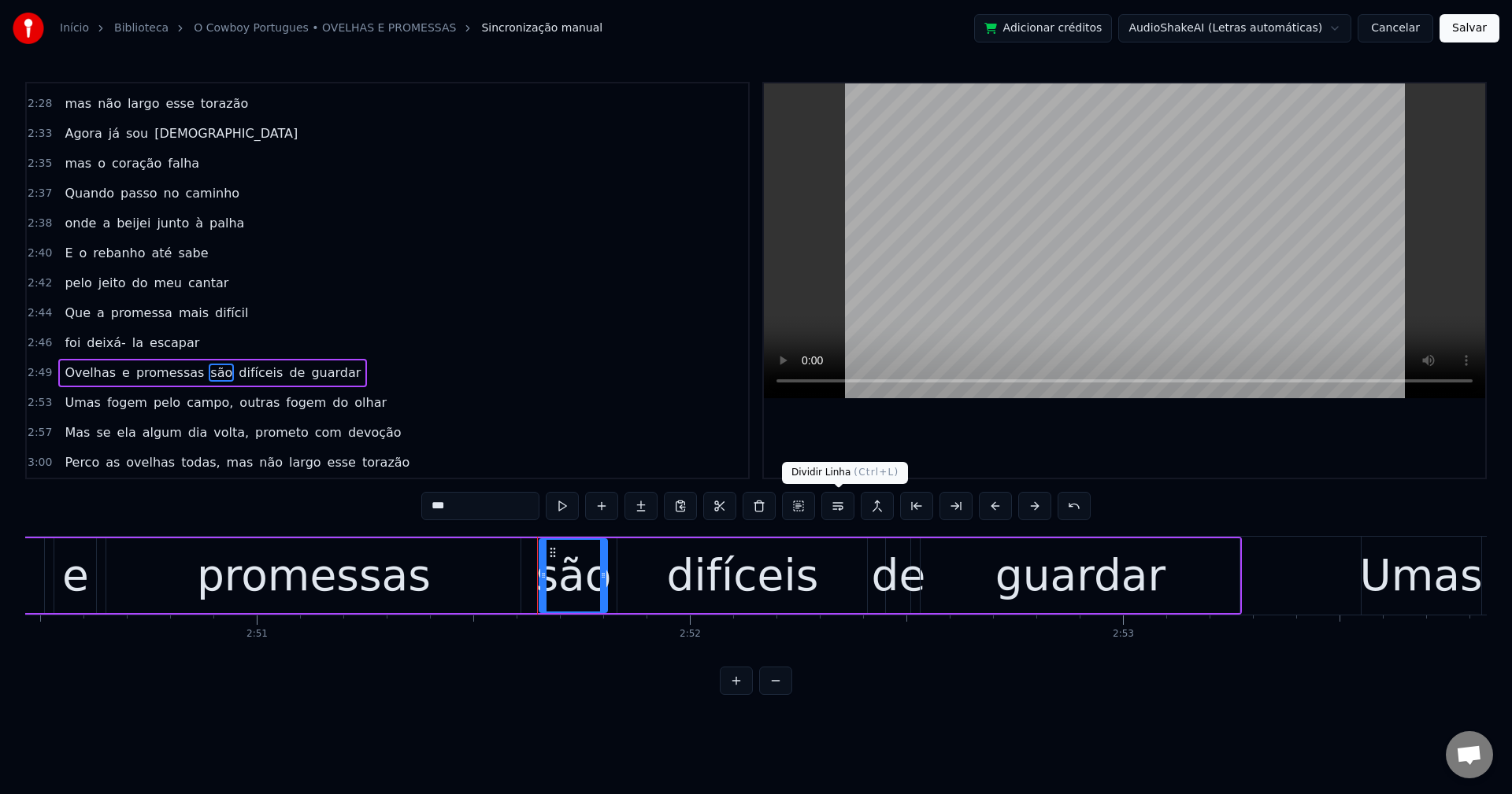
click at [848, 513] on button at bounding box center [838, 506] width 33 height 28
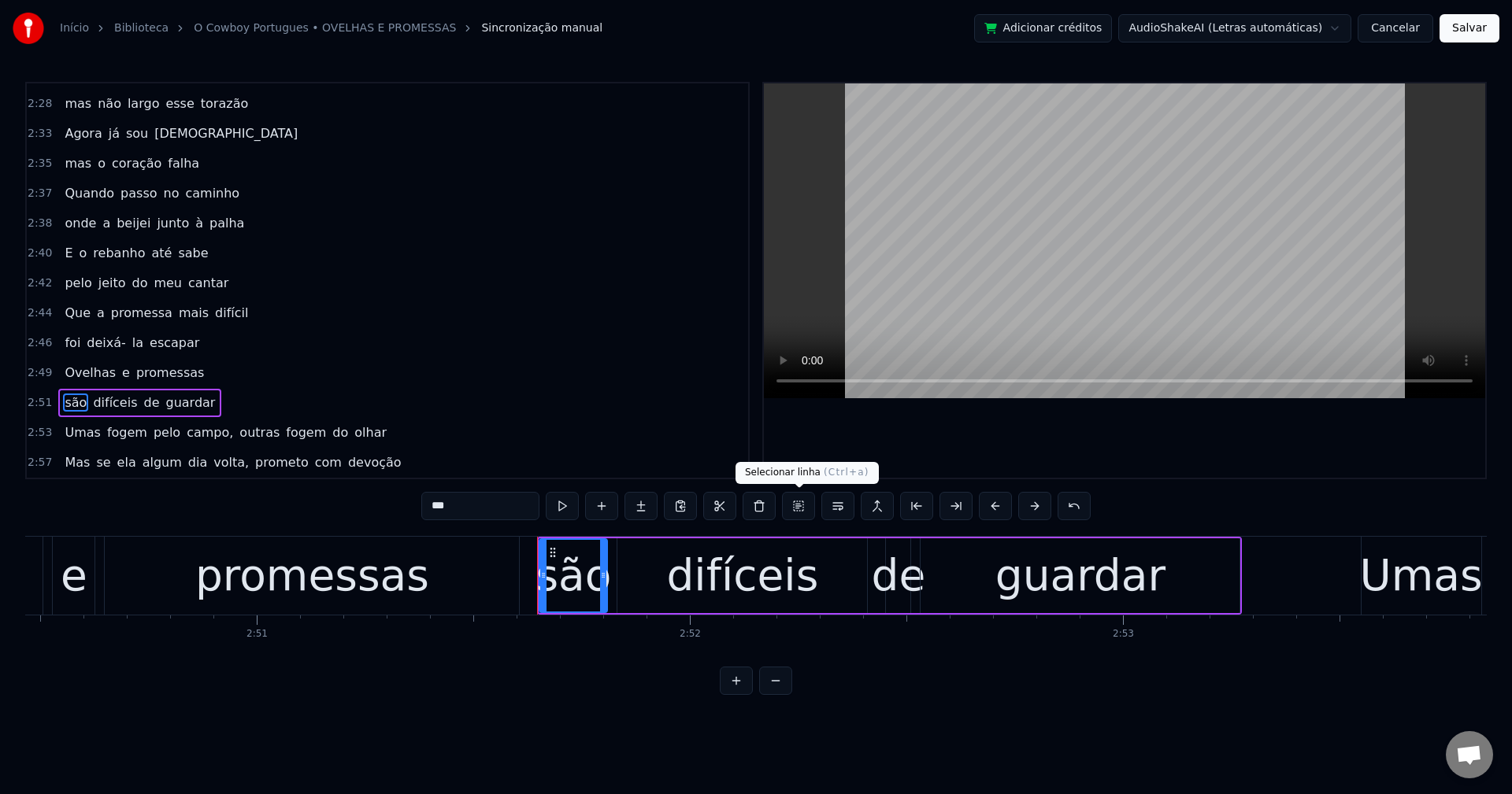
scroll to position [1909, 0]
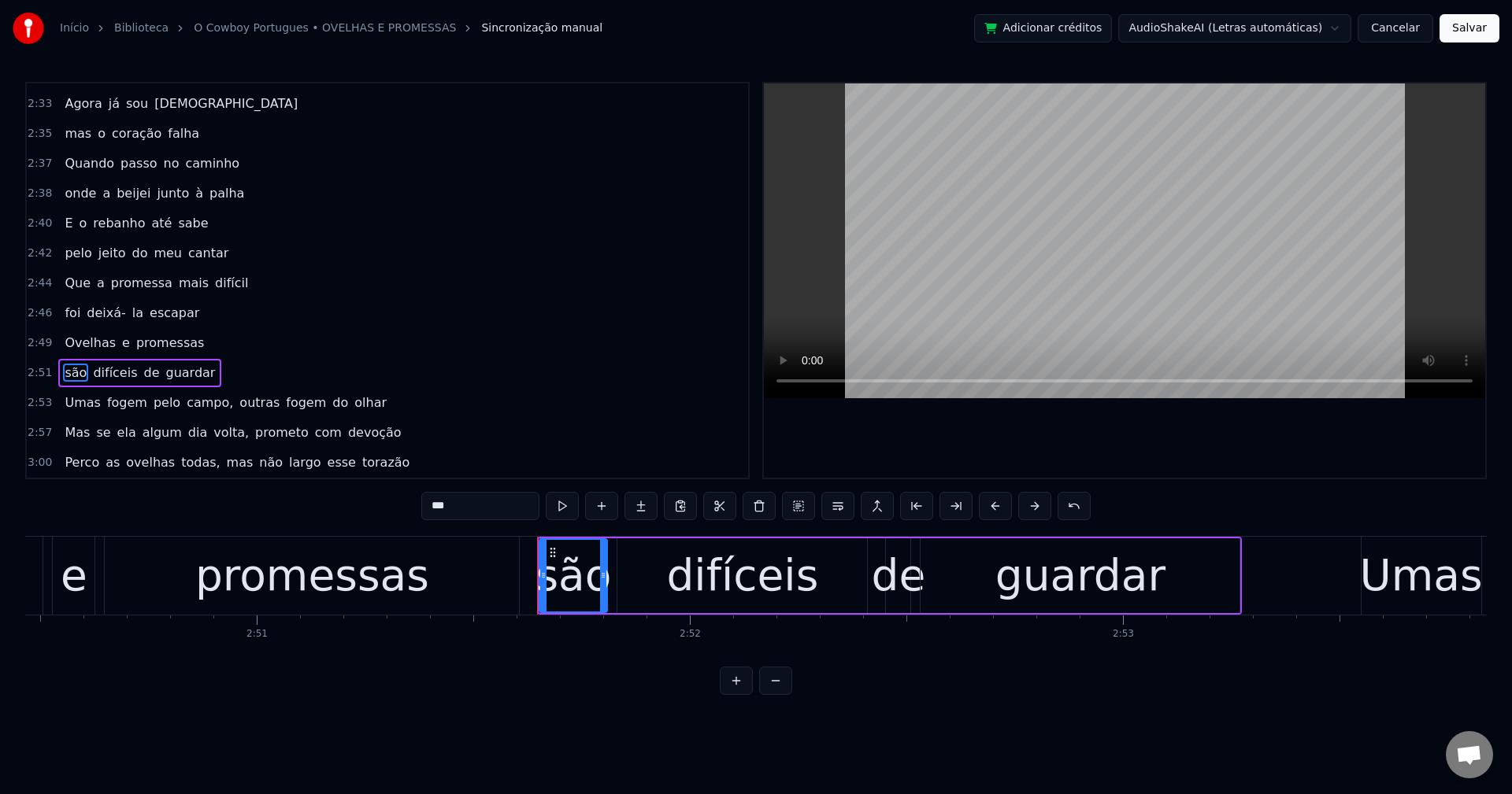
click at [189, 408] on span "campo," at bounding box center [210, 402] width 50 height 18
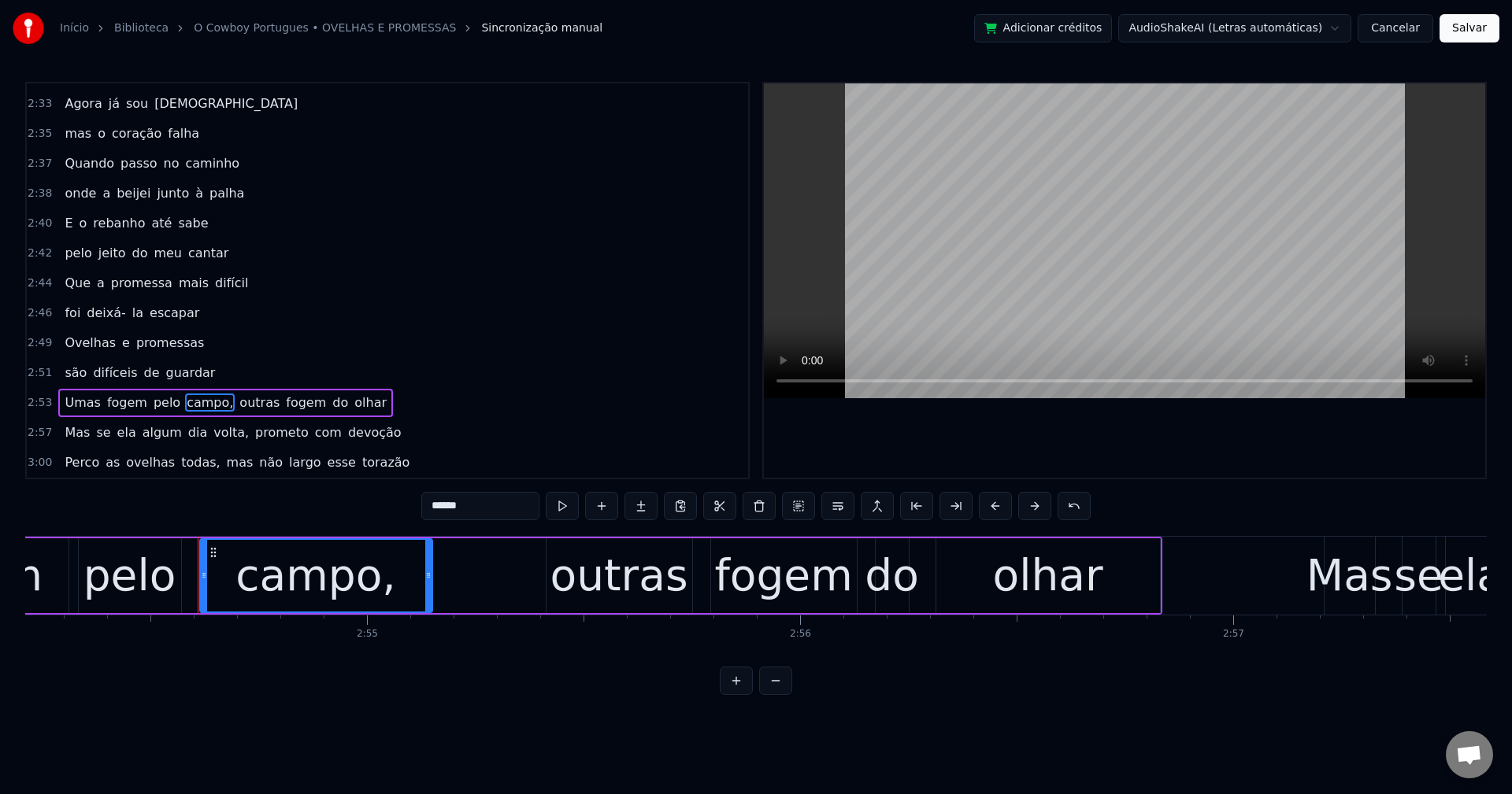
click at [518, 501] on input "******" at bounding box center [480, 506] width 118 height 28
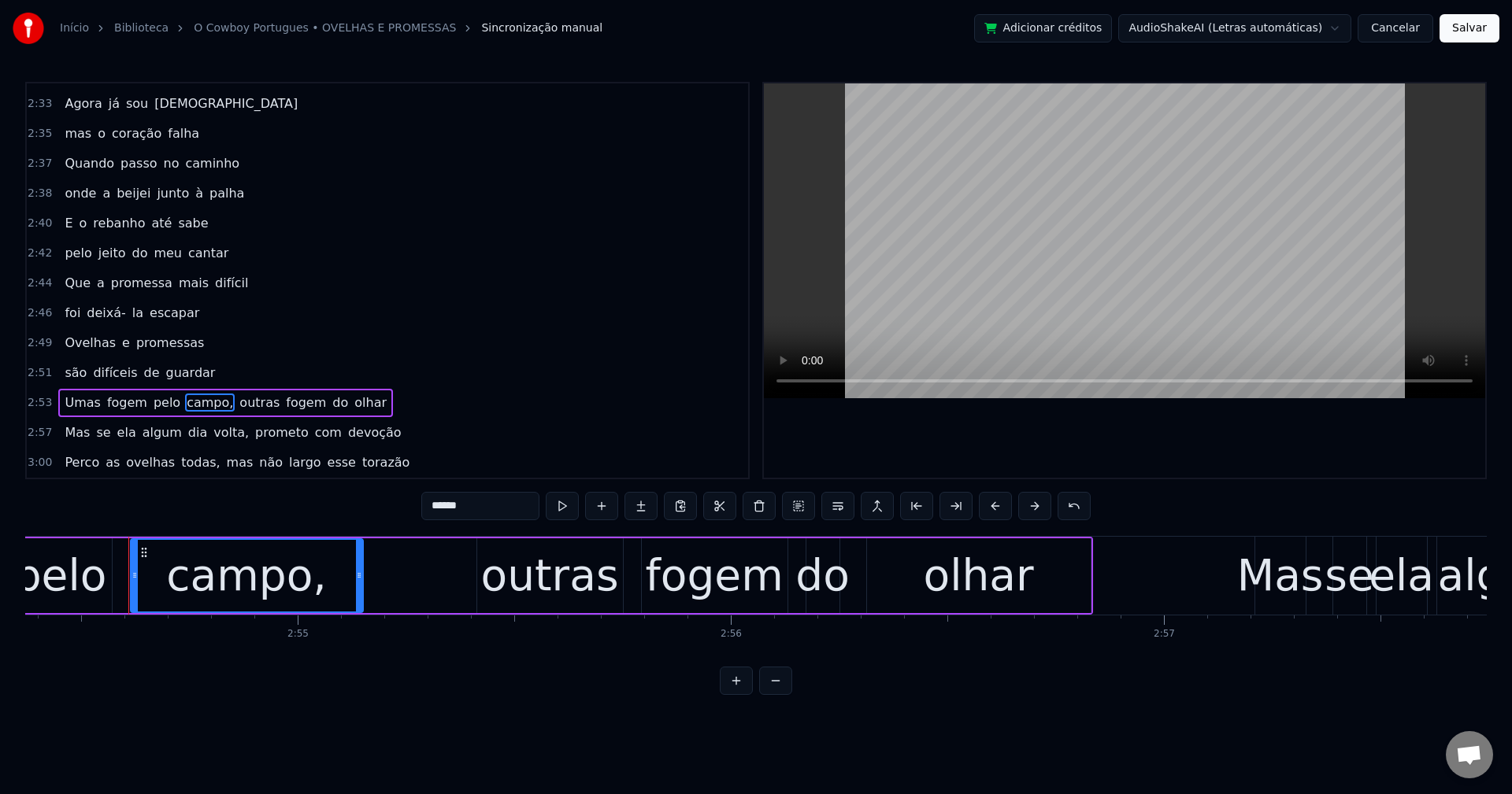
scroll to position [0, 75538]
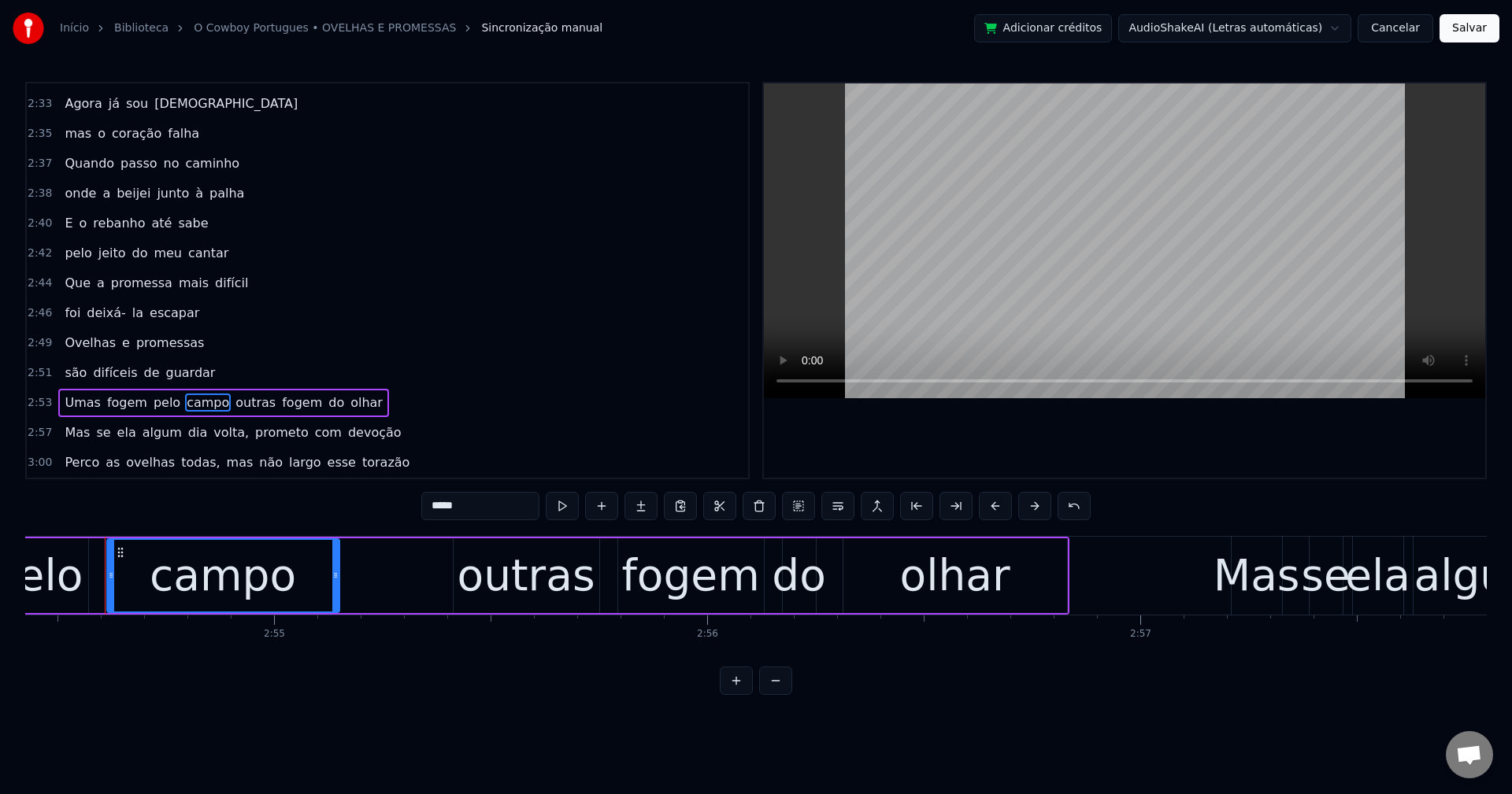
click at [234, 398] on span "outras" at bounding box center [256, 402] width 44 height 18
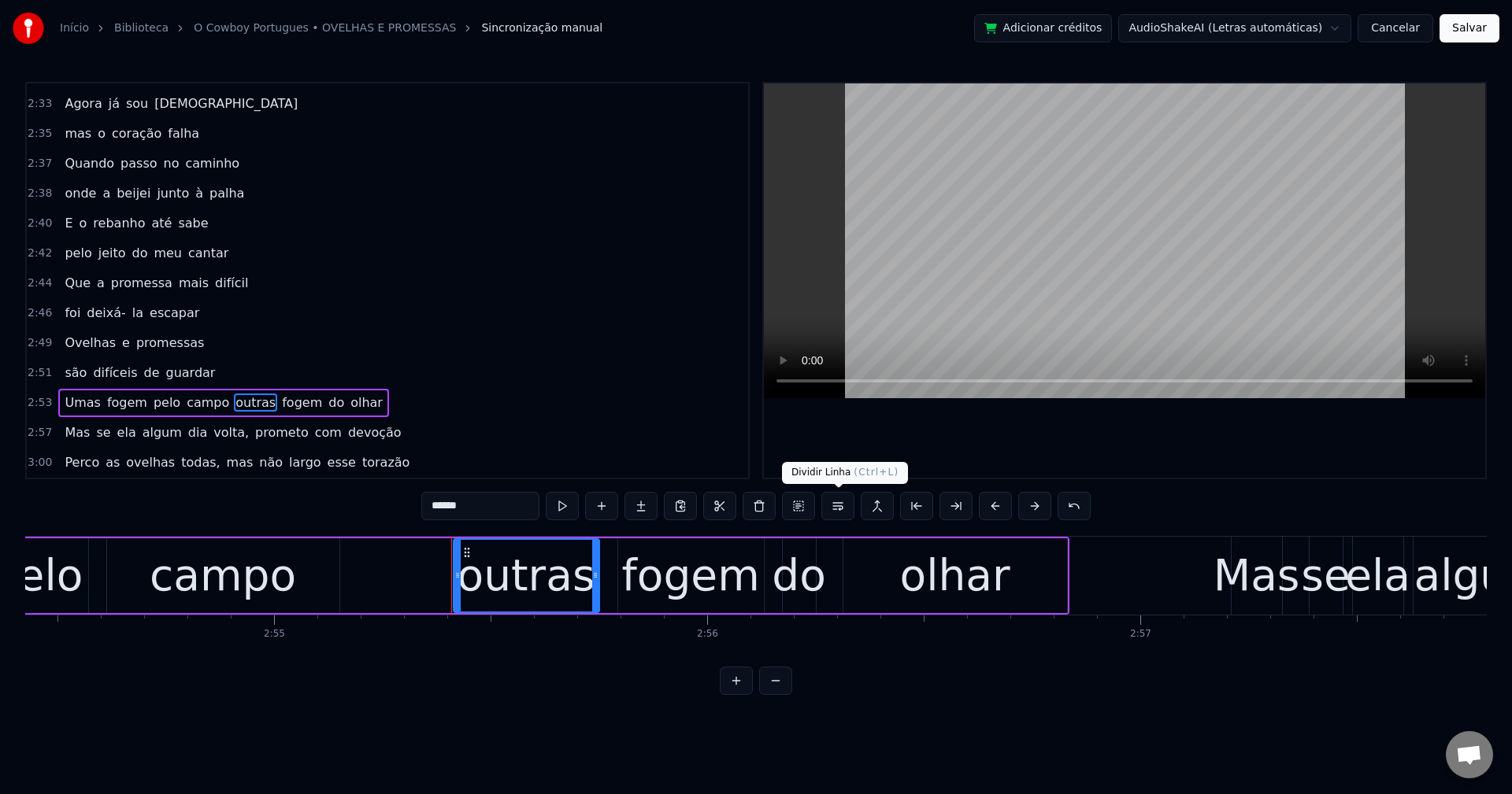
click at [830, 504] on button at bounding box center [838, 506] width 33 height 28
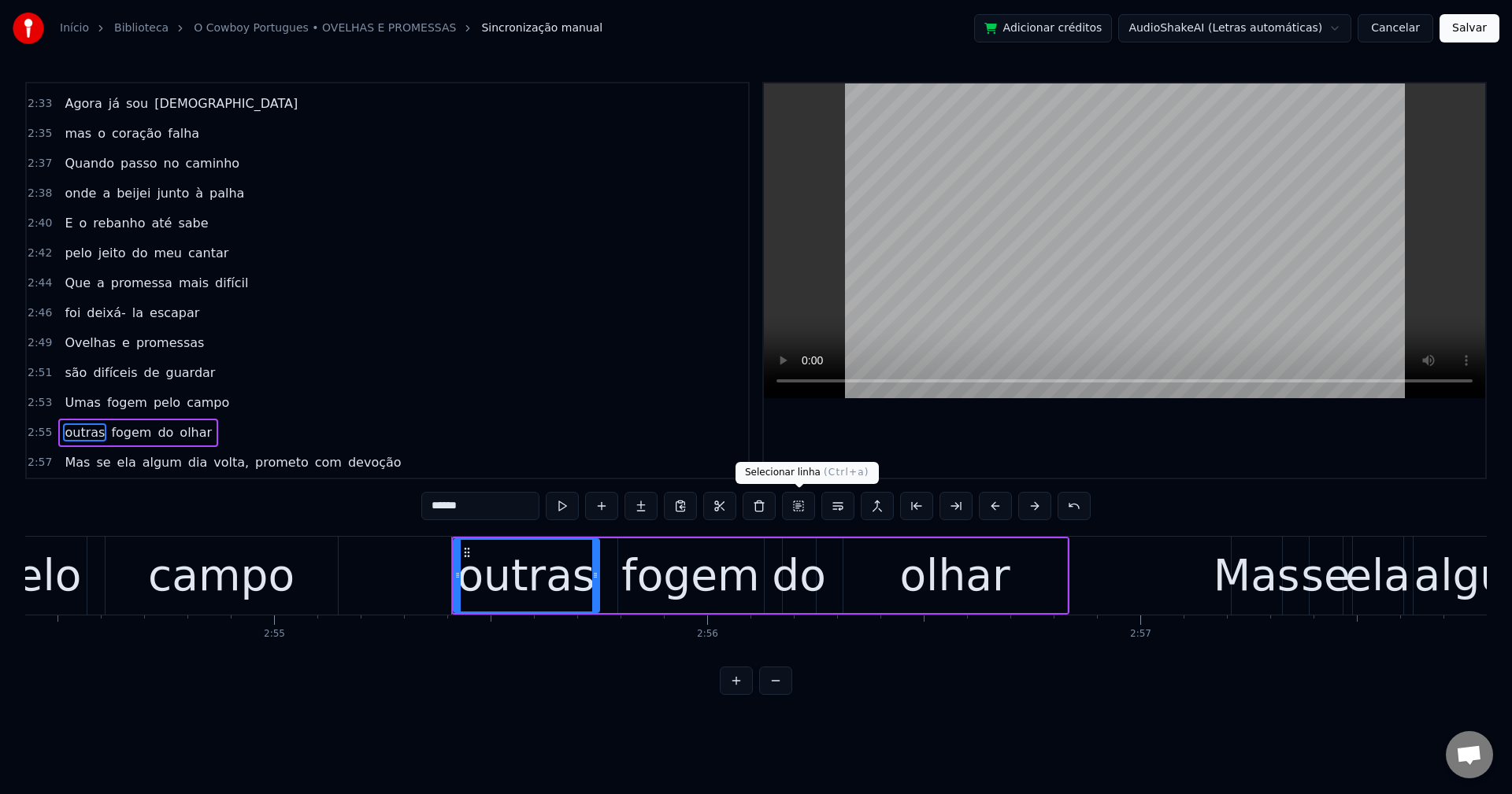
scroll to position [1938, 0]
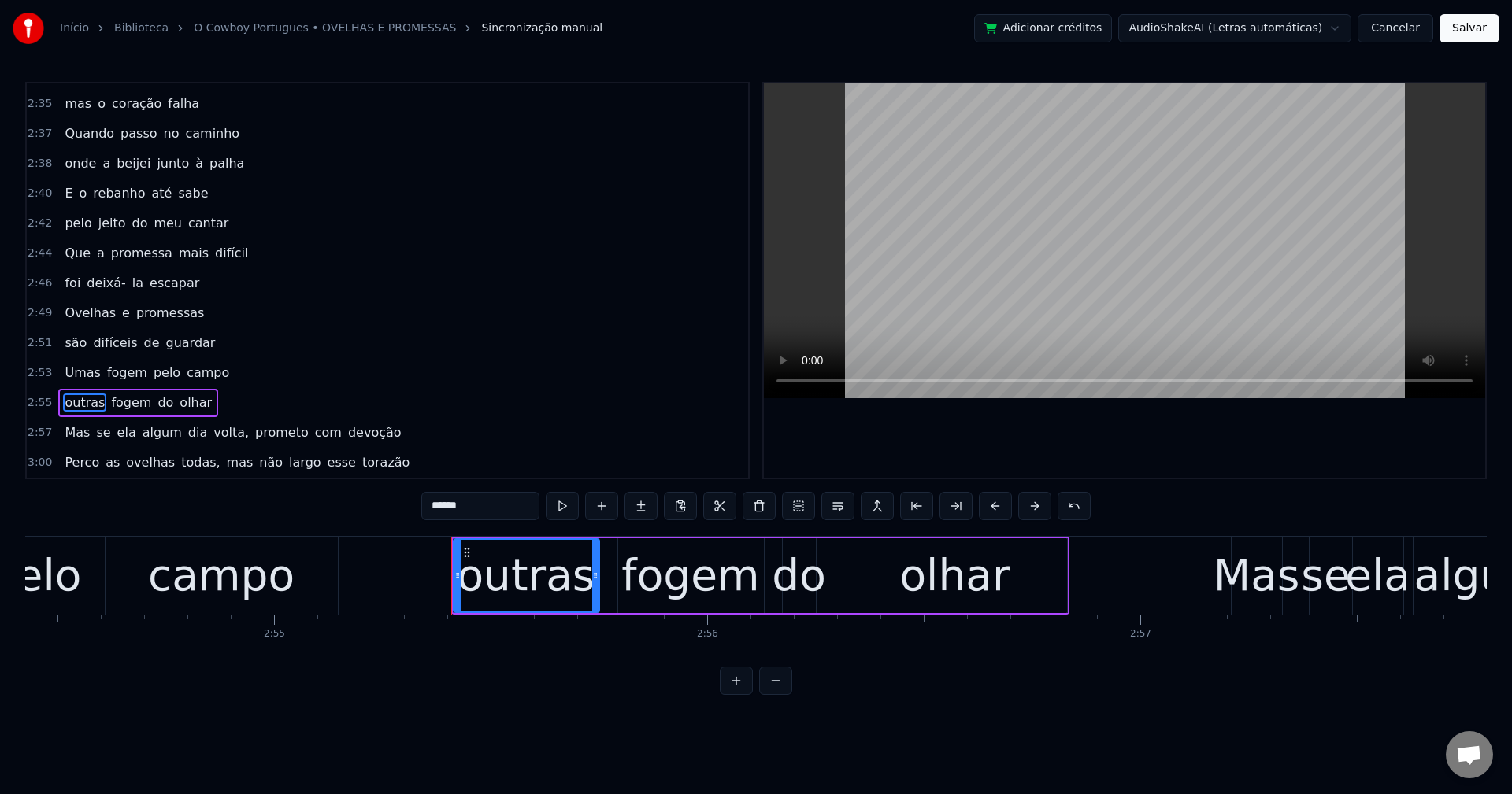
click at [212, 433] on span "volta," at bounding box center [231, 432] width 38 height 18
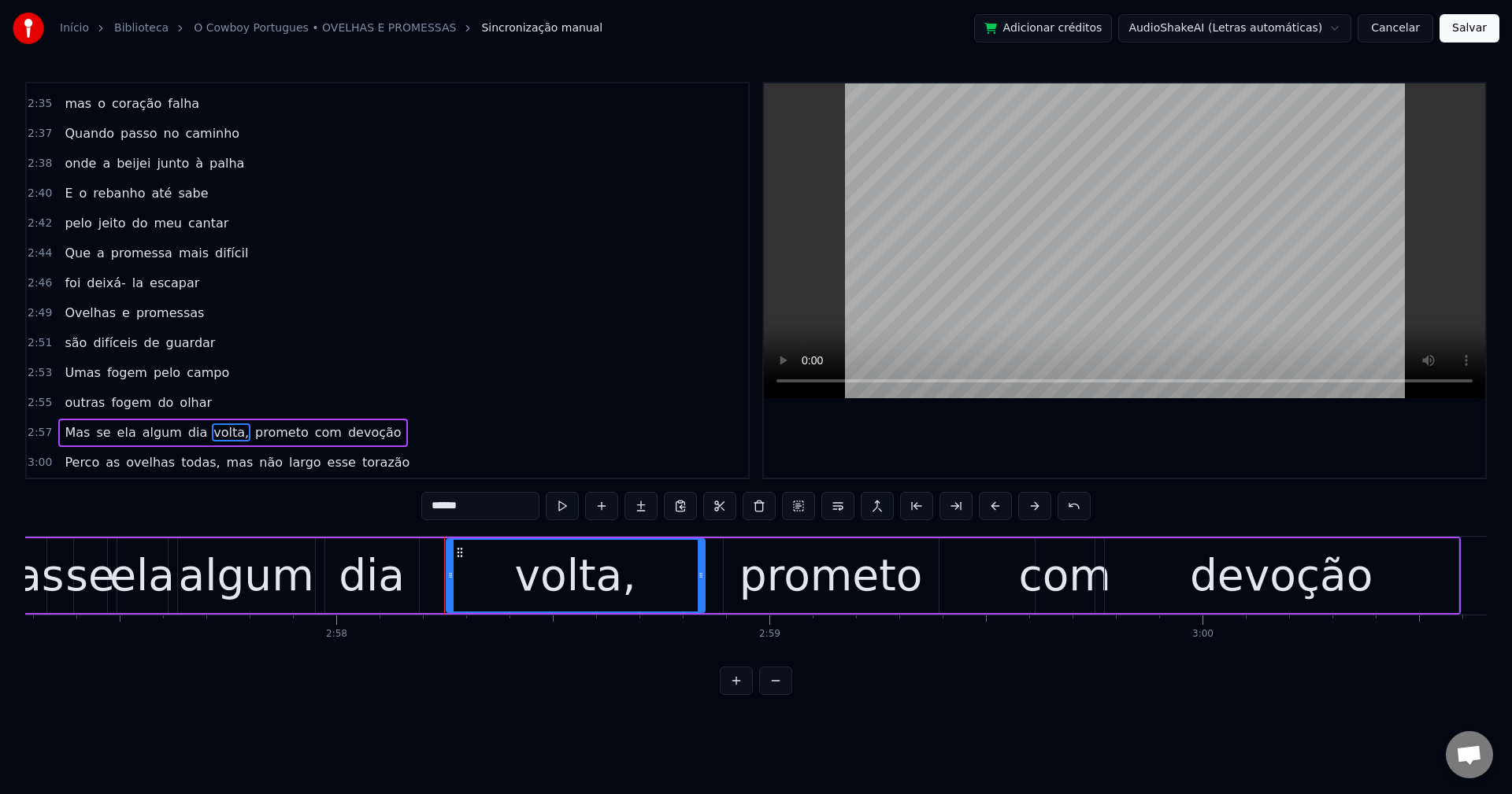
scroll to position [0, 77115]
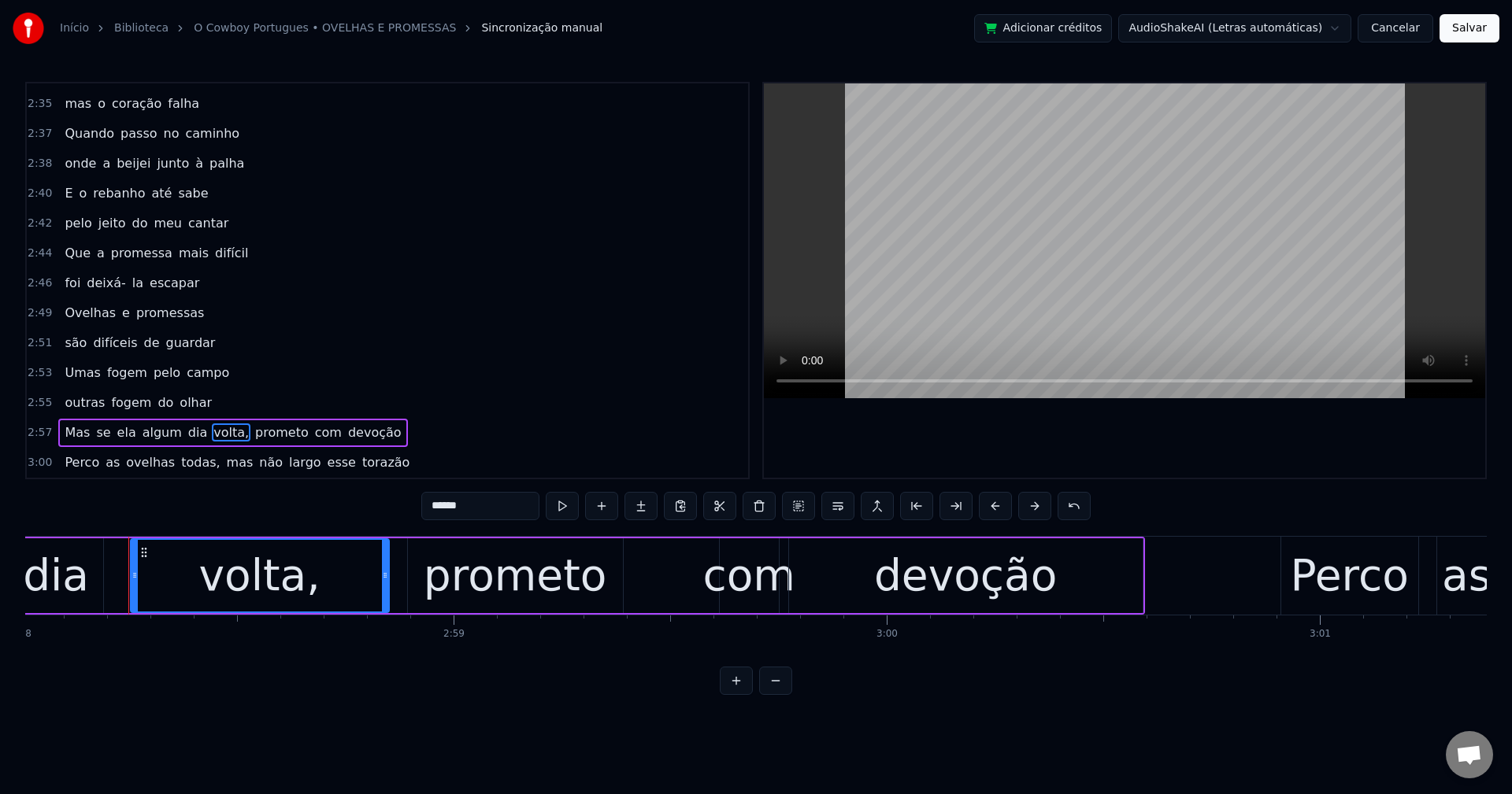
click at [482, 498] on input "******" at bounding box center [480, 506] width 118 height 28
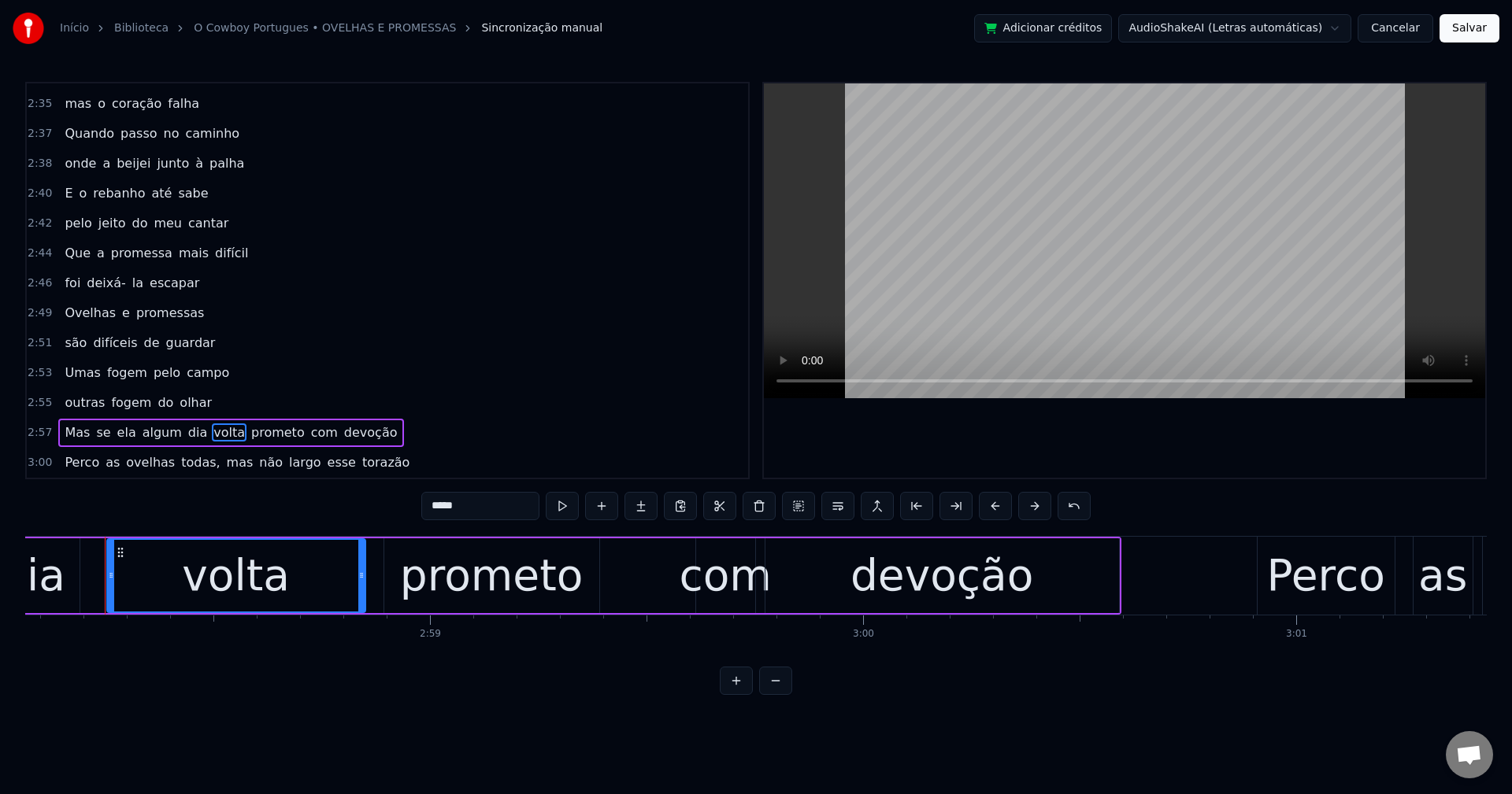
click at [250, 432] on span "prometo" at bounding box center [278, 432] width 57 height 18
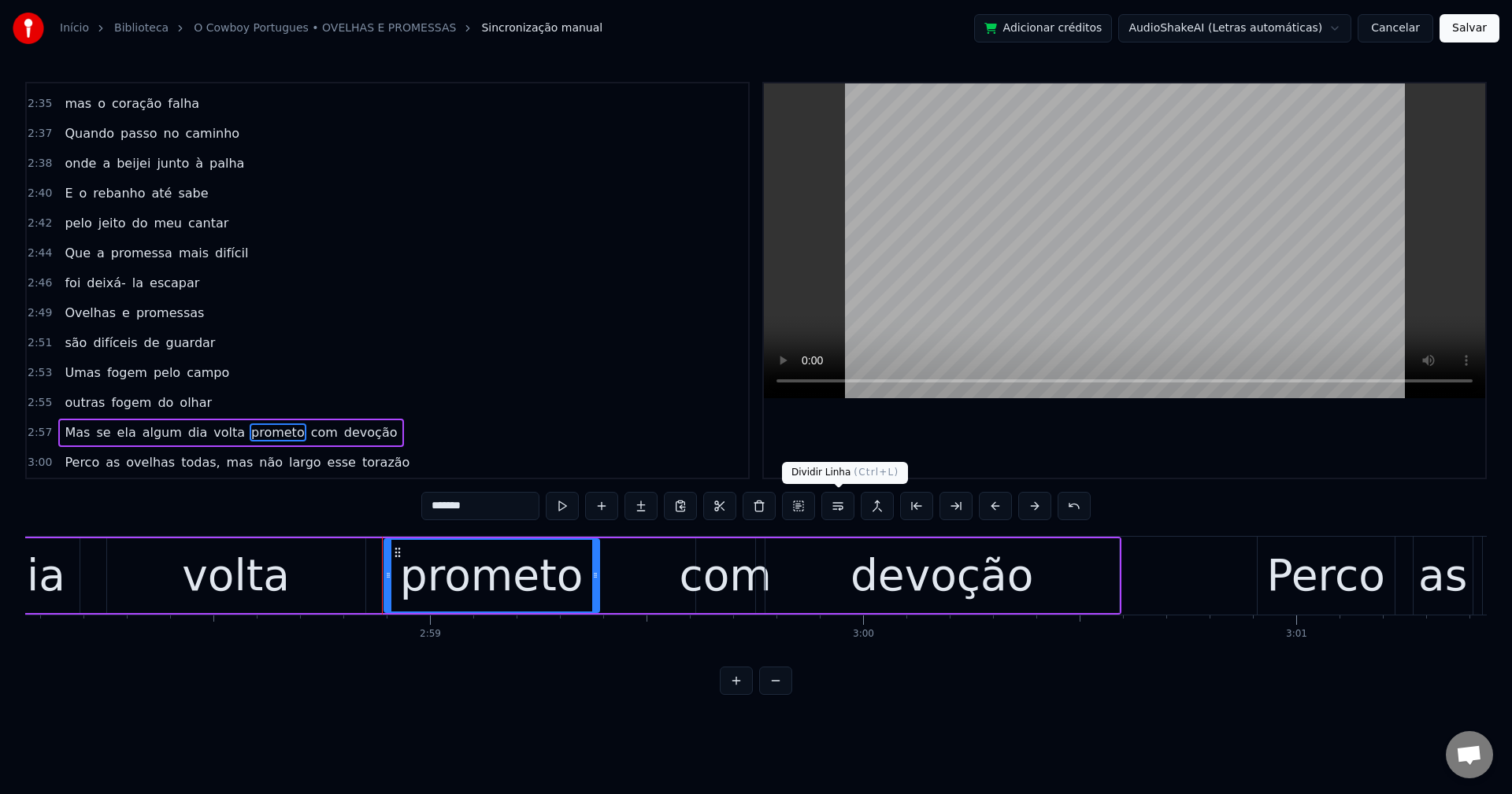
click at [837, 505] on button at bounding box center [838, 506] width 33 height 28
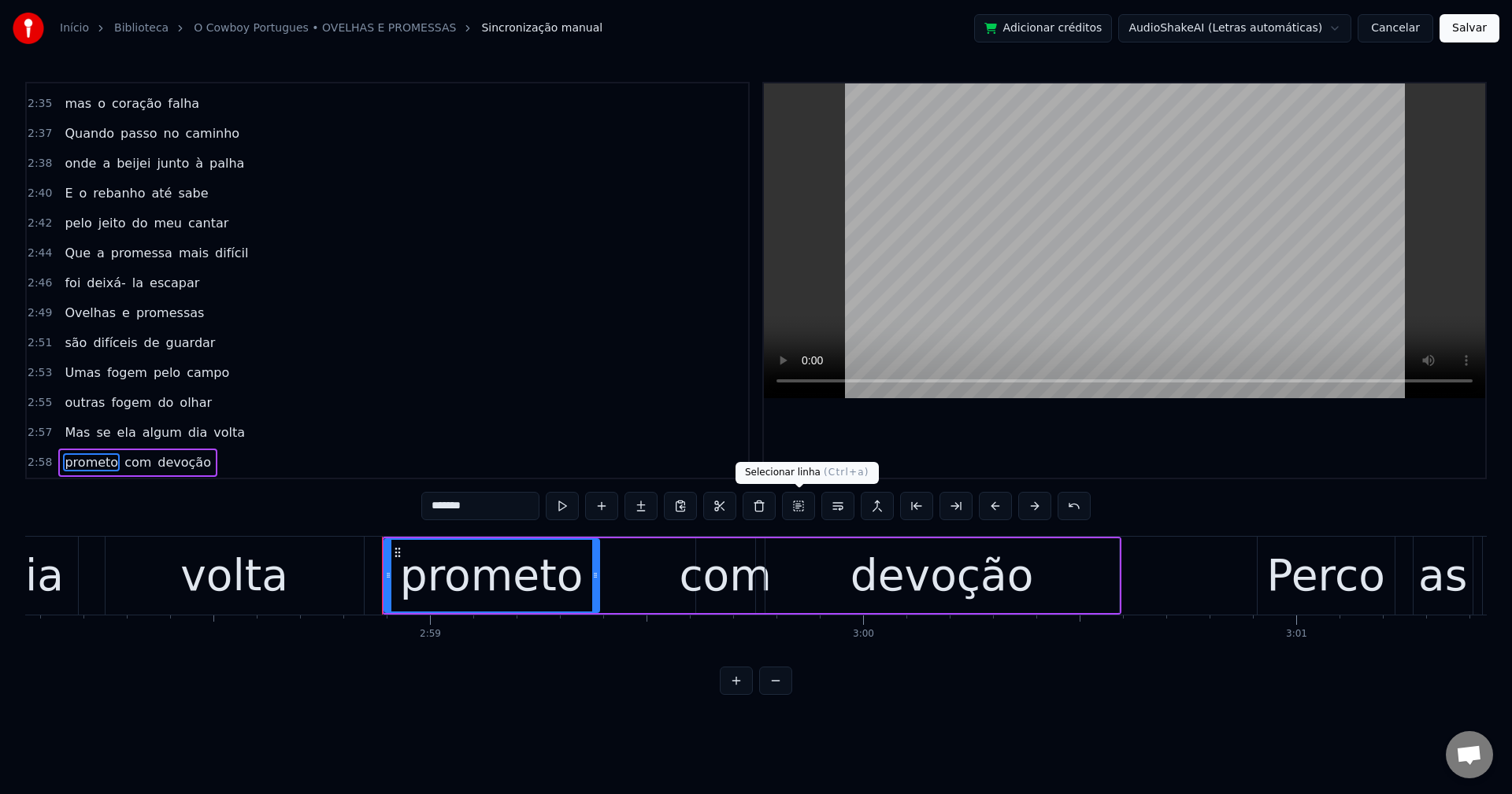
scroll to position [1968, 0]
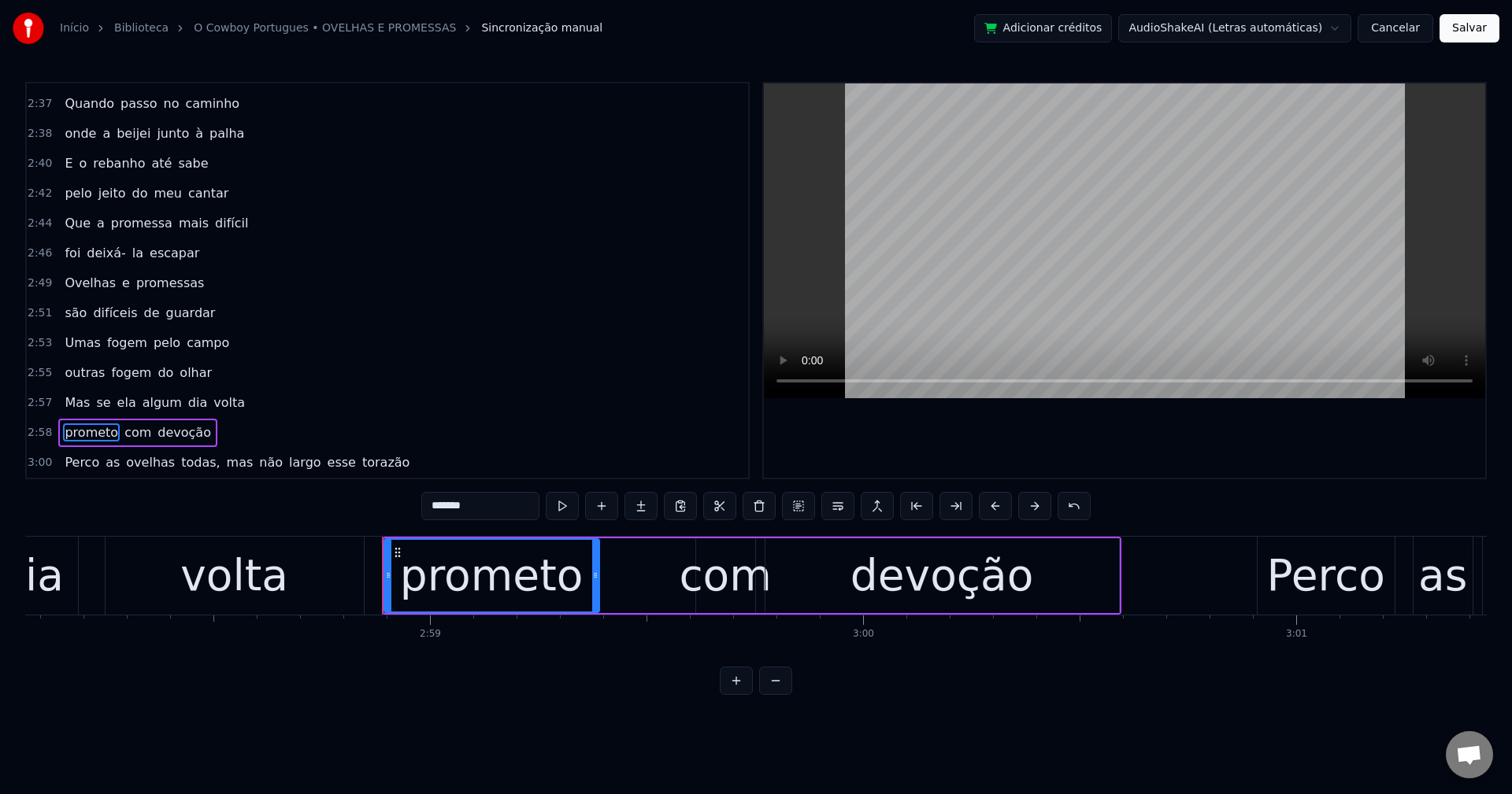
click at [179, 459] on span "todas," at bounding box center [200, 462] width 42 height 18
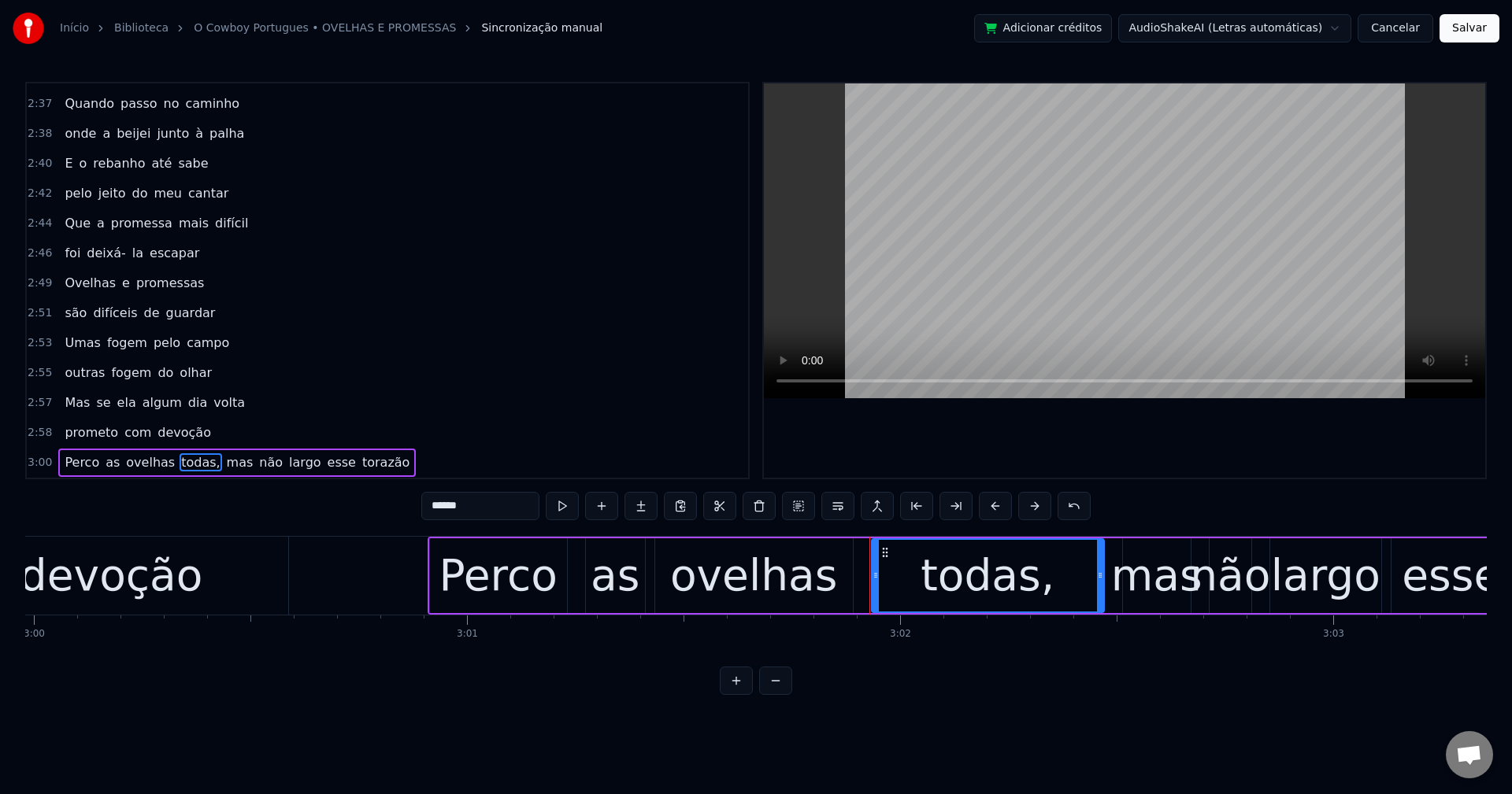
click at [508, 508] on input "******" at bounding box center [480, 506] width 118 height 28
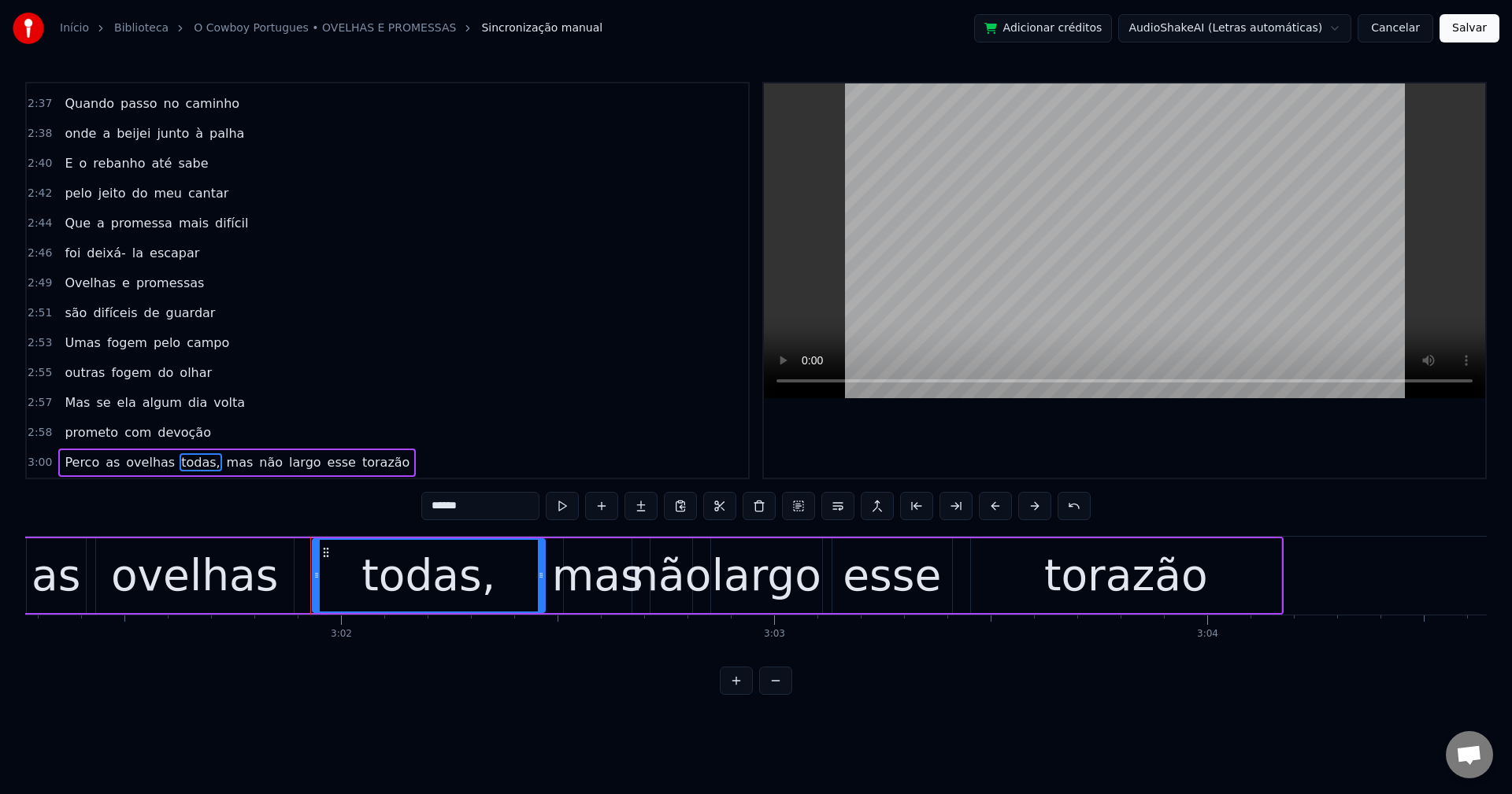
scroll to position [0, 78708]
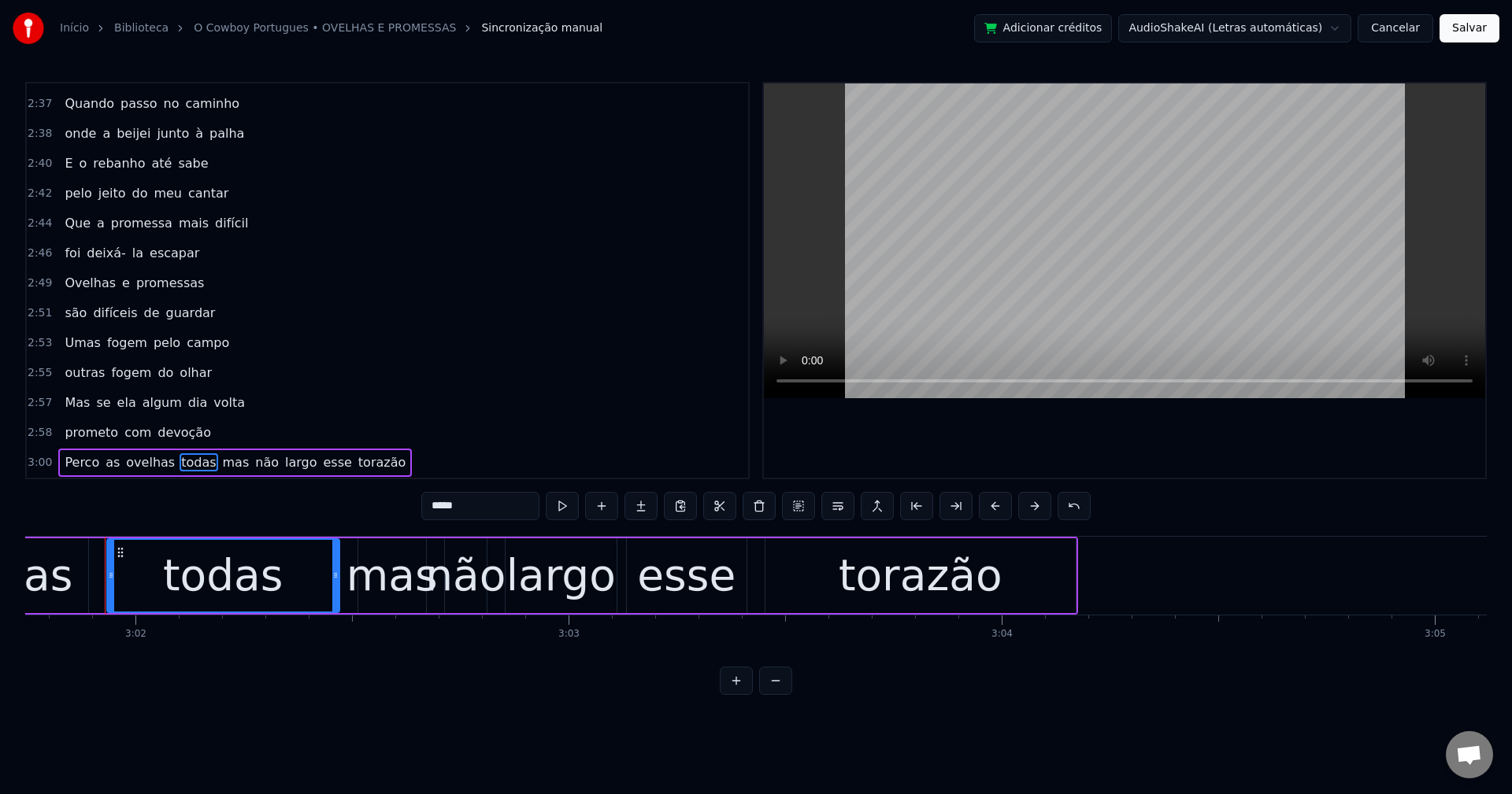
click at [221, 461] on span "mas" at bounding box center [236, 462] width 30 height 18
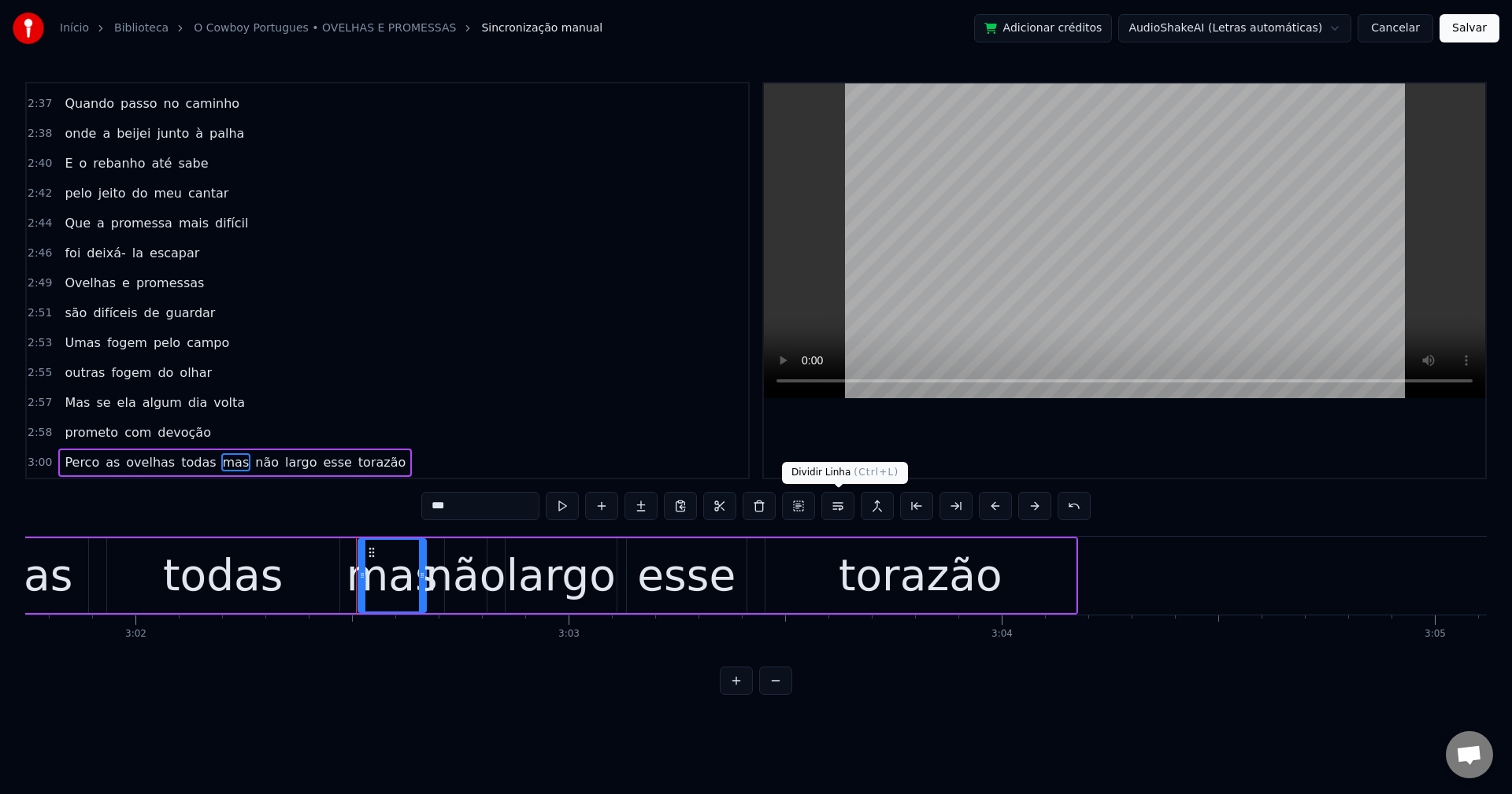
click at [831, 504] on button at bounding box center [838, 506] width 33 height 28
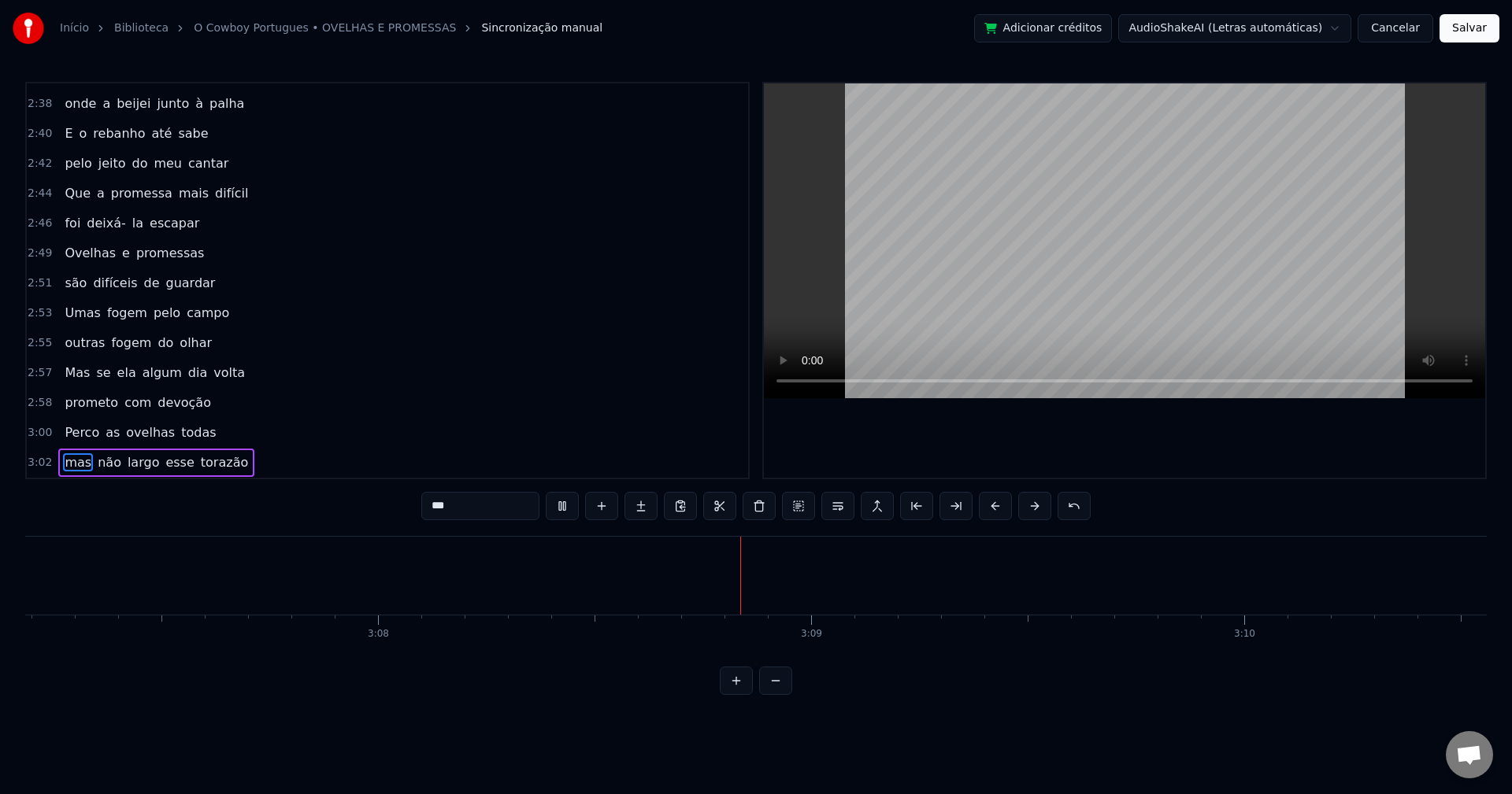
scroll to position [0, 81255]
click at [214, 461] on span "torazão" at bounding box center [225, 462] width 51 height 18
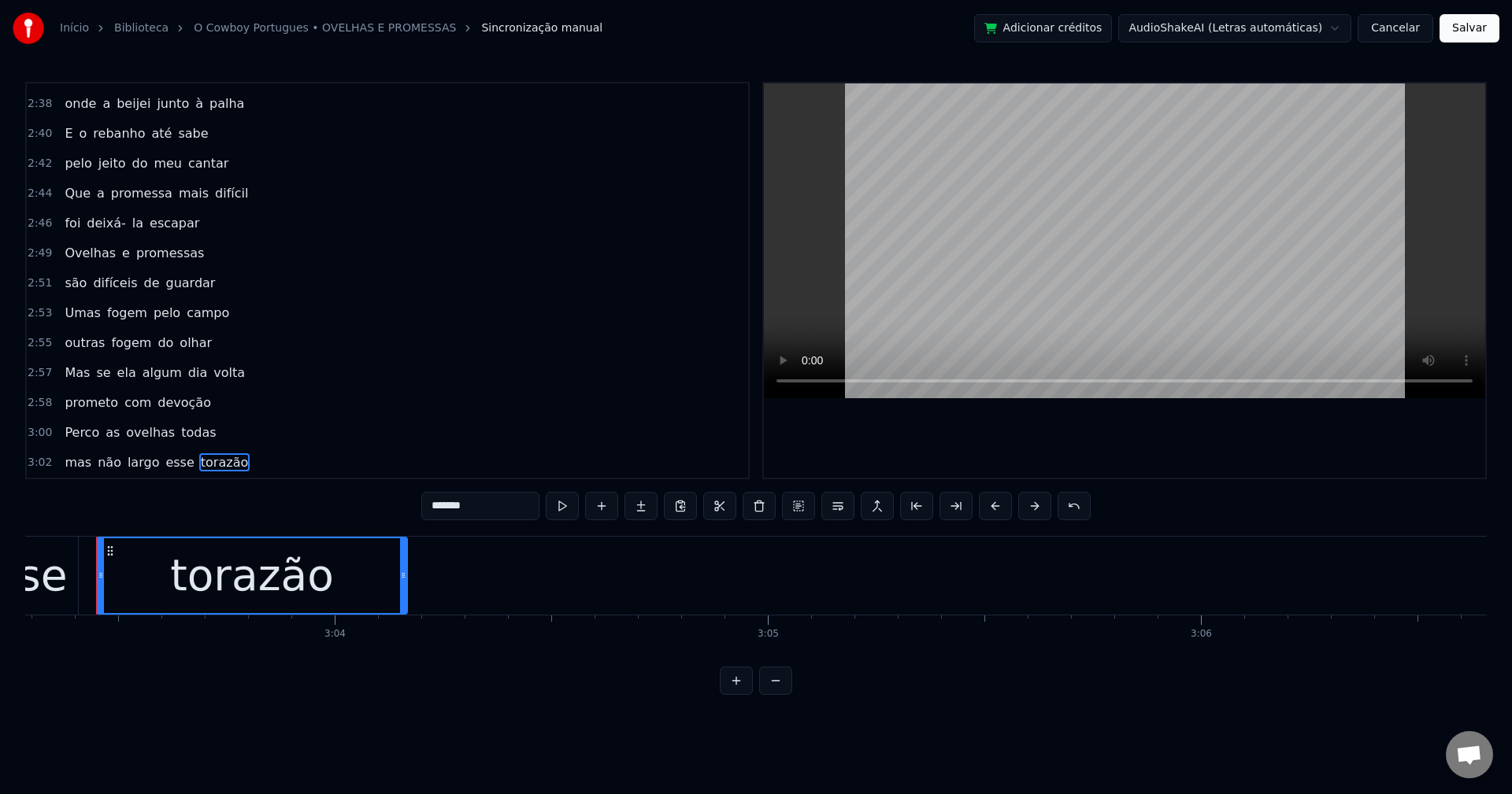
scroll to position [0, 79366]
drag, startPoint x: 472, startPoint y: 511, endPoint x: 353, endPoint y: 504, distance: 119.2
click at [353, 504] on div "0:13 A minha avó pediu 0:15 Vai pastar as minhas ovelhas 0:17 Mas não anos atrá…" at bounding box center [756, 389] width 1461 height 613
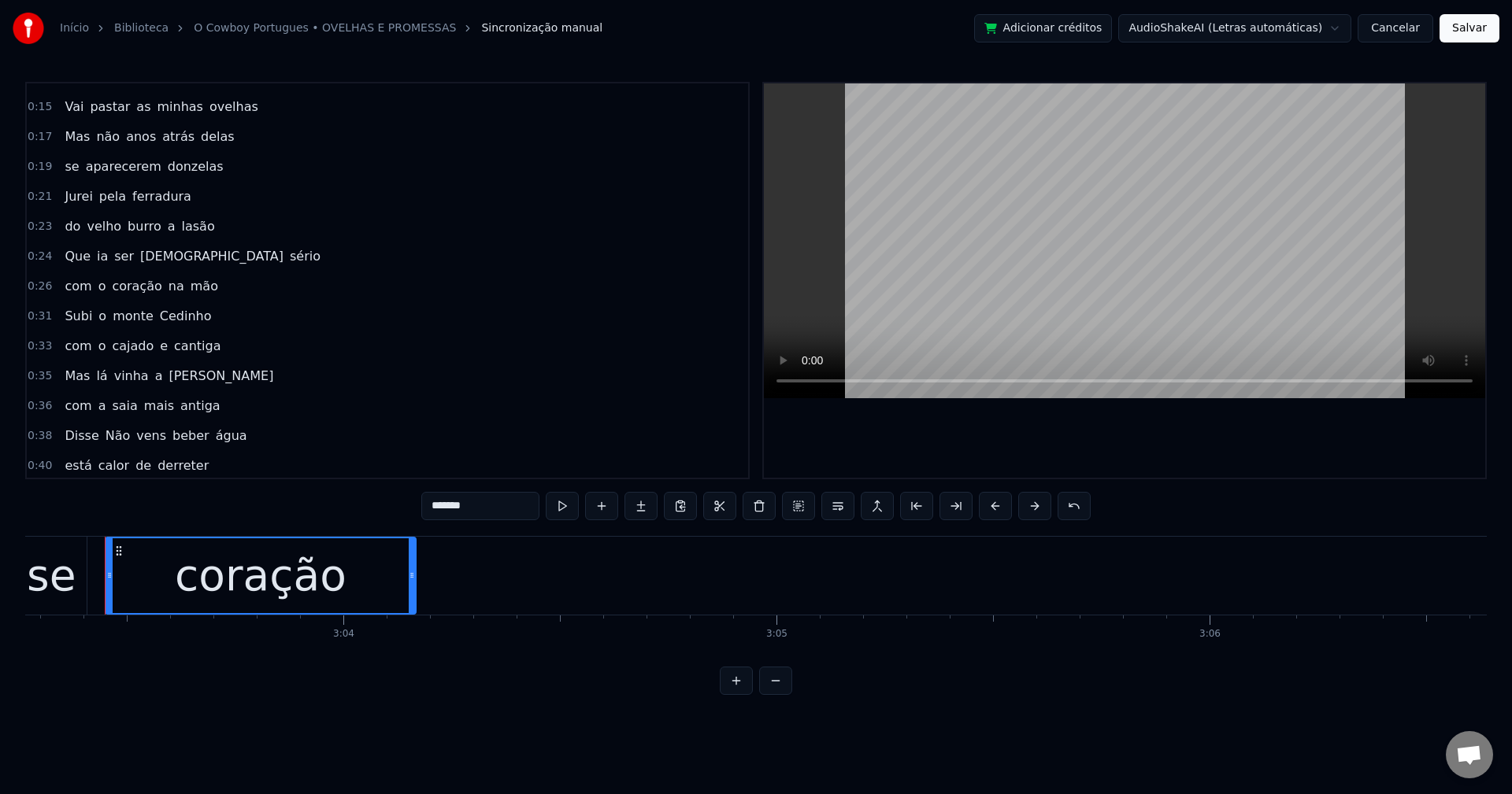
scroll to position [0, 0]
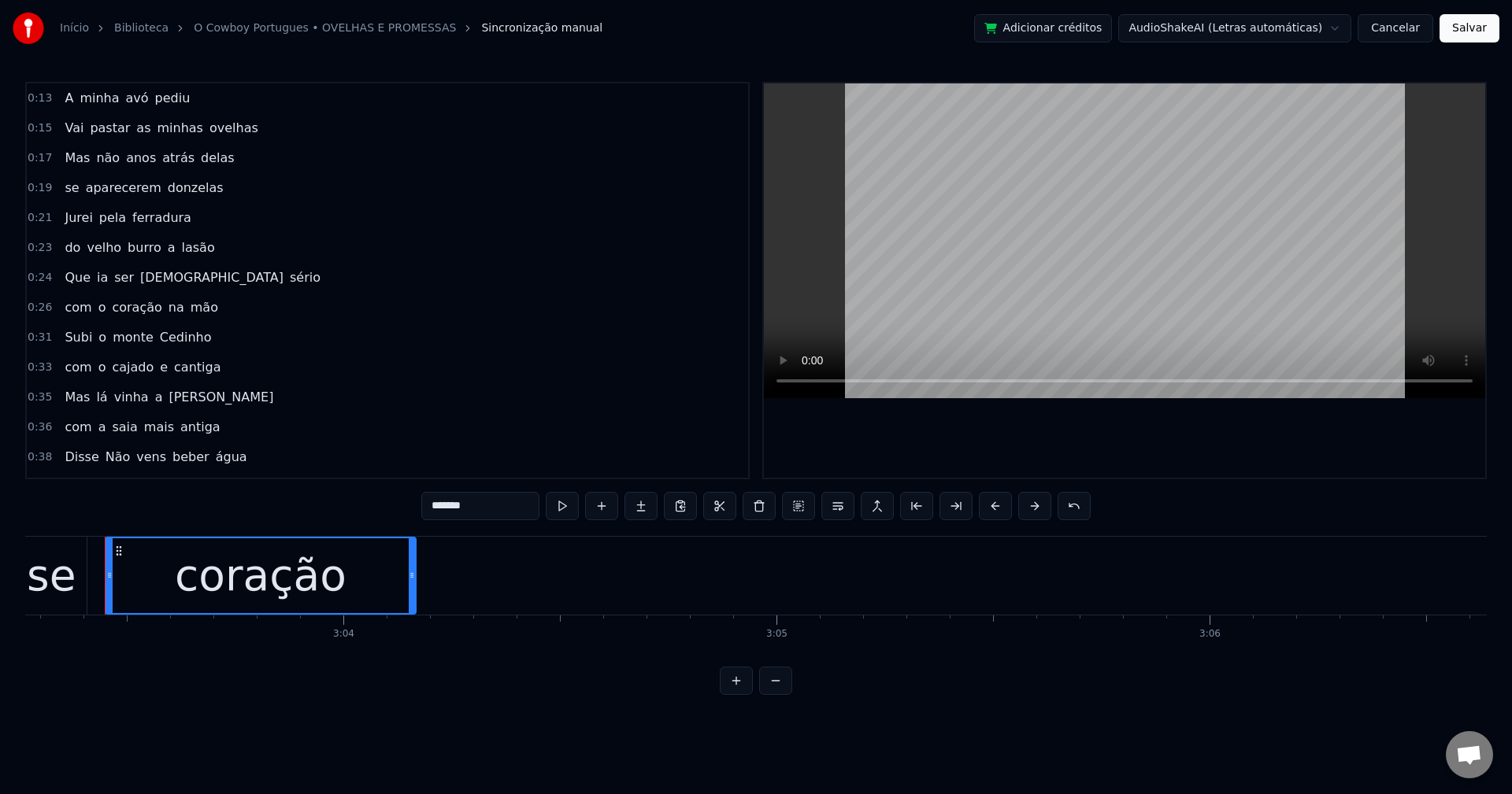
click at [66, 97] on span "A" at bounding box center [69, 98] width 12 height 18
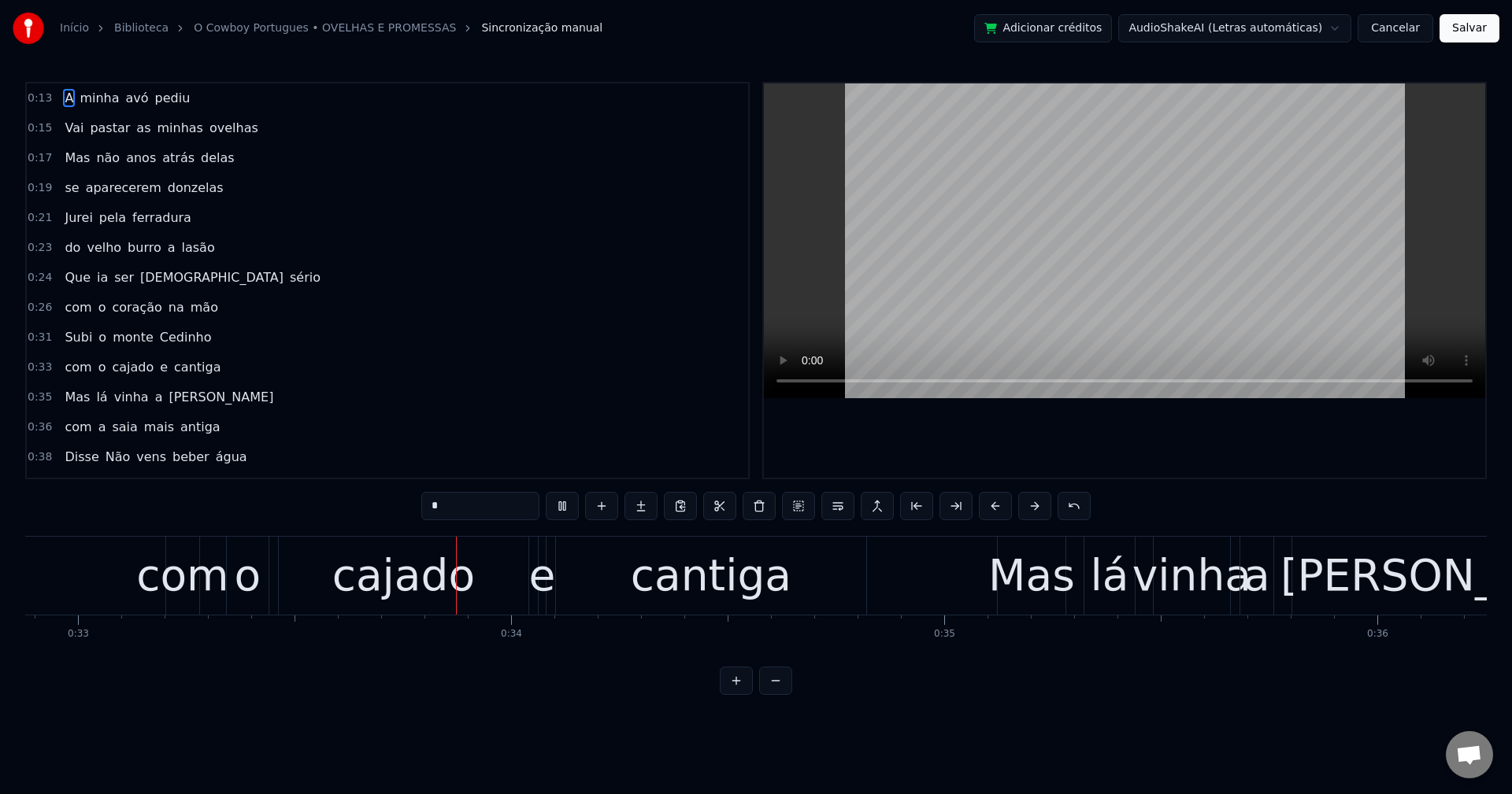
scroll to position [0, 14244]
click at [158, 333] on span "Cedinho" at bounding box center [185, 337] width 55 height 18
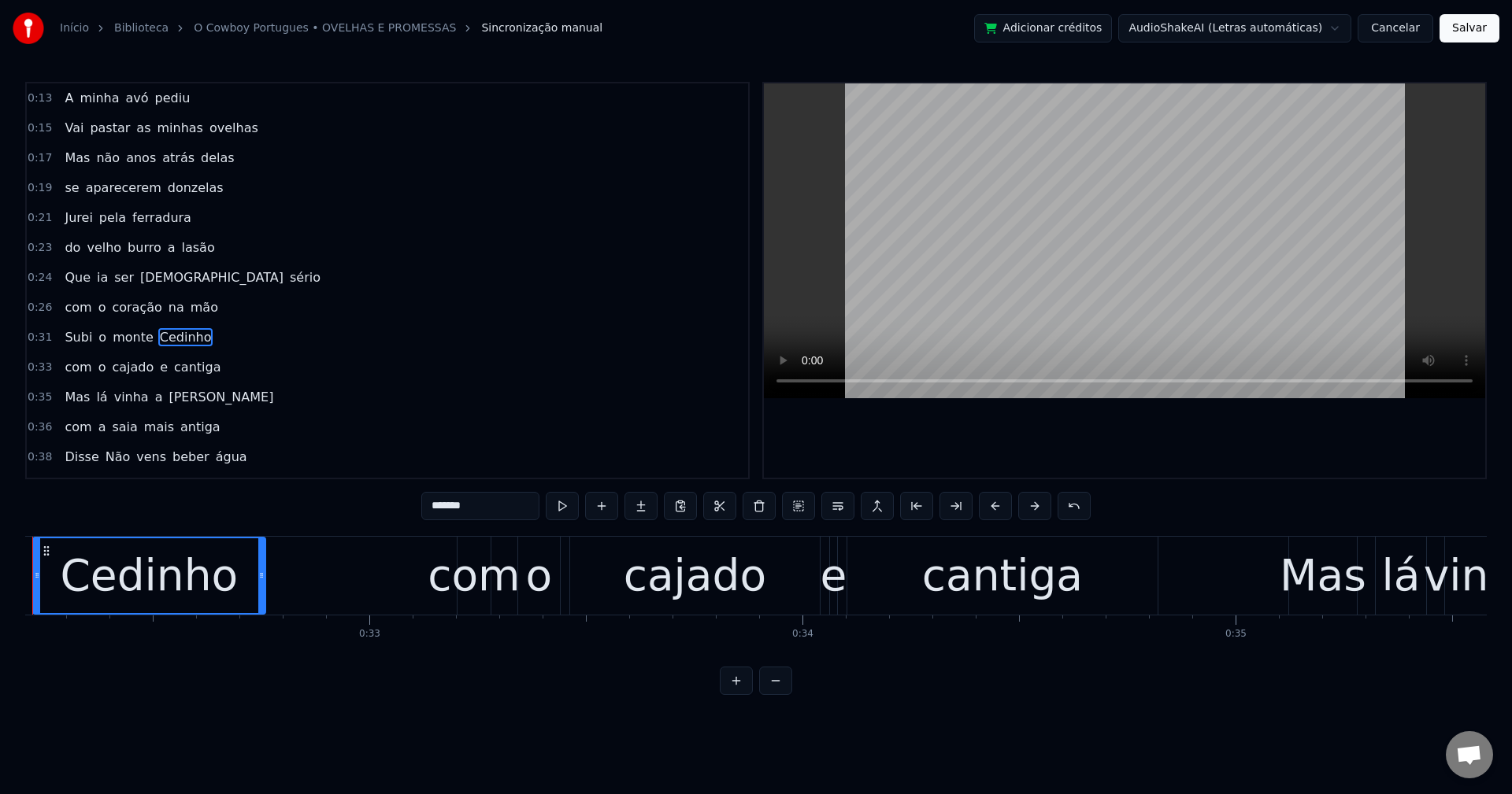
scroll to position [0, 13875]
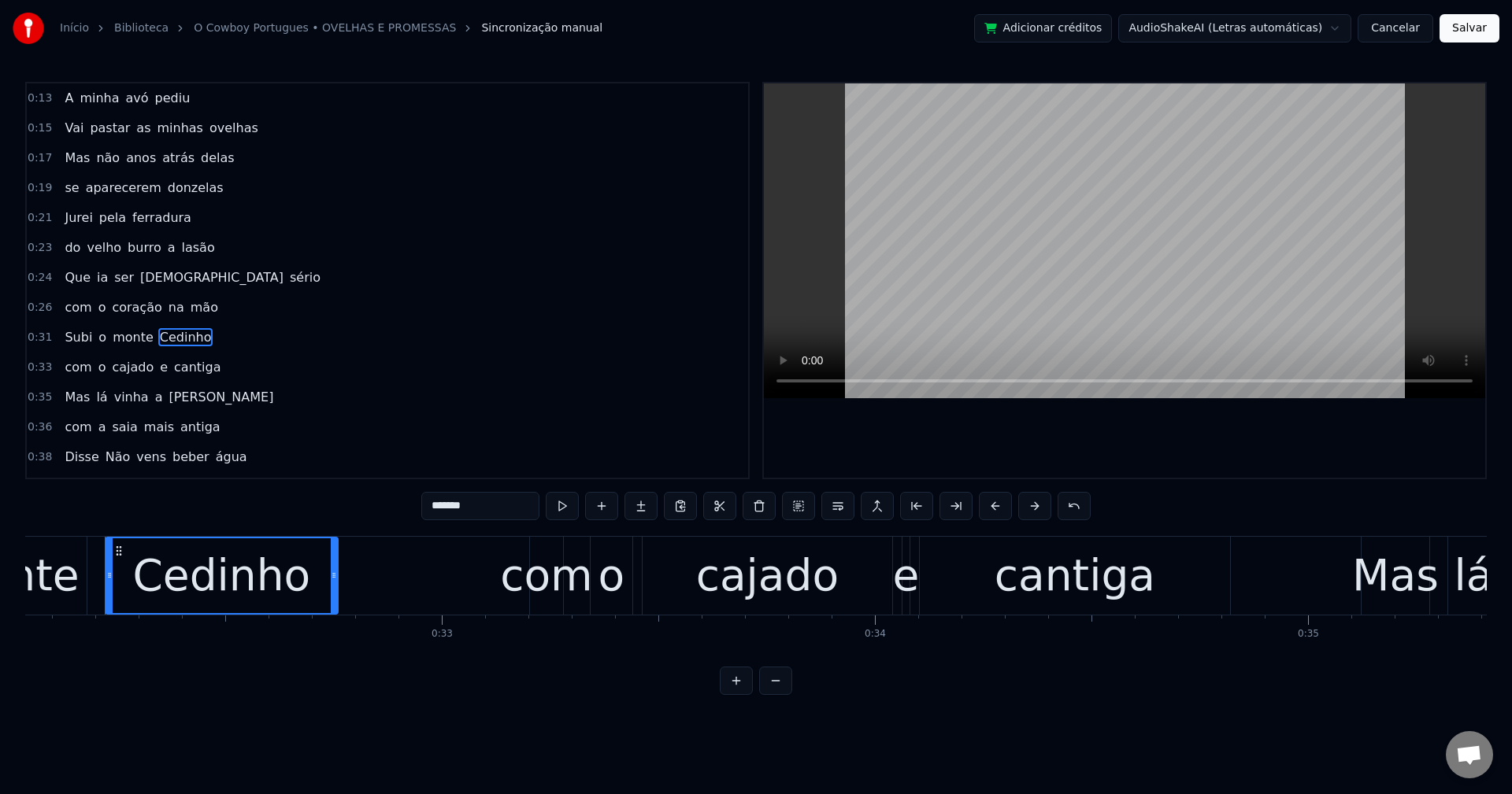
drag, startPoint x: 439, startPoint y: 504, endPoint x: 426, endPoint y: 505, distance: 13.0
click at [426, 505] on input "*******" at bounding box center [480, 506] width 118 height 28
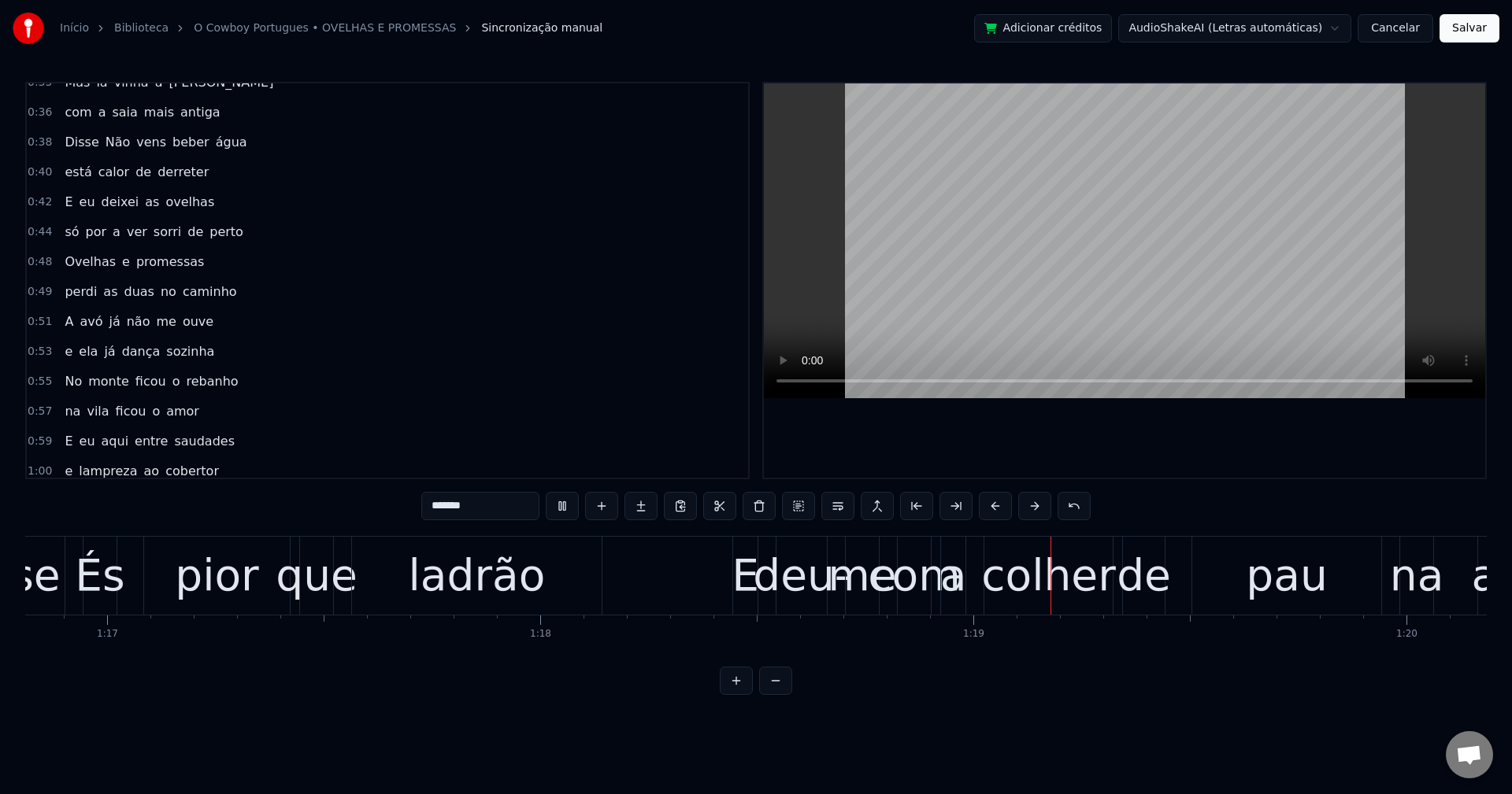
scroll to position [393, 0]
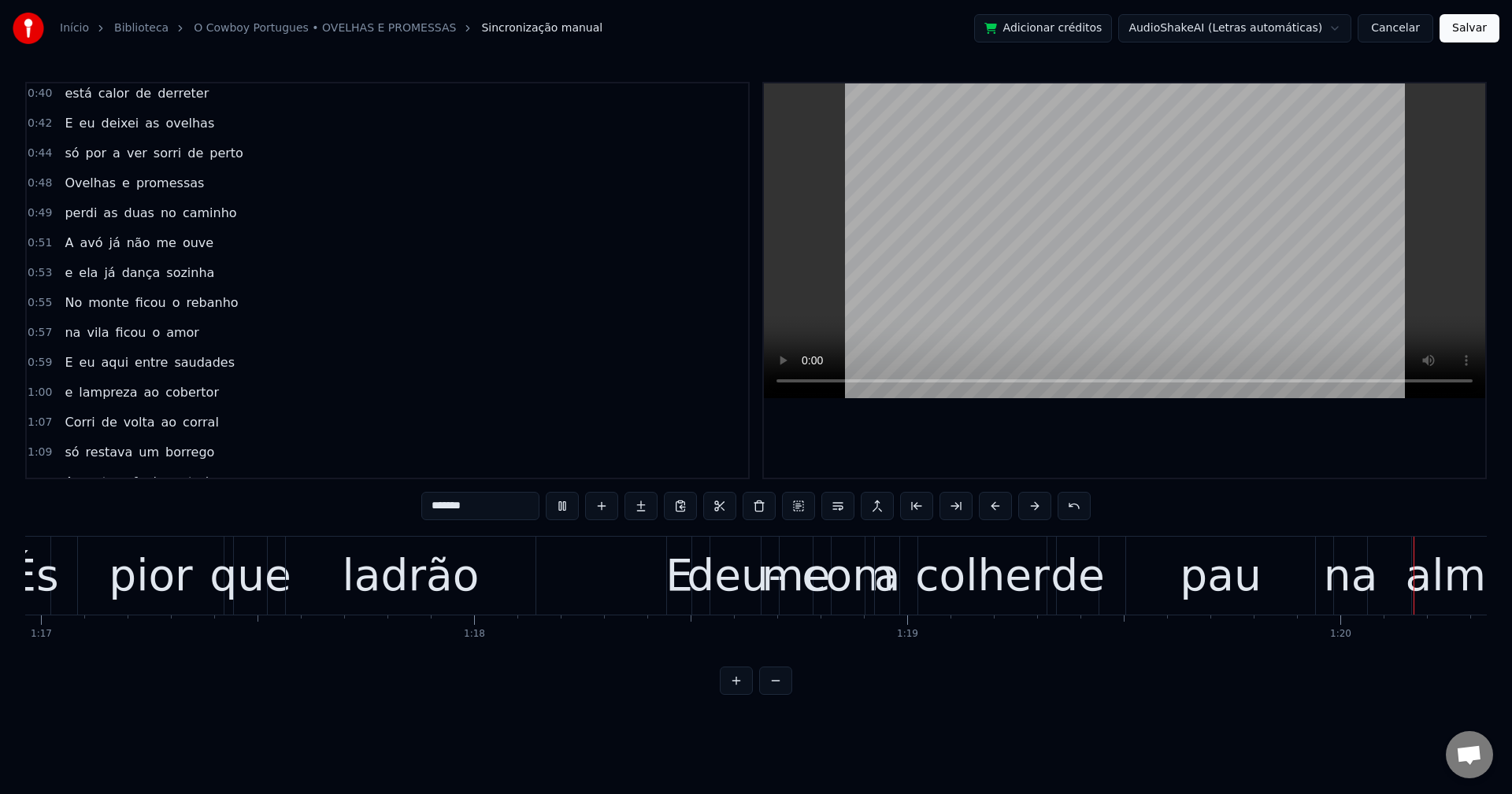
click at [104, 393] on span "lampreza" at bounding box center [108, 392] width 61 height 18
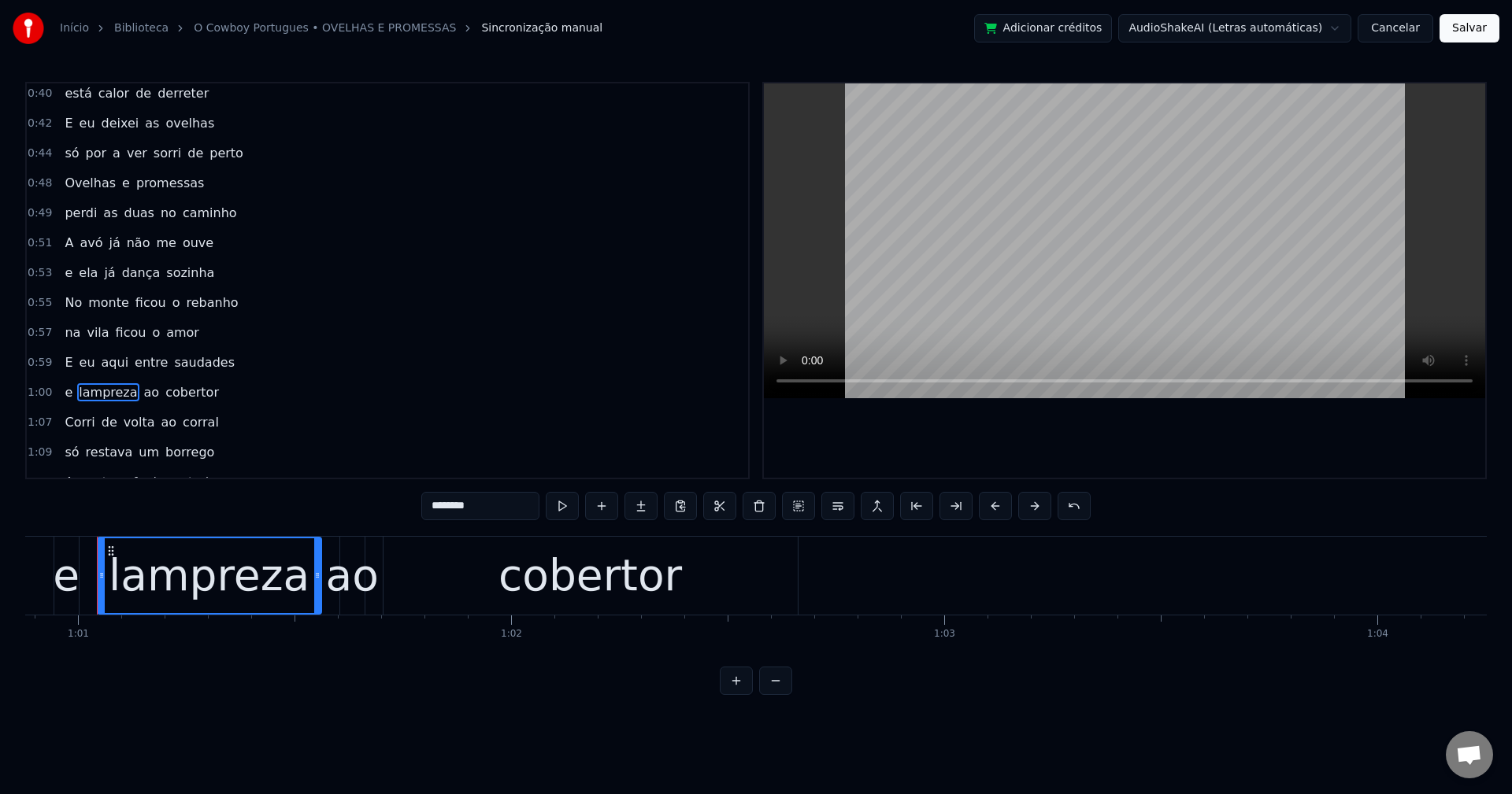
scroll to position [0, 26357]
click at [448, 505] on input "********" at bounding box center [480, 506] width 118 height 28
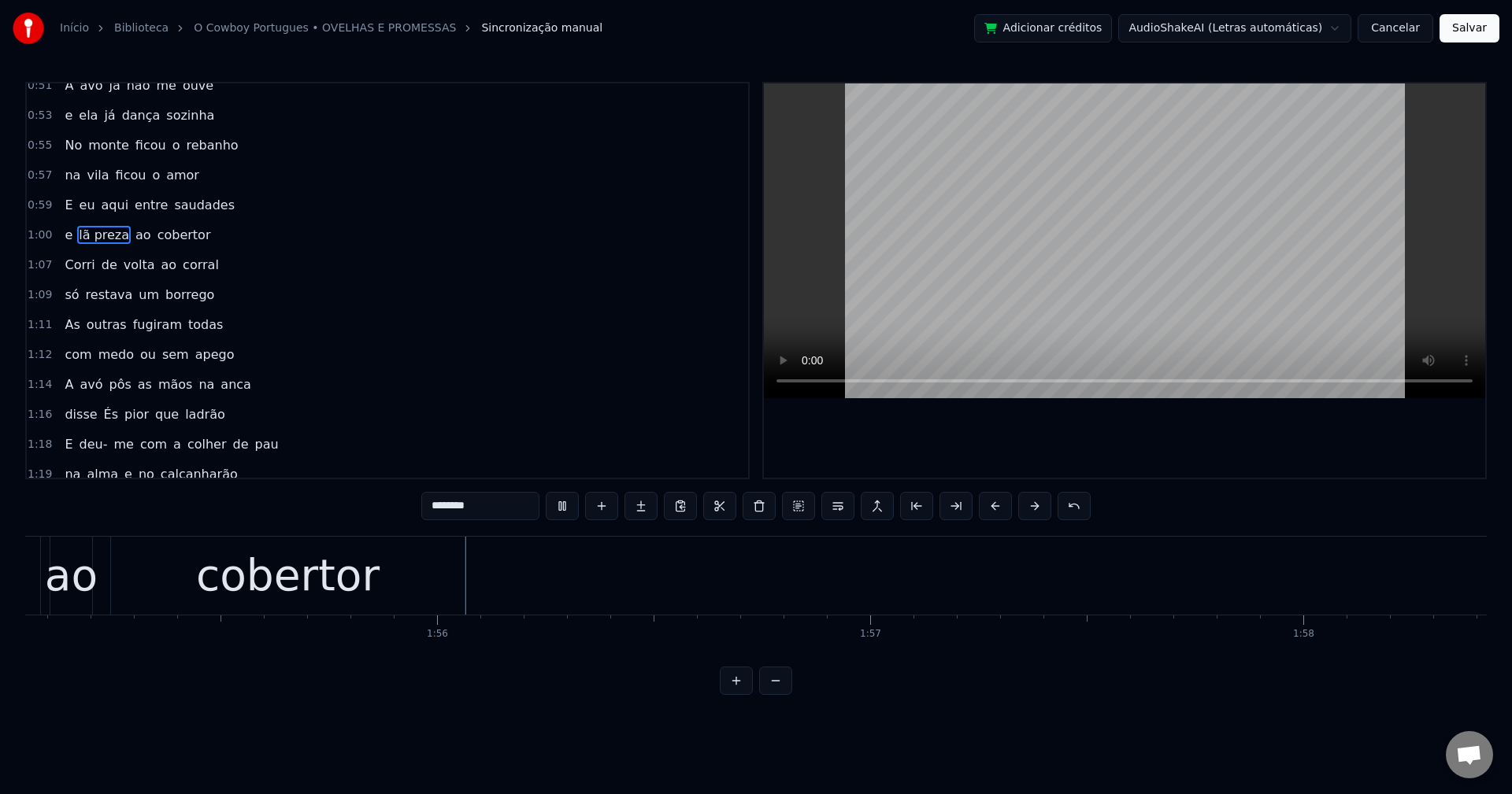
scroll to position [0, 49911]
click at [251, 584] on div "cobertor" at bounding box center [201, 576] width 184 height 66
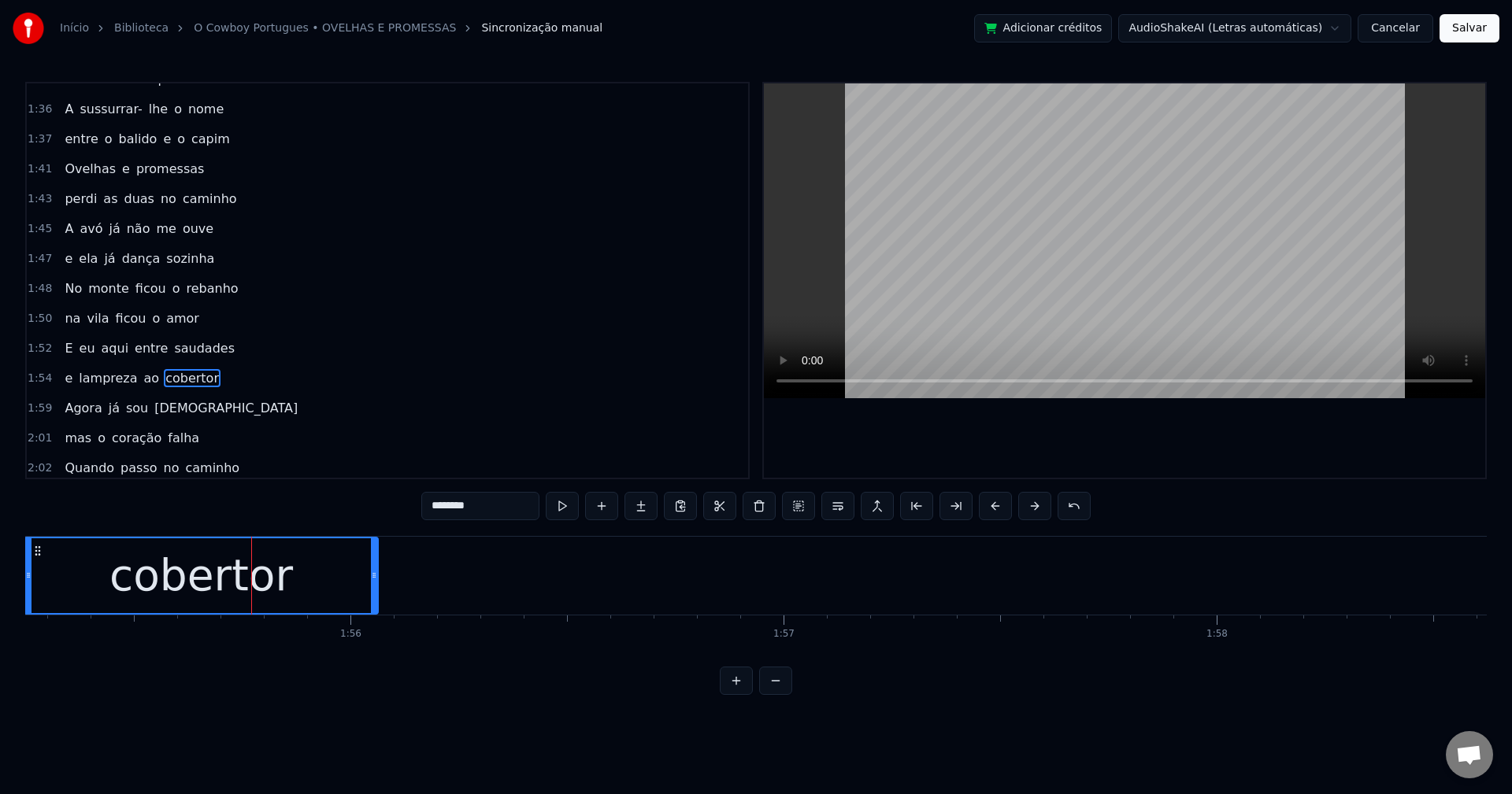
scroll to position [1223, 0]
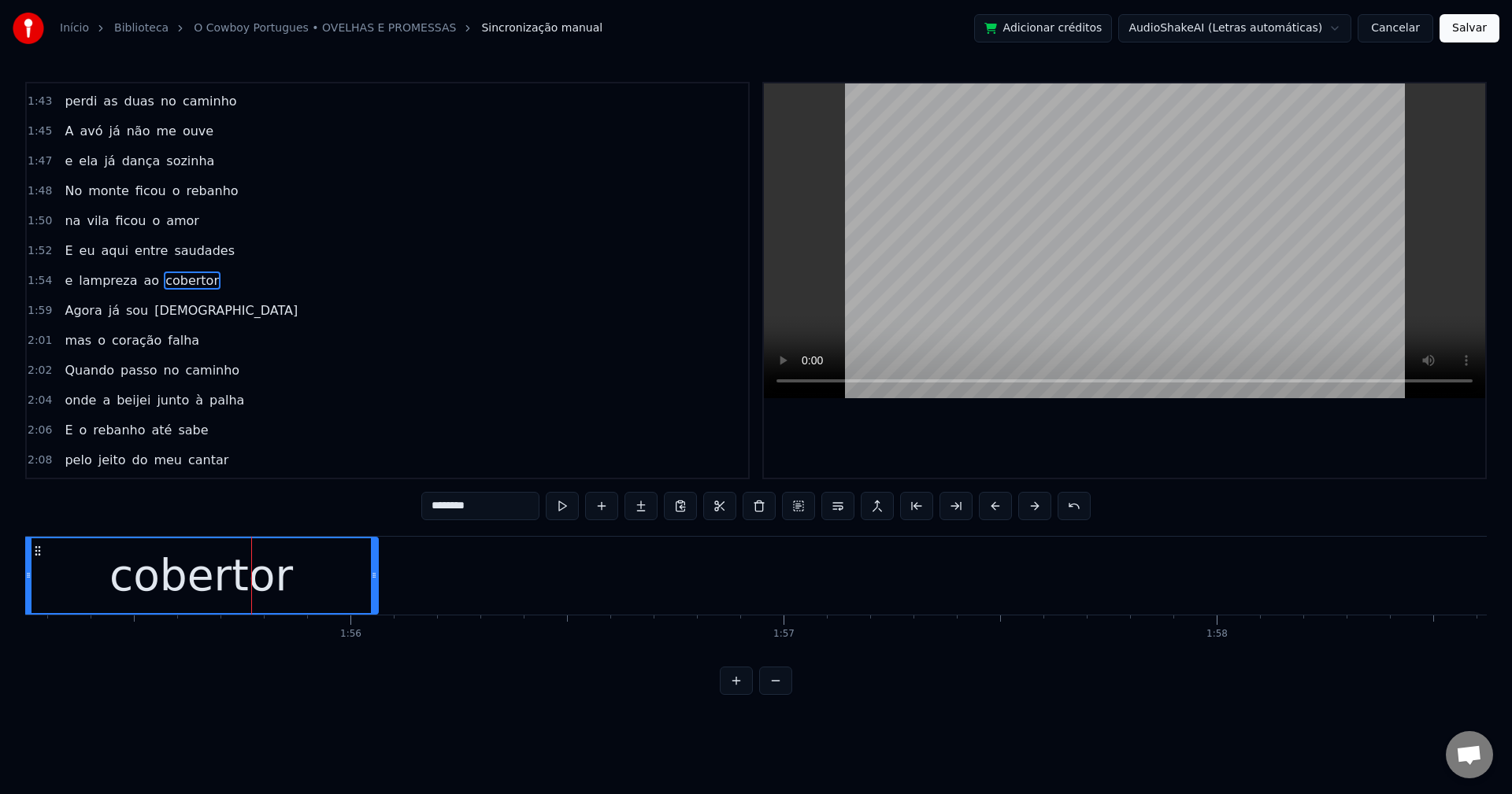
click at [102, 282] on span "lampreza" at bounding box center [108, 280] width 61 height 18
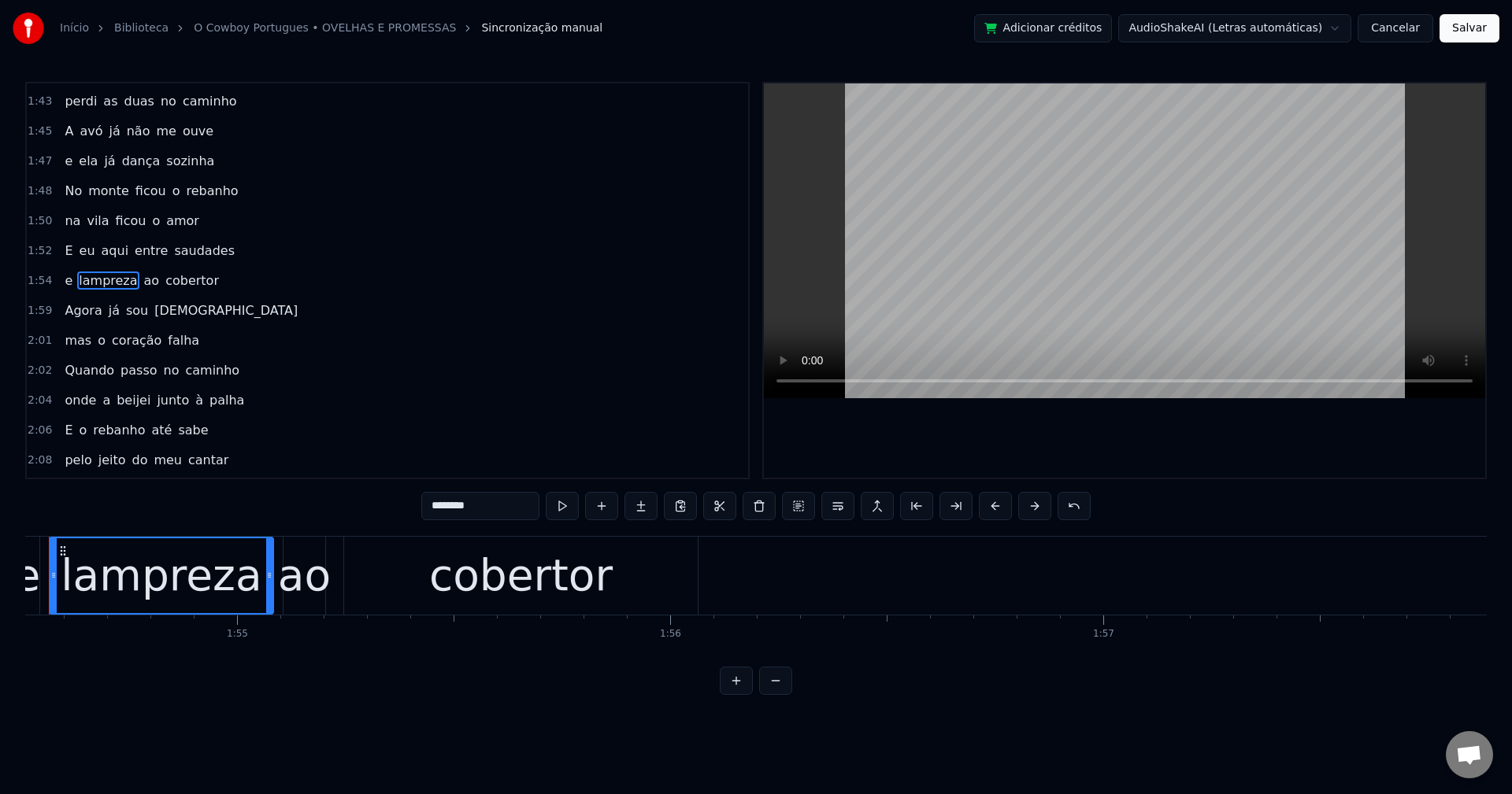
scroll to position [0, 49535]
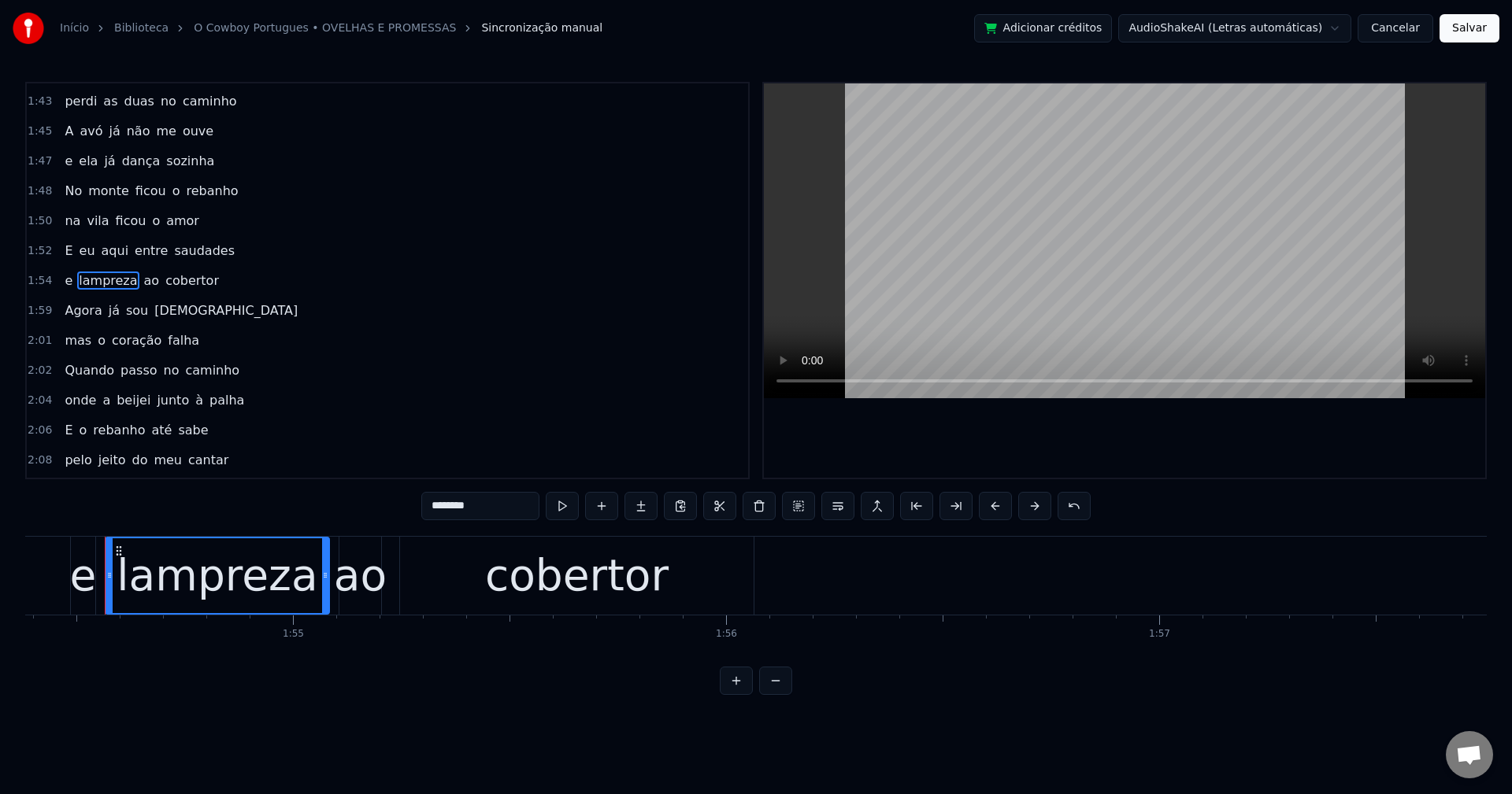
click at [511, 507] on input "********" at bounding box center [480, 506] width 118 height 28
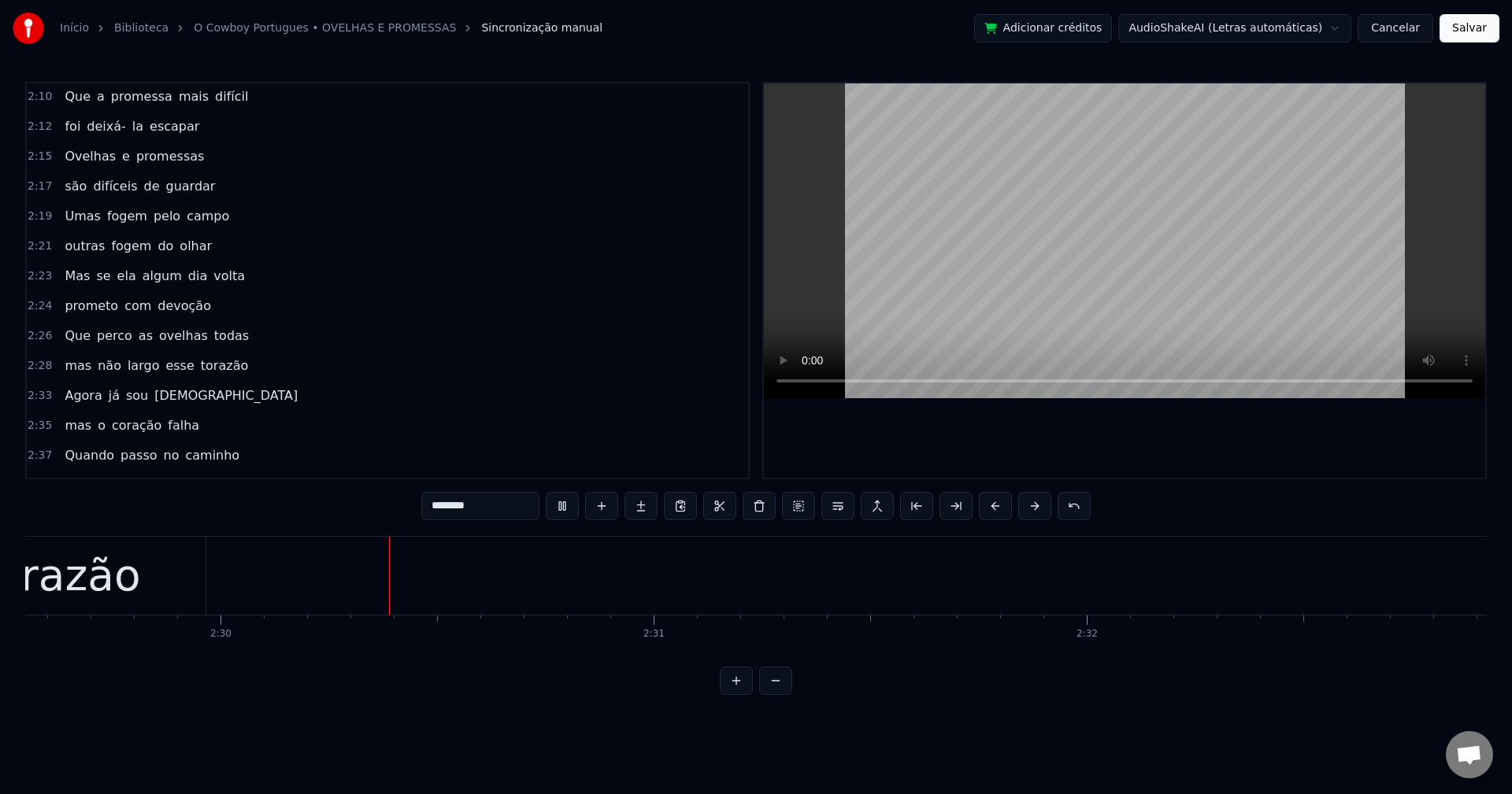
scroll to position [0, 64768]
click at [81, 558] on div "torazão" at bounding box center [55, 576] width 163 height 66
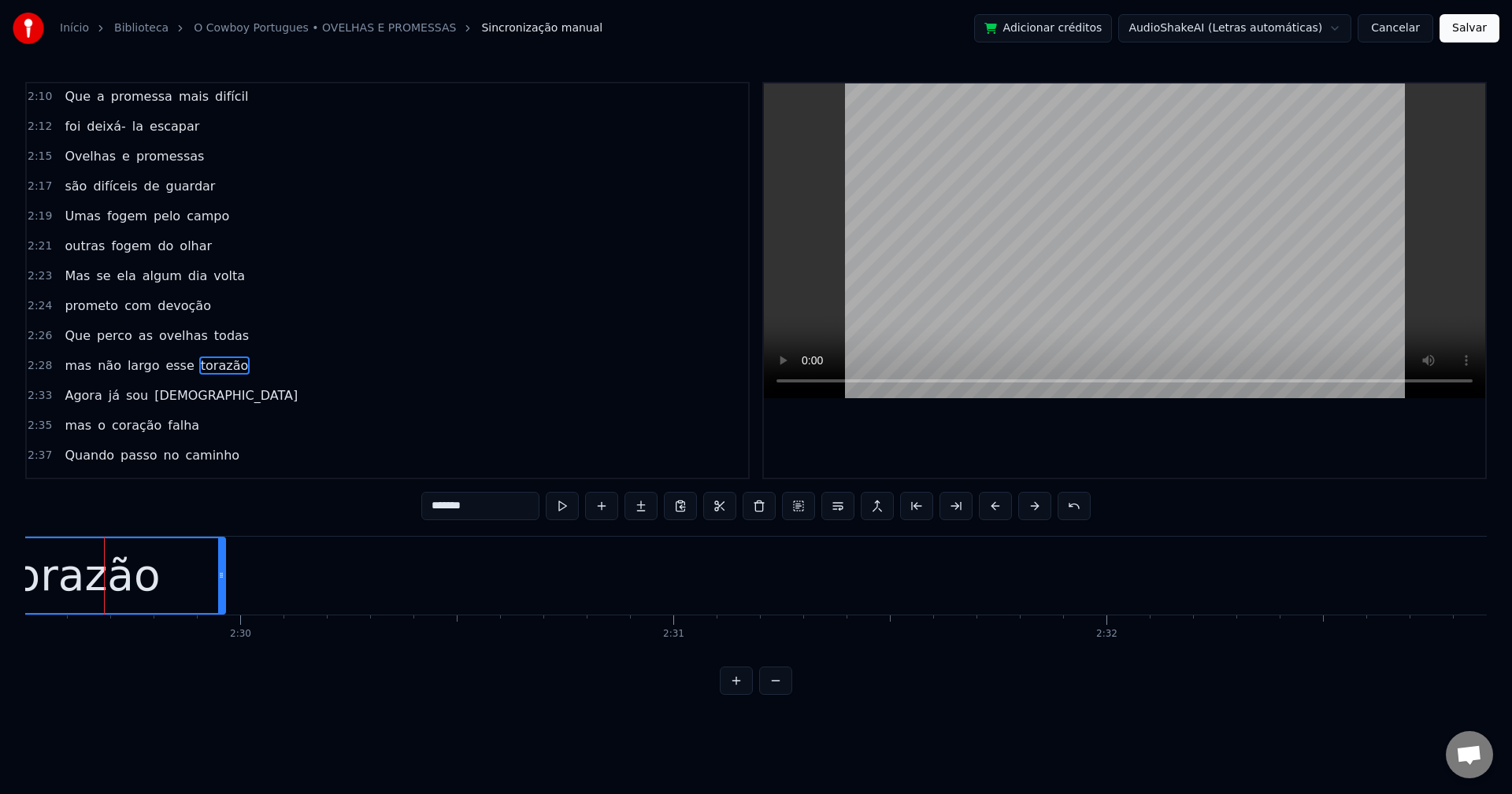
drag, startPoint x: 502, startPoint y: 504, endPoint x: 189, endPoint y: 536, distance: 314.6
click at [189, 536] on div "0:13 A minha avó pediu 0:15 Vai pastar as minhas ovelhas 0:17 Mas não anos atrá…" at bounding box center [756, 389] width 1461 height 613
type input "*******"
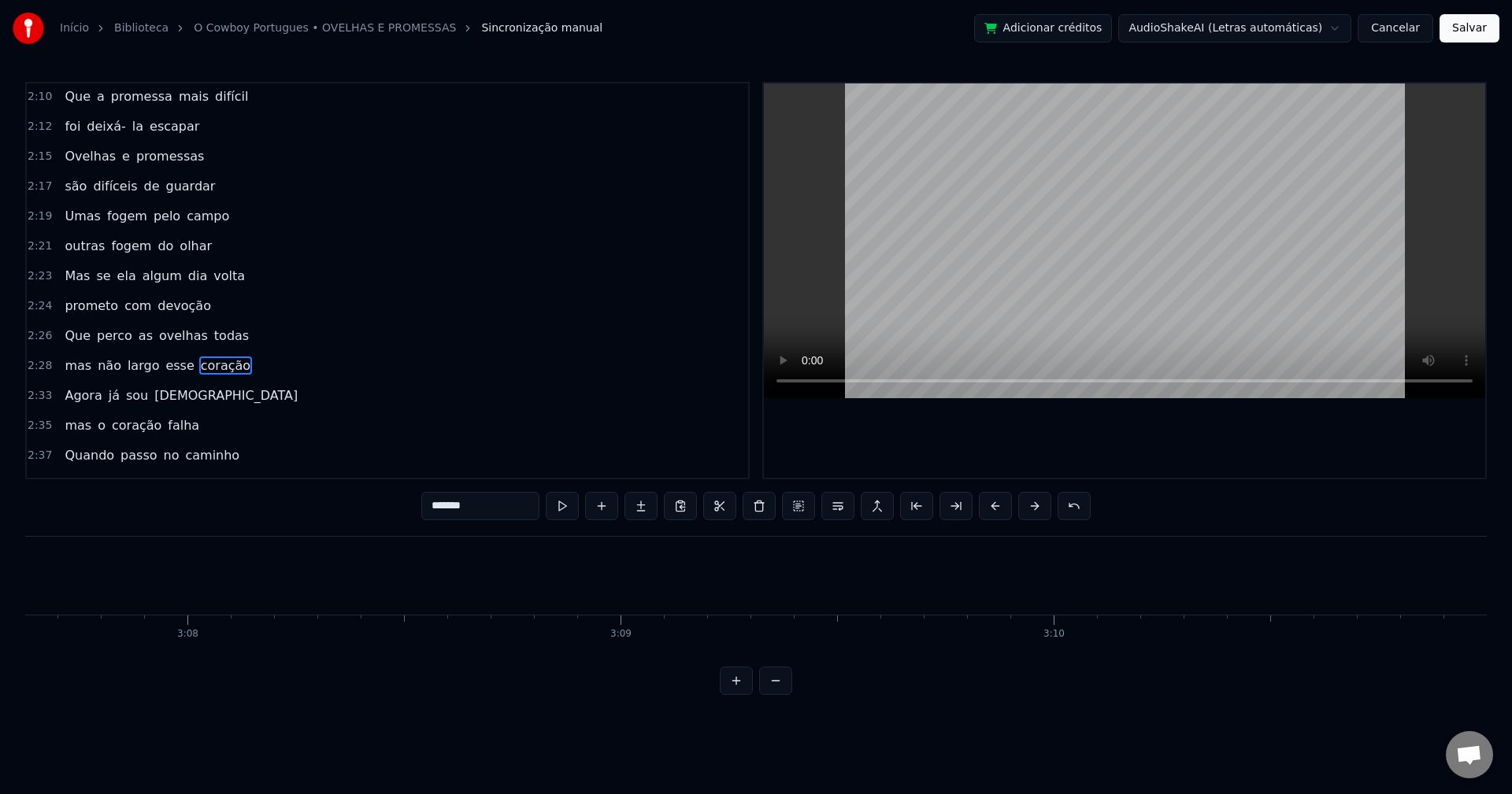
scroll to position [0, 81256]
click at [1133, 31] on button "Salvar" at bounding box center [1469, 28] width 59 height 28
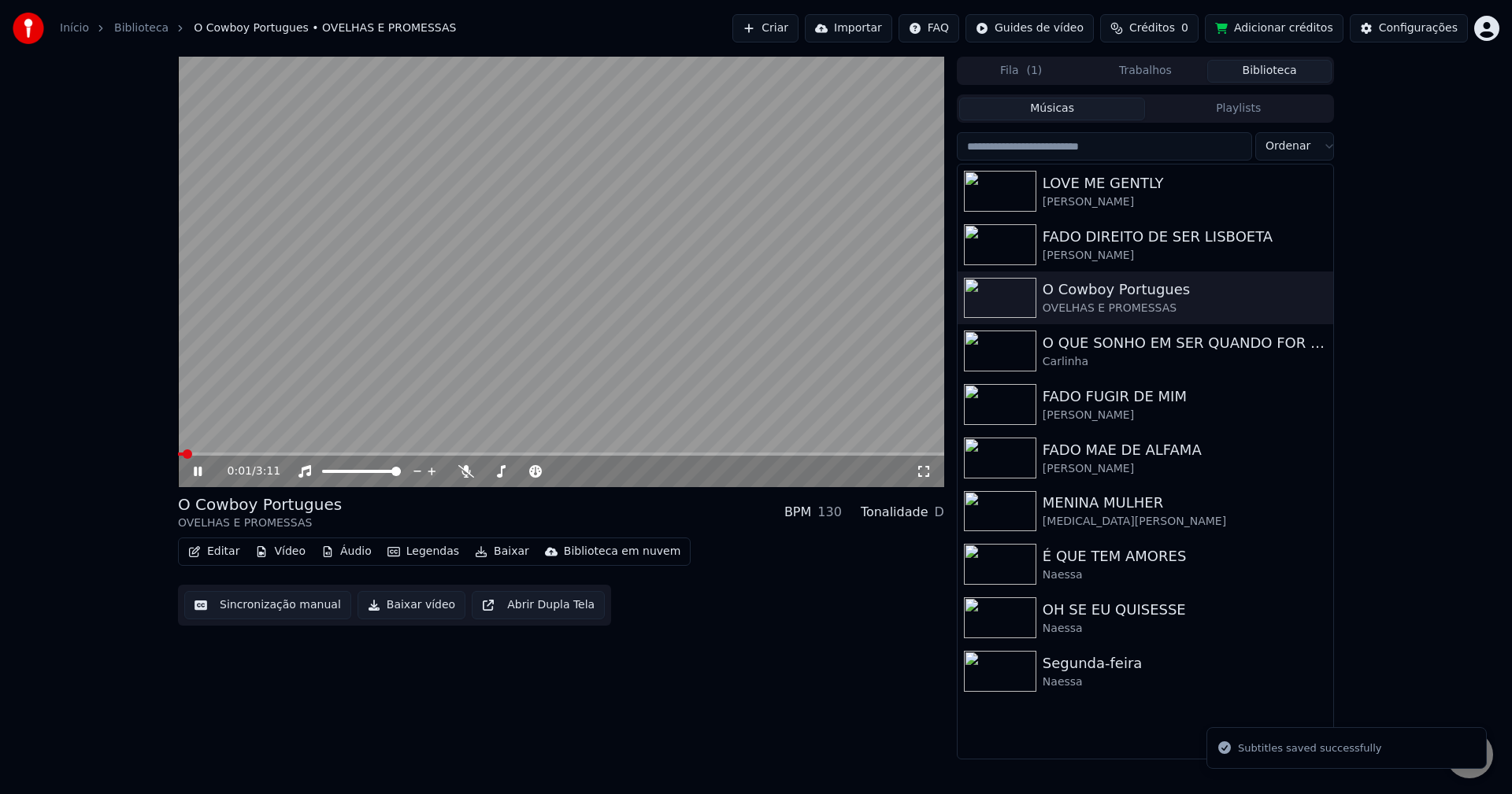
click at [362, 608] on button "Baixar vídeo" at bounding box center [411, 605] width 108 height 28
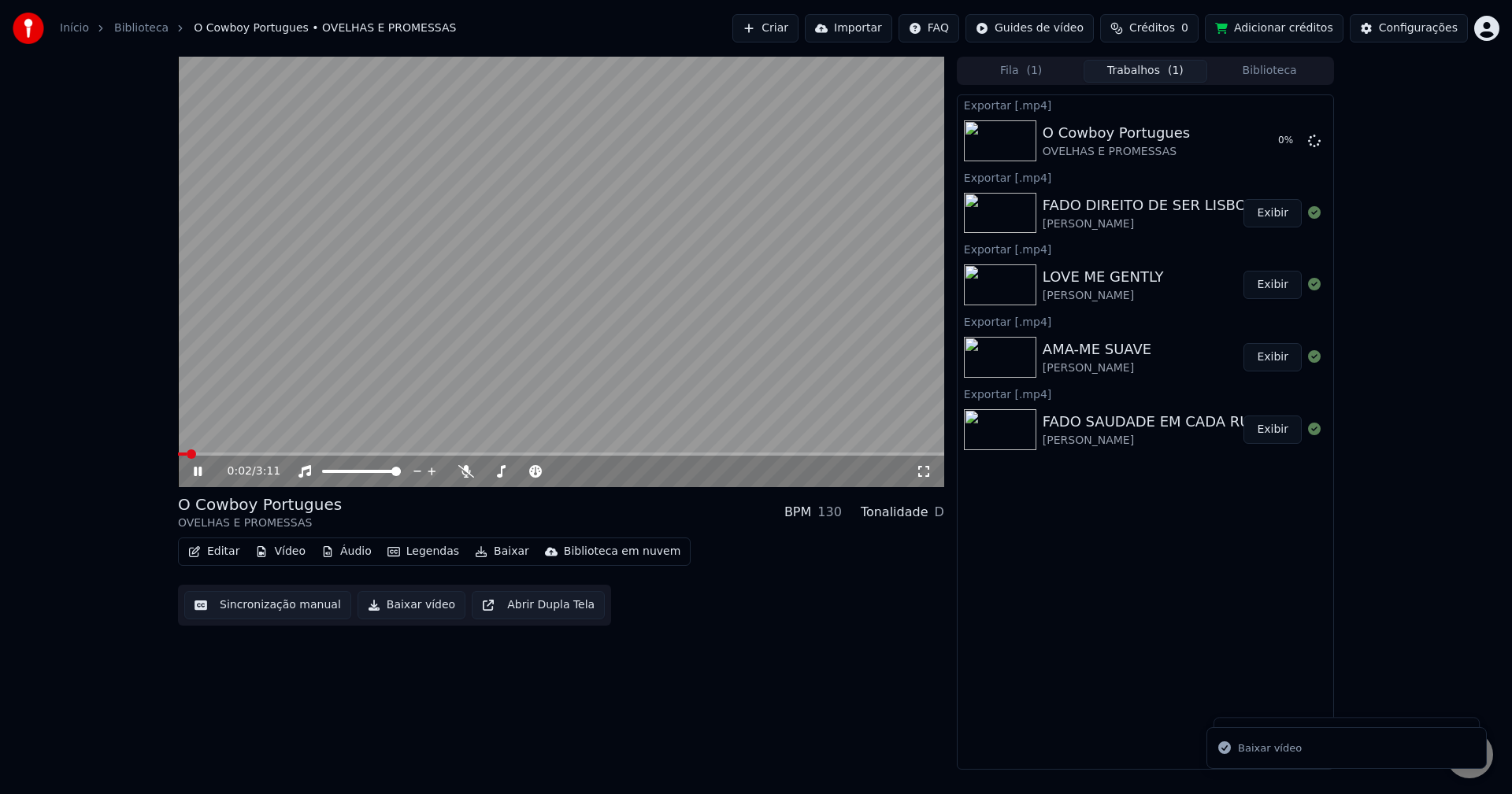
click at [515, 291] on video at bounding box center [561, 272] width 766 height 431
click at [1133, 141] on icon at bounding box center [1314, 140] width 12 height 12
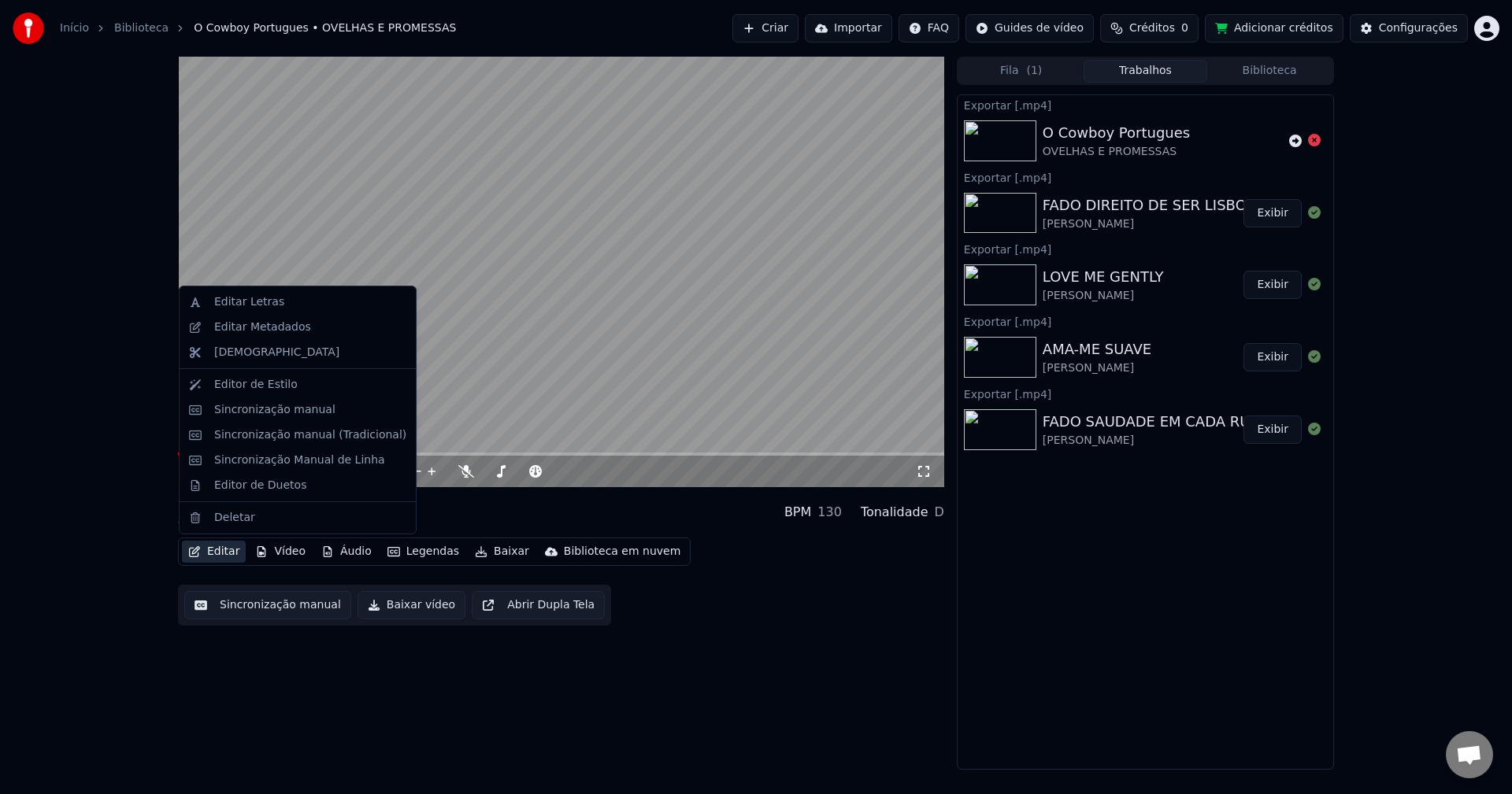
click at [218, 550] on button "Editar" at bounding box center [213, 551] width 64 height 22
click at [267, 322] on div "Editar Metadados" at bounding box center [262, 328] width 97 height 16
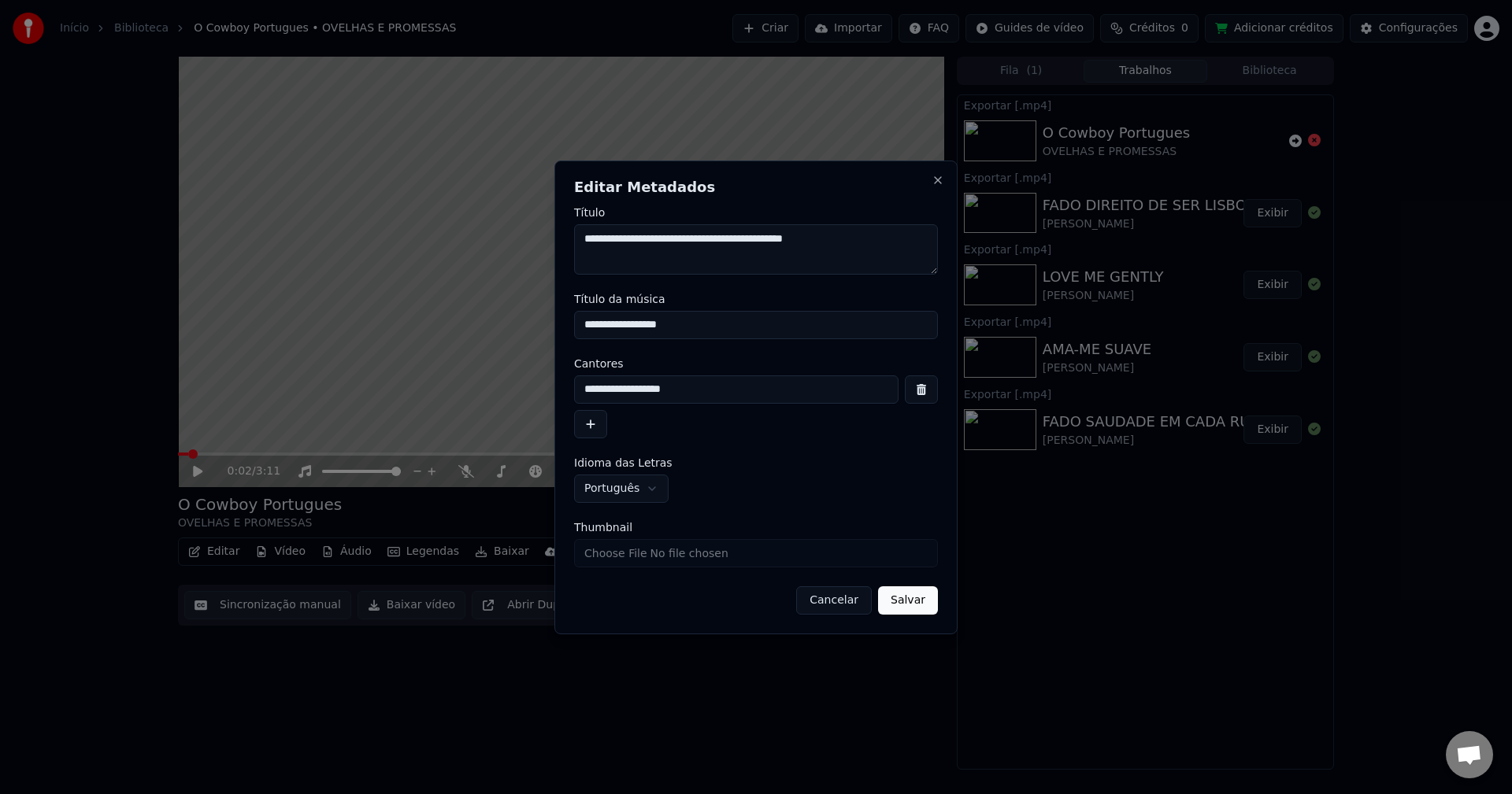
drag, startPoint x: 907, startPoint y: 242, endPoint x: 752, endPoint y: 259, distance: 155.9
click at [752, 259] on textarea "**********" at bounding box center [756, 250] width 364 height 51
click at [597, 323] on input "**********" at bounding box center [756, 325] width 364 height 28
click at [590, 329] on input "**********" at bounding box center [756, 325] width 364 height 28
click at [585, 328] on input "**********" at bounding box center [756, 325] width 364 height 28
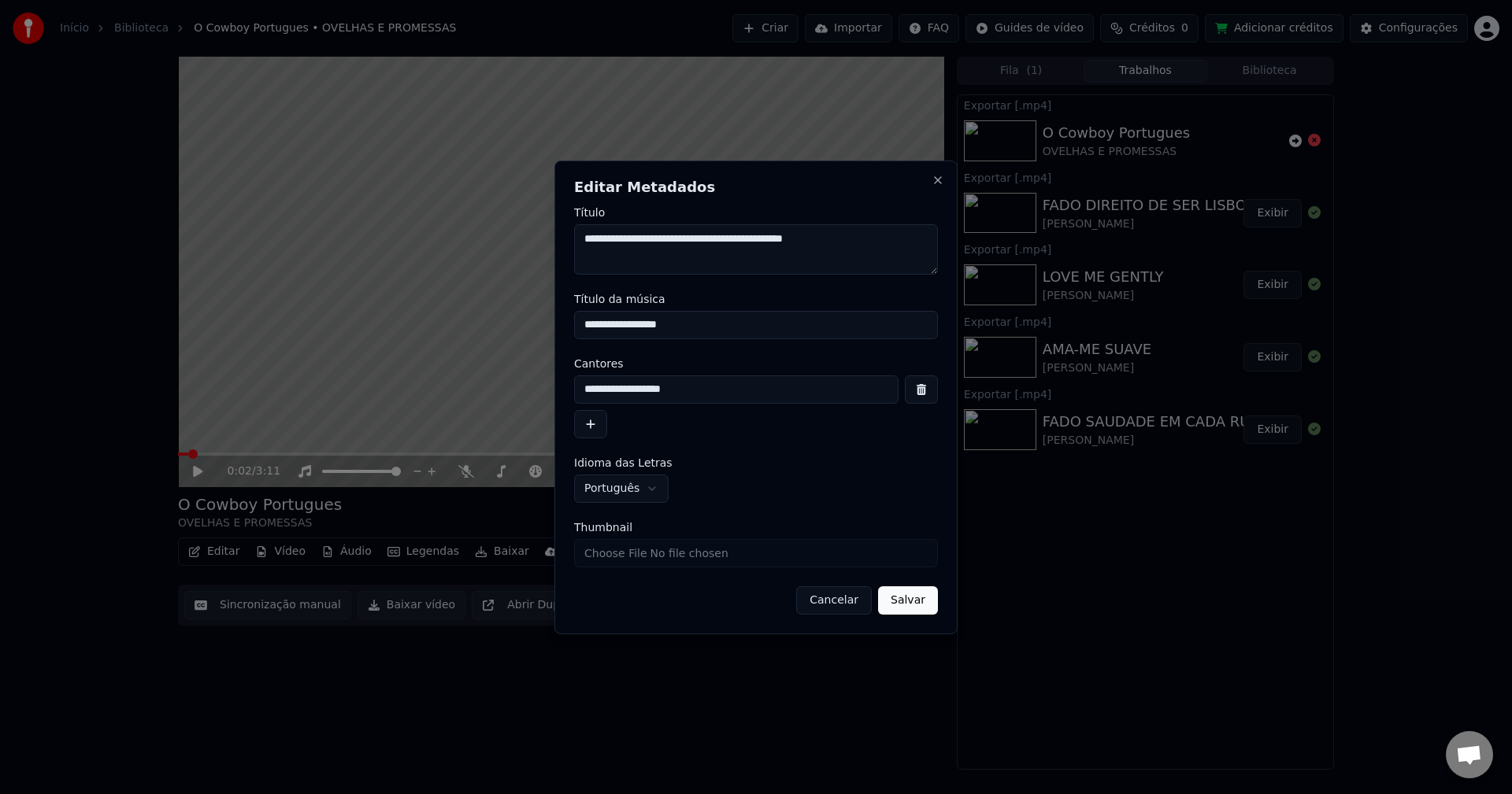
paste input "**********"
type input "**********"
drag, startPoint x: 679, startPoint y: 397, endPoint x: 196, endPoint y: 364, distance: 484.1
click at [196, 364] on body "Início Biblioteca O Cowboy Portugues • OVELHAS E PROMESSAS Criar Importar FAQ G…" at bounding box center [756, 397] width 1512 height 794
paste input
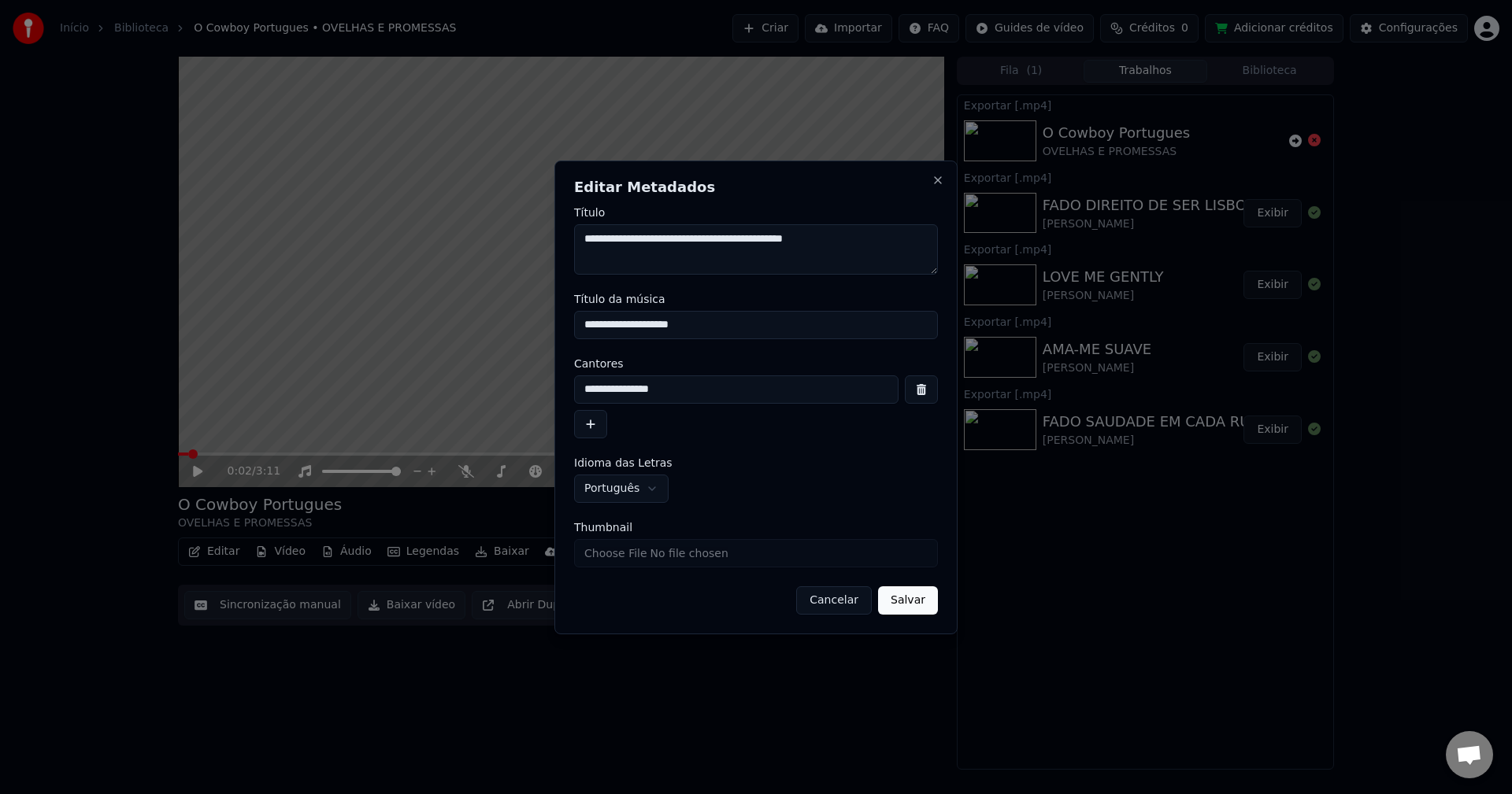
type input "**********"
click at [902, 605] on button "Salvar" at bounding box center [908, 600] width 59 height 28
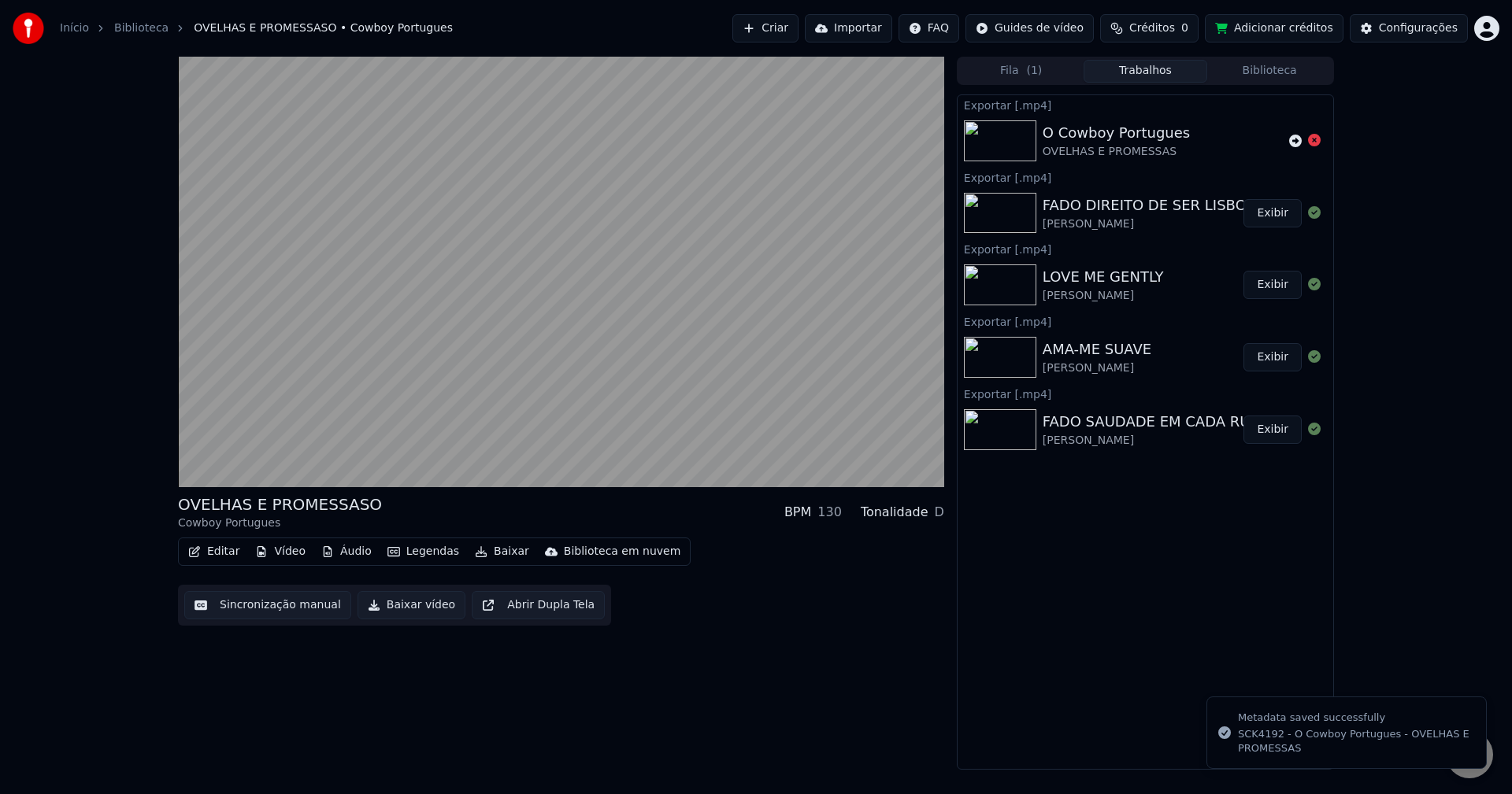
click at [374, 603] on button "Baixar vídeo" at bounding box center [411, 605] width 108 height 28
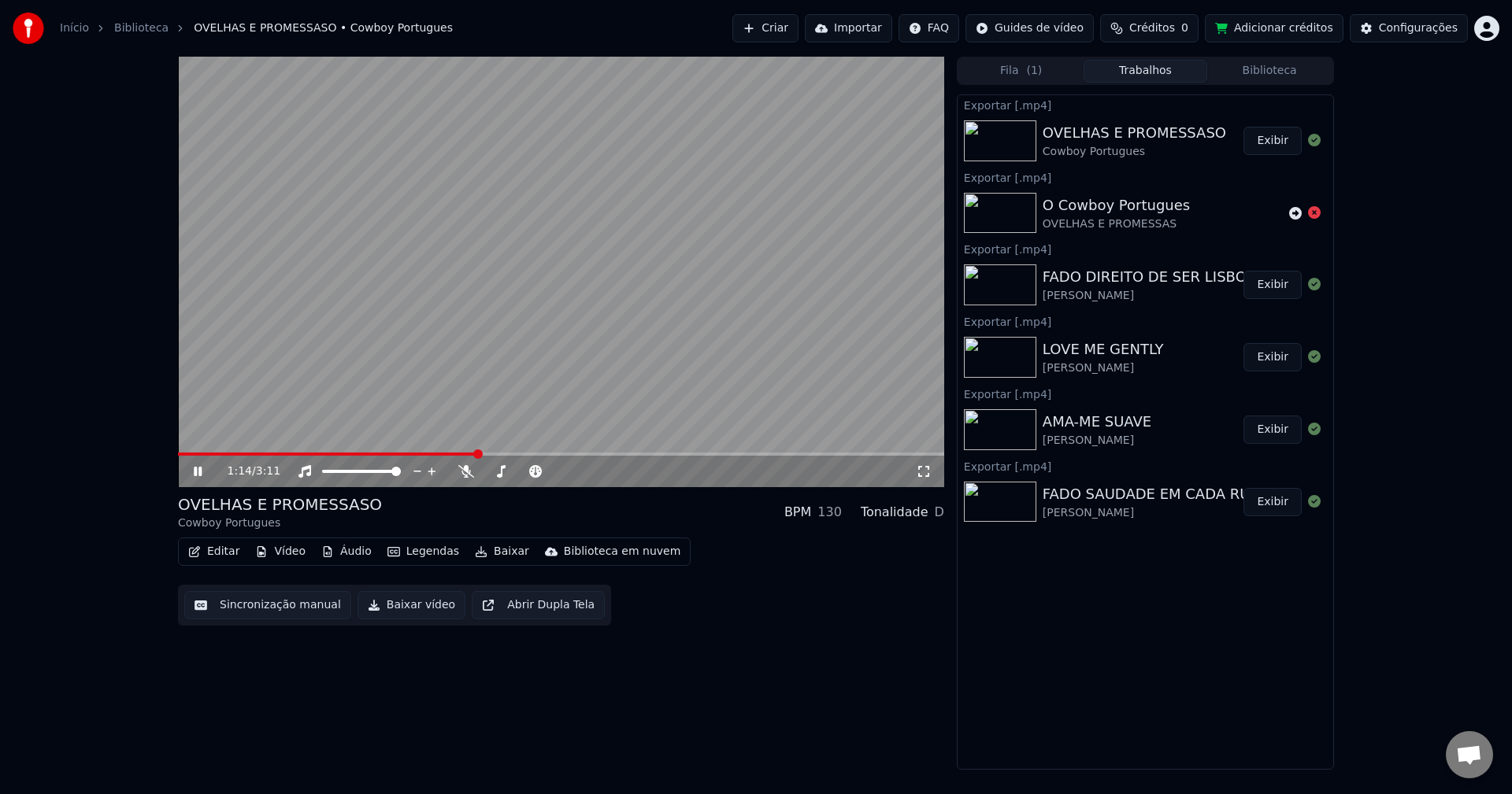
click at [1133, 143] on button "Exibir" at bounding box center [1273, 141] width 59 height 28
